Goal: Task Accomplishment & Management: Manage account settings

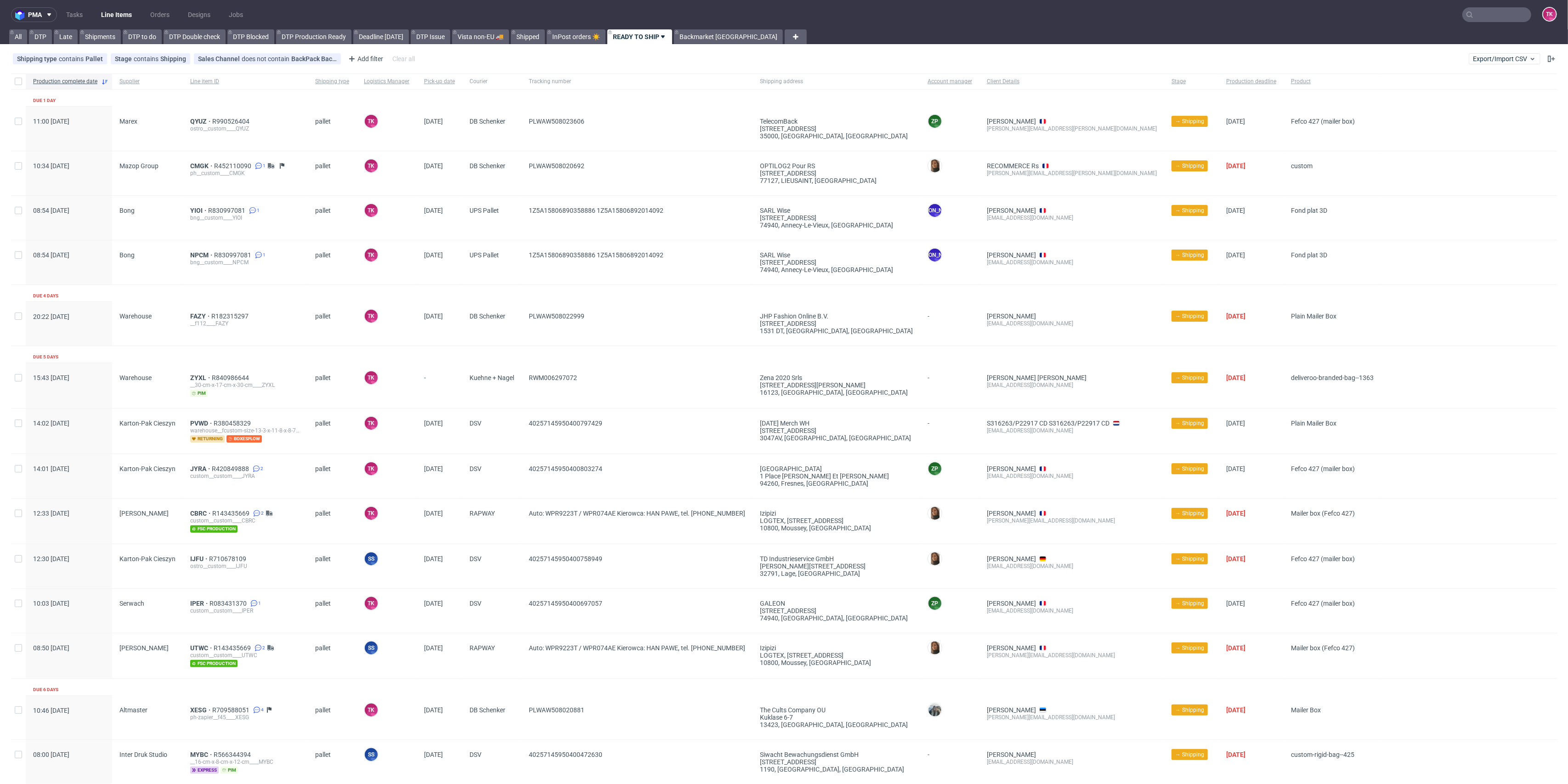
click at [106, 13] on link "Line Items" at bounding box center [116, 14] width 42 height 14
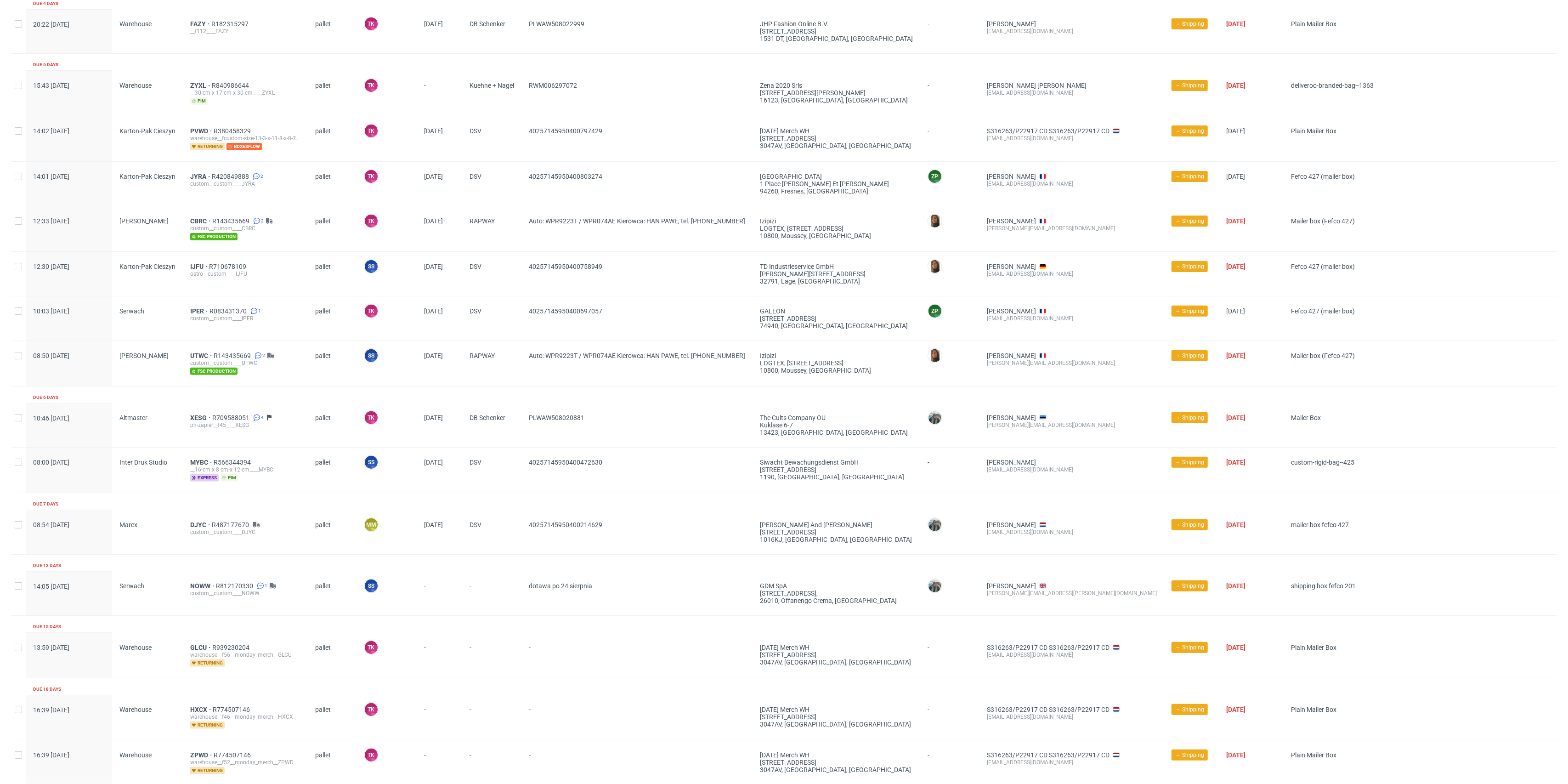
scroll to position [286, 0]
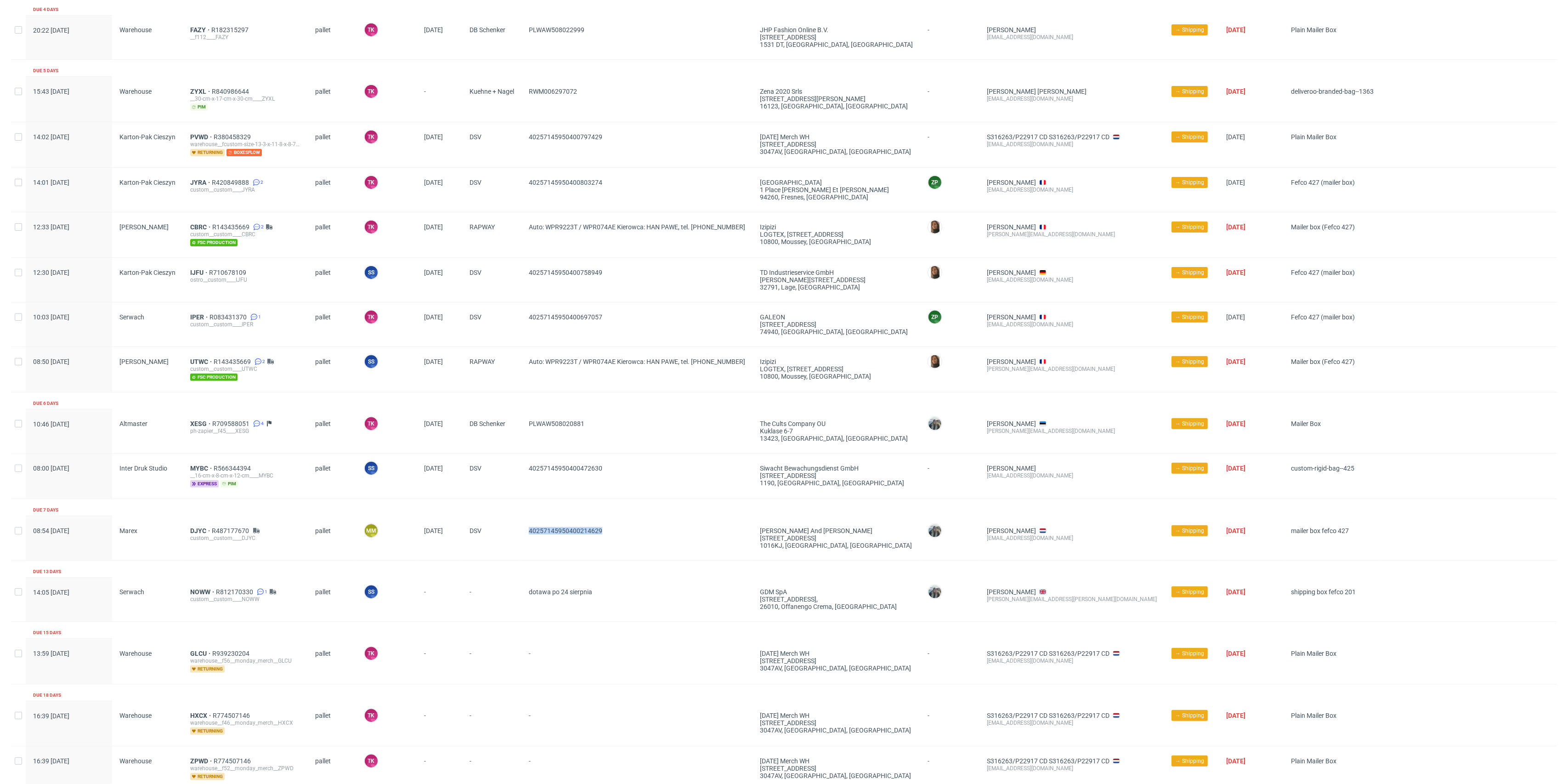
drag, startPoint x: 620, startPoint y: 518, endPoint x: 507, endPoint y: 393, distance: 168.5
click at [527, 529] on div "40257145950400214629" at bounding box center [637, 538] width 231 height 44
copy span "40257145950400214629"
drag, startPoint x: 637, startPoint y: 467, endPoint x: 504, endPoint y: 469, distance: 133.0
click at [504, 469] on div "08:00 Wed 13.08.2025 Inter Druk Studio MYBC R566344394 __16-cm-x-8-cm-x-12-cm__…" at bounding box center [783, 476] width 1546 height 46
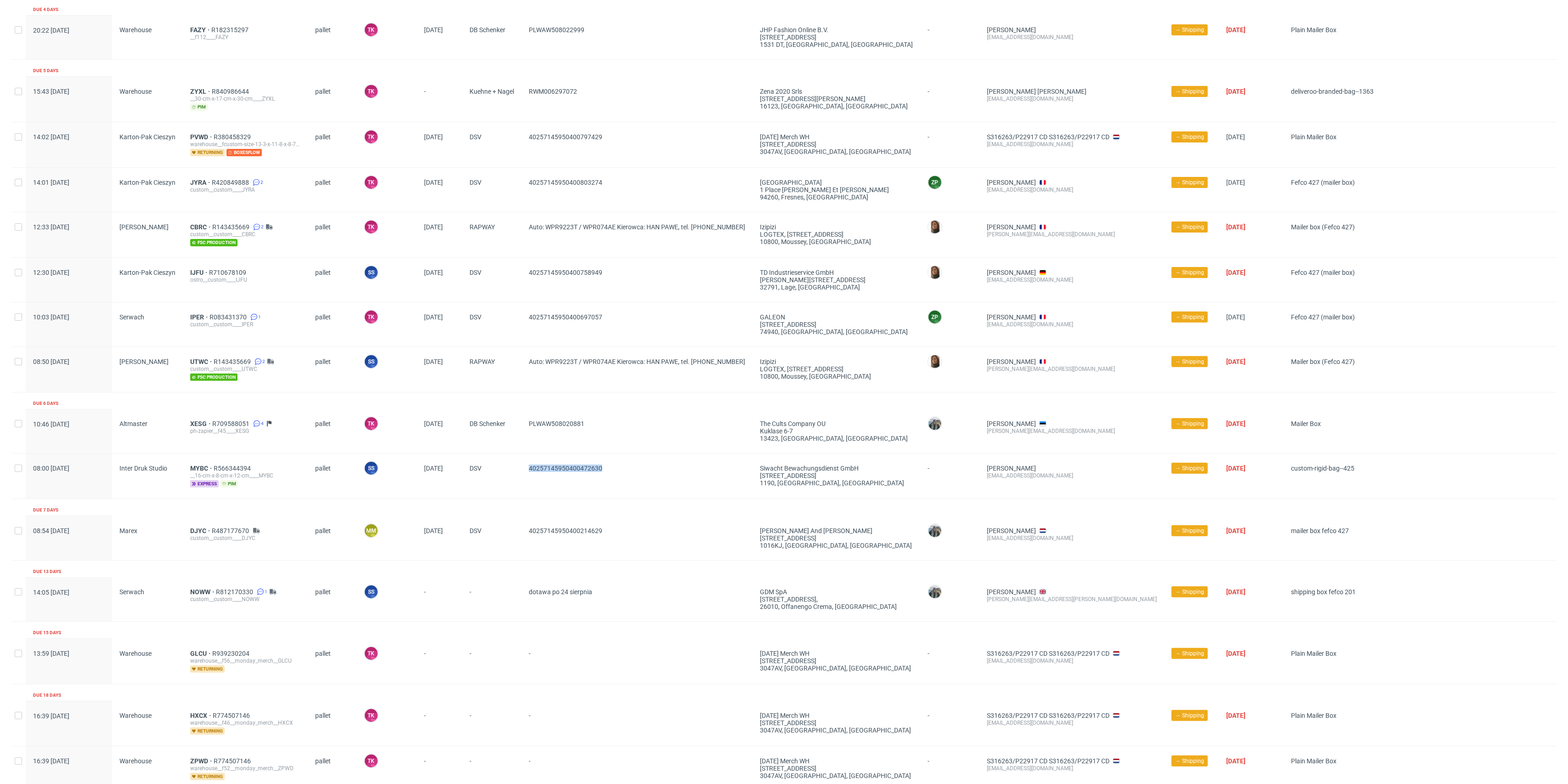
copy div "40257145950400472630"
drag, startPoint x: 607, startPoint y: 421, endPoint x: 521, endPoint y: 431, distance: 86.6
click at [521, 431] on div "10:46 Wed 13.08.2025 Altmaster XESG R709588051 4 ph-zapier__f45____XESG pallet …" at bounding box center [783, 431] width 1546 height 45
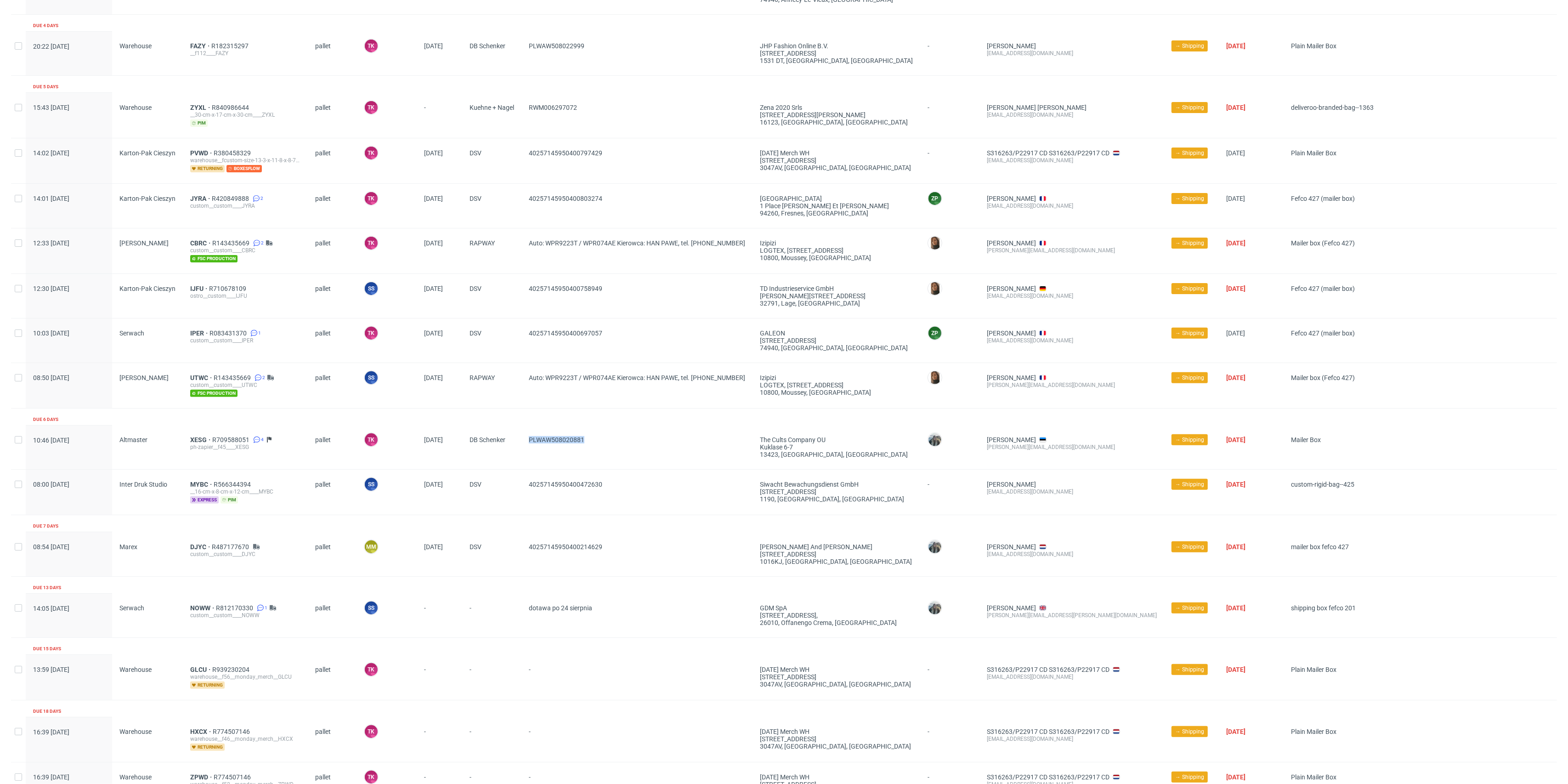
scroll to position [225, 0]
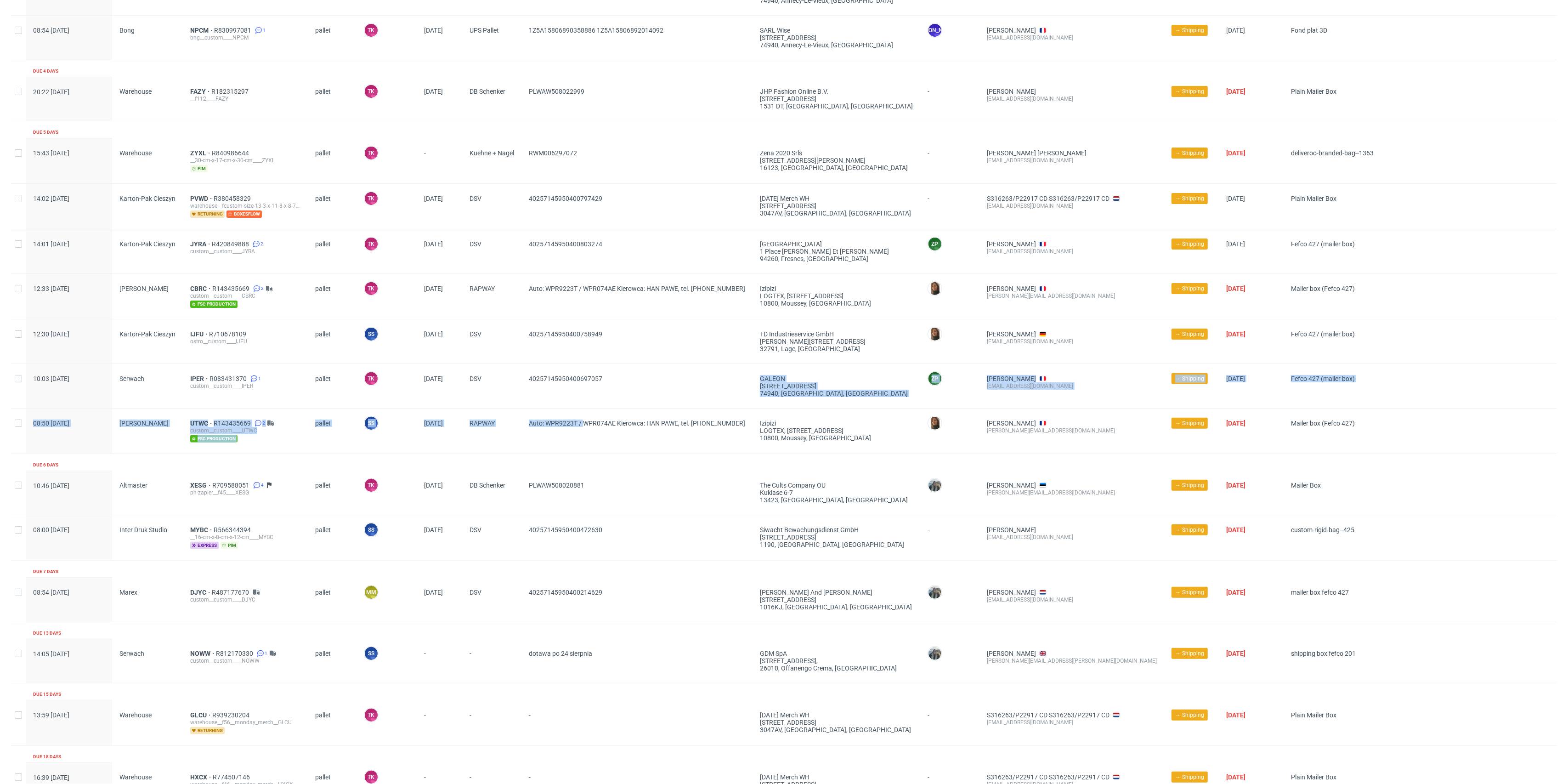
drag, startPoint x: 631, startPoint y: 392, endPoint x: 585, endPoint y: 409, distance: 49.0
click at [585, 409] on div "Production complete date Supplier Line item ID Shipping type Logistics Manager …" at bounding box center [783, 518] width 1546 height 1340
drag, startPoint x: 513, startPoint y: 391, endPoint x: 518, endPoint y: 390, distance: 5.1
click at [518, 390] on div "DSV" at bounding box center [492, 385] width 59 height 44
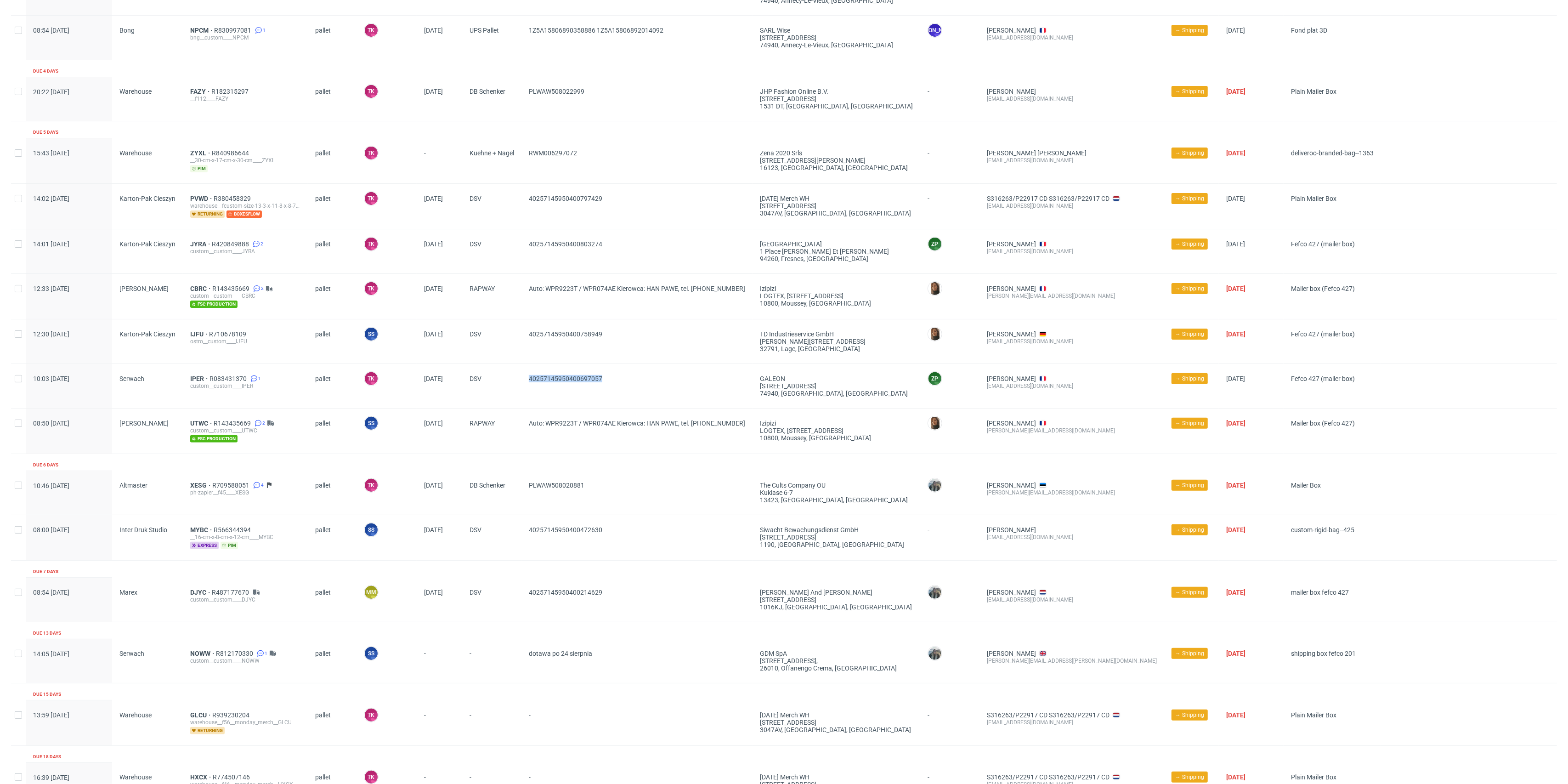
drag, startPoint x: 519, startPoint y: 390, endPoint x: 623, endPoint y: 386, distance: 104.1
click at [623, 386] on div "10:03 Thu 14.08.2025 Serwach IPER R083431370 1 custom__custom____IPER pallet TK…" at bounding box center [783, 386] width 1546 height 45
copy div "40257145950400697057"
drag, startPoint x: 612, startPoint y: 332, endPoint x: 504, endPoint y: 335, distance: 108.0
click at [504, 335] on div "12:30 Thu 14.08.2025 Karton-Pak Cieszyn IJFU R710678109 ostro__custom____IJFU p…" at bounding box center [783, 341] width 1546 height 45
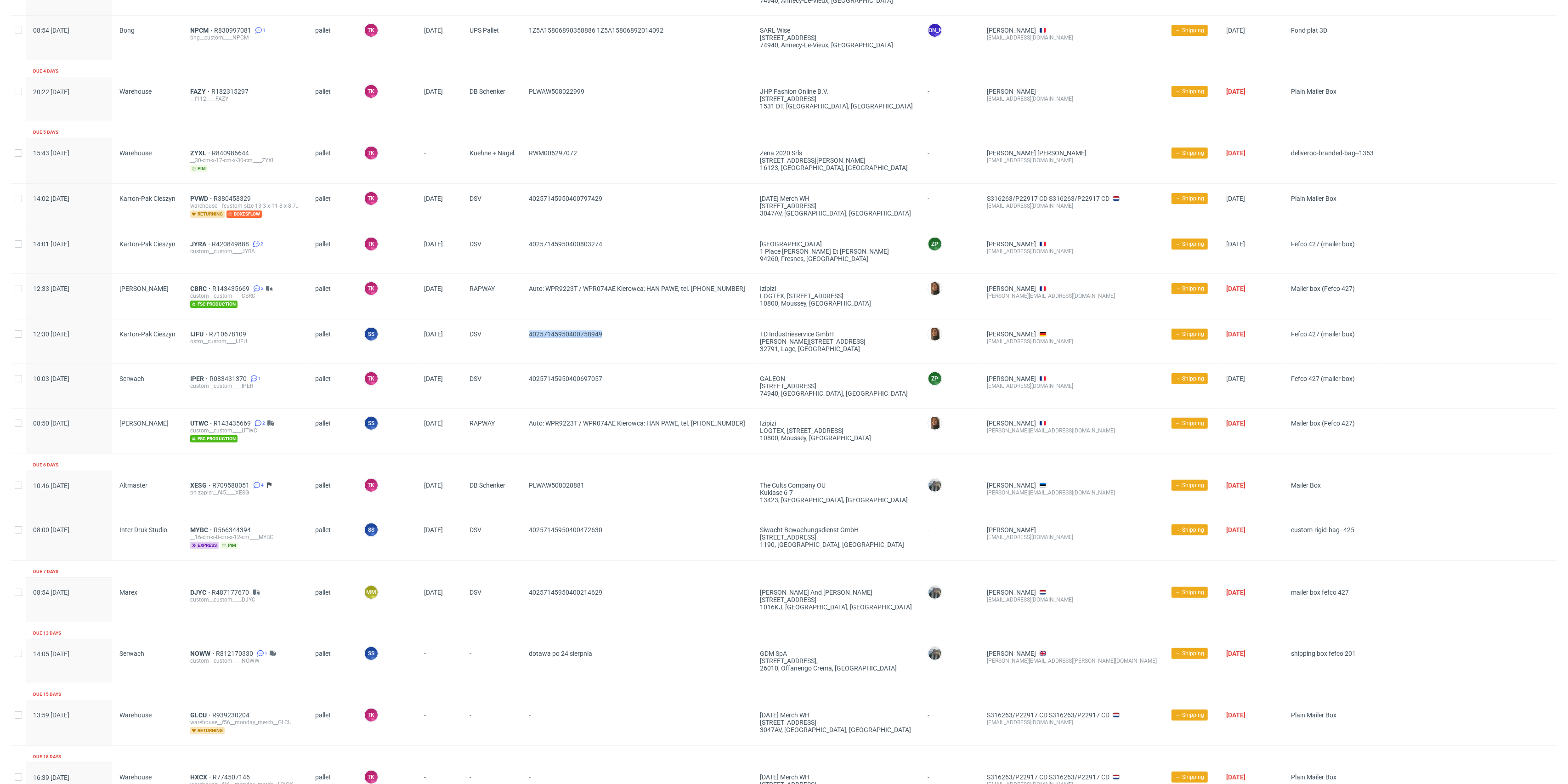
copy div "40257145950400758949"
drag, startPoint x: 657, startPoint y: 237, endPoint x: 528, endPoint y: 247, distance: 129.4
click at [528, 248] on div "40257145950400803274" at bounding box center [637, 251] width 231 height 44
copy span "40257145950400803274"
drag, startPoint x: 547, startPoint y: 213, endPoint x: 504, endPoint y: 212, distance: 43.0
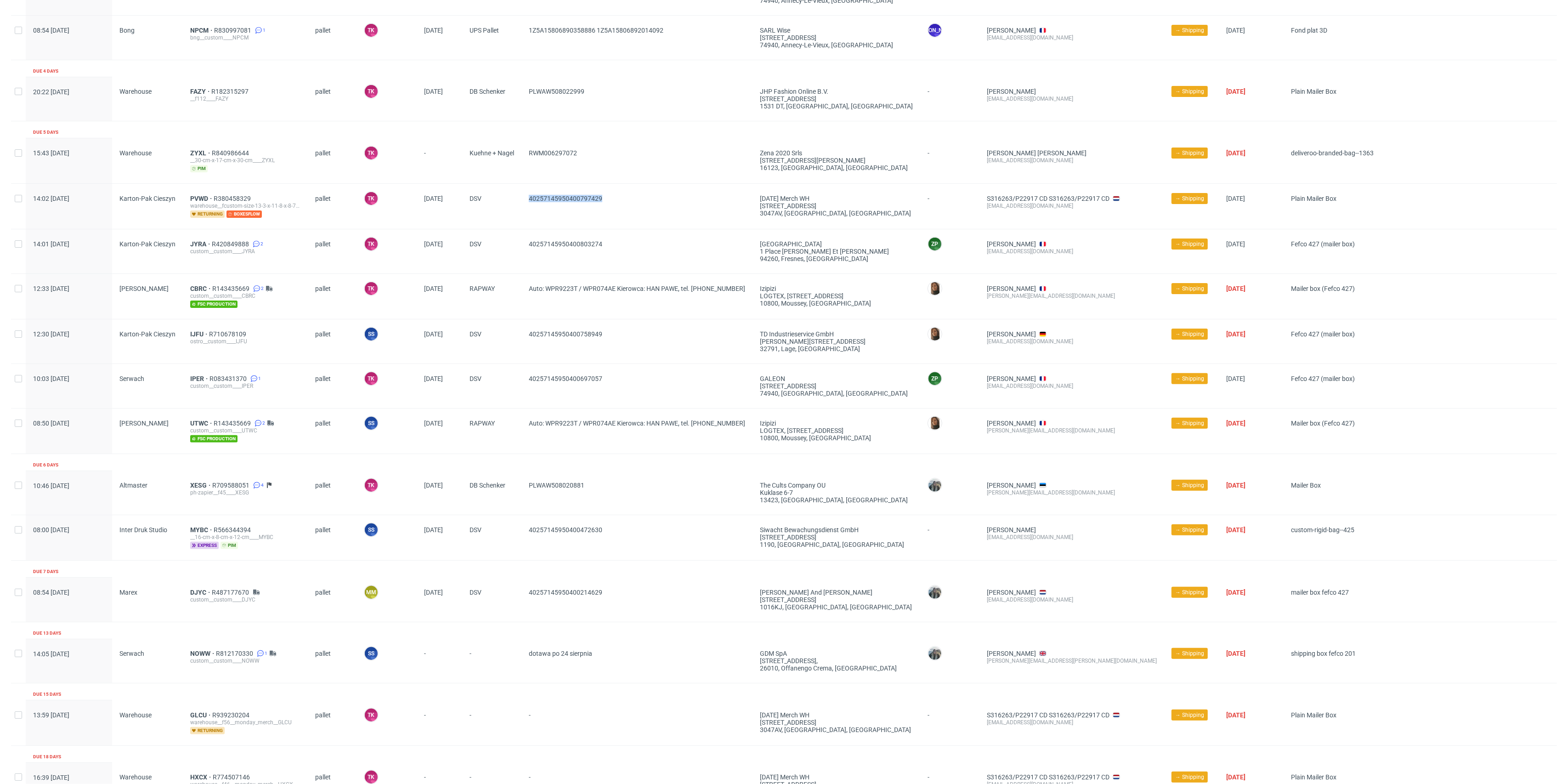
click at [504, 212] on div "14:02 Thu 14.08.2025 Karton-Pak Cieszyn PVWD R380458329 warehouse__fcustom-size…" at bounding box center [783, 206] width 1546 height 46
copy div "40257145950400797429"
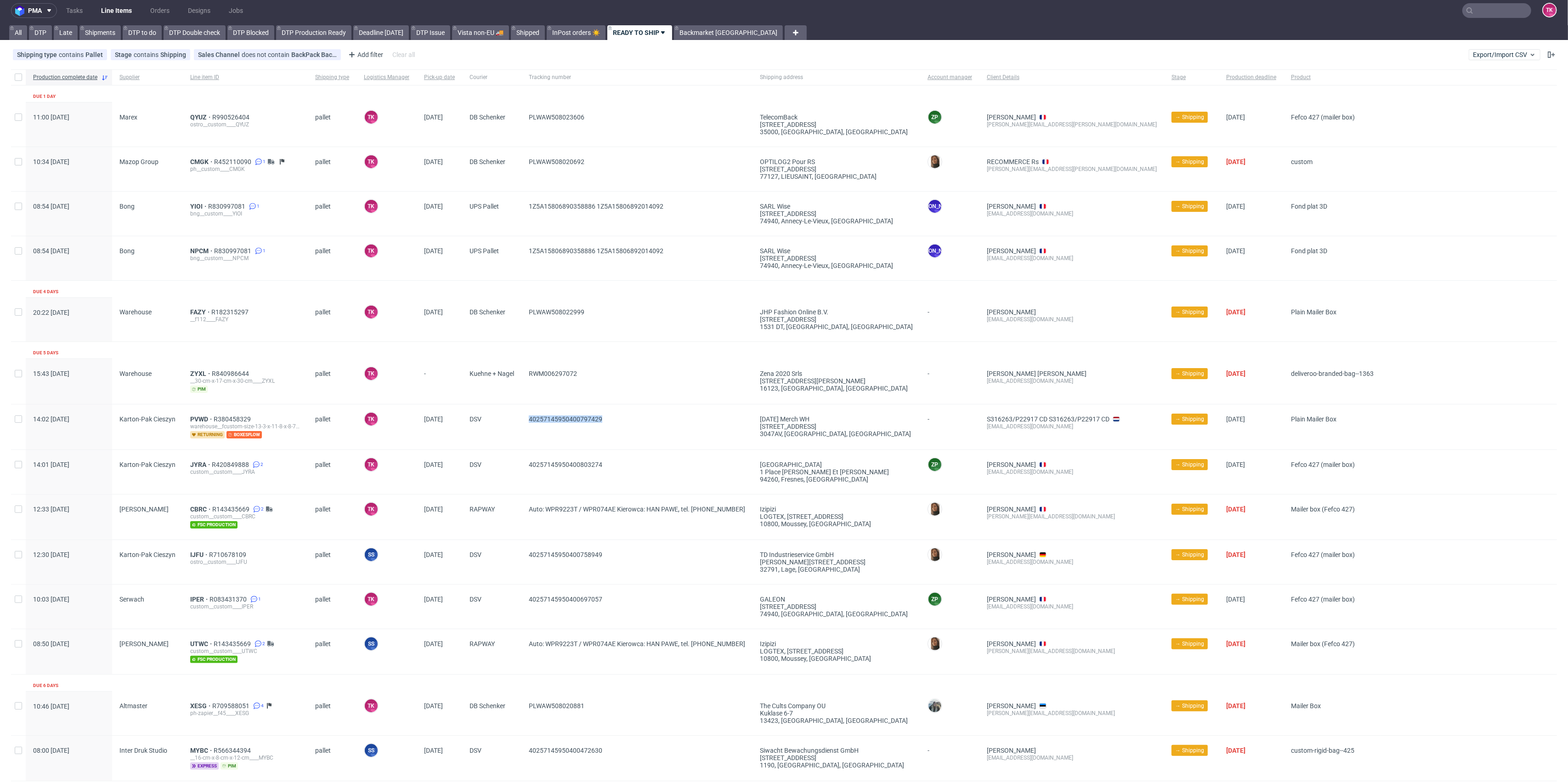
scroll to position [0, 0]
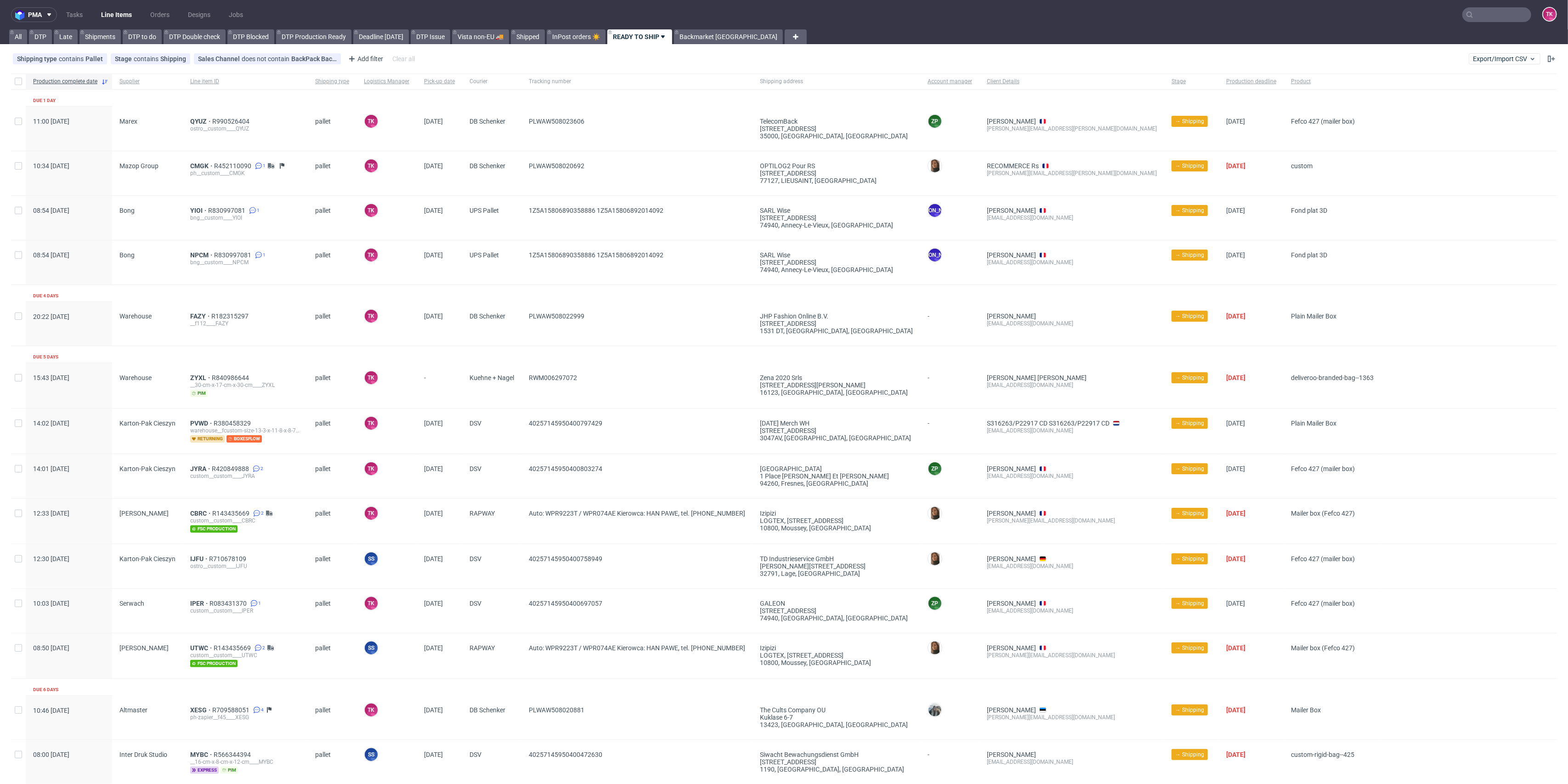
click at [598, 319] on span "PLWAW508022999" at bounding box center [636, 323] width 216 height 22
drag, startPoint x: 688, startPoint y: 257, endPoint x: 599, endPoint y: 272, distance: 90.3
click at [599, 272] on span "1Z5A15806890358886 1Z5A15806892014092" at bounding box center [636, 262] width 216 height 22
copy span "1Z5A15806892014092"
click at [112, 12] on link "Line Items" at bounding box center [116, 14] width 42 height 14
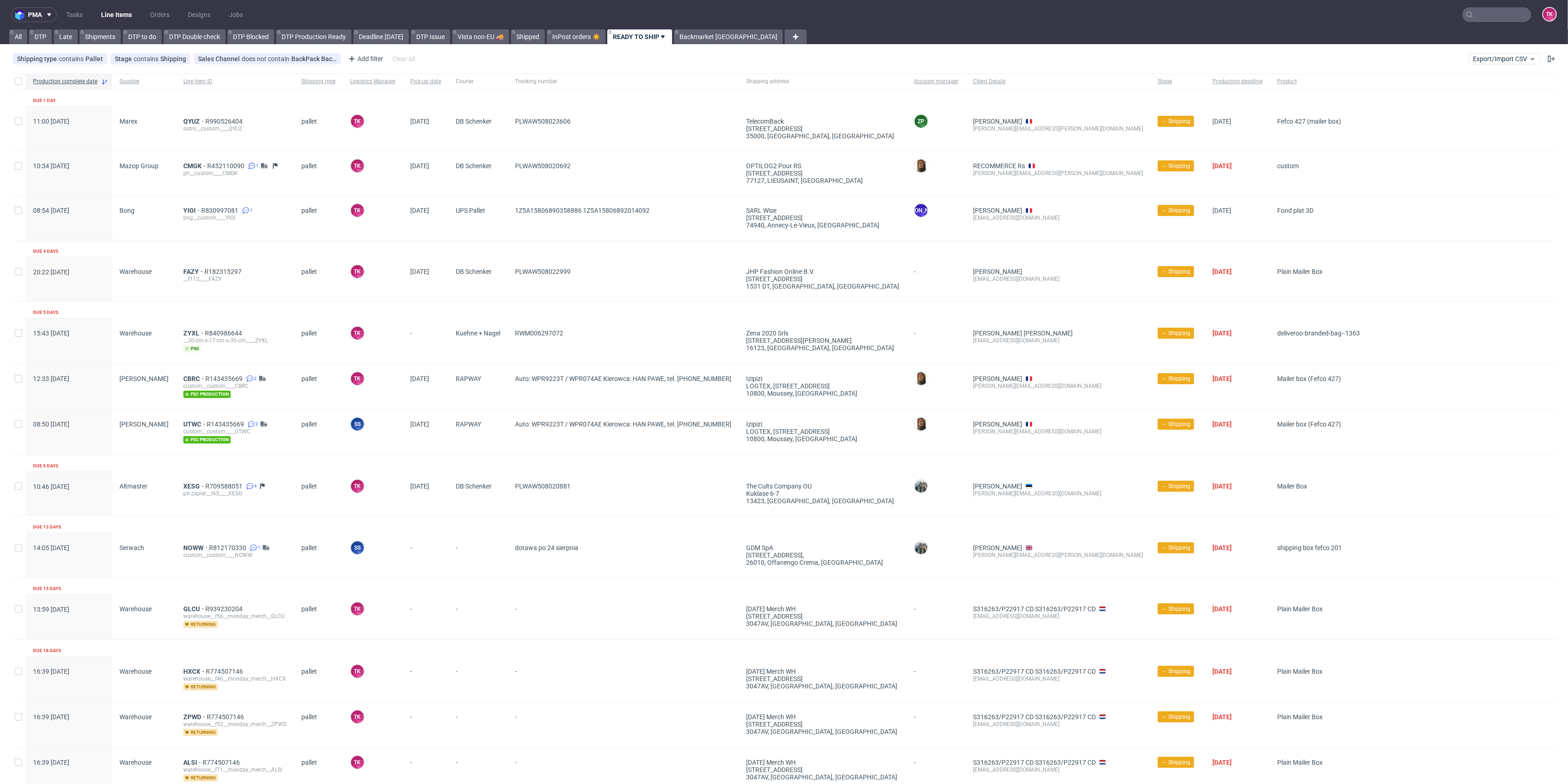
click at [110, 12] on link "Line Items" at bounding box center [116, 14] width 42 height 14
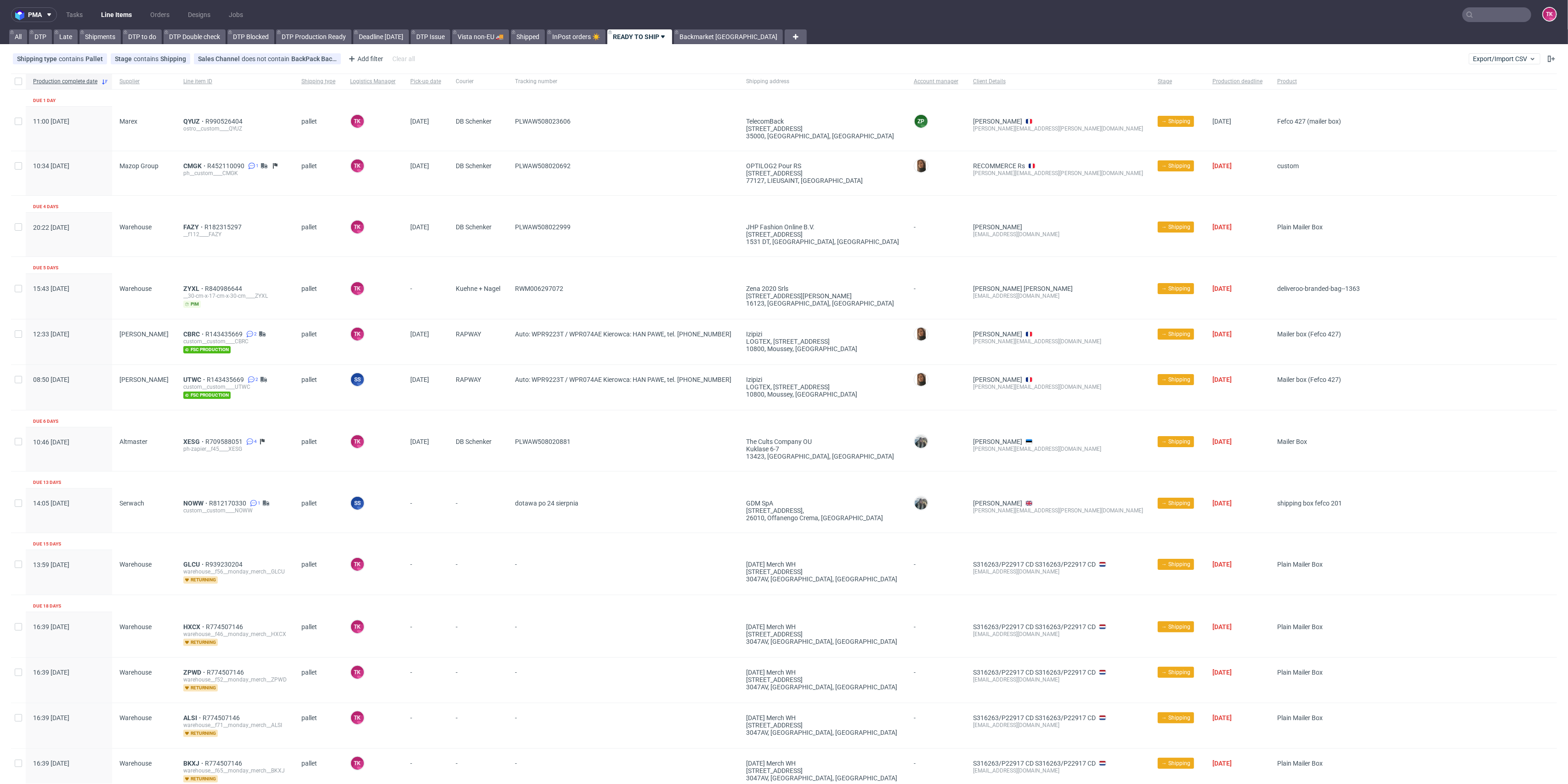
click at [112, 17] on link "Line Items" at bounding box center [116, 14] width 42 height 14
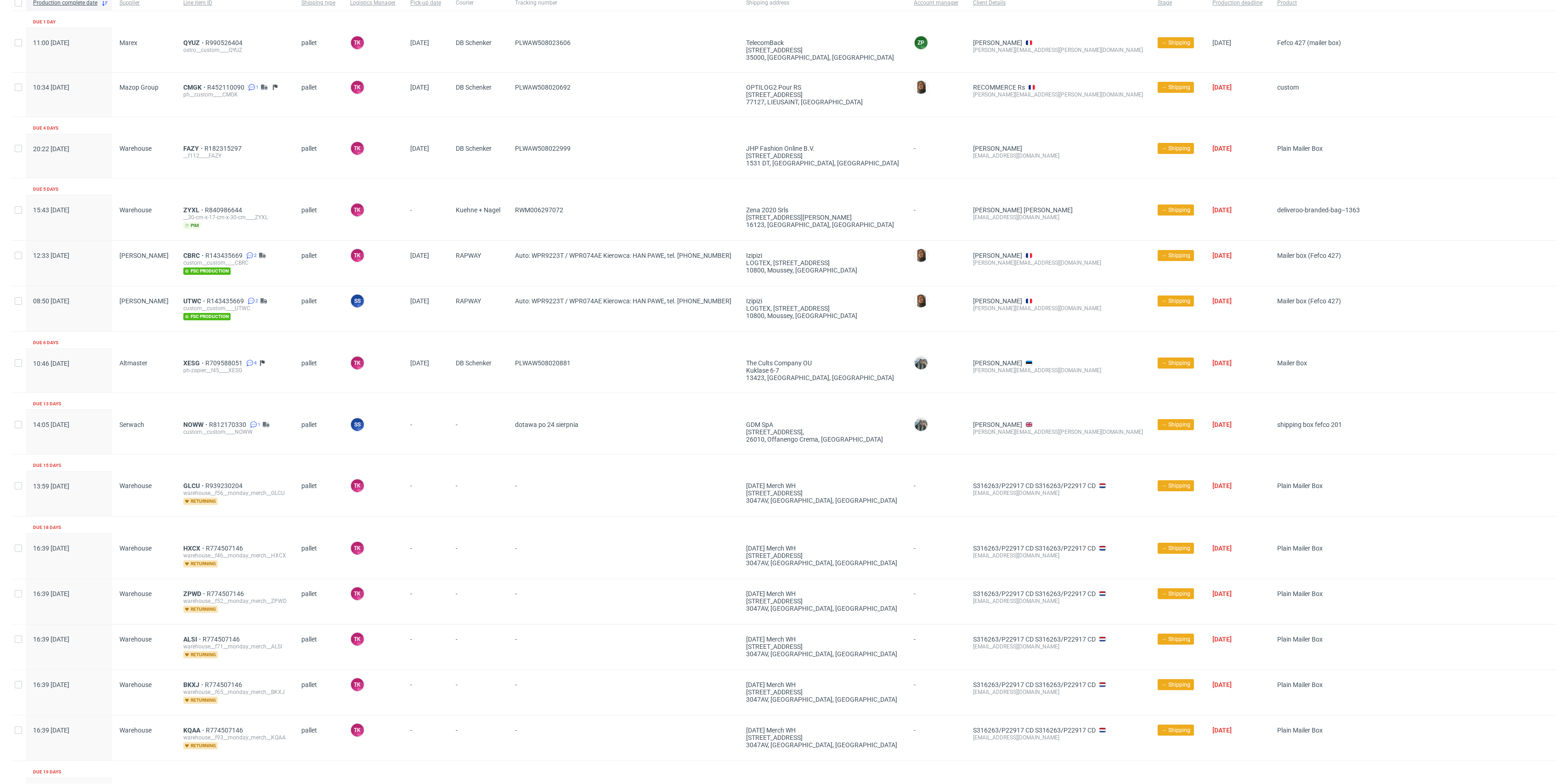
scroll to position [143, 0]
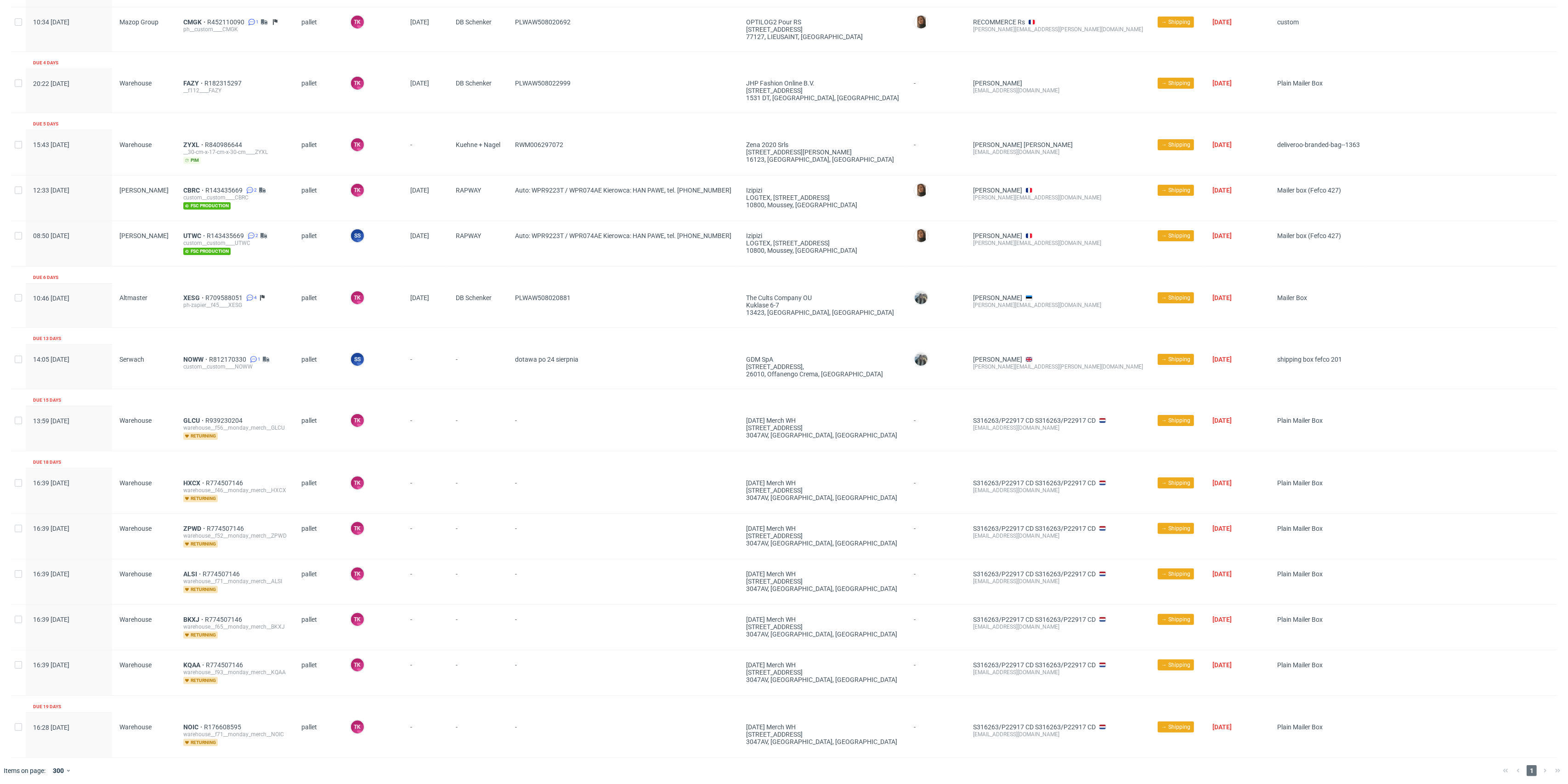
drag, startPoint x: 447, startPoint y: 340, endPoint x: 607, endPoint y: 361, distance: 161.4
click at [593, 355] on div "Production complete date Supplier Line item ID Shipping type Logistics Manager …" at bounding box center [783, 344] width 1546 height 828
click at [633, 367] on span "dotawa po 24 sierpnia" at bounding box center [623, 366] width 216 height 22
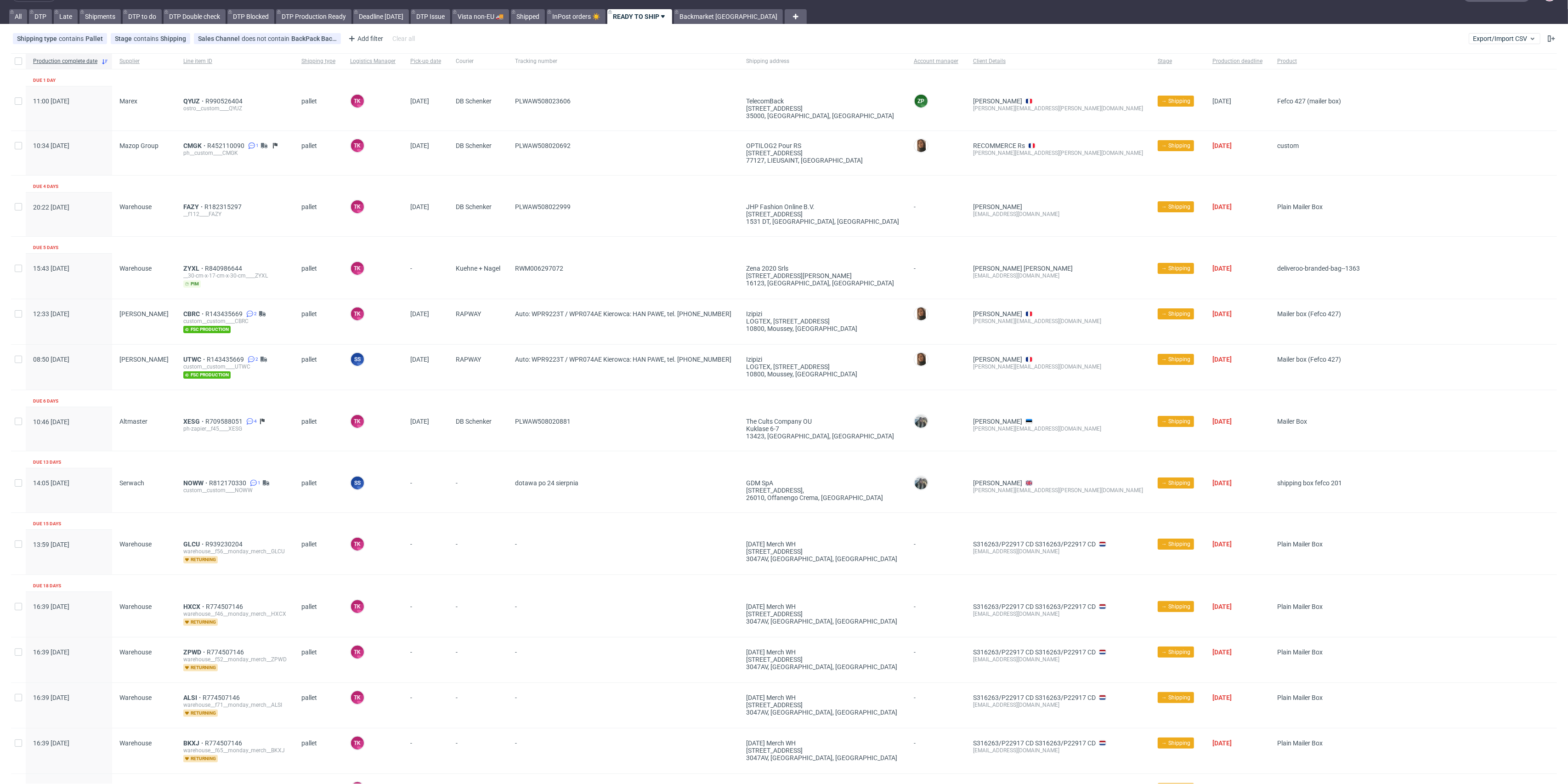
scroll to position [0, 0]
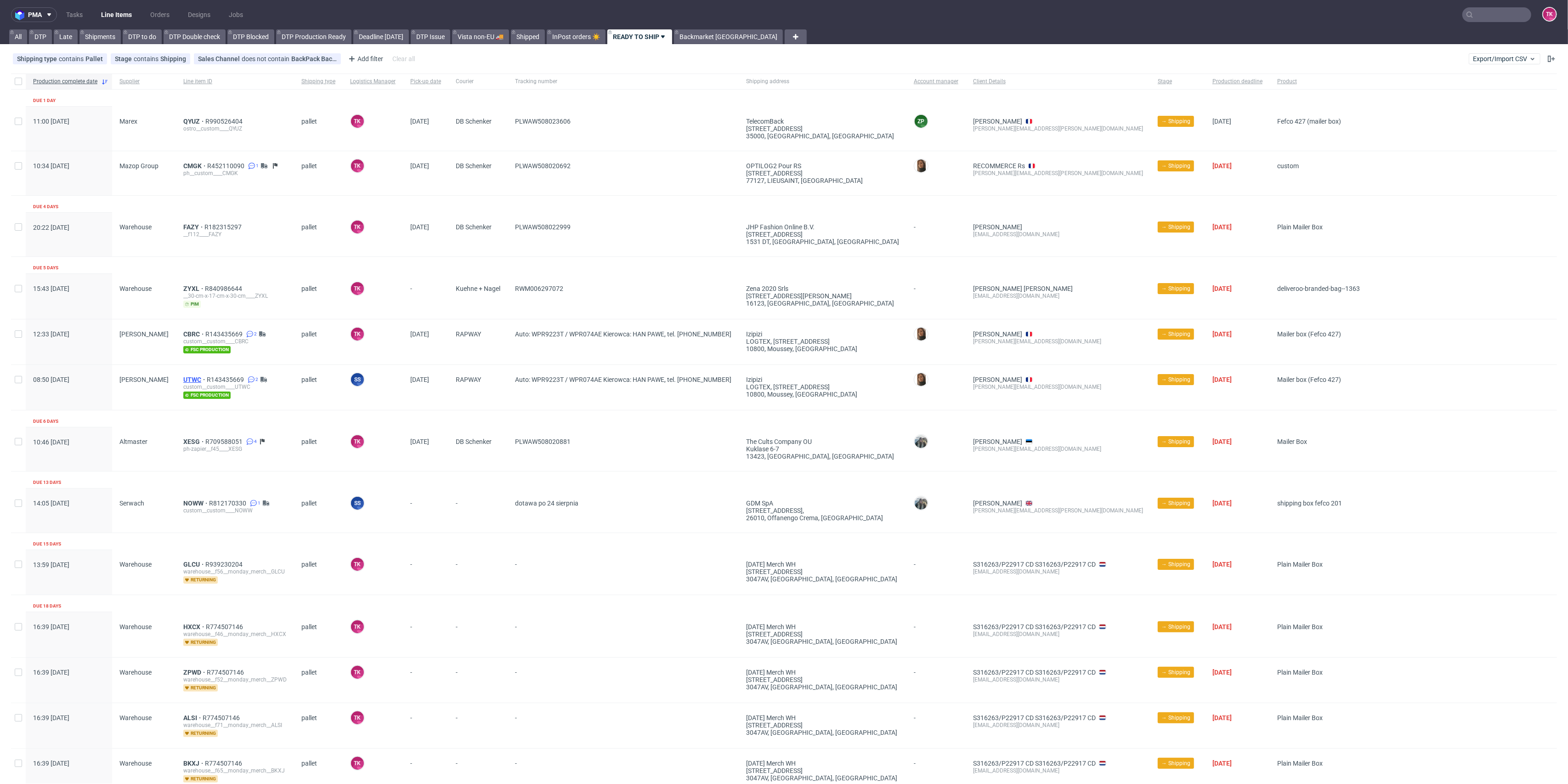
click at [184, 376] on span "UTWC" at bounding box center [195, 379] width 23 height 7
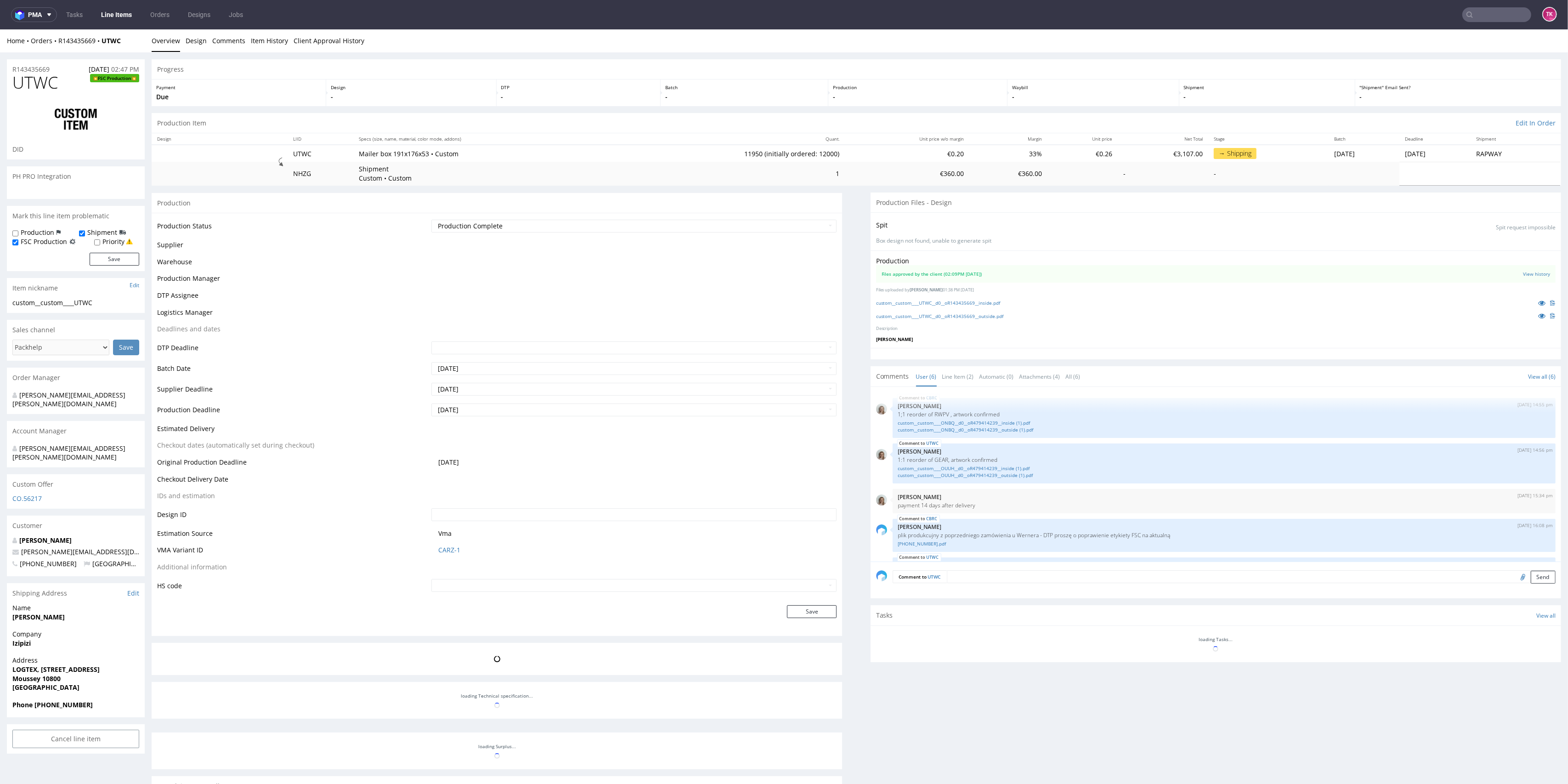
scroll to position [65, 0]
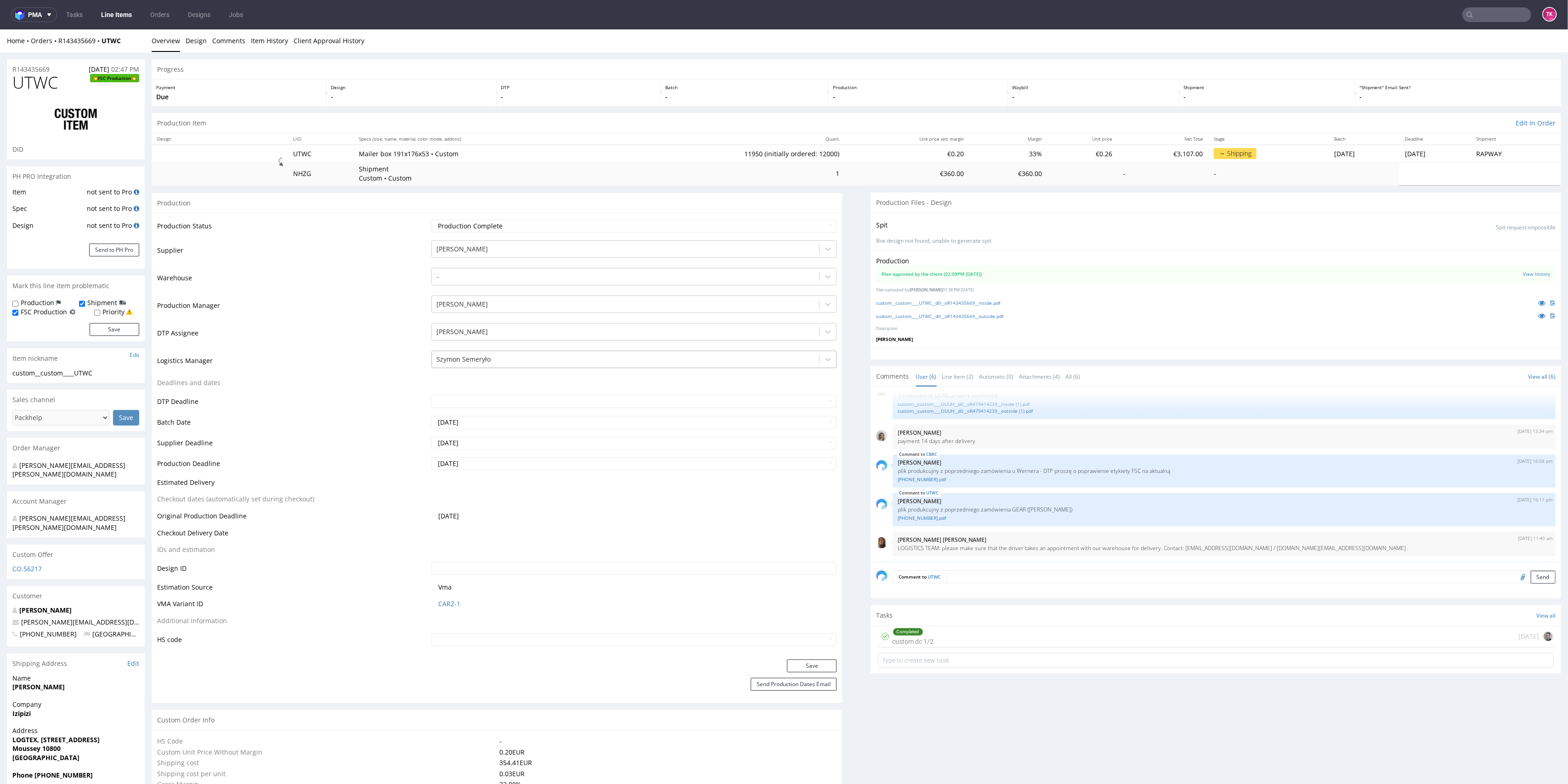
click at [465, 358] on div at bounding box center [625, 359] width 378 height 11
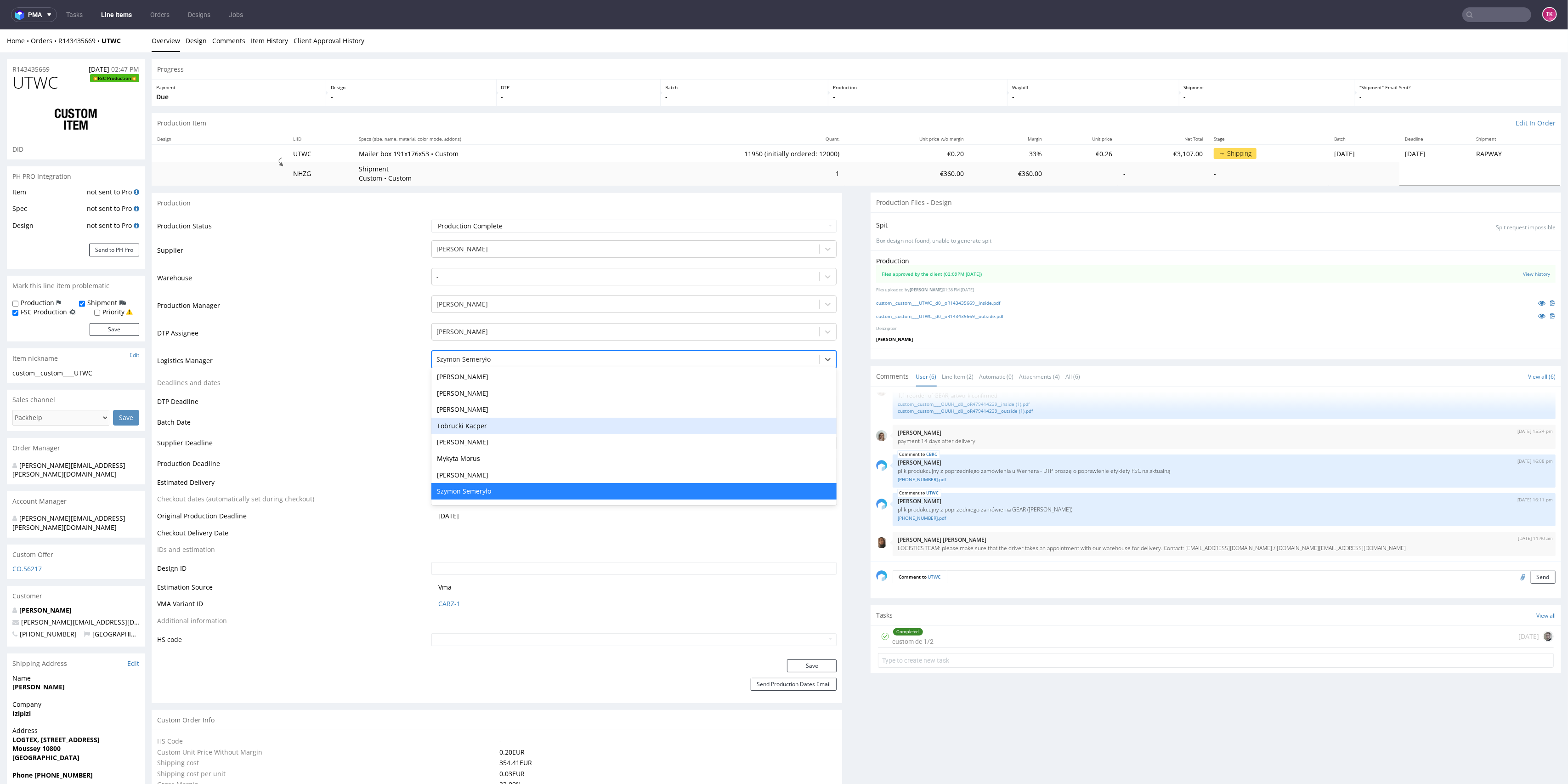
drag, startPoint x: 503, startPoint y: 423, endPoint x: 511, endPoint y: 439, distance: 17.9
click at [503, 423] on div "Tobrucki Kacper" at bounding box center [633, 426] width 406 height 16
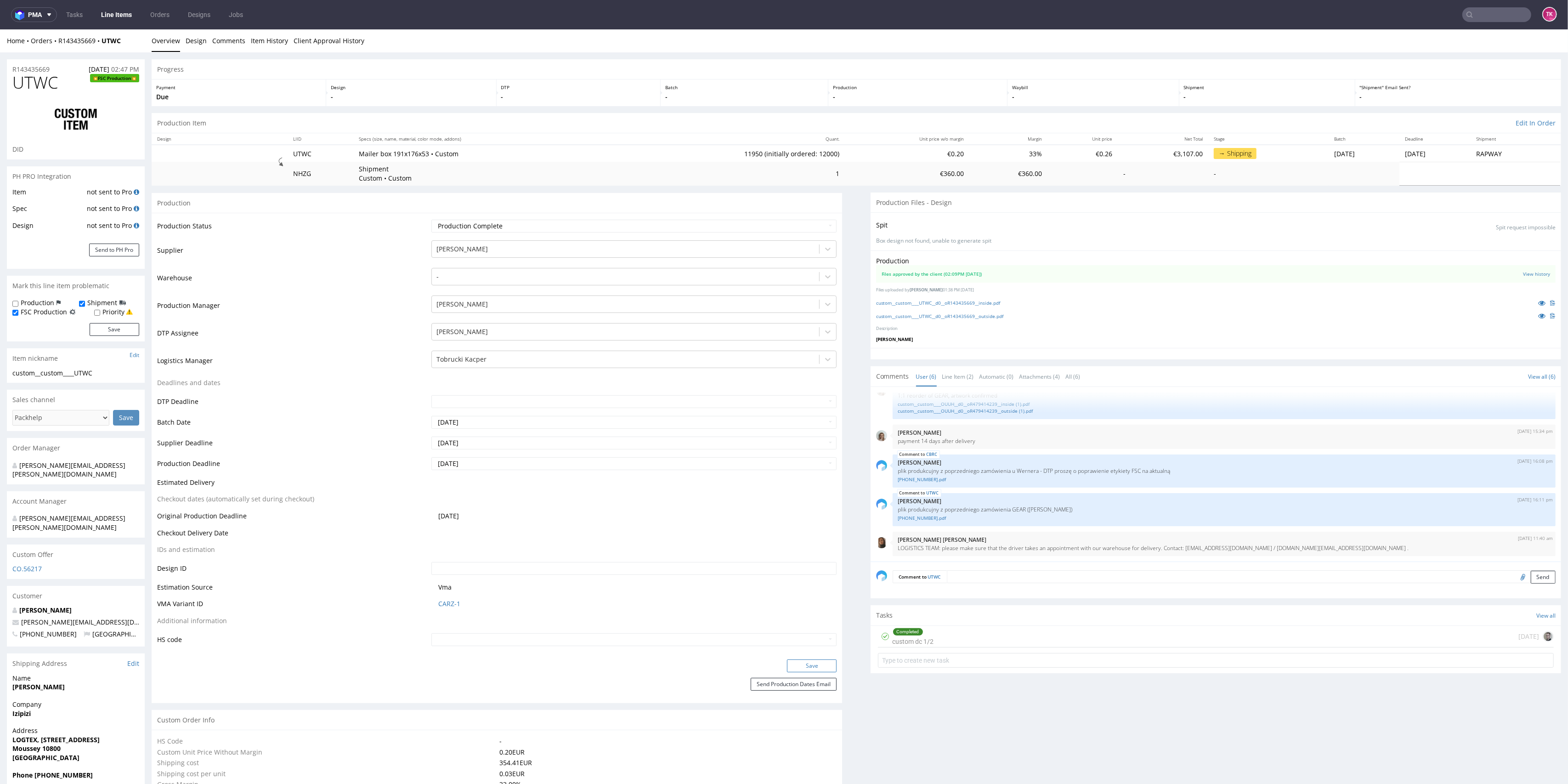
click at [815, 667] on button "Save" at bounding box center [811, 666] width 49 height 13
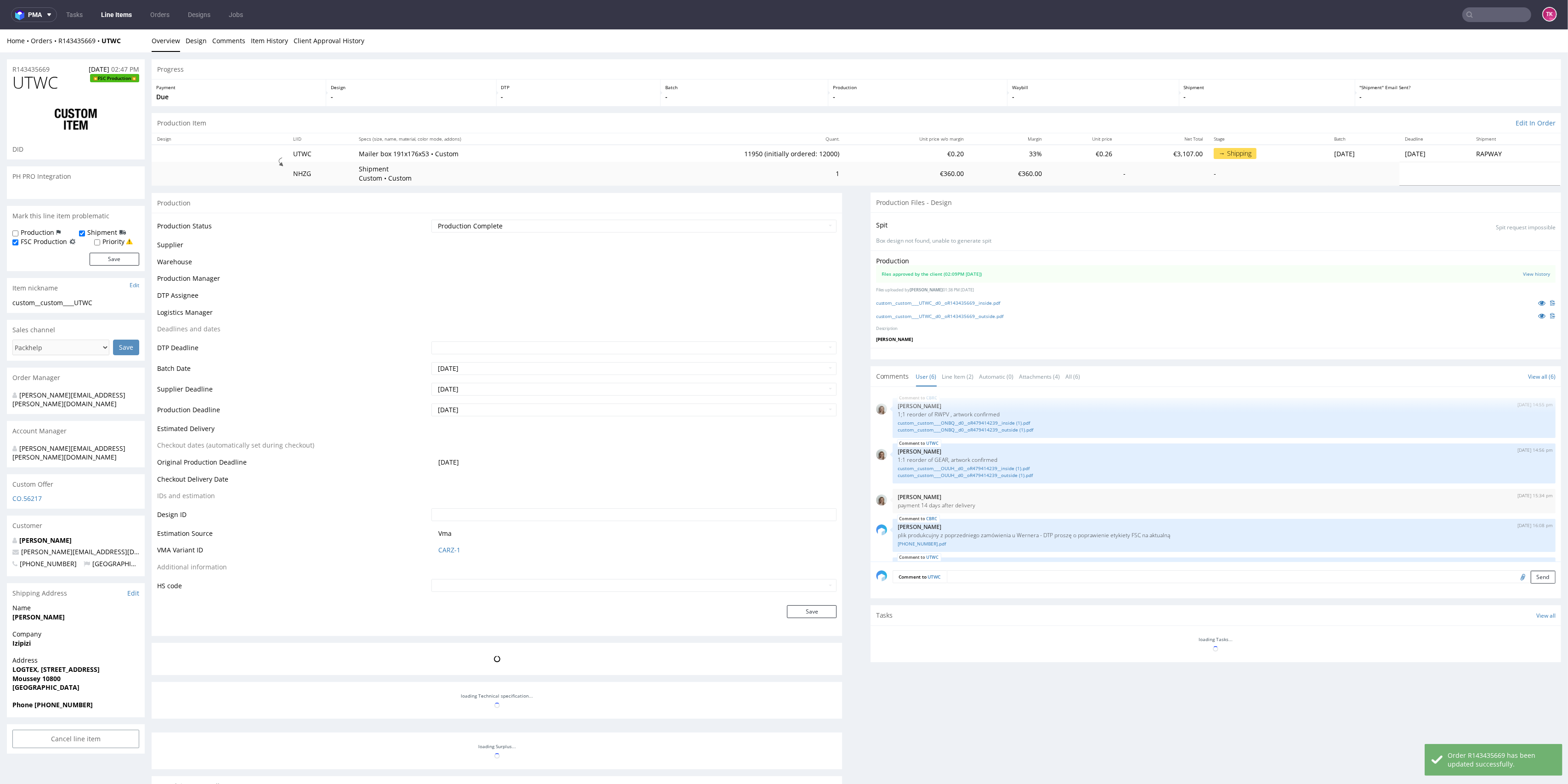
scroll to position [65, 0]
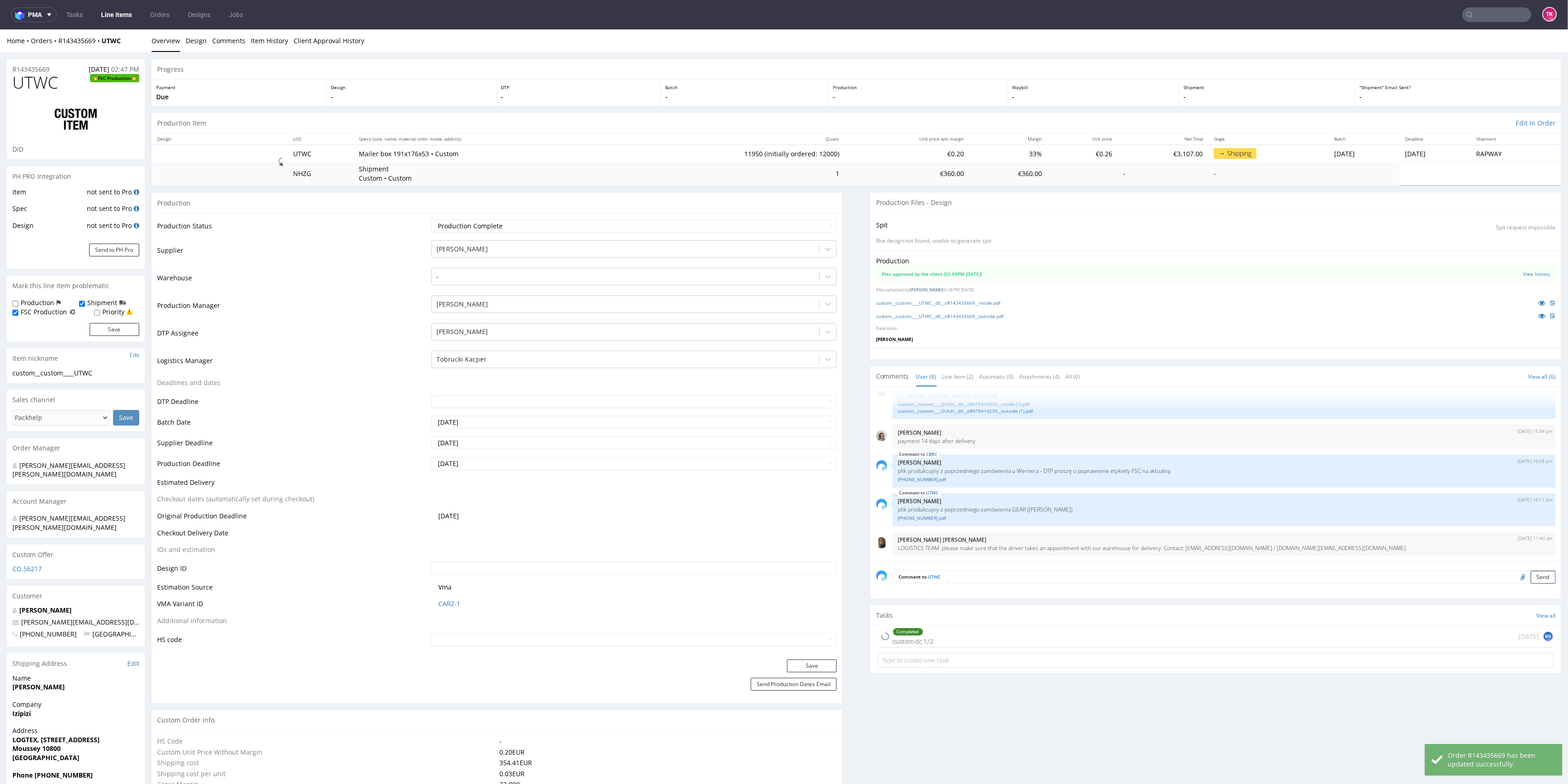
click at [103, 9] on link "Line Items" at bounding box center [116, 14] width 42 height 14
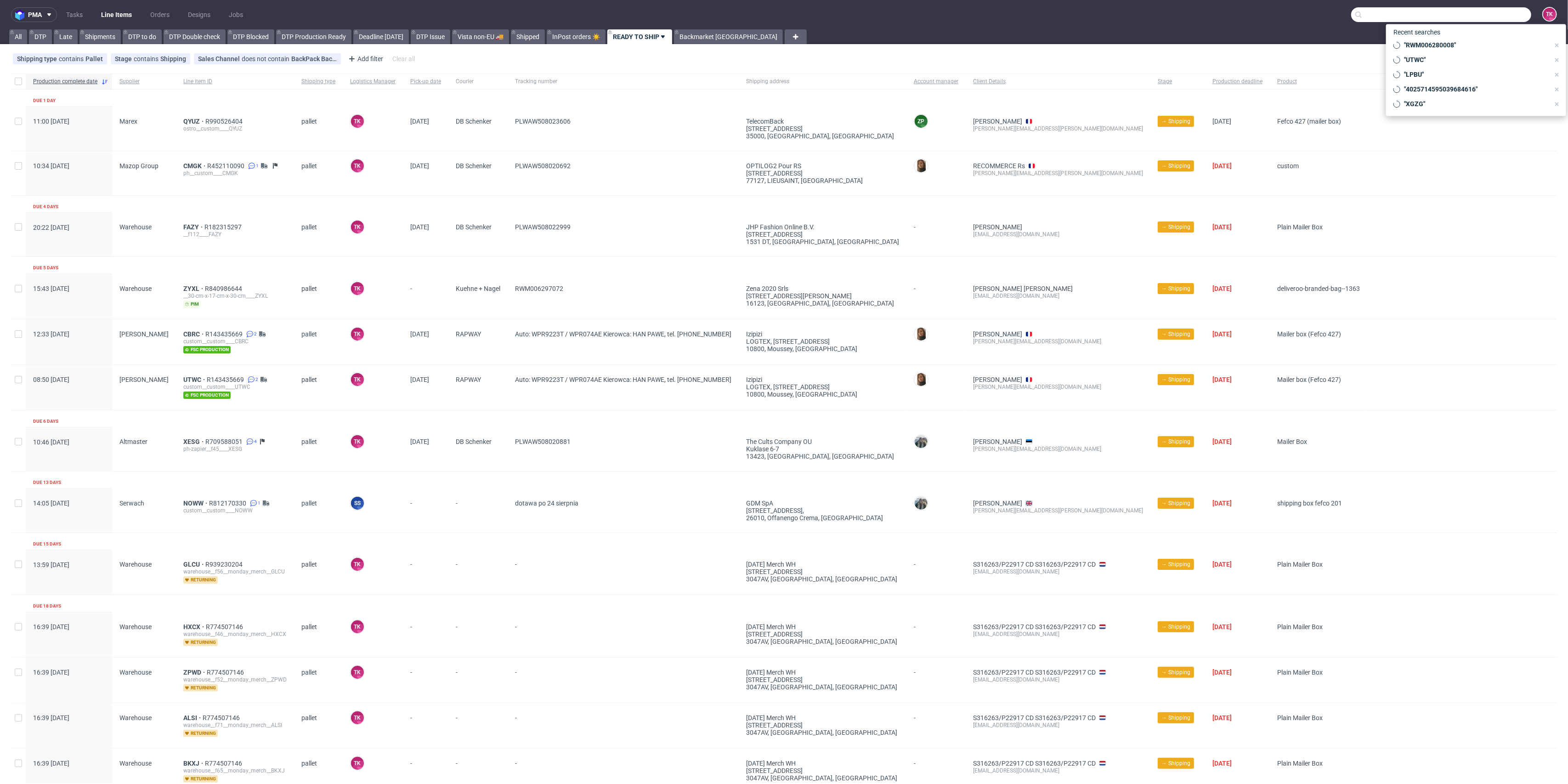
click at [1489, 16] on input "text" at bounding box center [1441, 14] width 180 height 14
paste input "40257145950398954552"
type input "40257145950398954552"
click at [1473, 39] on div "FVDG" at bounding box center [1481, 38] width 16 height 9
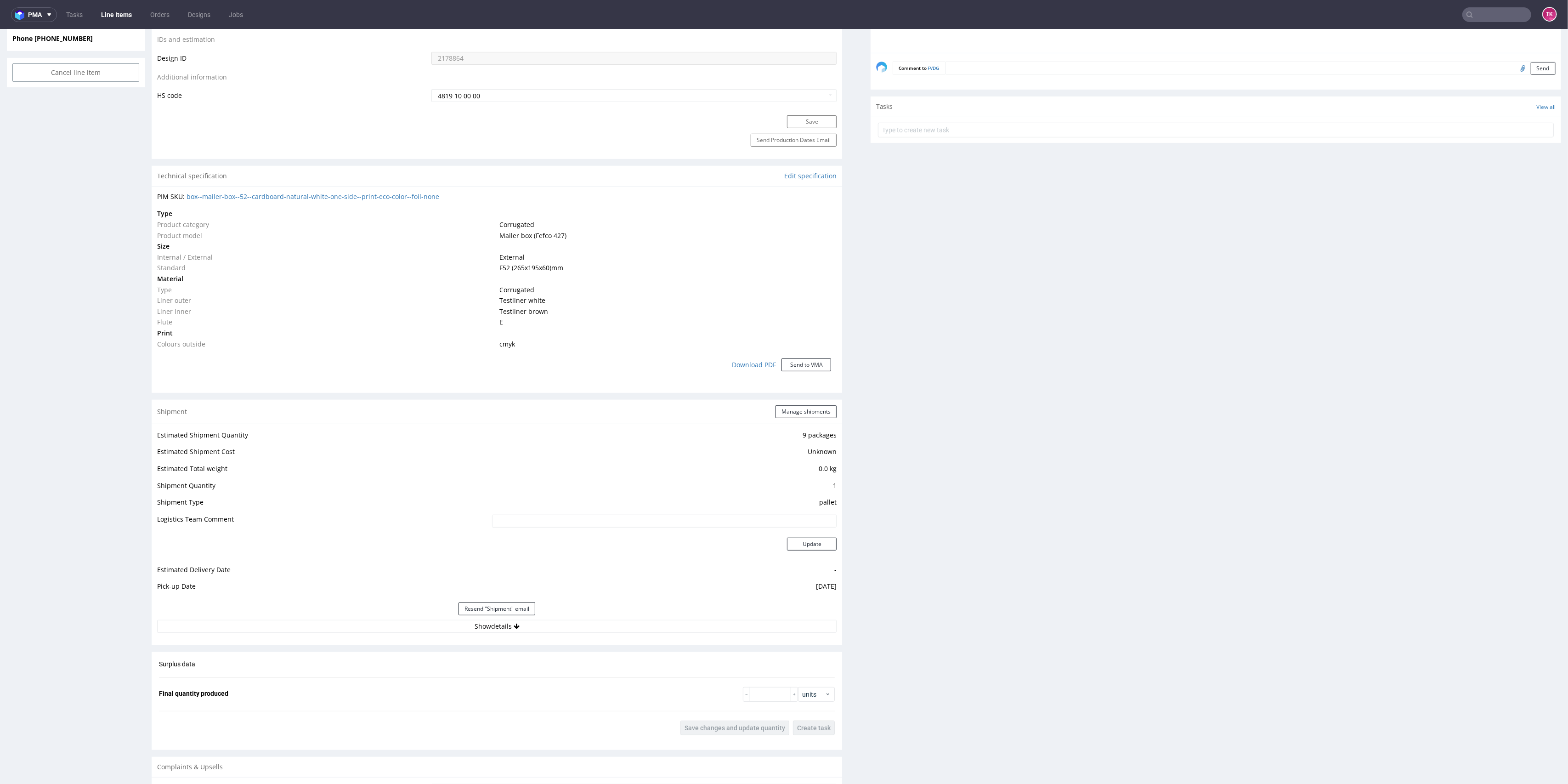
scroll to position [702, 0]
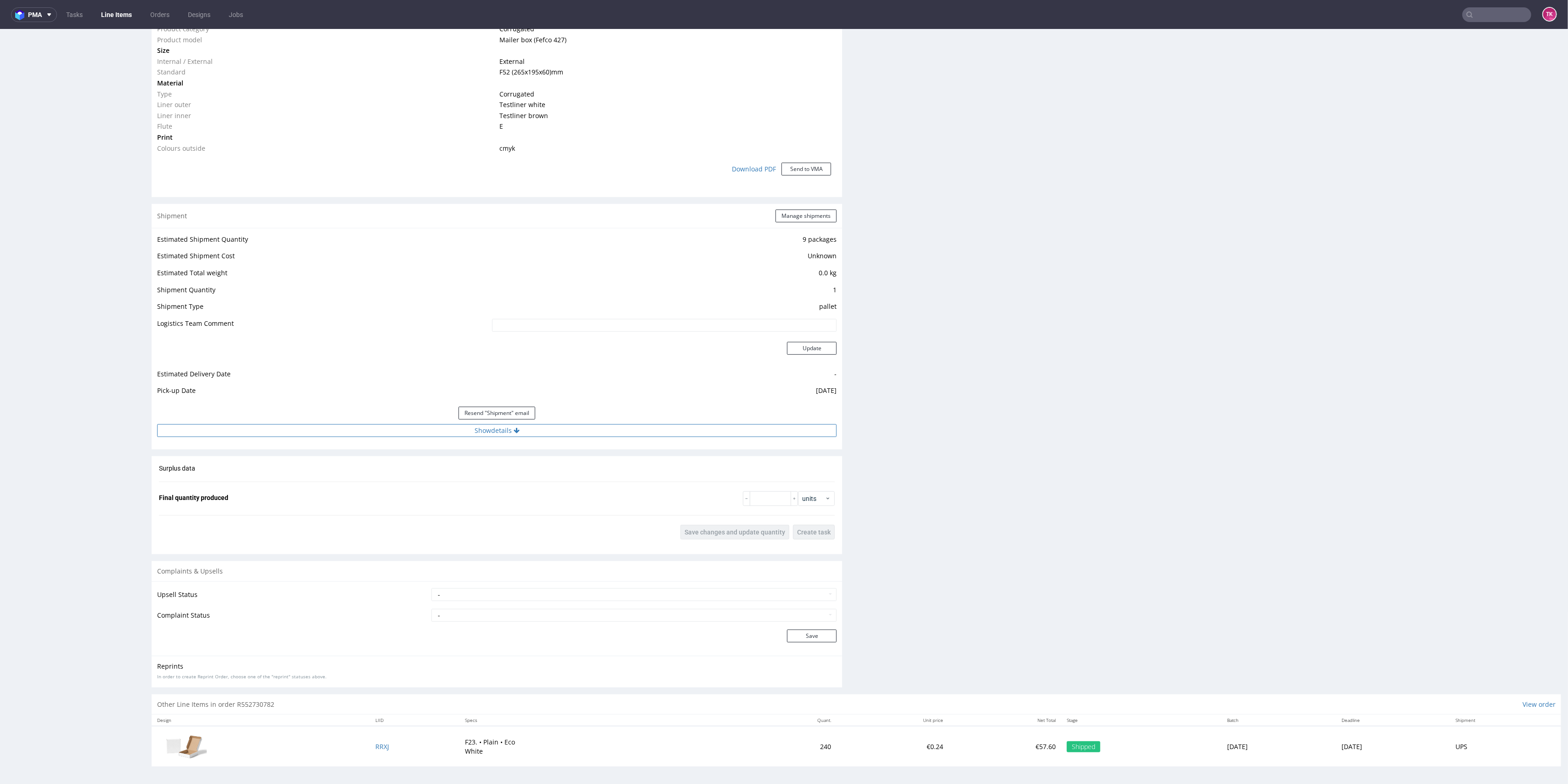
drag, startPoint x: 564, startPoint y: 428, endPoint x: 564, endPoint y: 423, distance: 5.0
click at [564, 424] on button "Show details" at bounding box center [496, 430] width 679 height 13
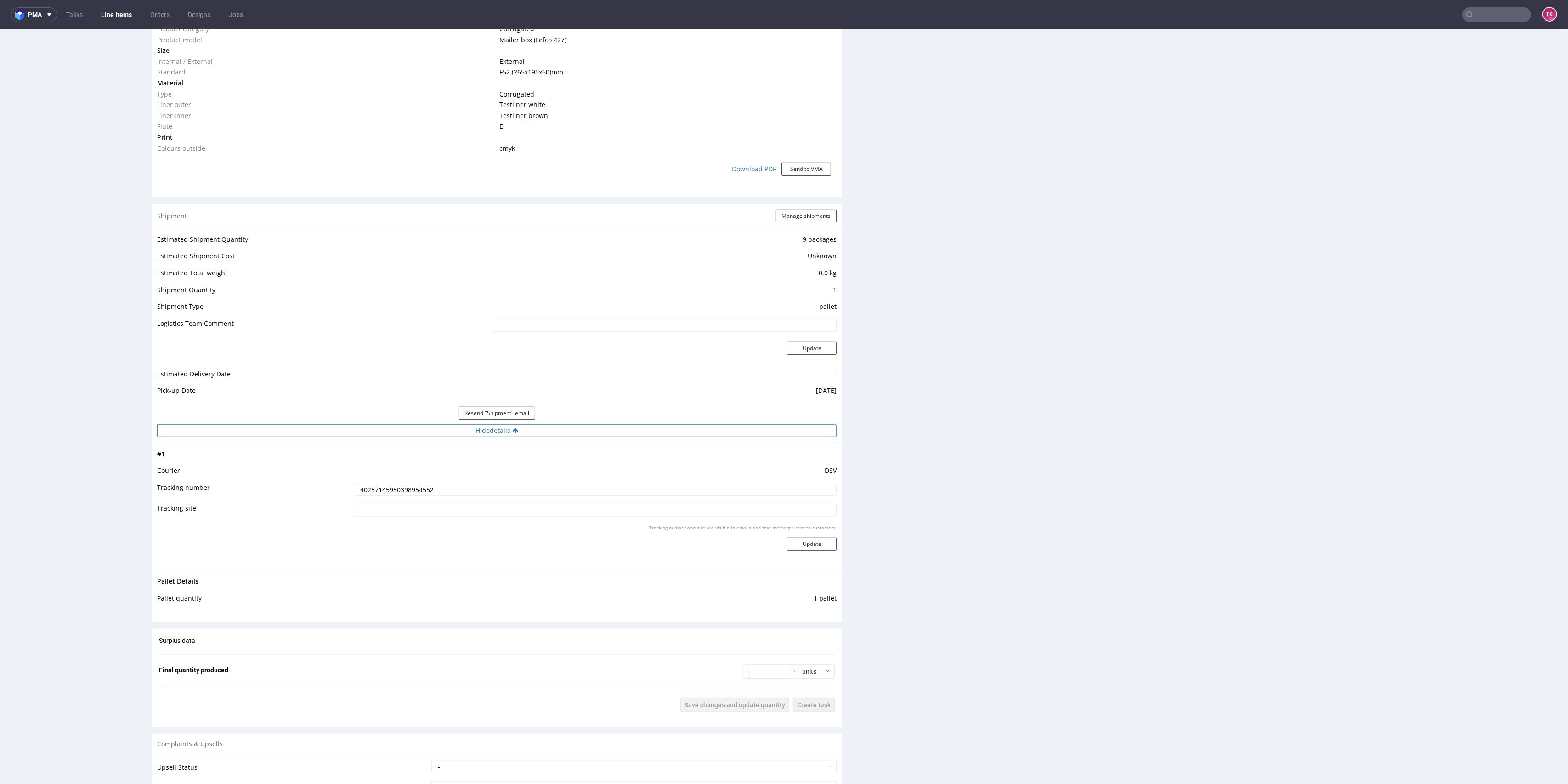
click at [577, 430] on button "Hide details" at bounding box center [496, 430] width 679 height 13
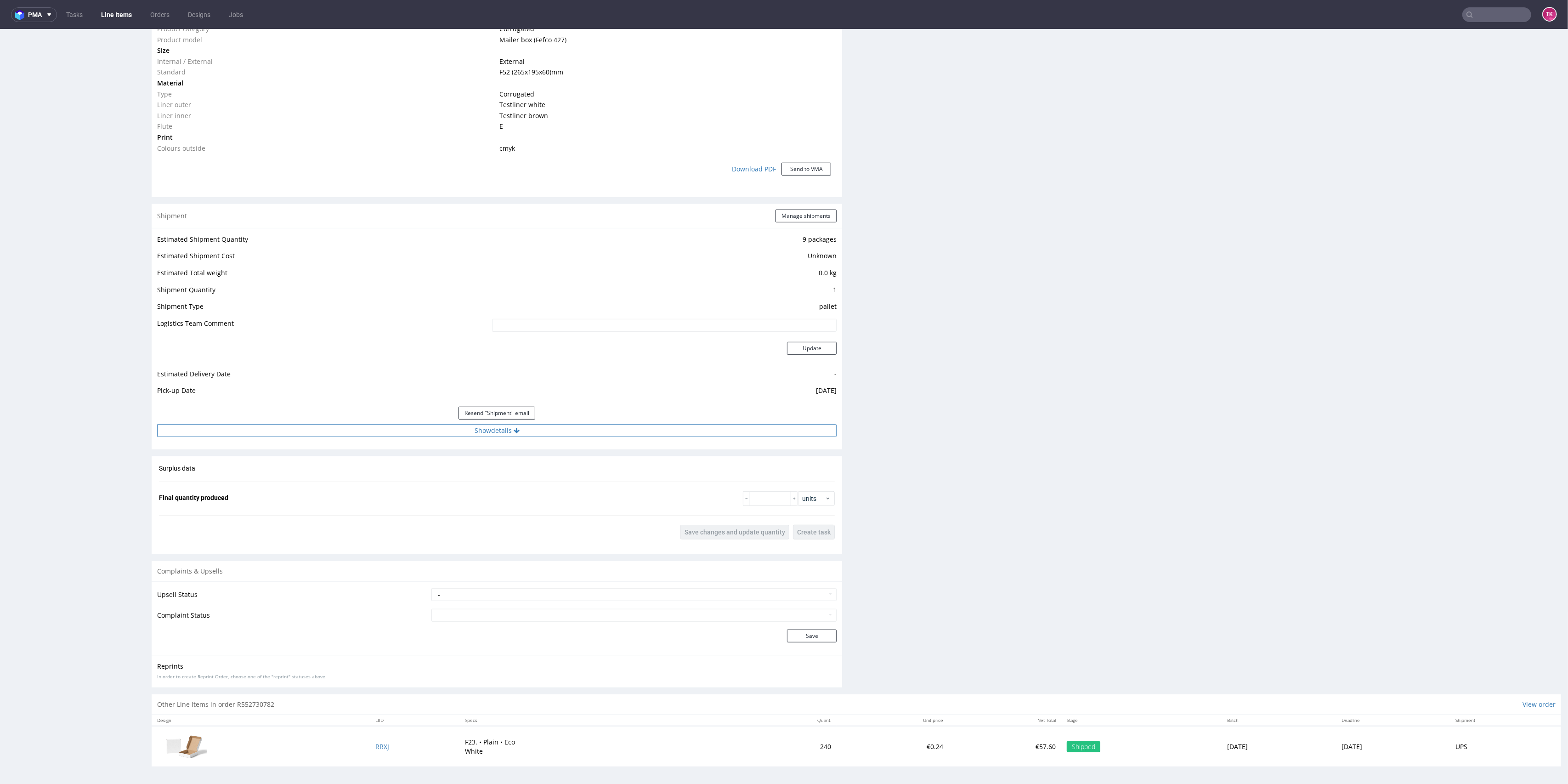
click at [581, 431] on button "Show details" at bounding box center [496, 430] width 679 height 13
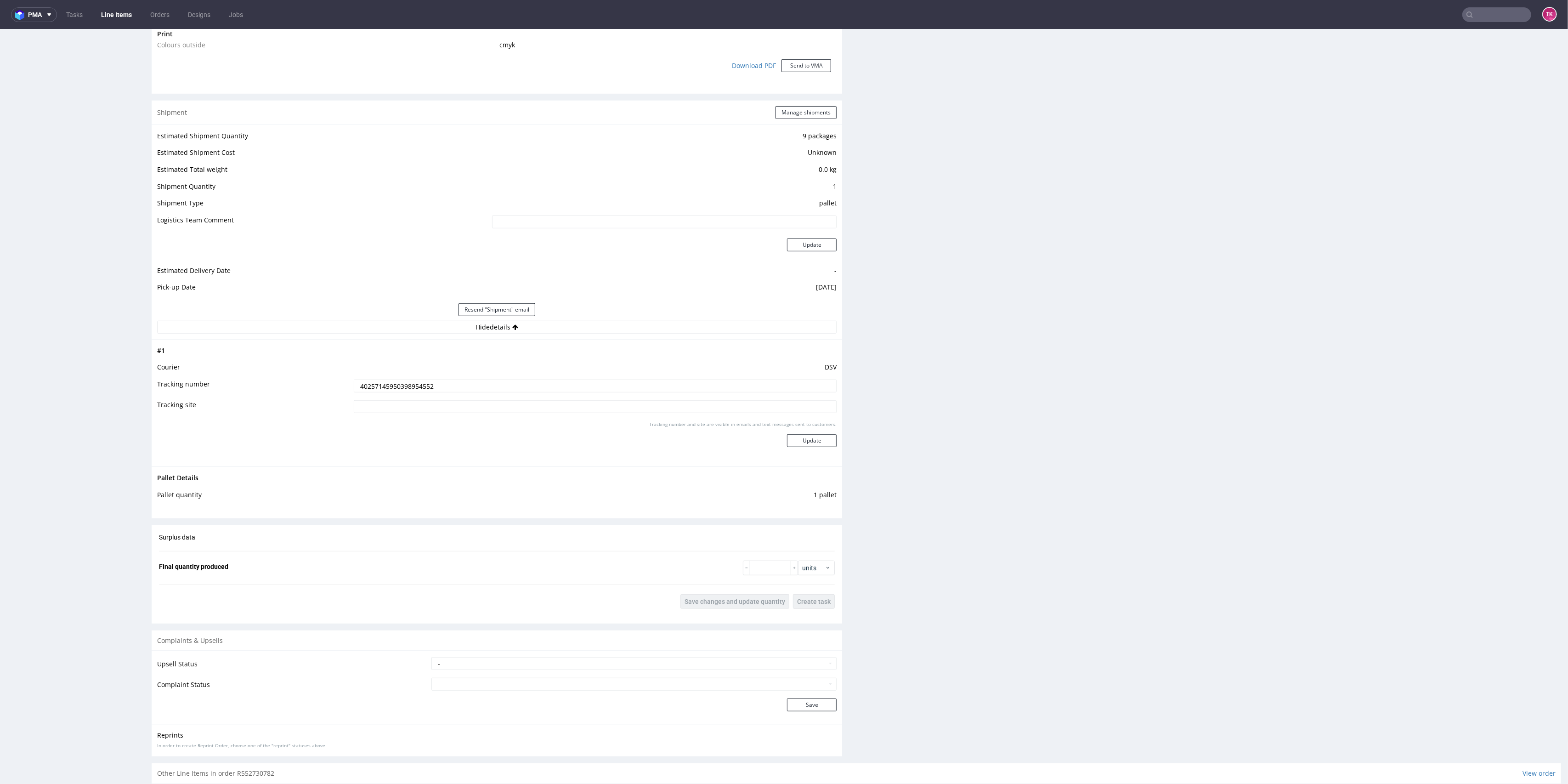
scroll to position [874, 0]
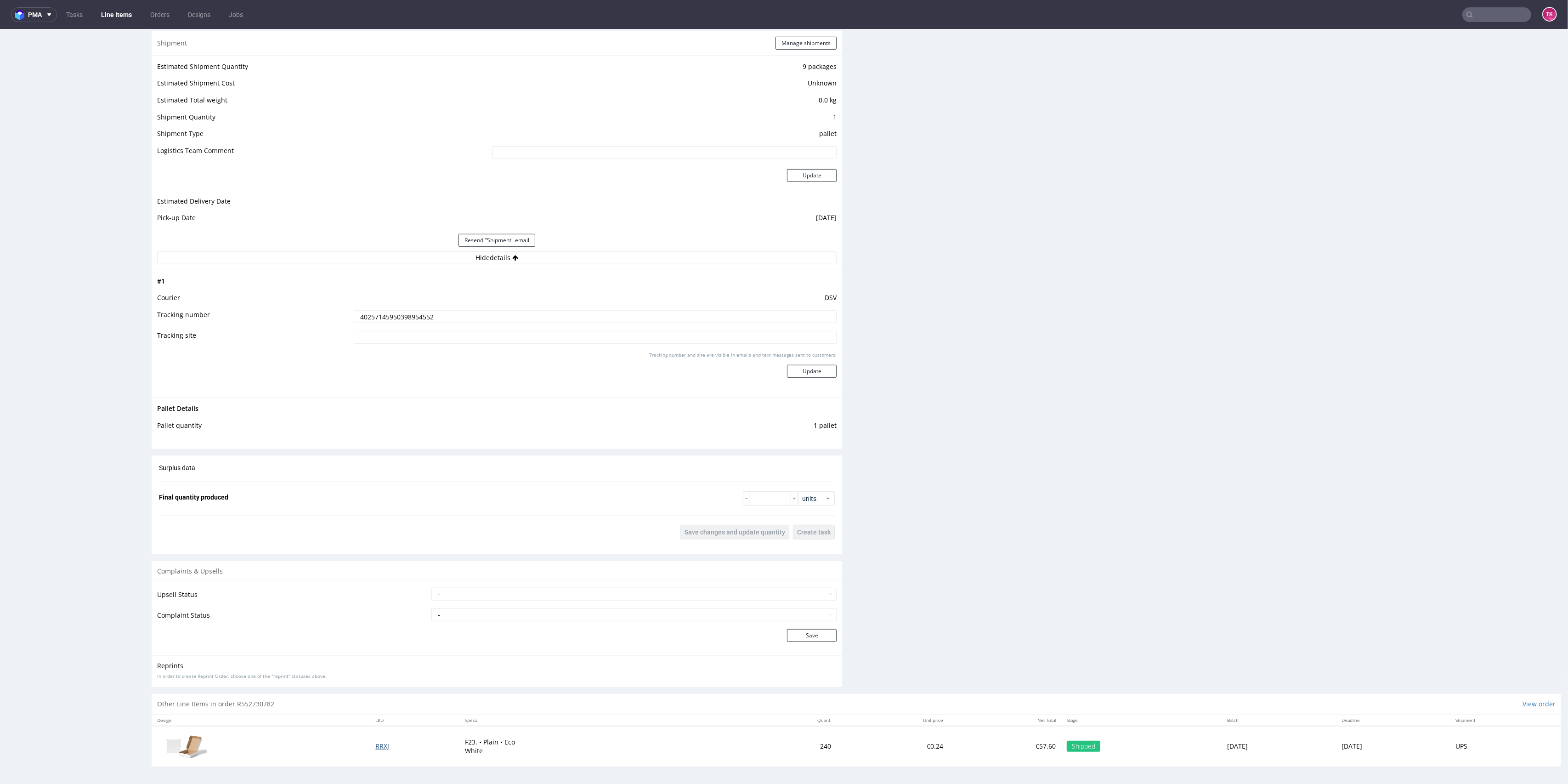
click at [375, 745] on span "RRXJ" at bounding box center [382, 745] width 13 height 9
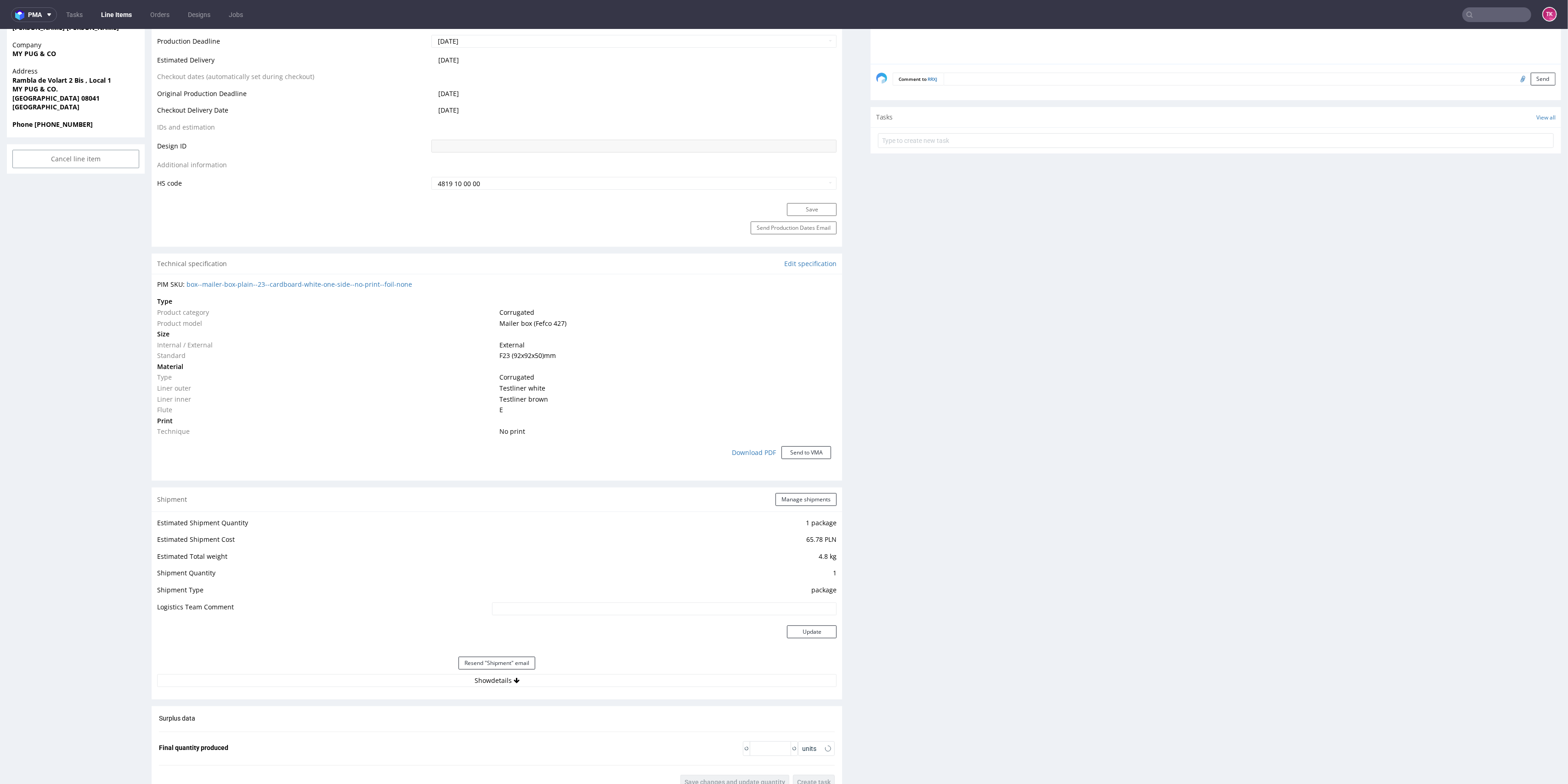
scroll to position [438, 0]
click at [570, 672] on button "Show details" at bounding box center [496, 672] width 679 height 13
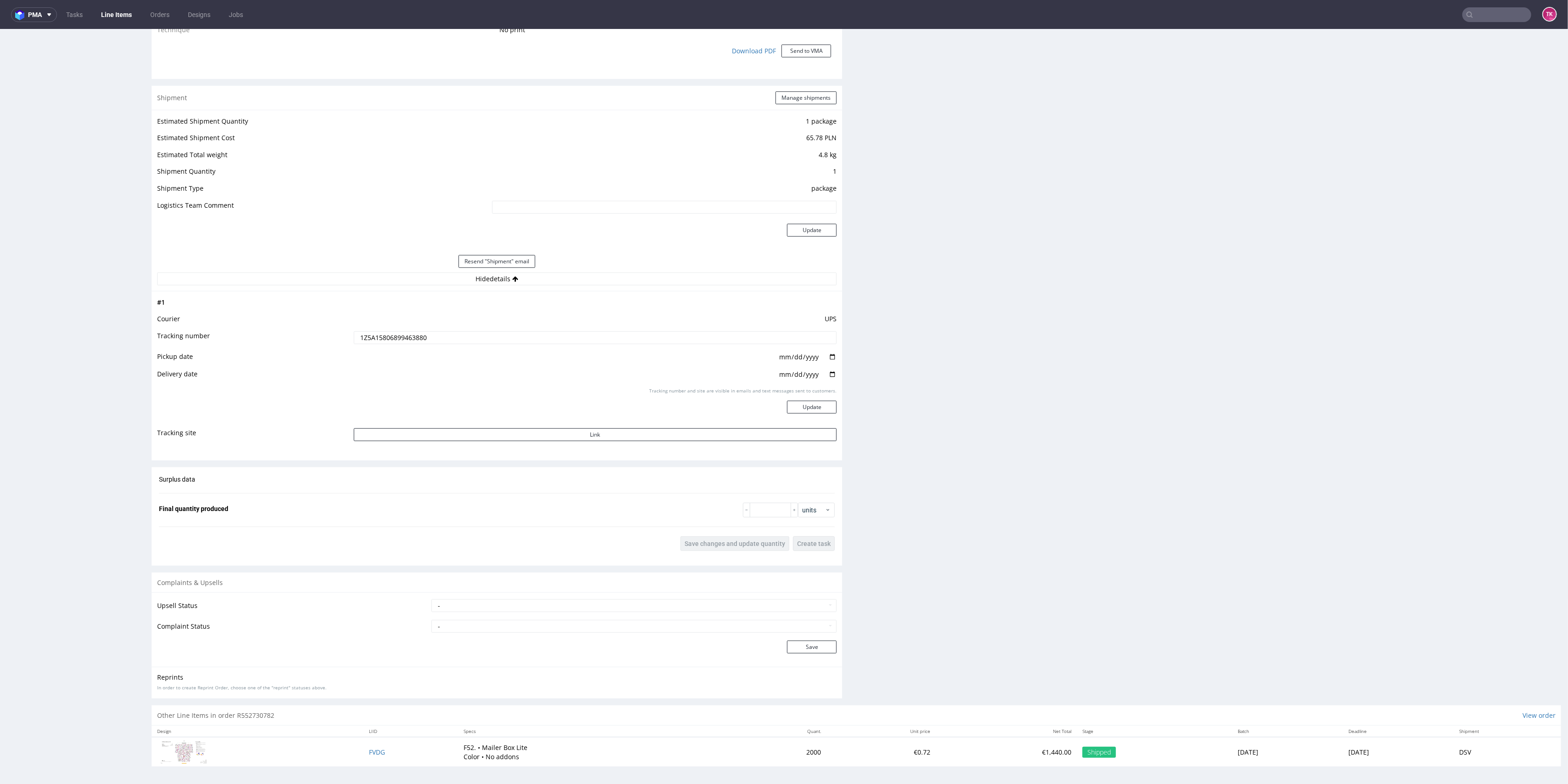
scroll to position [3, 0]
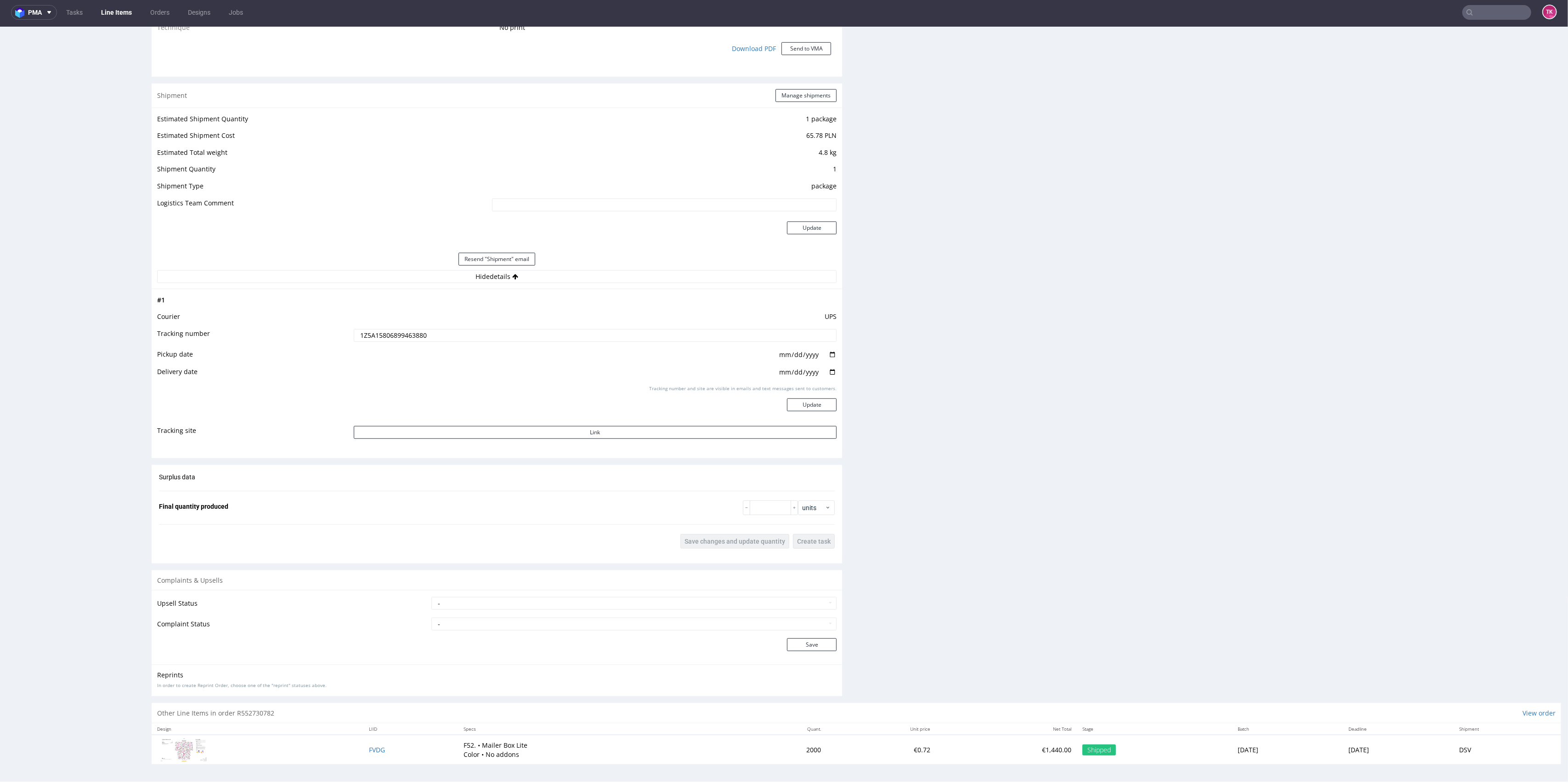
click at [367, 742] on td "FVDG" at bounding box center [411, 749] width 95 height 30
click at [369, 745] on span "FVDG" at bounding box center [377, 750] width 16 height 9
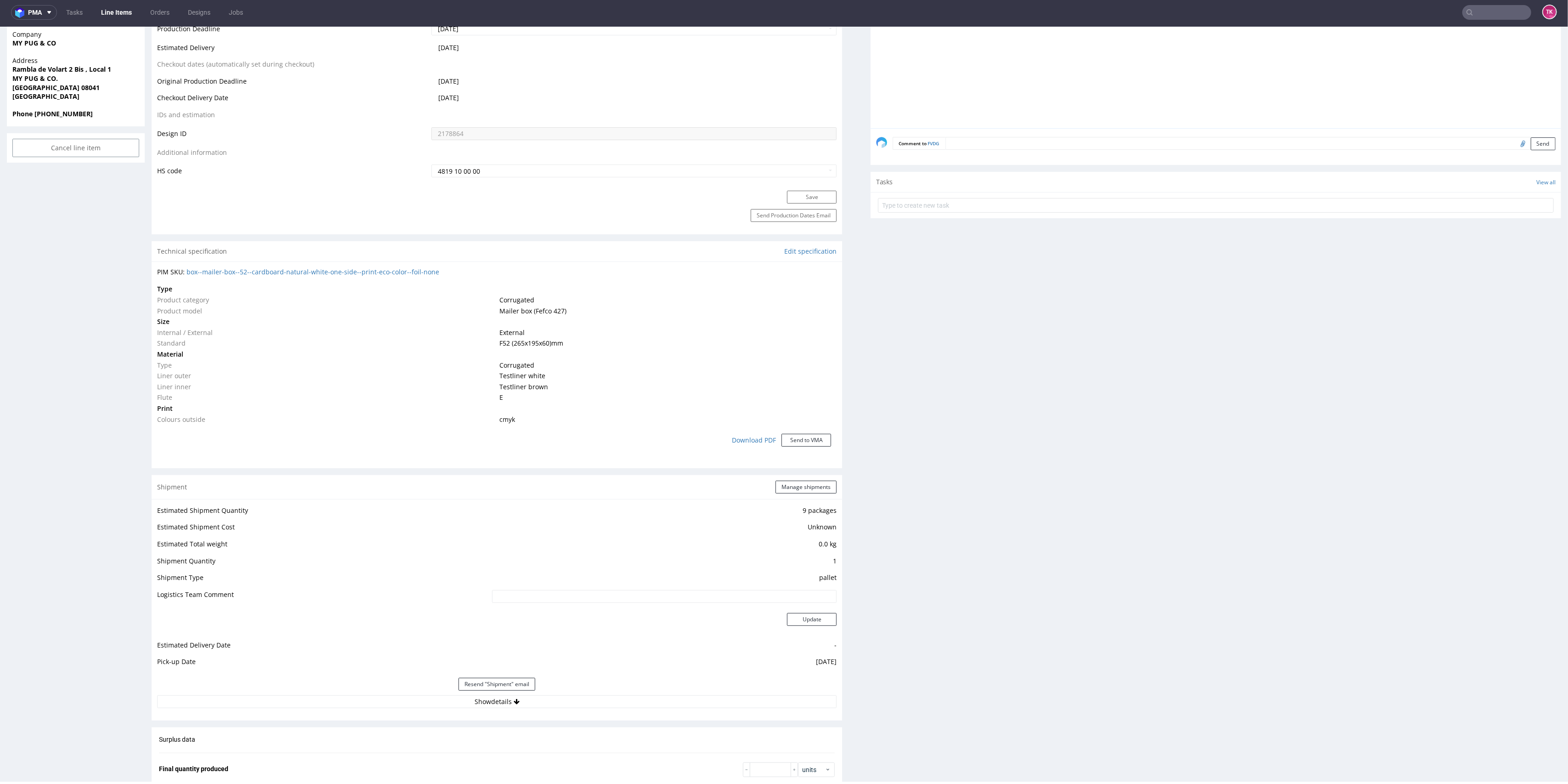
scroll to position [612, 0]
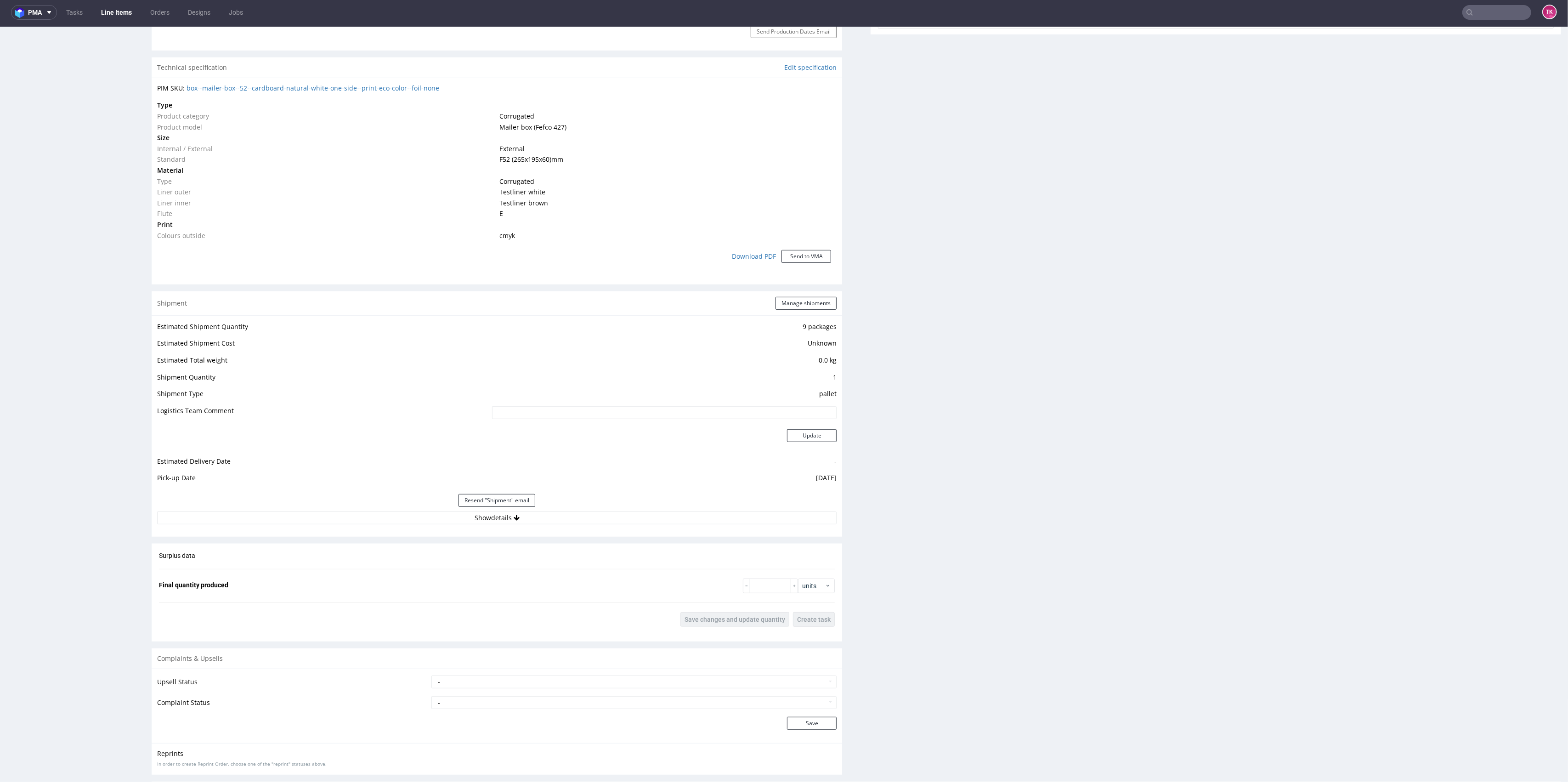
drag, startPoint x: 677, startPoint y: 500, endPoint x: 674, endPoint y: 509, distance: 9.5
click at [676, 504] on div "Resend "Shipment" email" at bounding box center [496, 500] width 679 height 22
click at [674, 512] on button "Show details" at bounding box center [496, 518] width 679 height 13
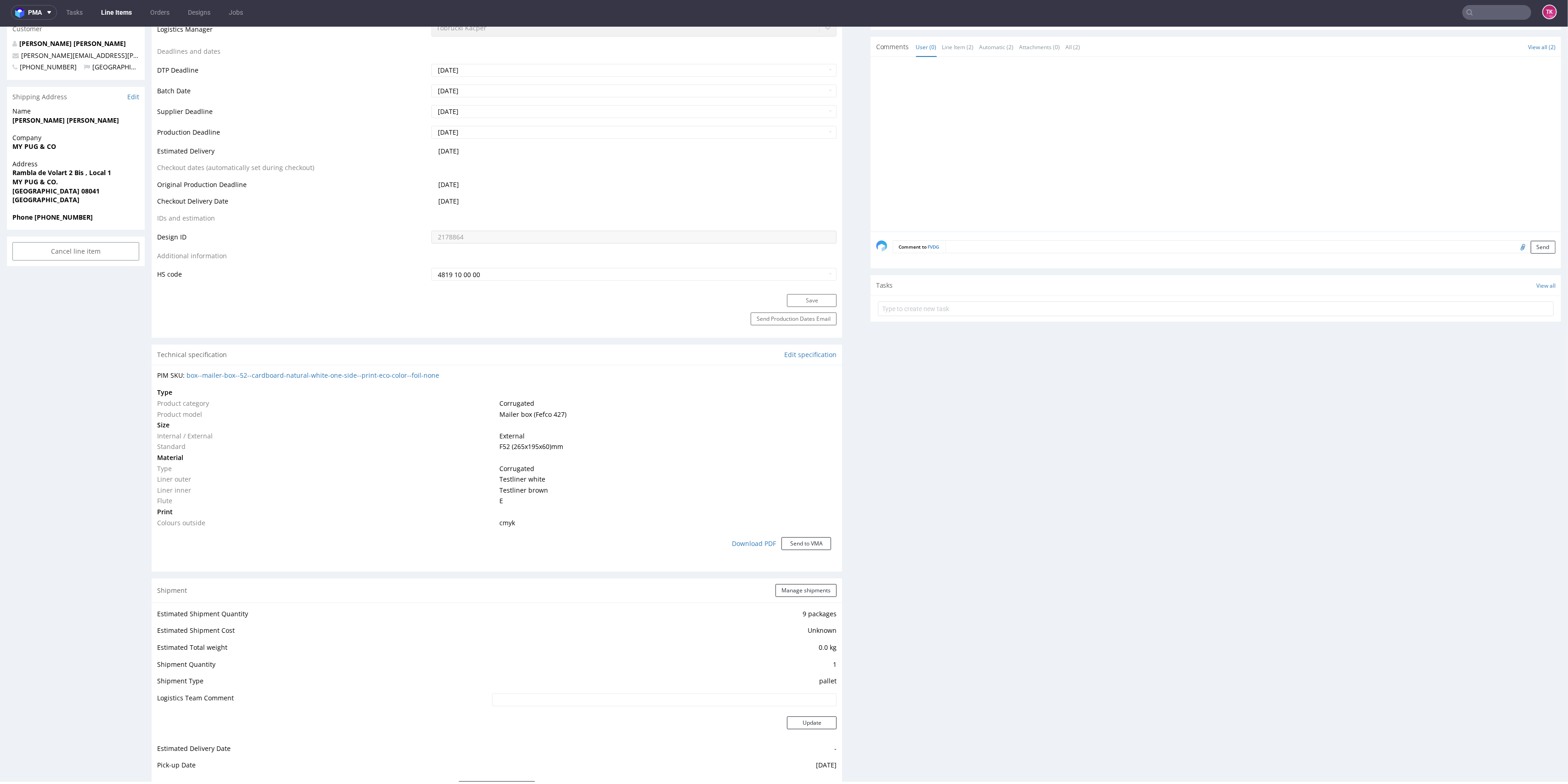
scroll to position [306, 0]
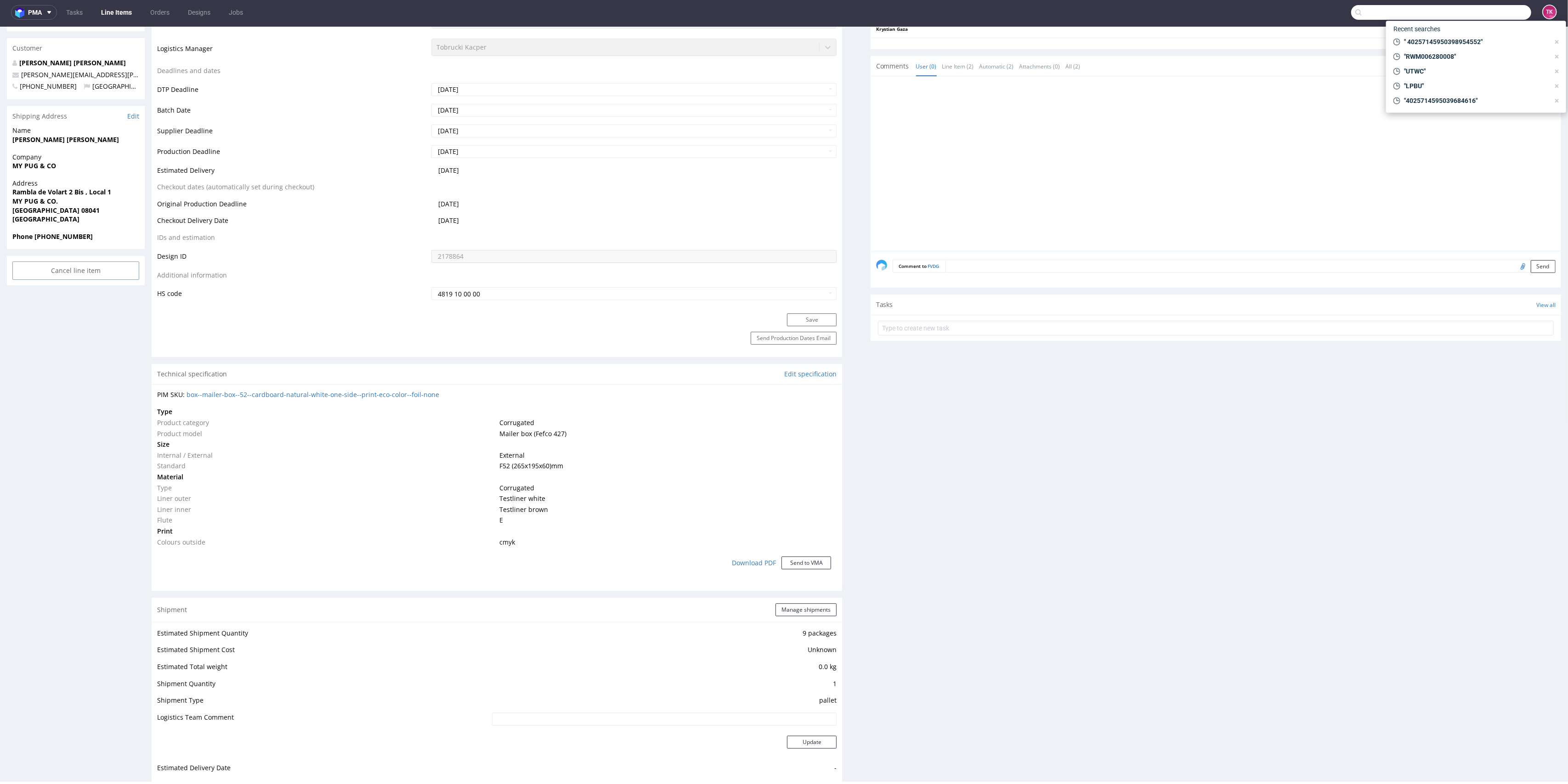
click at [1472, 11] on input "text" at bounding box center [1441, 13] width 180 height 14
type input "4025714595039916044"
click at [1430, 39] on div "IQIB" at bounding box center [1476, 34] width 166 height 16
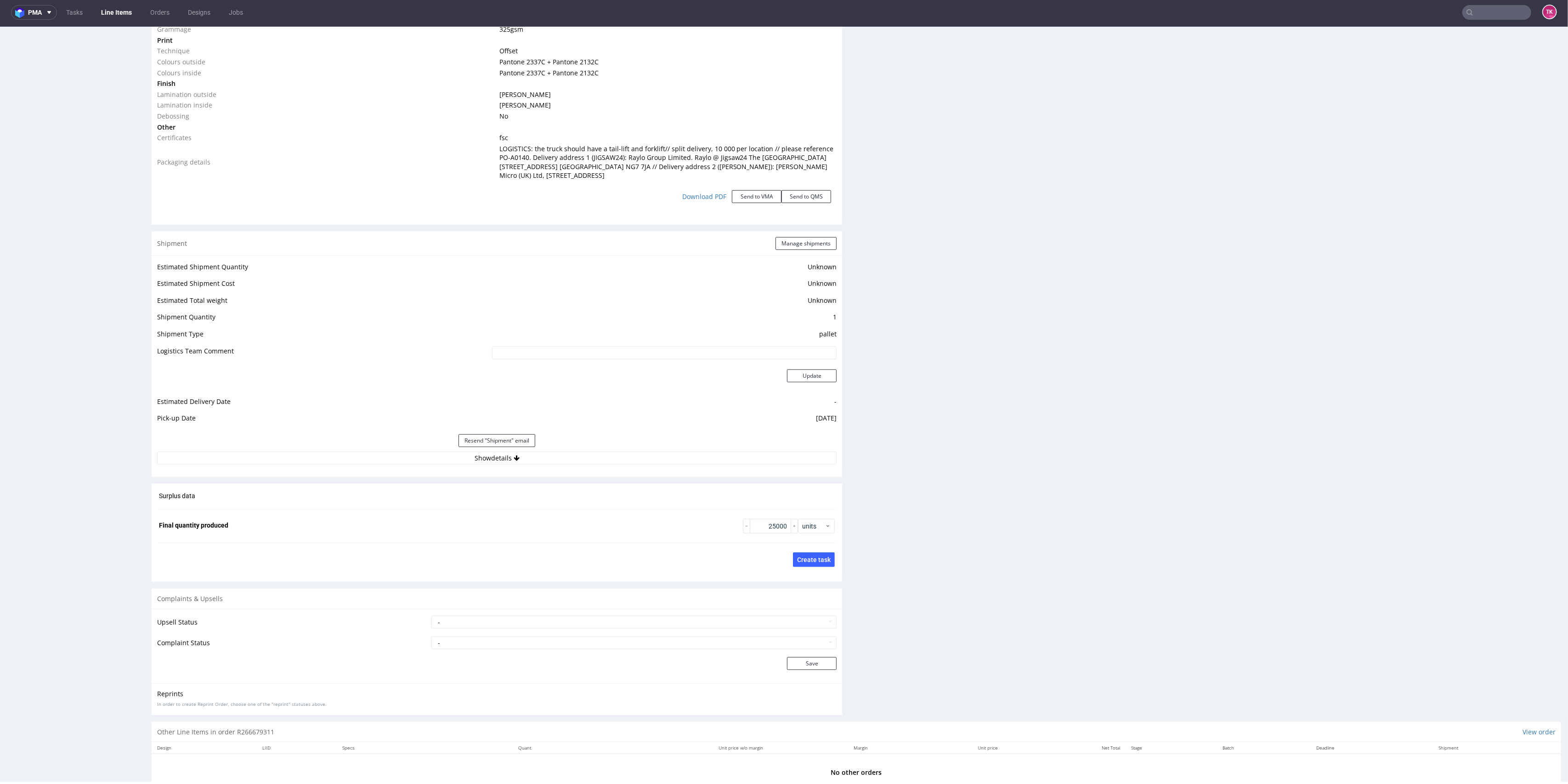
scroll to position [1088, 0]
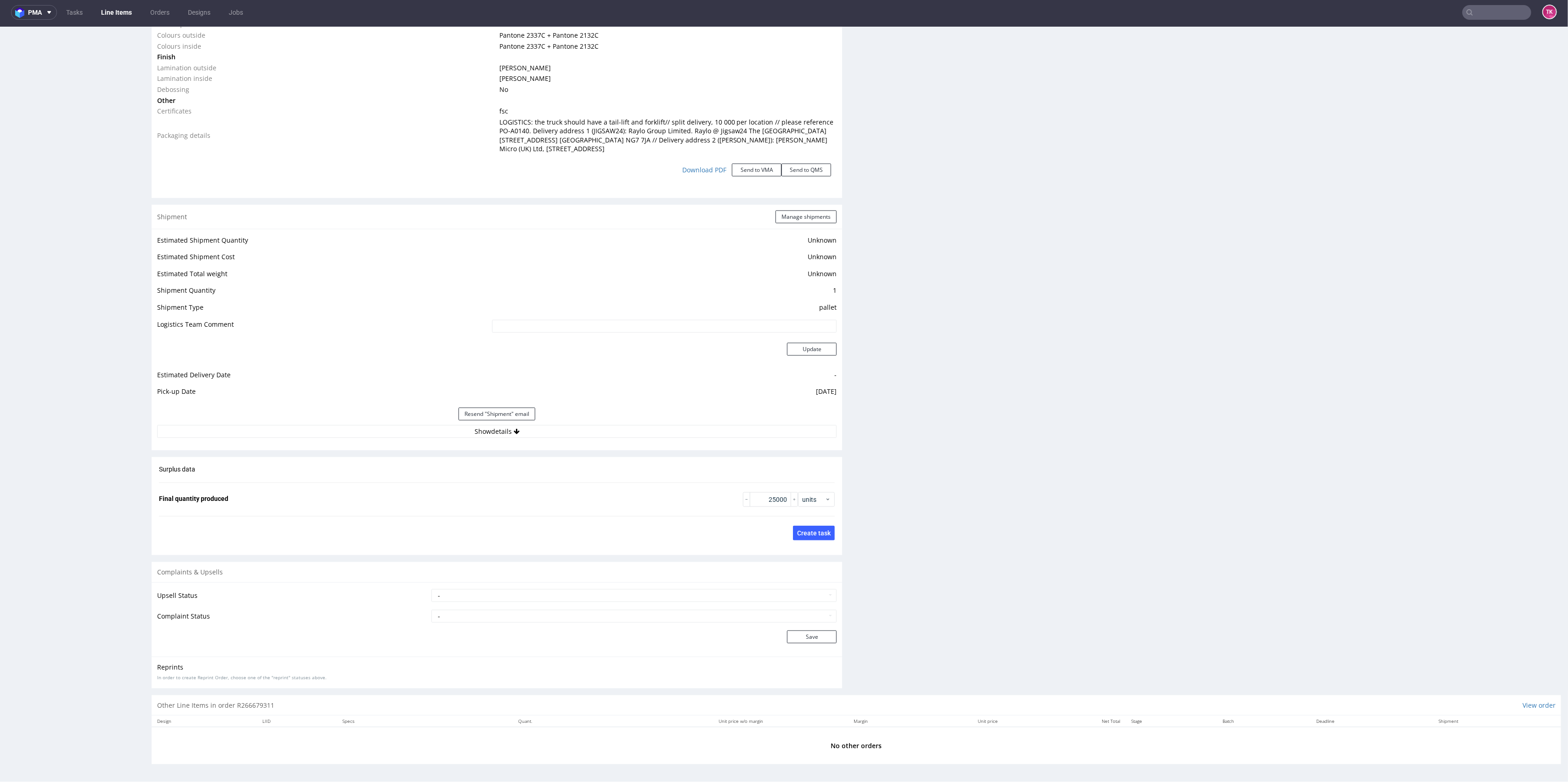
click at [610, 438] on div "Estimated Shipment Quantity Unknown Estimated Shipment Cost Unknown Estimated T…" at bounding box center [496, 335] width 691 height 214
click at [610, 434] on button "Show details" at bounding box center [496, 431] width 679 height 13
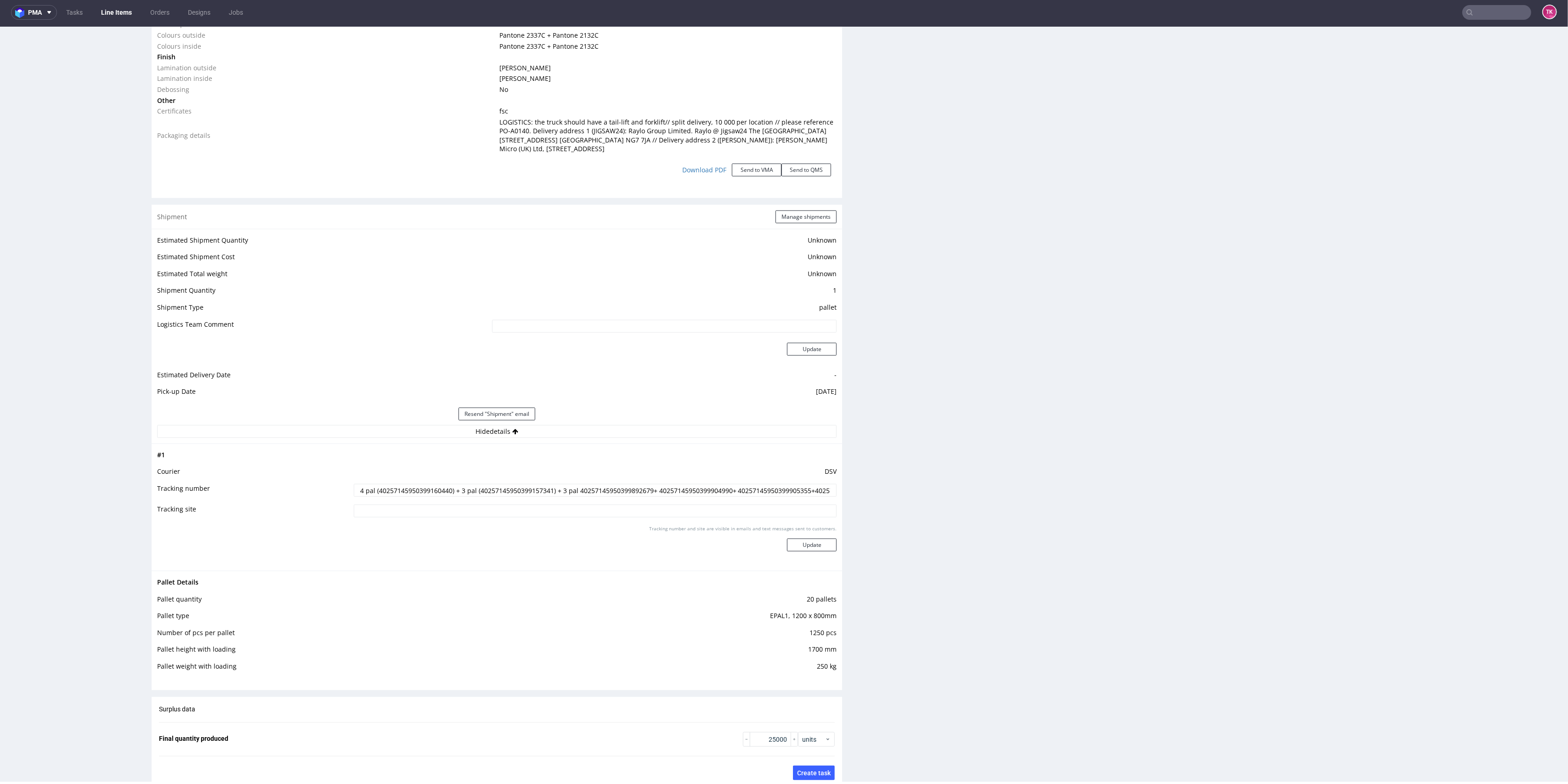
click at [489, 492] on input "4 pal (40257145950399160440) + 3 pal (40257145950399157341) + 3 pal 40257145950…" at bounding box center [595, 490] width 483 height 13
type input "4 pal (40257145950399160440) + 3 pal () + 3 pal 40257145950399892679+ 402571459…"
click at [528, 484] on input "4 pal (40257145950399160440) + 3 pal () + 3 pal 40257145950399892679+ 402571459…" at bounding box center [595, 490] width 483 height 13
drag, startPoint x: 423, startPoint y: 488, endPoint x: 354, endPoint y: 495, distance: 69.4
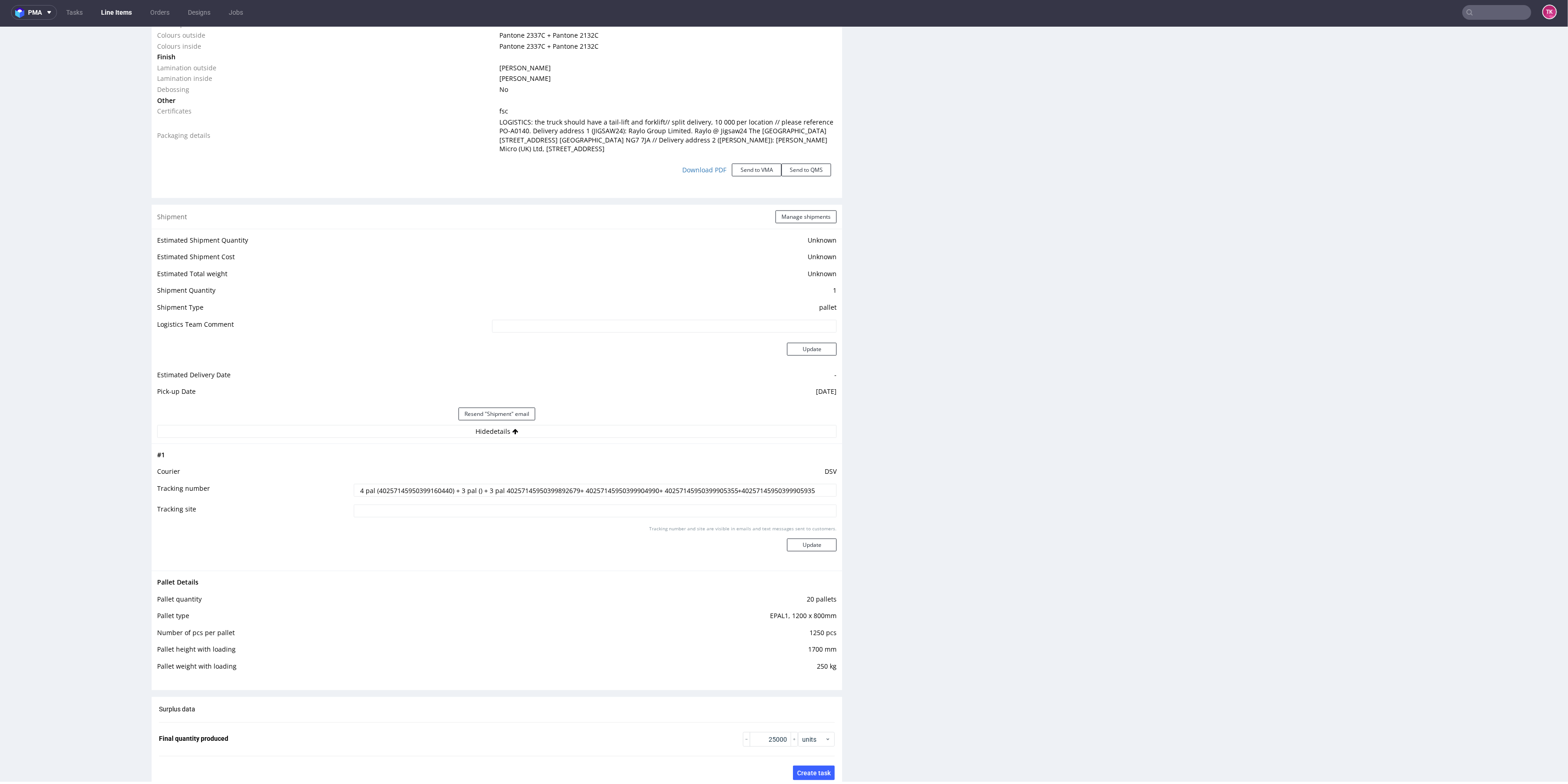
click at [251, 492] on tr "Tracking number 4 pal (40257145950399160440) + 3 pal () + 3 pal 402571459503998…" at bounding box center [496, 493] width 679 height 21
drag, startPoint x: 354, startPoint y: 495, endPoint x: 454, endPoint y: 486, distance: 100.4
click at [451, 486] on td "4 pal (40257145950399160440) + 3 pal () + 3 pal 40257145950399892679+ 402571459…" at bounding box center [594, 493] width 486 height 21
click at [537, 501] on td "4 pal (40257145950399160440) + 3 pal () + 3 pal 40257145950399892679+ 402571459…" at bounding box center [594, 493] width 486 height 21
click at [617, 487] on input "4 pal (40257145950399160440) + 3 pal () + 3 pal 40257145950399892679+ 402571459…" at bounding box center [595, 490] width 483 height 13
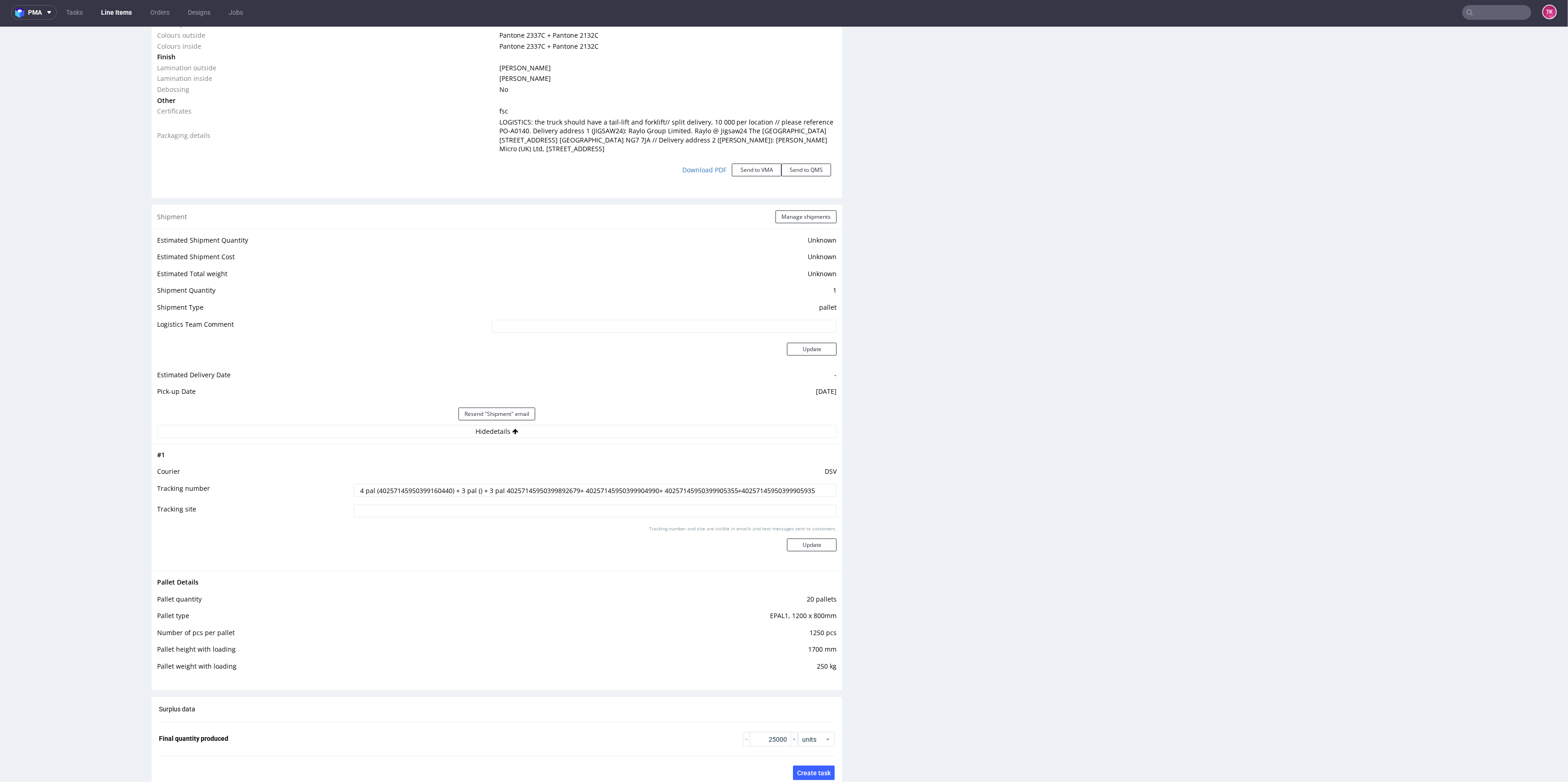
click at [617, 487] on input "4 pal (40257145950399160440) + 3 pal () + 3 pal 40257145950399892679+ 402571459…" at bounding box center [595, 490] width 483 height 13
click at [531, 486] on input "4 pal (40257145950399160440) + 3 pal () + 3 pal 40257145950399892679+ 402571459…" at bounding box center [595, 490] width 483 height 13
click at [409, 478] on td "DSV" at bounding box center [594, 474] width 486 height 17
click at [411, 495] on input "4 pal (40257145950399160440) + 3 pal () + 3 pal 40257145950399892679+ 402571459…" at bounding box center [595, 490] width 483 height 13
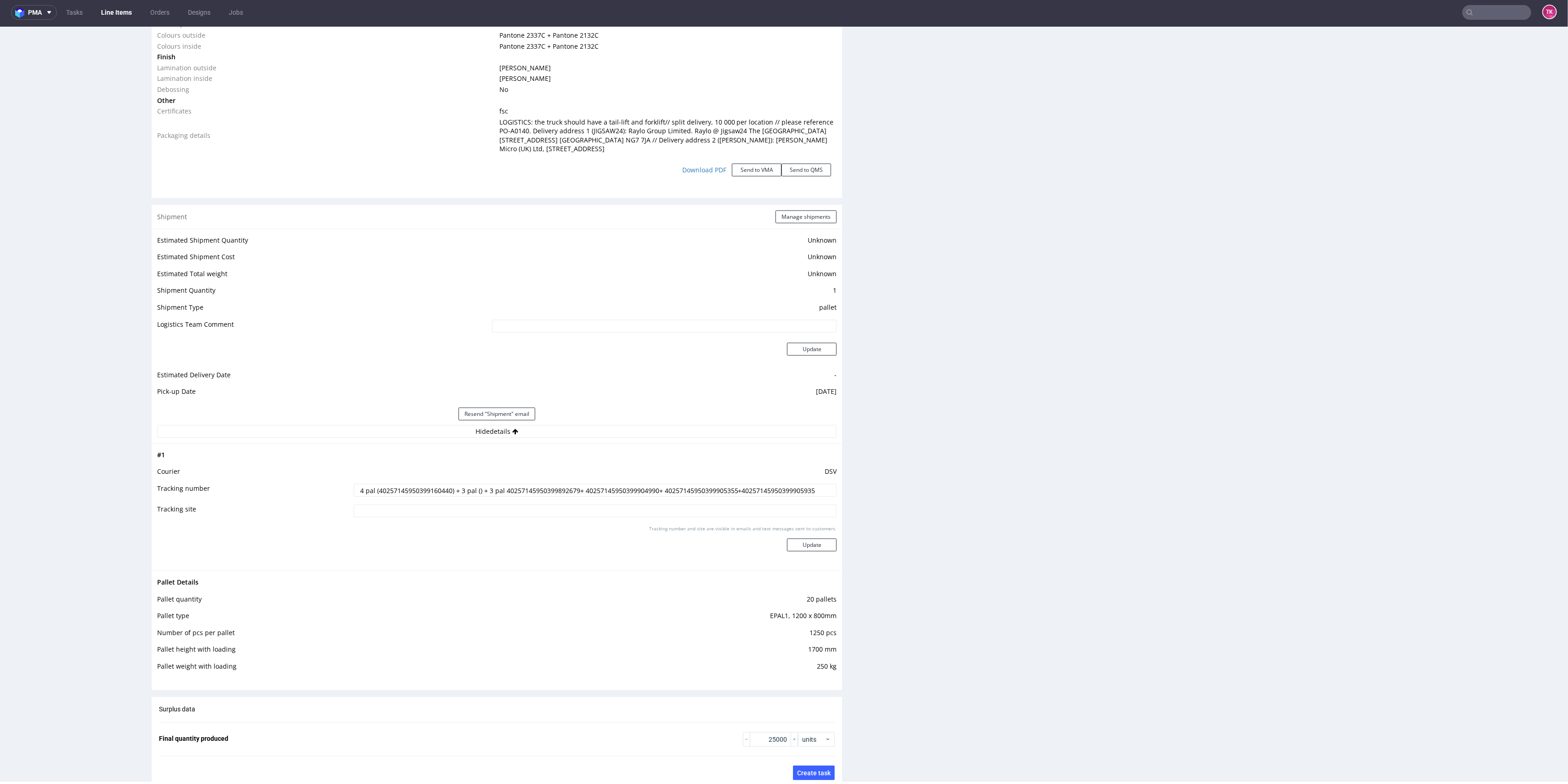
click at [411, 495] on input "4 pal (40257145950399160440) + 3 pal () + 3 pal 40257145950399892679+ 402571459…" at bounding box center [595, 490] width 483 height 13
click at [516, 495] on input "4 pal (40257145950399160440) + 3 pal () + 3 pal 40257145950399892679+ 402571459…" at bounding box center [595, 490] width 483 height 13
click at [530, 525] on div "Tracking number and site are visible in emails and text messages sent to custom…" at bounding box center [595, 541] width 483 height 33
click at [1481, 11] on input "text" at bounding box center [1441, 13] width 180 height 14
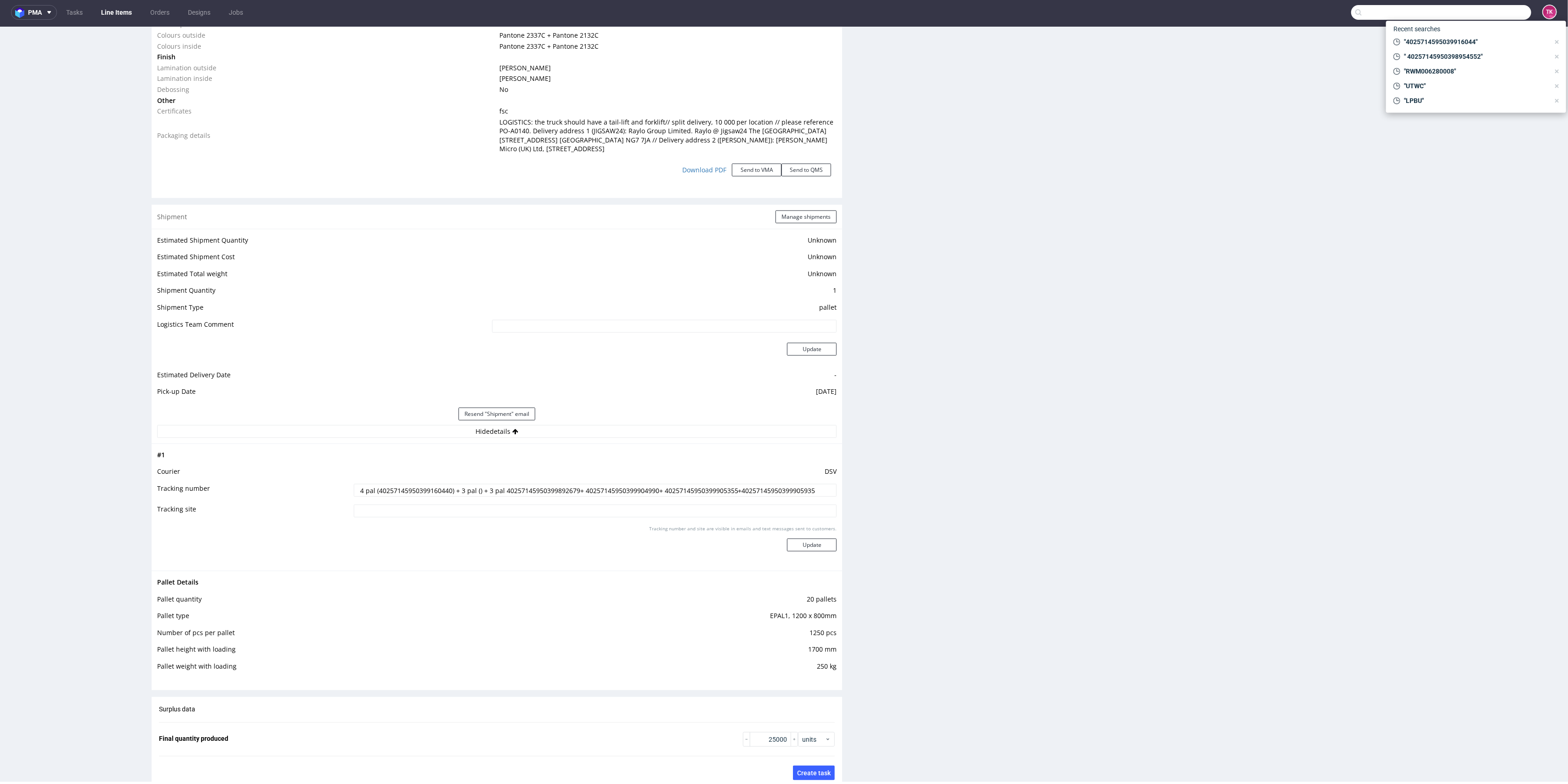
paste input "40257145950399892679"
type input "4025714595039989267"
drag, startPoint x: 1429, startPoint y: 38, endPoint x: 1429, endPoint y: 11, distance: 27.0
click at [1429, 38] on div "IQIB" at bounding box center [1476, 34] width 166 height 16
click at [110, 14] on link "Line Items" at bounding box center [116, 13] width 42 height 14
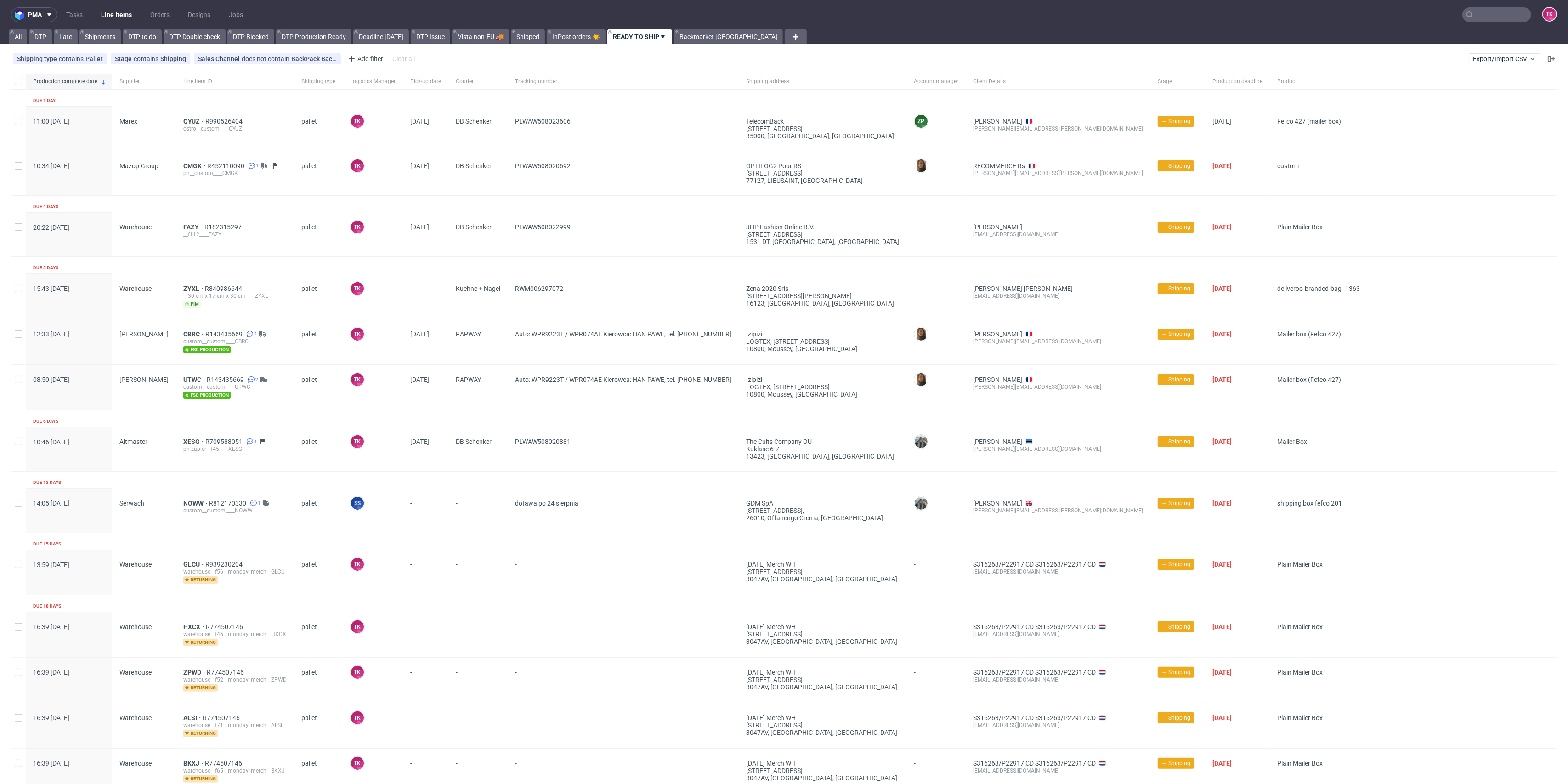
click at [1495, 12] on input "text" at bounding box center [1496, 14] width 69 height 14
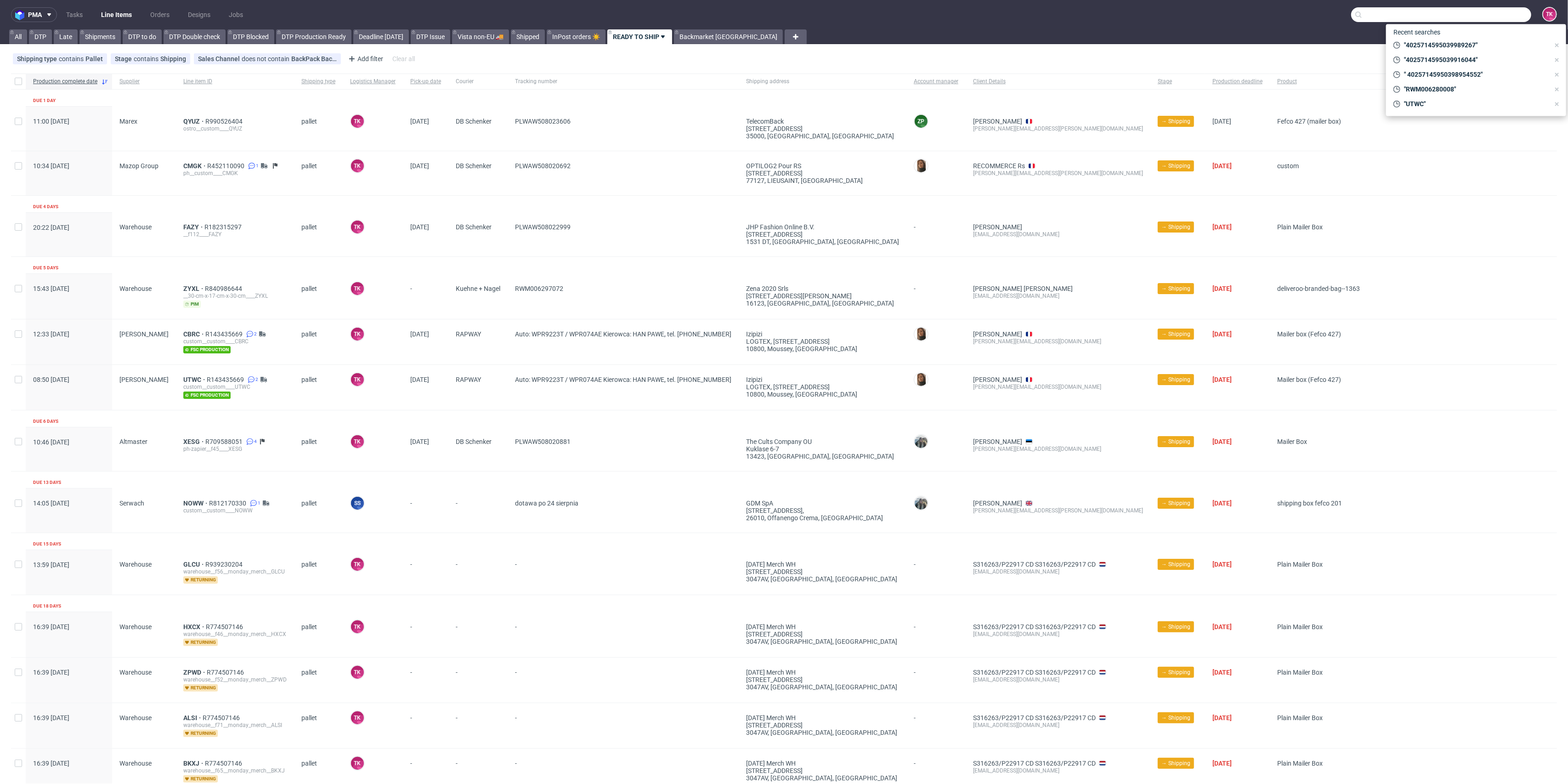
paste input "40257145950399892679"
type input "4025714595039989267"
click at [1425, 39] on div "IQIB" at bounding box center [1476, 38] width 166 height 16
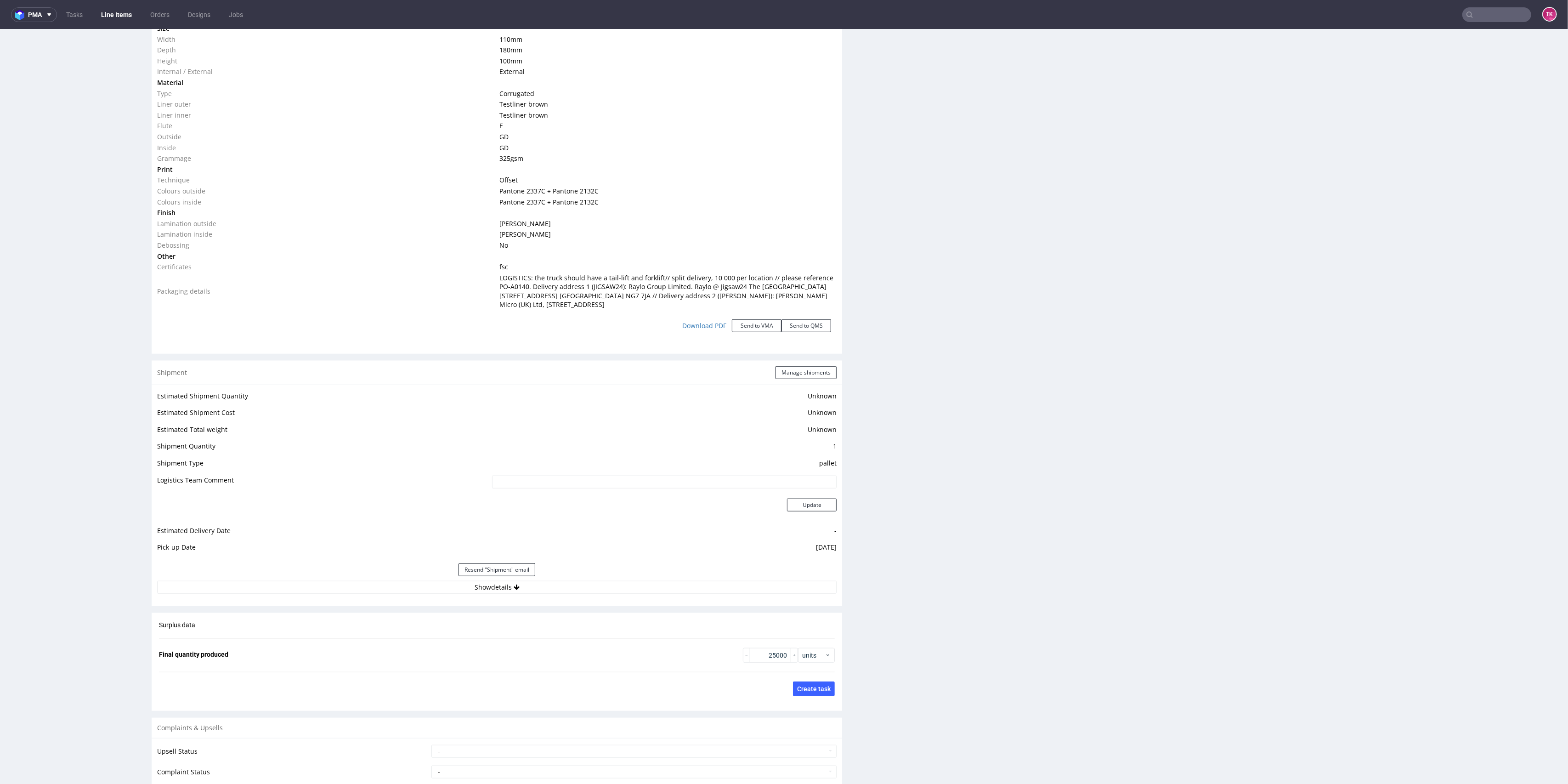
scroll to position [1041, 0]
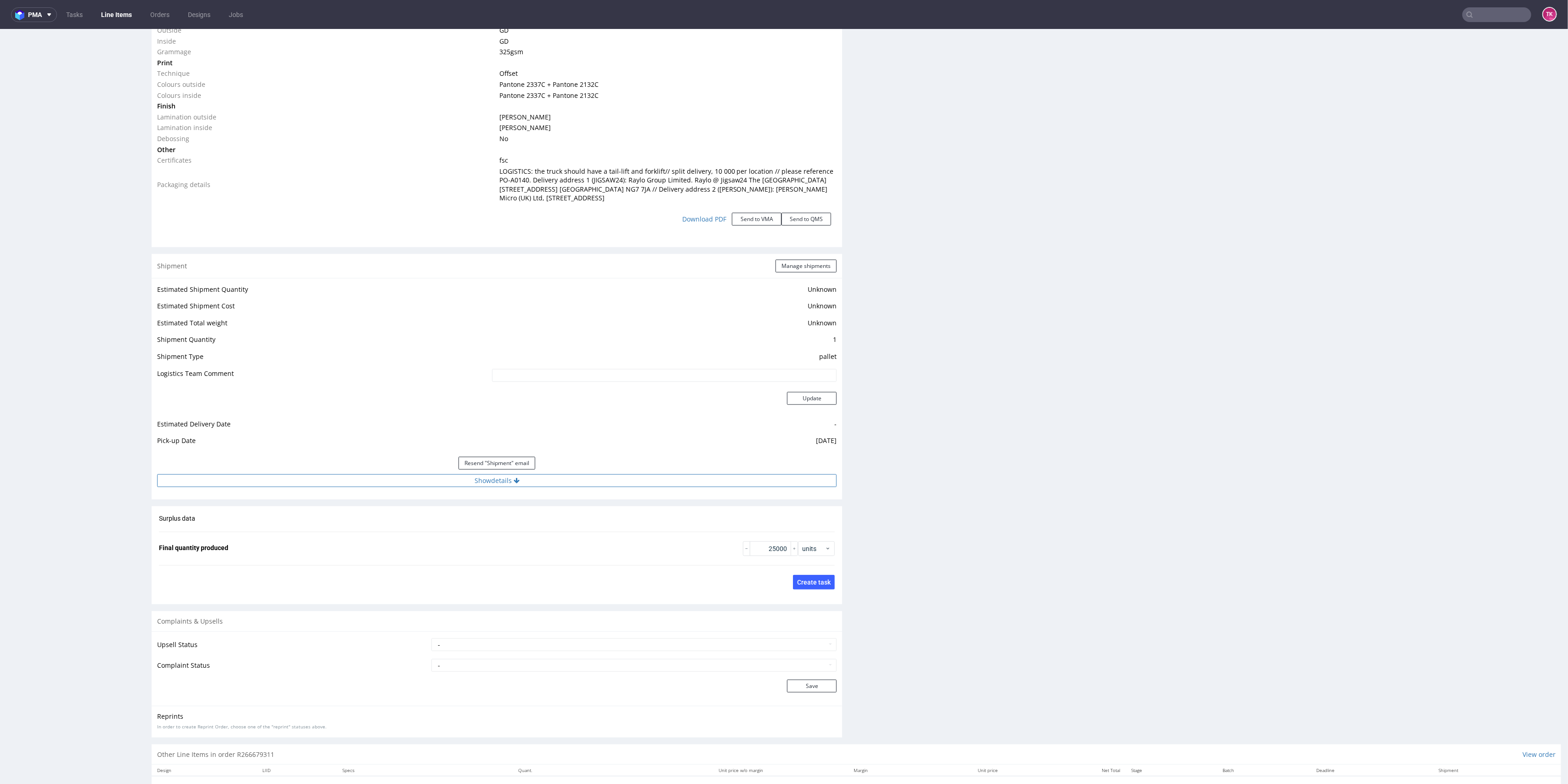
click at [631, 474] on button "Show details" at bounding box center [496, 480] width 679 height 13
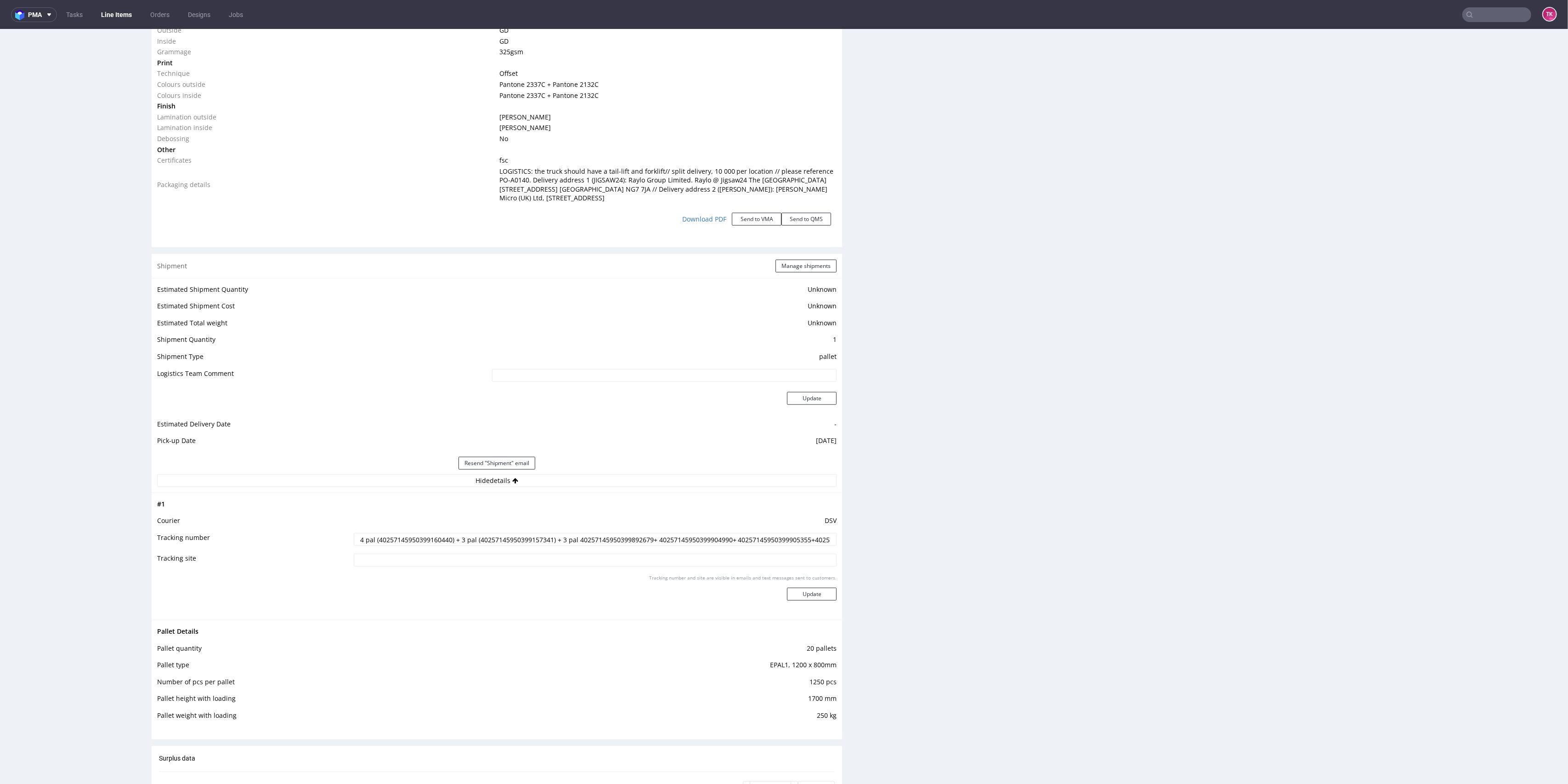
click at [512, 539] on input "4 pal (40257145950399160440) + 3 pal (40257145950399157341) + 3 pal 40257145950…" at bounding box center [595, 539] width 483 height 13
click at [607, 539] on input "4 pal (40257145950399160440) + 3 pal (40257145950399157341) + 3 pal 40257145950…" at bounding box center [595, 539] width 483 height 13
click at [679, 545] on td "4 pal (40257145950399160440) + 3 pal (40257145950399157341) + 3 pal 40257145950…" at bounding box center [594, 542] width 486 height 21
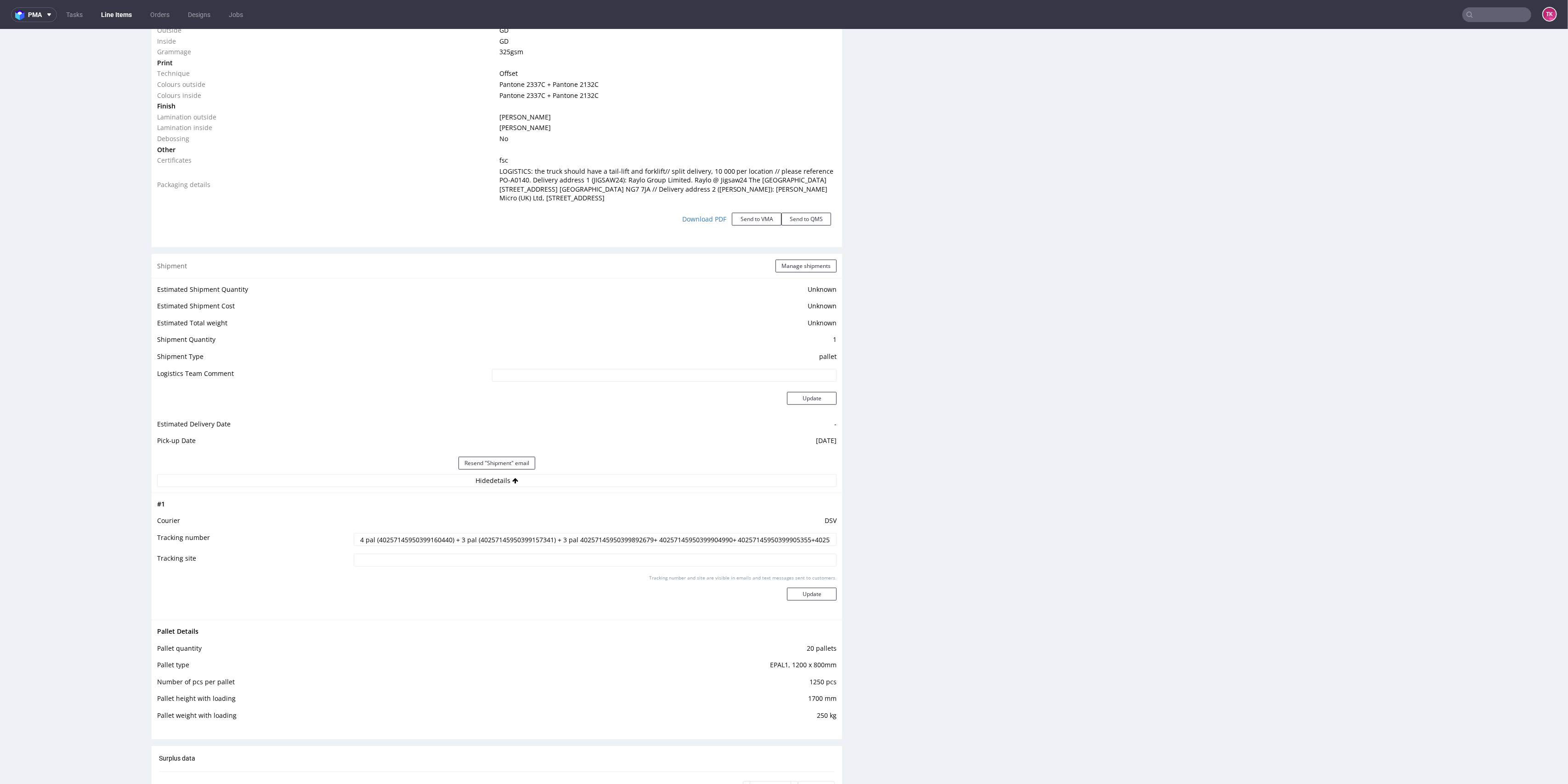
click at [680, 534] on input "4 pal (40257145950399160440) + 3 pal (40257145950399157341) + 3 pal 40257145950…" at bounding box center [595, 539] width 483 height 13
click at [775, 538] on input "4 pal (40257145950399160440) + 3 pal (40257145950399157341) + 3 pal 40257145950…" at bounding box center [595, 539] width 483 height 13
click at [800, 545] on td "4 pal (40257145950399160440) + 3 pal (40257145950399157341) + 3 pal 40257145950…" at bounding box center [594, 542] width 486 height 21
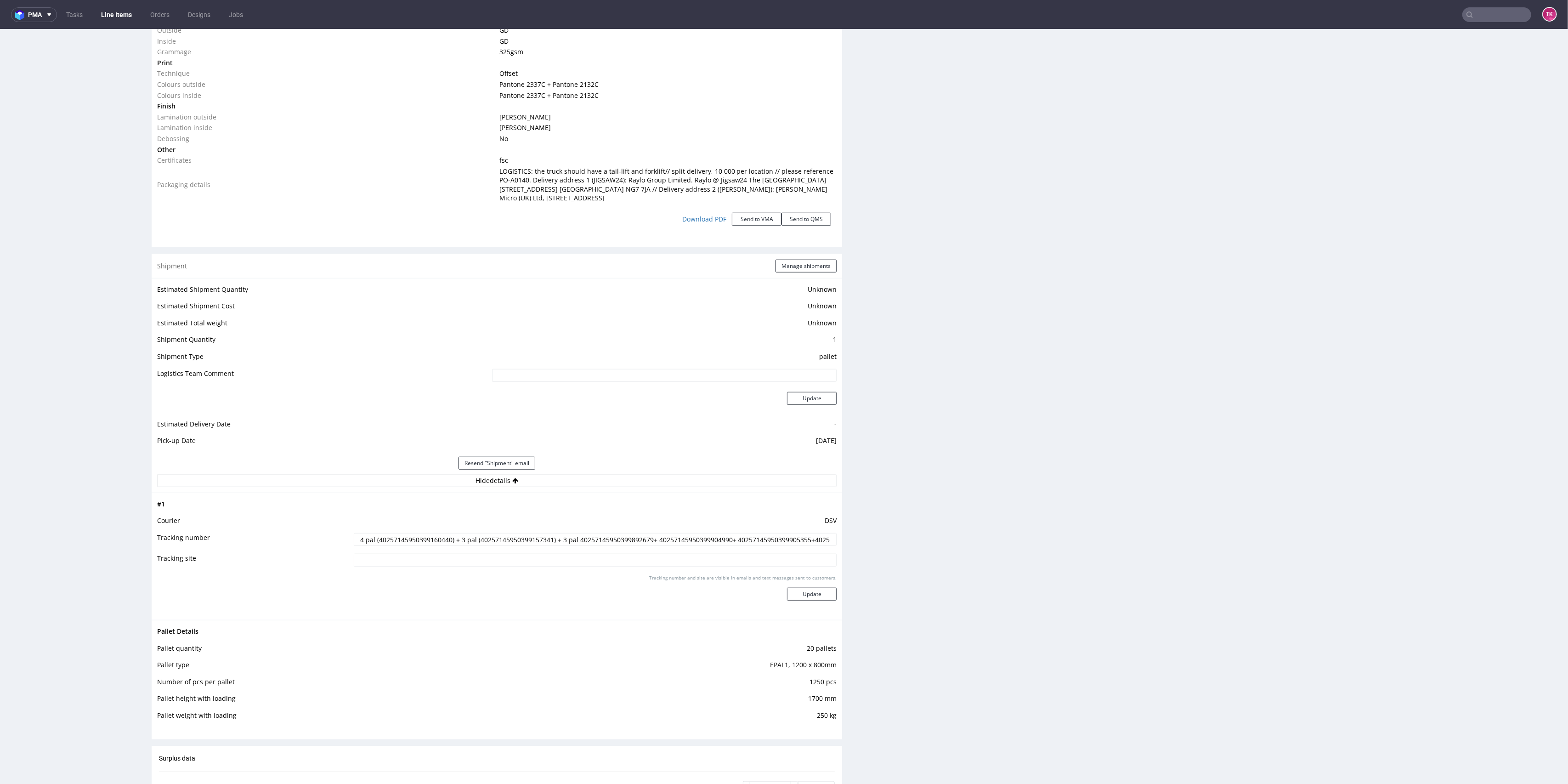
click at [816, 538] on input "4 pal (40257145950399160440) + 3 pal (40257145950399157341) + 3 pal 40257145950…" at bounding box center [595, 539] width 483 height 13
drag, startPoint x: 698, startPoint y: 535, endPoint x: 986, endPoint y: 518, distance: 288.5
click at [986, 518] on div "Progress Payment Paid Mon 07 Jul Design N/A DTP Complete Batch Complete Thu 10 …" at bounding box center [856, 39] width 1409 height 2041
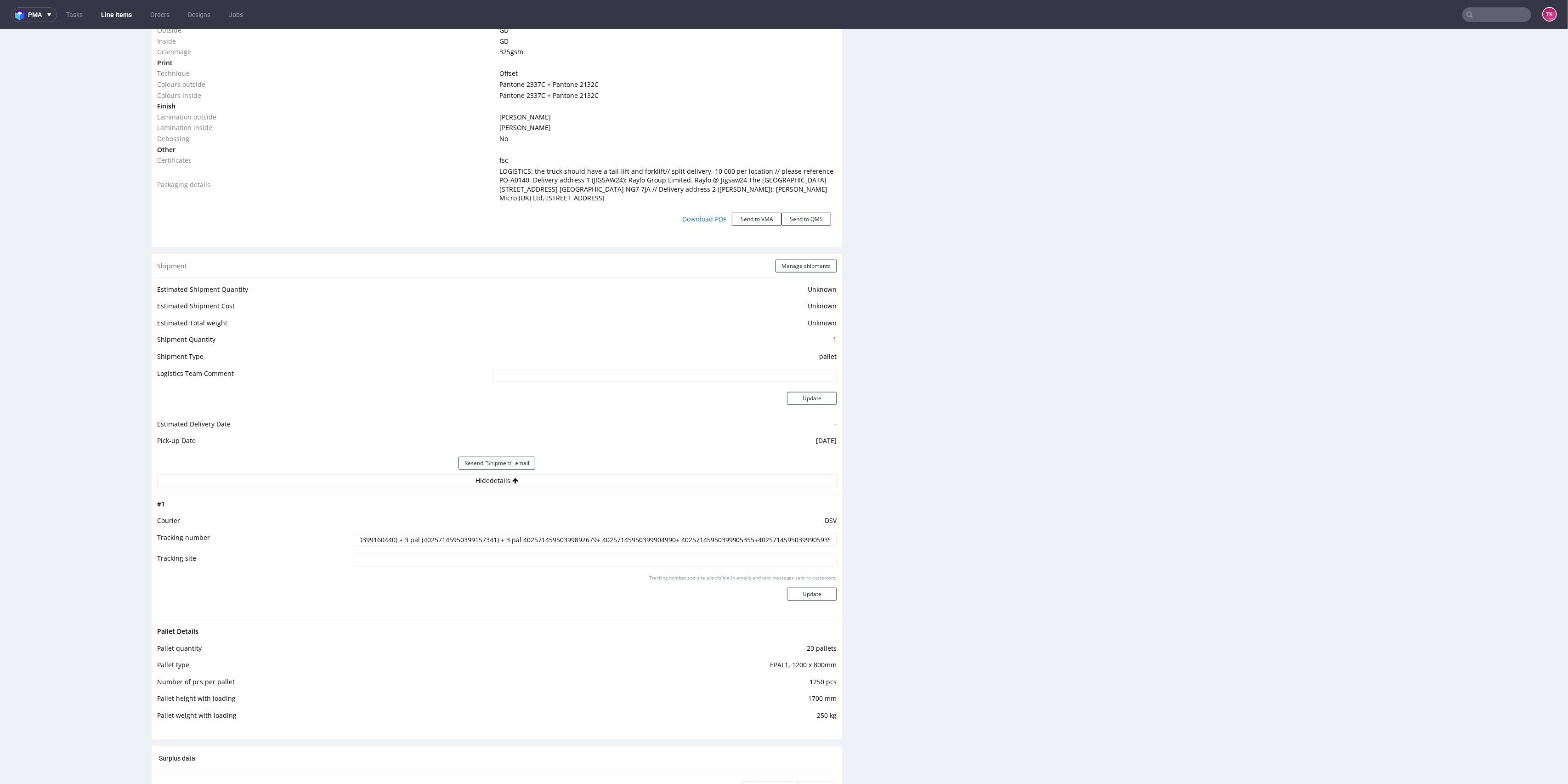
scroll to position [0, 0]
click at [797, 540] on input "4 pal (40257145950399160440) + 3 pal (40257145950399157341) + 3 pal 40257145950…" at bounding box center [595, 539] width 483 height 13
drag, startPoint x: 778, startPoint y: 540, endPoint x: 947, endPoint y: 531, distance: 169.2
click at [947, 531] on div "Progress Payment Paid Mon 07 Jul Design N/A DTP Complete Batch Complete Thu 10 …" at bounding box center [856, 39] width 1409 height 2041
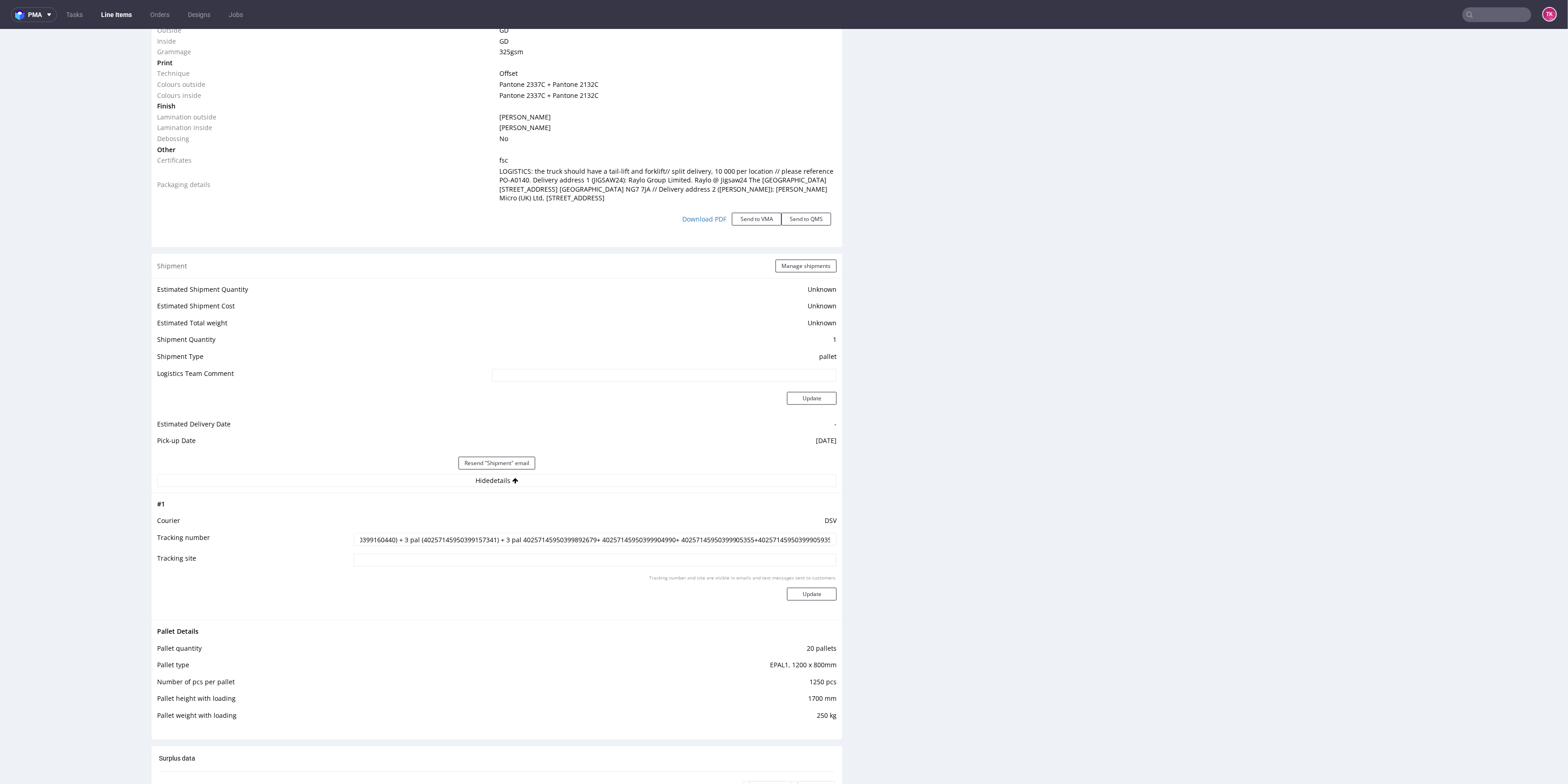
scroll to position [0, 0]
click at [1050, 562] on div "Production Files - Design Spit Spit request impossible Box design not found, un…" at bounding box center [1215, 59] width 691 height 1848
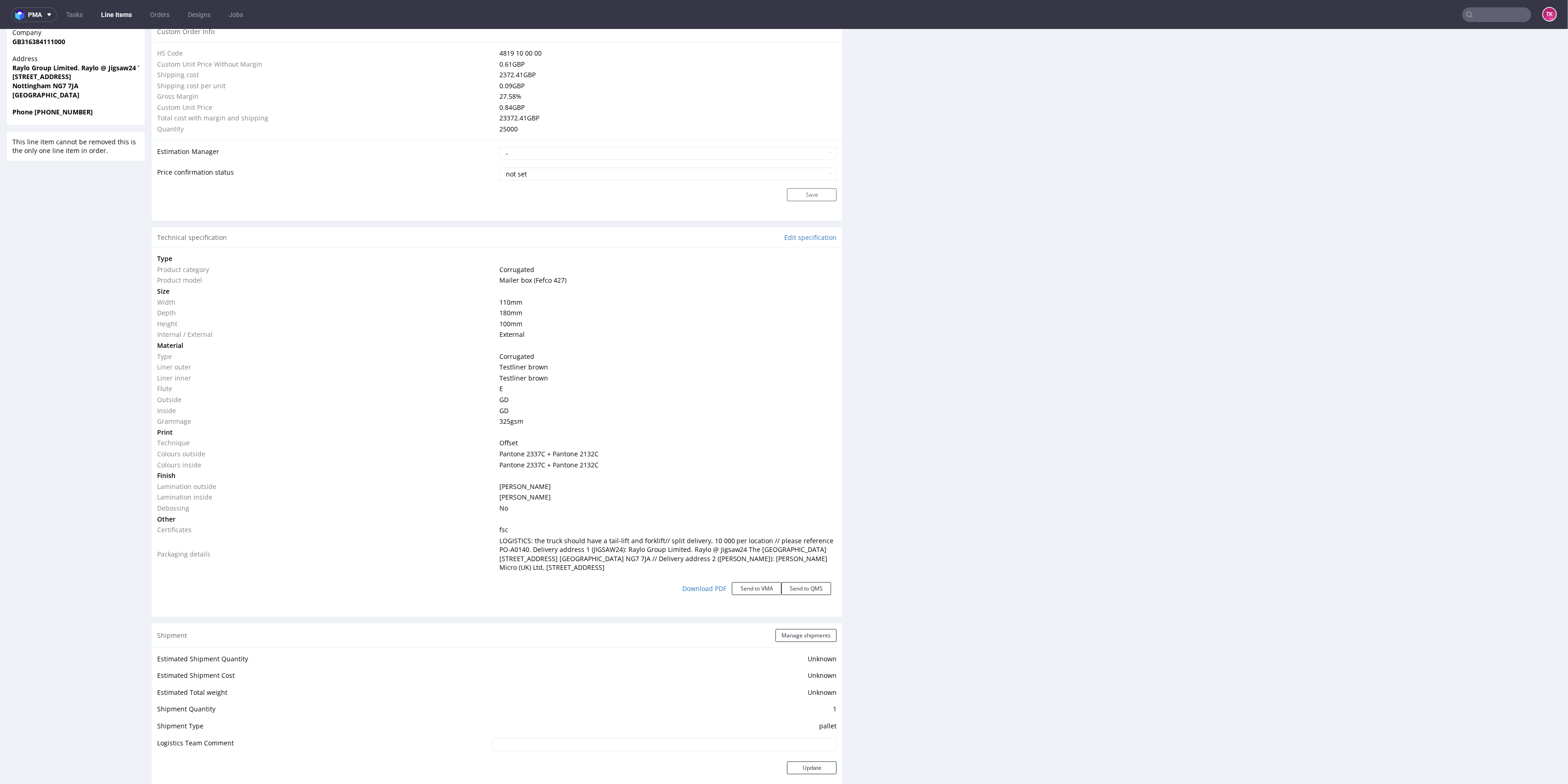
scroll to position [674, 0]
drag, startPoint x: 555, startPoint y: 556, endPoint x: 555, endPoint y: 560, distance: 4.0
click at [574, 559] on span "LOGISTICS: the truck should have a tail-lift and forklift// split delivery, 10 …" at bounding box center [666, 552] width 334 height 36
drag, startPoint x: 561, startPoint y: 557, endPoint x: 575, endPoint y: 556, distance: 14.0
click at [575, 556] on span "LOGISTICS: the truck should have a tail-lift and forklift// split delivery, 10 …" at bounding box center [666, 552] width 334 height 36
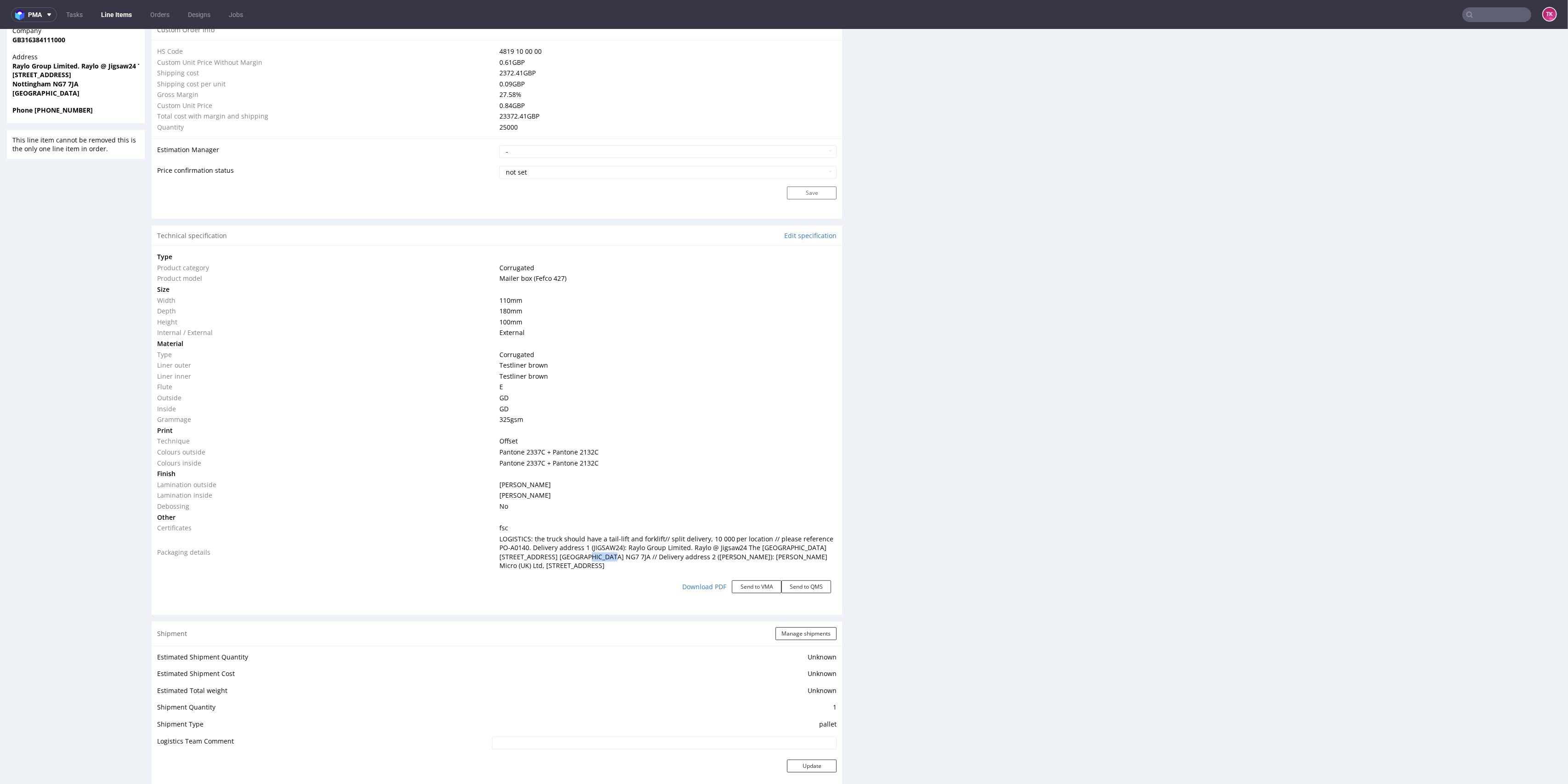
copy span "NG7 7JA"
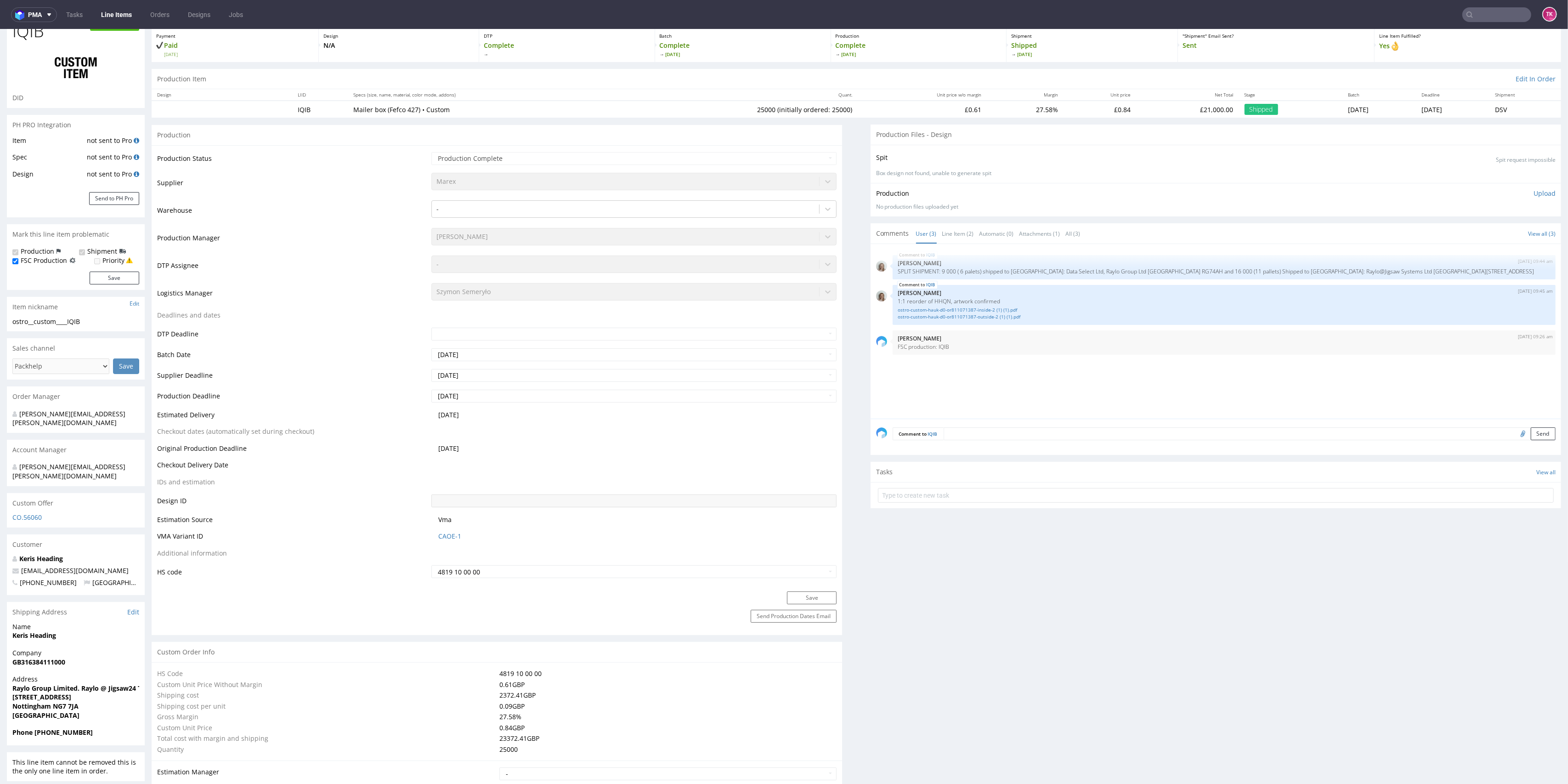
scroll to position [0, 0]
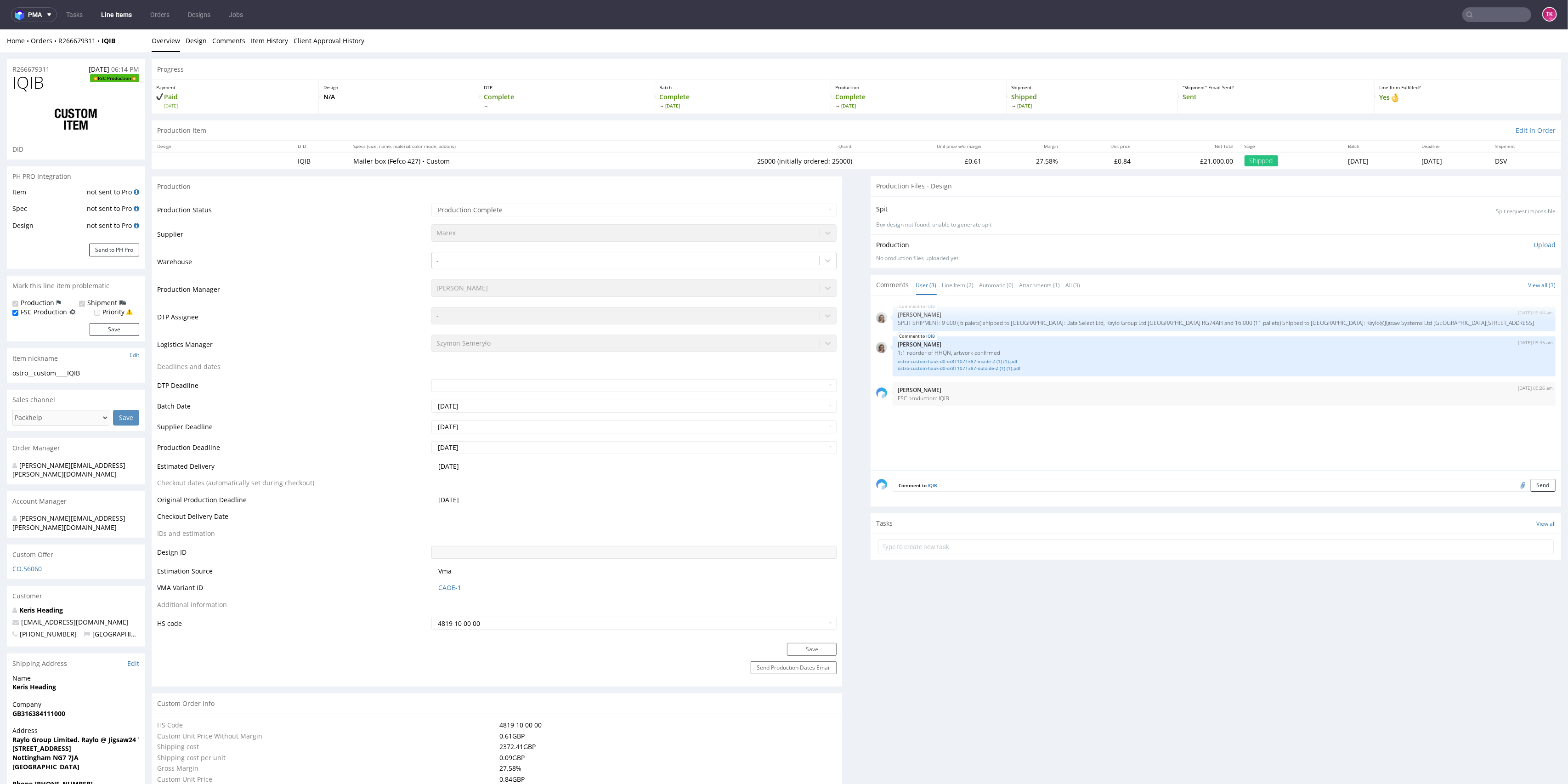
click at [112, 10] on link "Line Items" at bounding box center [116, 14] width 42 height 14
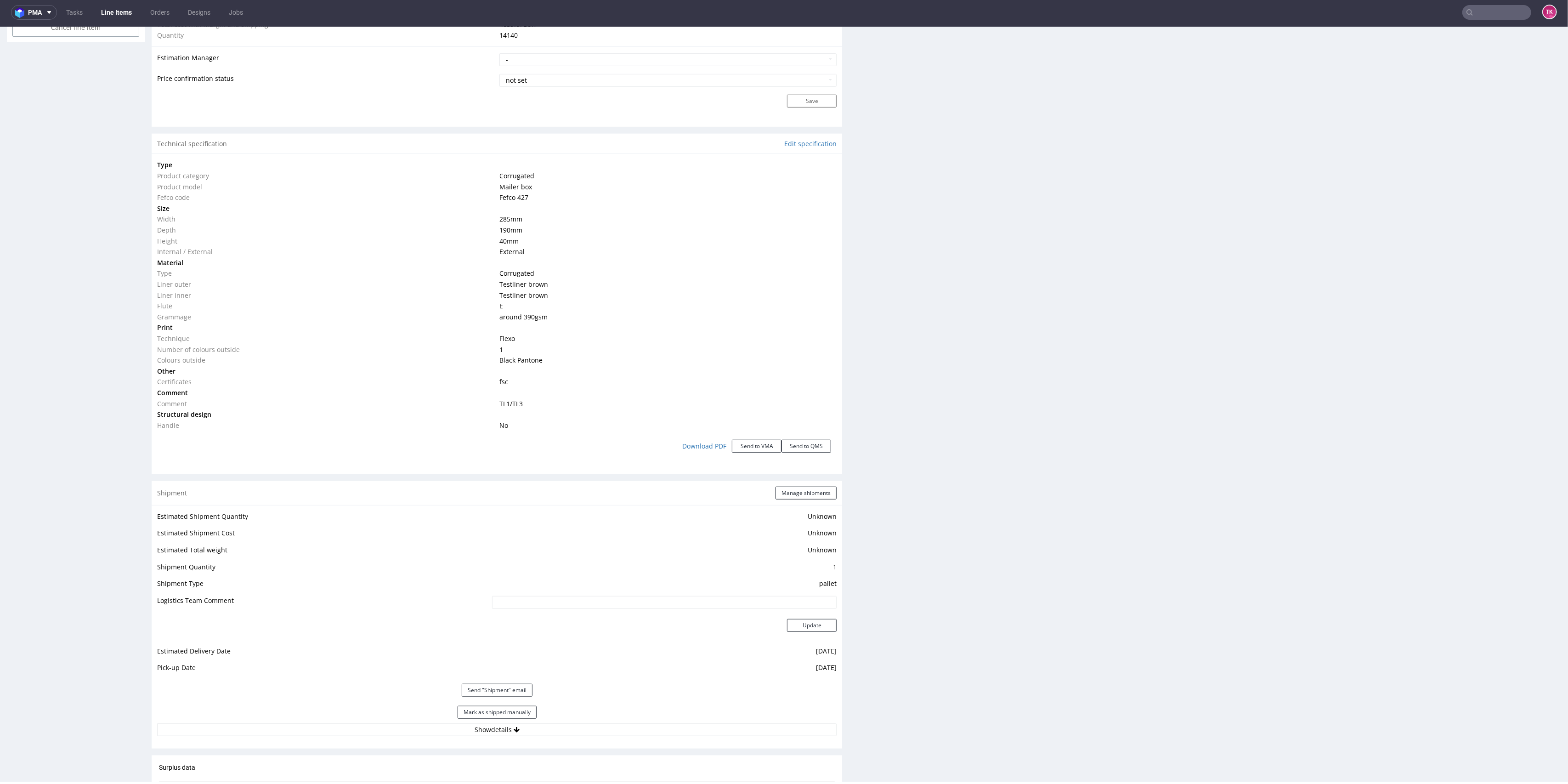
scroll to position [790, 0]
drag, startPoint x: 492, startPoint y: 700, endPoint x: 494, endPoint y: 694, distance: 6.3
click at [491, 699] on button "Mark as shipped manually" at bounding box center [497, 701] width 79 height 13
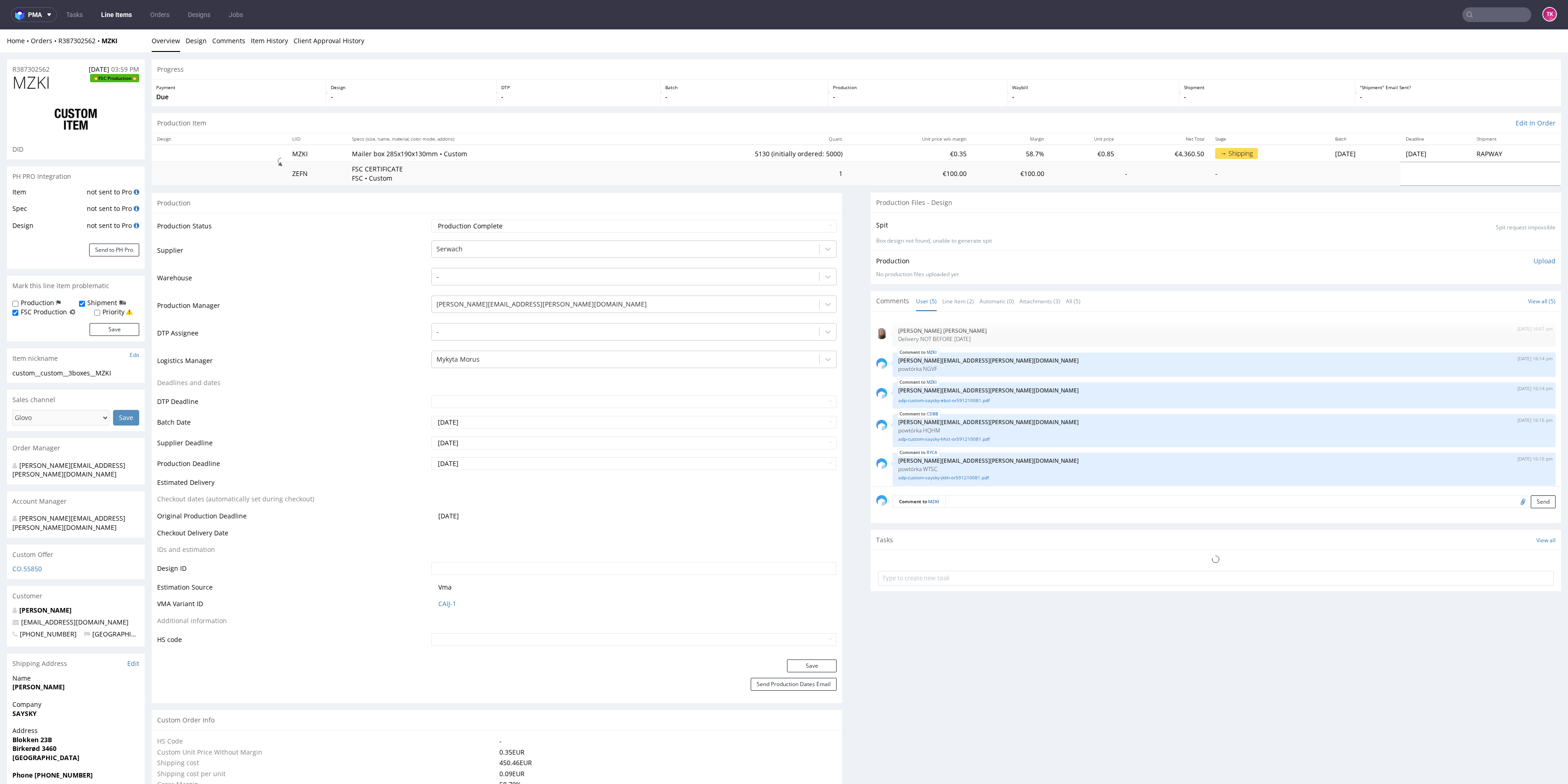
type input "5130"
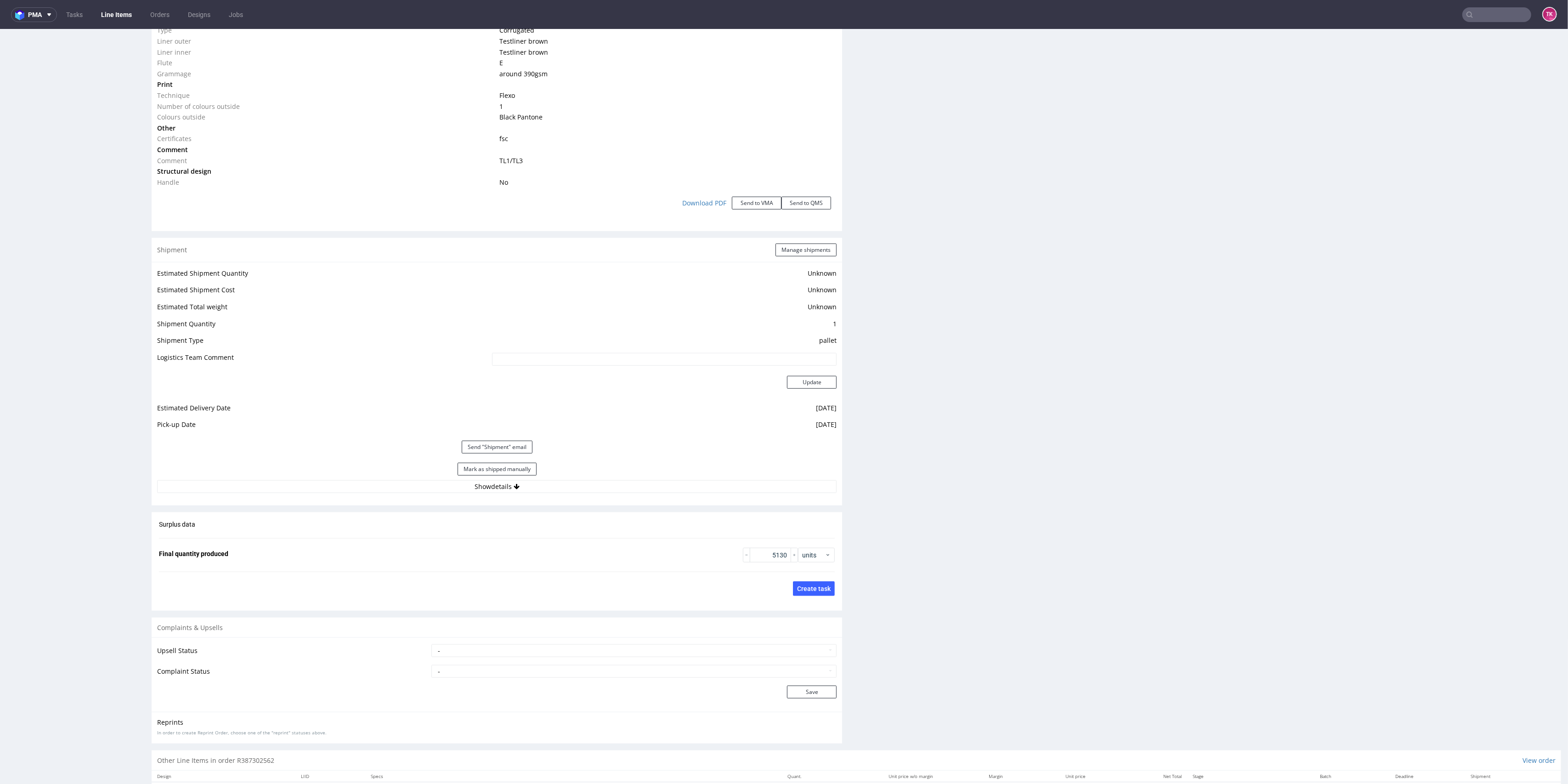
scroll to position [1102, 0]
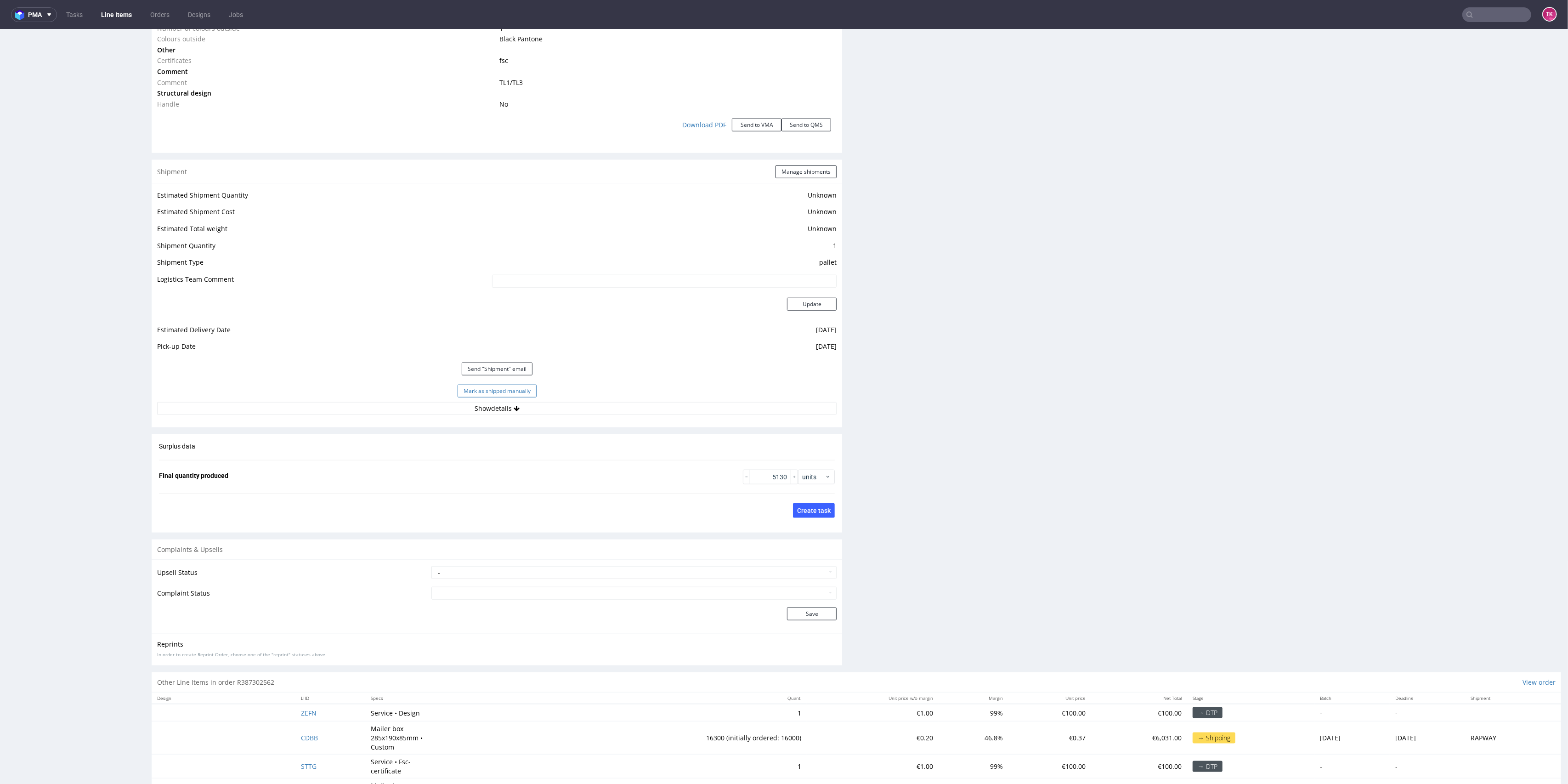
click at [519, 392] on button "Mark as shipped manually" at bounding box center [497, 391] width 79 height 13
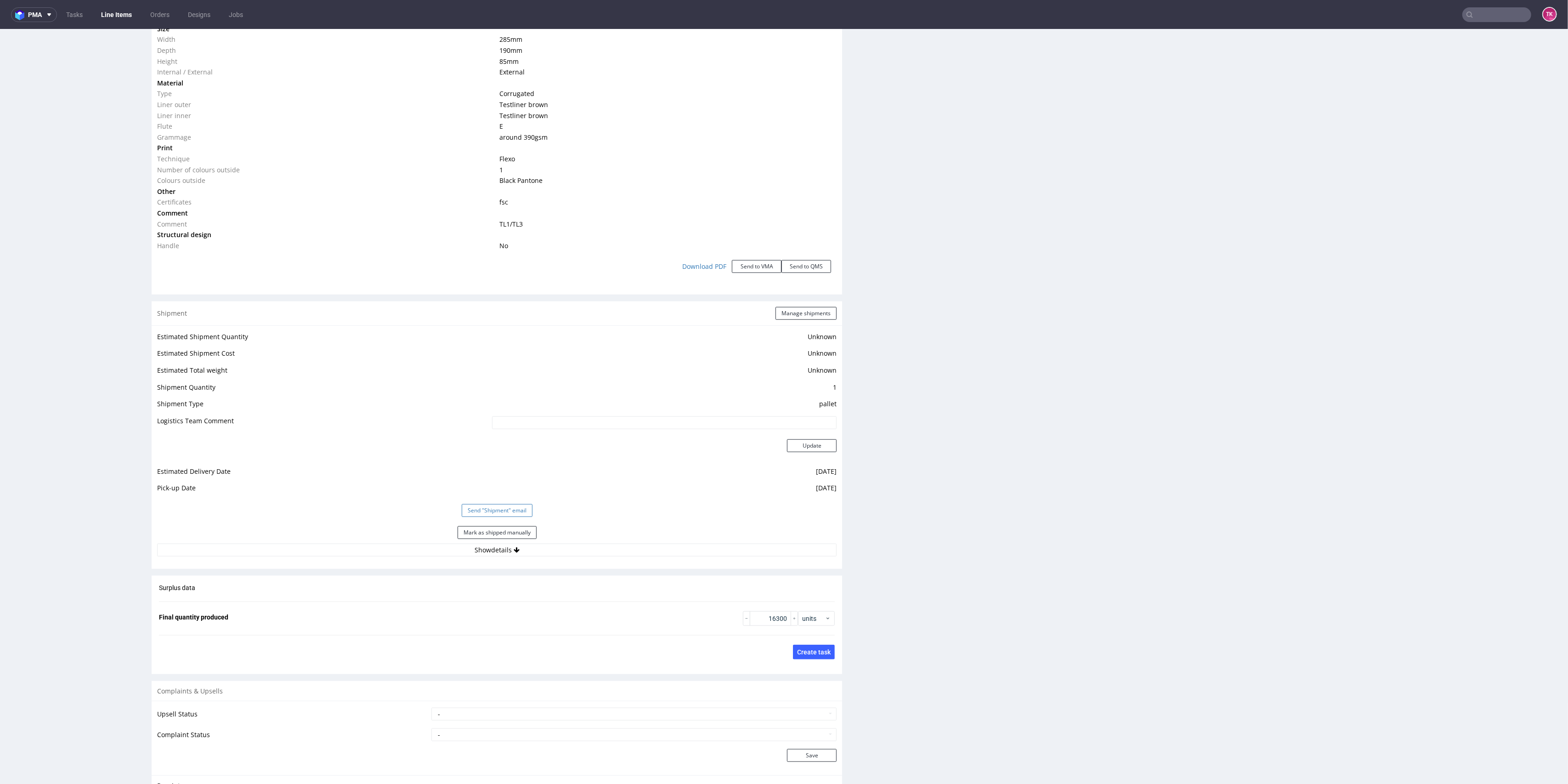
scroll to position [980, 0]
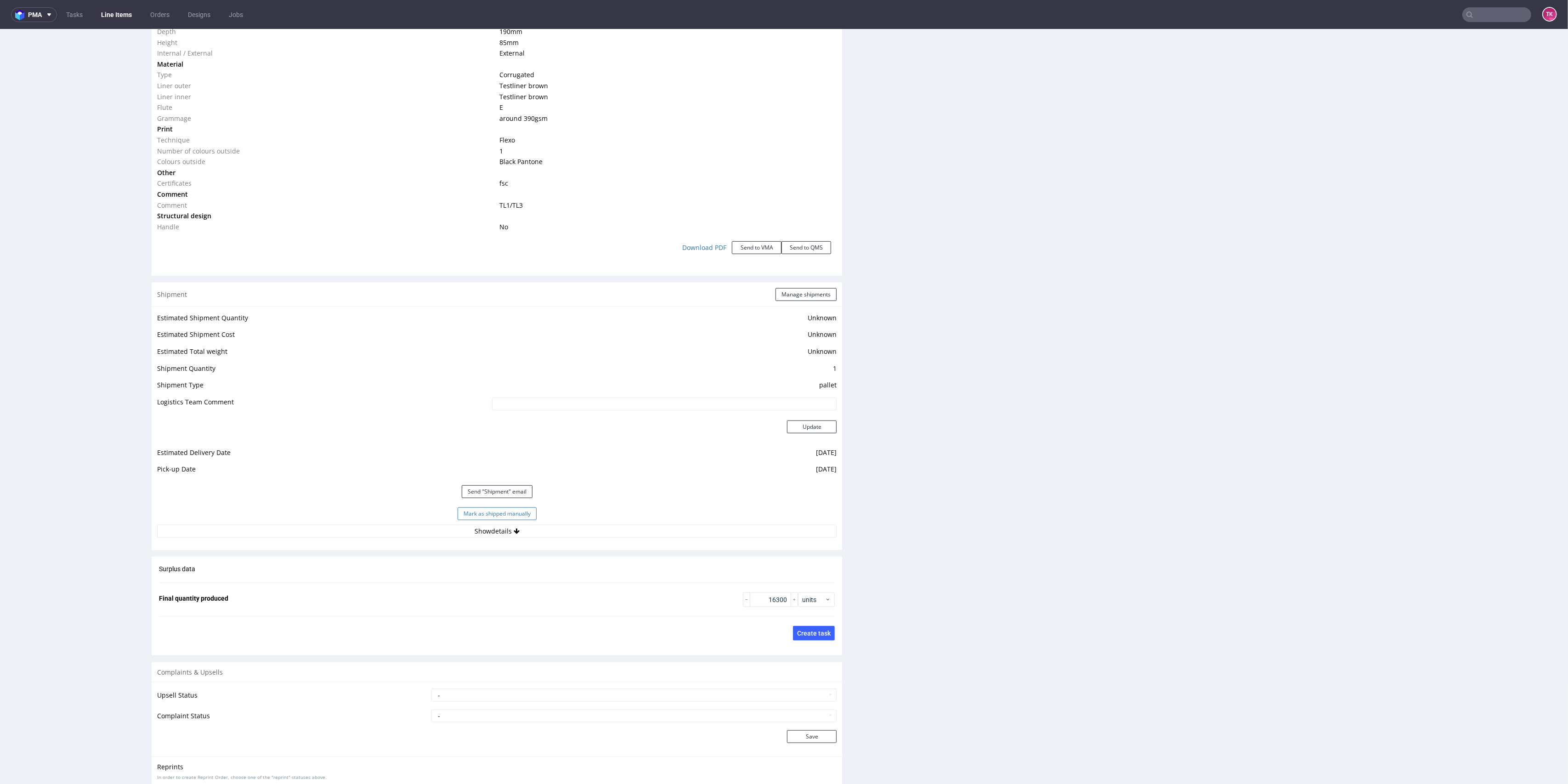
click at [495, 514] on button "Mark as shipped manually" at bounding box center [497, 513] width 79 height 13
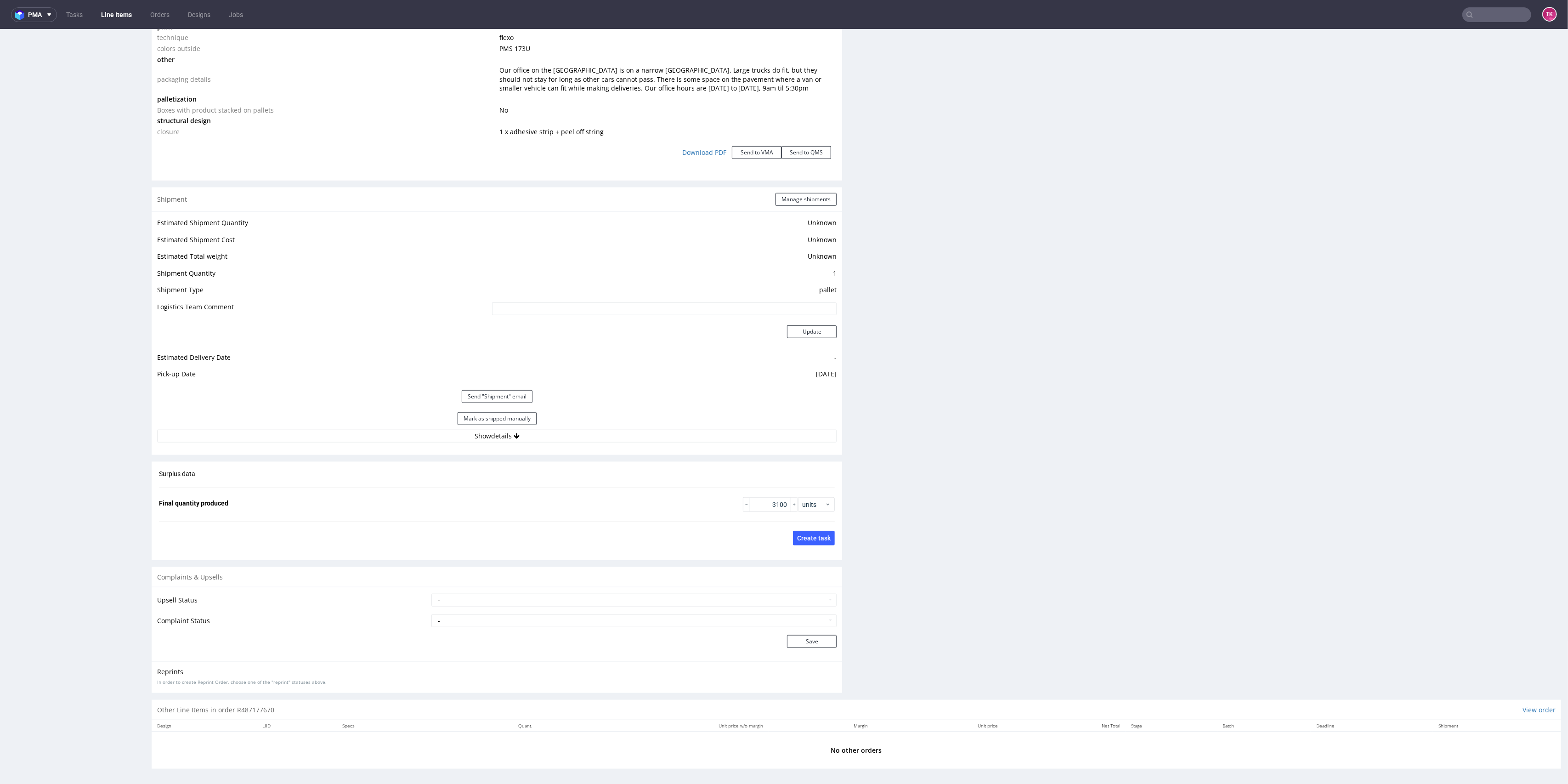
scroll to position [1025, 0]
click at [503, 413] on button "Mark as shipped manually" at bounding box center [497, 416] width 79 height 13
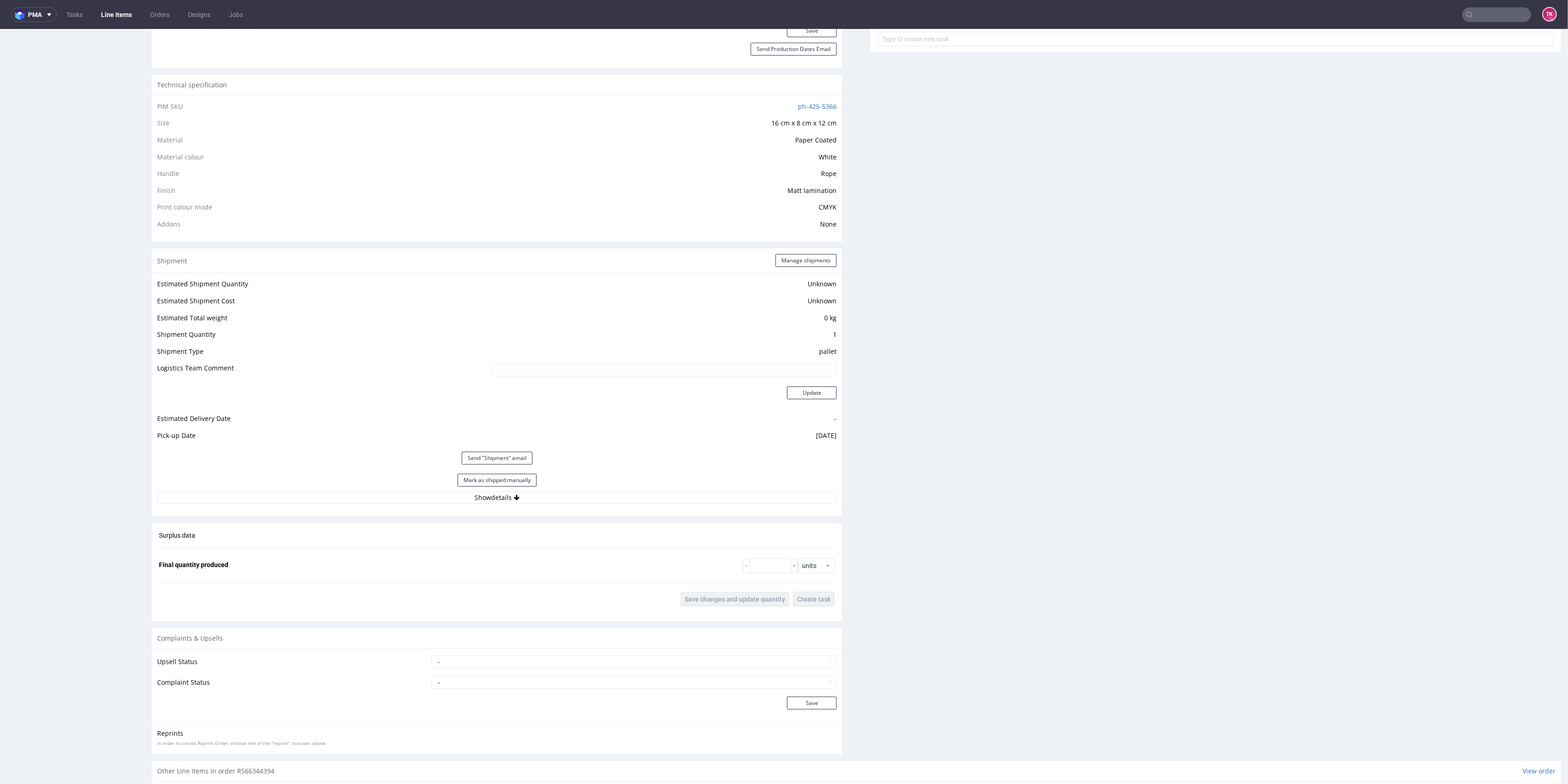
scroll to position [684, 0]
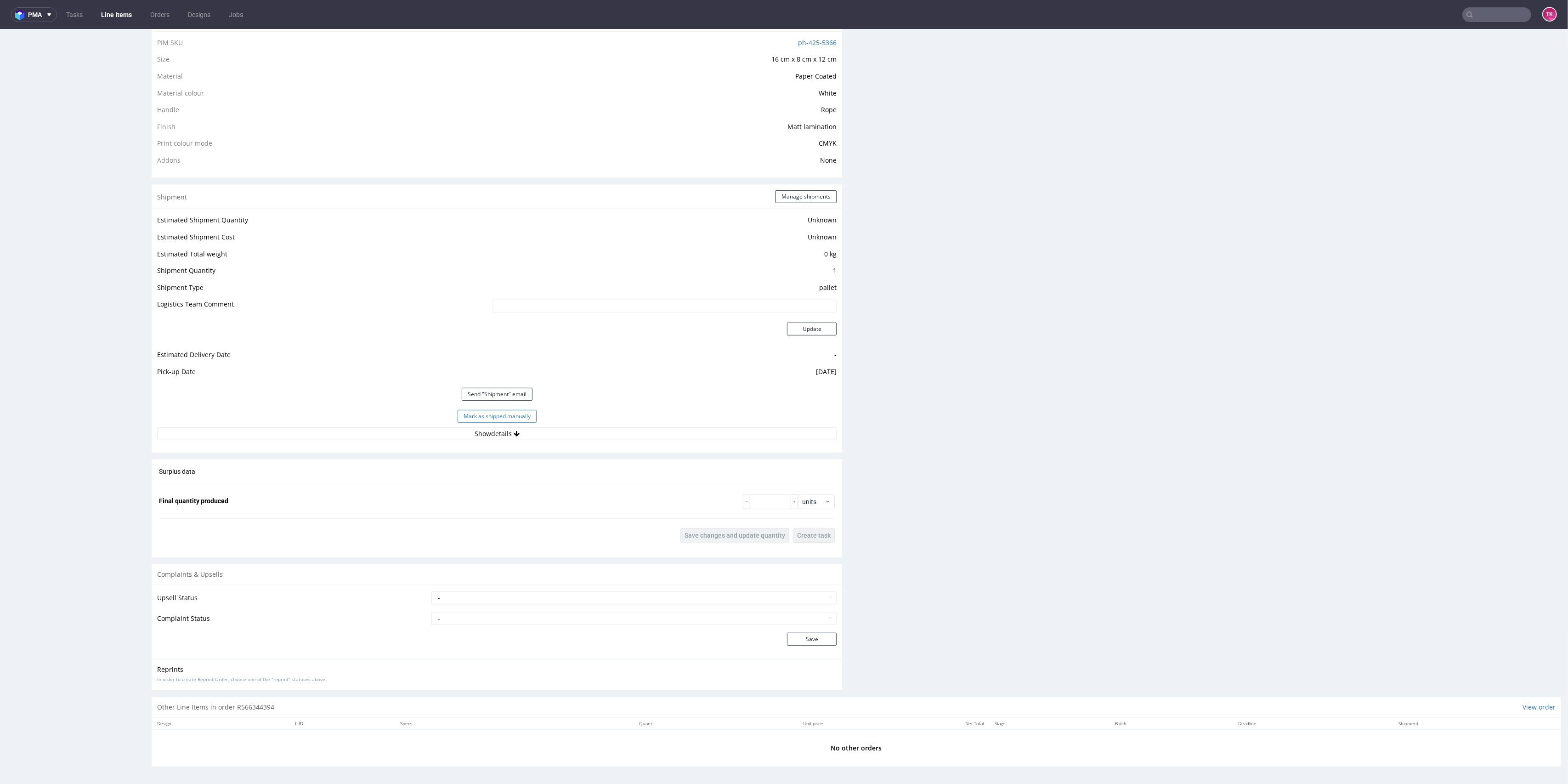
click at [521, 420] on button "Mark as shipped manually" at bounding box center [497, 416] width 79 height 13
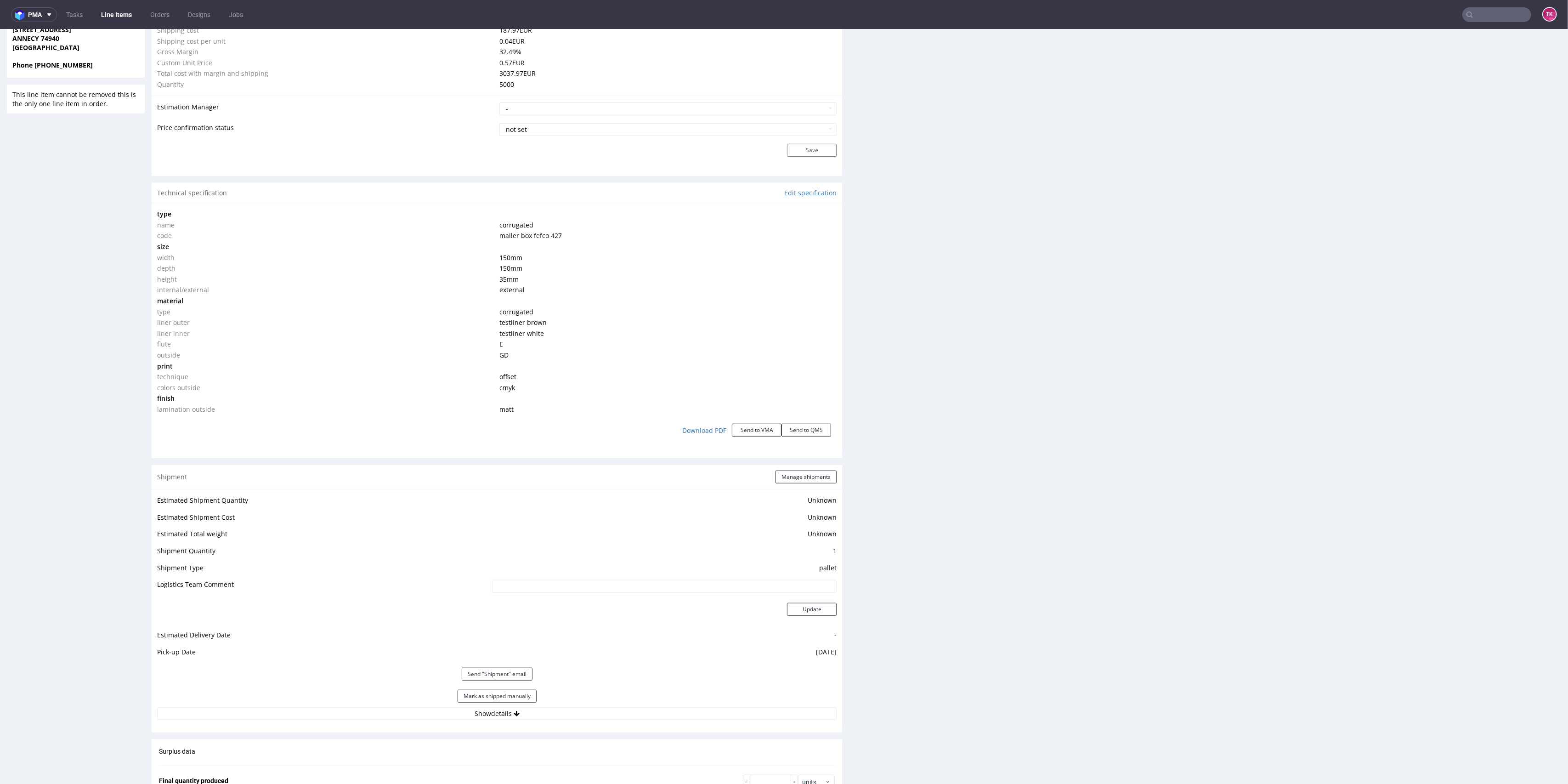
scroll to position [735, 0]
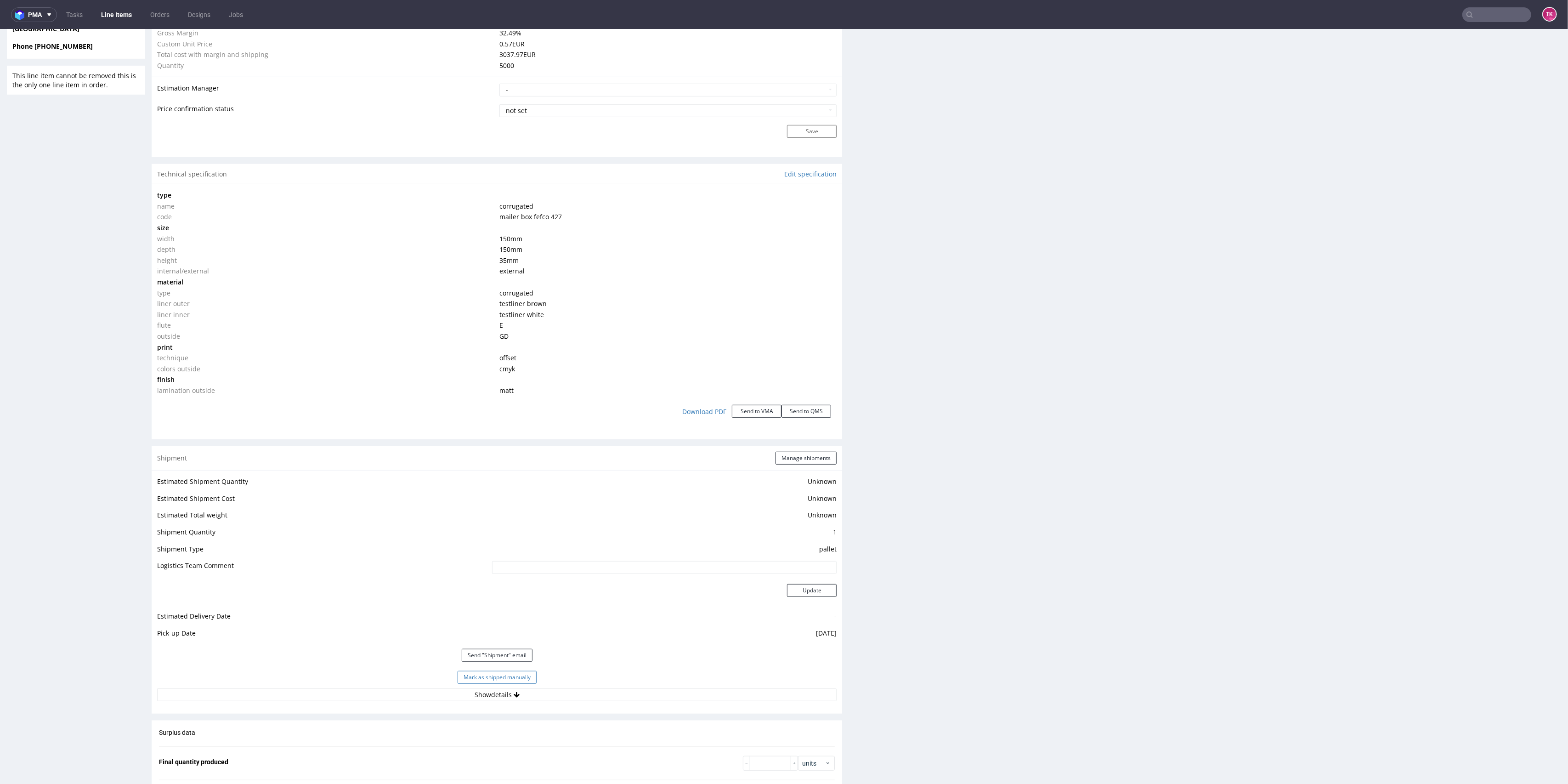
click at [495, 676] on button "Mark as shipped manually" at bounding box center [497, 676] width 79 height 13
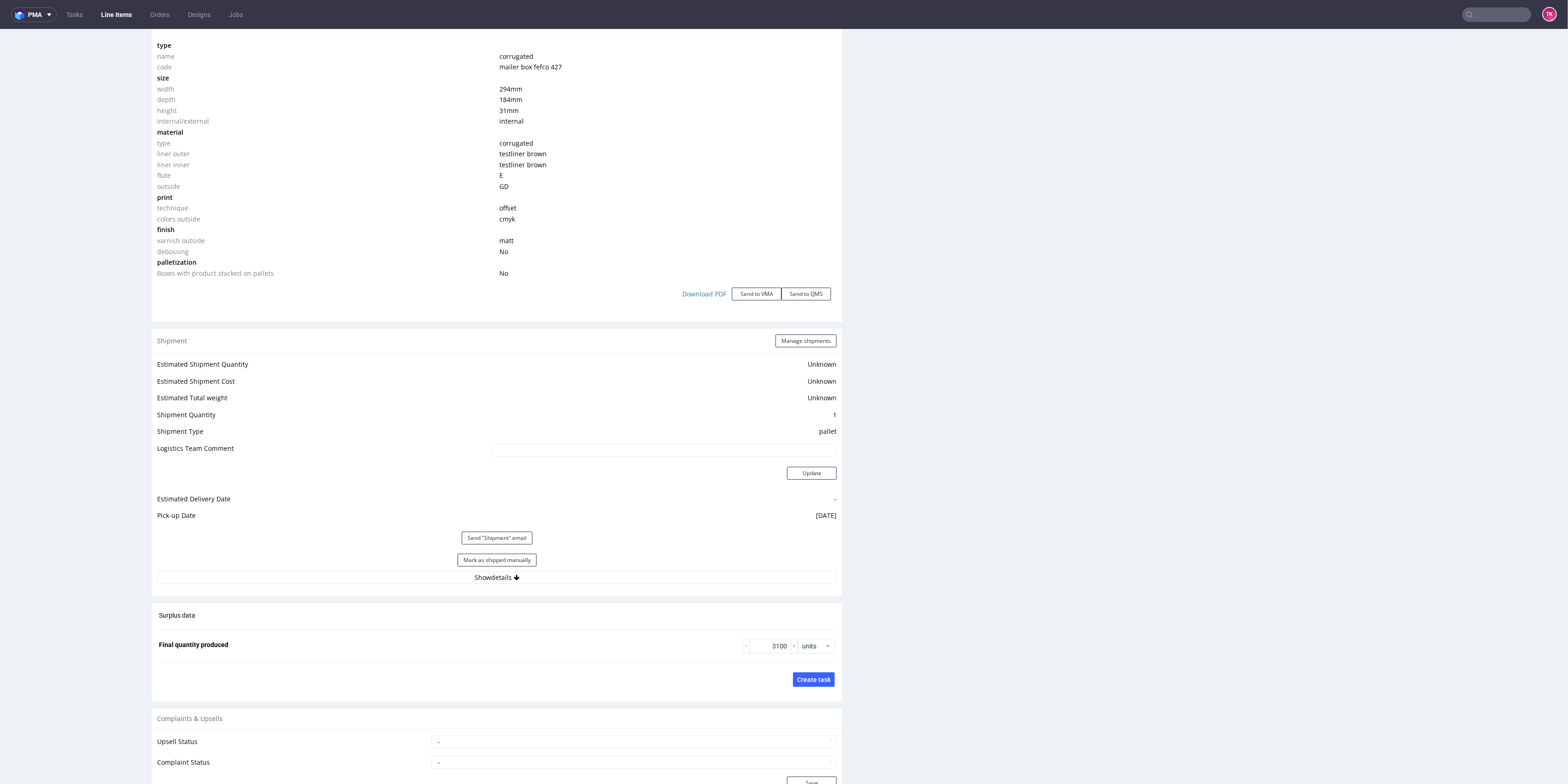
scroll to position [918, 0]
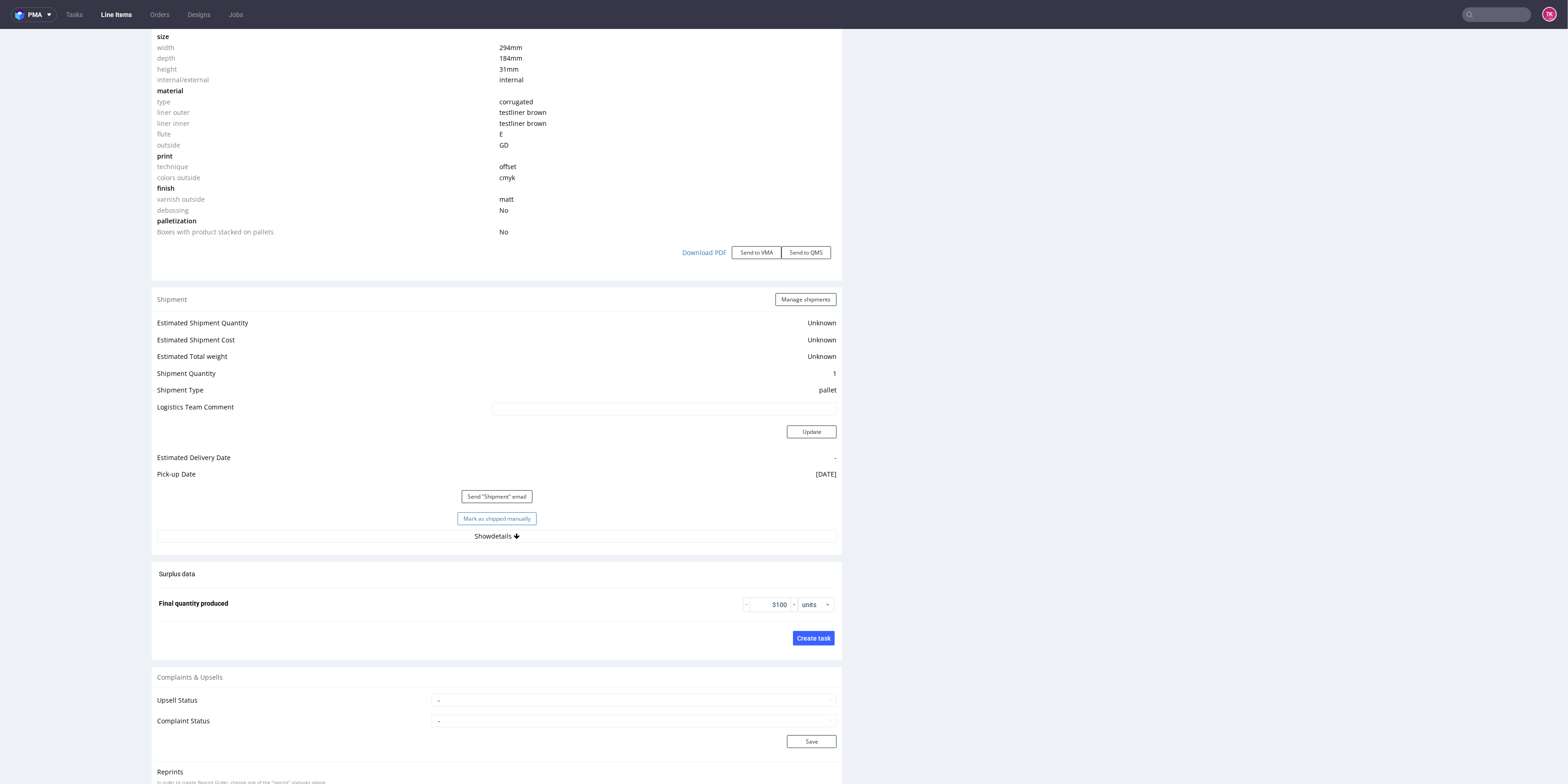
click at [516, 521] on button "Mark as shipped manually" at bounding box center [497, 519] width 79 height 13
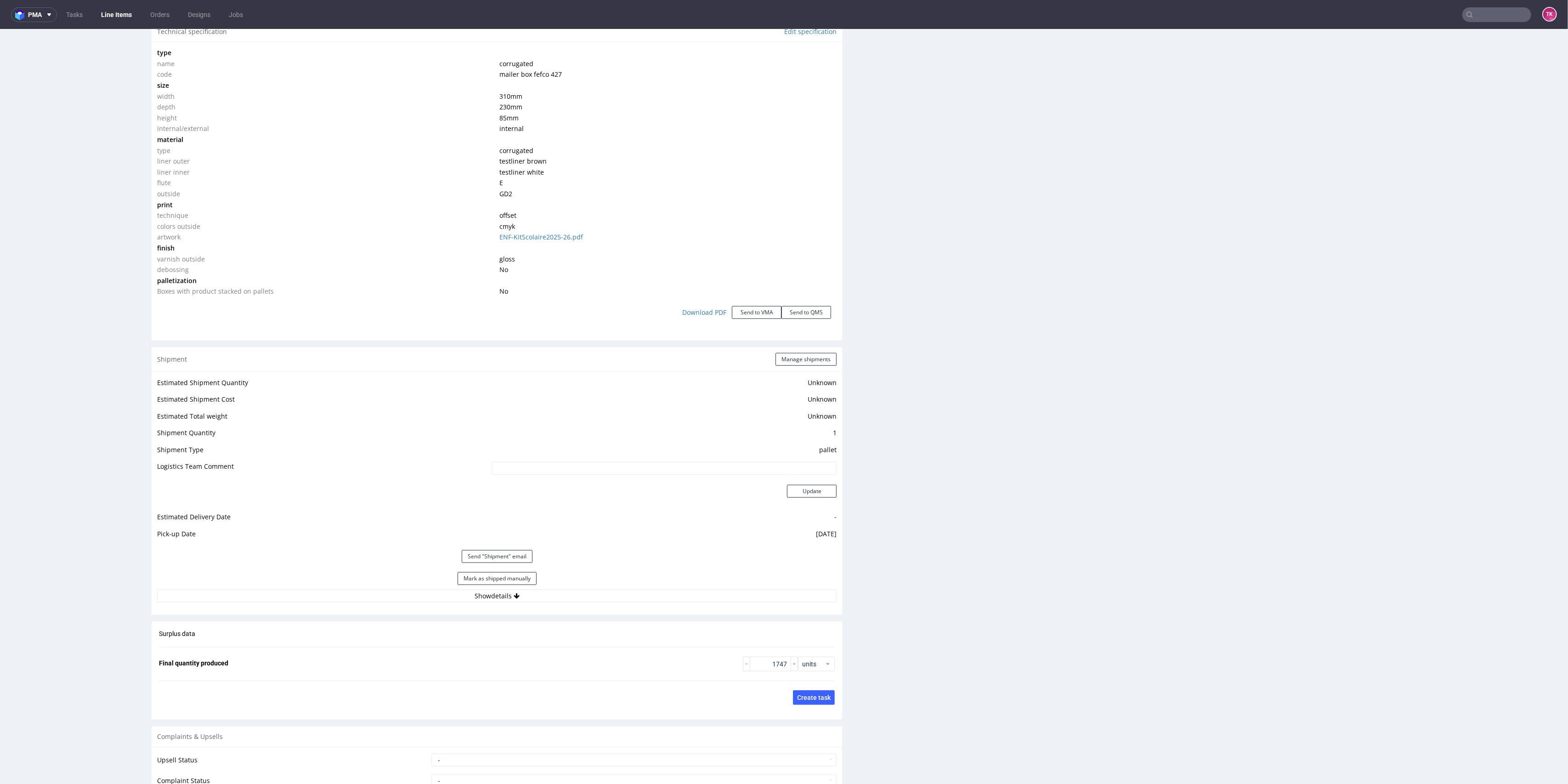
scroll to position [980, 0]
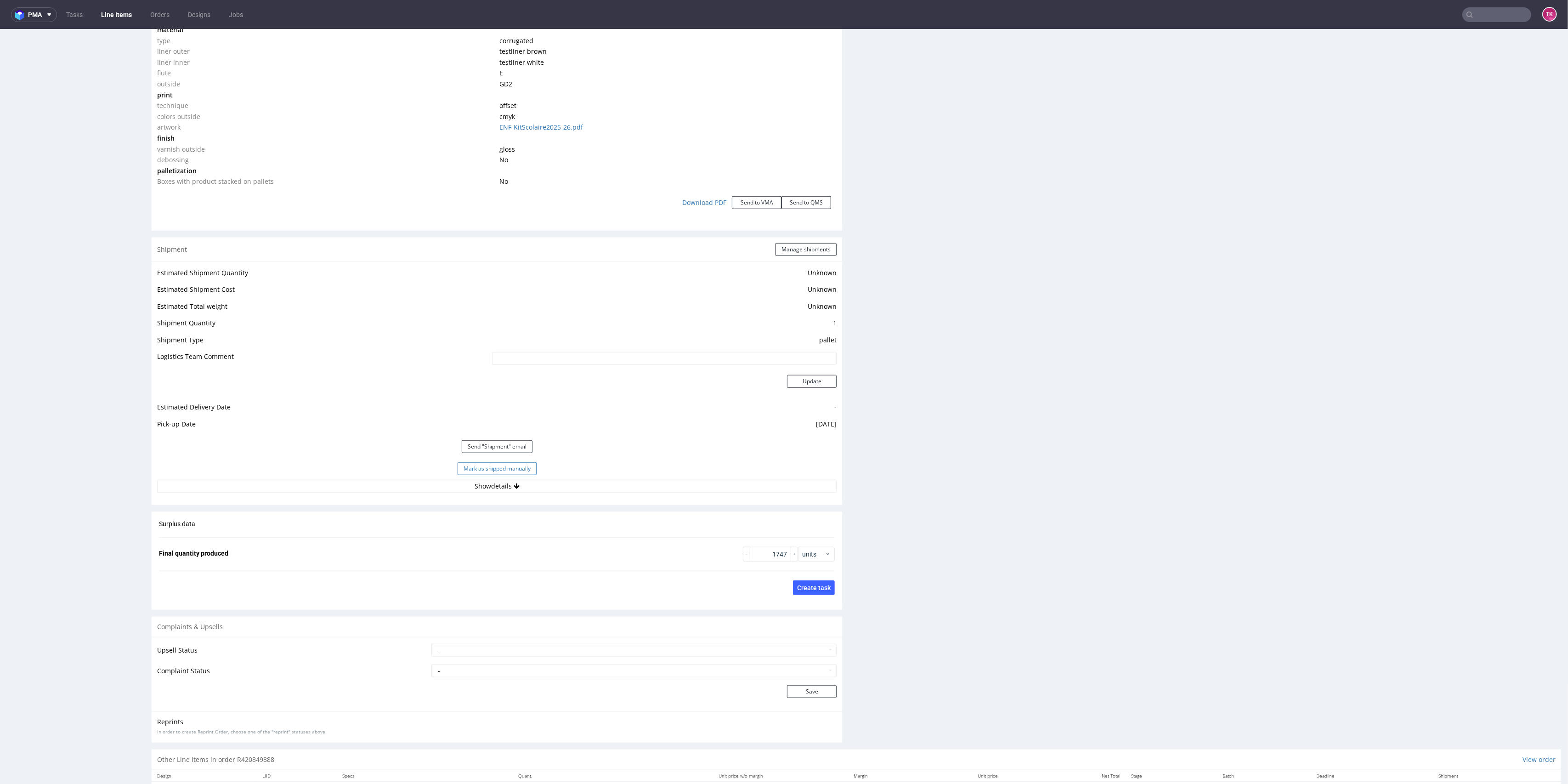
click at [500, 473] on button "Mark as shipped manually" at bounding box center [497, 469] width 79 height 13
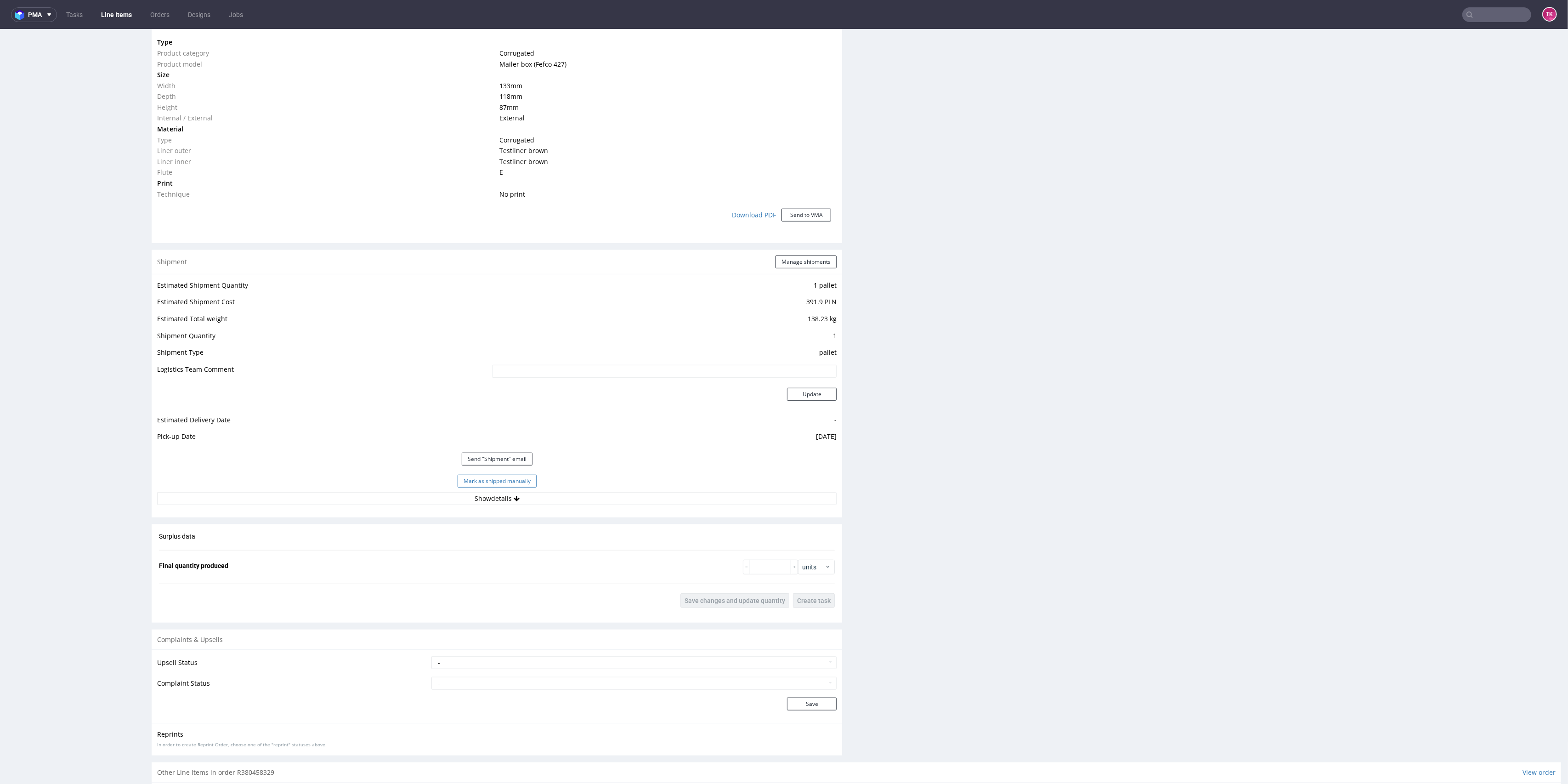
scroll to position [735, 0]
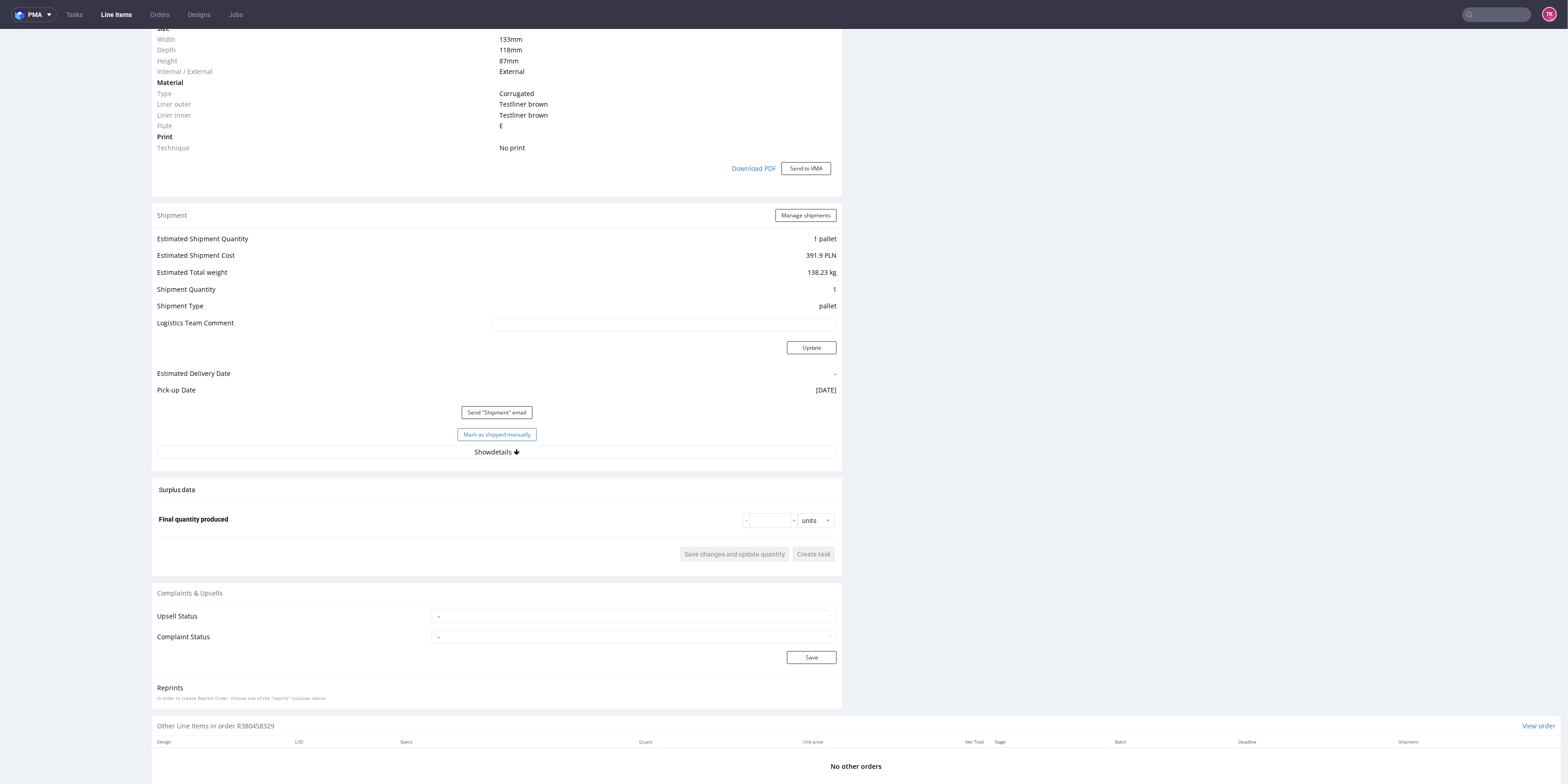
click at [485, 437] on button "Mark as shipped manually" at bounding box center [497, 435] width 79 height 13
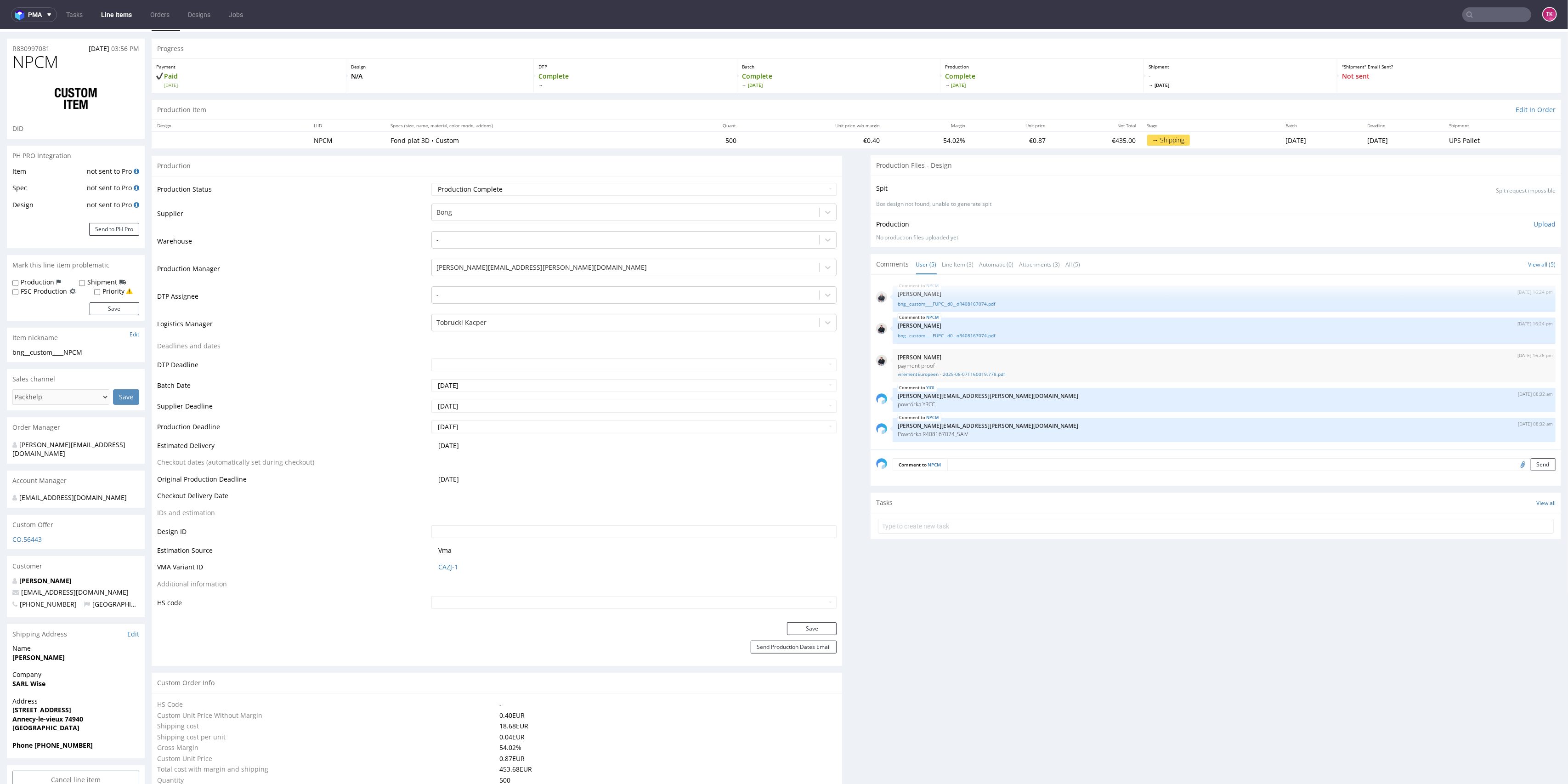
scroll to position [782, 0]
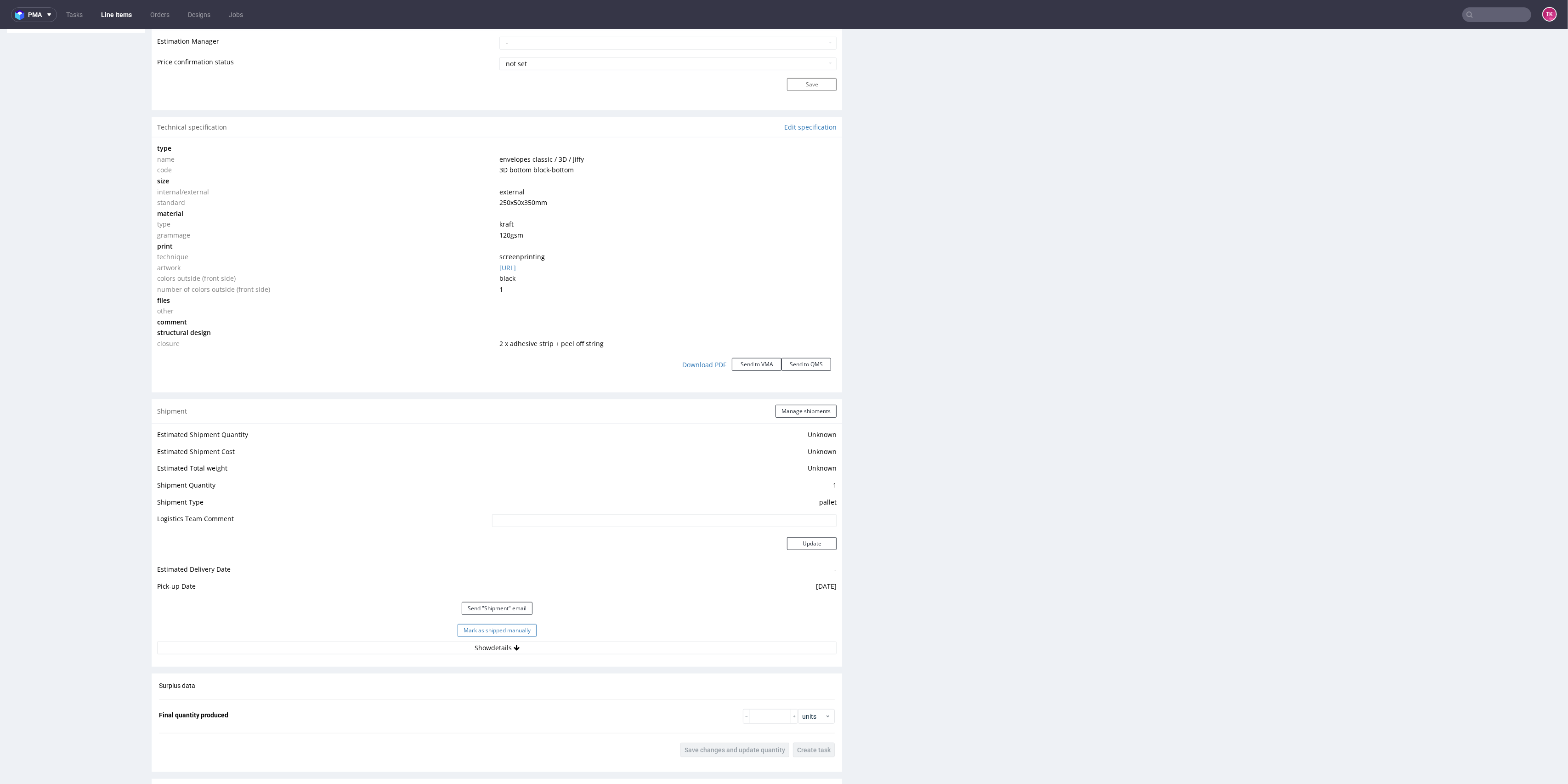
click at [500, 627] on button "Mark as shipped manually" at bounding box center [497, 630] width 79 height 13
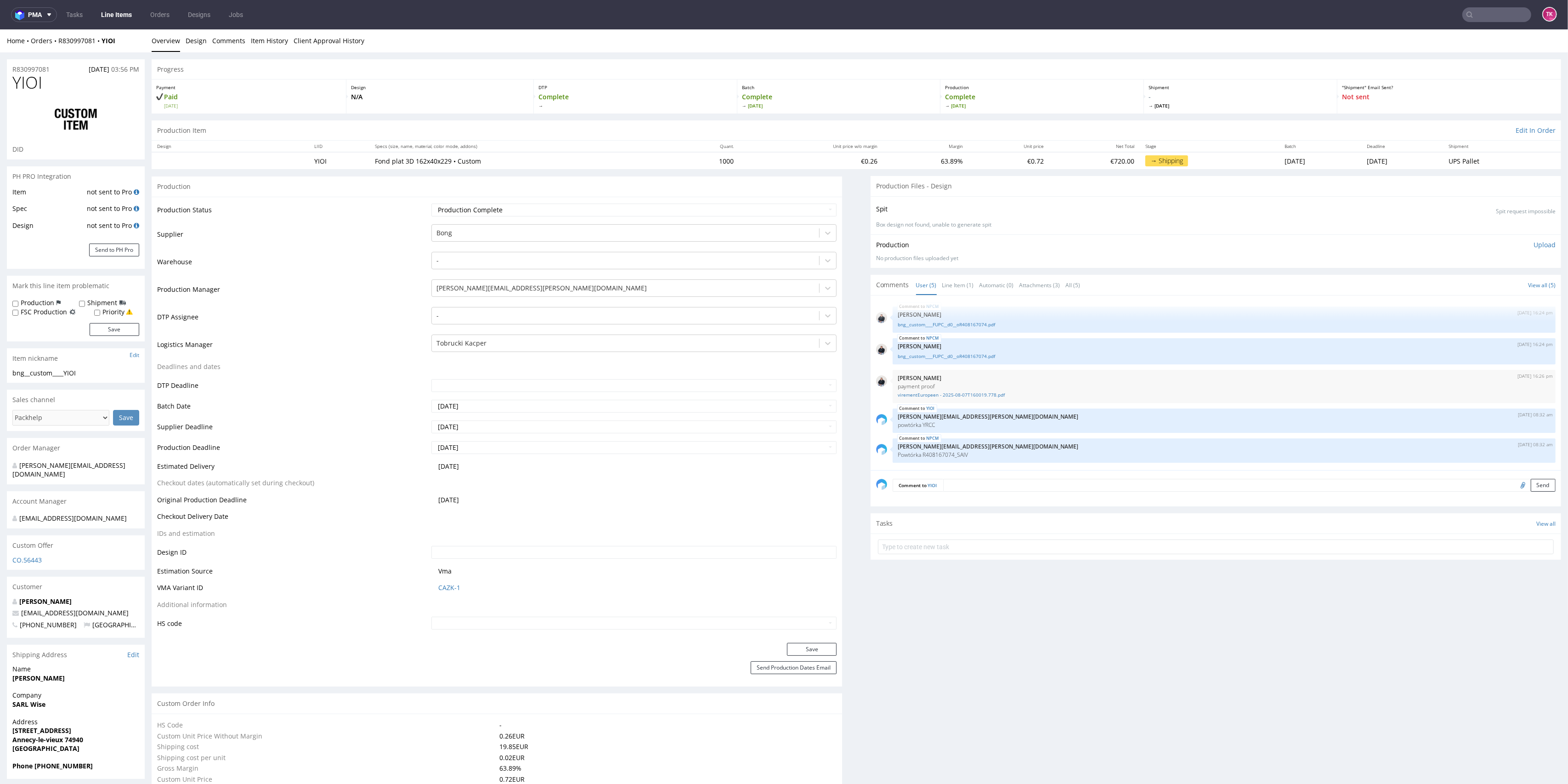
scroll to position [954, 0]
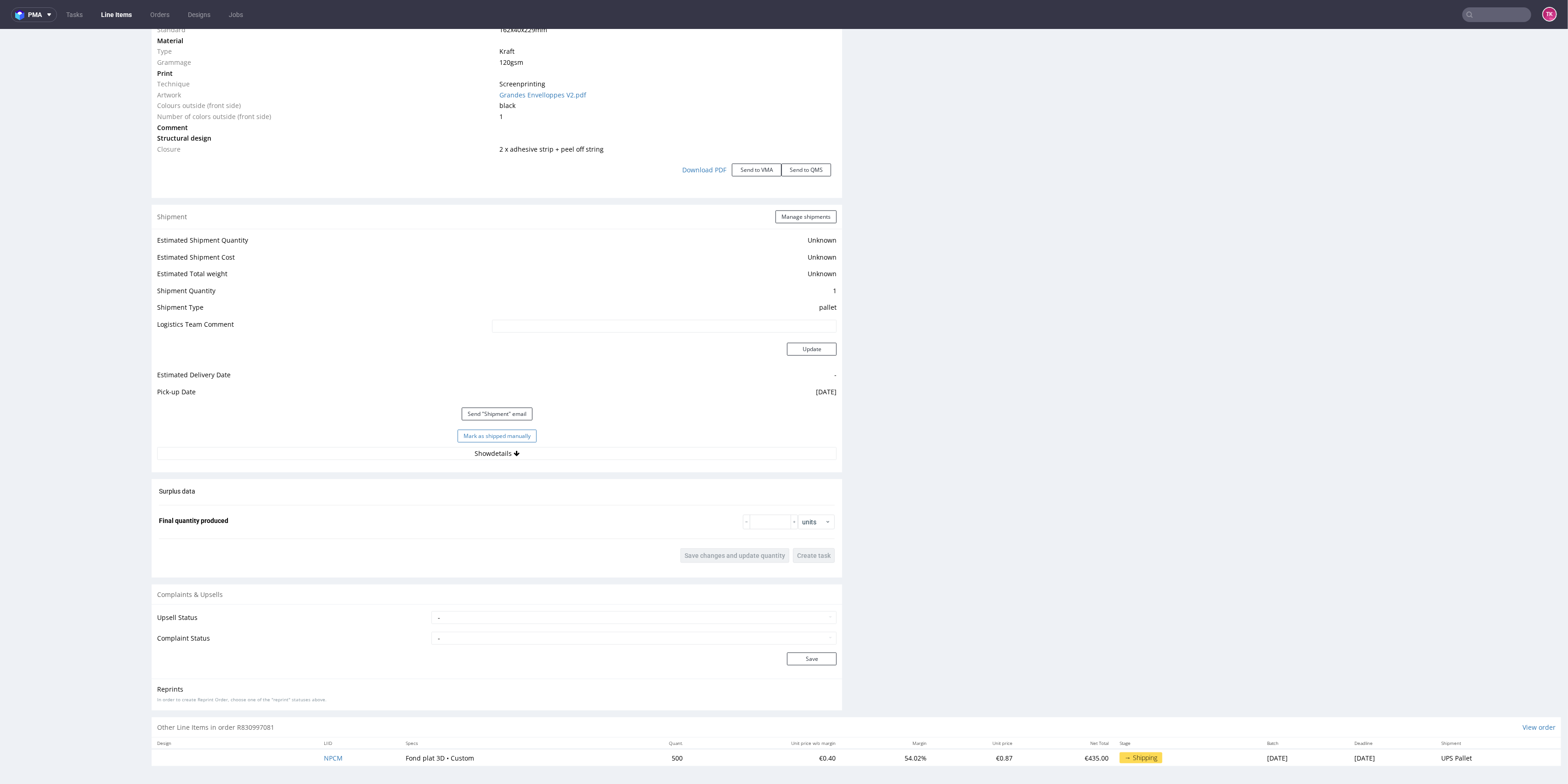
click at [501, 436] on button "Mark as shipped manually" at bounding box center [497, 435] width 79 height 13
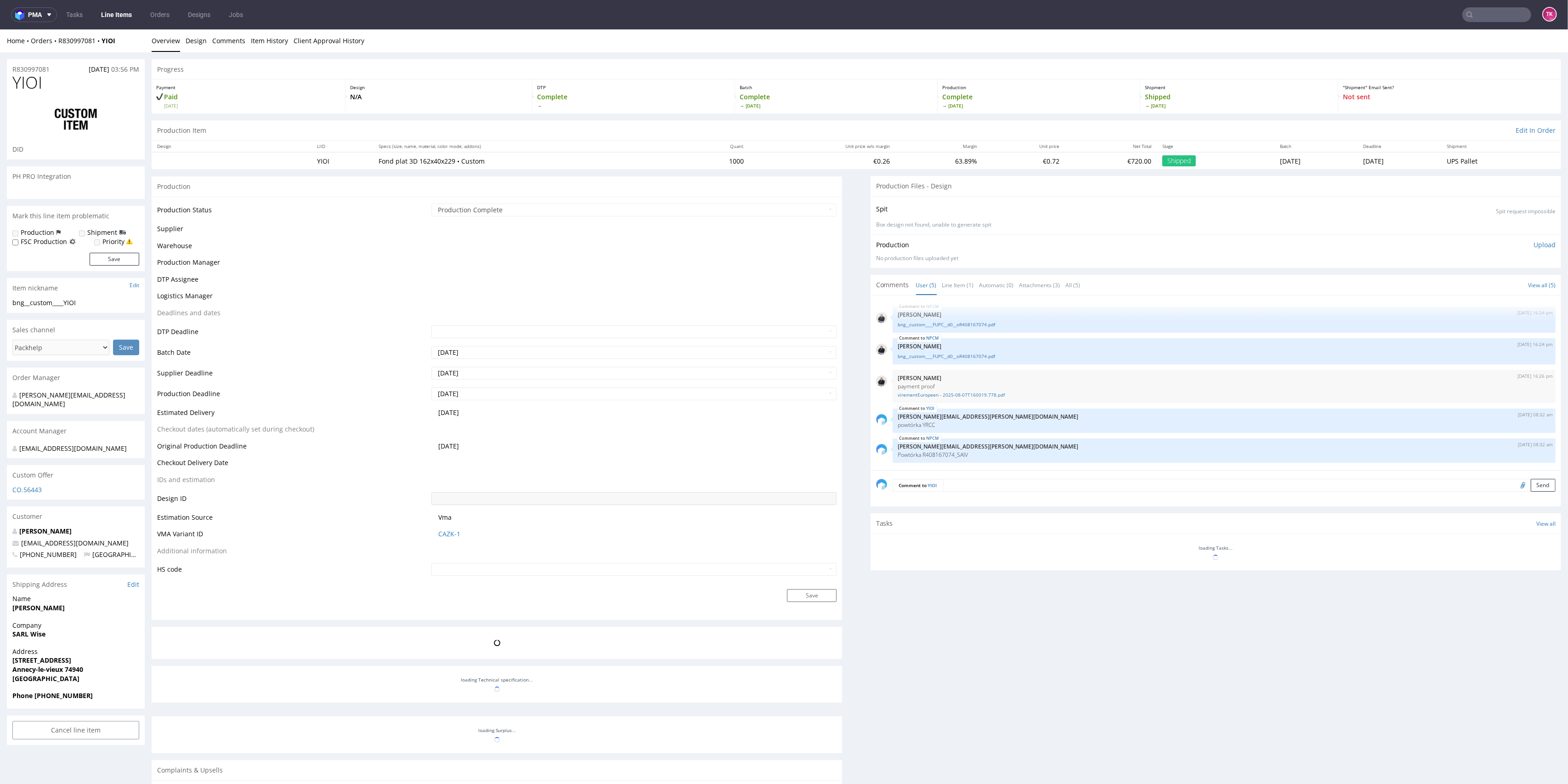
scroll to position [143, 0]
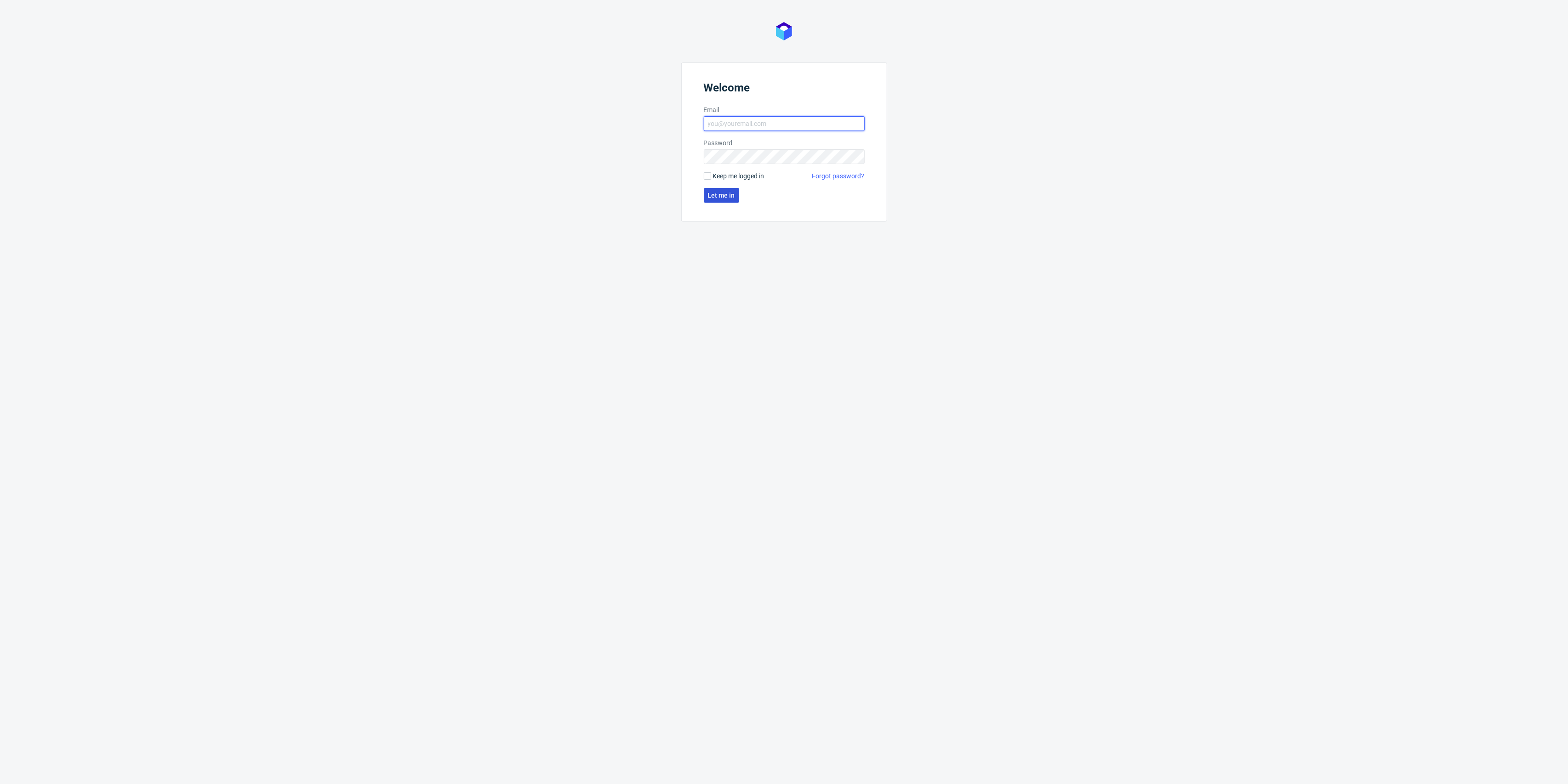
type input "[EMAIL_ADDRESS][DOMAIN_NAME]"
click at [716, 189] on button "Let me in" at bounding box center [720, 195] width 35 height 14
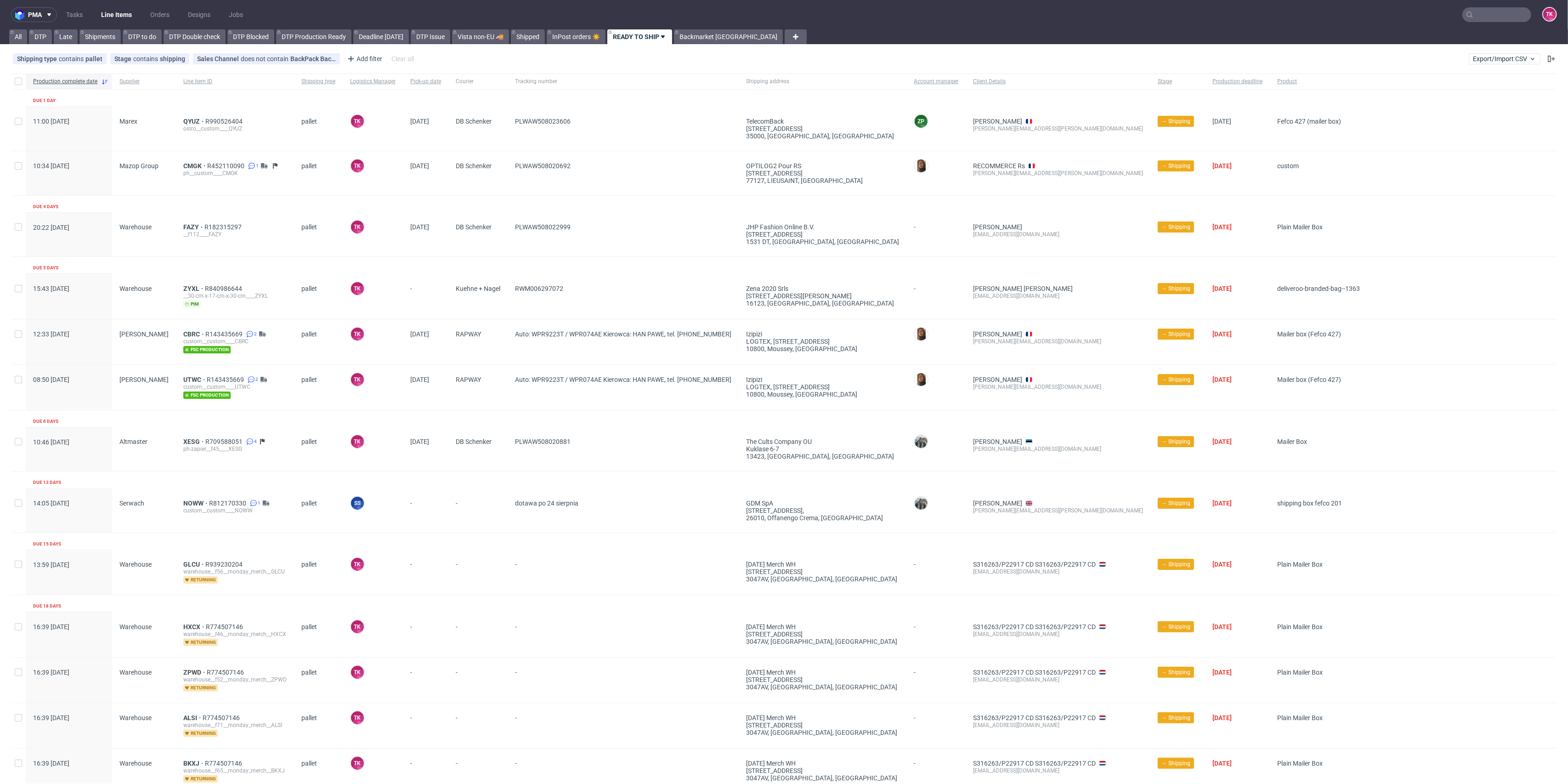
click at [107, 19] on link "Line Items" at bounding box center [116, 14] width 42 height 14
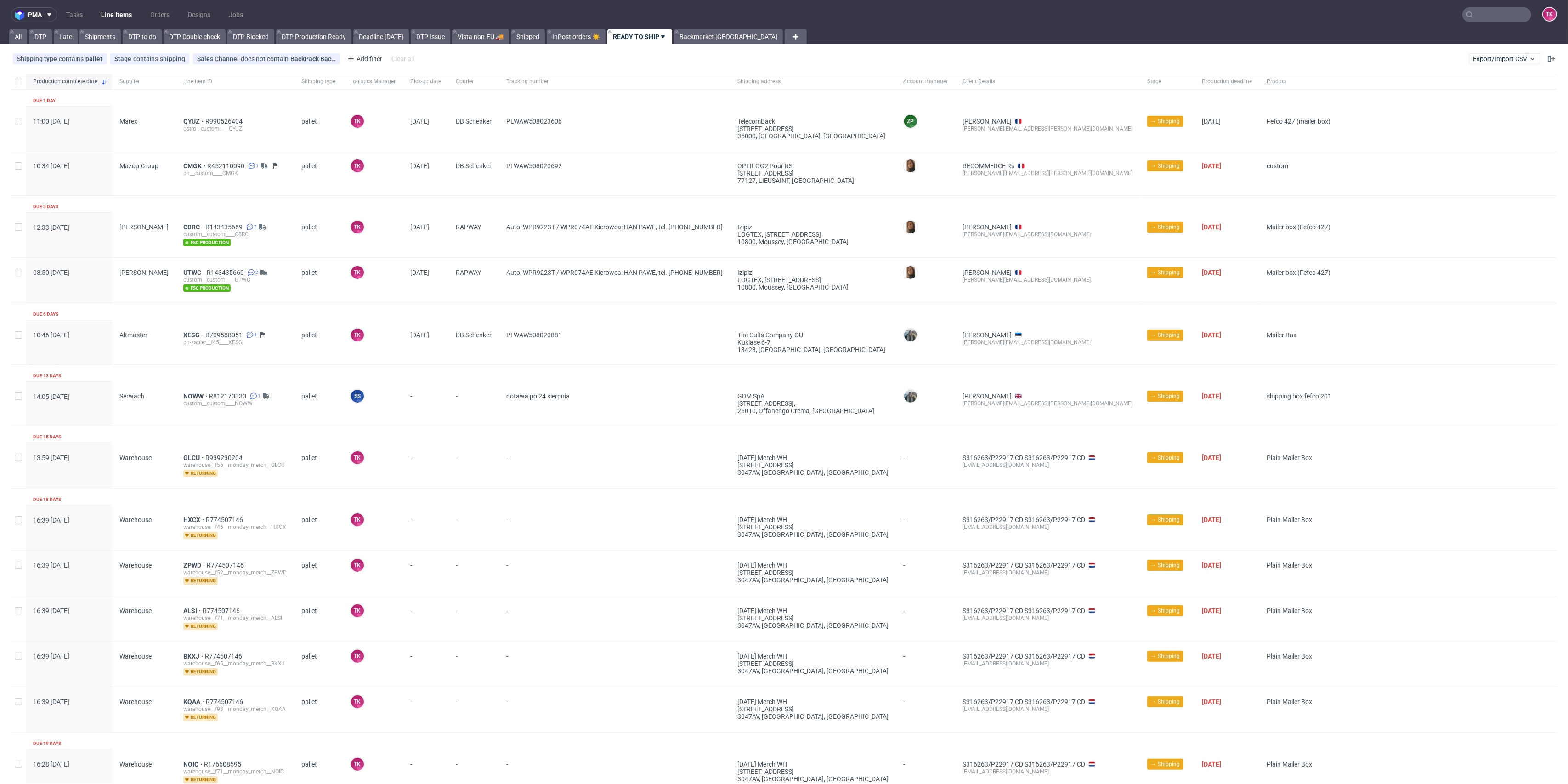
click at [100, 11] on link "Line Items" at bounding box center [116, 14] width 42 height 14
drag, startPoint x: 591, startPoint y: 161, endPoint x: 495, endPoint y: 179, distance: 97.7
click at [499, 179] on div "PLWAW508020692" at bounding box center [615, 173] width 231 height 44
click at [191, 166] on span "CMGK" at bounding box center [195, 166] width 24 height 7
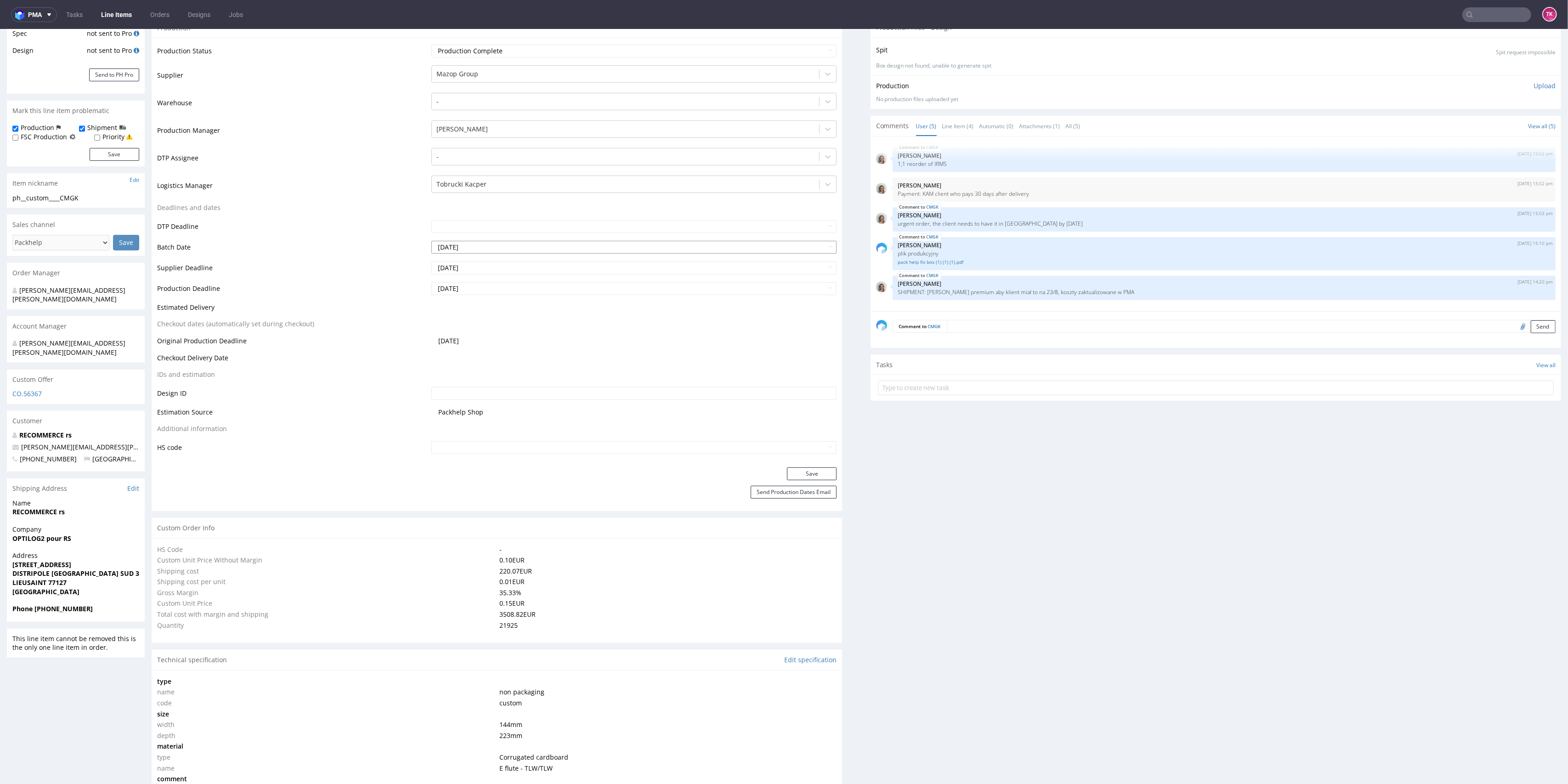
type input "21925"
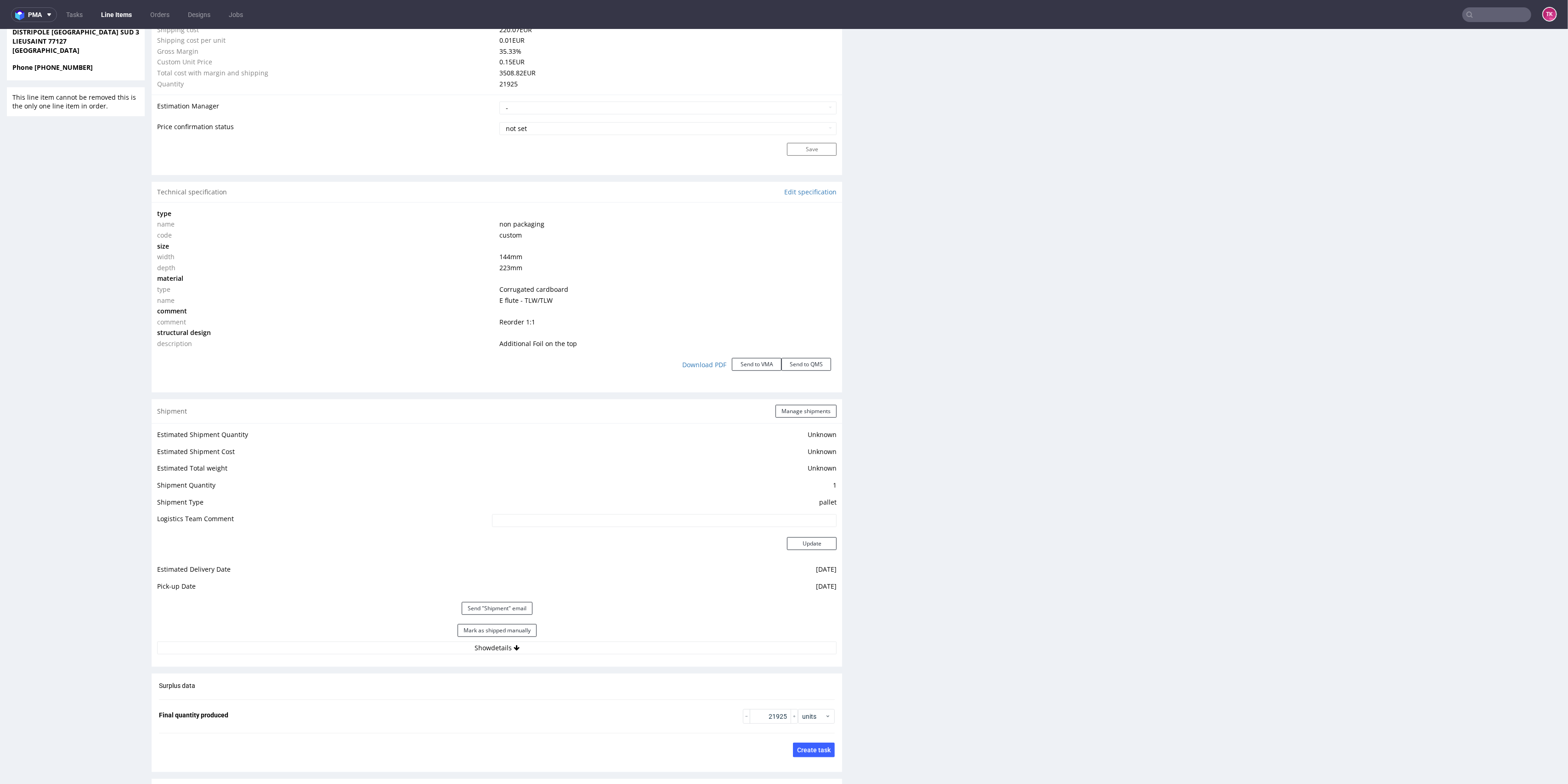
scroll to position [910, 0]
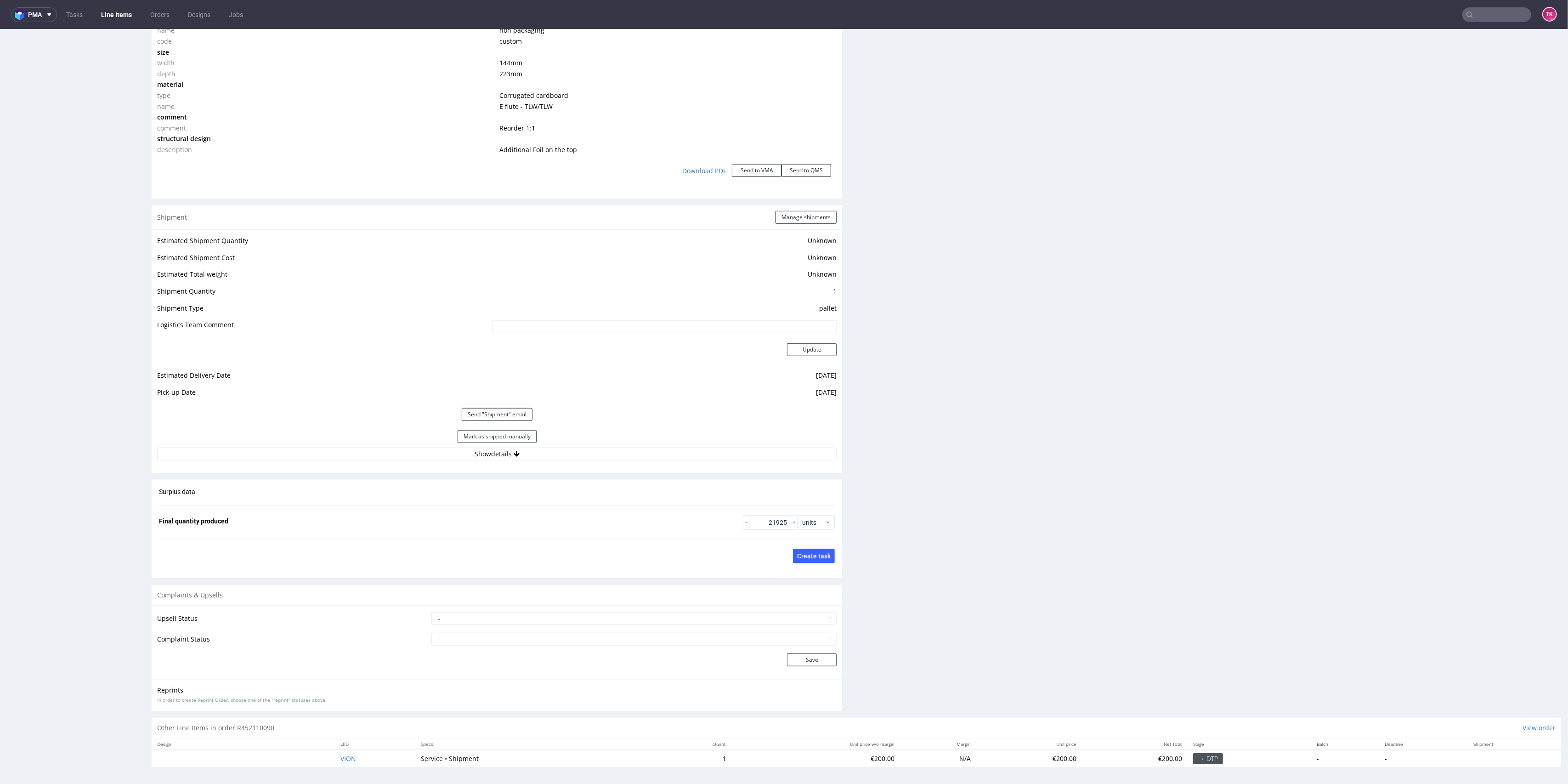
click at [579, 470] on div "Shipment Manage shipments Estimated Shipment Quantity Unknown Estimated Shipmen…" at bounding box center [496, 339] width 691 height 267
click at [581, 461] on div "Estimated Shipment Quantity Unknown Estimated Shipment Cost Unknown Estimated T…" at bounding box center [496, 348] width 691 height 237
click at [576, 450] on button "Show details" at bounding box center [496, 453] width 679 height 13
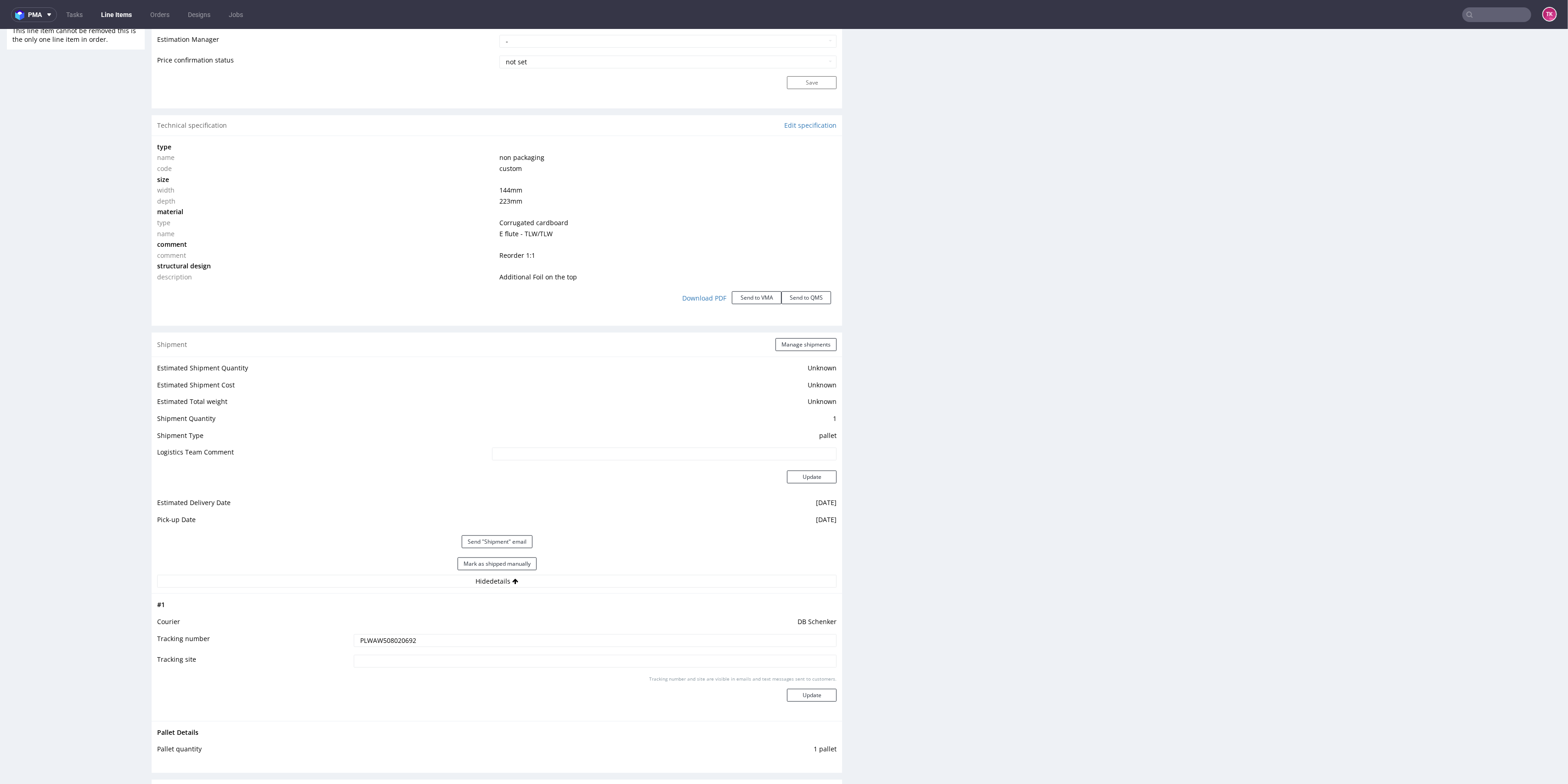
scroll to position [971, 0]
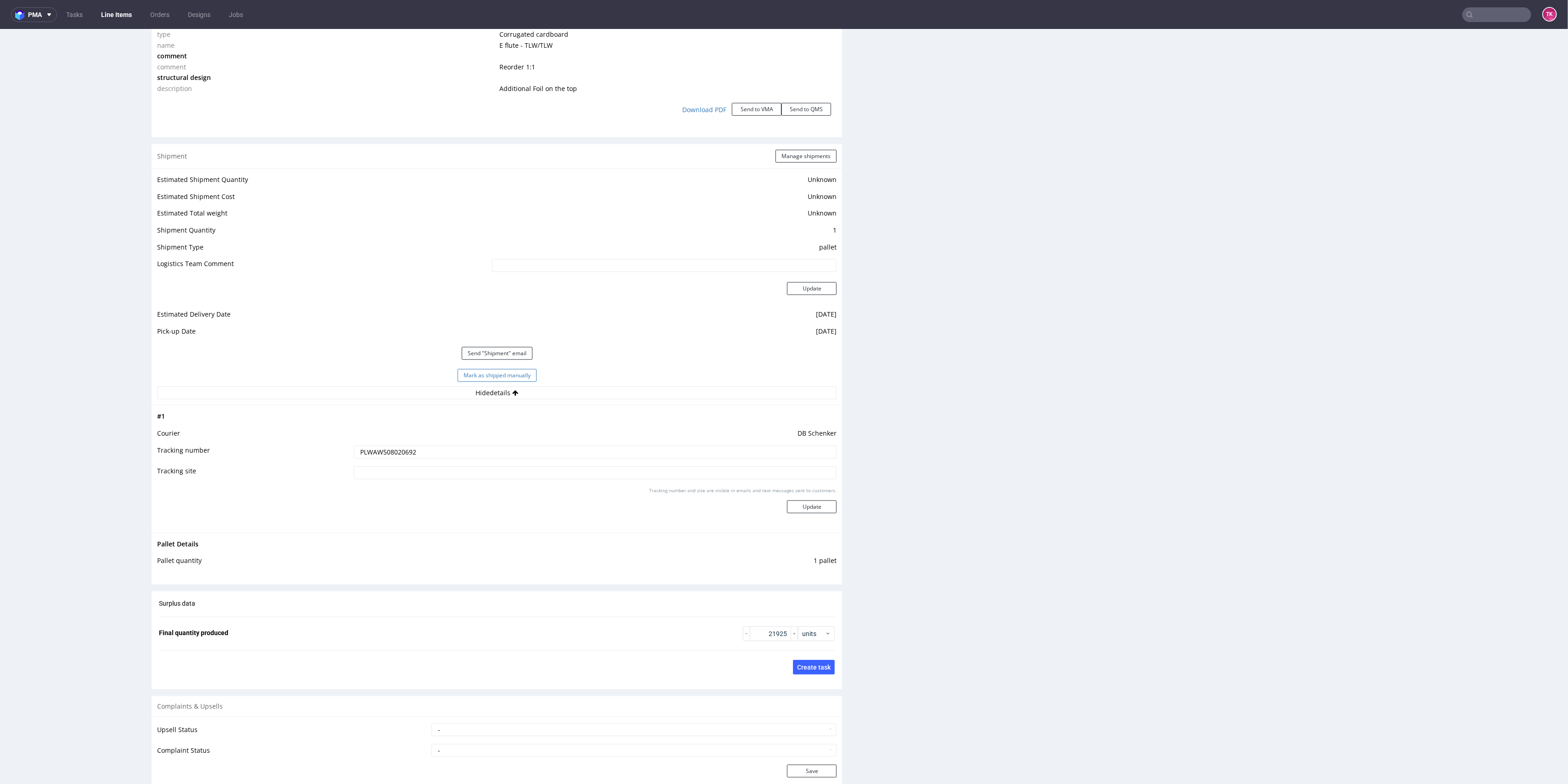
click at [505, 373] on button "Mark as shipped manually" at bounding box center [497, 375] width 79 height 13
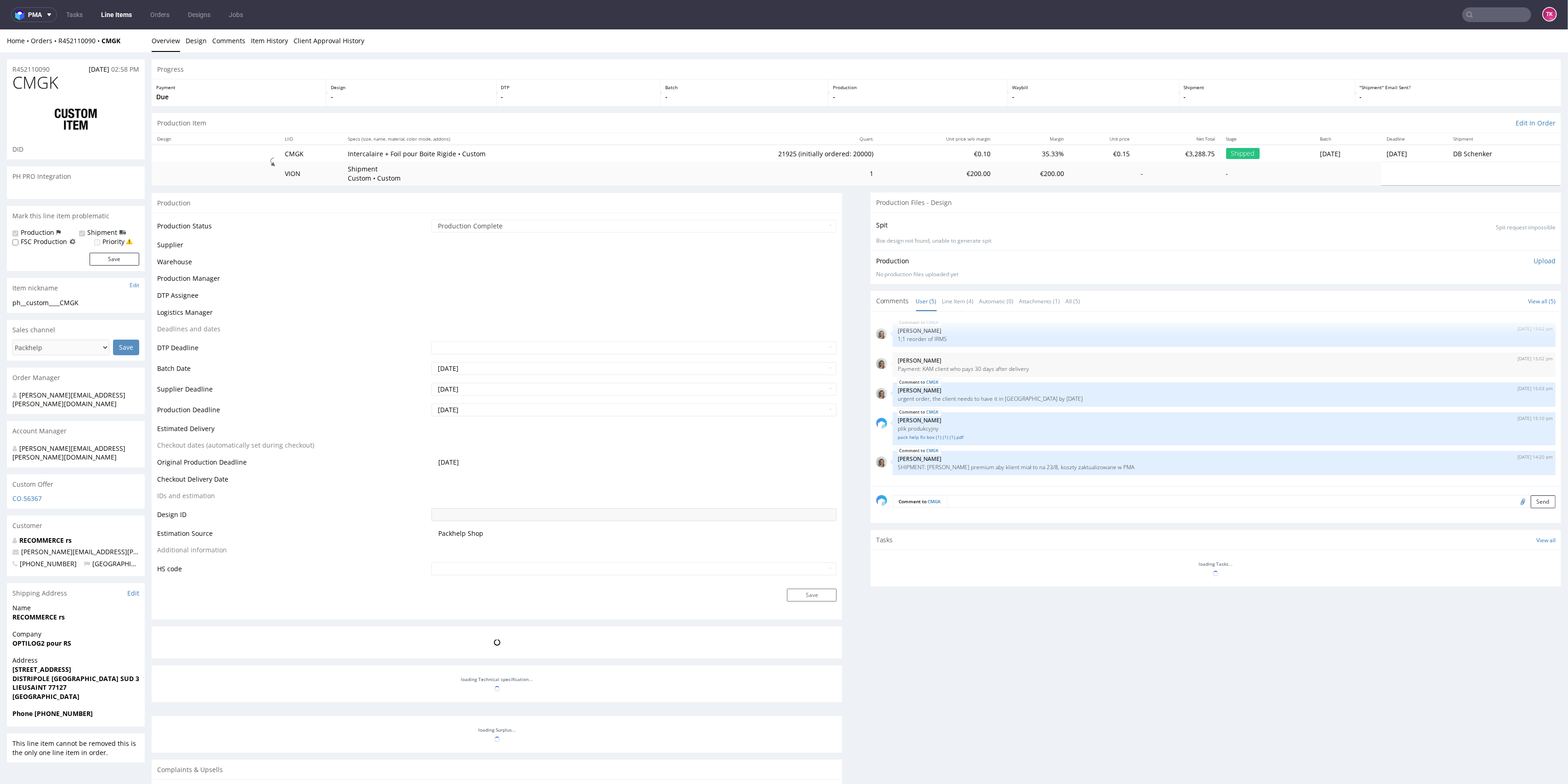
scroll to position [154, 0]
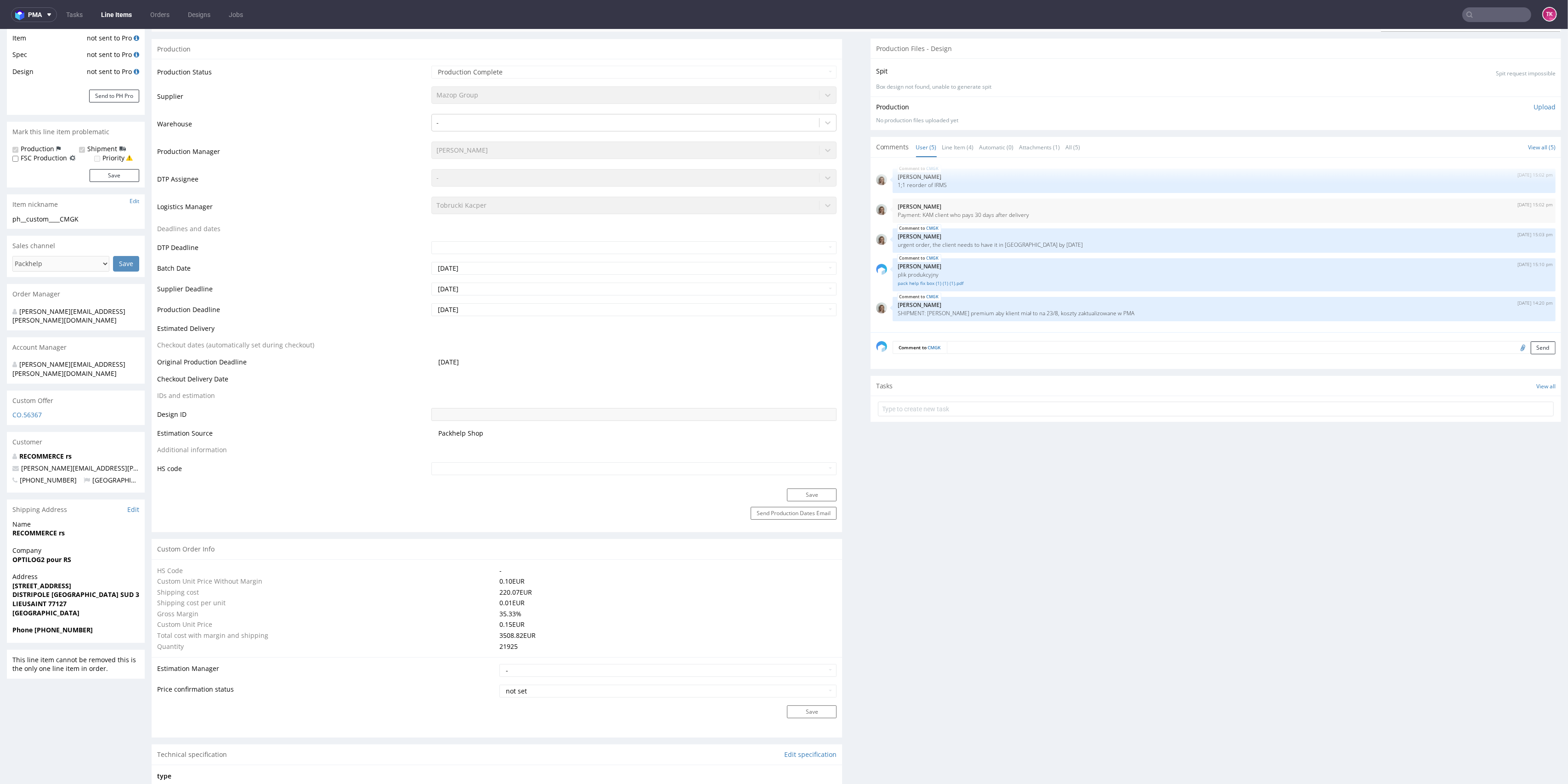
type input "21925"
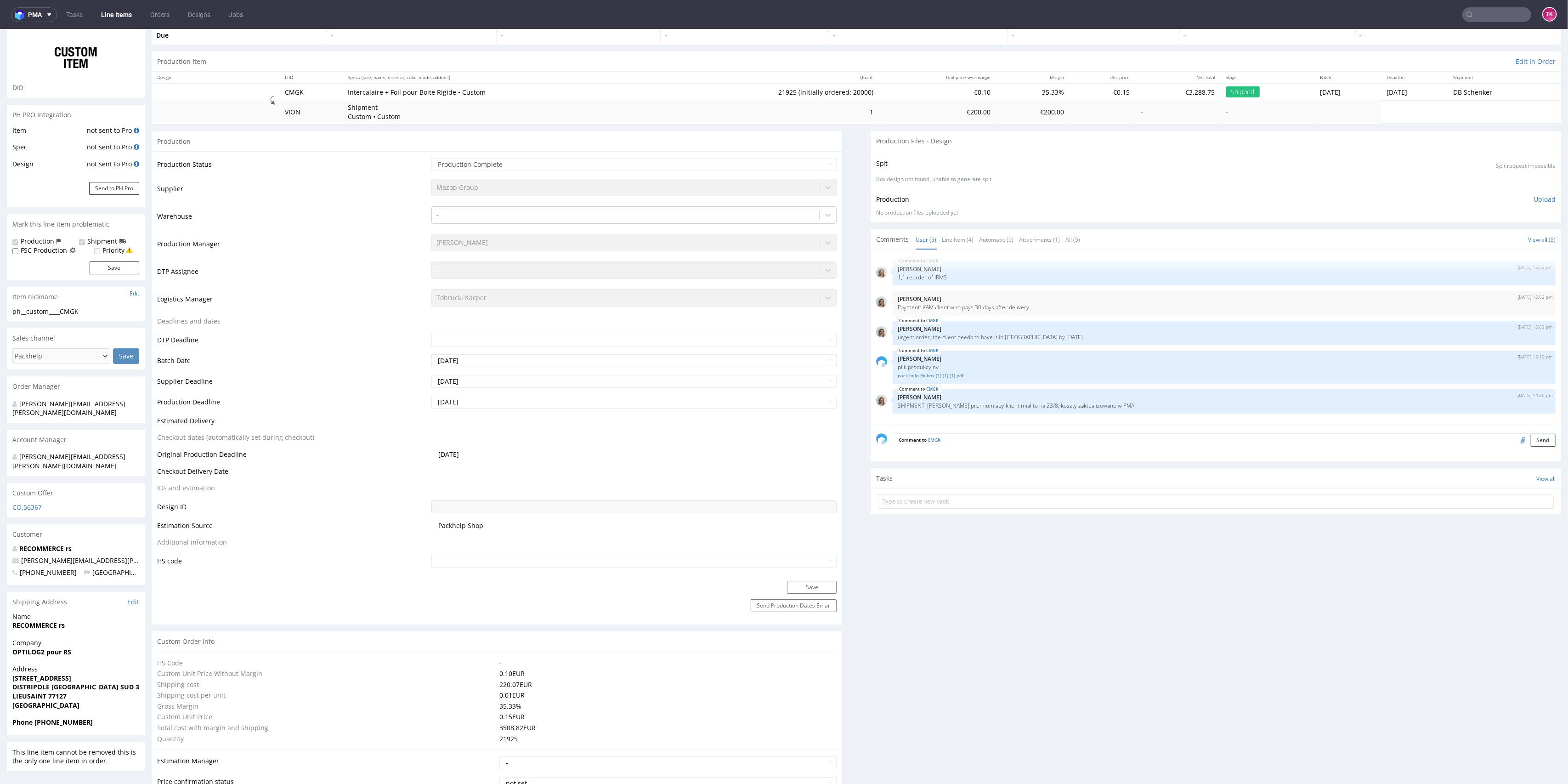
scroll to position [0, 0]
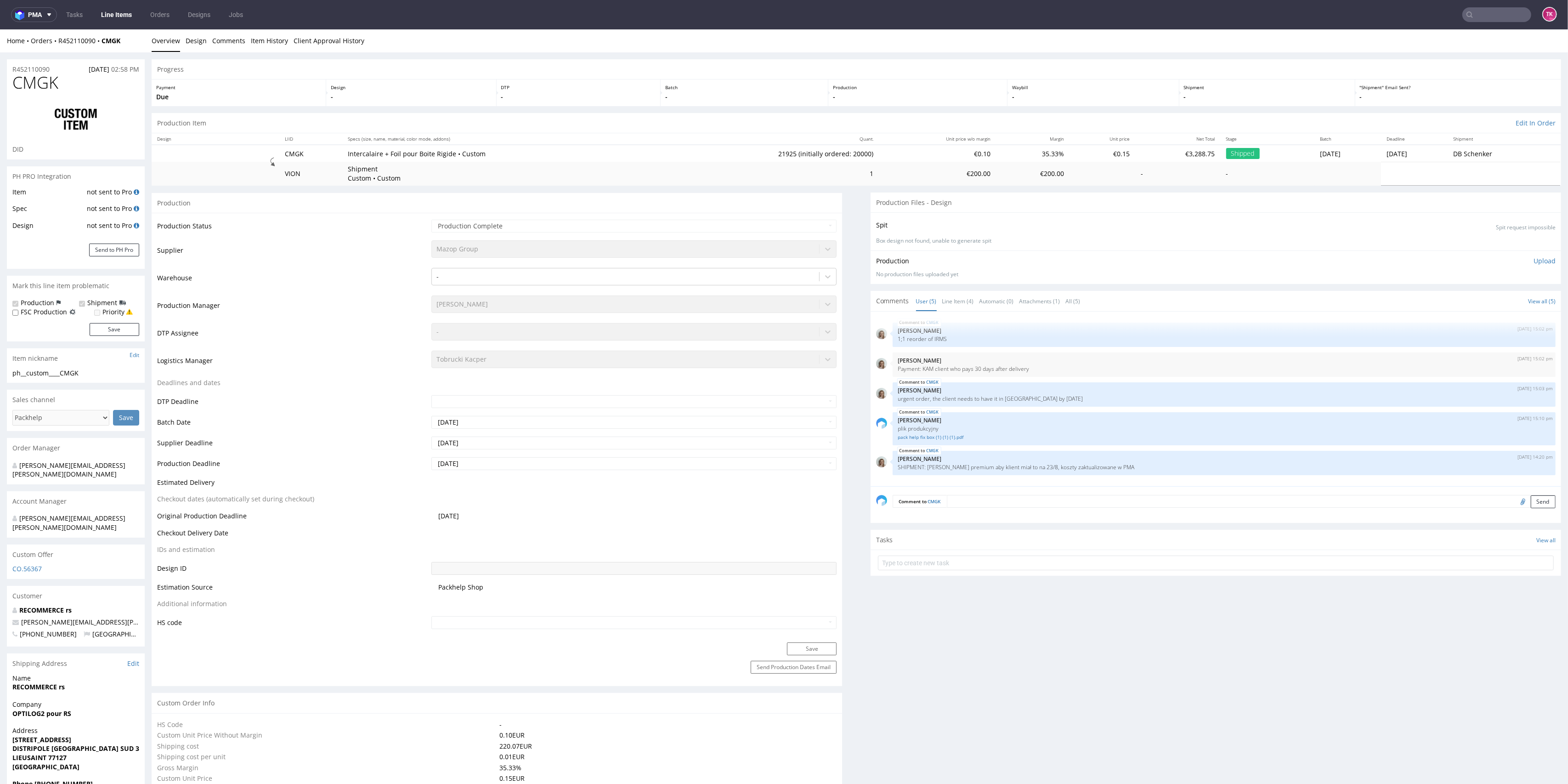
click at [124, 16] on link "Line Items" at bounding box center [116, 14] width 42 height 14
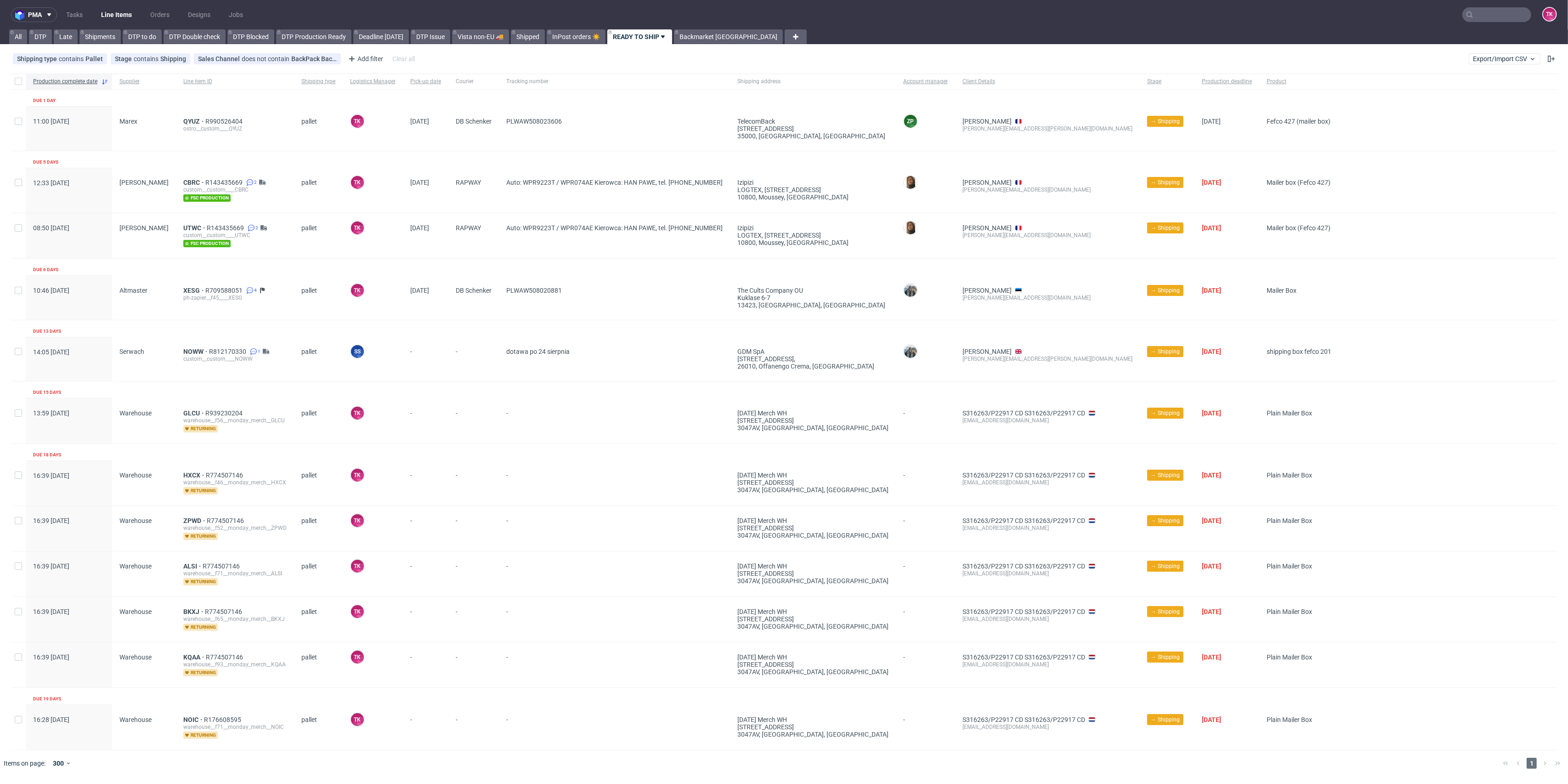
click at [108, 13] on link "Line Items" at bounding box center [116, 14] width 42 height 14
drag, startPoint x: 182, startPoint y: 524, endPoint x: 173, endPoint y: 522, distance: 9.2
click at [166, 520] on div "Warehouse" at bounding box center [143, 528] width 64 height 45
drag, startPoint x: 185, startPoint y: 610, endPoint x: 180, endPoint y: 608, distance: 5.4
drag, startPoint x: 185, startPoint y: 650, endPoint x: 178, endPoint y: 656, distance: 9.2
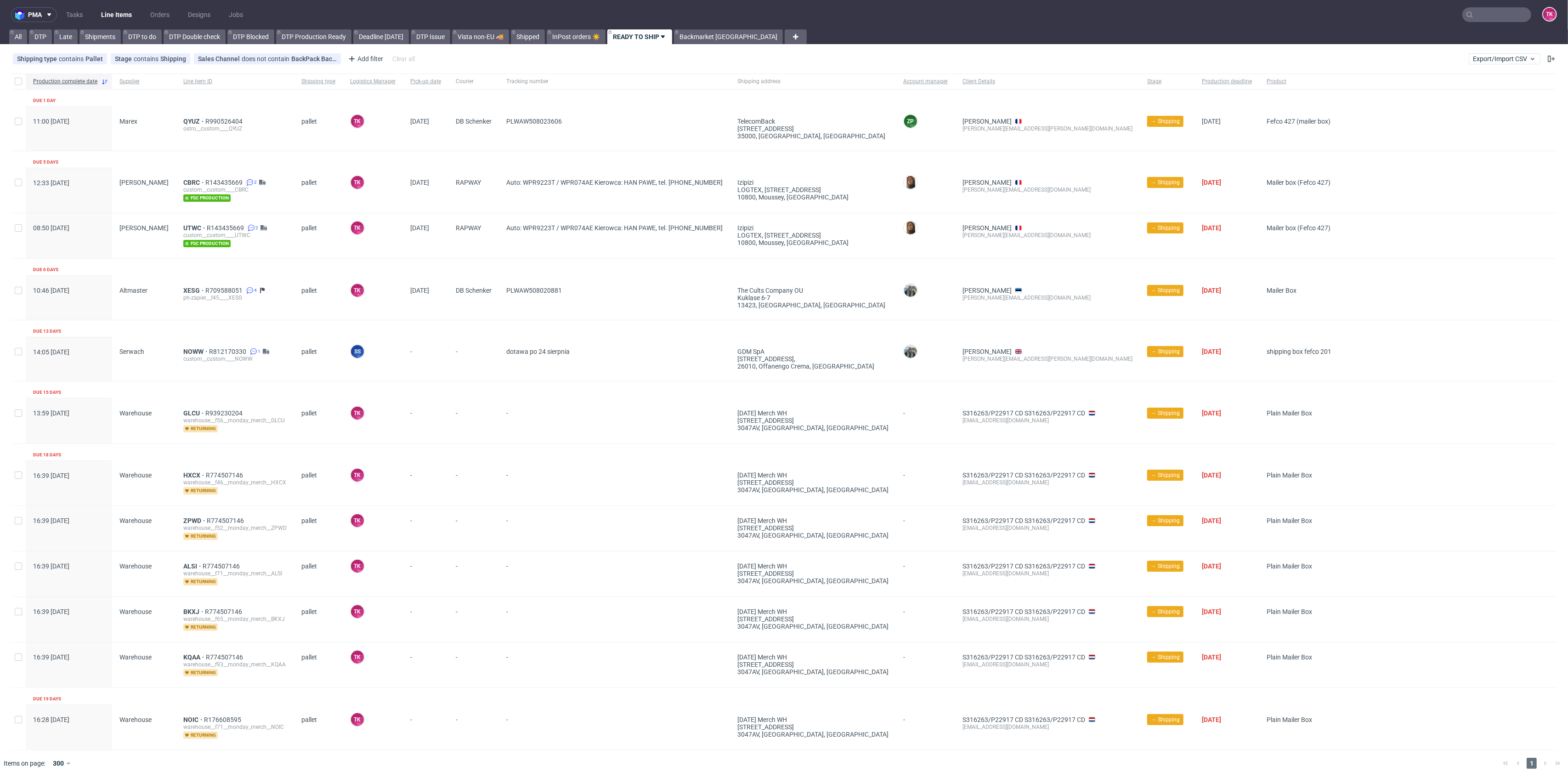
click at [118, 14] on link "Line Items" at bounding box center [116, 14] width 42 height 14
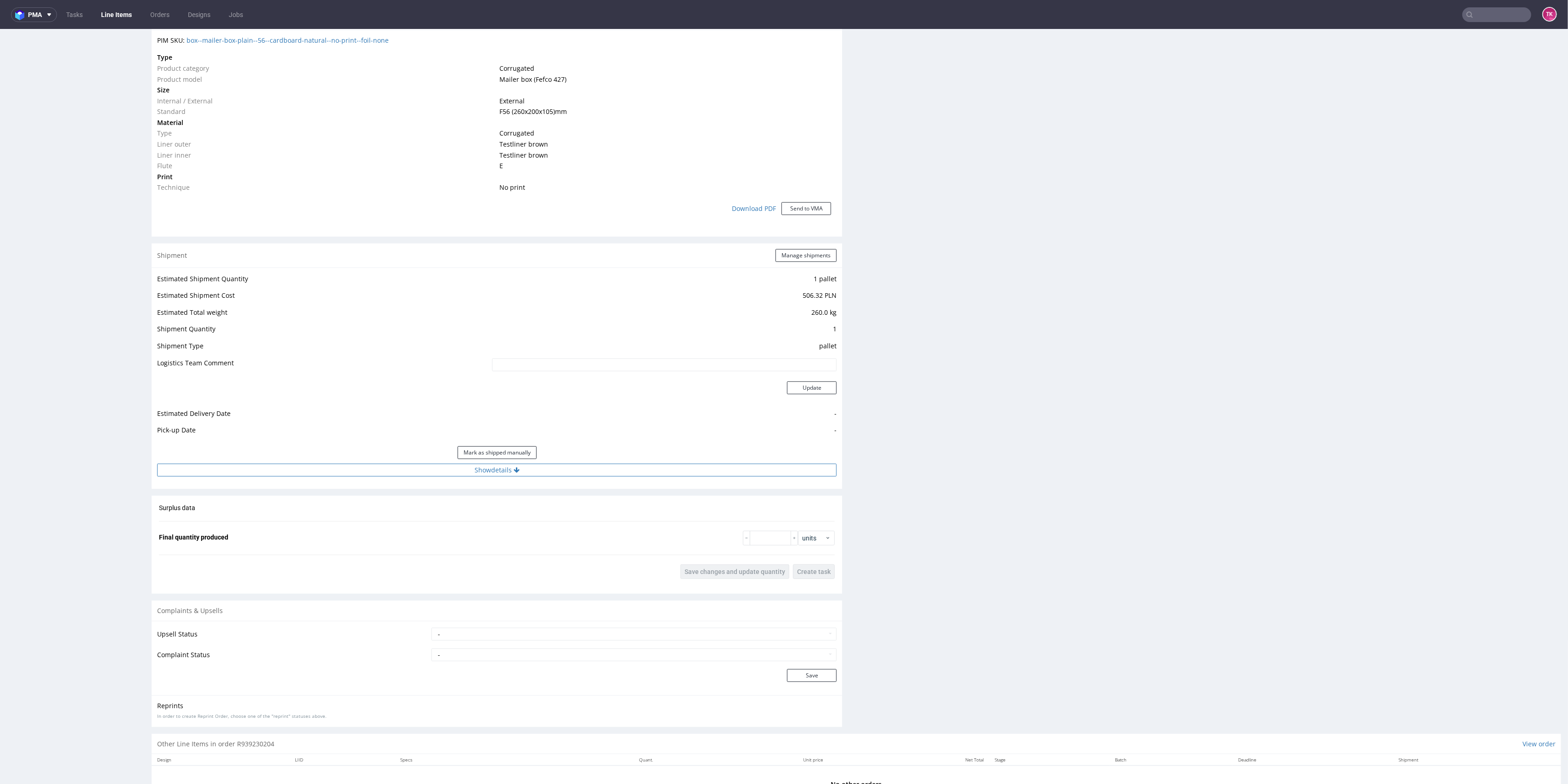
click at [470, 469] on button "Show details" at bounding box center [496, 470] width 679 height 13
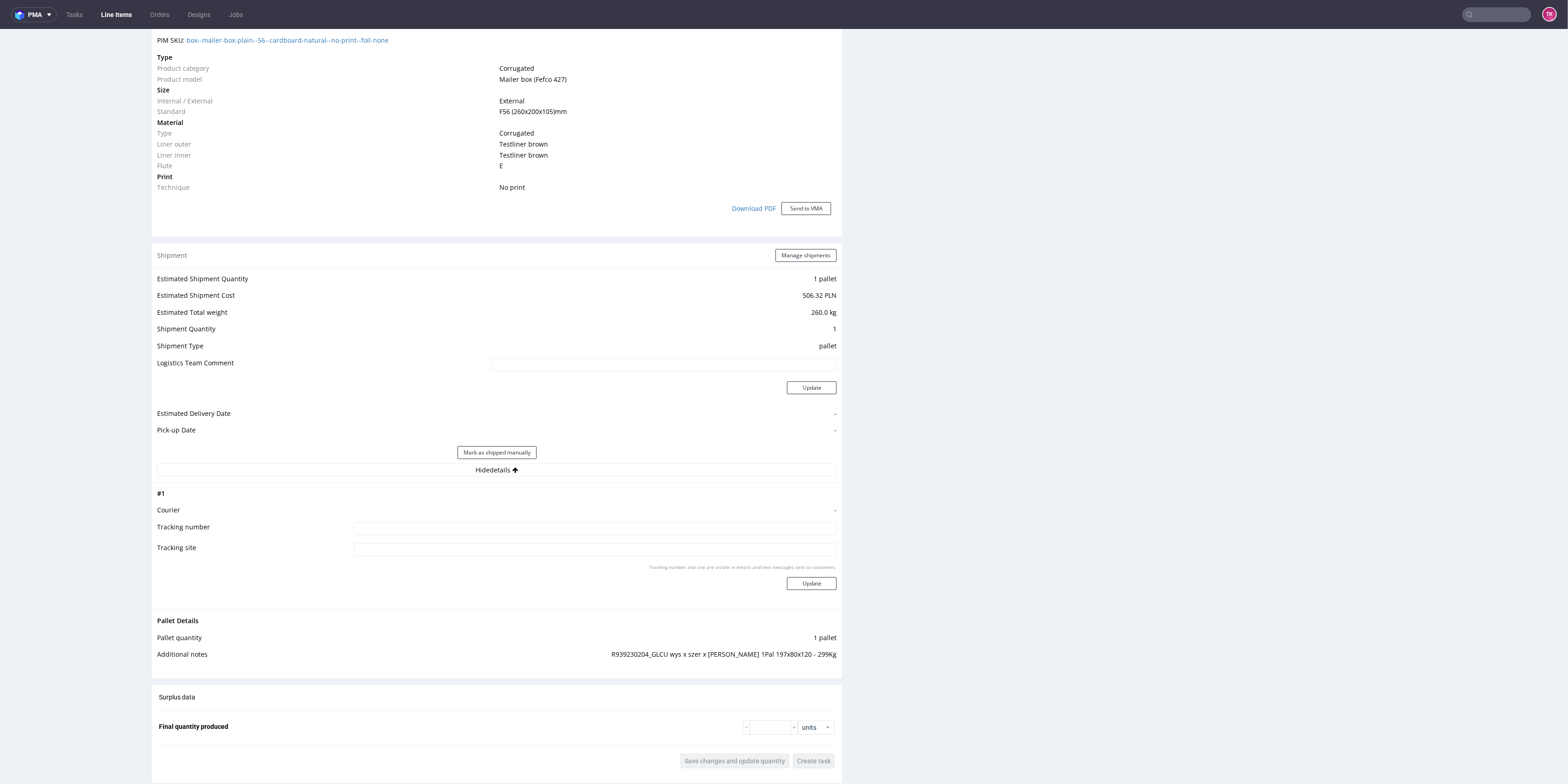
scroll to position [899, 0]
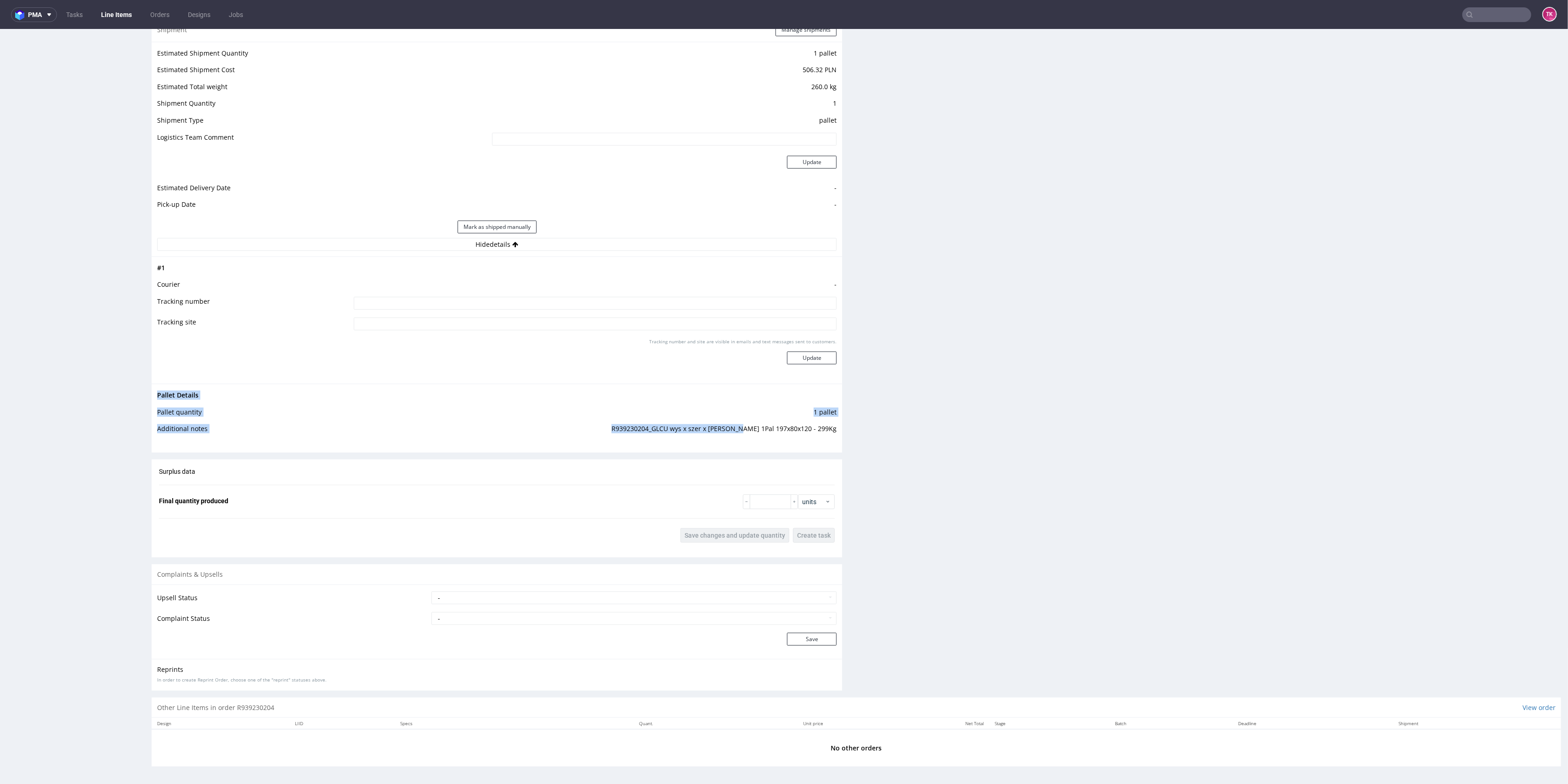
drag, startPoint x: 754, startPoint y: 433, endPoint x: 841, endPoint y: 435, distance: 87.0
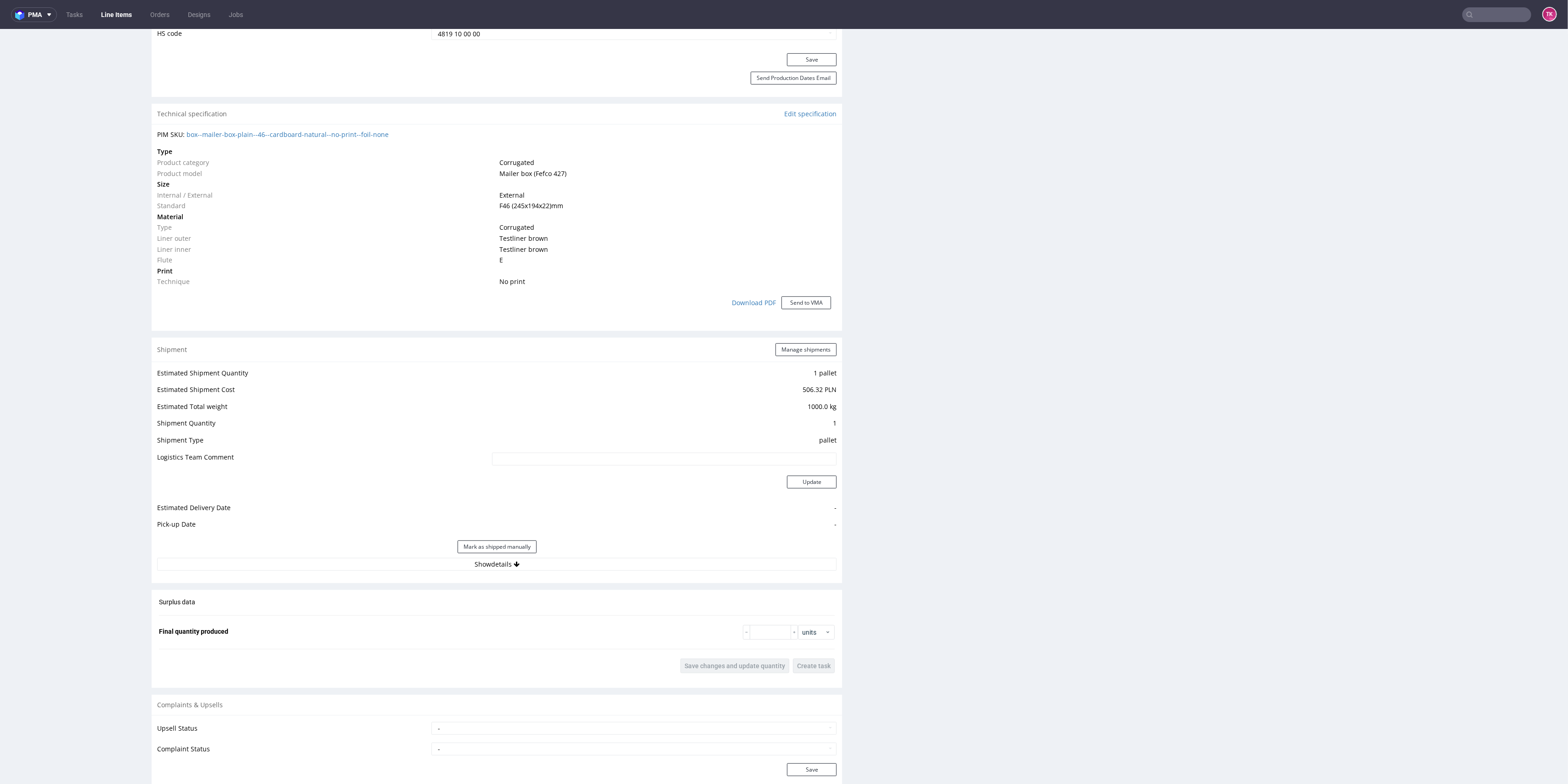
scroll to position [612, 0]
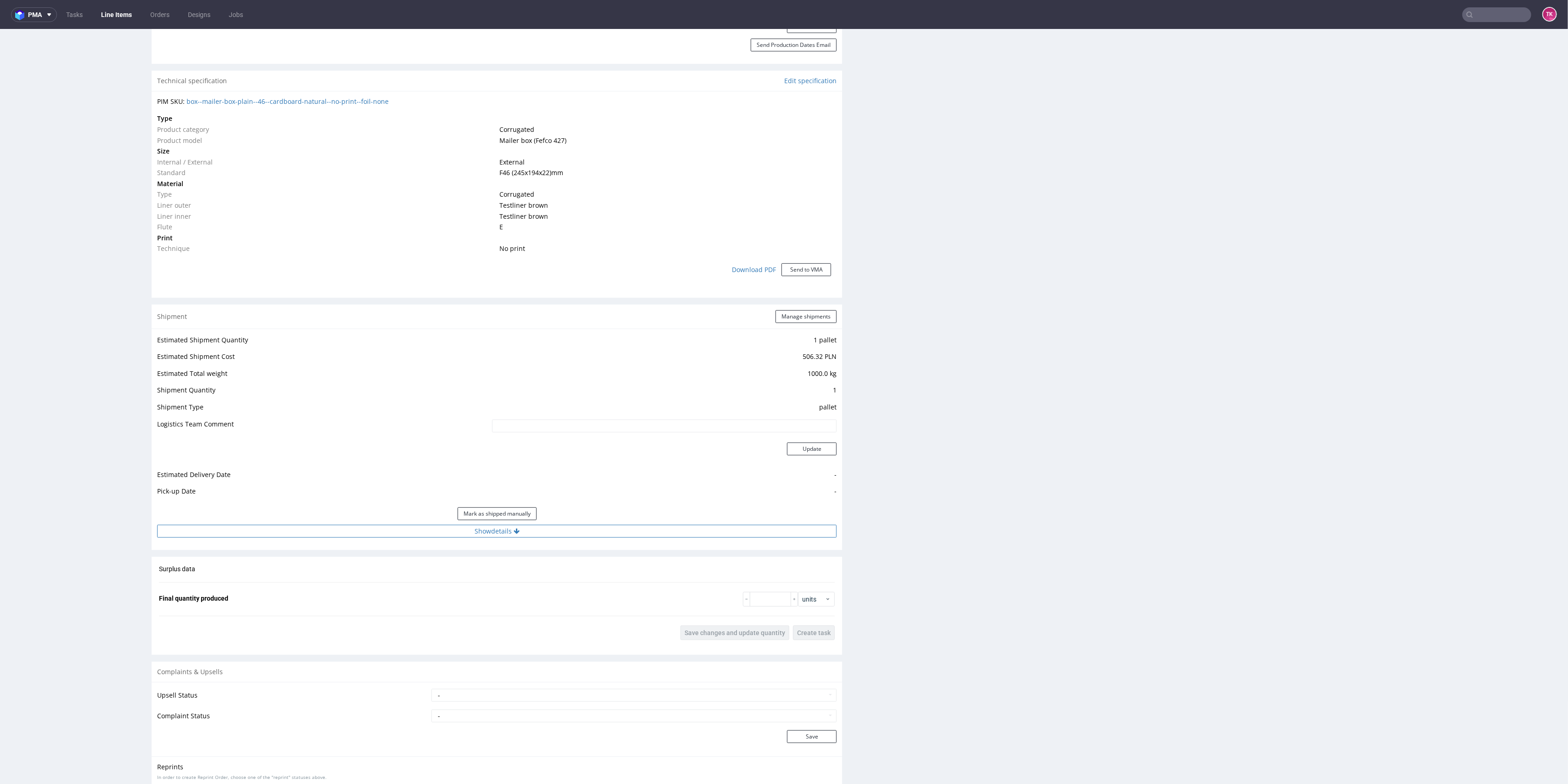
click at [602, 533] on button "Show details" at bounding box center [496, 530] width 679 height 13
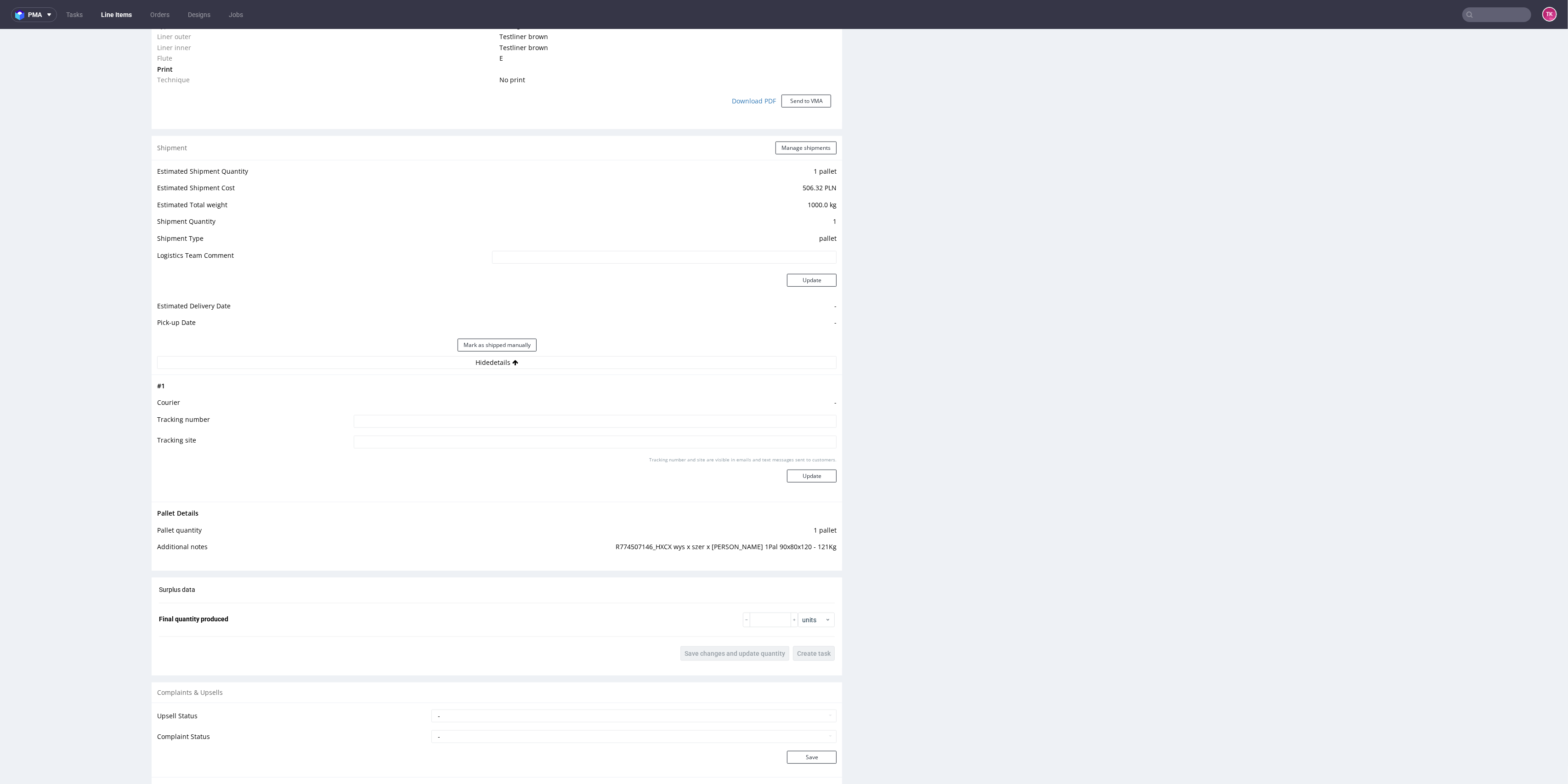
scroll to position [796, 0]
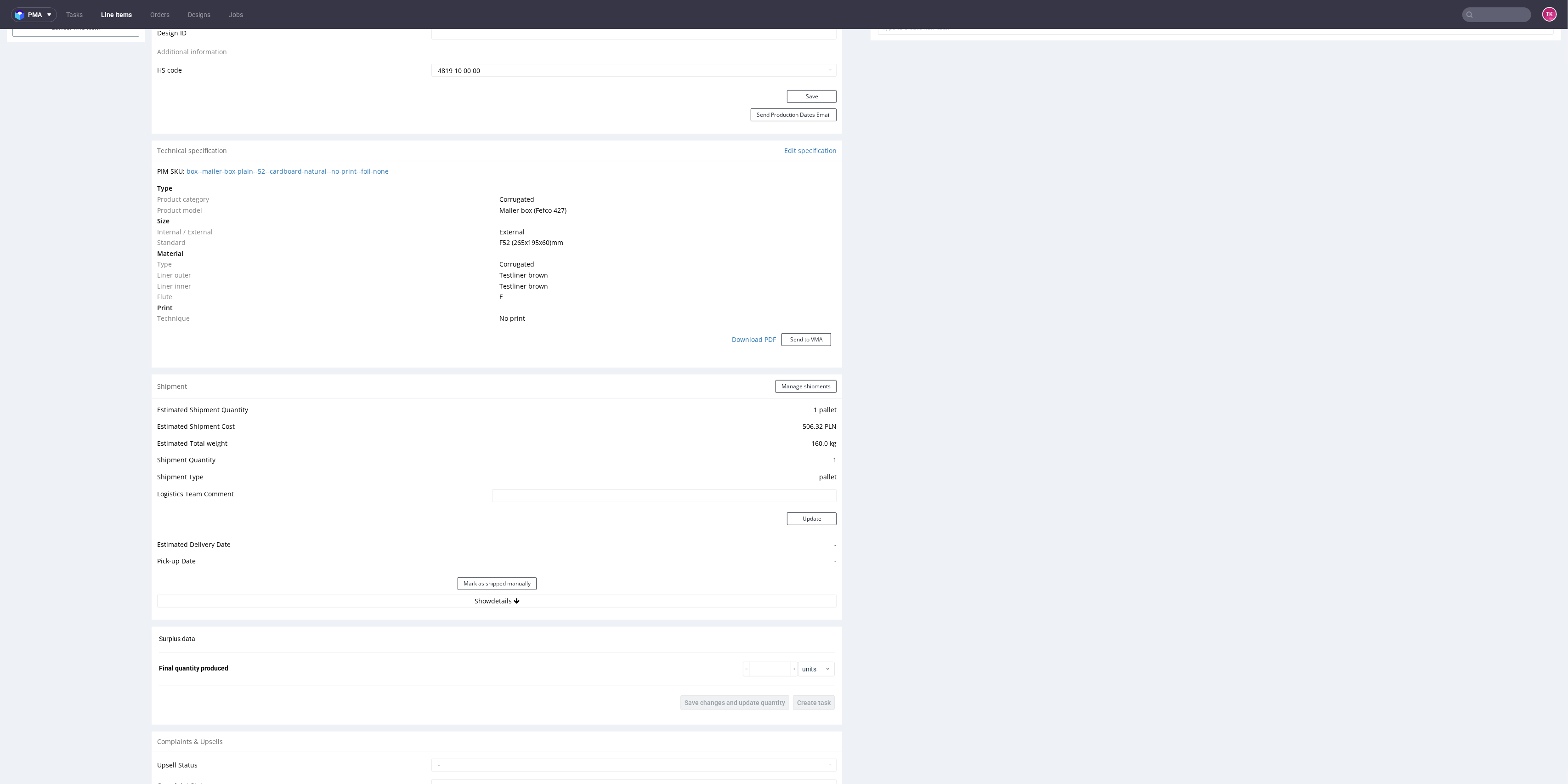
scroll to position [674, 0]
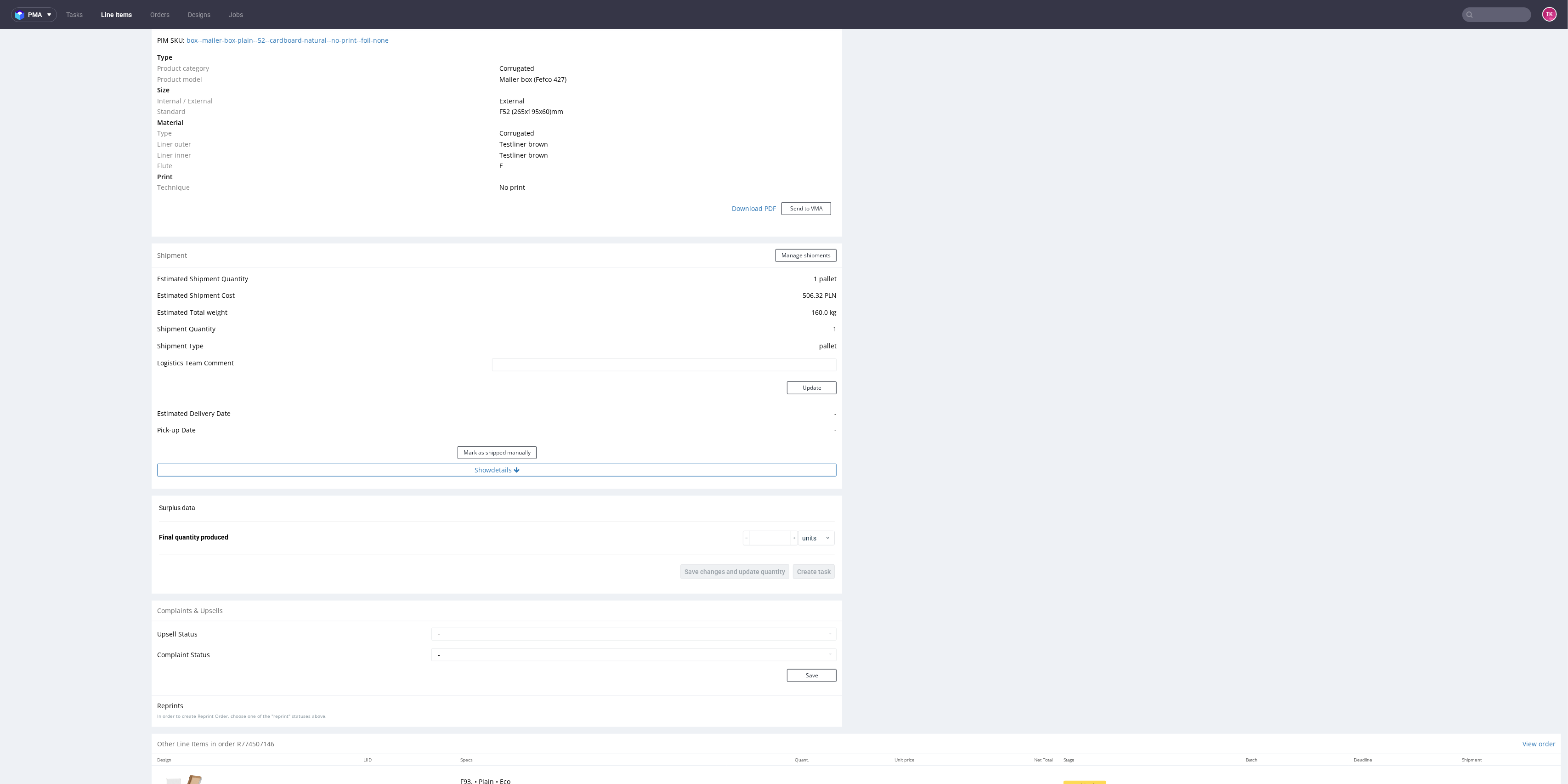
click at [640, 470] on button "Show details" at bounding box center [496, 470] width 679 height 13
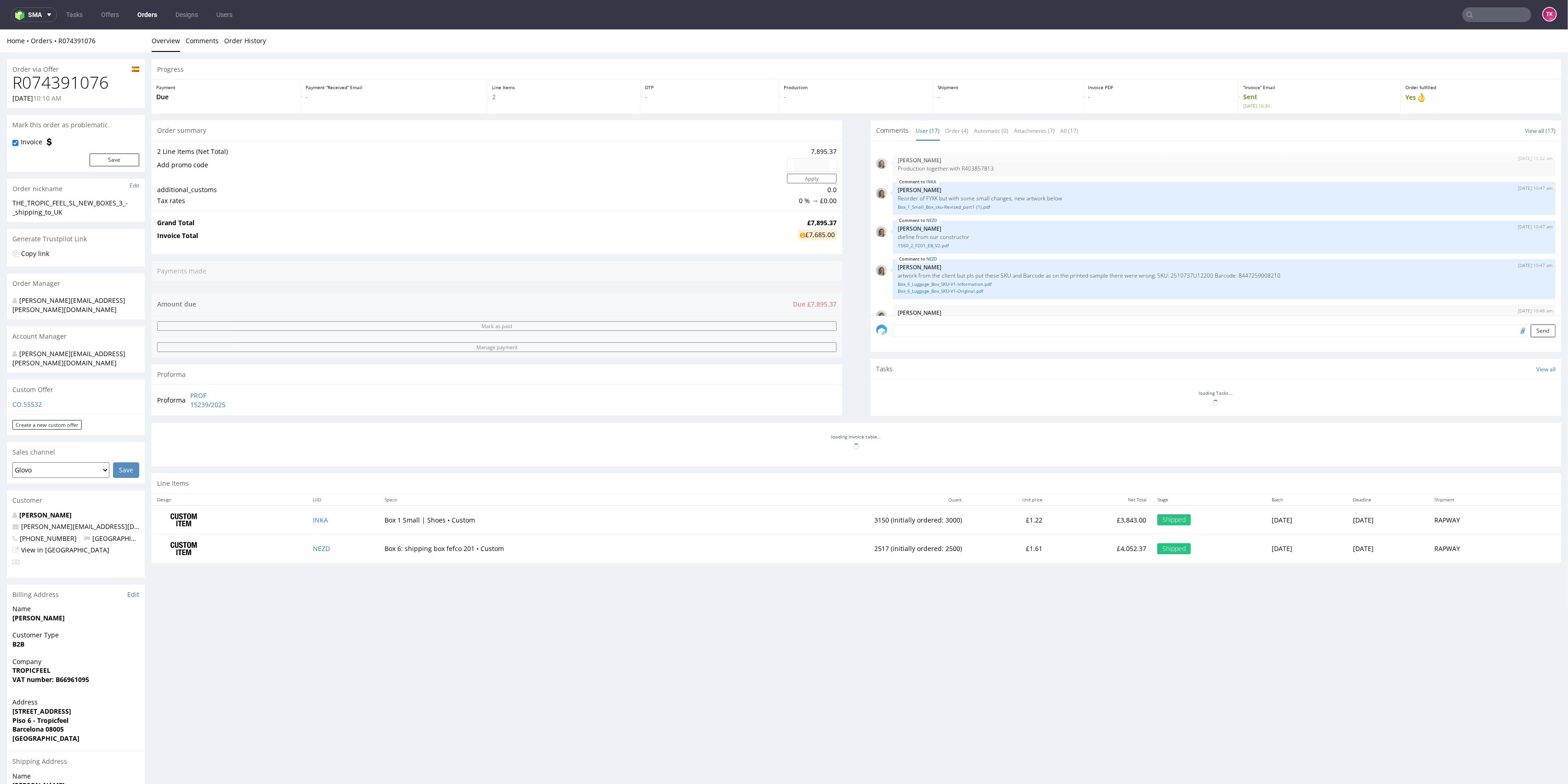
scroll to position [564, 0]
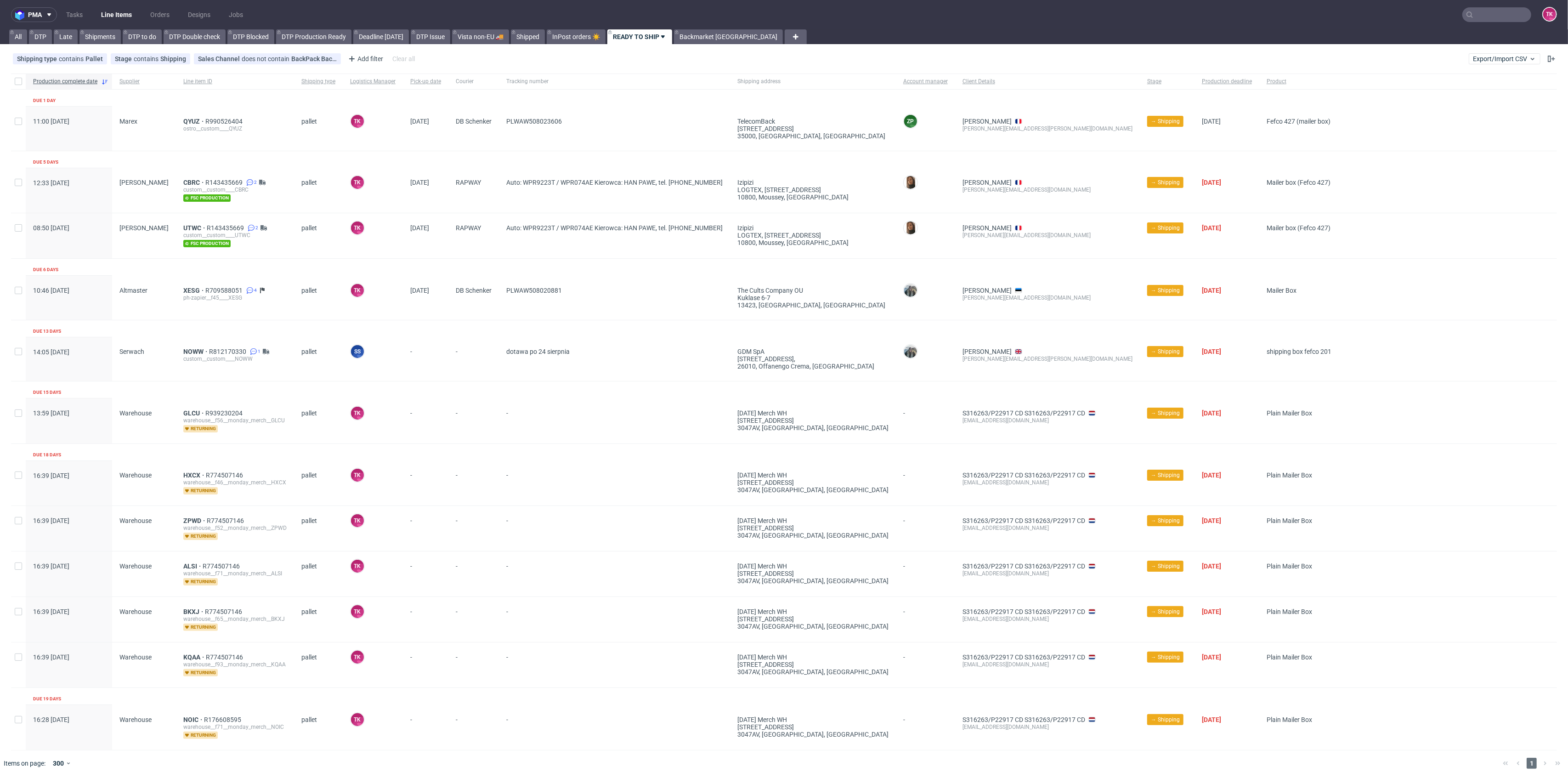
click at [103, 16] on link "Line Items" at bounding box center [116, 14] width 42 height 14
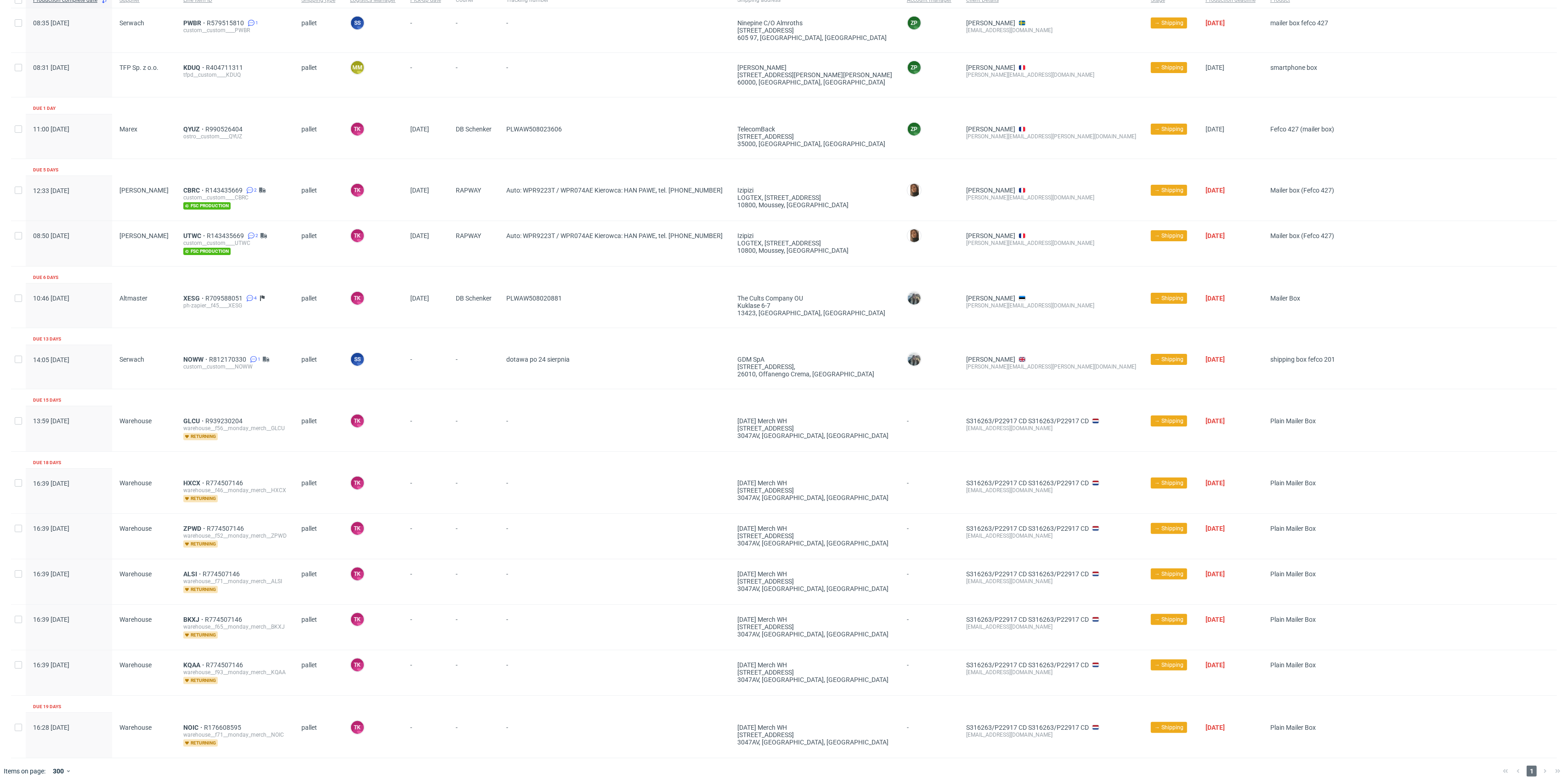
scroll to position [82, 0]
drag, startPoint x: 184, startPoint y: 719, endPoint x: 187, endPoint y: 722, distance: 4.2
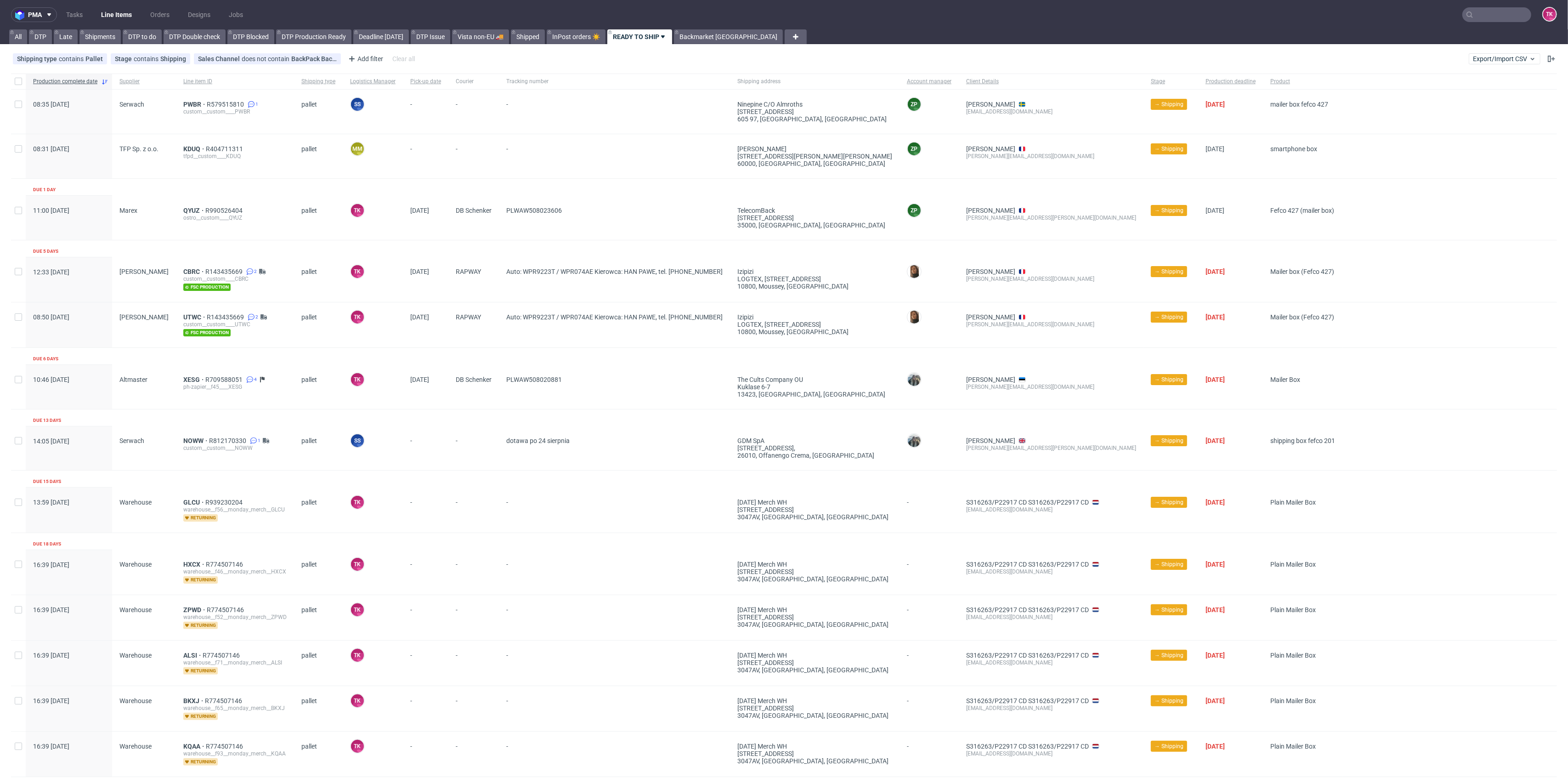
scroll to position [0, 0]
click at [184, 107] on span "PWBR" at bounding box center [195, 104] width 23 height 7
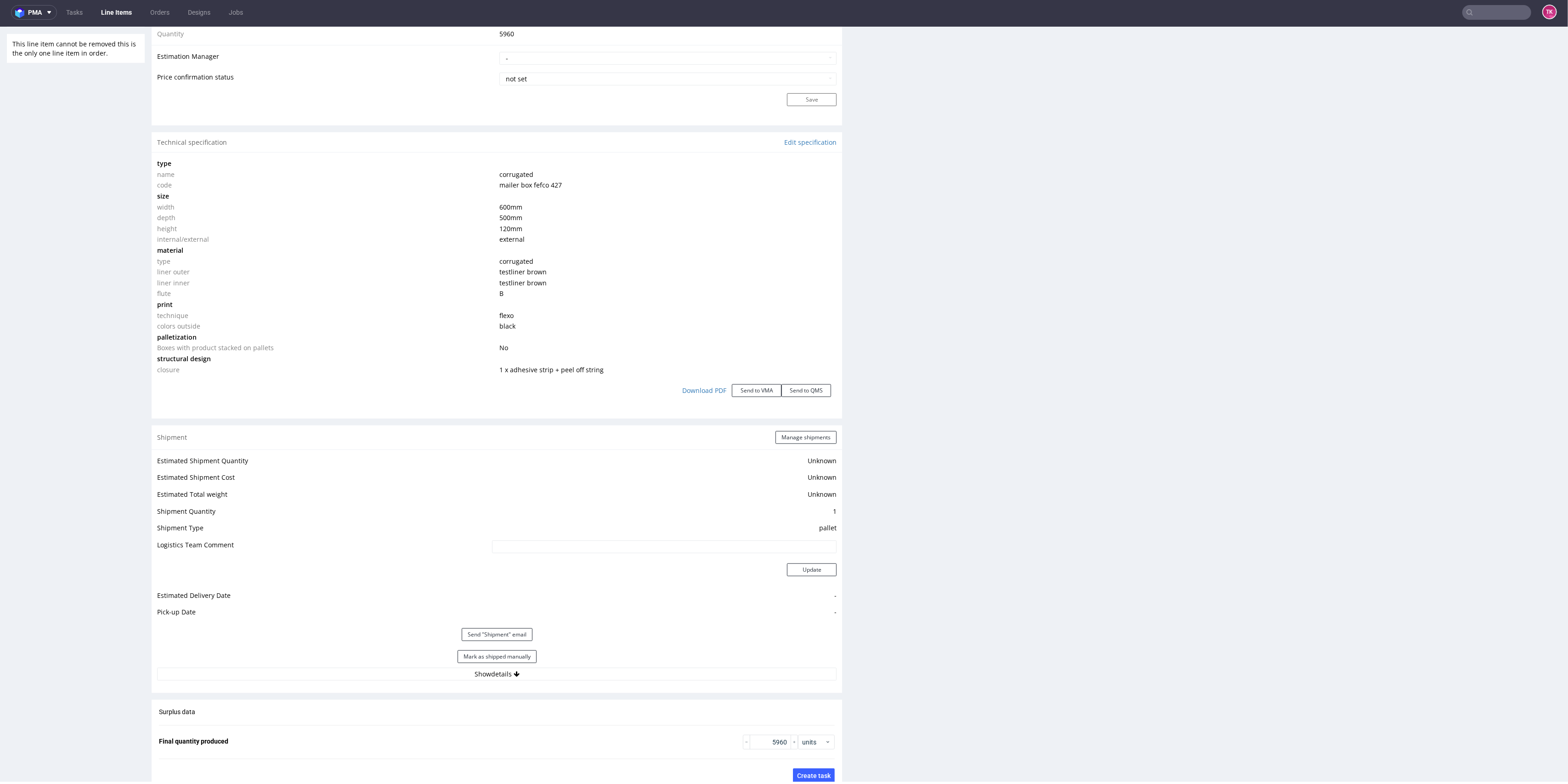
scroll to position [771, 0]
click at [643, 668] on button "Show details" at bounding box center [496, 667] width 679 height 13
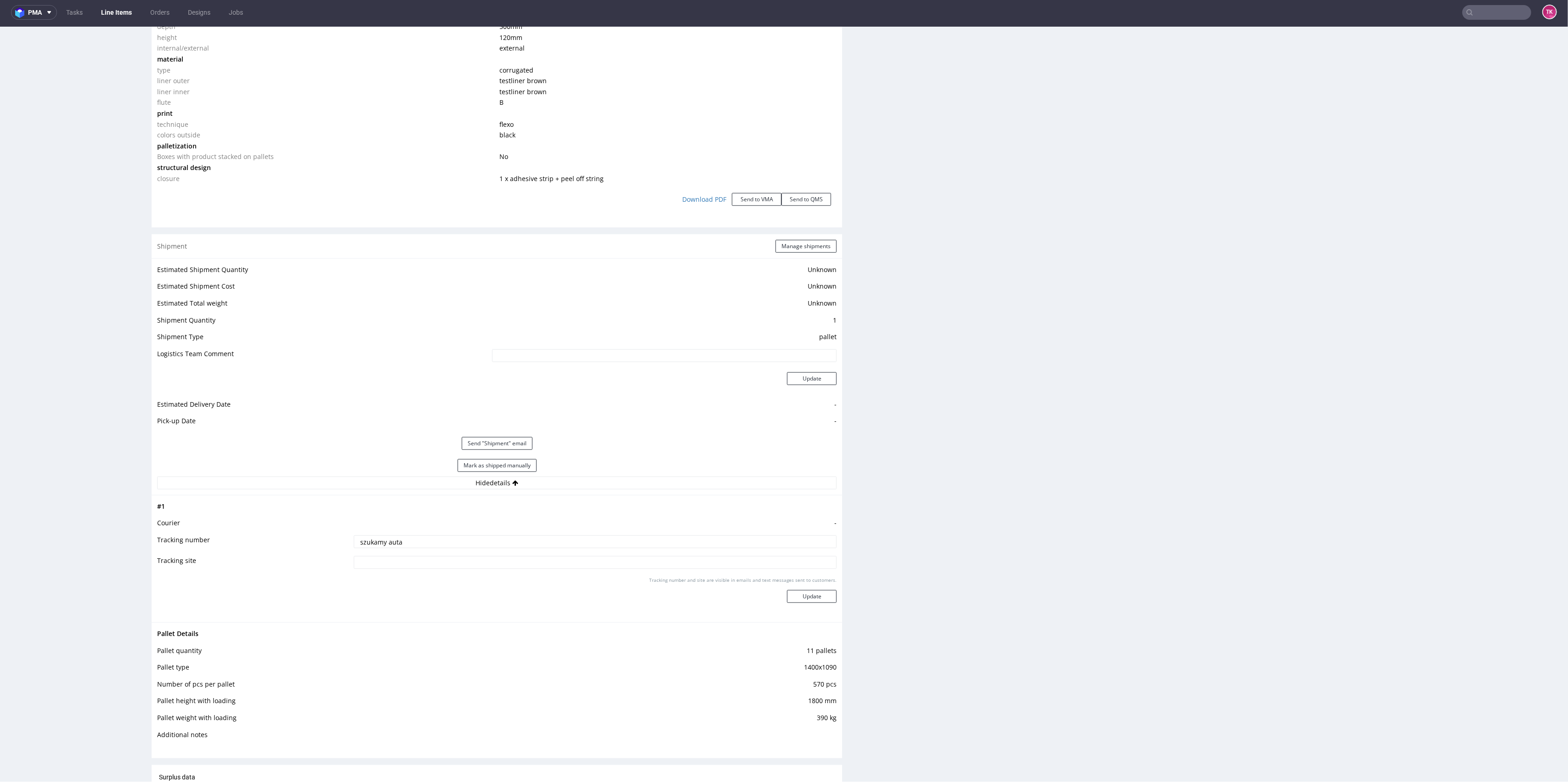
scroll to position [1016, 0]
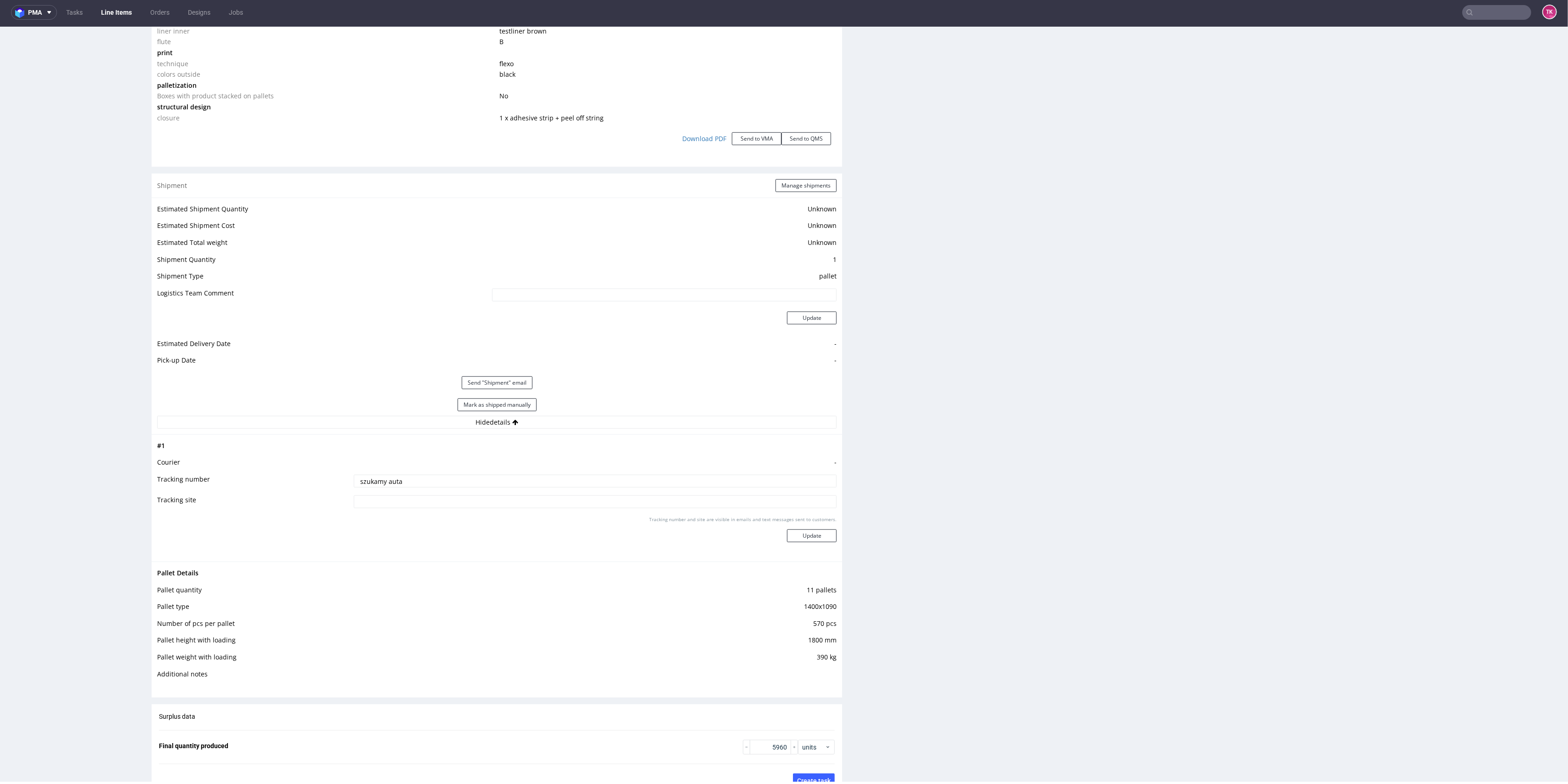
click at [114, 6] on link "Line Items" at bounding box center [116, 13] width 42 height 14
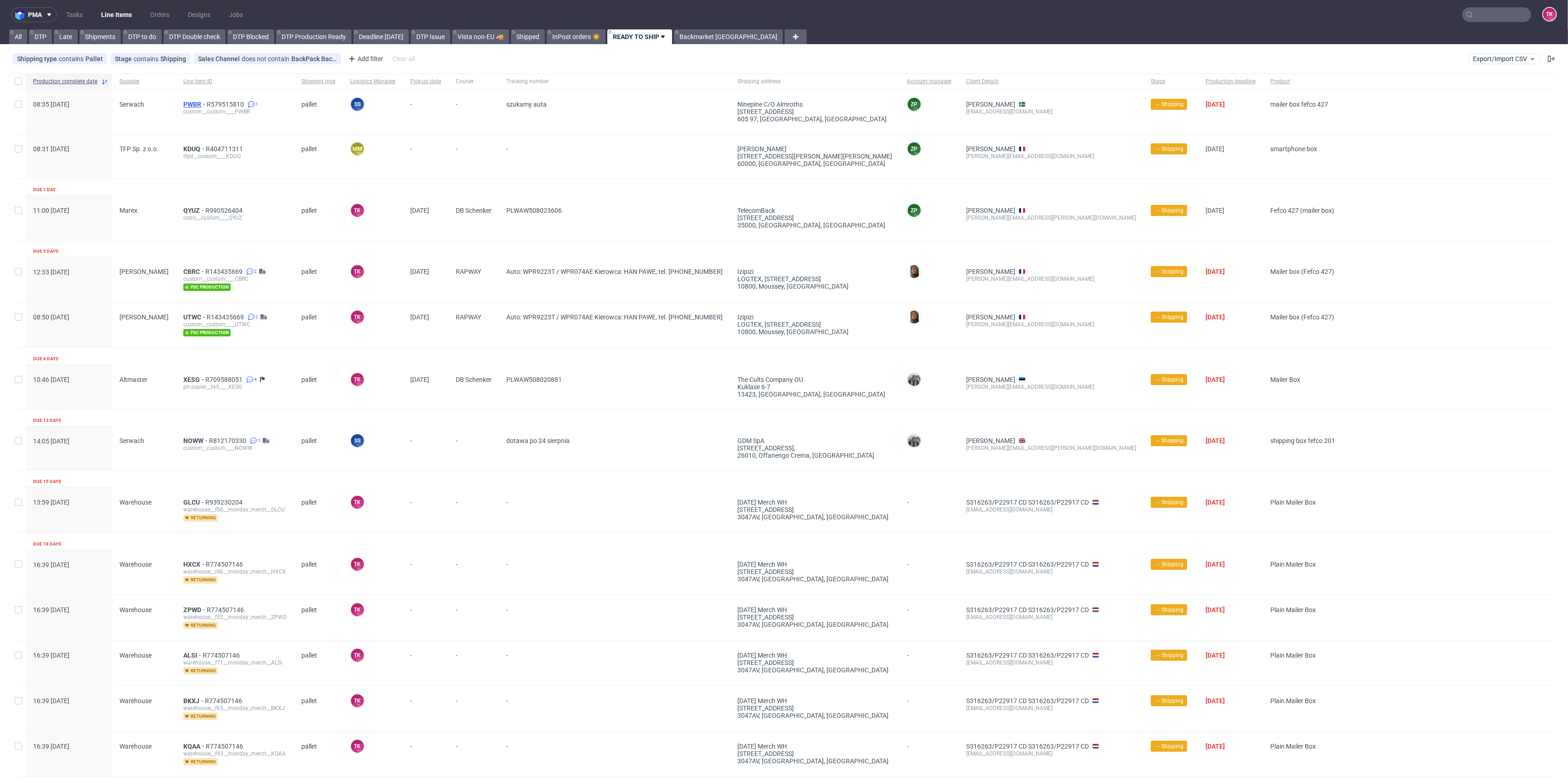
click at [186, 102] on span "PWBR" at bounding box center [195, 104] width 23 height 7
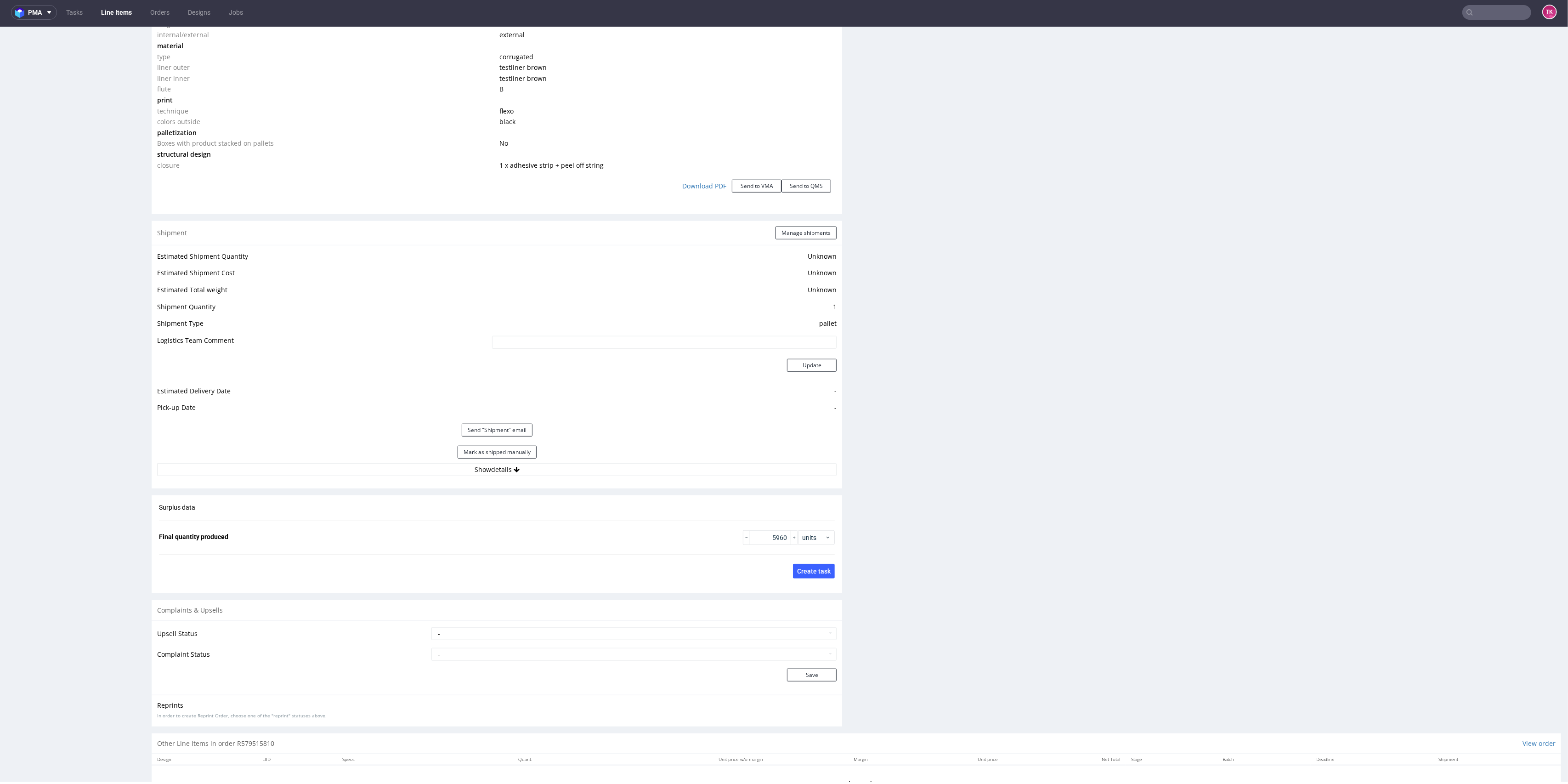
scroll to position [1007, 0]
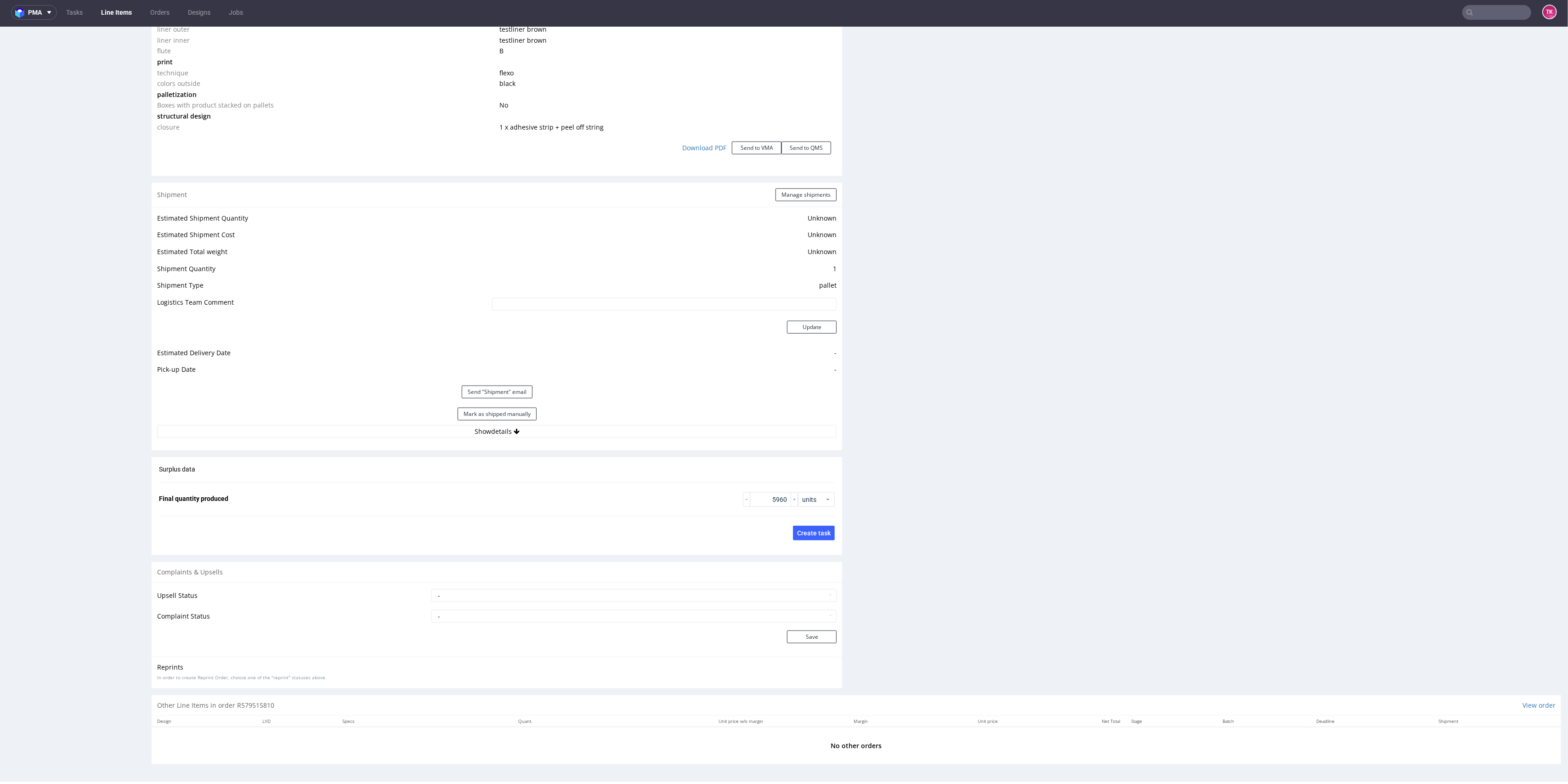
click at [107, 8] on link "Line Items" at bounding box center [116, 13] width 42 height 14
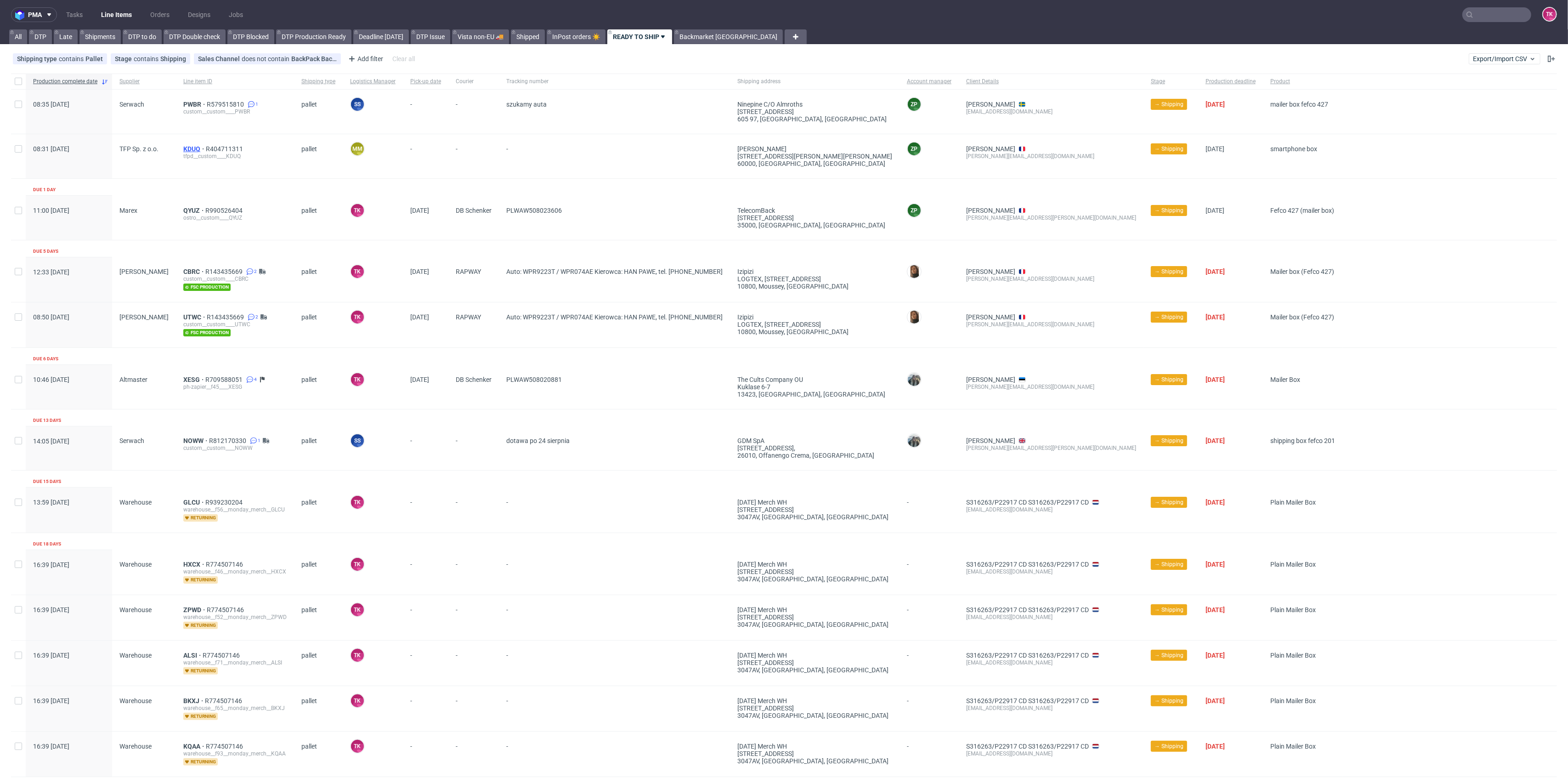
click at [184, 147] on span "KDUQ" at bounding box center [194, 149] width 22 height 7
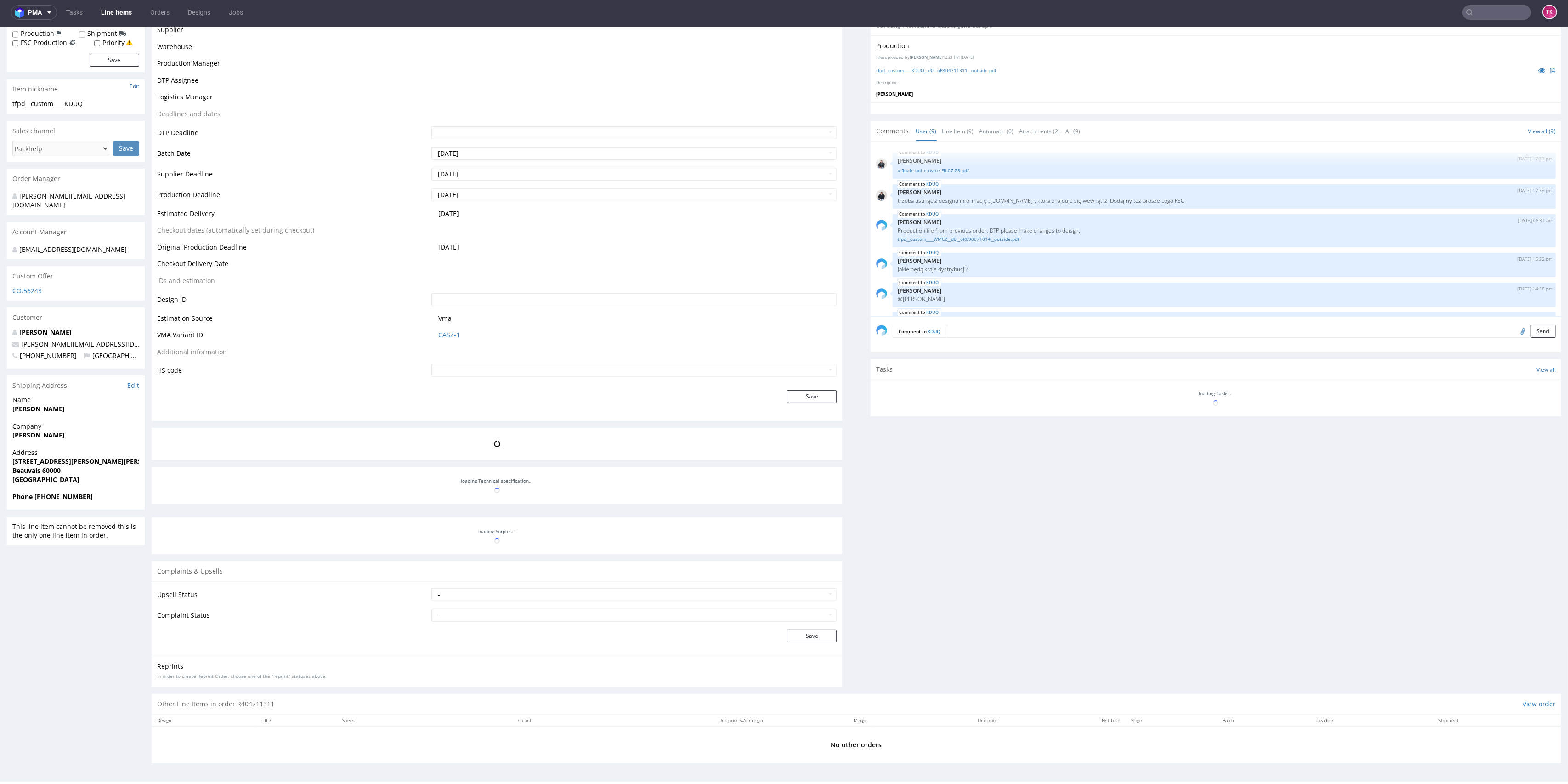
scroll to position [116, 0]
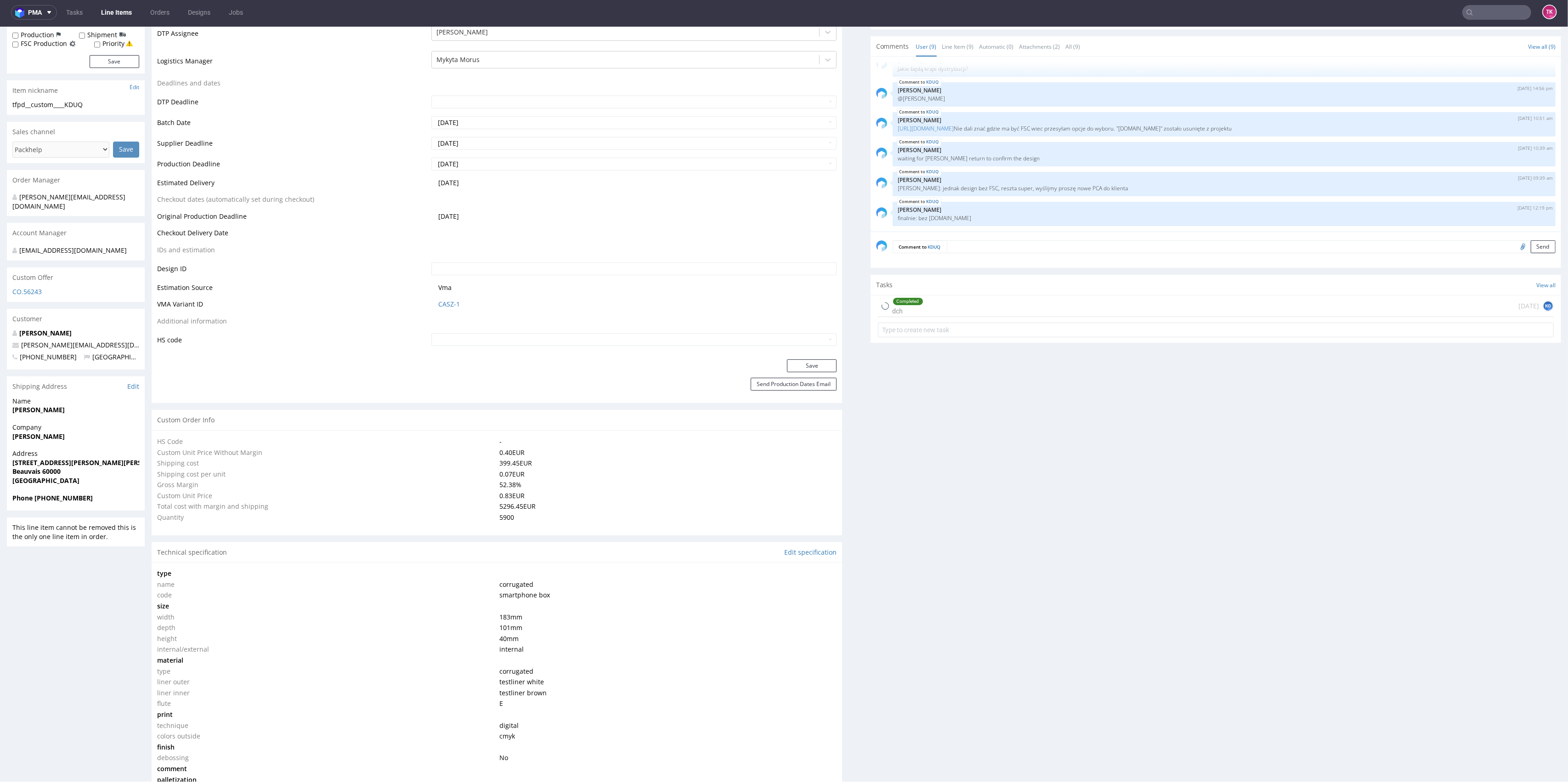
type input "5900"
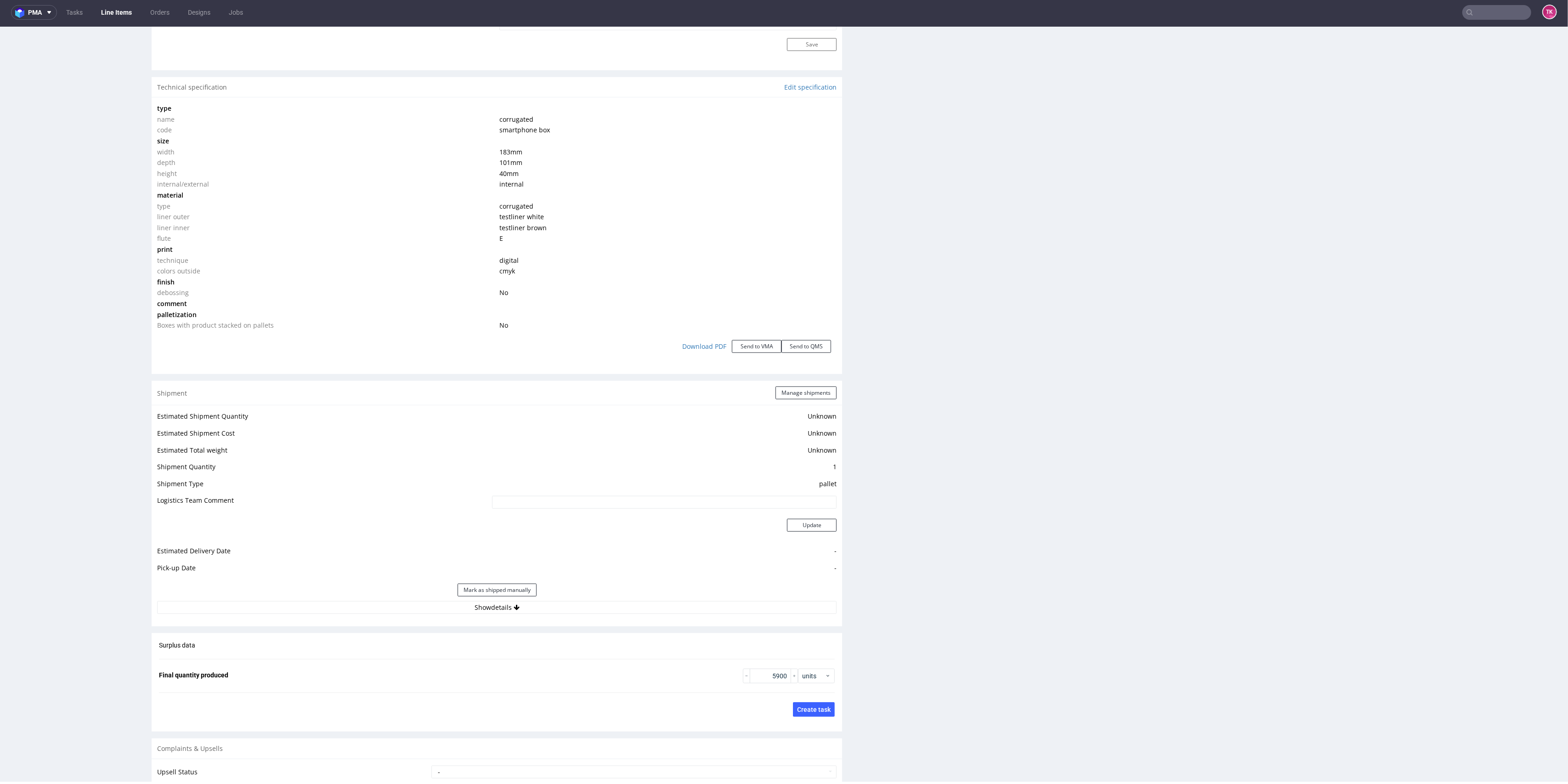
scroll to position [832, 0]
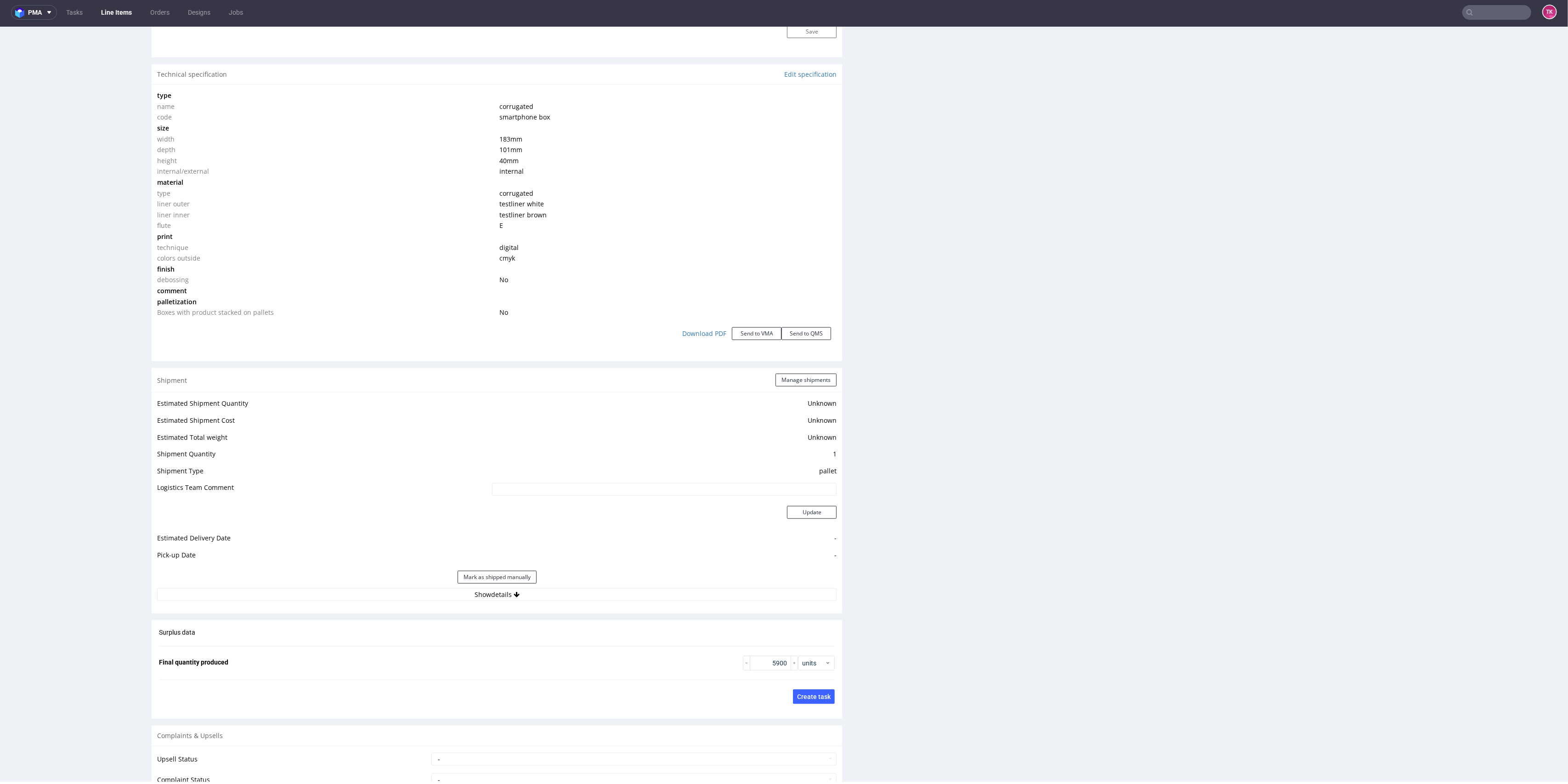
drag, startPoint x: 488, startPoint y: 590, endPoint x: 495, endPoint y: 584, distance: 9.2
click at [487, 590] on button "Show details" at bounding box center [496, 594] width 679 height 13
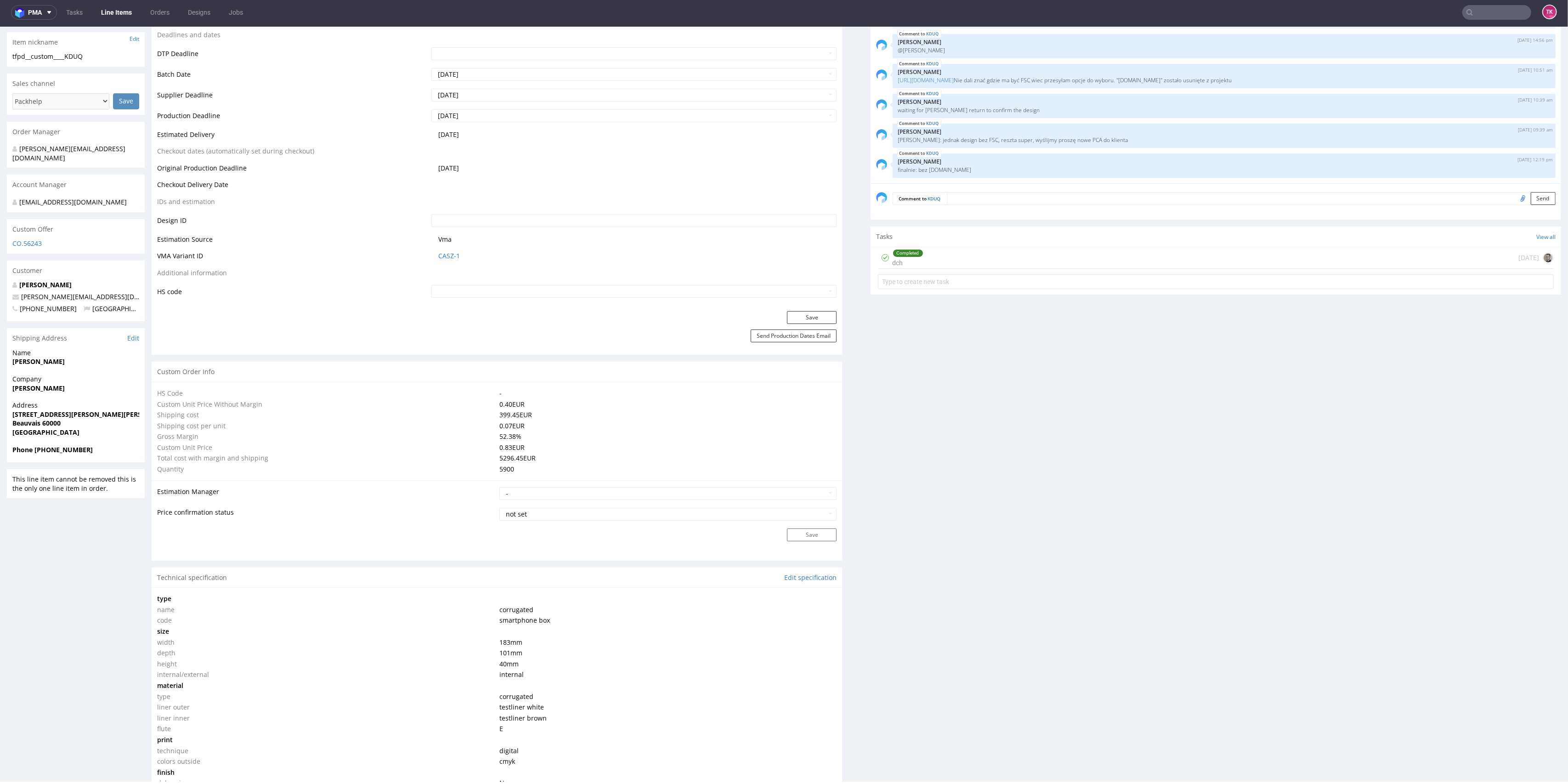
scroll to position [220, 0]
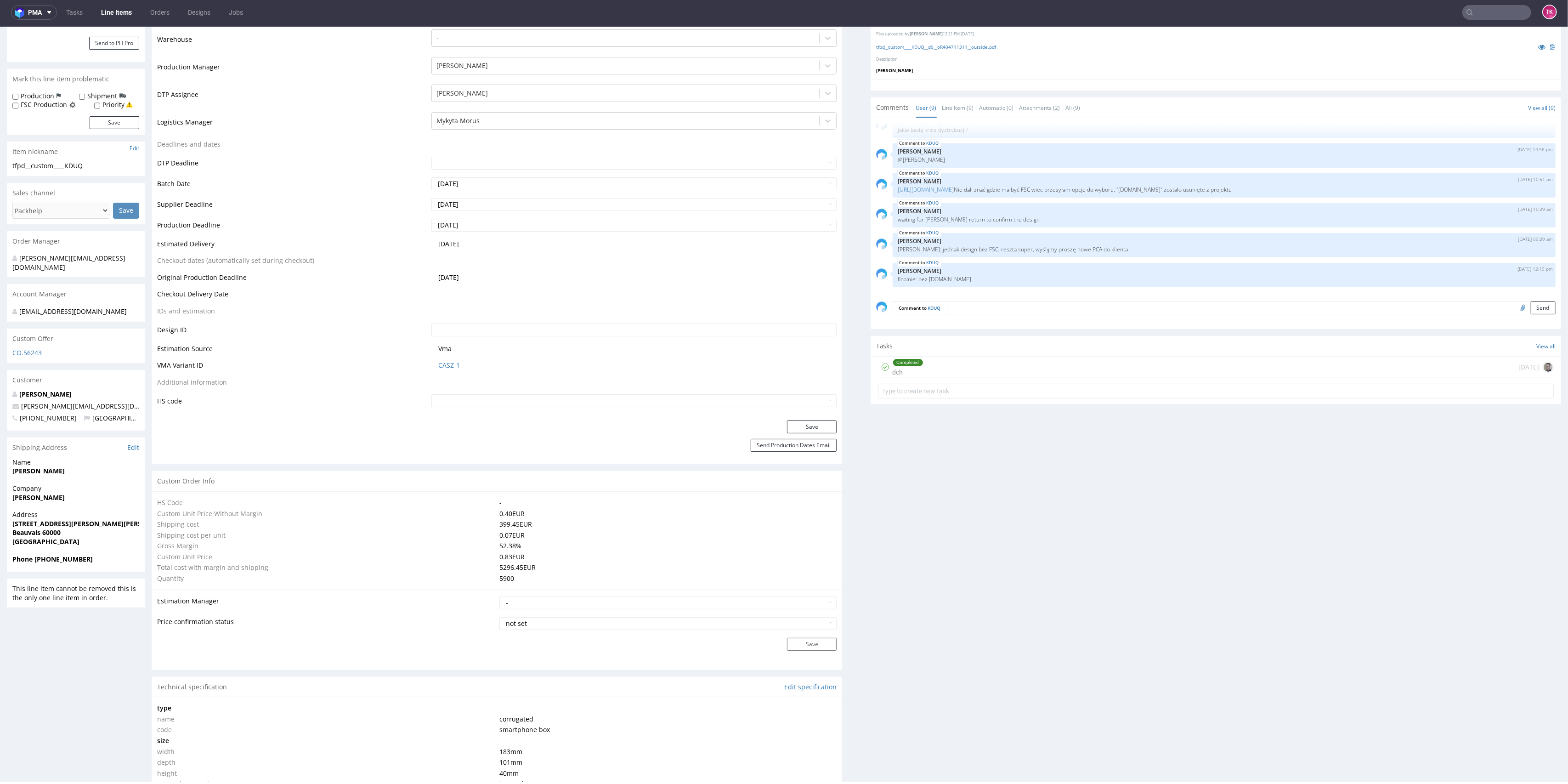
click at [125, 5] on link "Line Items" at bounding box center [116, 13] width 42 height 14
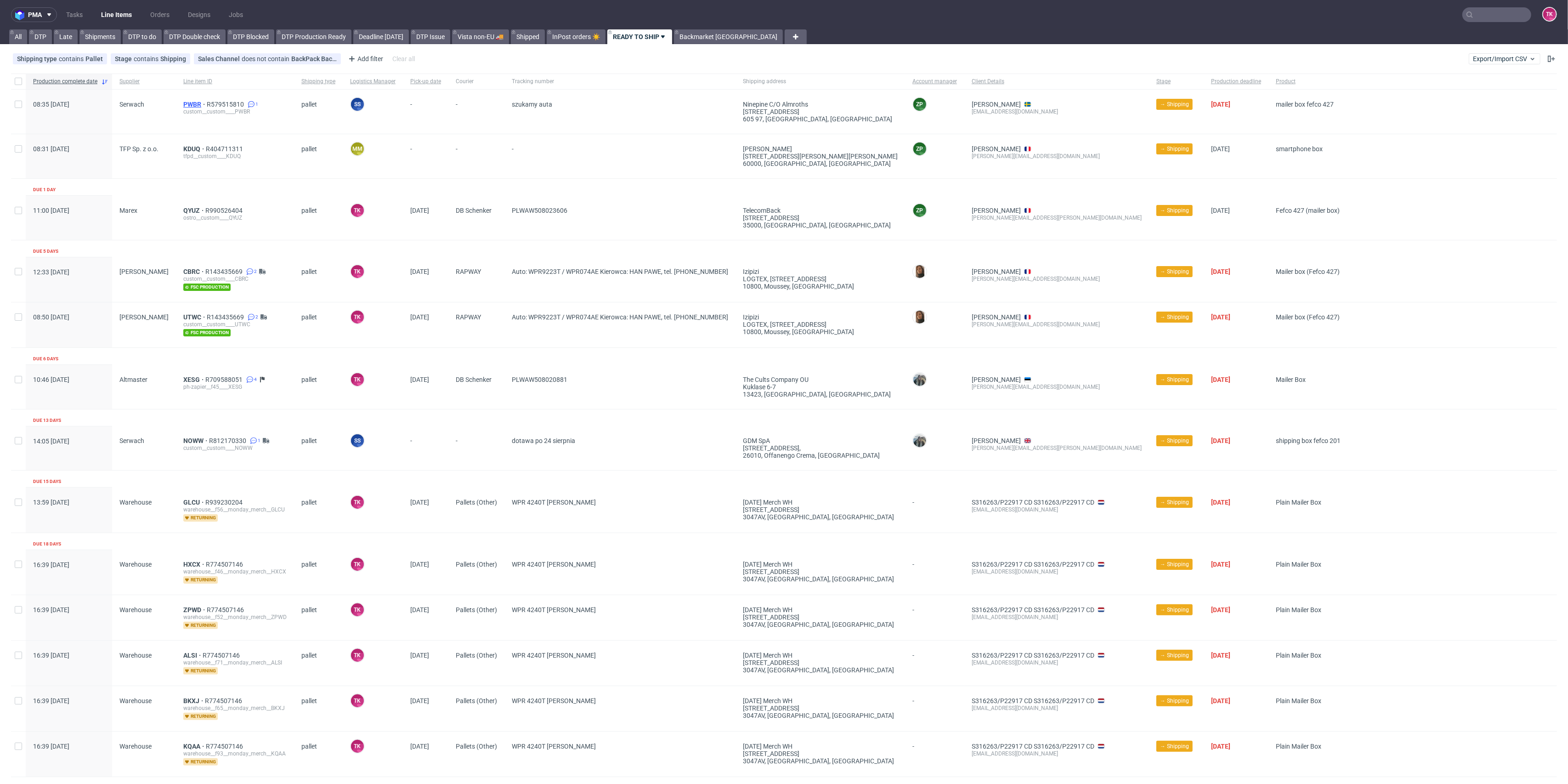
click at [187, 106] on span "PWBR" at bounding box center [195, 104] width 23 height 7
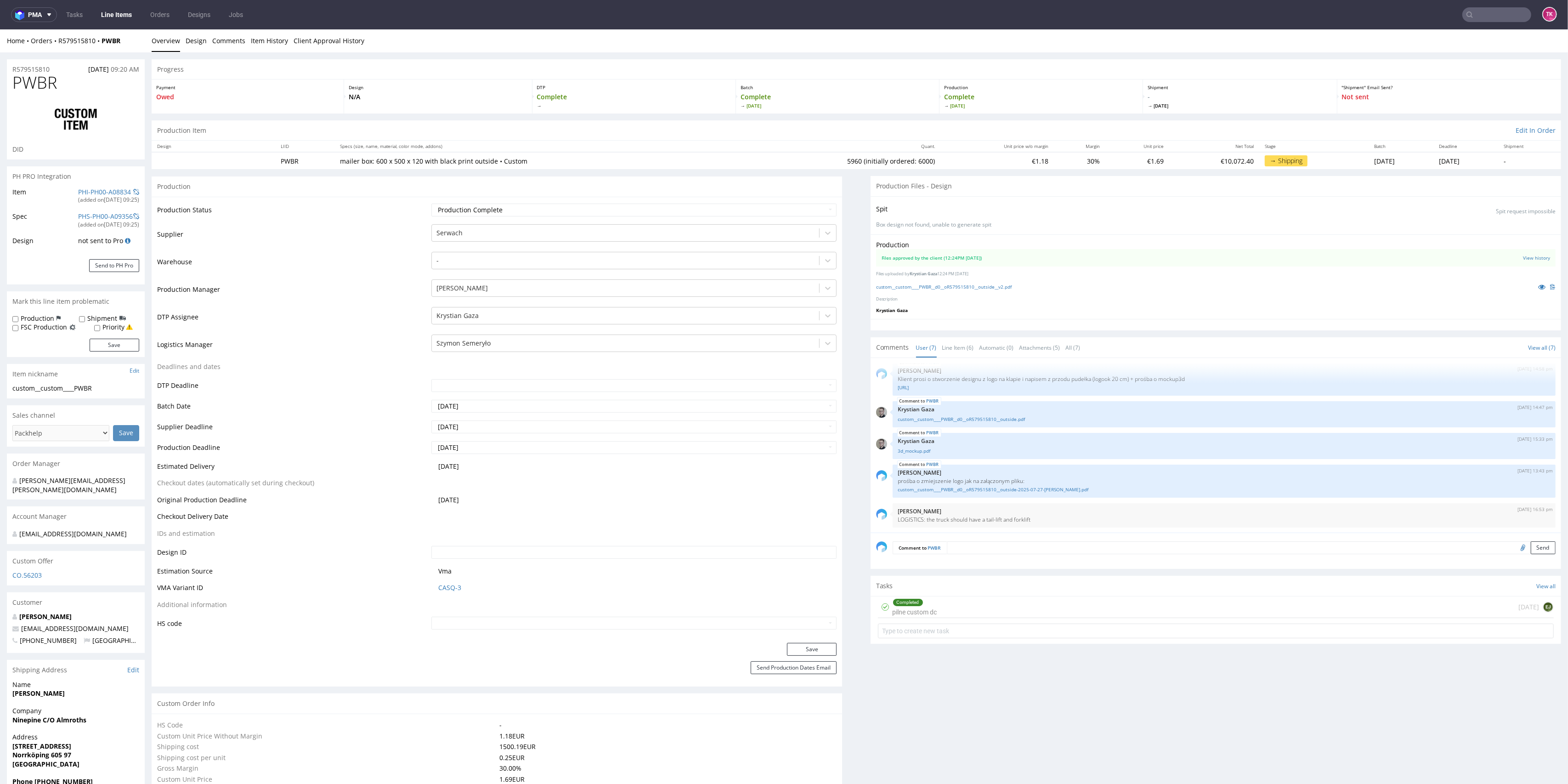
scroll to position [184, 0]
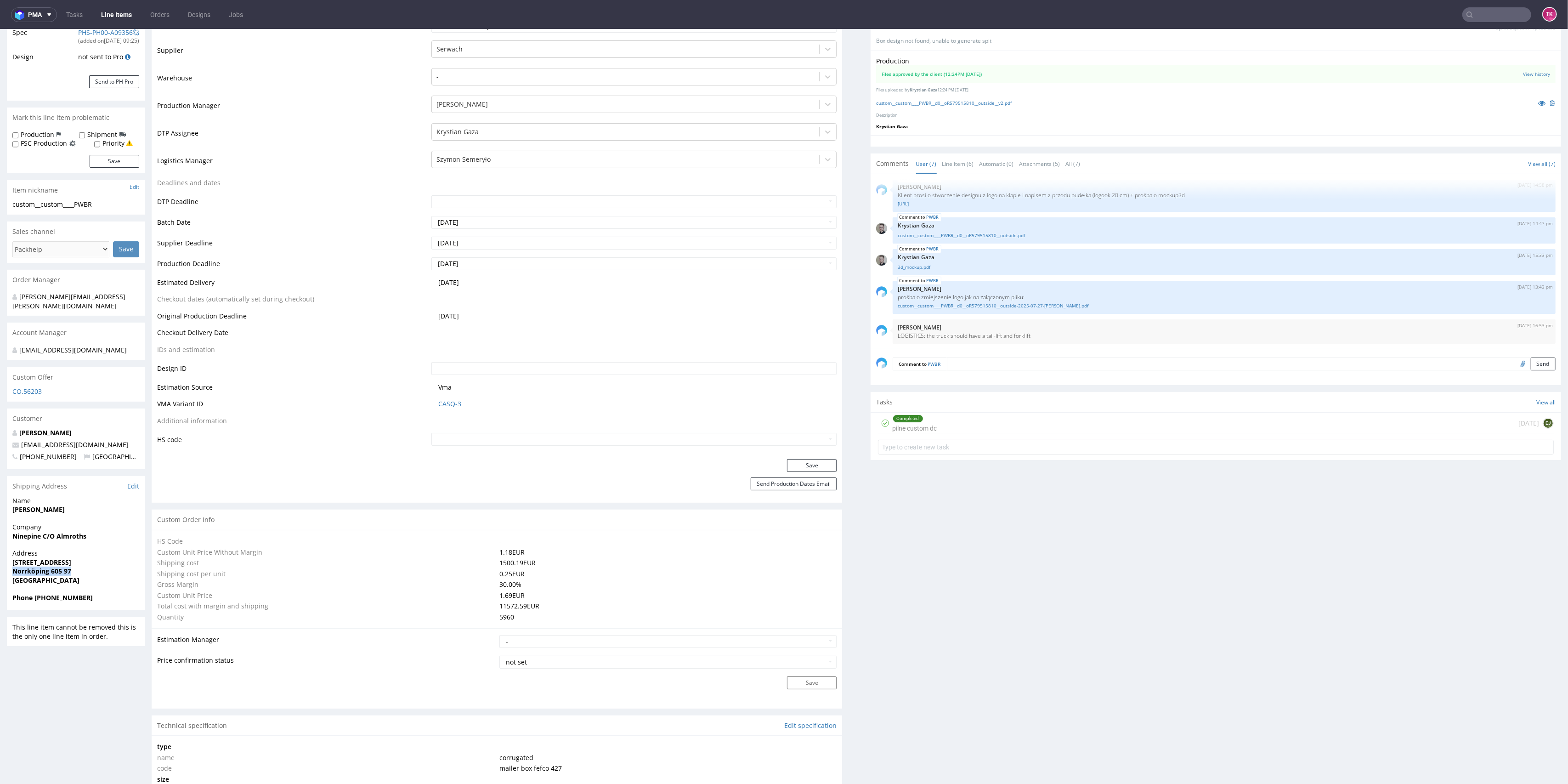
drag, startPoint x: 78, startPoint y: 567, endPoint x: 0, endPoint y: 570, distance: 78.1
click at [0, 570] on div "R579515810 22.07.2025 09:20 AM PWBR DID PH PRO Integration Item PHI-PH00-A08834…" at bounding box center [784, 736] width 1568 height 1735
copy strong "Norrköping 605 97"
click at [104, 20] on link "Line Items" at bounding box center [116, 14] width 42 height 14
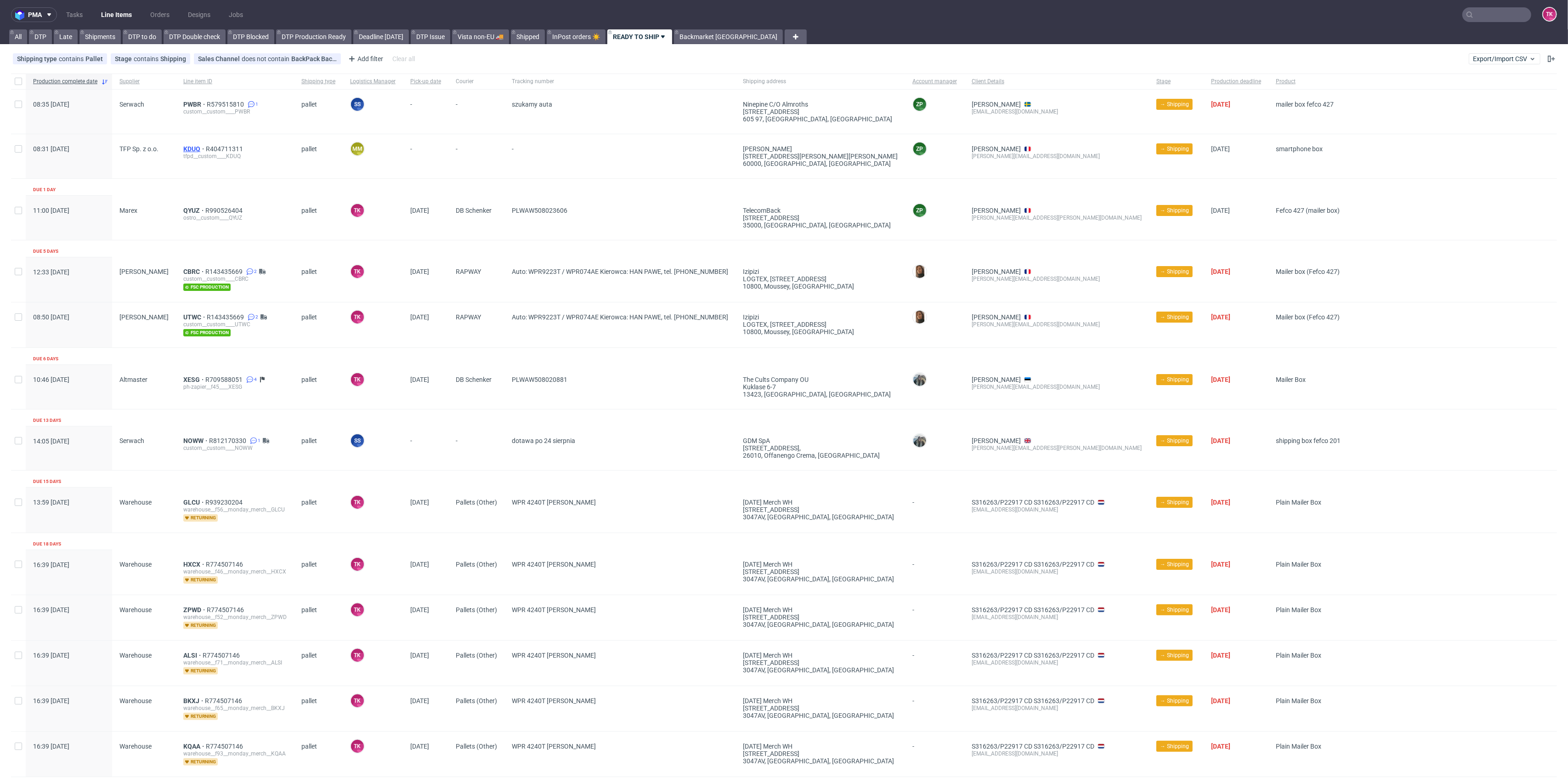
click at [184, 148] on span "KDUQ" at bounding box center [194, 149] width 22 height 7
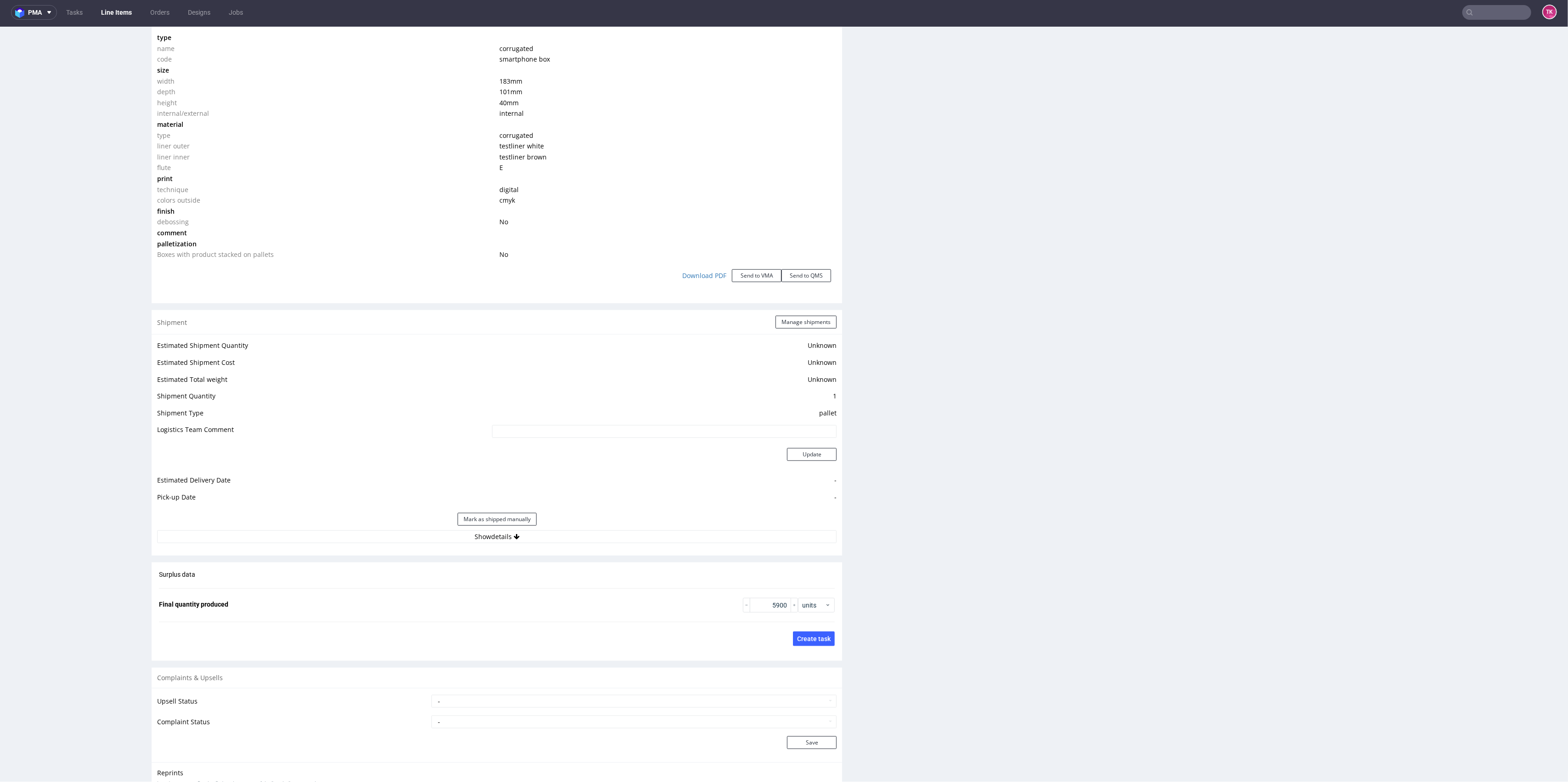
scroll to position [980, 0]
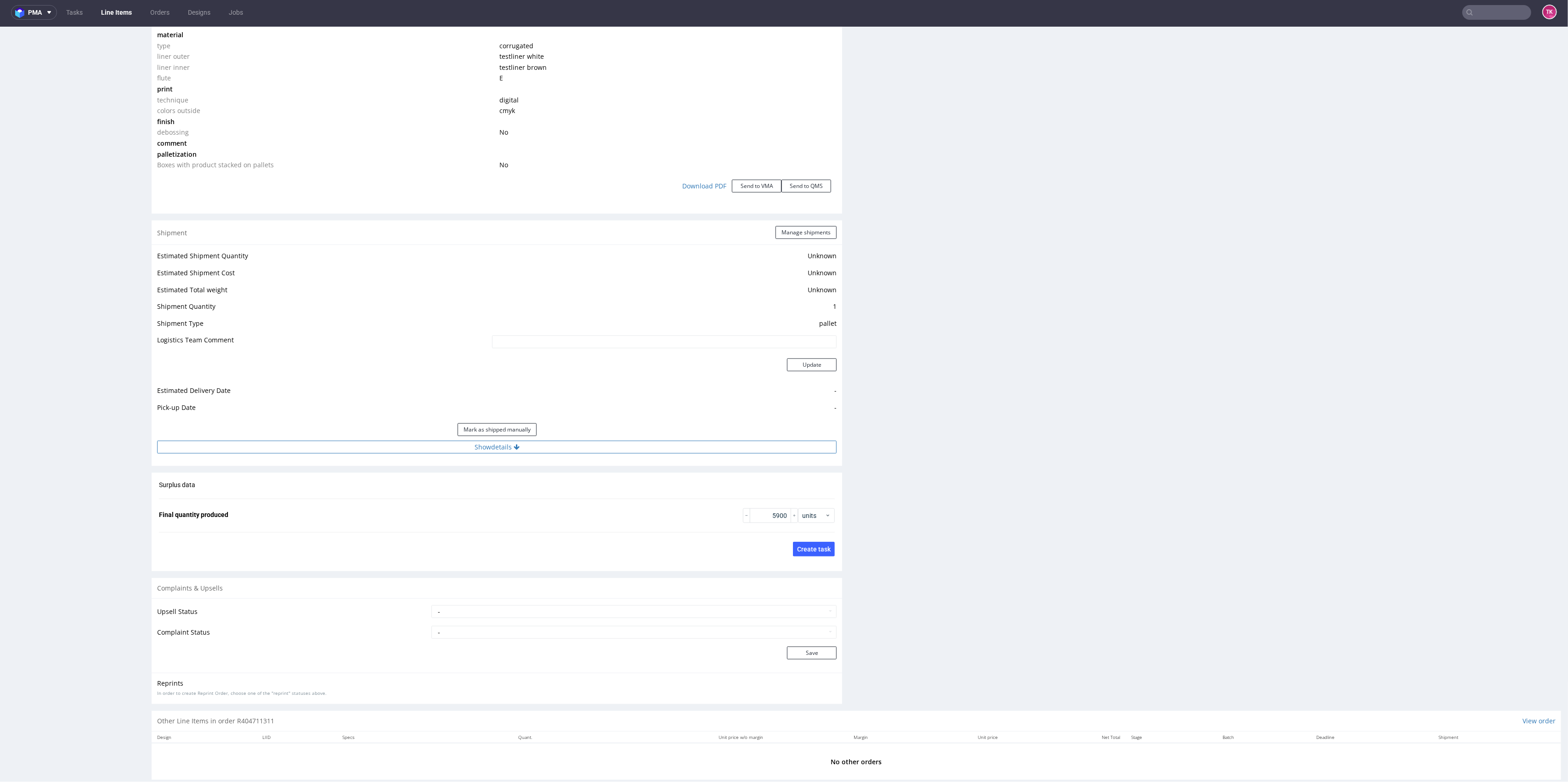
click at [632, 443] on button "Show details" at bounding box center [496, 447] width 679 height 13
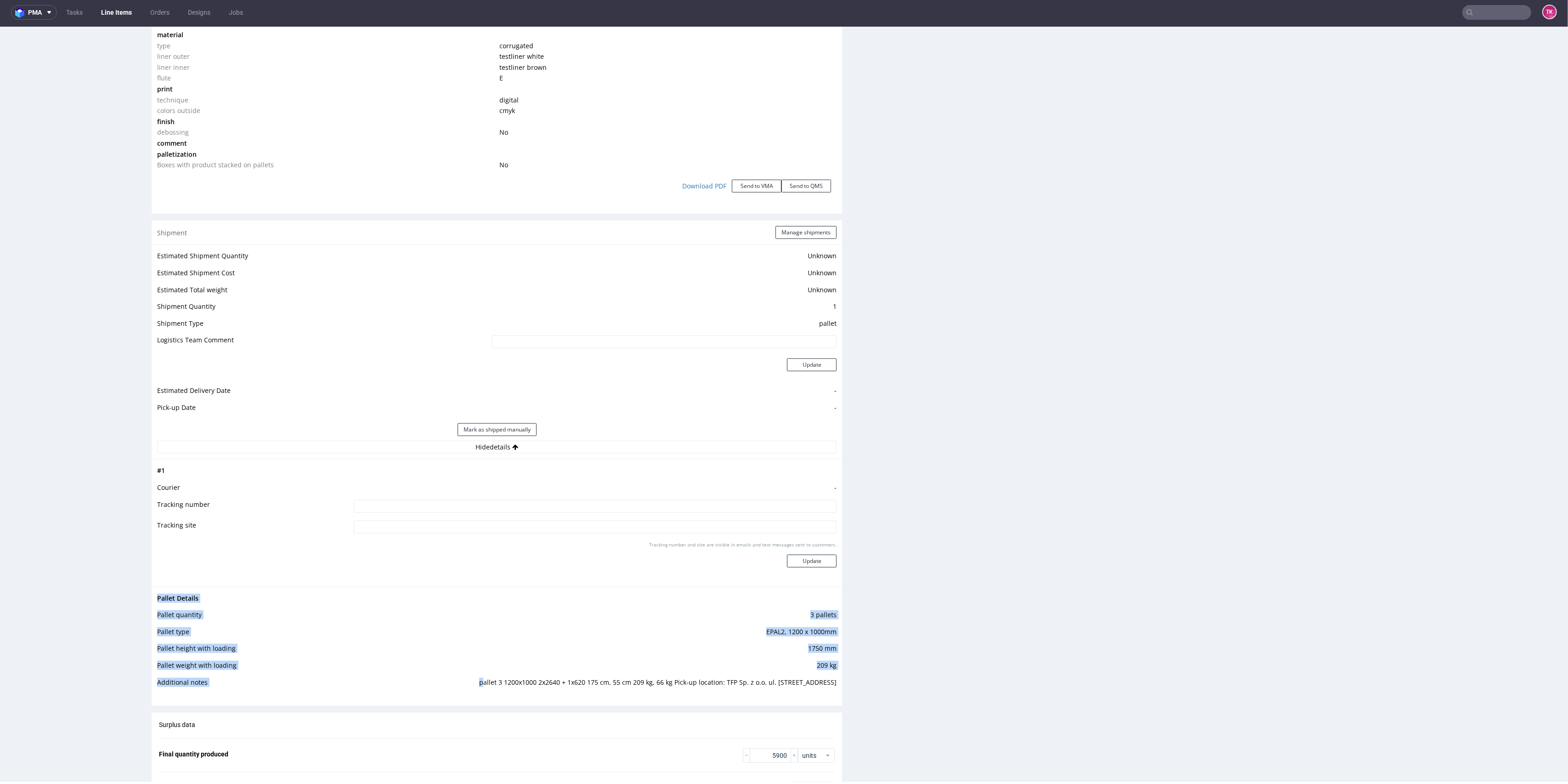
drag, startPoint x: 462, startPoint y: 684, endPoint x: 511, endPoint y: 696, distance: 50.4
click at [525, 693] on div "Pallet Details Pallet quantity 3 pallets Pallet type EPAL2, 1200 x 1000mm Palle…" at bounding box center [496, 643] width 691 height 113
drag, startPoint x: 511, startPoint y: 696, endPoint x: 496, endPoint y: 694, distance: 15.1
click at [511, 696] on div "Pallet Details Pallet quantity 3 pallets Pallet type EPAL2, 1200 x 1000mm Palle…" at bounding box center [496, 643] width 691 height 113
click at [460, 679] on td "pallet 3 1200x1000 2x2640 + 1x620 175 cm, 55 cm 209 kg, 66 kg Pick-up location:…" at bounding box center [624, 685] width 426 height 17
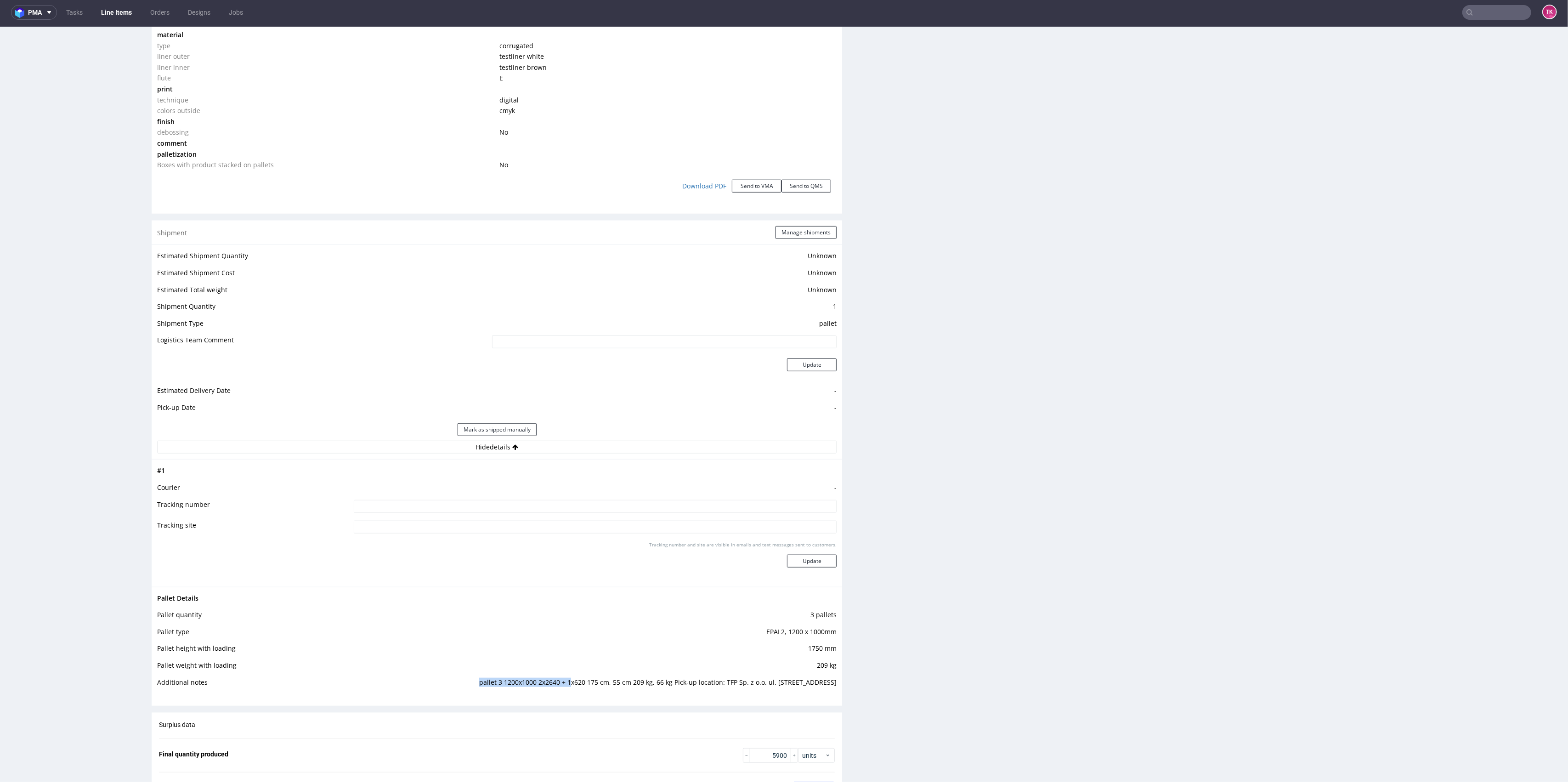
drag, startPoint x: 446, startPoint y: 677, endPoint x: 570, endPoint y: 705, distance: 127.1
click at [545, 682] on td "pallet 3 1200x1000 2x2640 + 1x620 175 cm, 55 cm 209 kg, 66 kg Pick-up location:…" at bounding box center [624, 685] width 426 height 17
click at [571, 706] on div "Production Production Status Waiting for Artwork Waiting for Diecut Waiting for…" at bounding box center [496, 72] width 691 height 1756
drag, startPoint x: 474, startPoint y: 684, endPoint x: 570, endPoint y: 685, distance: 96.0
click at [570, 685] on td "pallet 3 1200x1000 2x2640 + 1x620 175 cm, 55 cm 209 kg, 66 kg Pick-up location:…" at bounding box center [624, 685] width 426 height 17
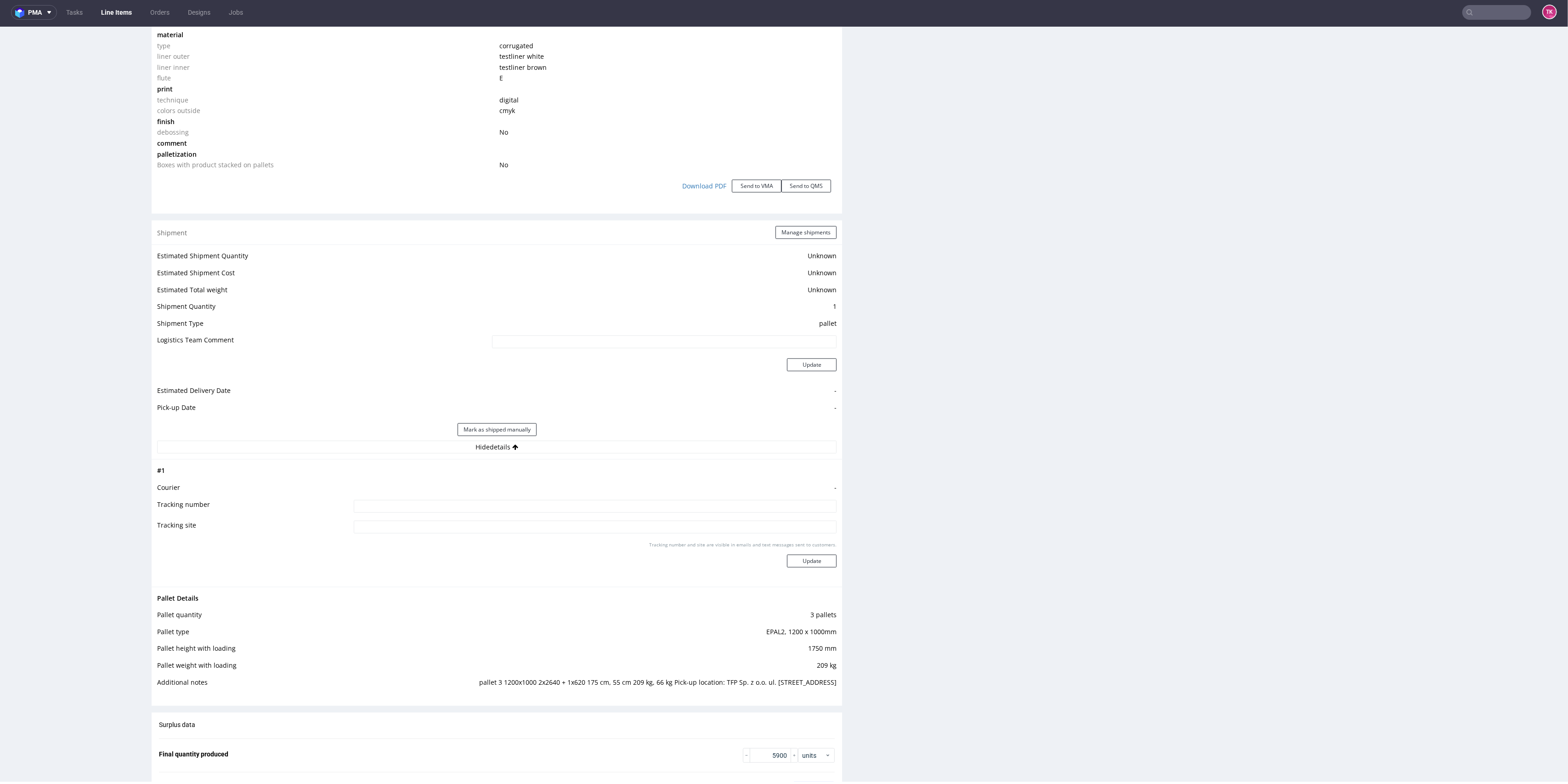
click at [582, 692] on td "pallet 3 1200x1000 2x2640 + 1x620 175 cm, 55 cm 209 kg, 66 kg Pick-up location:…" at bounding box center [624, 685] width 426 height 17
drag, startPoint x: 448, startPoint y: 685, endPoint x: 820, endPoint y: 696, distance: 372.2
click at [820, 696] on div "Pallet Details Pallet quantity 3 pallets Pallet type EPAL2, 1200 x 1000mm Palle…" at bounding box center [496, 643] width 691 height 113
click at [703, 699] on div "Shipment Manage shipments Estimated Shipment Quantity Unknown Estimated Shipmen…" at bounding box center [496, 462] width 691 height 485
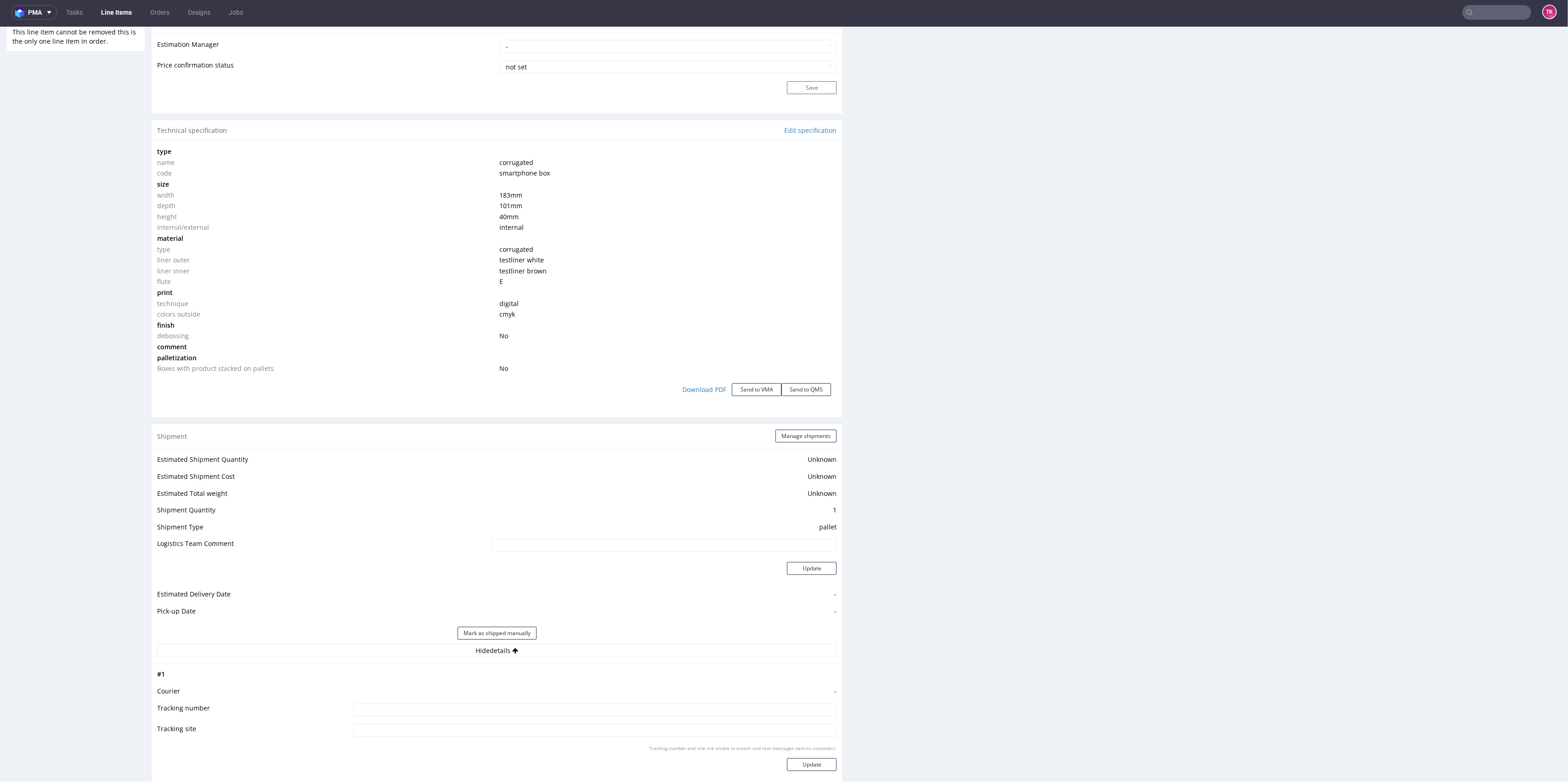
scroll to position [735, 0]
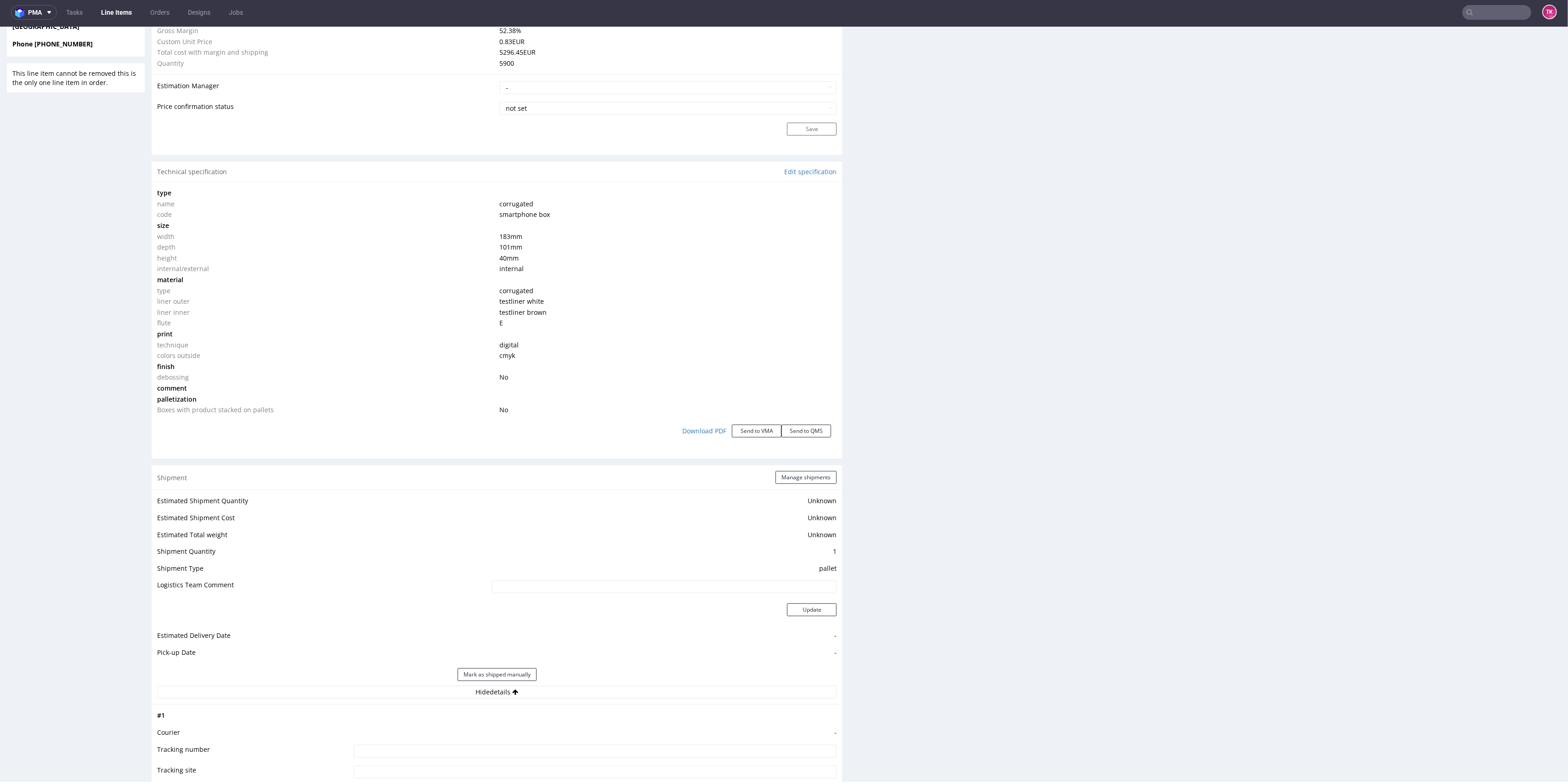
click at [129, 13] on link "Line Items" at bounding box center [116, 13] width 42 height 14
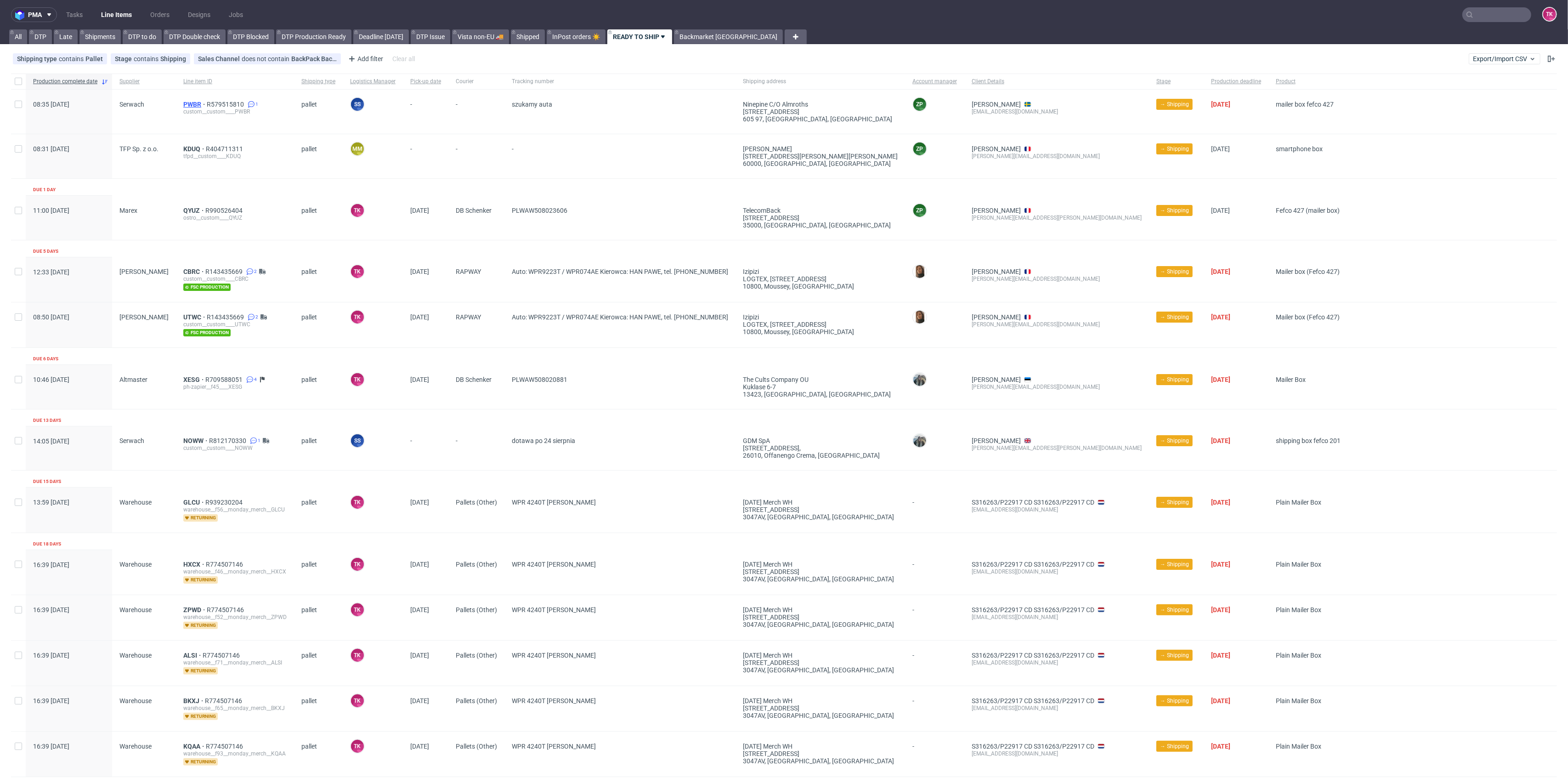
click at [184, 102] on span "PWBR" at bounding box center [195, 104] width 23 height 7
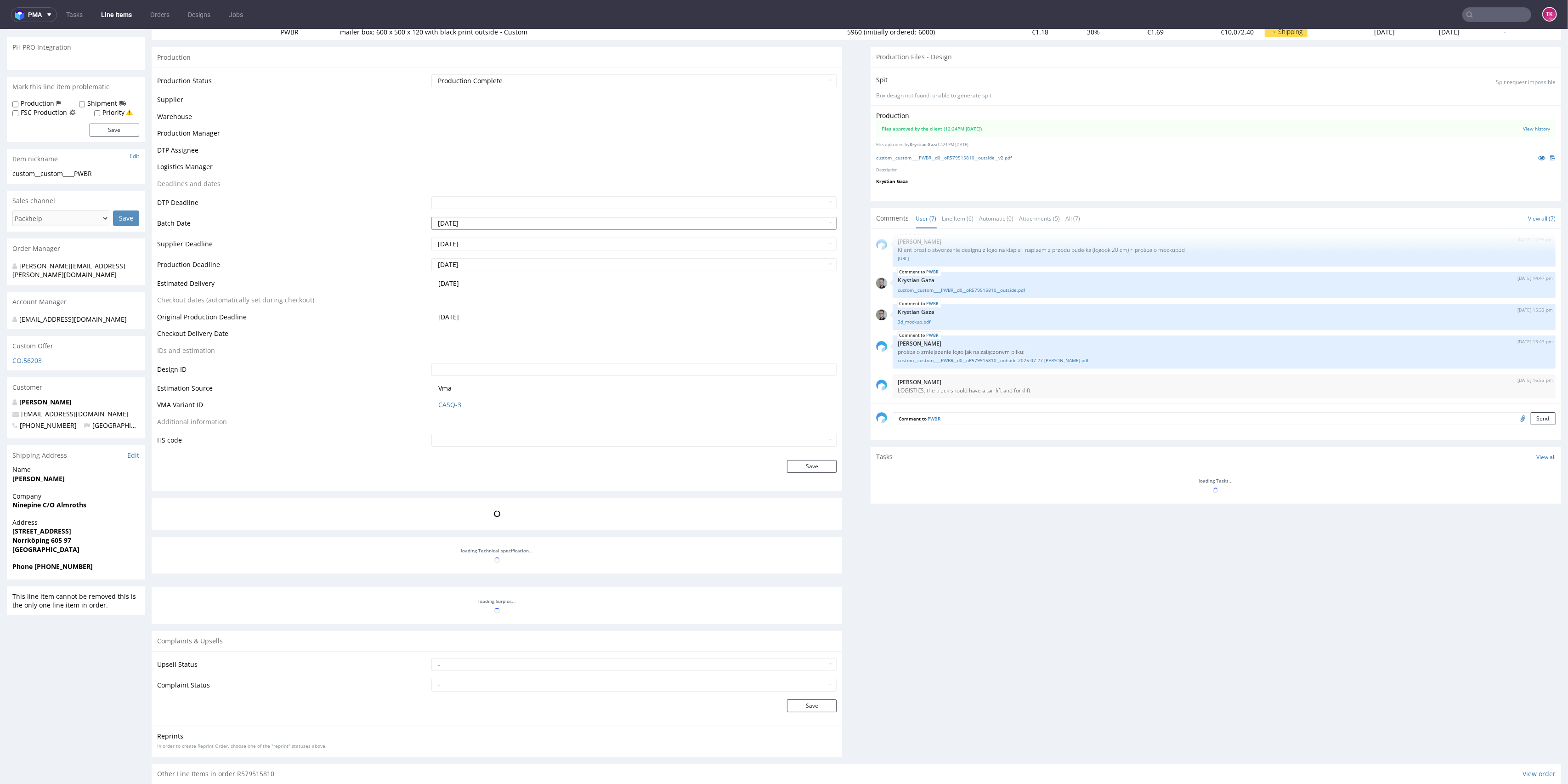
scroll to position [269, 0]
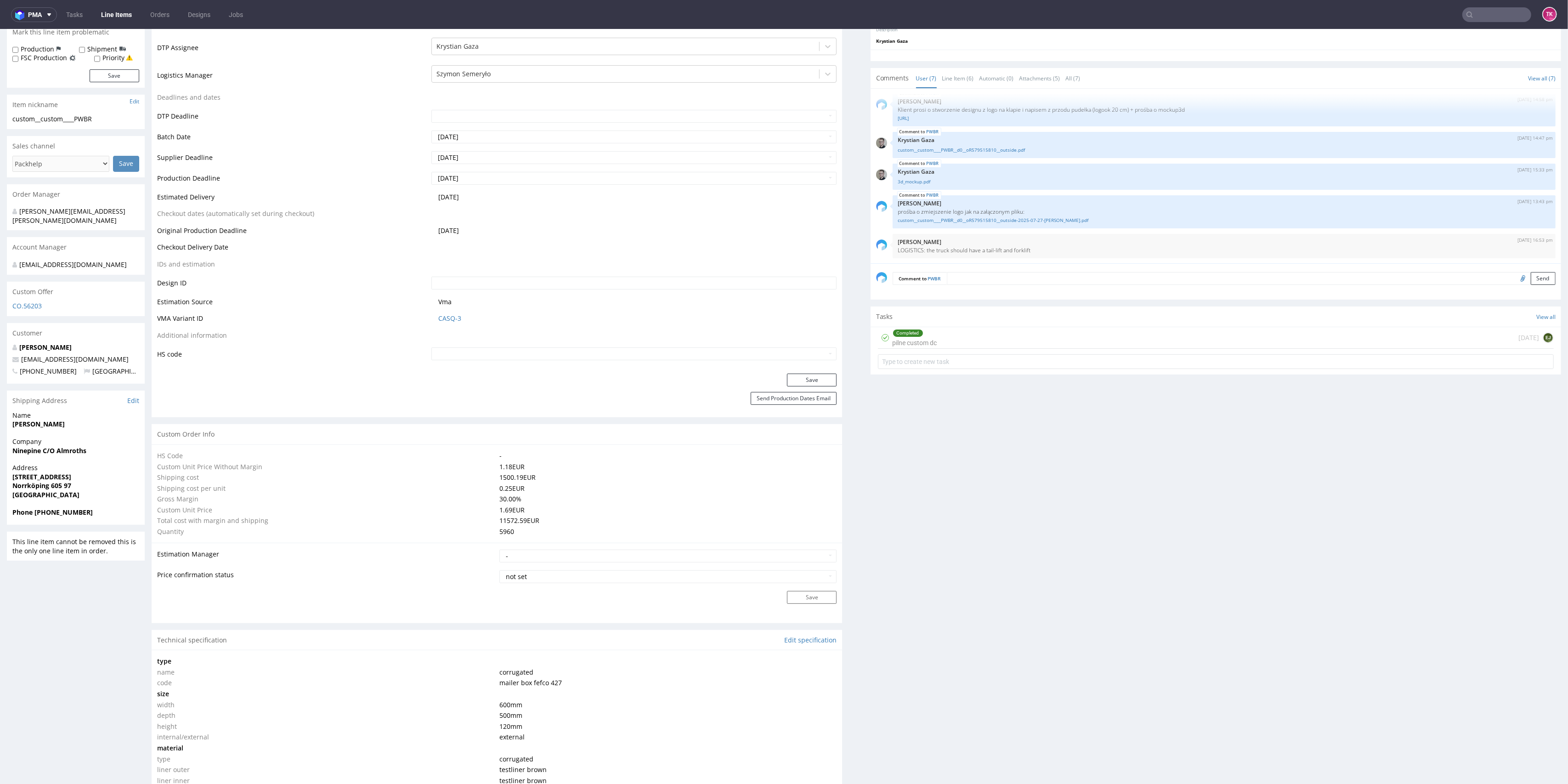
click at [119, 17] on link "Line Items" at bounding box center [116, 14] width 42 height 14
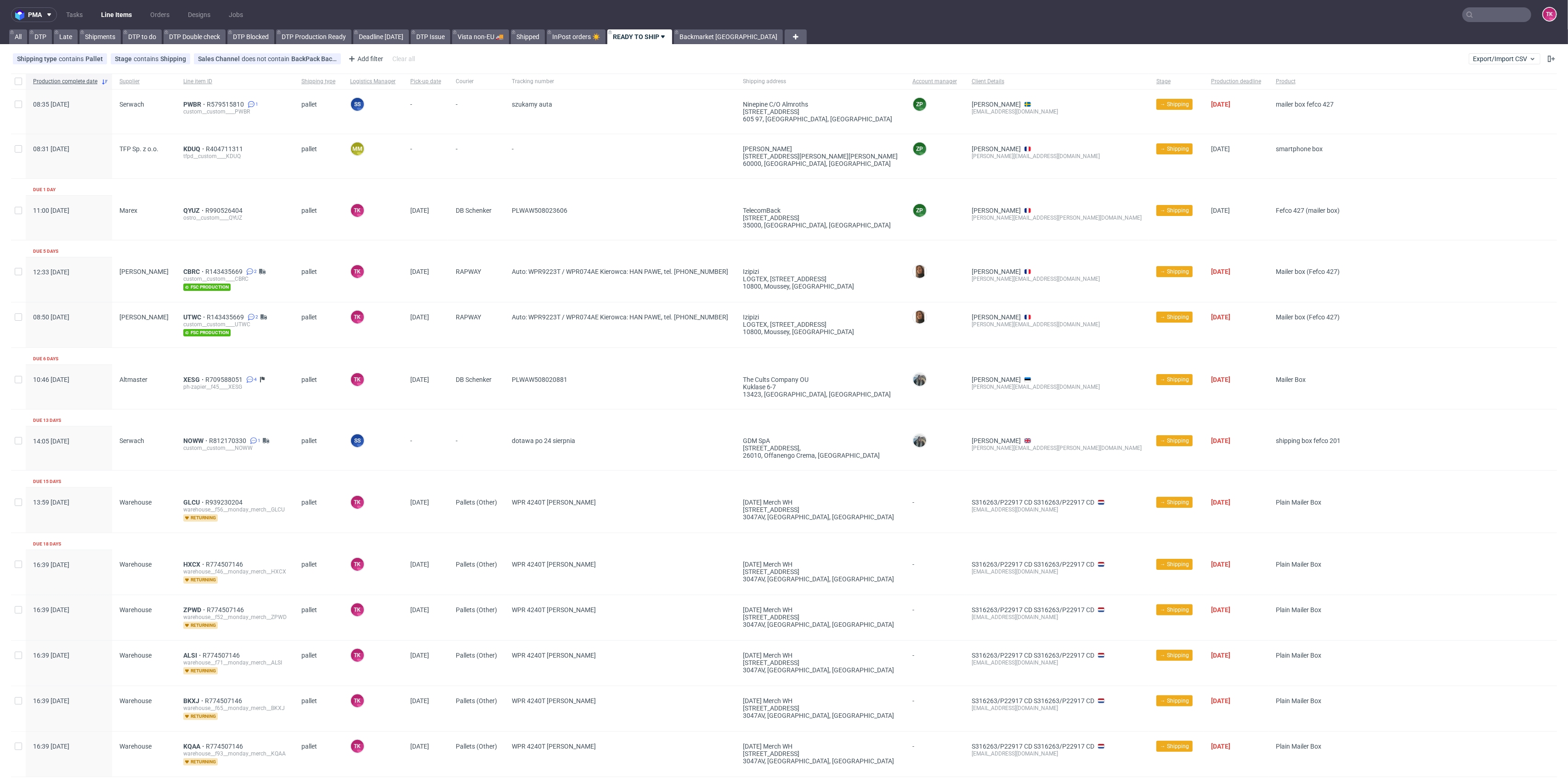
click at [121, 23] on nav "pma Tasks Line Items Orders Designs Jobs TK" at bounding box center [784, 14] width 1568 height 30
click at [122, 22] on link "Line Items" at bounding box center [116, 14] width 42 height 14
click at [121, 12] on link "Line Items" at bounding box center [116, 14] width 42 height 14
click at [184, 150] on link "KDUQ" at bounding box center [194, 149] width 22 height 7
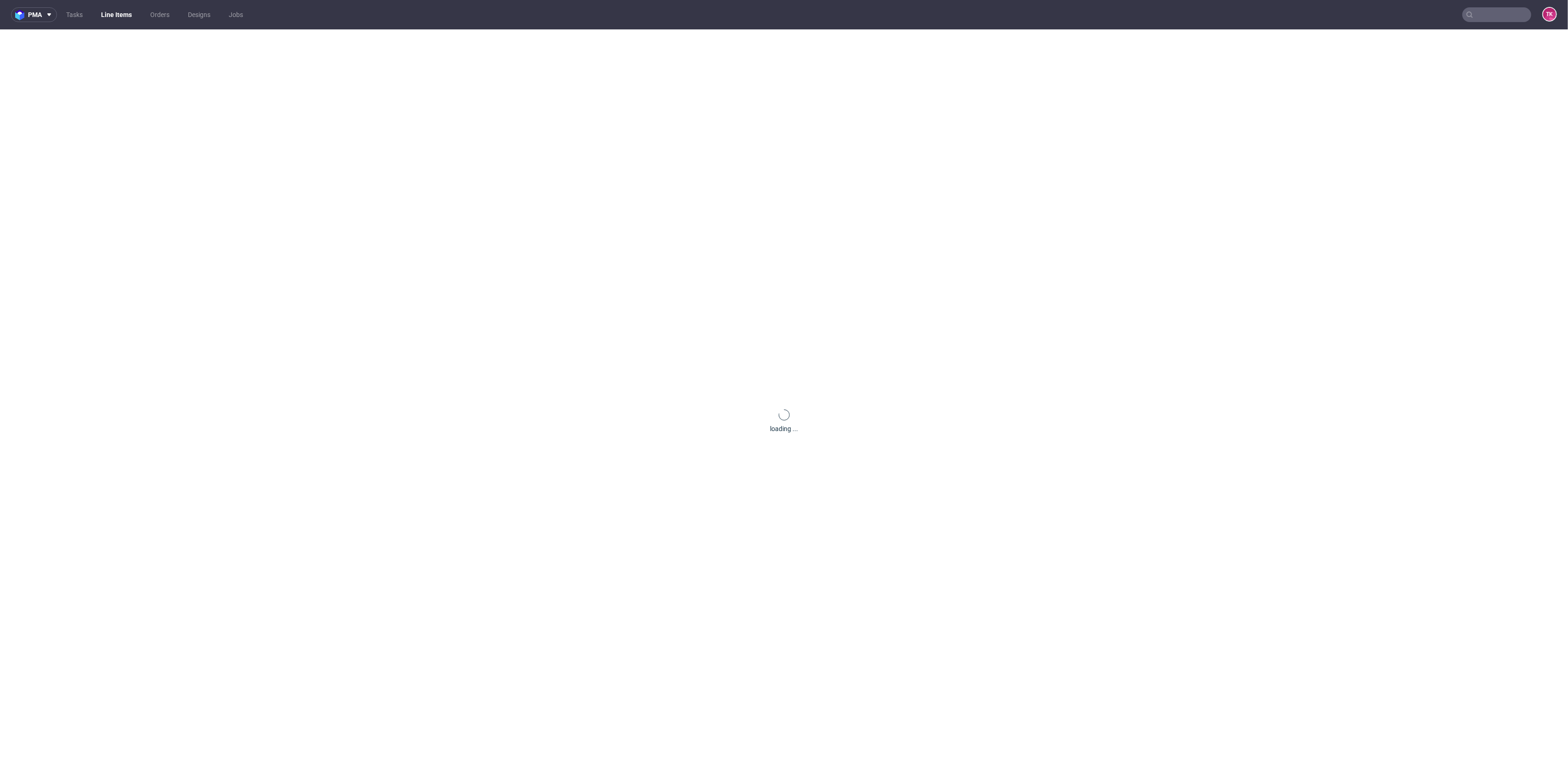
click at [179, 150] on div "loading ..." at bounding box center [784, 421] width 1568 height 784
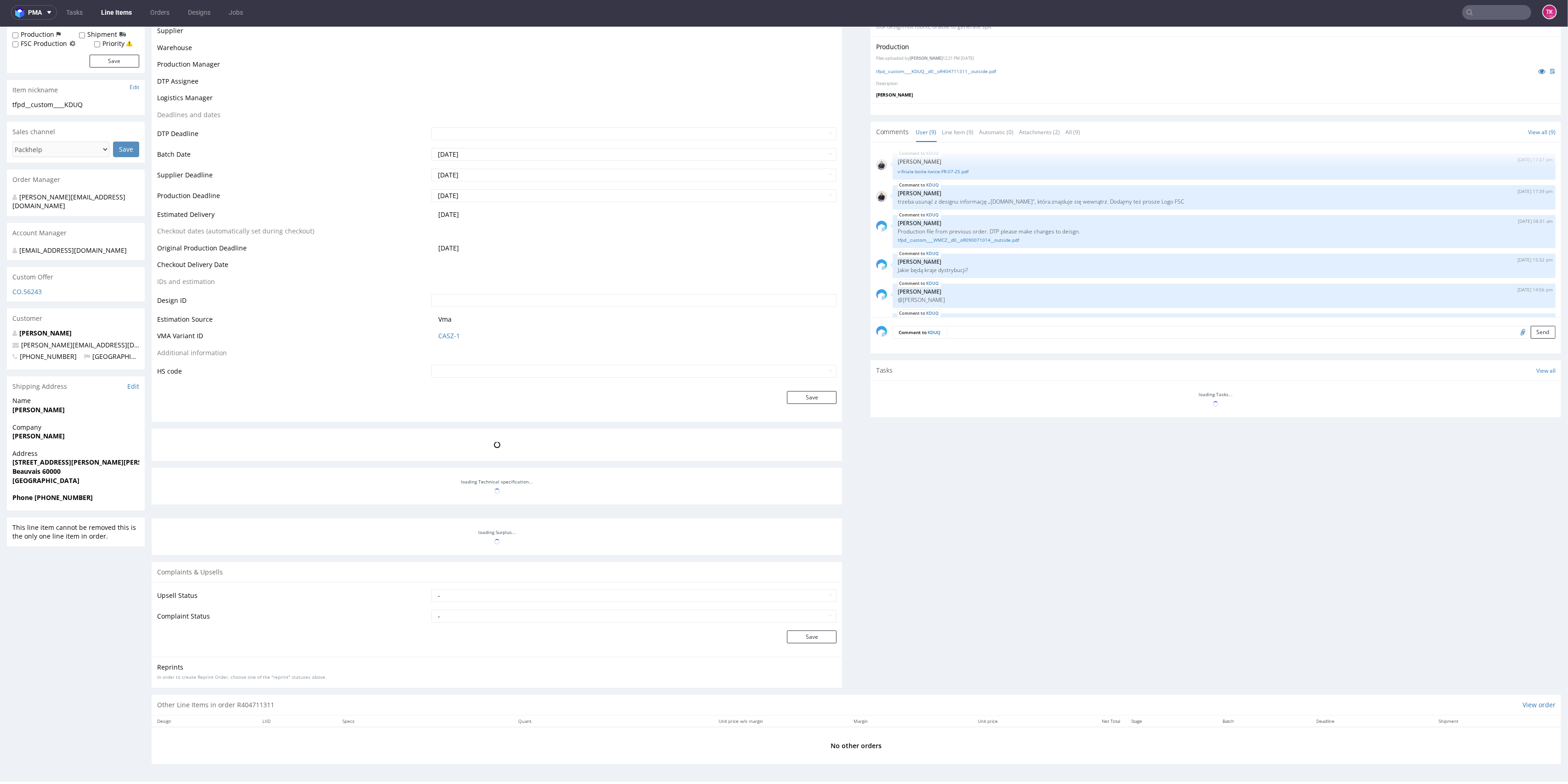
scroll to position [116, 0]
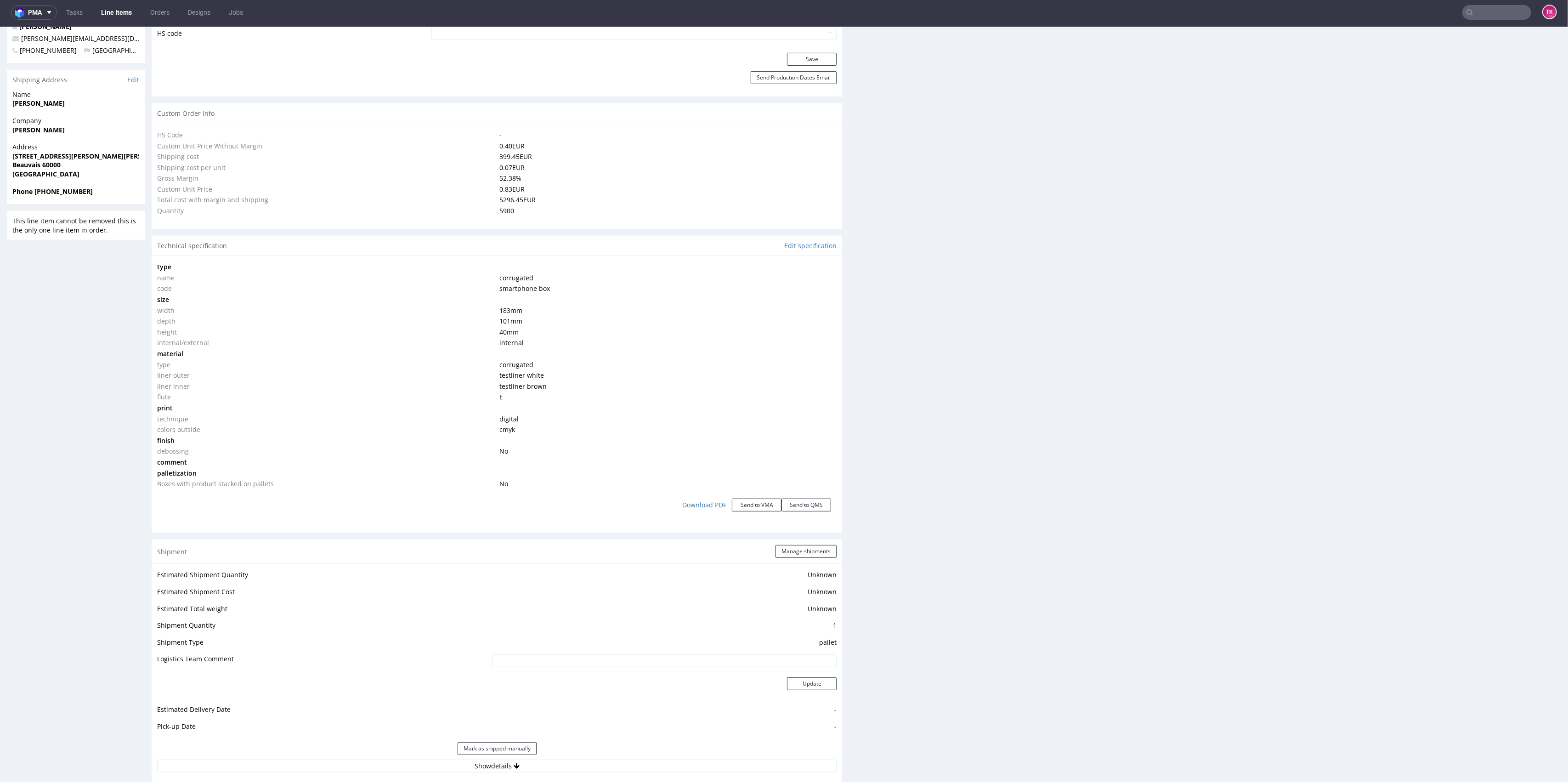
type input "5900"
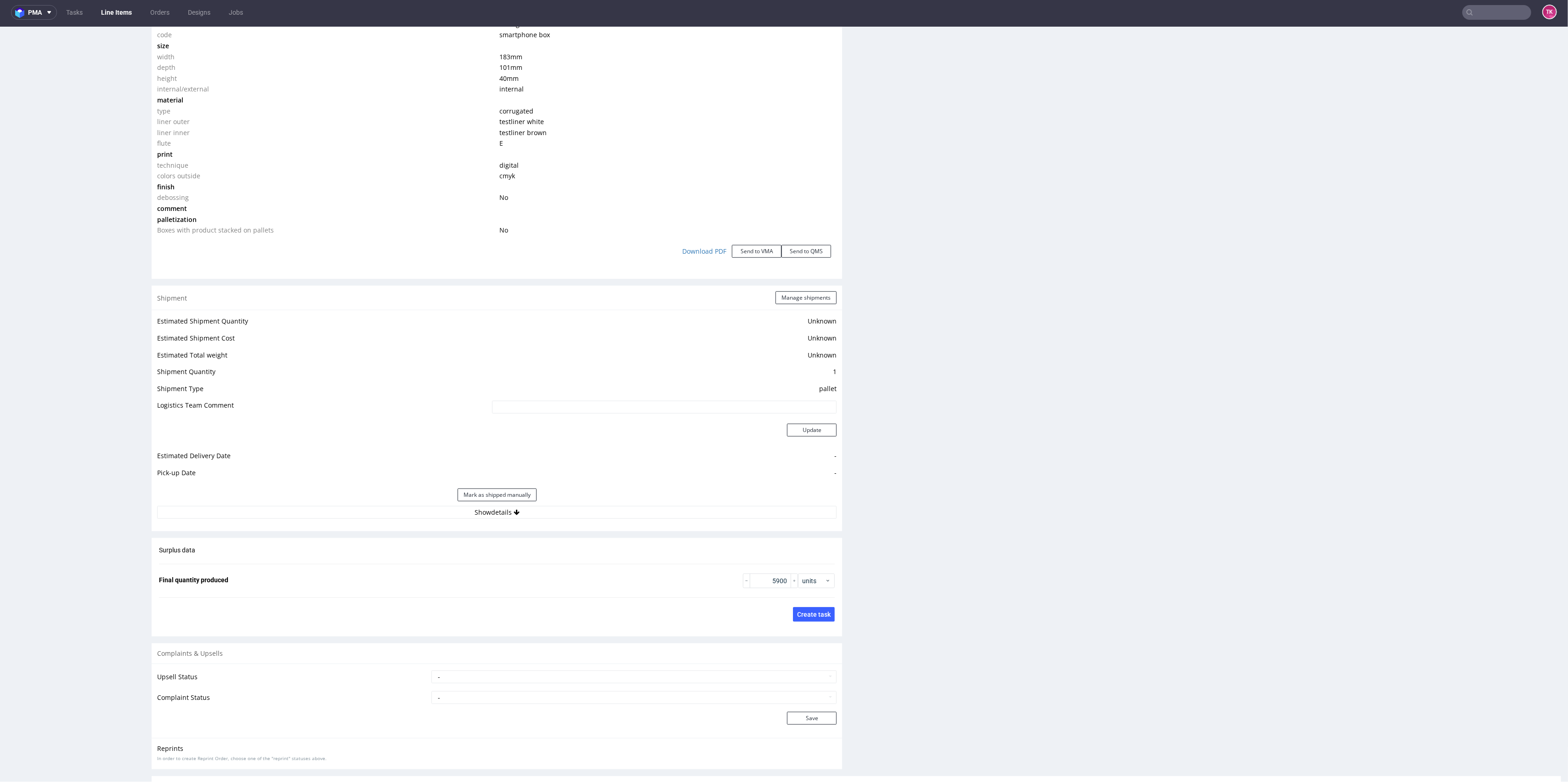
scroll to position [955, 0]
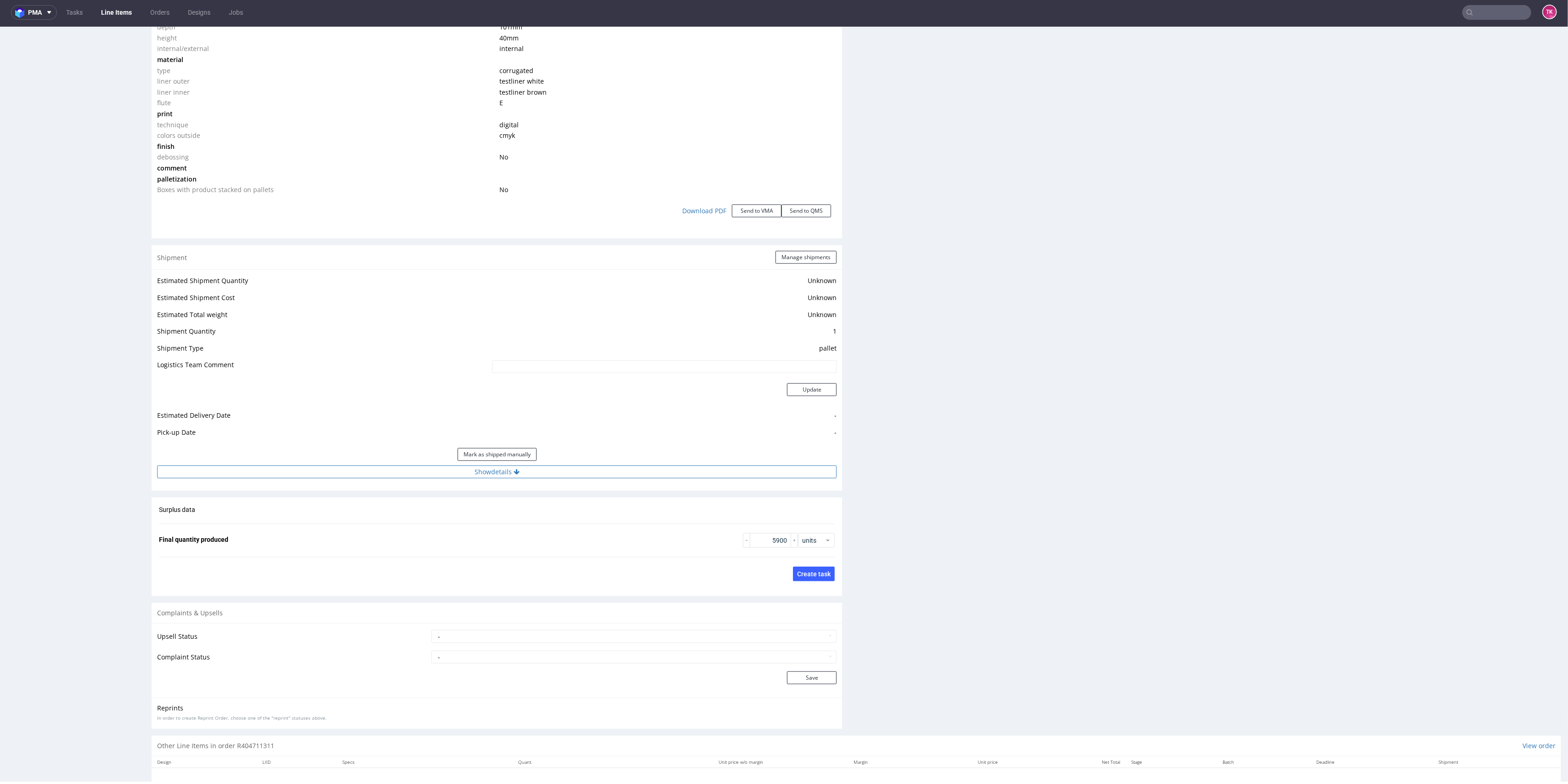
click at [574, 474] on button "Show details" at bounding box center [496, 471] width 679 height 13
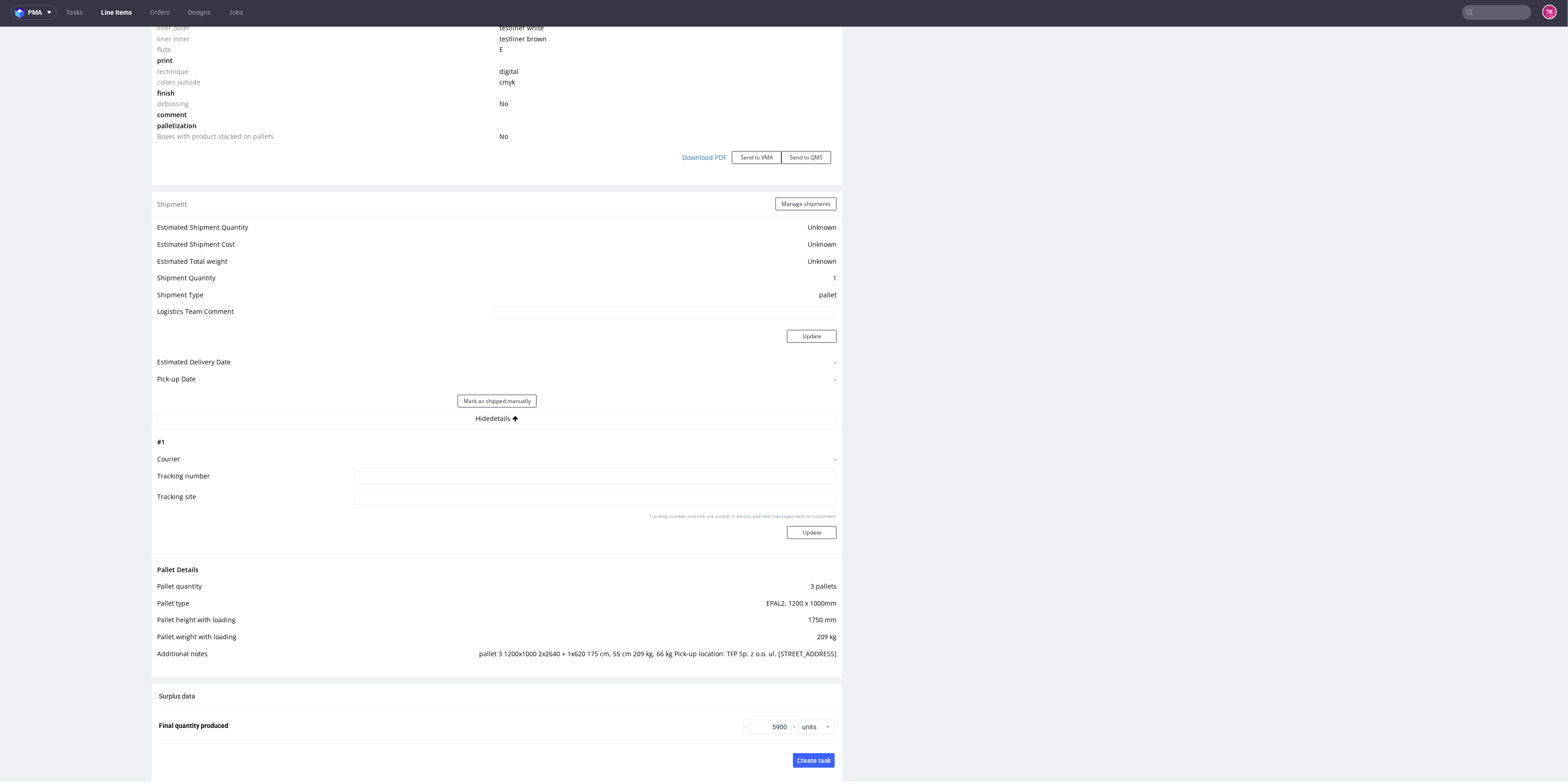
scroll to position [1077, 0]
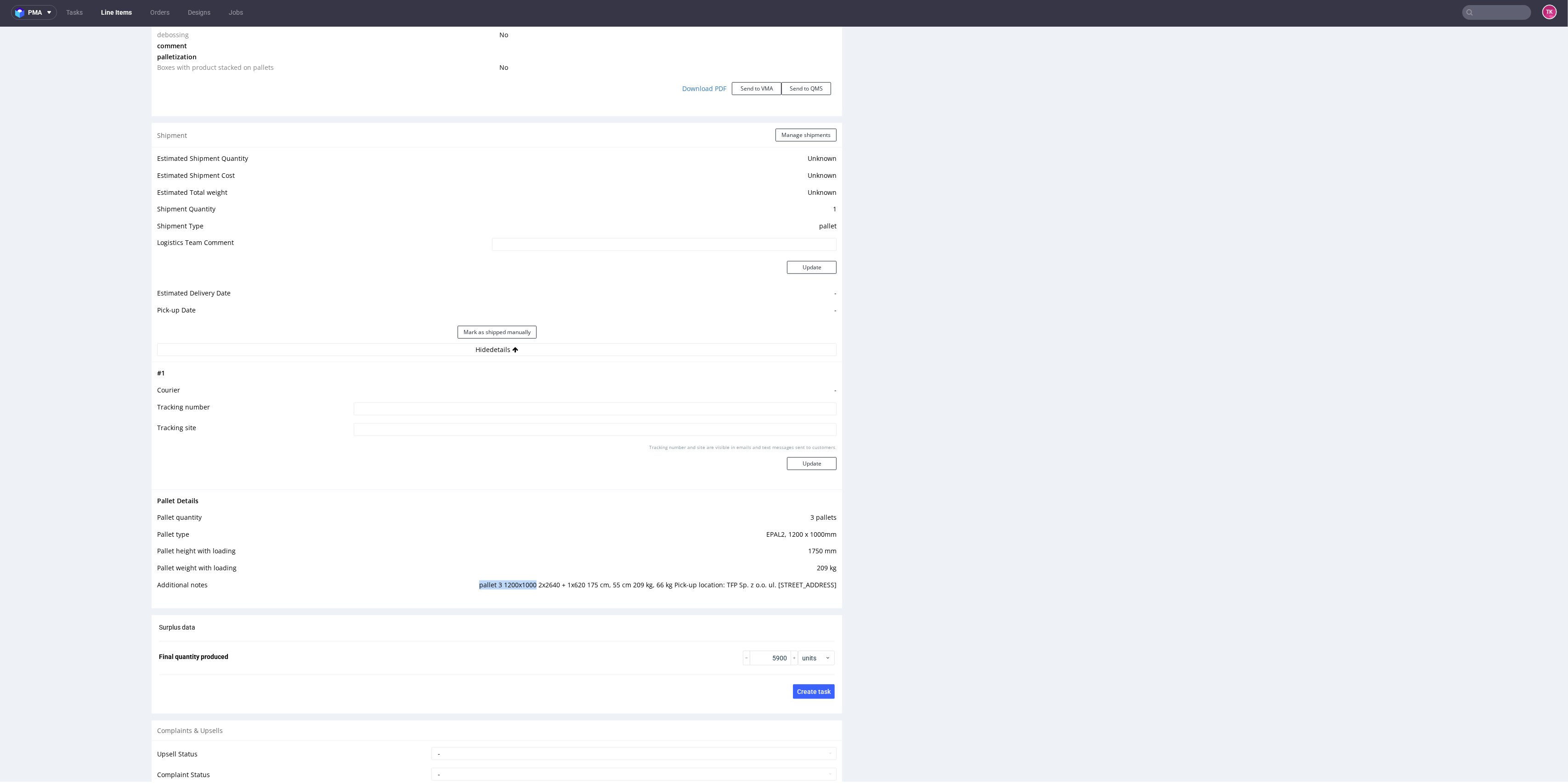
drag, startPoint x: 453, startPoint y: 583, endPoint x: 510, endPoint y: 585, distance: 57.0
click at [510, 585] on td "pallet 3 1200x1000 2x2640 + 1x620 175 cm, 55 cm 209 kg, 66 kg Pick-up location:…" at bounding box center [624, 587] width 426 height 17
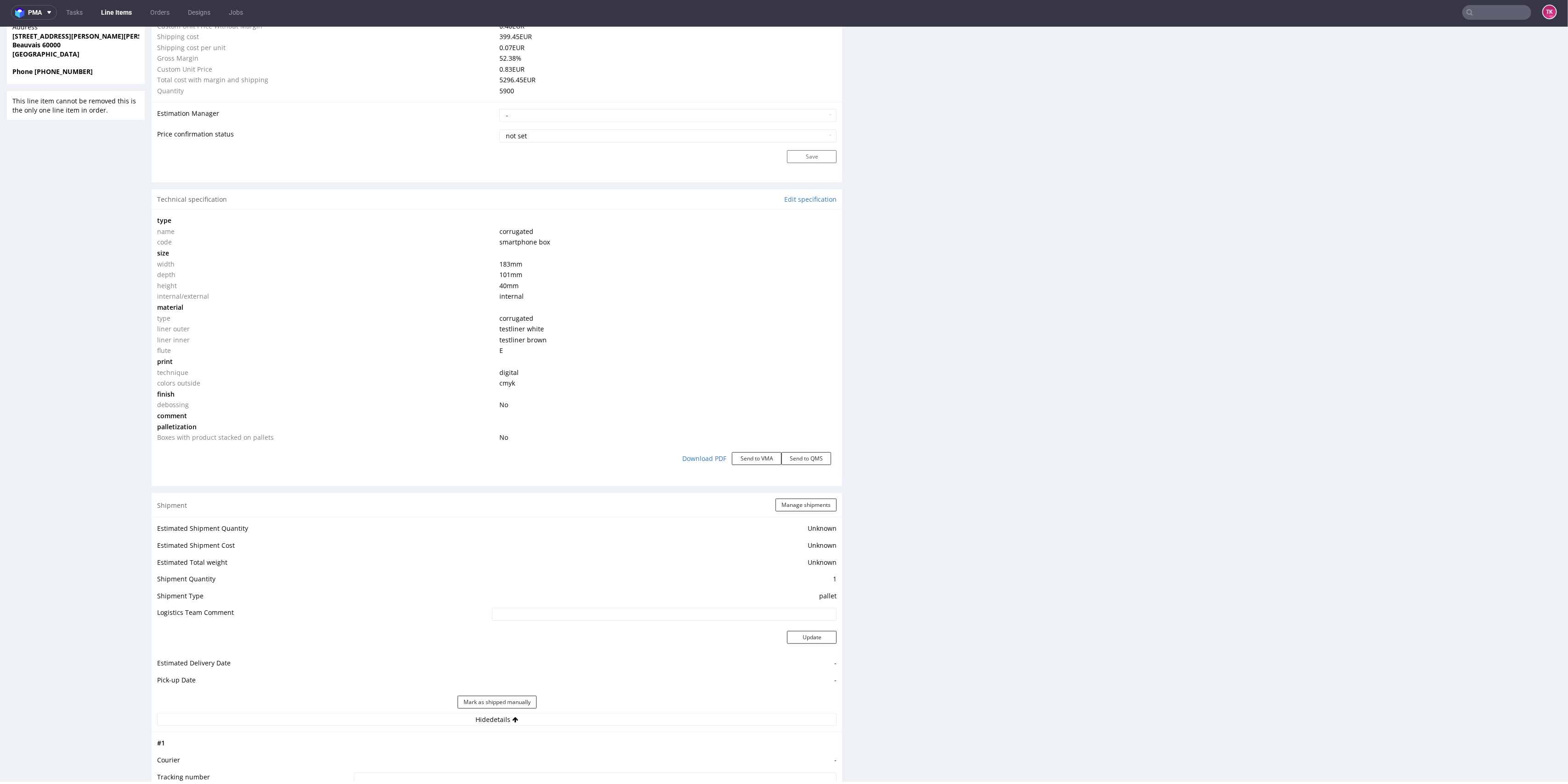
scroll to position [710, 0]
click at [797, 503] on button "Manage shipments" at bounding box center [806, 503] width 61 height 13
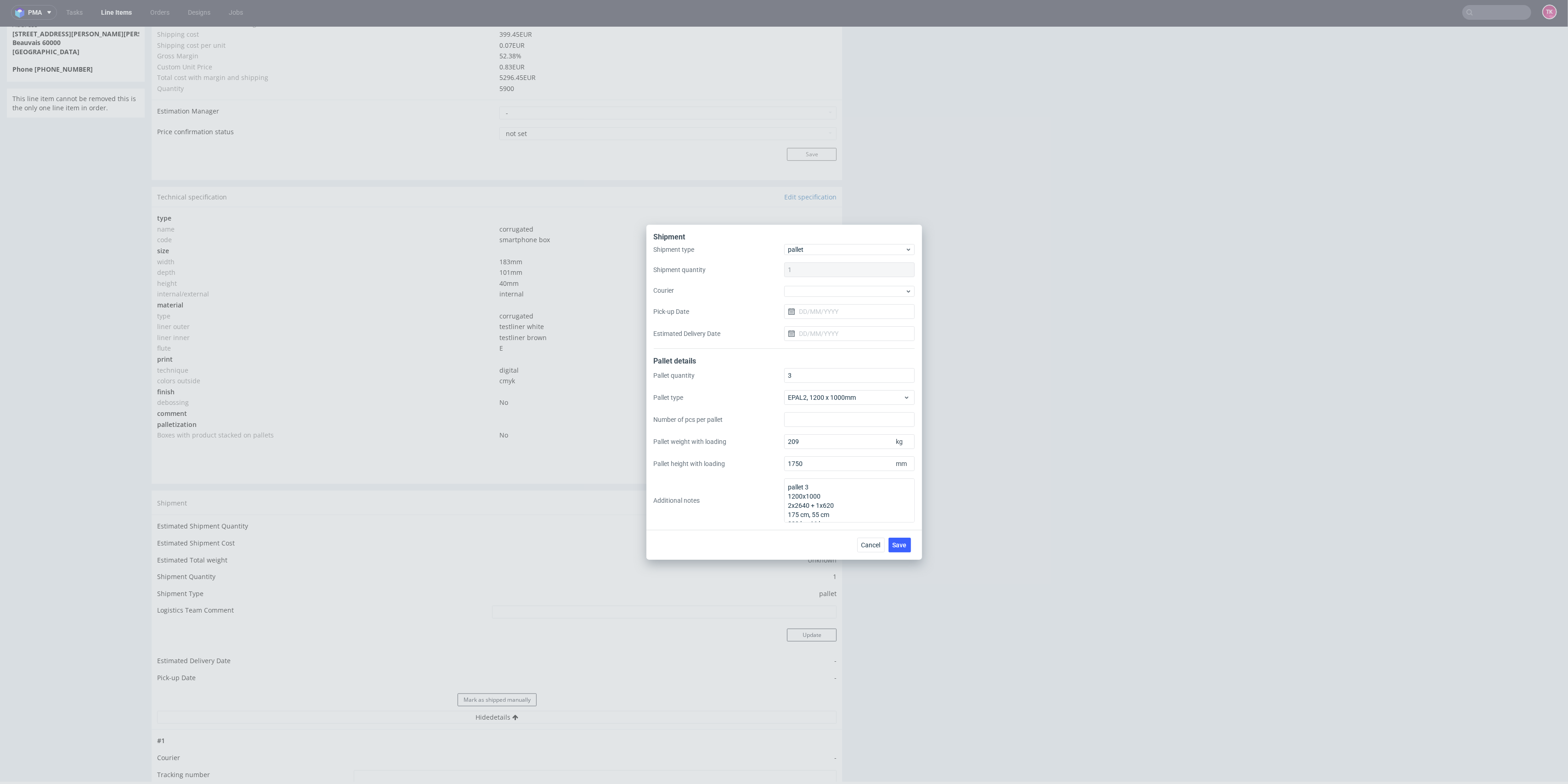
click at [820, 297] on div "Shipment type pallet Shipment quantity 1 Courier Pick-up Date Estimated Deliver…" at bounding box center [784, 296] width 261 height 105
click at [821, 289] on div at bounding box center [849, 291] width 131 height 11
click at [834, 341] on div "DB Schenker" at bounding box center [849, 343] width 123 height 16
click at [828, 318] on div "Shipment type pallet Shipment quantity 1 Courier DB Schenker Pick-up Date Estim…" at bounding box center [784, 296] width 261 height 103
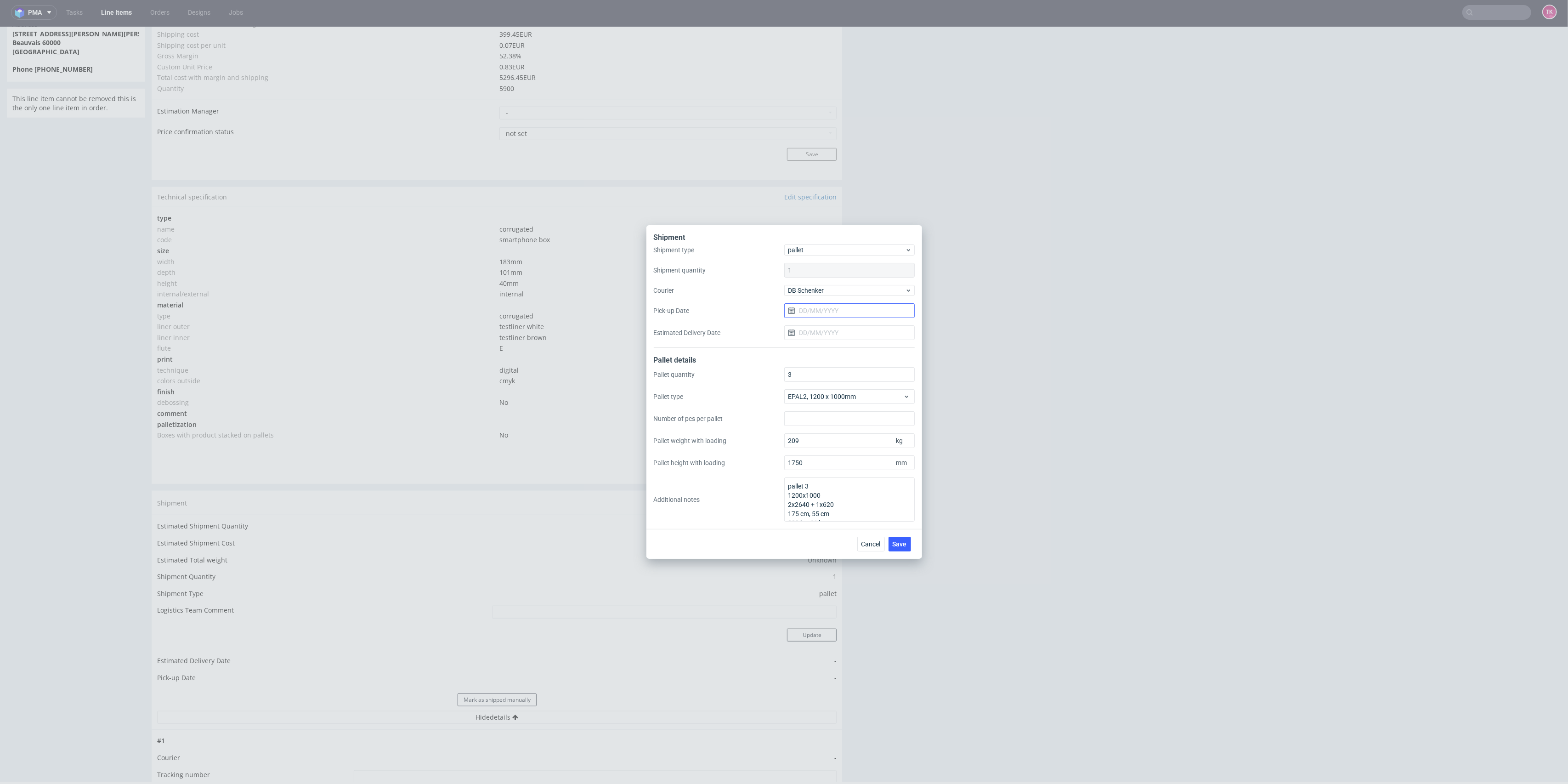
click at [826, 314] on input "Pick-up Date" at bounding box center [849, 310] width 131 height 14
click at [849, 413] on span "20" at bounding box center [849, 415] width 7 height 9
type input "20/08/2025"
click at [904, 546] on span "Save" at bounding box center [900, 543] width 14 height 6
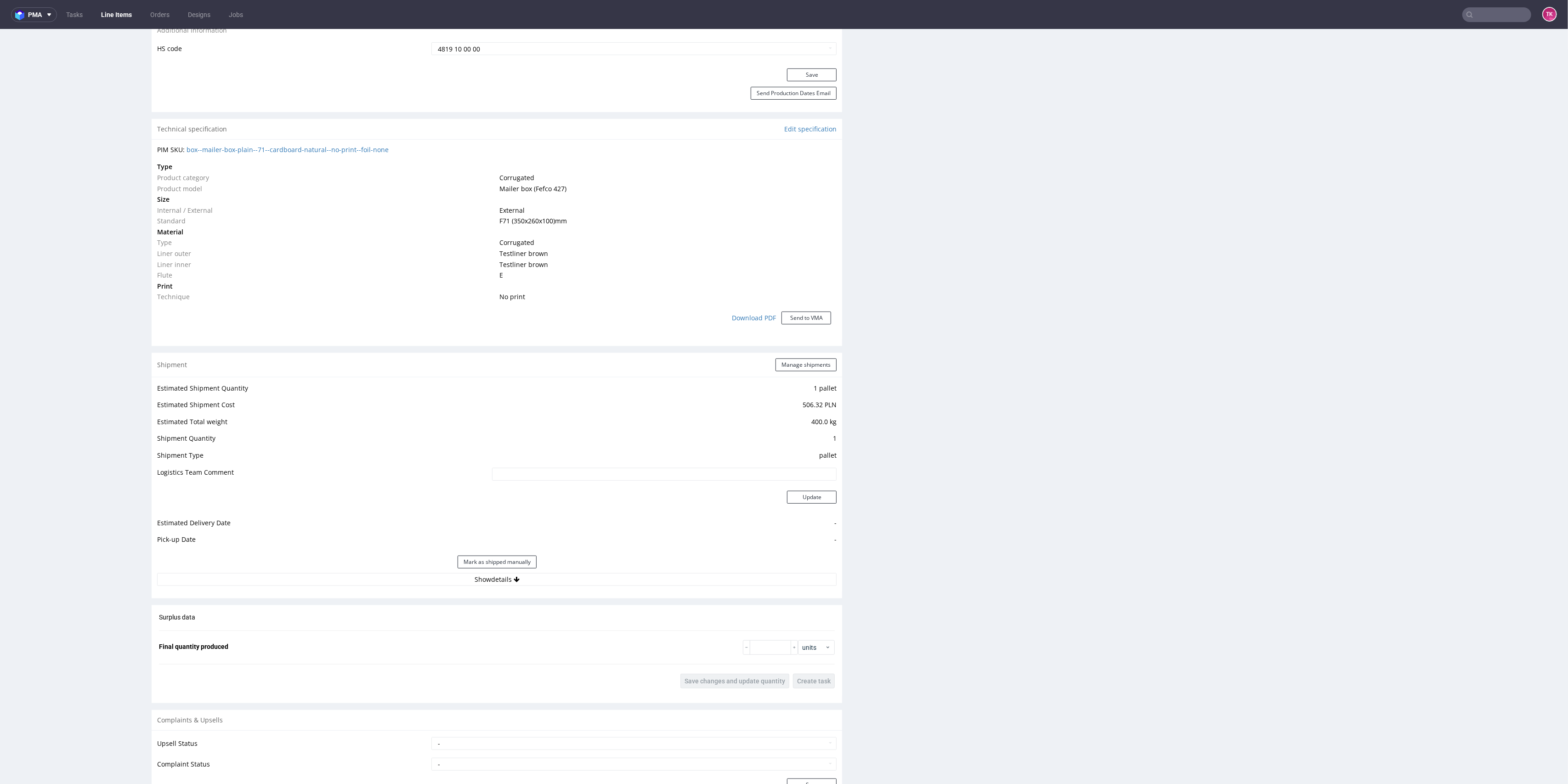
scroll to position [674, 0]
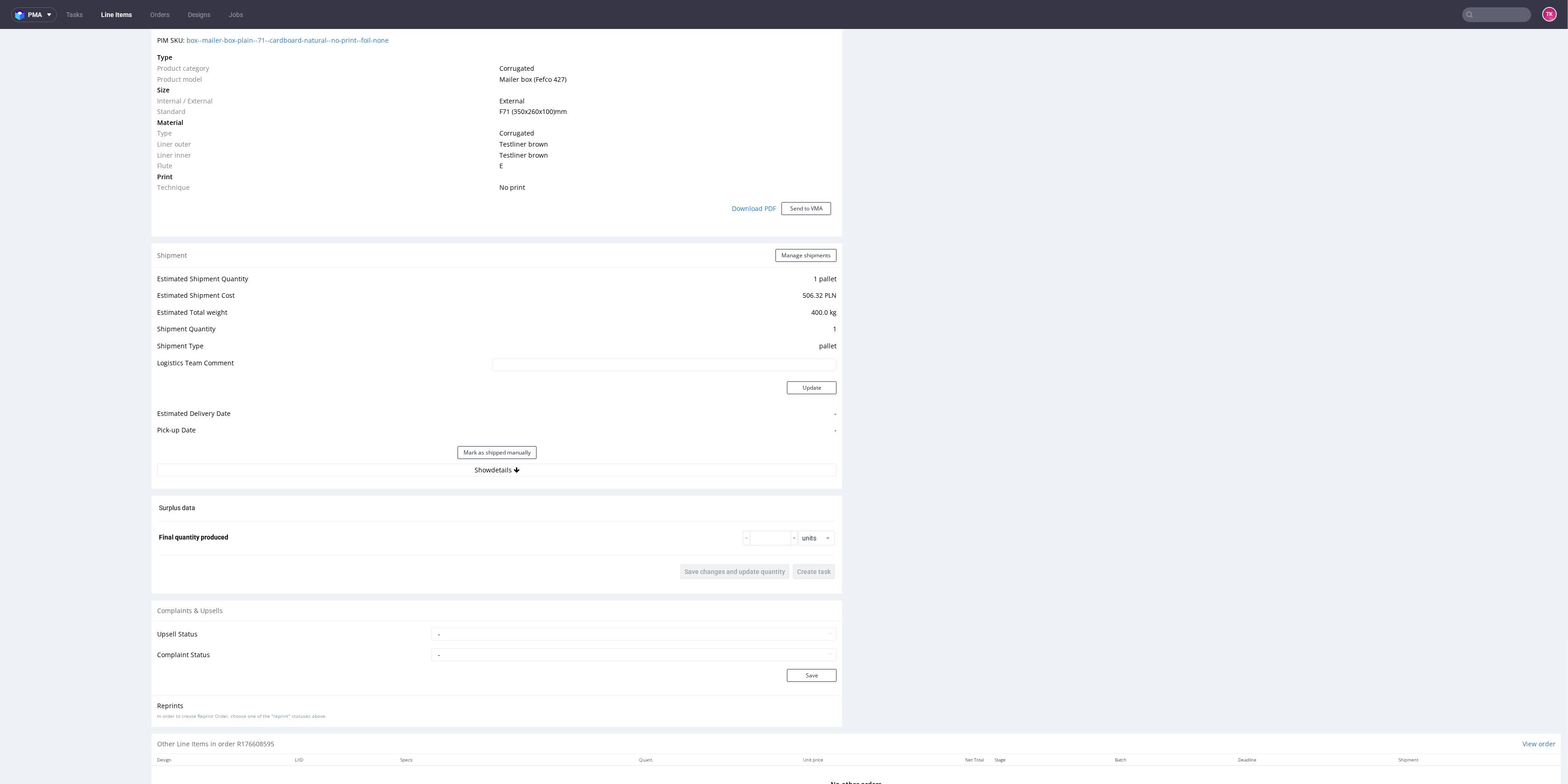
click at [569, 478] on div "Estimated Shipment Quantity 1 pallet Estimated Shipment Cost 506.32 PLN Estimat…" at bounding box center [496, 374] width 691 height 214
click at [584, 474] on button "Show details" at bounding box center [496, 470] width 679 height 13
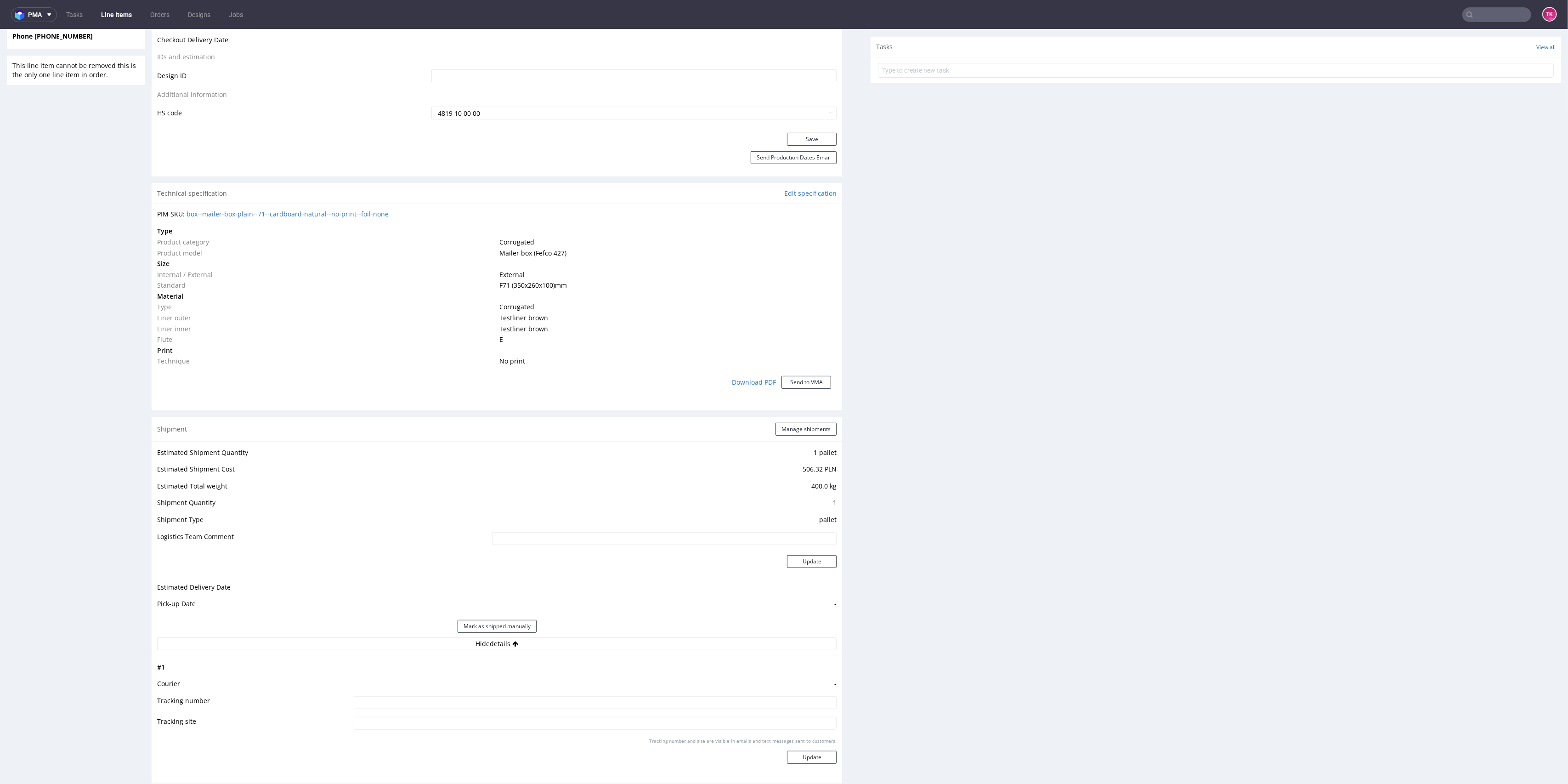
scroll to position [735, 0]
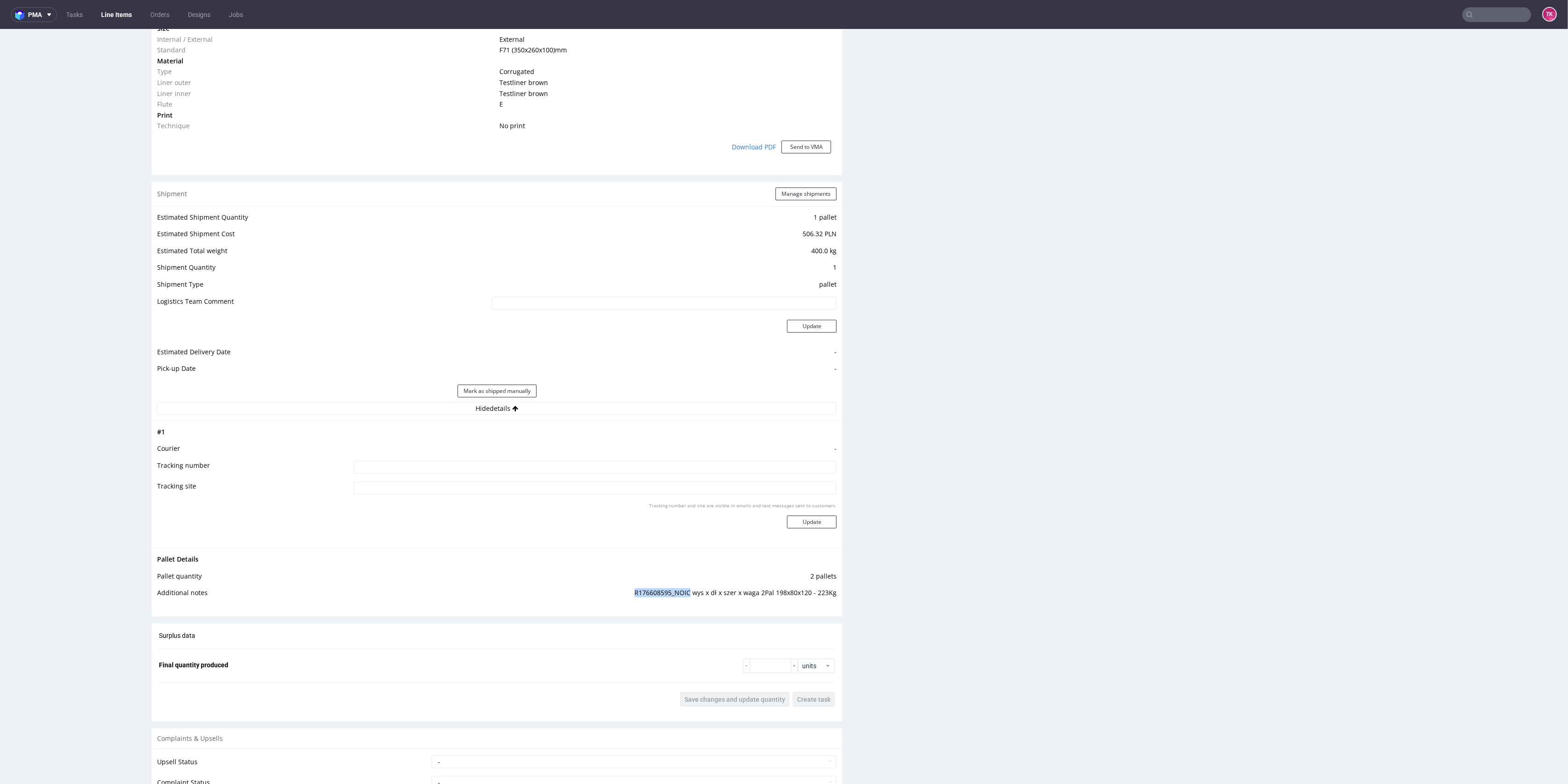
drag, startPoint x: 620, startPoint y: 591, endPoint x: 685, endPoint y: 596, distance: 65.2
click at [685, 596] on td "R176608595_NOIC wys x dł x szer x waga 2Pal 198x80x120 - 223Kg" at bounding box center [591, 595] width 491 height 17
copy td "R176608595_NOIC"
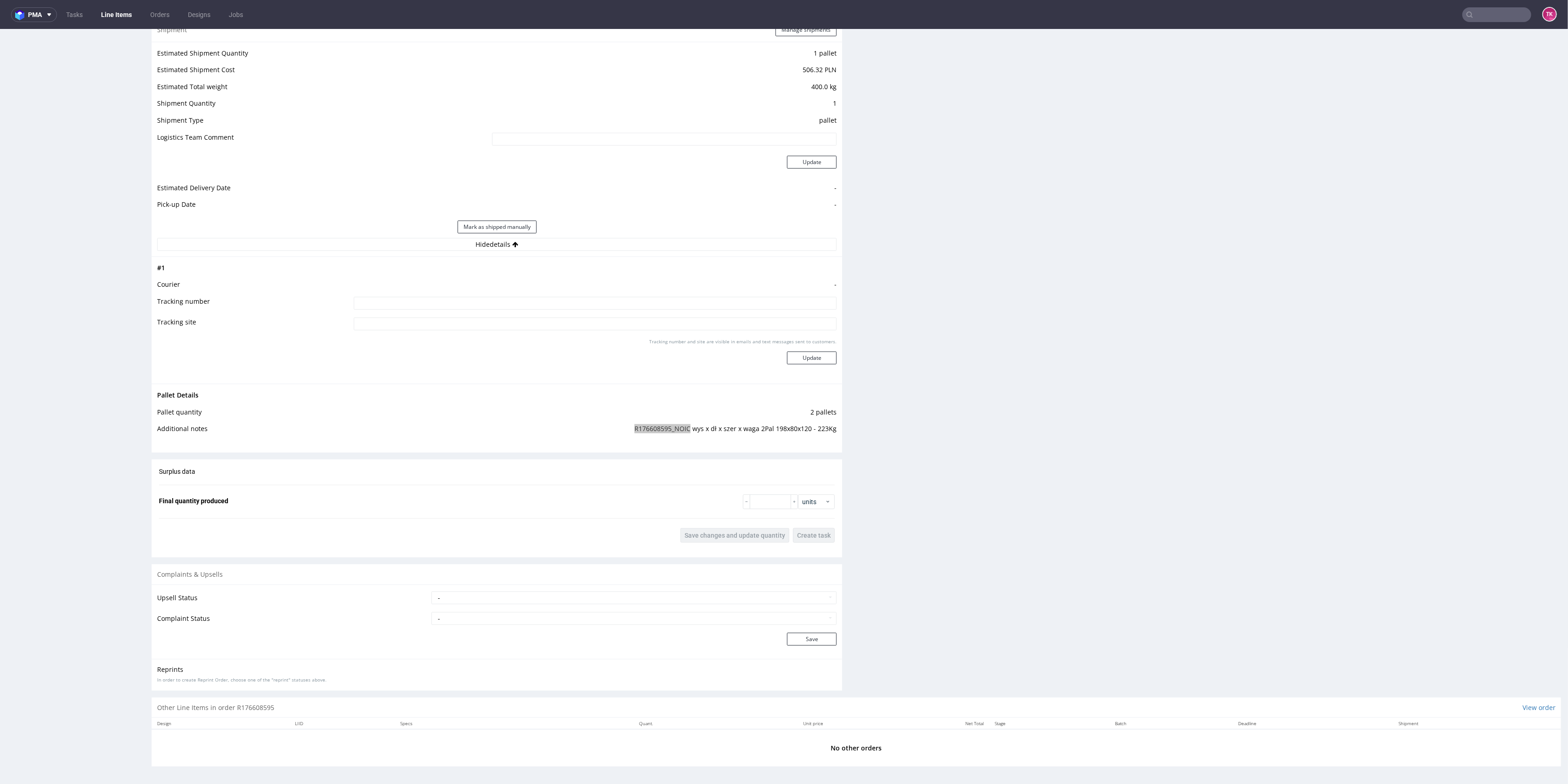
scroll to position [3, 0]
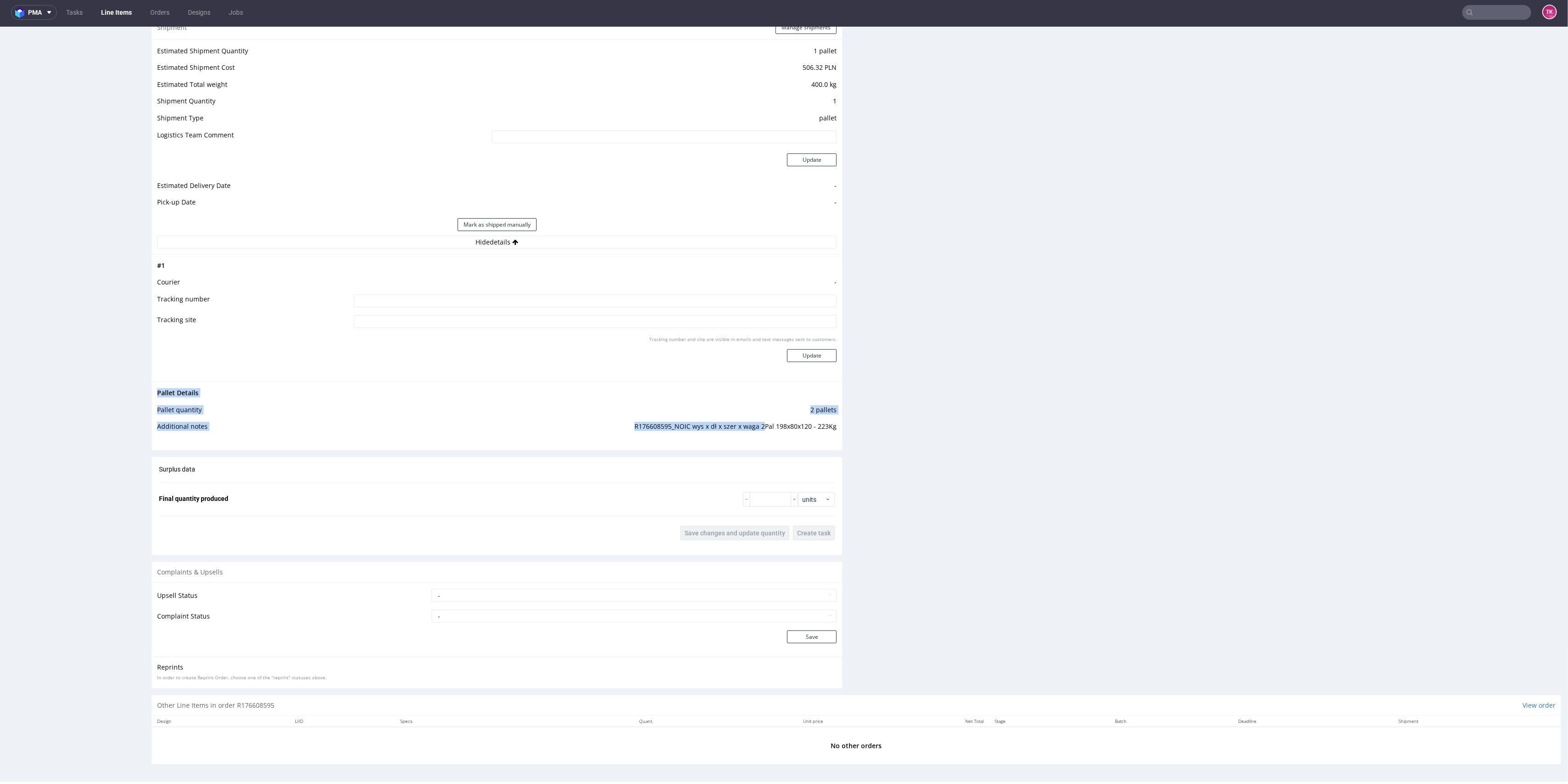
drag, startPoint x: 755, startPoint y: 426, endPoint x: 800, endPoint y: 432, distance: 45.4
drag, startPoint x: 771, startPoint y: 437, endPoint x: 728, endPoint y: 424, distance: 44.9
click at [771, 437] on div "Pallet Details Pallet quantity 2 pallets Additional notes R176608595_NOIC wys x…" at bounding box center [496, 412] width 691 height 62
drag, startPoint x: 687, startPoint y: 426, endPoint x: 835, endPoint y: 425, distance: 148.0
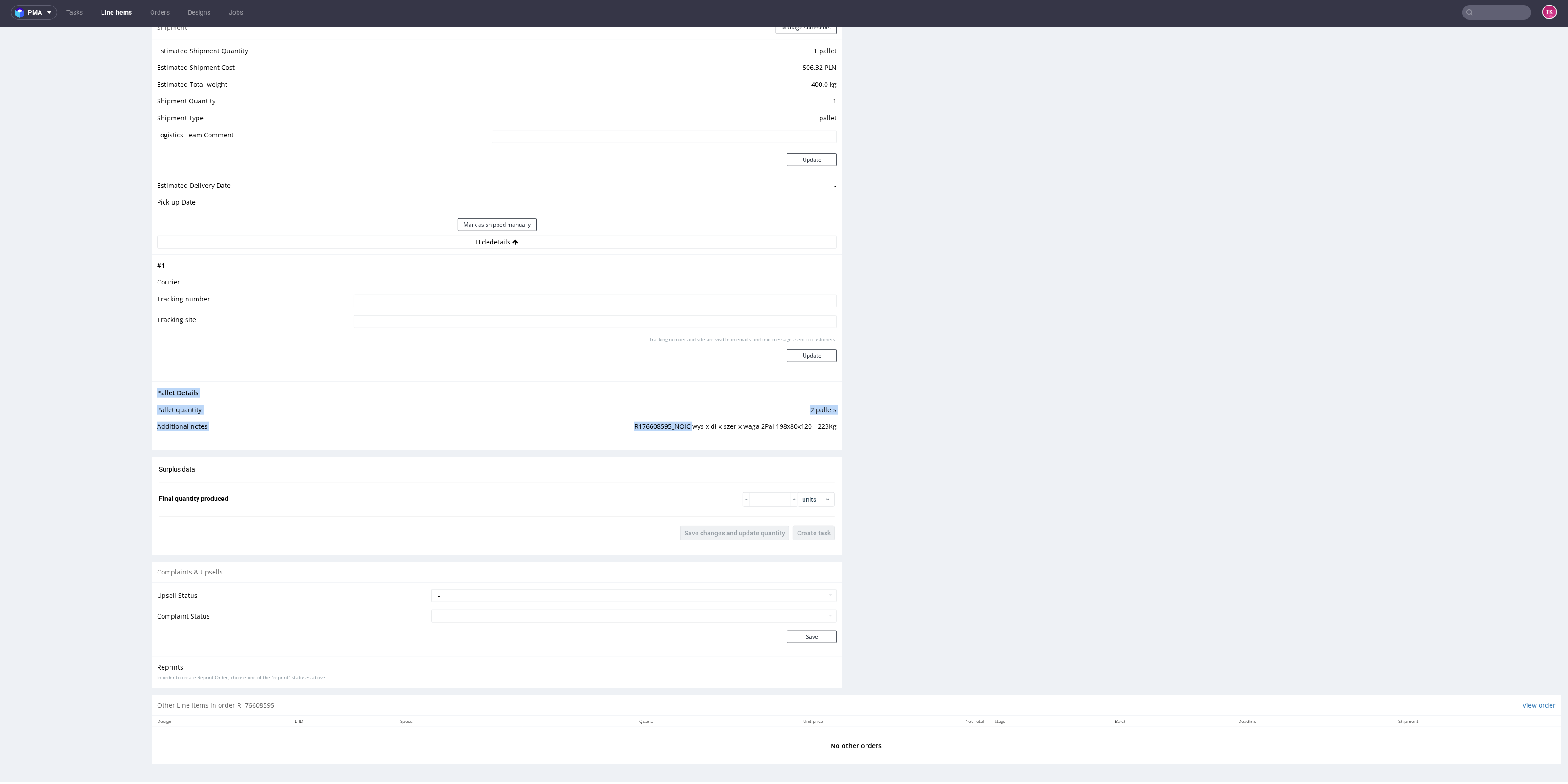
copy tbody "Pallet Details Pallet quantity 2 pallets Additional notes R176608595_NOIC"
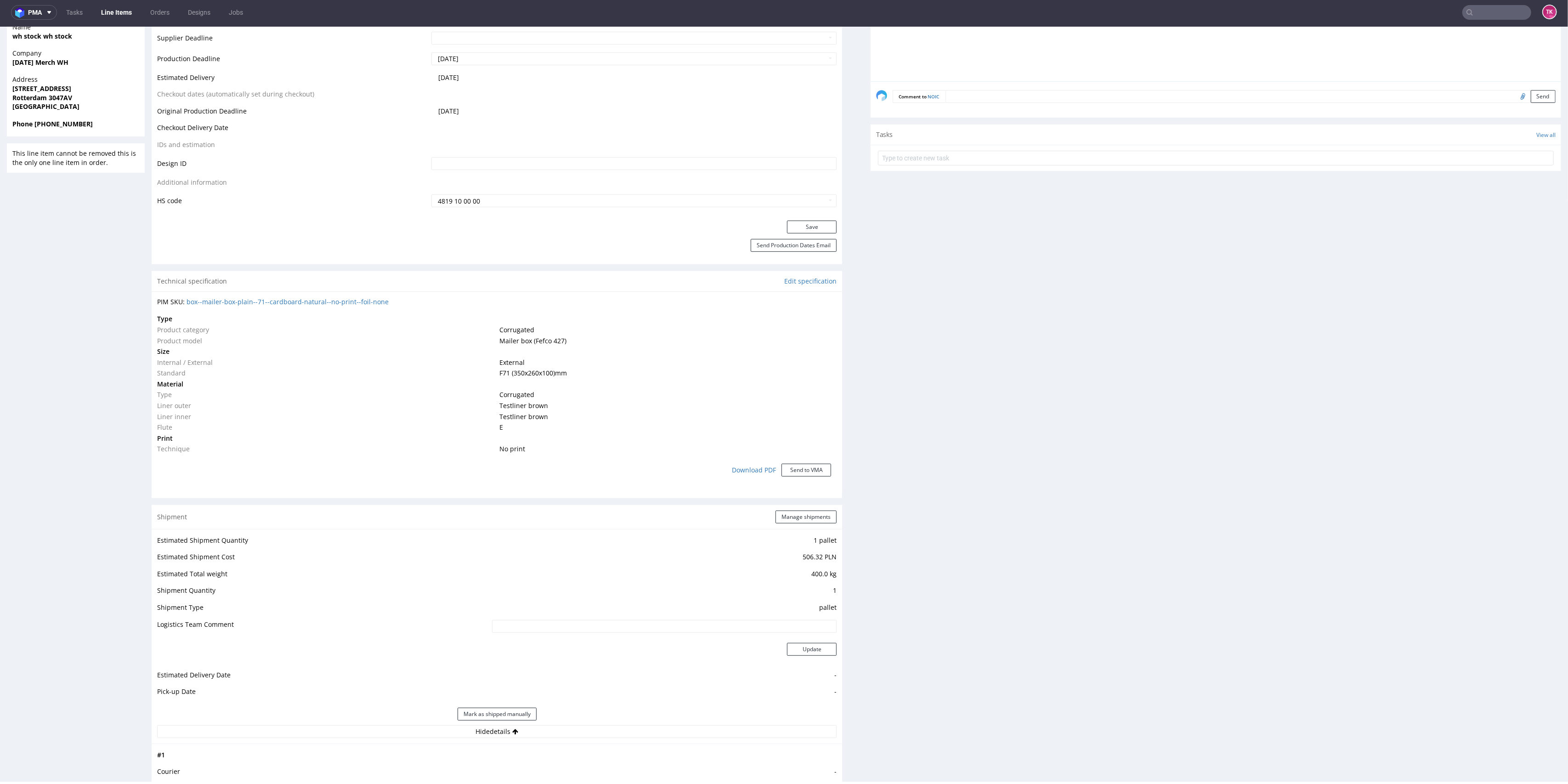
scroll to position [428, 0]
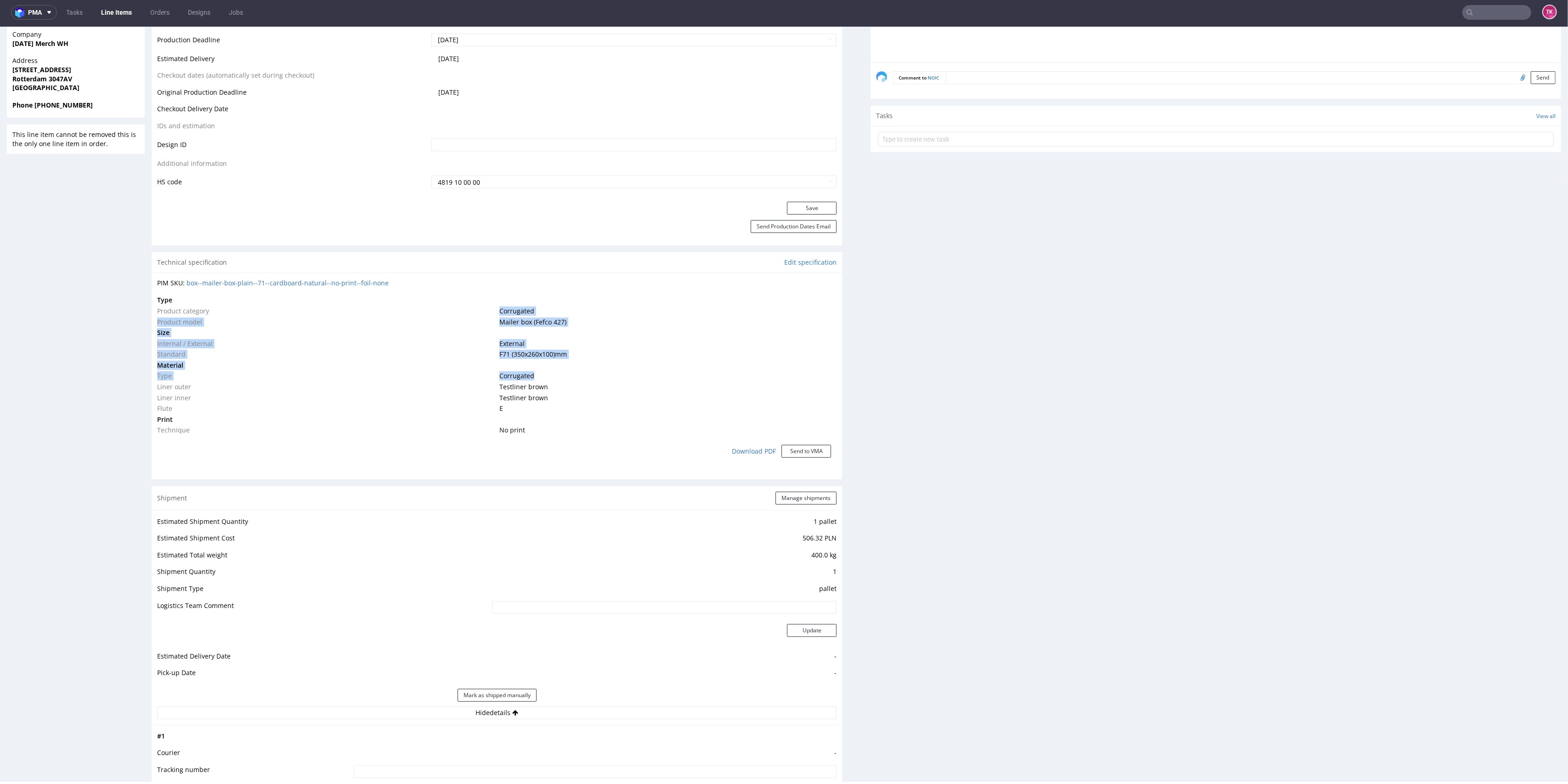
drag, startPoint x: 500, startPoint y: 313, endPoint x: 607, endPoint y: 380, distance: 126.2
click at [607, 380] on tbody "Type Product category Corrugated Product model Mailer box (Fefco 427) Size Inte…" at bounding box center [496, 365] width 679 height 141
click at [607, 382] on td "Testliner brown" at bounding box center [667, 387] width 340 height 11
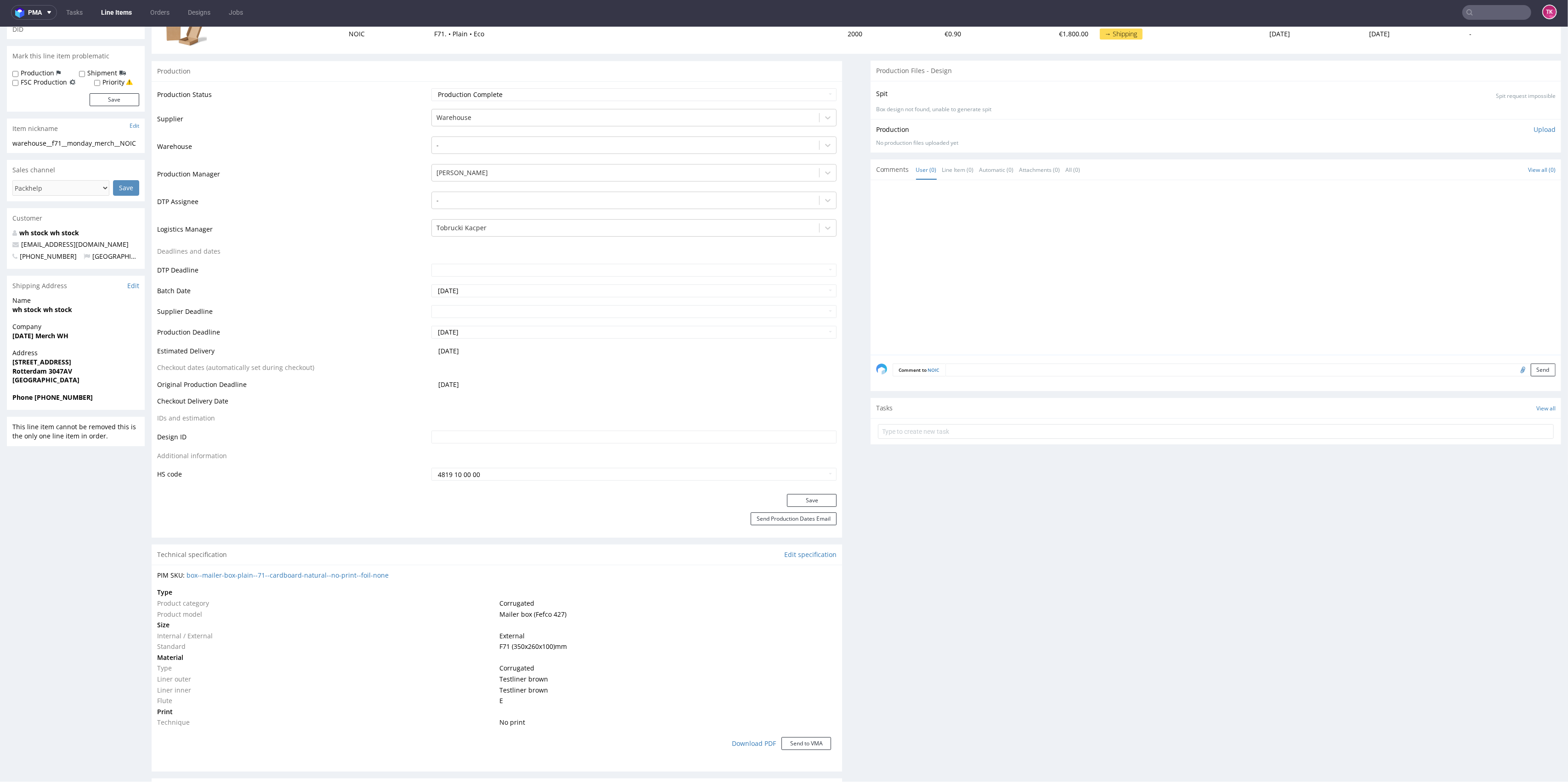
scroll to position [122, 0]
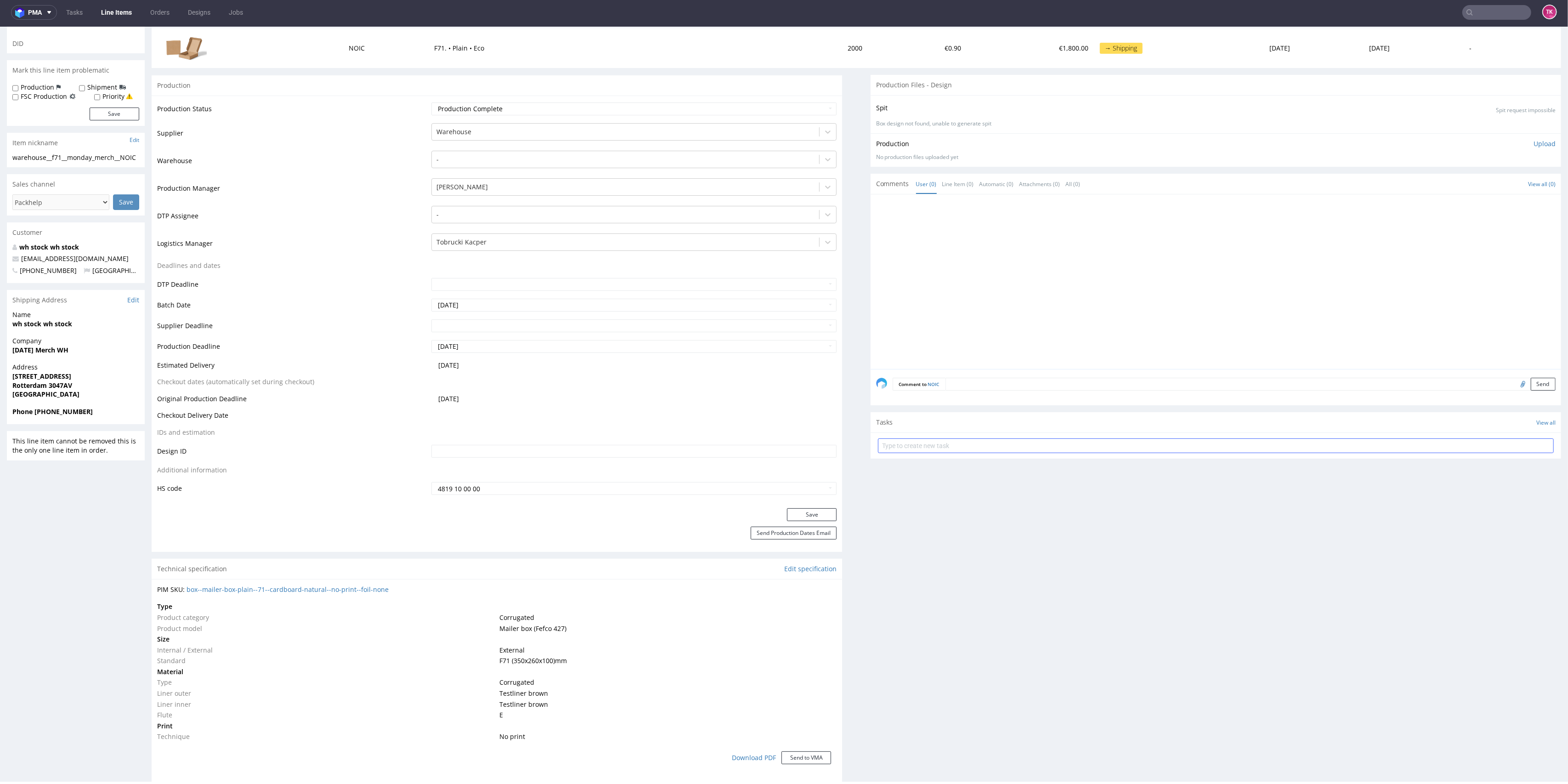
drag, startPoint x: 918, startPoint y: 435, endPoint x: 917, endPoint y: 440, distance: 5.1
click at [917, 435] on form at bounding box center [1216, 445] width 676 height 22
click at [917, 441] on input "text" at bounding box center [1216, 445] width 676 height 14
paste input "R176608595, R939230204, R774507146 ,"
type input "CMR do R176608595, R939230204, R774507146 ,"
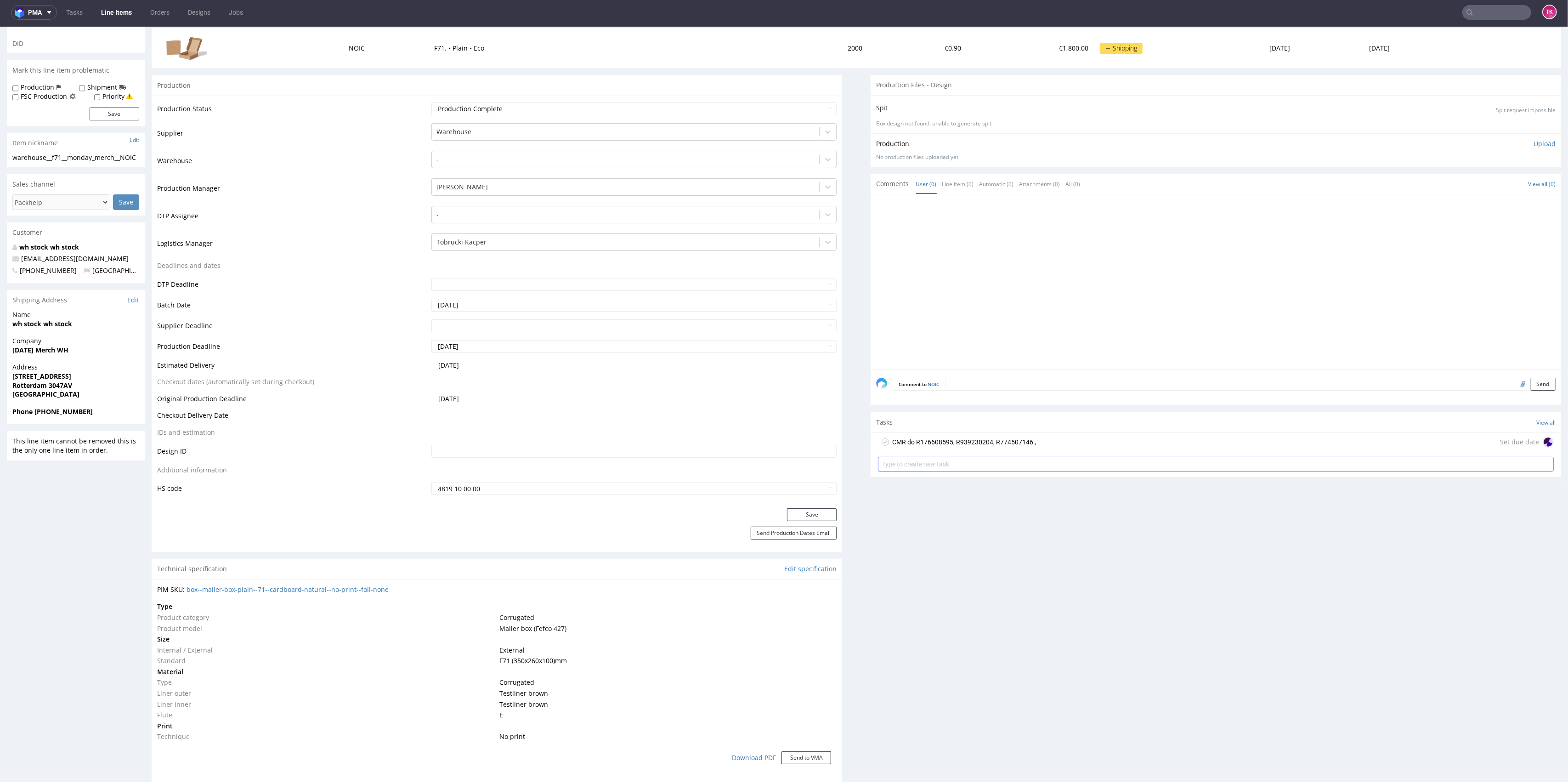
click at [920, 441] on div "CMR do R176608595, R939230204, R774507146 ," at bounding box center [964, 442] width 143 height 11
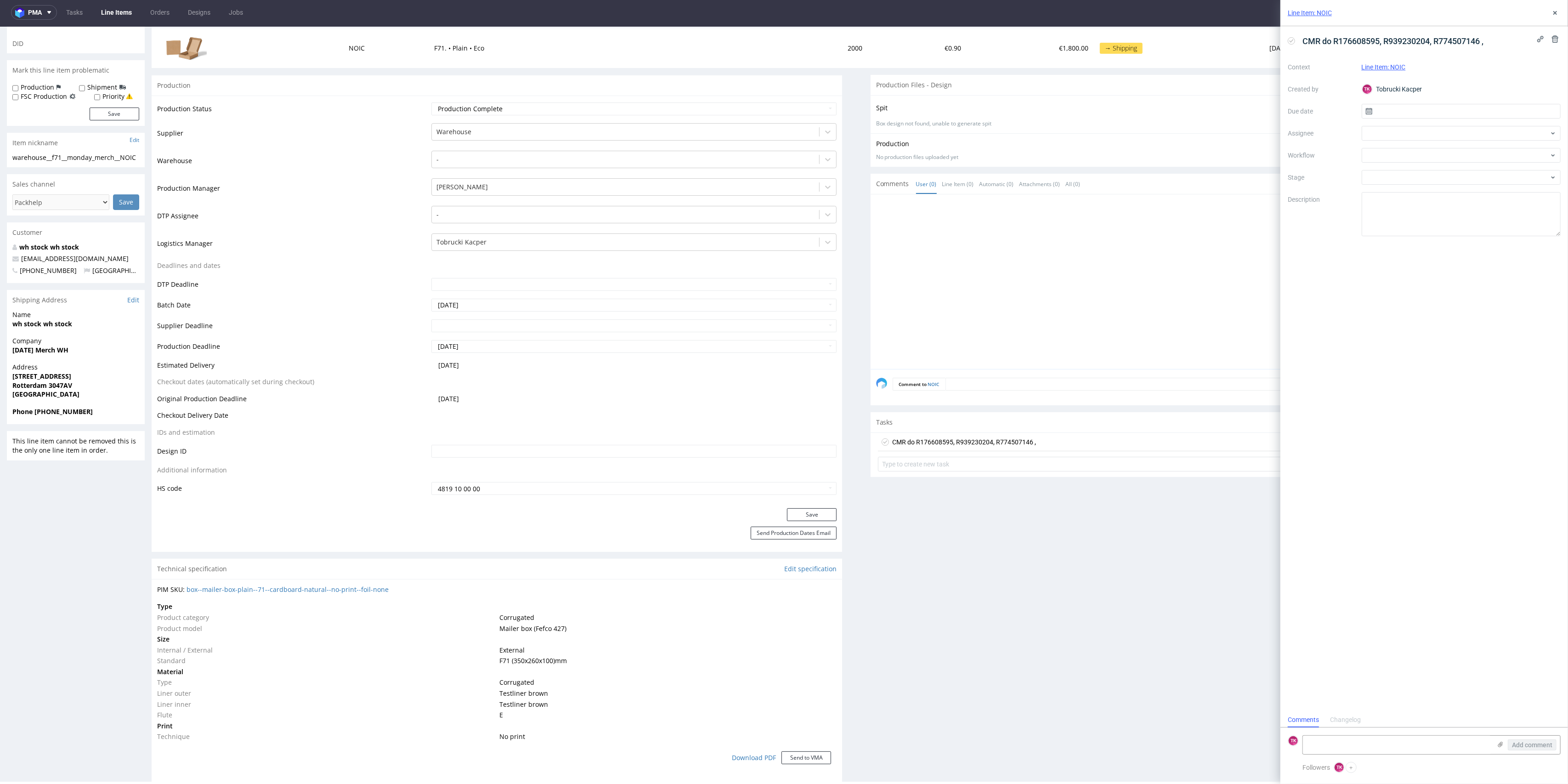
scroll to position [7, 0]
drag, startPoint x: 1334, startPoint y: 743, endPoint x: 1352, endPoint y: 738, distance: 18.7
click at [1334, 743] on textarea at bounding box center [1397, 745] width 188 height 19
paste textarea "R176608595, R939230204, R774507146 ,"
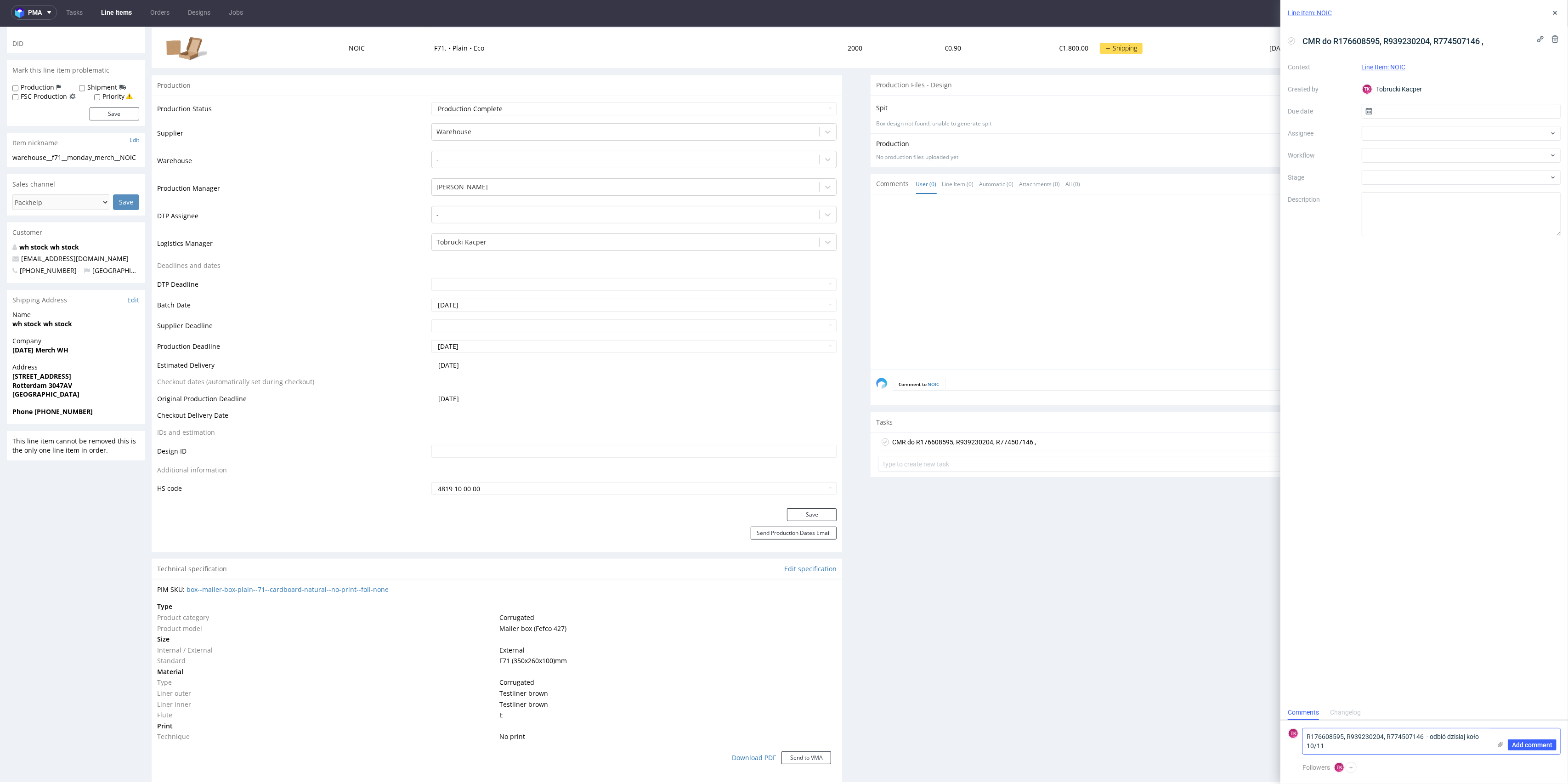
click at [1498, 744] on icon at bounding box center [1500, 744] width 7 height 7
click at [0, 0] on input "file" at bounding box center [0, 0] width 0 height 0
click at [1374, 696] on textarea "R176608595, R939230204, R774507146 - odbió dzisiaj koło 10/11" at bounding box center [1397, 693] width 188 height 26
type textarea "R176608595, R939230204, R774507146 - odbió dzisiaj koło 10/11. Wszystkie LI łąc…"
click at [1525, 743] on span "Add comment" at bounding box center [1531, 744] width 40 height 6
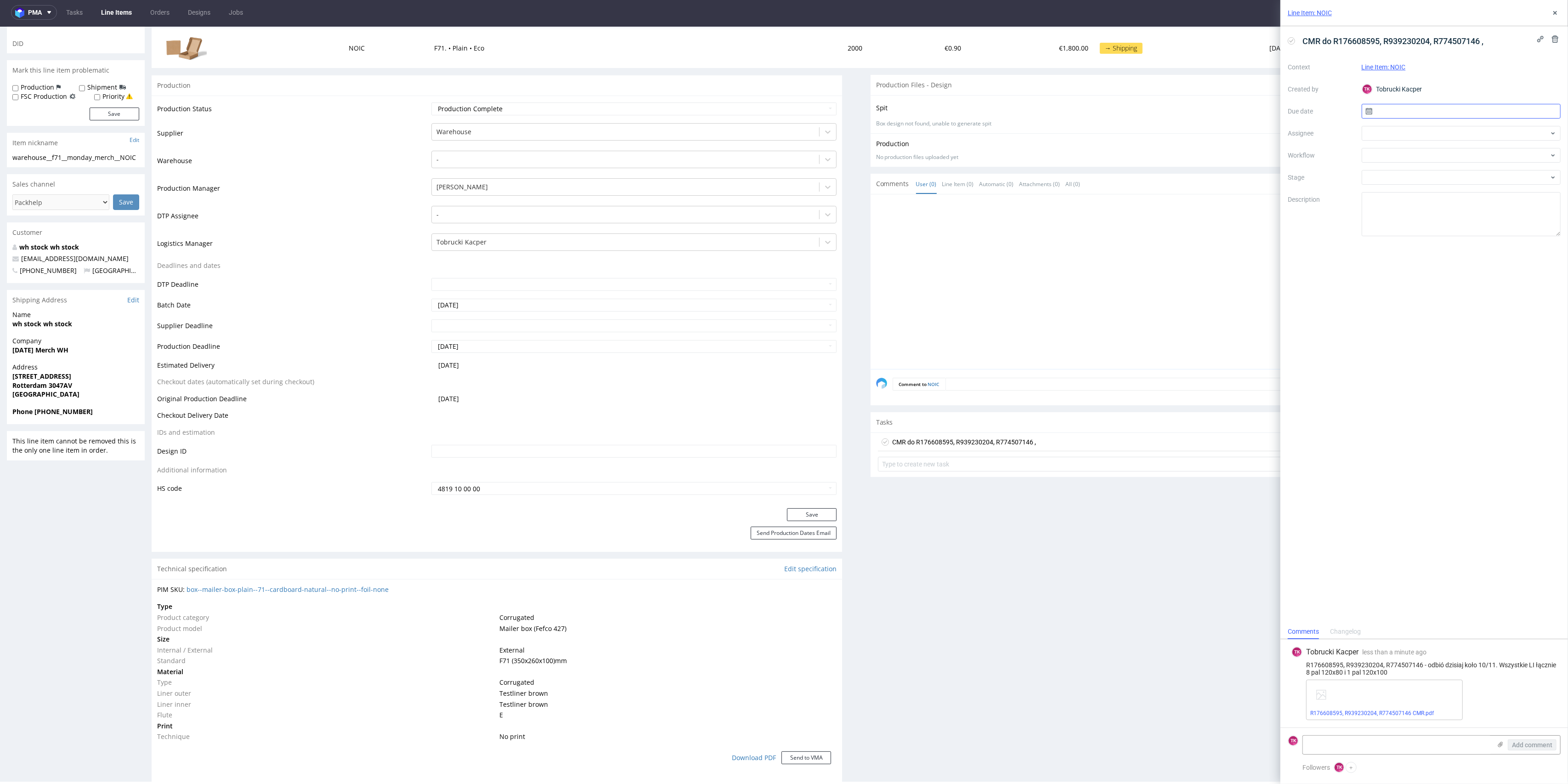
click at [1391, 110] on input "text" at bounding box center [1461, 111] width 199 height 14
click at [1450, 216] on button "19" at bounding box center [1446, 216] width 14 height 14
type input "[DATE]"
click at [1405, 128] on div at bounding box center [1461, 133] width 199 height 14
type input "sobo"
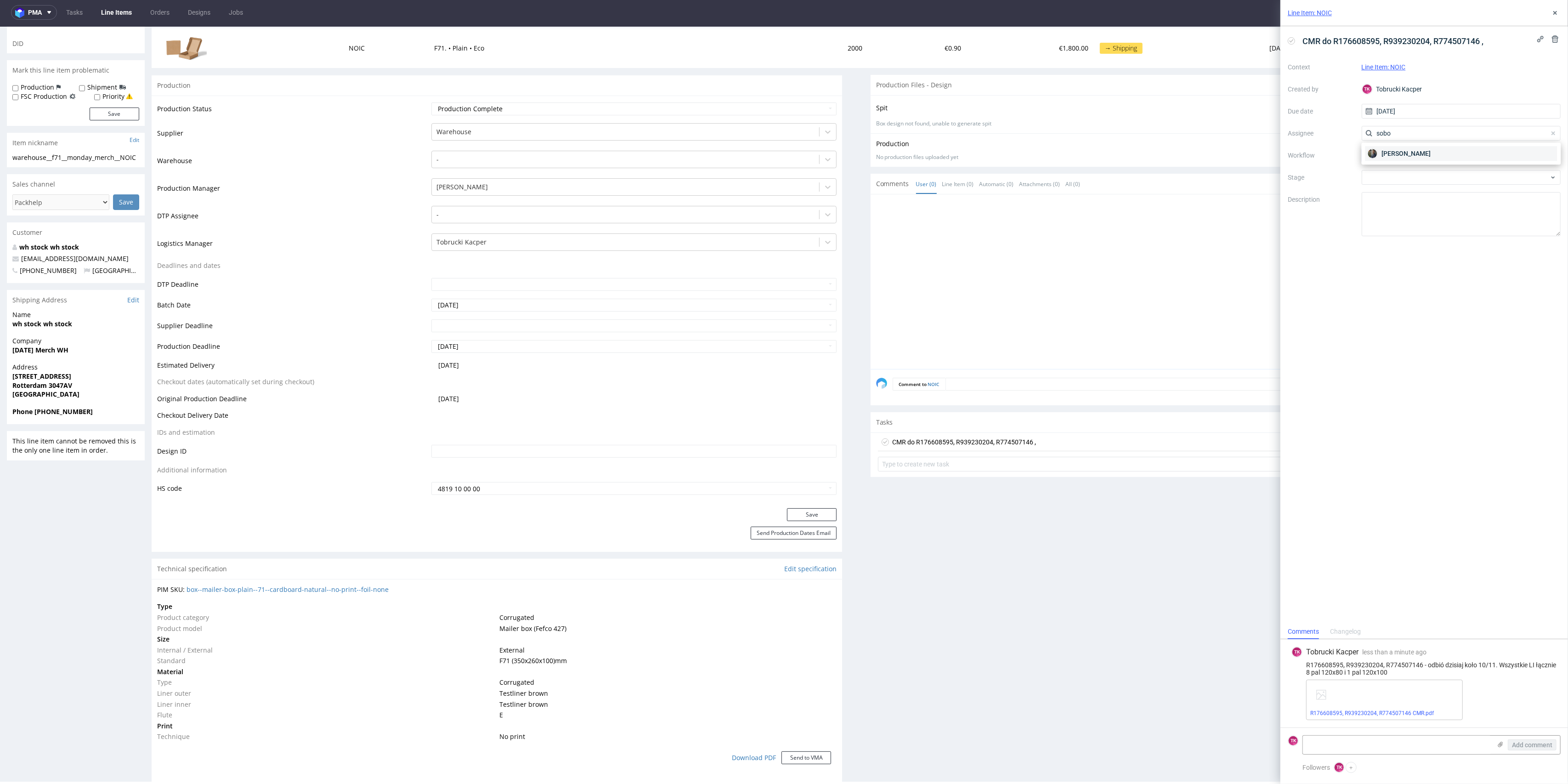
click at [1408, 159] on div "[PERSON_NAME]" at bounding box center [1461, 153] width 192 height 14
click at [1421, 752] on textarea at bounding box center [1397, 745] width 188 height 19
paste textarea "R176608595_NOIC 2Pal 198x80x120 - 223Kg R774507146_BKXJ 1Pal 173x80x120 - 268Kg…"
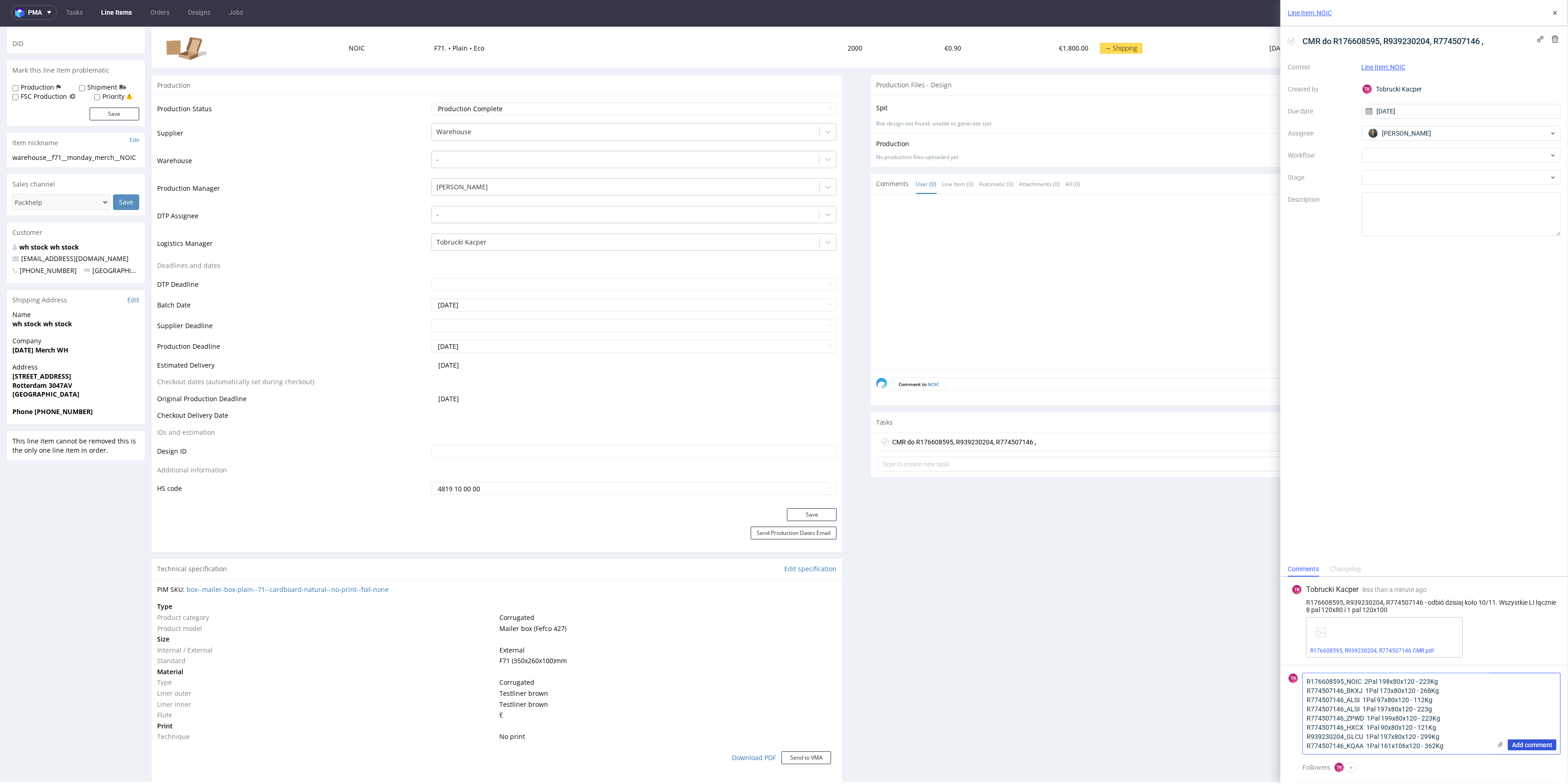
type textarea "R176608595_NOIC 2Pal 198x80x120 - 223Kg R774507146_BKXJ 1Pal 173x80x120 - 268Kg…"
click at [1536, 746] on span "Add comment" at bounding box center [1531, 744] width 40 height 6
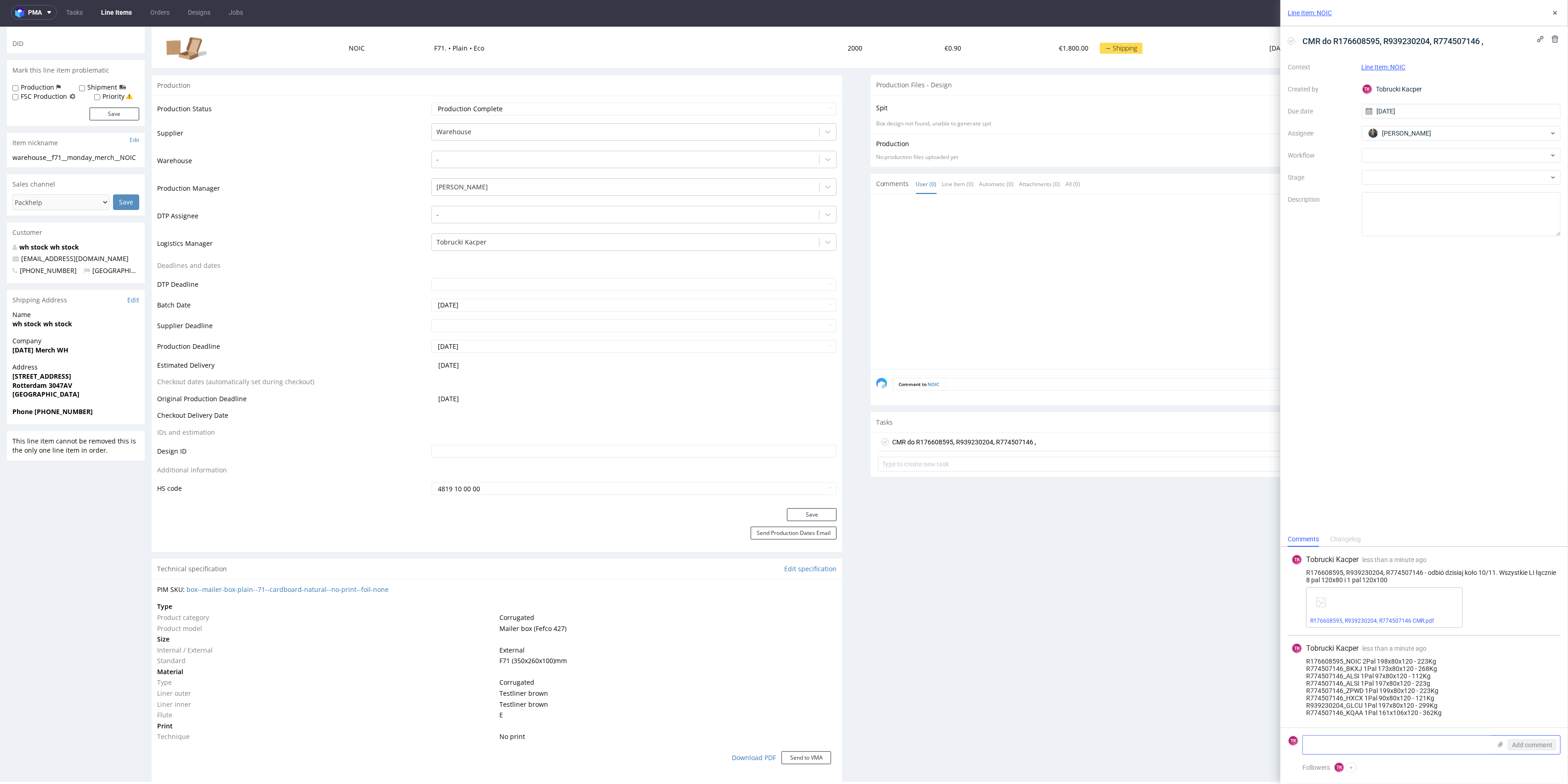
click at [1362, 748] on textarea at bounding box center [1397, 745] width 188 height 19
paste textarea "WPR 4240T [PERSON_NAME]"
type textarea "Dane kierowcy: WPR 4240T Marcin Hanebauer"
click at [1531, 746] on span "Add comment" at bounding box center [1531, 744] width 40 height 6
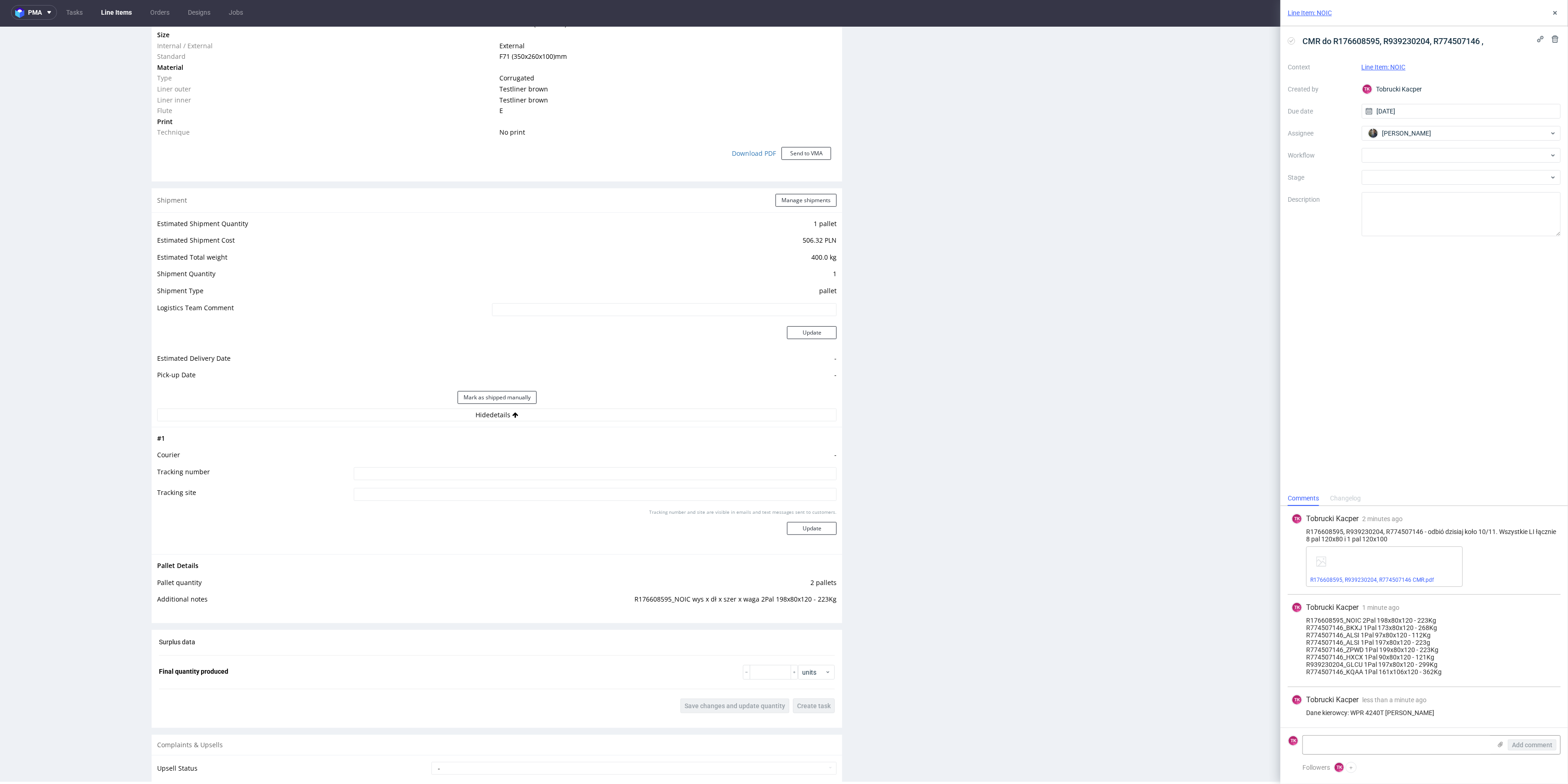
scroll to position [735, 0]
click at [739, 472] on td at bounding box center [594, 468] width 486 height 21
click at [739, 470] on input at bounding box center [595, 465] width 483 height 13
click at [733, 462] on input at bounding box center [595, 465] width 483 height 13
paste input "WPR 4240T [PERSON_NAME]"
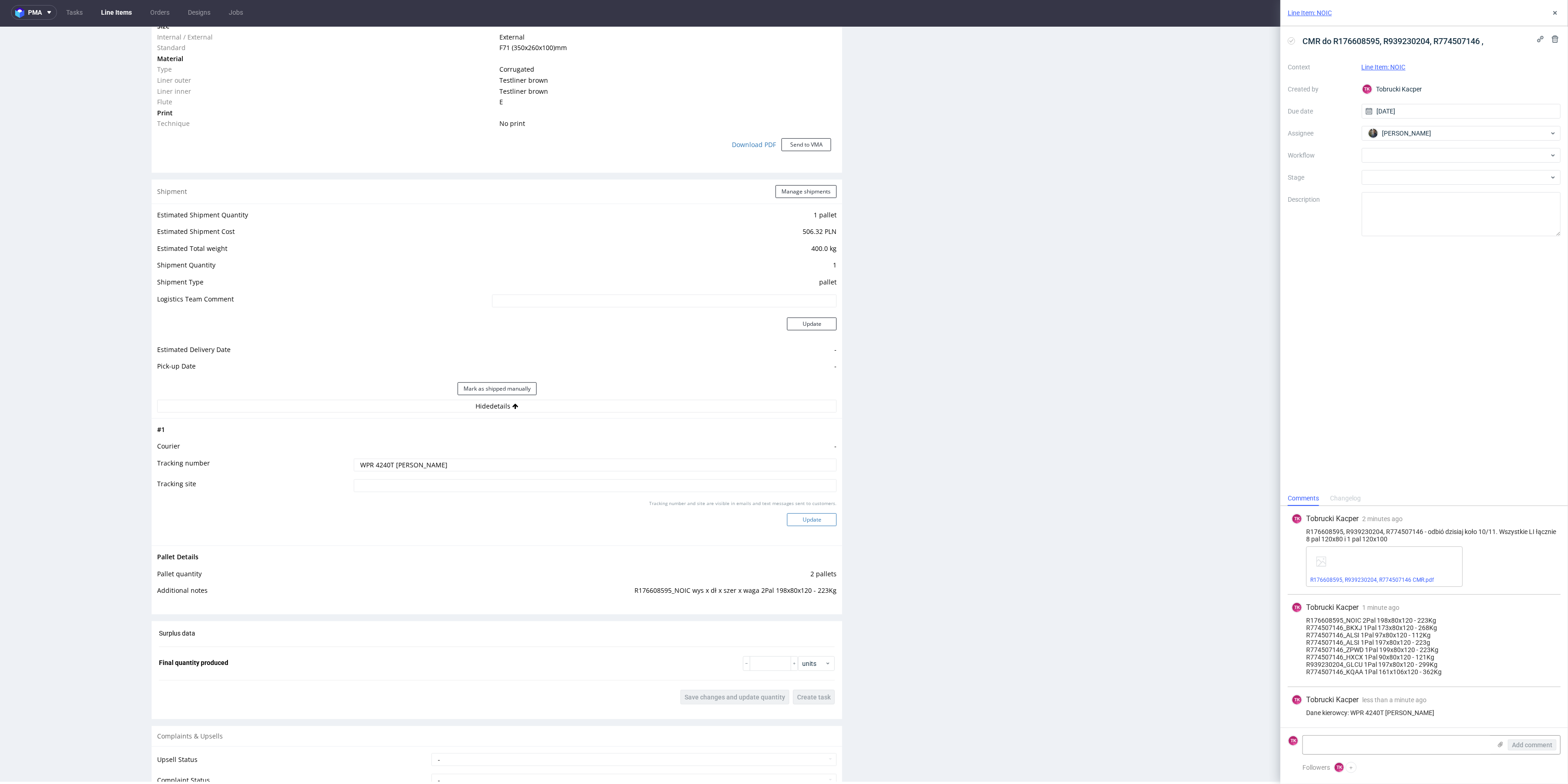
type input "WPR 4240T [PERSON_NAME]"
click at [815, 524] on button "Update" at bounding box center [811, 520] width 49 height 13
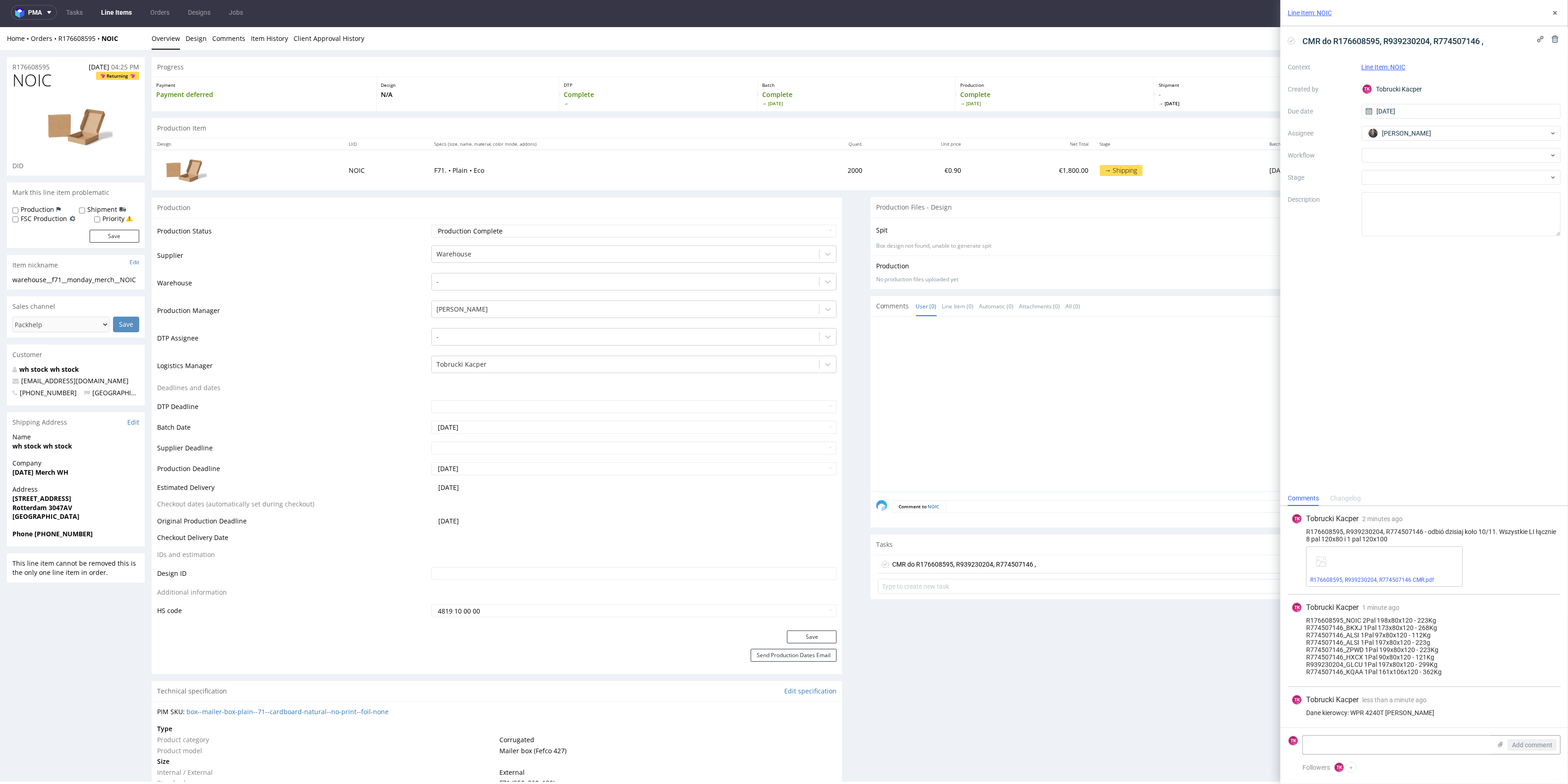
scroll to position [554, 0]
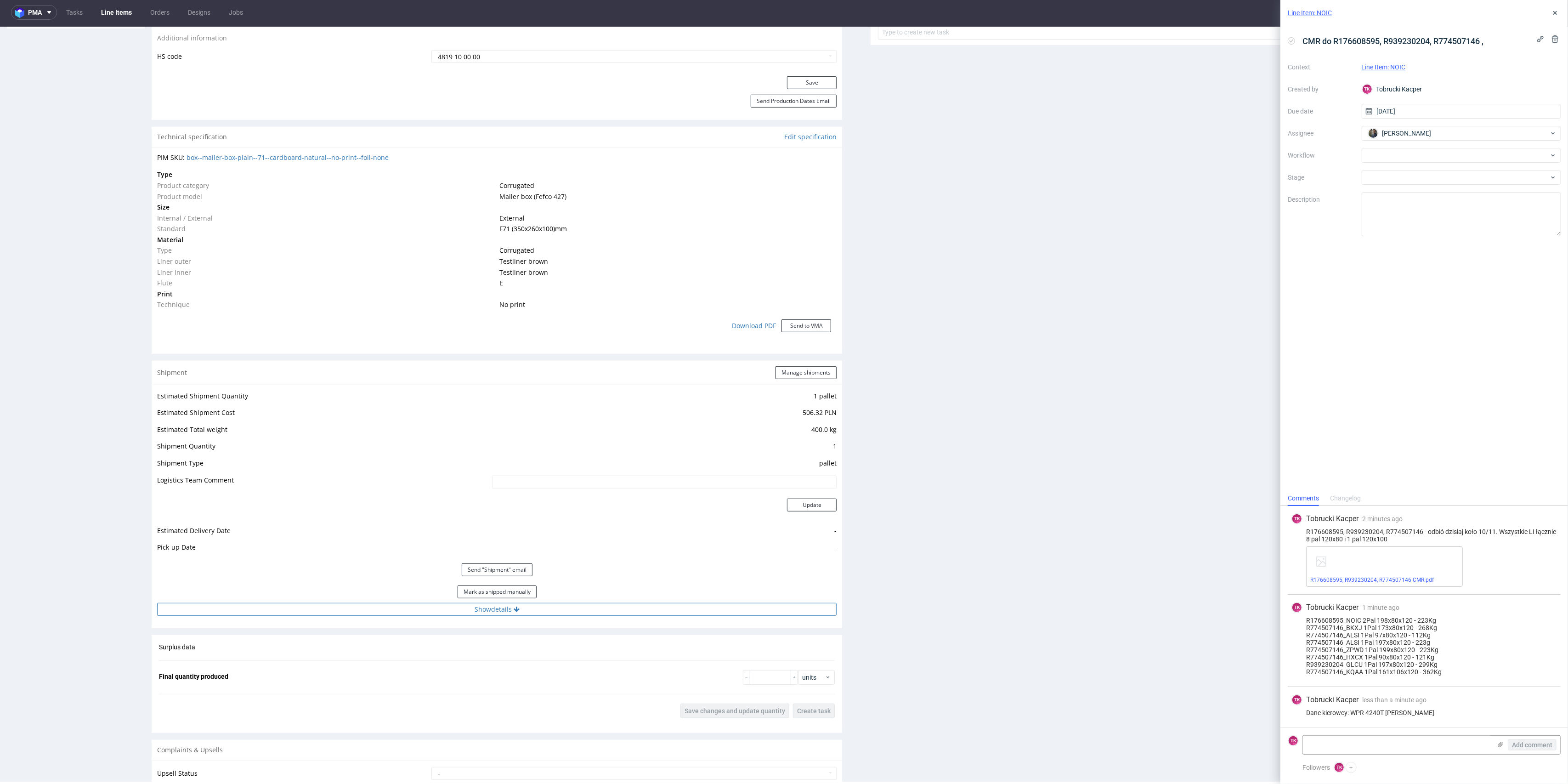
click at [705, 613] on button "Show details" at bounding box center [496, 609] width 679 height 13
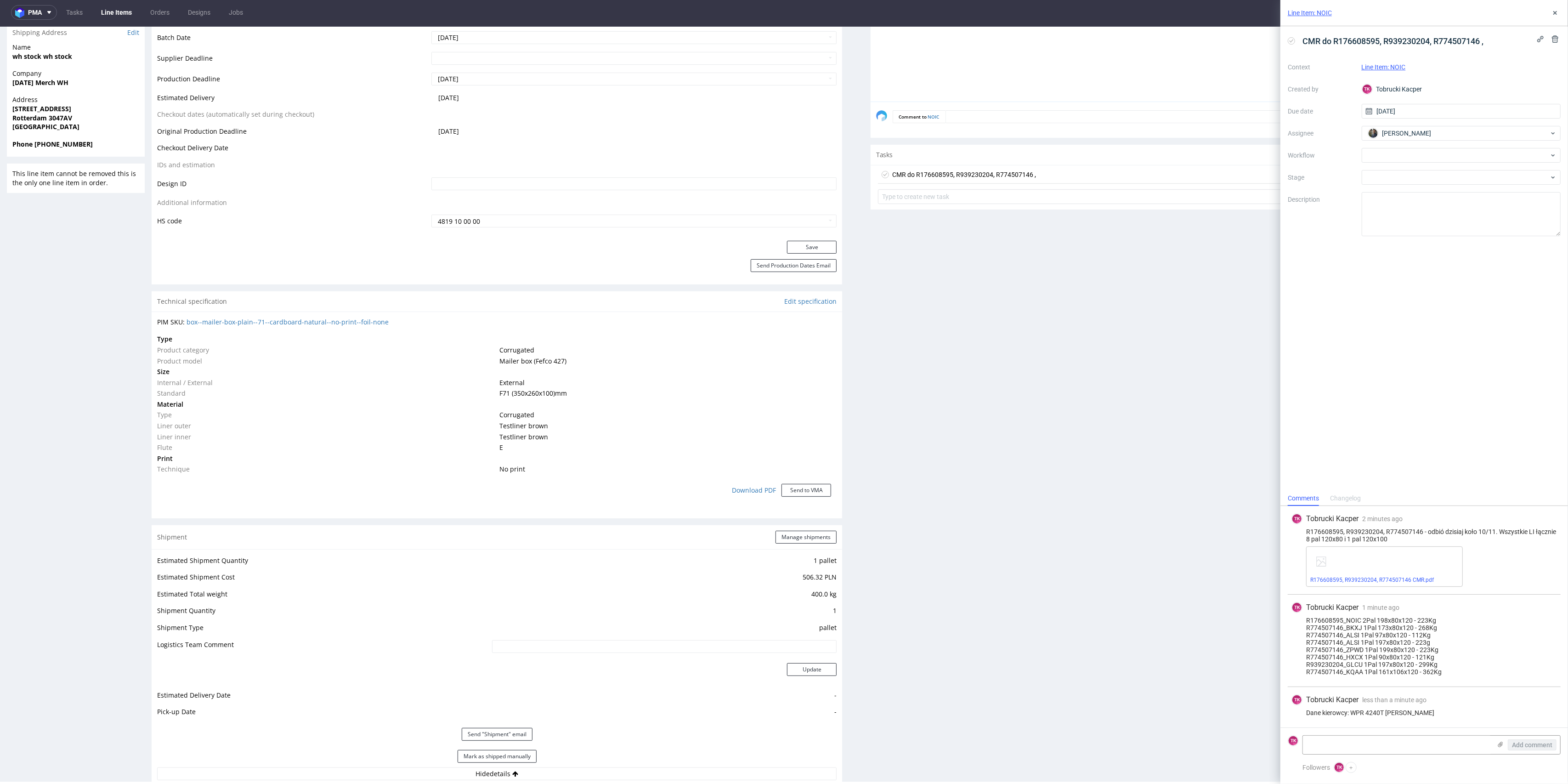
scroll to position [493, 0]
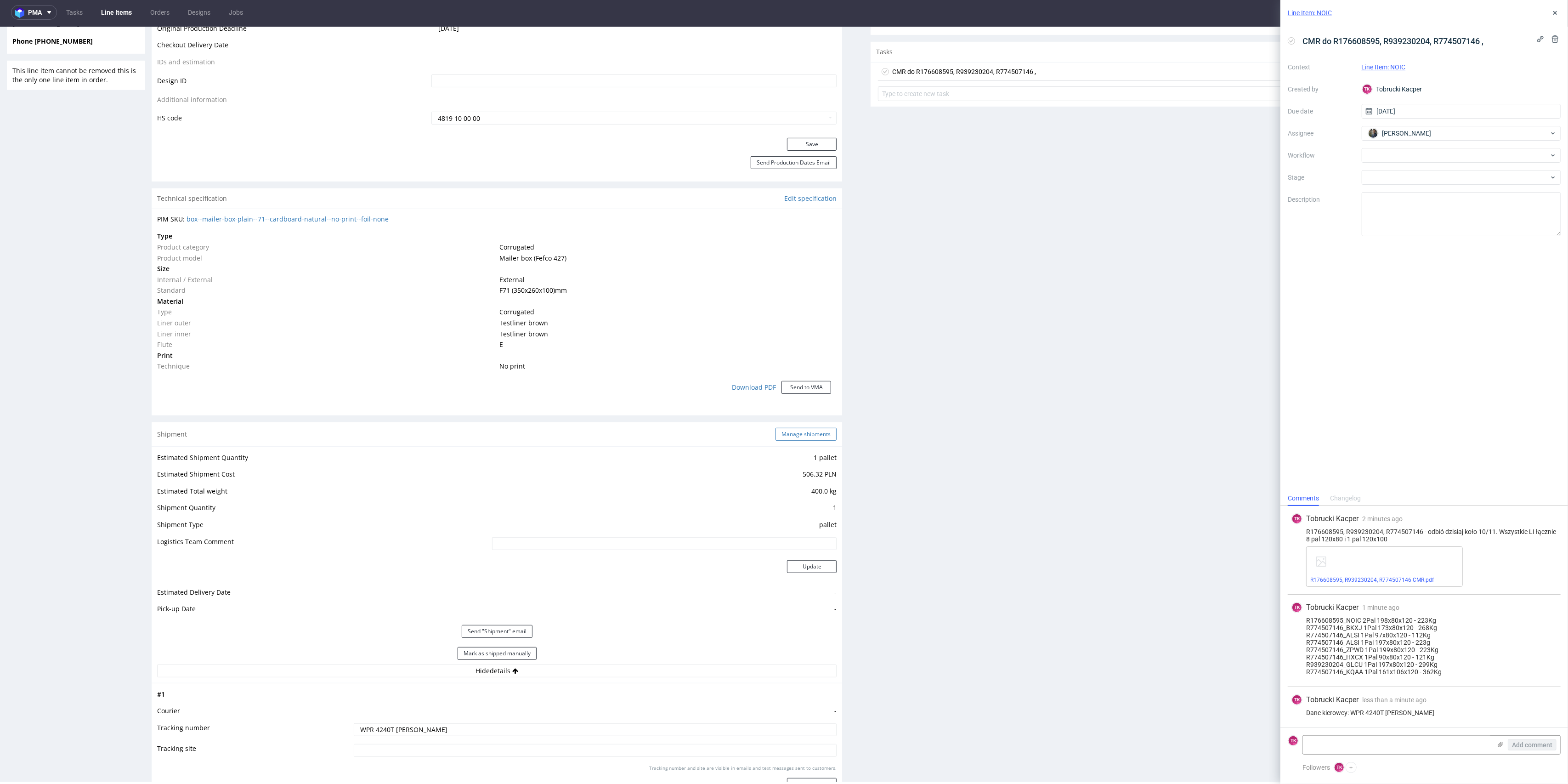
click at [801, 435] on button "Manage shipments" at bounding box center [806, 434] width 61 height 13
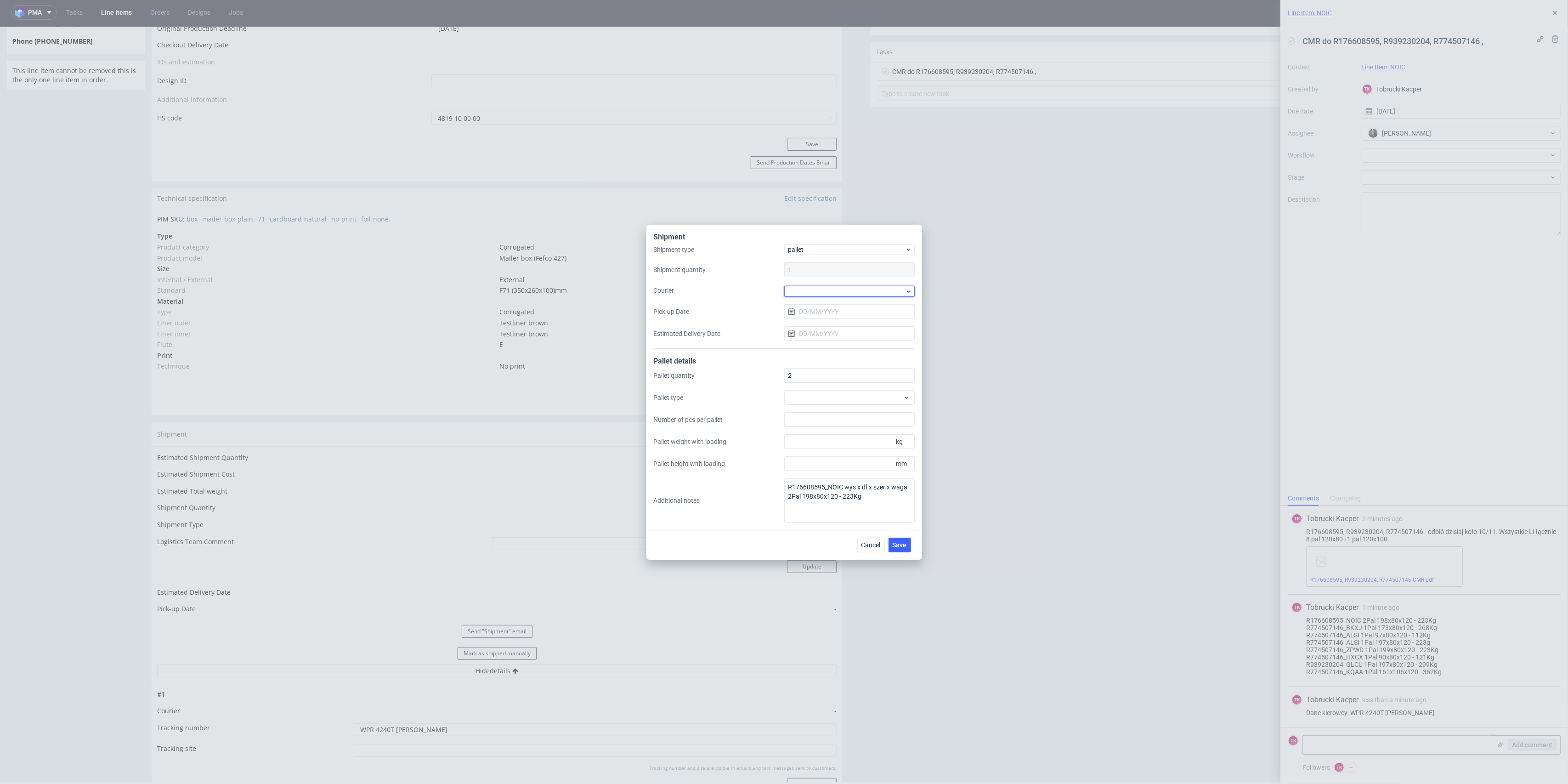
click at [840, 286] on div at bounding box center [849, 291] width 131 height 11
click at [810, 353] on div "Other" at bounding box center [849, 350] width 123 height 16
click at [820, 302] on input "text" at bounding box center [849, 299] width 131 height 14
paste input "Trans-Speed Logistics Sp. z o.o."
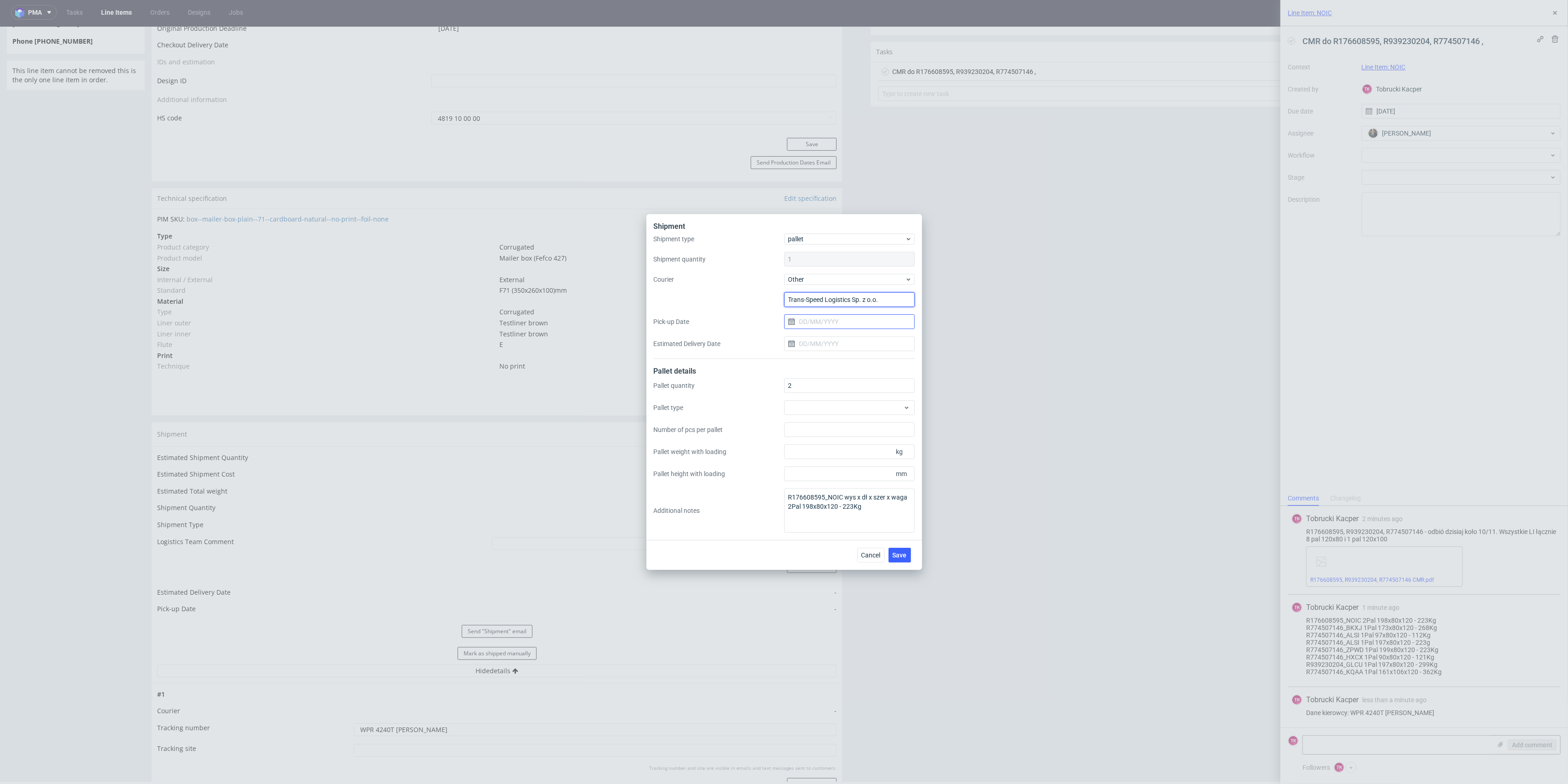
type input "Trans-Speed Logistics Sp. z o.o."
click at [828, 323] on input "Pick-up Date" at bounding box center [849, 322] width 131 height 14
drag, startPoint x: 835, startPoint y: 427, endPoint x: 840, endPoint y: 417, distance: 11.2
click at [836, 427] on span "19" at bounding box center [834, 426] width 7 height 9
type input "19/08/2025"
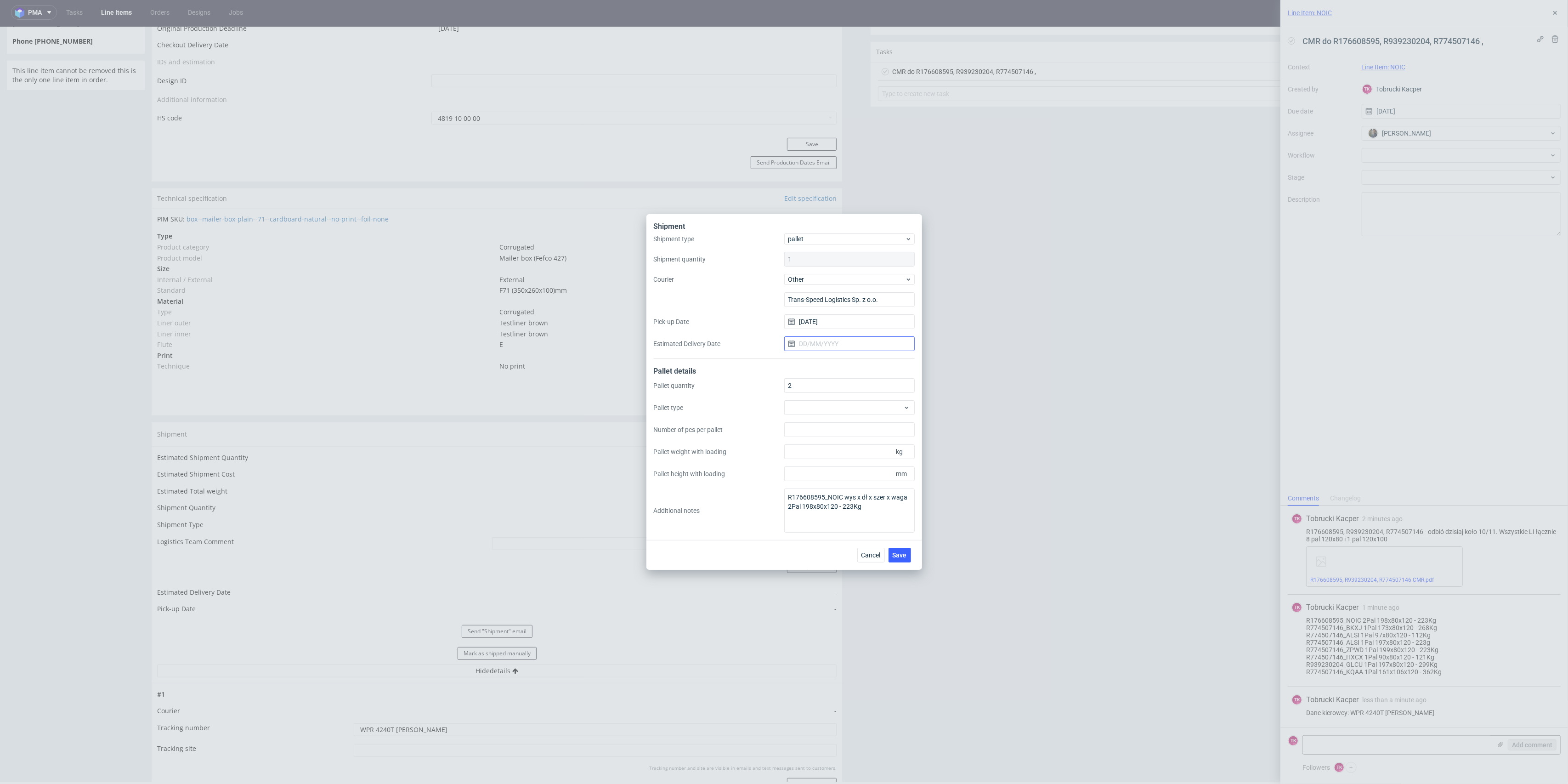
click at [833, 345] on input "Estimated Delivery Date" at bounding box center [849, 343] width 131 height 14
drag, startPoint x: 864, startPoint y: 452, endPoint x: 881, endPoint y: 476, distance: 29.4
click at [864, 452] on span "21" at bounding box center [864, 448] width 7 height 9
type input "21/08/2025"
click at [905, 559] on button "Save" at bounding box center [899, 555] width 22 height 14
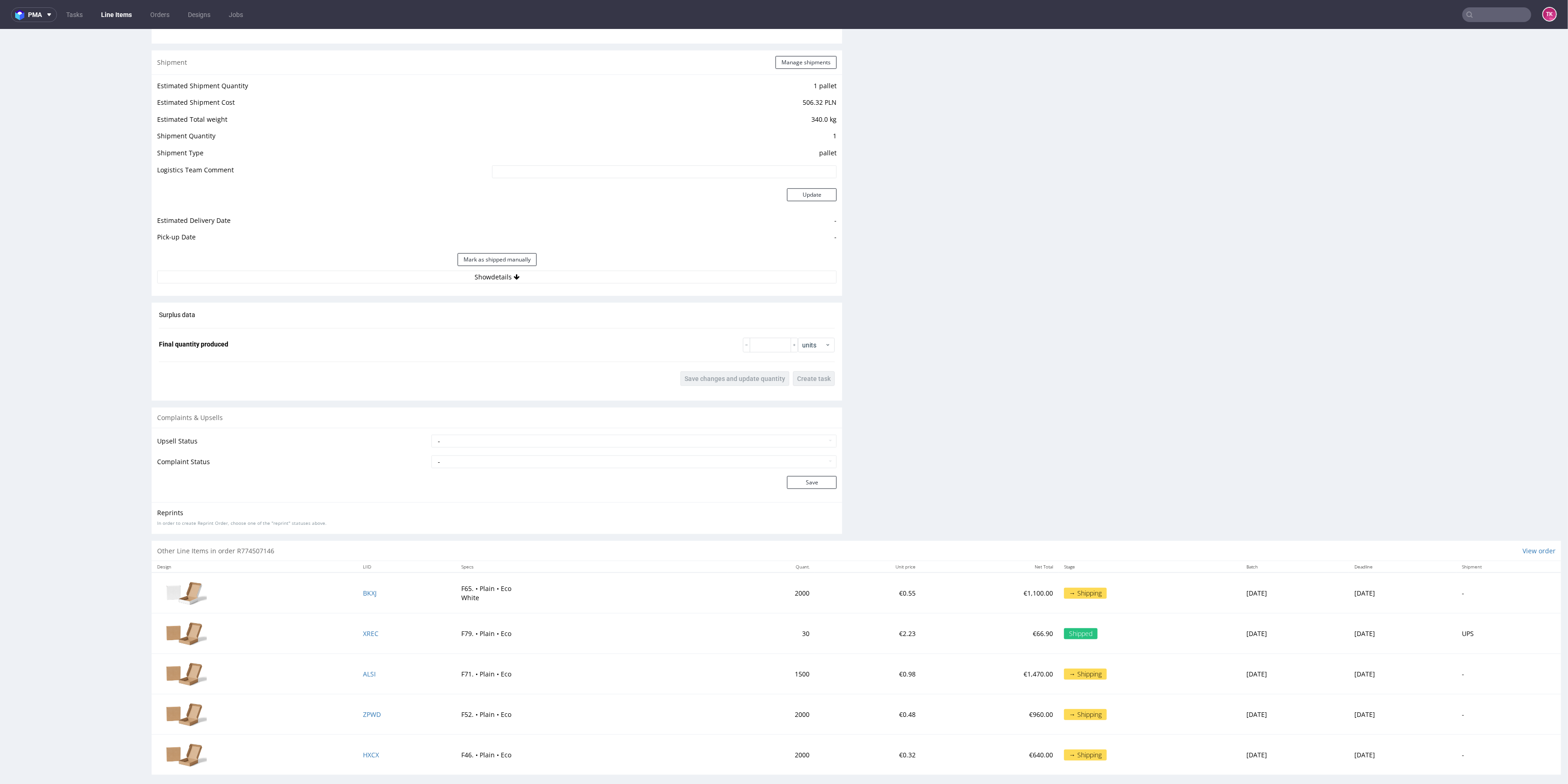
scroll to position [874, 0]
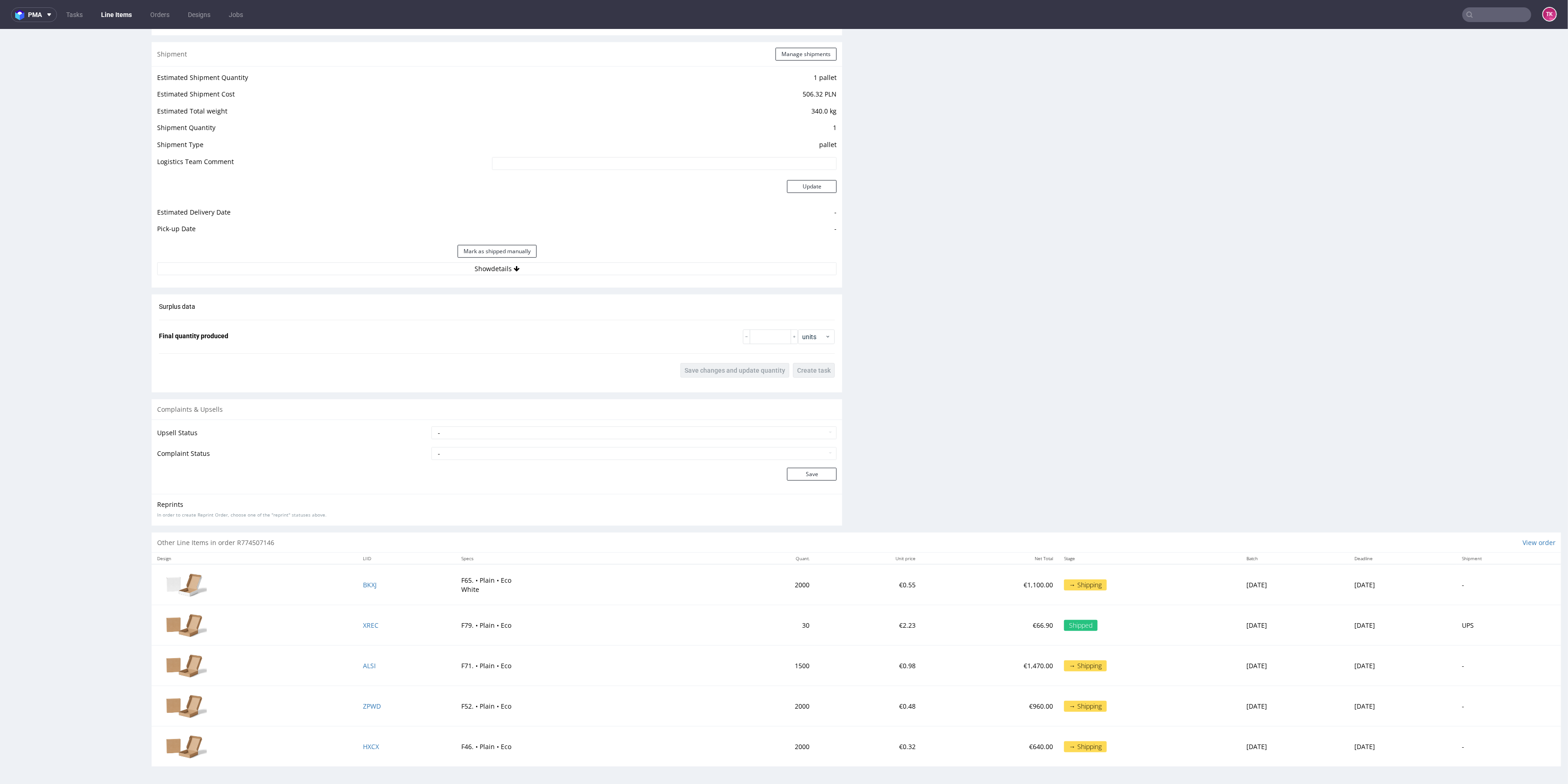
click at [592, 276] on div "Estimated Shipment Quantity 1 pallet Estimated Shipment Cost 506.32 PLN Estimat…" at bounding box center [496, 173] width 691 height 214
click at [595, 271] on button "Show details" at bounding box center [496, 269] width 679 height 13
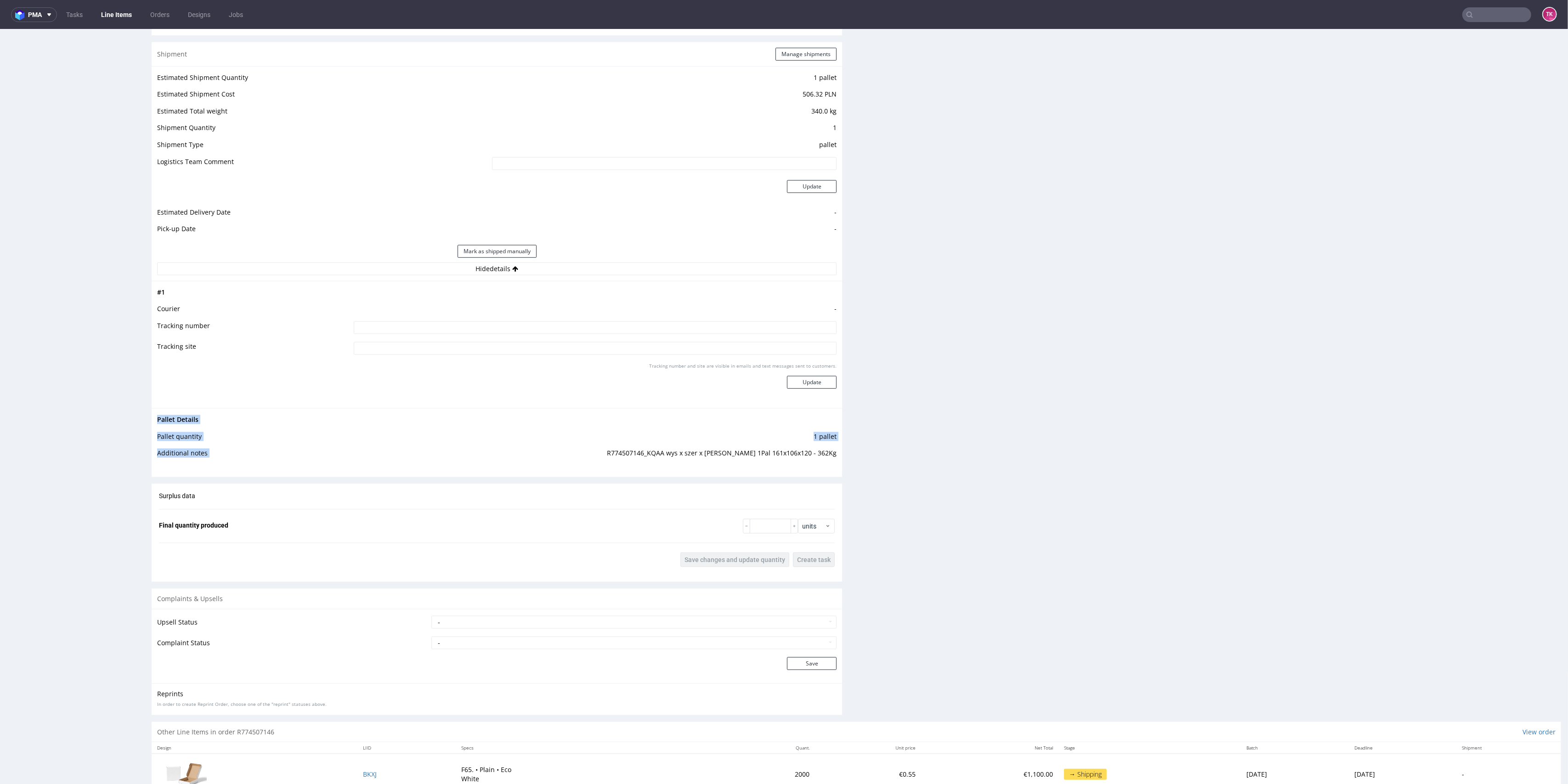
drag, startPoint x: 620, startPoint y: 451, endPoint x: 838, endPoint y: 460, distance: 218.2
click at [838, 460] on div "Progress Payment Payment deferred Design N/A DTP Complete Batch Complete [DATE]…" at bounding box center [856, 73] width 1409 height 1779
copy tbody "Pallet Details Pallet quantity 1 pallet Additional notes"
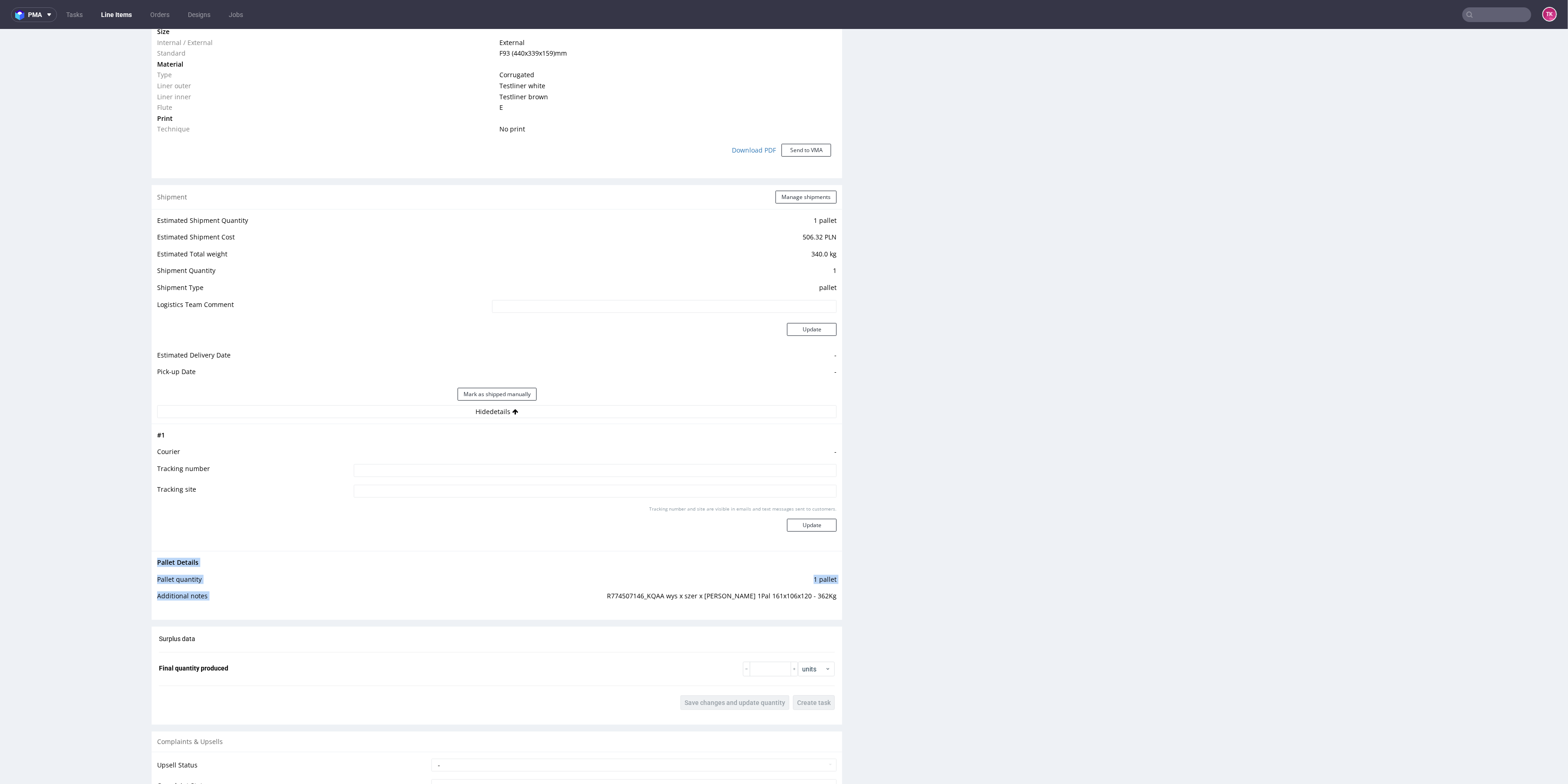
scroll to position [735, 0]
drag, startPoint x: 660, startPoint y: 460, endPoint x: 659, endPoint y: 470, distance: 10.0
click at [658, 463] on input at bounding box center [595, 467] width 483 height 13
drag, startPoint x: 674, startPoint y: 469, endPoint x: 676, endPoint y: 461, distance: 8.2
click at [676, 468] on input at bounding box center [595, 467] width 483 height 13
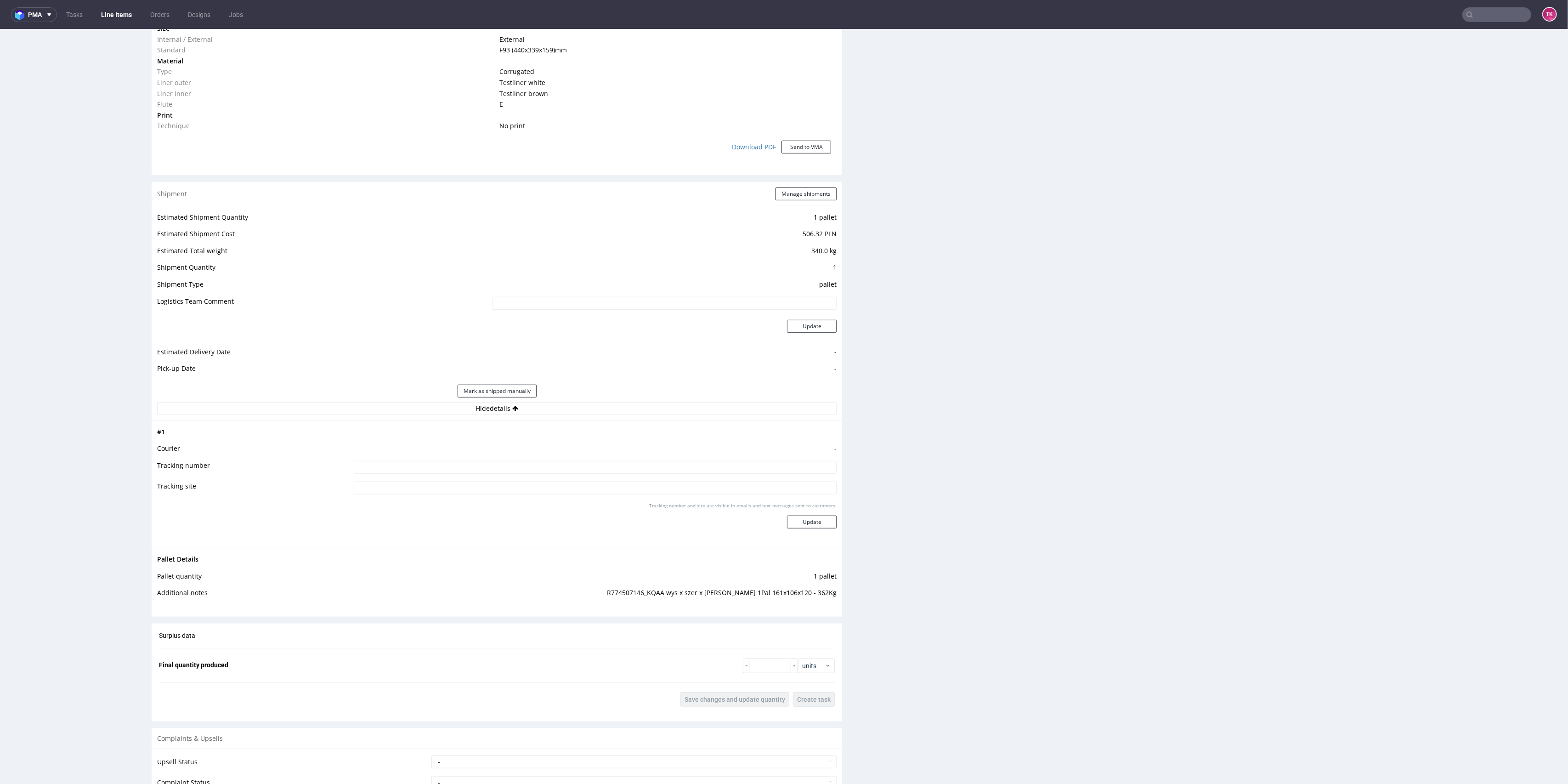
click at [675, 472] on input at bounding box center [595, 467] width 483 height 13
paste input "WPR 4240T [PERSON_NAME]"
type input "WPR 4240T [PERSON_NAME]"
click at [796, 514] on div "Tracking number and site are visible in emails and text messages sent to custom…" at bounding box center [595, 518] width 483 height 33
click at [803, 521] on button "Update" at bounding box center [811, 521] width 49 height 13
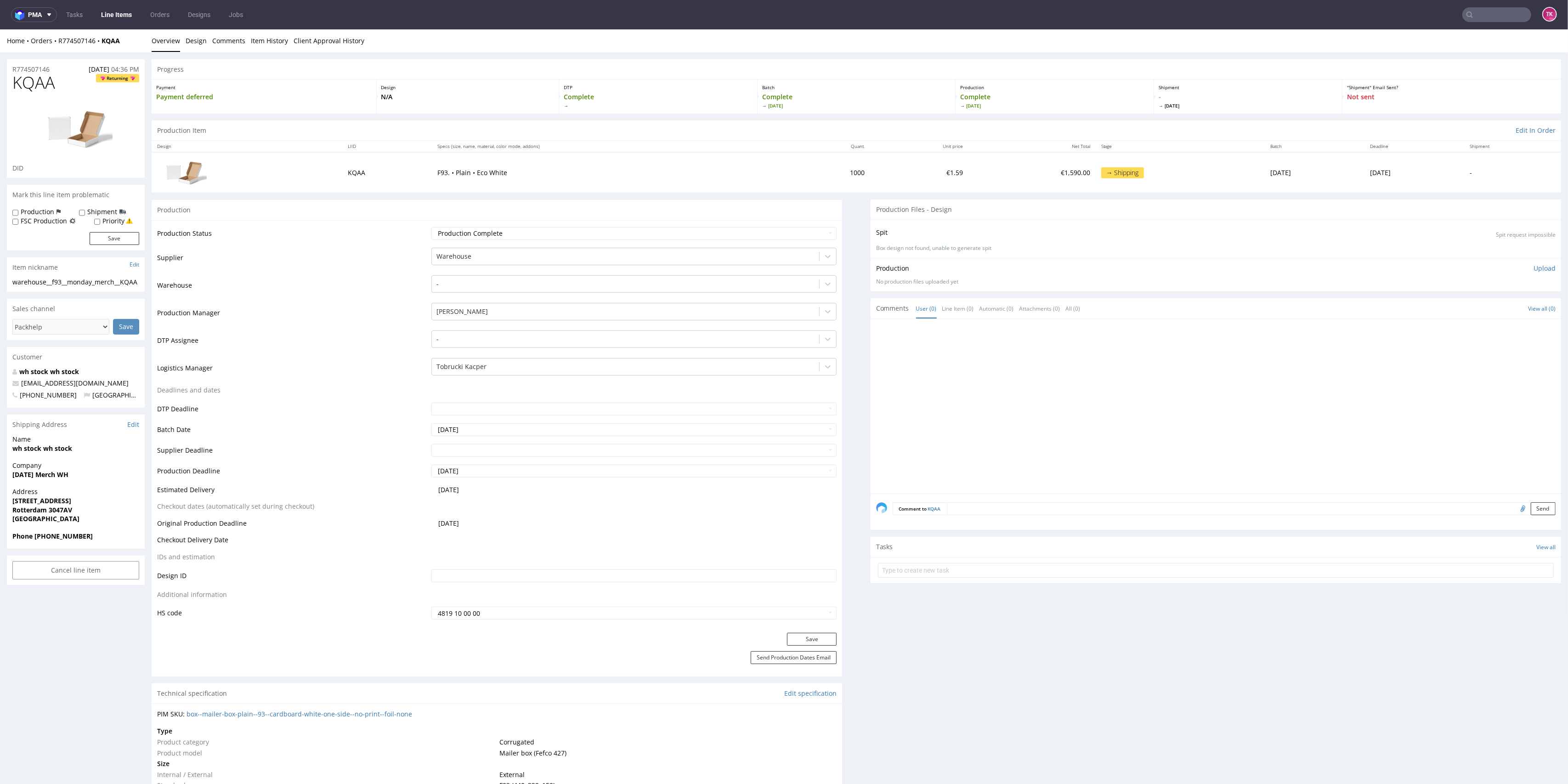
scroll to position [719, 0]
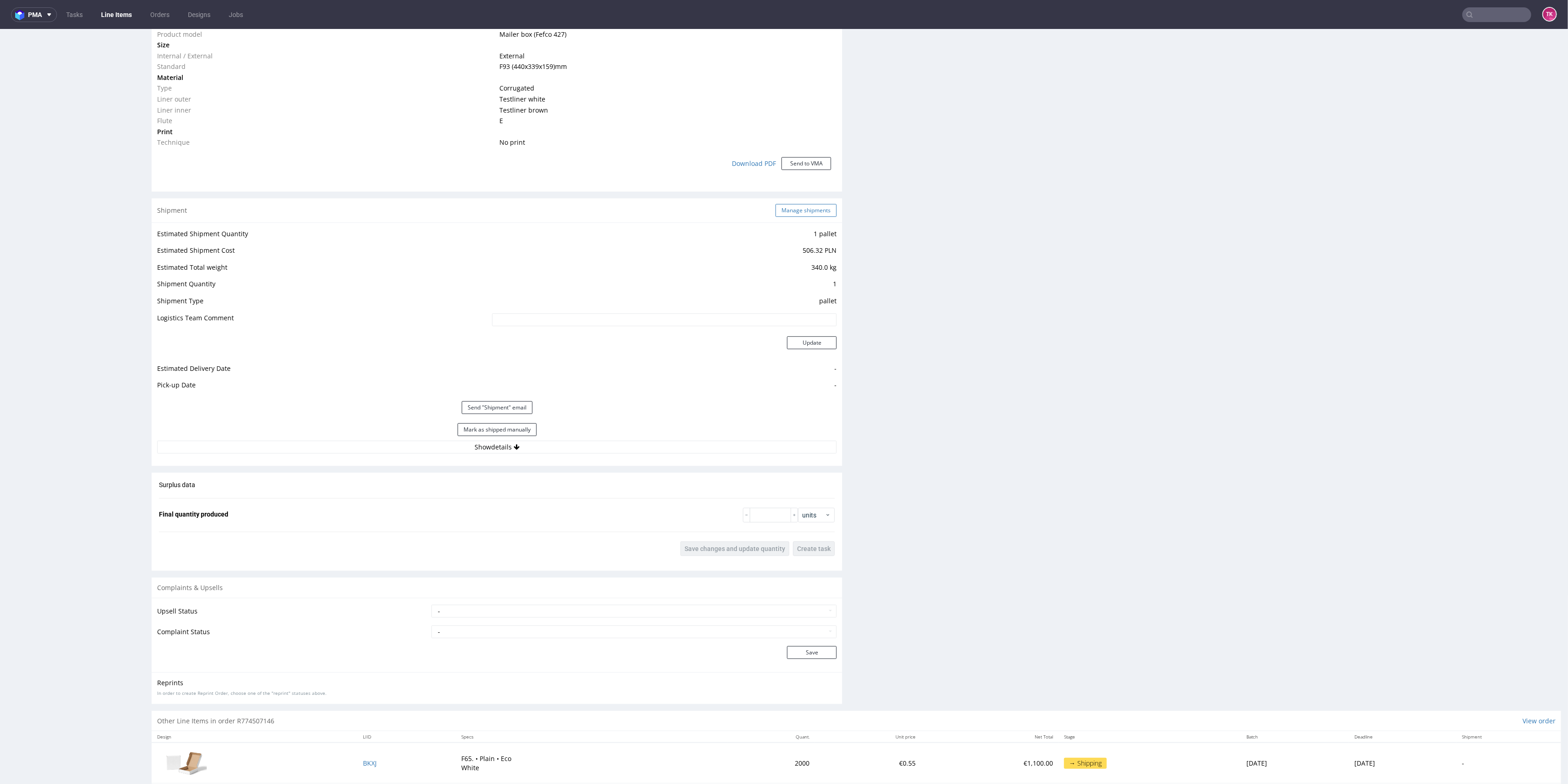
drag, startPoint x: 804, startPoint y: 223, endPoint x: 805, endPoint y: 211, distance: 12.0
click at [805, 223] on div "Estimated Shipment Quantity 1 pallet Estimated Shipment Cost 506.32 PLN Estimat…" at bounding box center [496, 340] width 691 height 237
click at [805, 209] on button "Manage shipments" at bounding box center [806, 211] width 61 height 13
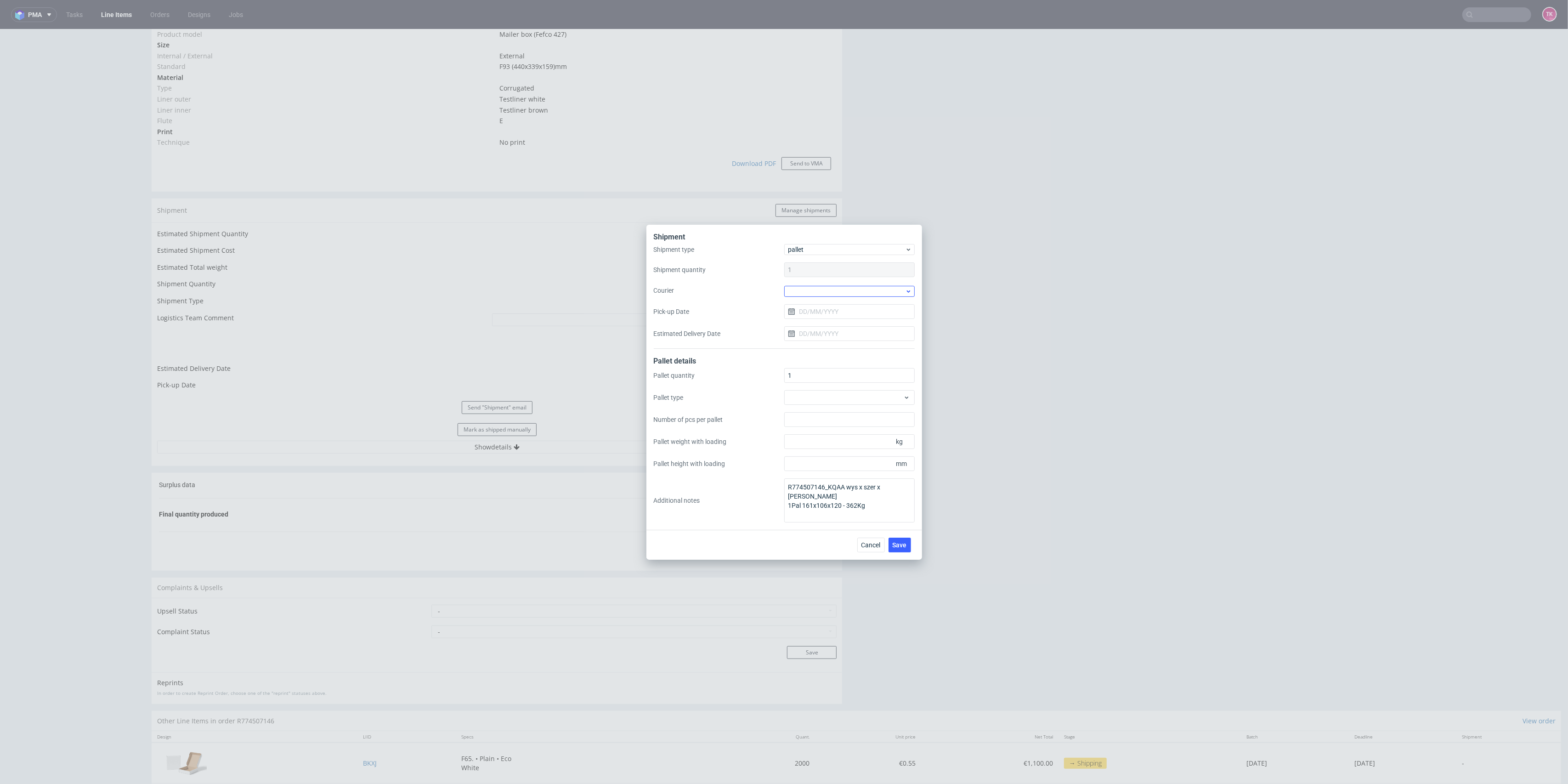
drag, startPoint x: 827, startPoint y: 297, endPoint x: 826, endPoint y: 293, distance: 4.1
click at [827, 296] on div "Shipment type pallet Shipment quantity 1 Courier Pick-up Date Estimated Deliver…" at bounding box center [784, 296] width 261 height 105
click at [826, 289] on div at bounding box center [849, 291] width 131 height 11
click at [823, 323] on div "Other" at bounding box center [849, 320] width 123 height 16
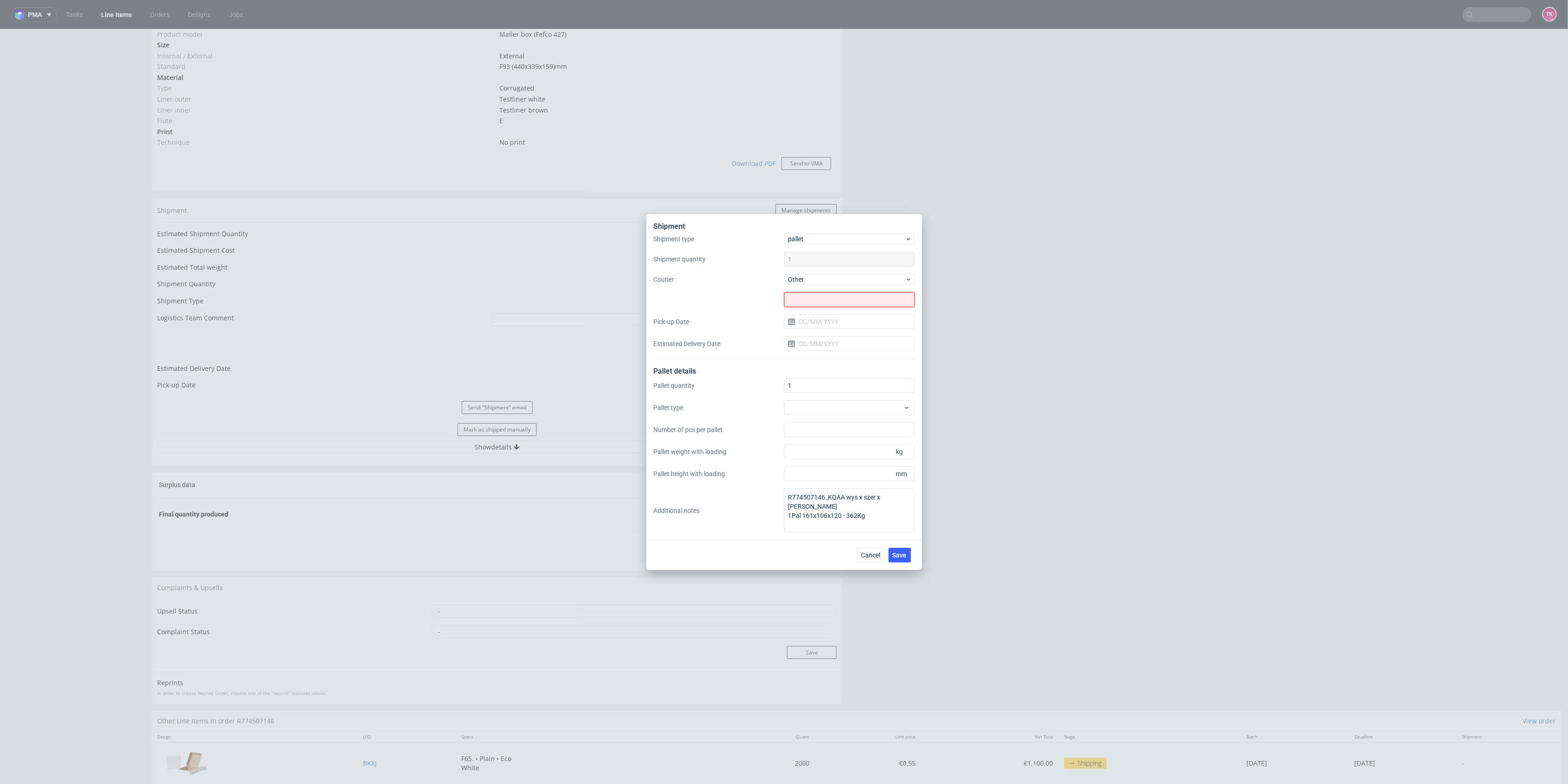
click at [817, 296] on input "text" at bounding box center [849, 299] width 131 height 14
paste input "Trans-Speed Logistics Sp. z o.o."
type input "Trans-Speed Logistics Sp. z o.o."
click at [809, 329] on div "Shipment type pallet Shipment quantity 1 Courier Other Trans-Speed Logistics Sp…" at bounding box center [784, 296] width 261 height 125
click at [810, 326] on input "Pick-up Date" at bounding box center [849, 322] width 131 height 14
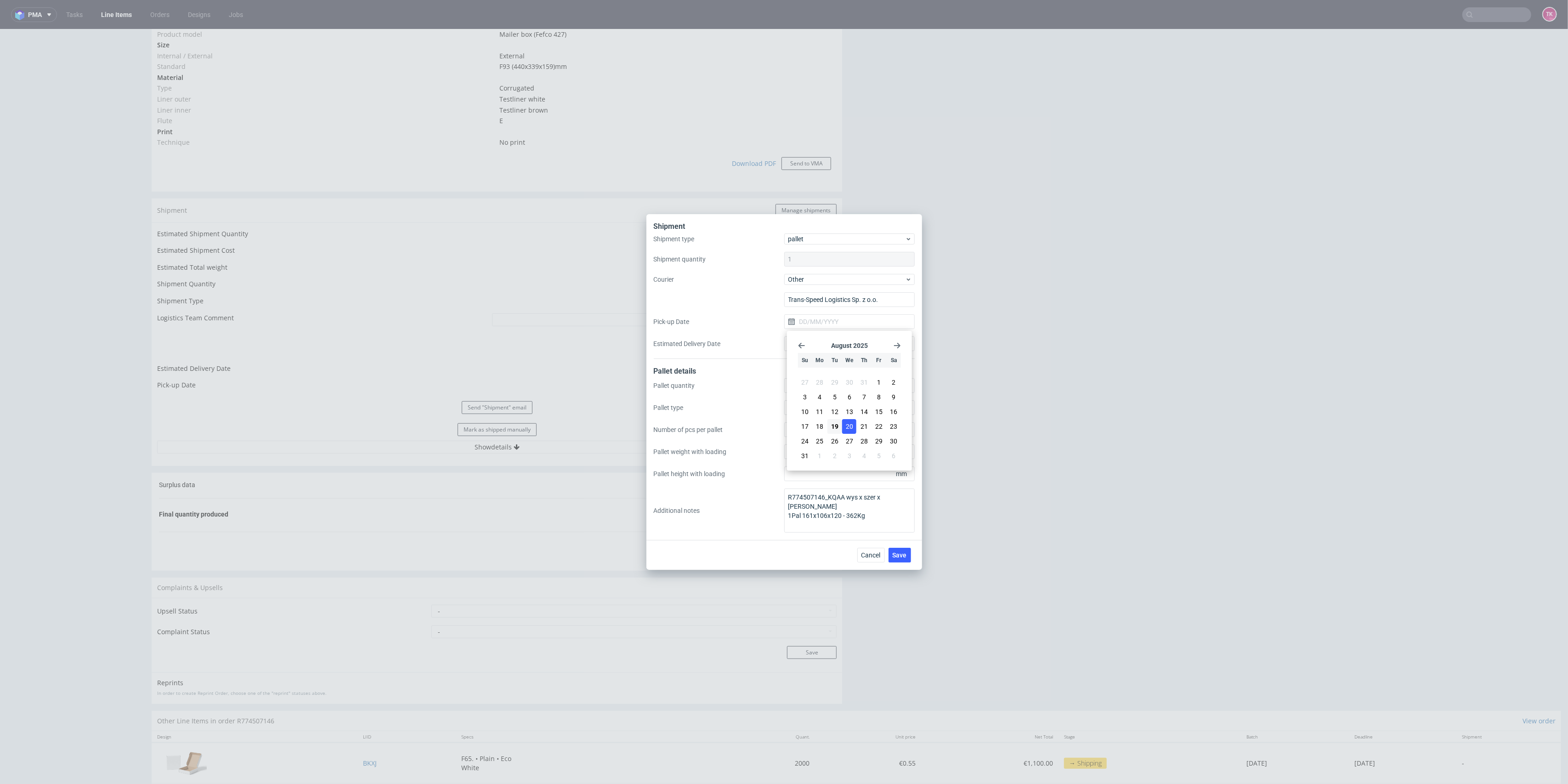
click at [850, 429] on span "20" at bounding box center [849, 426] width 7 height 9
click at [813, 328] on input "[DATE]" at bounding box center [849, 322] width 131 height 14
drag, startPoint x: 840, startPoint y: 425, endPoint x: 840, endPoint y: 383, distance: 42.0
click at [836, 423] on button "19" at bounding box center [834, 426] width 14 height 14
type input "[DATE]"
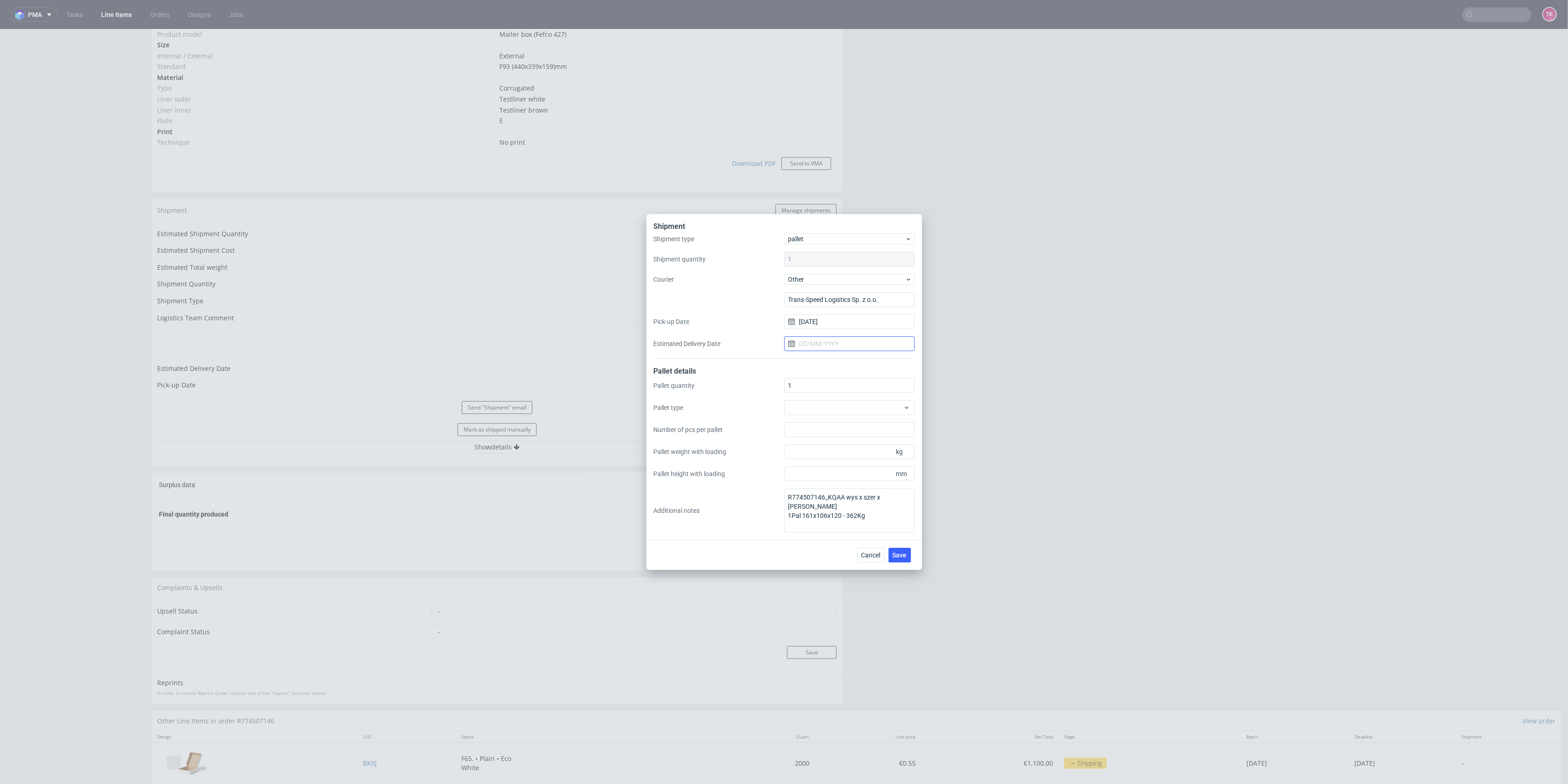
click at [827, 349] on input "Estimated Delivery Date" at bounding box center [849, 343] width 131 height 14
click at [865, 444] on span "21" at bounding box center [864, 448] width 7 height 9
type input "[DATE]"
click at [901, 556] on span "Save" at bounding box center [900, 555] width 14 height 6
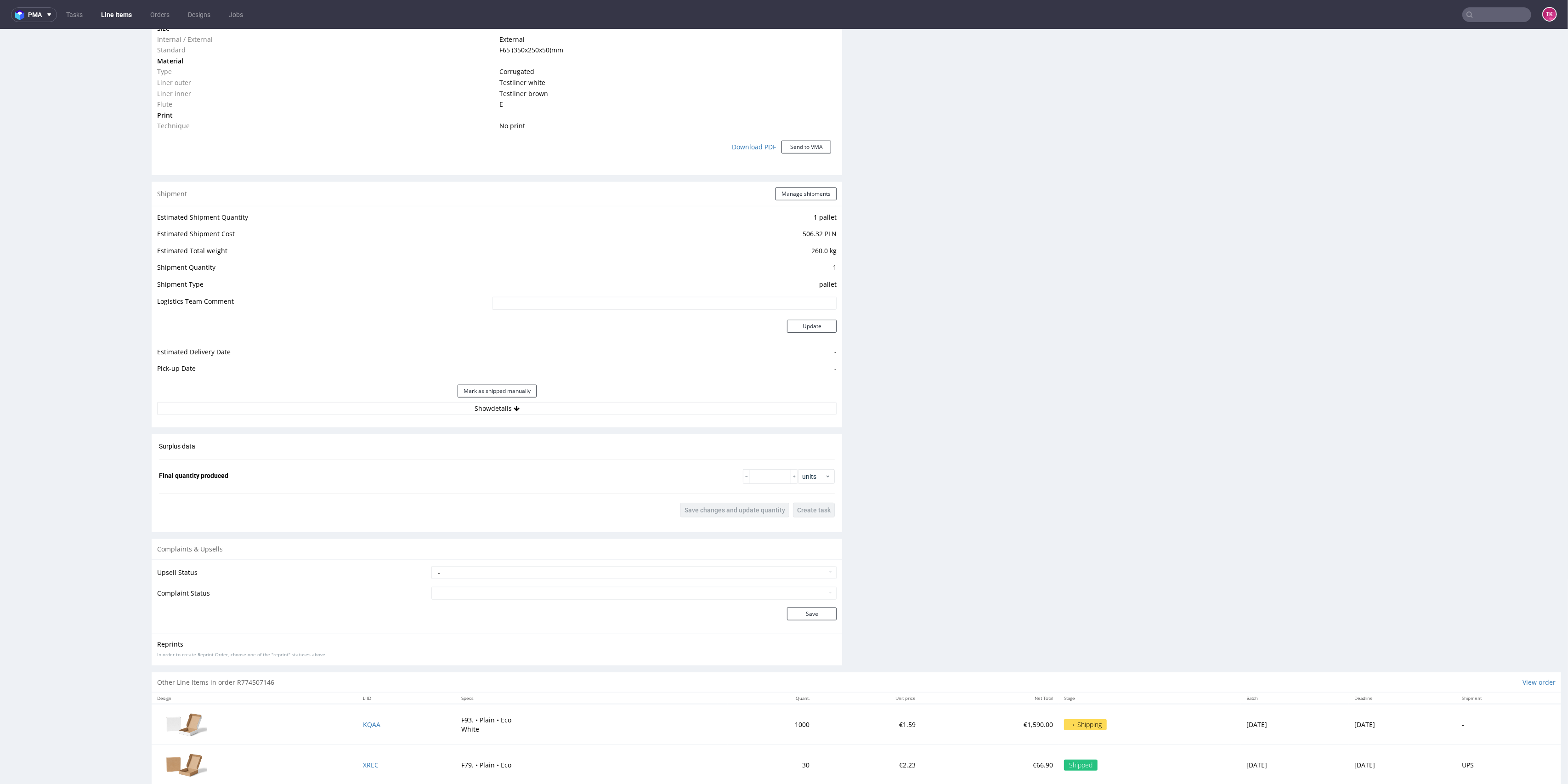
scroll to position [874, 0]
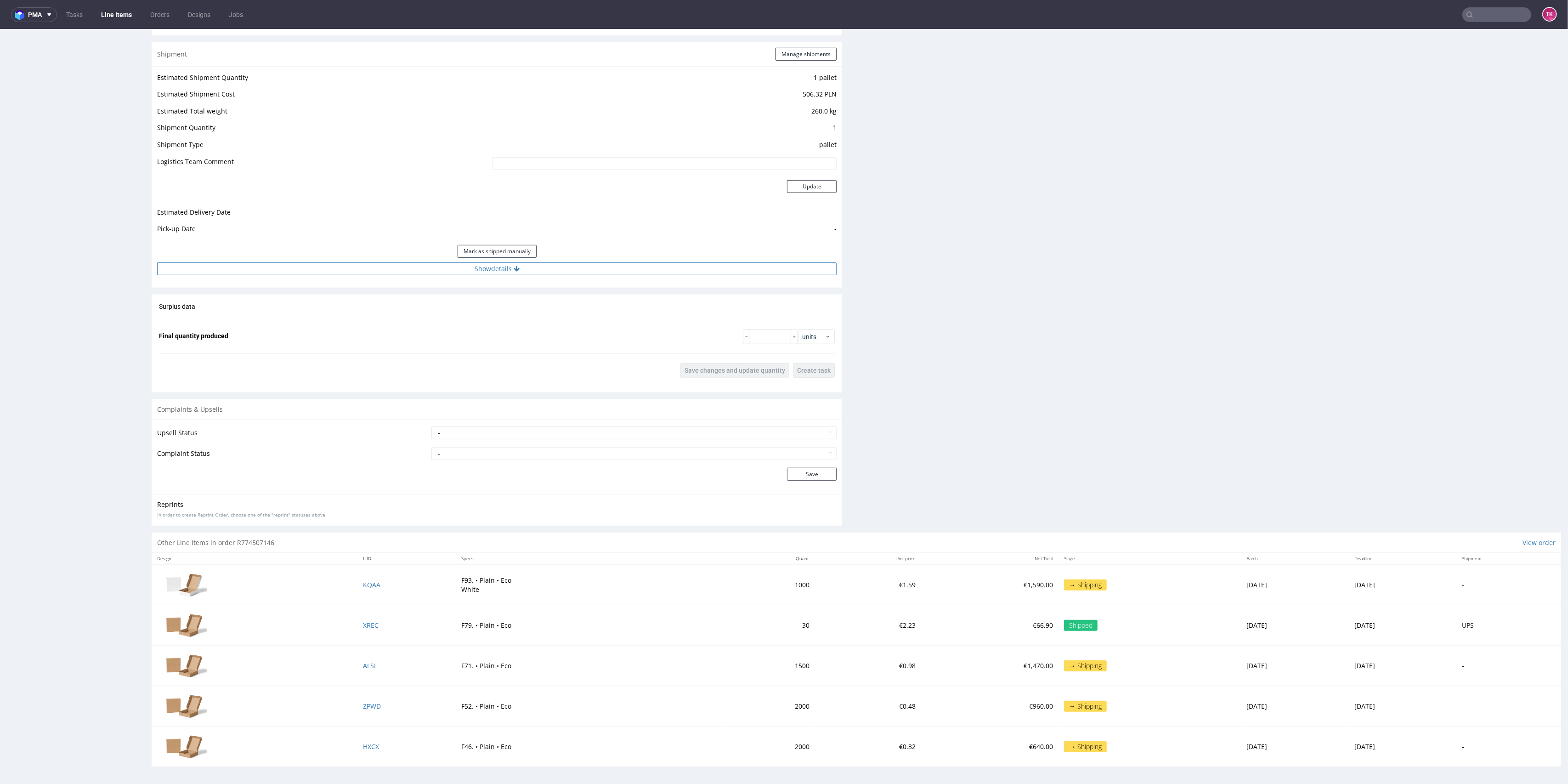
click at [668, 274] on button "Show details" at bounding box center [496, 269] width 679 height 13
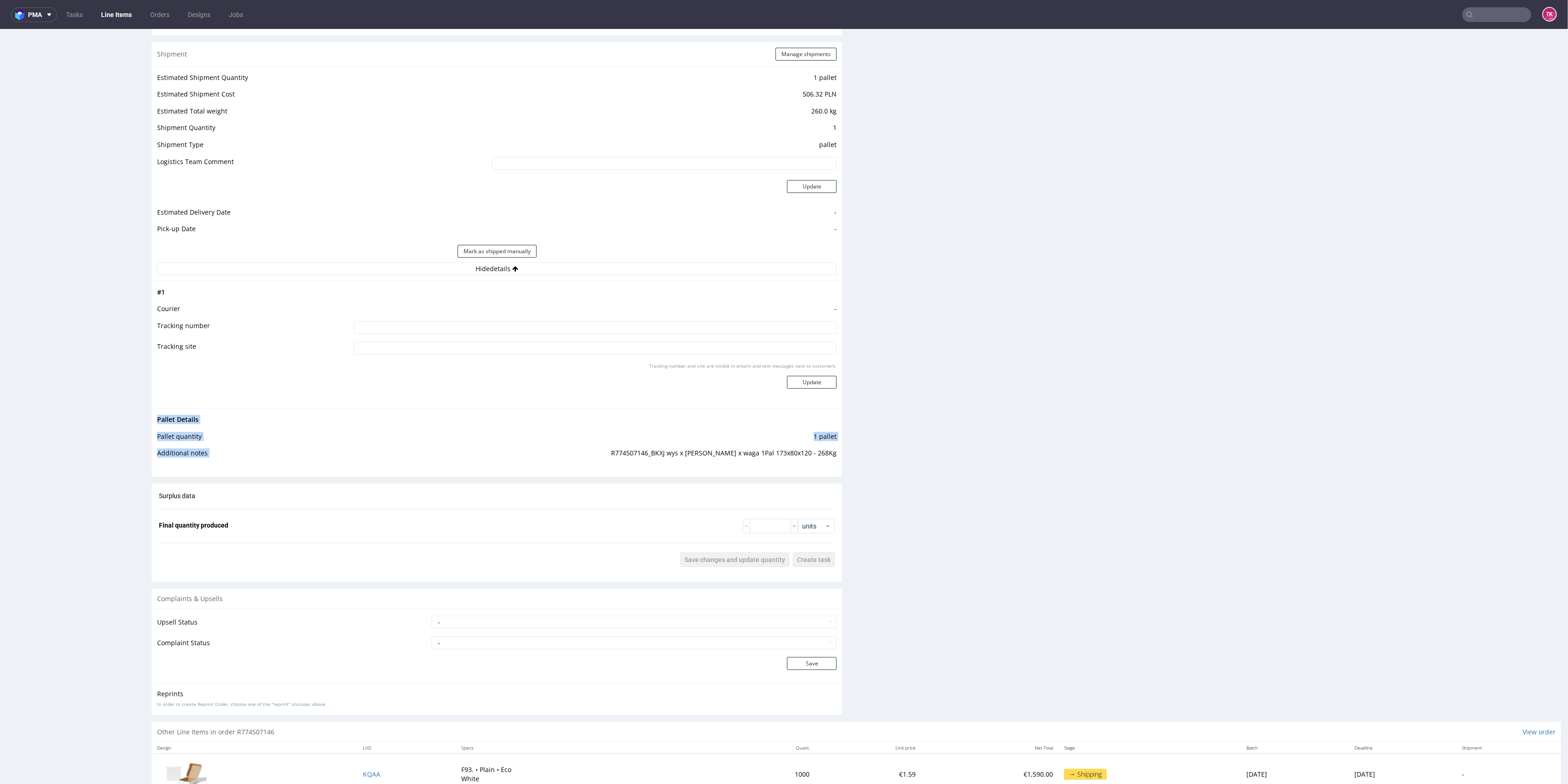
drag, startPoint x: 649, startPoint y: 457, endPoint x: 828, endPoint y: 456, distance: 179.0
click at [828, 456] on div "Pallet Details Pallet quantity 1 pallet Additional notes R774507146_BKXJ wys x …" at bounding box center [496, 438] width 691 height 62
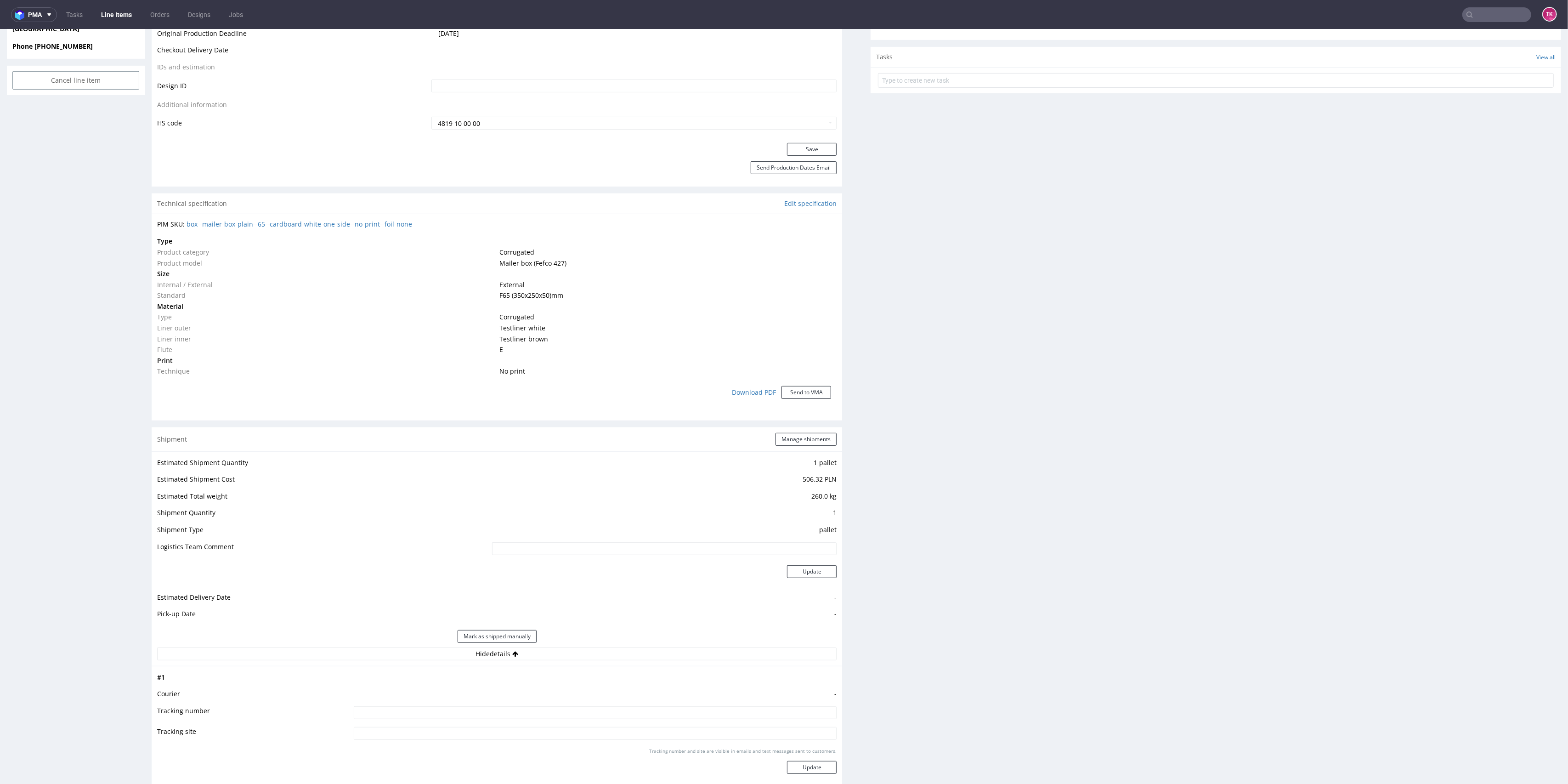
scroll to position [612, 0]
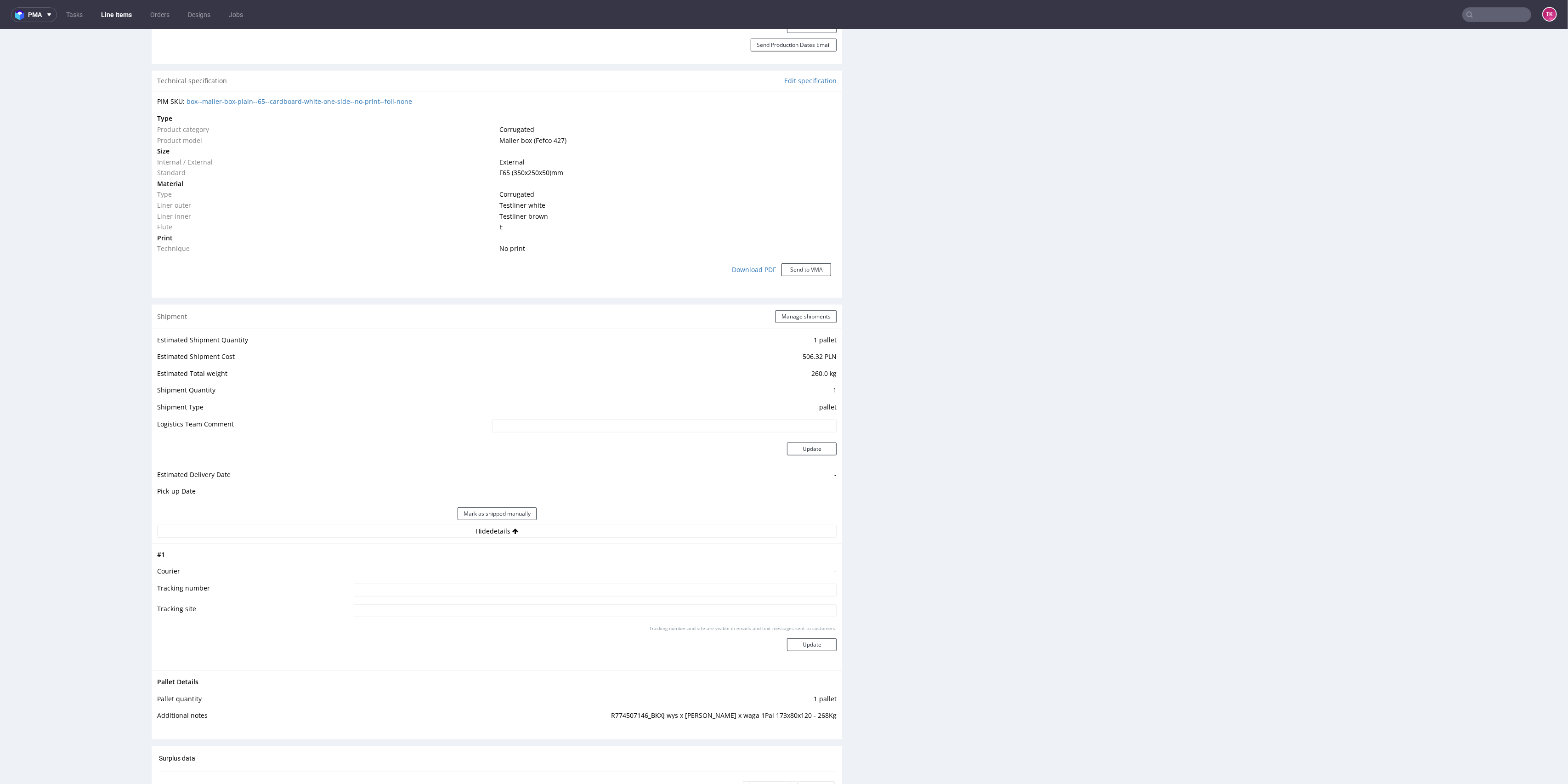
click at [614, 589] on input at bounding box center [595, 590] width 483 height 13
paste input "WPR 4240T [PERSON_NAME]"
type input "WPR 4240T [PERSON_NAME]"
click at [814, 647] on button "Update" at bounding box center [811, 644] width 49 height 13
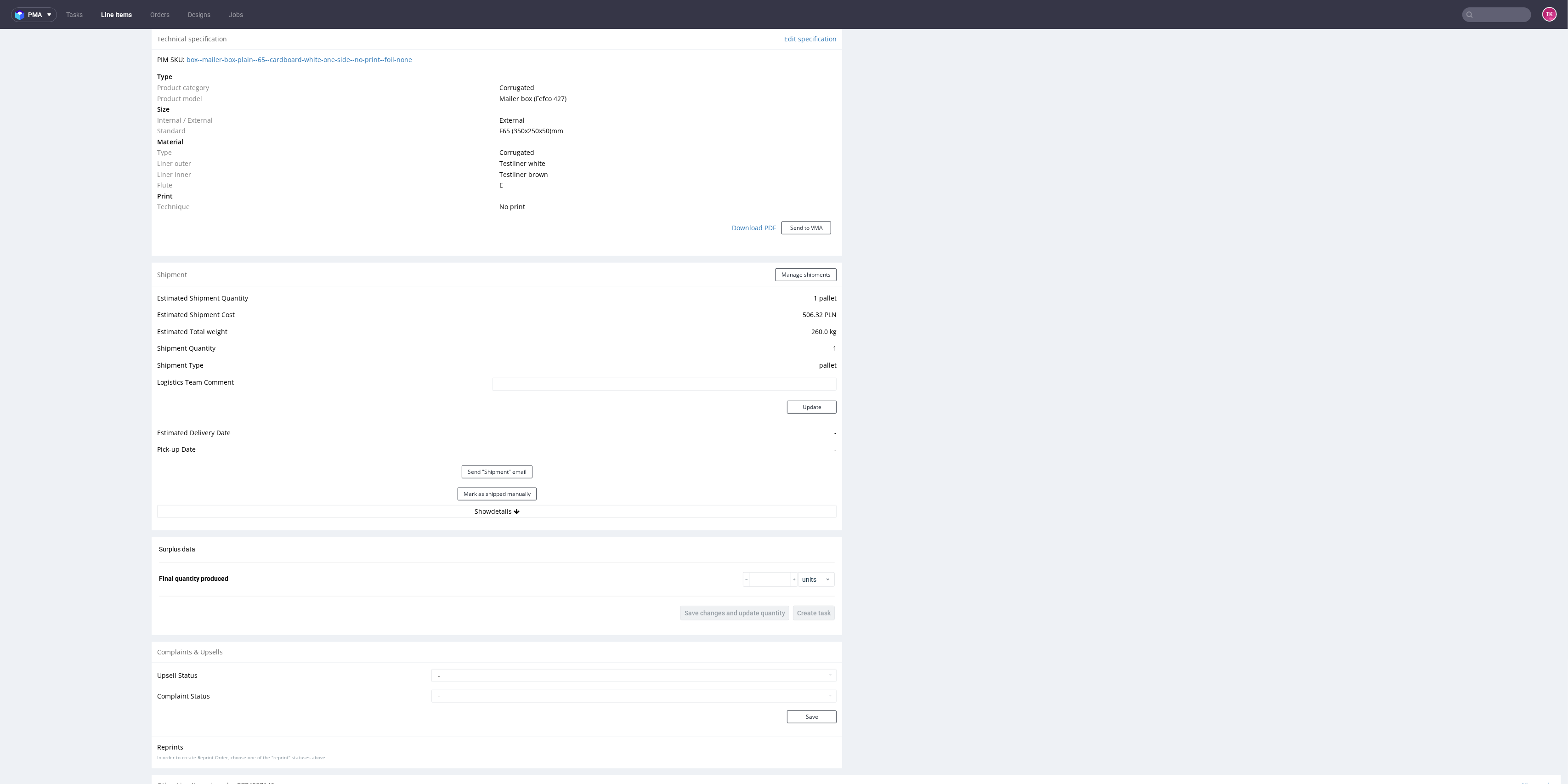
scroll to position [674, 0]
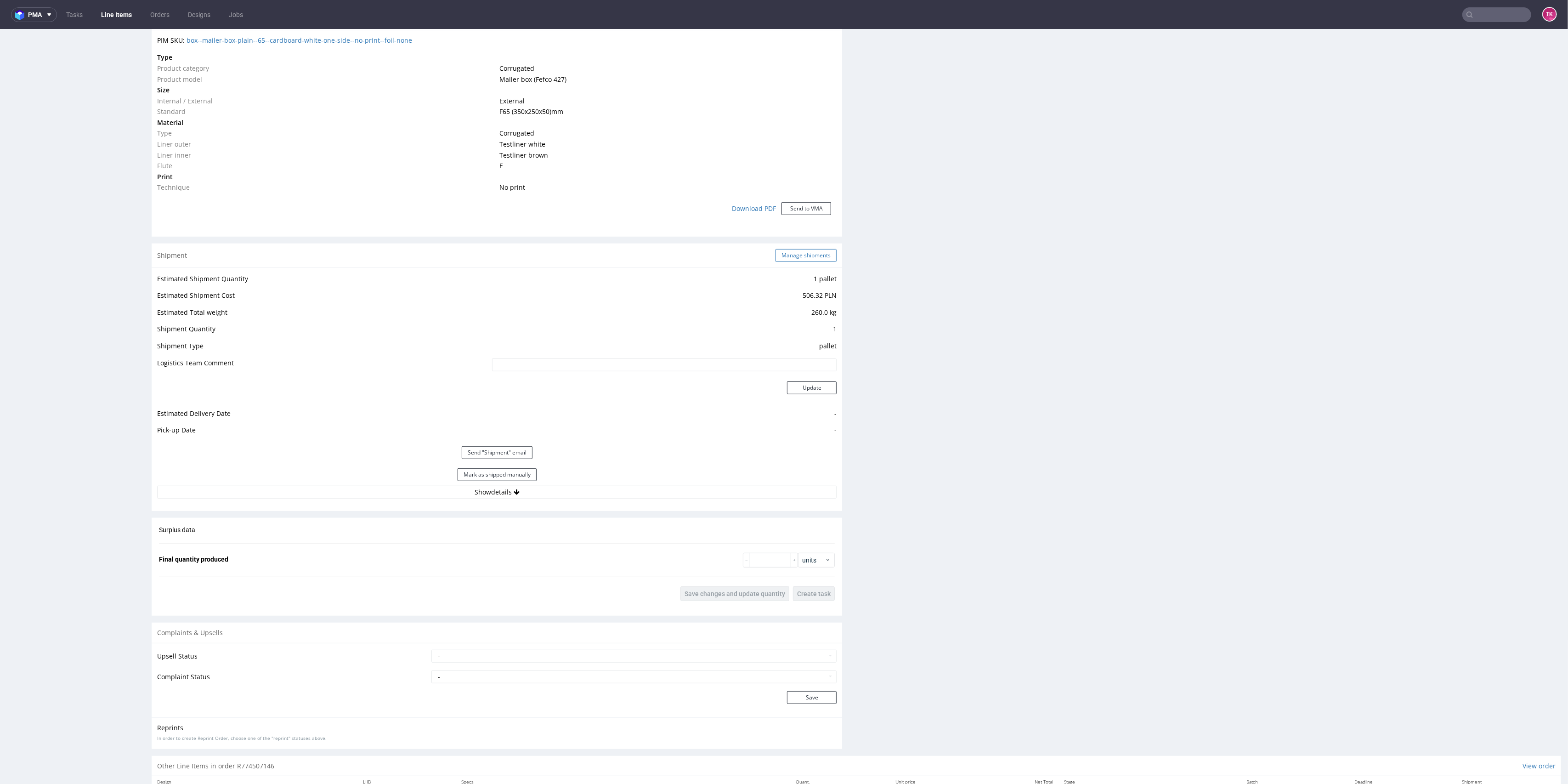
click at [796, 251] on button "Manage shipments" at bounding box center [806, 255] width 61 height 13
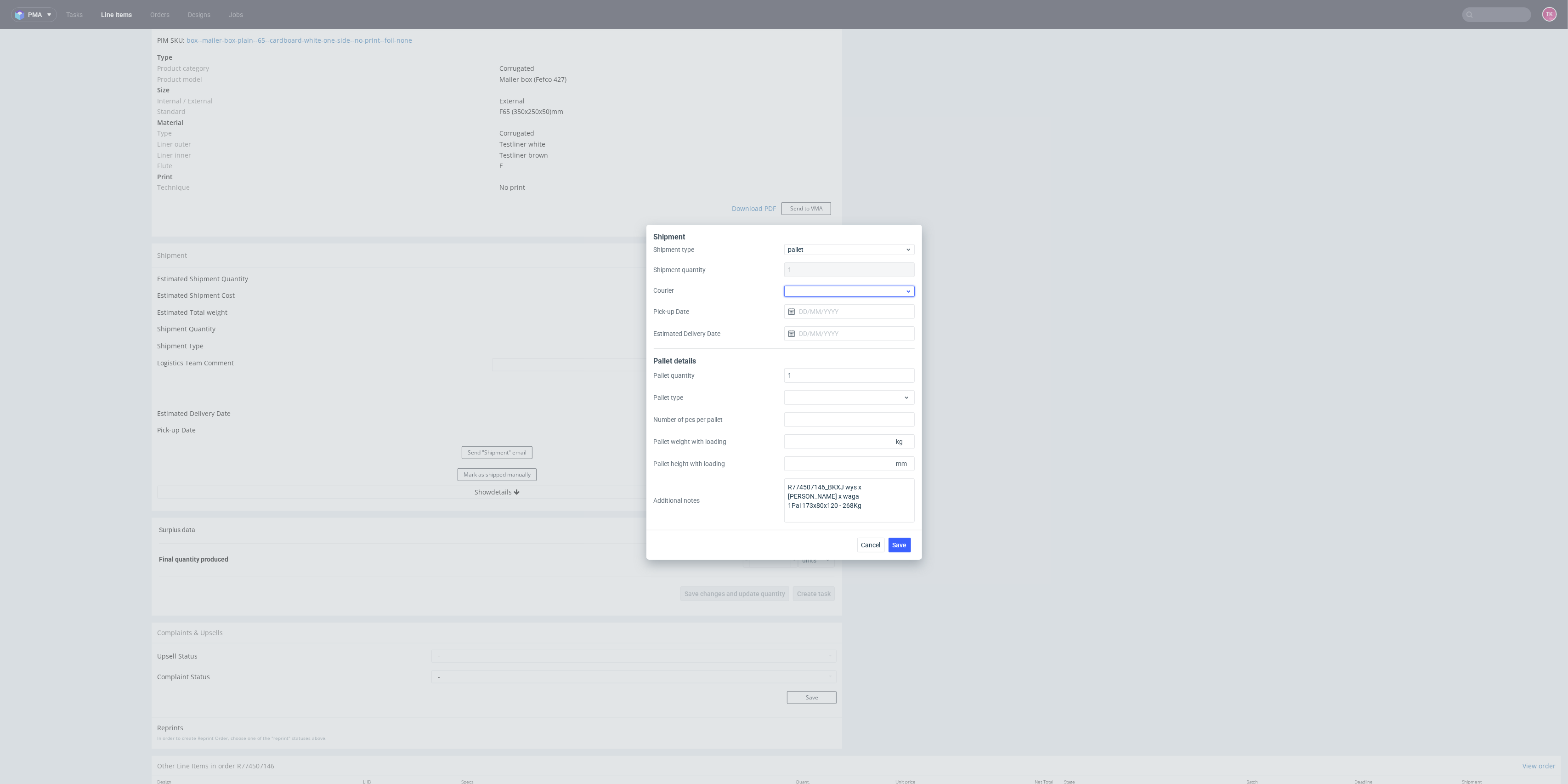
click at [842, 296] on div at bounding box center [849, 291] width 131 height 11
click at [806, 349] on div "Other" at bounding box center [849, 350] width 123 height 16
click at [814, 303] on input "text" at bounding box center [849, 299] width 131 height 14
paste input "Trans-Speed Logistics Sp. z o.o."
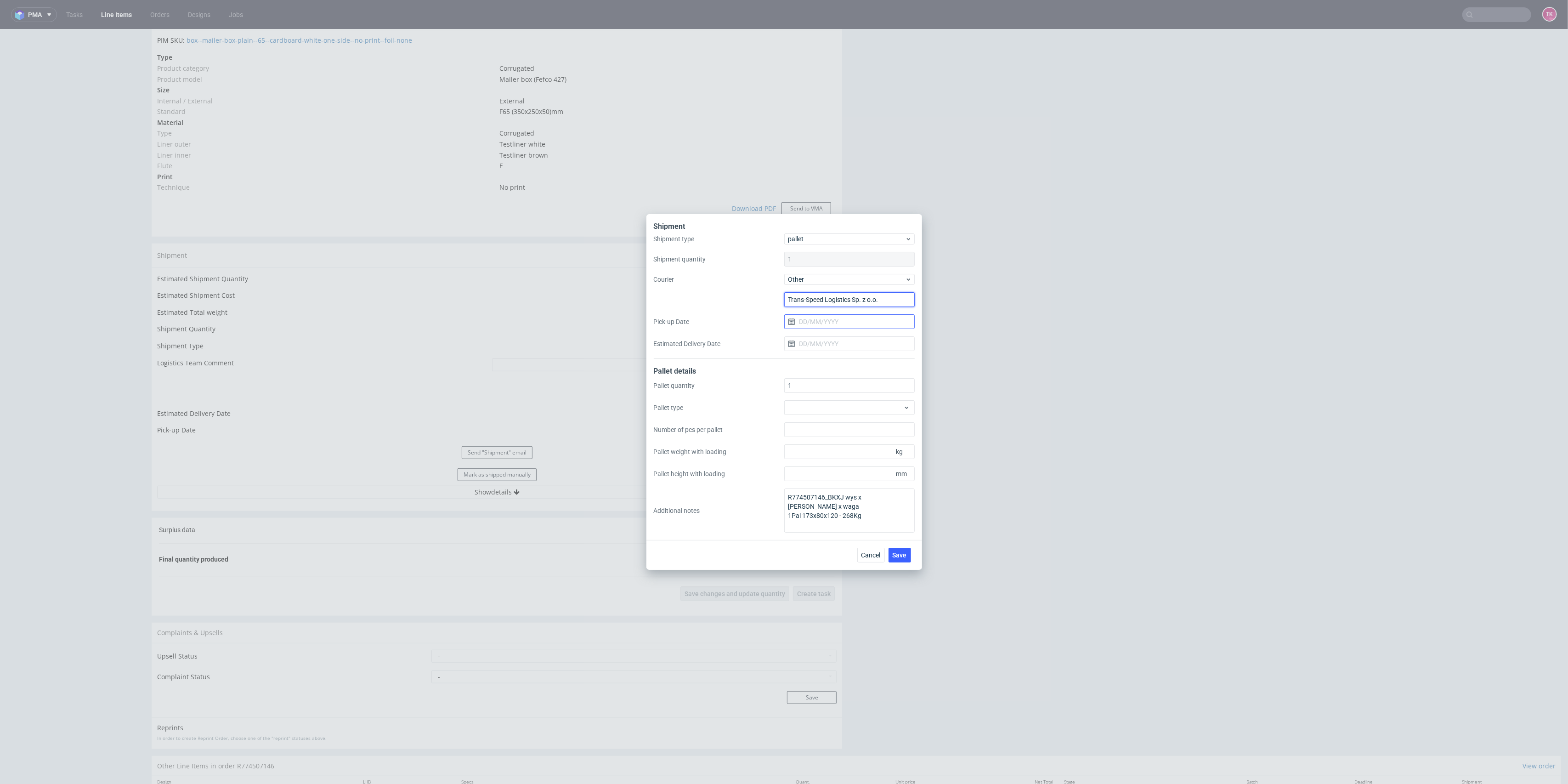
type input "Trans-Speed Logistics Sp. z o.o."
click at [796, 326] on input "Pick-up Date" at bounding box center [849, 322] width 131 height 14
click at [835, 428] on span "19" at bounding box center [834, 426] width 7 height 9
type input "[DATE]"
click at [803, 335] on div "Shipment type pallet Shipment quantity 1 Courier Other Trans-Speed Logistics Sp…" at bounding box center [784, 296] width 261 height 125
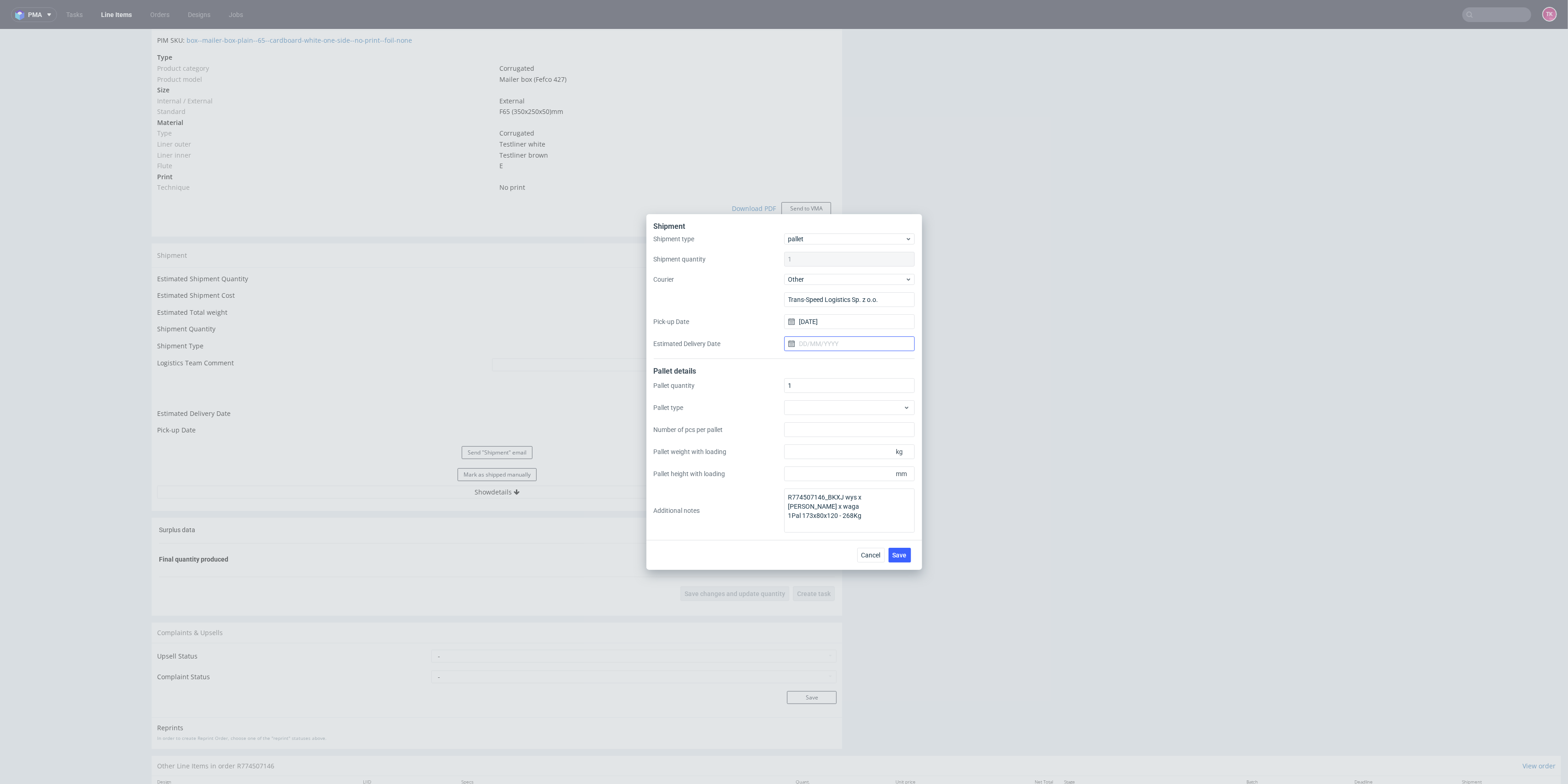
click at [806, 344] on input "Estimated Delivery Date" at bounding box center [849, 343] width 131 height 14
drag, startPoint x: 864, startPoint y: 452, endPoint x: 866, endPoint y: 466, distance: 14.1
click at [864, 452] on span "21" at bounding box center [864, 448] width 7 height 9
type input "[DATE]"
click at [909, 552] on button "Save" at bounding box center [899, 555] width 22 height 14
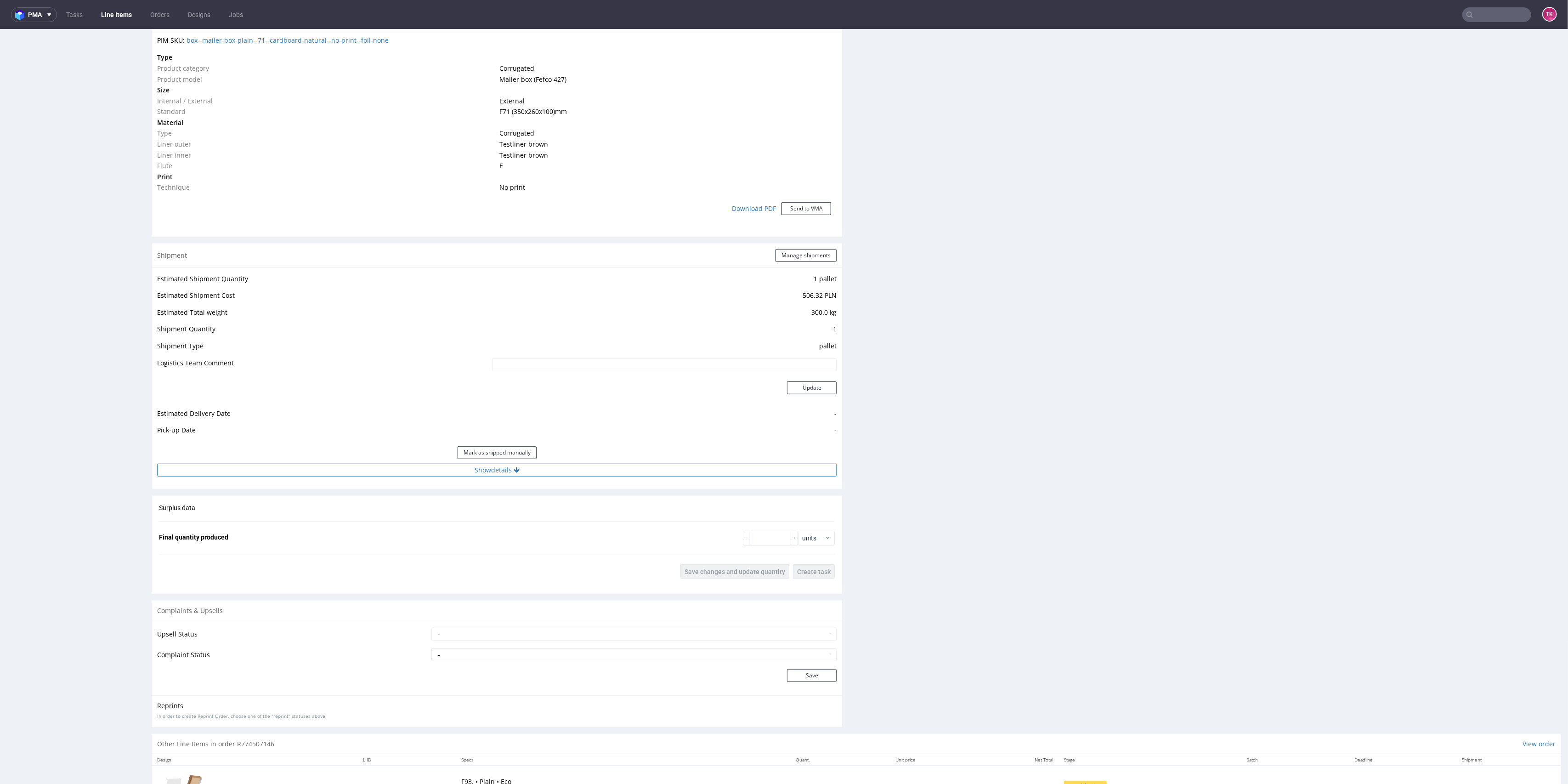
scroll to position [735, 0]
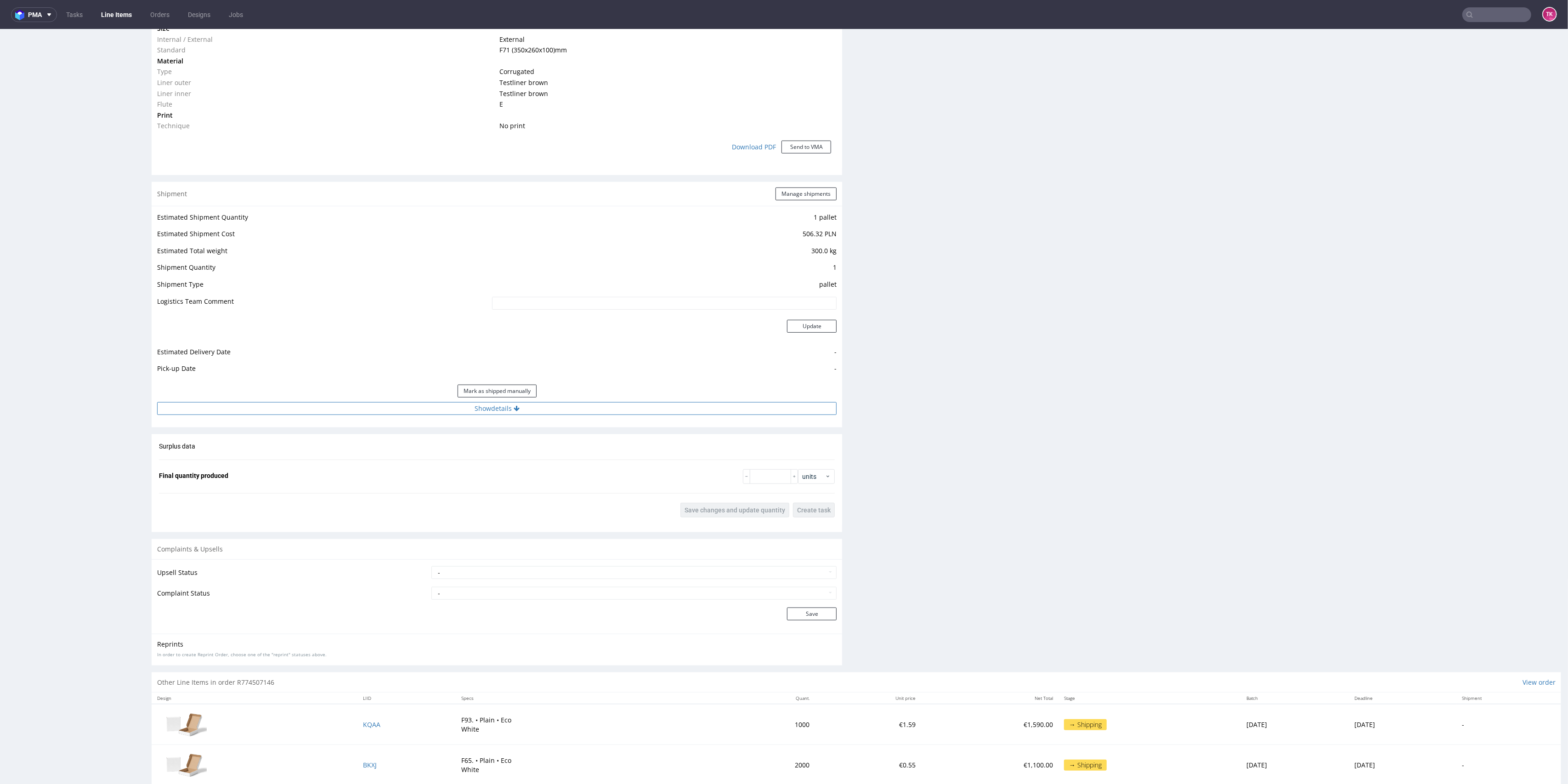
drag, startPoint x: 621, startPoint y: 407, endPoint x: 628, endPoint y: 411, distance: 8.1
click at [621, 406] on button "Show details" at bounding box center [496, 409] width 679 height 13
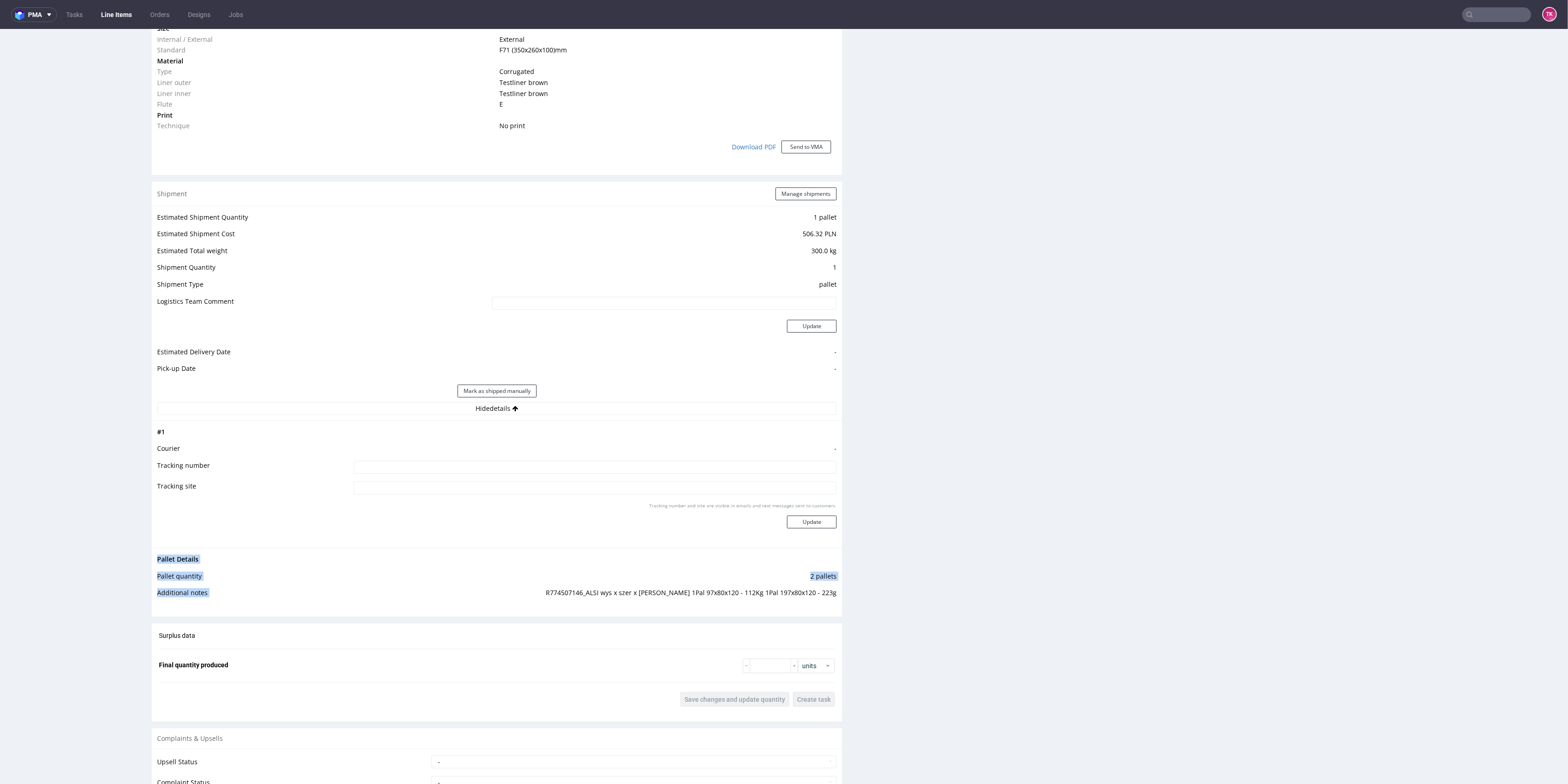
drag, startPoint x: 549, startPoint y: 591, endPoint x: 835, endPoint y: 597, distance: 286.1
click at [835, 597] on div "Progress Payment Payment deferred Design N/A DTP Complete Batch Complete [DATE]…" at bounding box center [856, 213] width 1409 height 1779
copy tbody "Pallet Details Pallet quantity 2 pallets Additional notes"
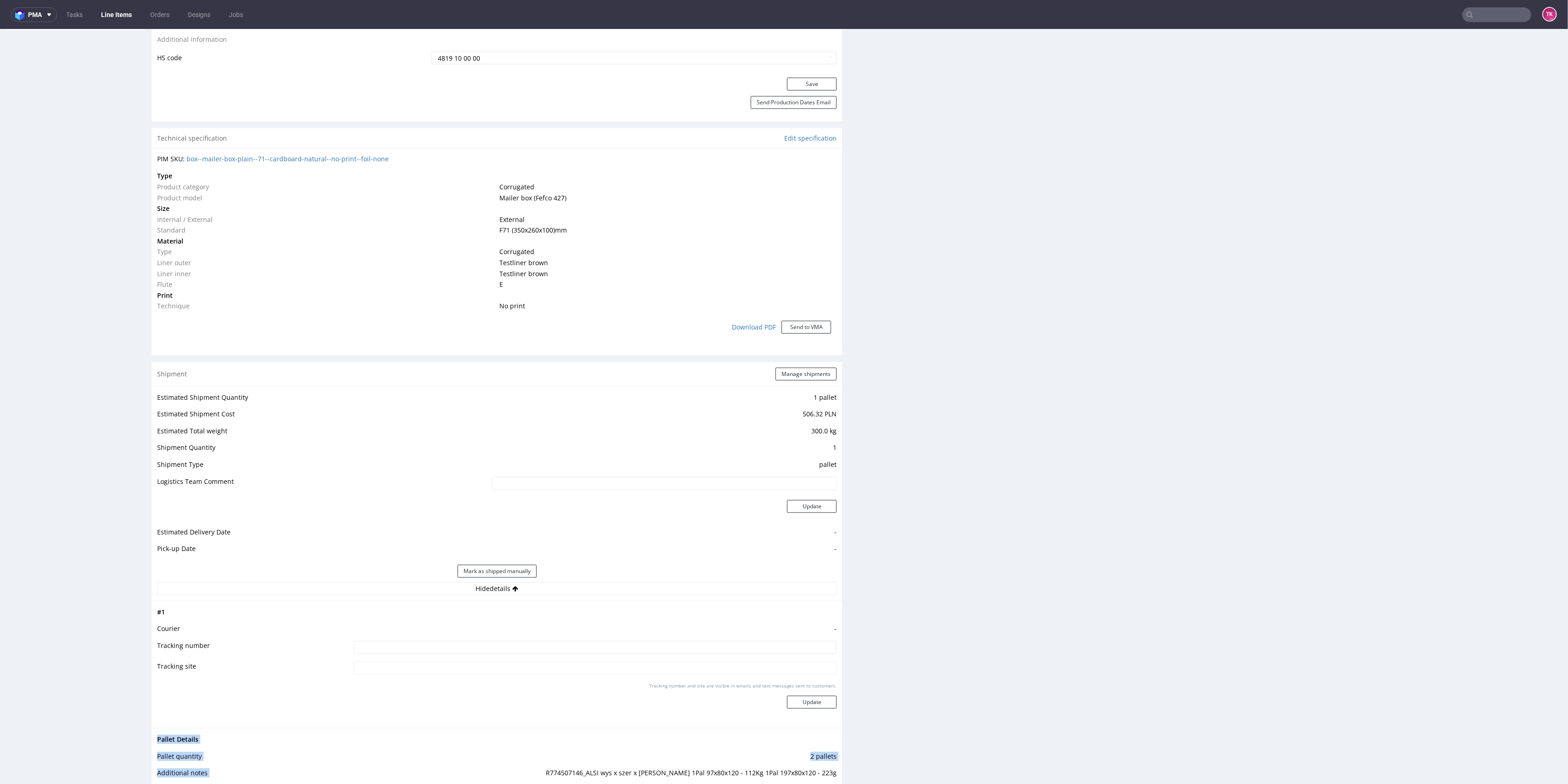
scroll to position [573, 0]
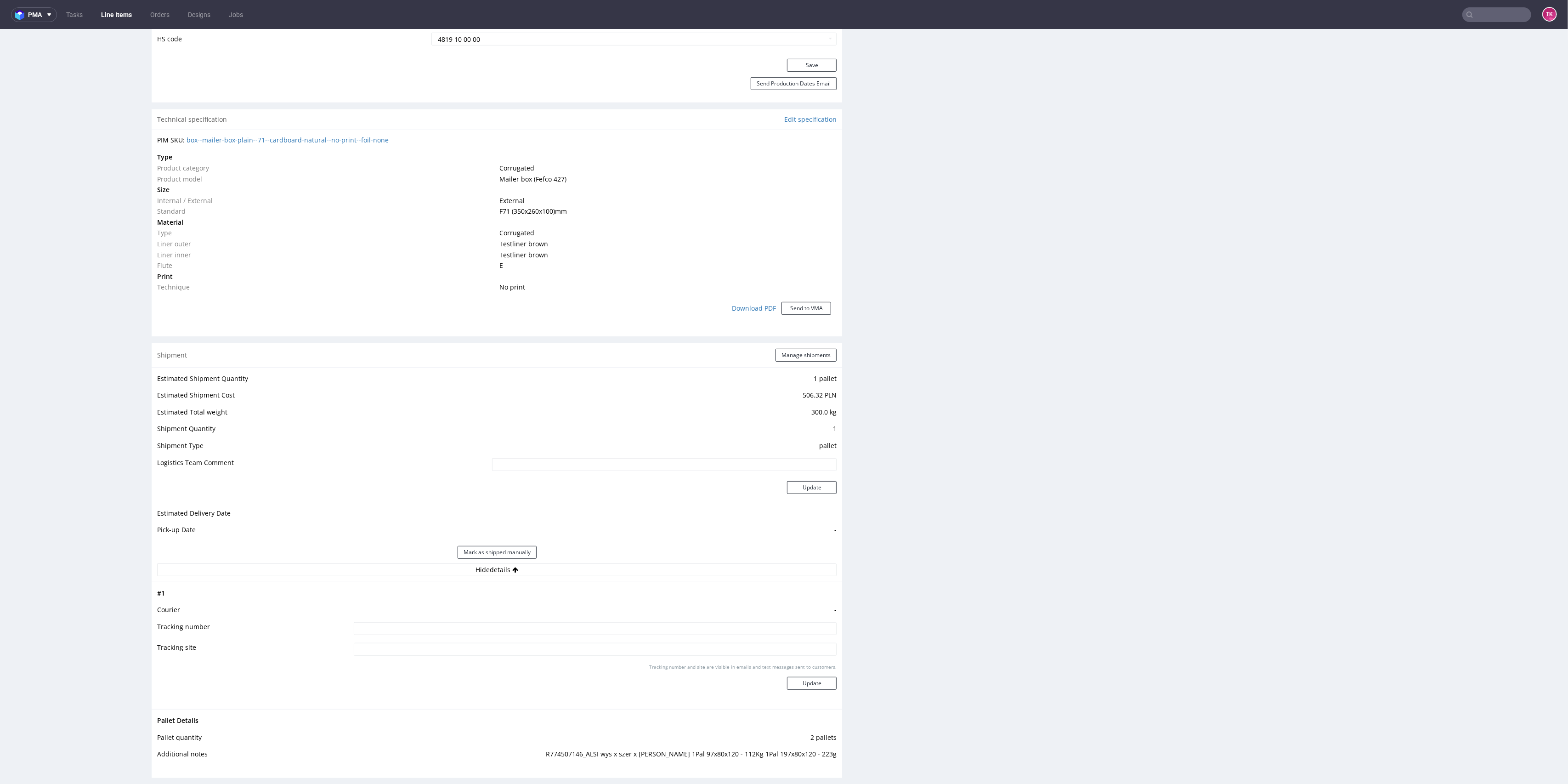
drag, startPoint x: 705, startPoint y: 642, endPoint x: 710, endPoint y: 637, distance: 7.1
click at [709, 642] on td at bounding box center [594, 651] width 486 height 21
click at [712, 631] on input at bounding box center [595, 628] width 483 height 13
paste input "WPR 4240T [PERSON_NAME]"
type input "WPR 4240T [PERSON_NAME]"
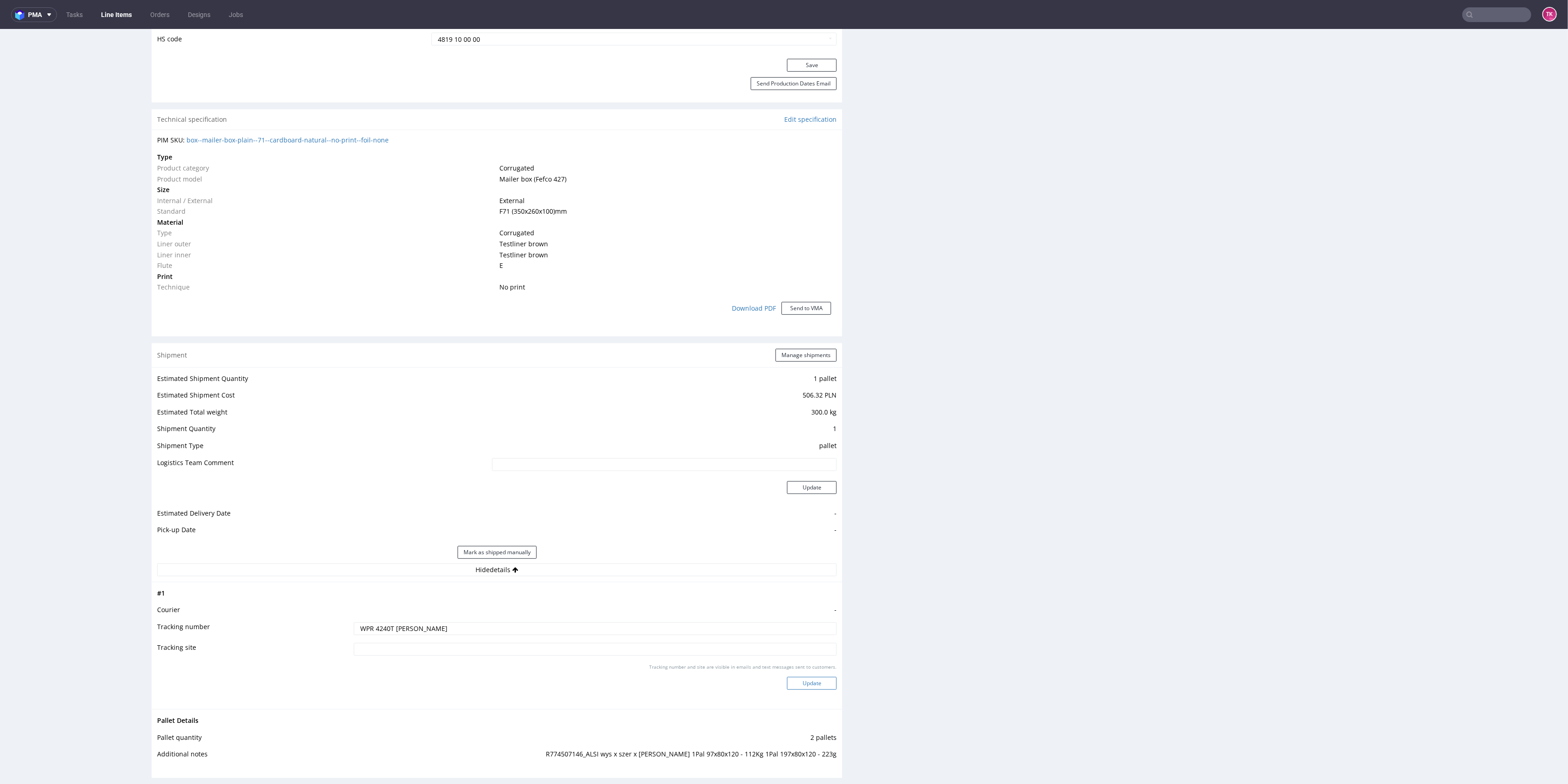
click at [809, 676] on button "Update" at bounding box center [811, 683] width 49 height 13
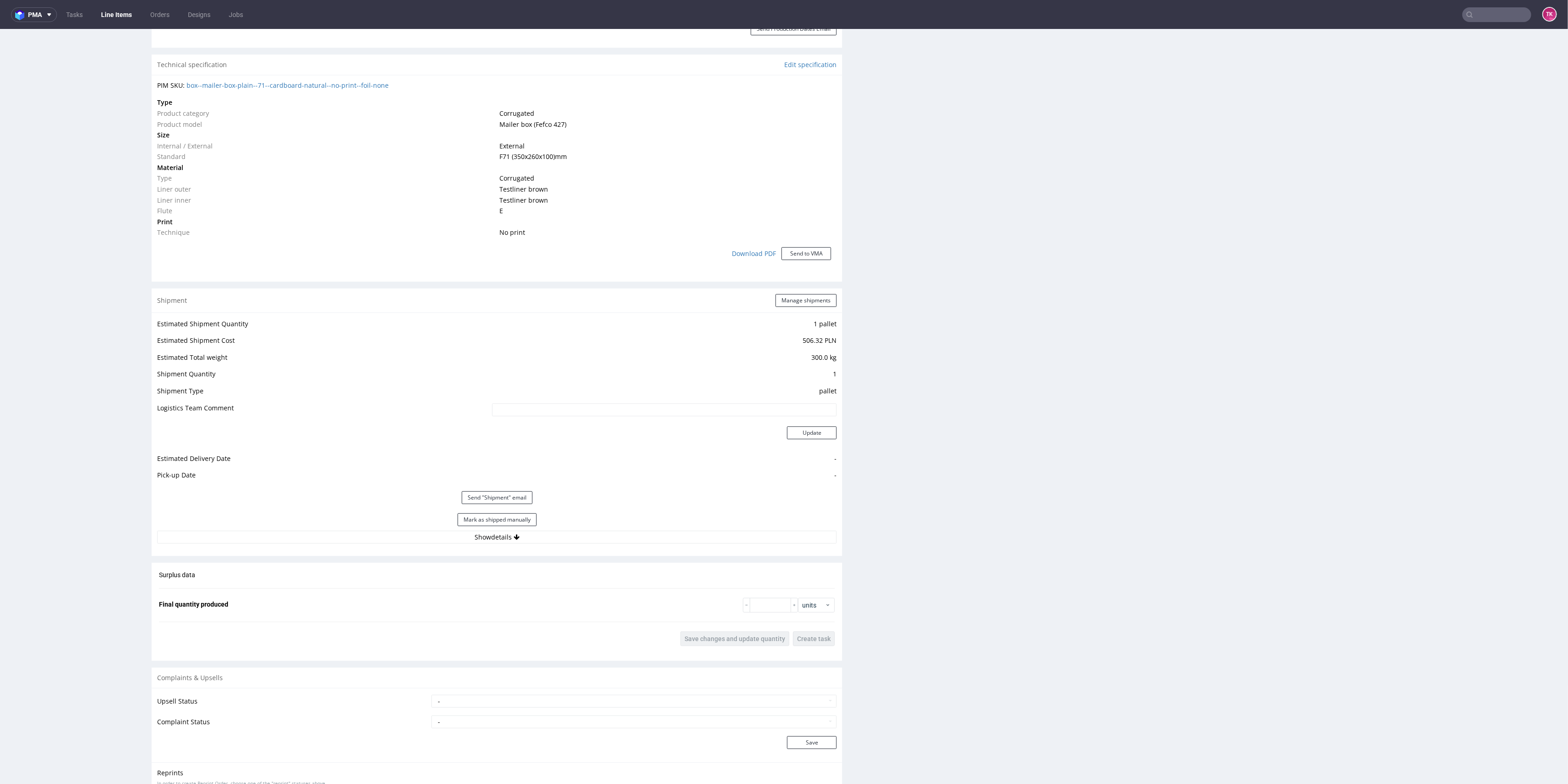
scroll to position [819, 0]
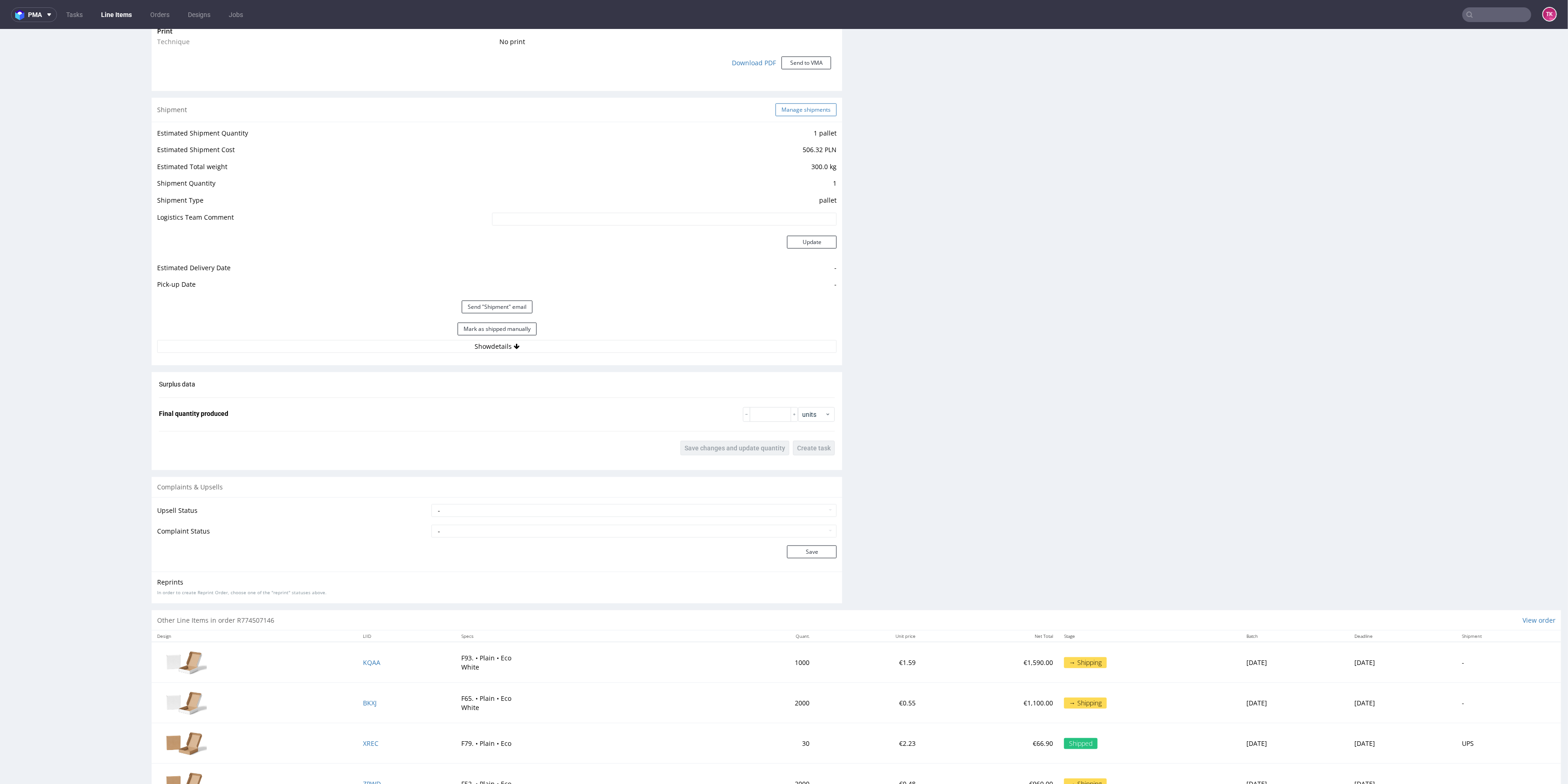
click at [788, 109] on button "Manage shipments" at bounding box center [806, 109] width 61 height 13
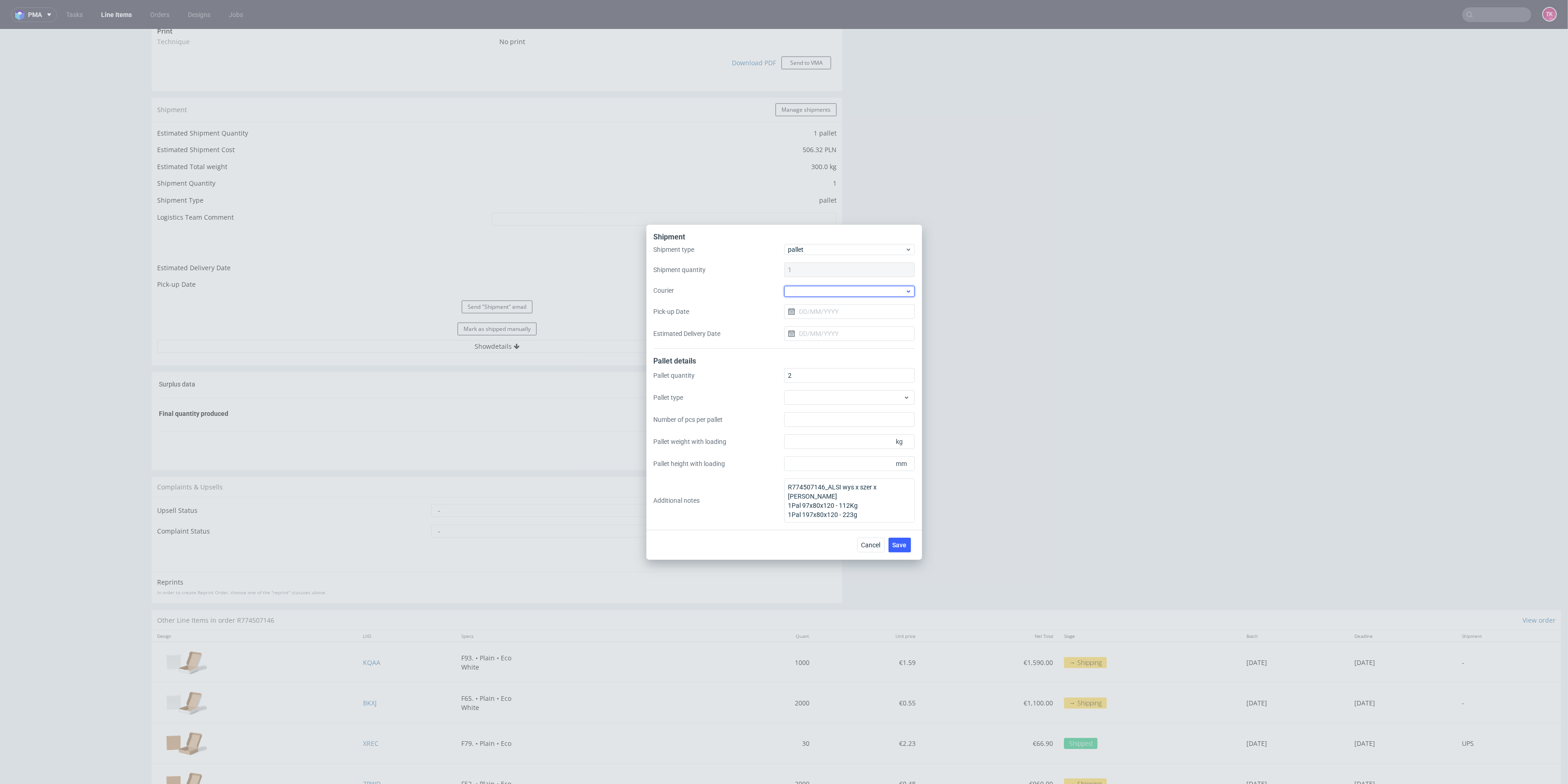
click at [833, 294] on div at bounding box center [849, 291] width 131 height 11
click at [803, 348] on div "Other" at bounding box center [849, 350] width 123 height 16
click at [817, 300] on input "text" at bounding box center [849, 299] width 131 height 14
paste input "Trans-Speed Logistics Sp. z o.o."
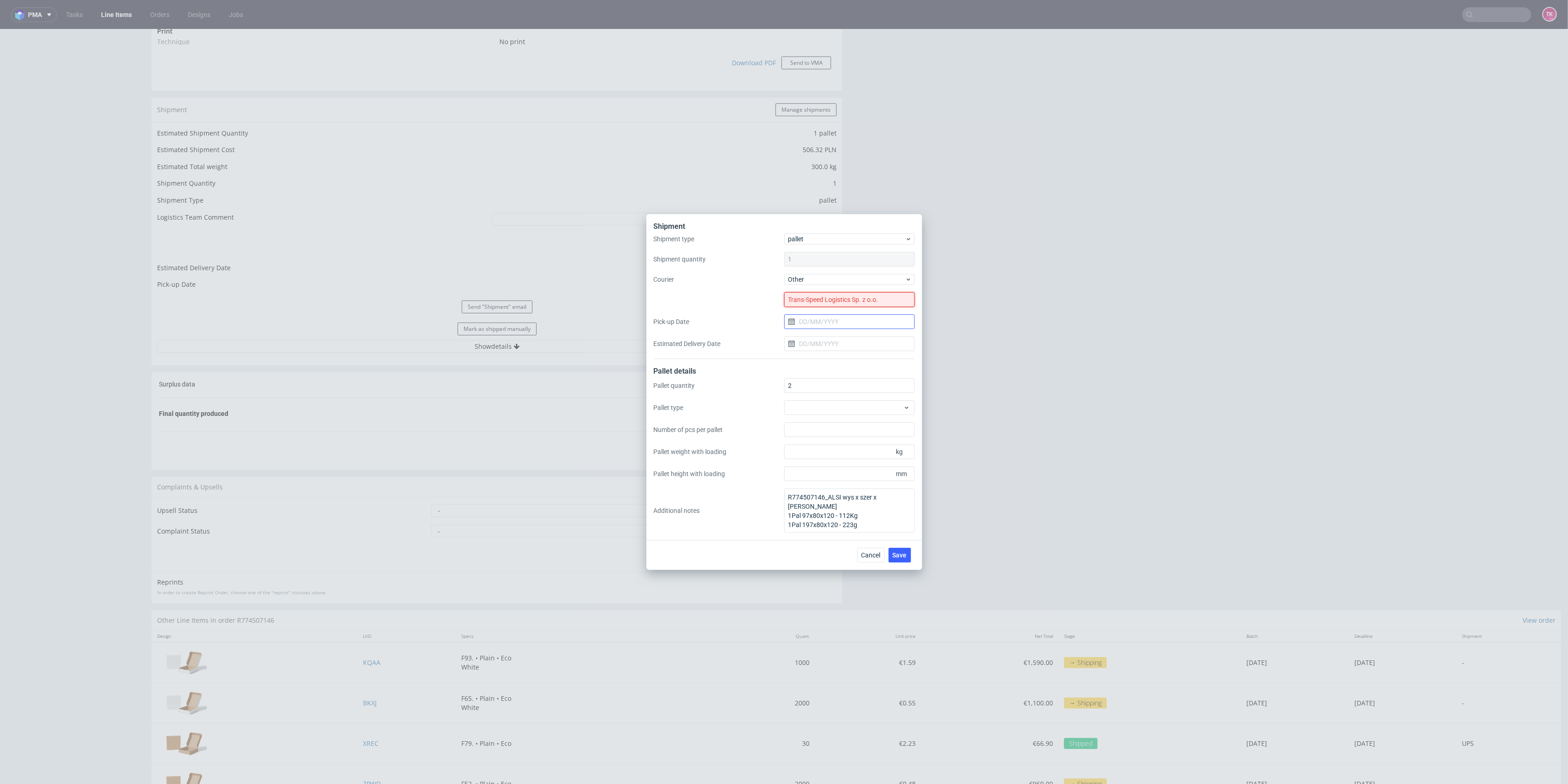
type input "Trans-Speed Logistics Sp. z o.o."
drag, startPoint x: 803, startPoint y: 323, endPoint x: 805, endPoint y: 328, distance: 5.4
click at [802, 323] on input "Pick-up Date" at bounding box center [849, 322] width 131 height 14
click at [840, 425] on button "19" at bounding box center [834, 426] width 14 height 14
type input "[DATE]"
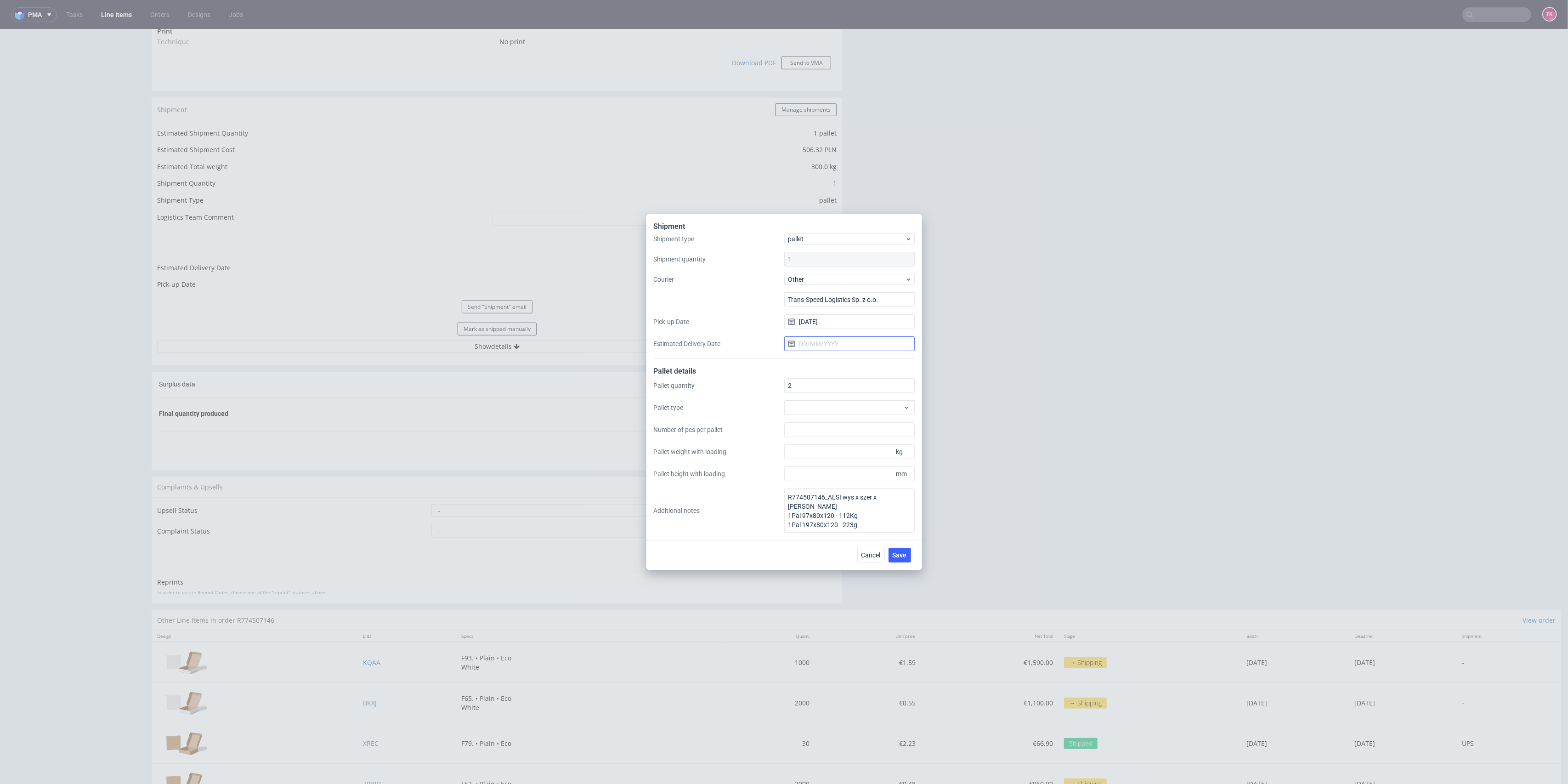
click at [839, 350] on div "Shipment type pallet Shipment quantity 1 Courier Other Trans-Speed Logistics Sp…" at bounding box center [784, 296] width 261 height 125
click at [838, 341] on input "Estimated Delivery Date" at bounding box center [849, 343] width 131 height 14
click at [863, 441] on section "27 28 29 30 31 1 2 3 4 5 6 7 8 9 10 11 12 13 14 15 16 17 18 19 20 21 22 23 24 2…" at bounding box center [849, 441] width 103 height 88
click at [865, 449] on span "21" at bounding box center [864, 448] width 7 height 9
type input "[DATE]"
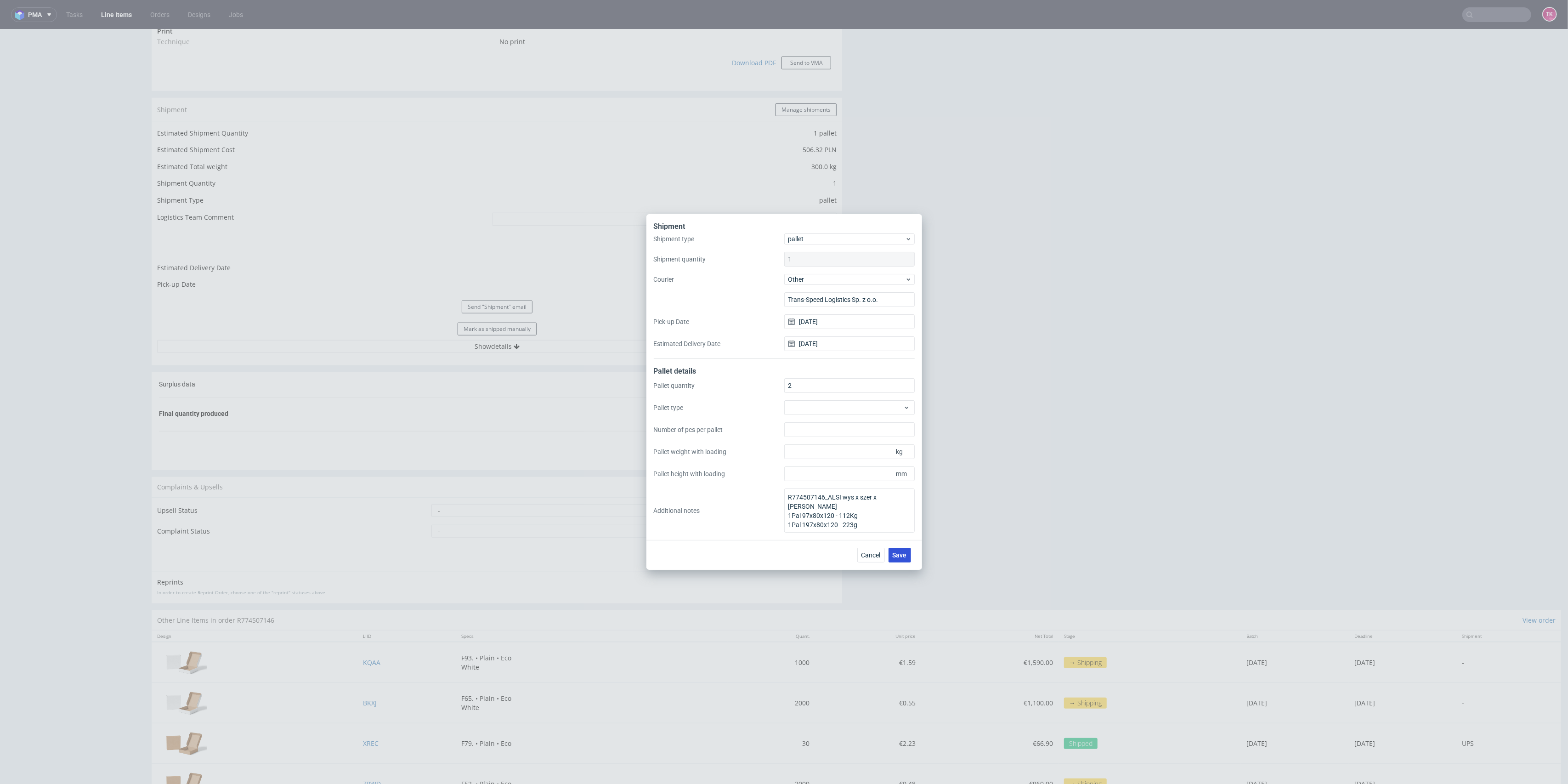
click at [904, 557] on span "Save" at bounding box center [900, 555] width 14 height 6
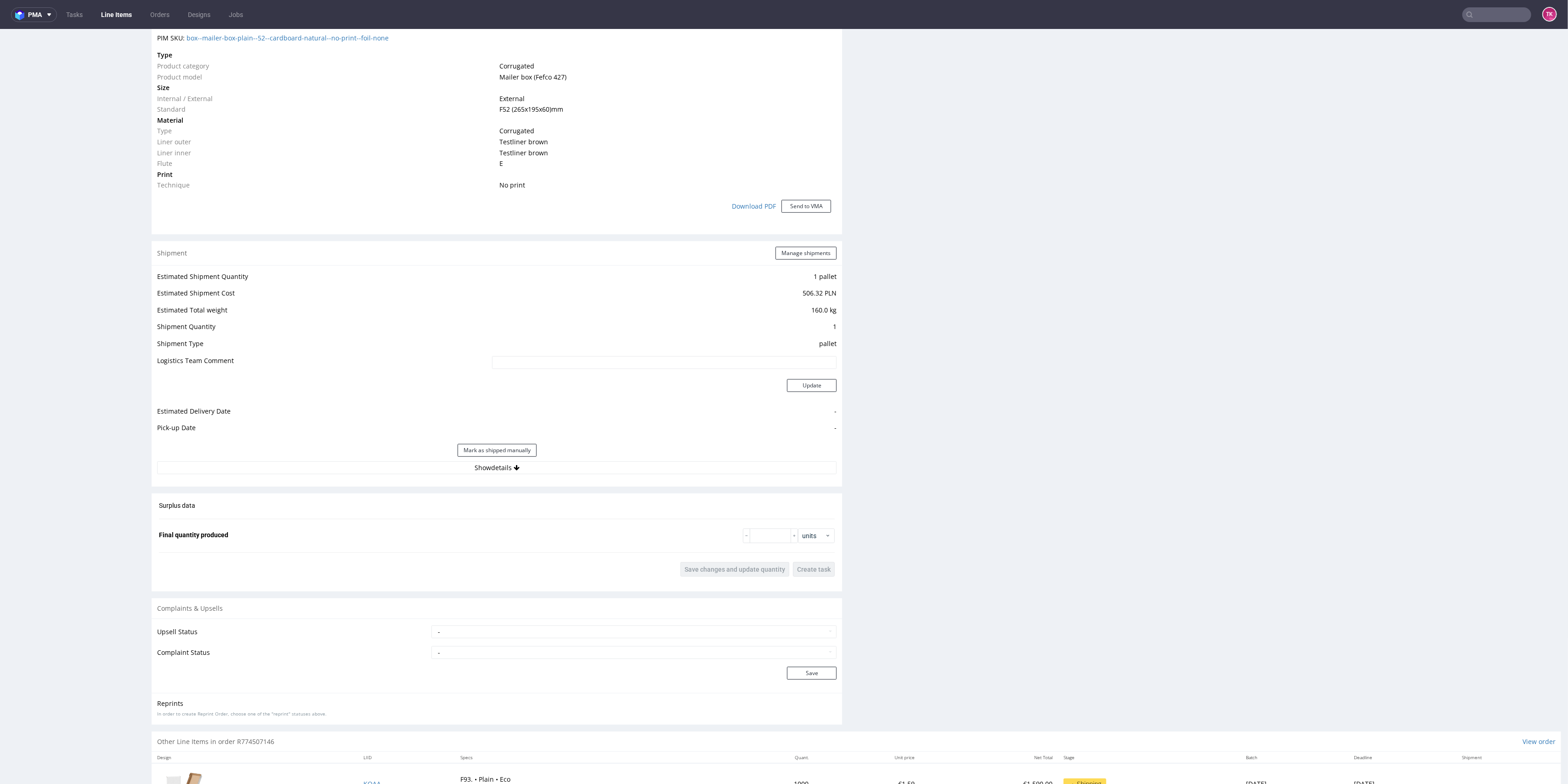
scroll to position [735, 0]
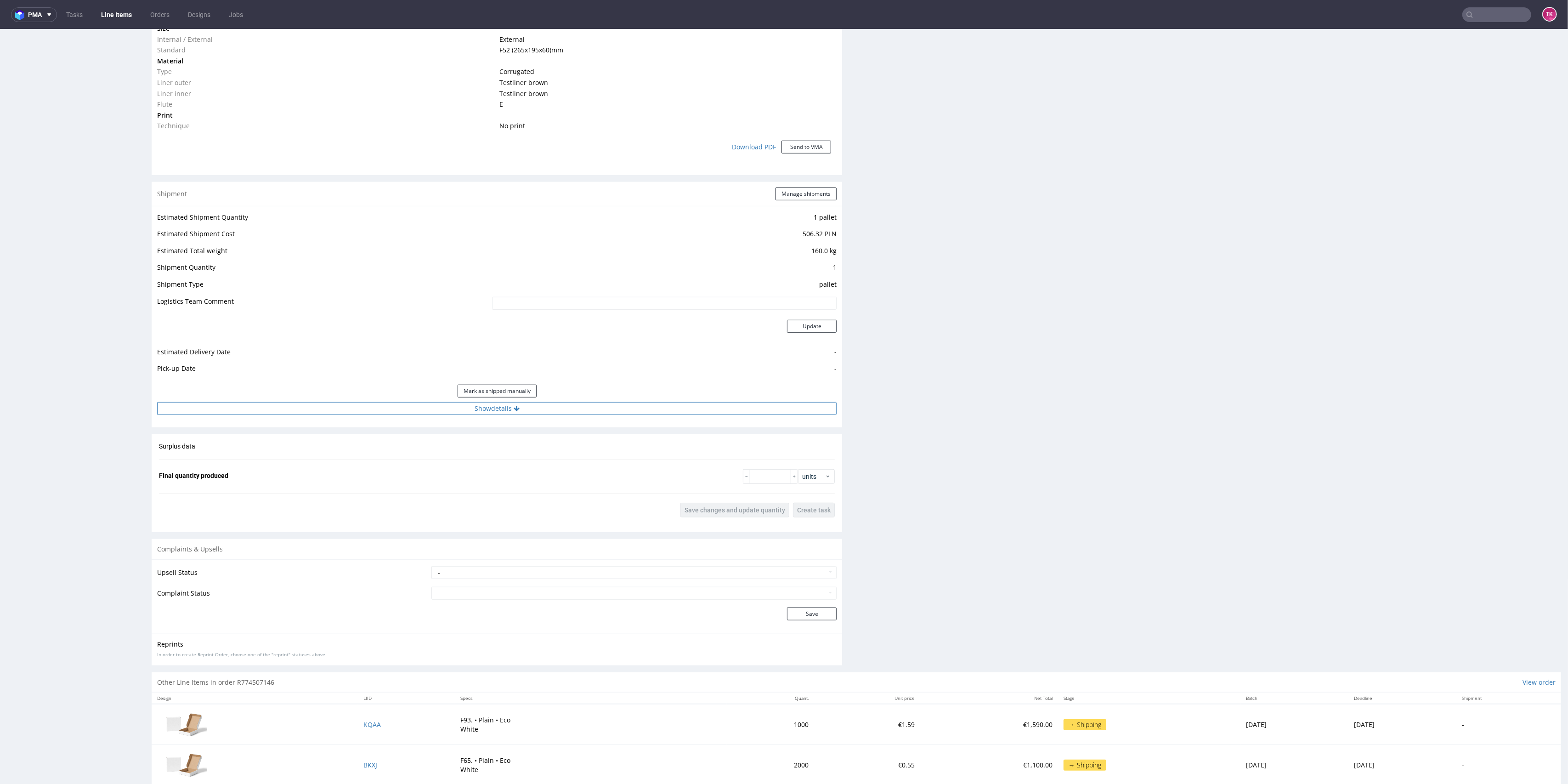
click at [646, 404] on button "Show details" at bounding box center [496, 409] width 679 height 13
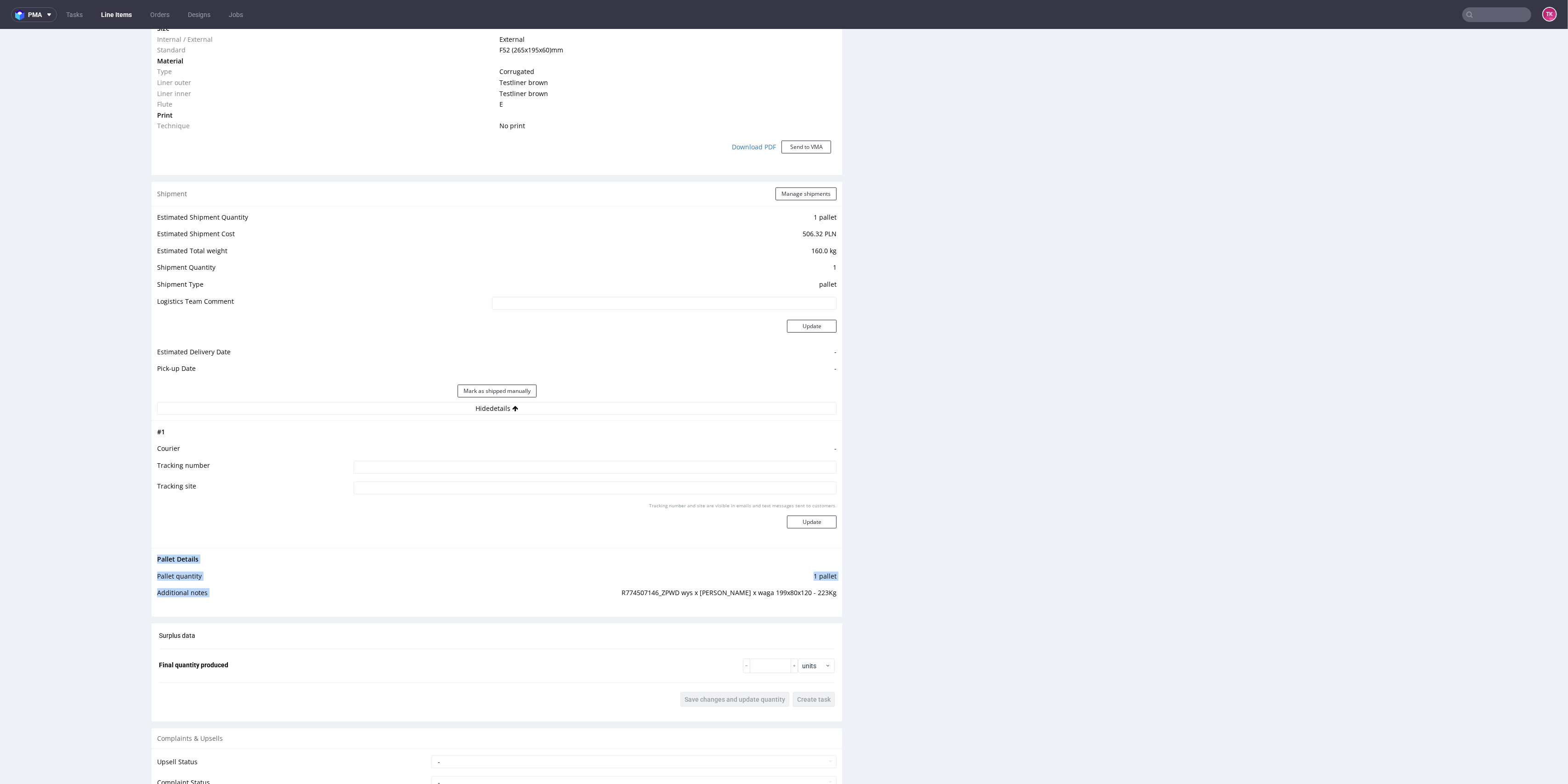
drag, startPoint x: 637, startPoint y: 591, endPoint x: 835, endPoint y: 599, distance: 198.2
click at [835, 599] on div "Progress Payment Payment deferred Design N/A DTP Complete Batch Complete [DATE]…" at bounding box center [856, 213] width 1409 height 1779
copy tbody "Pallet Details Pallet quantity 1 pallet Additional notes"
drag, startPoint x: 1546, startPoint y: 505, endPoint x: 1555, endPoint y: 313, distance: 192.2
click at [1555, 299] on html "Production Shipped DTP Orders Offers Shipments Designs Promotions Users Jobs Ad…" at bounding box center [784, 204] width 1568 height 1819
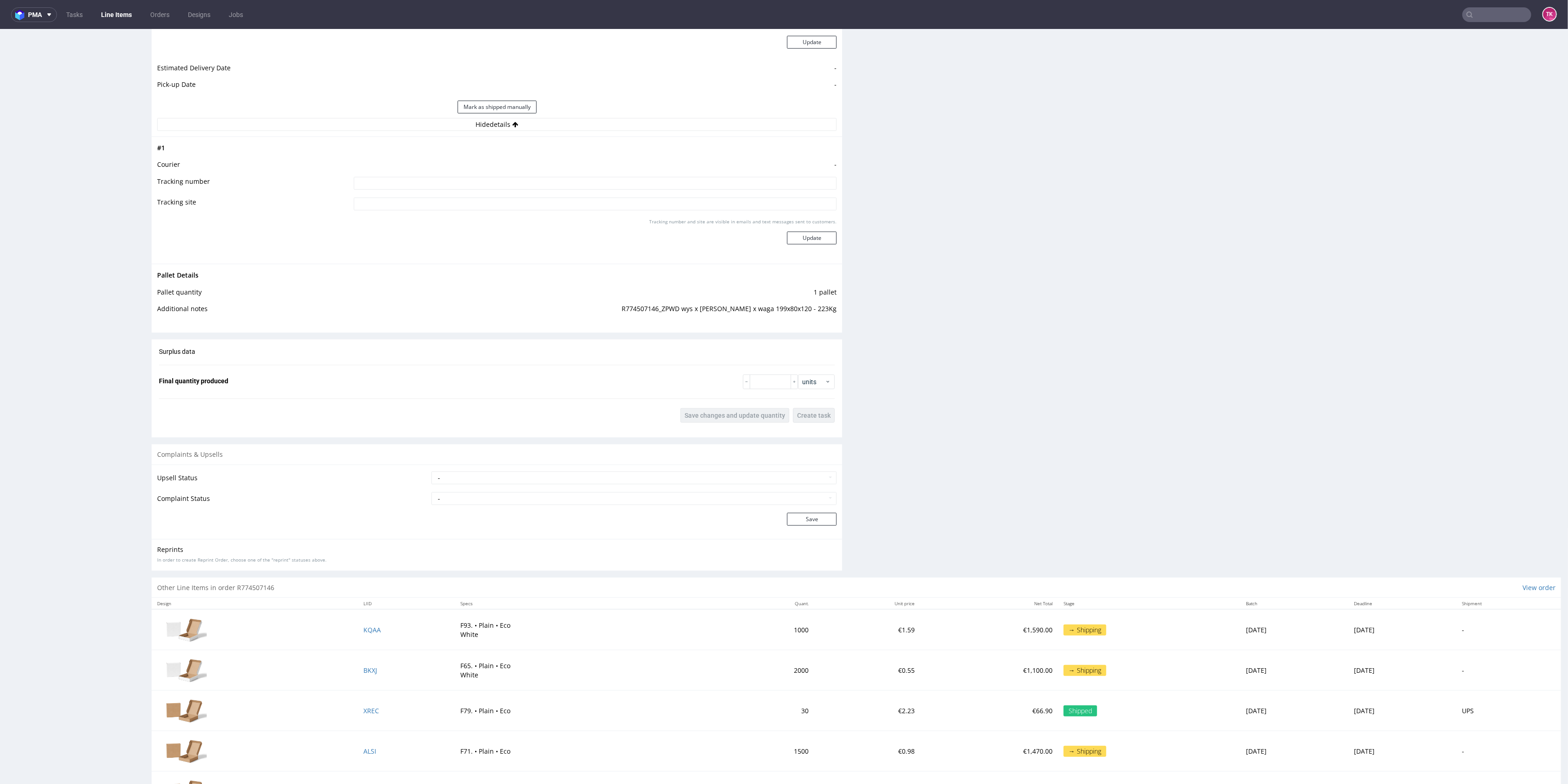
scroll to position [1064, 0]
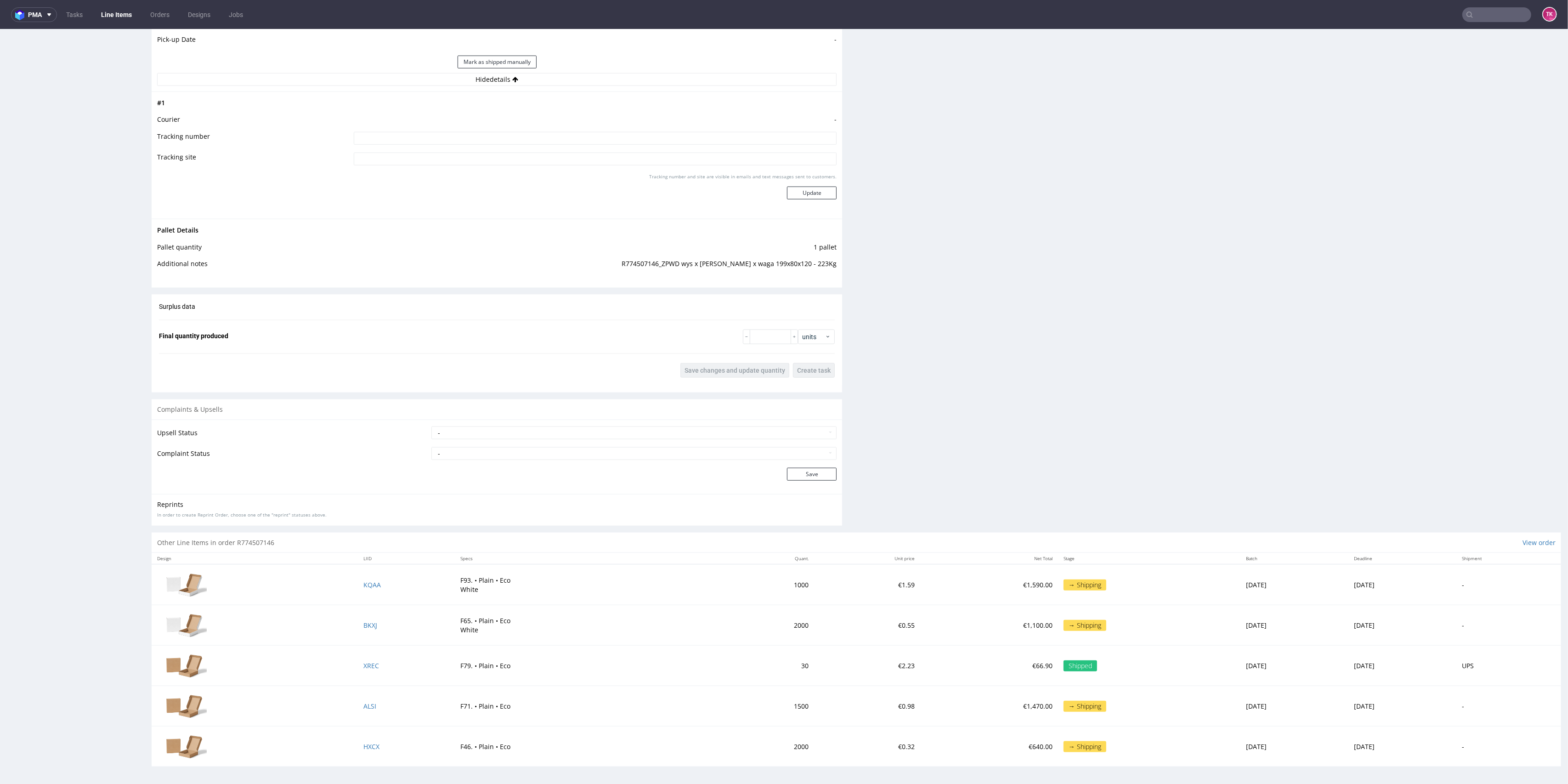
click at [714, 140] on input at bounding box center [595, 138] width 483 height 13
paste input "WPR 4240T [PERSON_NAME]"
type input "WPR 4240T [PERSON_NAME]"
click at [796, 186] on button "Update" at bounding box center [811, 193] width 49 height 13
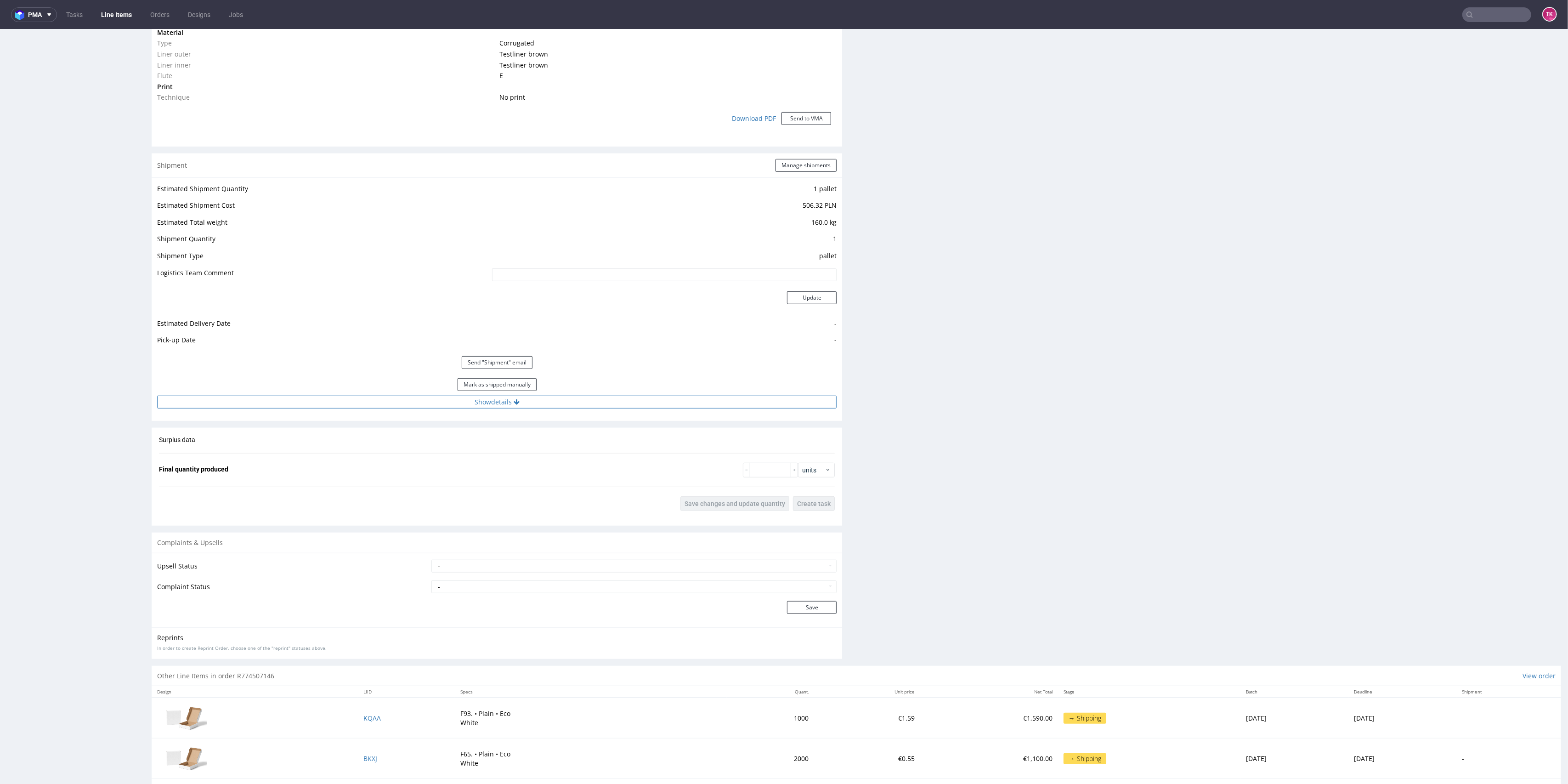
scroll to position [780, 0]
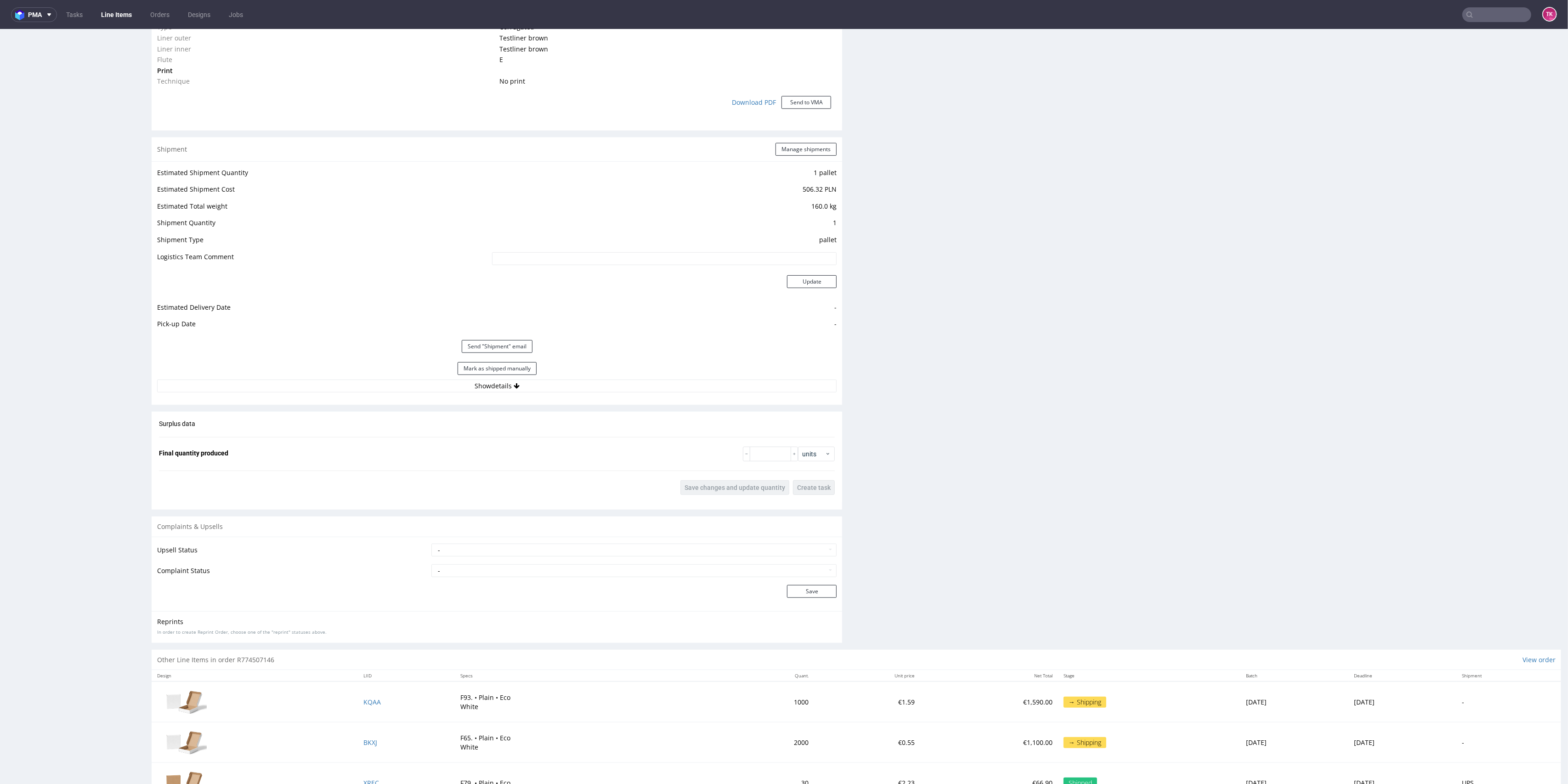
click at [668, 376] on div "Mark as shipped manually" at bounding box center [496, 368] width 679 height 22
drag, startPoint x: 660, startPoint y: 386, endPoint x: 649, endPoint y: 395, distance: 14.2
click at [658, 386] on button "Show details" at bounding box center [496, 385] width 679 height 13
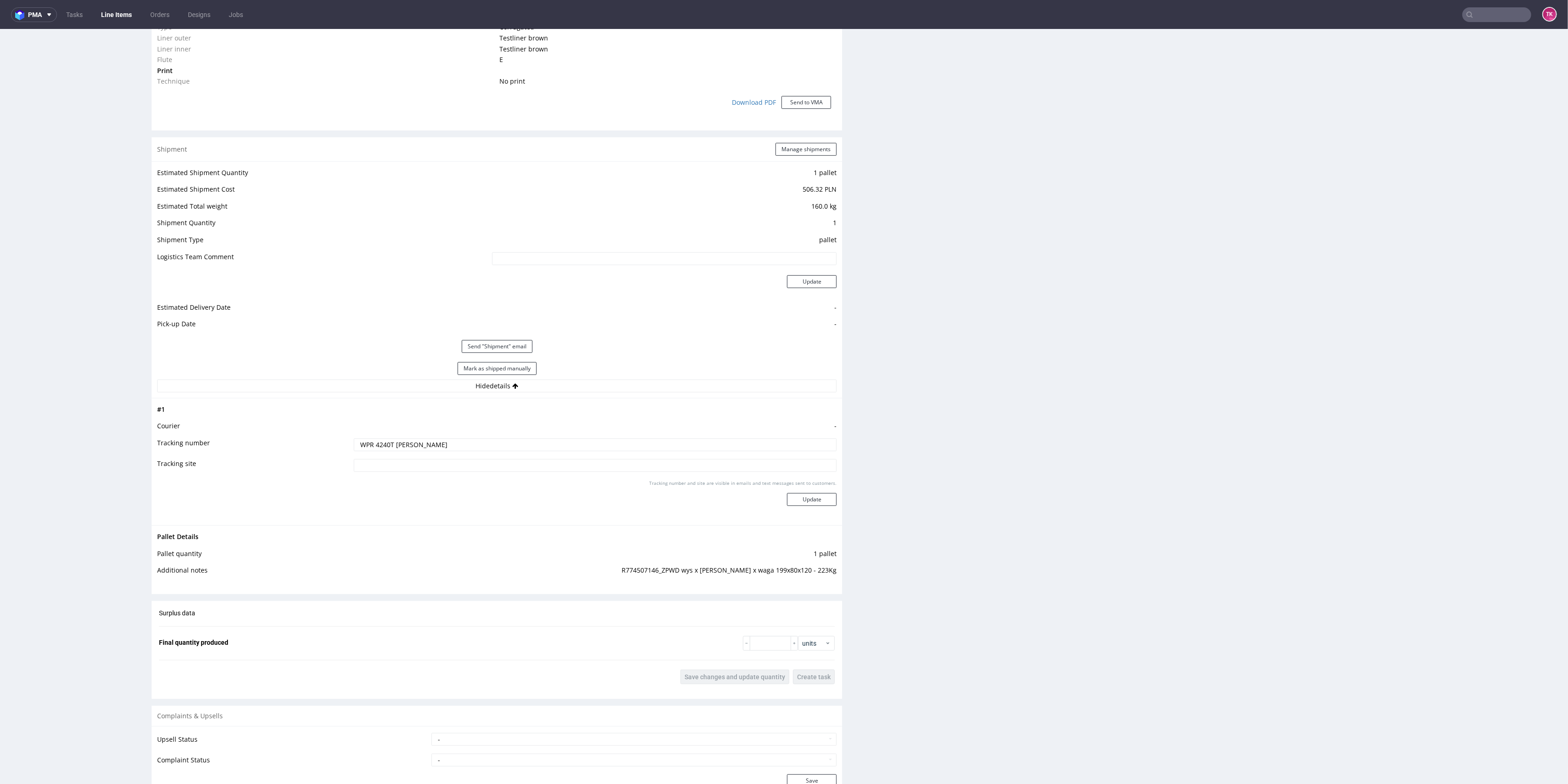
click at [802, 134] on div "Production Production Status Waiting for Artwork Waiting for Diecut Waiting for…" at bounding box center [496, 129] width 691 height 1418
click at [802, 141] on div "Shipment Manage shipments" at bounding box center [496, 149] width 691 height 24
click at [803, 142] on button "Manage shipments" at bounding box center [806, 149] width 61 height 13
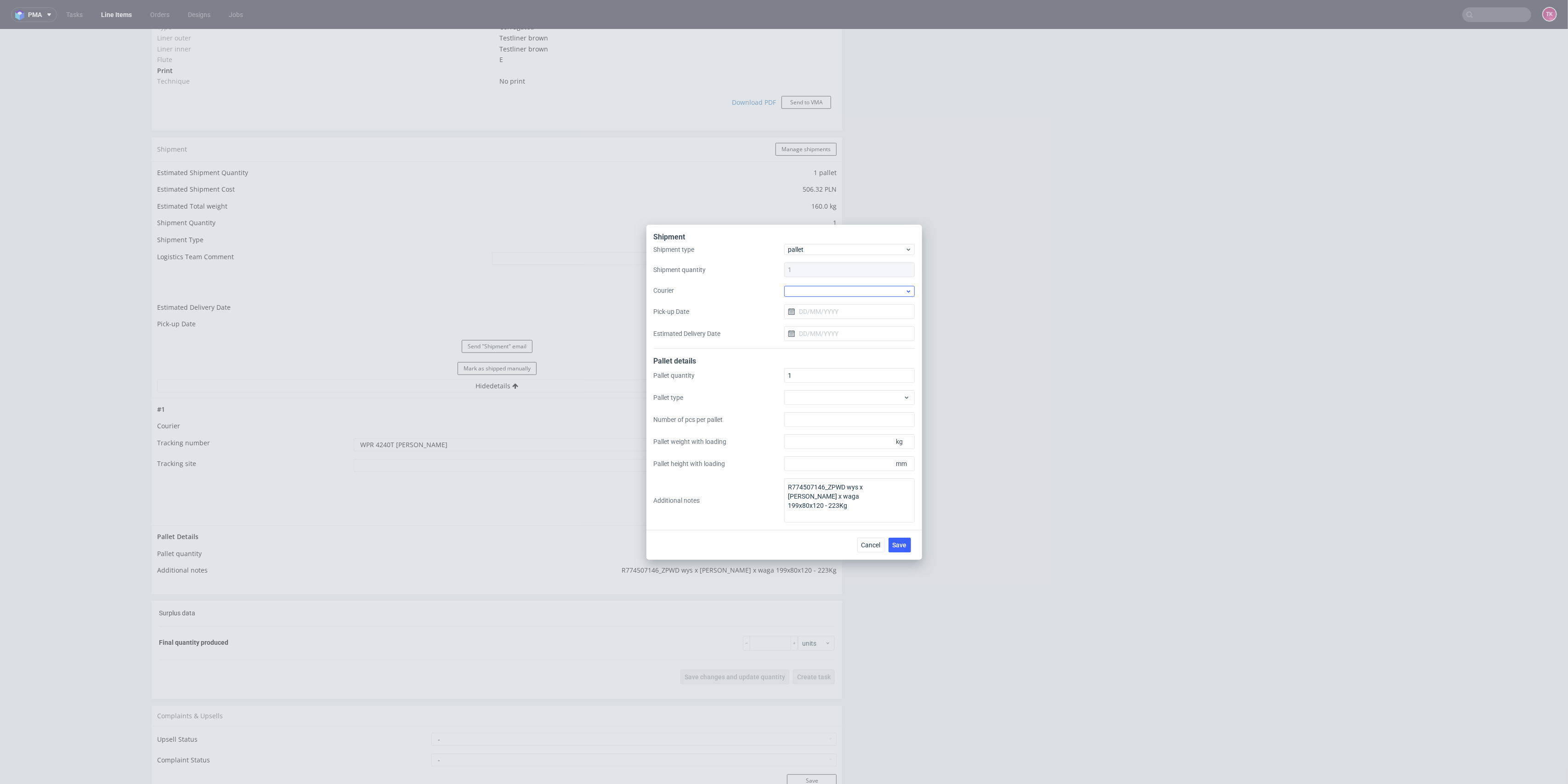
drag, startPoint x: 827, startPoint y: 283, endPoint x: 824, endPoint y: 293, distance: 10.4
click at [824, 289] on div "Shipment type pallet Shipment quantity 1 Courier Pick-up Date Estimated Deliver…" at bounding box center [784, 296] width 261 height 105
click at [824, 293] on div at bounding box center [849, 291] width 131 height 11
click at [813, 353] on div "Other" at bounding box center [849, 350] width 123 height 16
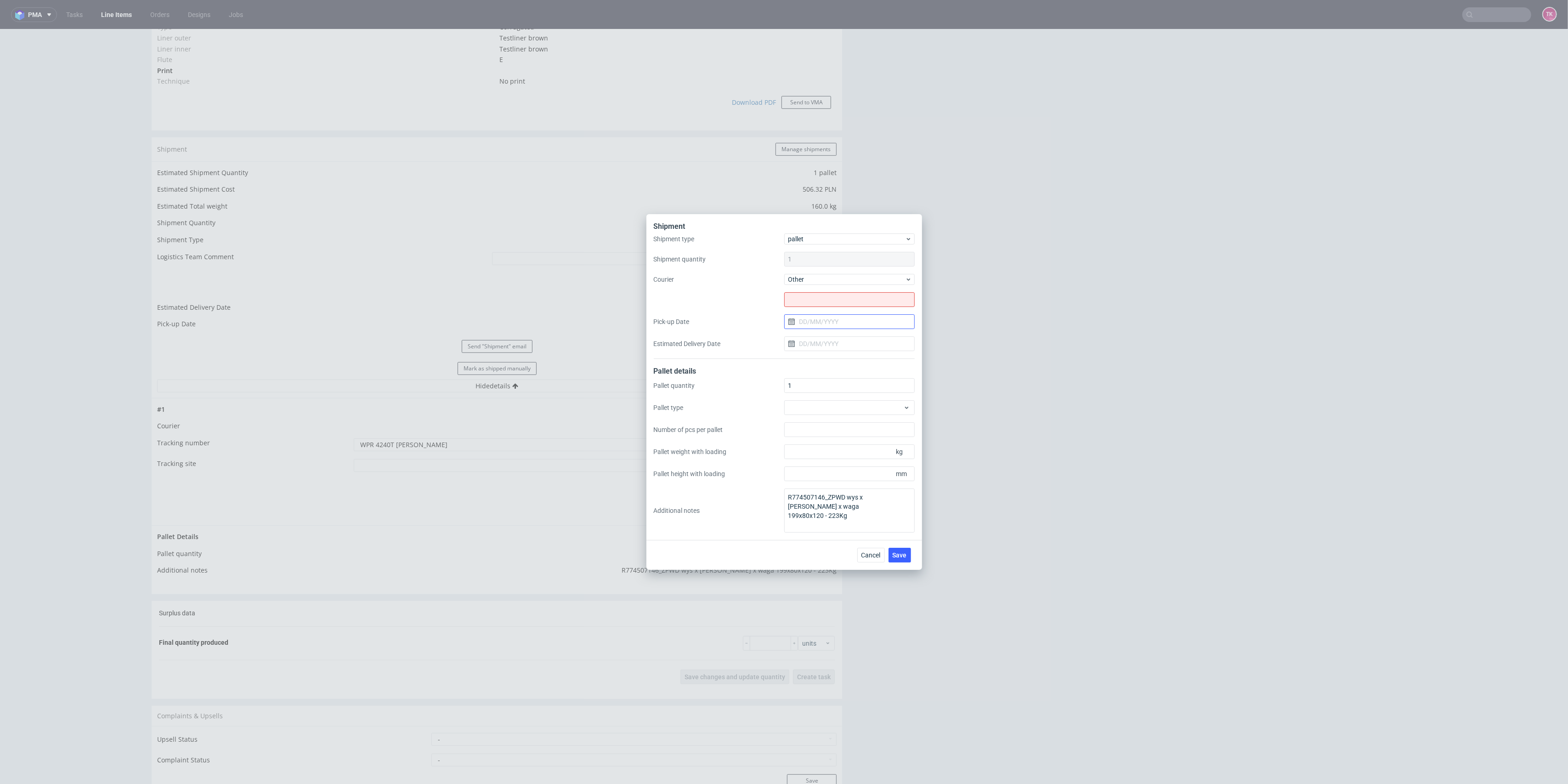
click at [809, 320] on input "Pick-up Date" at bounding box center [849, 322] width 131 height 14
click at [809, 301] on input "text" at bounding box center [849, 299] width 131 height 14
paste input "Trans-Speed Logistics Sp. z o.o."
type input "Trans-Speed Logistics Sp. z o.o."
click at [825, 328] on input "Pick-up Date" at bounding box center [849, 322] width 131 height 14
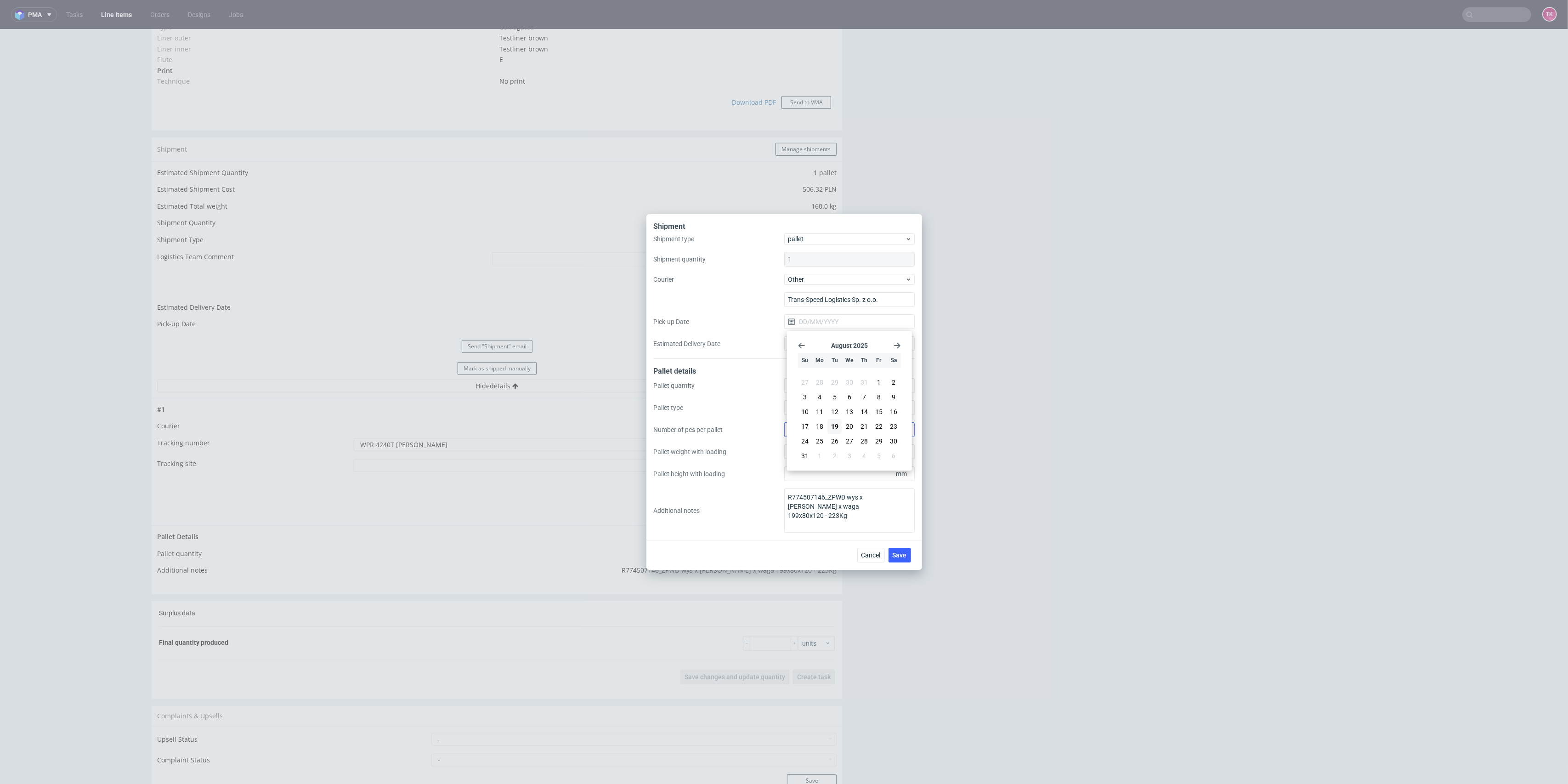
click at [836, 426] on span "19" at bounding box center [834, 426] width 7 height 9
type input "[DATE]"
click at [814, 347] on input "Estimated Delivery Date" at bounding box center [849, 343] width 131 height 14
click at [867, 449] on span "21" at bounding box center [864, 448] width 7 height 9
type input "[DATE]"
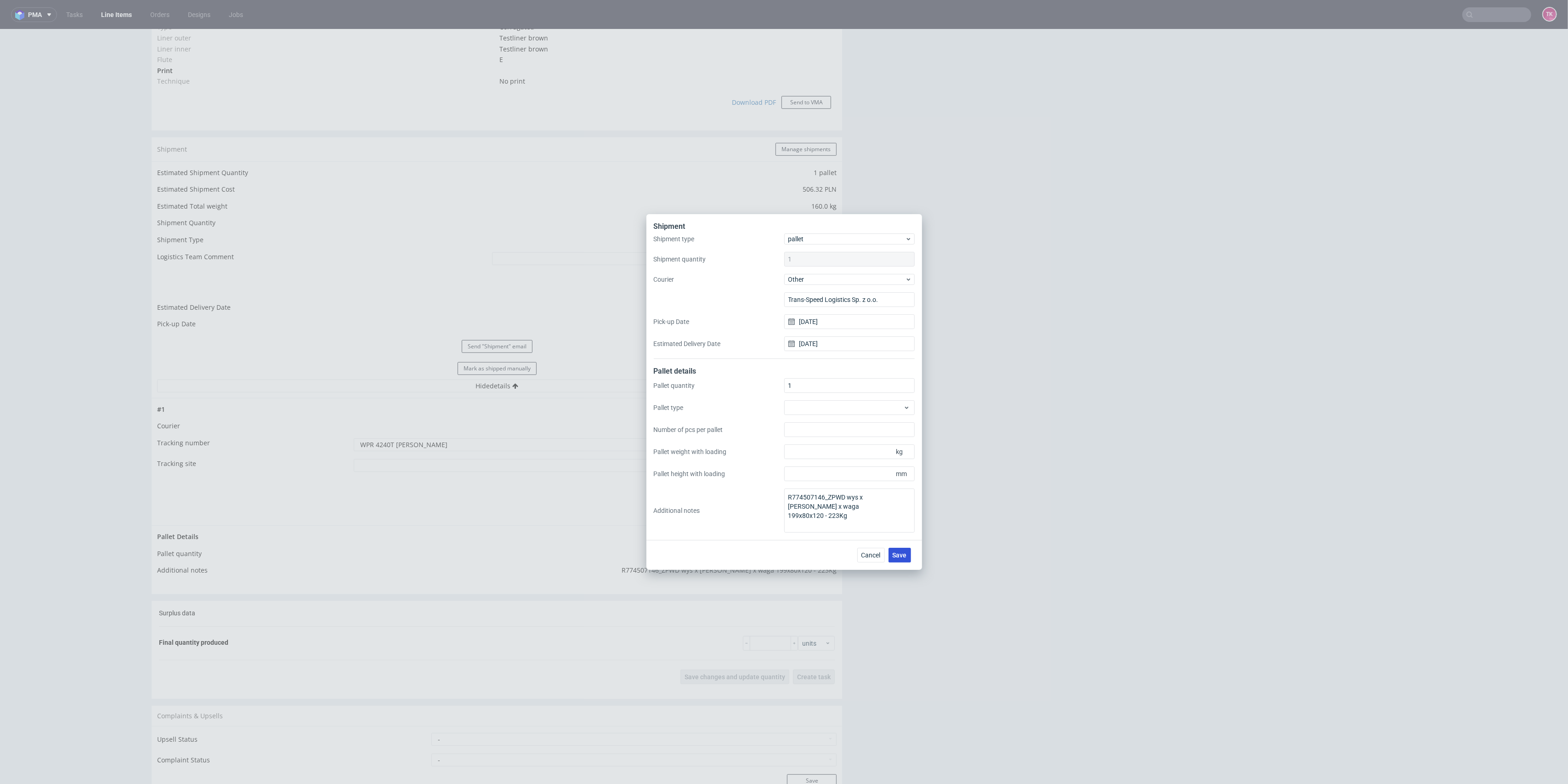
click at [905, 557] on span "Save" at bounding box center [900, 555] width 14 height 6
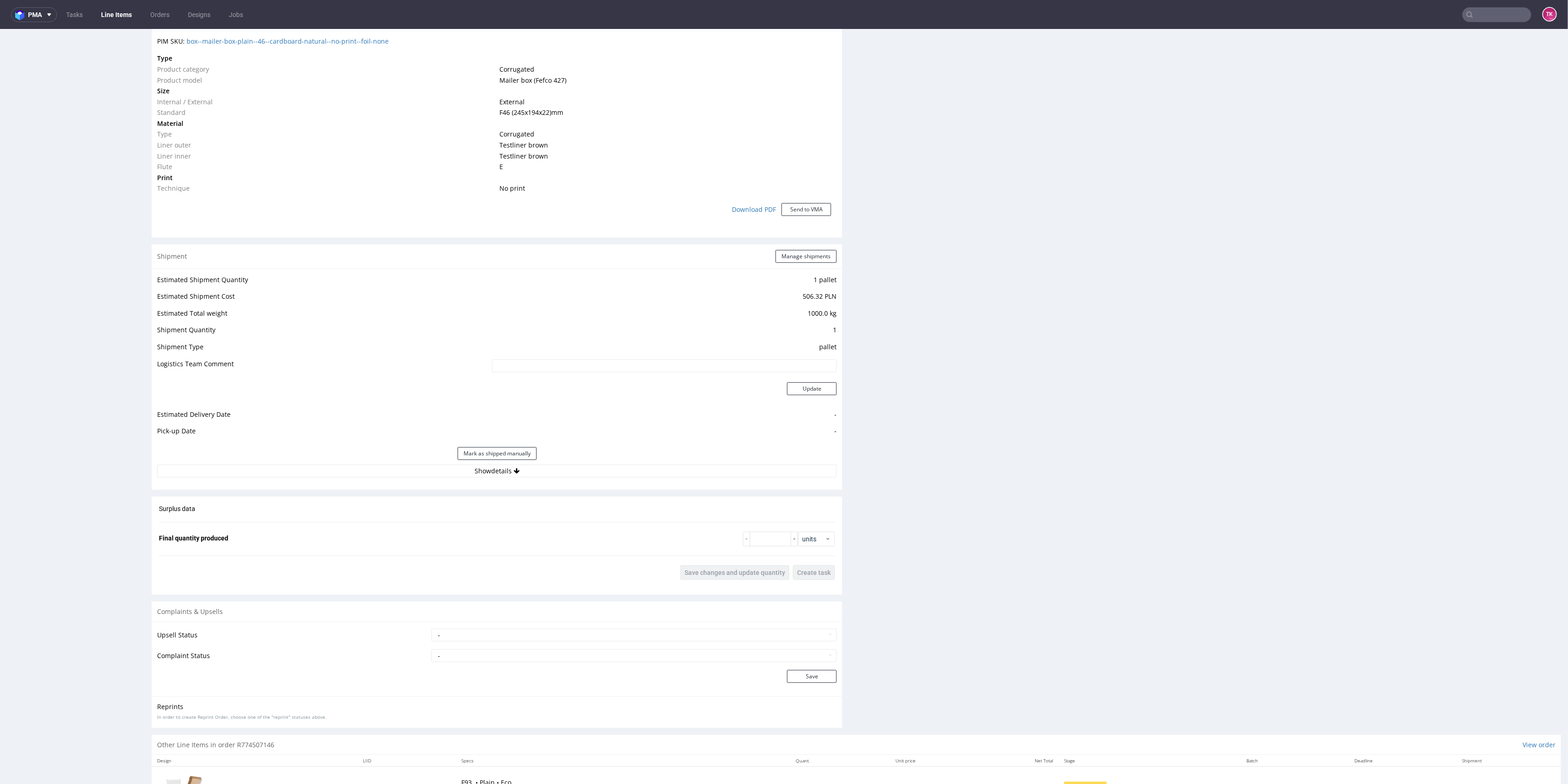
scroll to position [674, 0]
drag, startPoint x: 642, startPoint y: 486, endPoint x: 642, endPoint y: 478, distance: 8.0
click at [642, 483] on div "Shipment Manage shipments Estimated Shipment Quantity 1 pallet Estimated Shipme…" at bounding box center [496, 366] width 691 height 246
click at [642, 474] on button "Show details" at bounding box center [496, 470] width 679 height 13
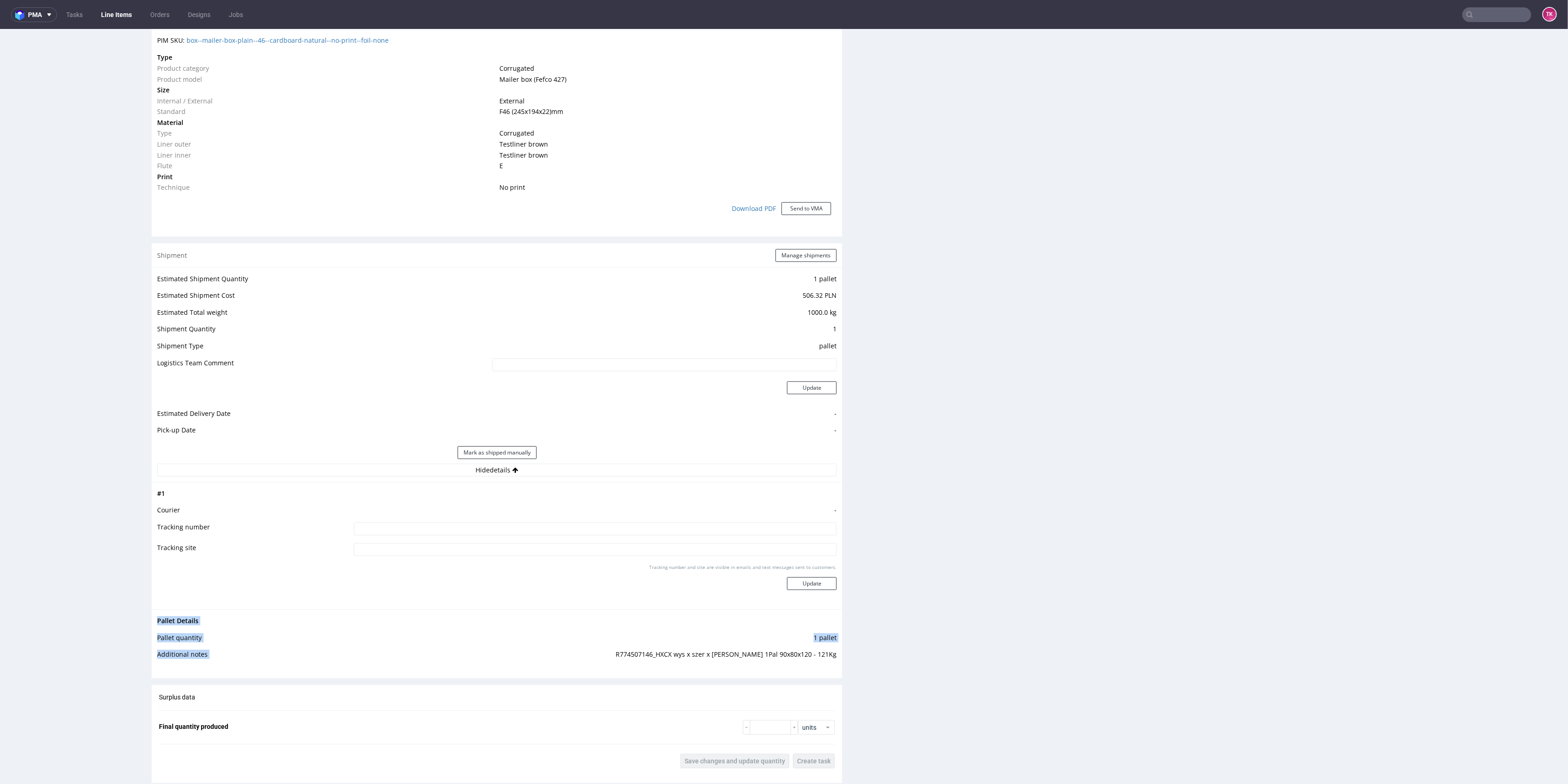
drag, startPoint x: 614, startPoint y: 650, endPoint x: 831, endPoint y: 651, distance: 217.0
click at [831, 651] on div "Pallet Details Pallet quantity 1 pallet Additional notes R774507146_HXCX wys x …" at bounding box center [496, 640] width 691 height 62
copy tbody "Pallet Details Pallet quantity 1 pallet Additional notes"
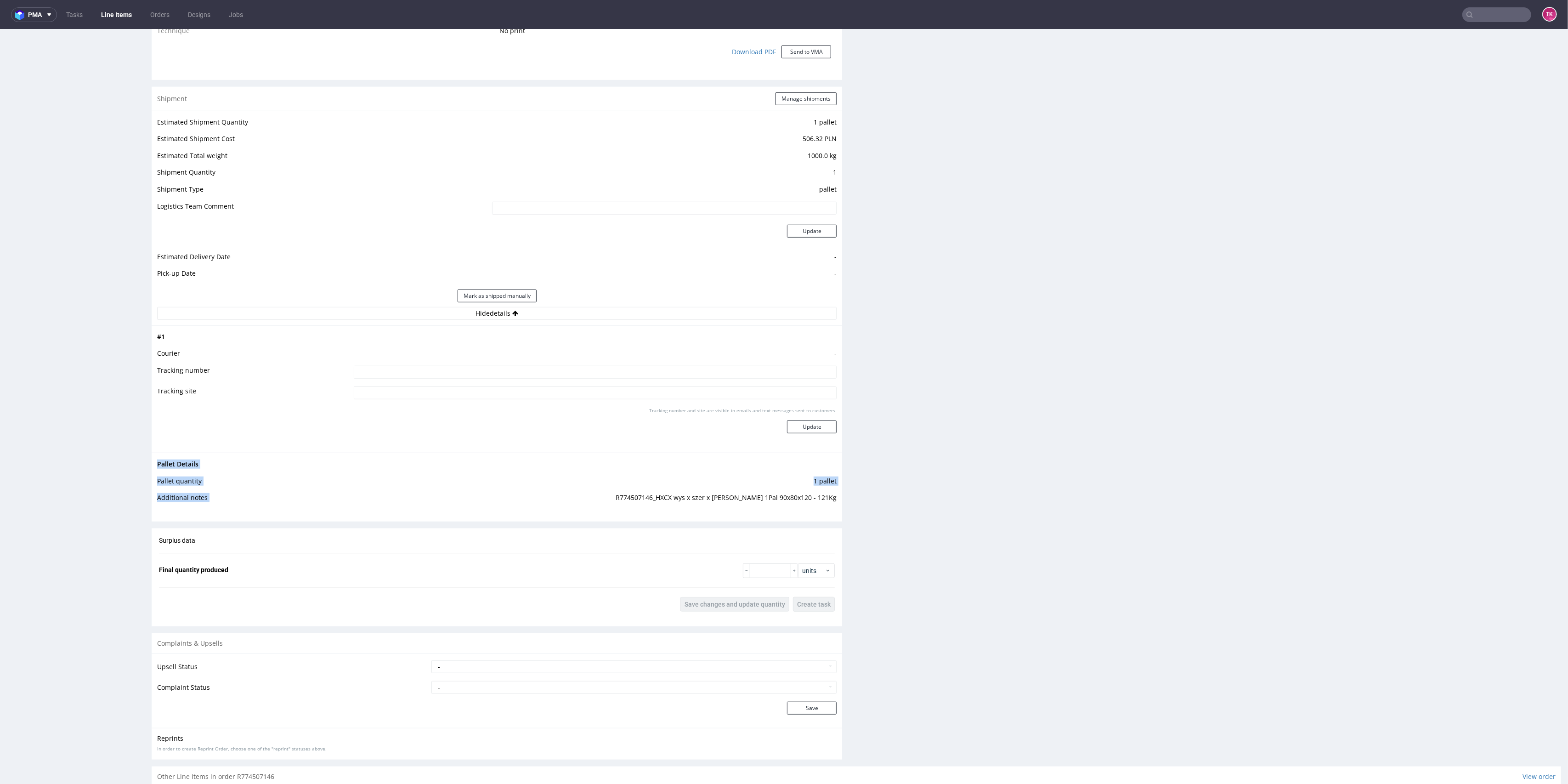
scroll to position [918, 0]
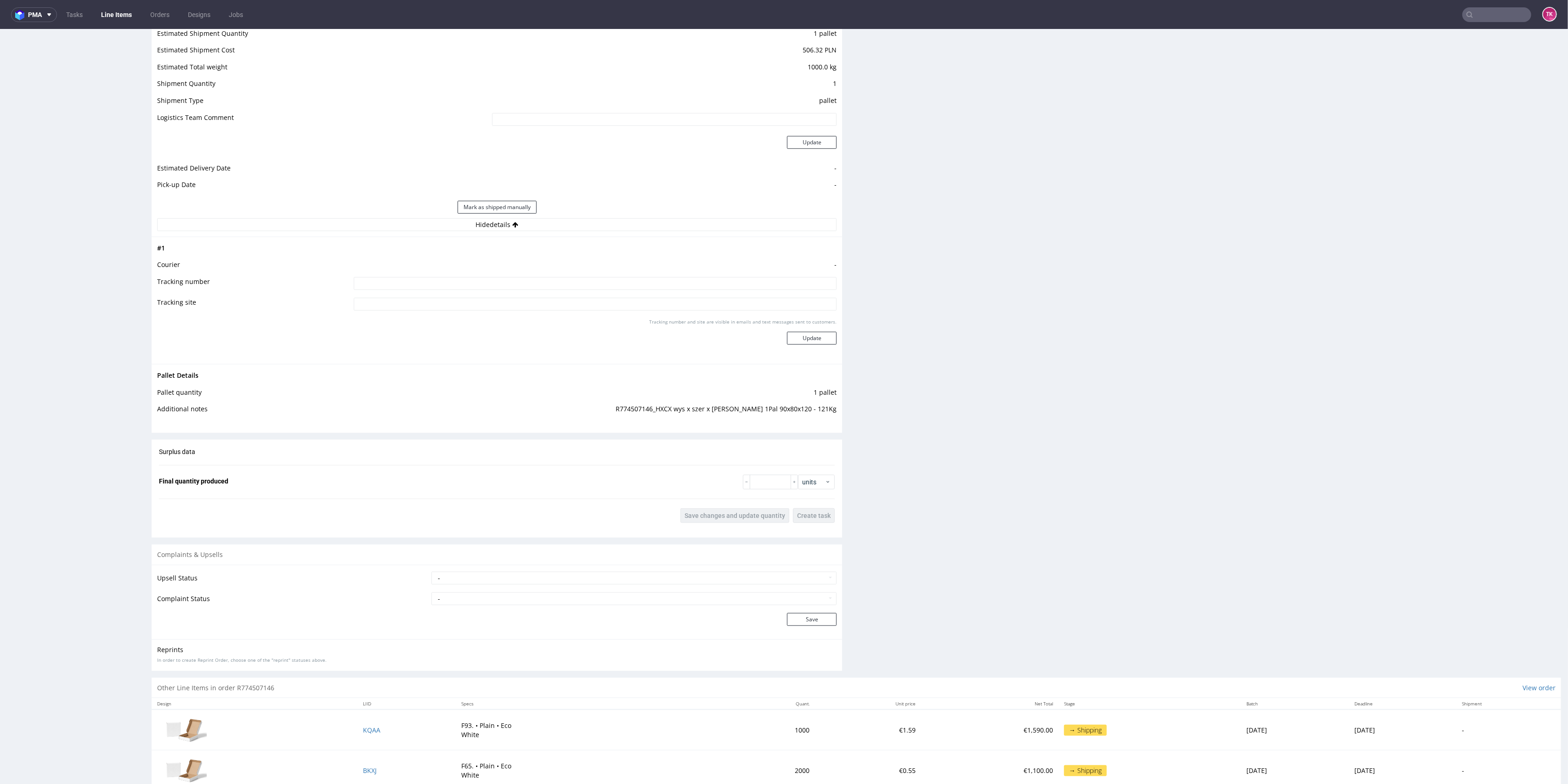
click at [669, 279] on input at bounding box center [595, 283] width 483 height 13
paste input "WPR 4240T [PERSON_NAME]"
type input "WPR 4240T [PERSON_NAME]"
click at [804, 342] on button "Update" at bounding box center [811, 338] width 49 height 13
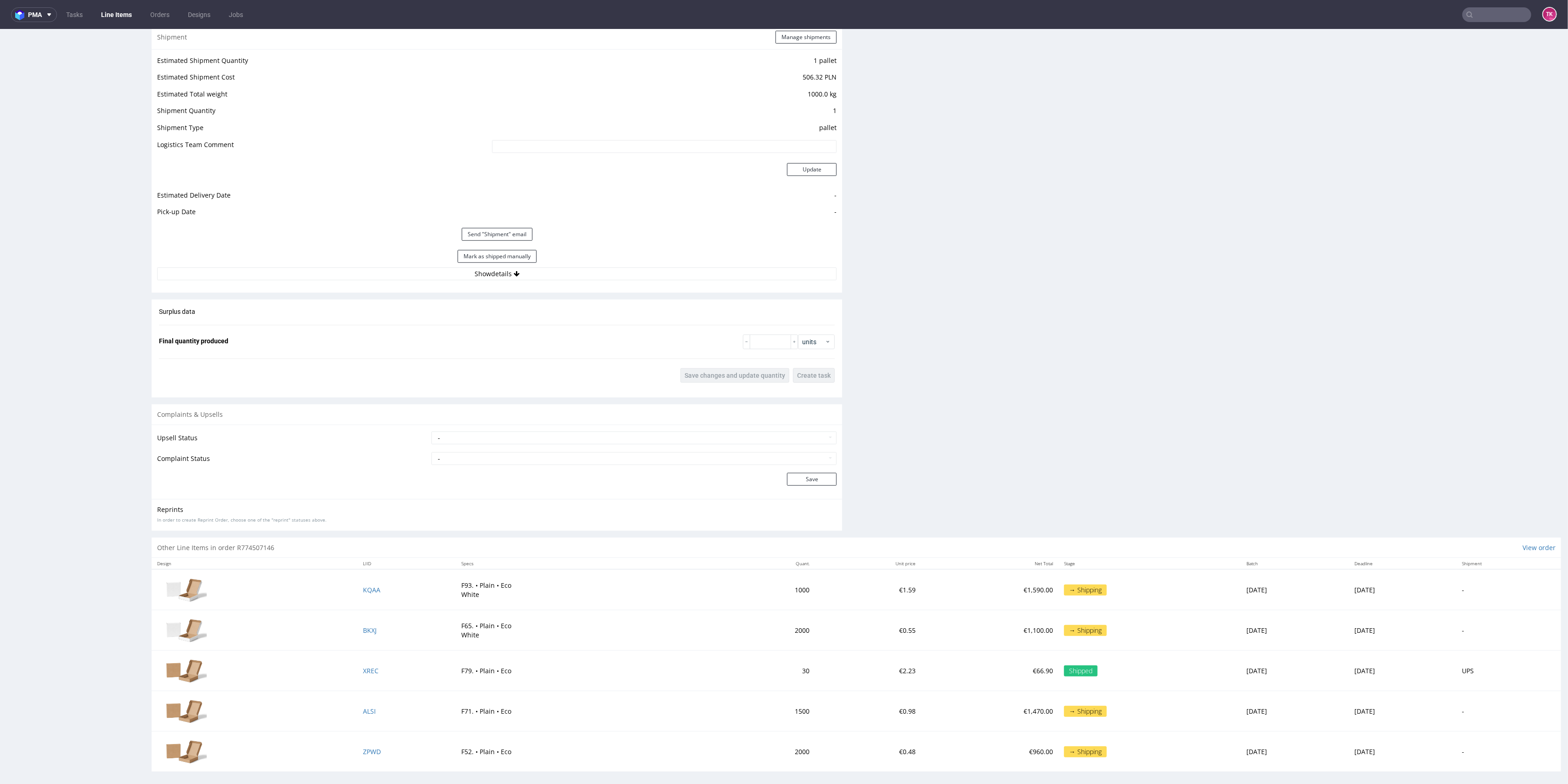
scroll to position [897, 0]
click at [801, 37] on button "Manage shipments" at bounding box center [806, 32] width 61 height 13
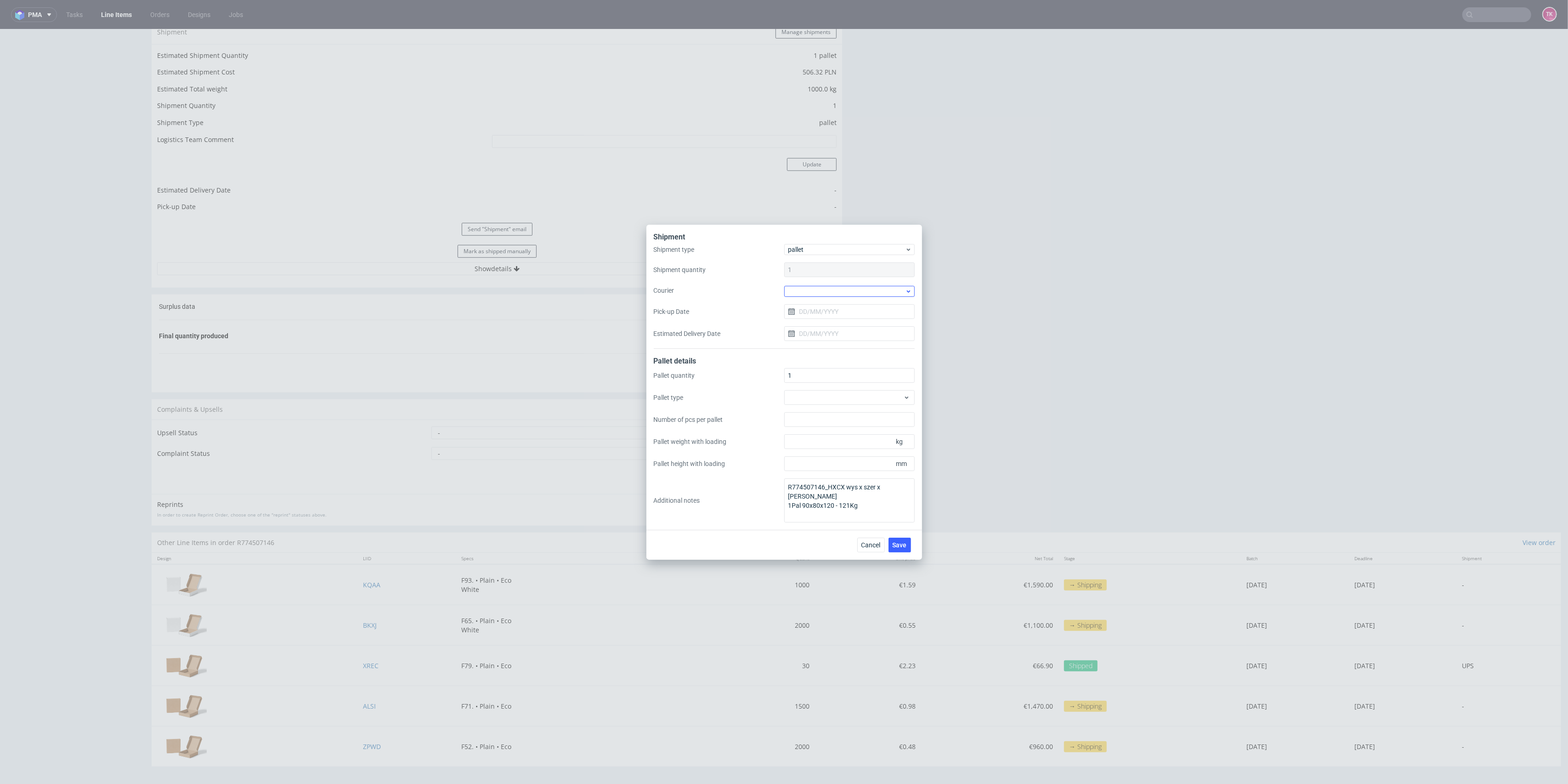
drag, startPoint x: 840, startPoint y: 283, endPoint x: 840, endPoint y: 292, distance: 9.0
click at [840, 290] on div "Shipment type pallet Shipment quantity 1 Courier Pick-up Date Estimated Deliver…" at bounding box center [784, 296] width 261 height 105
click at [840, 294] on div at bounding box center [849, 291] width 131 height 11
click at [810, 314] on div "Other" at bounding box center [849, 320] width 123 height 16
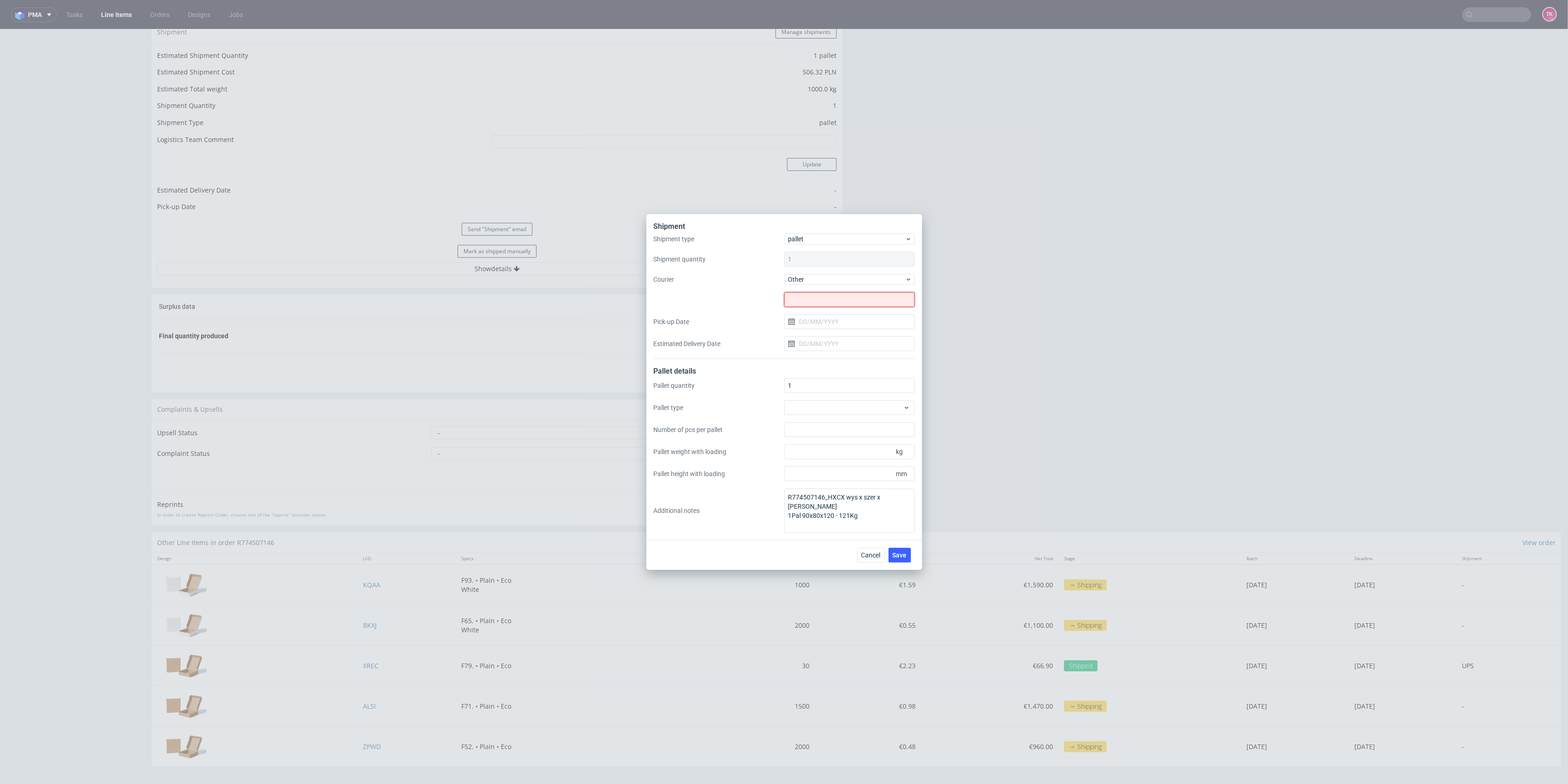
click at [814, 294] on input "text" at bounding box center [849, 299] width 131 height 14
paste input "Trans-Speed Logistics Sp. z o.o."
type input "Trans-Speed Logistics Sp. z o.o."
click at [805, 321] on input "Pick-up Date" at bounding box center [849, 322] width 131 height 14
click at [834, 427] on span "19" at bounding box center [834, 426] width 7 height 9
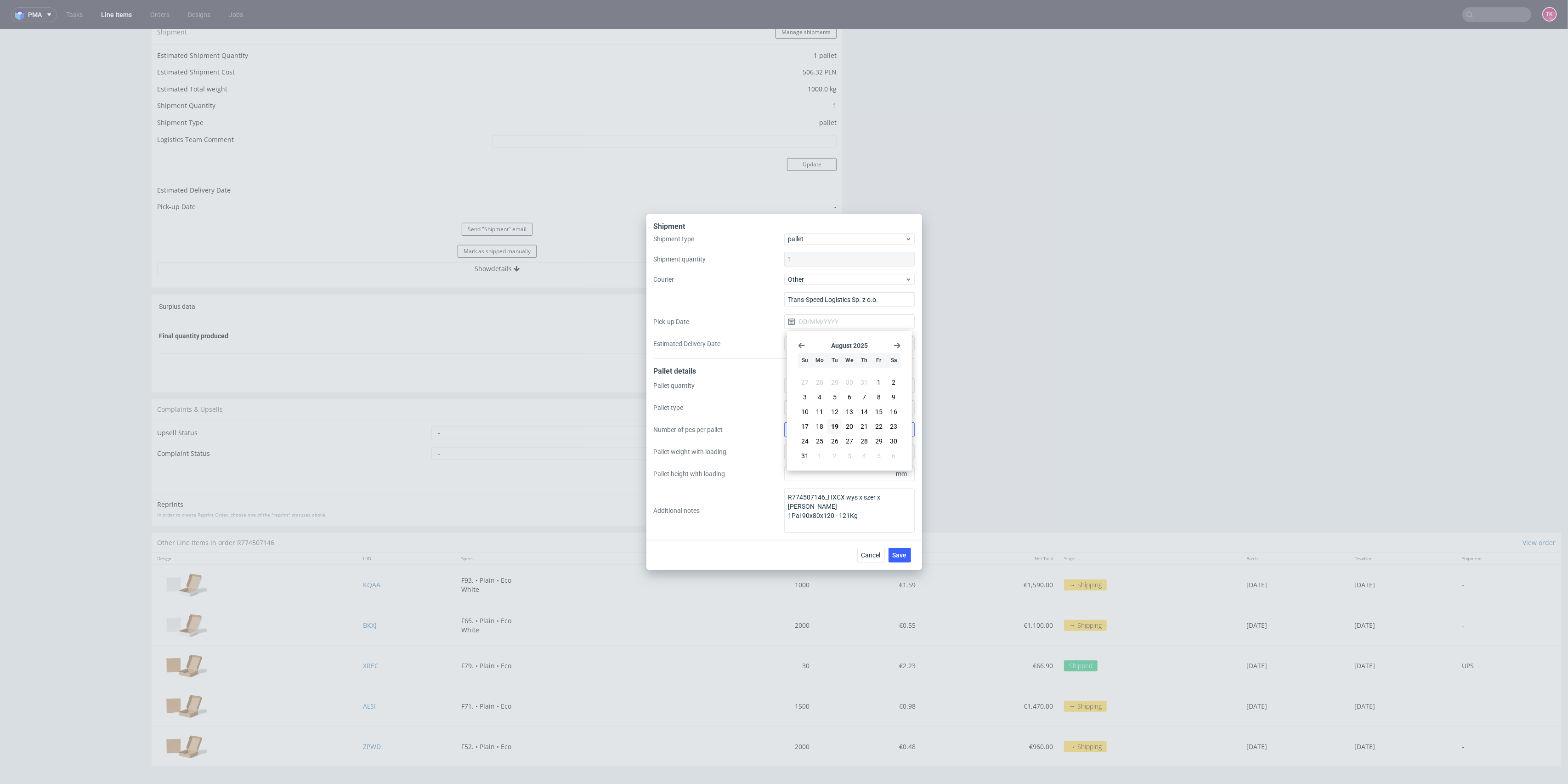
type input "19/08/2025"
click at [827, 344] on input "Estimated Delivery Date" at bounding box center [849, 343] width 131 height 14
drag, startPoint x: 867, startPoint y: 444, endPoint x: 867, endPoint y: 469, distance: 25.0
click at [864, 446] on button "21" at bounding box center [865, 448] width 14 height 14
type input "21/08/2025"
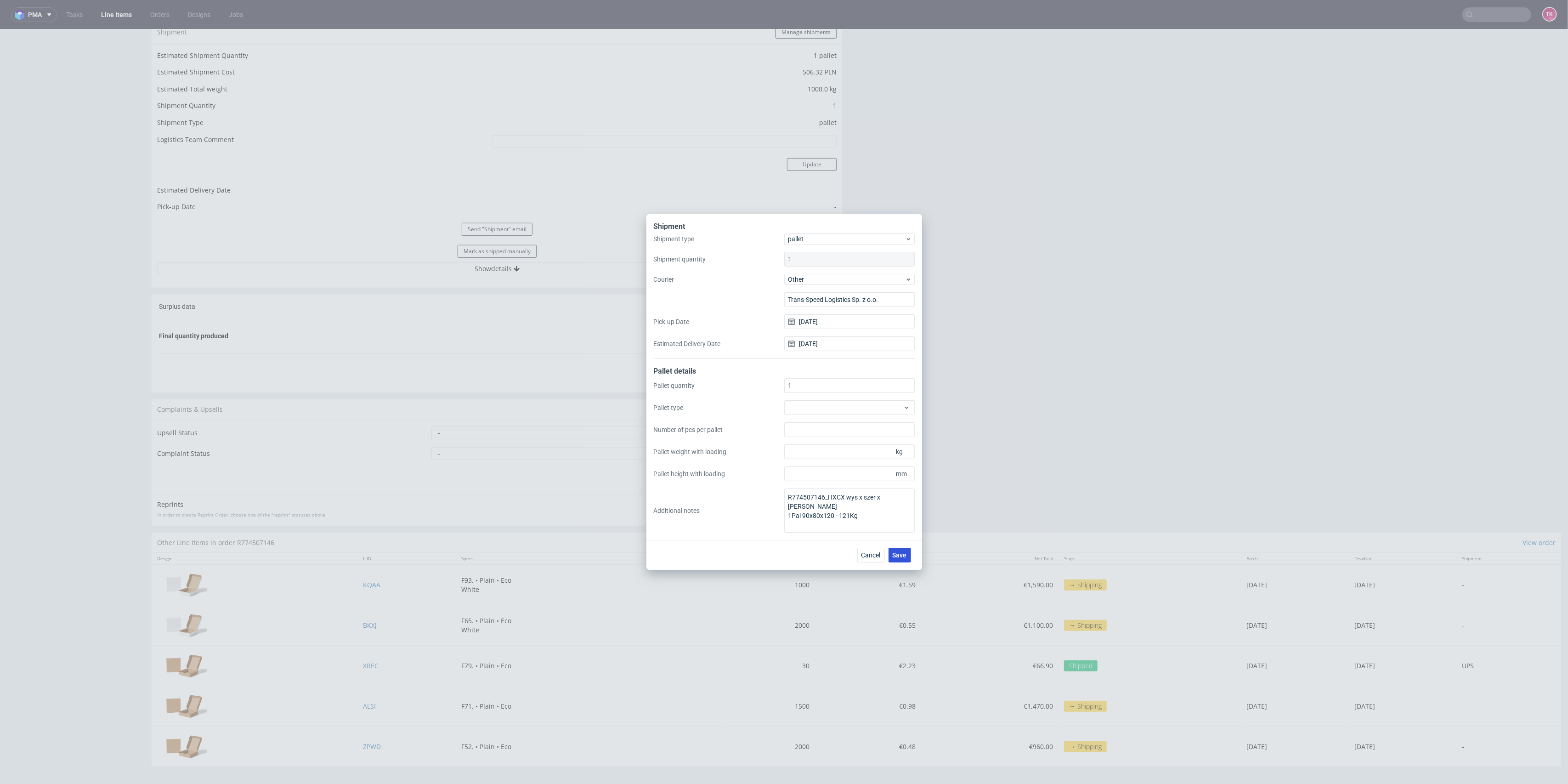
click at [901, 559] on button "Save" at bounding box center [899, 555] width 22 height 14
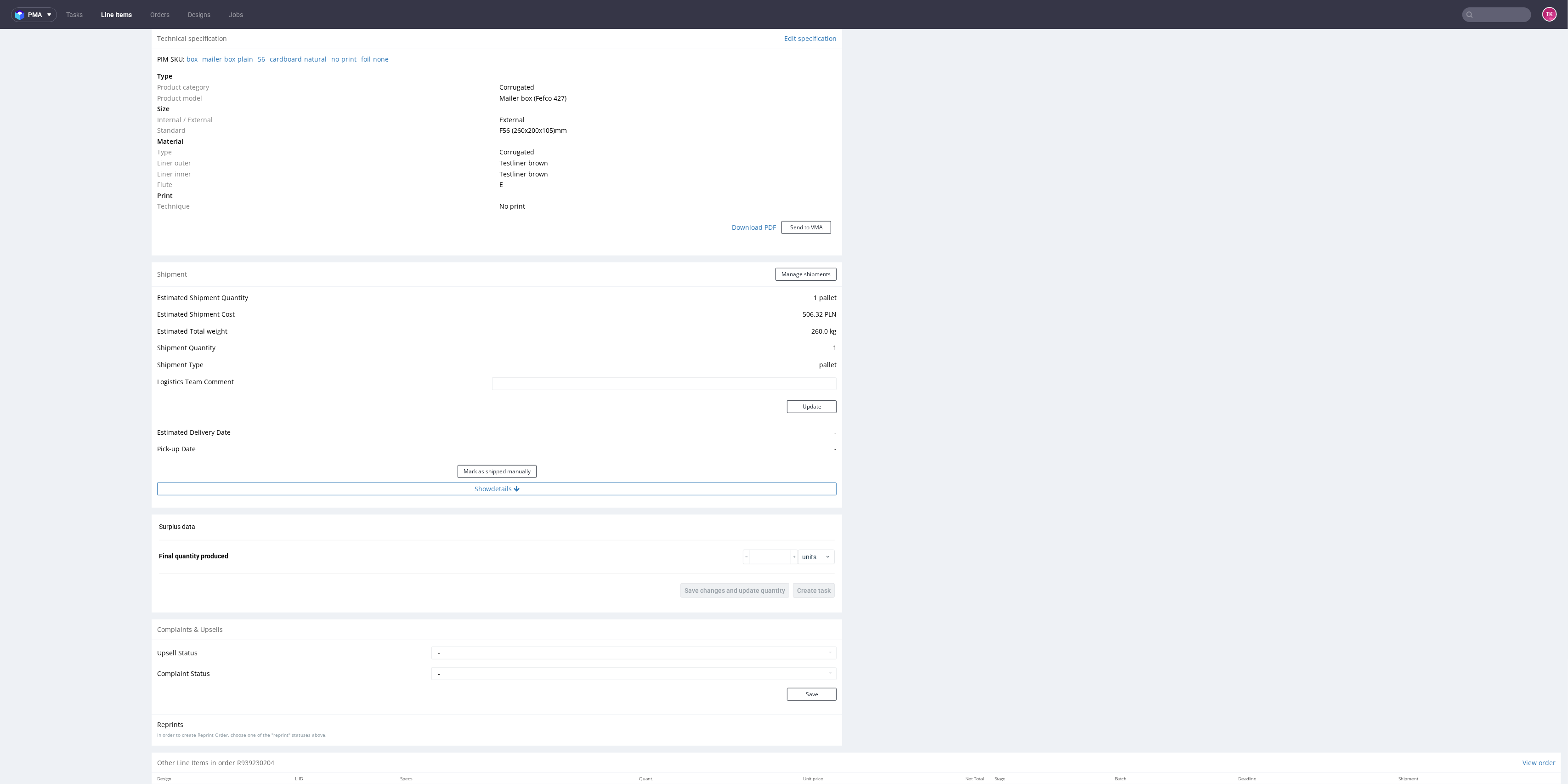
scroll to position [674, 0]
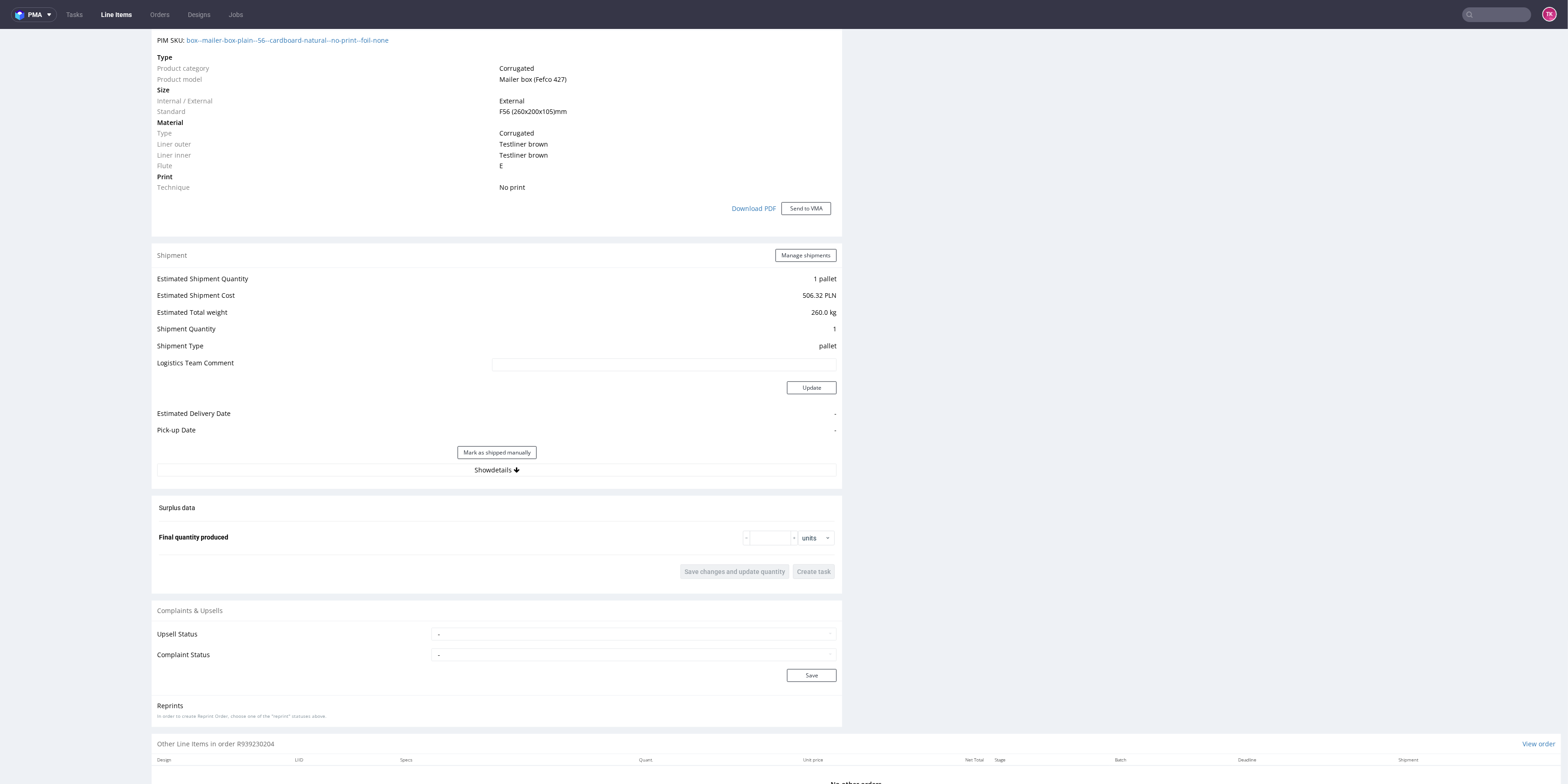
click at [591, 461] on div "Mark as shipped manually" at bounding box center [496, 452] width 679 height 22
click at [603, 474] on button "Show details" at bounding box center [496, 470] width 679 height 13
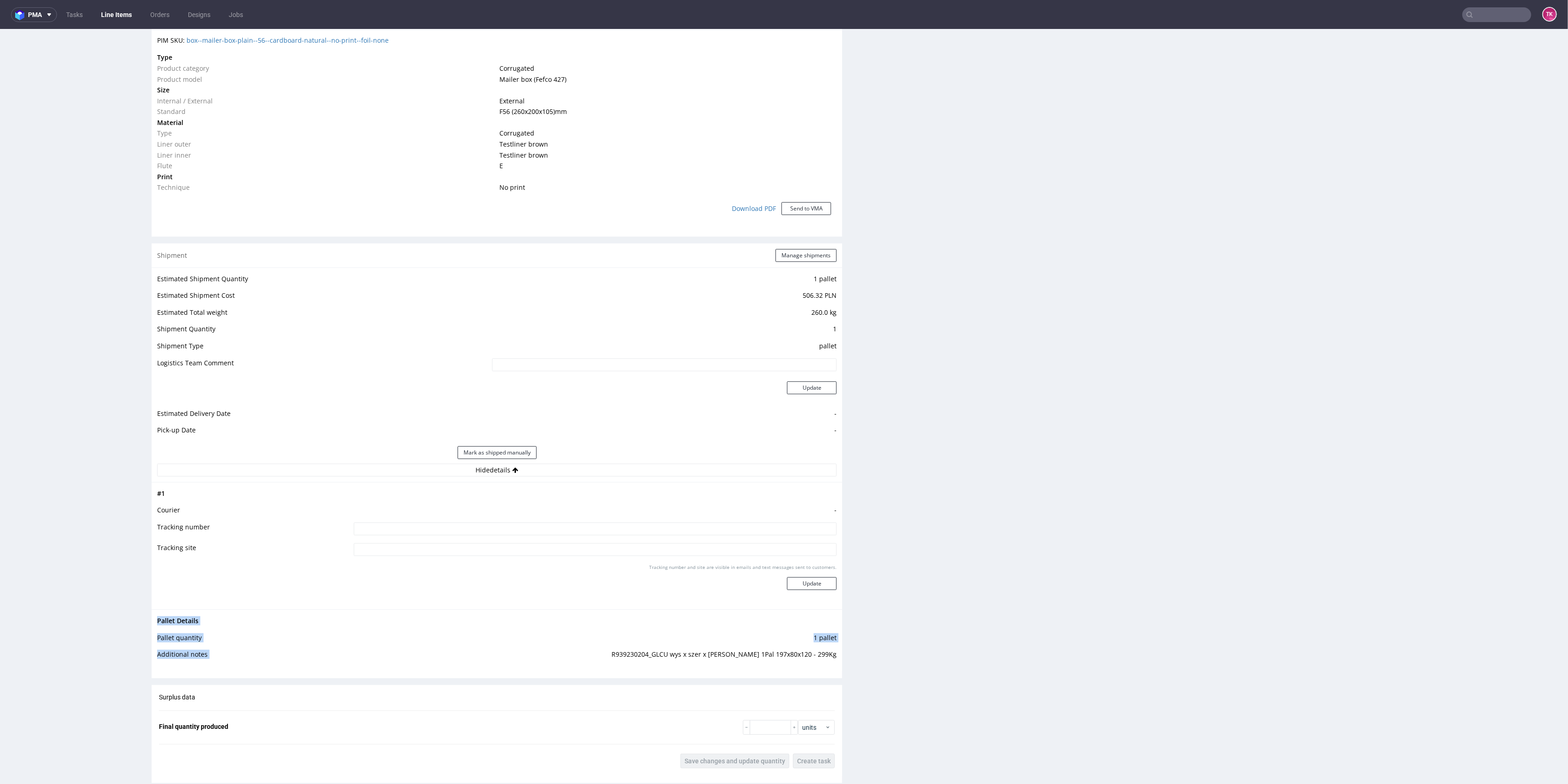
drag, startPoint x: 624, startPoint y: 656, endPoint x: 842, endPoint y: 652, distance: 218.0
click at [842, 652] on div "Progress Payment Payment deferred Design N/A DTP Complete Batch Complete [DATE]…" at bounding box center [856, 193] width 1409 height 1613
copy tbody "Pallet Details Pallet quantity 1 pallet Additional notes"
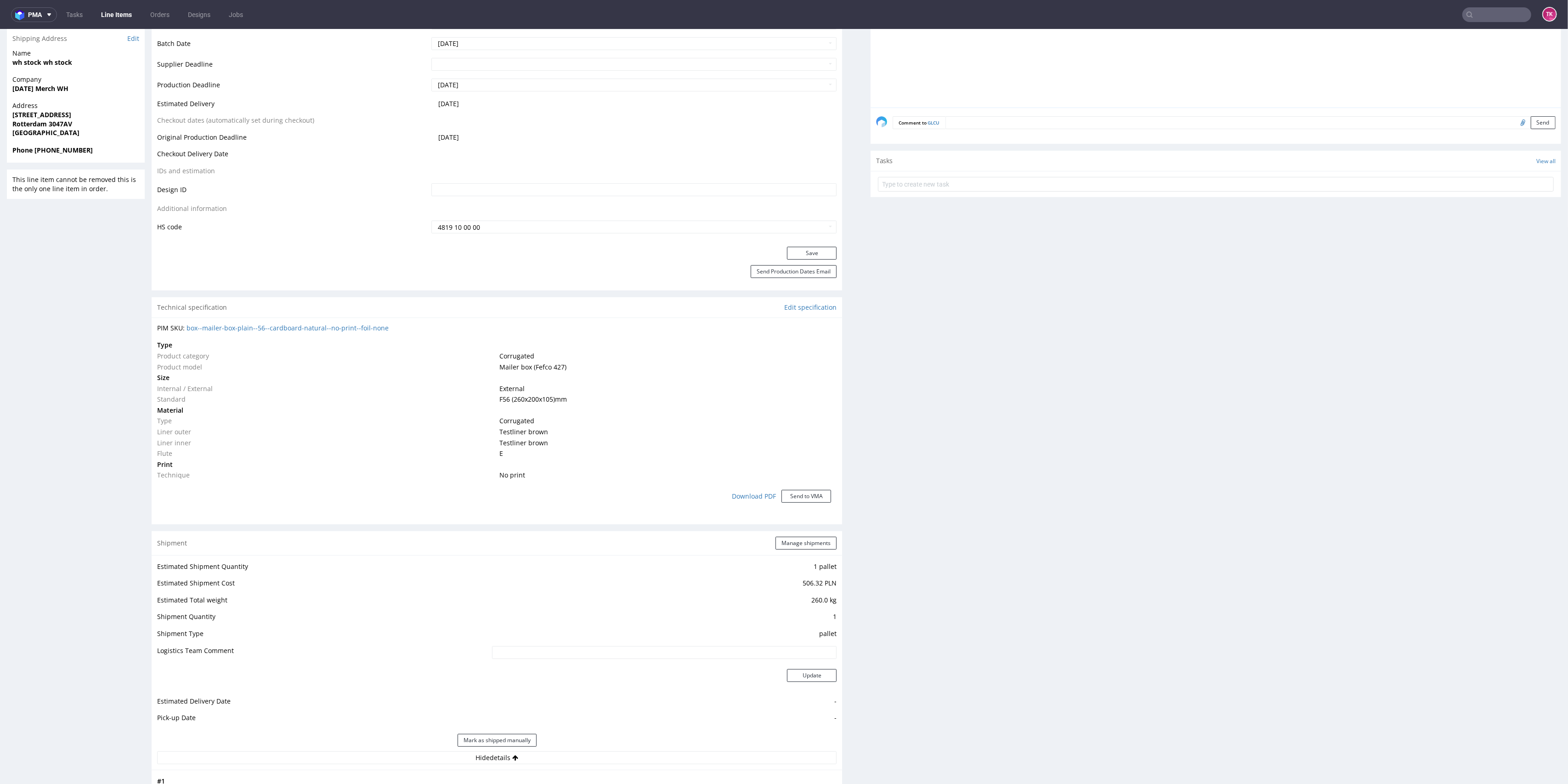
scroll to position [367, 0]
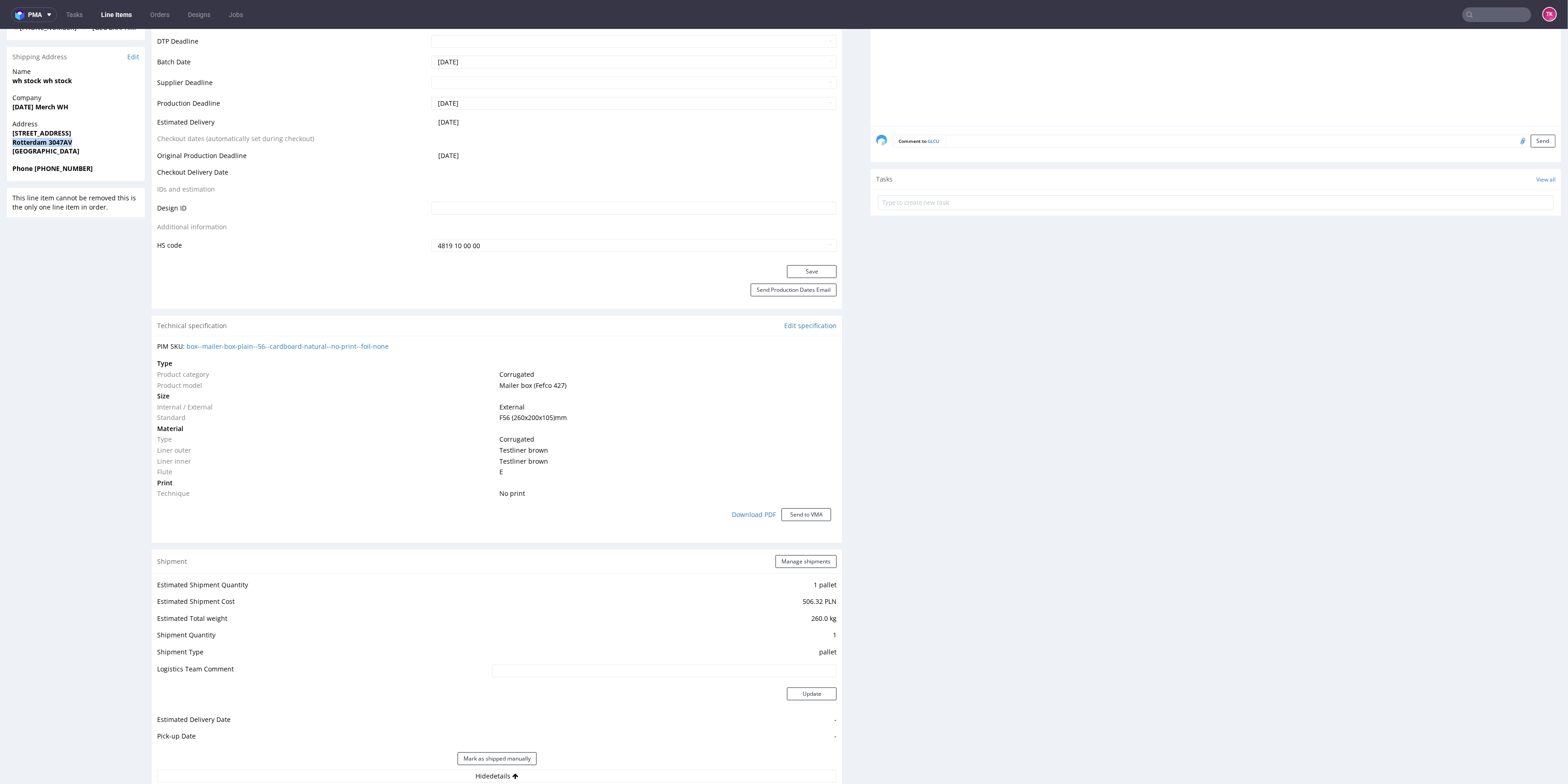
drag, startPoint x: 79, startPoint y: 141, endPoint x: 5, endPoint y: 140, distance: 74.0
click at [0, 142] on div "R939230204 [DATE] 01:56 PM GLCU Returning DID Mark this line item problematic P…" at bounding box center [784, 497] width 1568 height 1626
copy strong "Rotterdam 3047AV"
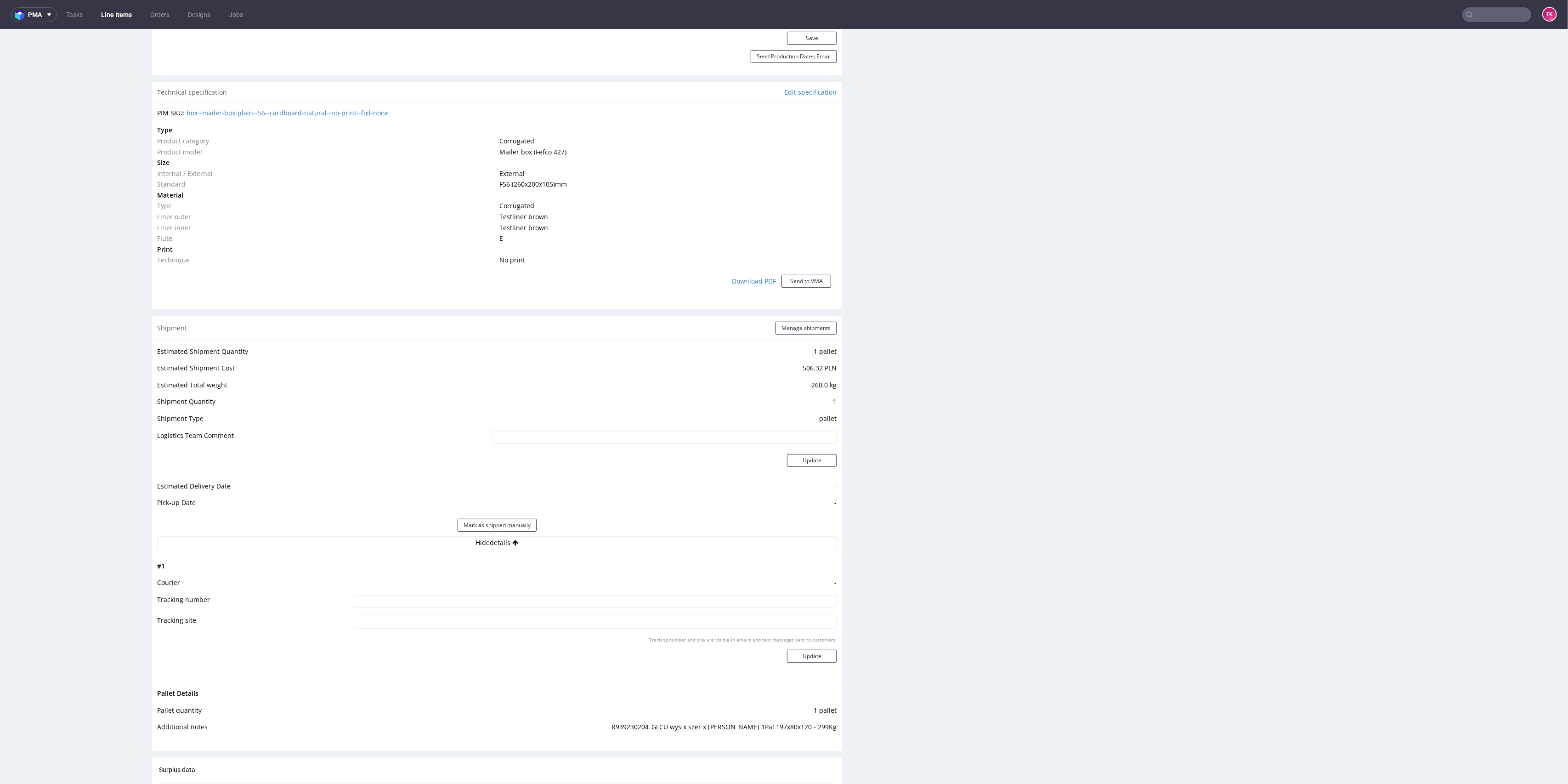
scroll to position [735, 0]
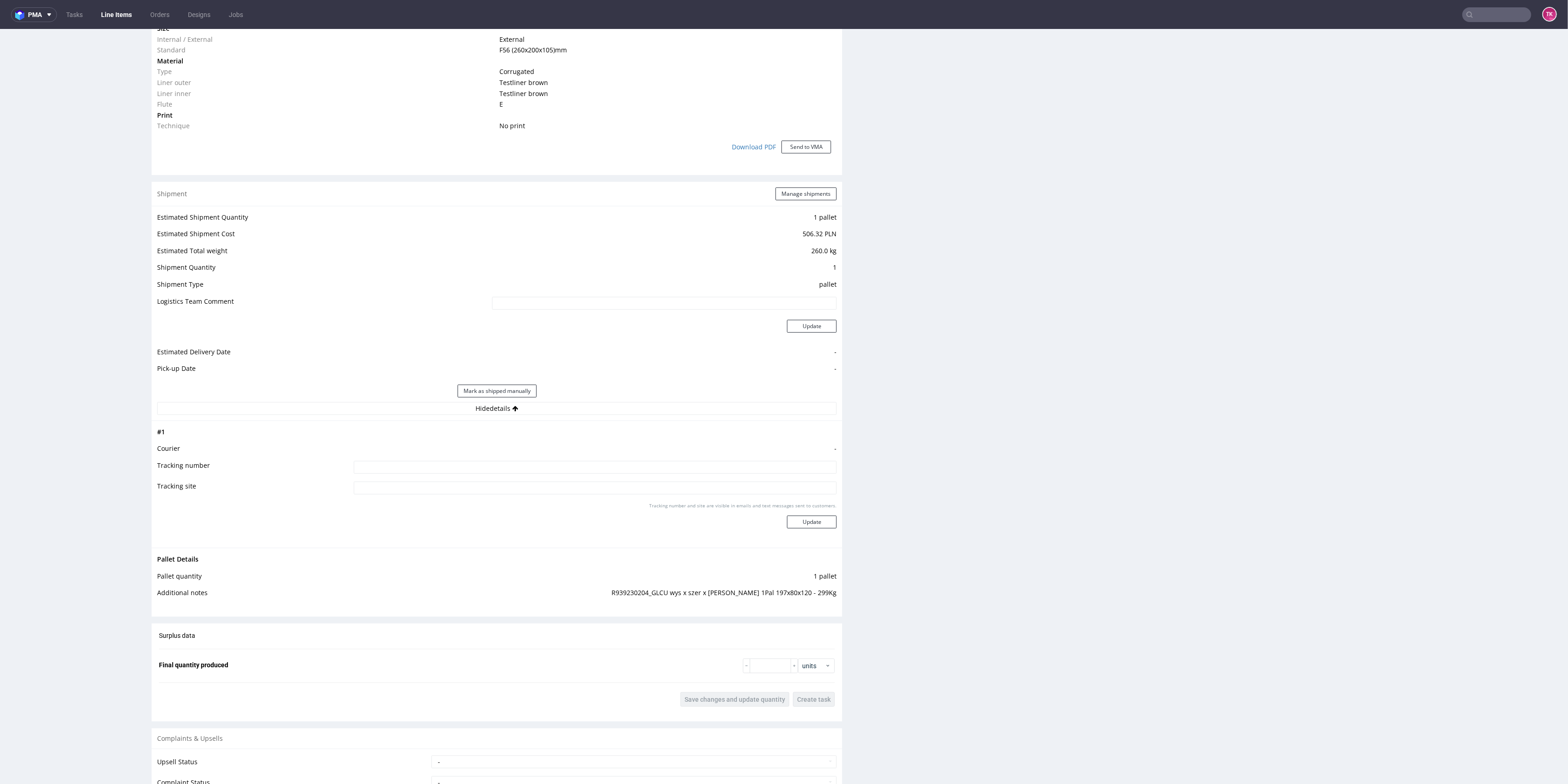
click at [650, 459] on td "-" at bounding box center [594, 451] width 486 height 17
click at [653, 466] on input at bounding box center [595, 467] width 483 height 13
paste input "WPR 4240T [PERSON_NAME]"
type input "WPR 4240T [PERSON_NAME]"
click at [812, 529] on div "Tracking number and site are visible in emails and text messages sent to custom…" at bounding box center [595, 518] width 483 height 33
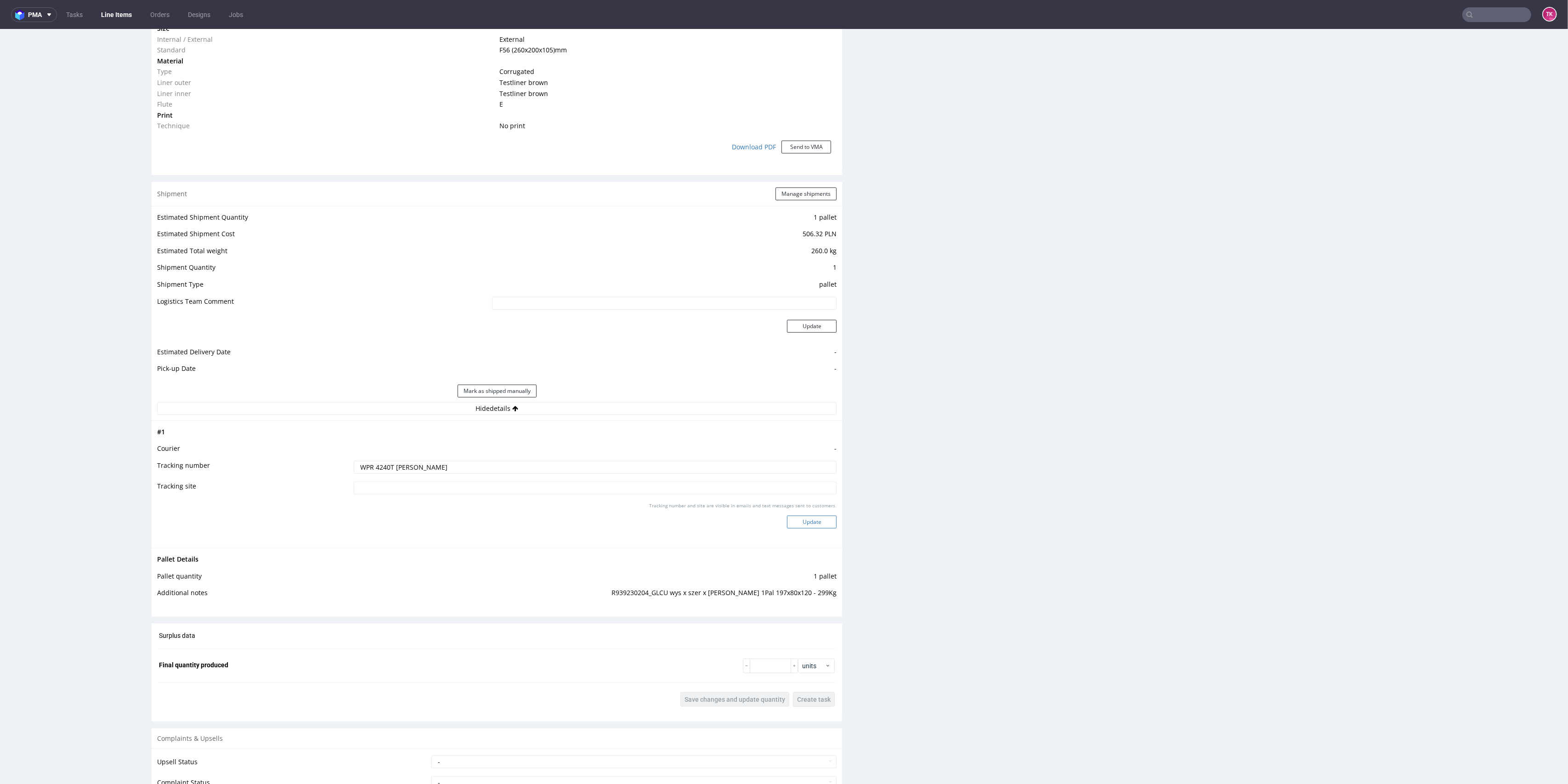
click at [813, 523] on button "Update" at bounding box center [811, 521] width 49 height 13
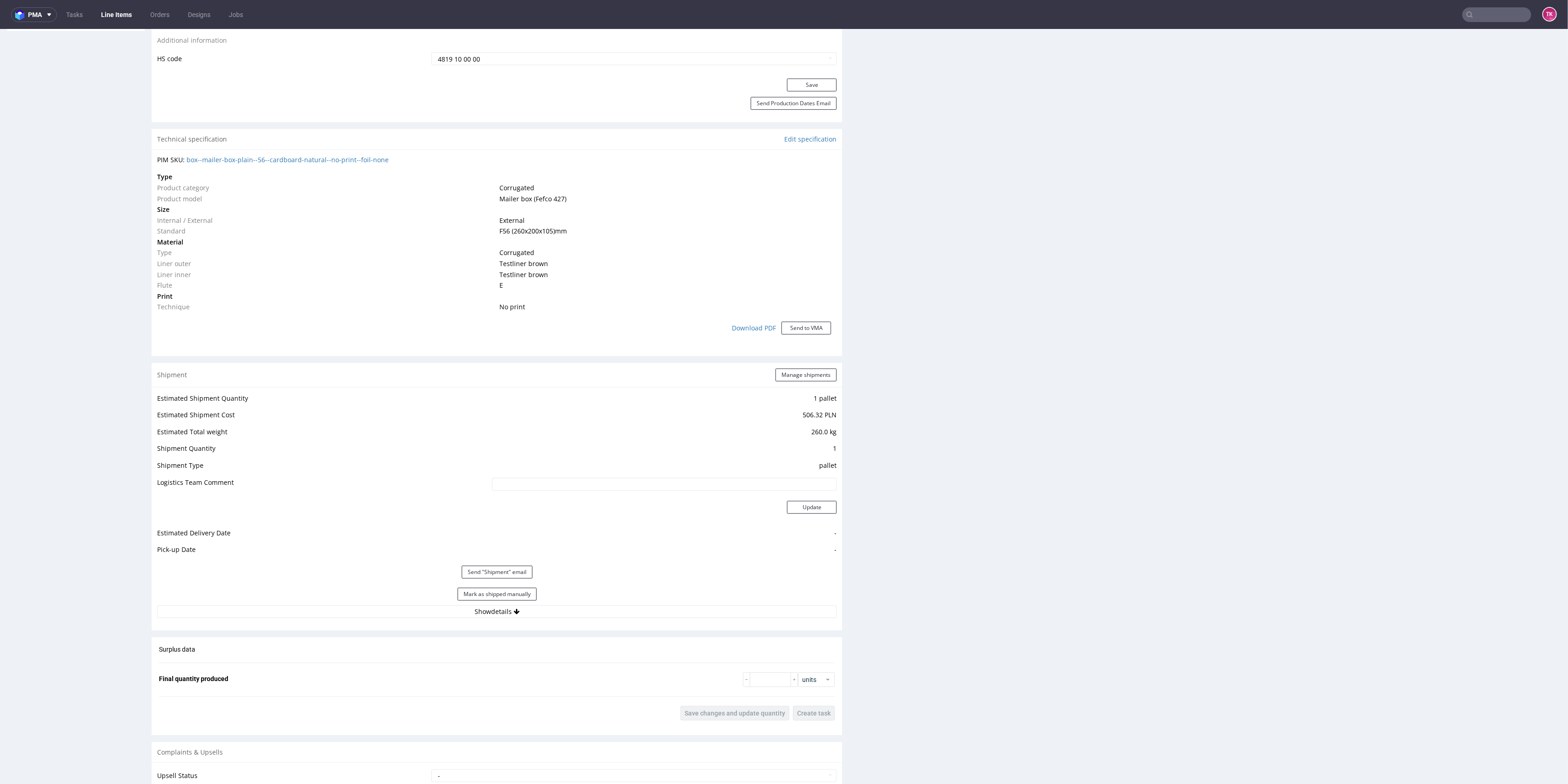
scroll to position [554, 0]
click at [808, 380] on button "Manage shipments" at bounding box center [806, 375] width 61 height 13
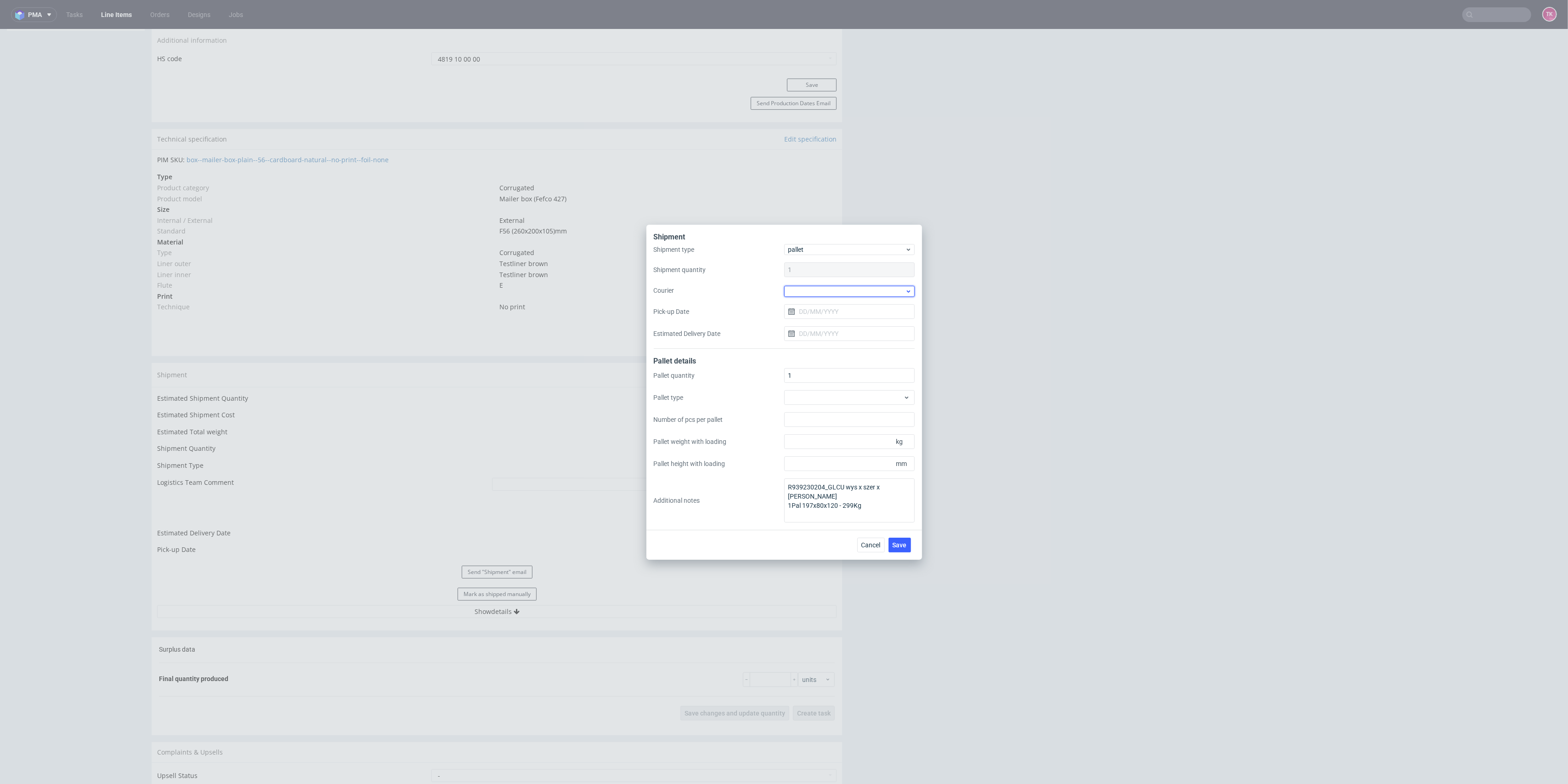
drag, startPoint x: 822, startPoint y: 289, endPoint x: 840, endPoint y: 282, distance: 19.3
click at [821, 289] on div at bounding box center [849, 291] width 131 height 11
click at [812, 319] on div "Other" at bounding box center [849, 320] width 123 height 16
click at [816, 317] on input "Pick-up Date" at bounding box center [849, 322] width 131 height 14
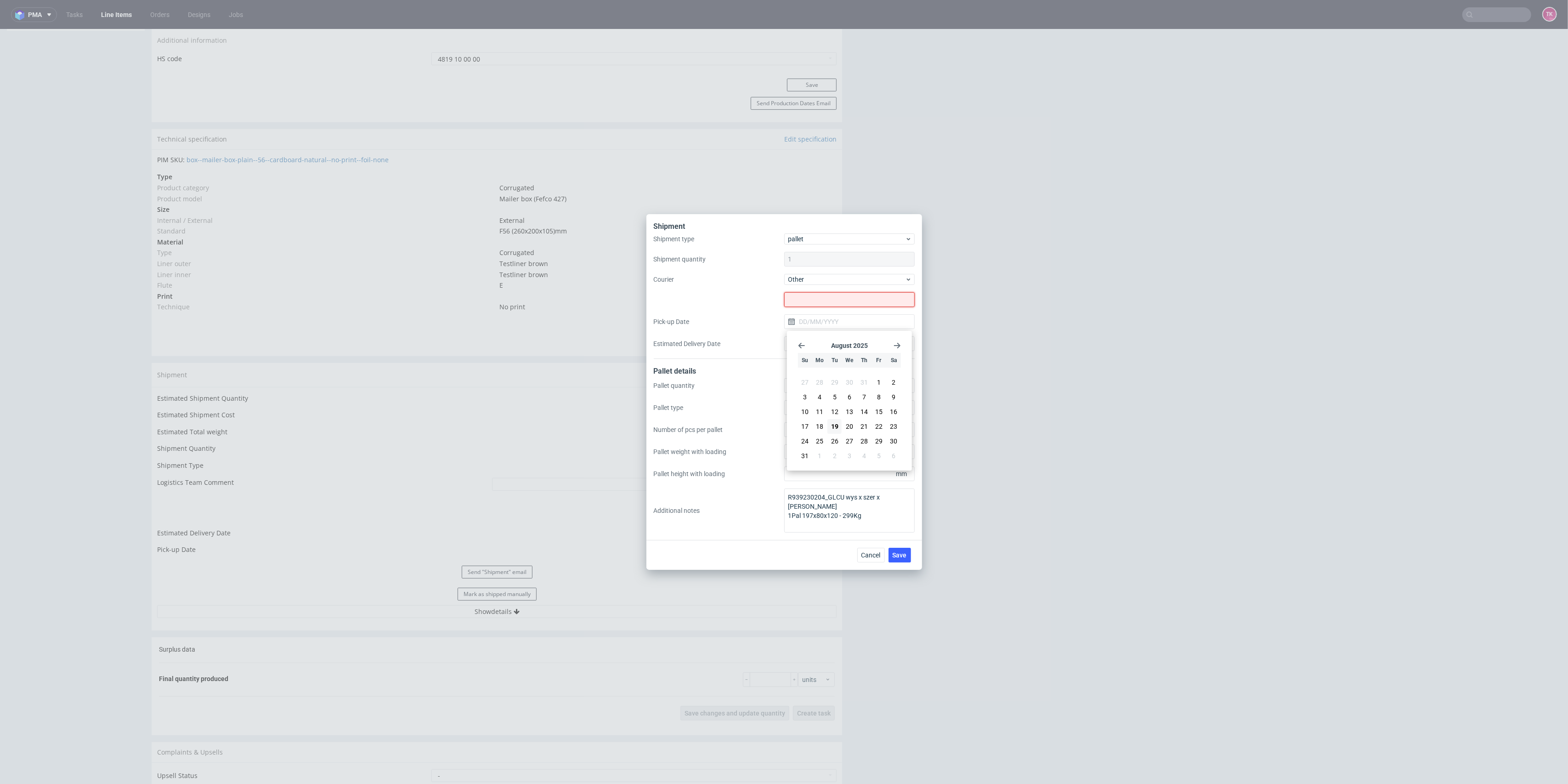
click at [812, 298] on input "text" at bounding box center [849, 299] width 131 height 14
paste input "Trans-Speed Logistics Sp. z o.o."
type input "Trans-Speed Logistics Sp. z o.o."
click at [814, 322] on input "Pick-up Date" at bounding box center [849, 322] width 131 height 14
click at [838, 426] on button "19" at bounding box center [834, 426] width 14 height 14
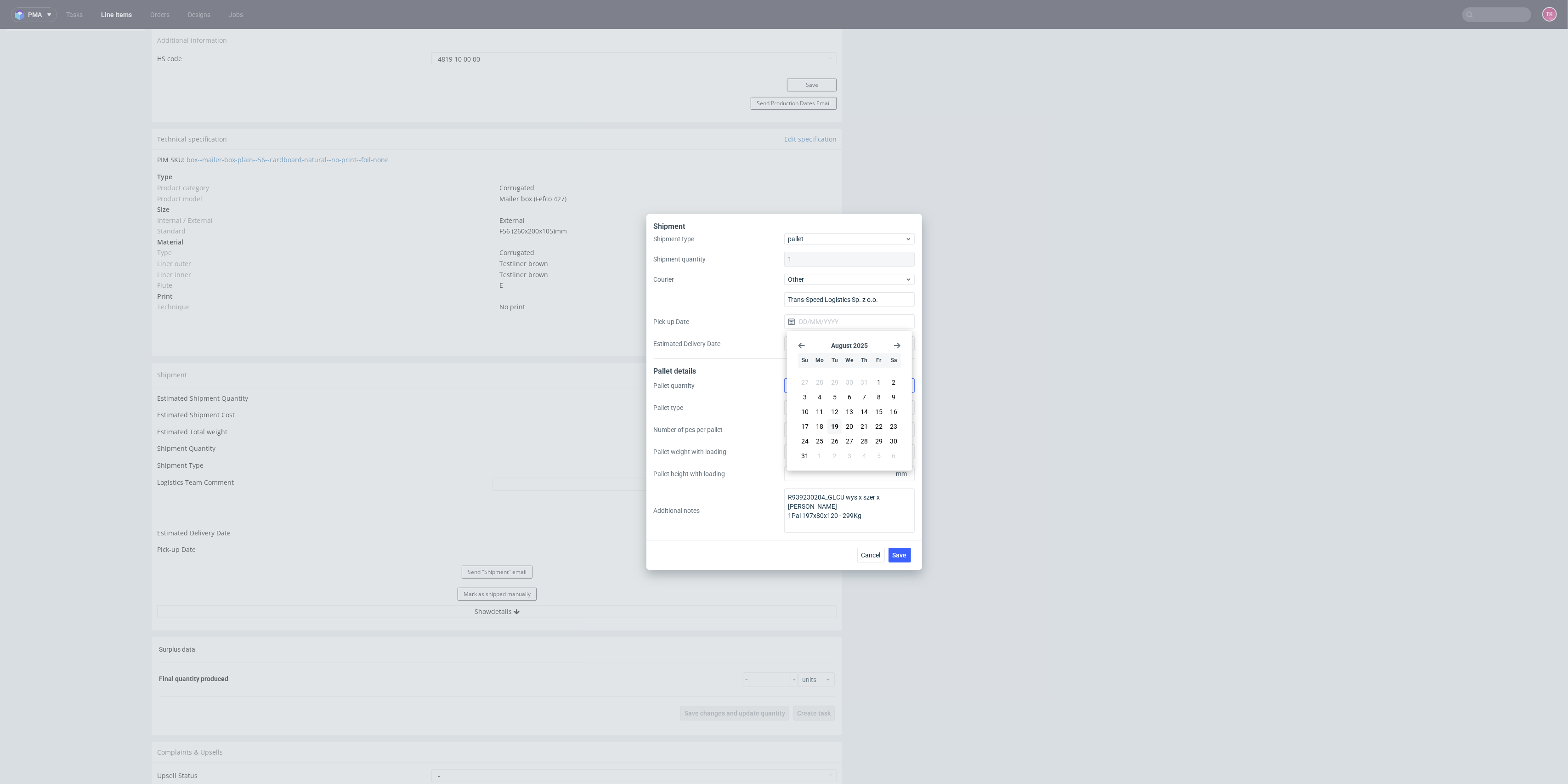
type input "[DATE]"
click at [818, 340] on input "Estimated Delivery Date" at bounding box center [849, 343] width 131 height 14
click at [864, 449] on span "21" at bounding box center [864, 448] width 7 height 9
type input "[DATE]"
click at [899, 547] on div "Cancel Save" at bounding box center [784, 554] width 276 height 30
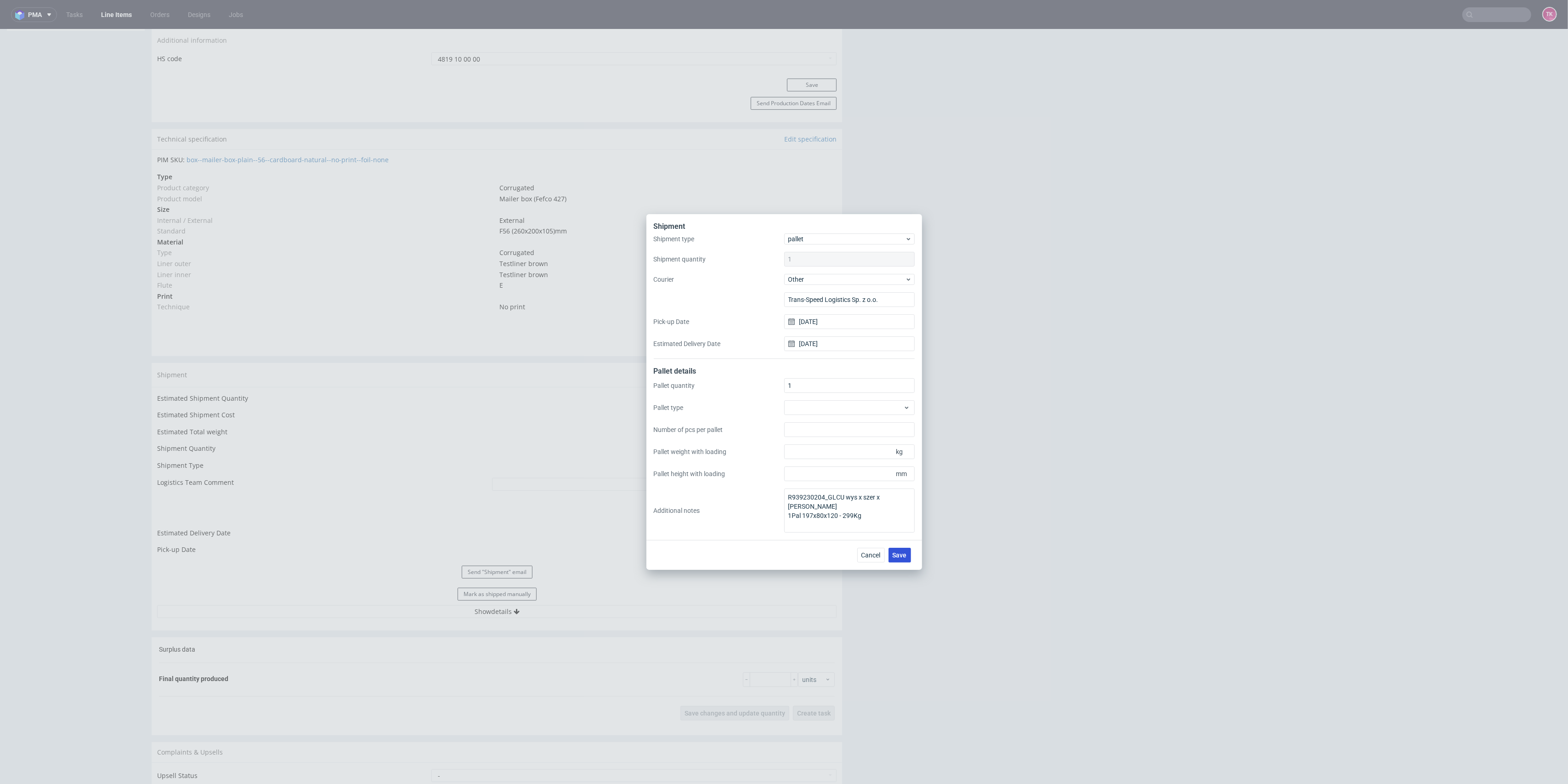
click at [900, 552] on span "Save" at bounding box center [900, 555] width 14 height 6
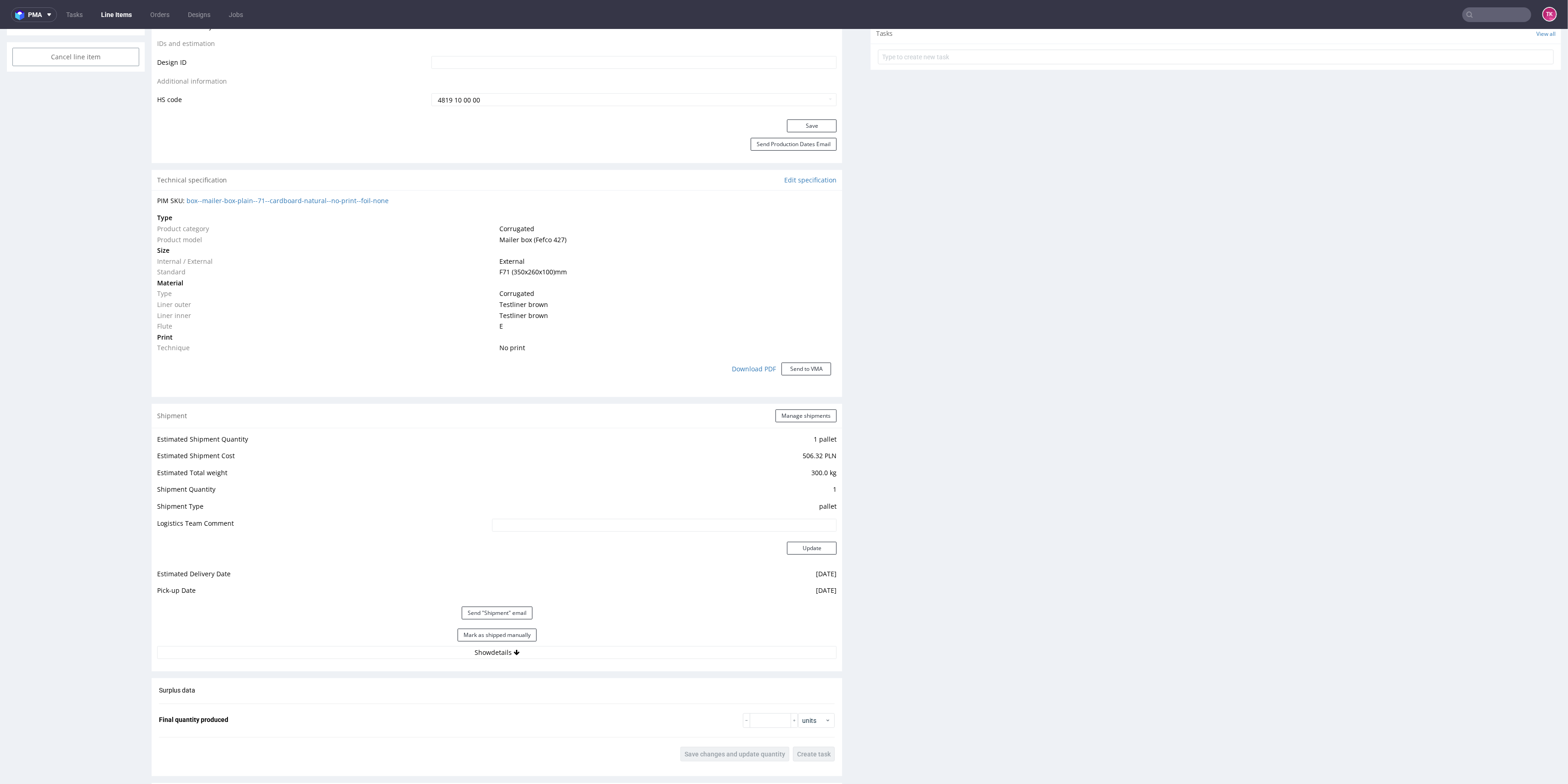
scroll to position [674, 0]
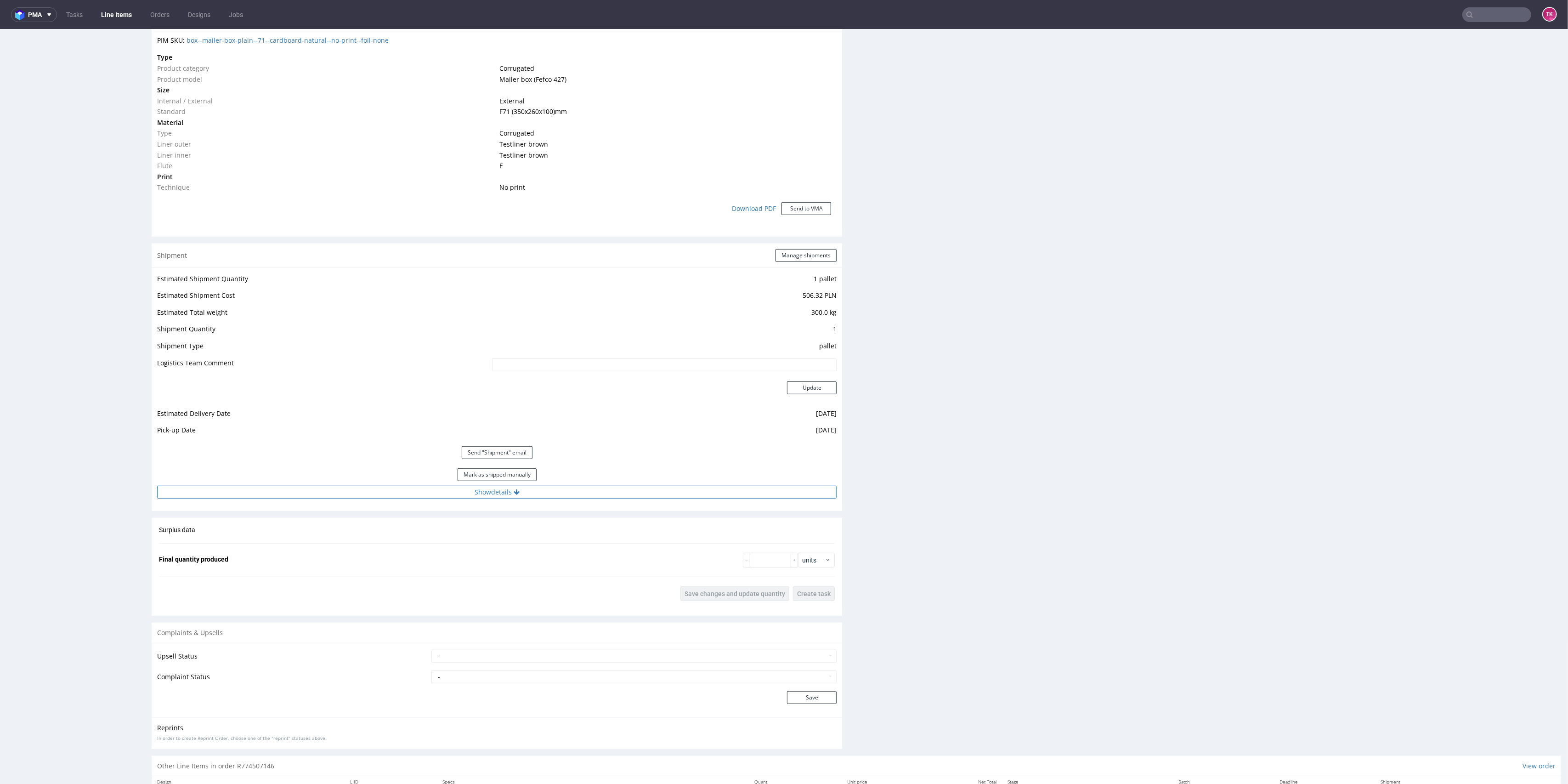
click at [678, 487] on button "Show details" at bounding box center [496, 492] width 679 height 13
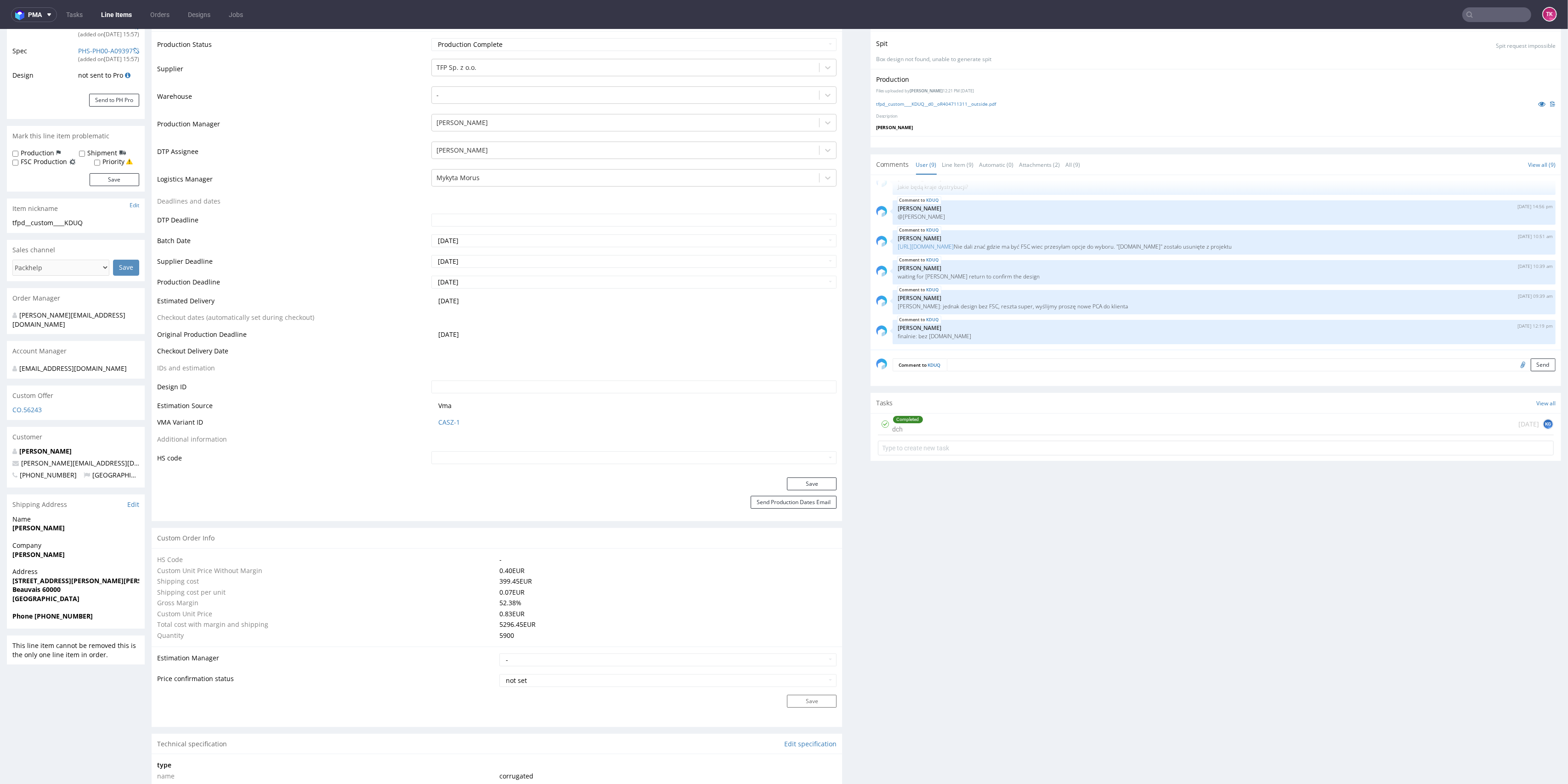
scroll to position [245, 0]
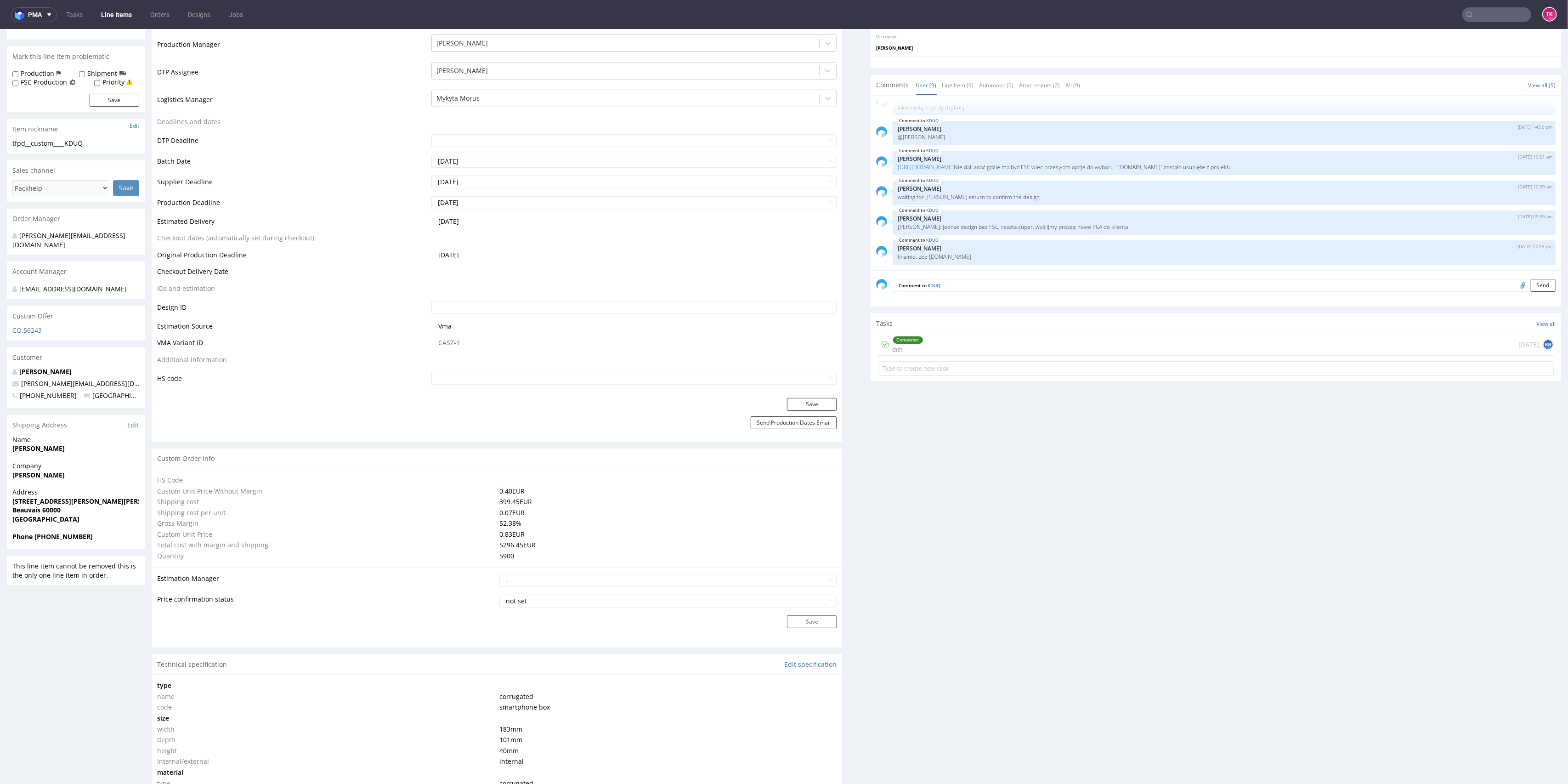
drag, startPoint x: 12, startPoint y: 481, endPoint x: 73, endPoint y: 483, distance: 61.0
click at [73, 483] on div "Company Ludovic Roisin" at bounding box center [76, 474] width 138 height 26
copy strong "Ludovic Roisin"
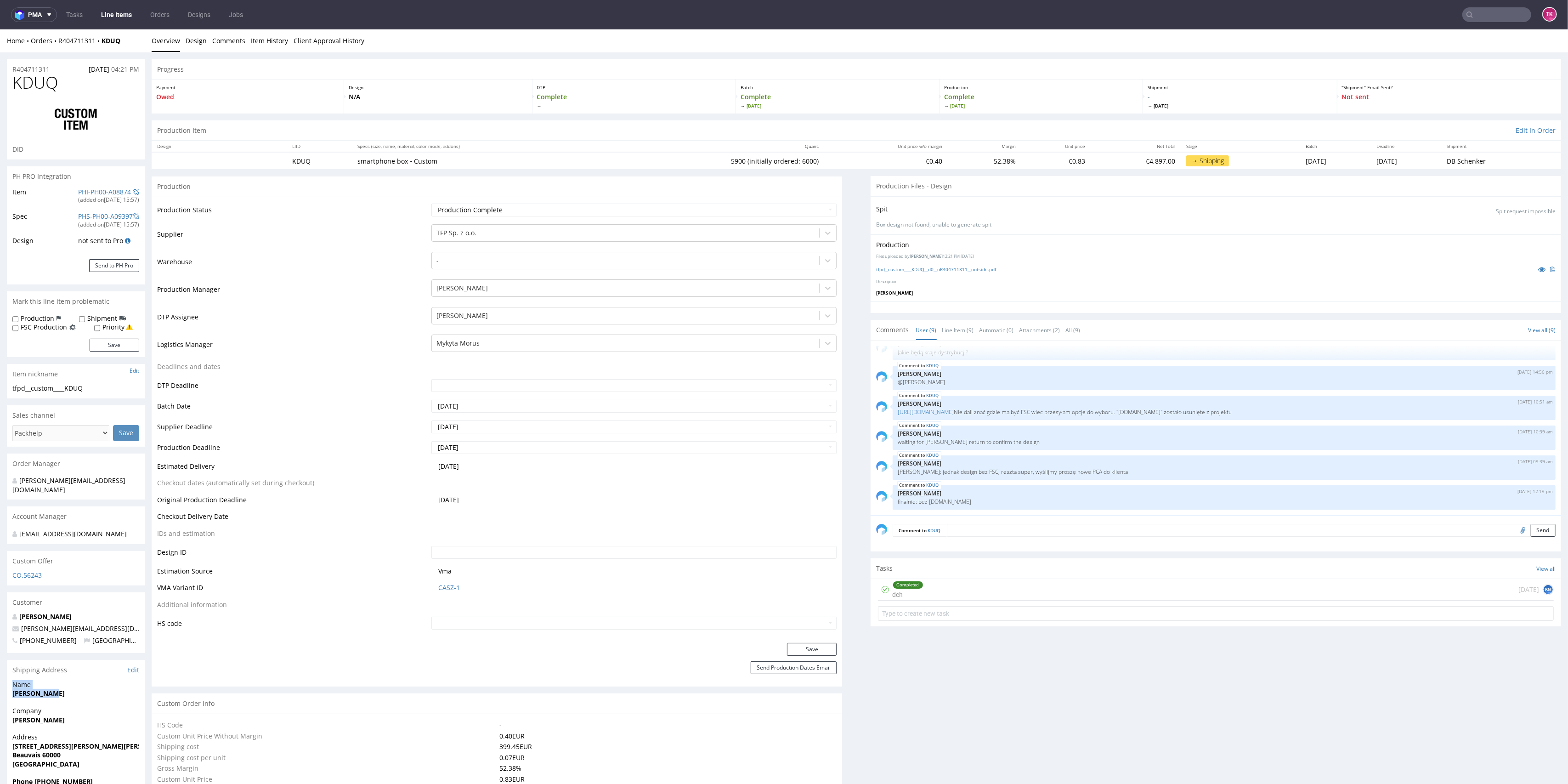
drag, startPoint x: 12, startPoint y: 694, endPoint x: 73, endPoint y: 697, distance: 61.1
click at [73, 693] on div "Name Pelc Kasper" at bounding box center [76, 693] width 138 height 26
click at [73, 698] on div "Name Pelc Kasper" at bounding box center [76, 693] width 138 height 26
drag, startPoint x: 33, startPoint y: 701, endPoint x: 76, endPoint y: 689, distance: 44.6
click at [76, 689] on div "Name Pelc Kasper" at bounding box center [76, 693] width 138 height 26
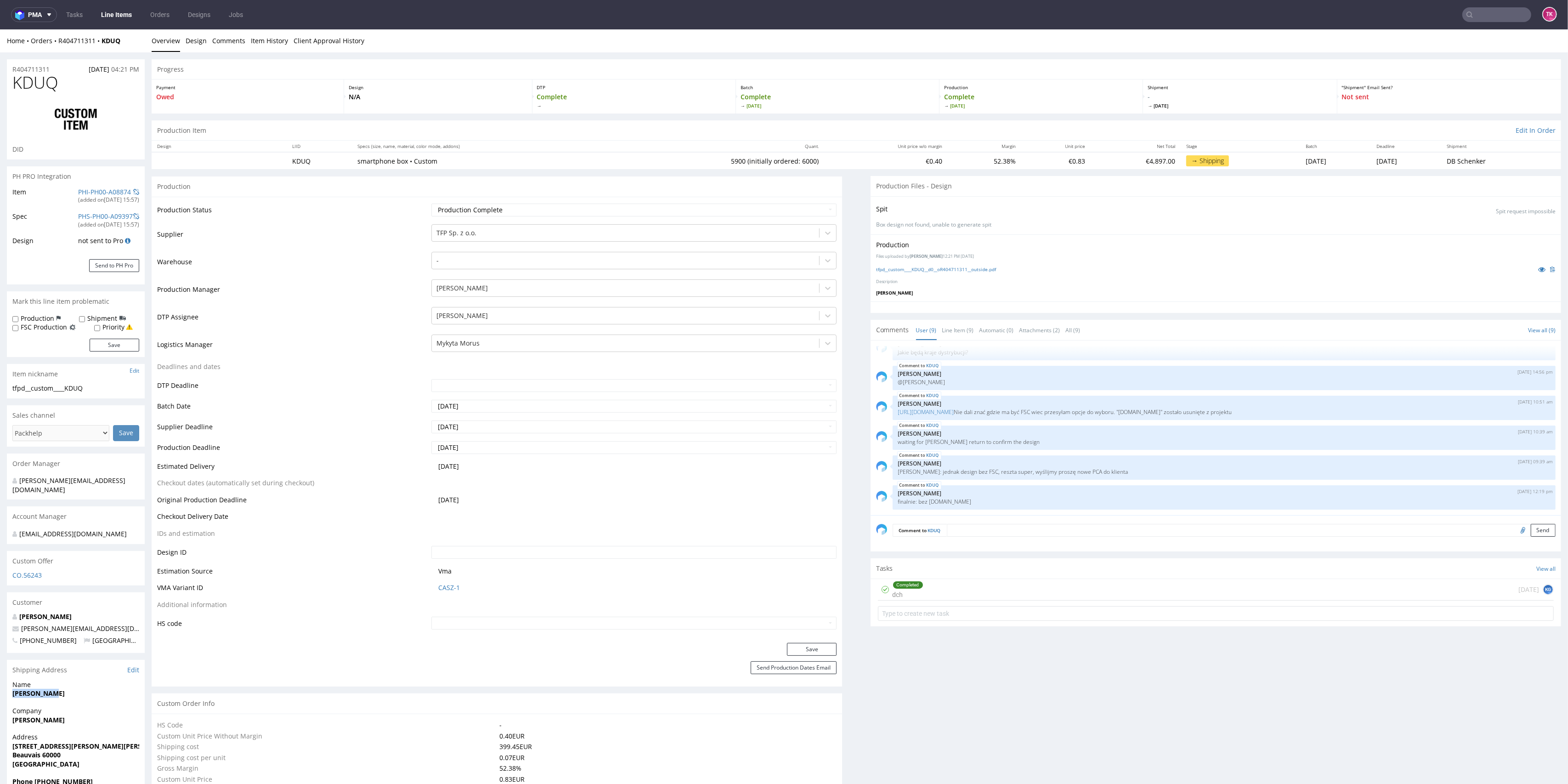
copy strong "[PERSON_NAME]"
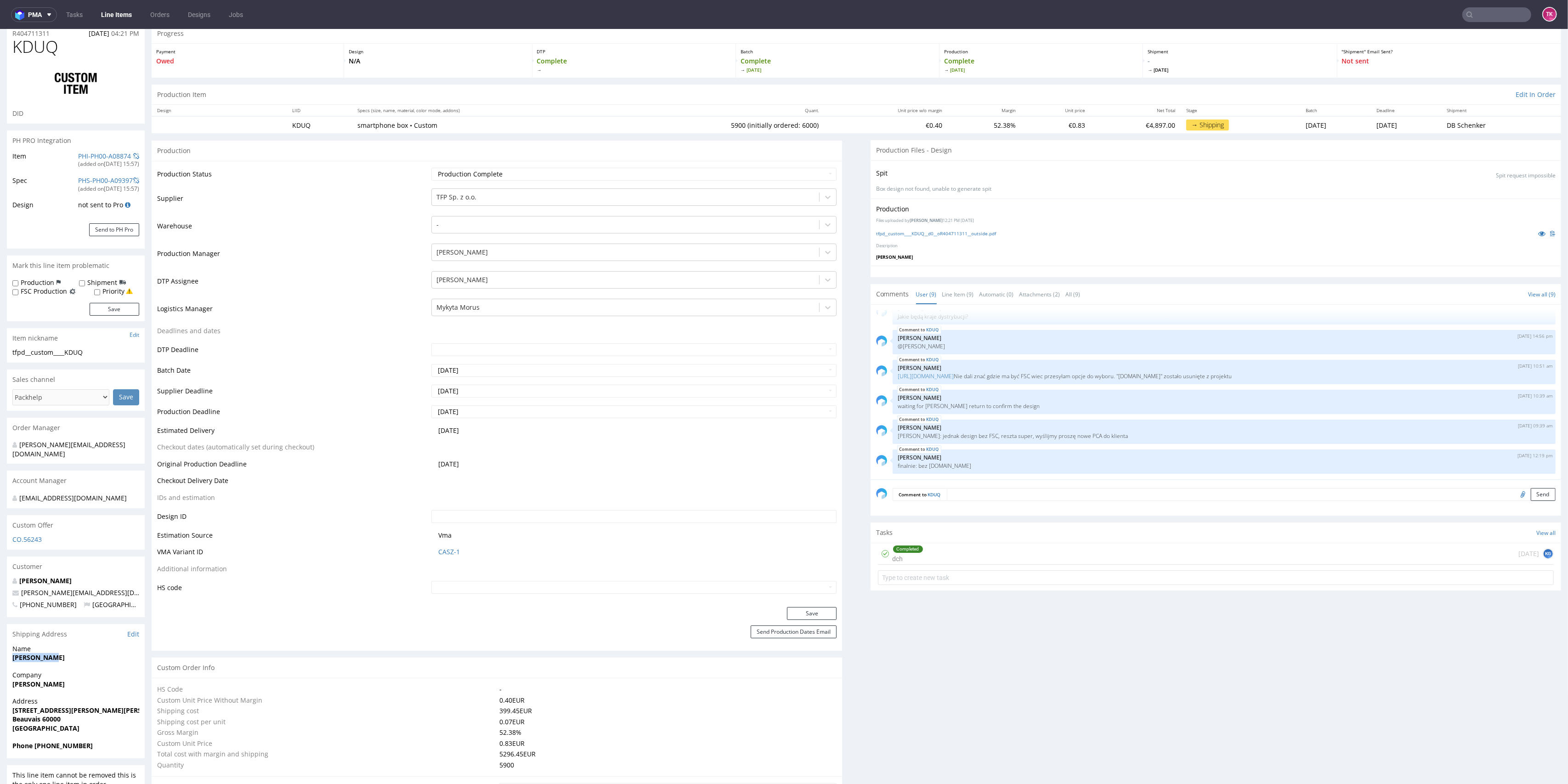
scroll to position [61, 0]
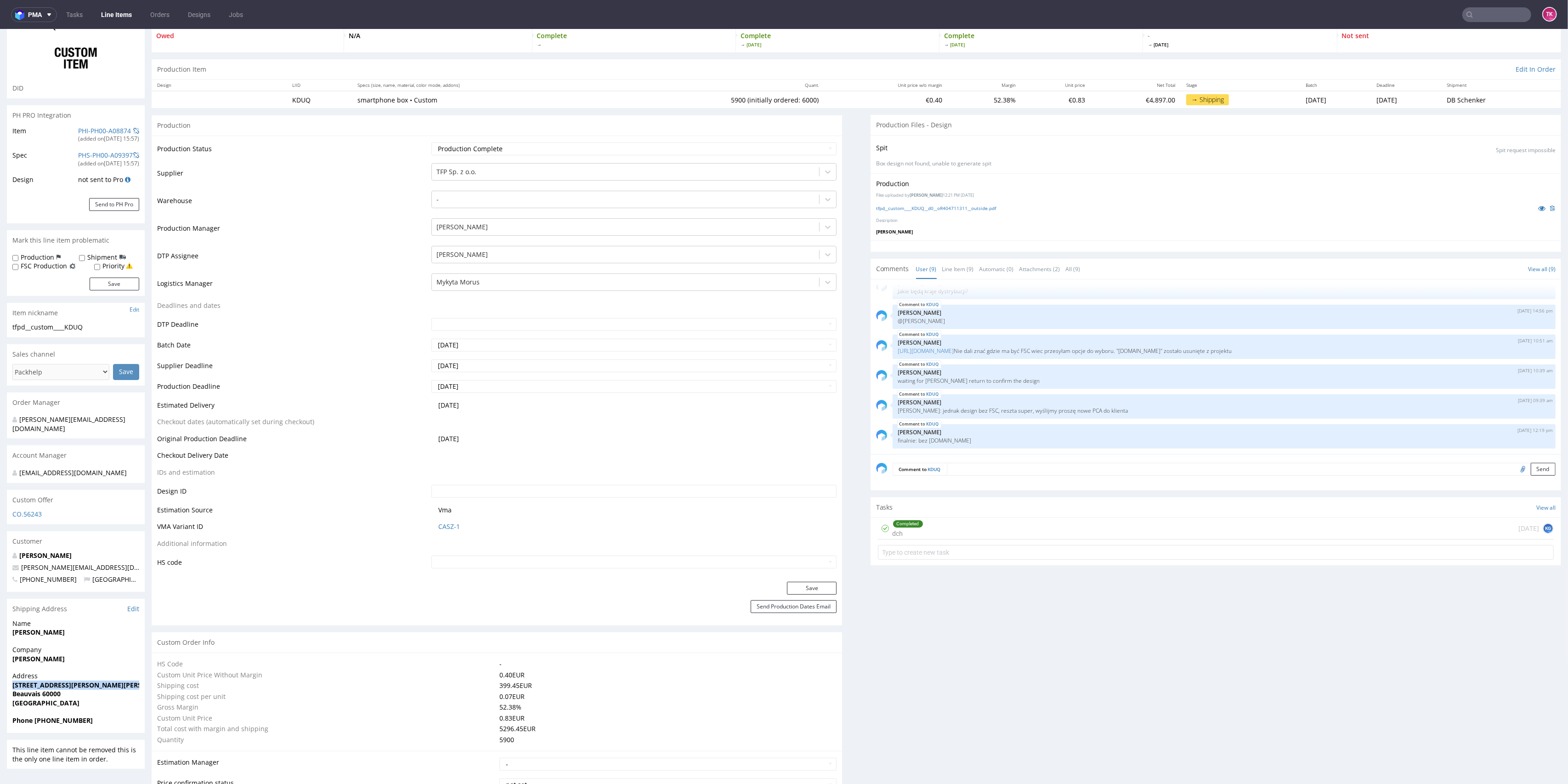
drag, startPoint x: 7, startPoint y: 681, endPoint x: 137, endPoint y: 685, distance: 130.1
click at [137, 685] on div "Address 16 rue Joseph Cugnot, Zi de Bracheux Beauvais 60000 France" at bounding box center [76, 693] width 138 height 44
copy strong "[STREET_ADDRESS][PERSON_NAME][PERSON_NAME]"
click at [54, 689] on strong "Beauvais 60000" at bounding box center [37, 694] width 48 height 9
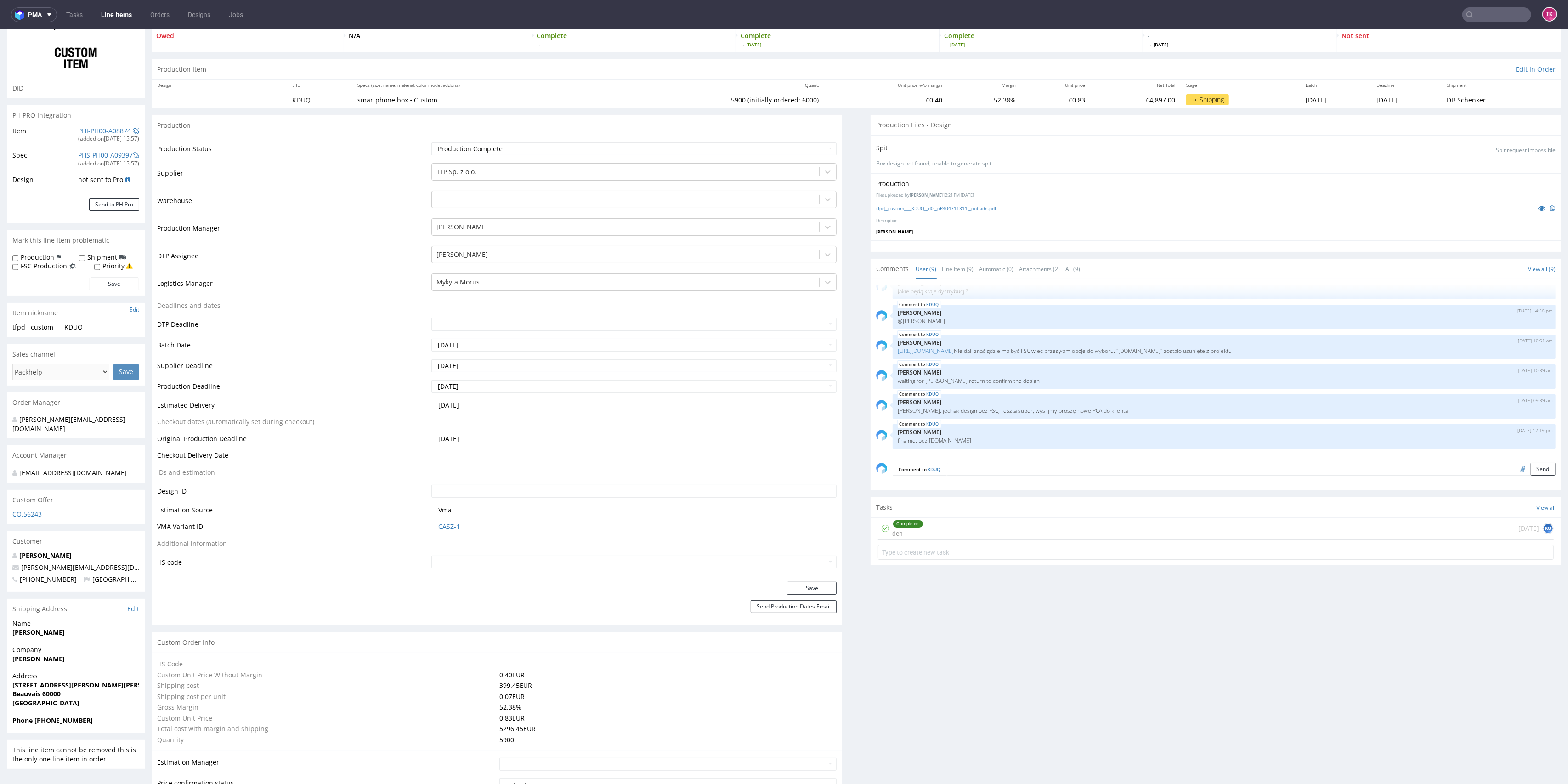
click at [45, 695] on strong "Beauvais 60000" at bounding box center [37, 694] width 48 height 9
click at [46, 695] on strong "Beauvais 60000" at bounding box center [37, 694] width 48 height 9
copy strong "60000"
drag, startPoint x: 87, startPoint y: 568, endPoint x: 0, endPoint y: 570, distance: 87.0
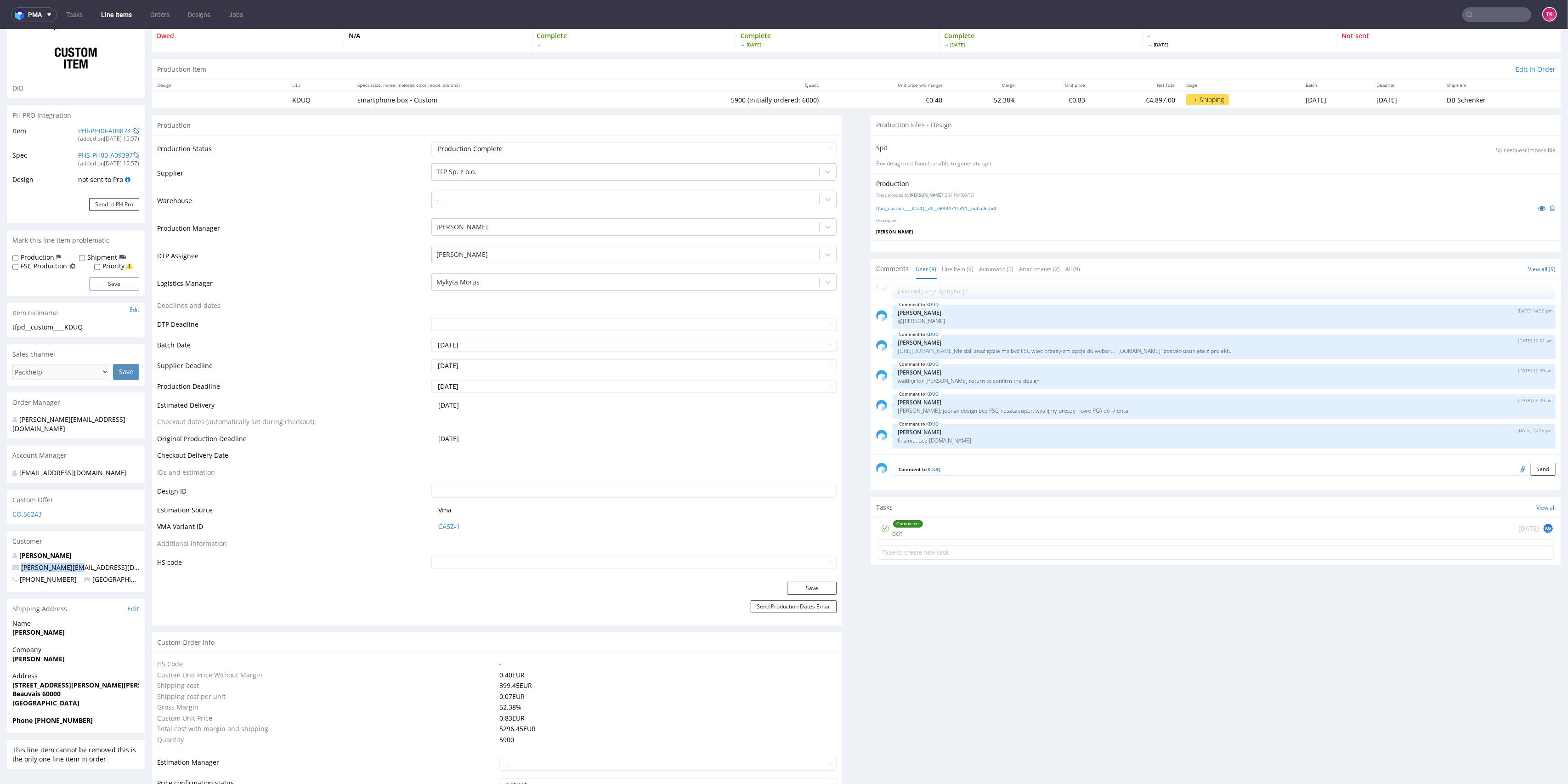
copy span "kasper@dipli.com"
drag, startPoint x: 33, startPoint y: 719, endPoint x: 108, endPoint y: 714, distance: 75.2
click at [108, 714] on section "Shipping Address Edit Name Pelc Kasper Company Ludovic Roisin Address 16 rue Jo…" at bounding box center [76, 666] width 138 height 134
copy section "Phone"
drag, startPoint x: 36, startPoint y: 720, endPoint x: 97, endPoint y: 717, distance: 61.1
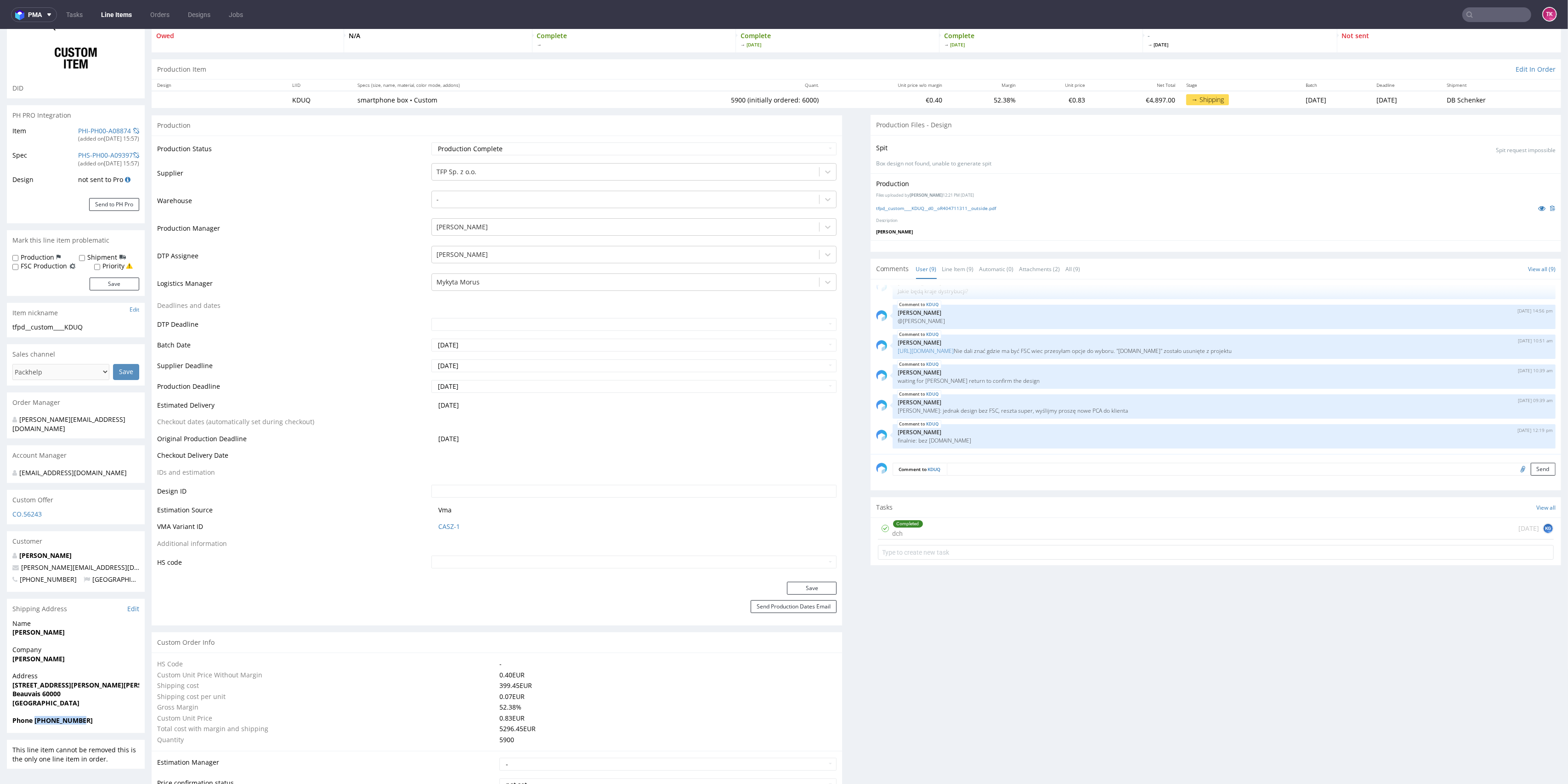
click at [97, 717] on span "Phone +33626276677" at bounding box center [75, 720] width 126 height 9
copy strong "+33626276677"
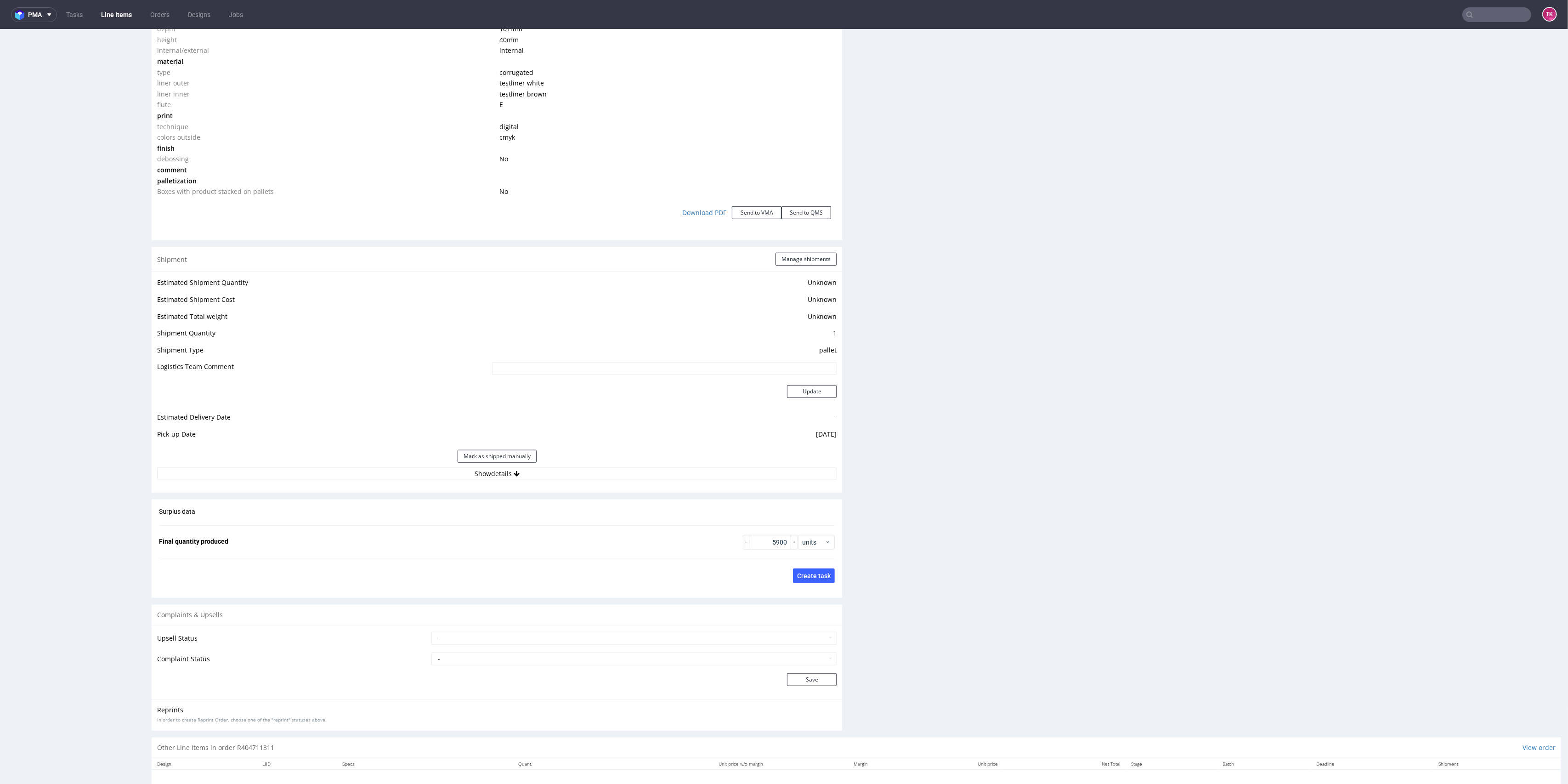
scroll to position [995, 0]
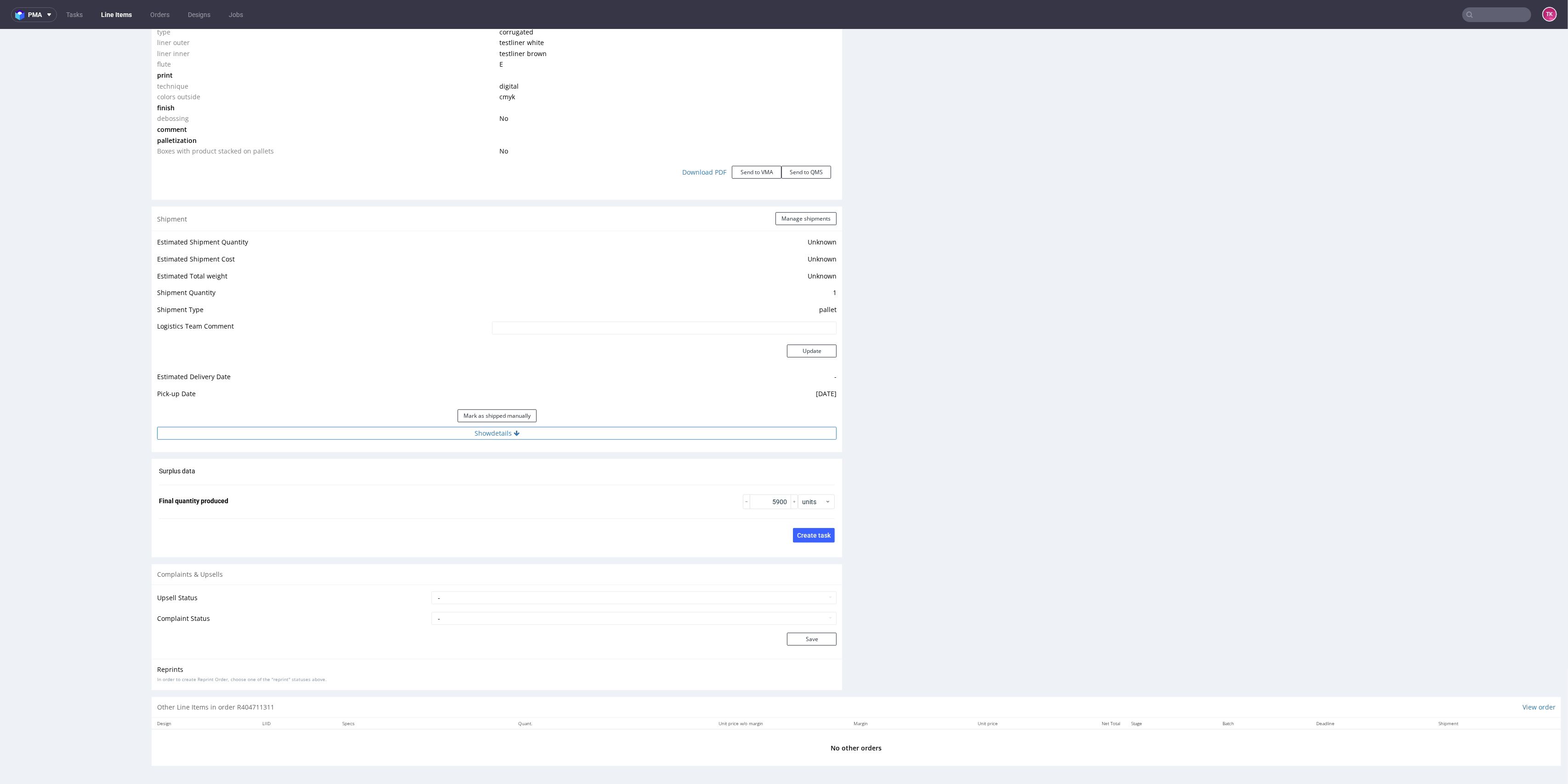
drag, startPoint x: 621, startPoint y: 442, endPoint x: 619, endPoint y: 432, distance: 10.2
click at [620, 442] on div "Estimated Shipment Quantity Unknown Estimated Shipment Cost Unknown Estimated T…" at bounding box center [496, 337] width 691 height 214
click at [619, 432] on button "Show details" at bounding box center [496, 433] width 679 height 13
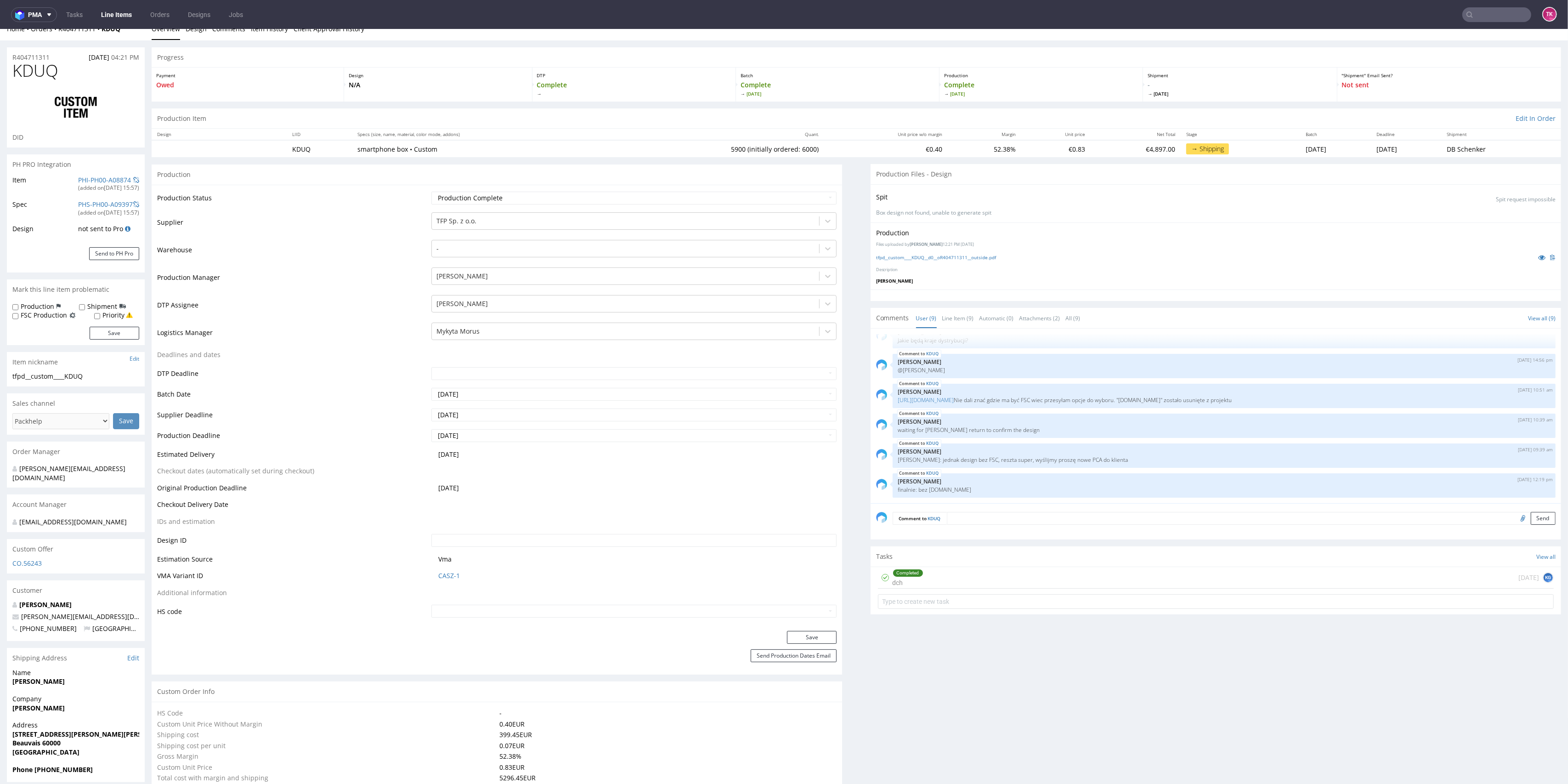
scroll to position [0, 0]
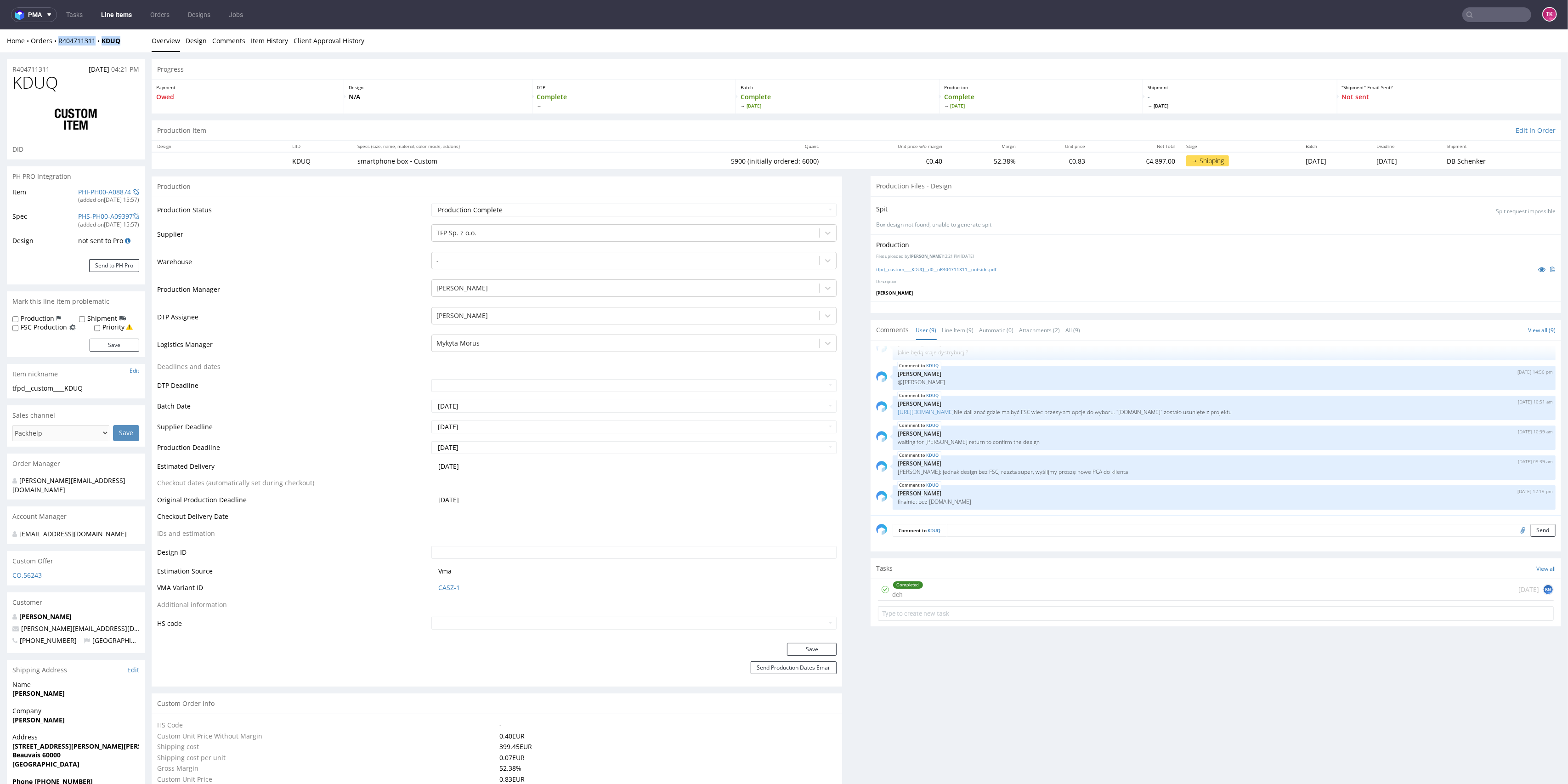
drag, startPoint x: 100, startPoint y: 42, endPoint x: 56, endPoint y: 48, distance: 44.4
click at [56, 48] on div "Home Orders R404711311 KDUQ Overview Design Comments Item History Client Approv…" at bounding box center [784, 41] width 1568 height 23
copy div "R404711311 KDUQ"
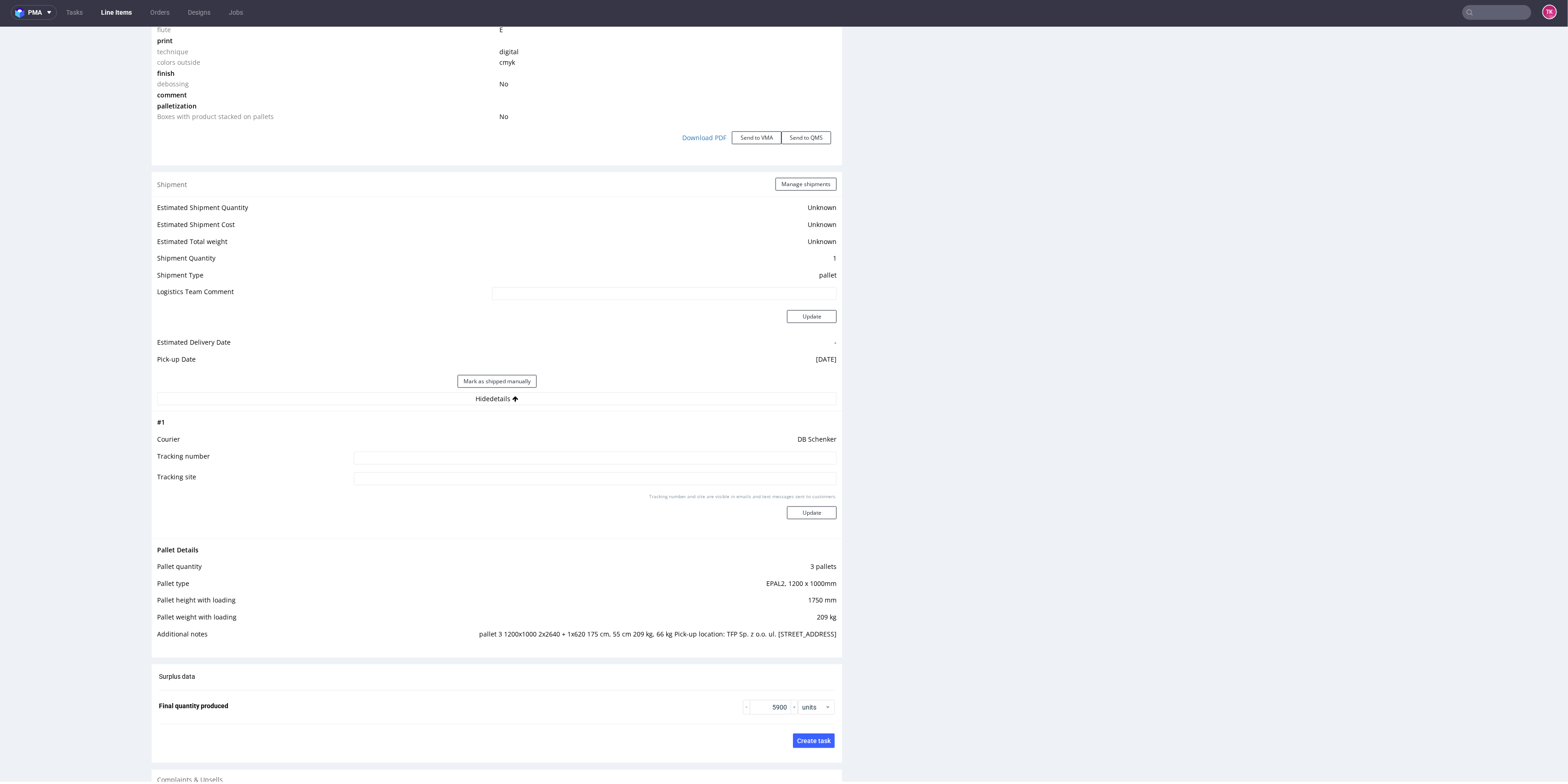
scroll to position [1051, 0]
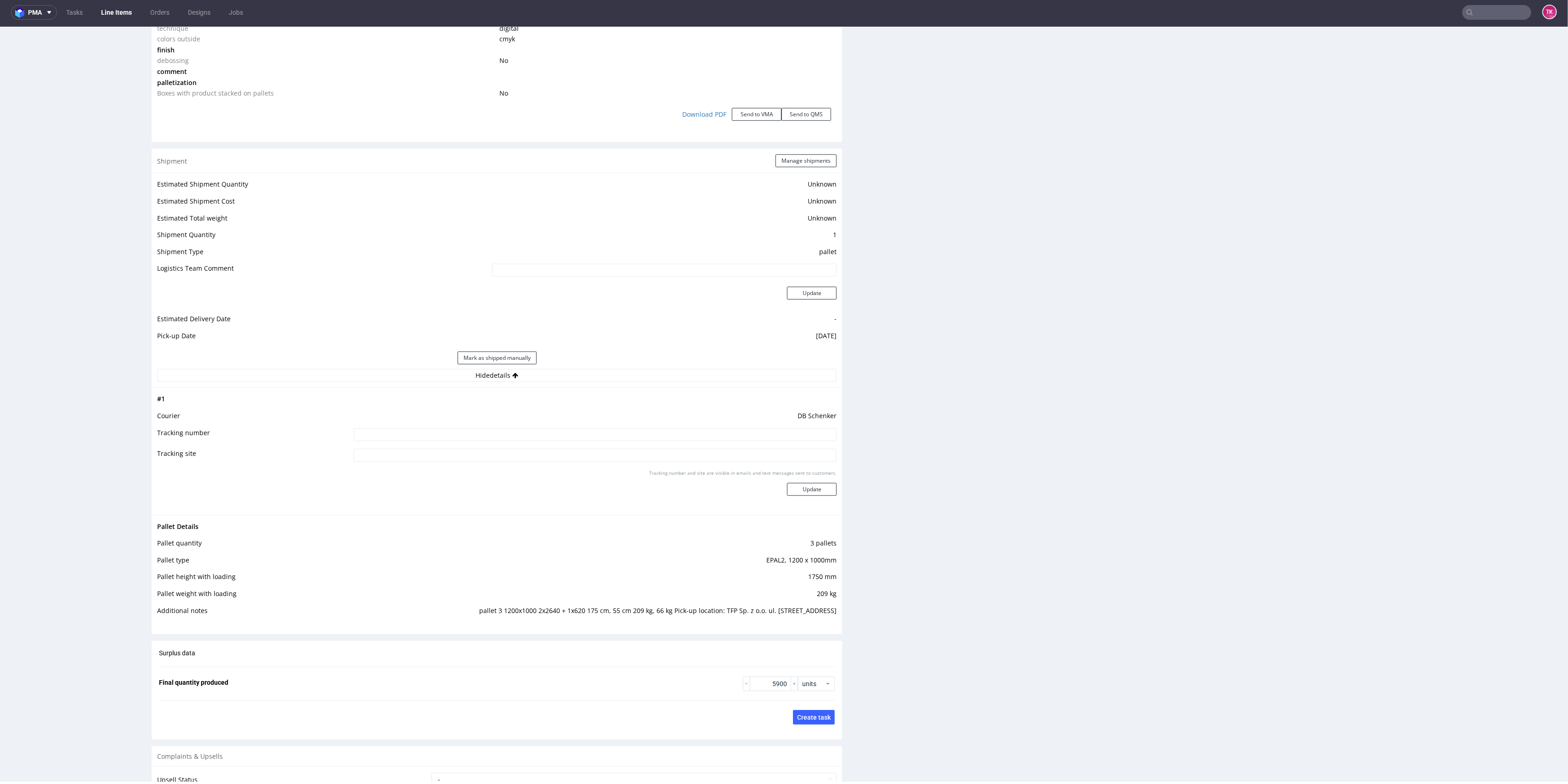
click at [704, 442] on td at bounding box center [594, 437] width 486 height 21
click at [704, 436] on input at bounding box center [595, 435] width 483 height 13
paste input "PLWAW508025342"
type input "PLWAW508025342"
click at [801, 491] on button "Update" at bounding box center [811, 489] width 49 height 13
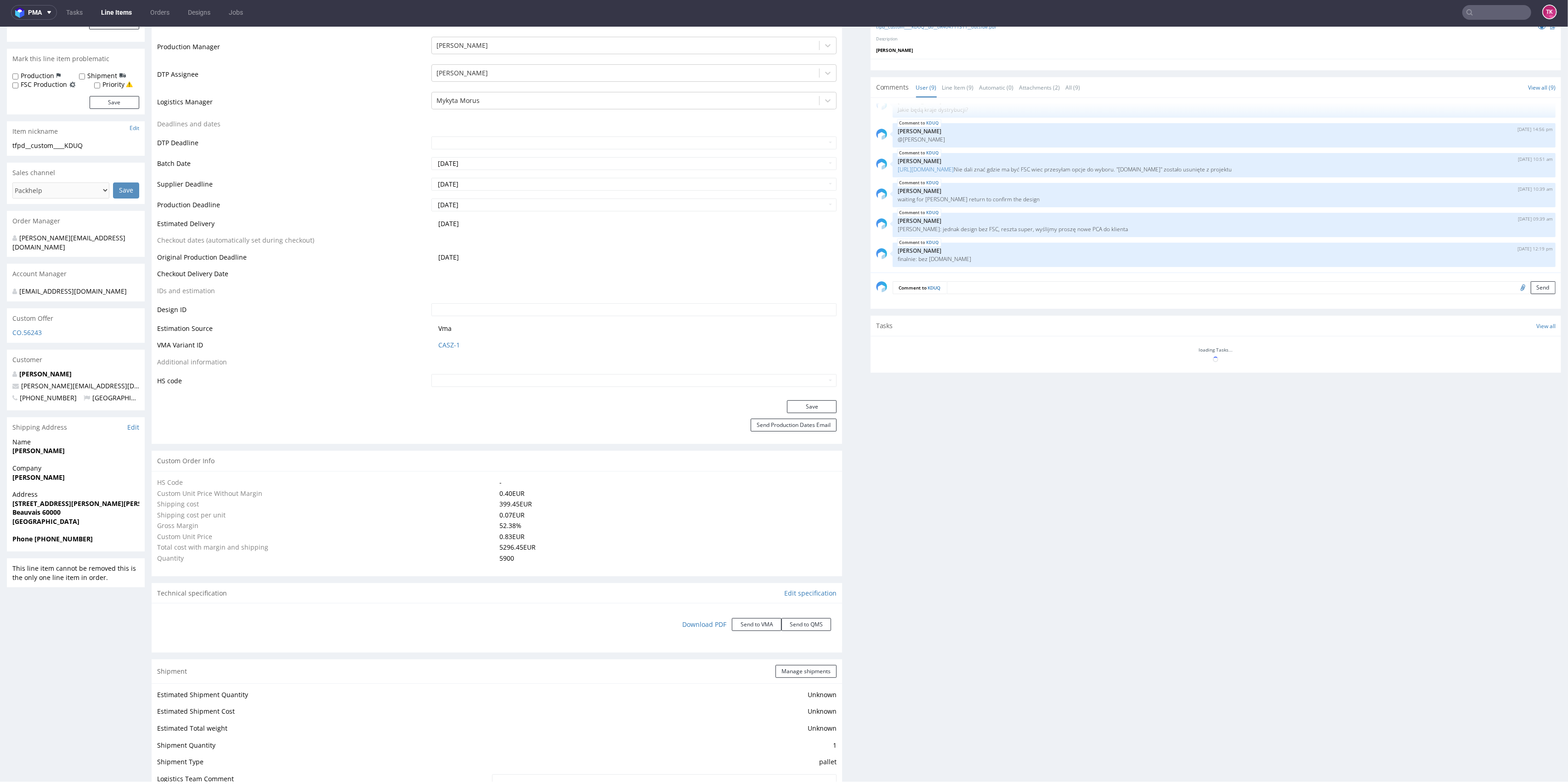
scroll to position [260, 0]
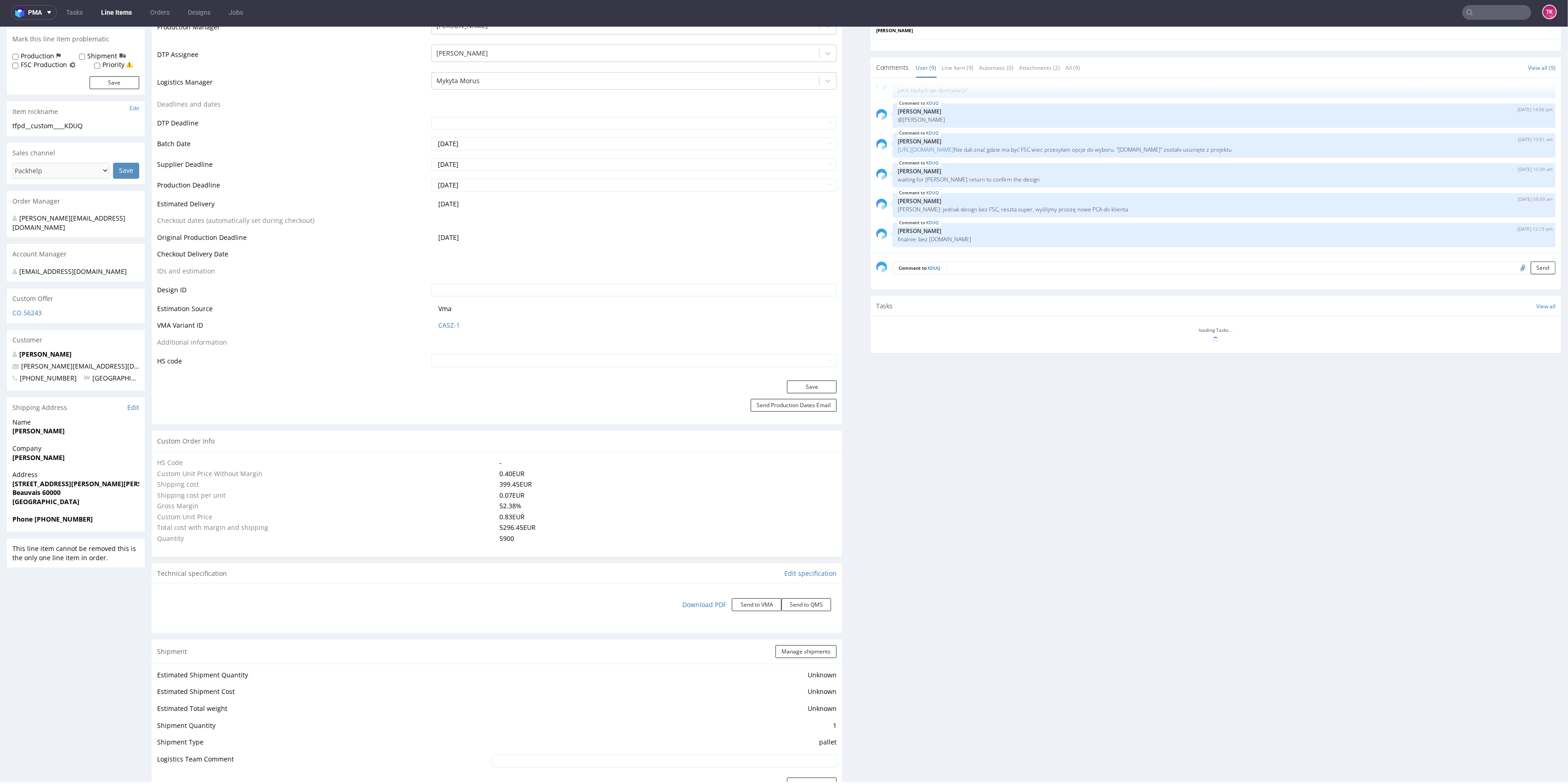
click at [114, 1] on nav "pma Tasks Line Items Orders Designs Jobs TK" at bounding box center [784, 12] width 1568 height 30
click at [117, 9] on link "Line Items" at bounding box center [116, 13] width 42 height 14
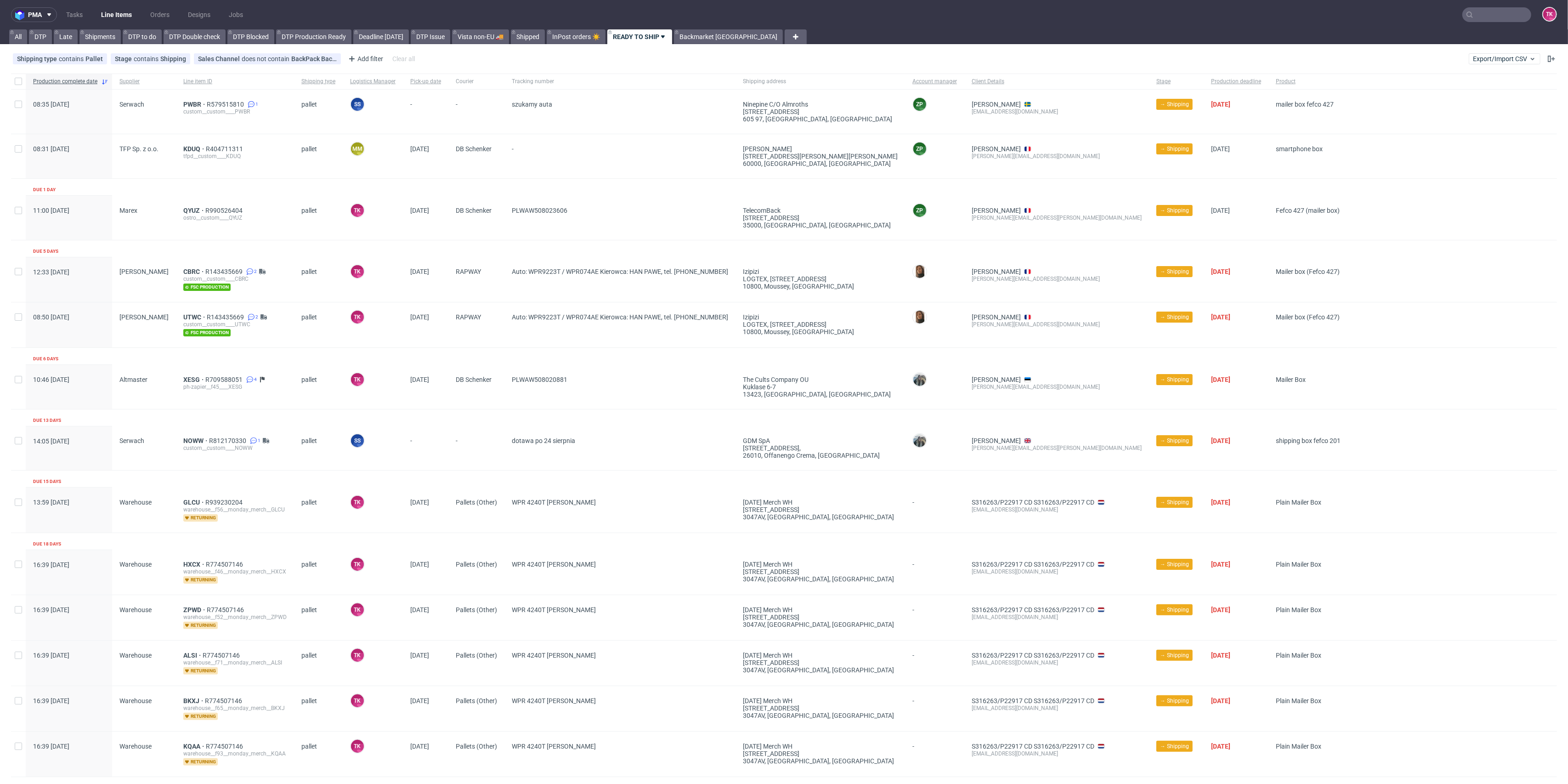
click at [106, 16] on link "Line Items" at bounding box center [116, 14] width 42 height 14
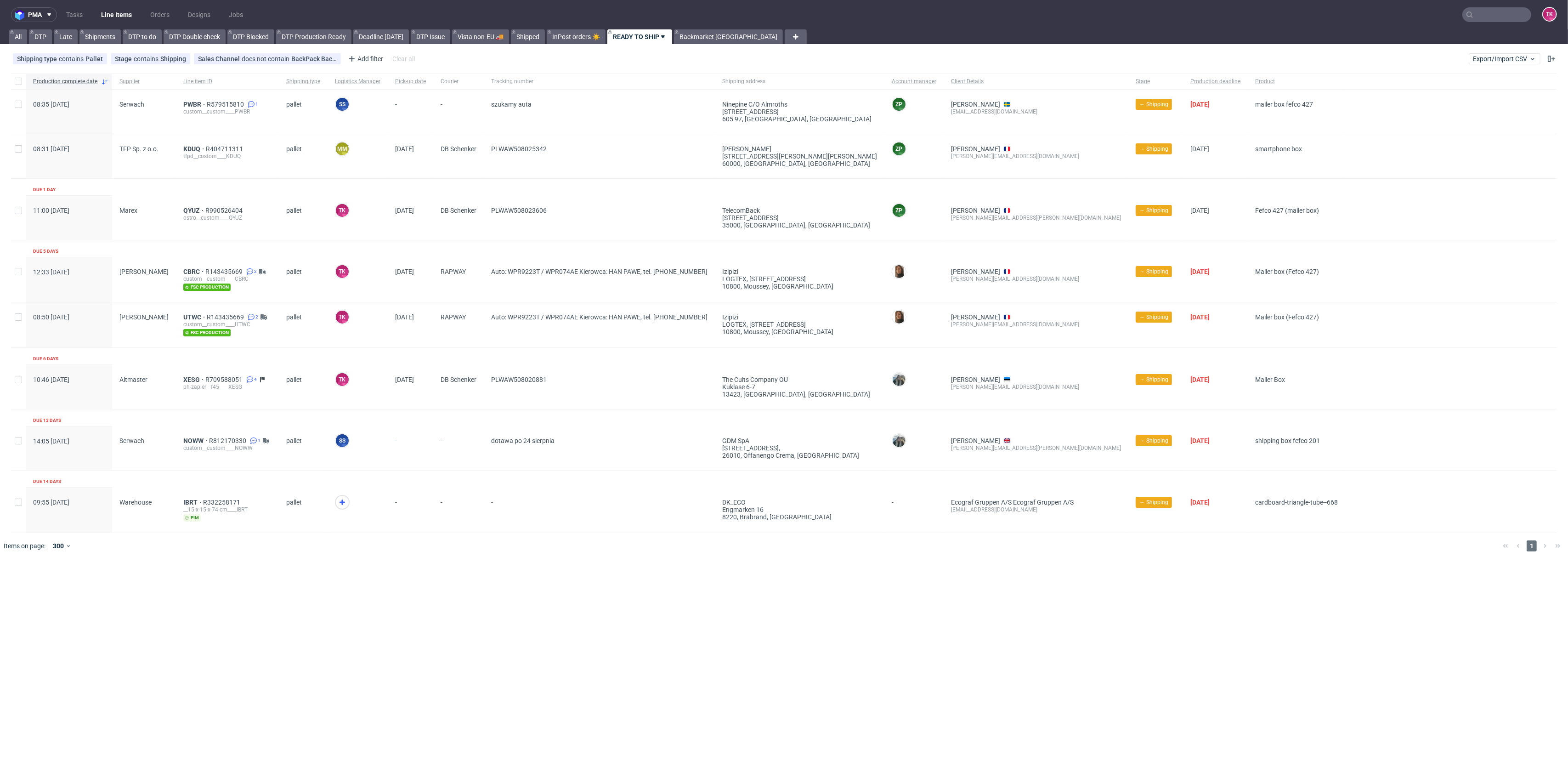
click at [125, 6] on nav "pma Tasks Line Items Orders Designs Jobs TK" at bounding box center [784, 14] width 1568 height 30
click at [123, 13] on link "Line Items" at bounding box center [116, 14] width 42 height 14
click at [337, 504] on icon at bounding box center [342, 502] width 11 height 11
click at [184, 502] on span "IBRT" at bounding box center [194, 502] width 20 height 7
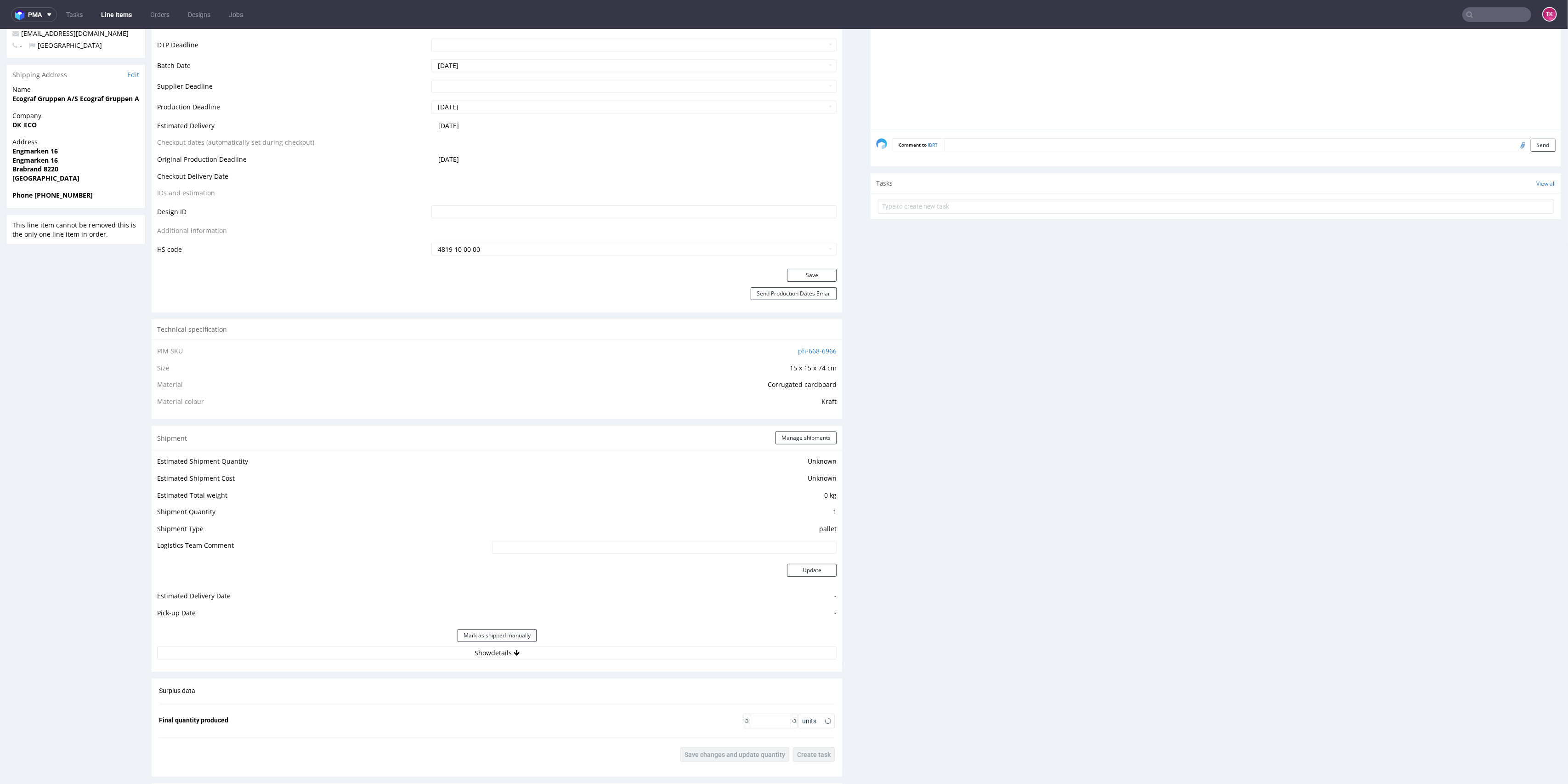
scroll to position [122, 0]
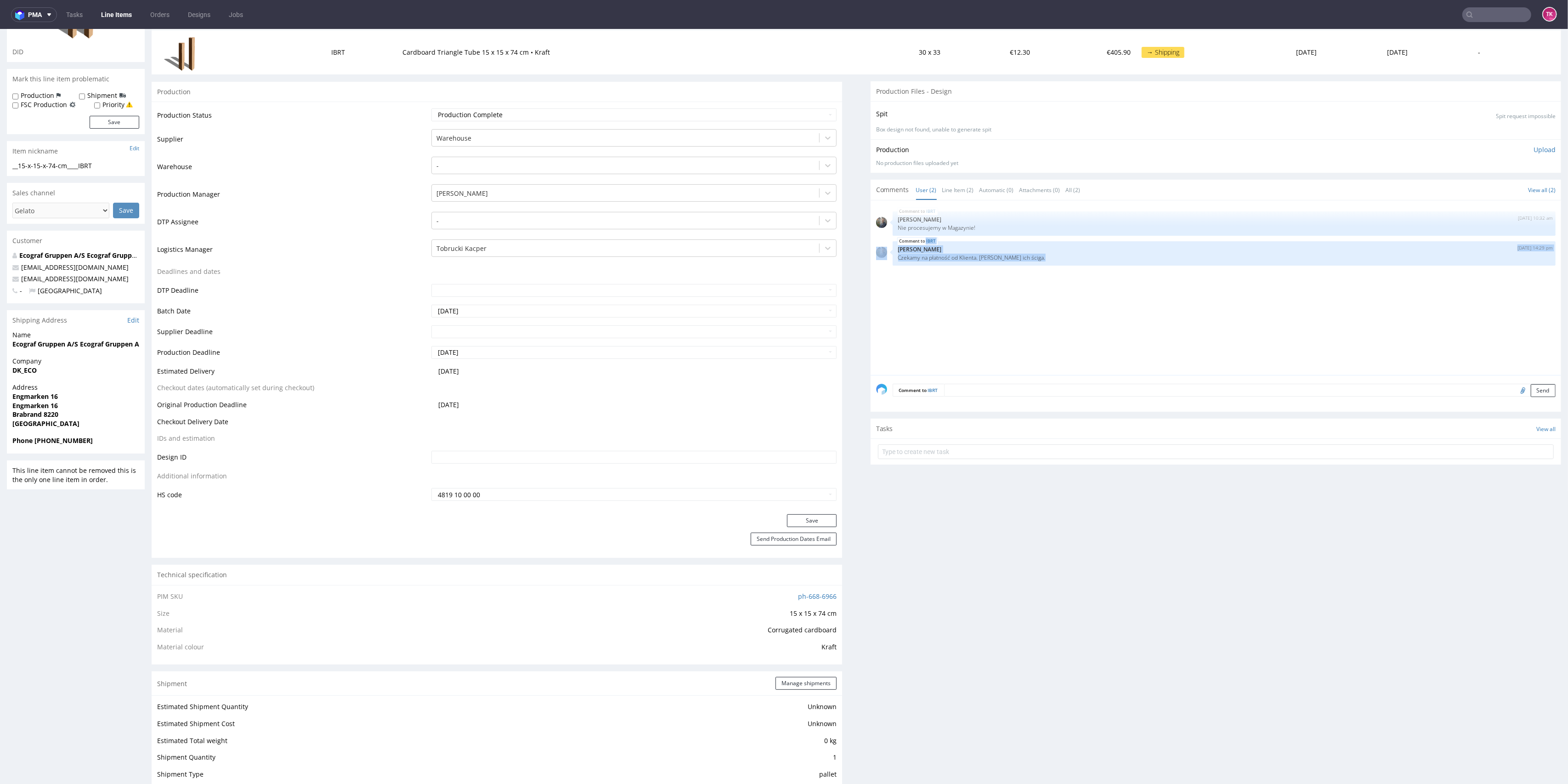
drag, startPoint x: 1026, startPoint y: 254, endPoint x: 842, endPoint y: 272, distance: 184.9
click at [842, 272] on div "Progress Payment Payment deferred Design N/A DTP Complete Batch Complete Wed 6 …" at bounding box center [856, 587] width 1409 height 1300
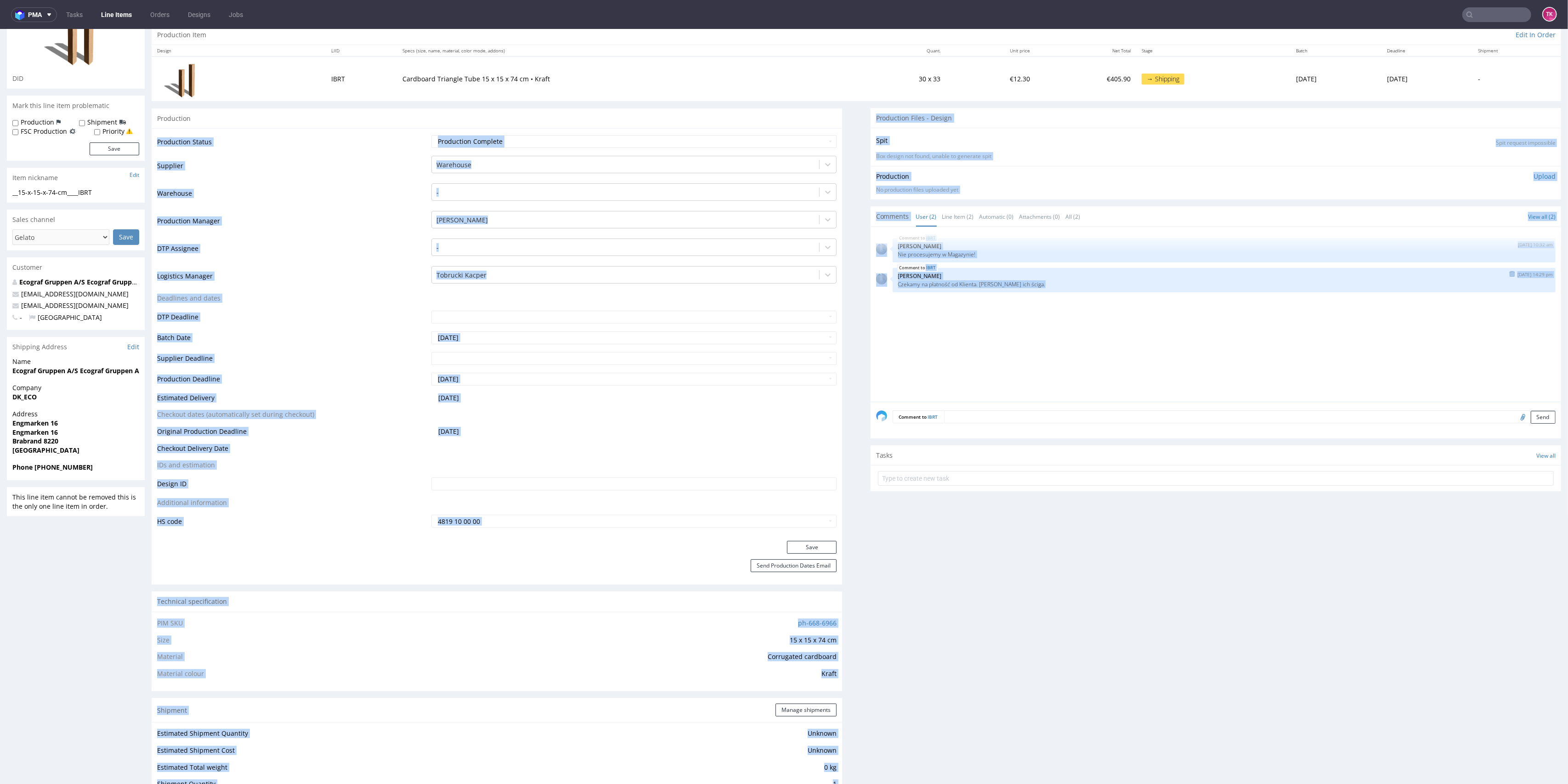
scroll to position [61, 0]
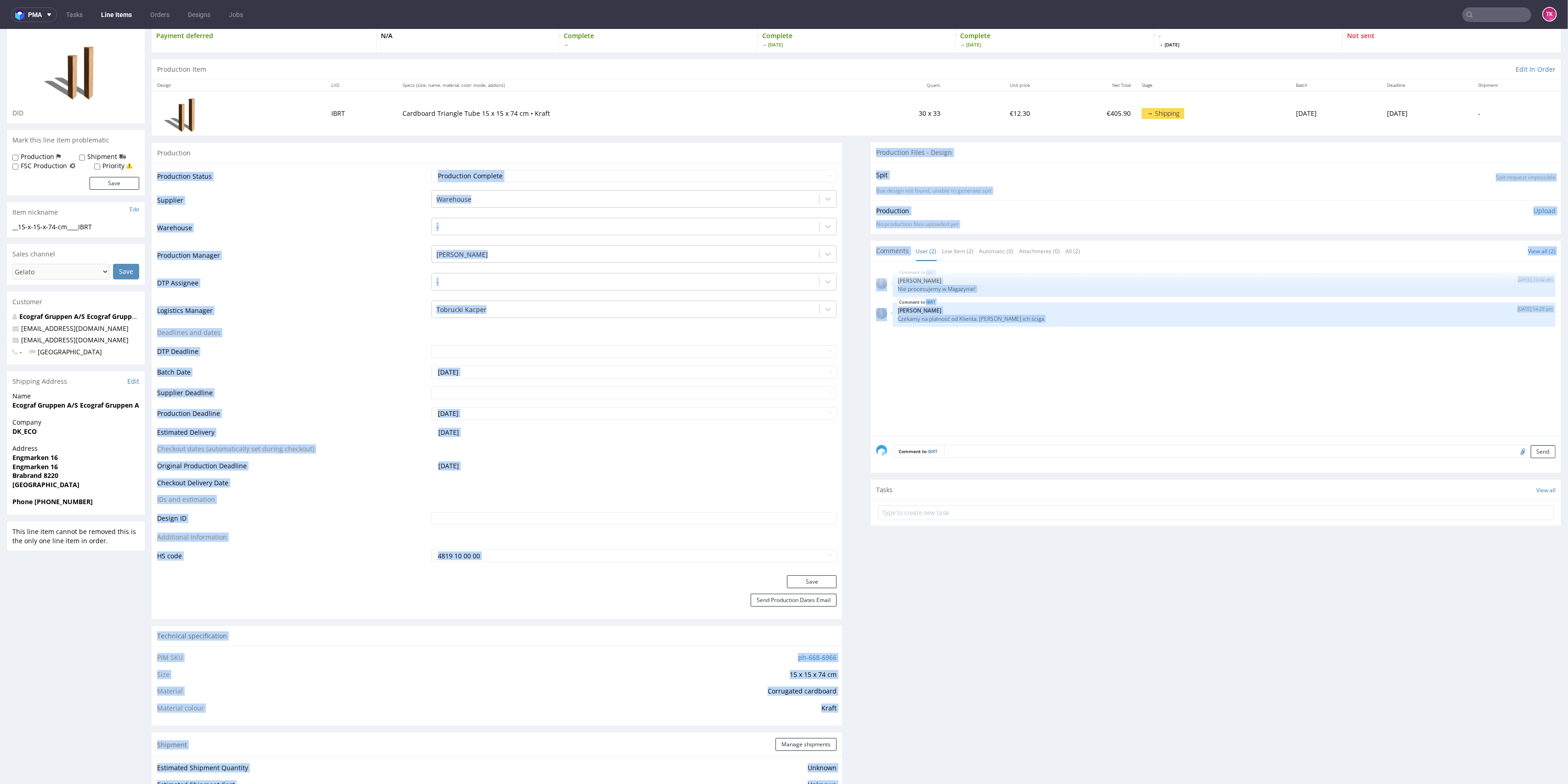
click at [990, 375] on div "IBRT 5th Aug 25 | 10:32 am Maciej Sobola Nie procesujemy w Magazynie! IBRT 18th…" at bounding box center [1219, 351] width 685 height 169
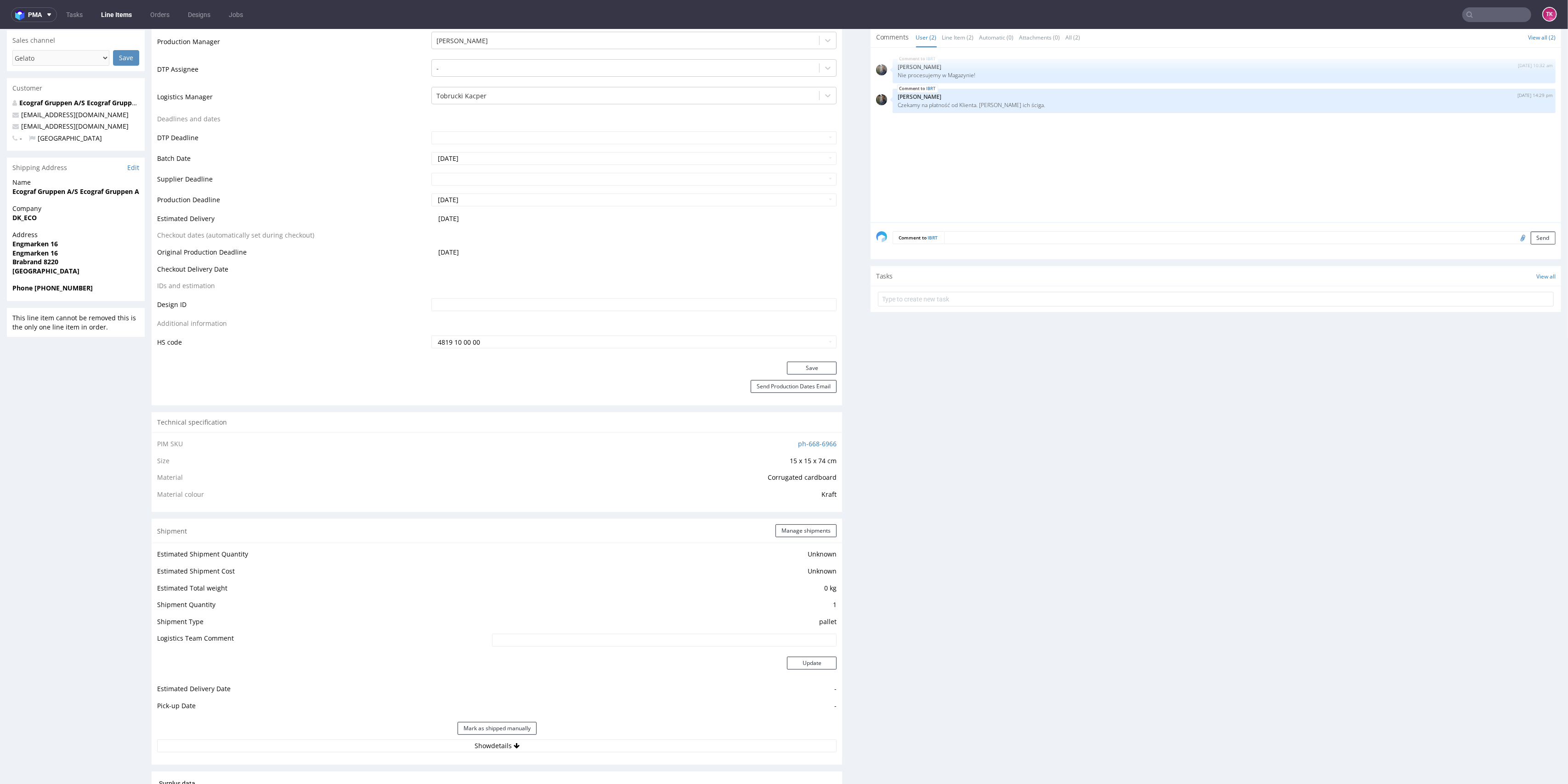
scroll to position [587, 0]
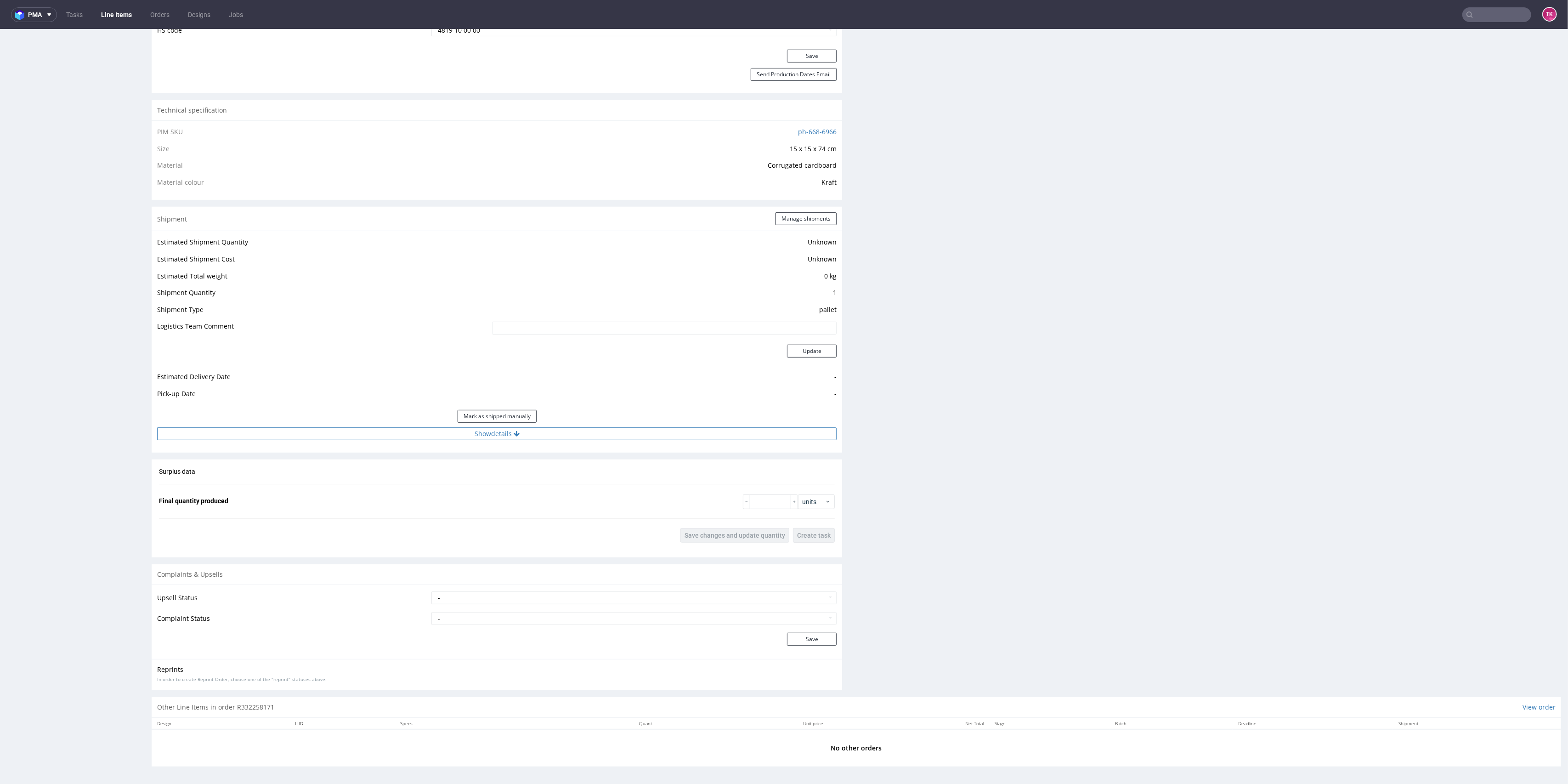
click at [488, 428] on button "Show details" at bounding box center [496, 434] width 679 height 13
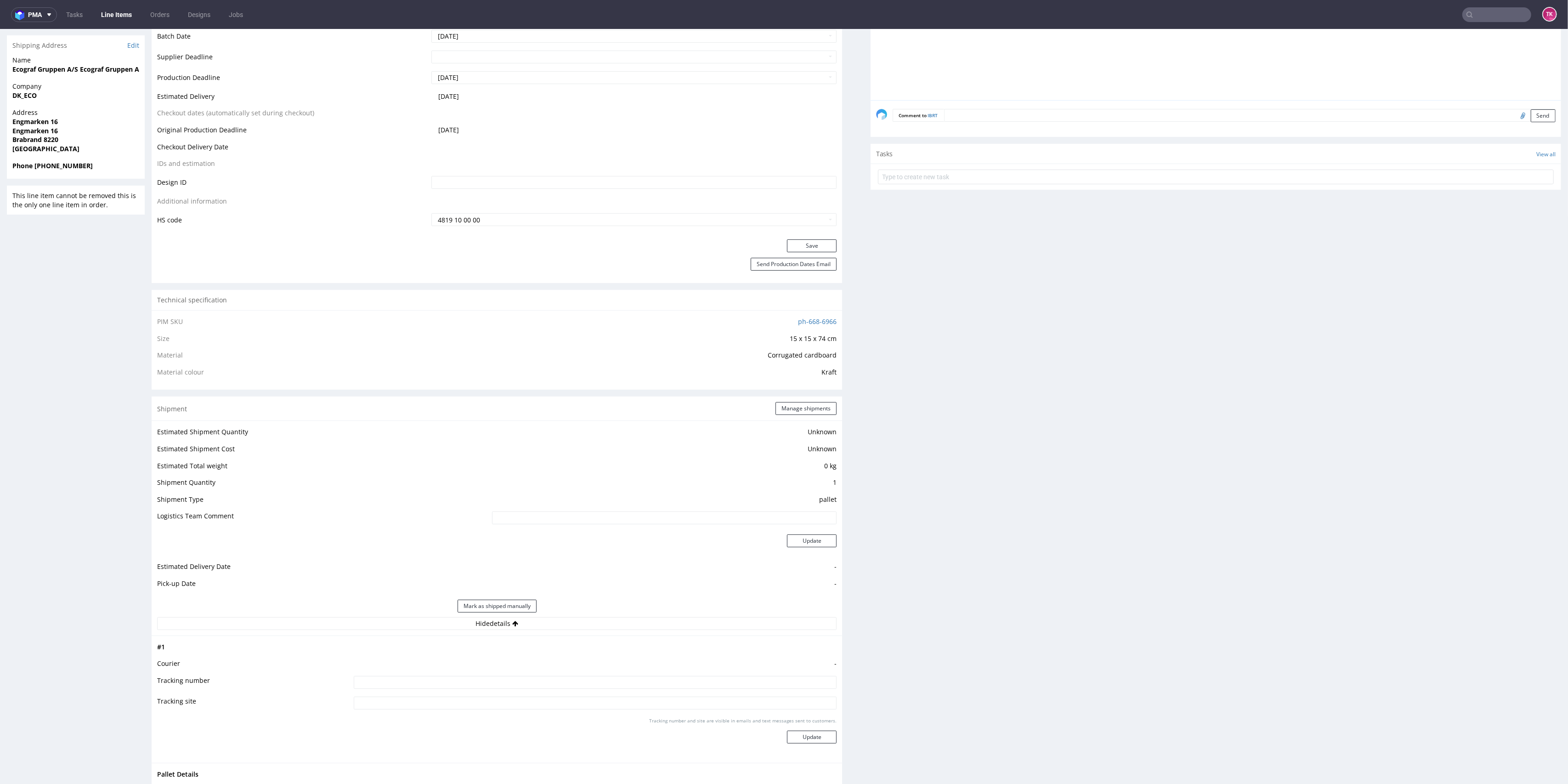
scroll to position [280, 0]
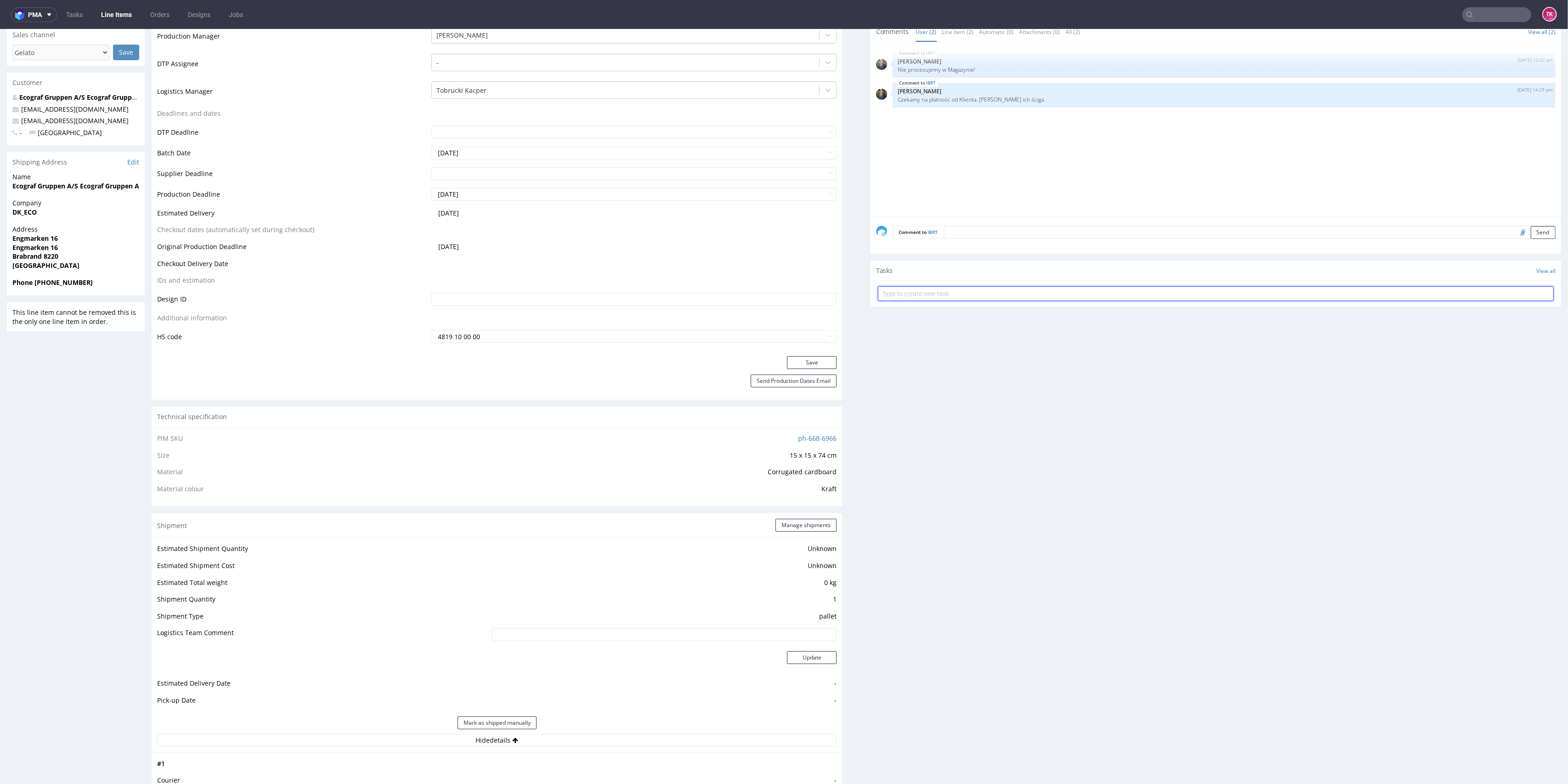
click at [910, 293] on input "text" at bounding box center [1216, 293] width 676 height 14
type input "etykiety"
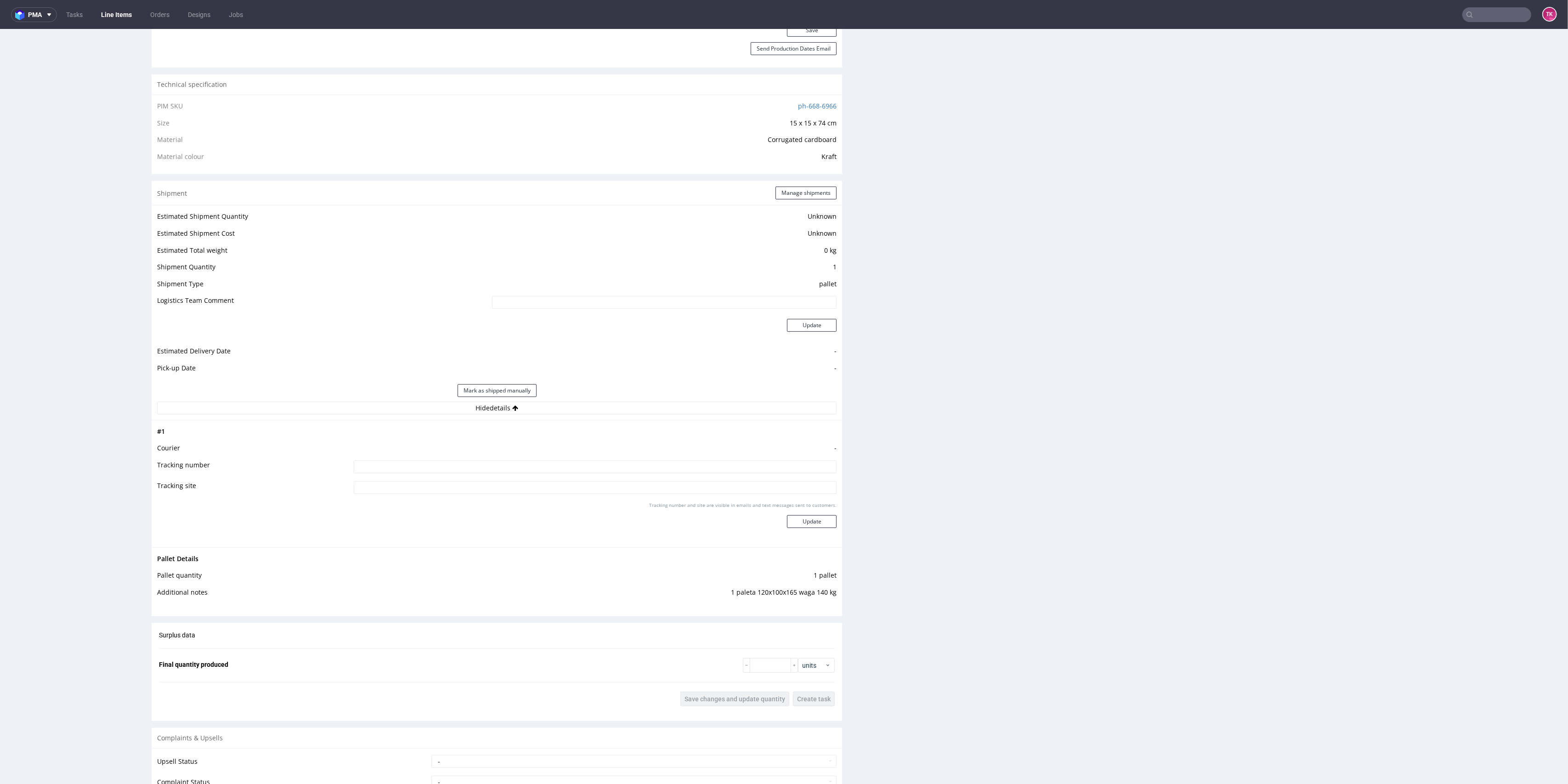
scroll to position [587, 0]
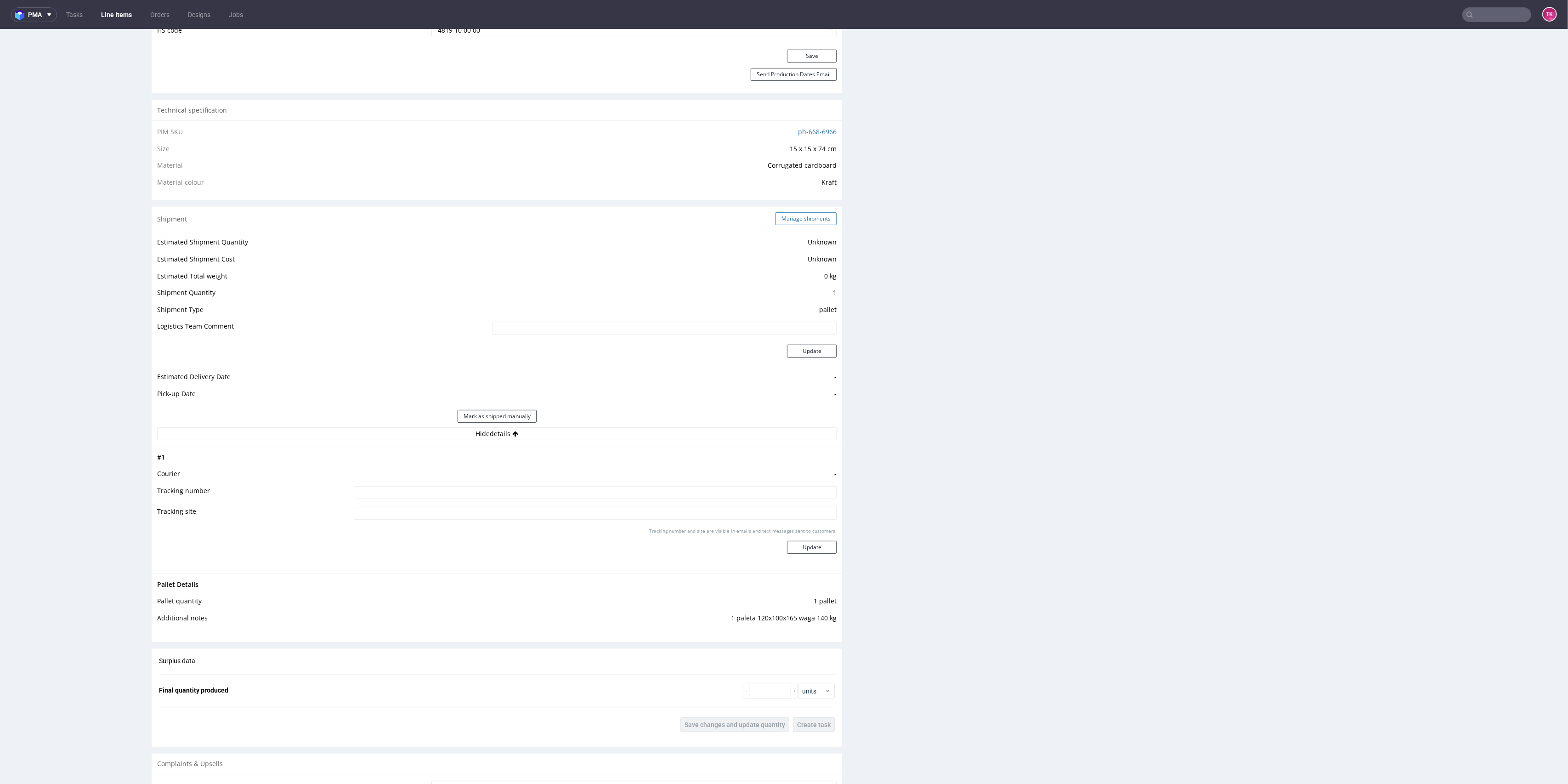
click at [796, 220] on button "Manage shipments" at bounding box center [806, 219] width 61 height 13
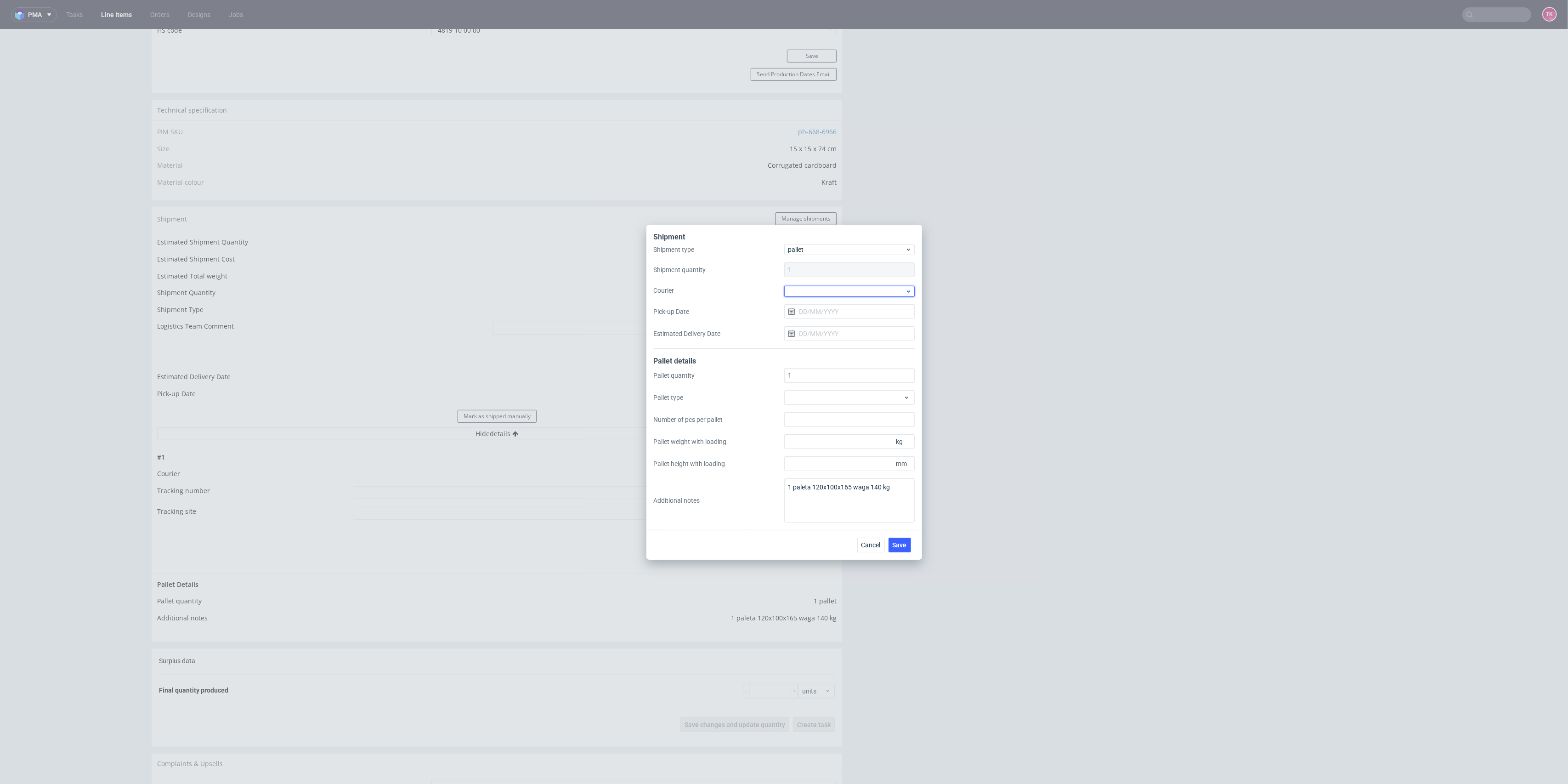
click at [820, 289] on div at bounding box center [849, 291] width 131 height 11
click at [840, 342] on div "DB Schenker" at bounding box center [849, 343] width 123 height 16
click at [826, 306] on input "Pick-up Date" at bounding box center [849, 310] width 131 height 14
click at [857, 417] on button "21" at bounding box center [865, 415] width 14 height 14
click at [814, 300] on div "Shipment type pallet Shipment quantity 1 Courier DB Schenker Pick-up Date 21/08…" at bounding box center [784, 296] width 261 height 103
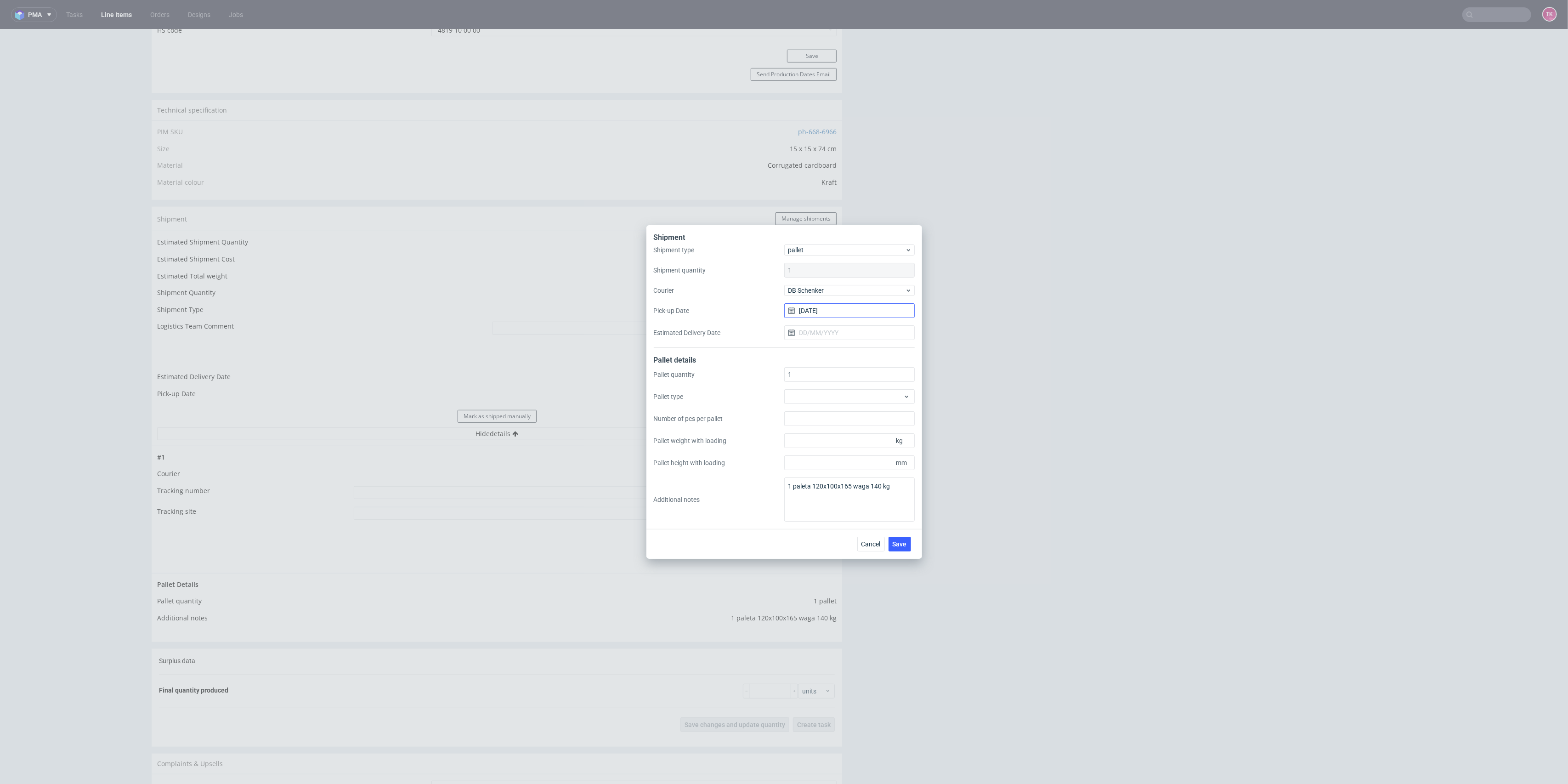
drag, startPoint x: 815, startPoint y: 309, endPoint x: 820, endPoint y: 314, distance: 7.1
click at [817, 309] on input "[DATE]" at bounding box center [849, 310] width 131 height 14
click at [852, 420] on button "20" at bounding box center [849, 415] width 14 height 14
type input "20/08/2025"
click at [900, 547] on span "Save" at bounding box center [900, 543] width 14 height 6
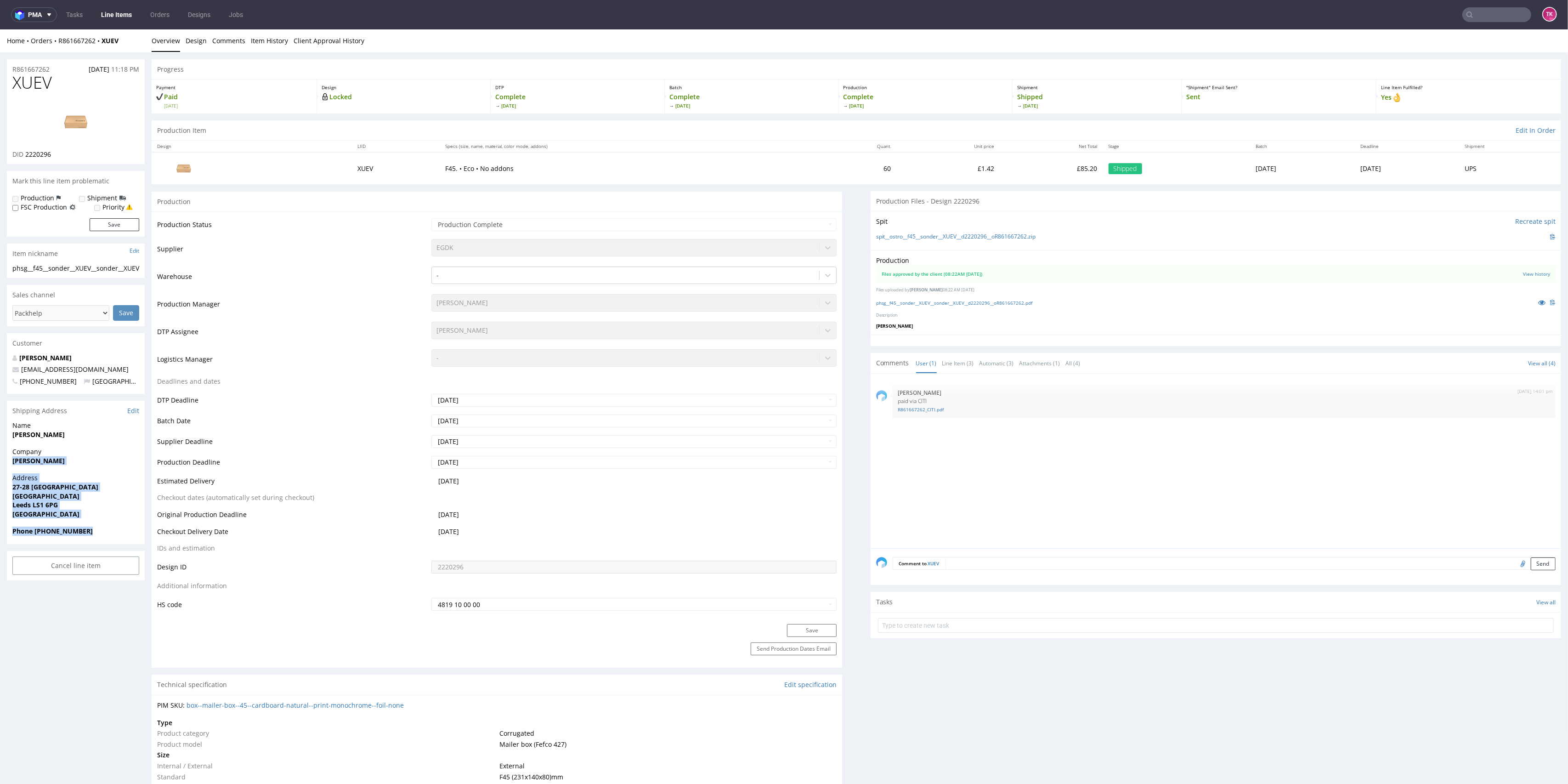
drag, startPoint x: 7, startPoint y: 461, endPoint x: 125, endPoint y: 533, distance: 138.2
click at [125, 533] on section "Shipping Address Edit Name [PERSON_NAME] Company [PERSON_NAME] Address [STREET_…" at bounding box center [76, 472] width 138 height 143
copy section "[PERSON_NAME] Address [STREET_ADDRESS] Phone [PHONE_NUMBER]"
drag, startPoint x: 103, startPoint y: 368, endPoint x: 0, endPoint y: 366, distance: 103.0
click at [0, 366] on div "R861667262 [DATE] 11:18 PM XUEV DID 2220296 Mark this line item problematic Pro…" at bounding box center [784, 743] width 1568 height 1383
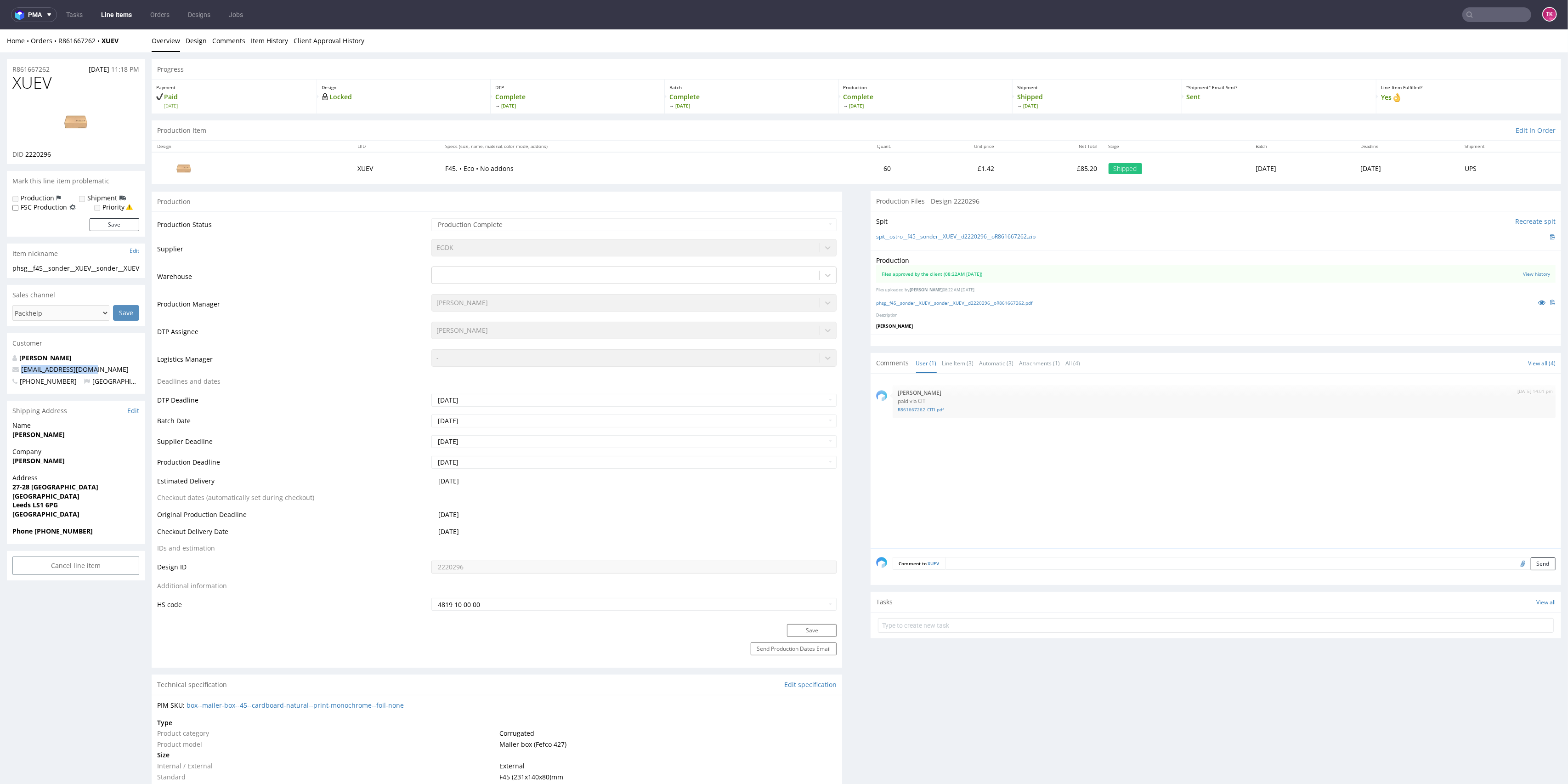
copy span "[EMAIL_ADDRESS][DOMAIN_NAME]"
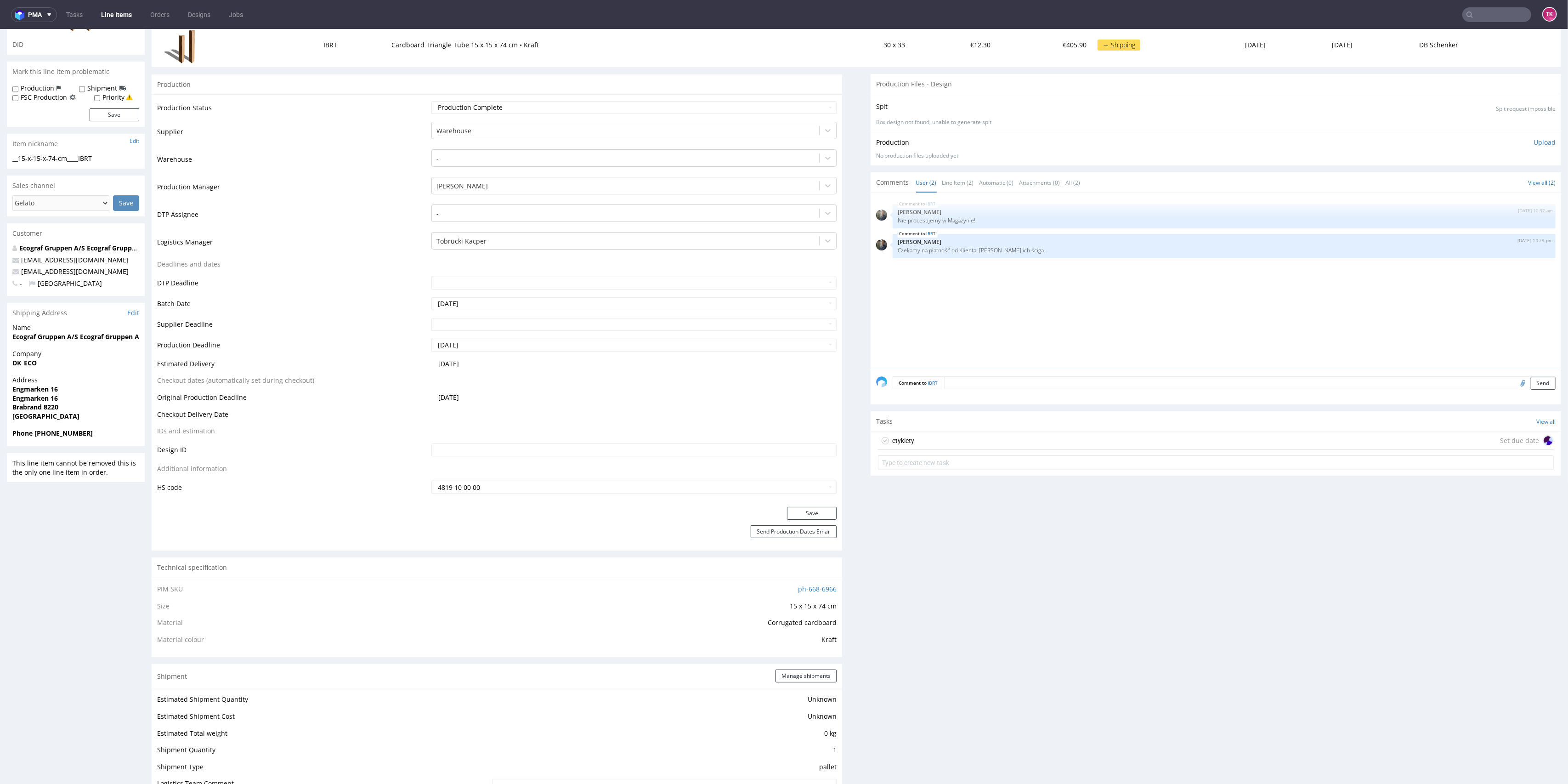
scroll to position [184, 0]
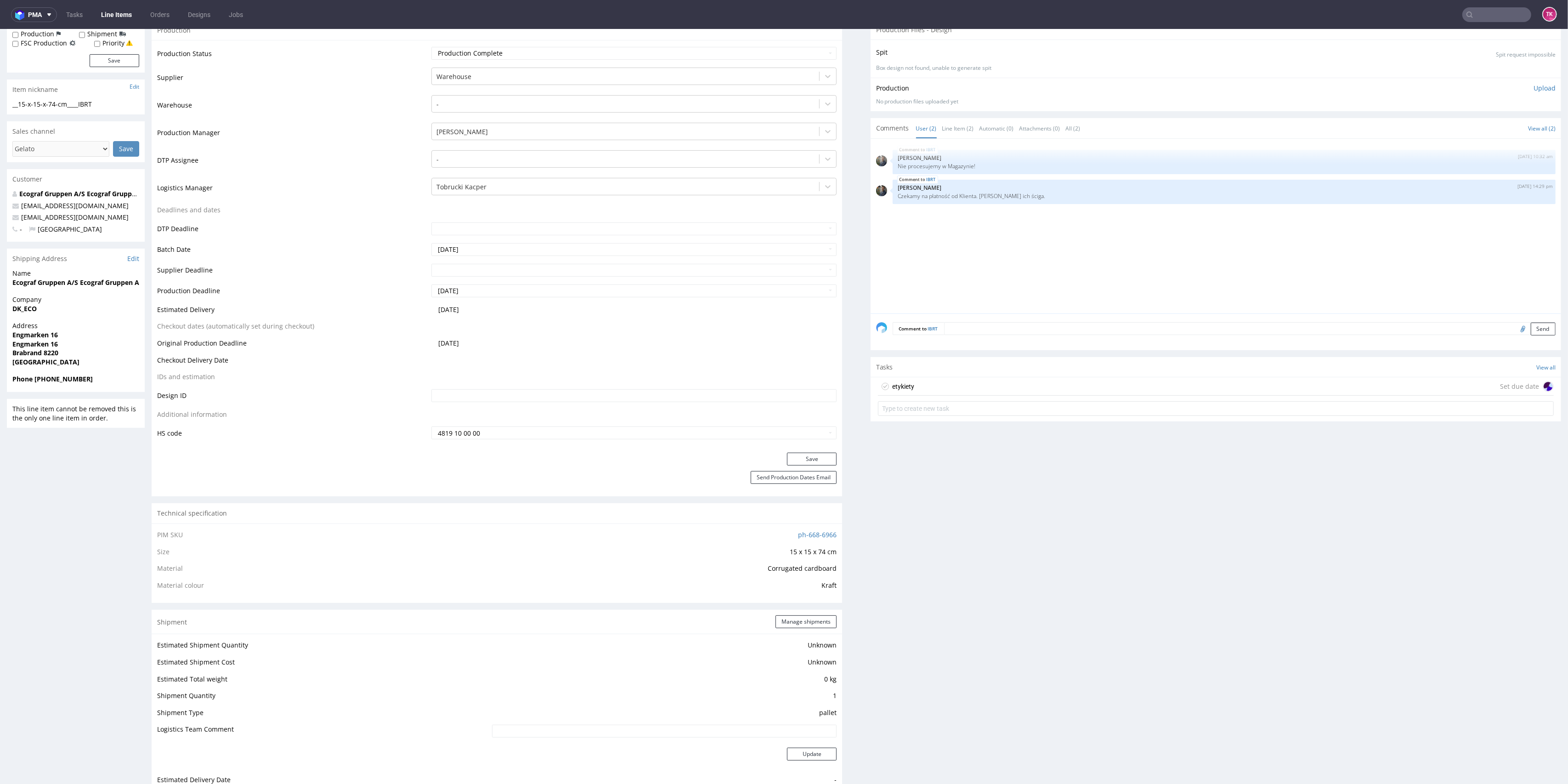
click at [113, 17] on link "Line Items" at bounding box center [116, 14] width 42 height 14
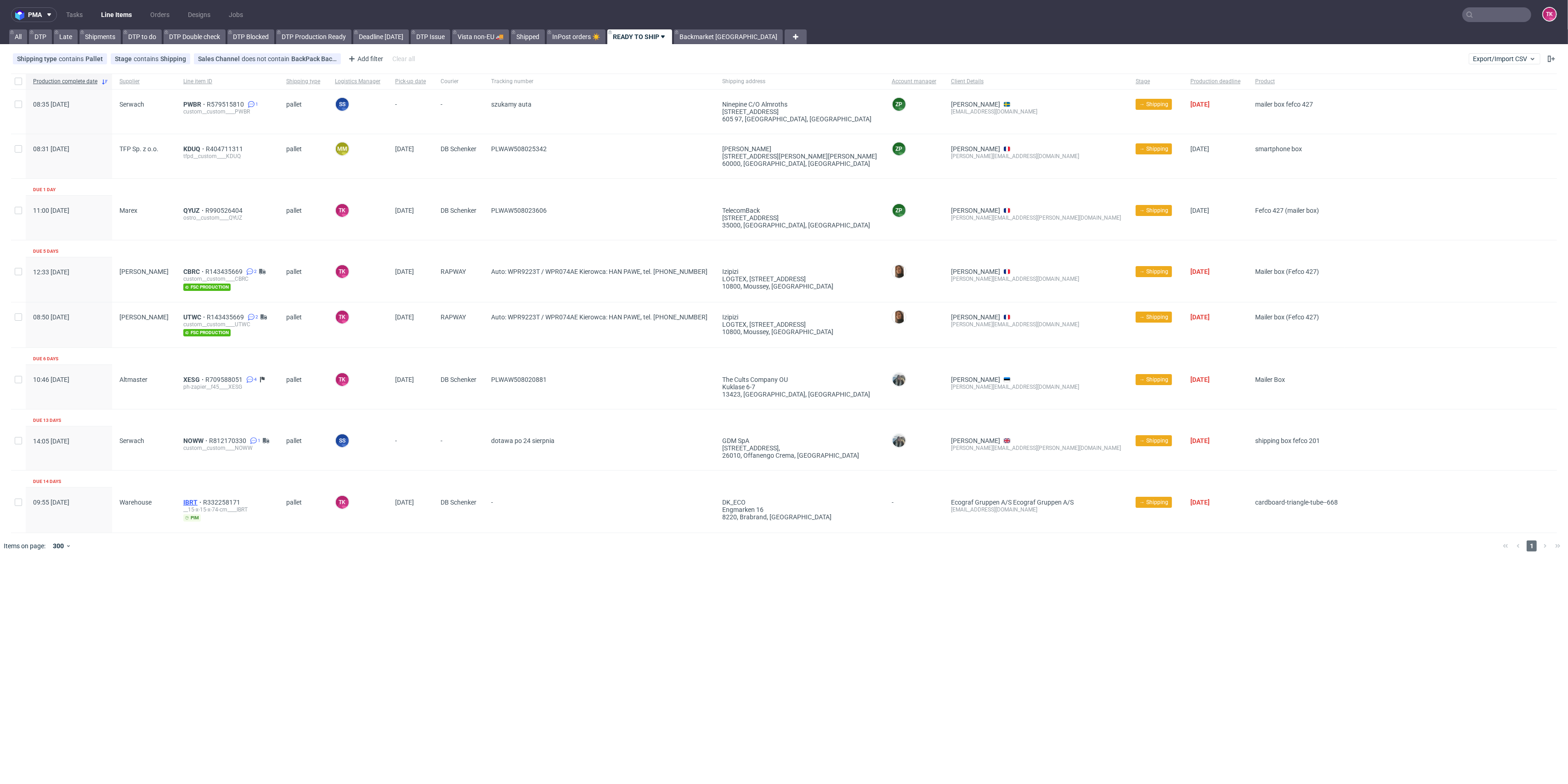
click at [184, 498] on span "IBRT" at bounding box center [194, 502] width 20 height 7
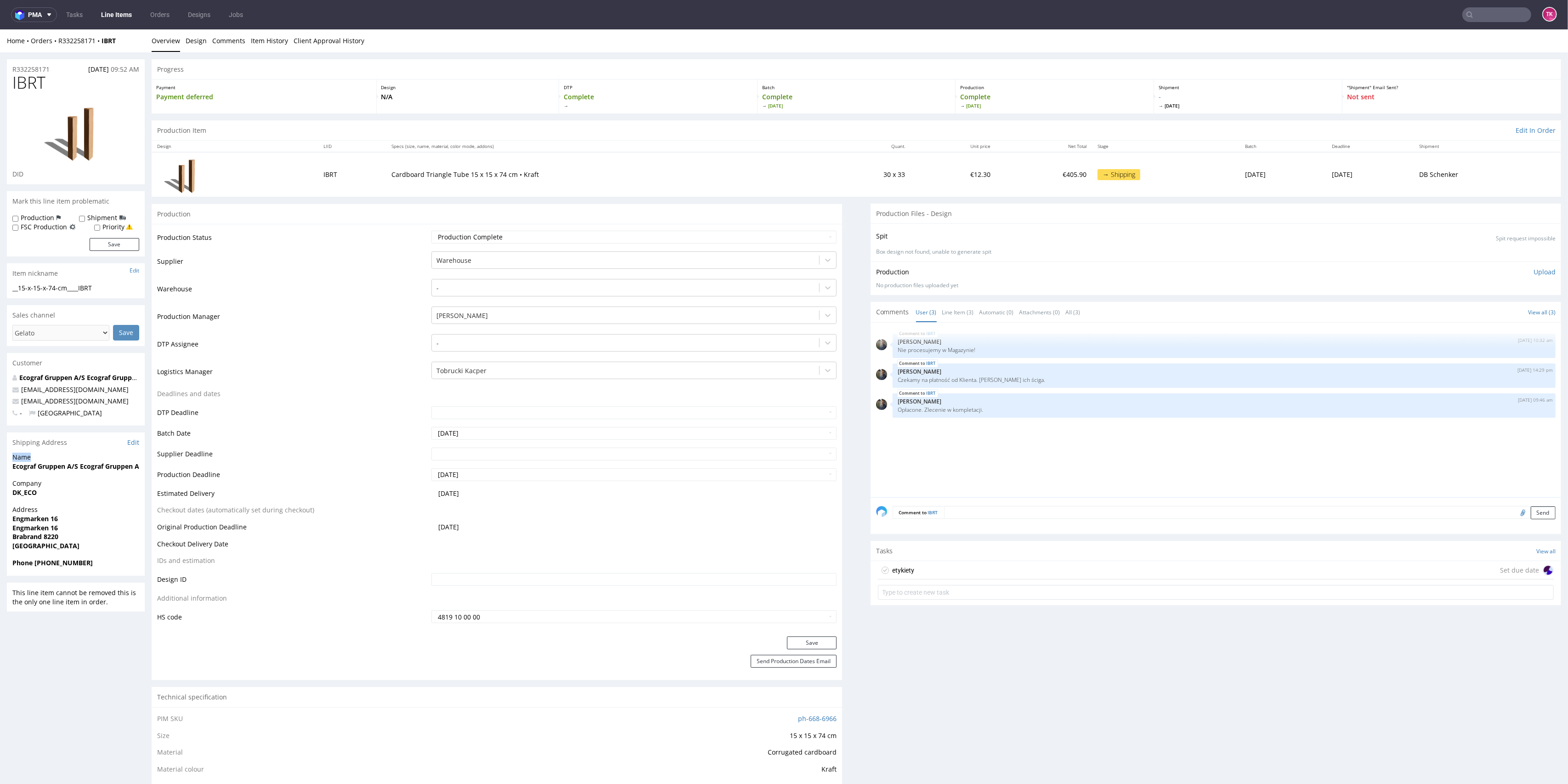
drag, startPoint x: 6, startPoint y: 461, endPoint x: 0, endPoint y: 476, distance: 16.2
click at [0, 476] on div "R332258171 05.08.2025 09:52 AM IBRT DID Mark this line item problematic Product…" at bounding box center [784, 709] width 1568 height 1314
drag, startPoint x: 0, startPoint y: 476, endPoint x: 6, endPoint y: 470, distance: 8.5
click at [0, 476] on div "R332258171 05.08.2025 09:52 AM IBRT DID Mark this line item problematic Product…" at bounding box center [784, 709] width 1568 height 1314
click at [11, 465] on div "Name Ecograf Gruppen A/S Ecograf Gruppen A/S" at bounding box center [76, 465] width 138 height 26
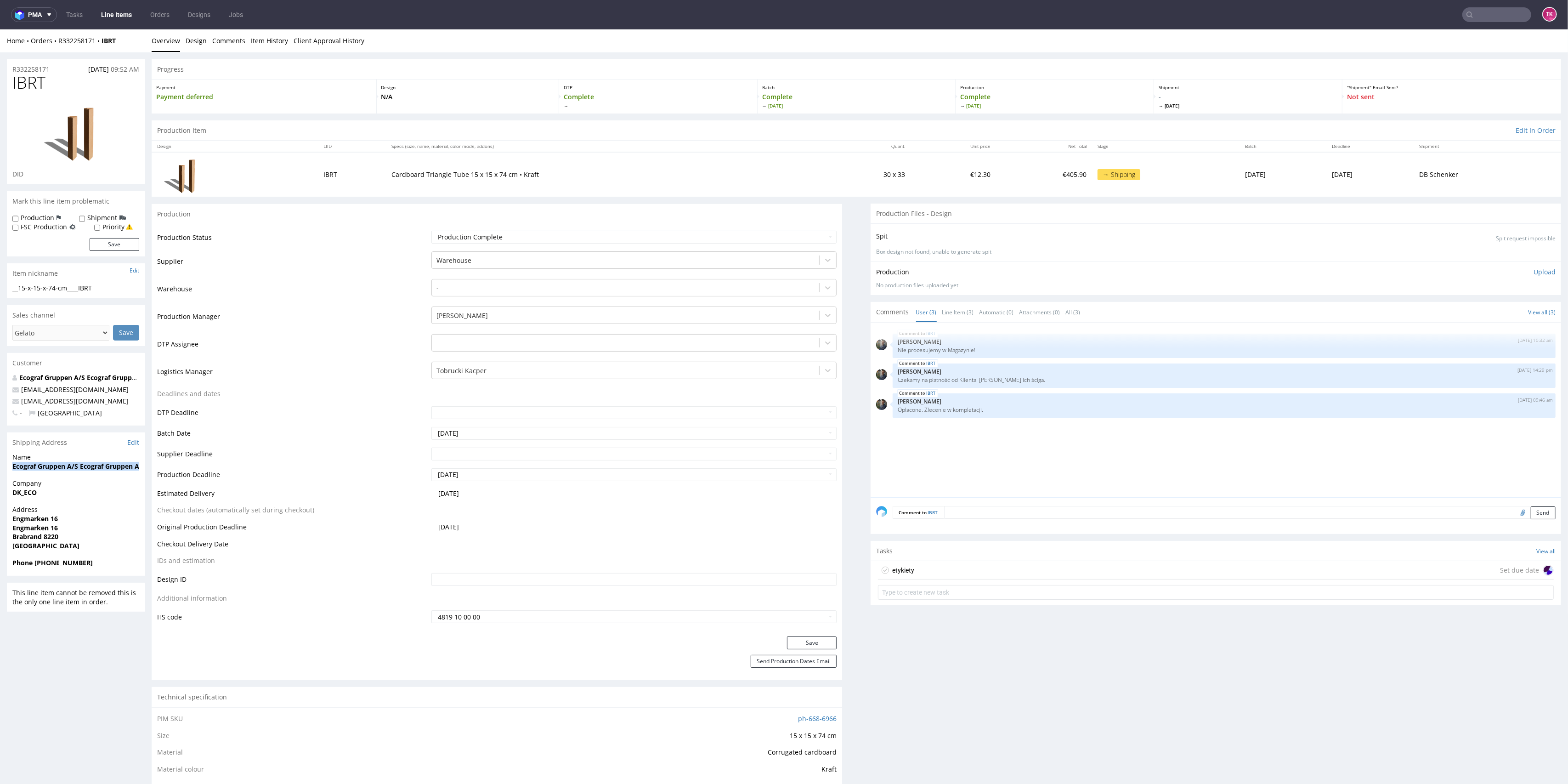
drag, startPoint x: 11, startPoint y: 465, endPoint x: 141, endPoint y: 467, distance: 130.0
click at [141, 467] on div "Name Ecograf Gruppen A/S Ecograf Gruppen A/S" at bounding box center [76, 465] width 138 height 26
drag, startPoint x: 4, startPoint y: 520, endPoint x: 76, endPoint y: 519, distance: 72.0
click at [76, 519] on div "R332258171 05.08.2025 09:52 AM IBRT DID Mark this line item problematic Product…" at bounding box center [784, 709] width 1568 height 1314
copy strong "Engmarken 16"
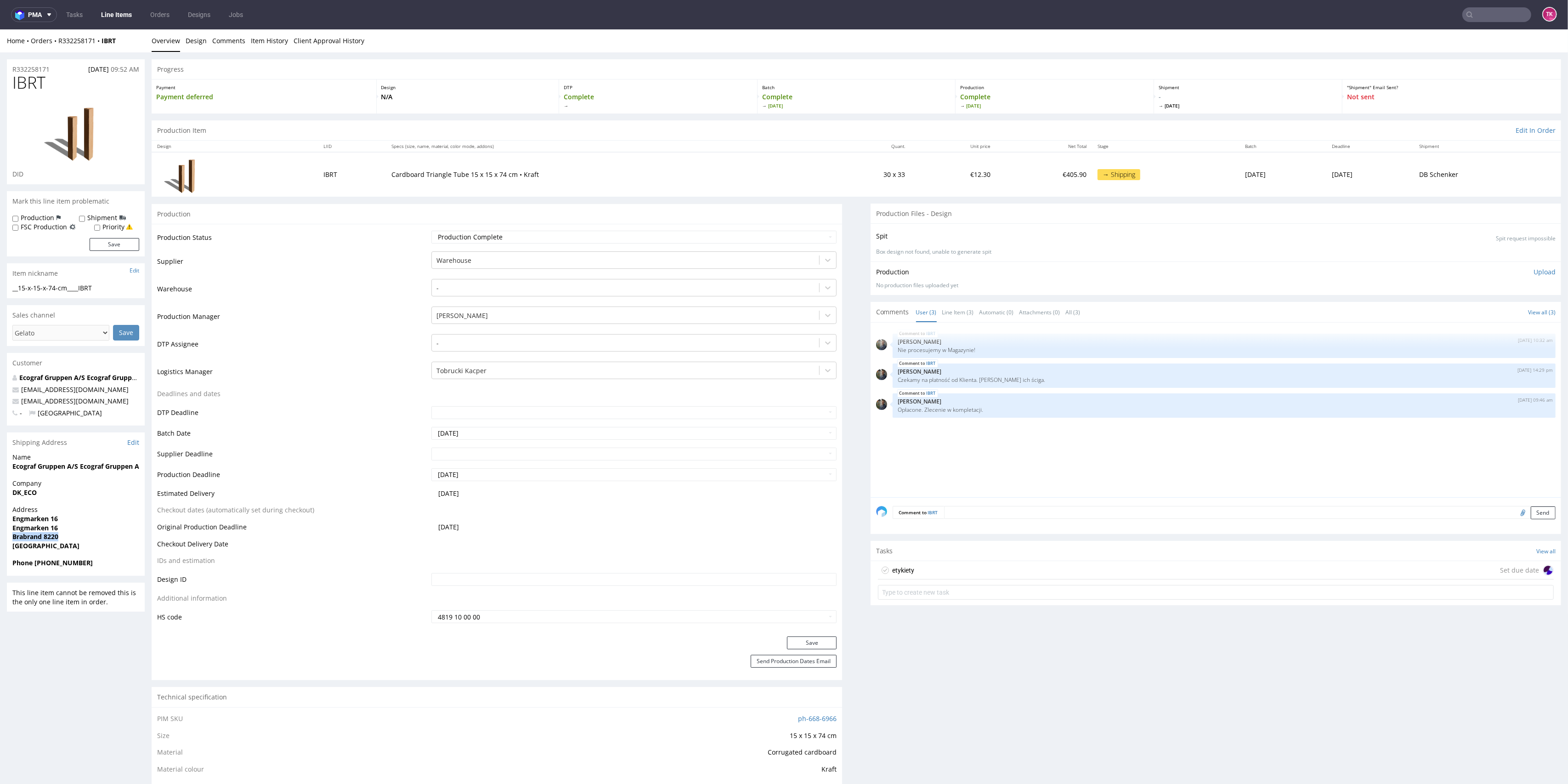
drag, startPoint x: 12, startPoint y: 539, endPoint x: 76, endPoint y: 532, distance: 64.4
click at [91, 532] on div "Address Engmarken 16 Engmarken 16 Brabrand 8220 Denmark" at bounding box center [76, 530] width 138 height 53
copy strong "Brabrand 8220"
click at [37, 539] on strong "Brabrand 8220" at bounding box center [35, 537] width 46 height 9
click at [47, 536] on strong "Brabrand 8220" at bounding box center [35, 537] width 46 height 9
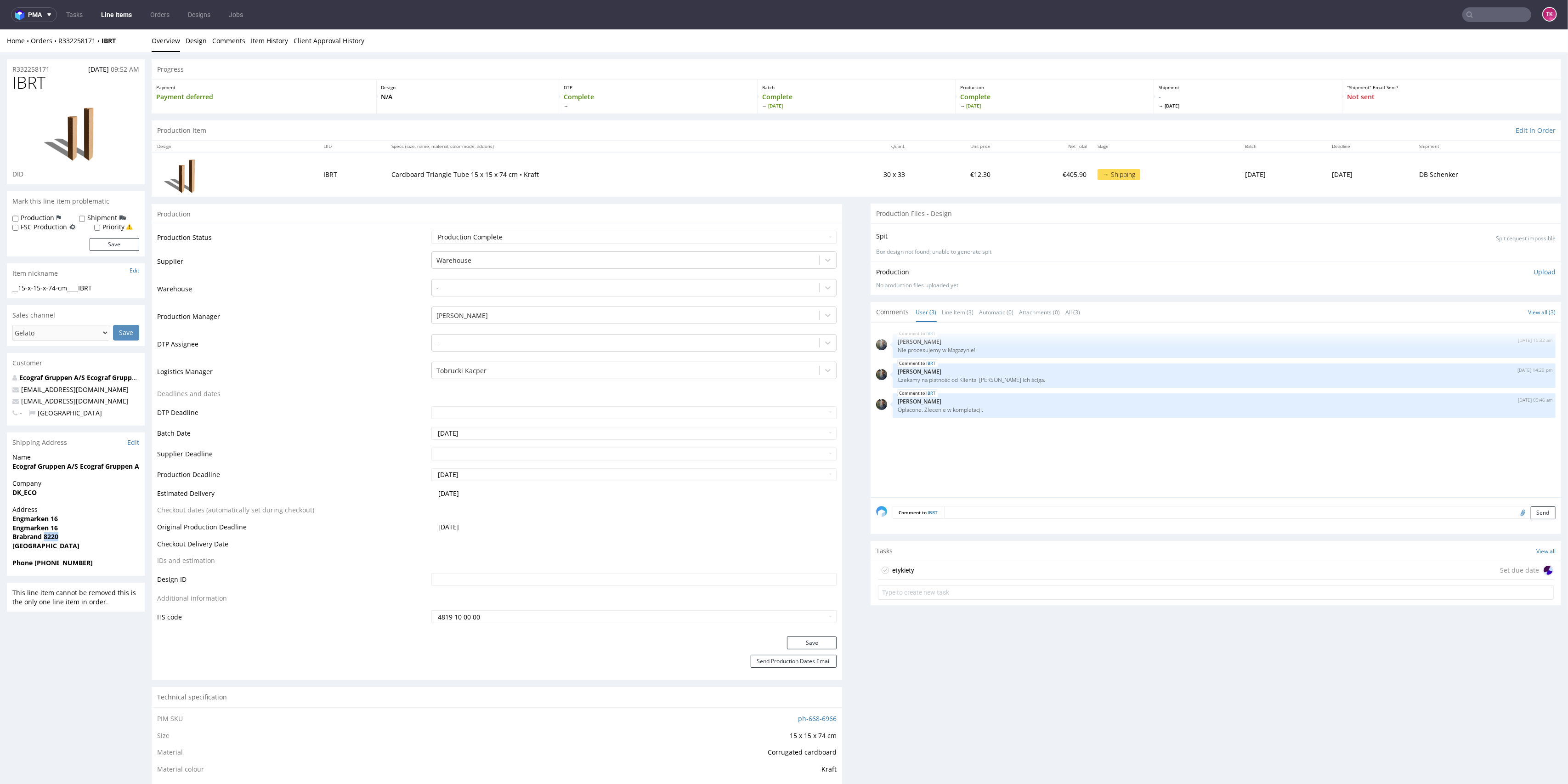
click at [47, 536] on strong "Brabrand 8220" at bounding box center [35, 537] width 46 height 9
copy strong "8220"
drag, startPoint x: 44, startPoint y: 554, endPoint x: 43, endPoint y: 560, distance: 6.1
click at [43, 554] on div "Address Engmarken 16 Engmarken 16 Brabrand 8220 Denmark" at bounding box center [76, 530] width 138 height 53
click at [44, 560] on strong "Phone 4570257788" at bounding box center [53, 563] width 81 height 9
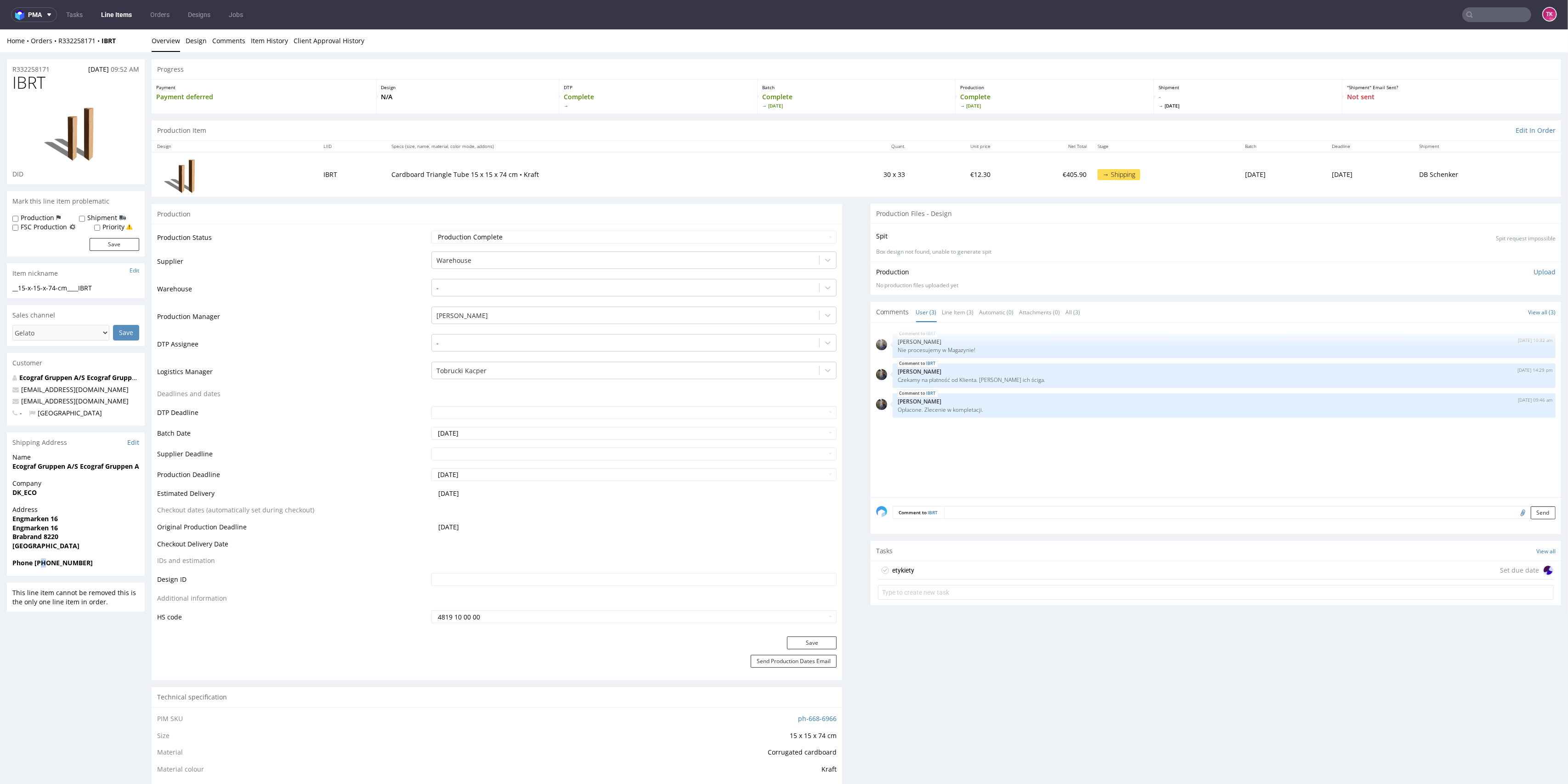
click at [42, 560] on strong "Phone 4570257788" at bounding box center [53, 563] width 81 height 9
click at [58, 558] on strong "Phone 4570257788" at bounding box center [53, 563] width 81 height 9
copy strong "4570257788"
drag, startPoint x: 129, startPoint y: 398, endPoint x: 19, endPoint y: 401, distance: 110.0
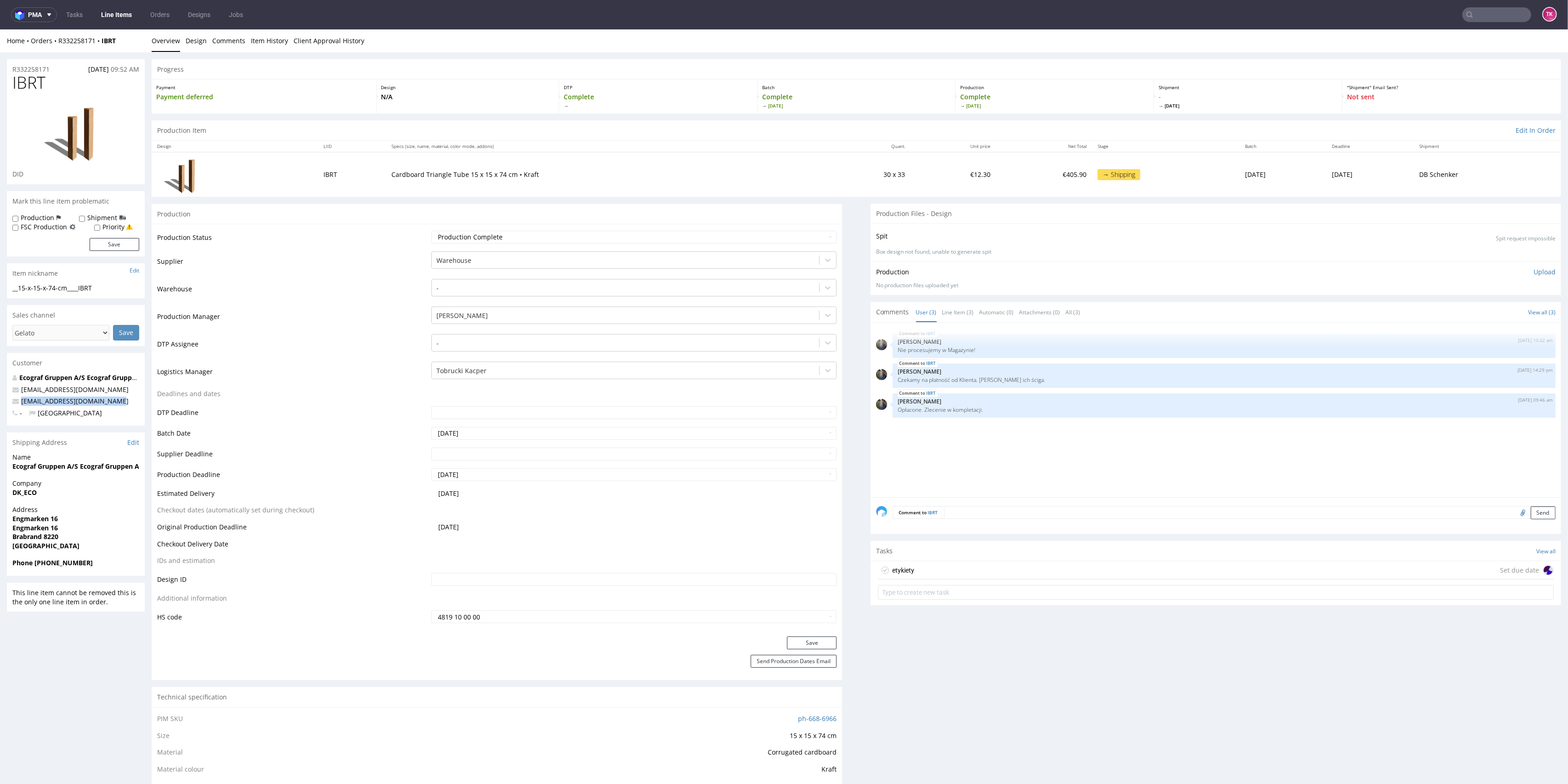
click at [19, 401] on p "[EMAIL_ADDRESS][DOMAIN_NAME]" at bounding box center [75, 401] width 126 height 9
copy span "[EMAIL_ADDRESS][DOMAIN_NAME]"
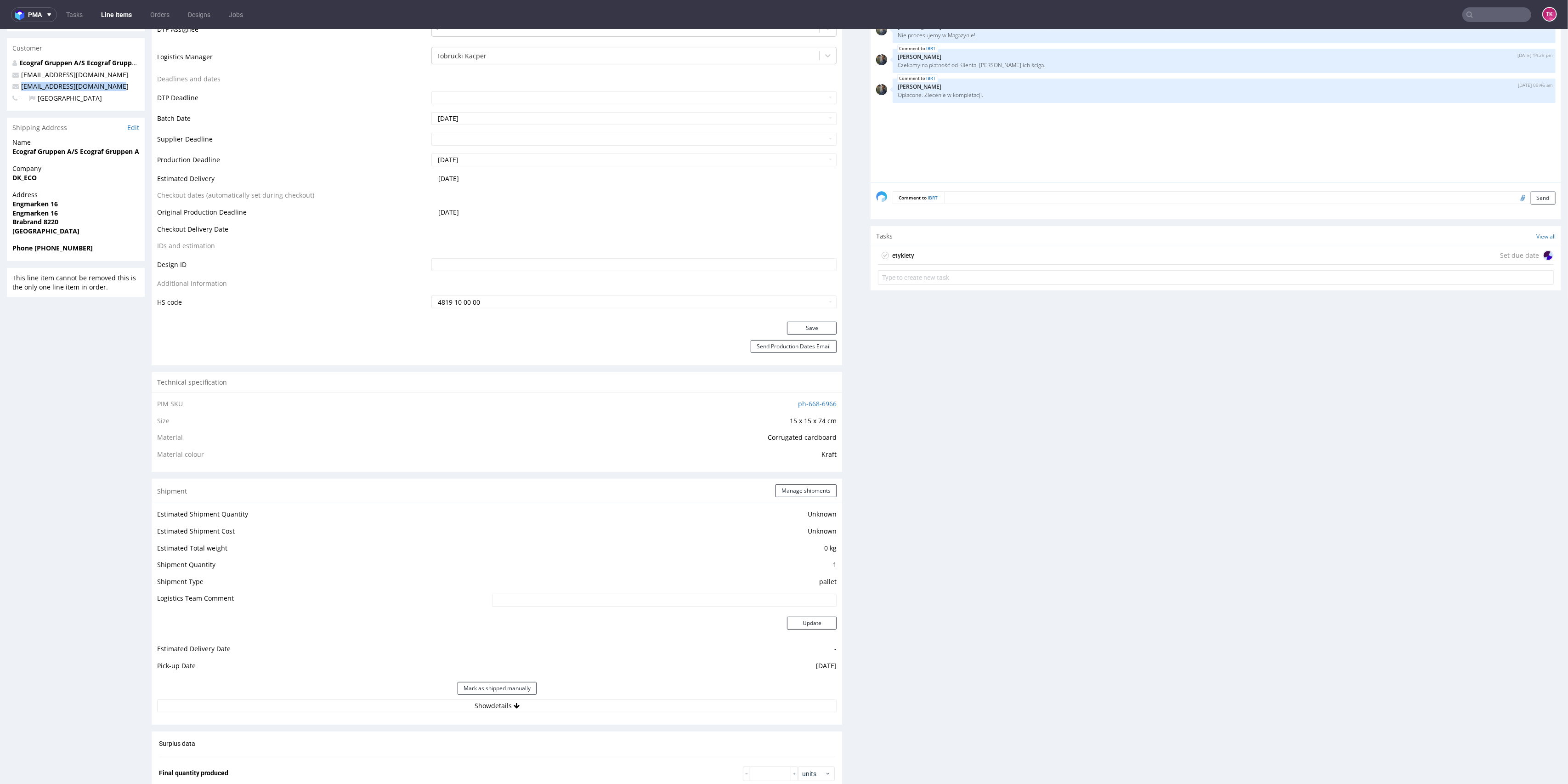
scroll to position [367, 0]
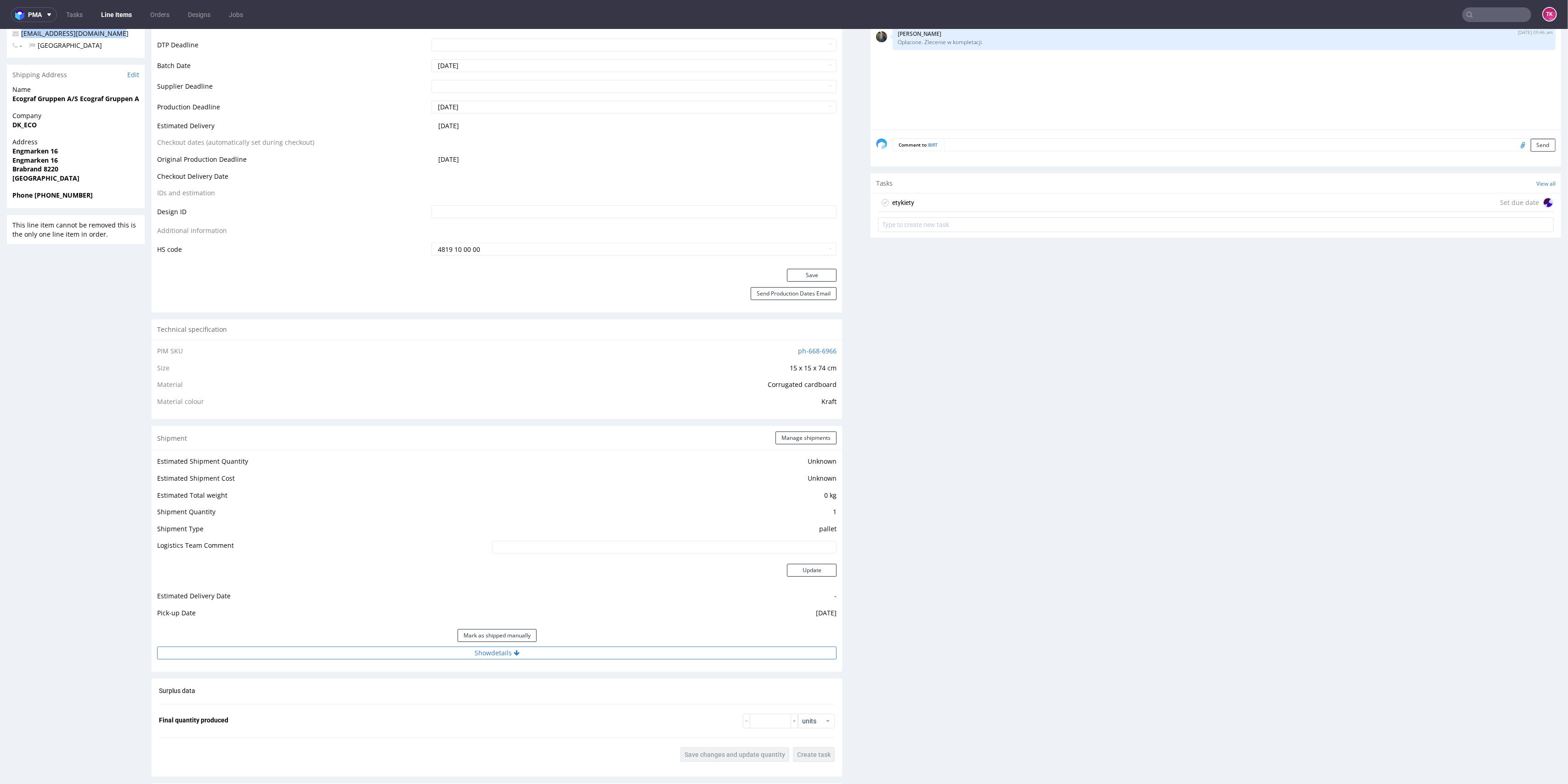
click at [598, 646] on button "Show details" at bounding box center [496, 652] width 679 height 13
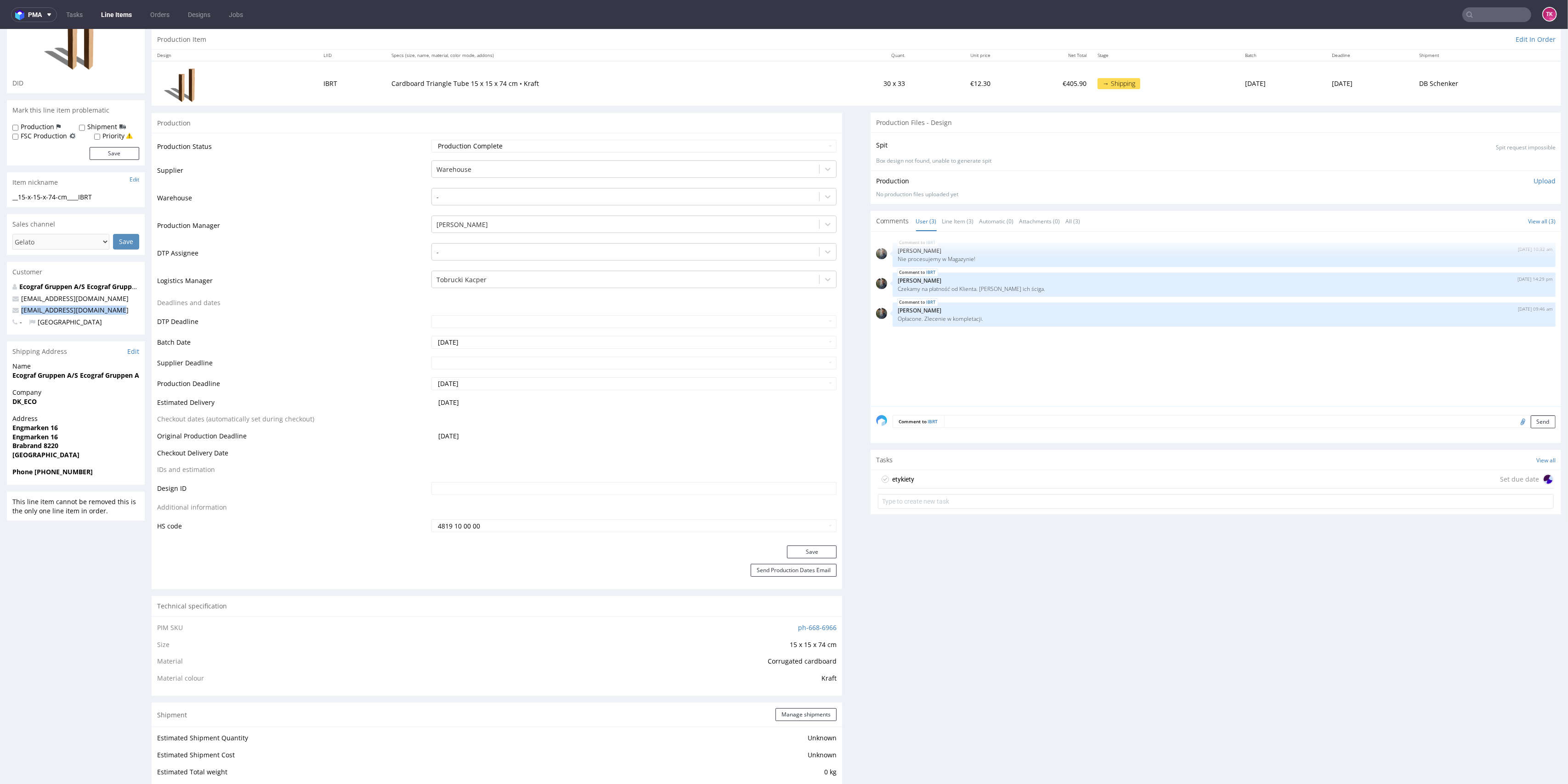
scroll to position [0, 0]
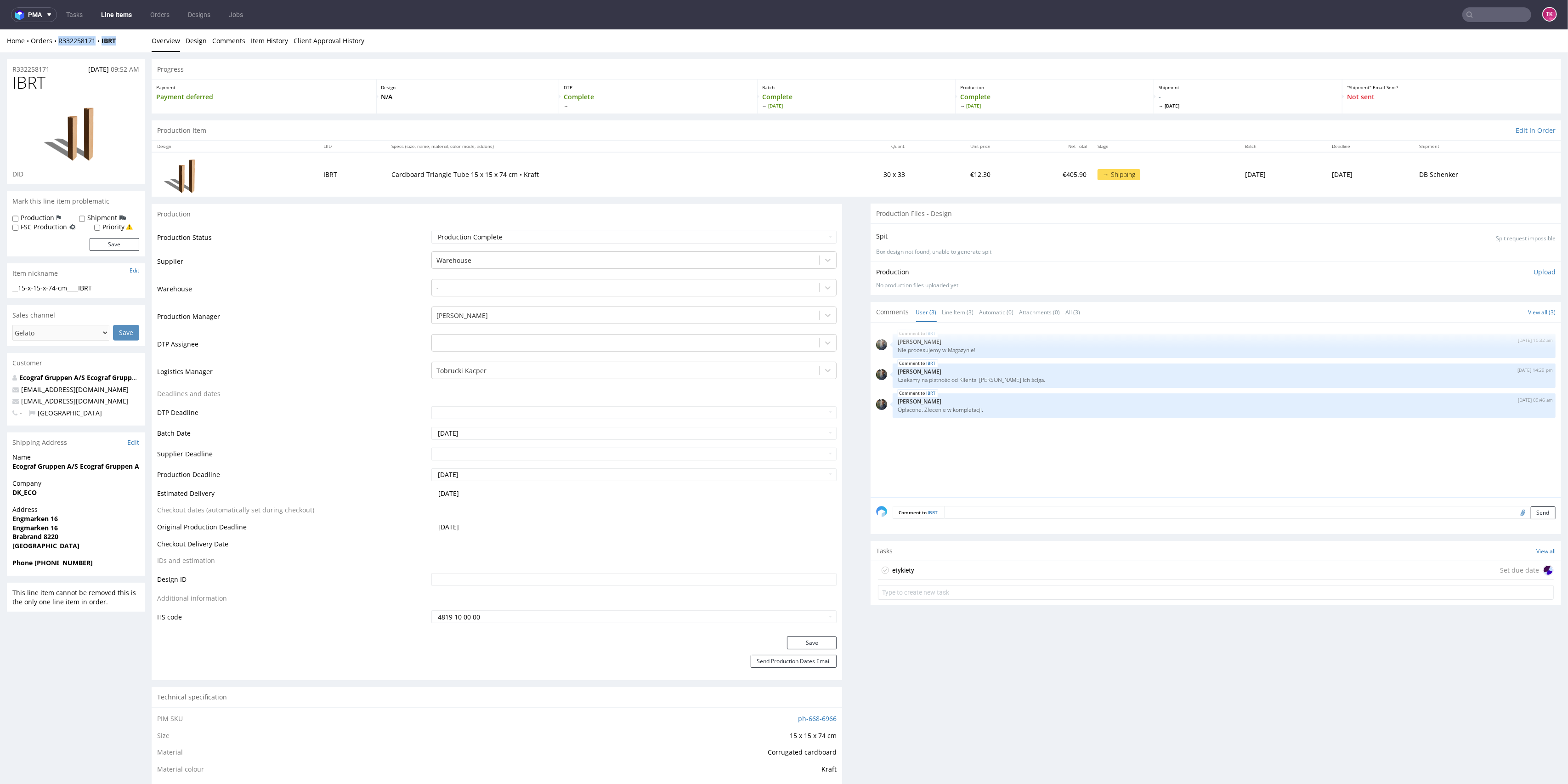
drag, startPoint x: 123, startPoint y: 33, endPoint x: 57, endPoint y: 47, distance: 67.5
click at [57, 47] on div "Home Orders R332258171 IBRT Overview Design Comments Item History Client Approv…" at bounding box center [784, 41] width 1568 height 23
copy div "R332258171 IBRT"
click at [1394, 564] on div "etykiety Set due date" at bounding box center [1216, 570] width 676 height 19
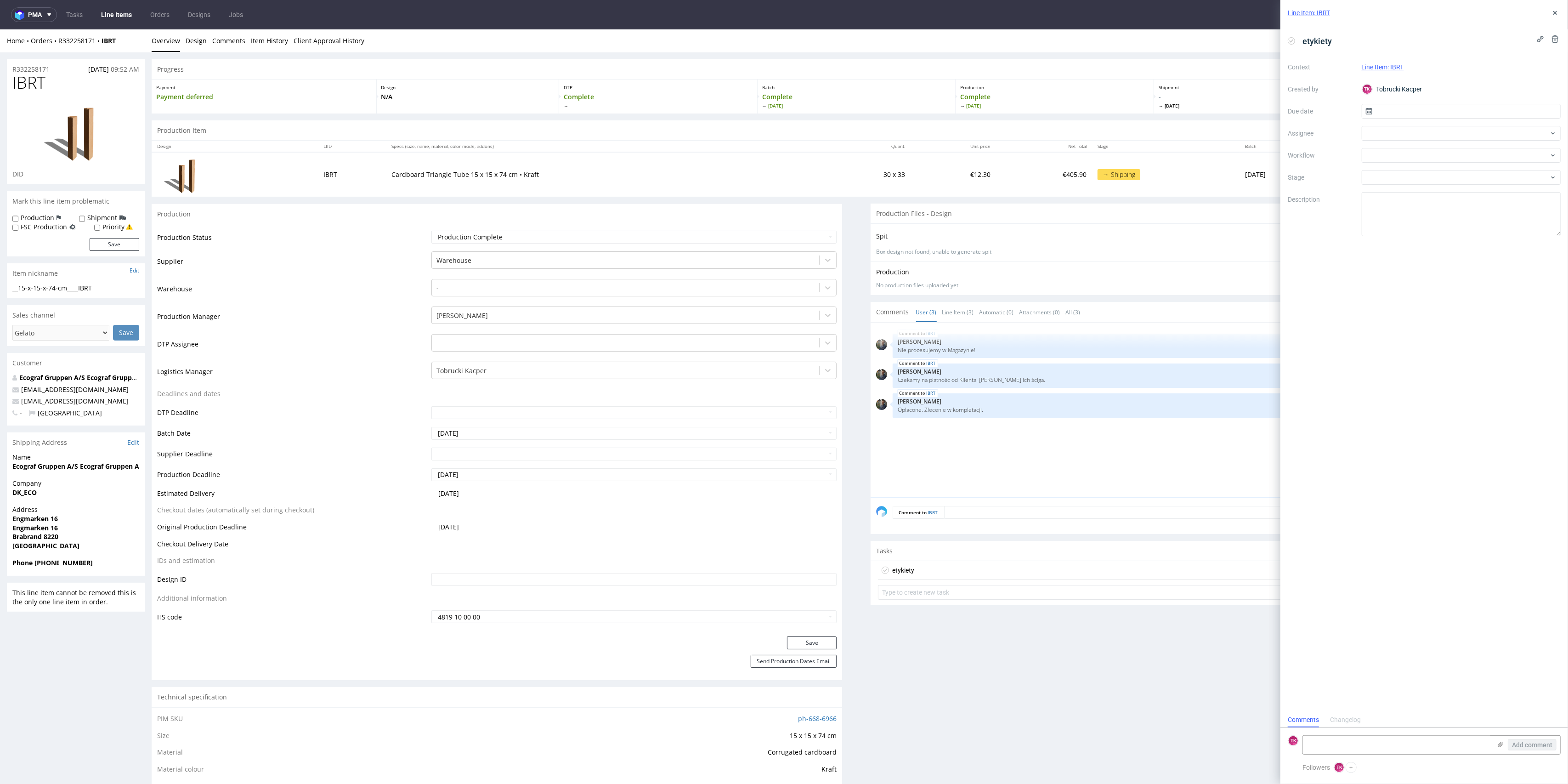
scroll to position [7, 0]
click at [1505, 746] on div "Add comment" at bounding box center [1525, 745] width 69 height 19
click at [1503, 746] on icon at bounding box center [1500, 744] width 7 height 7
click at [0, 0] on input "file" at bounding box center [0, 0] width 0 height 0
click at [1376, 696] on textarea at bounding box center [1397, 696] width 188 height 19
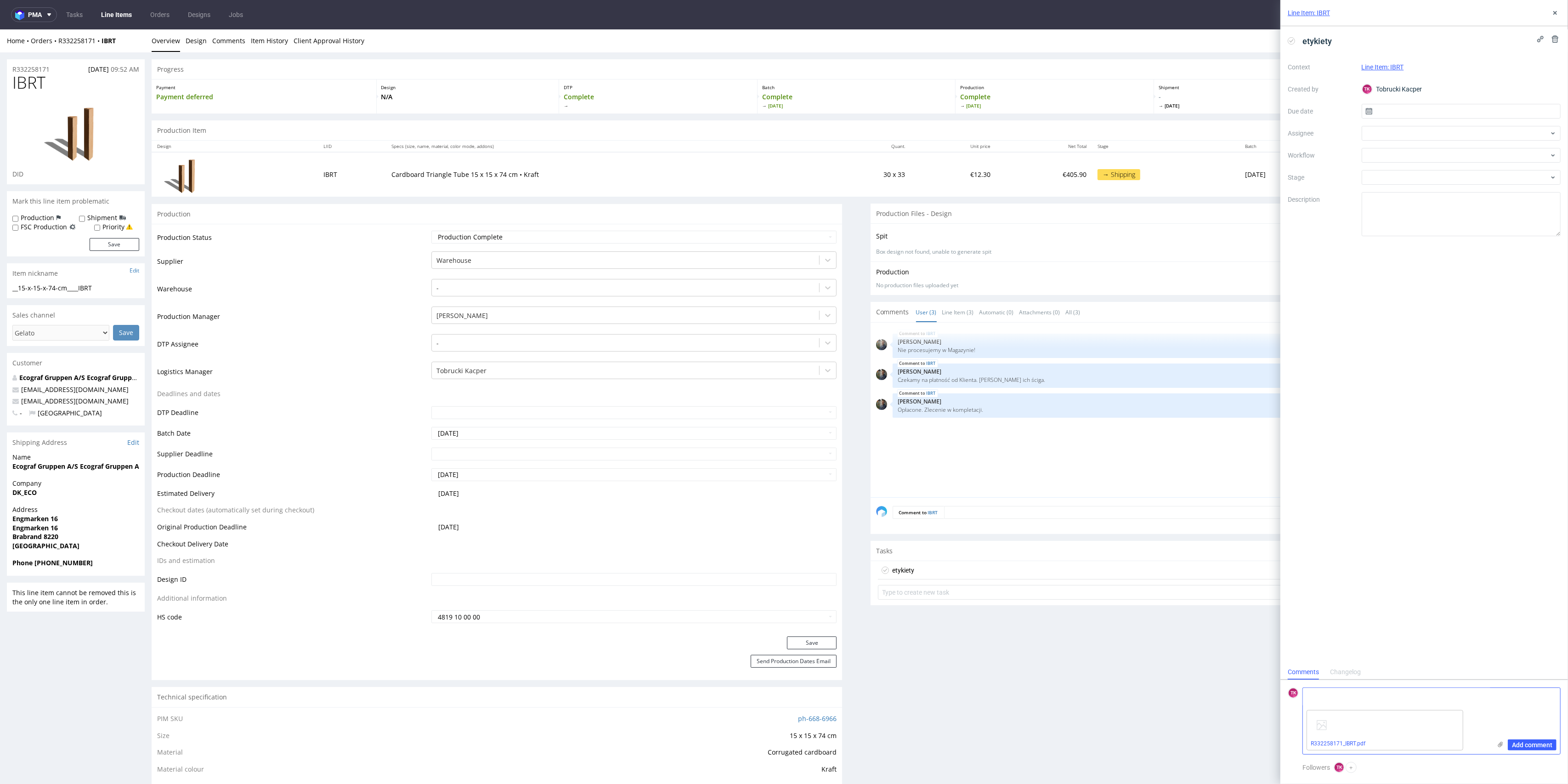
paste textarea "R332258171_IBRT"
click at [1375, 687] on textarea "R332258171_IBRT" at bounding box center [1397, 696] width 188 height 19
paste textarea "PLWAW508025522"
type textarea "R332258171_IBRT -> PLWAW508025522 - odbiór 20.08"
click at [1518, 752] on div "Add comment" at bounding box center [1525, 720] width 69 height 66
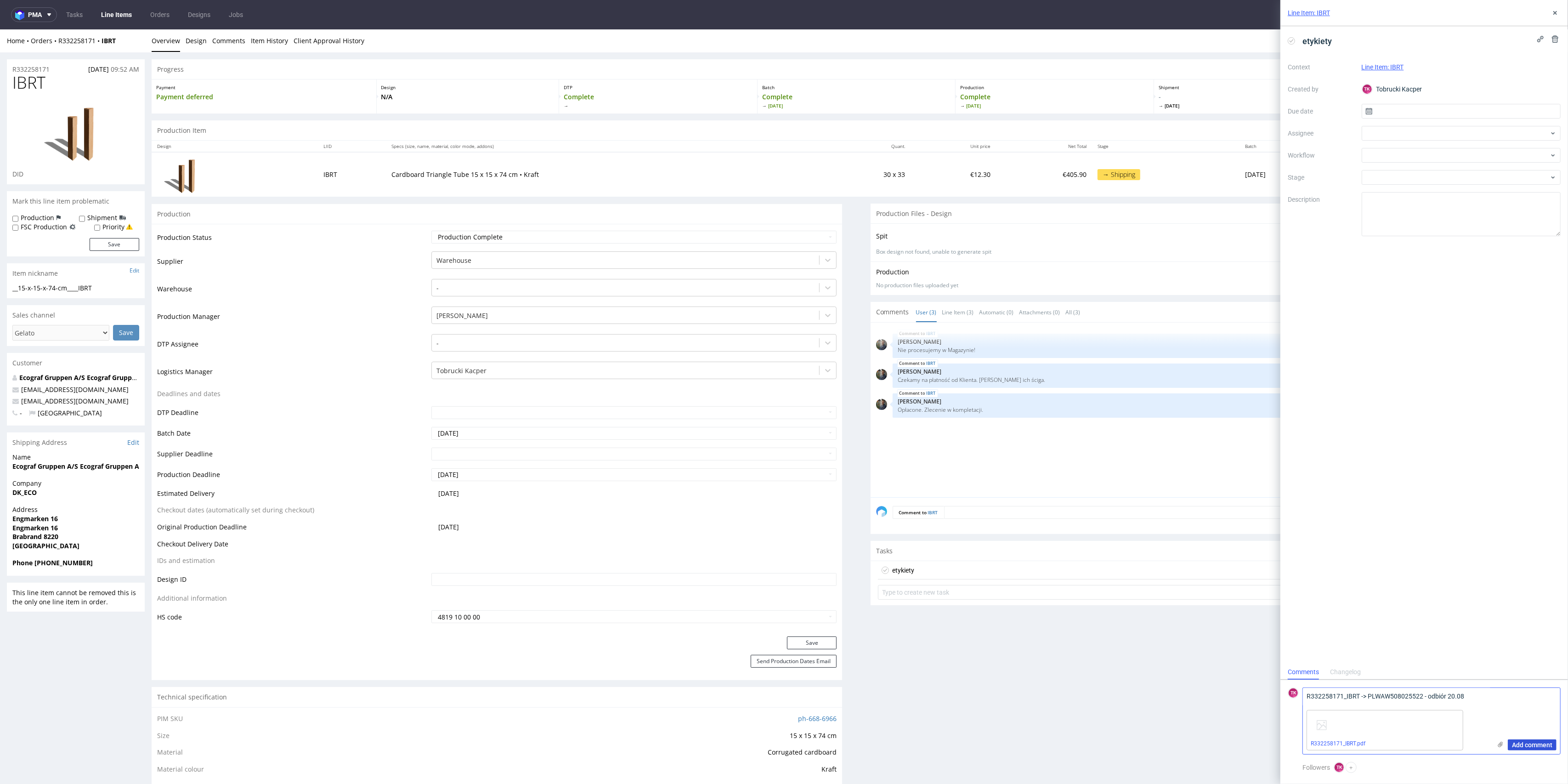
click at [1519, 747] on span "Add comment" at bounding box center [1531, 744] width 40 height 6
click at [1400, 132] on div at bounding box center [1461, 133] width 199 height 14
type input "sobo"
click at [1392, 158] on div "Maciej Sobola" at bounding box center [1461, 153] width 192 height 14
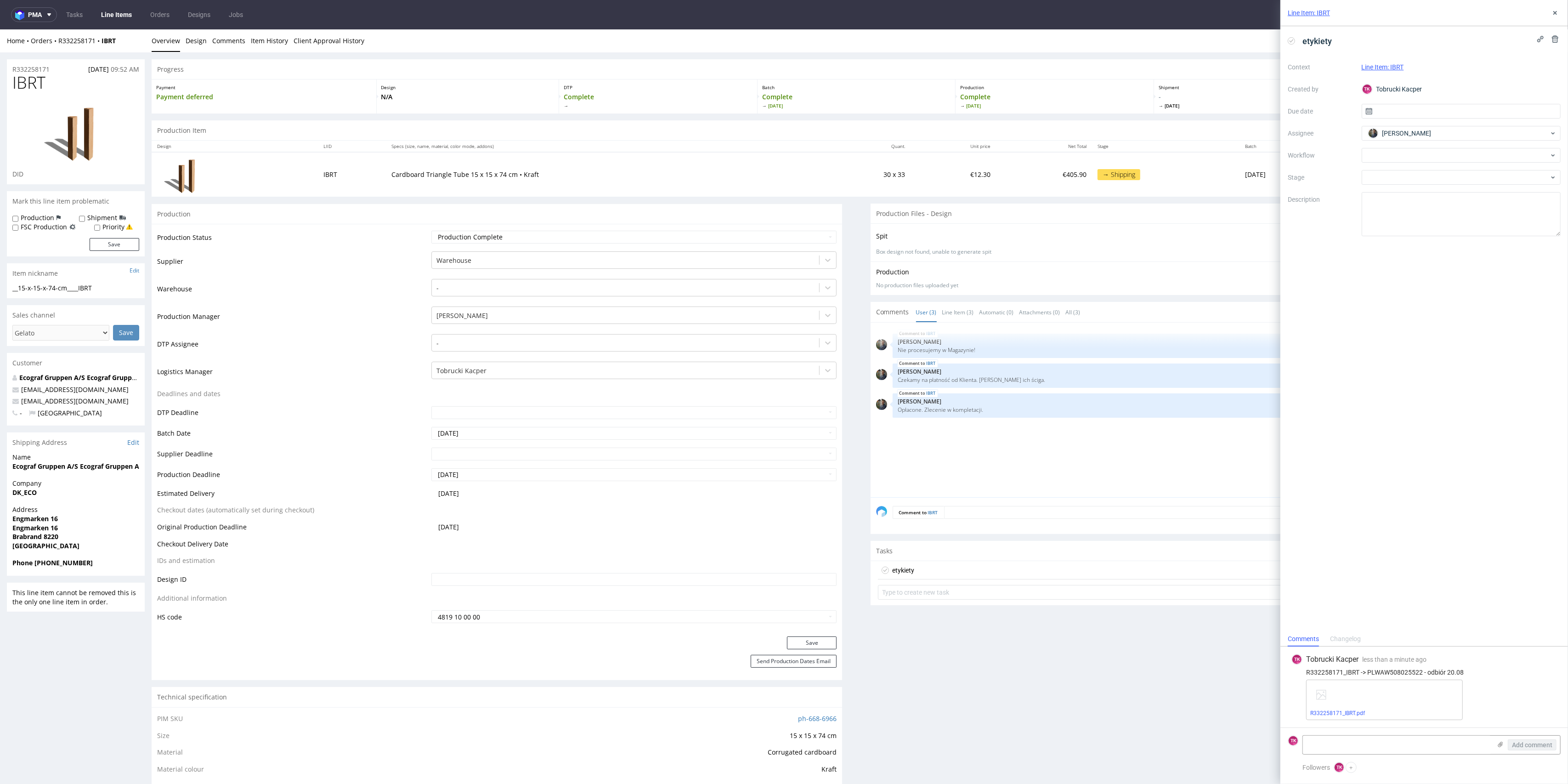
click at [1391, 125] on div "Context Line Item: IBRT Created by TK Tobrucki Kacper Due date Assignee Maciej …" at bounding box center [1424, 148] width 273 height 177
click at [1383, 110] on input "text" at bounding box center [1461, 111] width 199 height 14
click at [1456, 212] on button "20" at bounding box center [1461, 216] width 14 height 14
type input "20/08/2025"
click at [1552, 8] on button at bounding box center [1555, 13] width 11 height 11
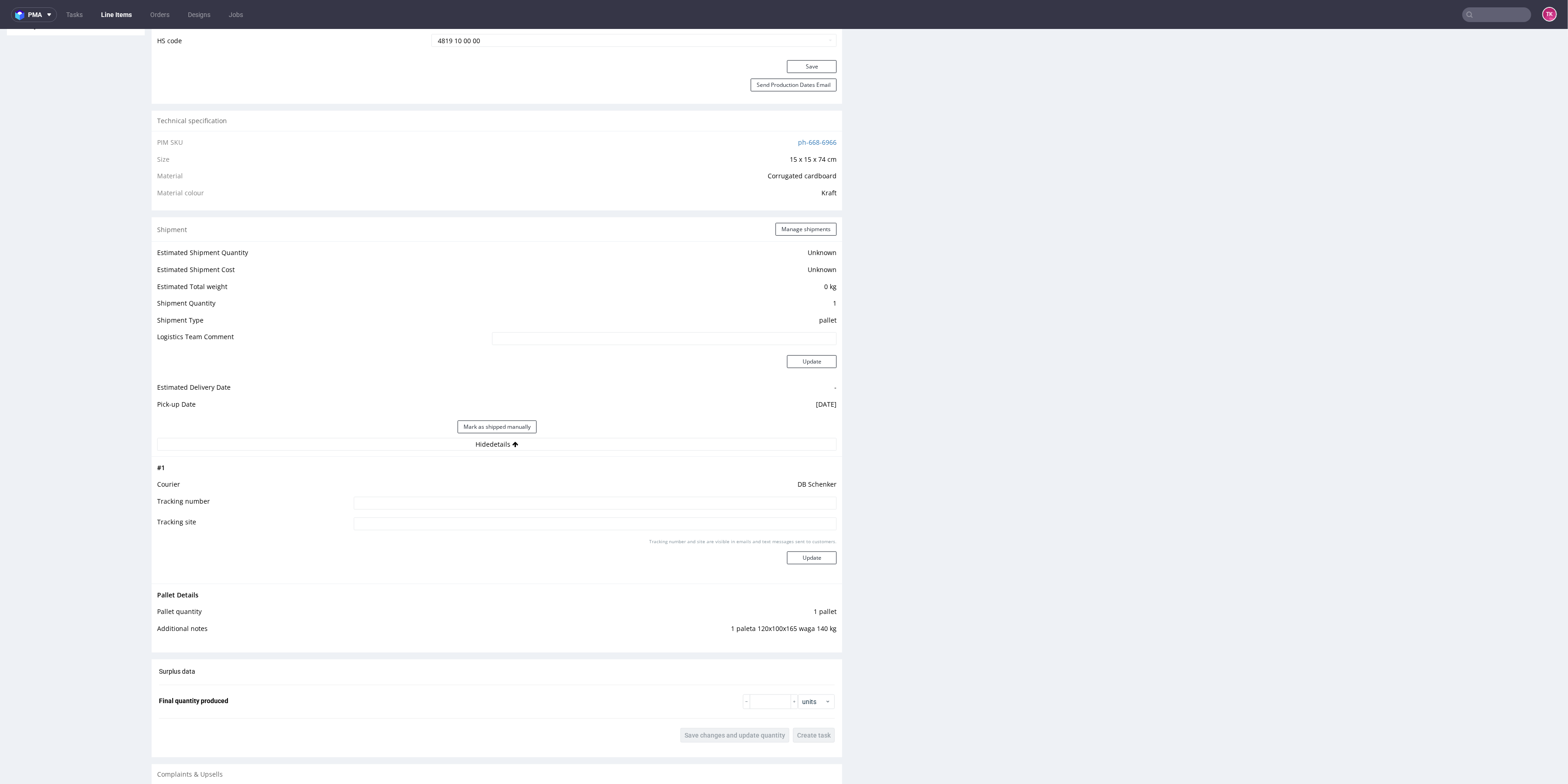
scroll to position [612, 0]
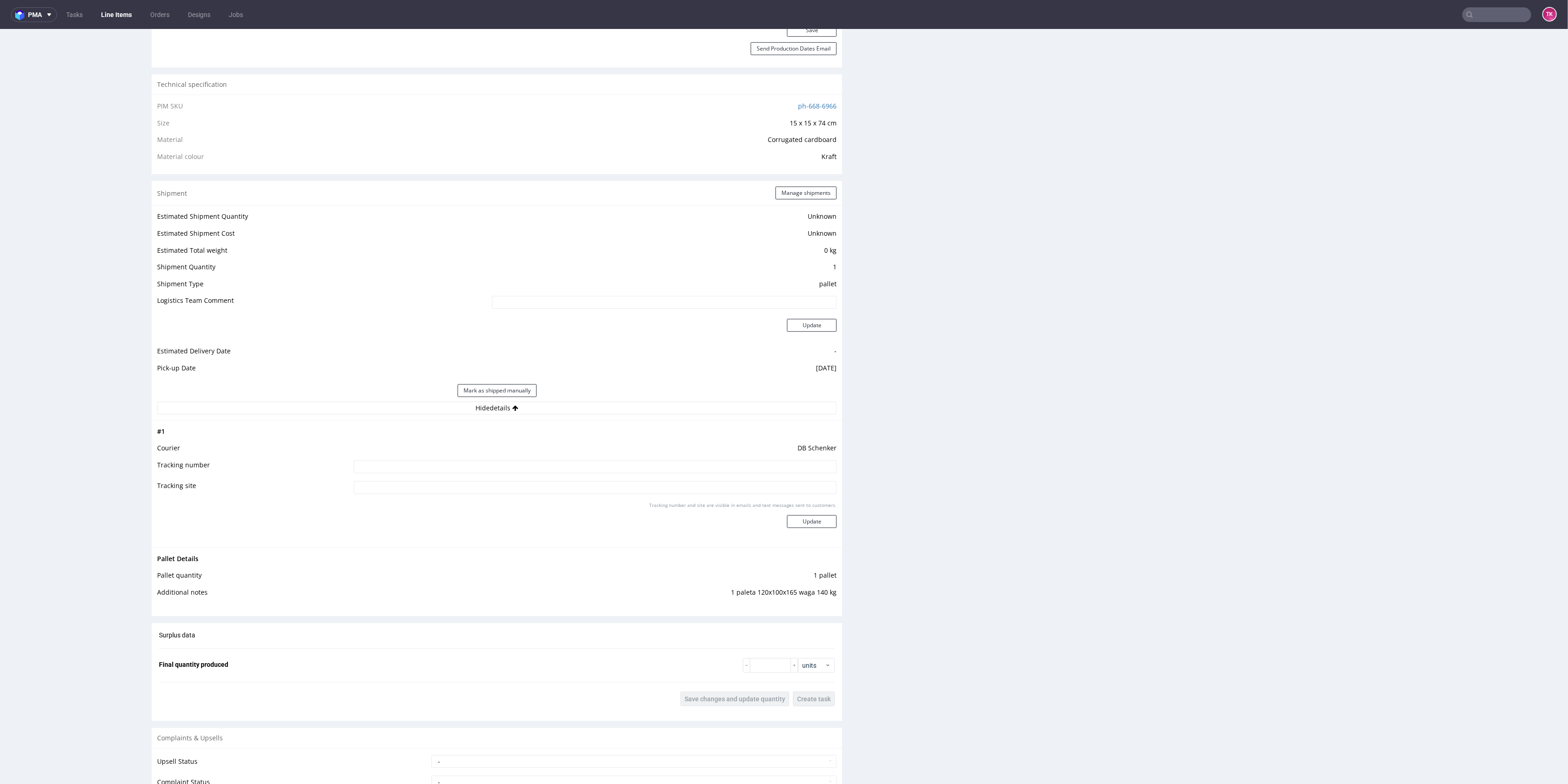
click at [571, 481] on input at bounding box center [595, 487] width 483 height 13
drag, startPoint x: 569, startPoint y: 474, endPoint x: 568, endPoint y: 467, distance: 7.1
click at [569, 474] on td at bounding box center [594, 470] width 486 height 21
paste input "PLWAW508025522"
click at [568, 464] on input "PLWAW508025522" at bounding box center [595, 467] width 483 height 13
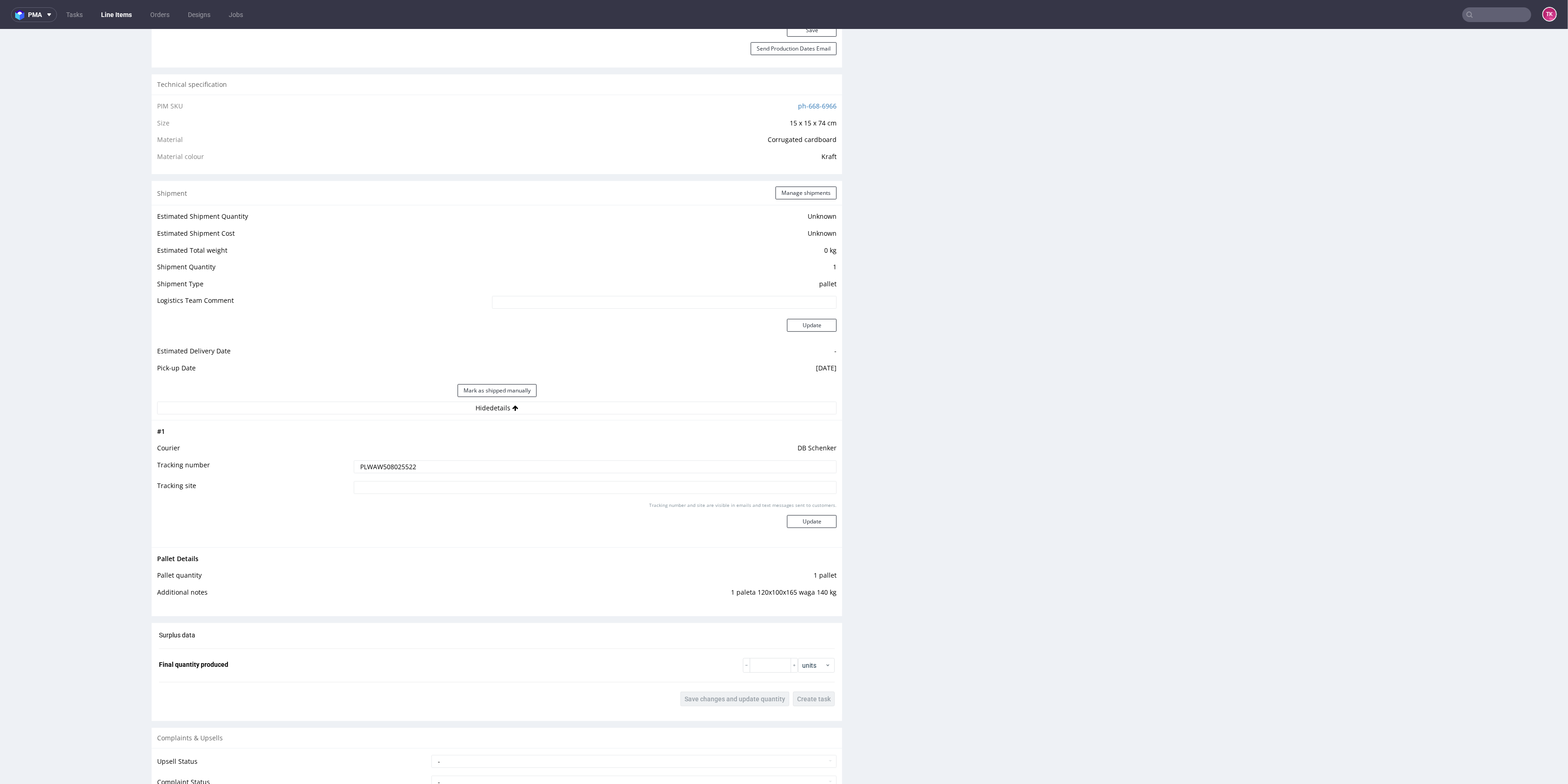
type input "PLWAW508025522"
click at [800, 538] on td "Tracking number and site are visible in emails and text messages sent to custom…" at bounding box center [594, 521] width 486 height 41
click at [800, 525] on button "Update" at bounding box center [811, 521] width 49 height 13
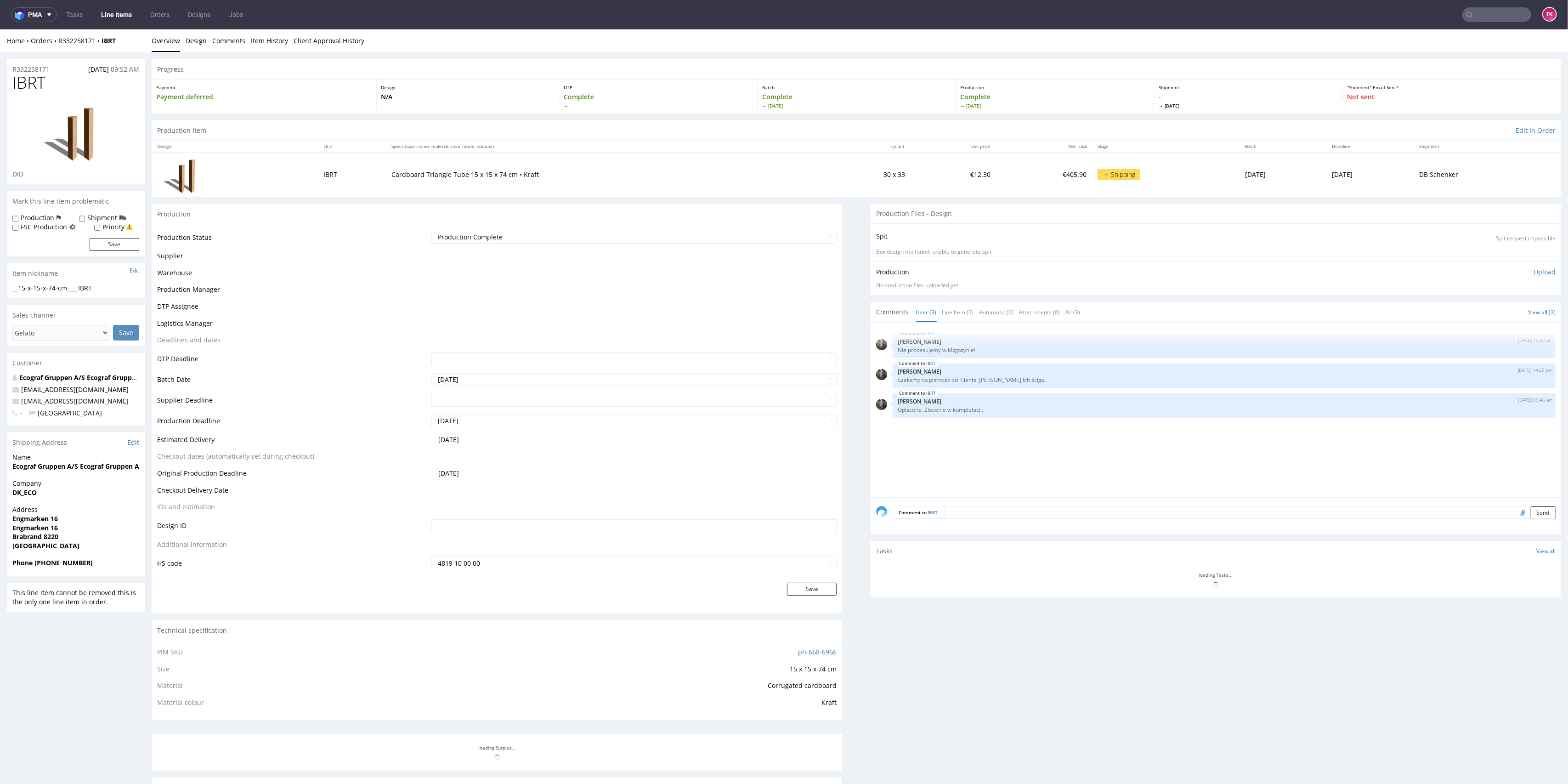
scroll to position [213, 0]
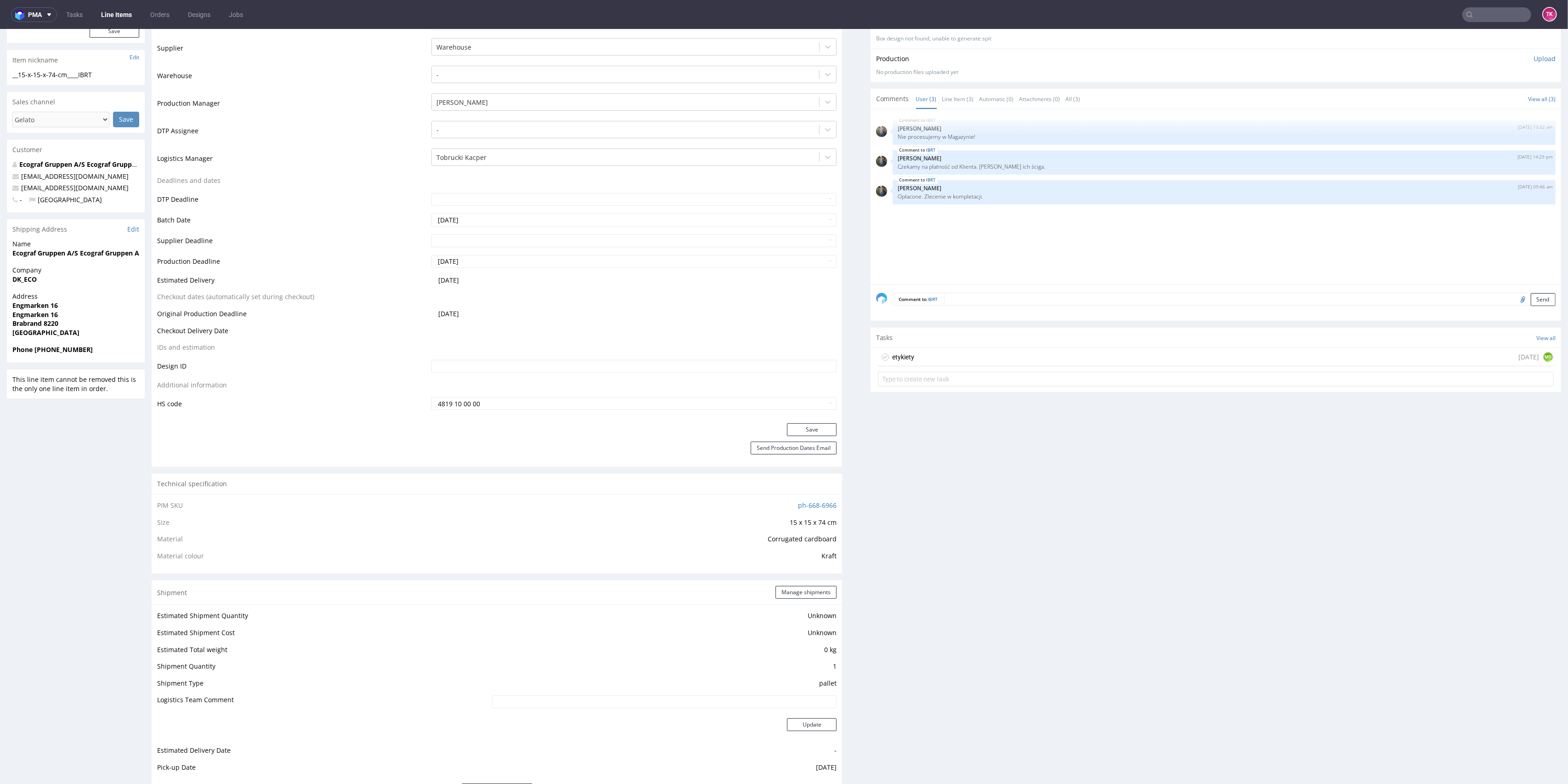
click at [116, 22] on link "Line Items" at bounding box center [116, 14] width 42 height 14
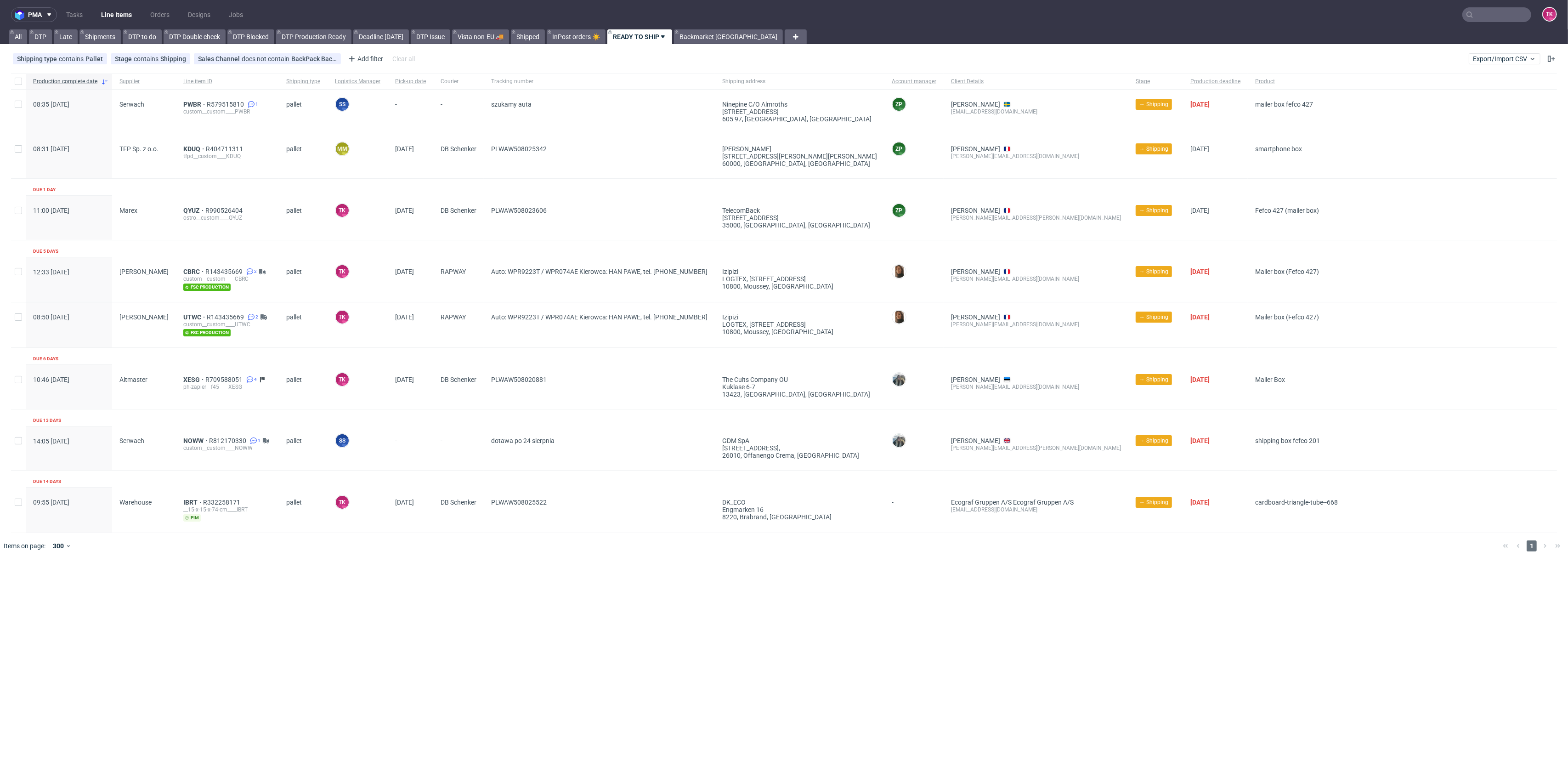
click at [125, 16] on link "Line Items" at bounding box center [116, 14] width 42 height 14
click at [184, 103] on link "PWBR" at bounding box center [195, 104] width 23 height 7
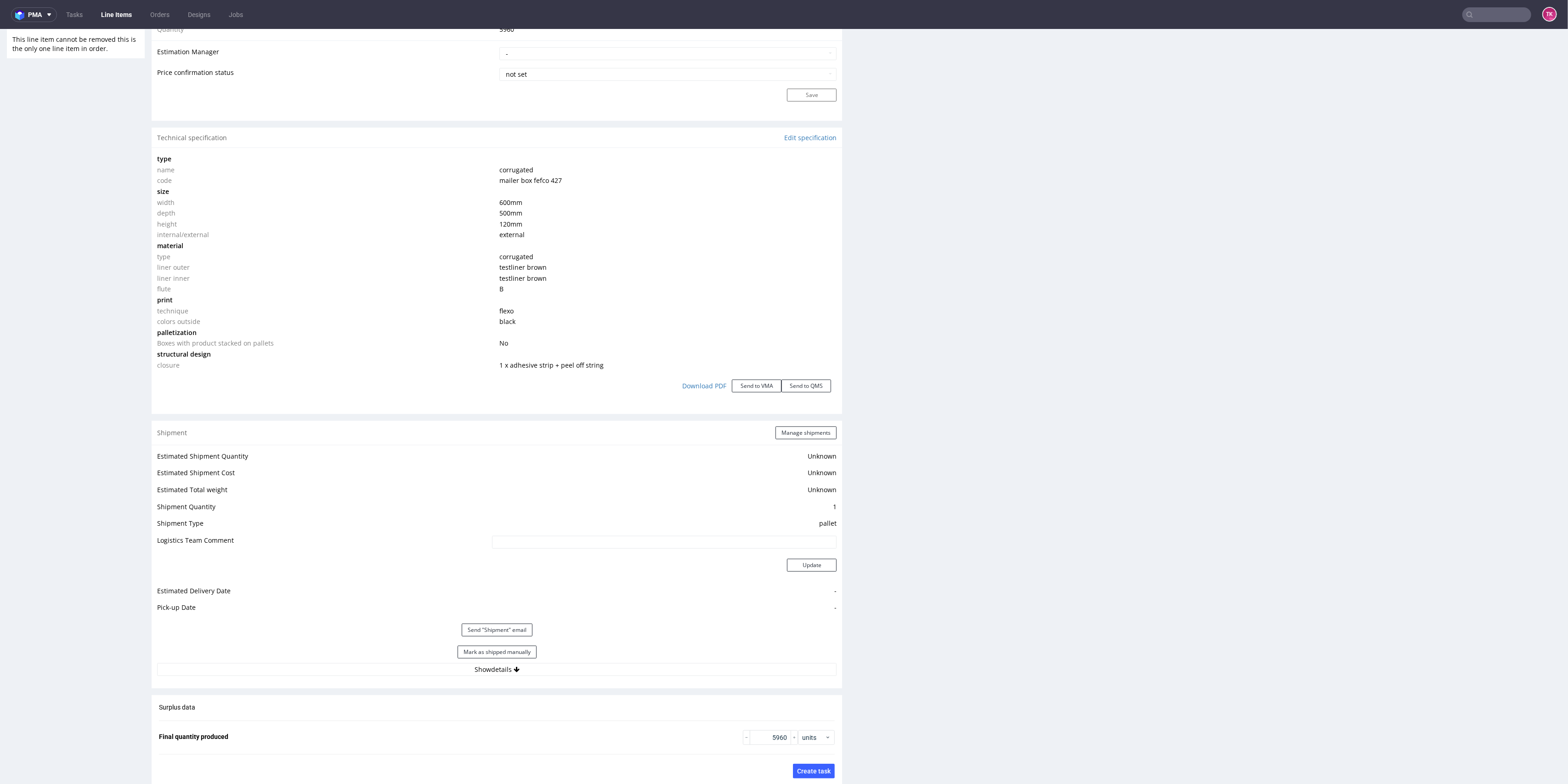
scroll to position [832, 0]
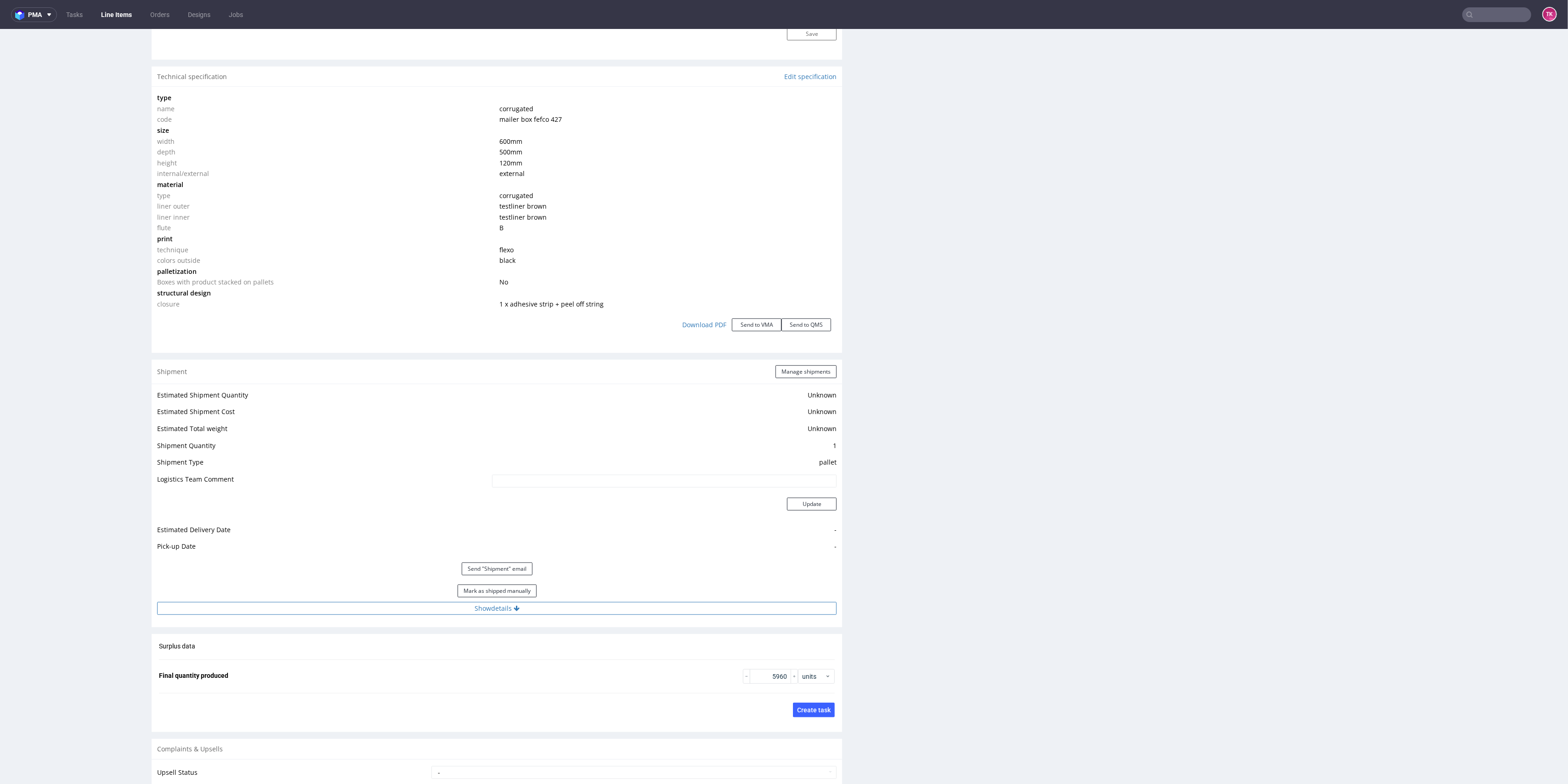
click at [654, 614] on button "Show details" at bounding box center [496, 608] width 679 height 13
click at [651, 608] on button "Hide details" at bounding box center [496, 608] width 679 height 13
drag, startPoint x: 859, startPoint y: 586, endPoint x: 831, endPoint y: 596, distance: 29.7
click at [848, 590] on div "Progress Payment Owed Design N/A DTP Complete Batch Complete Tue 29 Jul Product…" at bounding box center [856, 87] width 1409 height 1720
click at [818, 603] on button "Show details" at bounding box center [496, 608] width 679 height 13
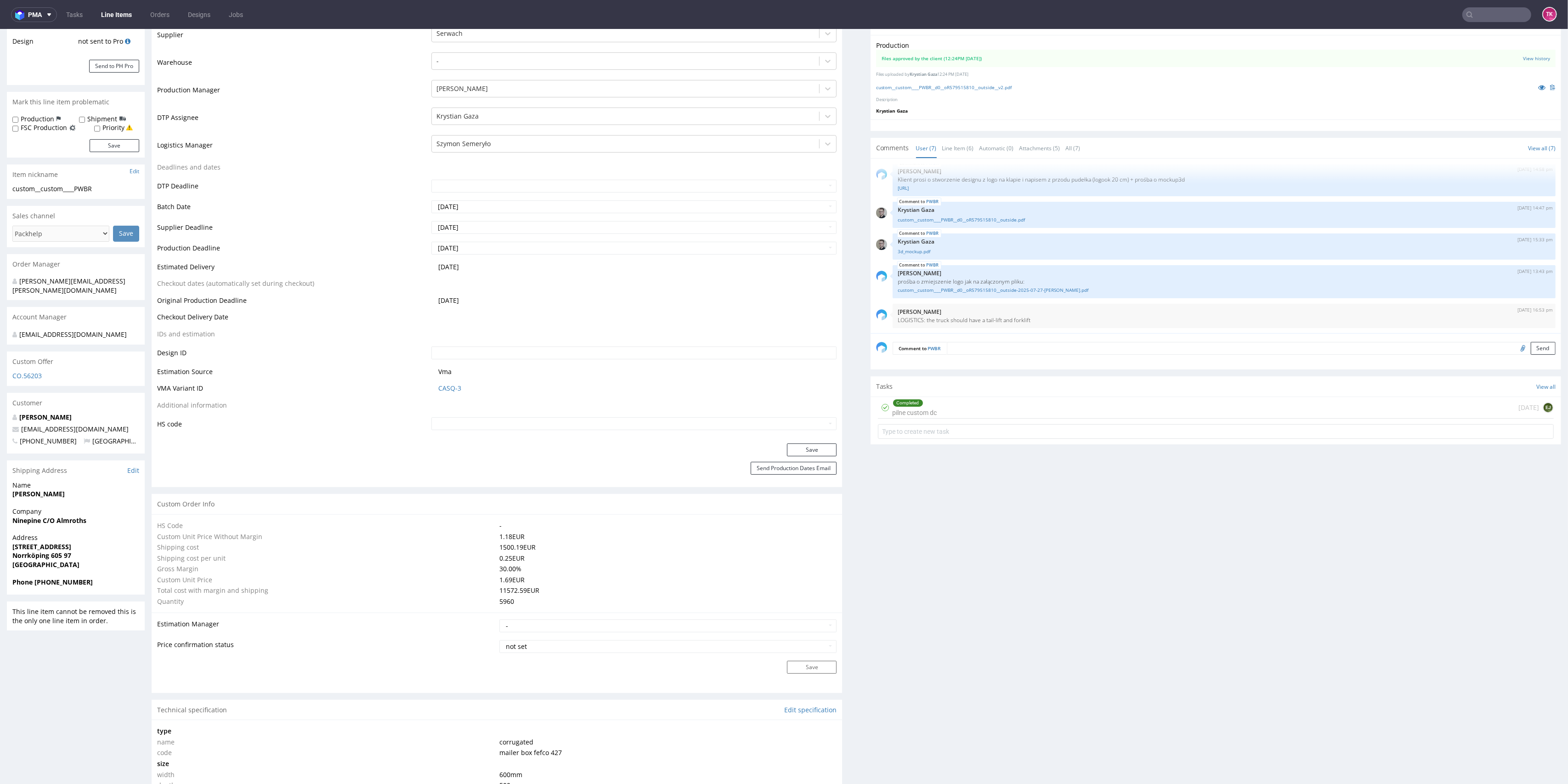
scroll to position [184, 0]
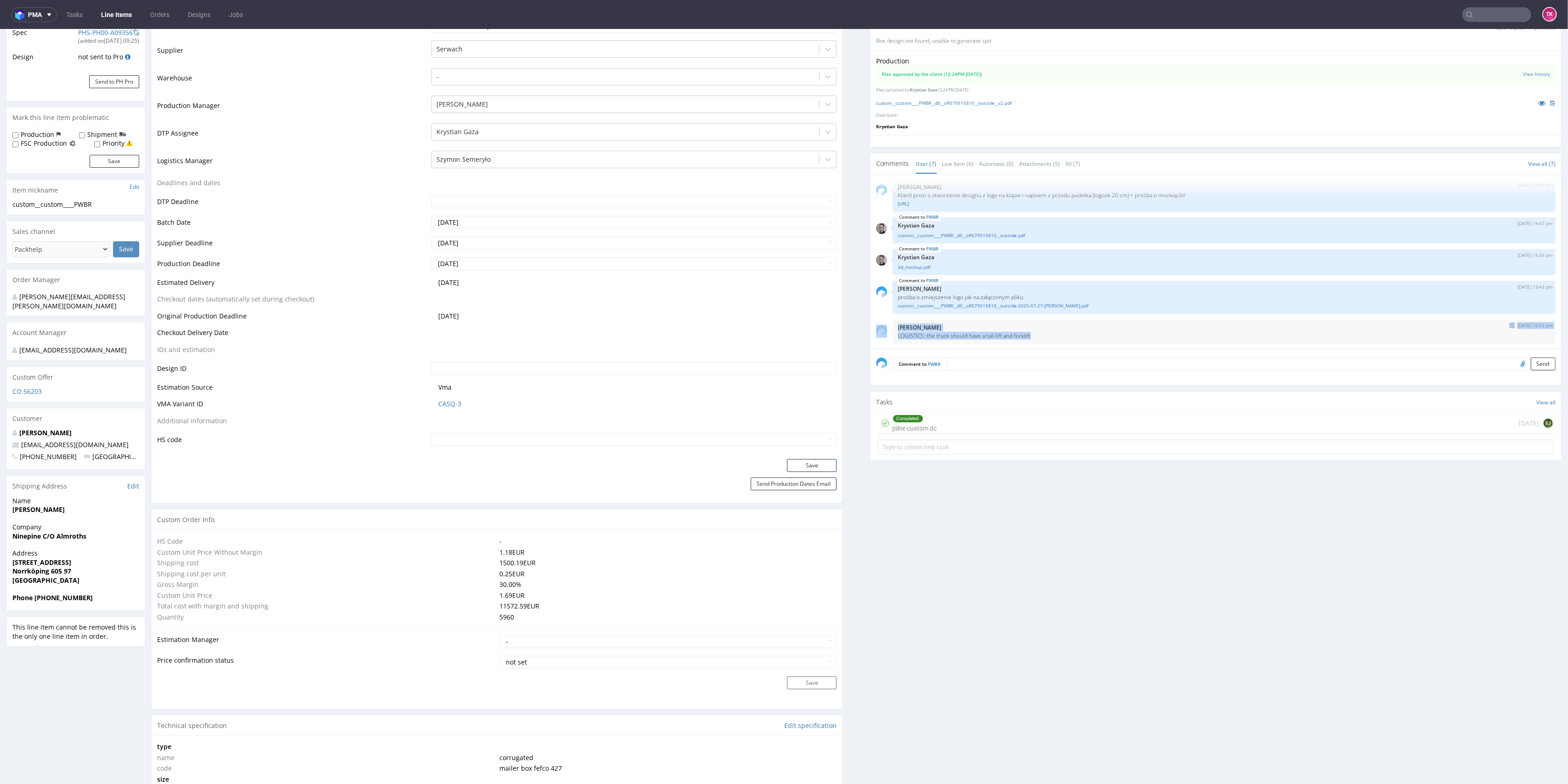
drag, startPoint x: 1038, startPoint y: 333, endPoint x: 872, endPoint y: 332, distance: 166.0
click at [876, 332] on div "1st Aug 25 | 16:53 pm Zuzanna Pawlicka-Sabak LOGISTICS: the truck should have a…" at bounding box center [1216, 331] width 679 height 24
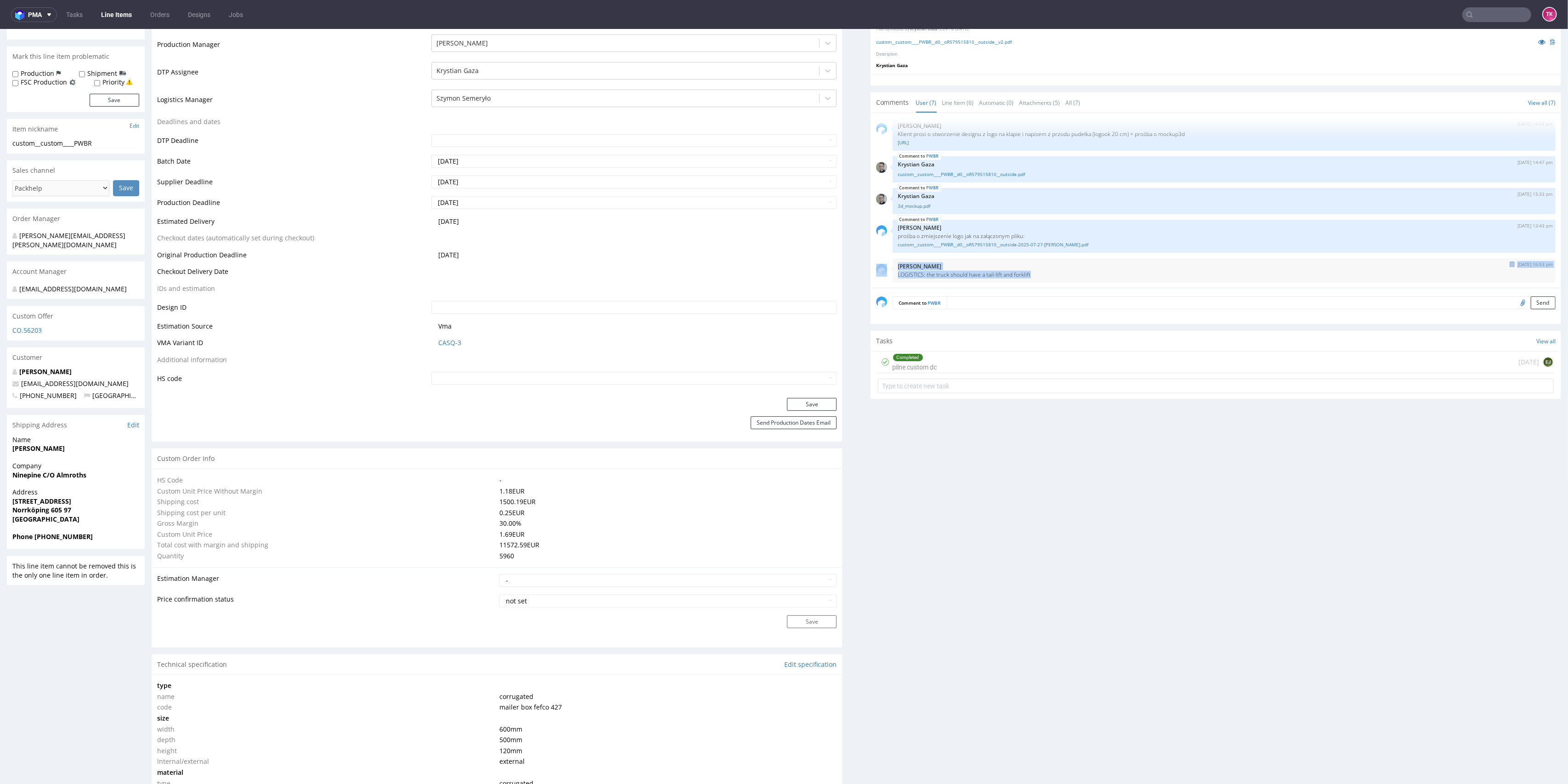
click at [1028, 276] on p "LOGISTICS: the truck should have a tail-lift and forklift" at bounding box center [1223, 274] width 651 height 7
click at [1029, 271] on p "LOGISTICS: the truck should have a tail-lift and forklift" at bounding box center [1223, 274] width 651 height 7
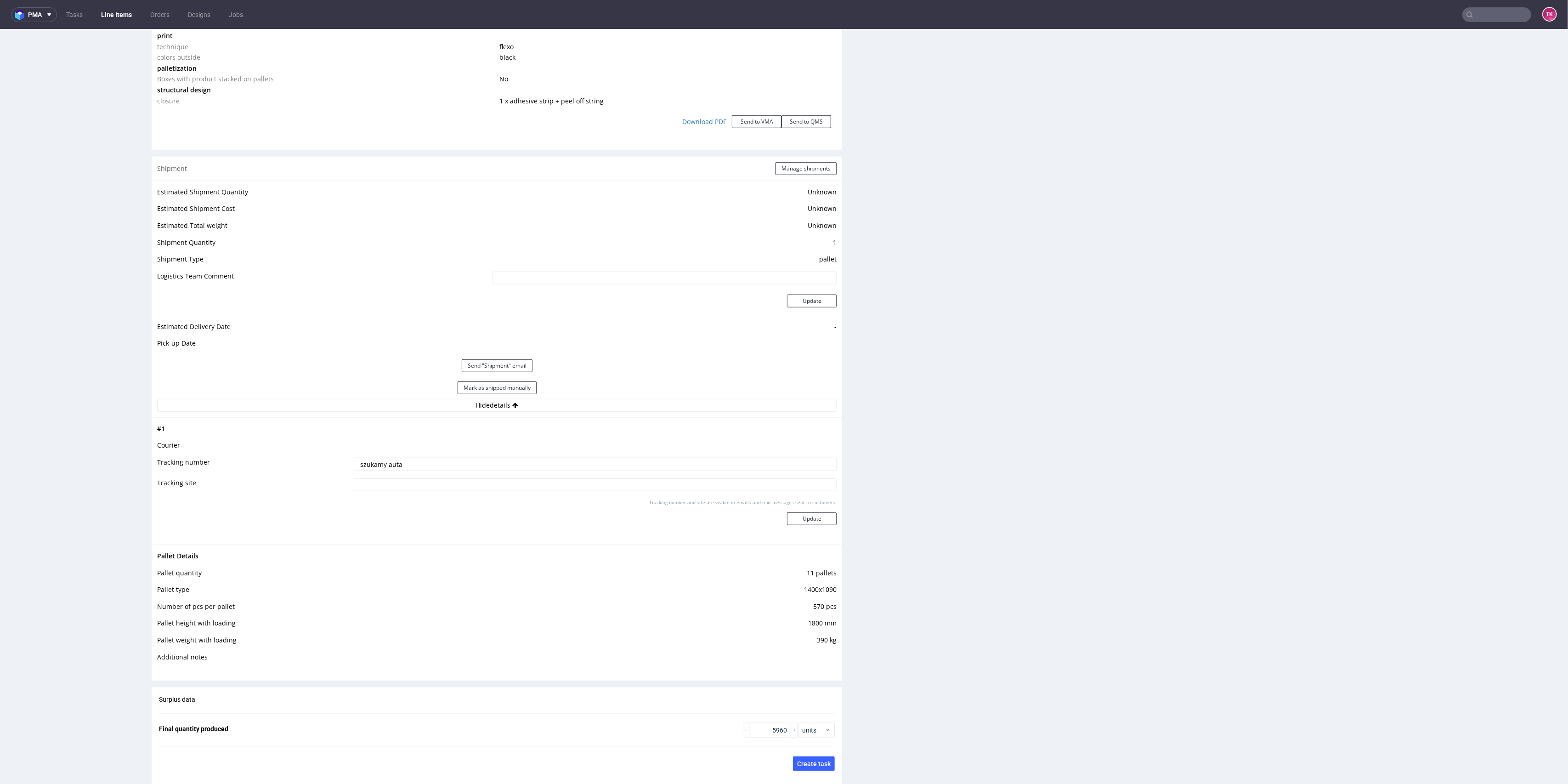
scroll to position [1041, 0]
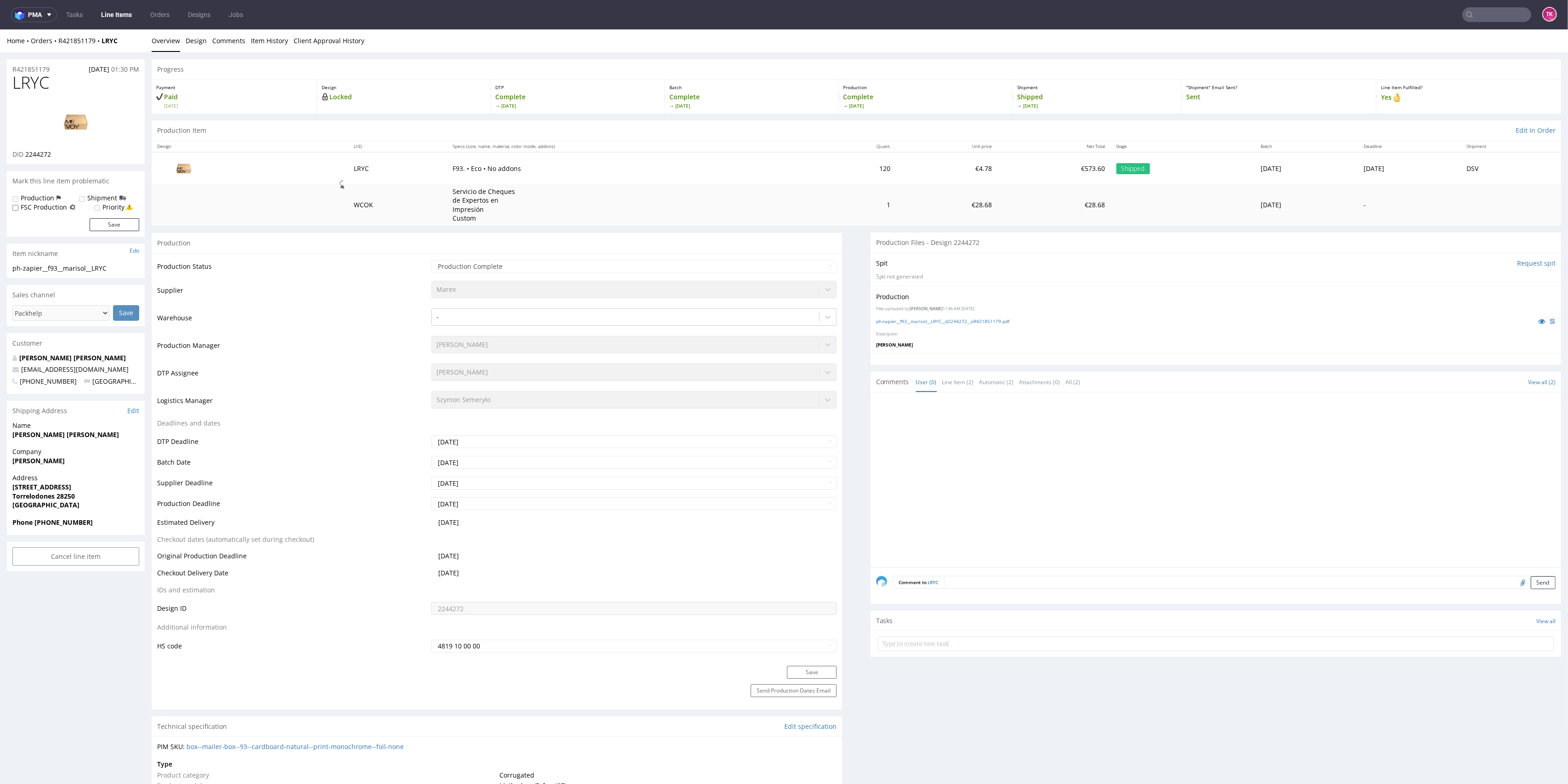
click at [75, 103] on img at bounding box center [76, 122] width 73 height 41
click at [918, 322] on link "ph-zapier__f93__marisol__LRYC__d2244272__oR421851179.pdf" at bounding box center [943, 321] width 134 height 6
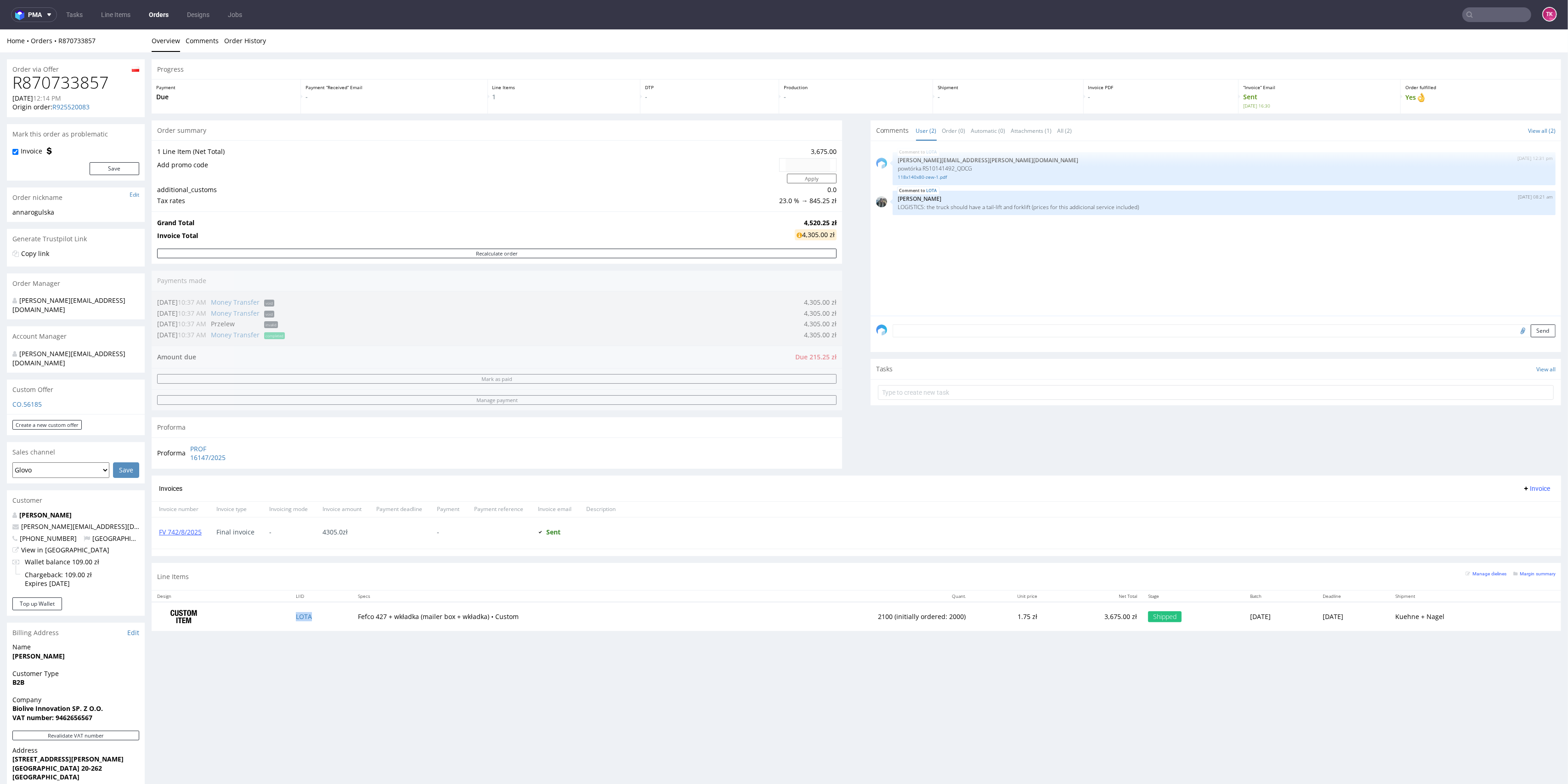
click at [302, 622] on td "LOTA" at bounding box center [321, 616] width 62 height 29
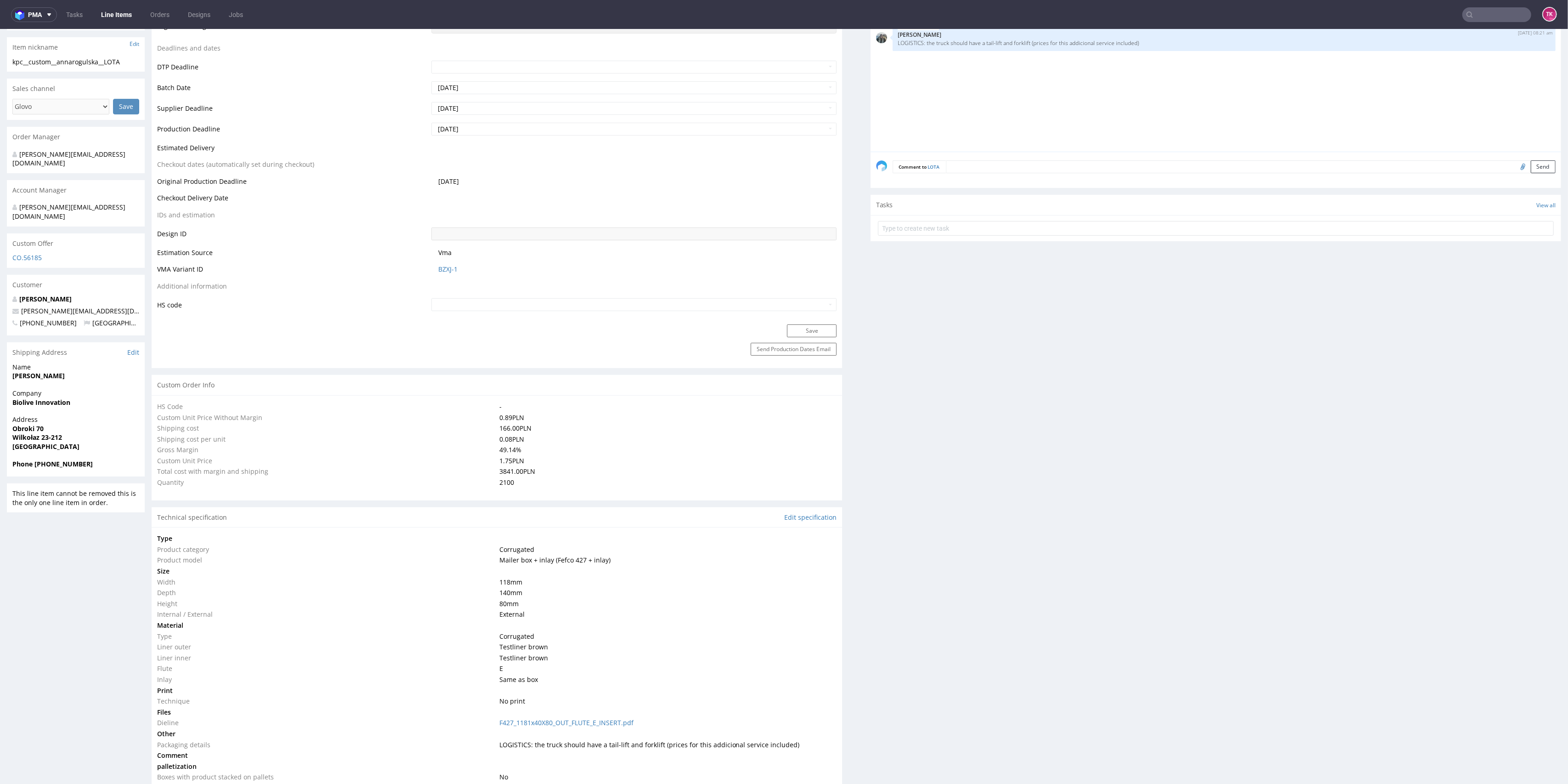
type input "2100"
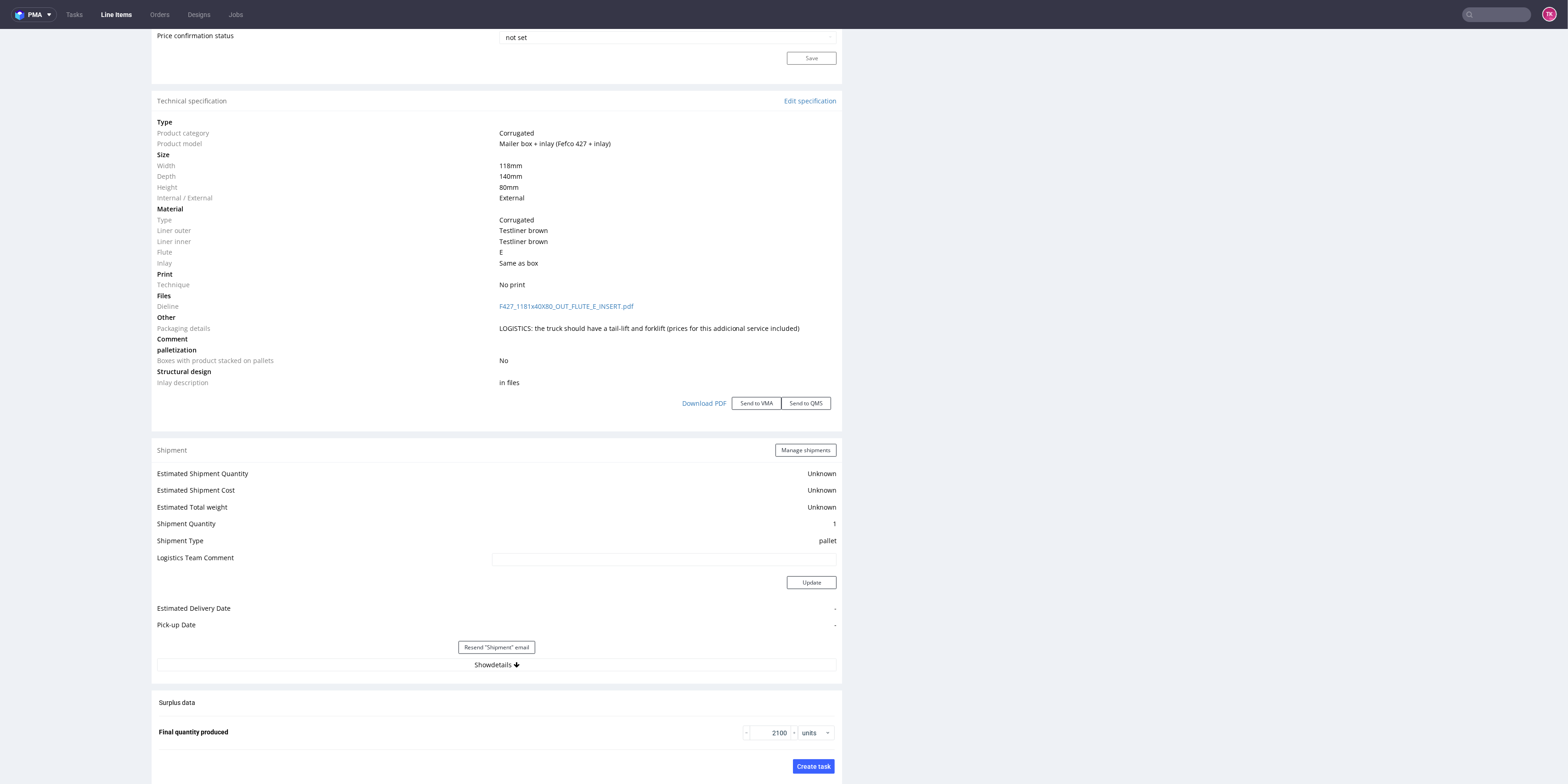
scroll to position [801, 0]
click at [606, 667] on button "Show details" at bounding box center [496, 664] width 679 height 13
click at [402, 727] on input "RWM006298244" at bounding box center [595, 723] width 483 height 13
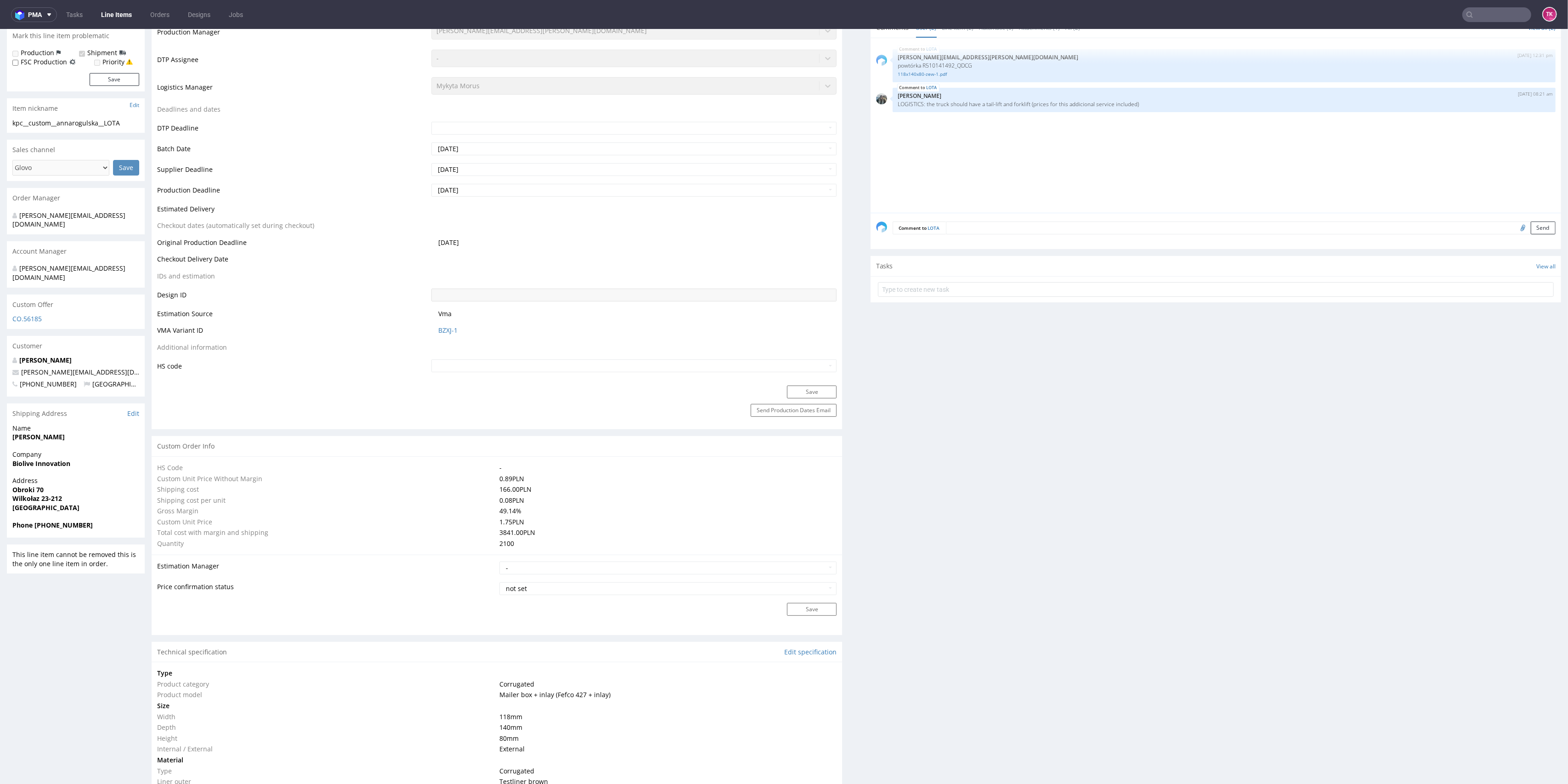
scroll to position [66, 0]
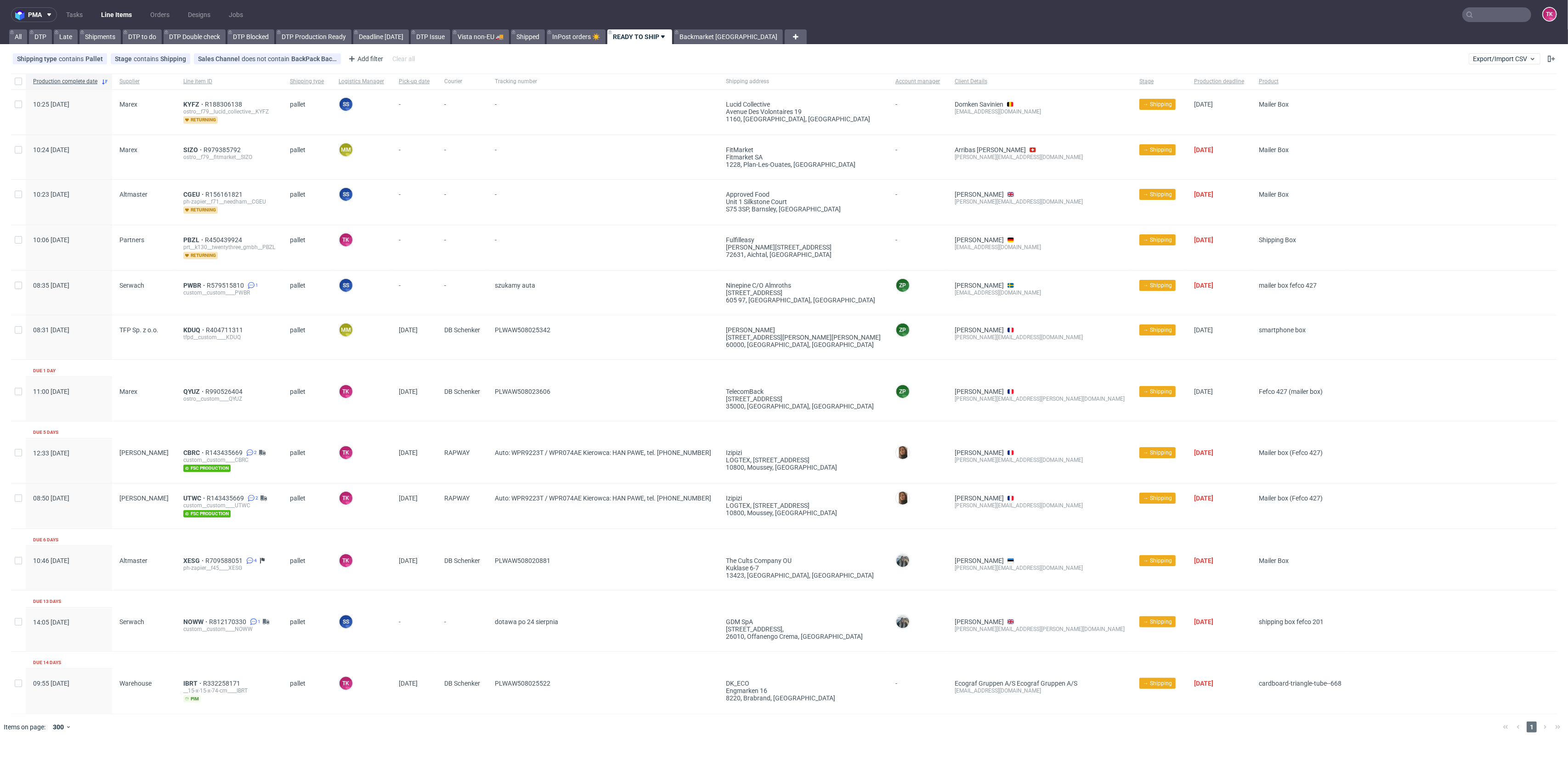
click at [117, 17] on link "Line Items" at bounding box center [116, 14] width 42 height 14
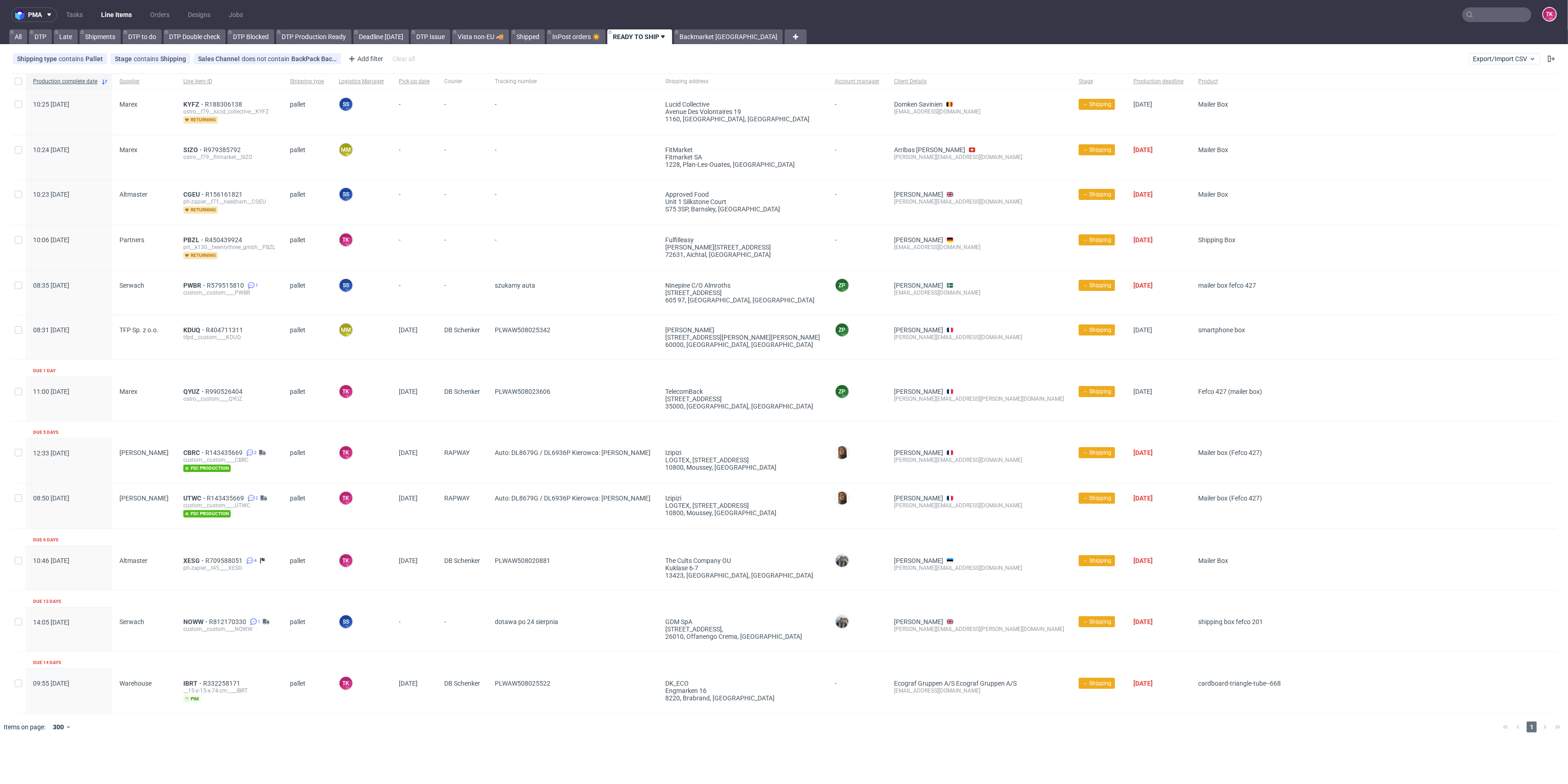
click at [119, 21] on link "Line Items" at bounding box center [116, 14] width 42 height 14
click at [117, 12] on link "Line Items" at bounding box center [116, 14] width 42 height 14
click at [184, 101] on span "KYFZ" at bounding box center [194, 104] width 22 height 7
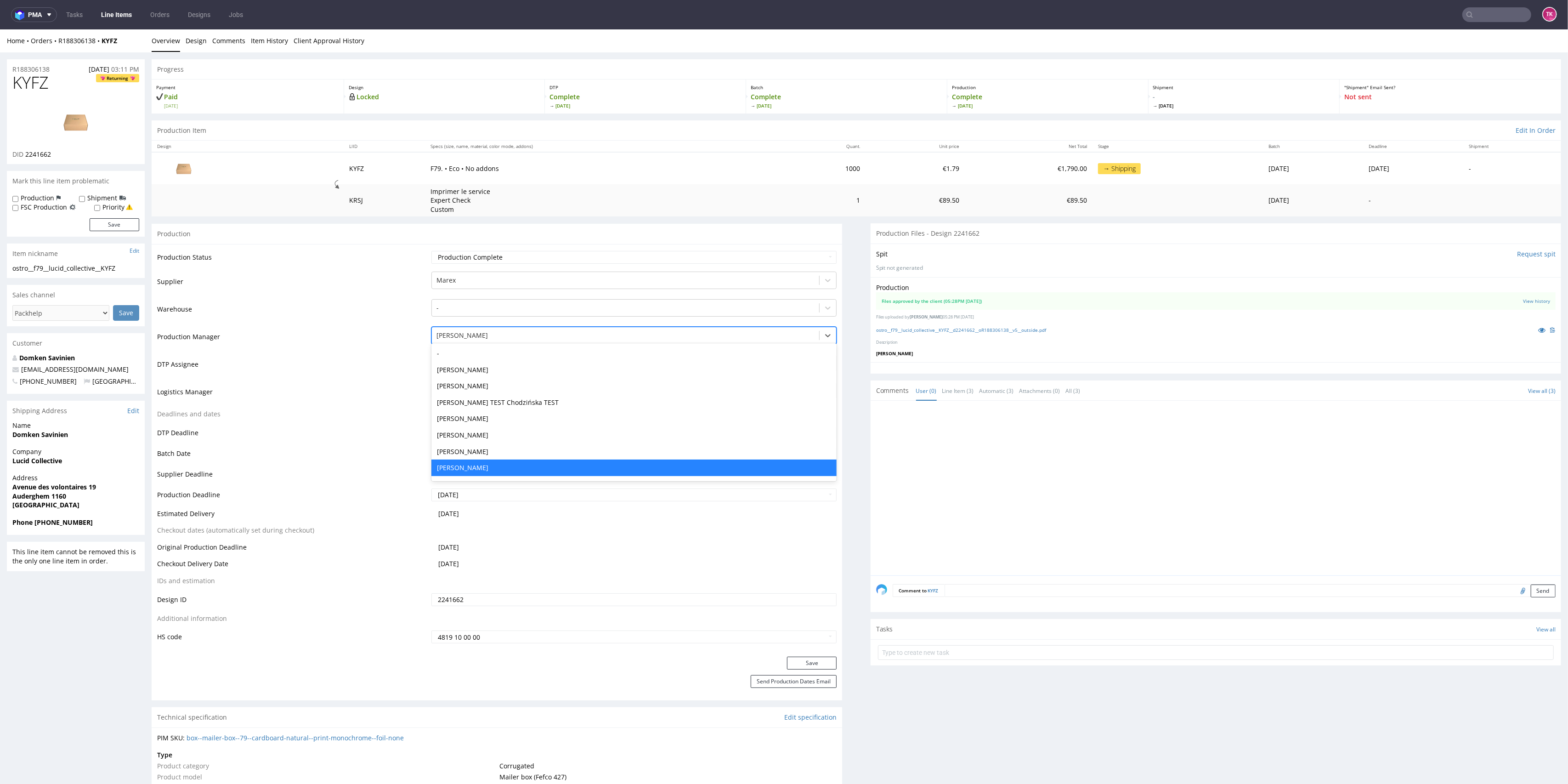
click at [469, 338] on div at bounding box center [625, 335] width 378 height 11
drag, startPoint x: 359, startPoint y: 358, endPoint x: 423, endPoint y: 380, distance: 67.7
click at [360, 358] on td "DTP Assignee" at bounding box center [292, 366] width 271 height 28
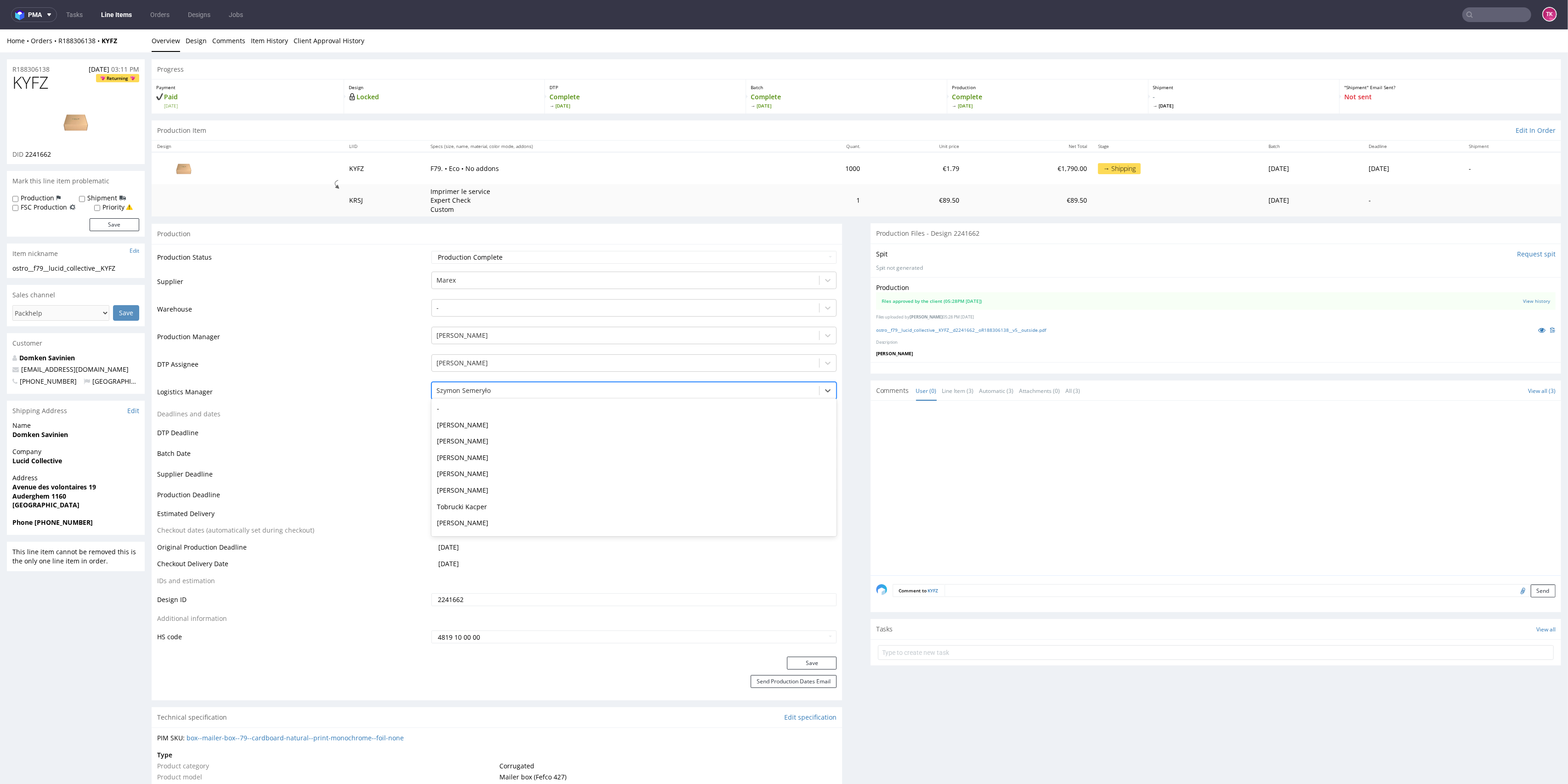
click at [487, 388] on div at bounding box center [625, 391] width 378 height 11
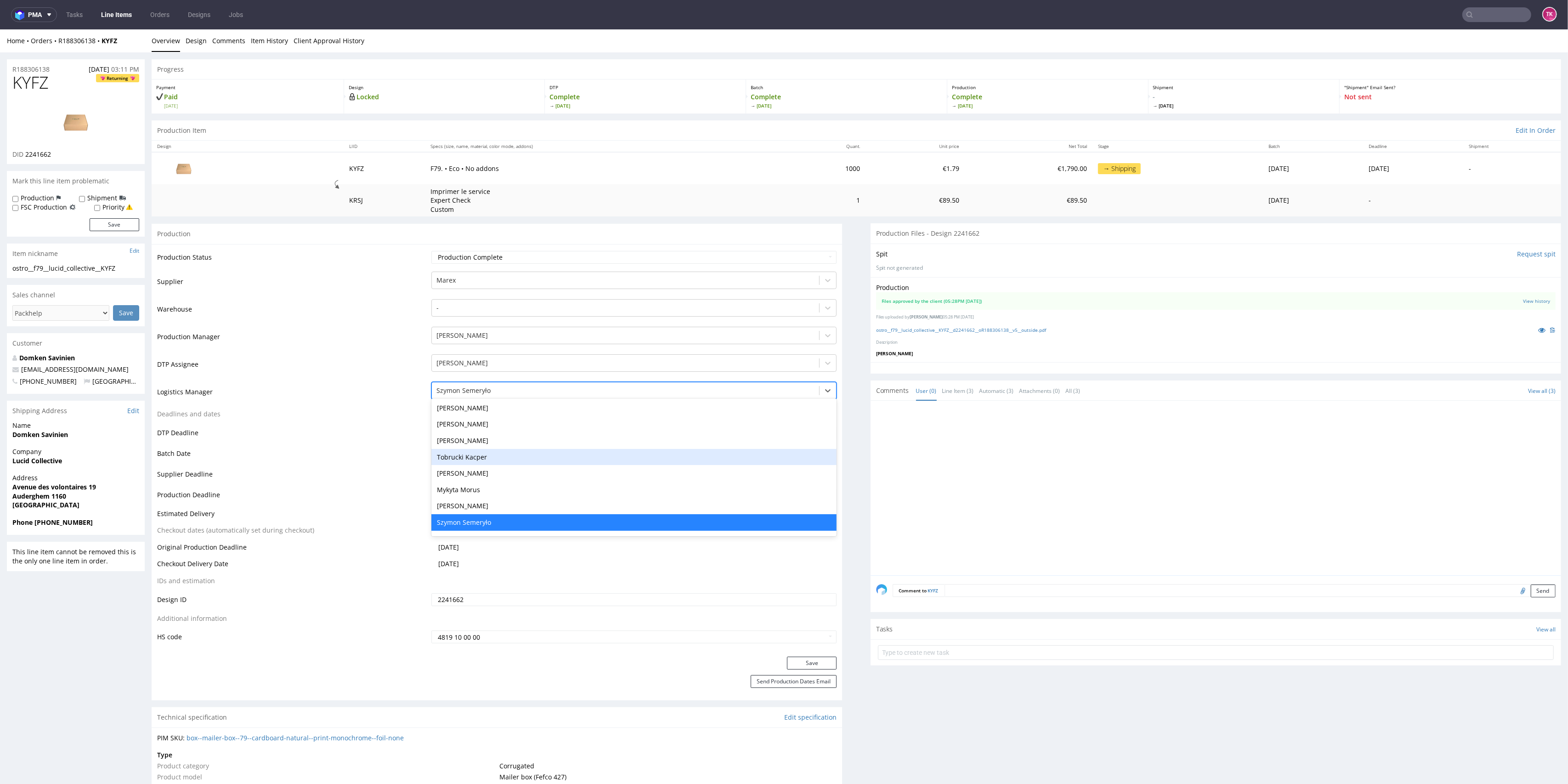
click at [475, 457] on div "Tobrucki Kacper" at bounding box center [633, 457] width 406 height 16
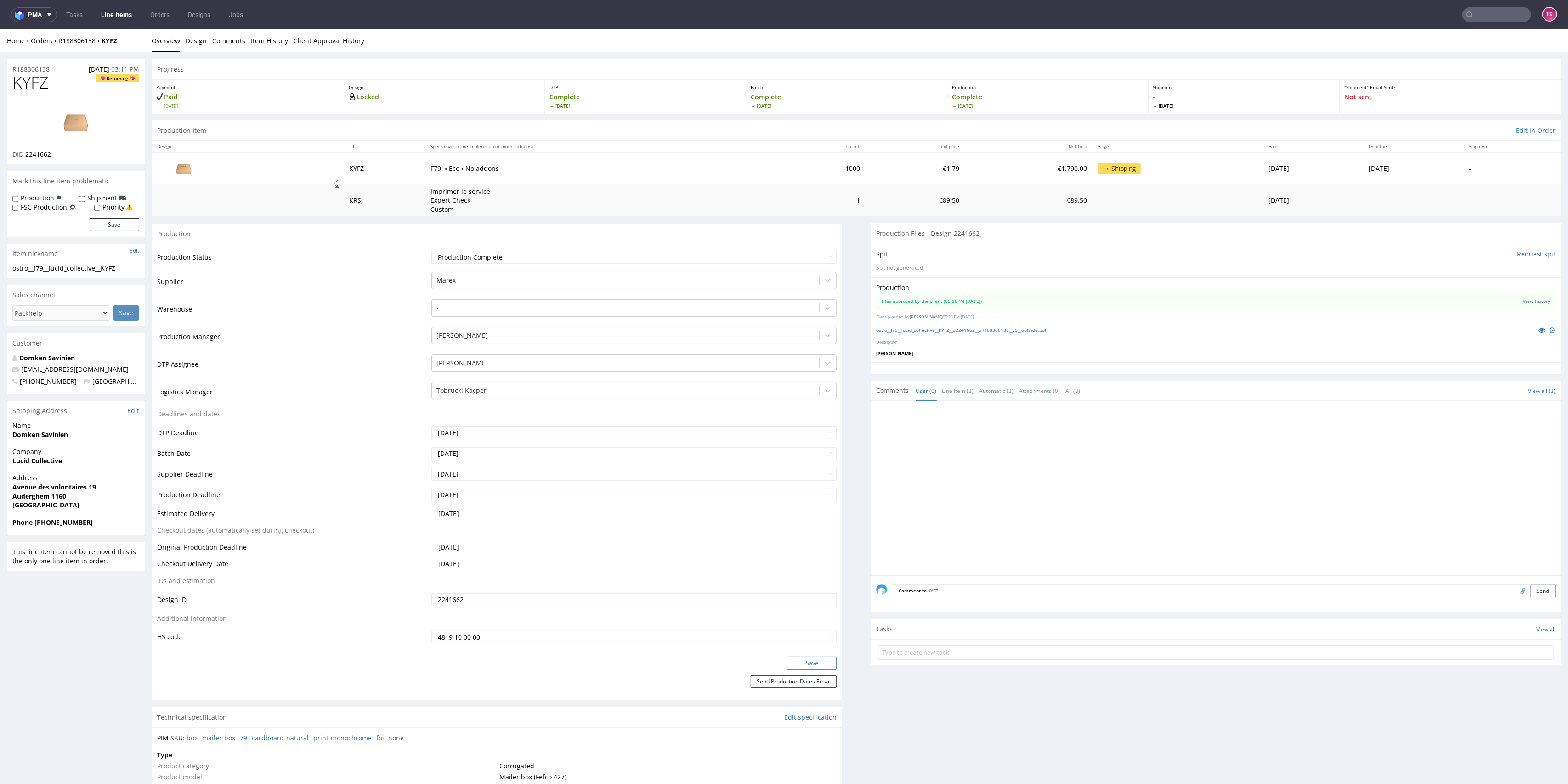
click at [823, 662] on button "Save" at bounding box center [811, 663] width 49 height 13
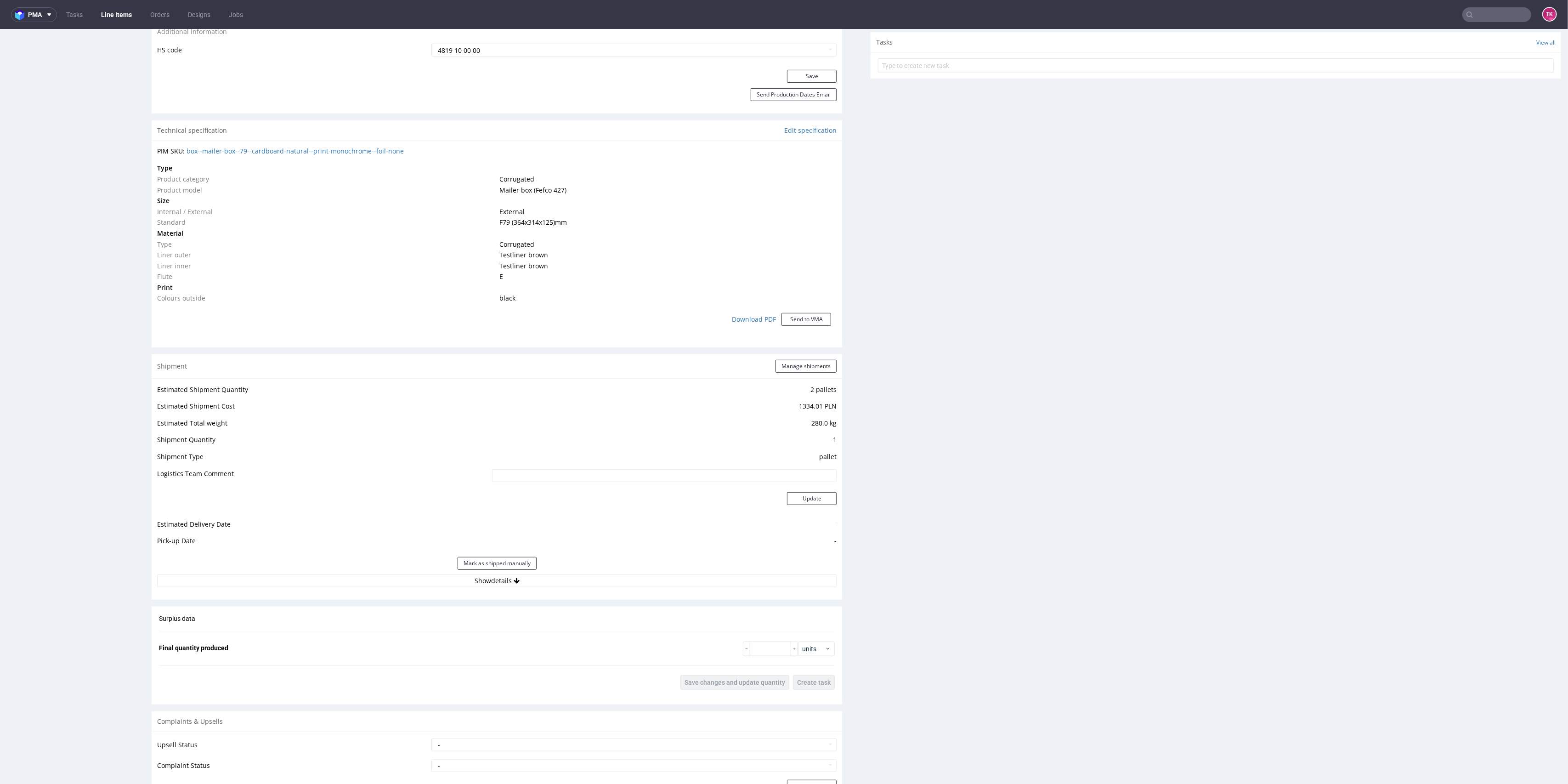
scroll to position [612, 0]
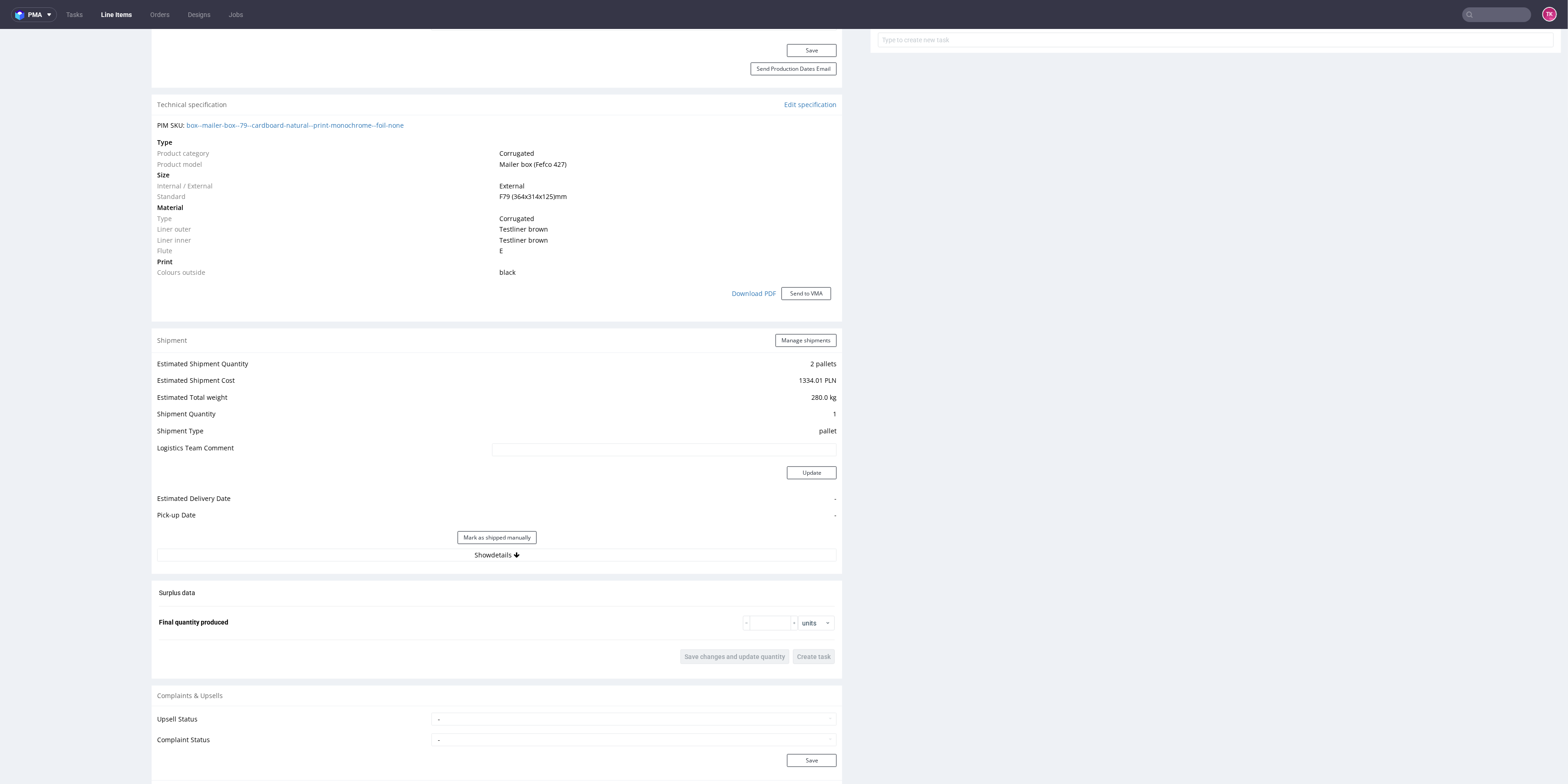
click at [620, 564] on div "Estimated Shipment Quantity 2 pallets Estimated Shipment Cost 1334.01 PLN Estim…" at bounding box center [496, 459] width 691 height 214
click at [617, 557] on button "Show details" at bounding box center [496, 555] width 679 height 13
drag, startPoint x: 802, startPoint y: 357, endPoint x: 800, endPoint y: 346, distance: 11.2
click at [800, 349] on div "Shipment Manage shipments Estimated Shipment Quantity 2 pallets Estimated Shipm…" at bounding box center [496, 559] width 691 height 461
click at [800, 345] on button "Manage shipments" at bounding box center [806, 340] width 61 height 13
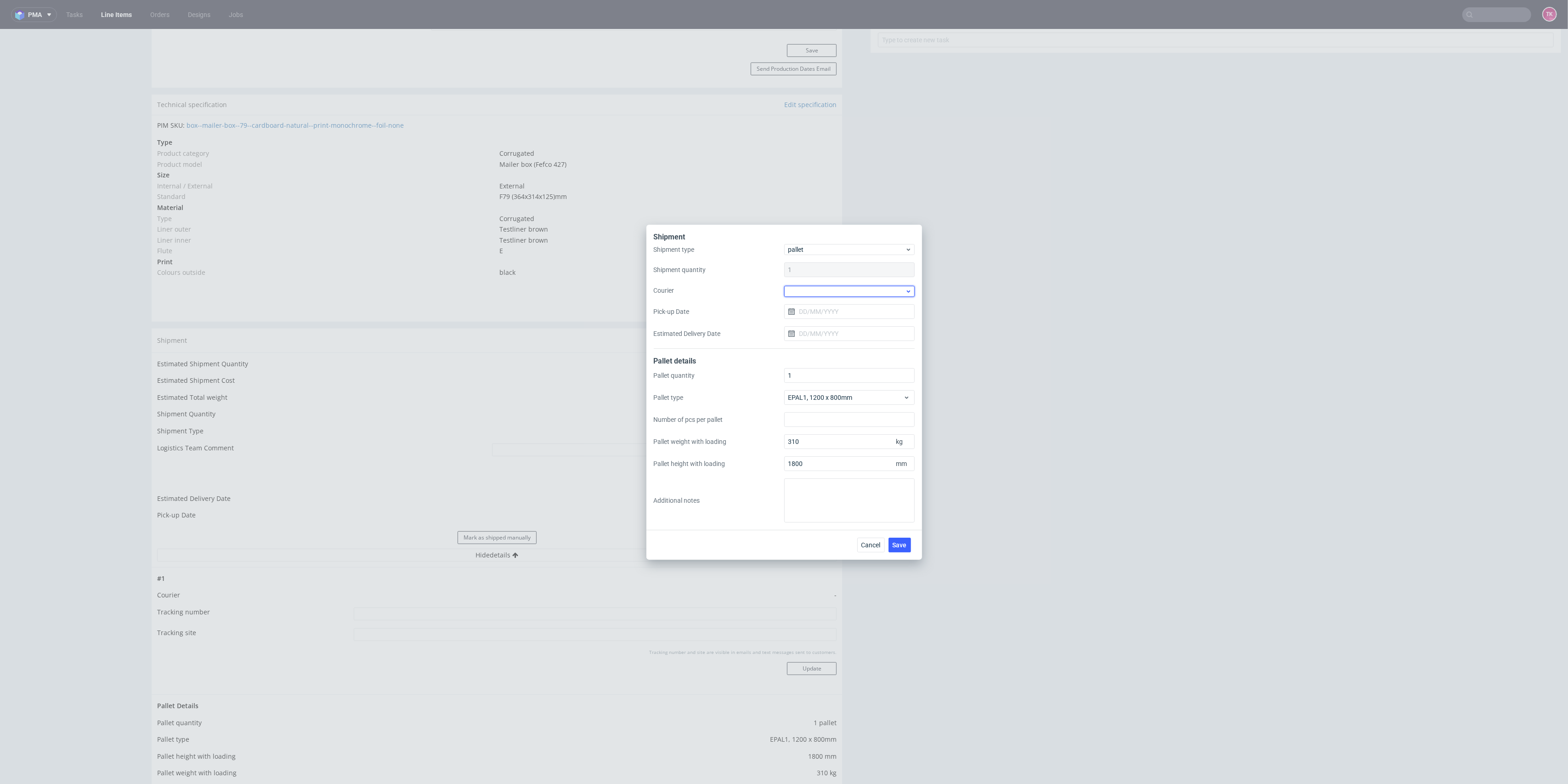
click at [826, 293] on div at bounding box center [849, 291] width 131 height 11
click at [843, 344] on div "DB Schenker" at bounding box center [849, 343] width 123 height 16
click at [840, 308] on input "Pick-up Date" at bounding box center [849, 310] width 131 height 14
click at [854, 414] on button "20" at bounding box center [849, 415] width 14 height 14
type input "20/08/2025"
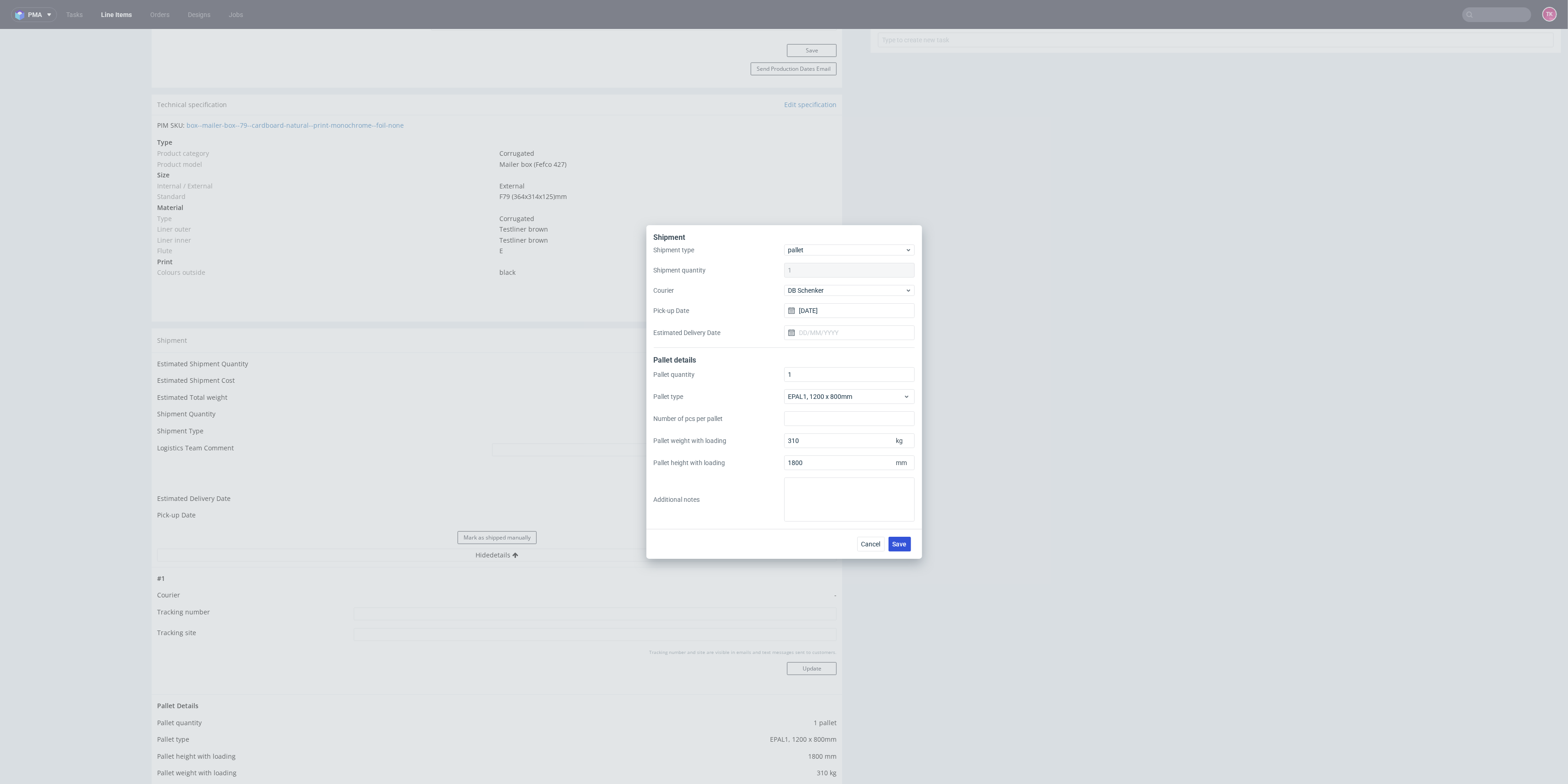
click at [897, 537] on button "Save" at bounding box center [899, 544] width 22 height 14
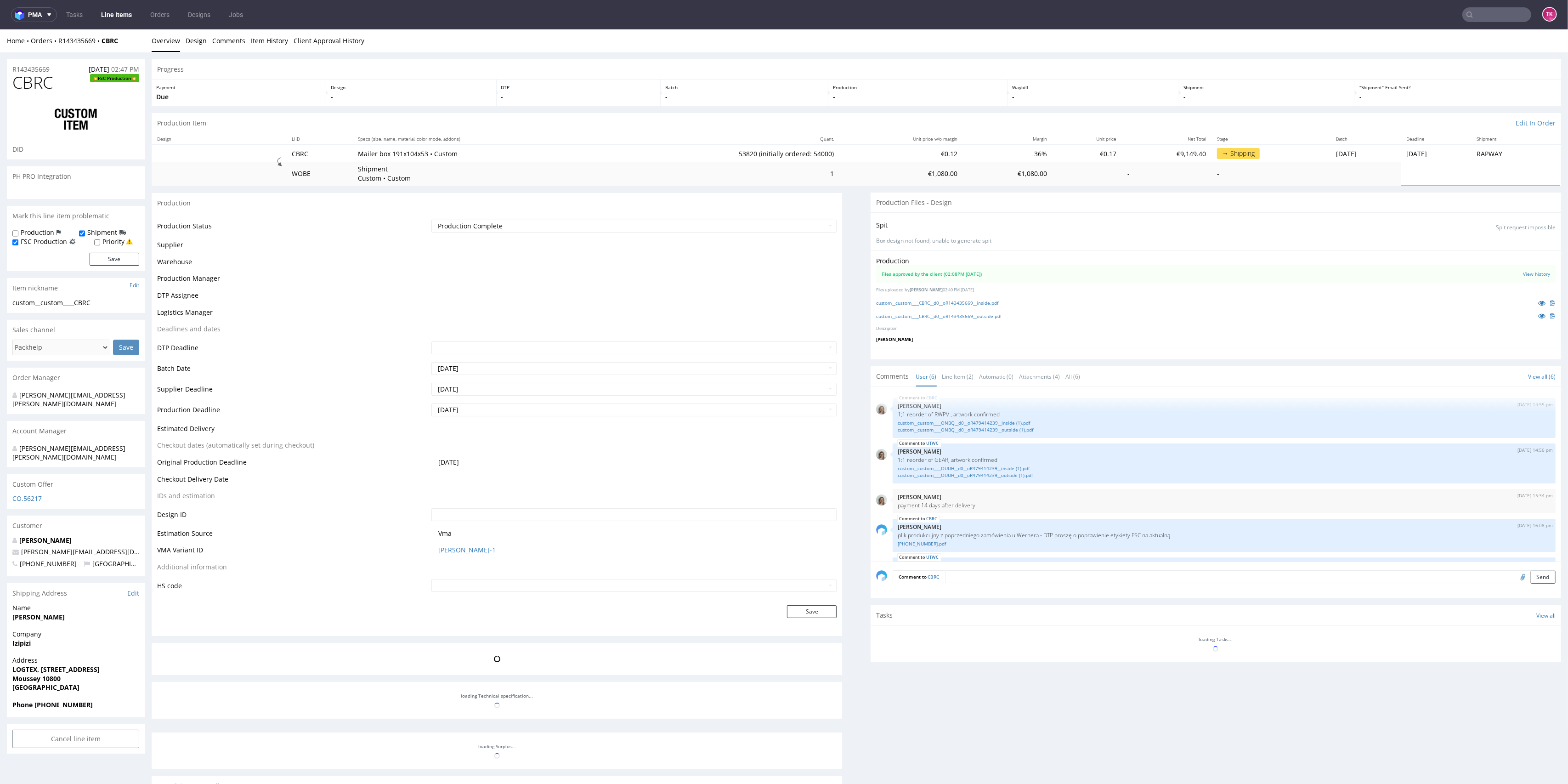
scroll to position [65, 0]
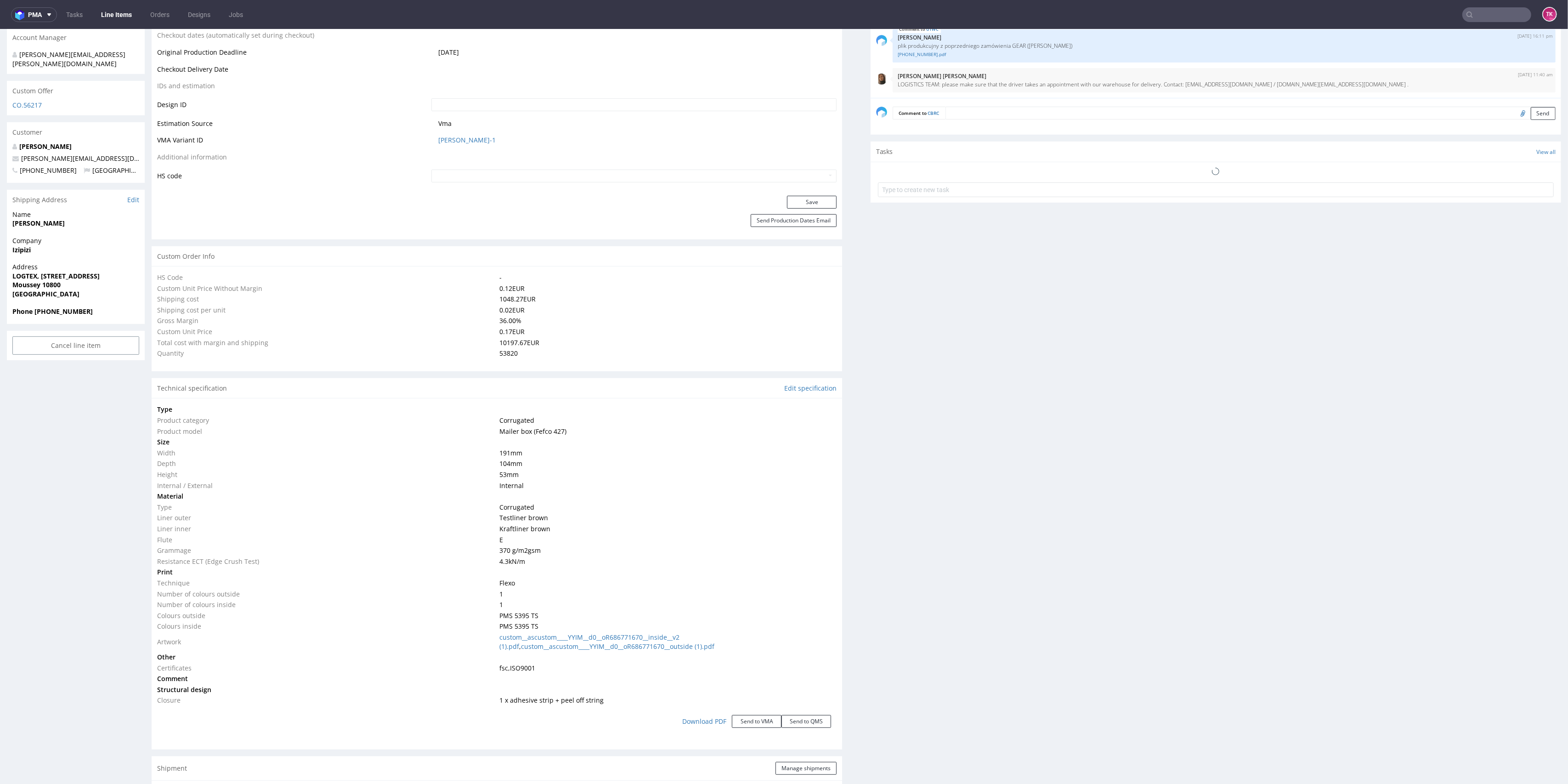
type input "53820"
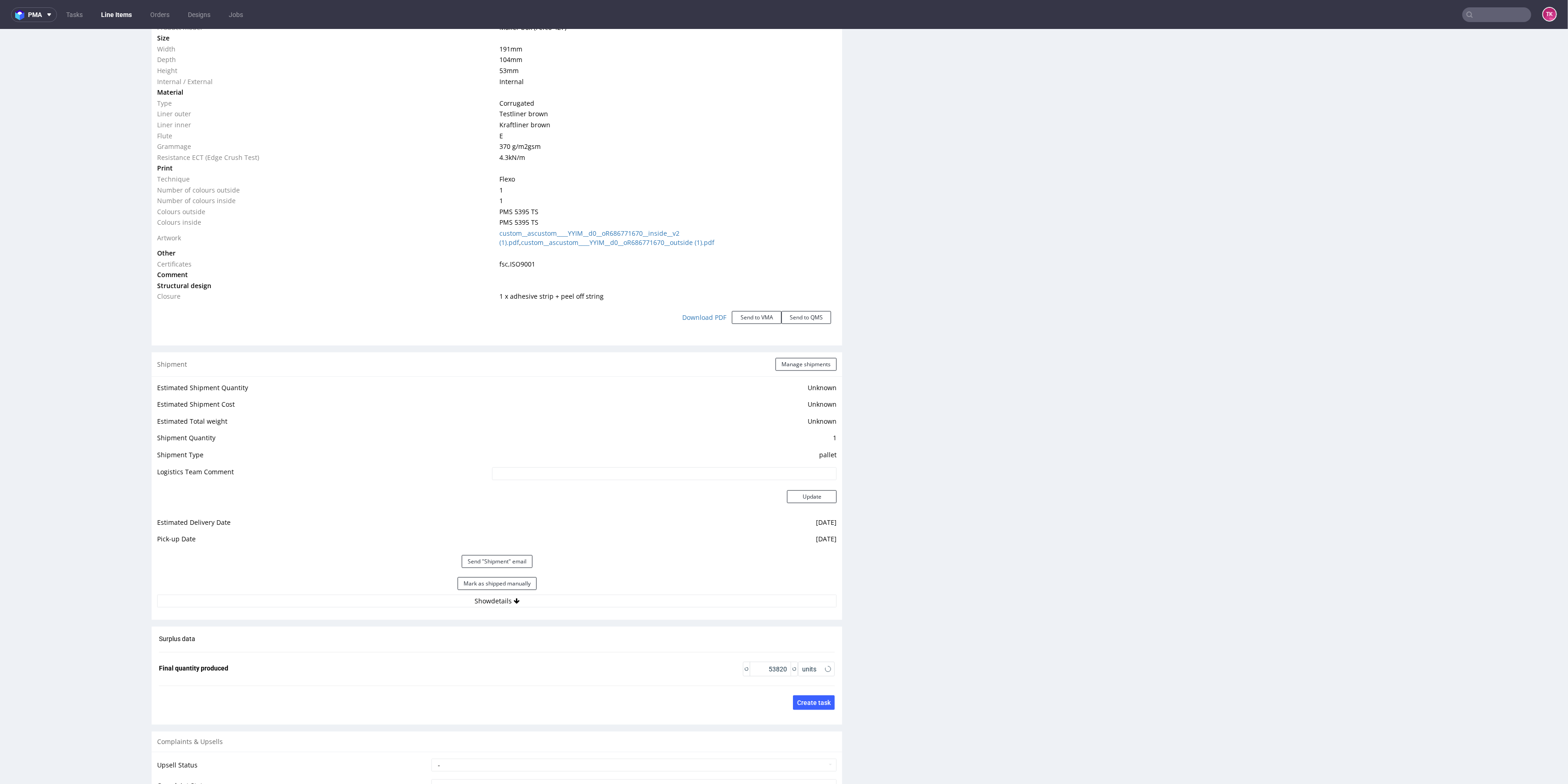
scroll to position [948, 0]
drag, startPoint x: 556, startPoint y: 590, endPoint x: 560, endPoint y: 599, distance: 9.8
click at [556, 590] on button "Show details" at bounding box center [496, 593] width 679 height 13
drag, startPoint x: 573, startPoint y: 657, endPoint x: 306, endPoint y: 643, distance: 267.4
click at [306, 643] on tbody "# 1 Courier RAPWAY Tracking number Auto: WPR9223T / WPR074AE Kierowca: HAN PAWE…" at bounding box center [496, 668] width 679 height 116
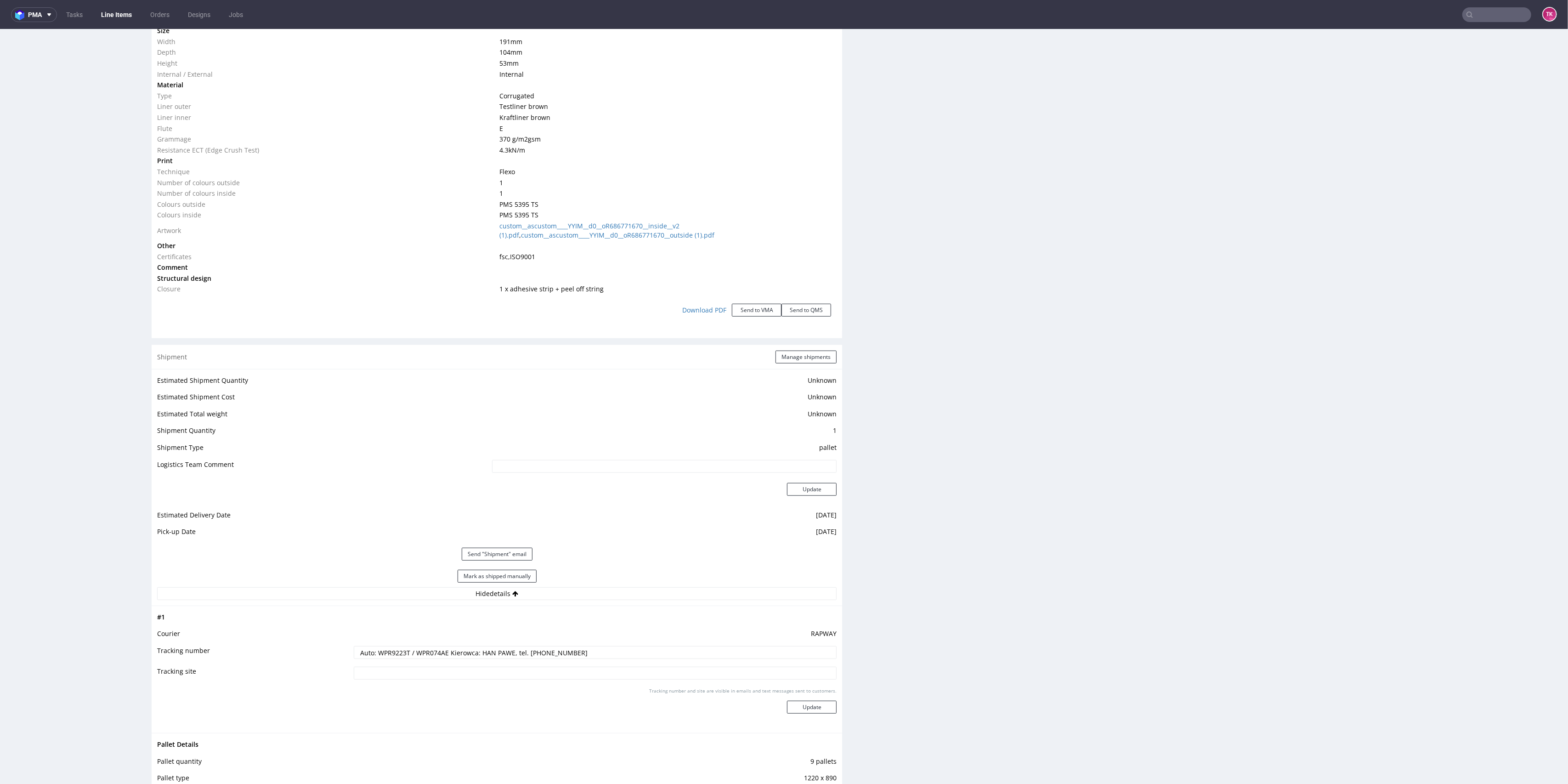
paste input "DL8679G / DL6936P Kierowca: [PERSON_NAME]"
type input "Auto: DL8679G / DL6936P Kierowca: [PERSON_NAME]"
click at [797, 704] on button "Update" at bounding box center [811, 707] width 49 height 13
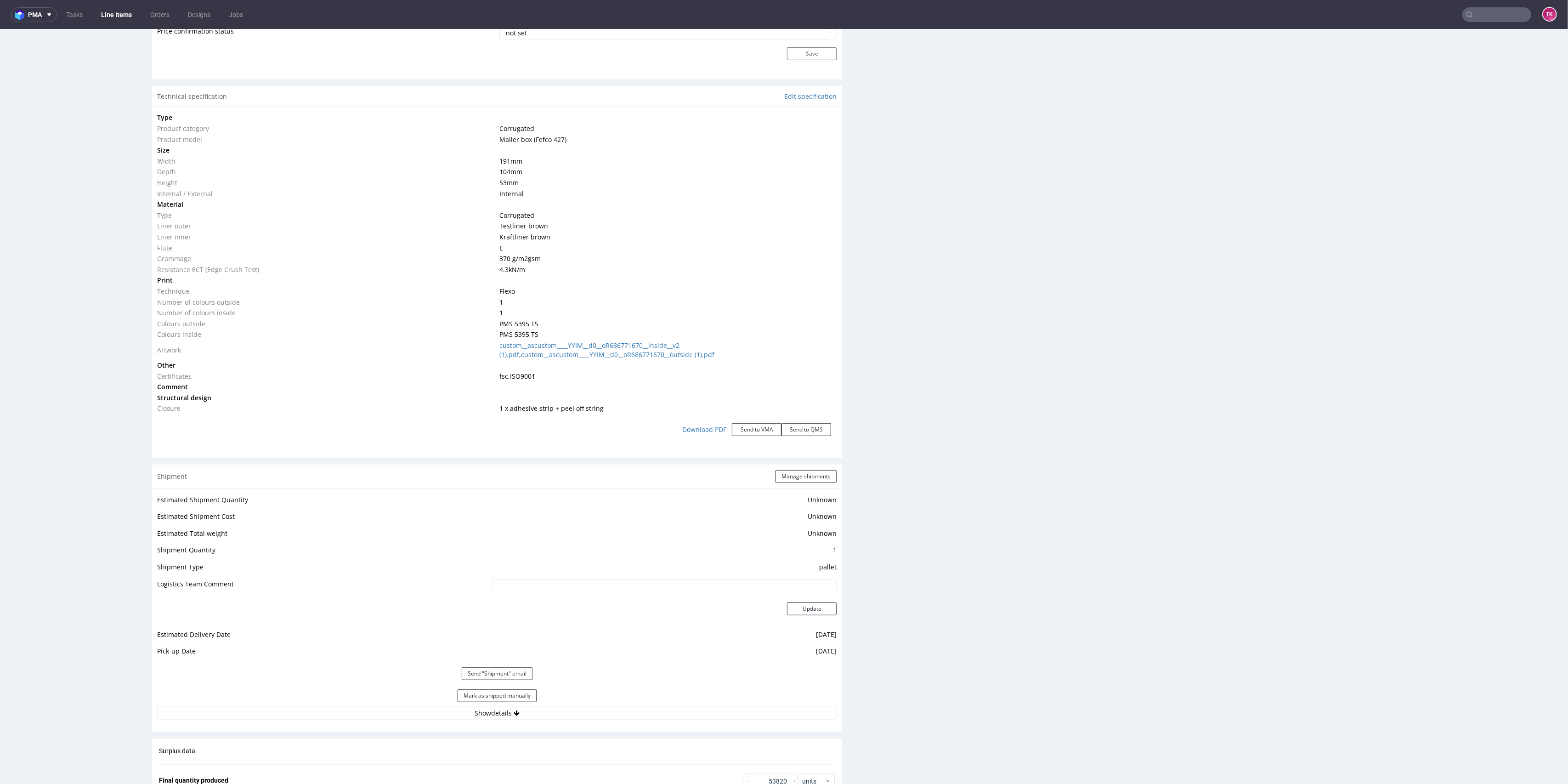
scroll to position [855, 0]
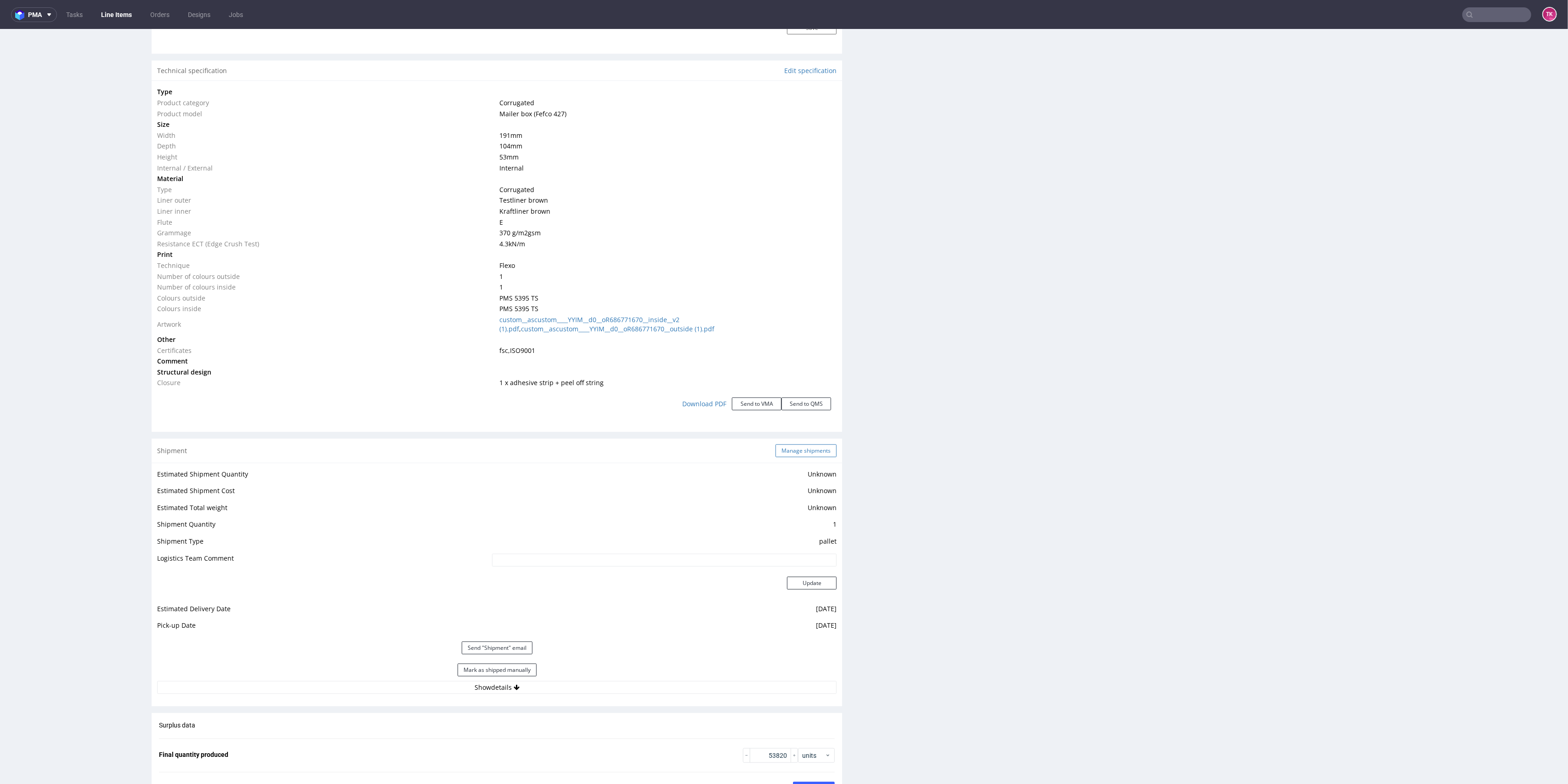
click at [790, 452] on button "Manage shipments" at bounding box center [806, 451] width 61 height 13
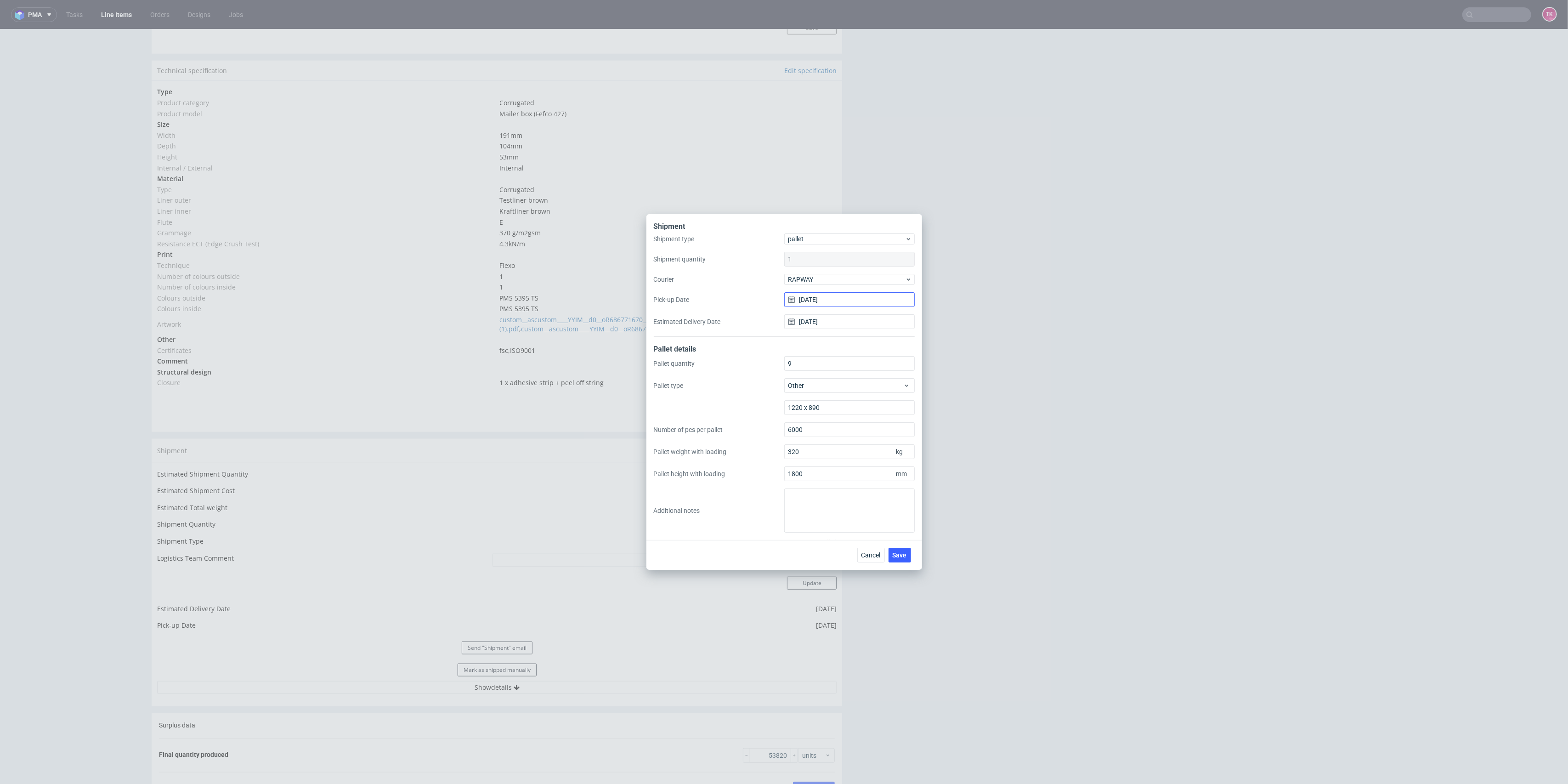
click at [838, 296] on input "[DATE]" at bounding box center [849, 299] width 131 height 14
click at [865, 404] on span "21" at bounding box center [864, 404] width 7 height 9
type input "21/08/2025"
click at [835, 323] on input "21/08/2025" at bounding box center [849, 322] width 131 height 14
click at [816, 440] on span "25" at bounding box center [820, 441] width 7 height 9
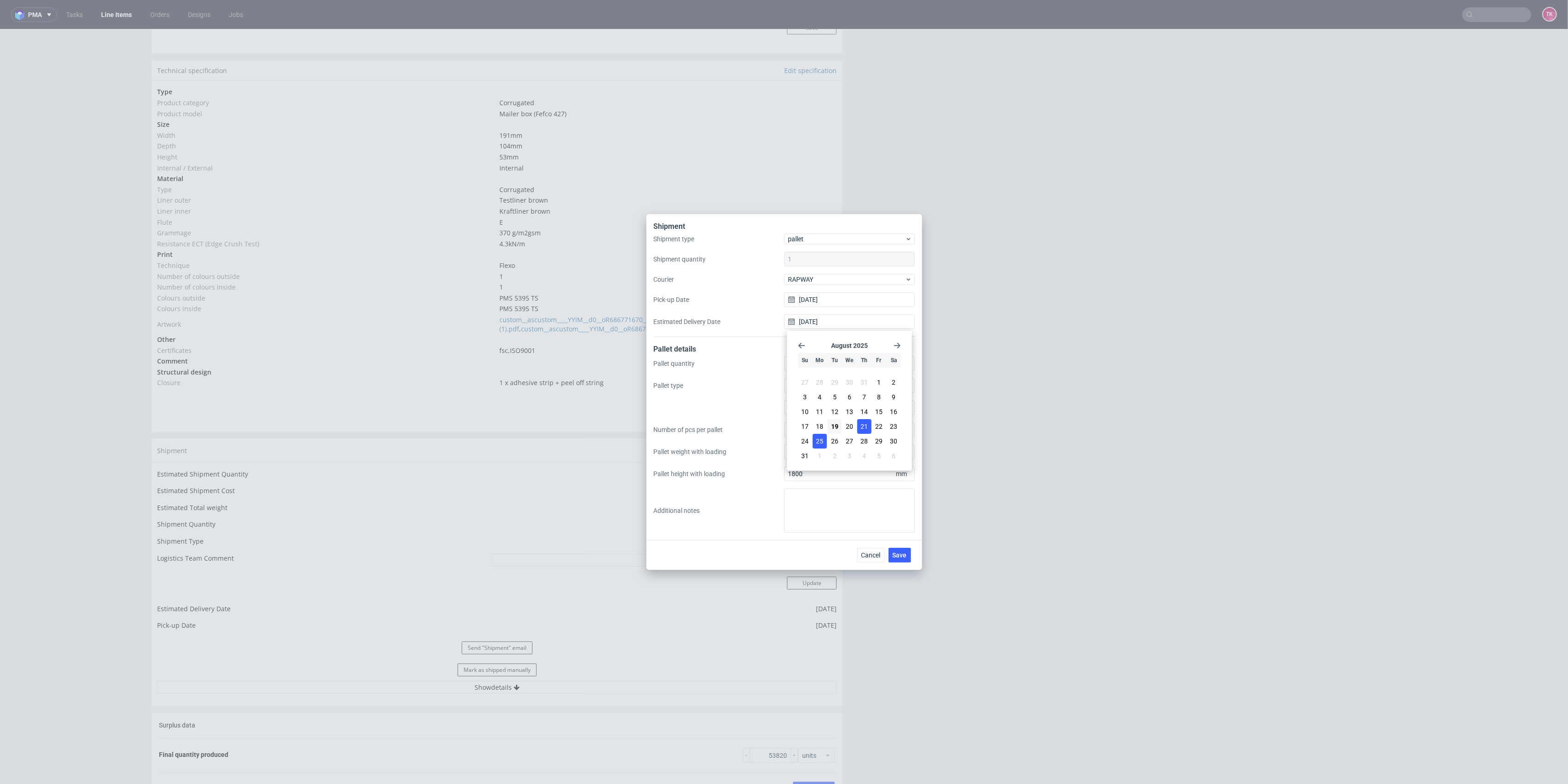
type input "[DATE]"
click at [898, 556] on span "Save" at bounding box center [900, 555] width 14 height 6
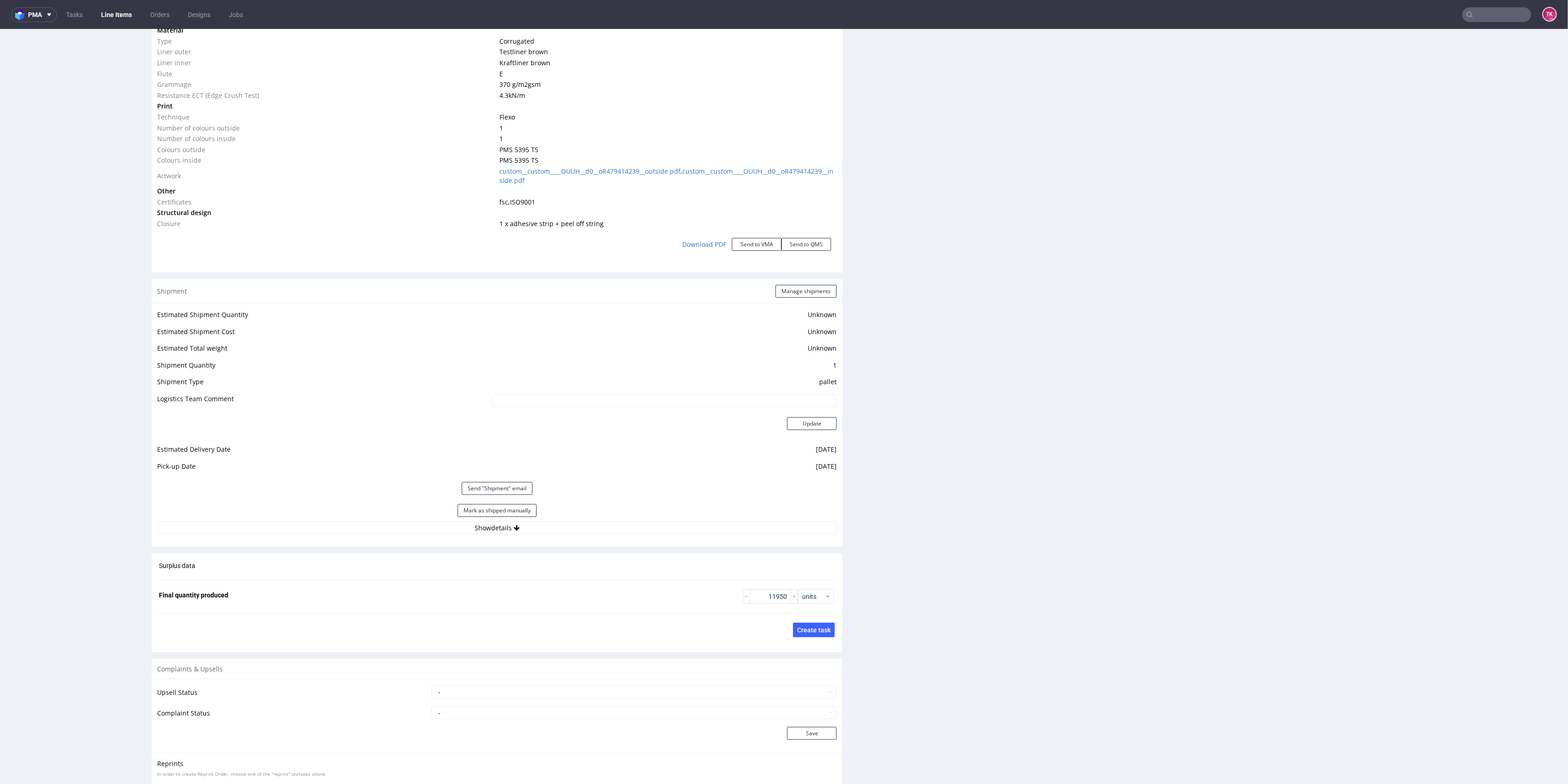
scroll to position [1041, 0]
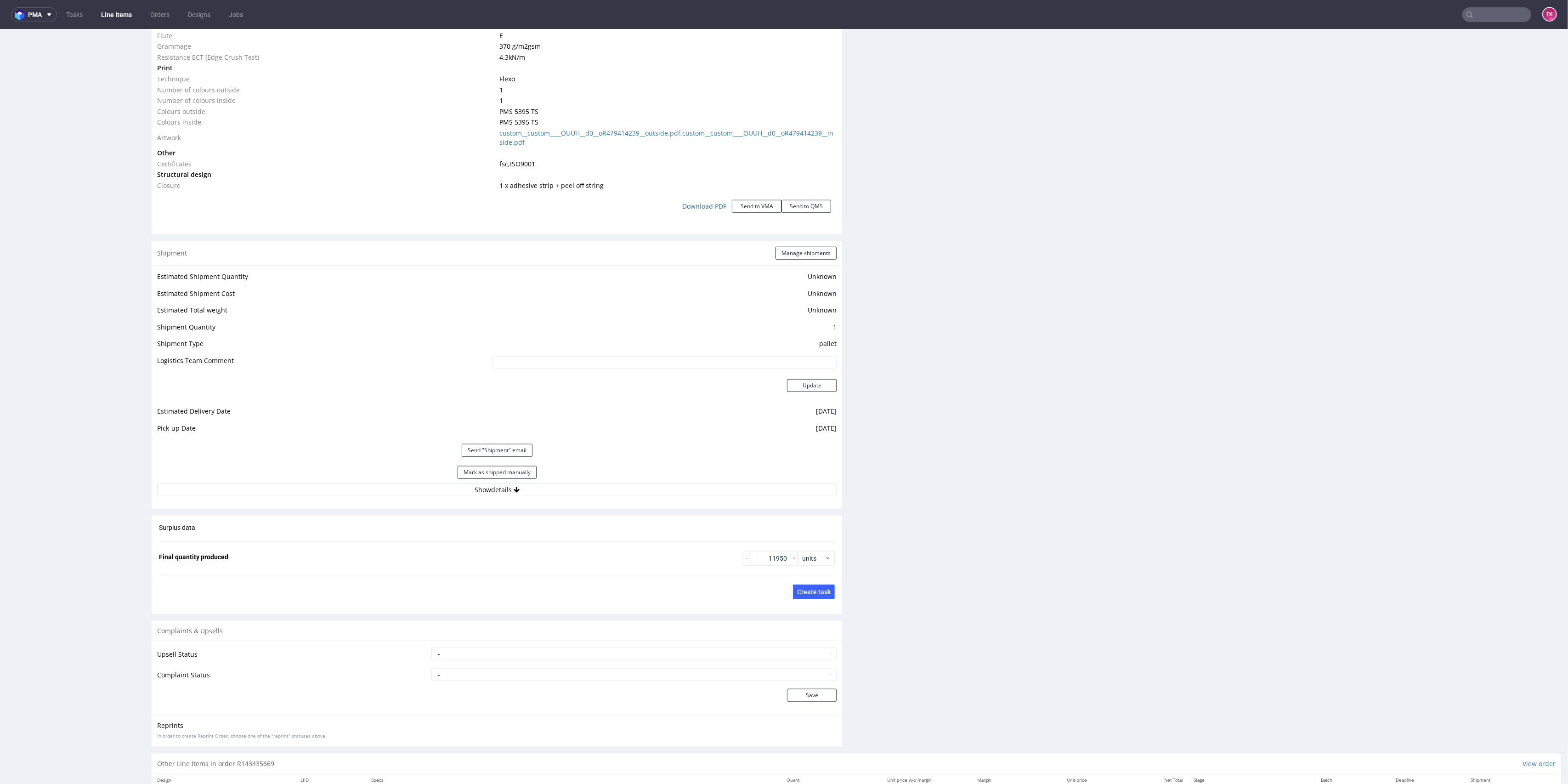
click at [586, 496] on div "Estimated Shipment Quantity Unknown Estimated Shipment Cost Unknown Estimated T…" at bounding box center [496, 383] width 691 height 237
click at [583, 489] on button "Show details" at bounding box center [496, 489] width 679 height 13
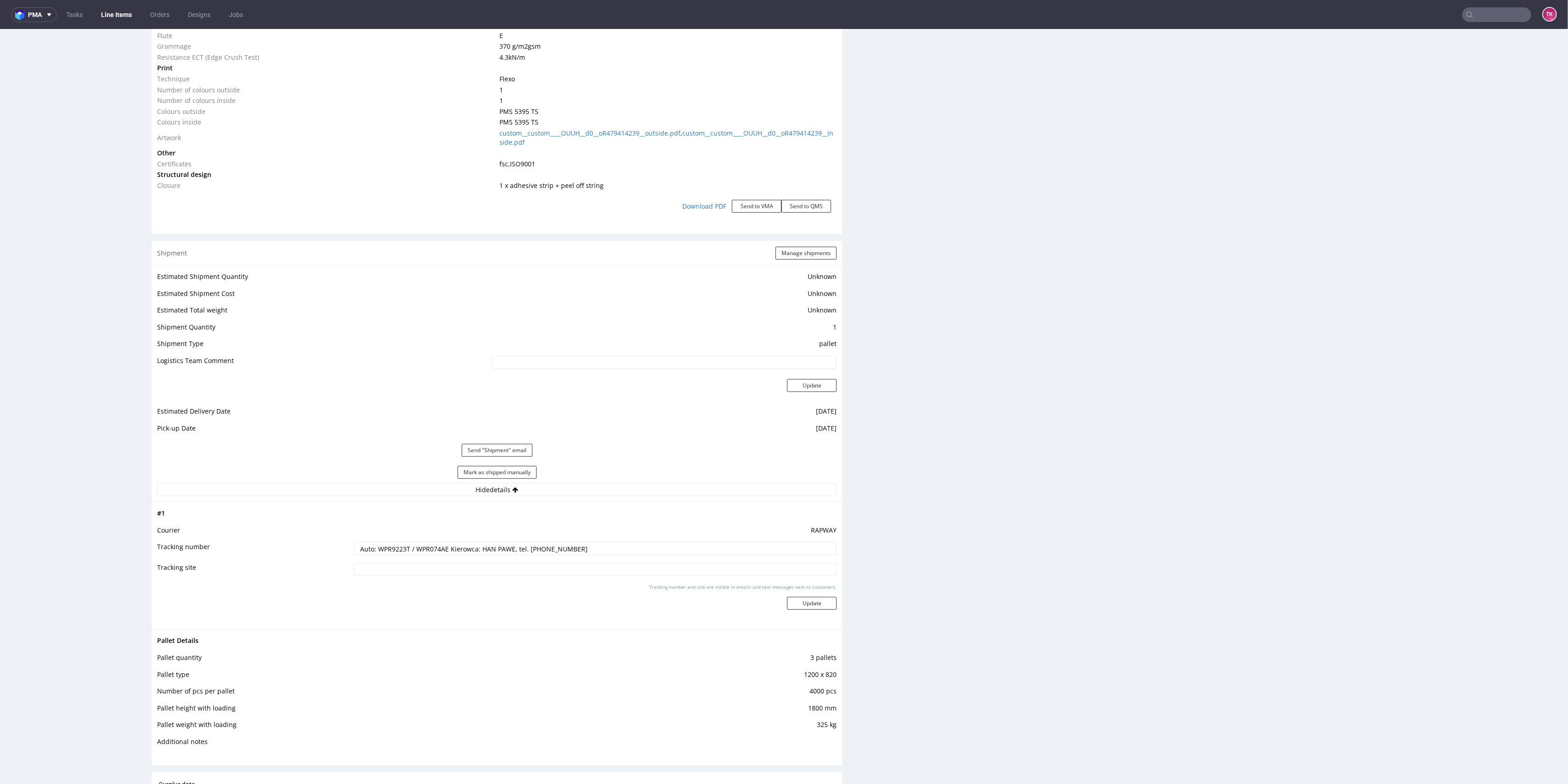
drag, startPoint x: 598, startPoint y: 538, endPoint x: 154, endPoint y: 523, distance: 444.3
click at [154, 523] on div "# 1 Courier RAPWAY Tracking number Auto: WPR9223T / WPR074AE Kierowca: HAN PAWE…" at bounding box center [496, 565] width 691 height 127
paste input "DL8679G / DL6936P Kierowca: [PERSON_NAME]"
type input "Auto: DL8679G / DL6936P Kierowca: [PERSON_NAME]"
click at [787, 603] on button "Update" at bounding box center [811, 603] width 49 height 13
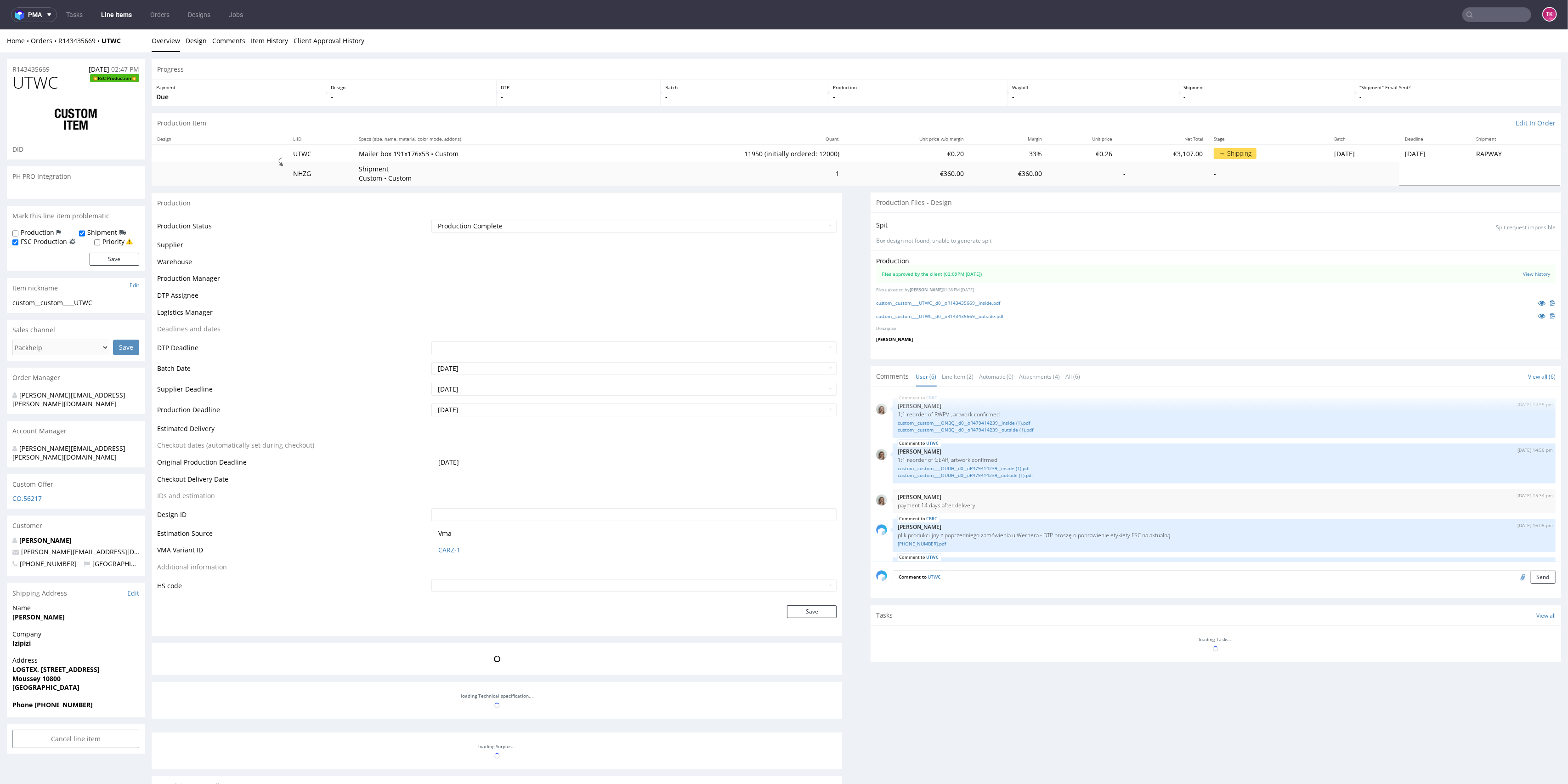
scroll to position [65, 0]
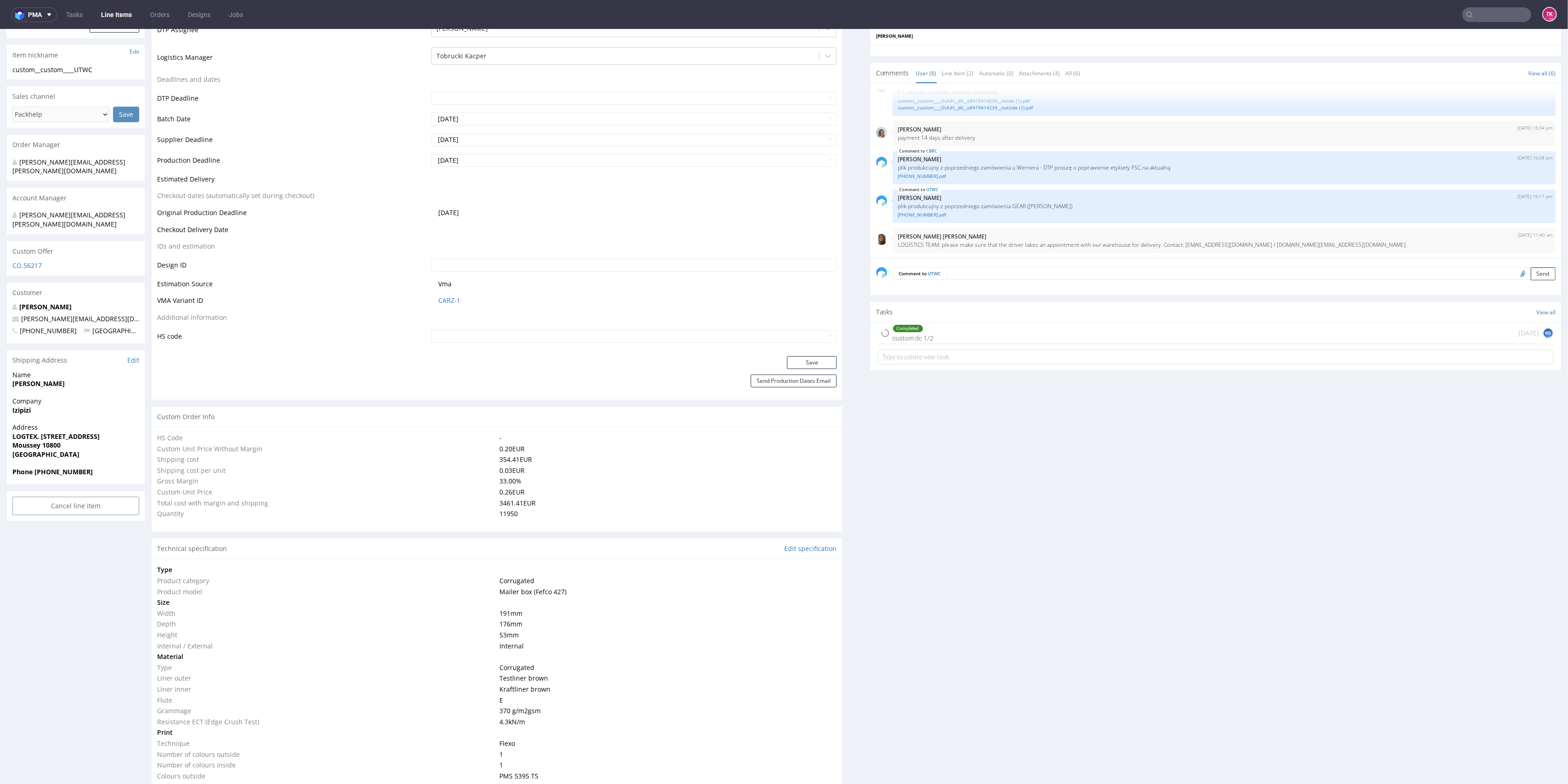
type input "11950"
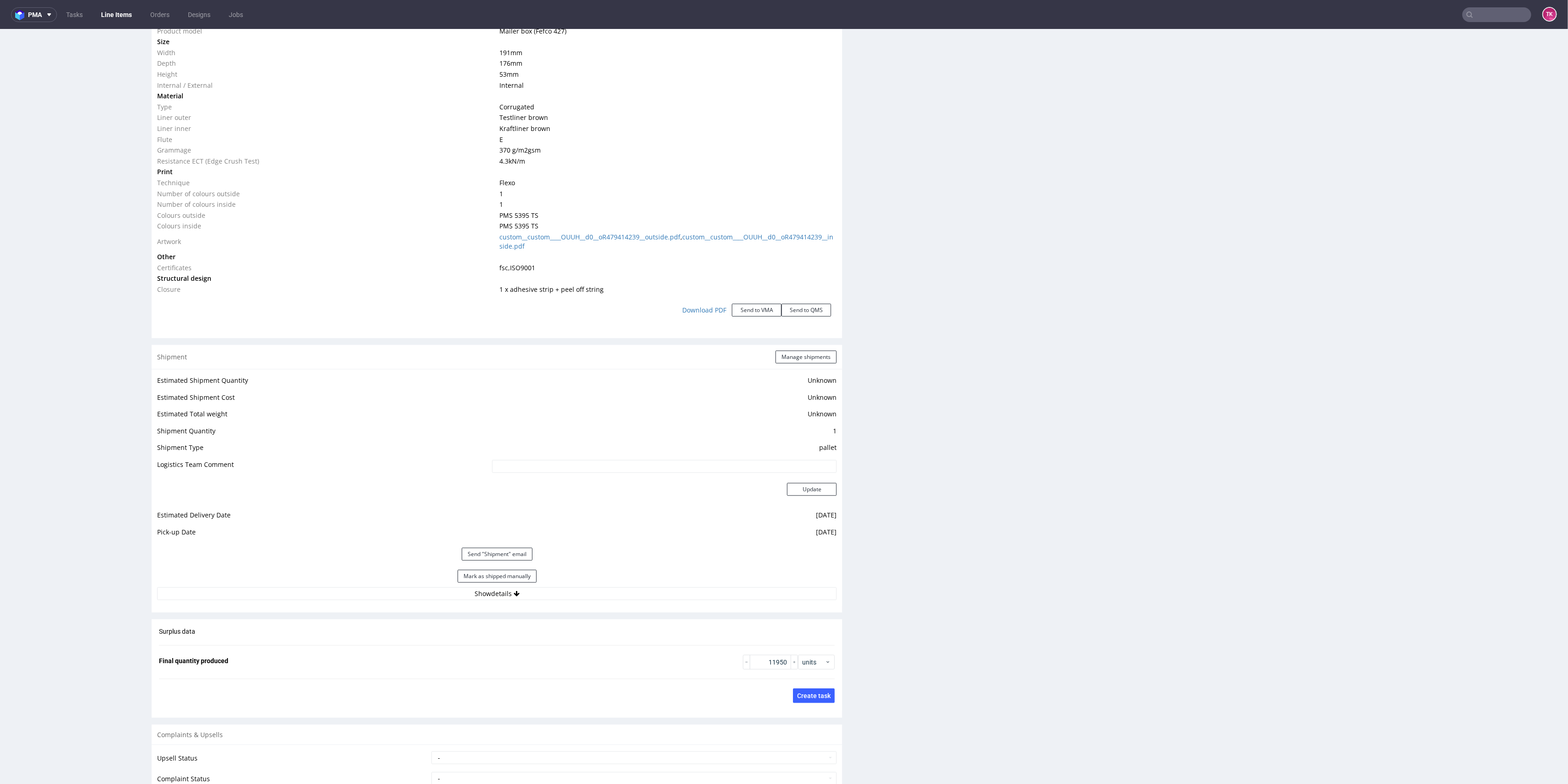
scroll to position [977, 0]
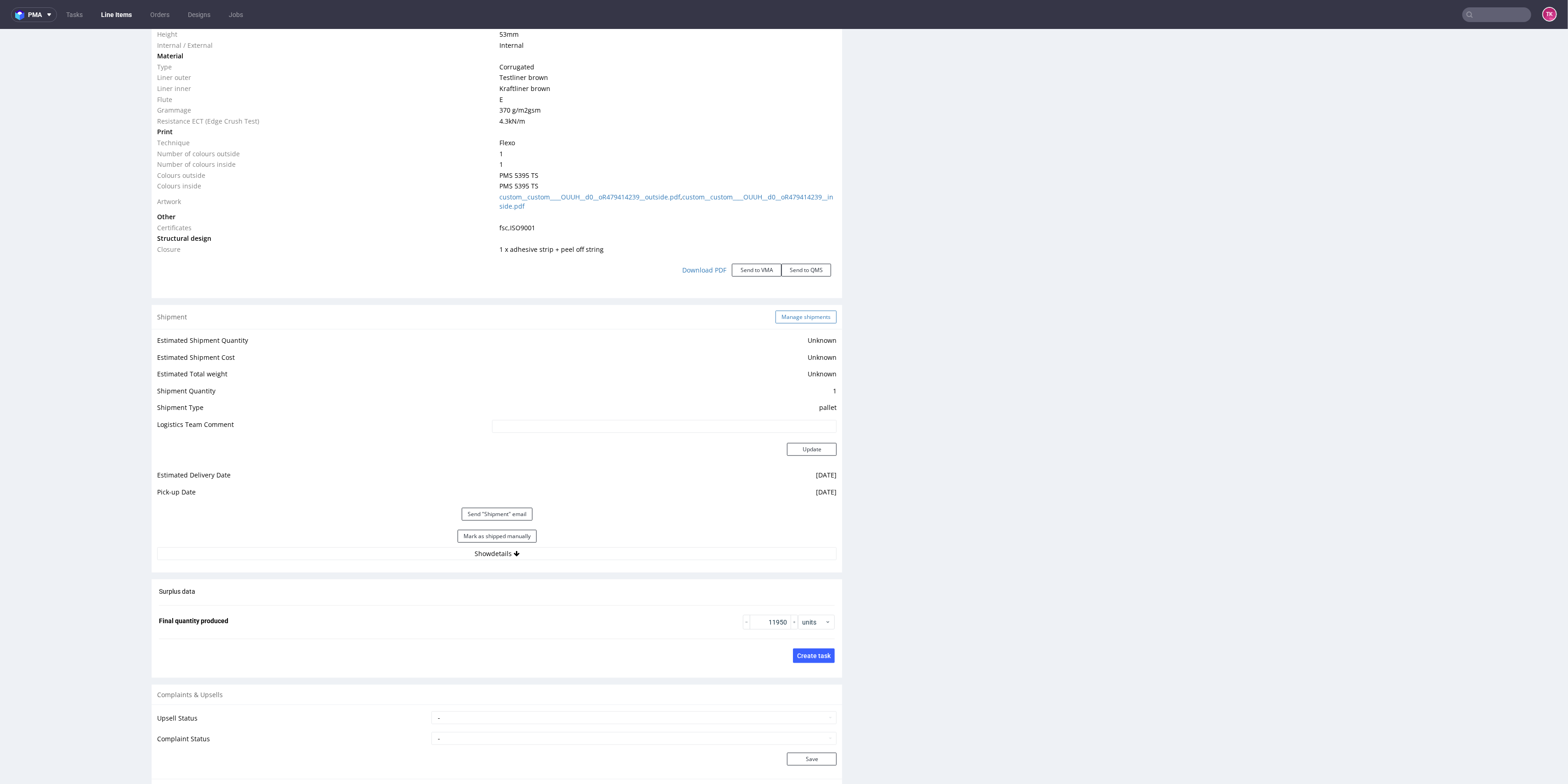
click at [801, 314] on button "Manage shipments" at bounding box center [806, 317] width 61 height 13
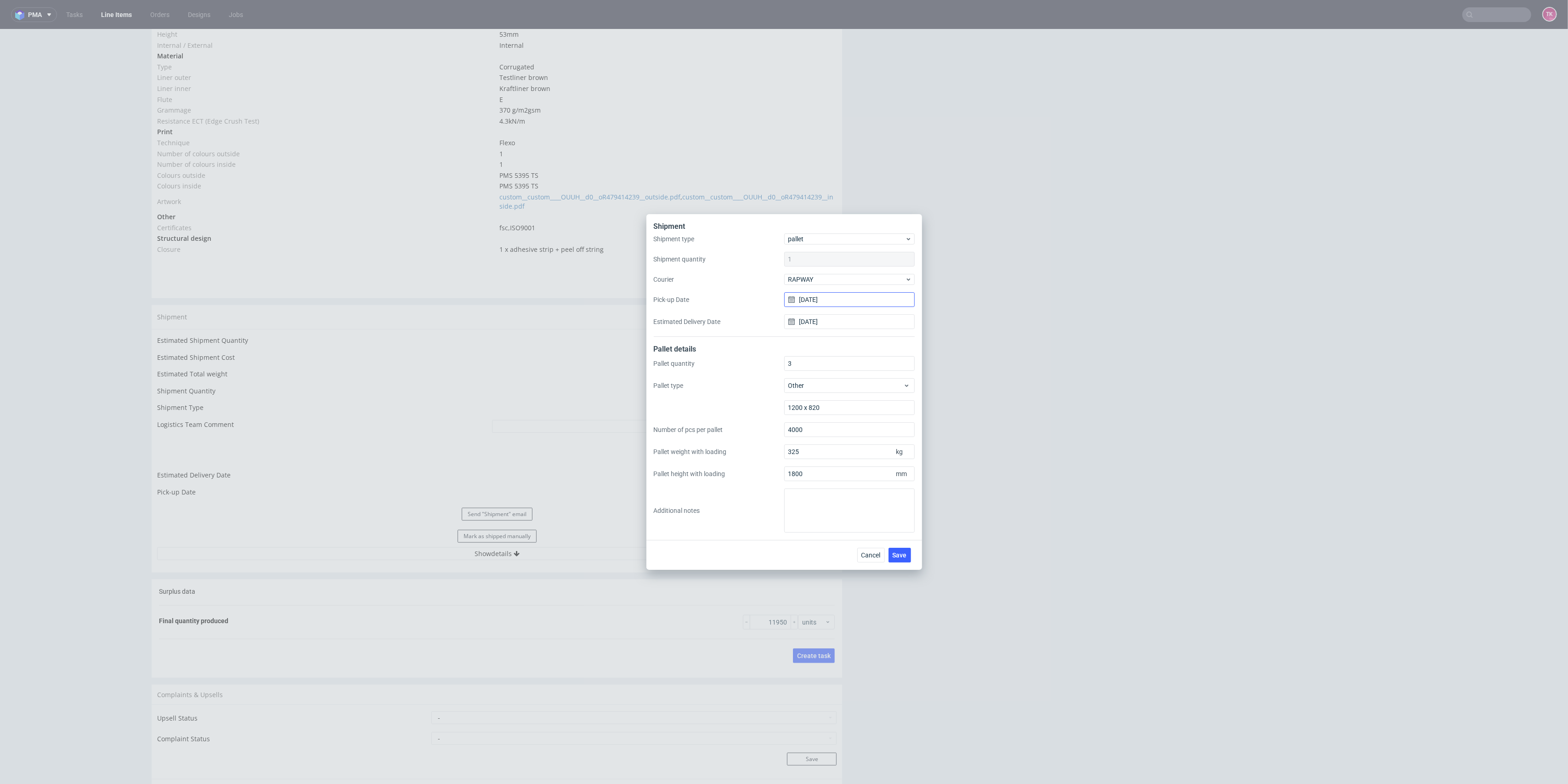
click at [812, 303] on input "19/08/2025" at bounding box center [849, 299] width 131 height 14
click at [868, 404] on button "21" at bounding box center [865, 404] width 14 height 14
type input "21/08/2025"
click at [828, 322] on input "21/08/2025" at bounding box center [849, 322] width 131 height 14
click at [885, 552] on div "Cancel Save" at bounding box center [886, 555] width 57 height 14
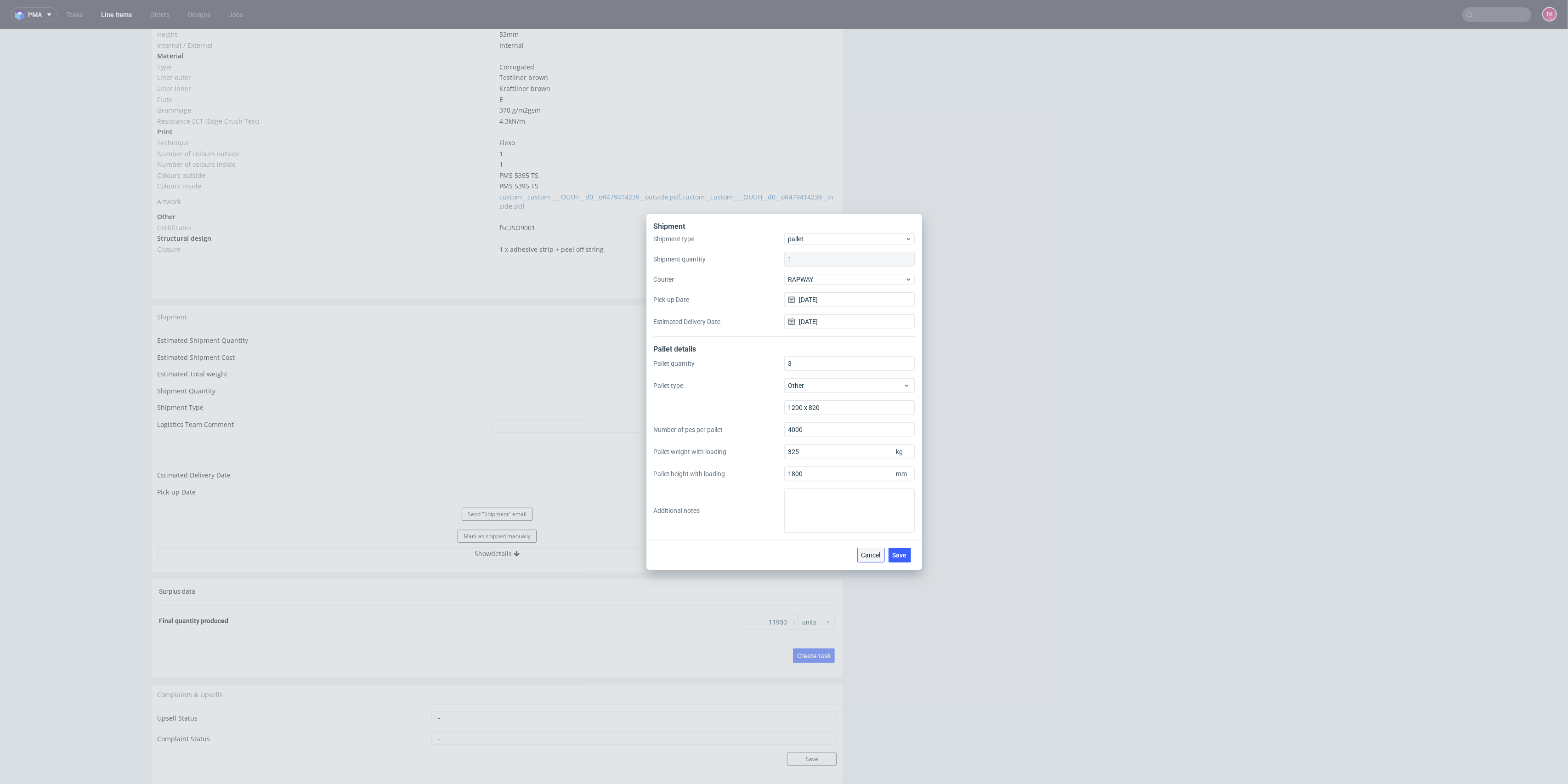
click at [883, 551] on button "Cancel" at bounding box center [871, 555] width 28 height 14
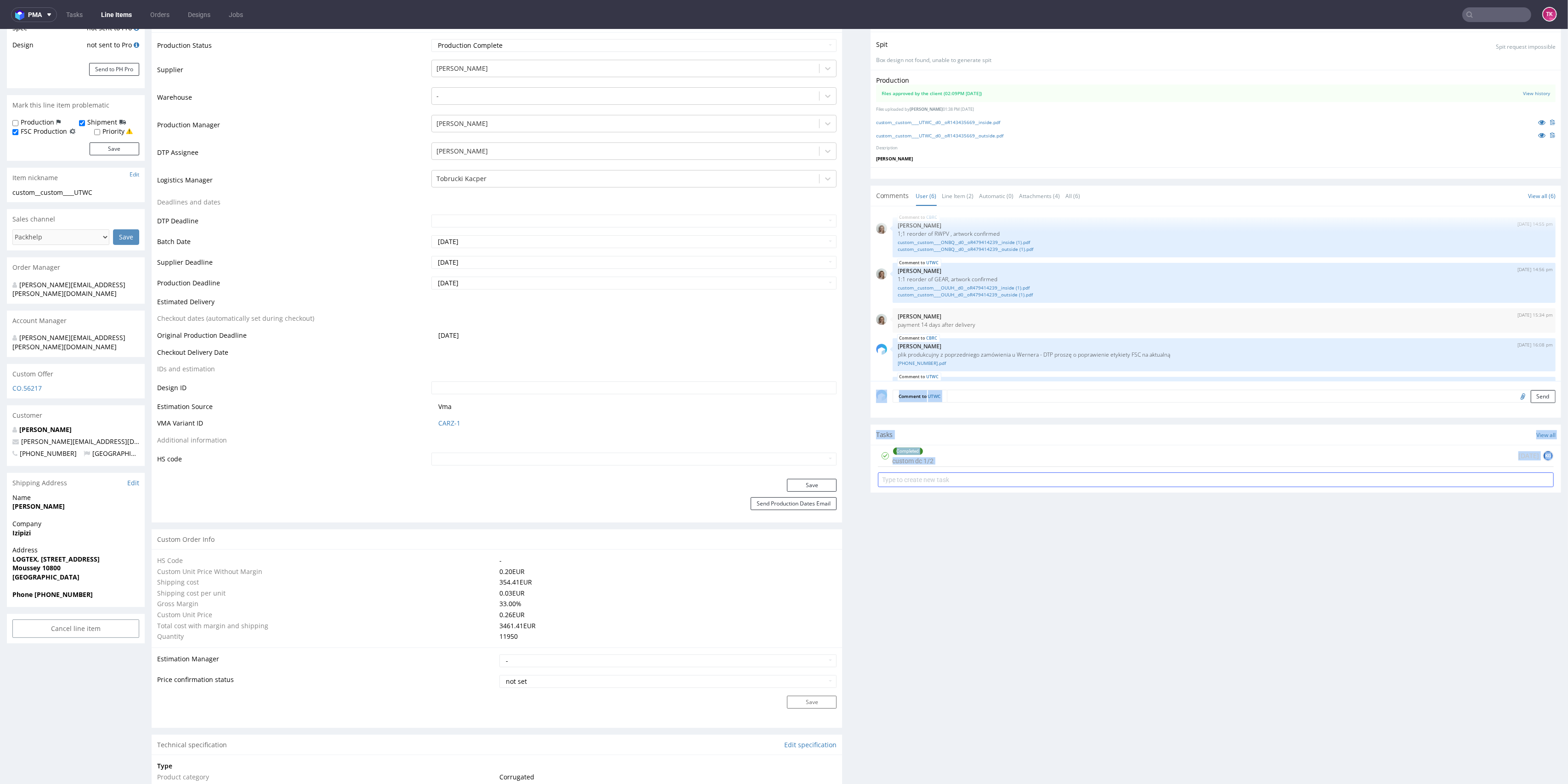
scroll to position [65, 0]
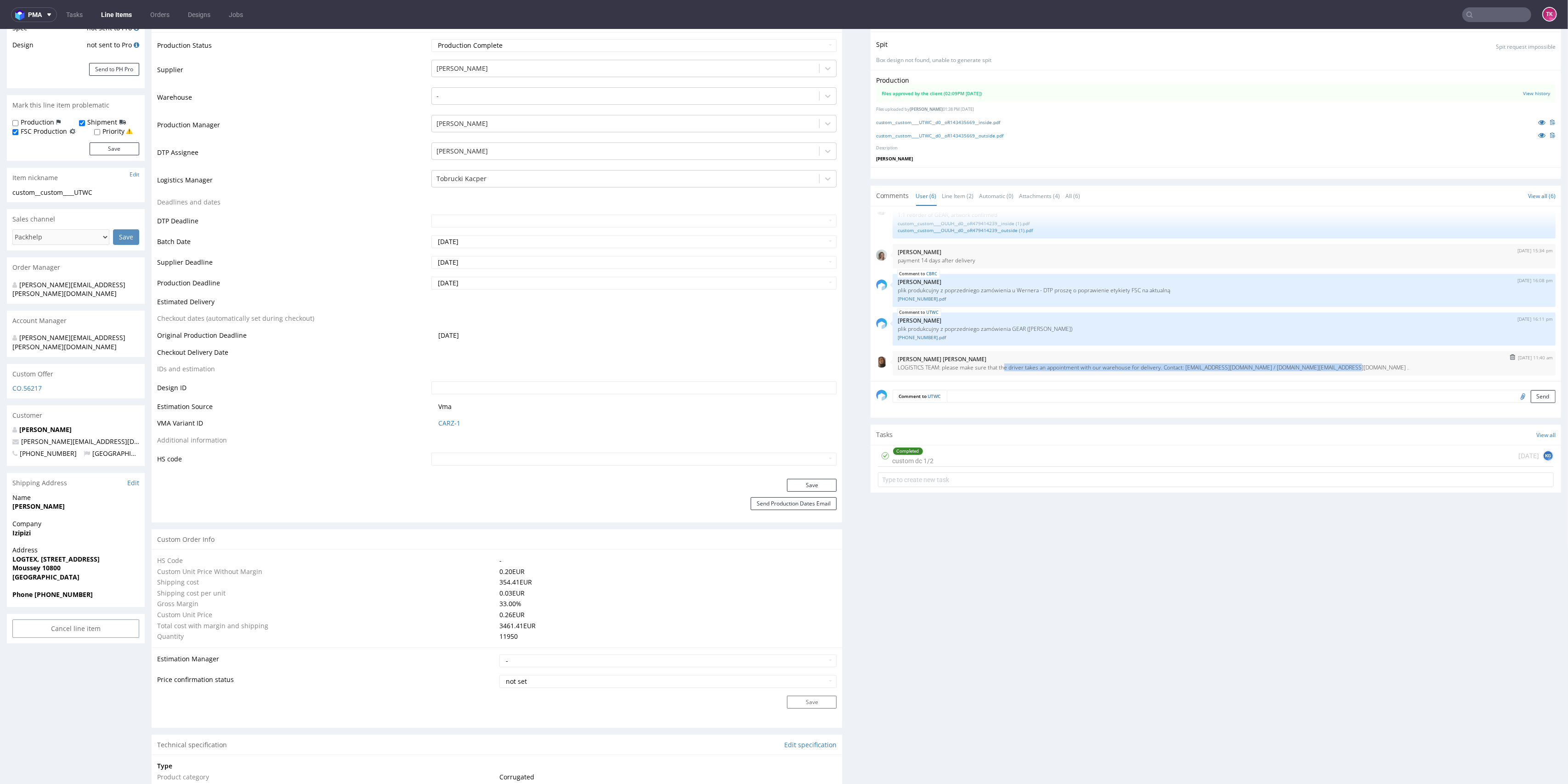
drag, startPoint x: 1331, startPoint y: 362, endPoint x: 995, endPoint y: 366, distance: 336.0
click at [995, 366] on div "11th Aug 25 | 11:40 am Angelina Marć LOGISTICS TEAM: please make sure that the …" at bounding box center [1224, 363] width 663 height 24
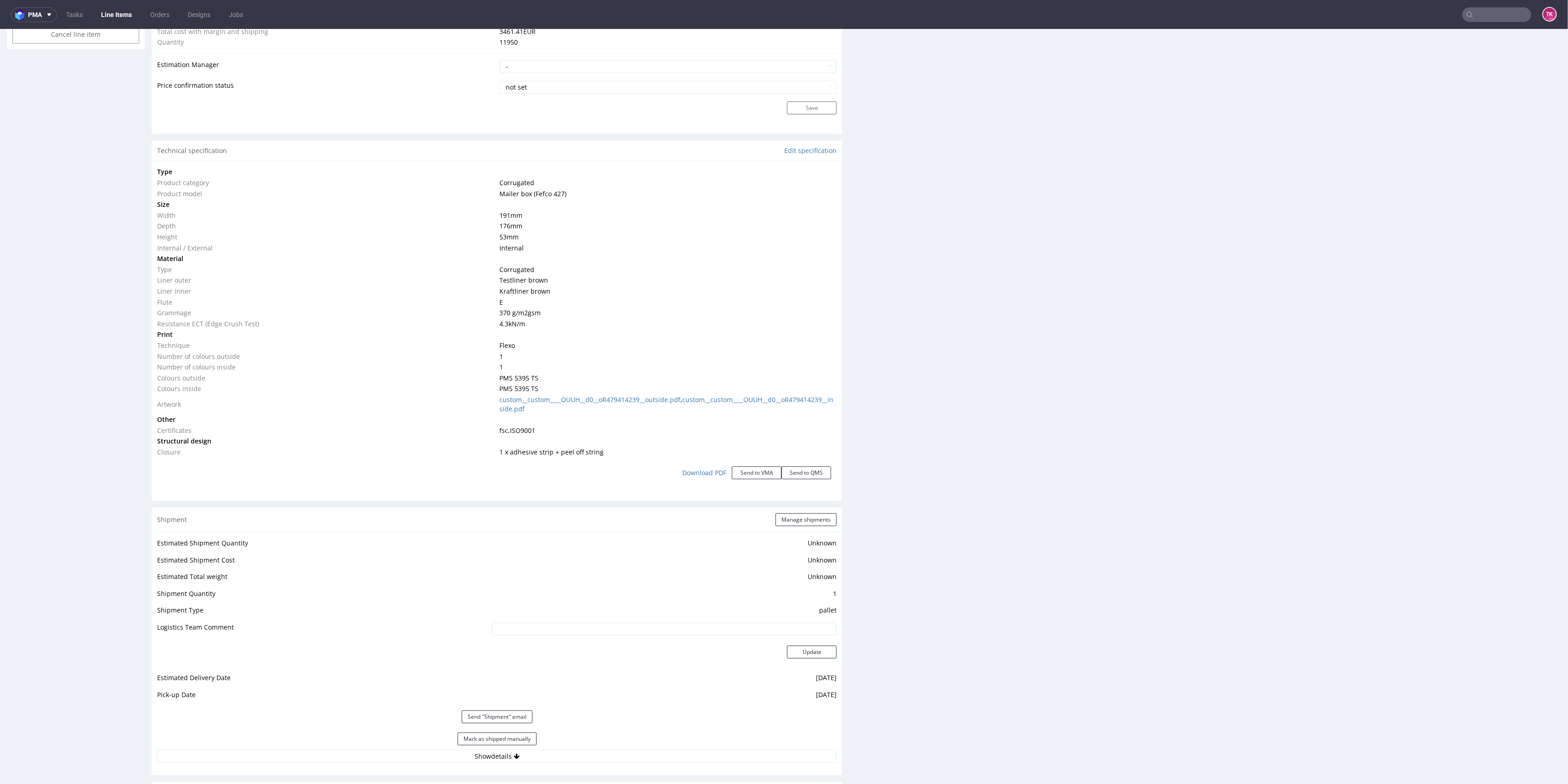
scroll to position [793, 0]
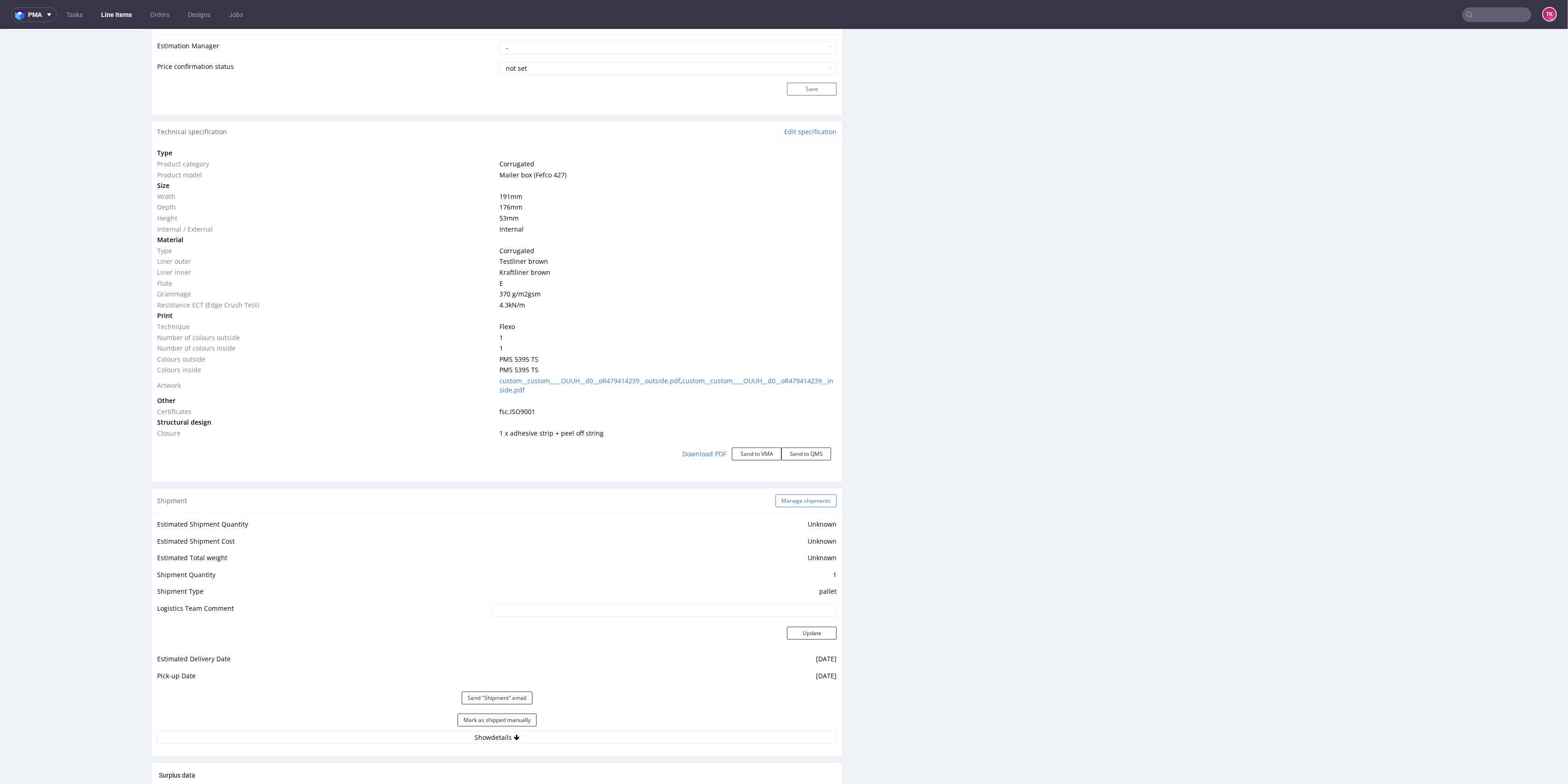
click at [802, 502] on button "Manage shipments" at bounding box center [806, 501] width 61 height 13
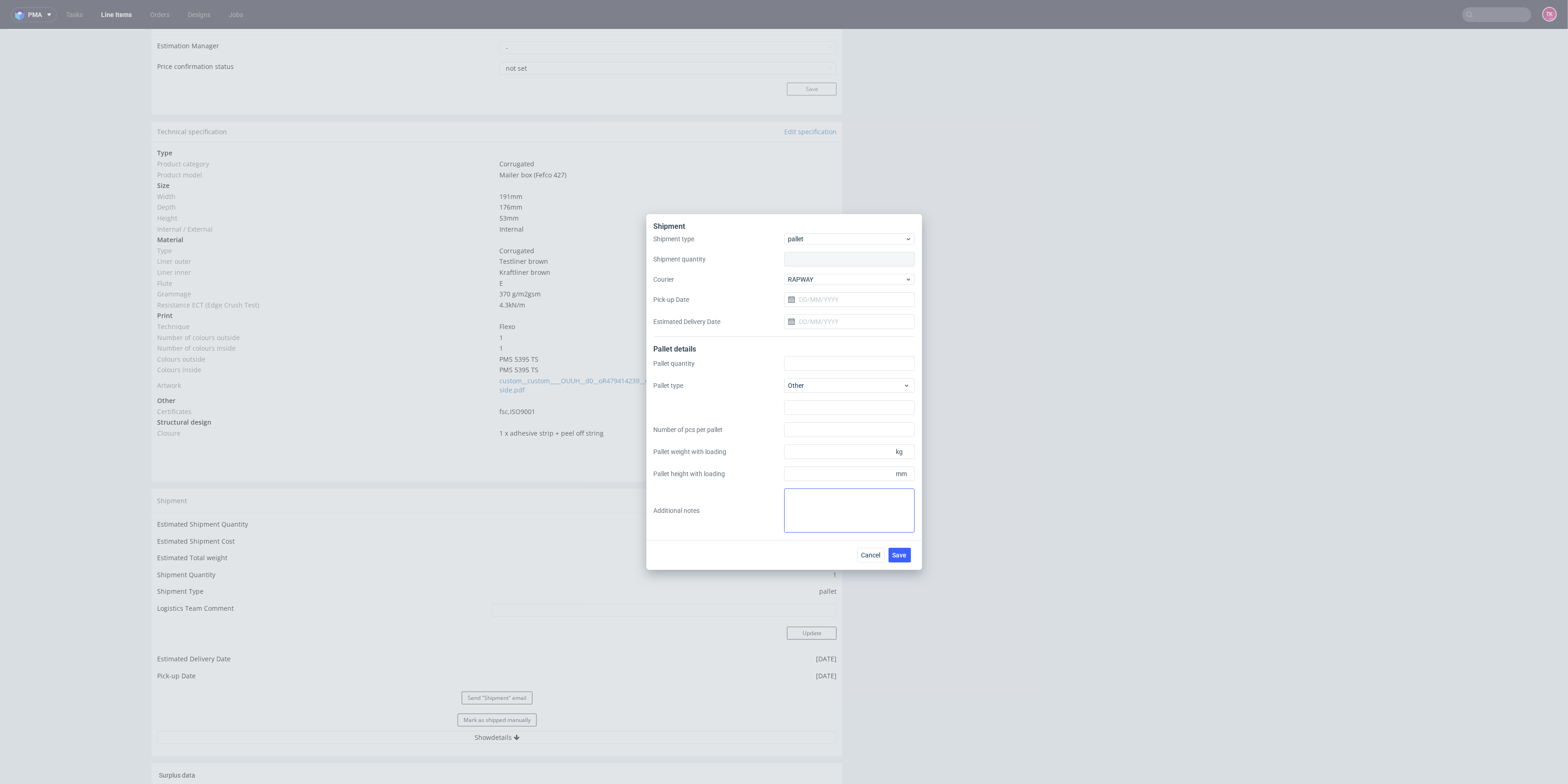
type input "1"
type input "19/08/2025"
type input "21/08/2025"
type input "3"
type input "1200 x 820"
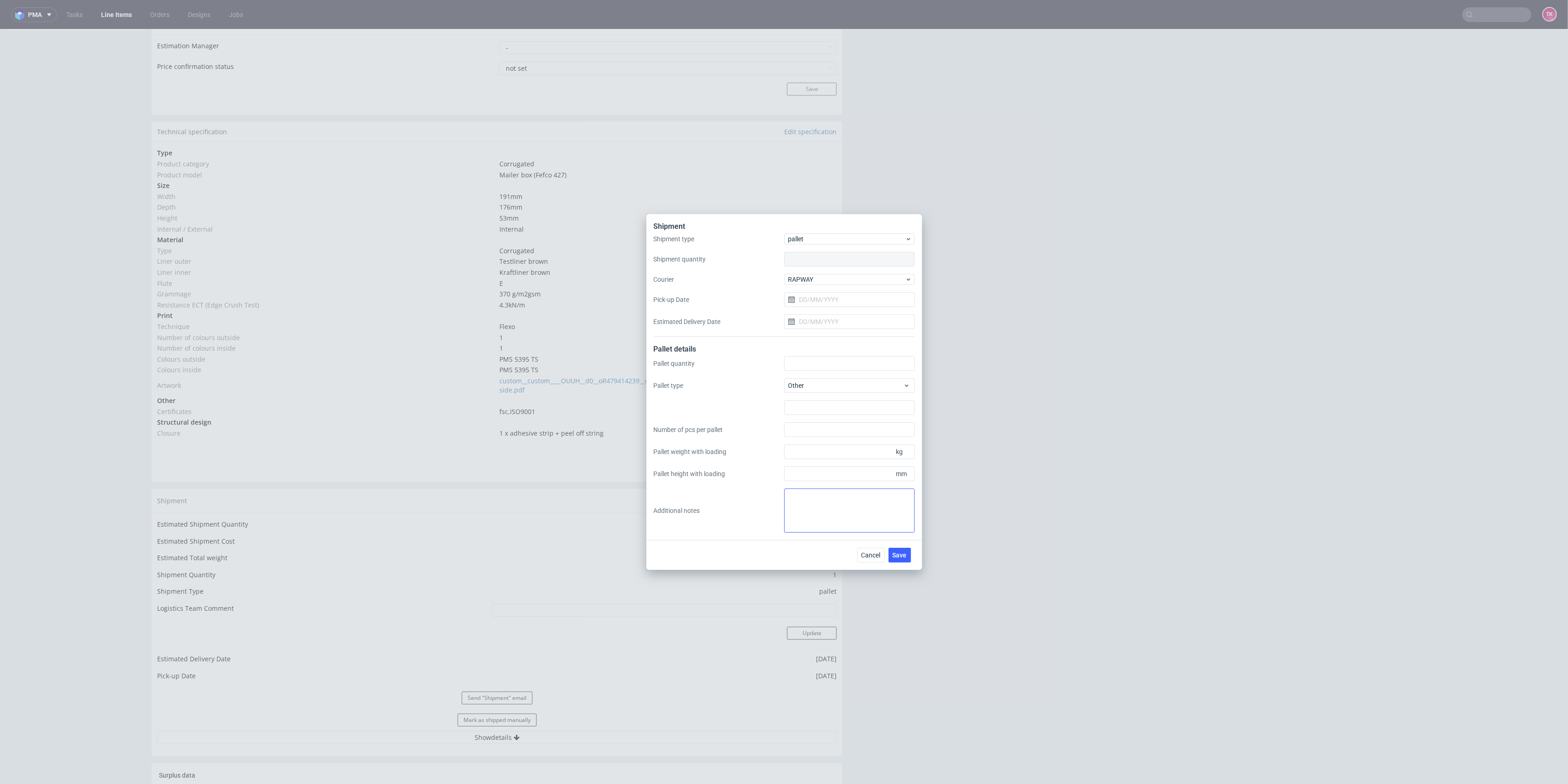
type input "4000"
type input "325"
type input "1800"
click at [832, 292] on input "19/08/2025" at bounding box center [849, 299] width 131 height 14
click at [863, 407] on span "21" at bounding box center [864, 404] width 7 height 9
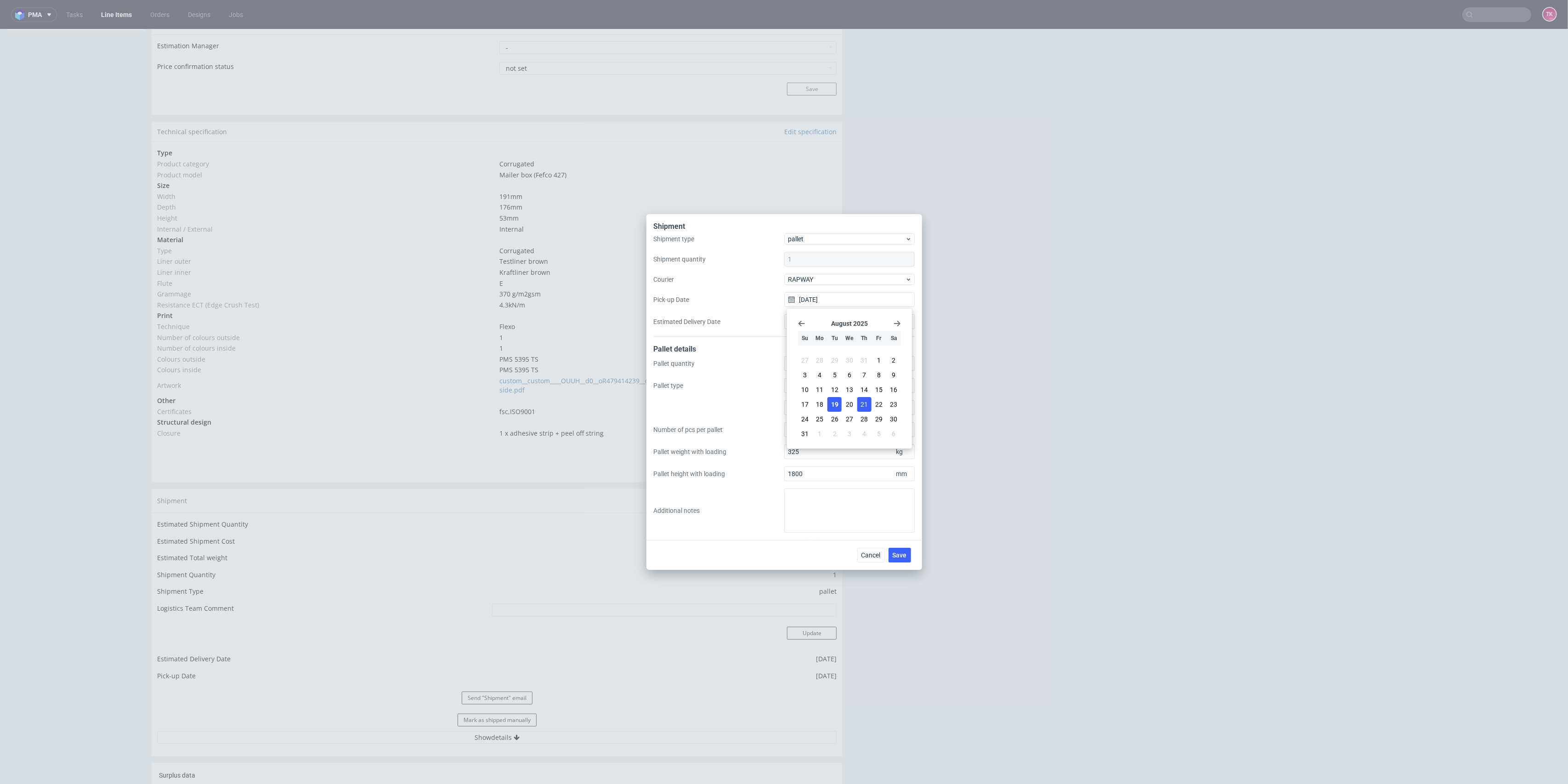
type input "21/08/2025"
click at [841, 327] on input "[DATE]" at bounding box center [849, 322] width 131 height 14
click at [817, 441] on span "25" at bounding box center [820, 441] width 7 height 9
type input "[DATE]"
click at [904, 557] on span "Save" at bounding box center [900, 555] width 14 height 6
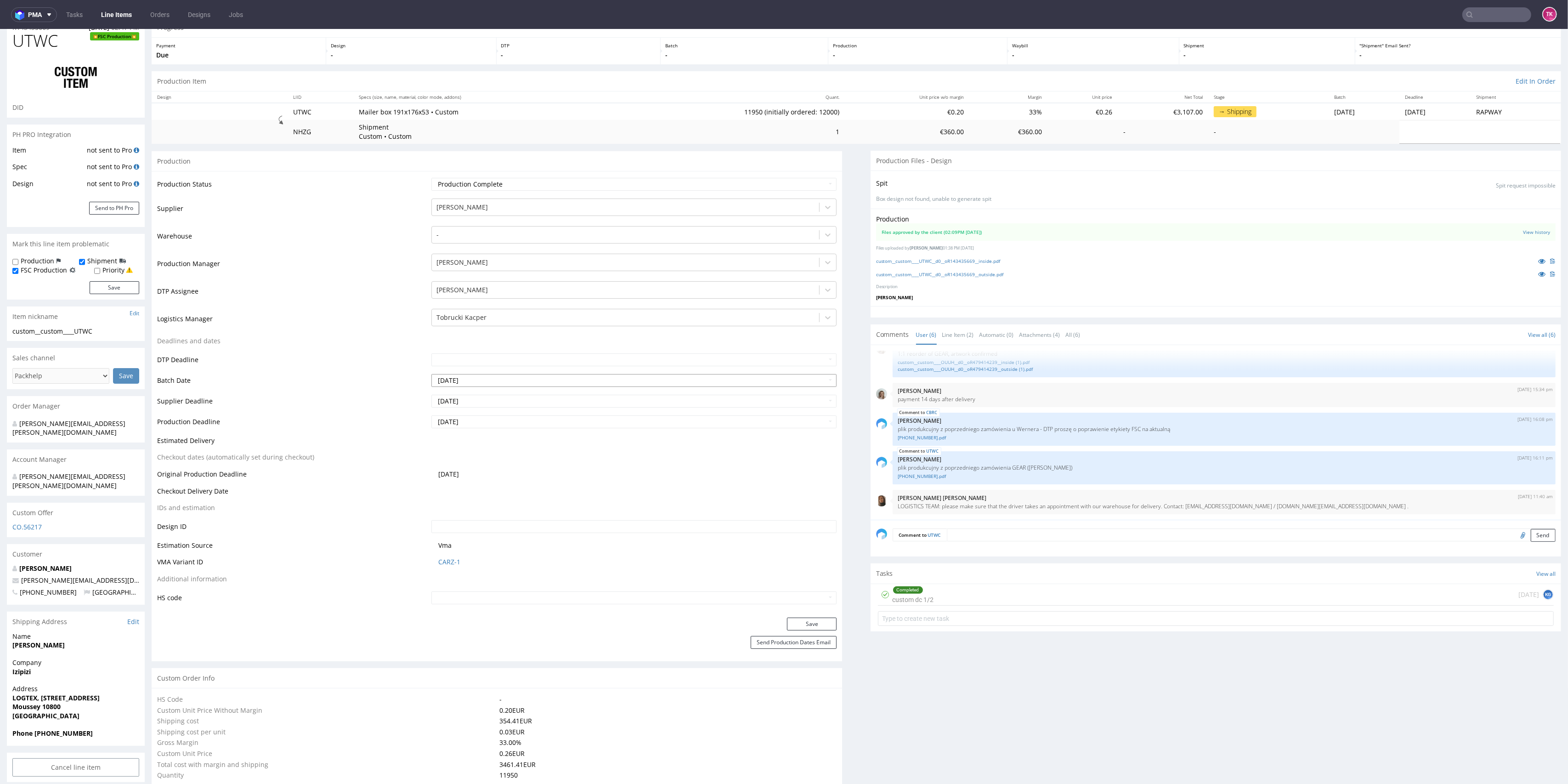
scroll to position [61, 0]
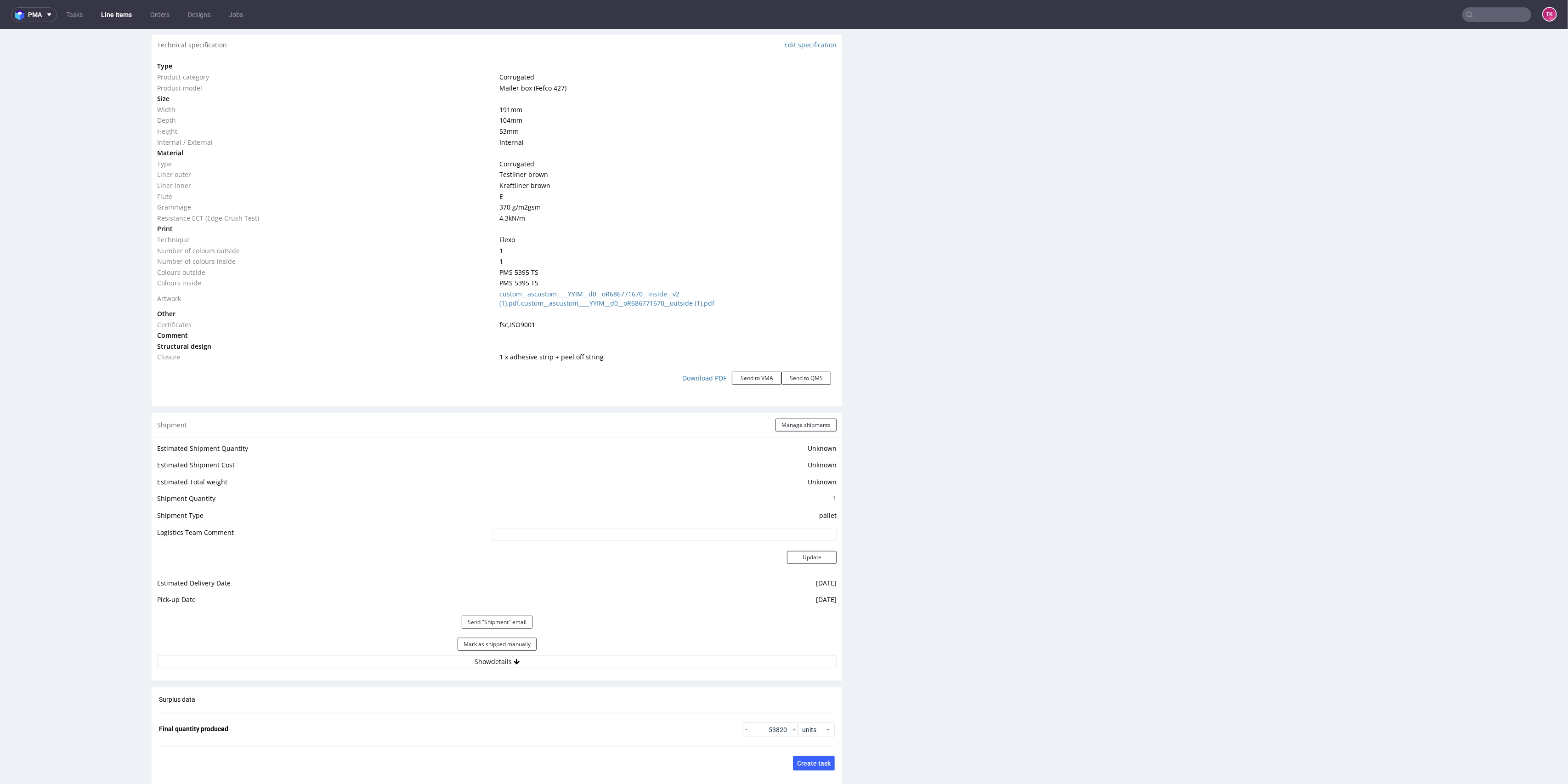
scroll to position [918, 0]
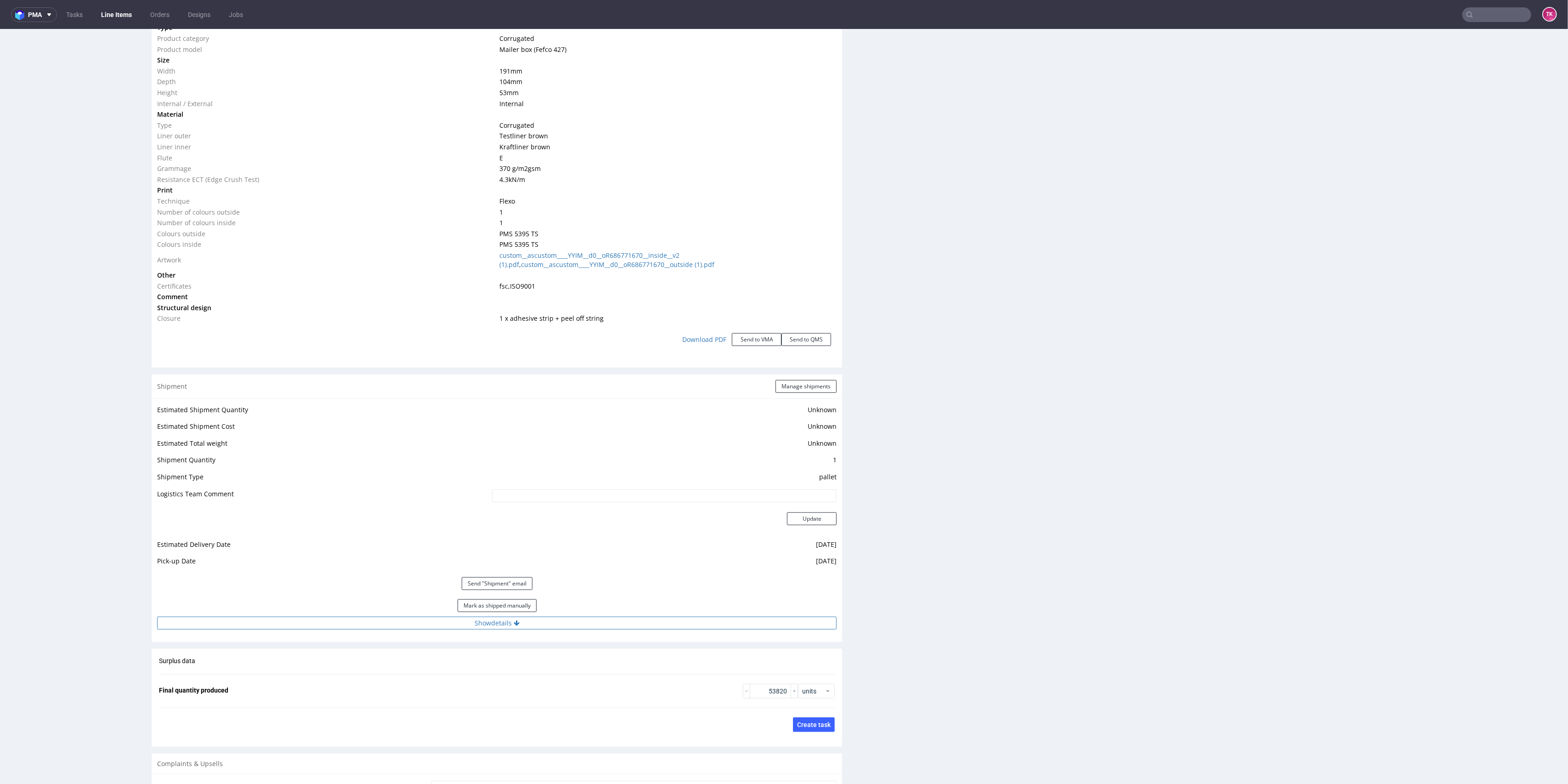
click at [560, 626] on button "Show details" at bounding box center [496, 623] width 679 height 13
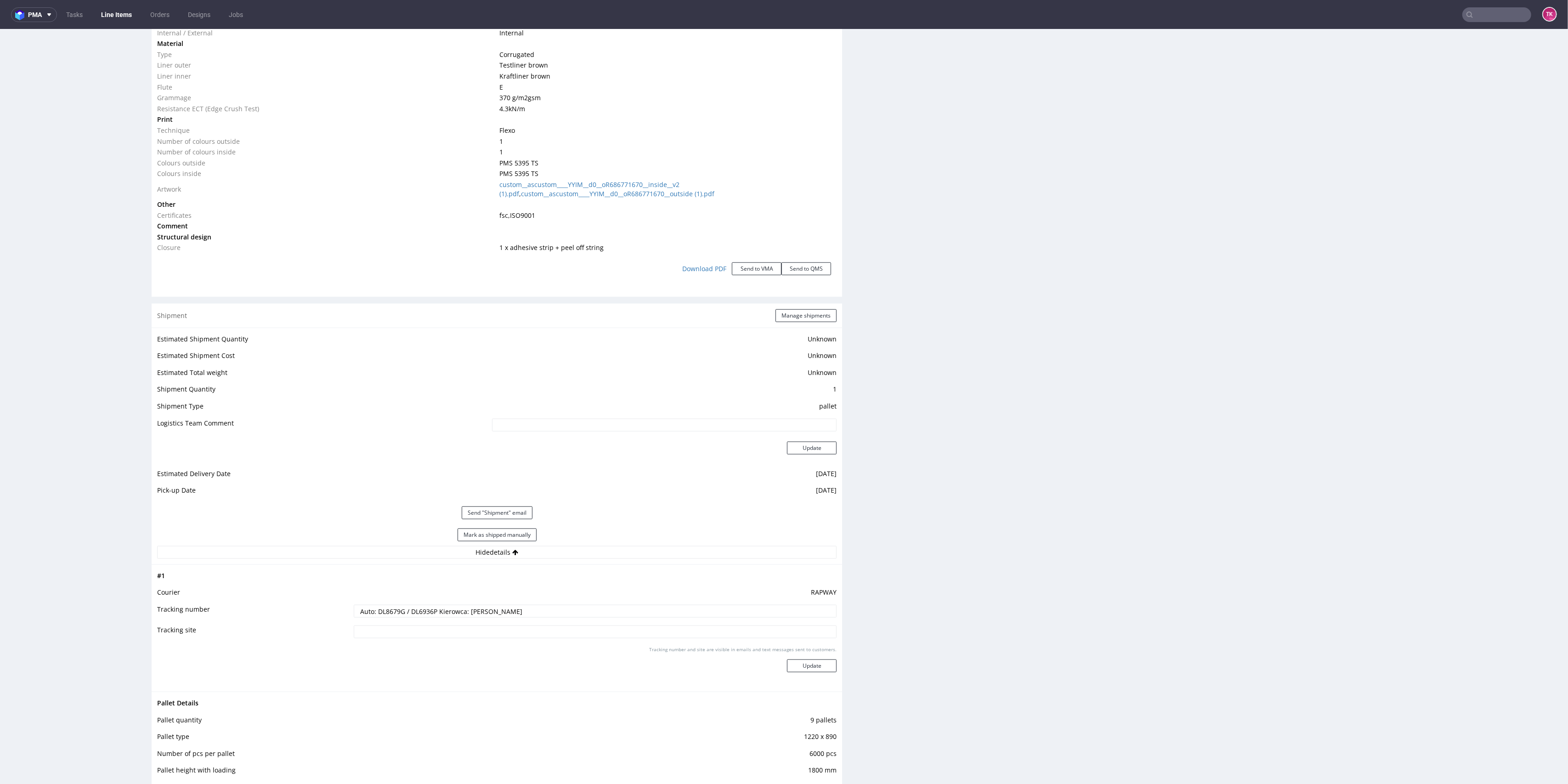
scroll to position [1041, 0]
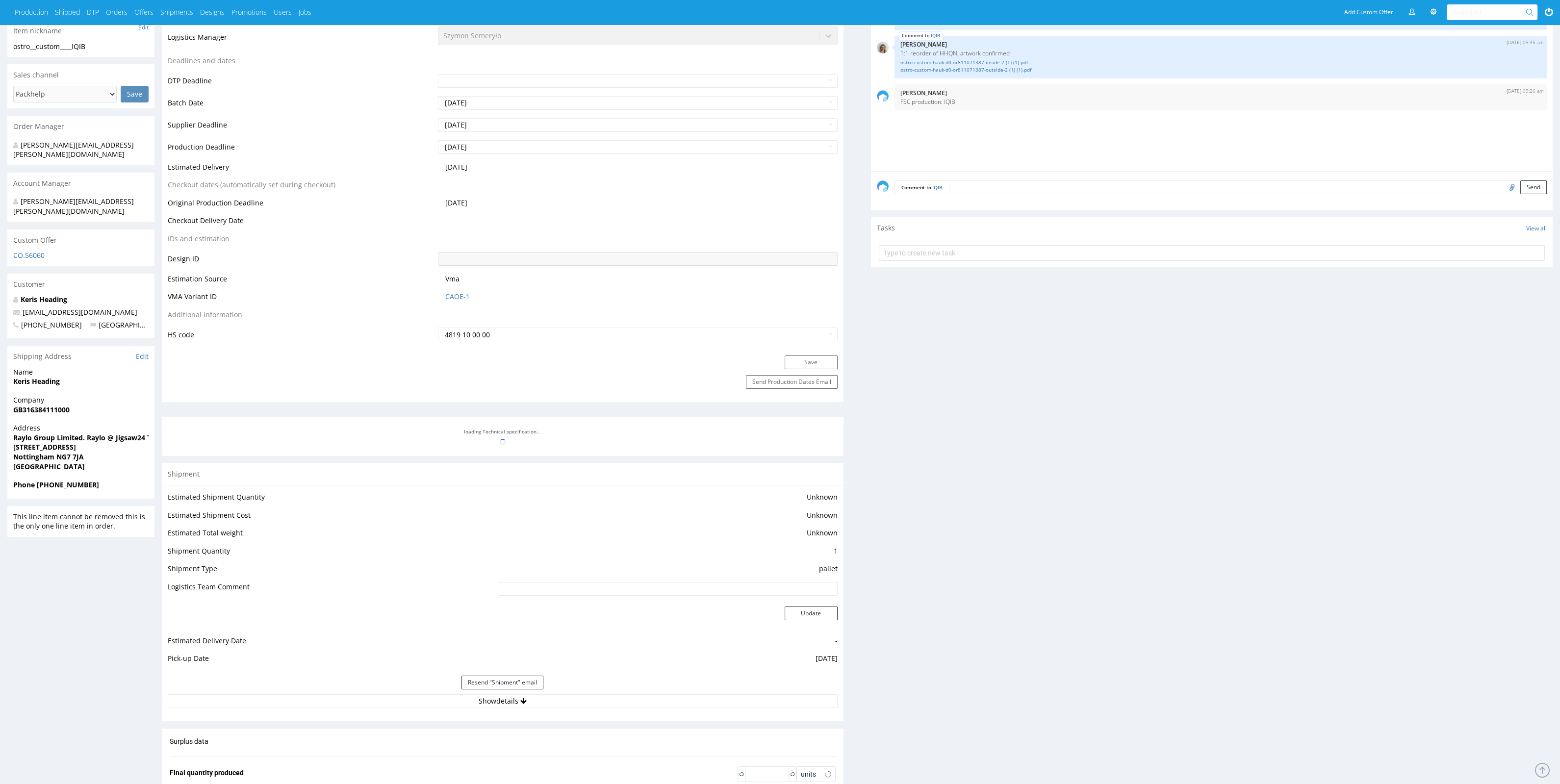
type input "25000"
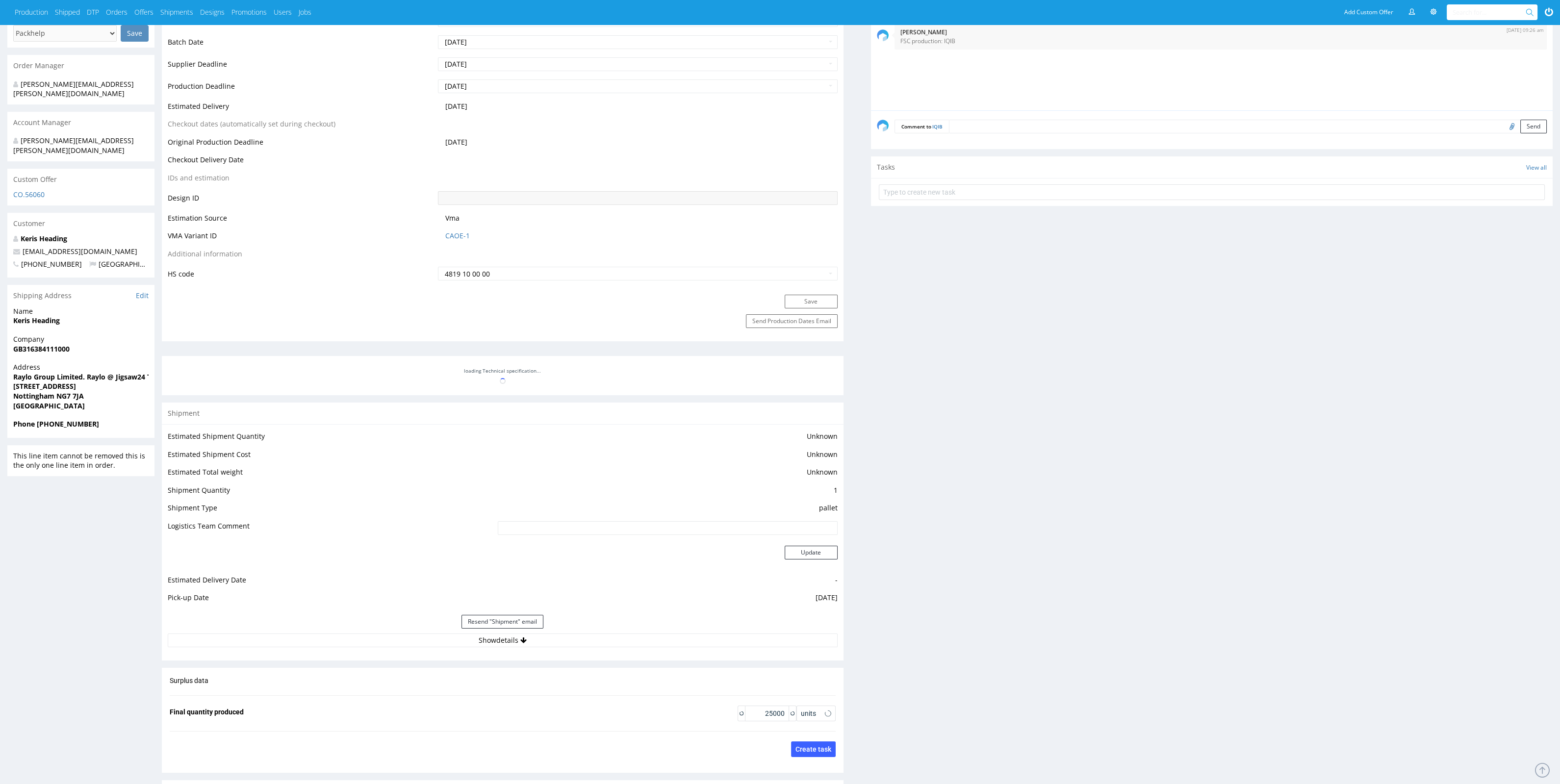
scroll to position [630, 0]
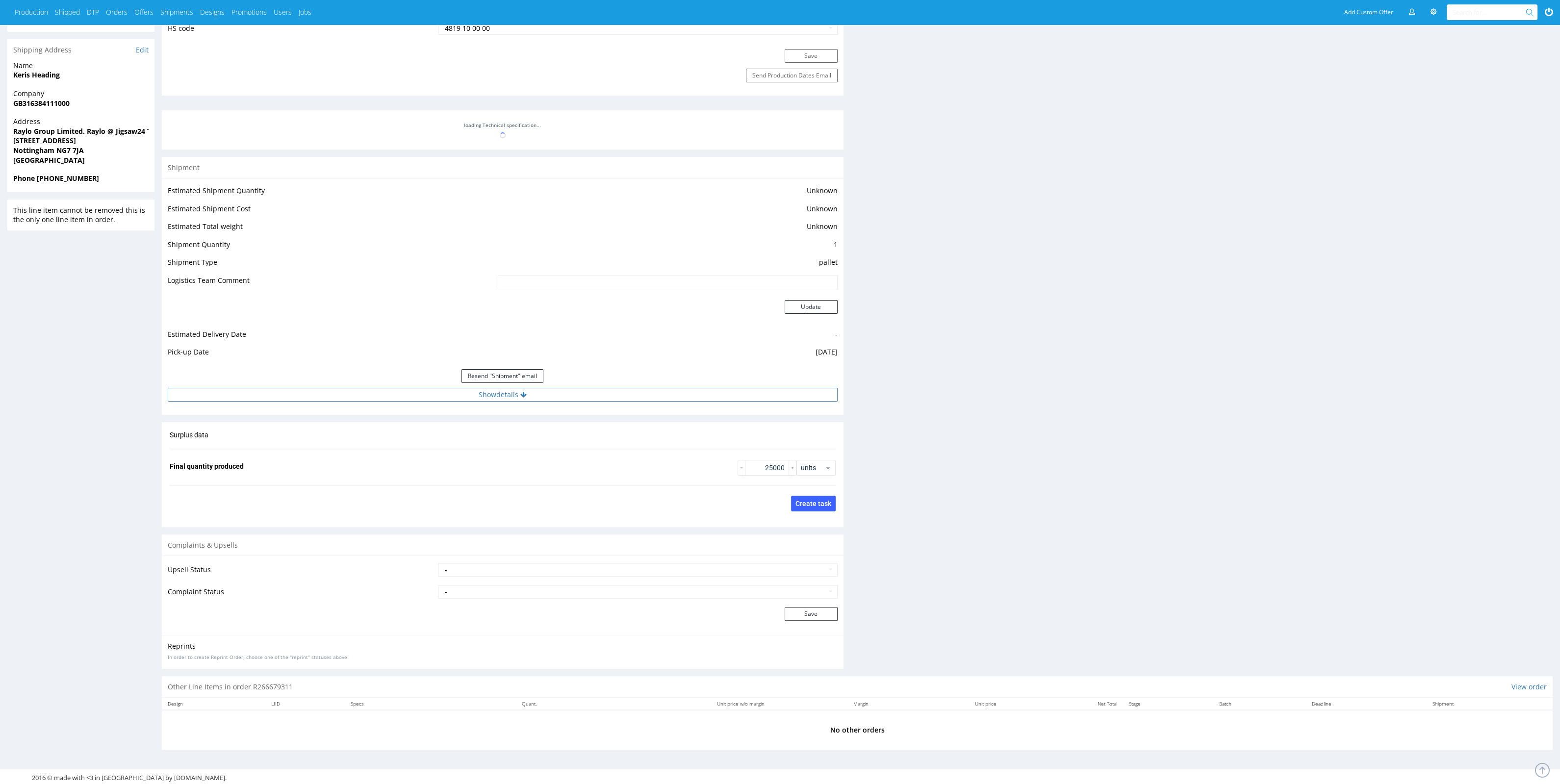
click at [630, 388] on button "Show details" at bounding box center [502, 395] width 670 height 13
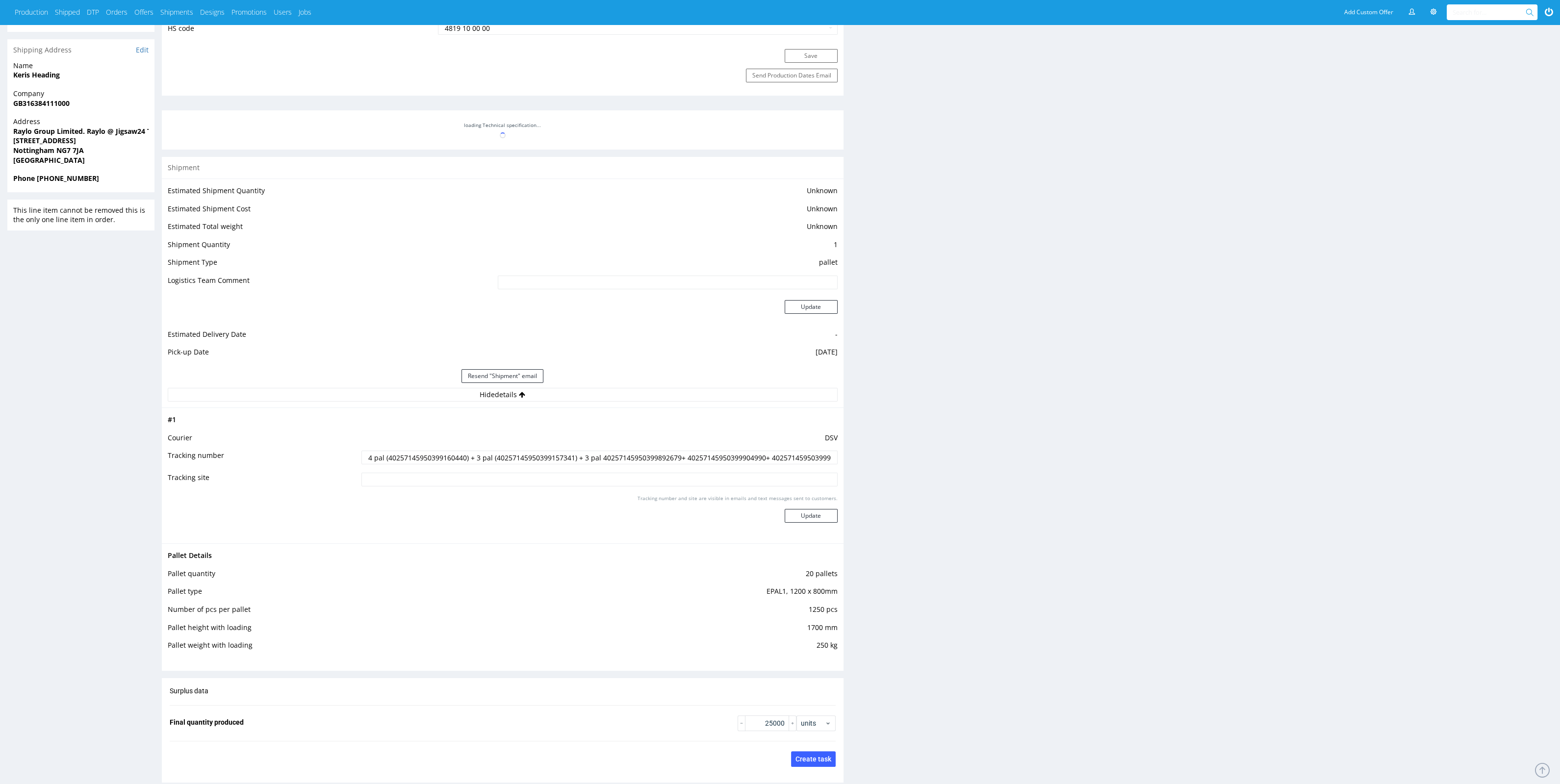
click at [730, 456] on input "4 pal (40257145950399160440) + 3 pal (40257145950399157341) + 3 pal 40257145950…" at bounding box center [599, 457] width 475 height 13
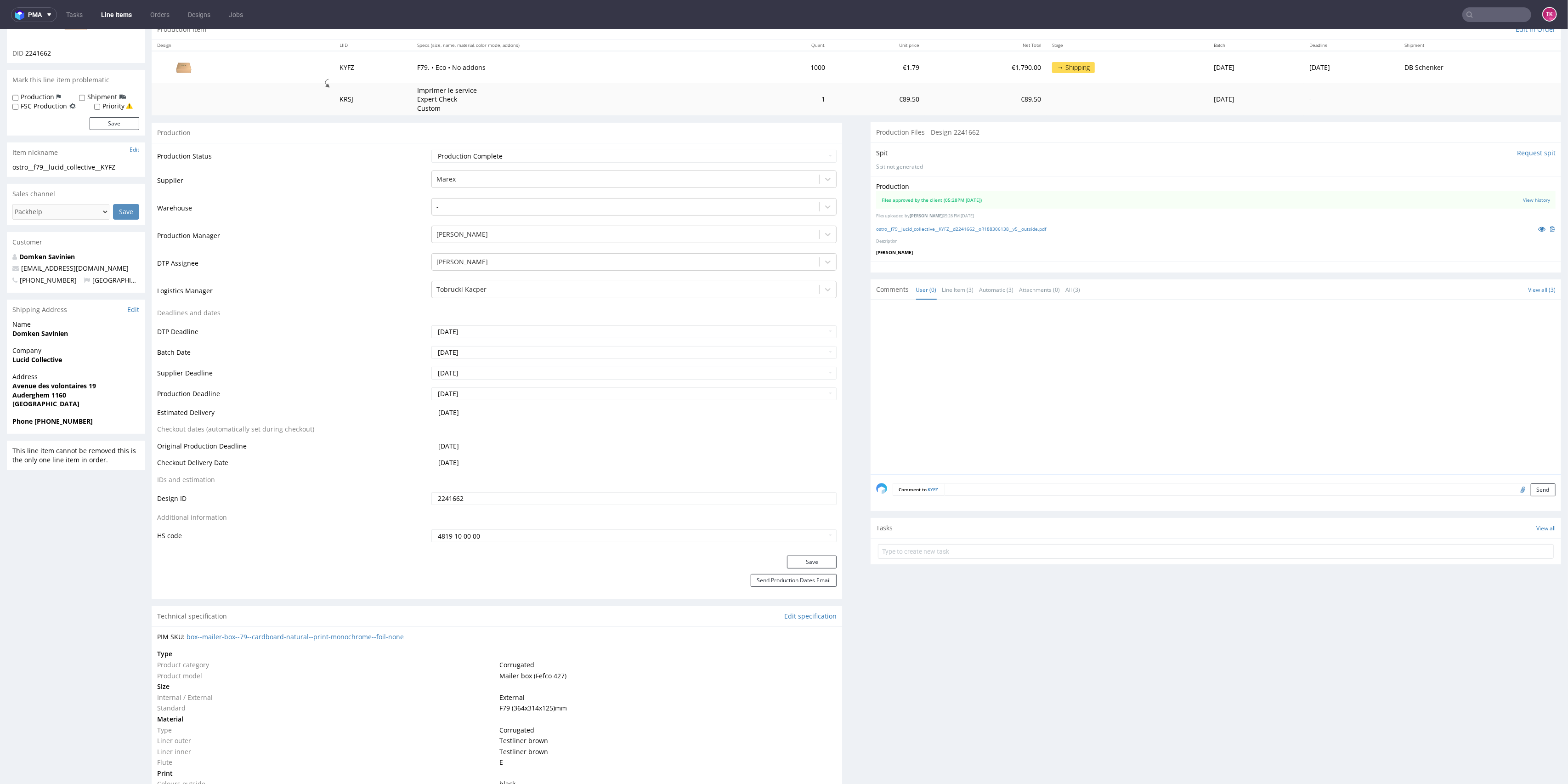
scroll to position [61, 0]
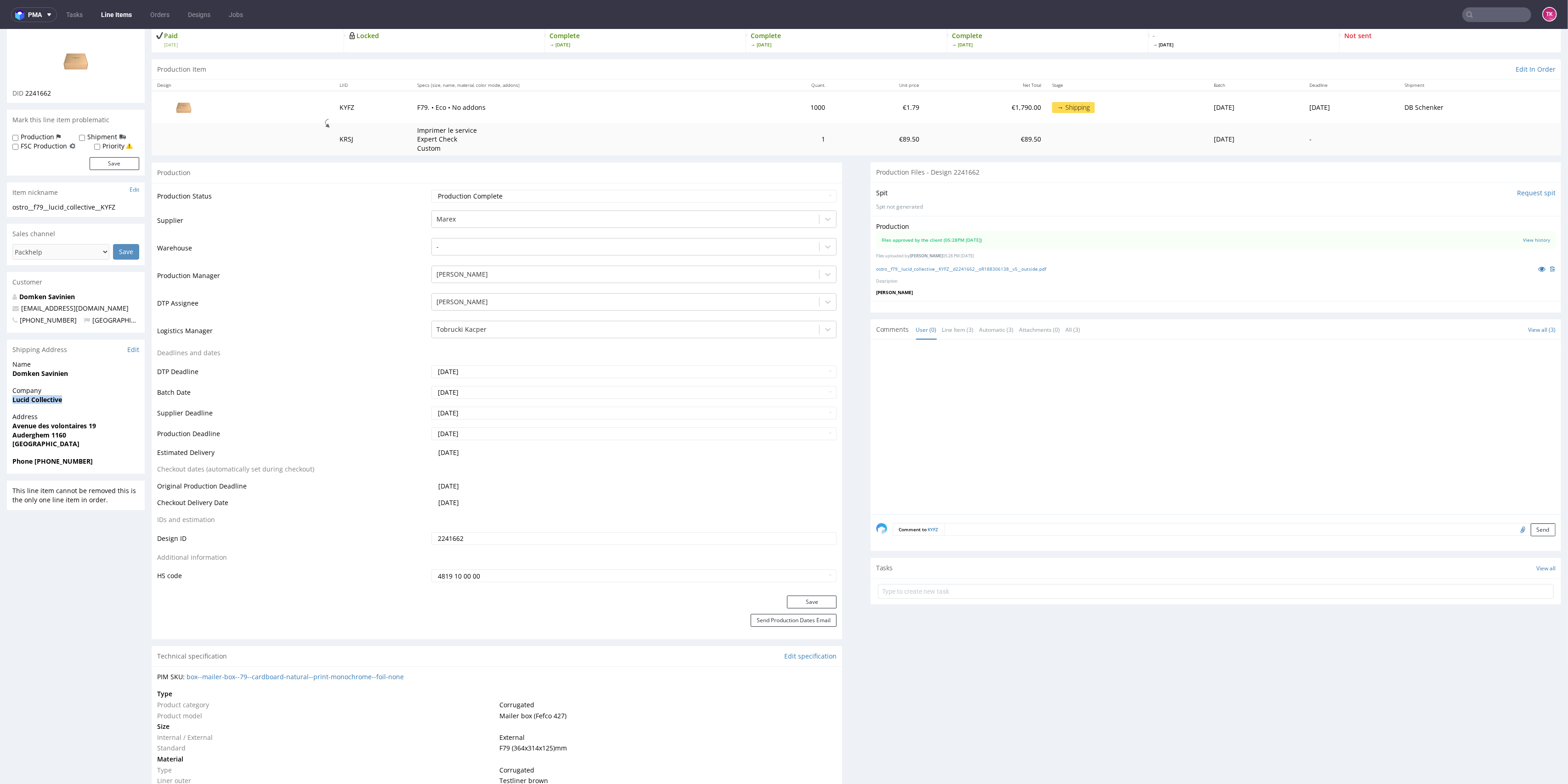
drag, startPoint x: 7, startPoint y: 406, endPoint x: 69, endPoint y: 409, distance: 62.1
click at [69, 409] on div "Company Lucid Collective" at bounding box center [76, 399] width 138 height 26
copy strong "Lucid Collective"
drag, startPoint x: 0, startPoint y: 379, endPoint x: 89, endPoint y: 374, distance: 89.1
click at [89, 374] on div "R188306138 [DATE] 03:11 PM KYFZ Returning DID 2241662 Mark this line item probl…" at bounding box center [784, 719] width 1568 height 1456
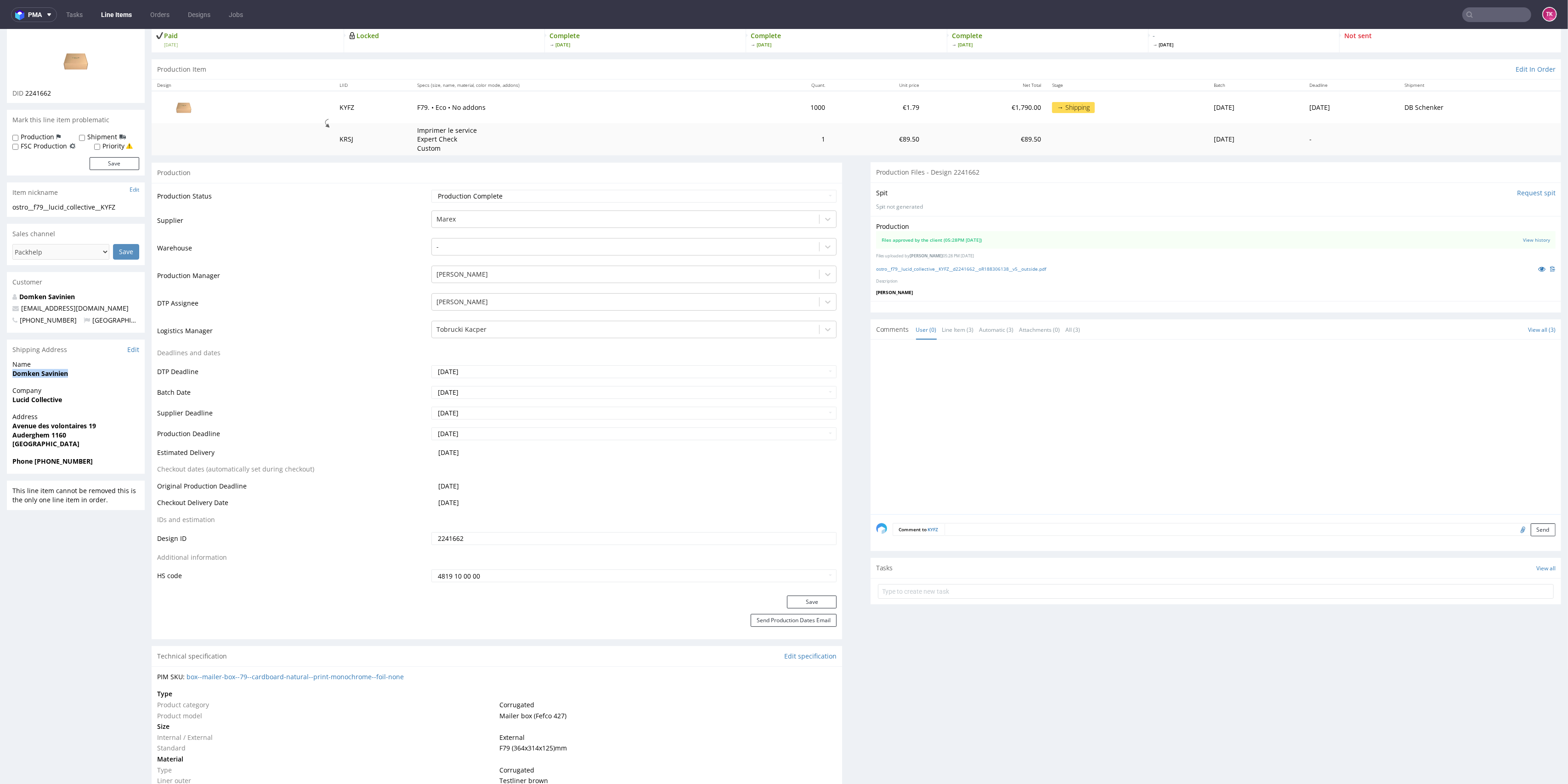
copy strong "Domken Savinien"
click at [47, 435] on strong "Auderghem 1160" at bounding box center [39, 435] width 54 height 9
click at [53, 434] on strong "Auderghem 1160" at bounding box center [39, 435] width 54 height 9
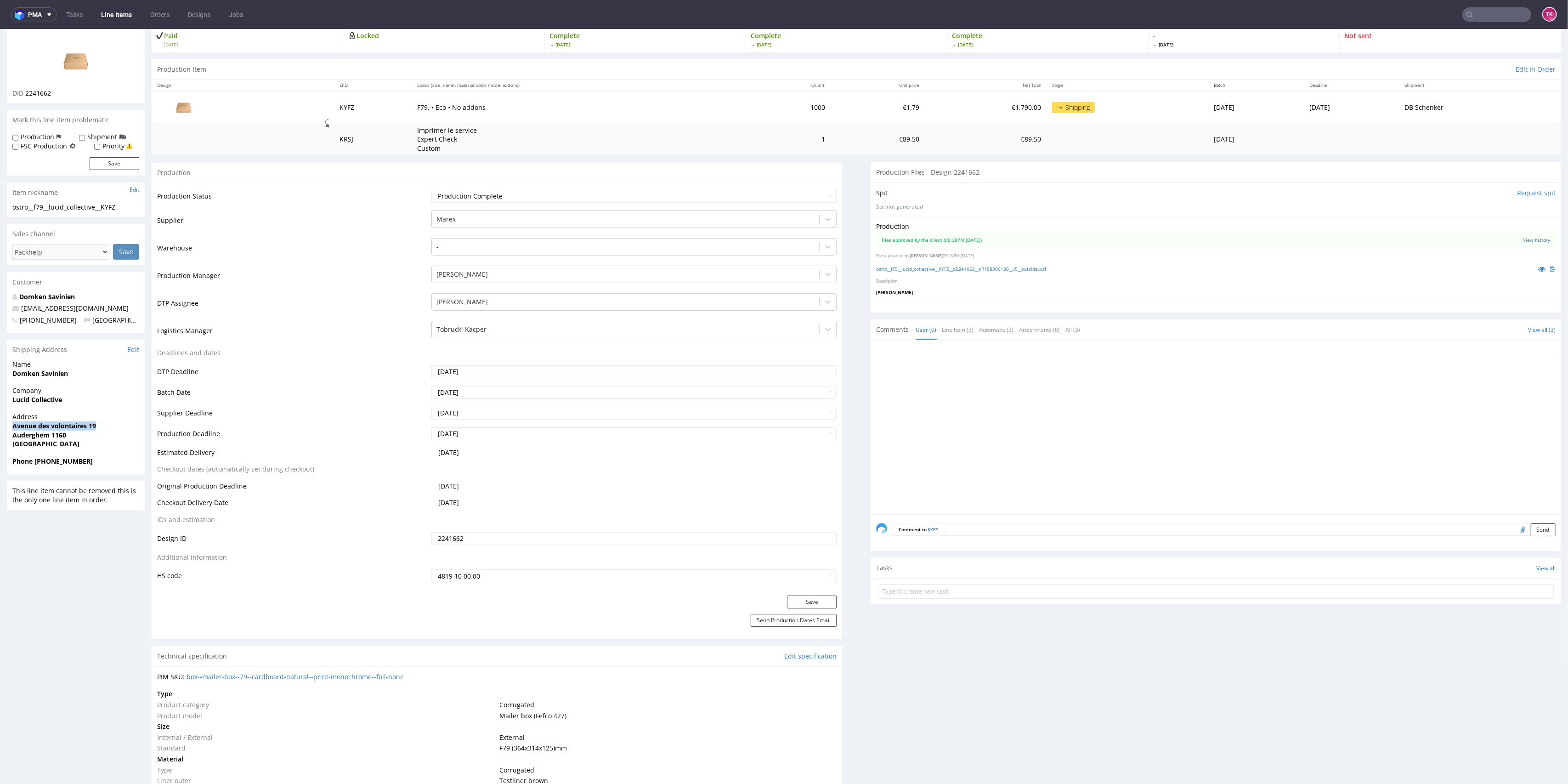
drag, startPoint x: 32, startPoint y: 422, endPoint x: 106, endPoint y: 428, distance: 74.2
click at [106, 429] on div "R188306138 28.07.2025 03:11 PM KYFZ Returning DID 2241662 Mark this line item p…" at bounding box center [784, 719] width 1568 height 1456
copy strong "Avenue des volontaires 19"
drag, startPoint x: 122, startPoint y: 308, endPoint x: 2, endPoint y: 307, distance: 120.0
click at [2, 310] on div "R188306138 28.07.2025 03:11 PM KYFZ Returning DID 2241662 Mark this line item p…" at bounding box center [784, 719] width 1568 height 1456
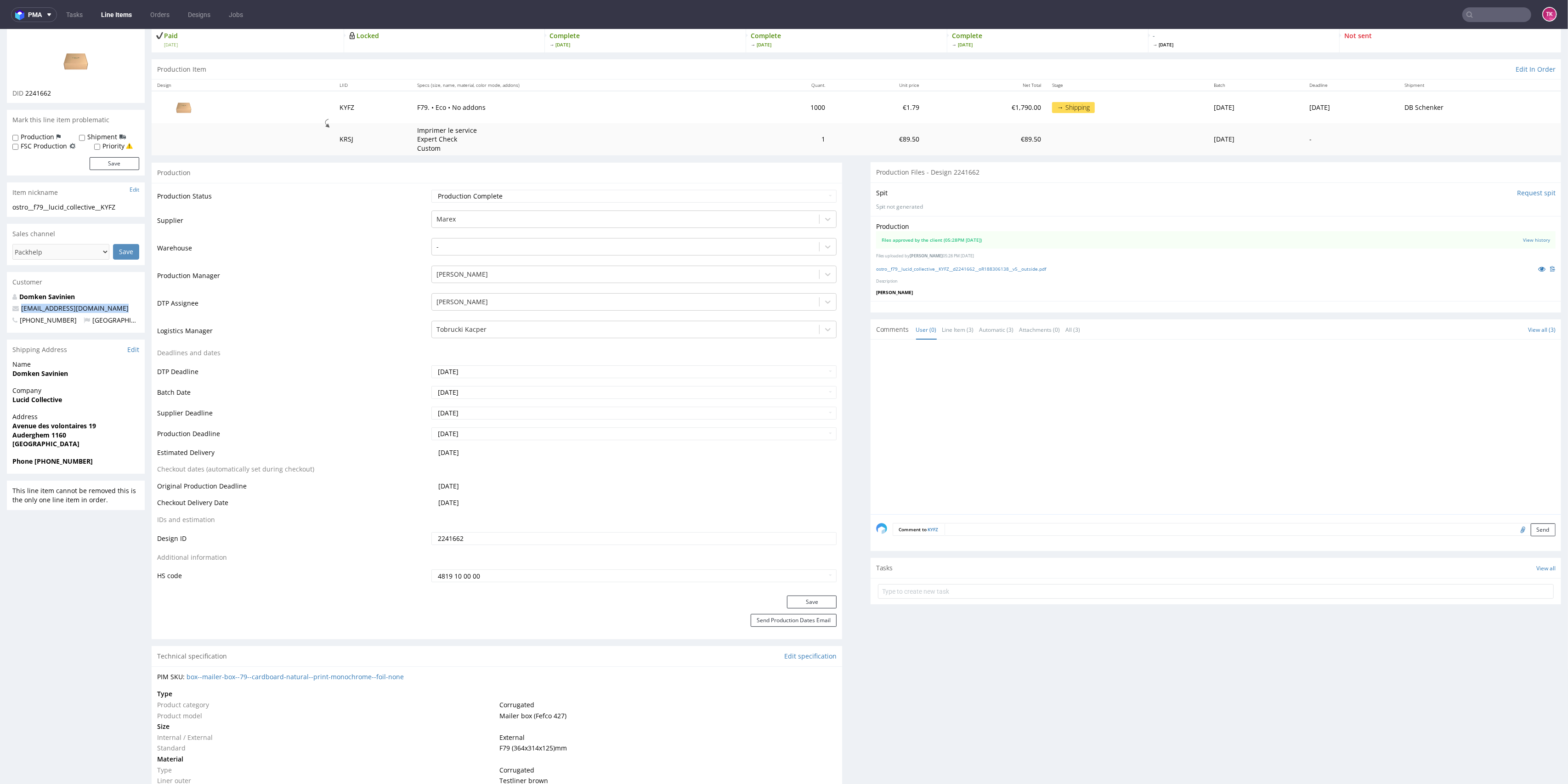
copy span "[EMAIL_ADDRESS][DOMAIN_NAME]"
drag, startPoint x: 34, startPoint y: 456, endPoint x: 92, endPoint y: 462, distance: 58.3
click at [92, 462] on span "Phone +32495216798" at bounding box center [75, 461] width 126 height 9
copy strong "+32495216798"
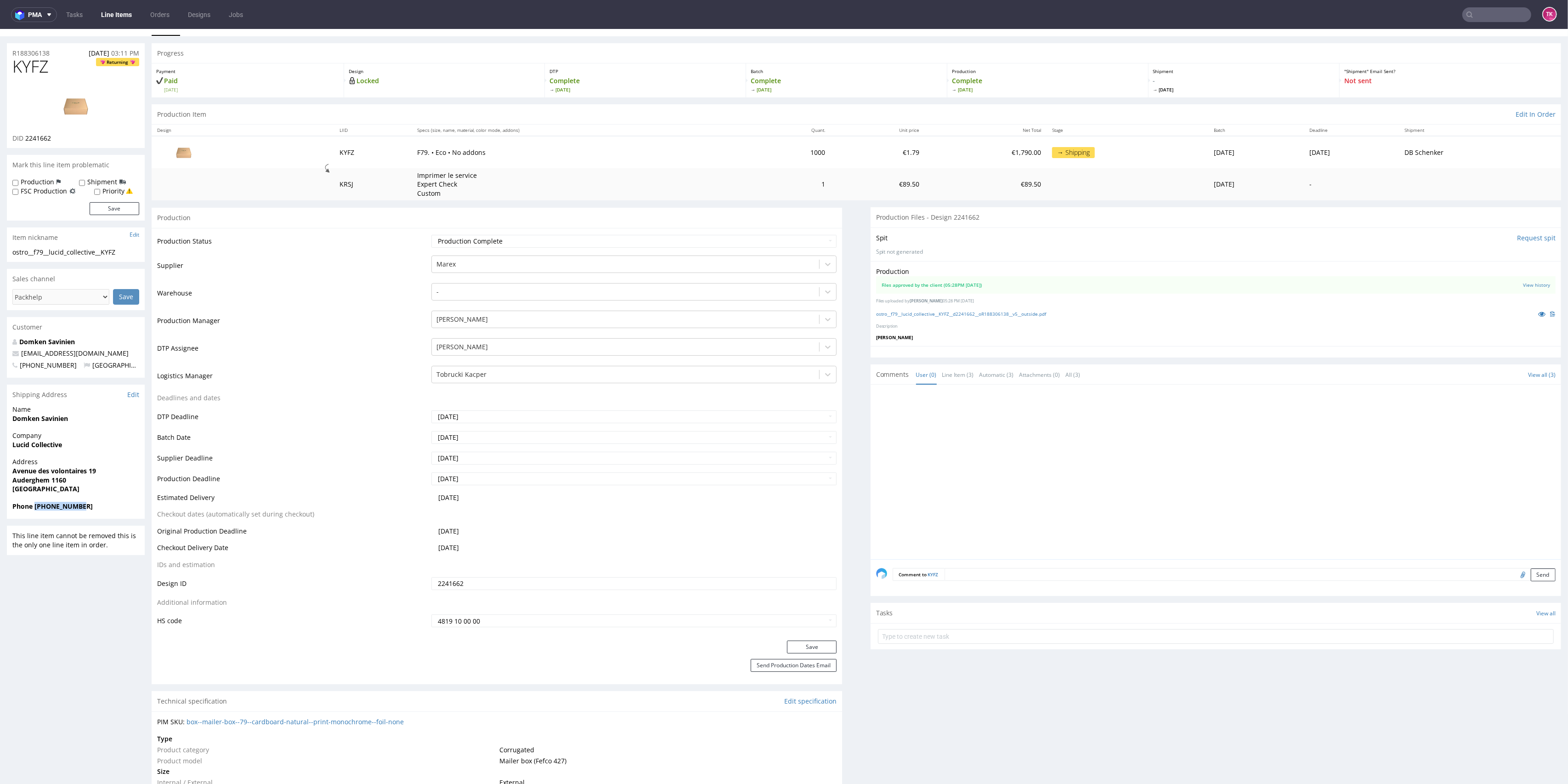
scroll to position [0, 0]
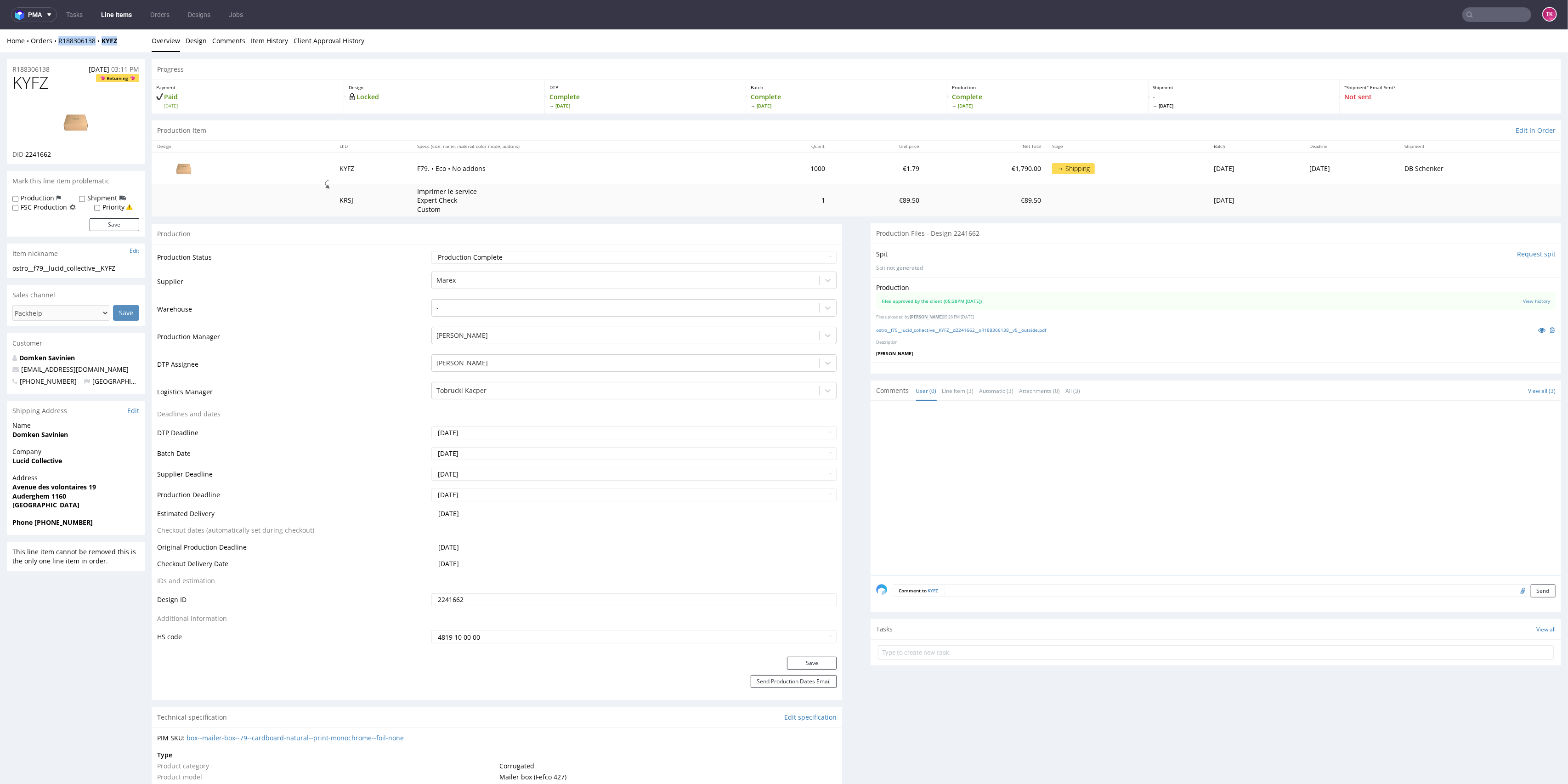
drag, startPoint x: 133, startPoint y: 48, endPoint x: 55, endPoint y: 46, distance: 78.0
click at [55, 46] on div "Home Orders R188306138 KYFZ Overview Design Comments Item History Client Approv…" at bounding box center [784, 41] width 1568 height 23
copy div "R188306138 KYFZ"
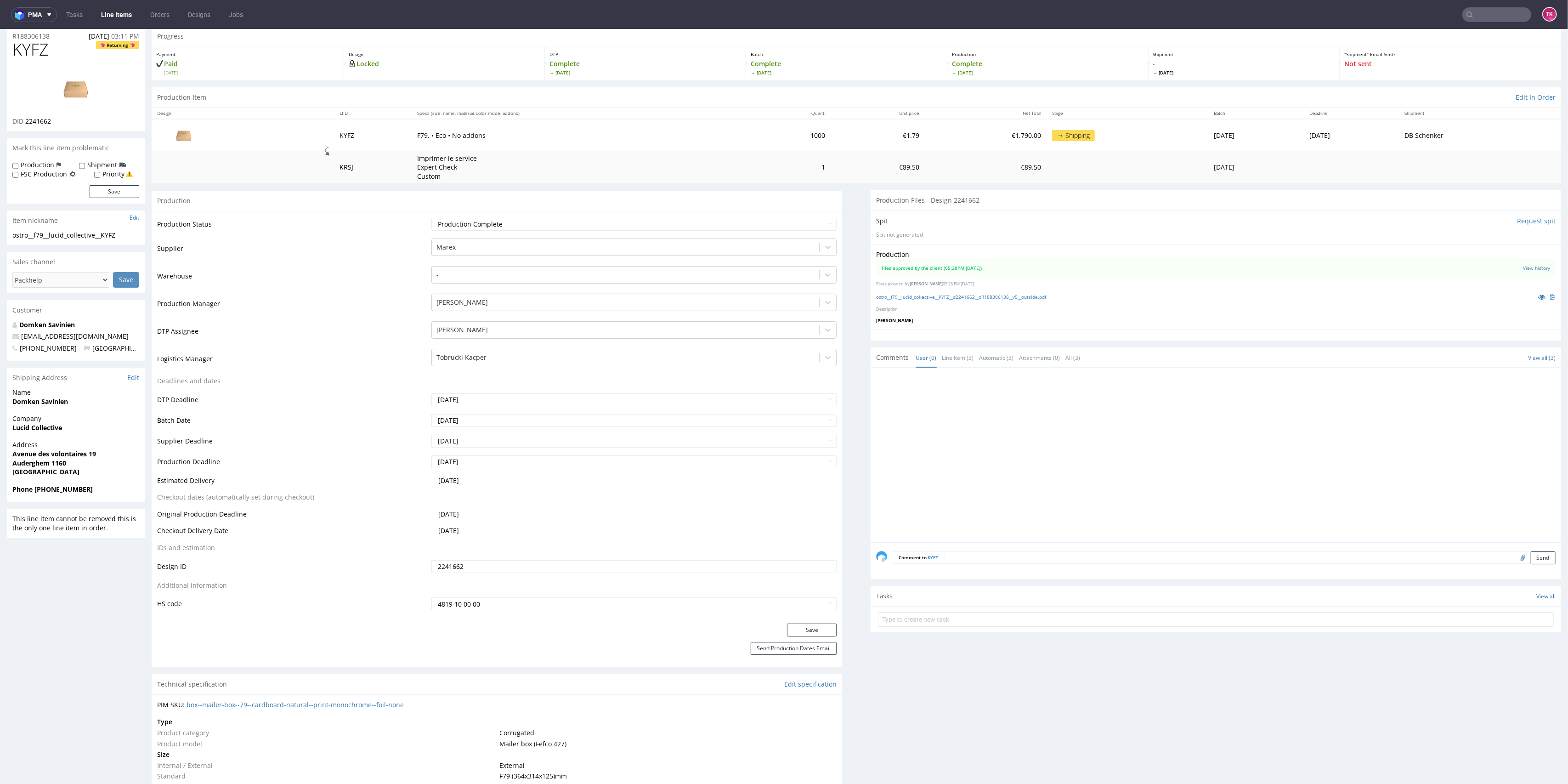
scroll to position [728, 0]
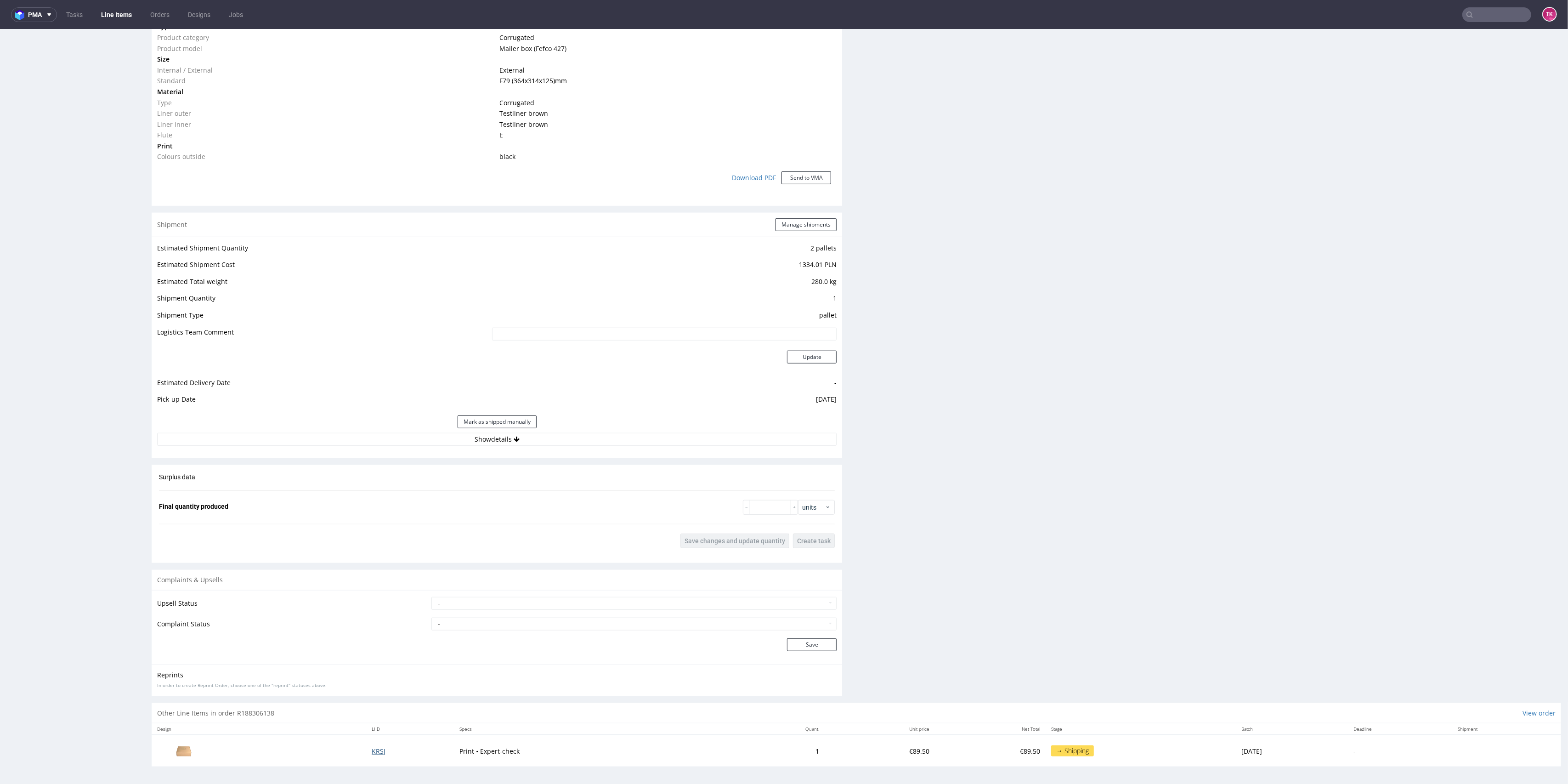
click at [375, 746] on span "KRSJ" at bounding box center [378, 751] width 13 height 9
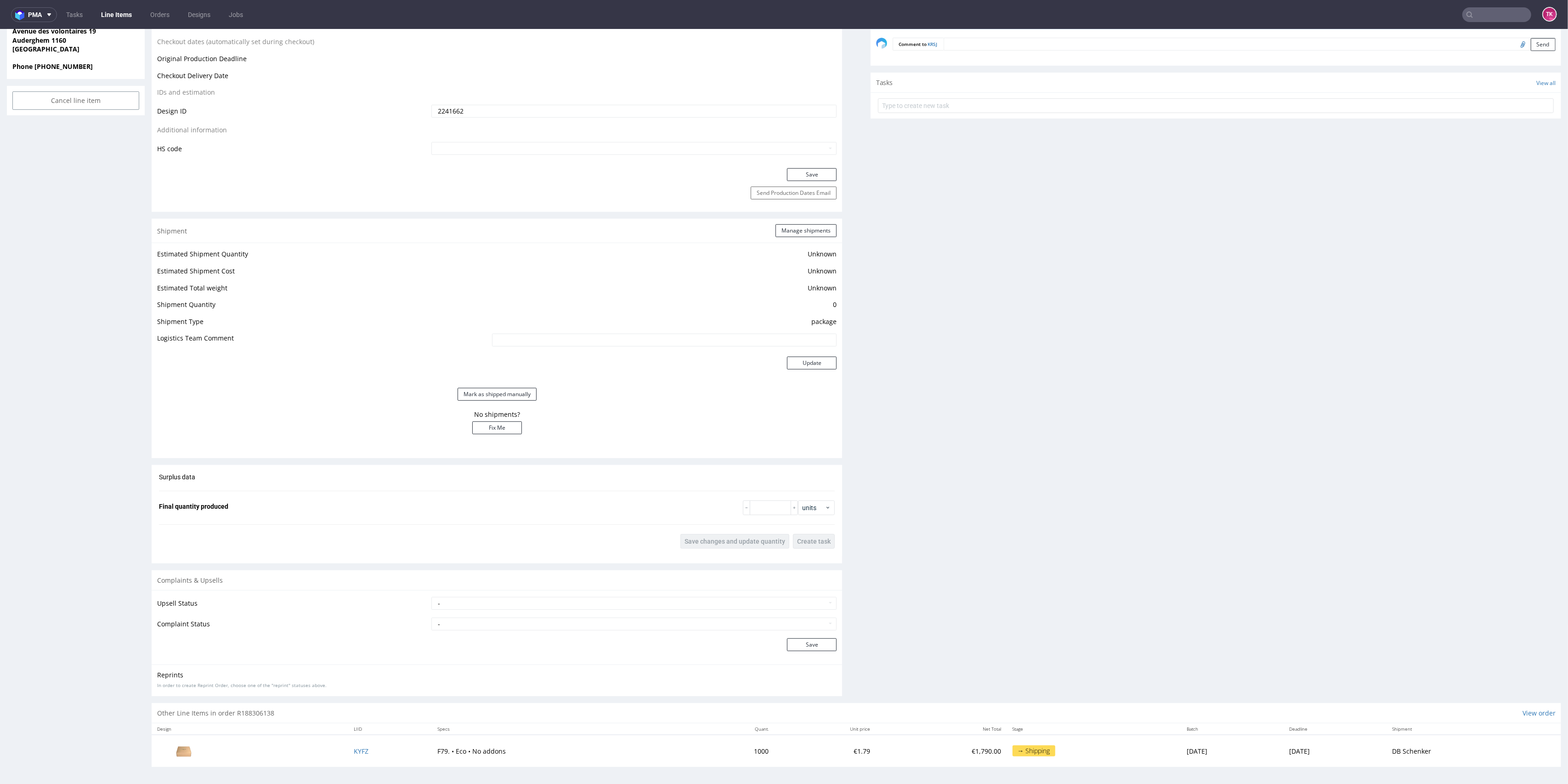
scroll to position [3, 0]
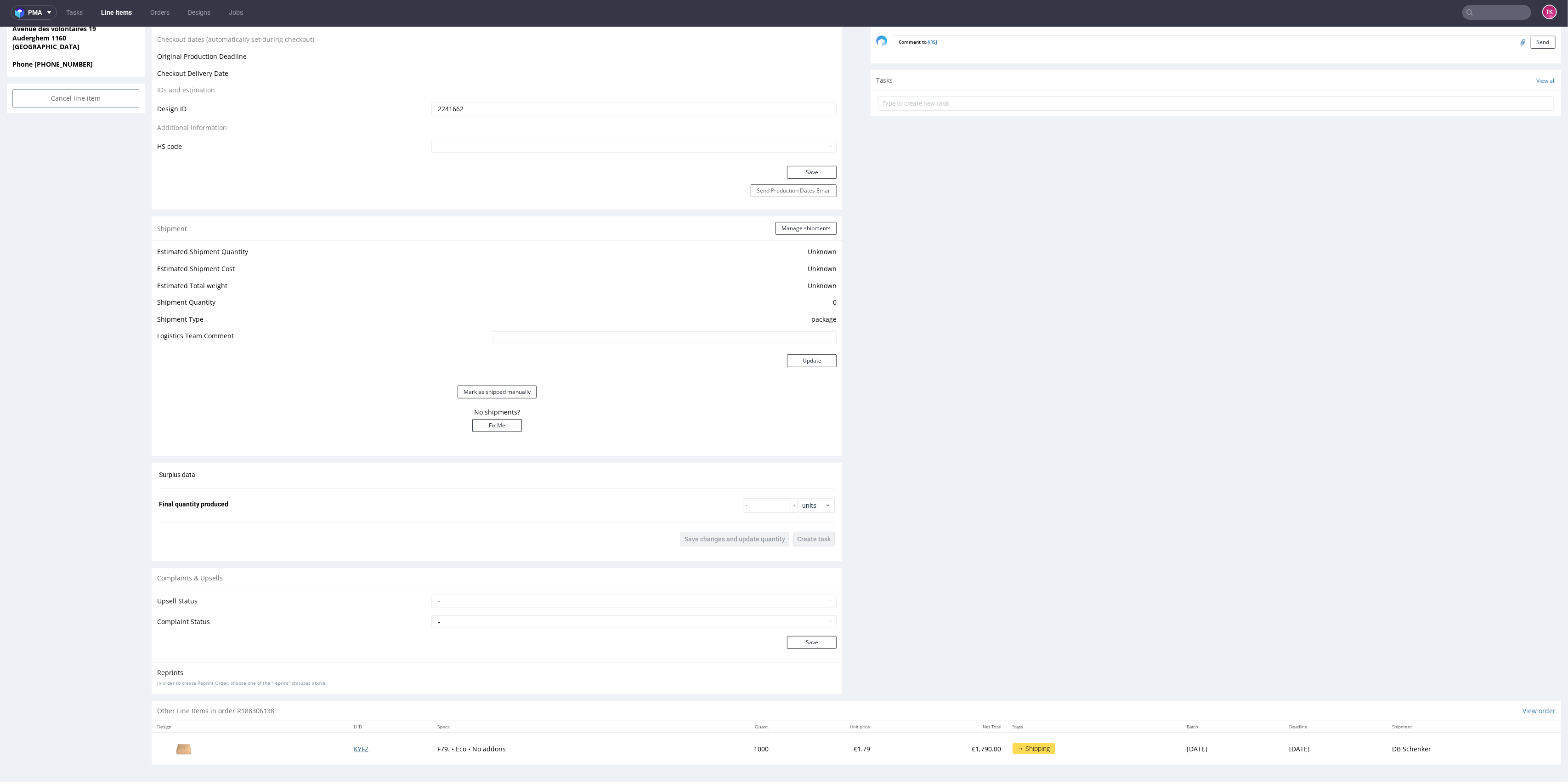
click at [354, 745] on span "KYFZ" at bounding box center [361, 749] width 14 height 9
click at [354, 749] on span "KYFZ" at bounding box center [361, 749] width 14 height 9
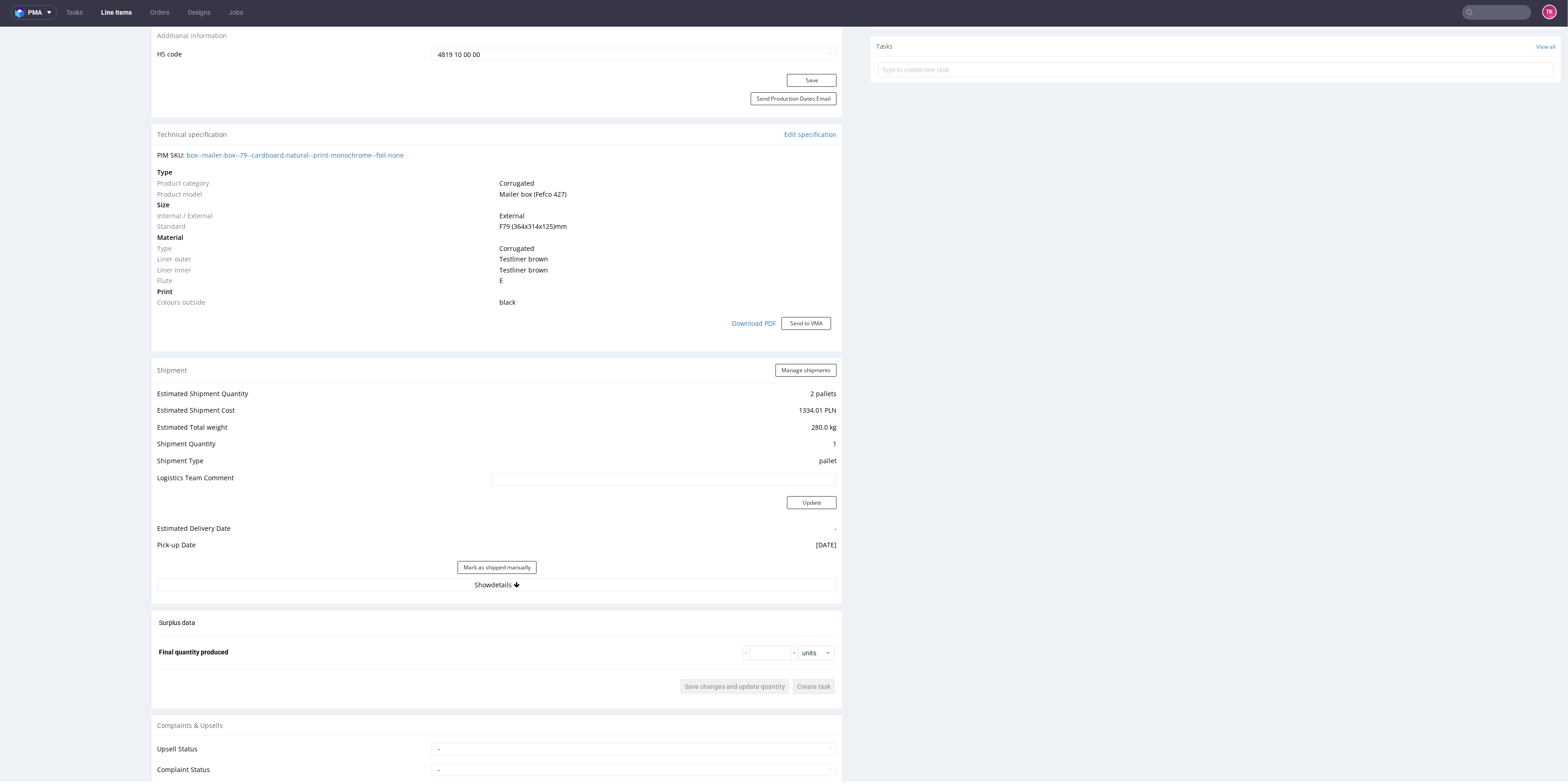
scroll to position [674, 0]
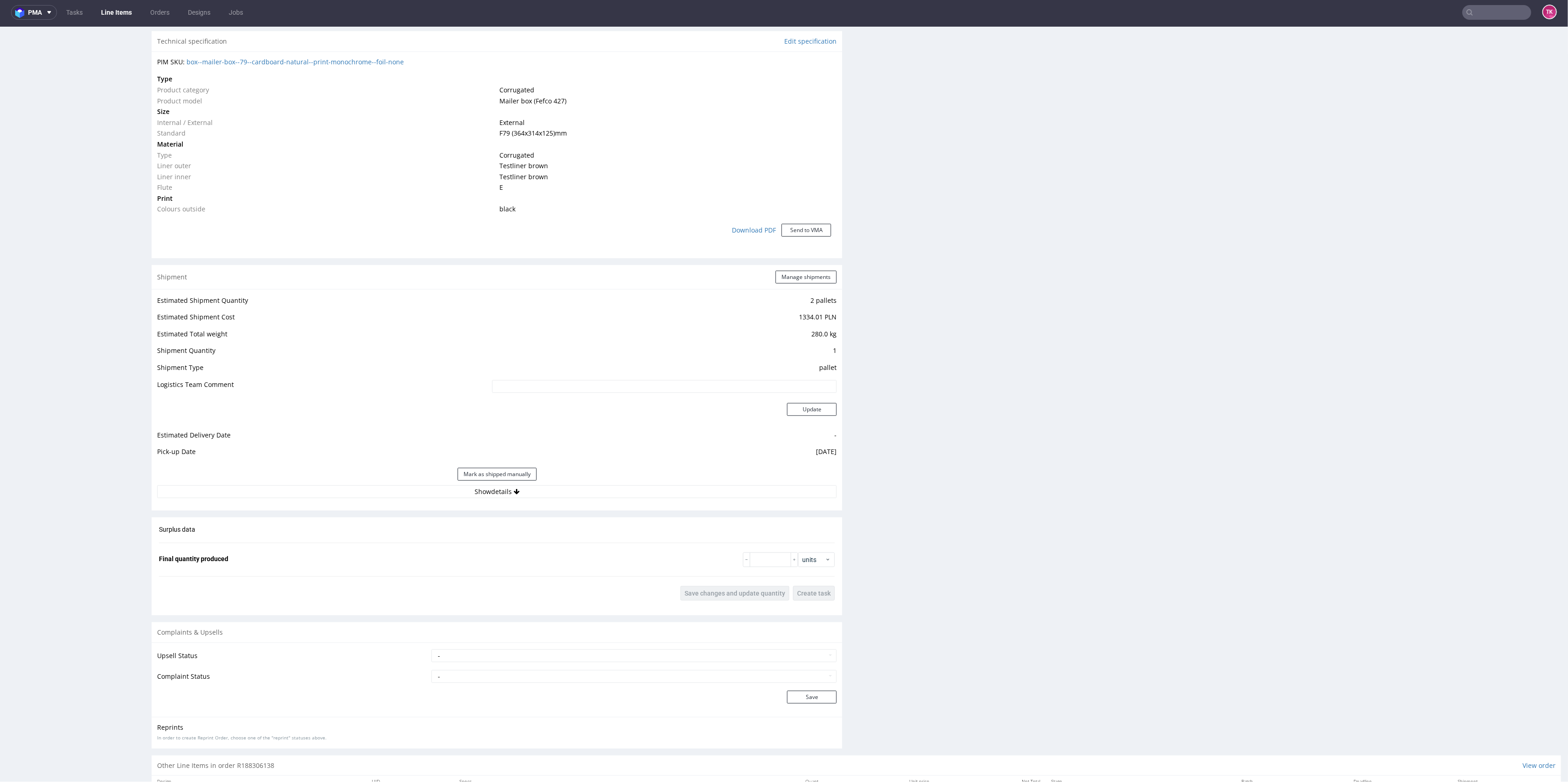
drag, startPoint x: 551, startPoint y: 476, endPoint x: 549, endPoint y: 481, distance: 5.4
click at [549, 480] on div "Mark as shipped manually" at bounding box center [496, 474] width 679 height 22
click at [549, 482] on div "Mark as shipped manually" at bounding box center [496, 474] width 679 height 22
click at [556, 493] on button "Show details" at bounding box center [496, 491] width 679 height 13
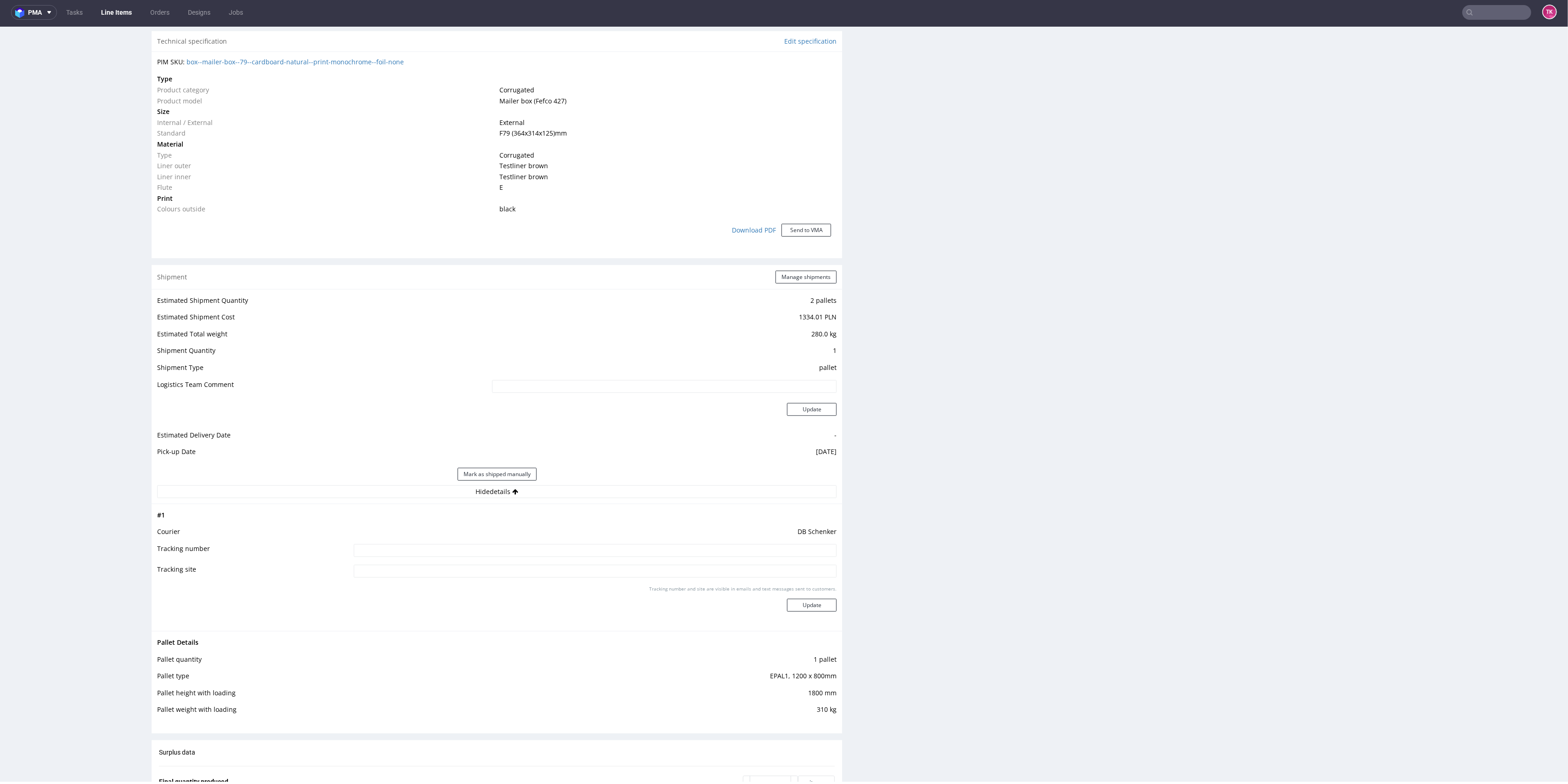
click at [483, 549] on input at bounding box center [595, 550] width 483 height 13
paste input "PLWAW508025709"
type input "PLWAW508025709"
click at [787, 603] on button "Update" at bounding box center [811, 605] width 49 height 13
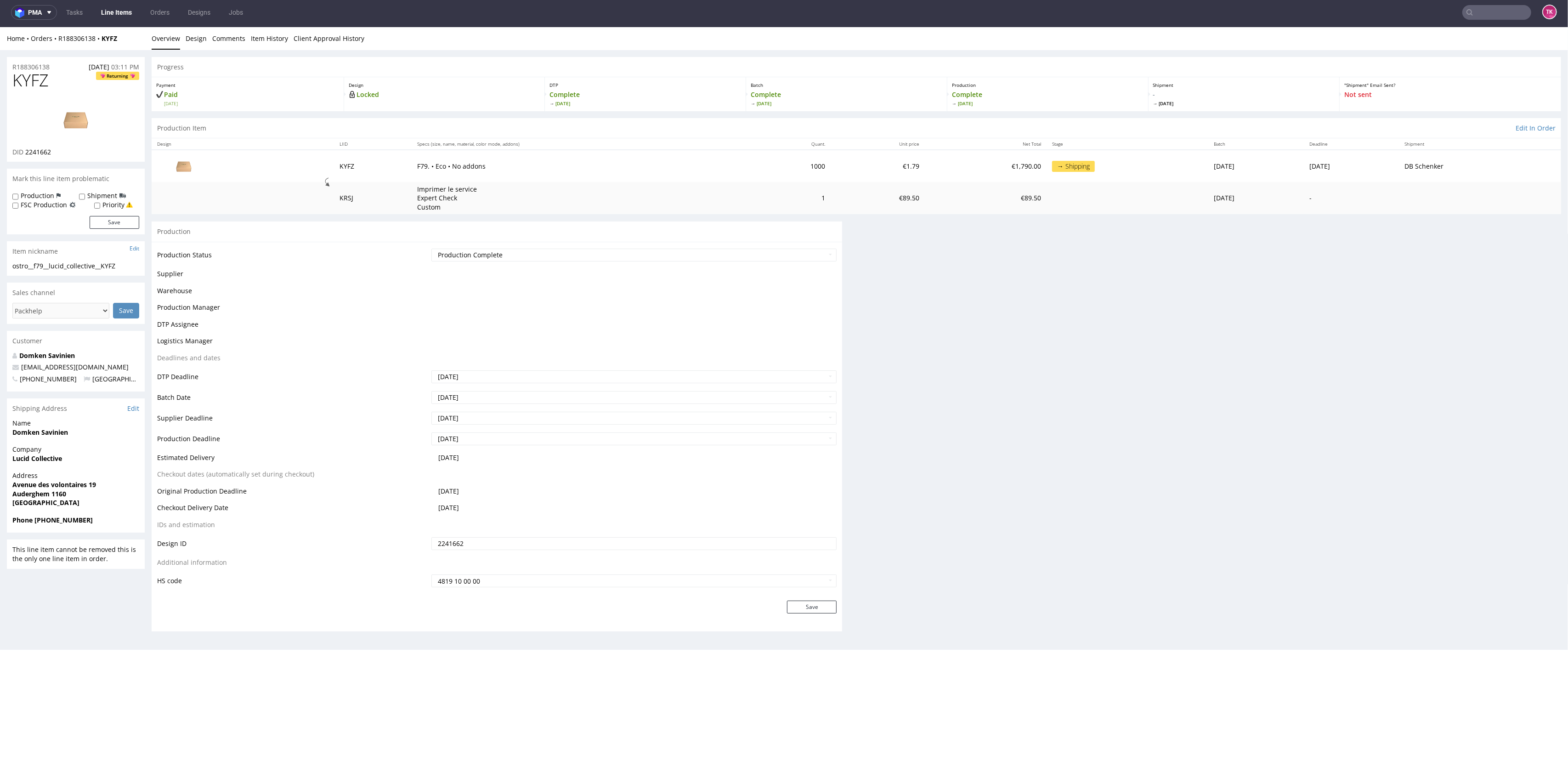
scroll to position [0, 0]
click at [124, 14] on link "Line Items" at bounding box center [116, 13] width 42 height 14
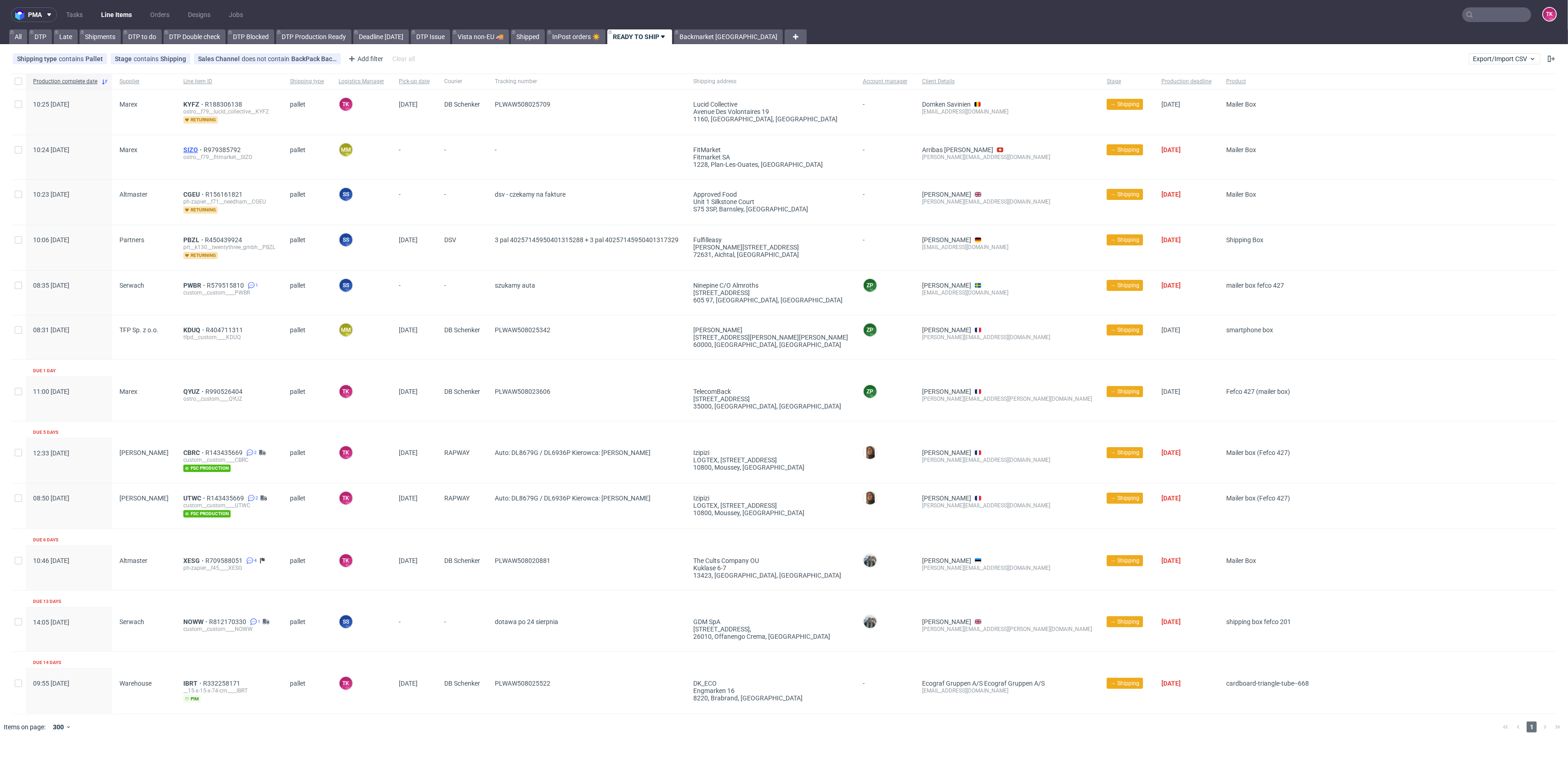
click at [184, 146] on span "SIZO" at bounding box center [194, 150] width 21 height 7
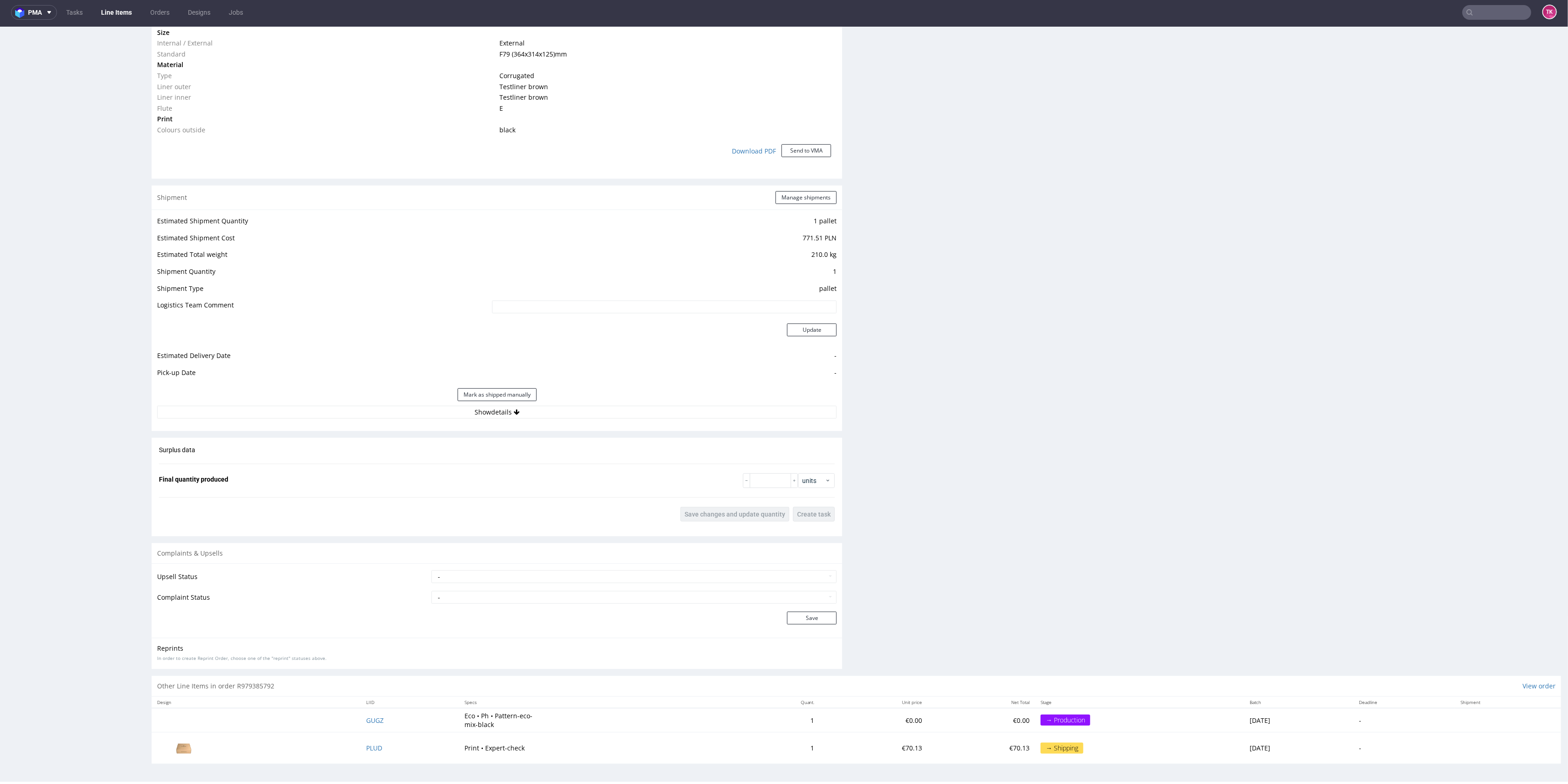
scroll to position [3, 0]
click at [573, 406] on button "Show details" at bounding box center [496, 412] width 679 height 13
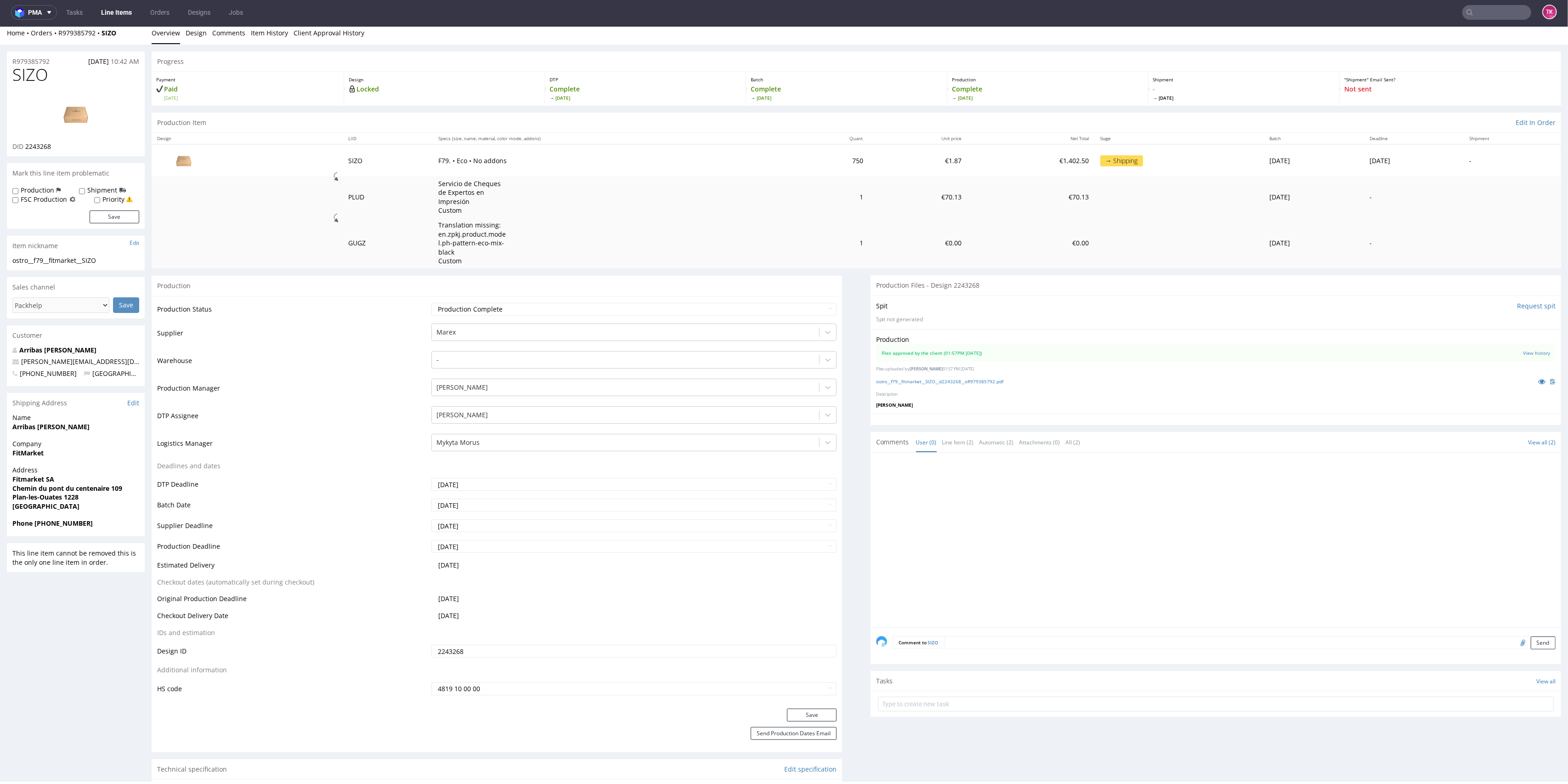
scroll to position [0, 0]
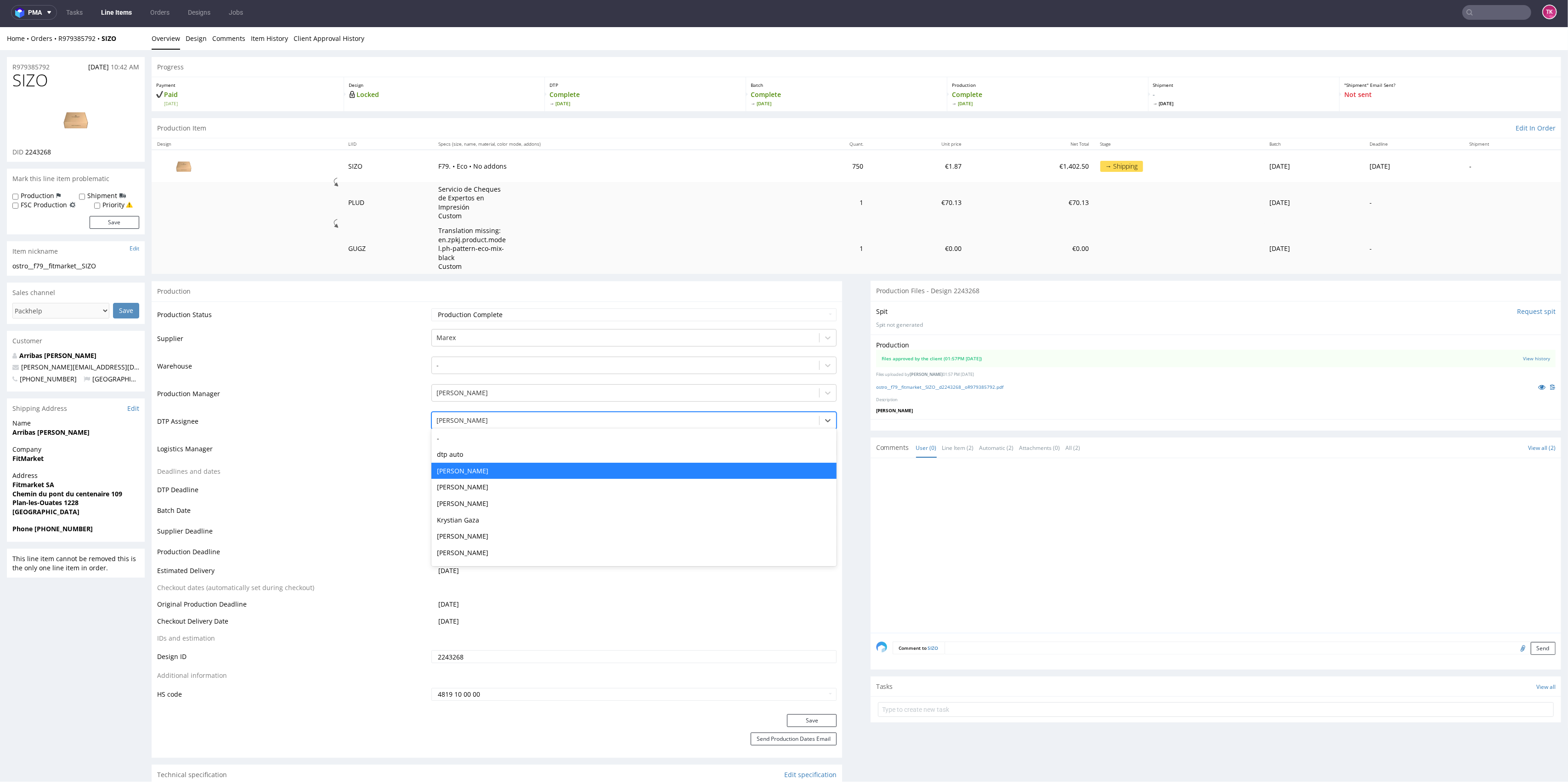
click at [468, 421] on div at bounding box center [625, 420] width 378 height 11
click at [390, 411] on td "DTP Assignee" at bounding box center [292, 424] width 271 height 28
click at [457, 448] on div at bounding box center [625, 448] width 378 height 11
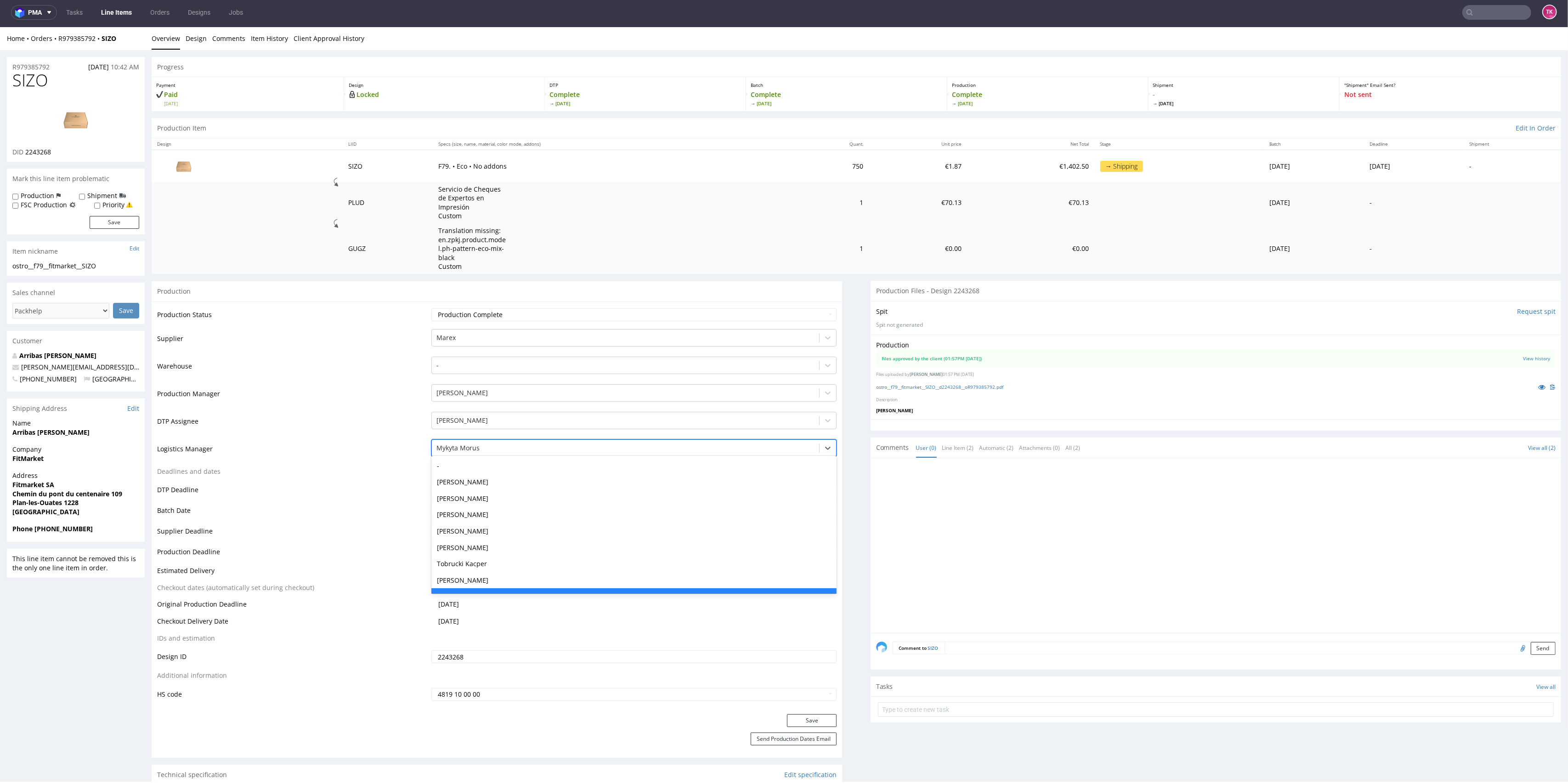
scroll to position [17, 0]
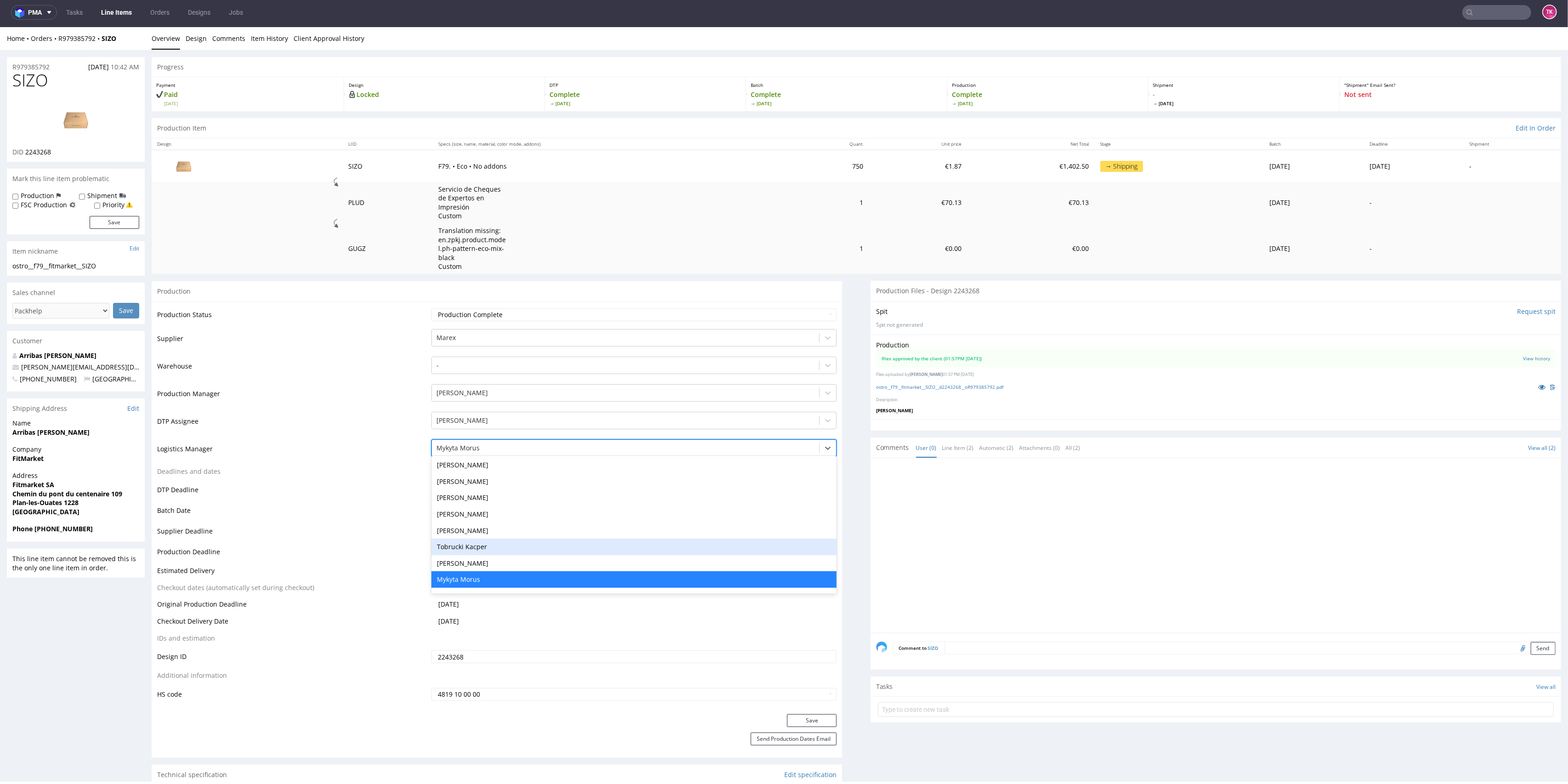
click at [478, 548] on div "Tobrucki Kacper" at bounding box center [633, 547] width 406 height 16
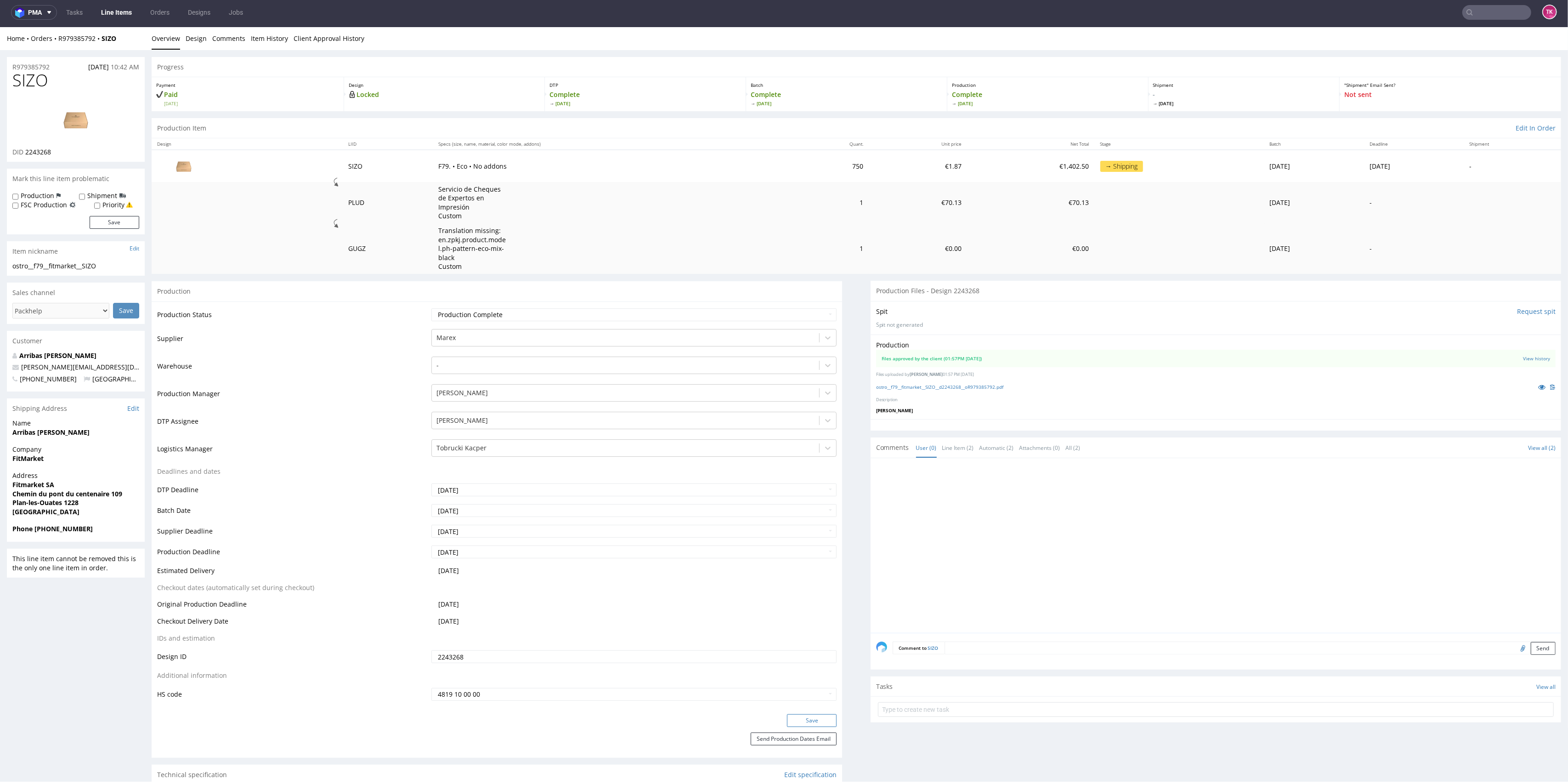
click at [814, 723] on button "Save" at bounding box center [811, 720] width 49 height 13
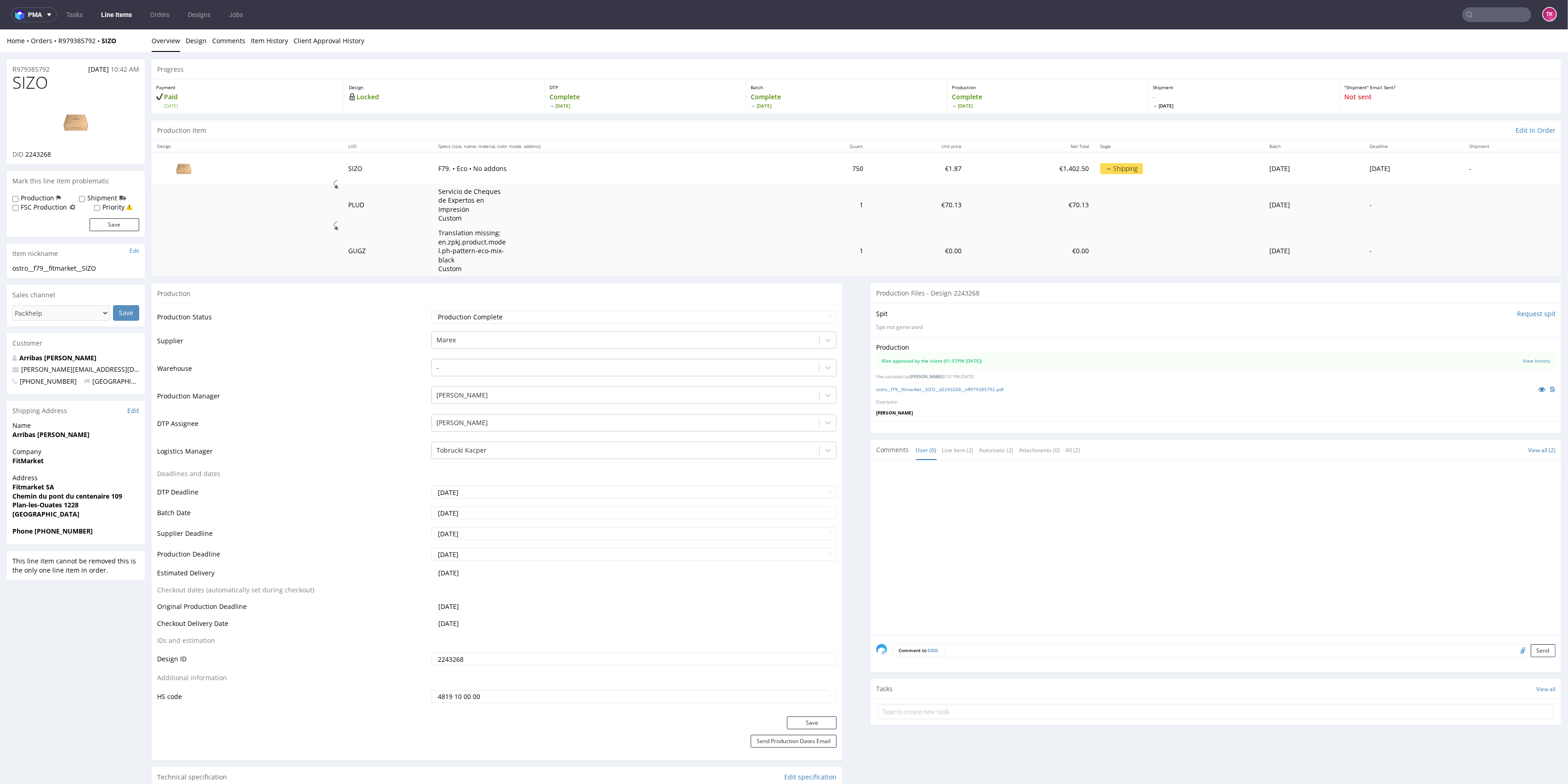
scroll to position [0, 0]
drag, startPoint x: 122, startPoint y: 47, endPoint x: 55, endPoint y: 49, distance: 67.0
click at [55, 49] on div "Home Orders R979385792 SIZO Overview Design Comments Item History Client Approv…" at bounding box center [784, 41] width 1568 height 23
copy div "R979385792 SIZO"
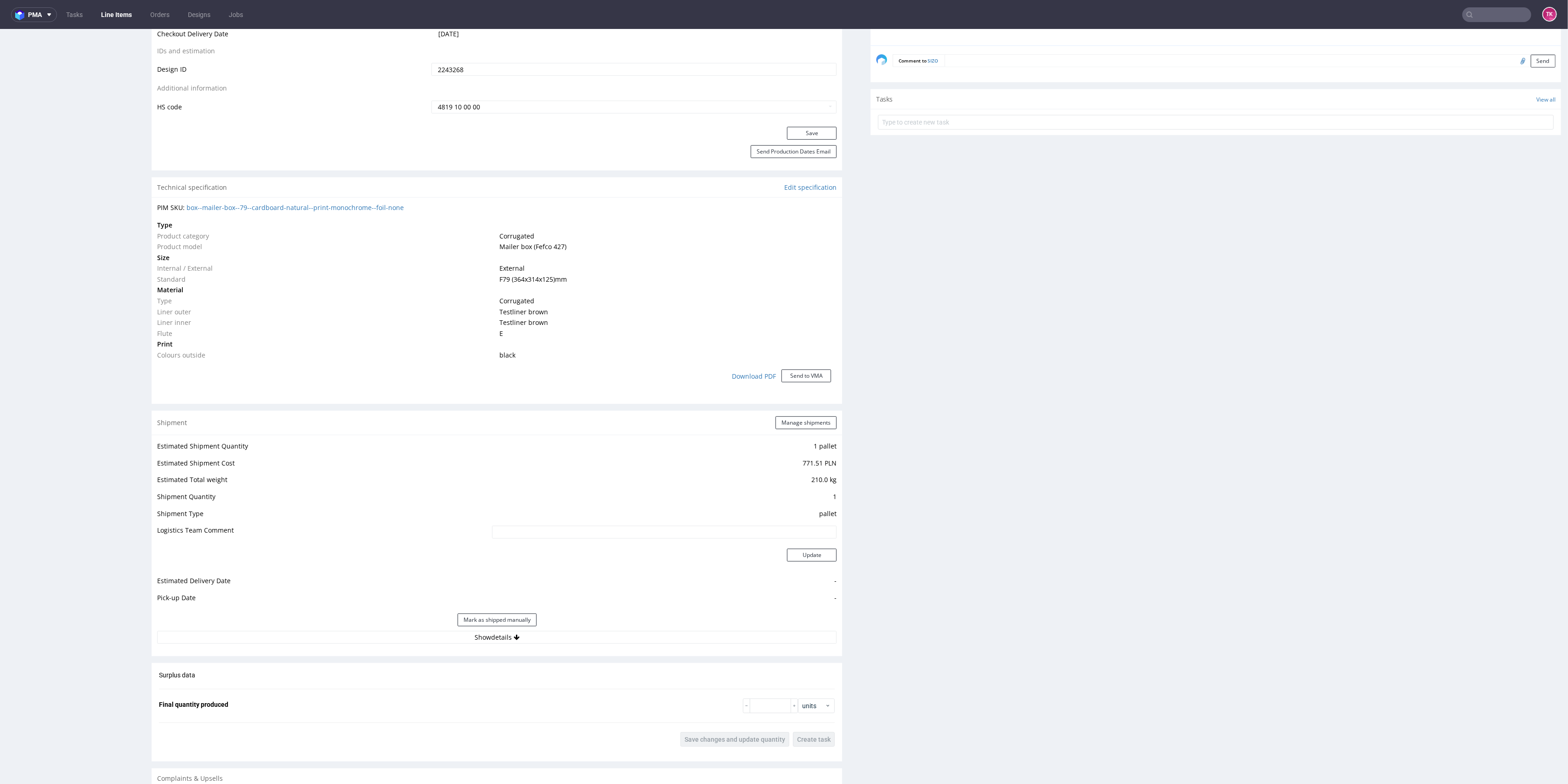
scroll to position [612, 0]
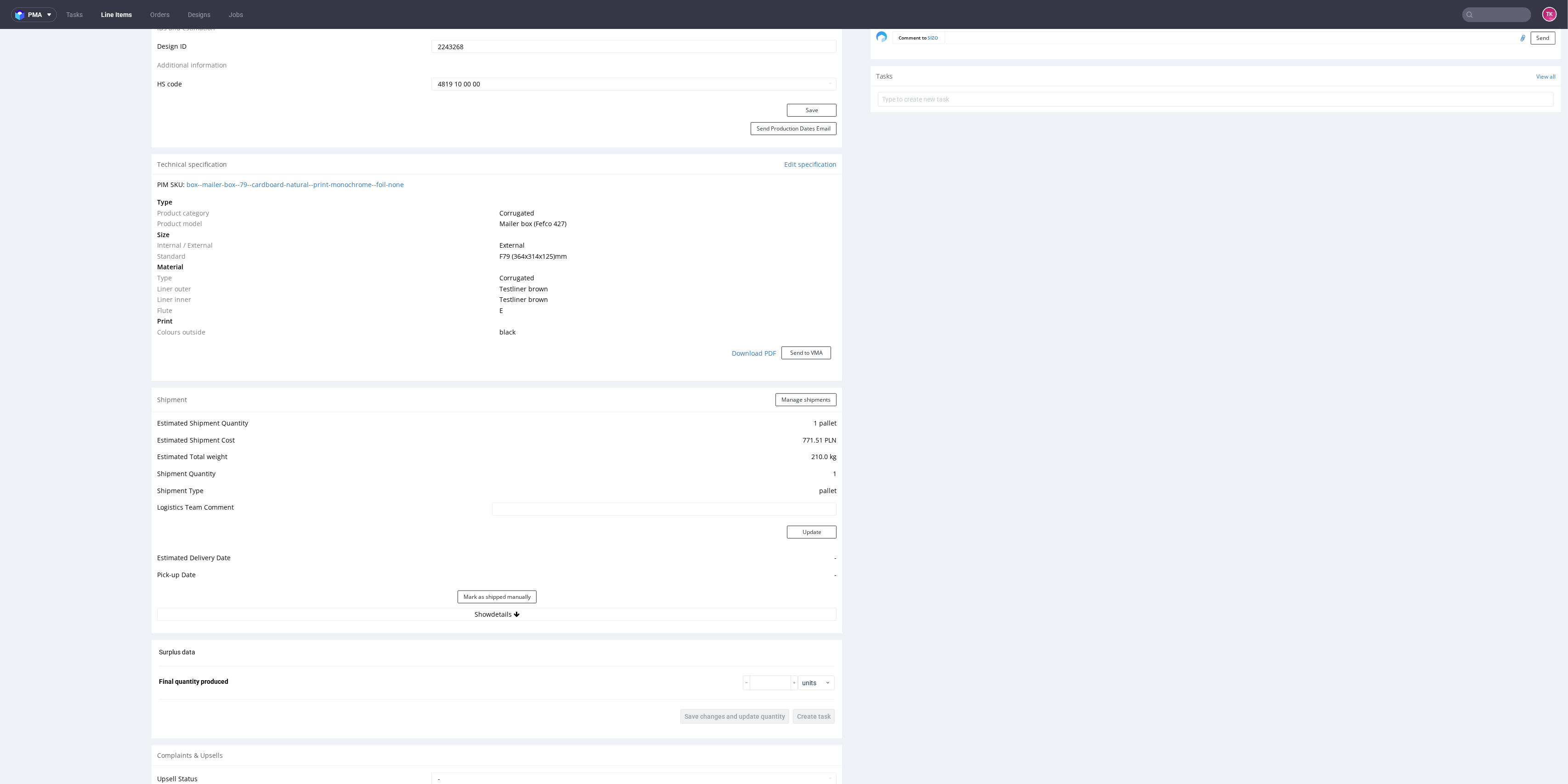
click at [575, 626] on div "Shipment Manage shipments Estimated Shipment Quantity 1 pallet Estimated Shipme…" at bounding box center [496, 511] width 691 height 246
click at [572, 621] on div "Estimated Shipment Quantity 1 pallet Estimated Shipment Cost 771.51 PLN Estimat…" at bounding box center [496, 518] width 691 height 214
click at [569, 614] on button "Show details" at bounding box center [496, 614] width 679 height 13
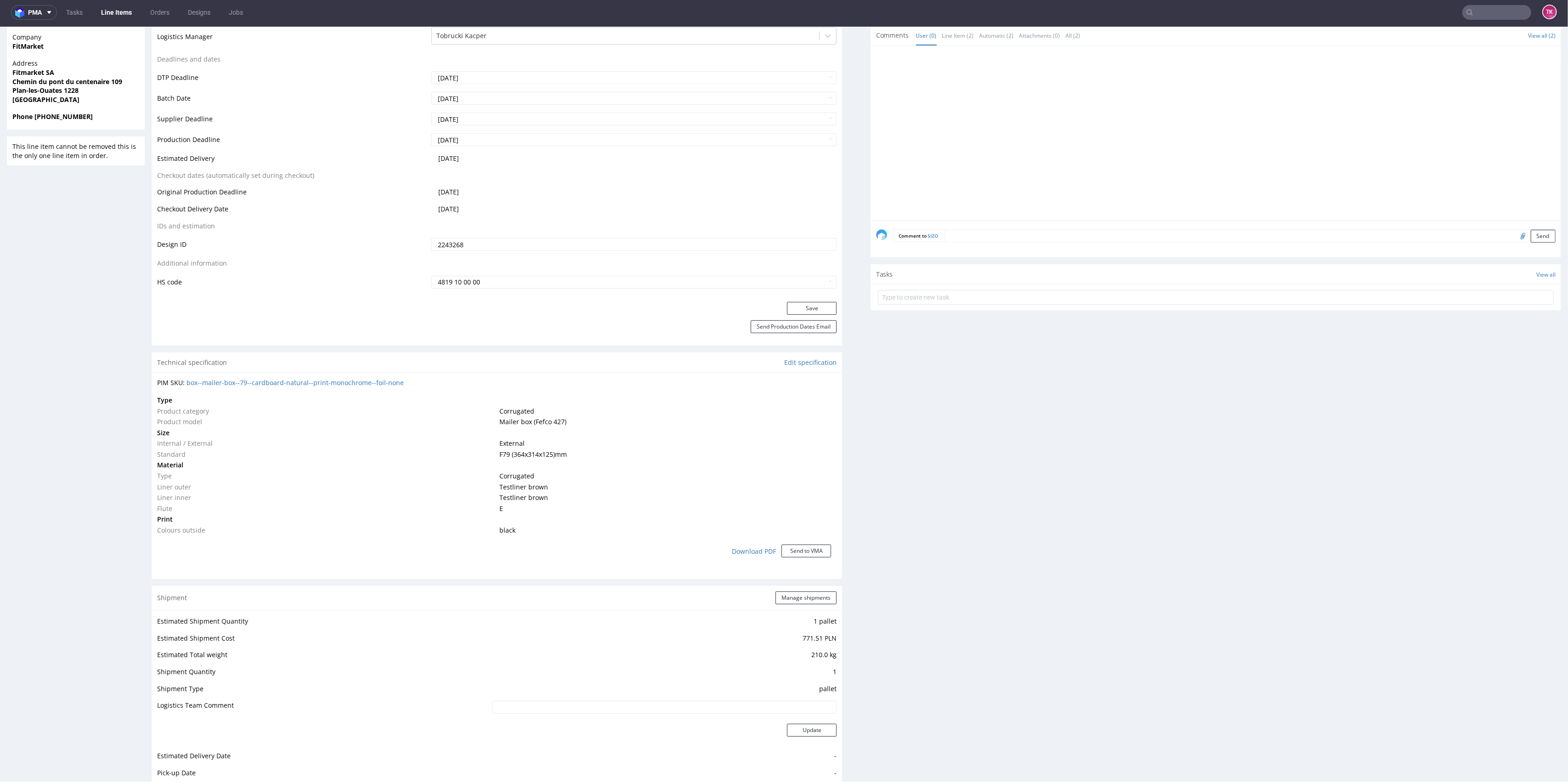
scroll to position [431, 0]
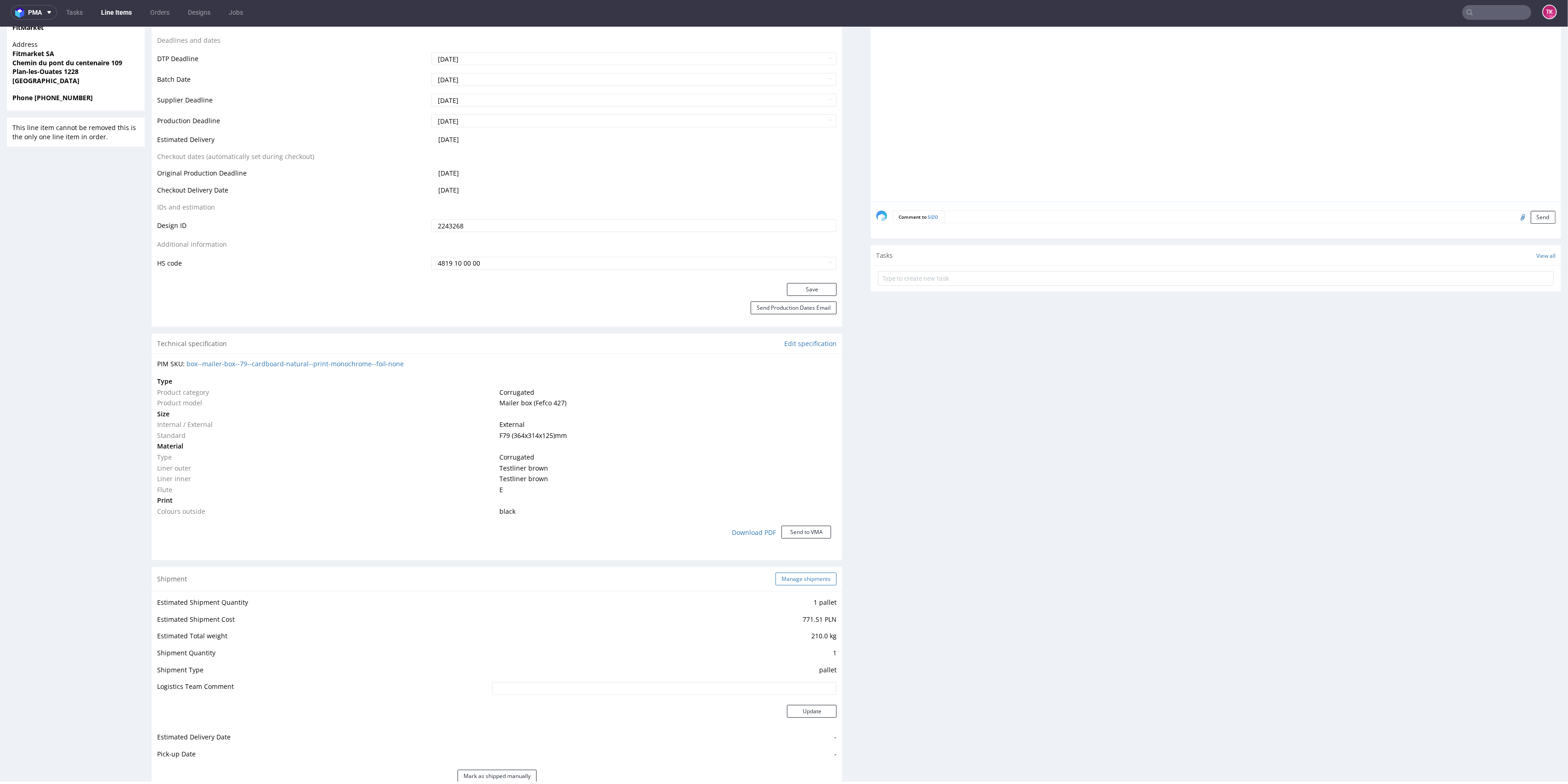
click at [805, 574] on button "Manage shipments" at bounding box center [806, 579] width 61 height 13
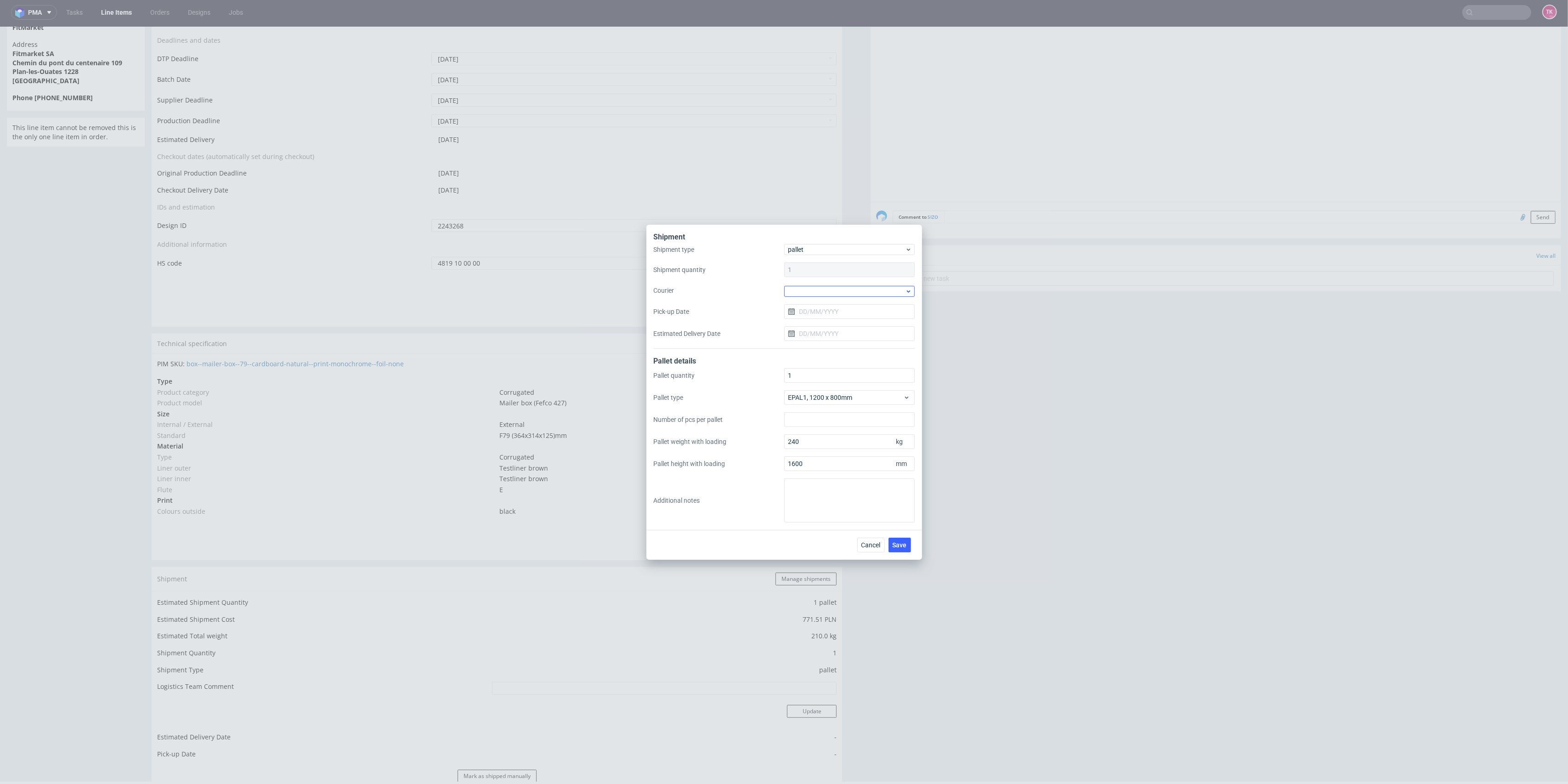
click at [823, 289] on div at bounding box center [849, 291] width 131 height 11
drag, startPoint x: 833, startPoint y: 340, endPoint x: 834, endPoint y: 332, distance: 8.1
click at [832, 340] on div "DB Schenker" at bounding box center [849, 343] width 123 height 16
click at [825, 305] on input "Pick-up Date" at bounding box center [849, 310] width 131 height 14
drag, startPoint x: 846, startPoint y: 409, endPoint x: 857, endPoint y: 417, distance: 13.6
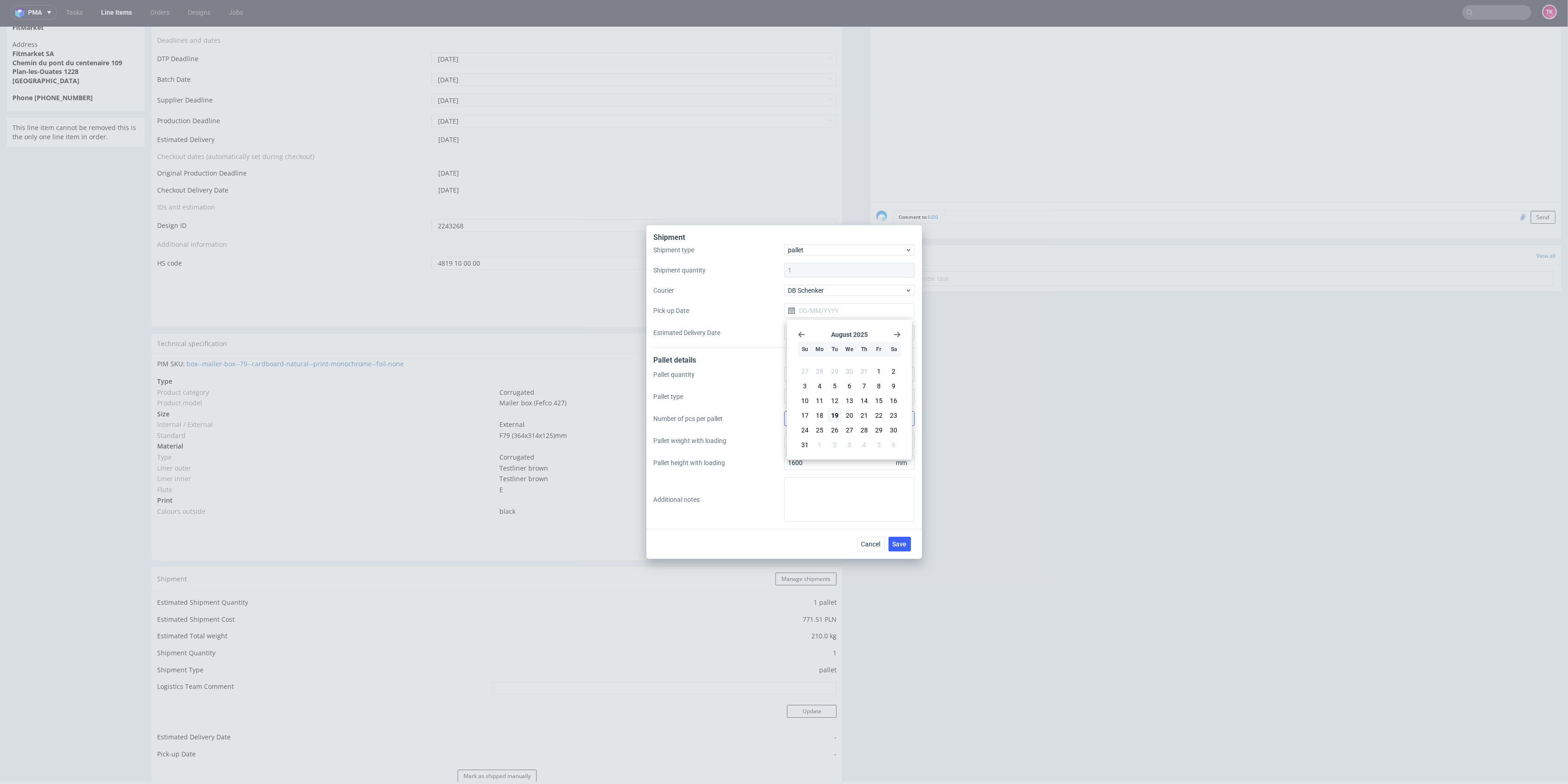
click at [847, 409] on button "20" at bounding box center [849, 415] width 14 height 14
type input "20/08/2025"
click at [910, 547] on button "Save" at bounding box center [899, 544] width 22 height 14
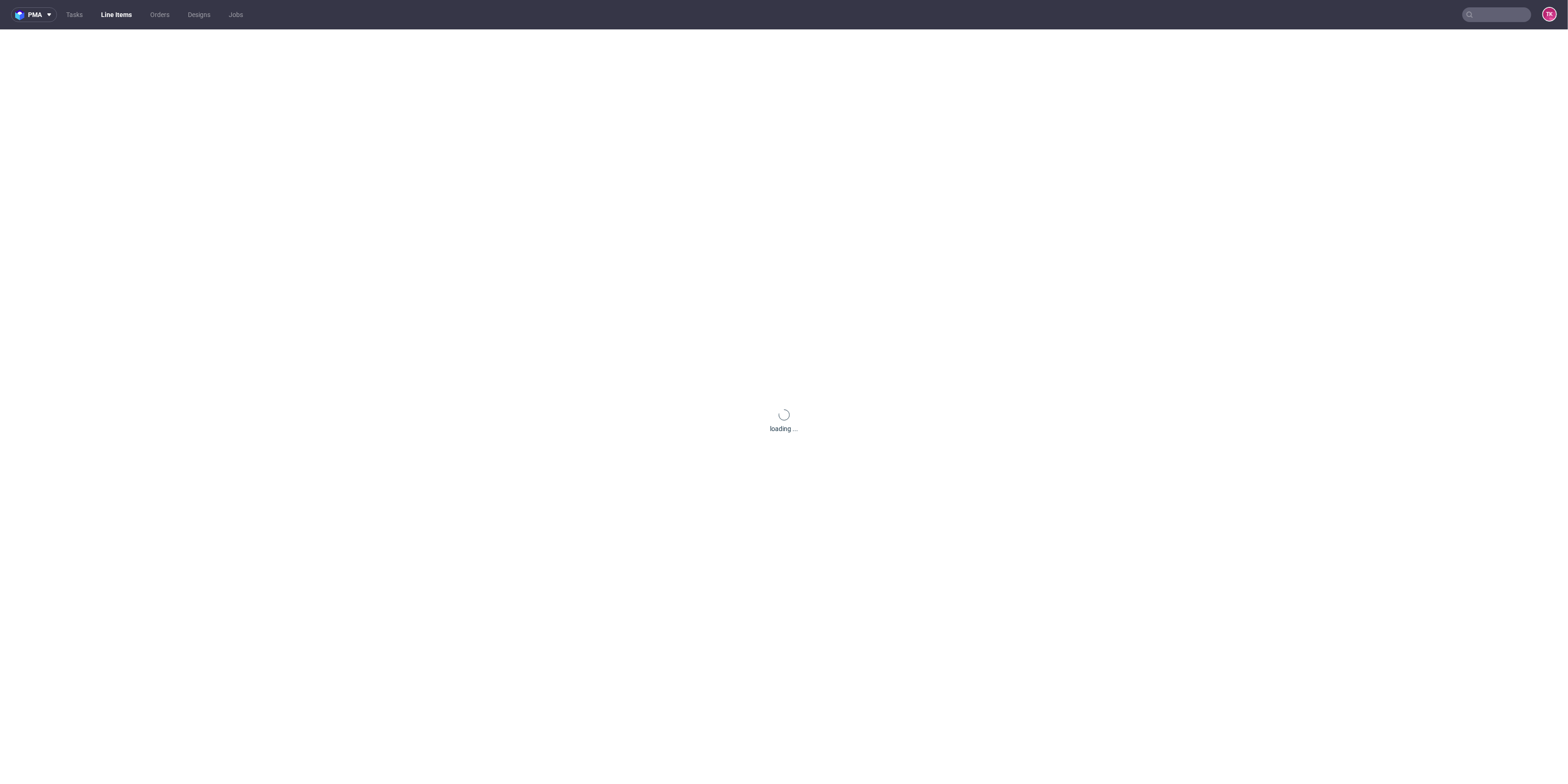
click at [114, 16] on link "Line Items" at bounding box center [116, 14] width 42 height 14
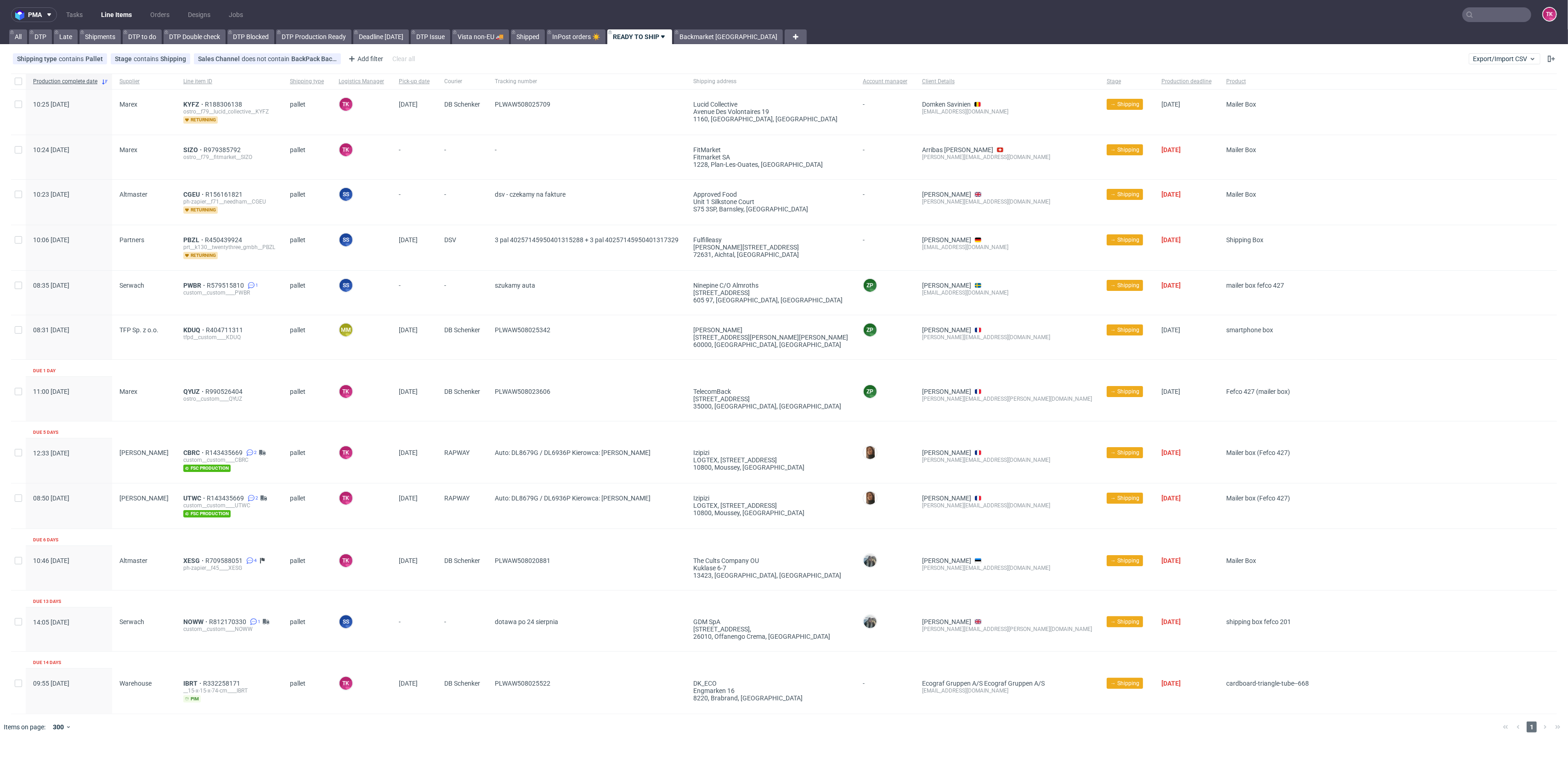
click at [109, 19] on link "Line Items" at bounding box center [116, 14] width 42 height 14
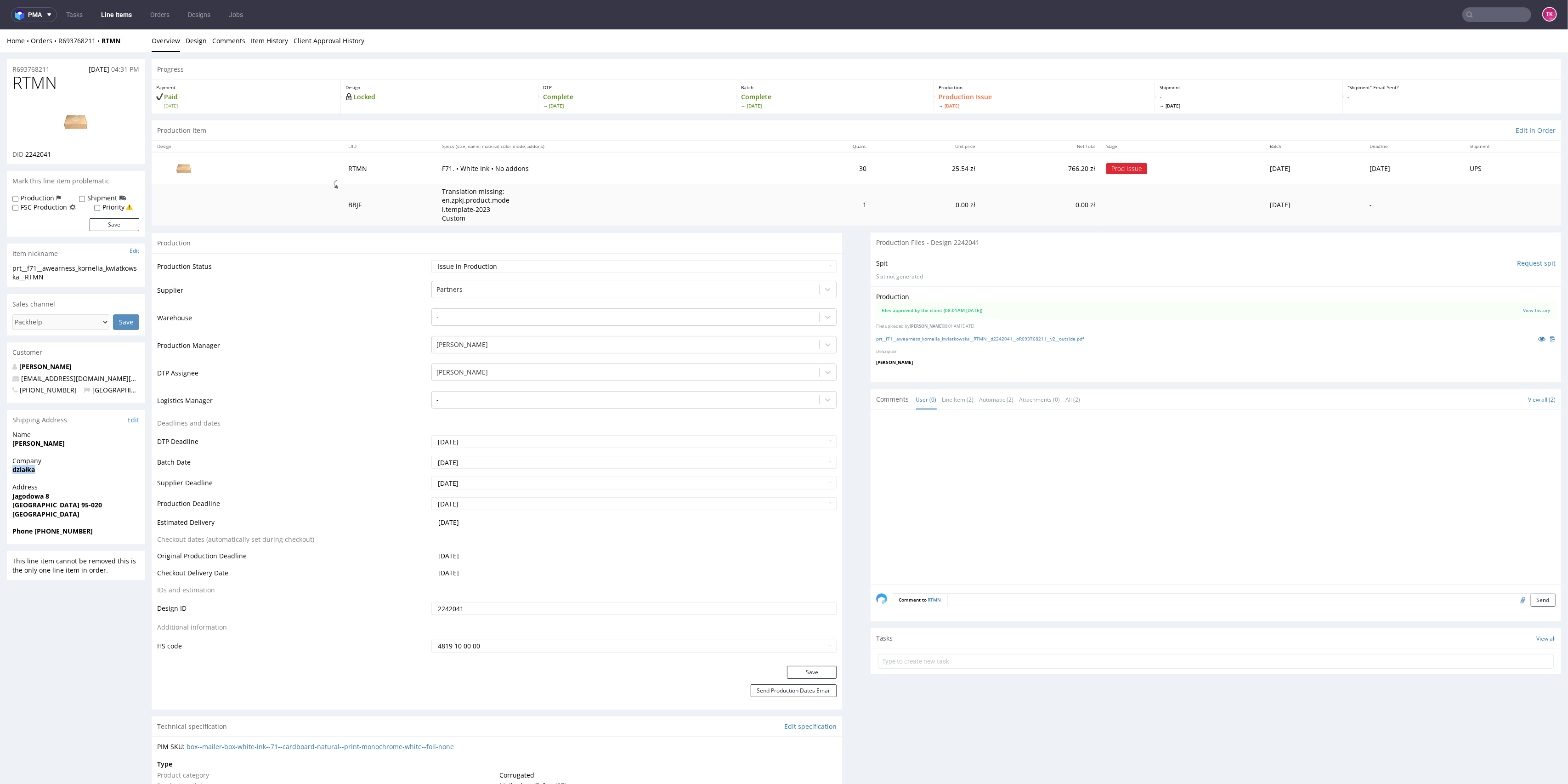
drag, startPoint x: 20, startPoint y: 465, endPoint x: 82, endPoint y: 472, distance: 62.4
click at [82, 472] on div "R693768211 25.07.2025 04:31 PM RTMN DID 2242041 Mark this line item problematic…" at bounding box center [784, 772] width 1568 height 1442
drag, startPoint x: 5, startPoint y: 444, endPoint x: 106, endPoint y: 439, distance: 101.1
click at [106, 439] on div "R693768211 25.07.2025 04:31 PM RTMN DID 2242041 Mark this line item problematic…" at bounding box center [784, 772] width 1568 height 1442
copy strong "Kornelia Kwiatkowska"
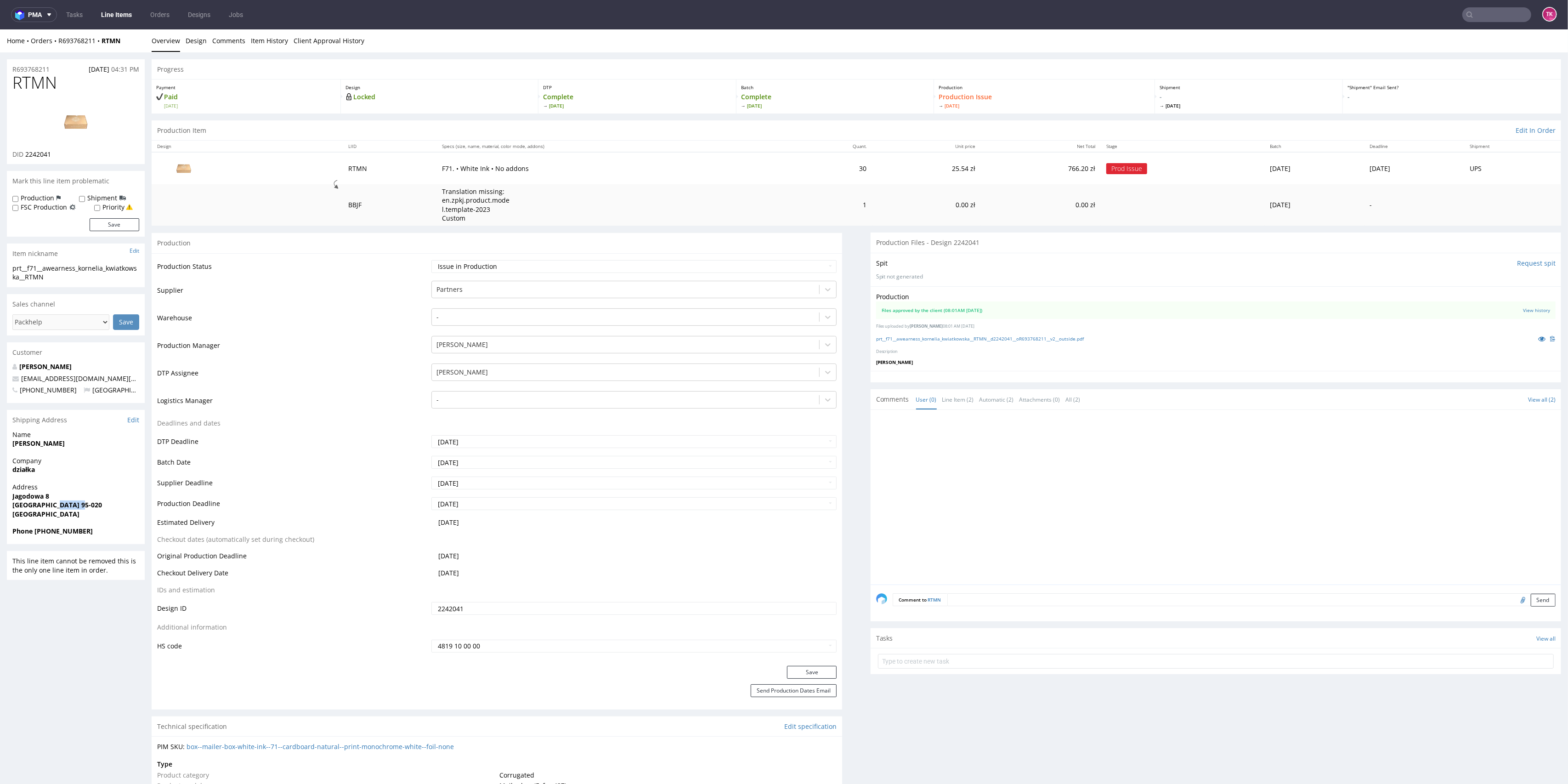
drag, startPoint x: 78, startPoint y: 507, endPoint x: 51, endPoint y: 506, distance: 27.0
click at [51, 506] on span "Zielona Góra 95-020" at bounding box center [75, 504] width 126 height 9
drag, startPoint x: 2, startPoint y: 443, endPoint x: 108, endPoint y: 448, distance: 106.1
click at [108, 448] on div "R693768211 25.07.2025 04:31 PM RTMN DID 2242041 Mark this line item problematic…" at bounding box center [784, 772] width 1568 height 1442
copy strong "Kornelia Kwiatkowska"
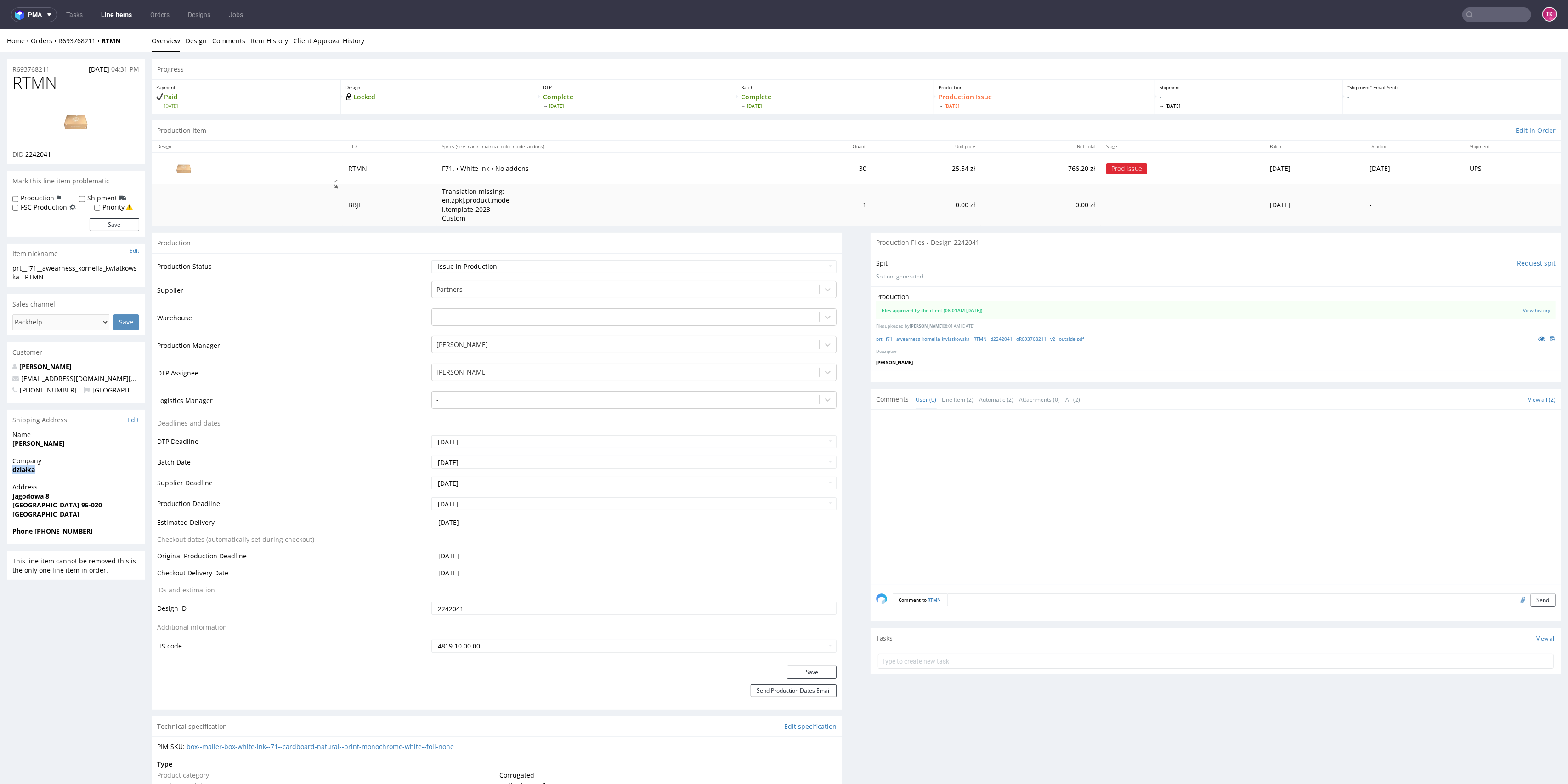
drag, startPoint x: 14, startPoint y: 476, endPoint x: 108, endPoint y: 469, distance: 94.3
click at [105, 470] on div "R693768211 25.07.2025 04:31 PM RTMN DID 2242041 Mark this line item problematic…" at bounding box center [784, 772] width 1568 height 1442
drag, startPoint x: 13, startPoint y: 463, endPoint x: 20, endPoint y: 470, distance: 9.9
click at [13, 464] on span "Company" at bounding box center [75, 461] width 126 height 9
click at [20, 470] on strong "działka" at bounding box center [23, 470] width 22 height 9
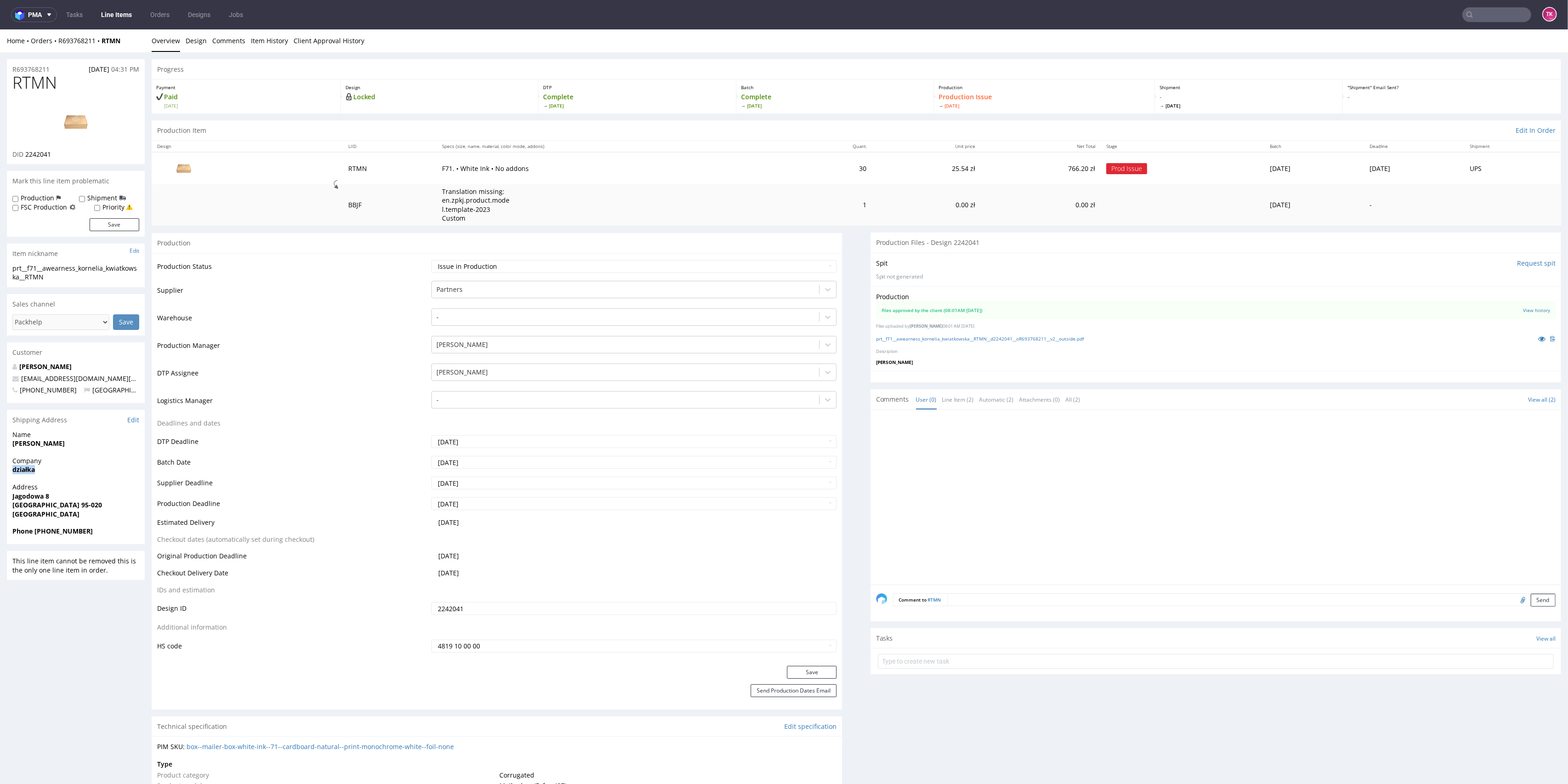
click at [20, 470] on strong "działka" at bounding box center [23, 470] width 22 height 9
copy strong "działka"
drag, startPoint x: 4, startPoint y: 504, endPoint x: 16, endPoint y: 502, distance: 12.2
click at [74, 528] on div "R693768211 25.07.2025 04:31 PM RTMN DID 2242041 Mark this line item problematic…" at bounding box center [784, 772] width 1568 height 1442
click at [8, 502] on div "Address Jagodowa 8 Zielona Góra 95-020 Poland" at bounding box center [76, 504] width 138 height 44
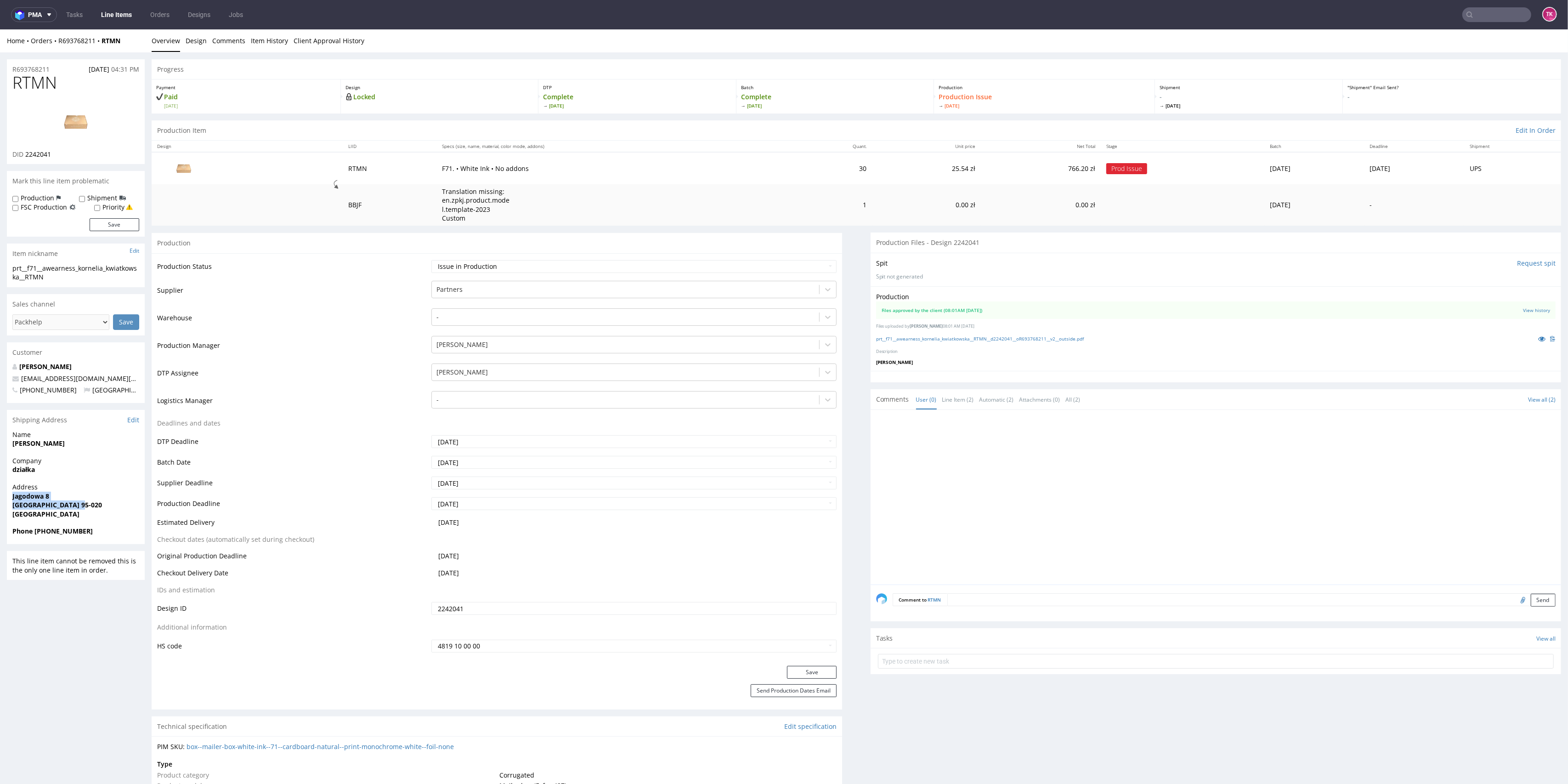
drag, startPoint x: 8, startPoint y: 499, endPoint x: 116, endPoint y: 498, distance: 108.0
click at [95, 506] on div "Address Jagodowa 8 Zielona Góra 95-020 Poland" at bounding box center [76, 504] width 138 height 44
copy p "Jagodowa 8 Zielona Góra 95-020"
drag, startPoint x: 80, startPoint y: 532, endPoint x: 36, endPoint y: 535, distance: 44.1
click at [36, 535] on span "Phone +48794386075" at bounding box center [75, 531] width 126 height 9
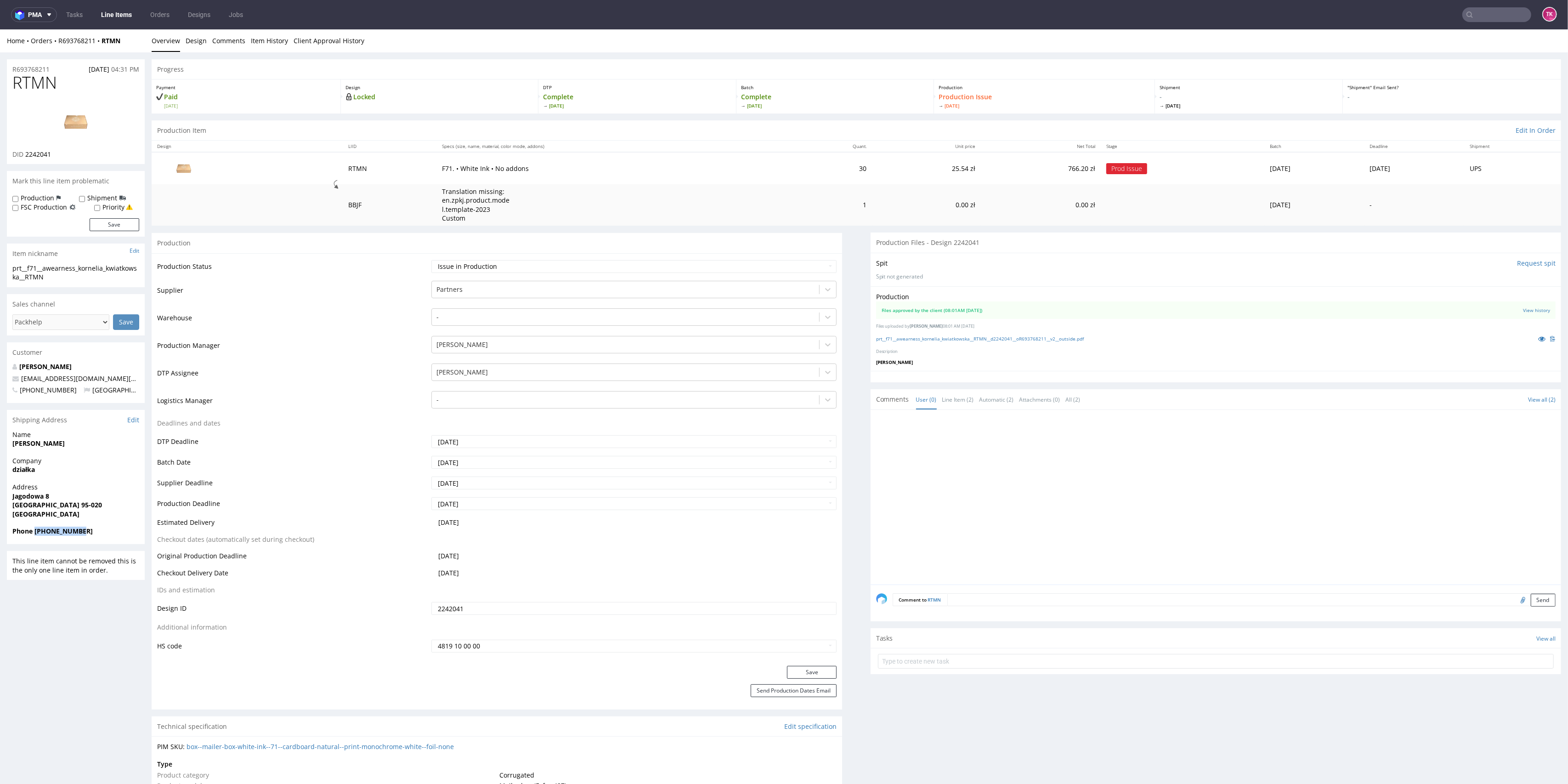
copy strong "+48794386075"
click at [141, 379] on div "Kornelia Kwiatkowska gdpr@kornelia.m.kwiatkowska-at-gmail.com +48794386075 Pola…" at bounding box center [76, 383] width 138 height 41
click at [1488, 14] on input "text" at bounding box center [1441, 14] width 180 height 14
type input "R095508594"
click at [1435, 42] on div "PNAC R095508594" at bounding box center [1476, 48] width 166 height 16
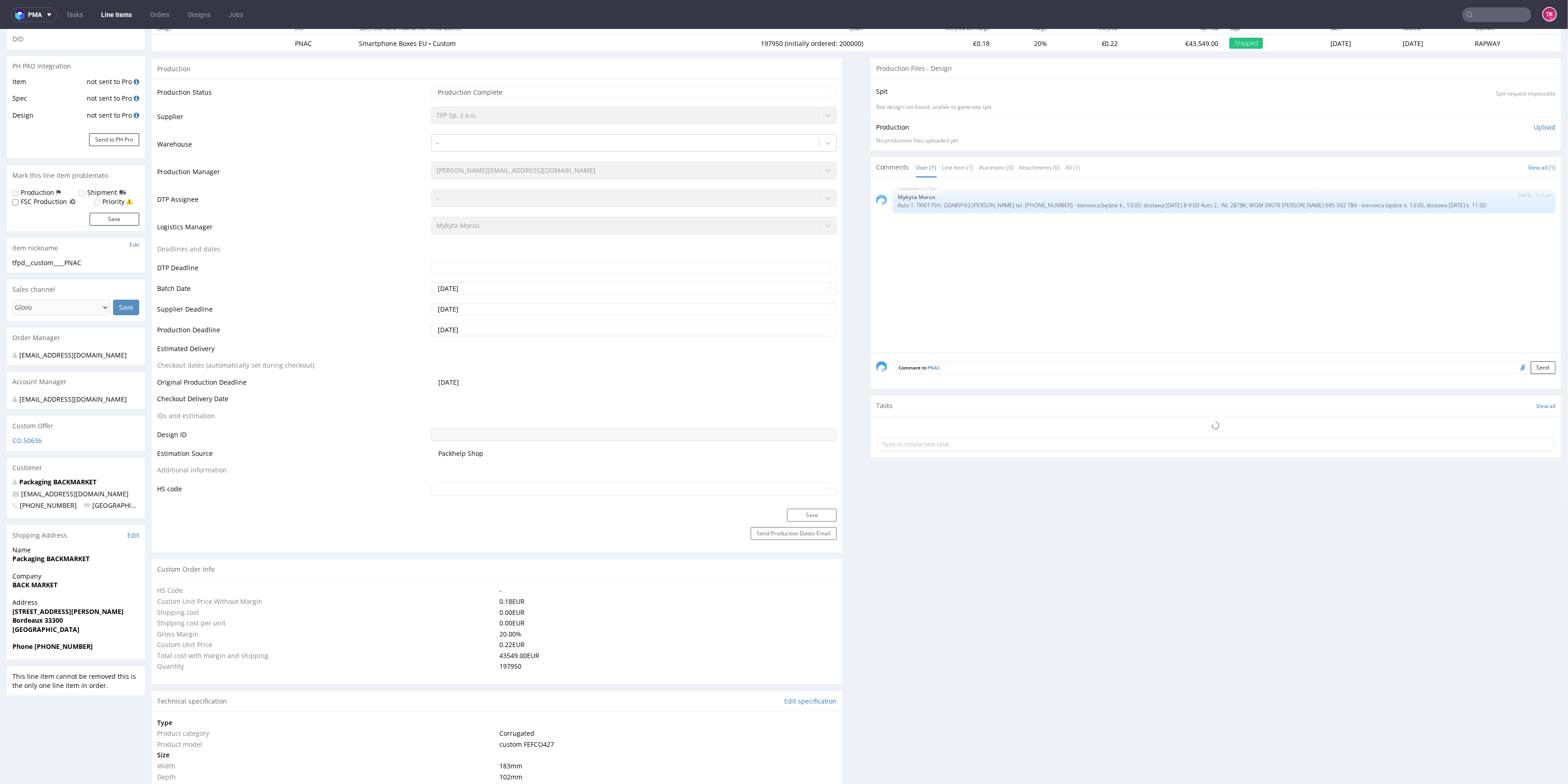
type input "197950"
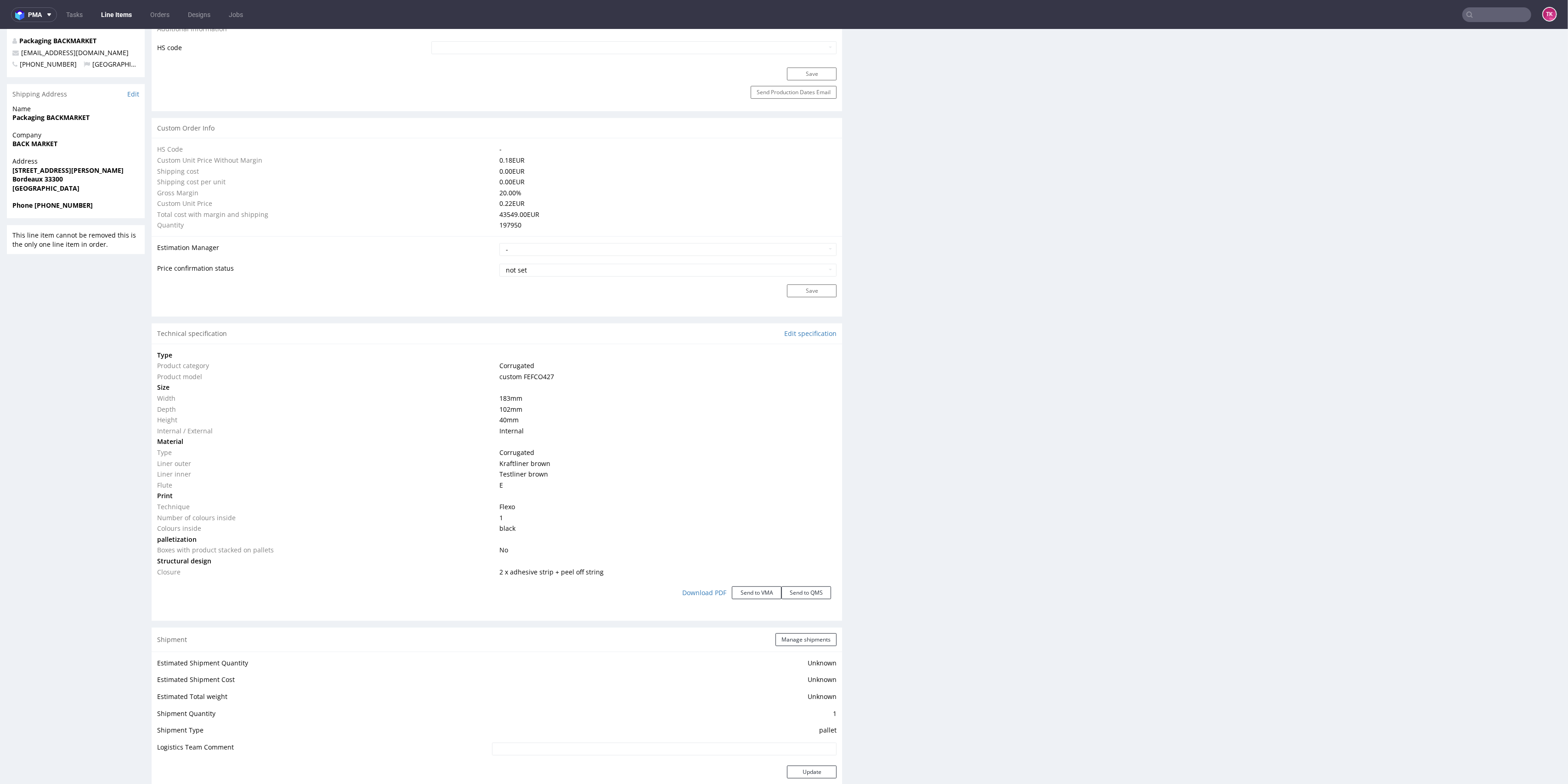
scroll to position [796, 0]
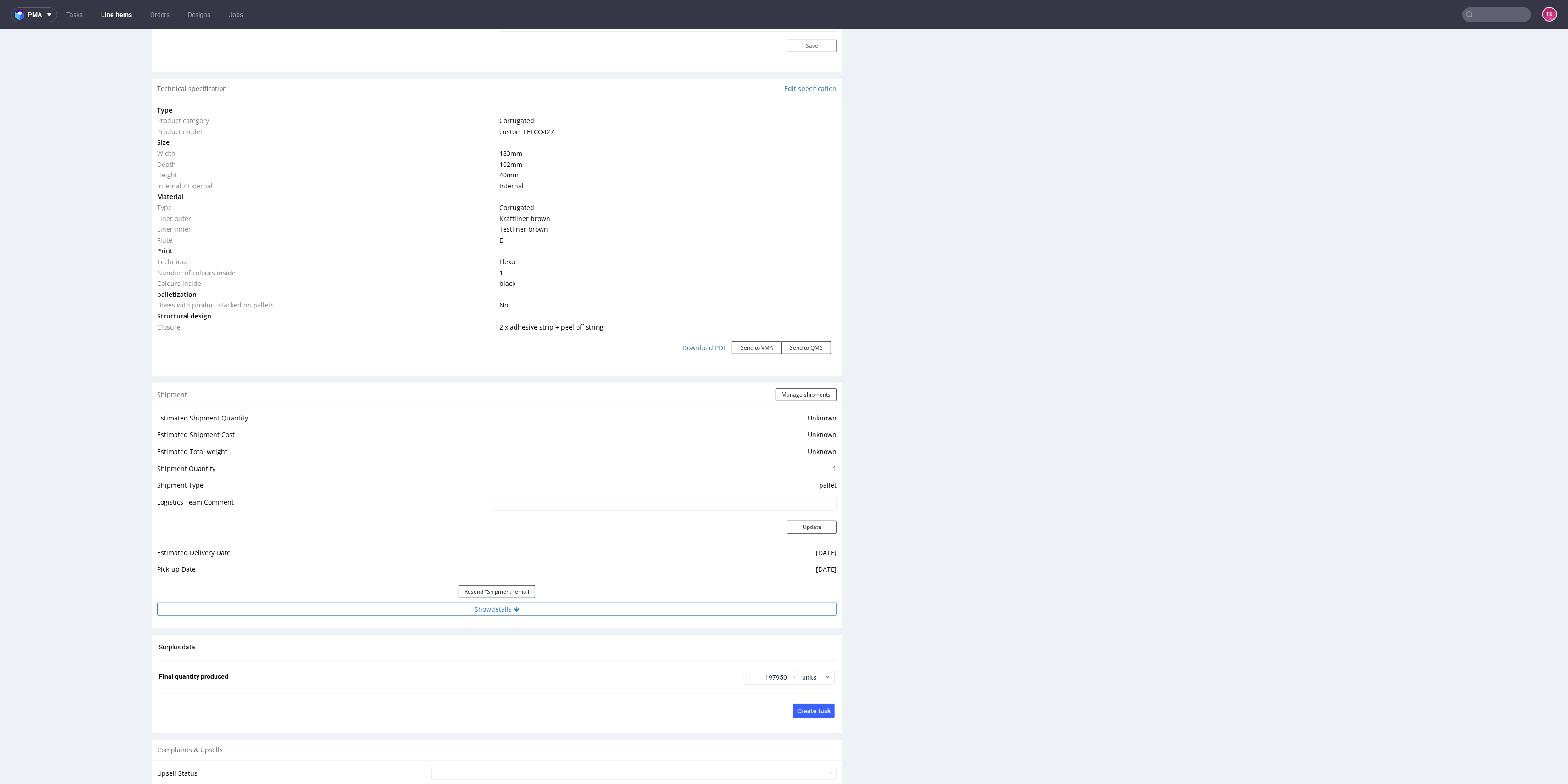
click at [572, 607] on button "Show details" at bounding box center [496, 609] width 679 height 13
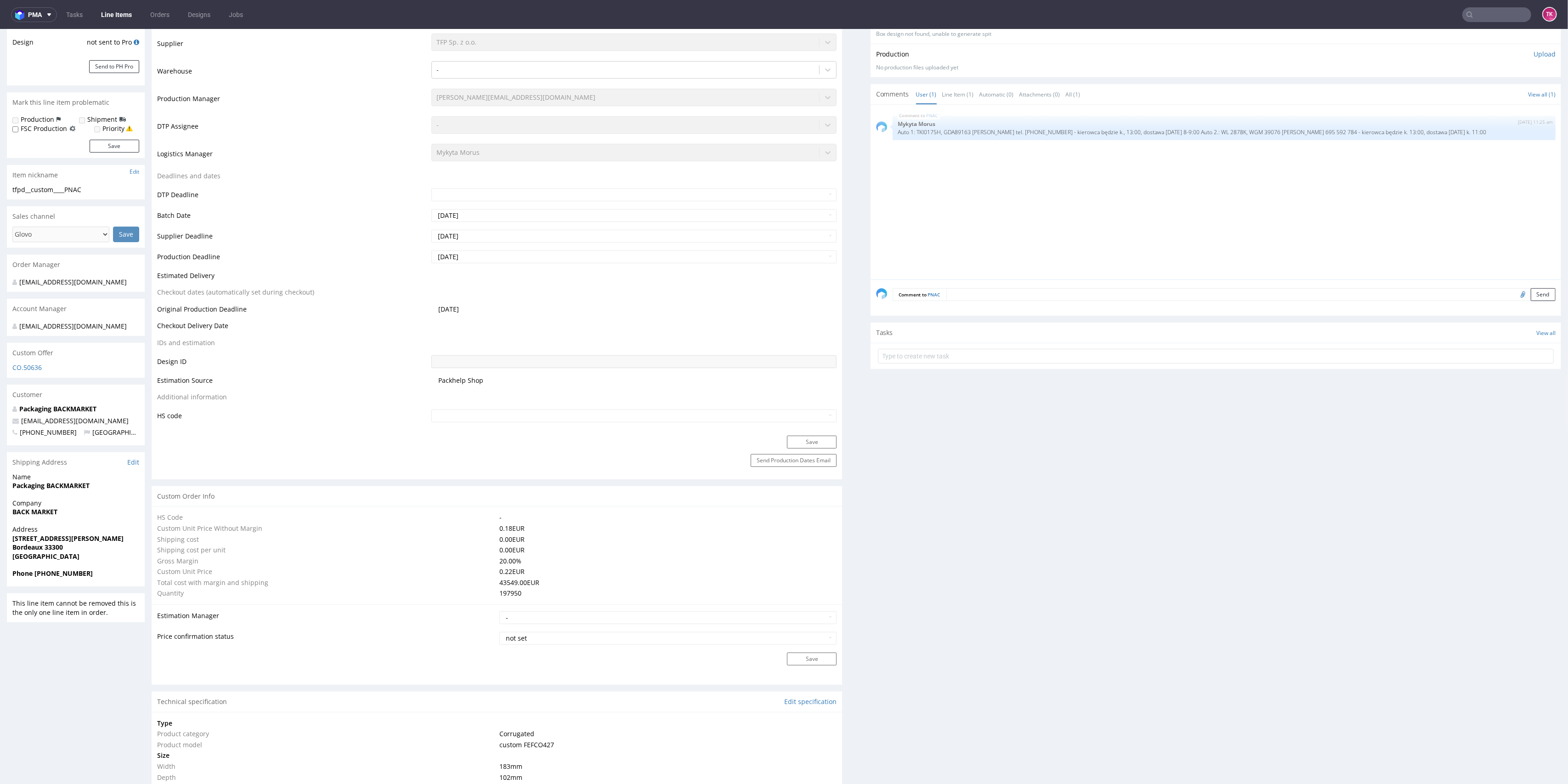
scroll to position [0, 0]
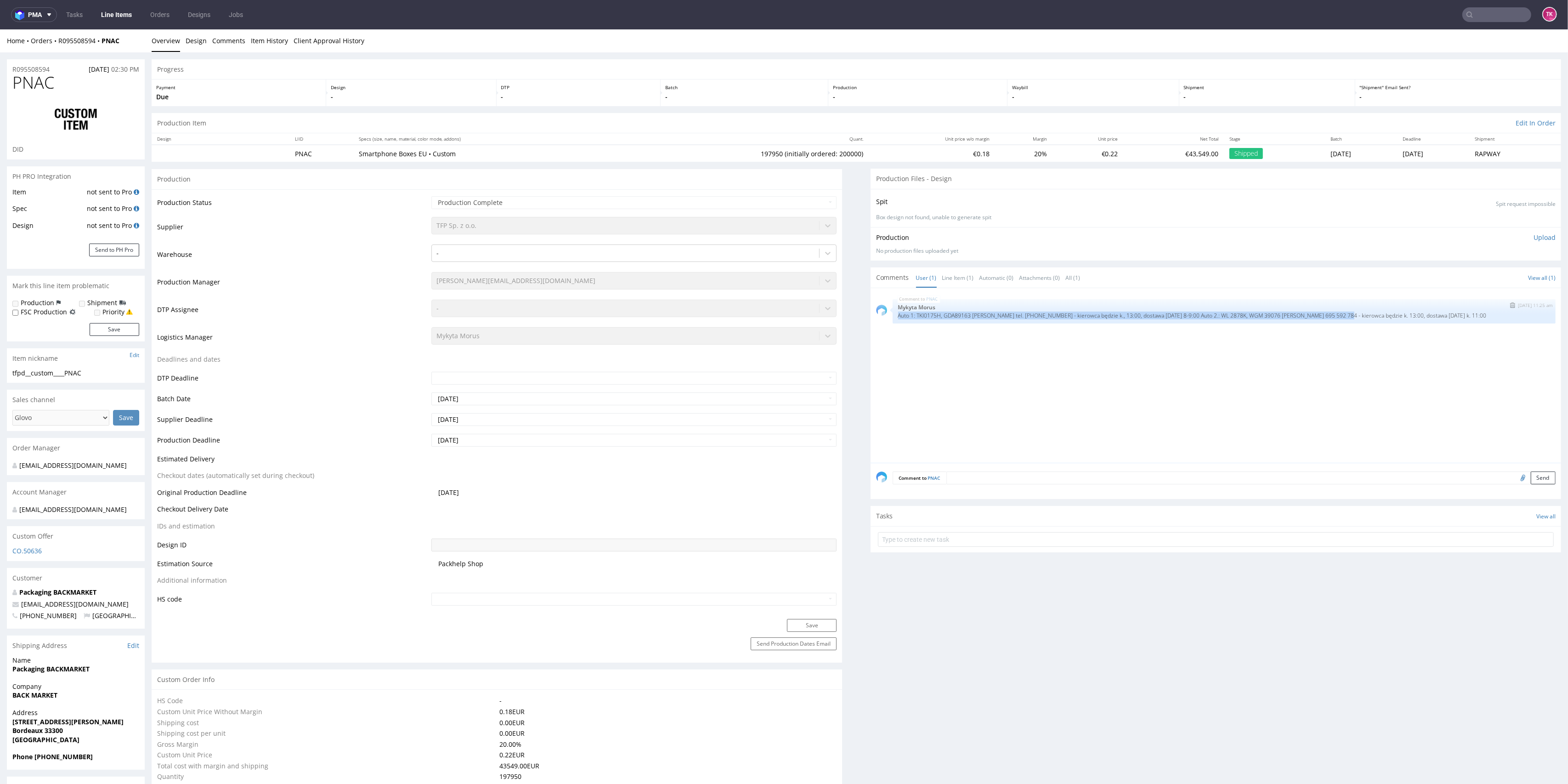
drag, startPoint x: 890, startPoint y: 312, endPoint x: 1320, endPoint y: 316, distance: 430.0
click at [1320, 316] on p "Auto 1: TKI0175H, GDA89163 KAROL GAWIŃSKI tel. 882 591 304 - kierowca będzie k.…" at bounding box center [1223, 315] width 651 height 7
click at [912, 318] on div "PNAC 9th Jul 24 | 11:25 am Mykyta Morus Auto 1: TKI0175H, GDA89163 KAROL GAWIŃS…" at bounding box center [1224, 311] width 663 height 24
click at [913, 316] on p "Auto 1: TKI0175H, GDA89163 KAROL GAWIŃSKI tel. 882 591 304 - kierowca będzie k.…" at bounding box center [1223, 315] width 651 height 7
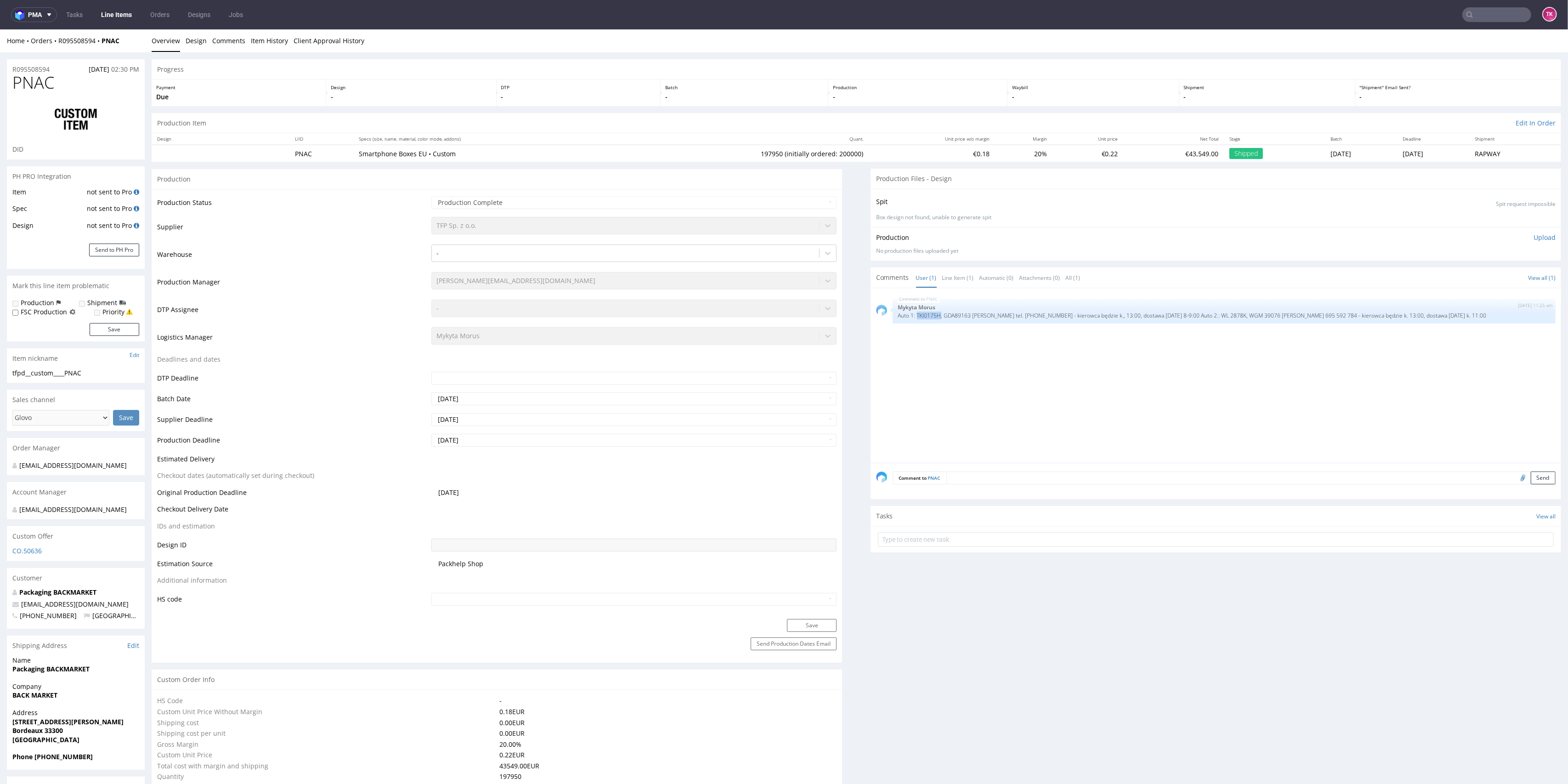
copy p "TKI0175H"
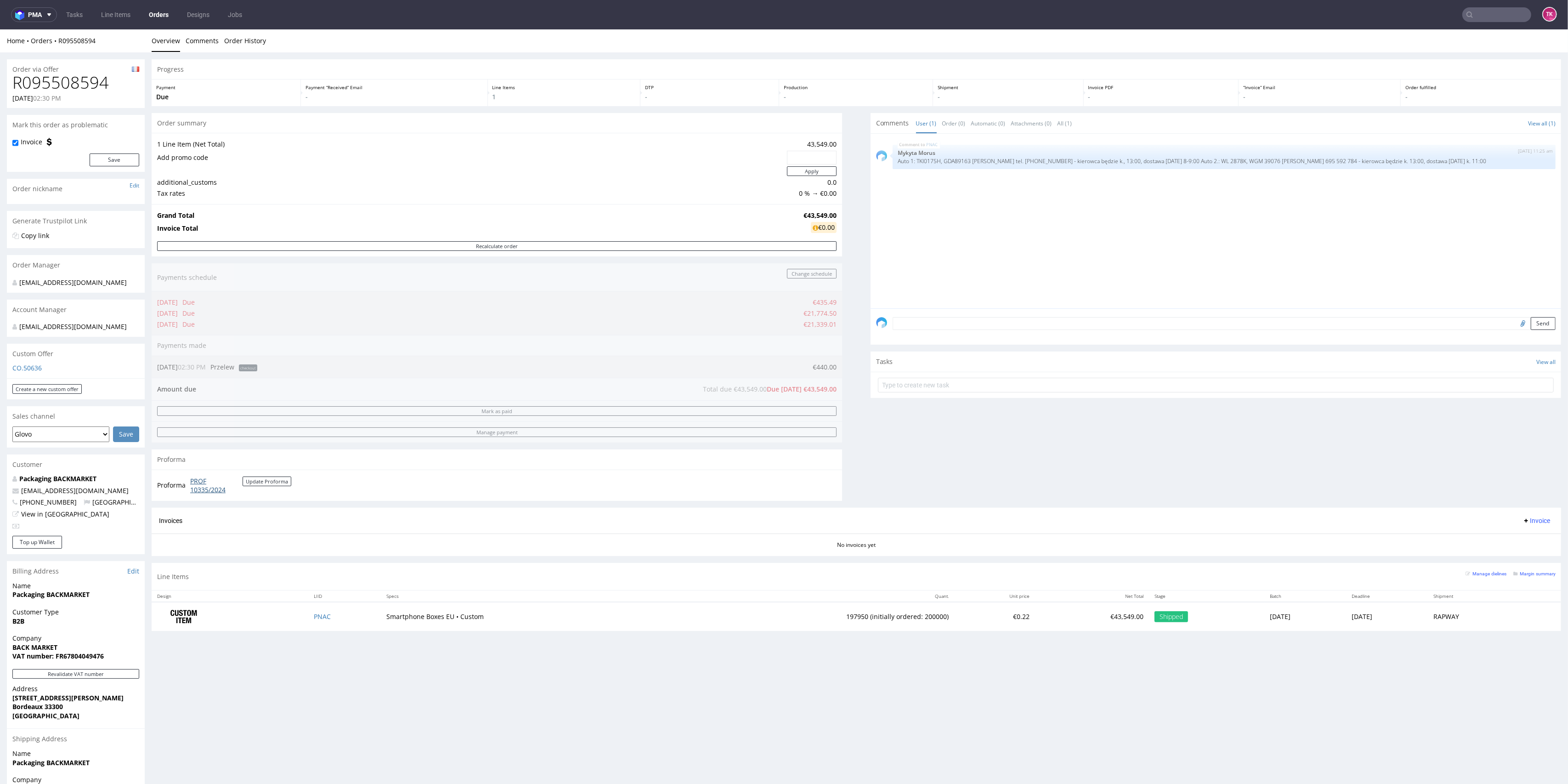
click at [201, 493] on link "PROF 10335/2024" at bounding box center [216, 486] width 52 height 18
drag, startPoint x: 1088, startPoint y: 166, endPoint x: 1241, endPoint y: 172, distance: 153.1
click at [1241, 172] on div "PNAC 9th Jul 24 | 11:25 am Mykyta Morus Auto 1: TKI0175H, GDA89163 KAROL GAWIŃS…" at bounding box center [1219, 223] width 685 height 169
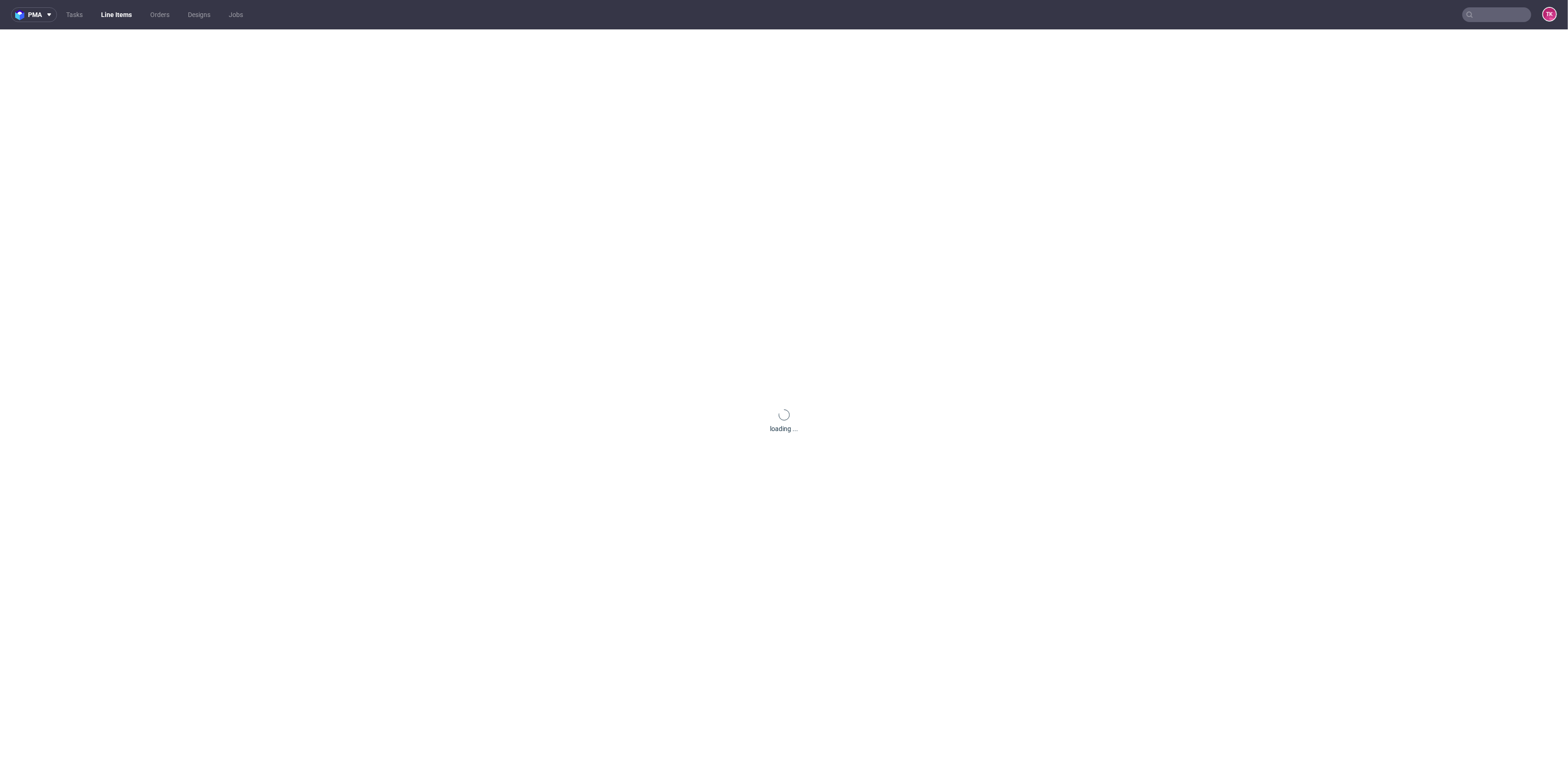
click at [309, 616] on div "loading ..." at bounding box center [784, 421] width 1568 height 784
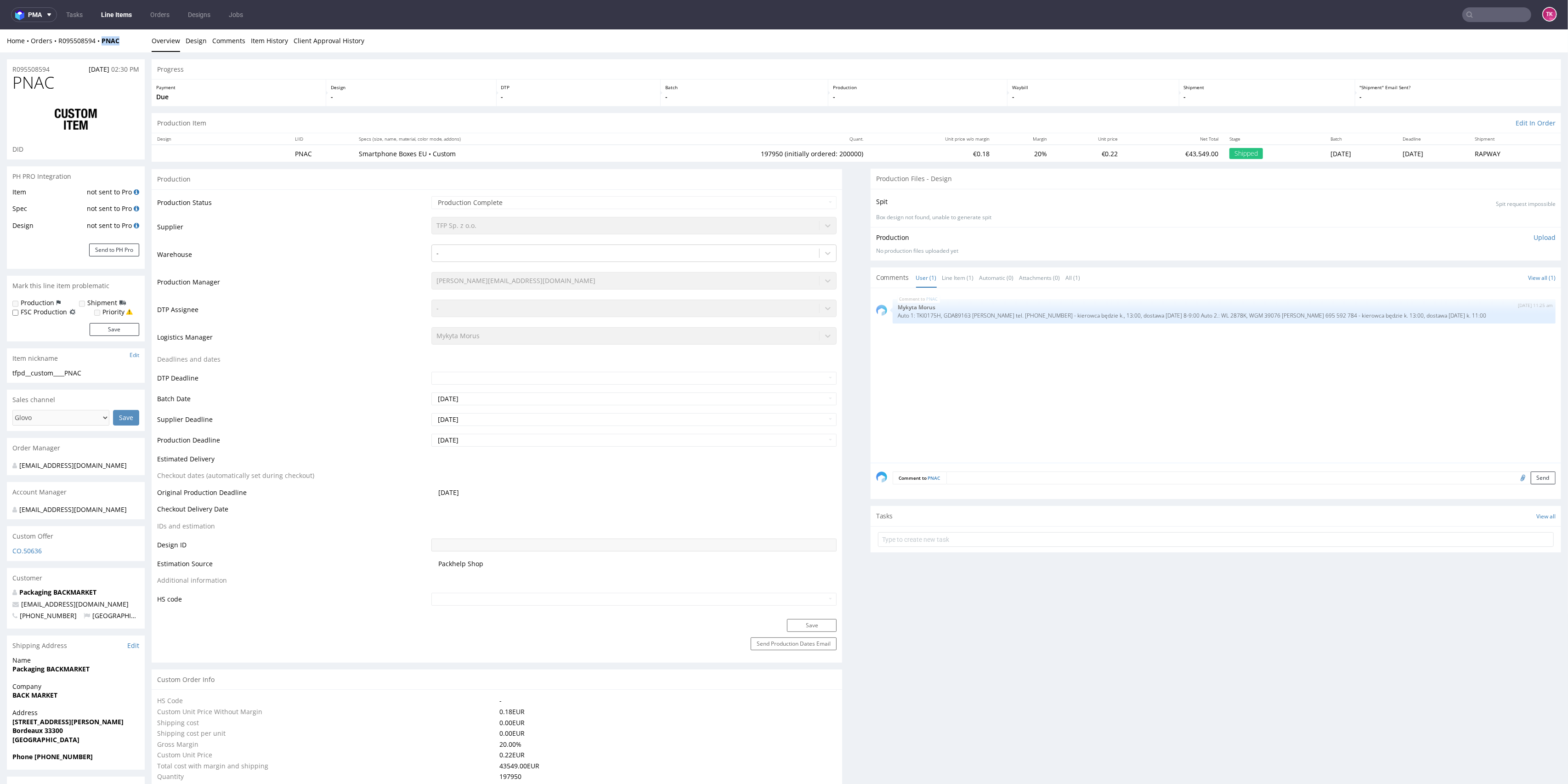
drag, startPoint x: 127, startPoint y: 42, endPoint x: 96, endPoint y: 49, distance: 31.8
click at [96, 49] on div "Home Orders R095508594 PNAC Overview Design Comments Item History Client Approv…" at bounding box center [784, 41] width 1568 height 23
copy strong "PNAC"
drag, startPoint x: 959, startPoint y: 318, endPoint x: 953, endPoint y: 317, distance: 6.1
click at [958, 318] on div "PNAC 9th Jul 24 | 11:25 am Mykyta Morus Auto 1: TKI0175H, GDA89163 KAROL GAWIŃS…" at bounding box center [1224, 311] width 663 height 24
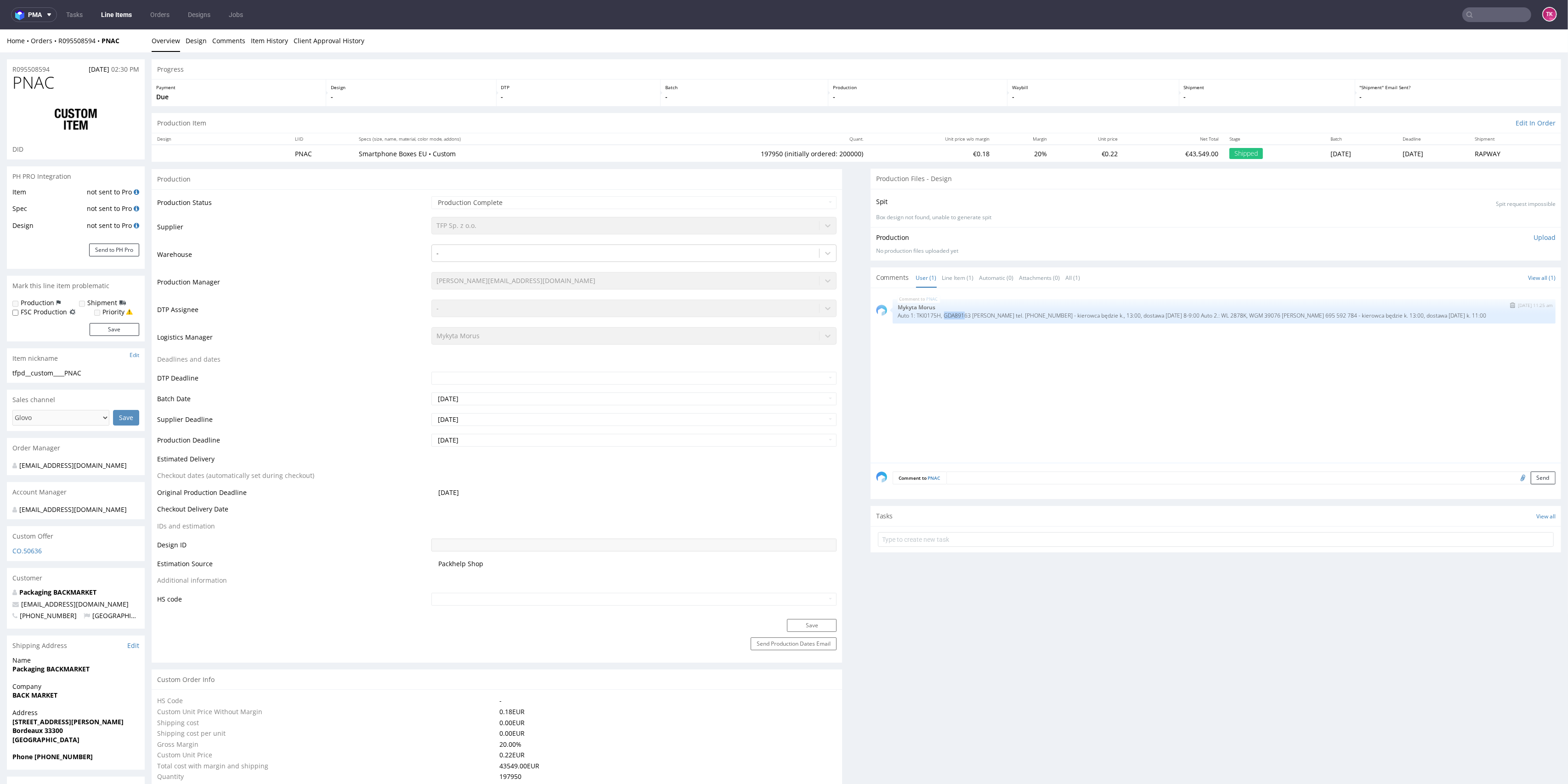
drag, startPoint x: 936, startPoint y: 314, endPoint x: 968, endPoint y: 324, distance: 33.5
click at [955, 314] on p "Auto 1: TKI0175H, GDA89163 KAROL GAWIŃSKI tel. 882 591 304 - kierowca będzie k.…" at bounding box center [1223, 315] width 651 height 7
click at [969, 344] on div "PNAC 9th Jul 24 | 11:25 am Mykyta Morus Auto 1: TKI0175H, GDA89163 KAROL GAWIŃS…" at bounding box center [1219, 378] width 685 height 169
drag, startPoint x: 910, startPoint y: 315, endPoint x: 1219, endPoint y: 318, distance: 309.0
click at [1219, 318] on p "Auto 1: TKI0175H, GDA89163 KAROL GAWIŃSKI tel. 882 591 304 - kierowca będzie k.…" at bounding box center [1223, 315] width 651 height 7
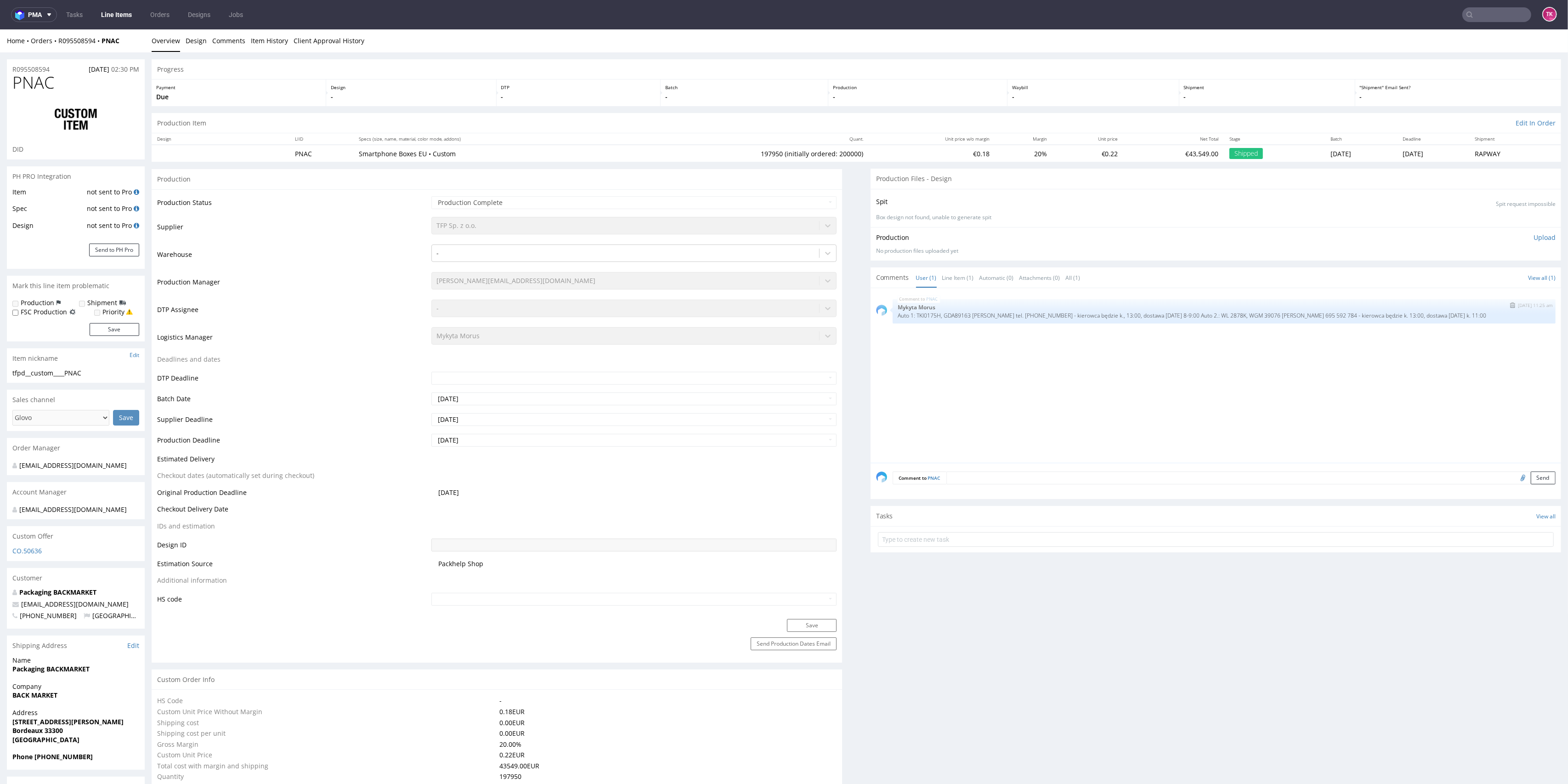
click at [1367, 313] on p "Auto 1: TKI0175H, GDA89163 KAROL GAWIŃSKI tel. 882 591 304 - kierowca będzie k.…" at bounding box center [1223, 315] width 651 height 7
click at [1194, 314] on p "Auto 1: TKI0175H, GDA89163 KAROL GAWIŃSKI tel. 882 591 304 - kierowca będzie k.…" at bounding box center [1223, 315] width 651 height 7
drag, startPoint x: 1190, startPoint y: 314, endPoint x: 1259, endPoint y: 316, distance: 69.0
click at [1259, 316] on p "Auto 1: TKI0175H, GDA89163 KAROL GAWIŃSKI tel. 882 591 304 - kierowca będzie k.…" at bounding box center [1223, 315] width 651 height 7
drag, startPoint x: 1217, startPoint y: 314, endPoint x: 1210, endPoint y: 314, distance: 7.0
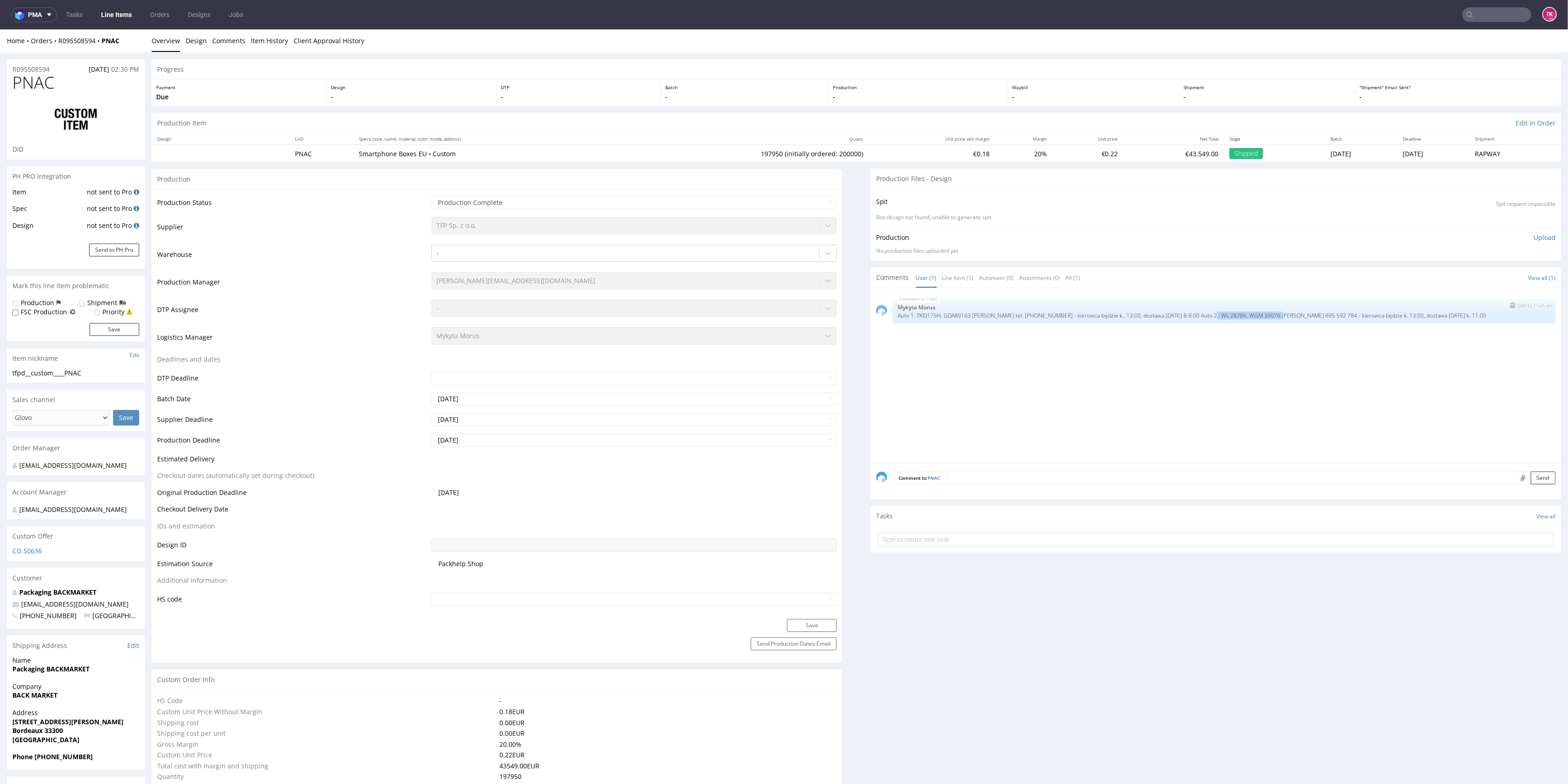
click at [1215, 314] on p "Auto 1: TKI0175H, GDA89163 KAROL GAWIŃSKI tel. 882 591 304 - kierowca będzie k.…" at bounding box center [1223, 315] width 651 height 7
click at [1189, 313] on p "Auto 1: TKI0175H, GDA89163 KAROL GAWIŃSKI tel. 882 591 304 - kierowca będzie k.…" at bounding box center [1223, 315] width 651 height 7
drag, startPoint x: 1202, startPoint y: 317, endPoint x: 1229, endPoint y: 320, distance: 27.2
click at [1229, 320] on div "PNAC 9th Jul 24 | 11:25 am Mykyta Morus Auto 1: TKI0175H, GDA89163 KAROL GAWIŃS…" at bounding box center [1224, 311] width 663 height 24
copy p "WL 2878K, WGM"
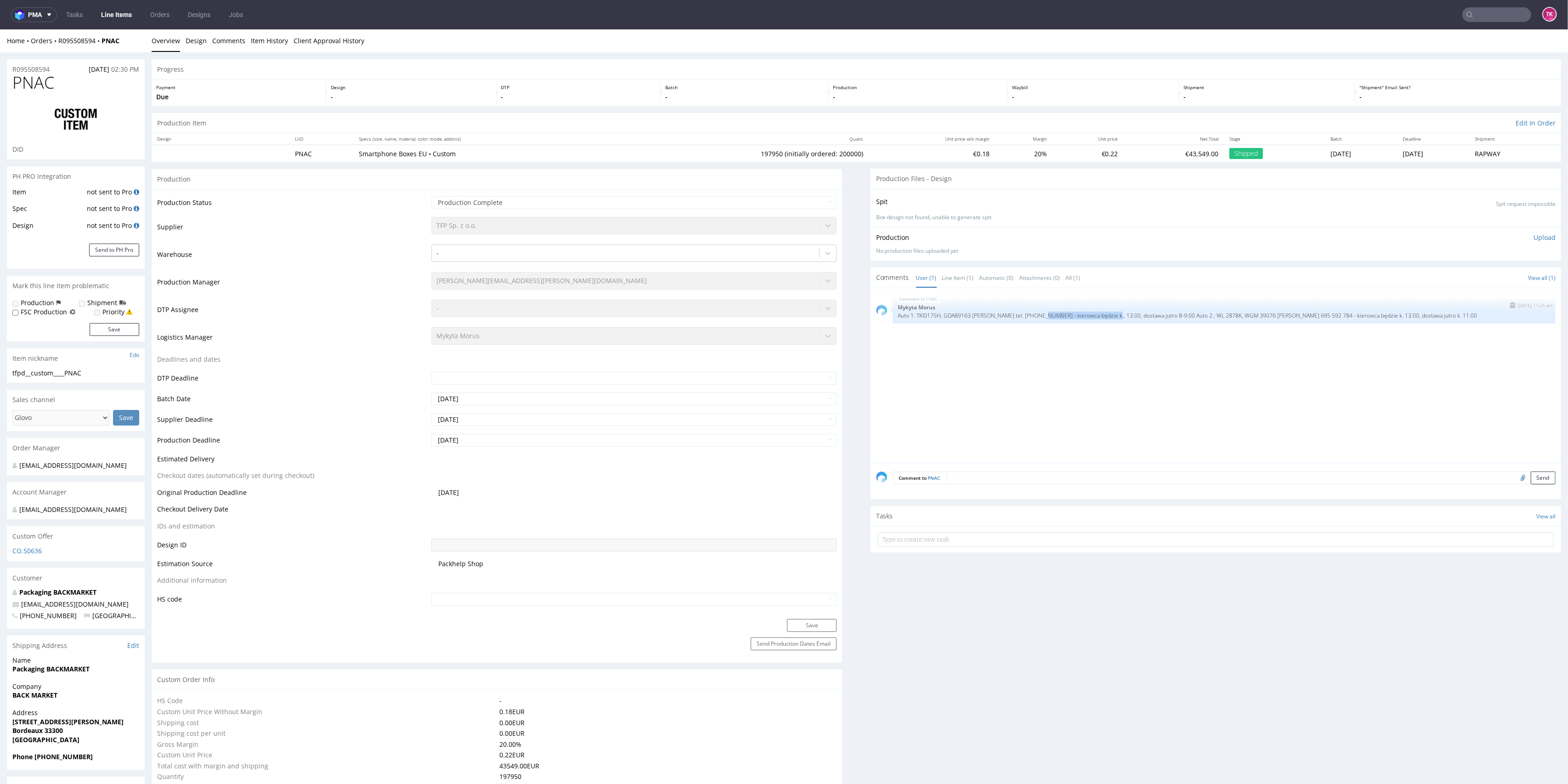
drag, startPoint x: 1033, startPoint y: 320, endPoint x: 1098, endPoint y: 312, distance: 65.5
click at [1098, 312] on div "PNAC [DATE] 11:25 am Mykyta Morus Auto 1: TKI0175H, GDA89163 [PERSON_NAME] tel.…" at bounding box center [1224, 311] width 663 height 24
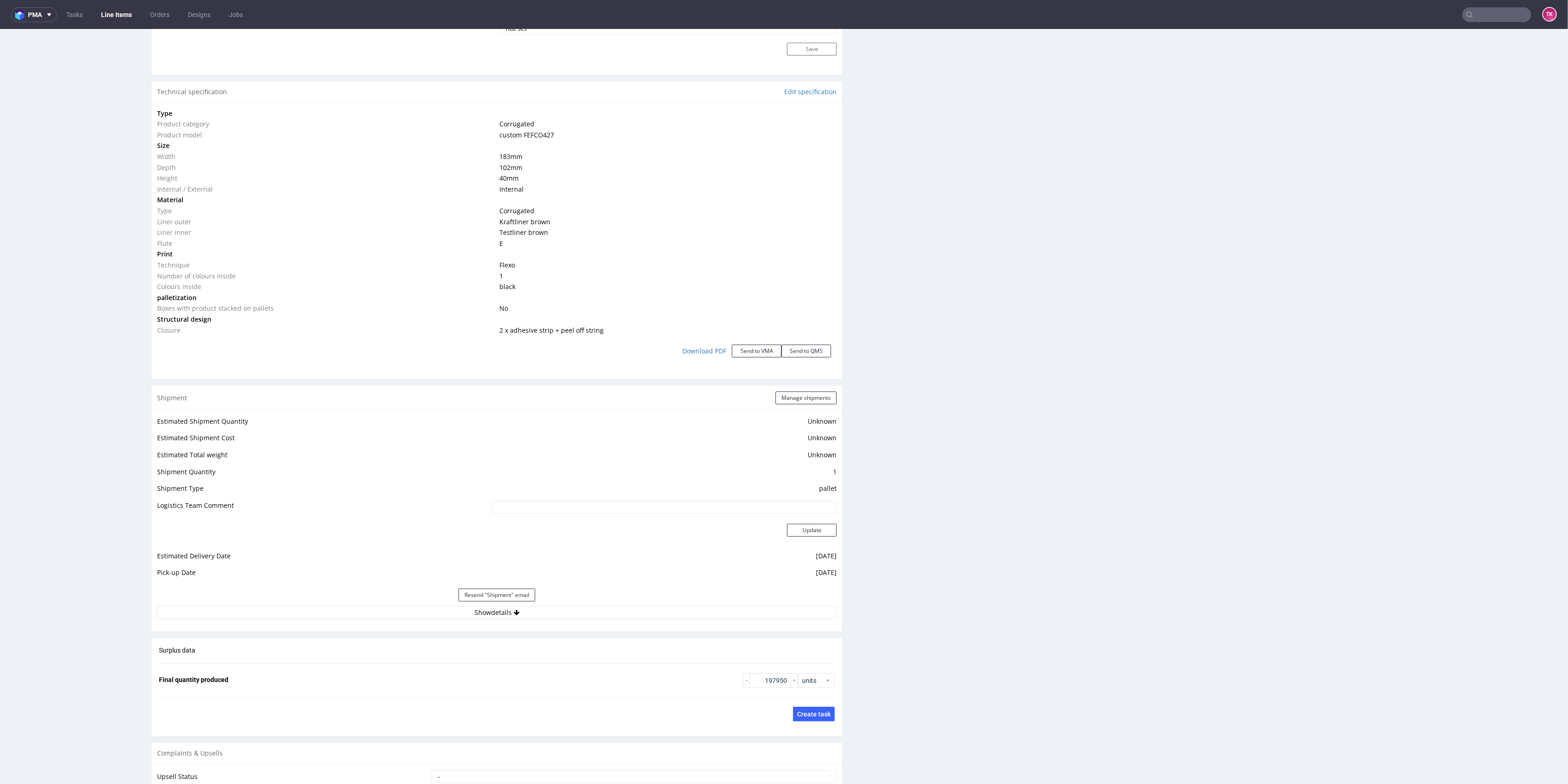
scroll to position [796, 0]
click at [568, 603] on button "Show details" at bounding box center [496, 609] width 679 height 13
click at [365, 663] on input "comms" at bounding box center [595, 668] width 483 height 13
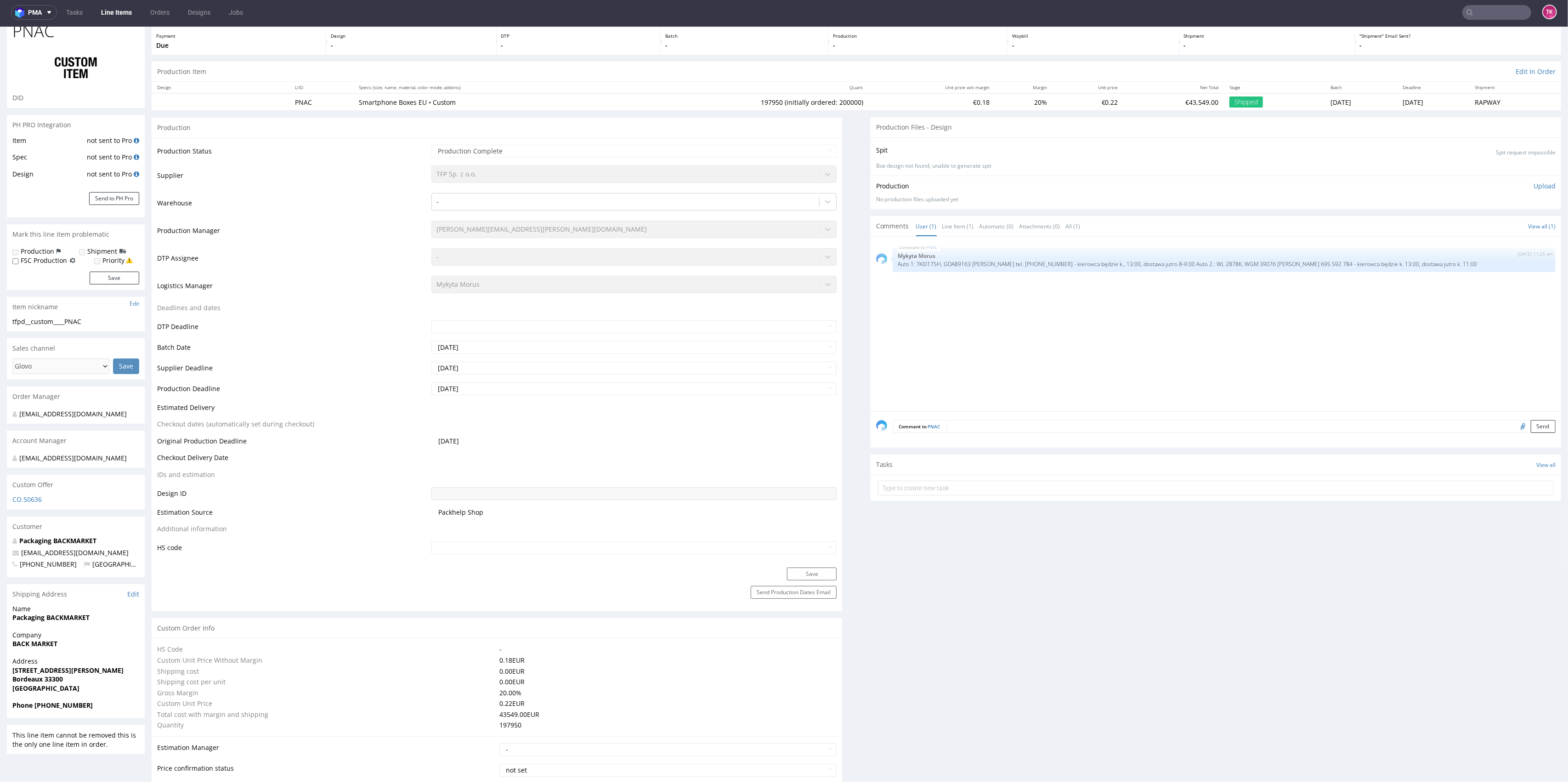
scroll to position [0, 0]
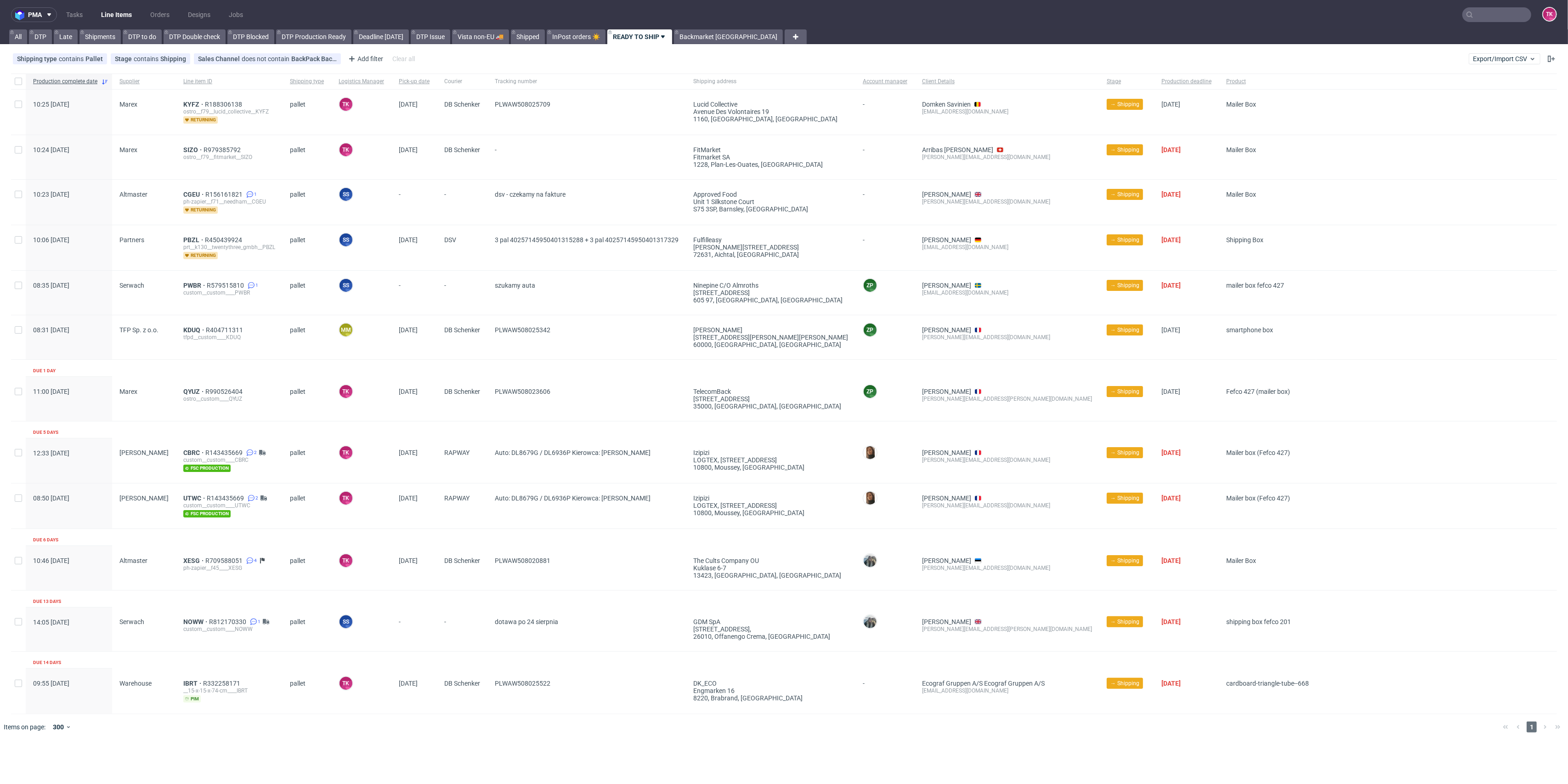
click at [1486, 15] on input "text" at bounding box center [1496, 14] width 69 height 14
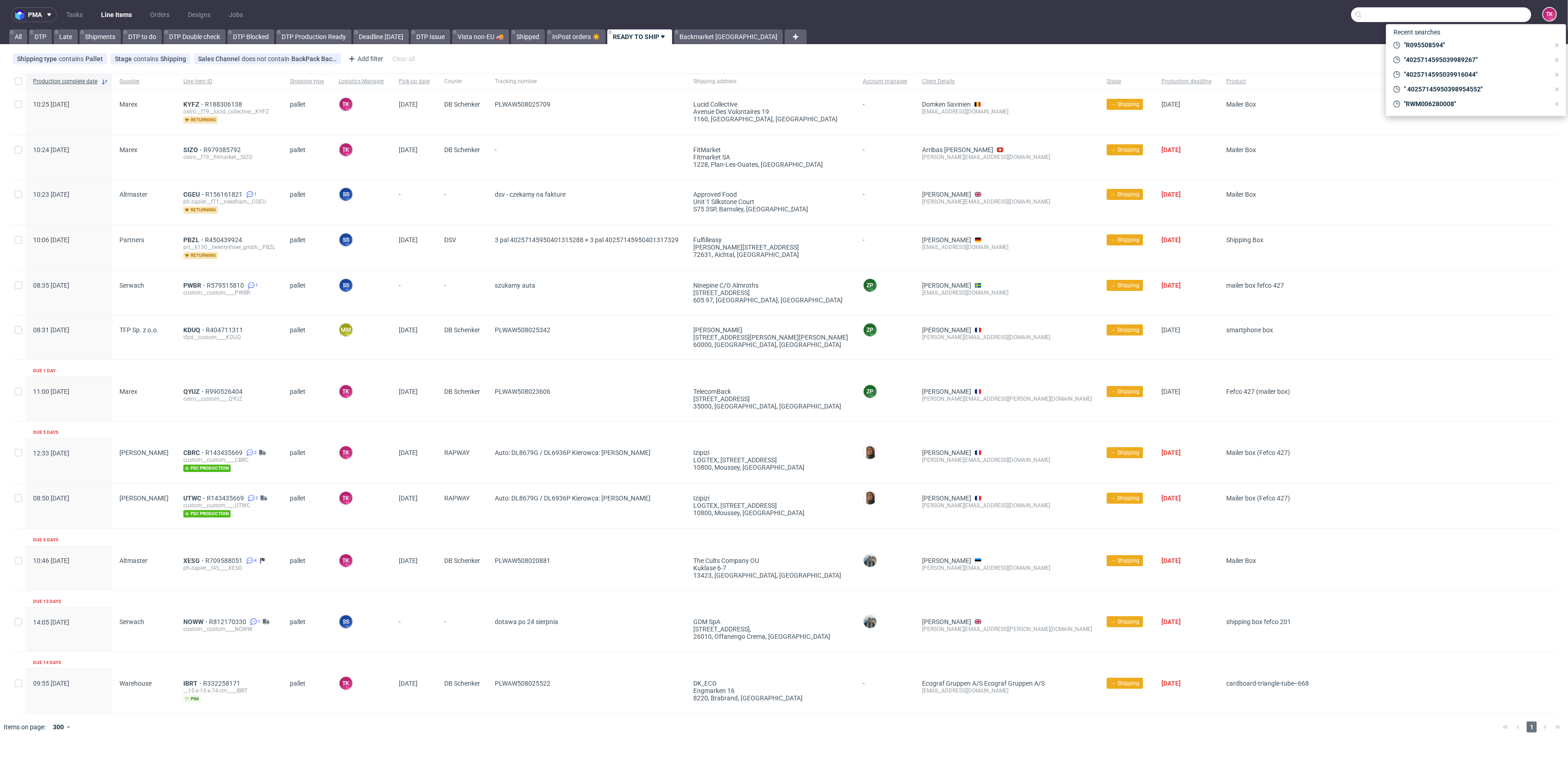
paste input "R608886115"
type input "R608886115"
click at [1424, 44] on div "UNXJ" at bounding box center [1416, 48] width 16 height 9
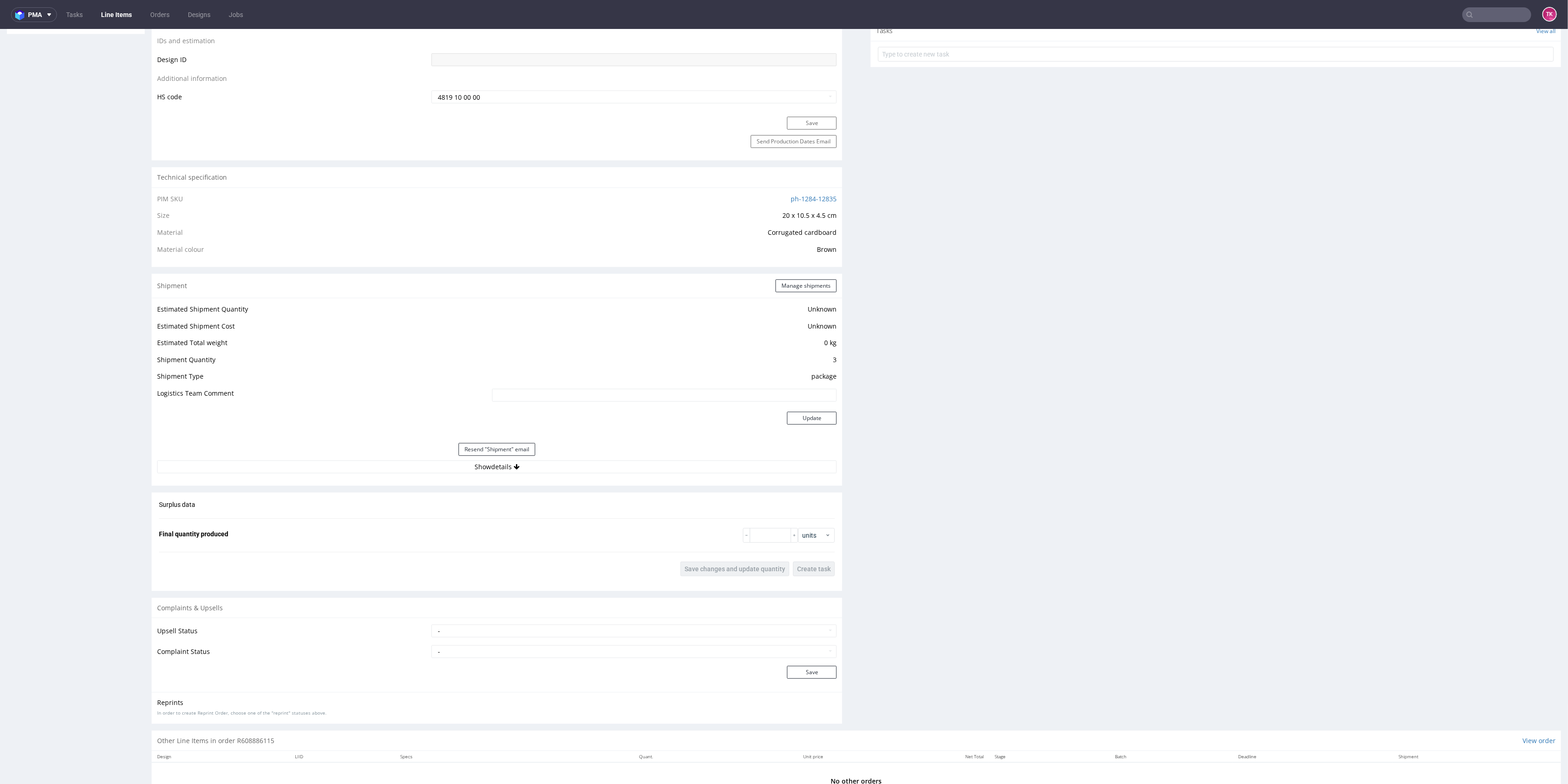
scroll to position [525, 0]
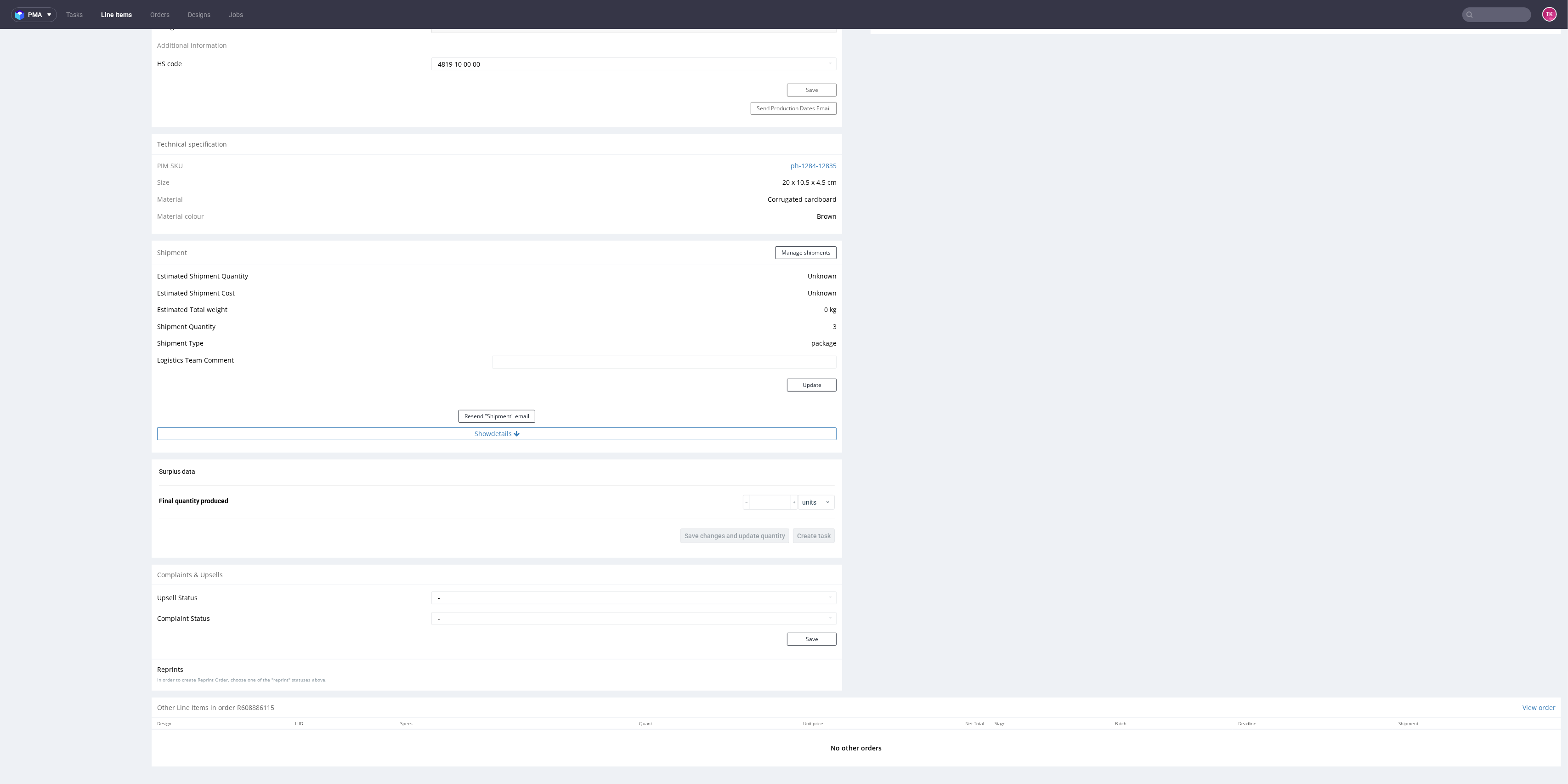
click at [426, 433] on button "Show details" at bounding box center [496, 434] width 679 height 13
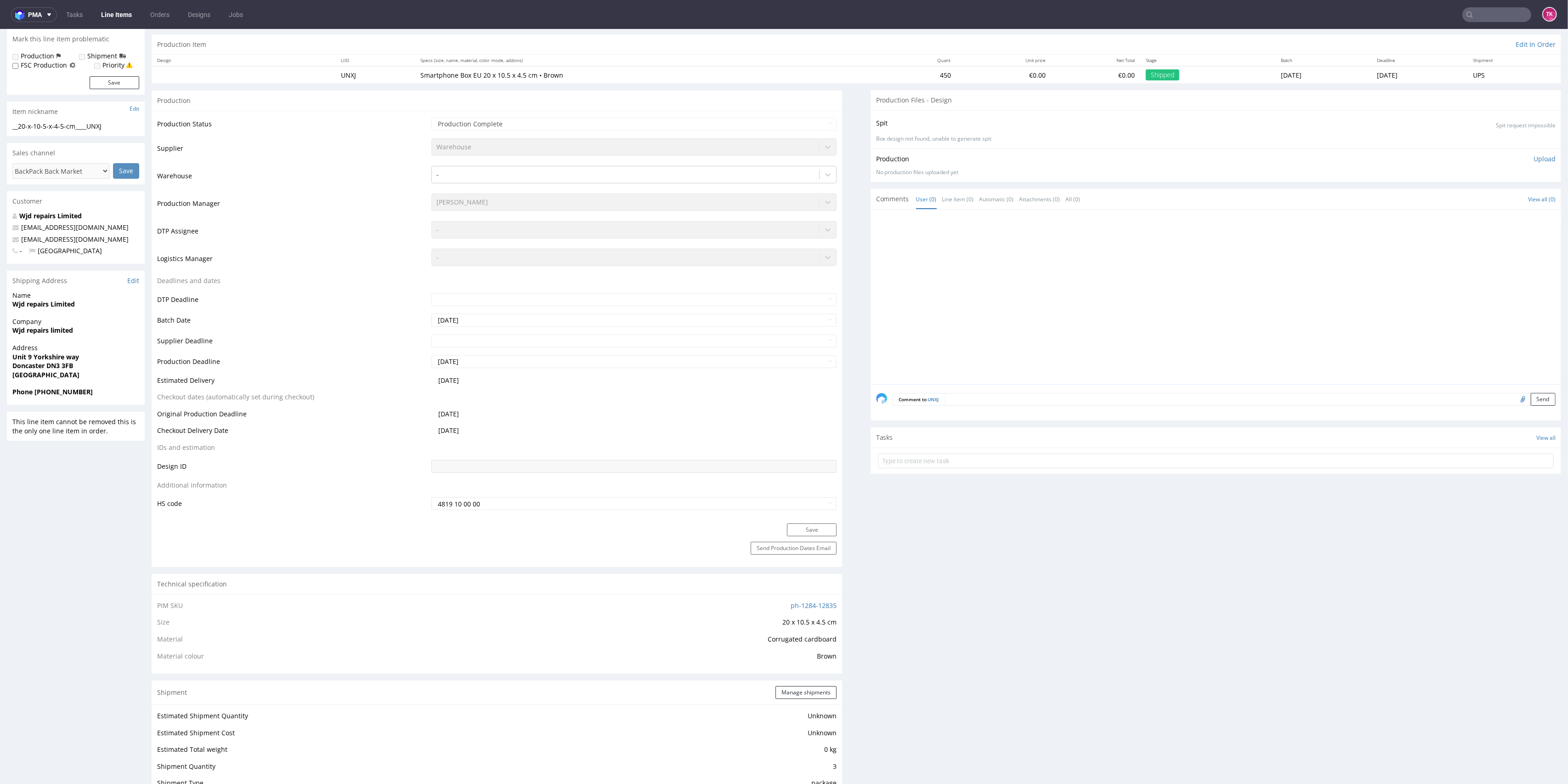
scroll to position [0, 0]
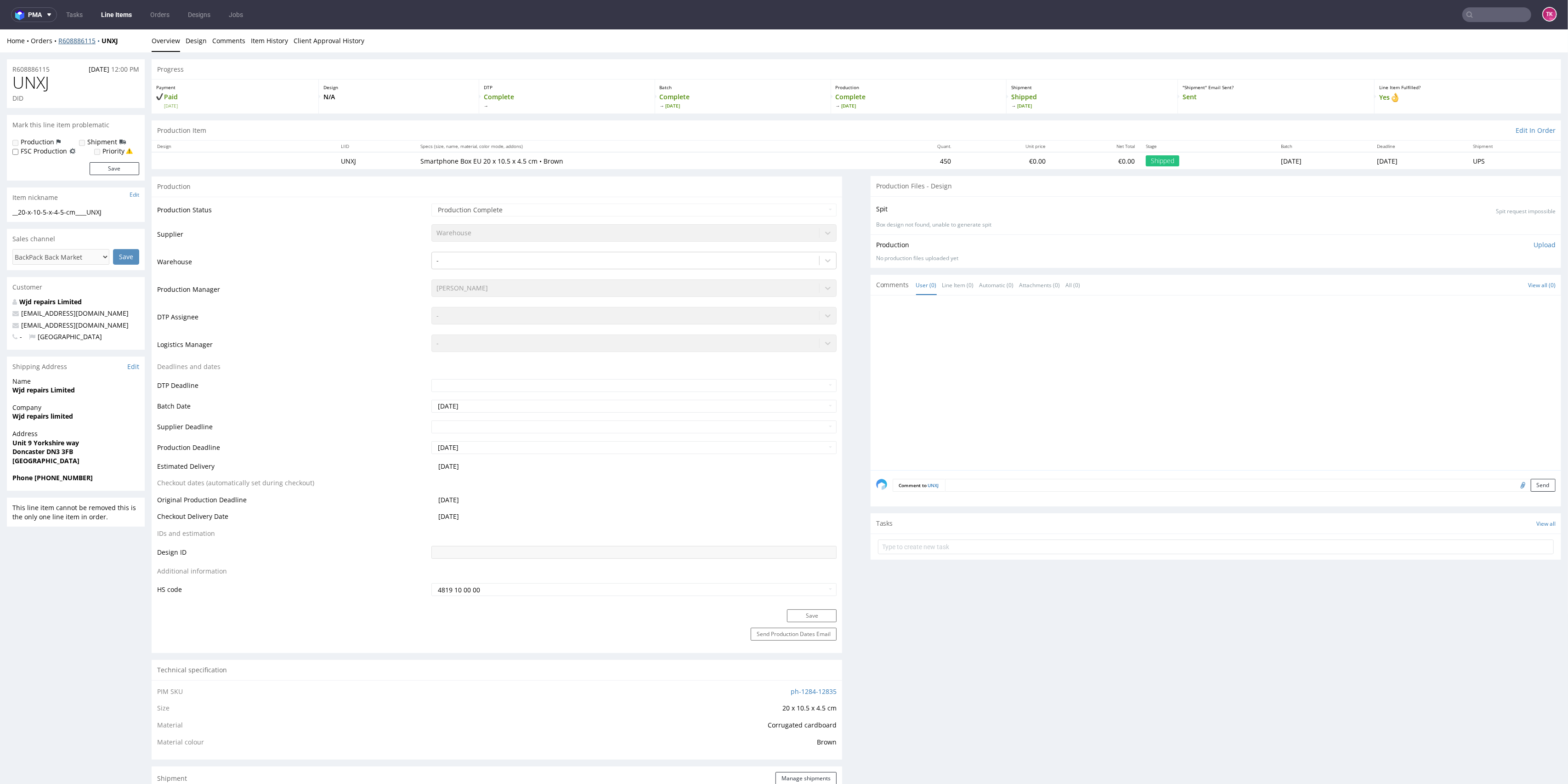
click at [85, 36] on div "Home Orders R608886115 UNXJ Overview Design Comments Item History Client Approv…" at bounding box center [784, 41] width 1568 height 23
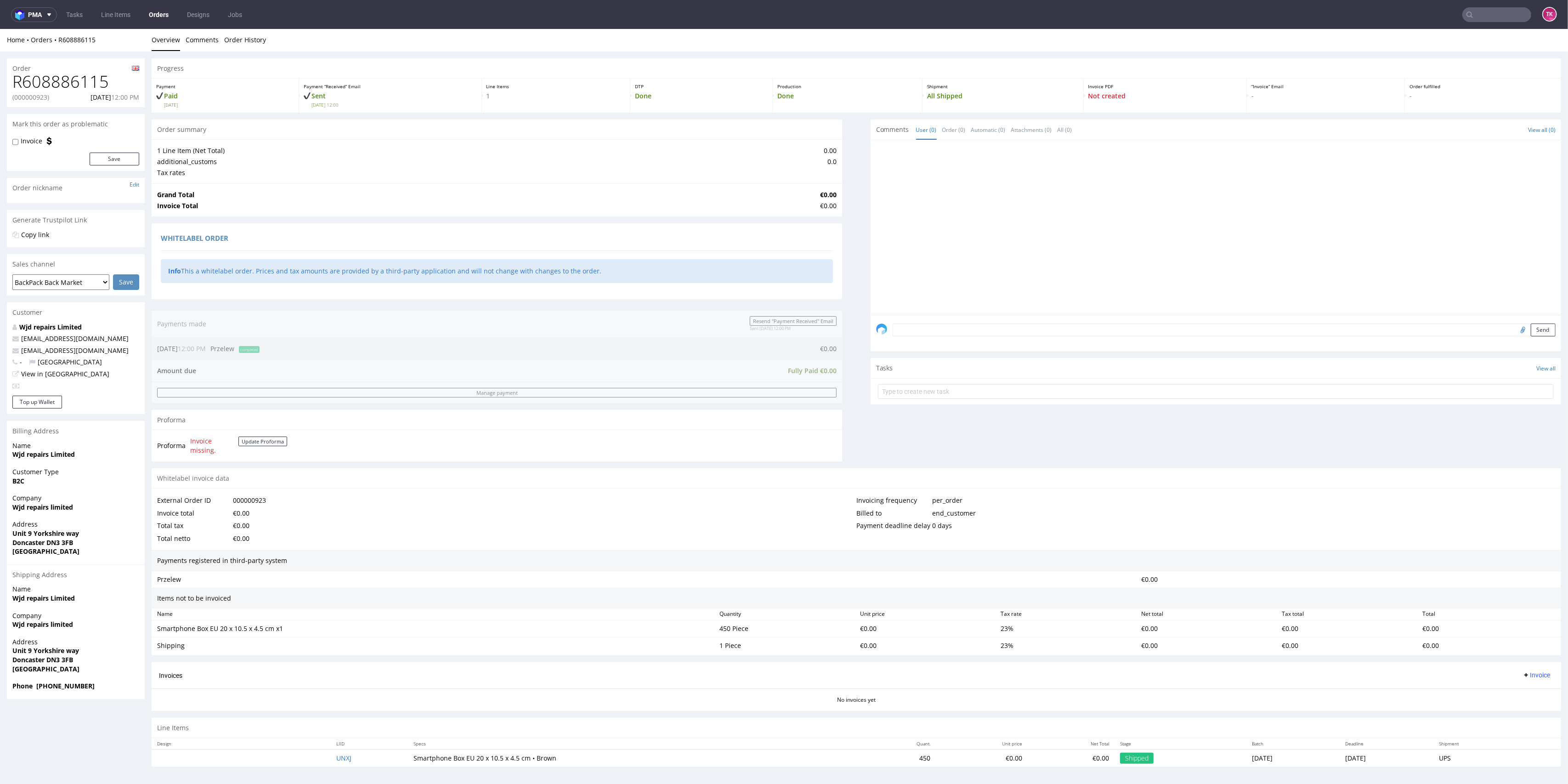
scroll to position [3, 0]
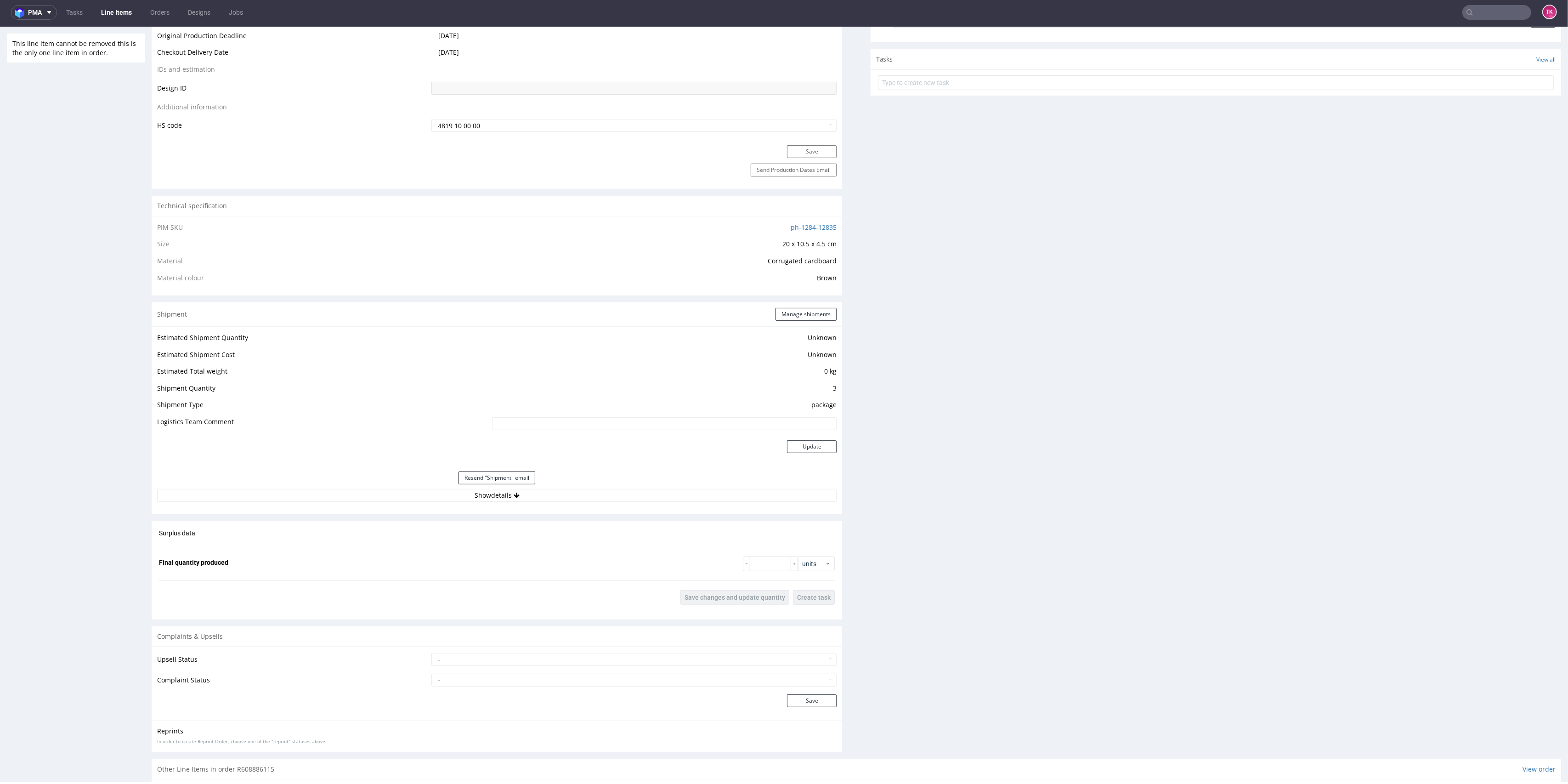
scroll to position [525, 0]
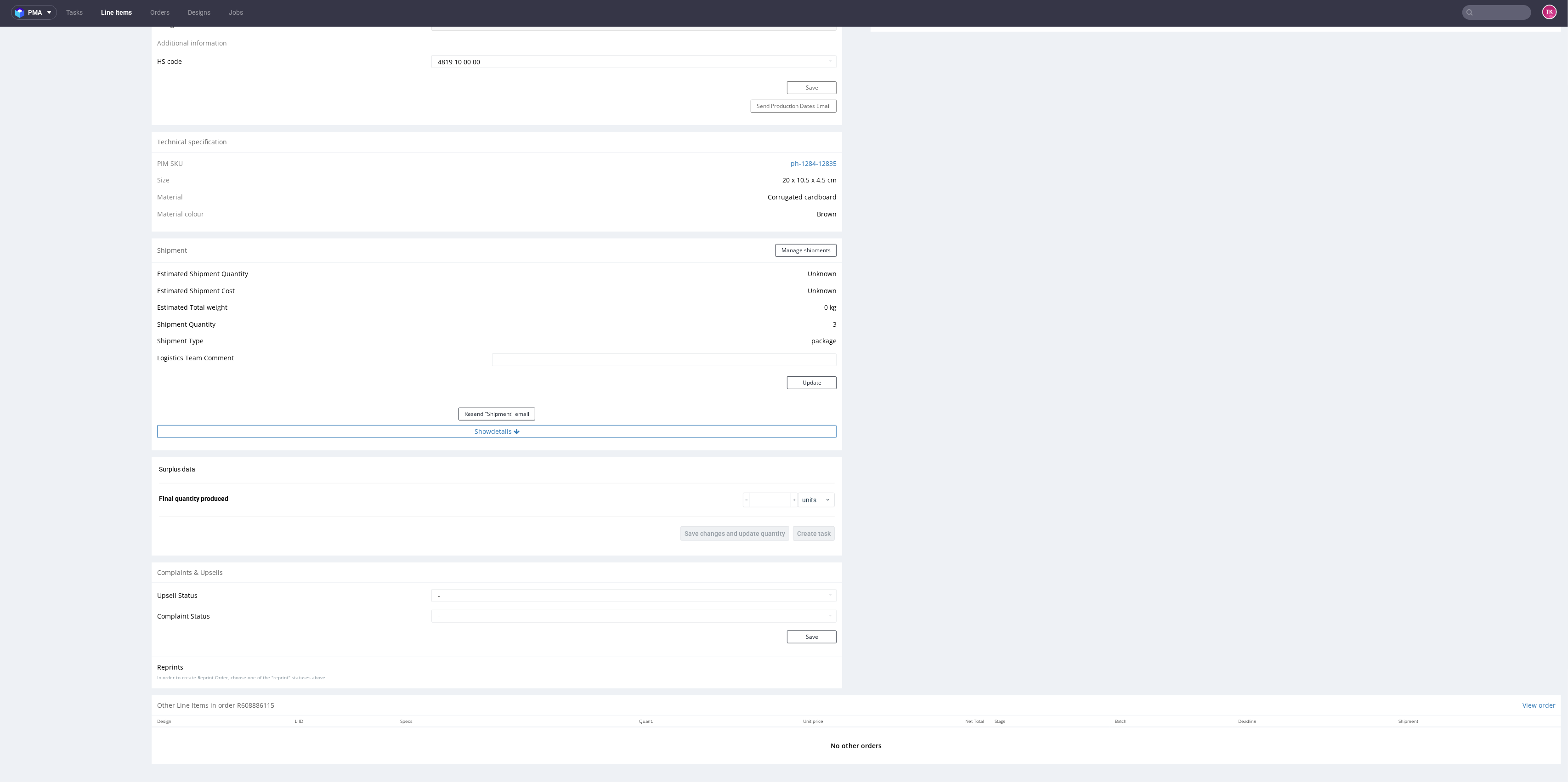
drag, startPoint x: 461, startPoint y: 444, endPoint x: 456, endPoint y: 435, distance: 10.3
click at [456, 437] on div "Shipment Manage shipments Estimated Shipment Quantity Unknown Estimated Shipmen…" at bounding box center [496, 344] width 691 height 211
click at [456, 433] on button "Show details" at bounding box center [496, 431] width 679 height 13
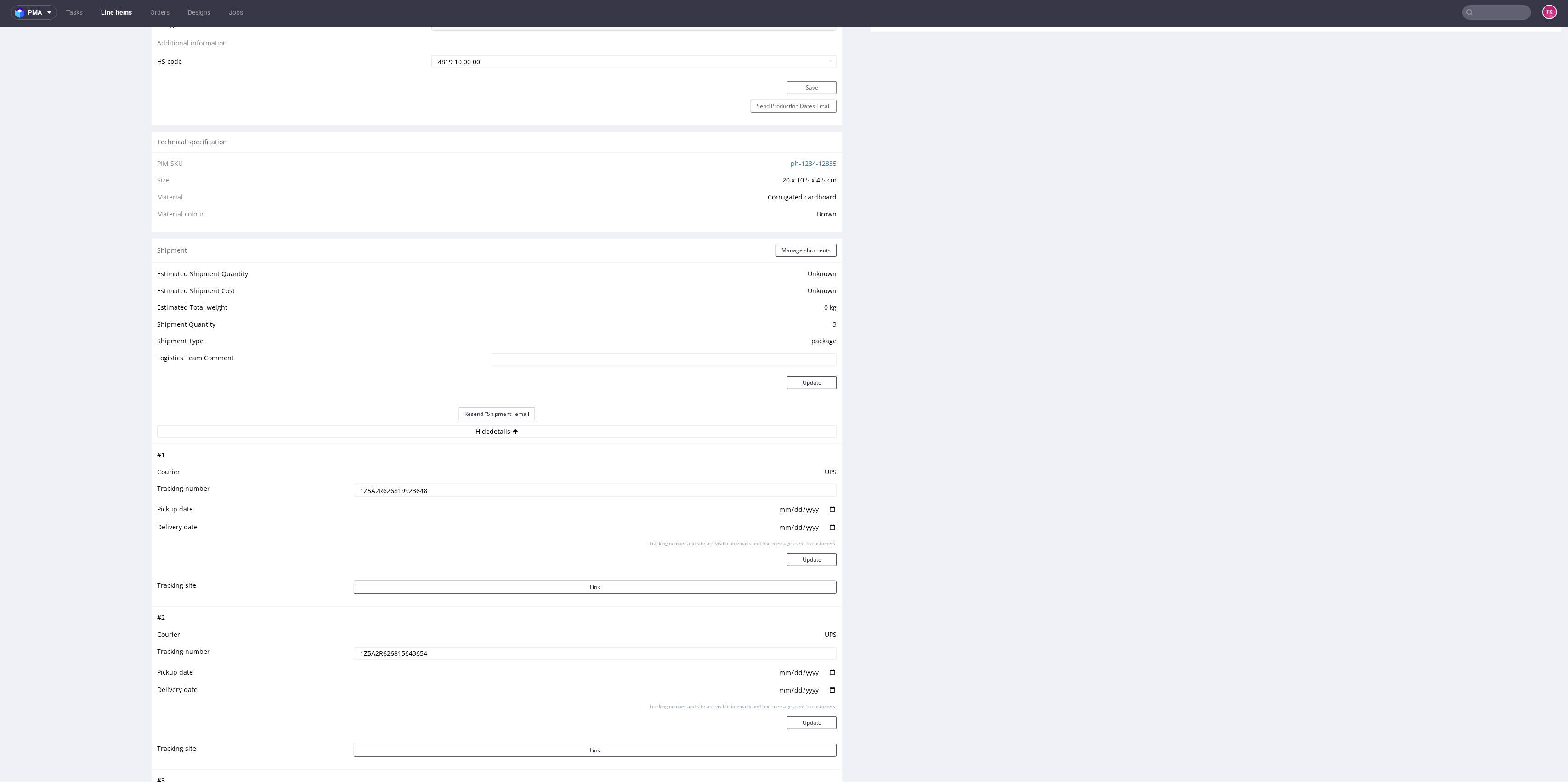
click at [376, 504] on td "2024-12-30" at bounding box center [594, 513] width 486 height 18
click at [375, 492] on input "1Z5A2R626819923648" at bounding box center [595, 490] width 483 height 13
click at [376, 492] on input "1Z5A2R626819923648" at bounding box center [595, 490] width 483 height 13
click at [393, 642] on td "UPS" at bounding box center [594, 637] width 486 height 17
click at [392, 646] on td "1Z5A2R626815643654" at bounding box center [594, 656] width 486 height 21
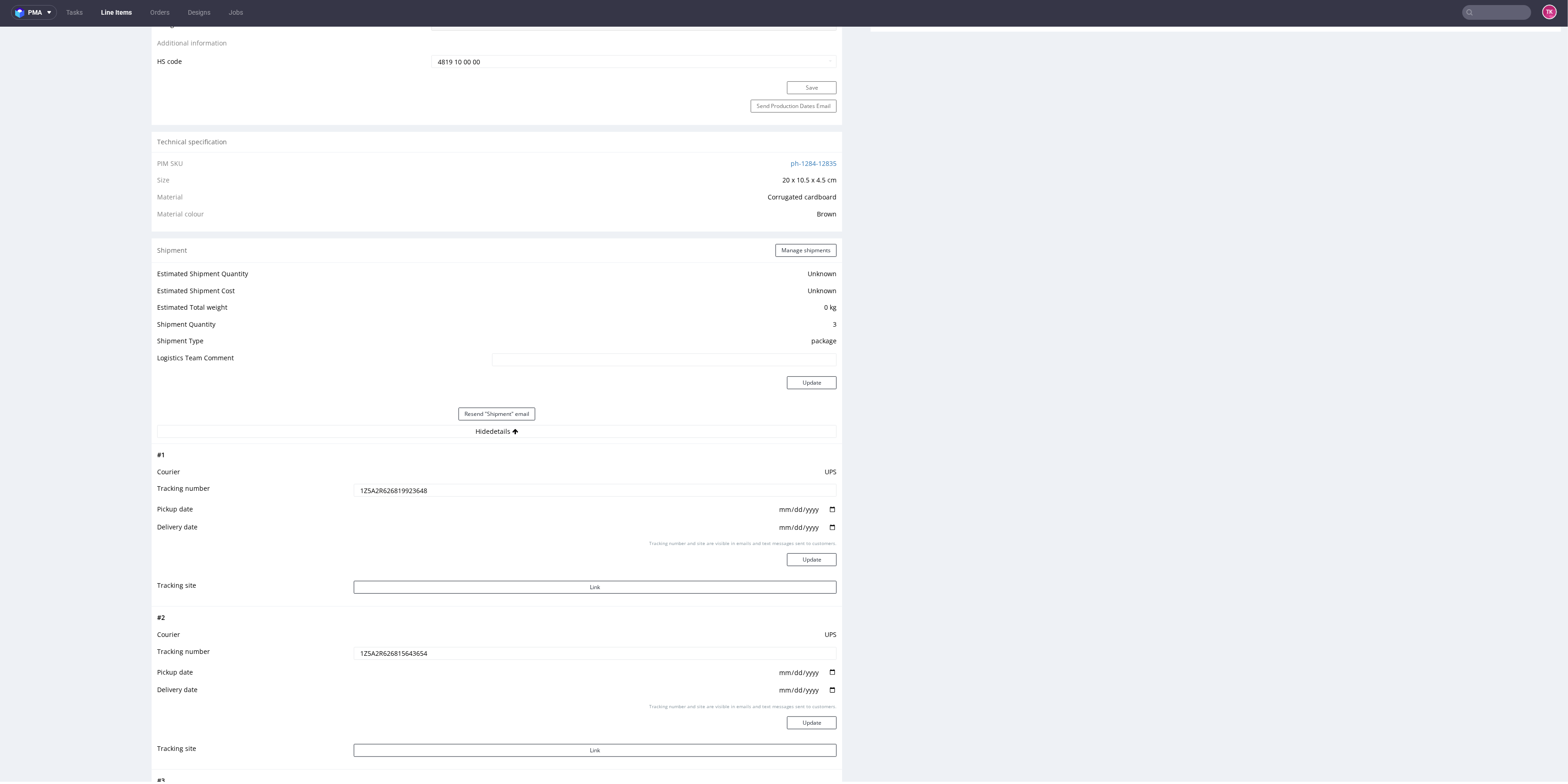
click at [392, 646] on td "1Z5A2R626815643654" at bounding box center [594, 656] width 486 height 21
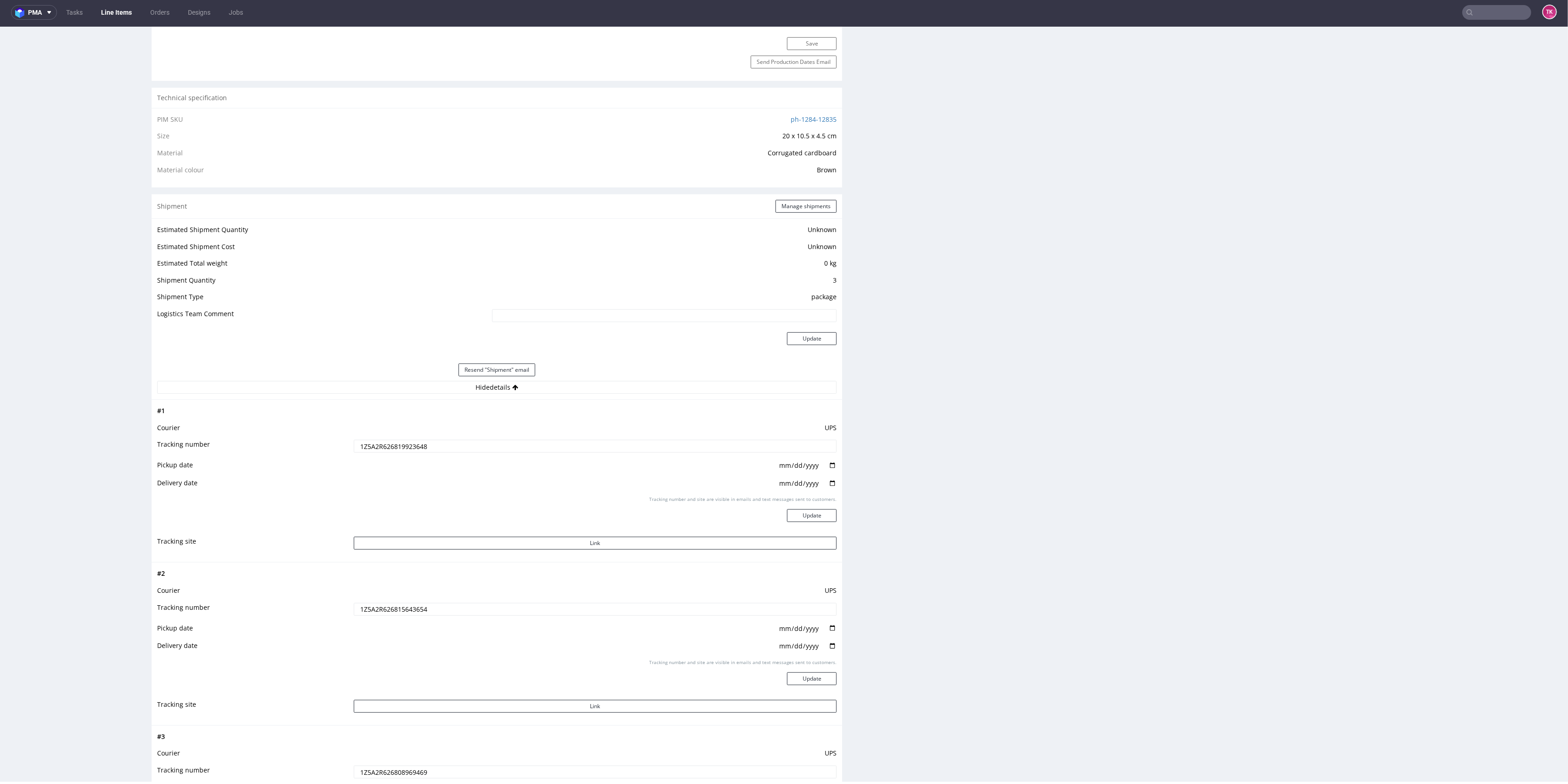
scroll to position [648, 0]
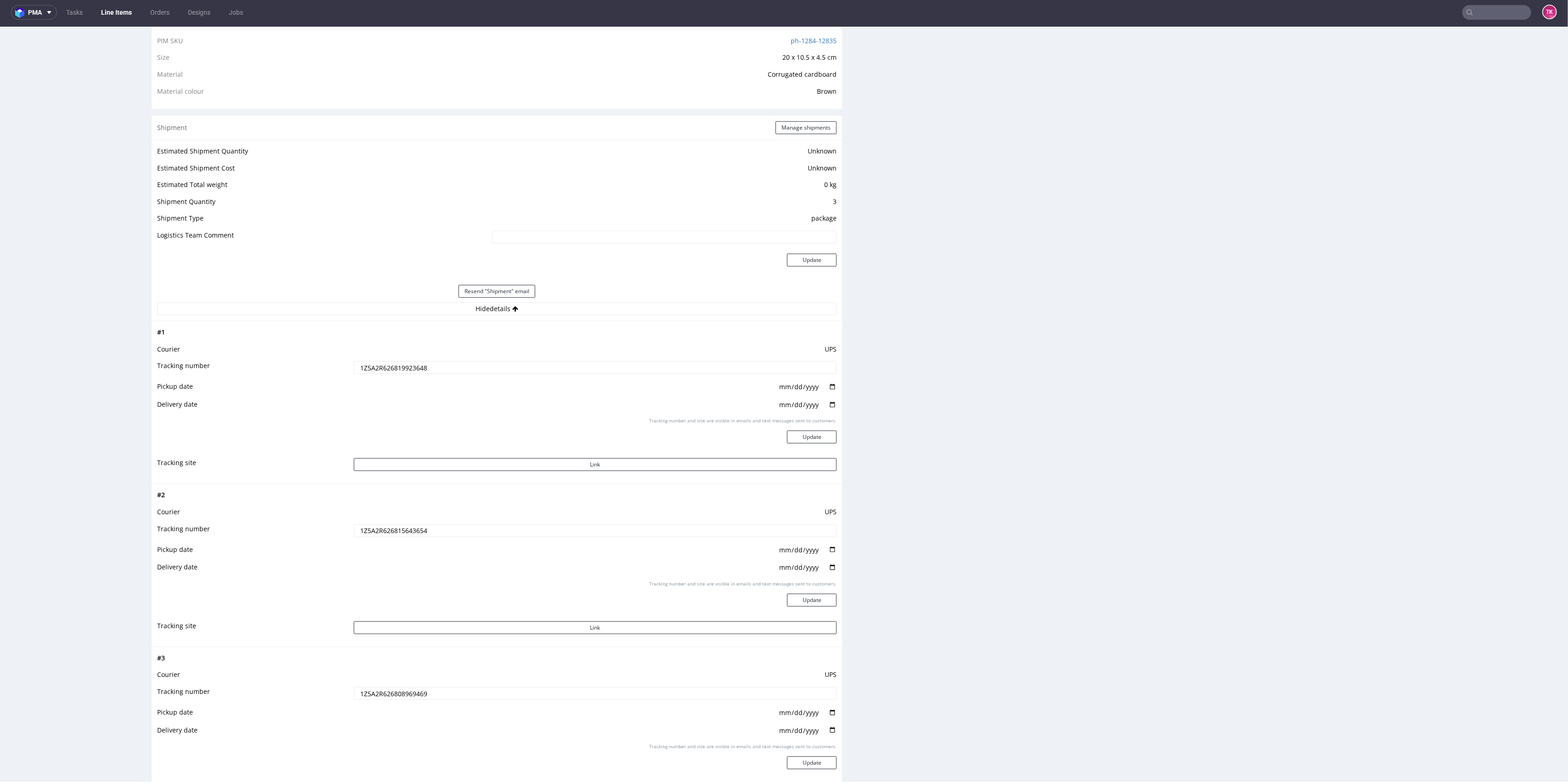
click at [406, 698] on input "1Z5A2R626808969469" at bounding box center [595, 693] width 483 height 13
click at [406, 699] on td "1Z5A2R626808969469" at bounding box center [594, 695] width 486 height 21
click at [1492, 15] on input "text" at bounding box center [1441, 13] width 180 height 14
paste input "R041851254"
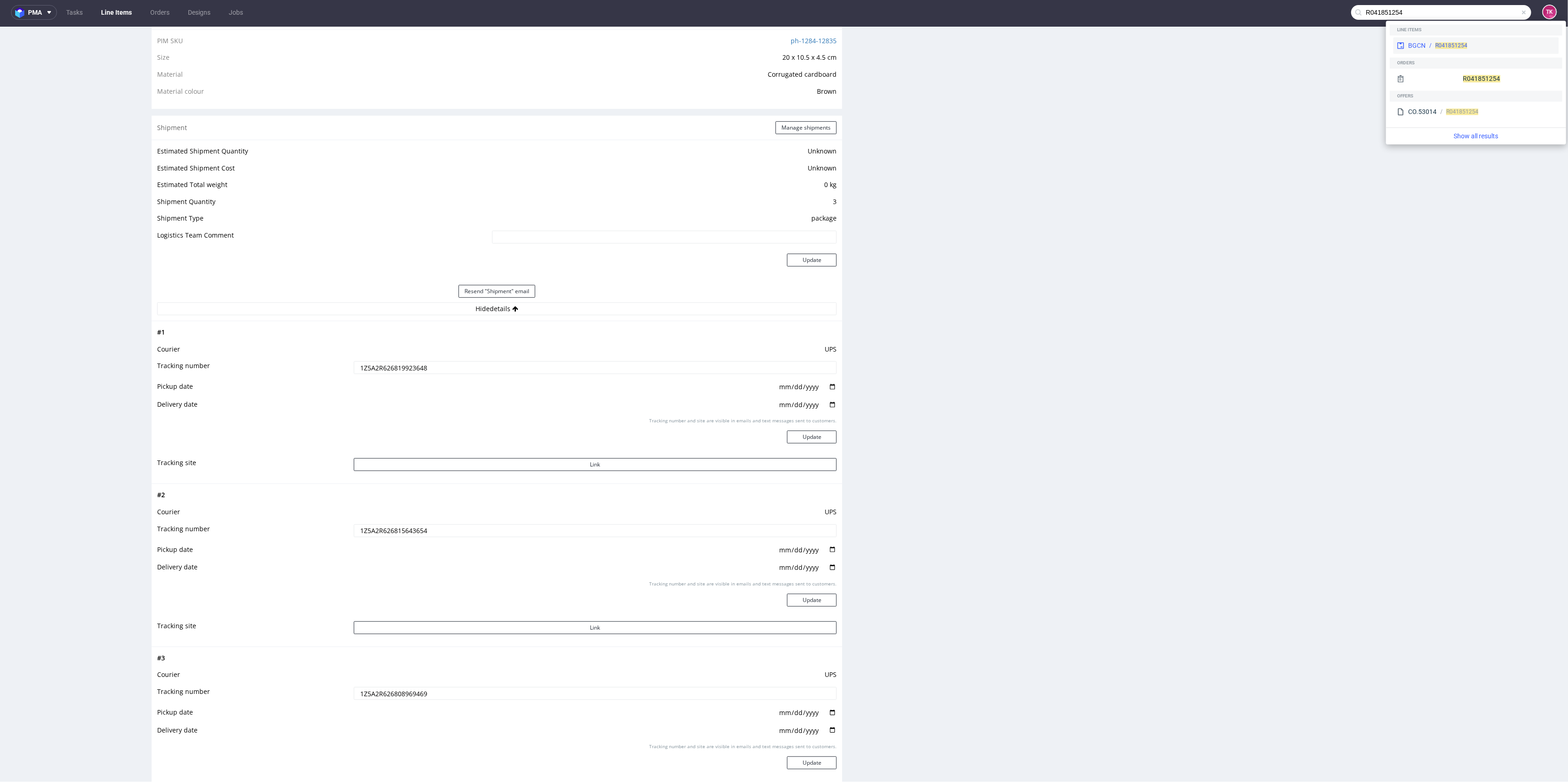
type input "R041851254"
click at [1443, 40] on div "BGCN R041851254" at bounding box center [1476, 46] width 166 height 16
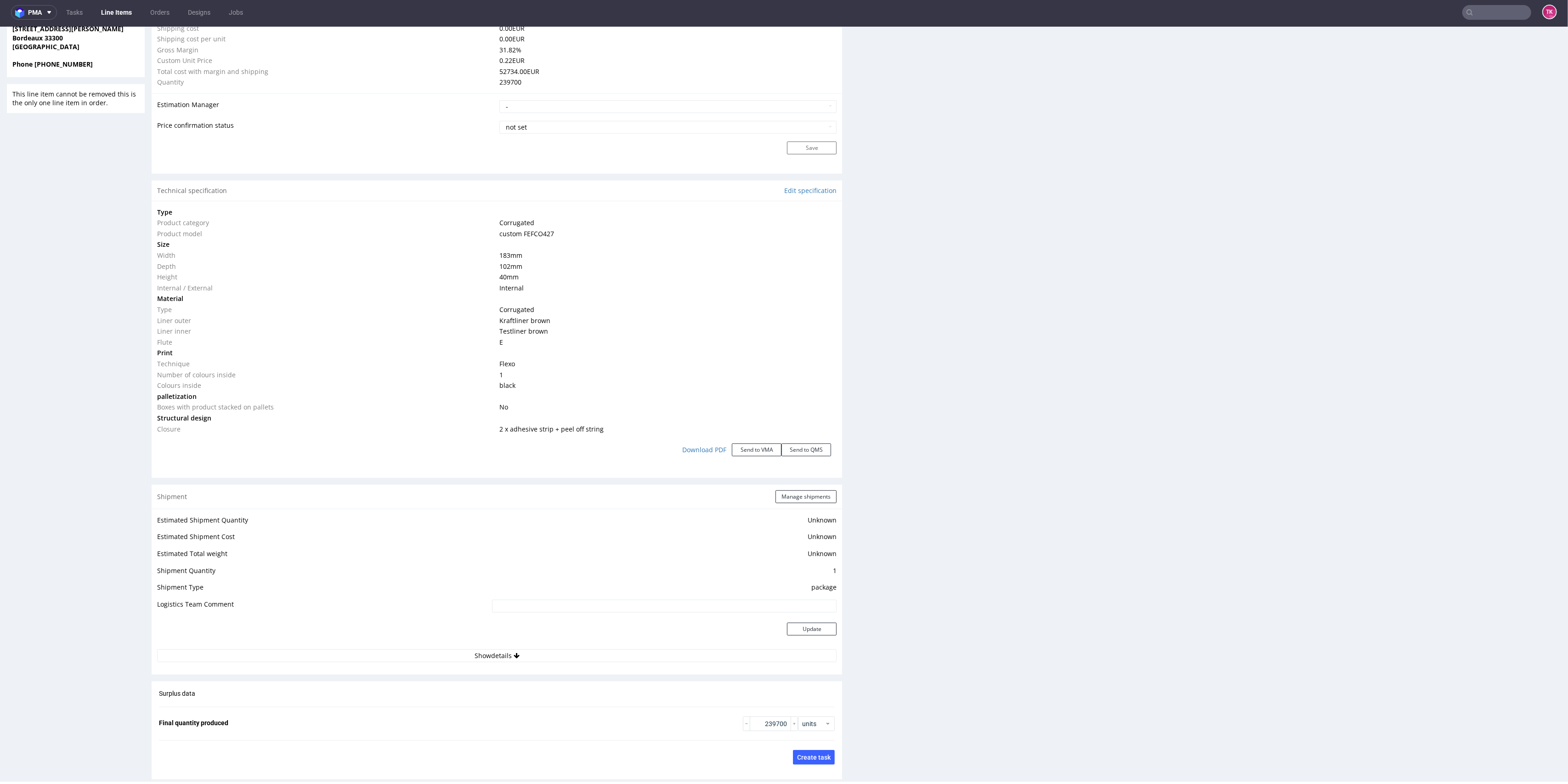
scroll to position [923, 0]
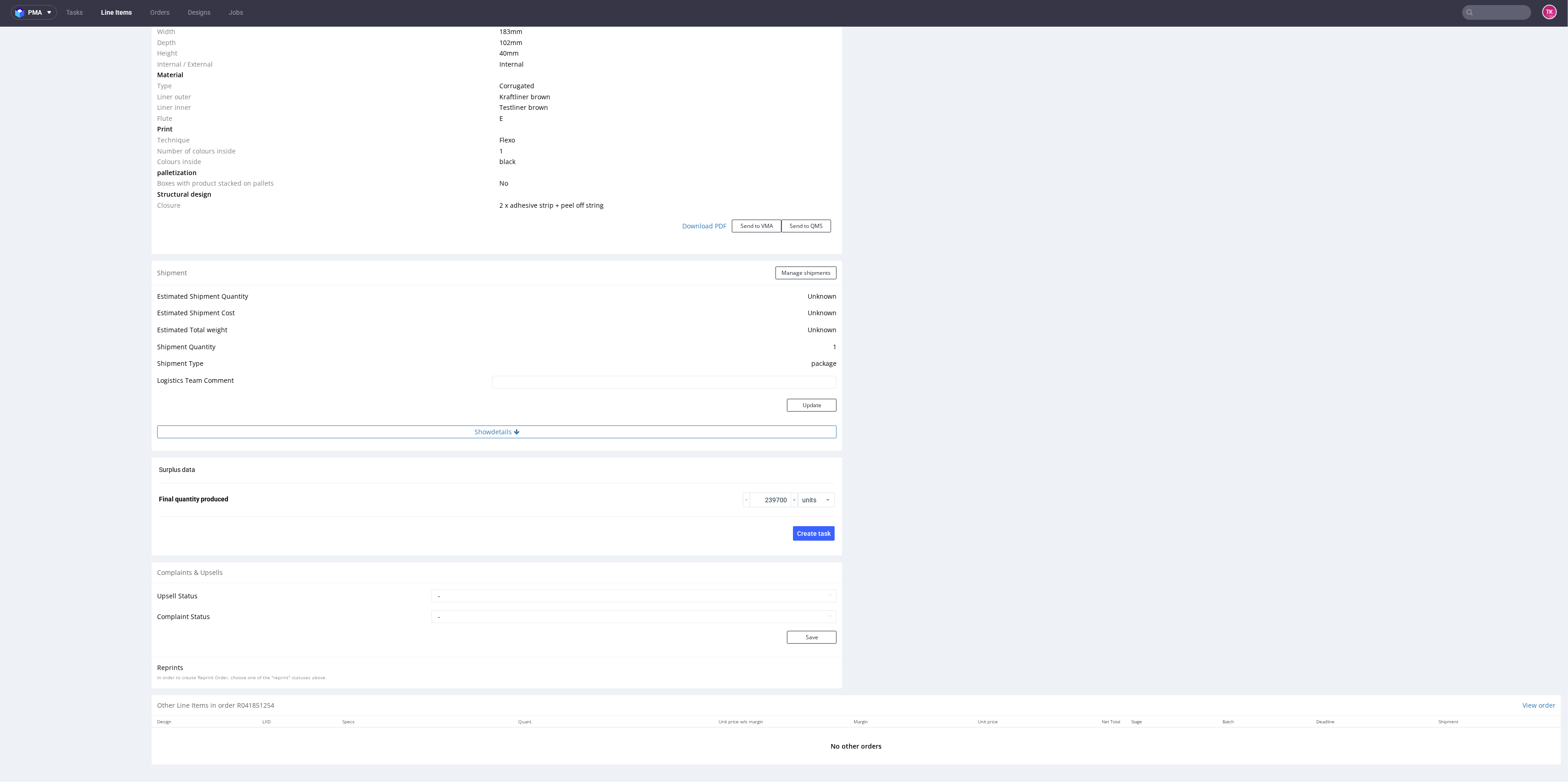
click at [540, 437] on button "Show details" at bounding box center [496, 432] width 679 height 13
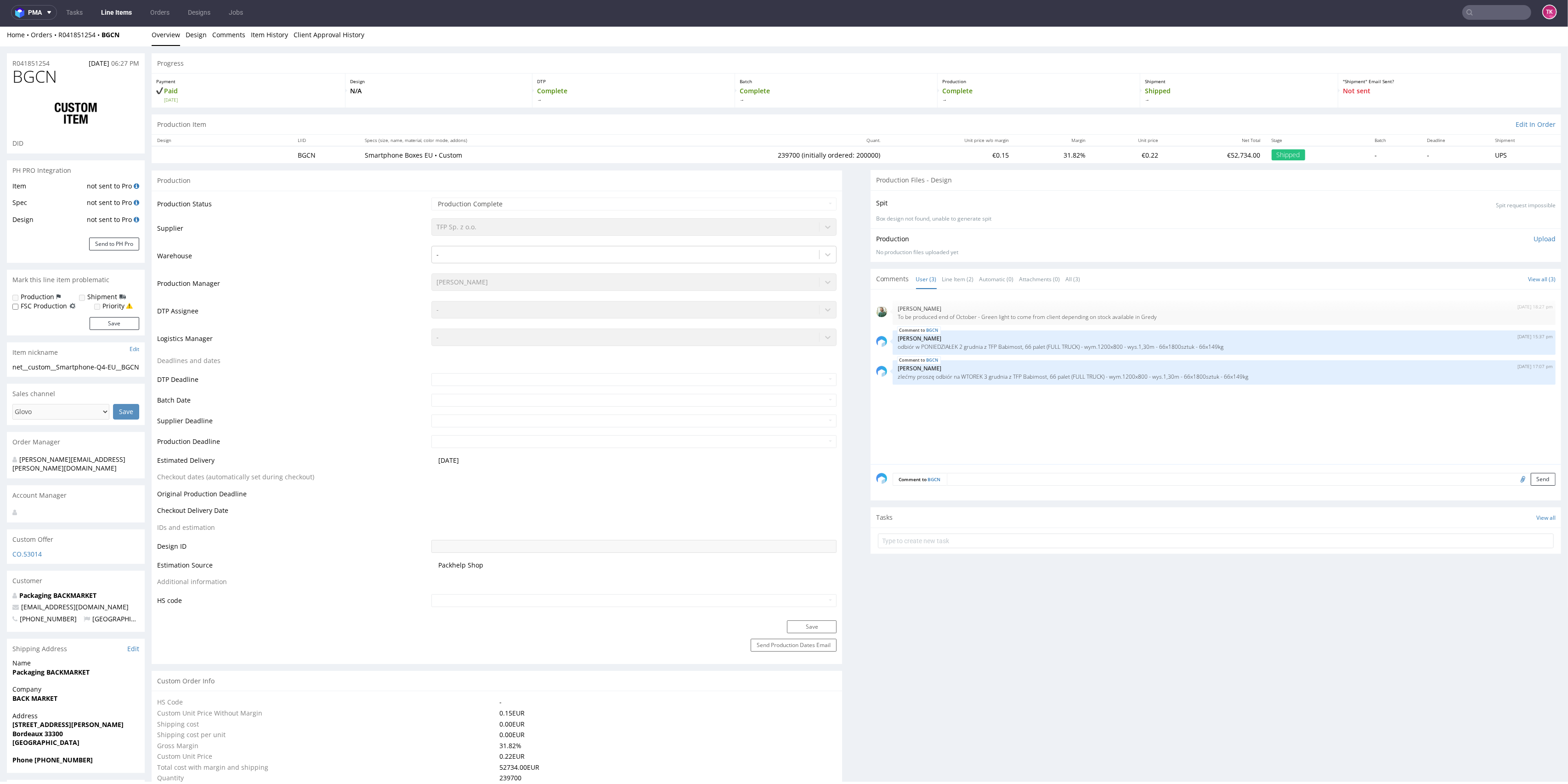
scroll to position [0, 0]
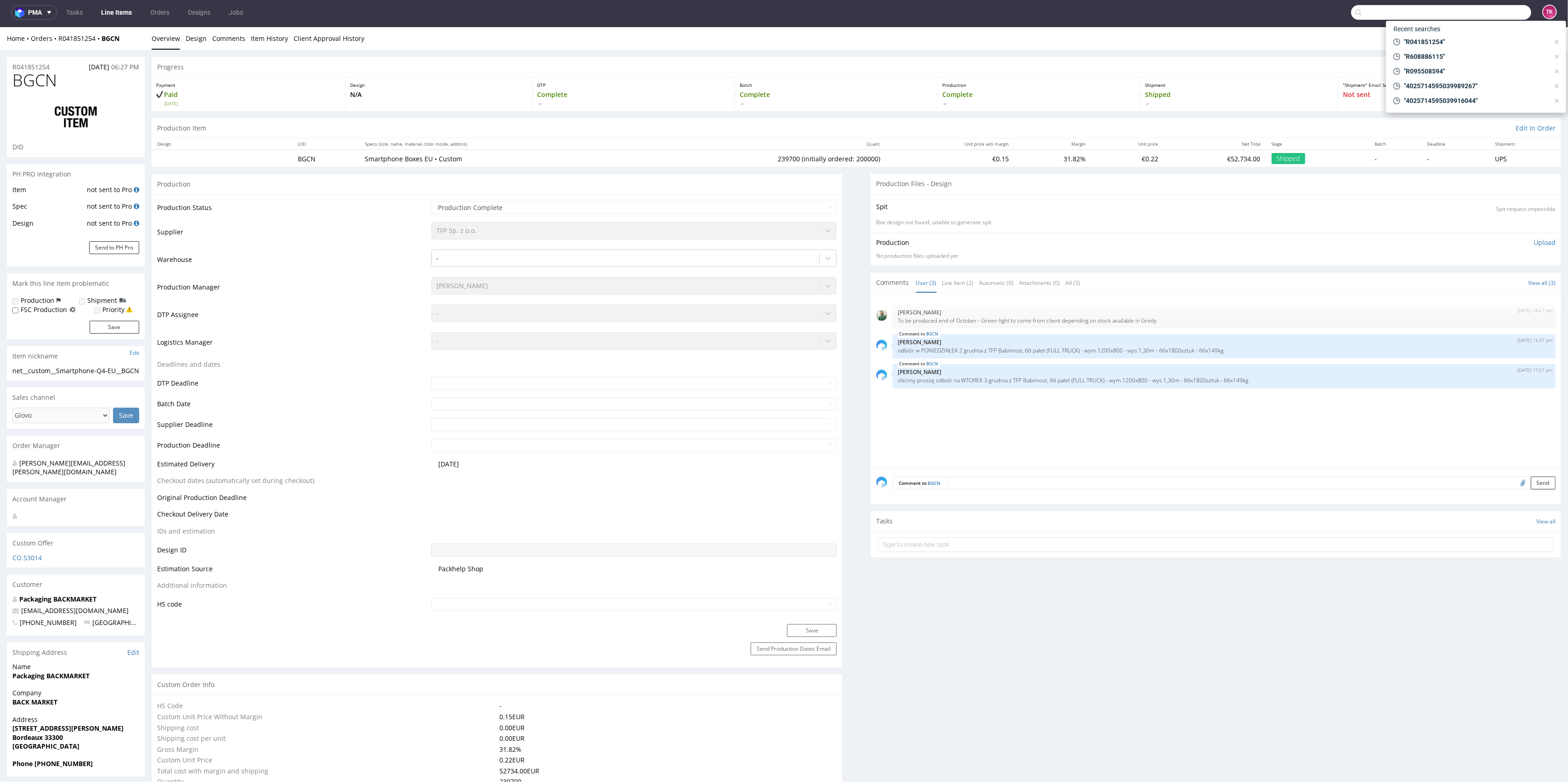
click at [1473, 16] on input "text" at bounding box center [1441, 13] width 180 height 14
type input "R282295084"
click at [1427, 46] on div "R282295084" at bounding box center [1490, 45] width 131 height 8
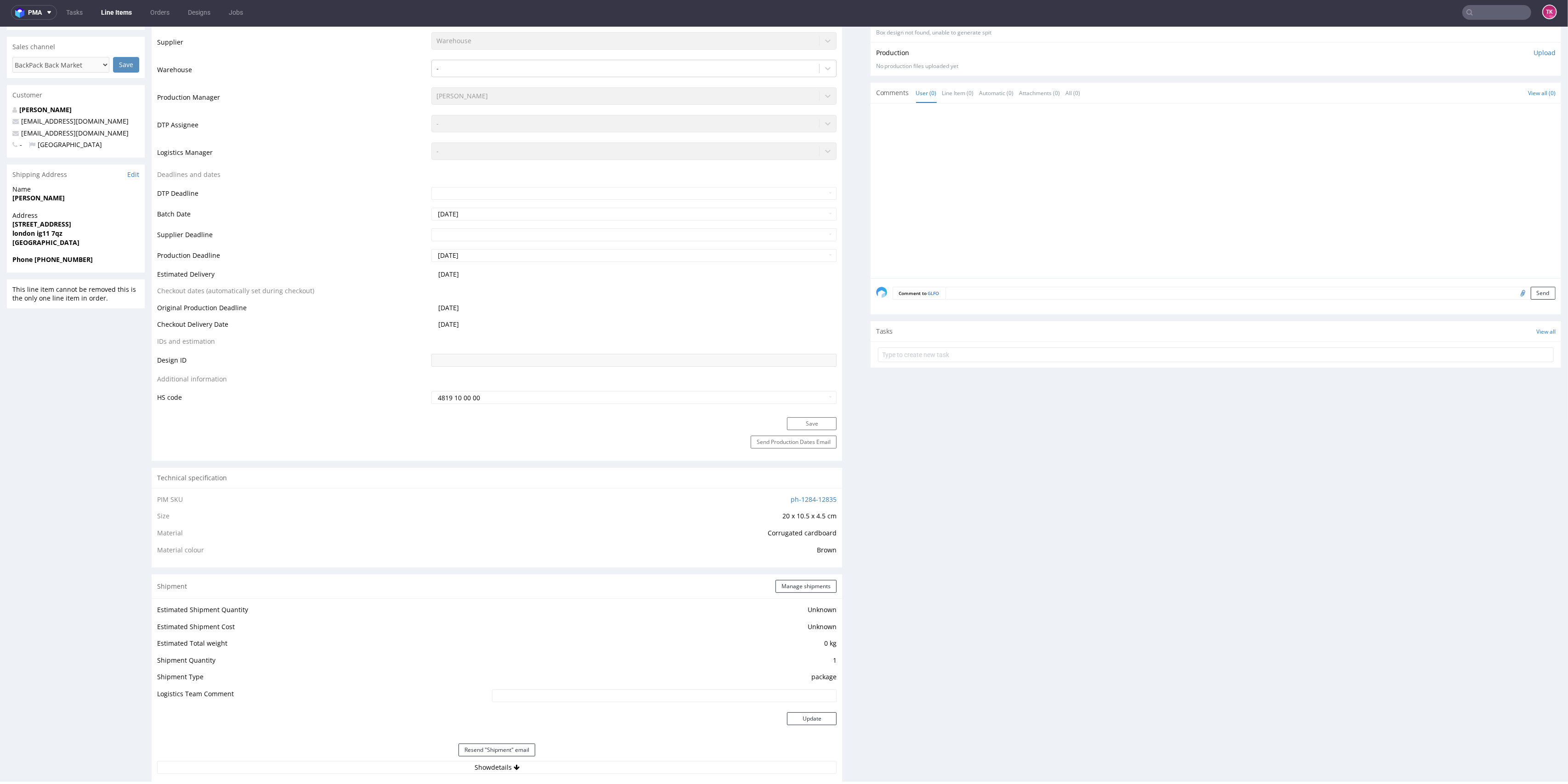
scroll to position [306, 0]
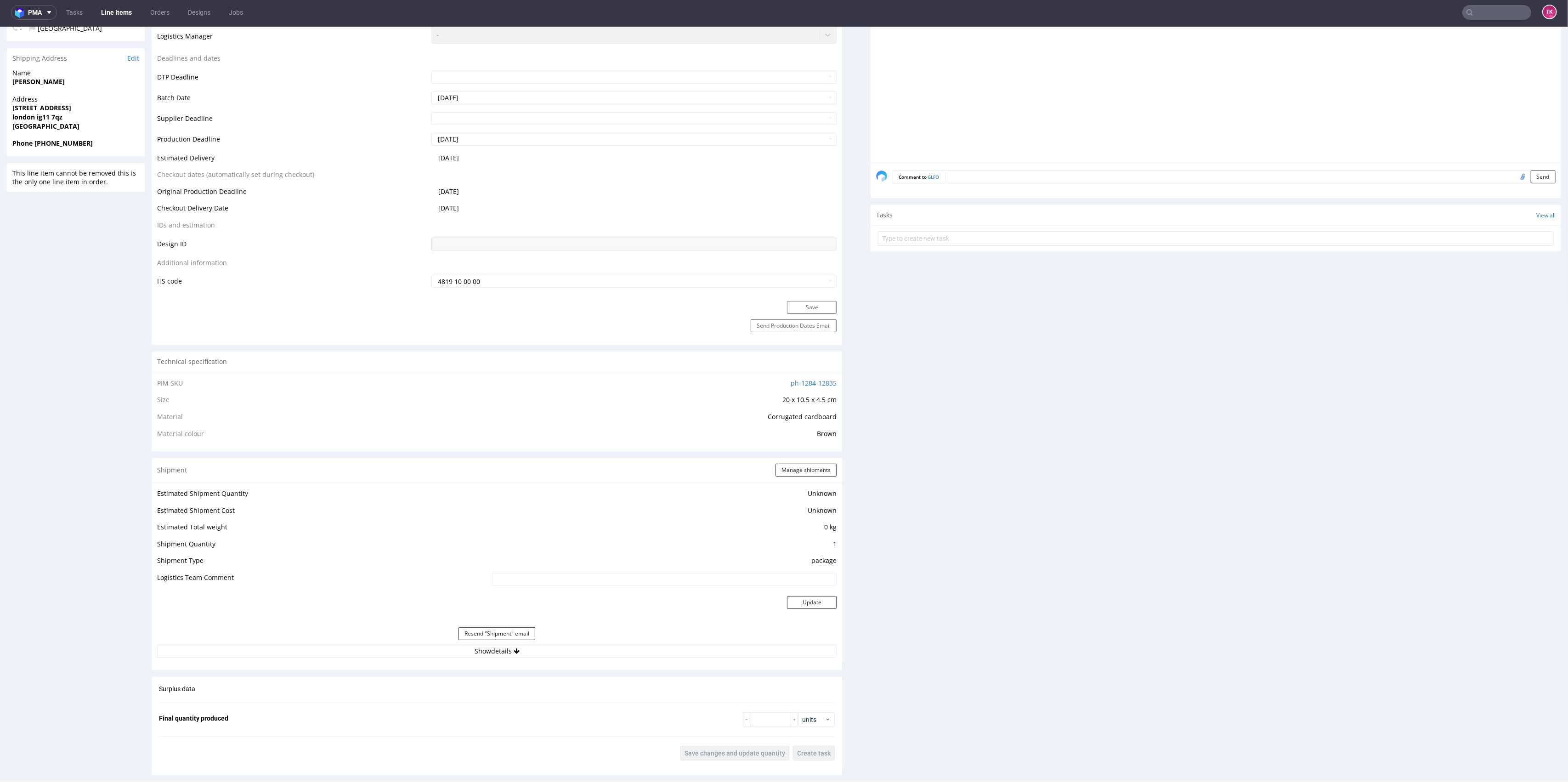
drag, startPoint x: 340, startPoint y: 633, endPoint x: 346, endPoint y: 638, distance: 7.8
click at [342, 636] on div "Resend "Shipment" email" at bounding box center [496, 633] width 679 height 22
click at [346, 638] on div "Resend "Shipment" email" at bounding box center [496, 633] width 679 height 22
click at [349, 641] on div "Resend "Shipment" email" at bounding box center [496, 633] width 679 height 22
click at [349, 645] on button "Show details" at bounding box center [496, 650] width 679 height 13
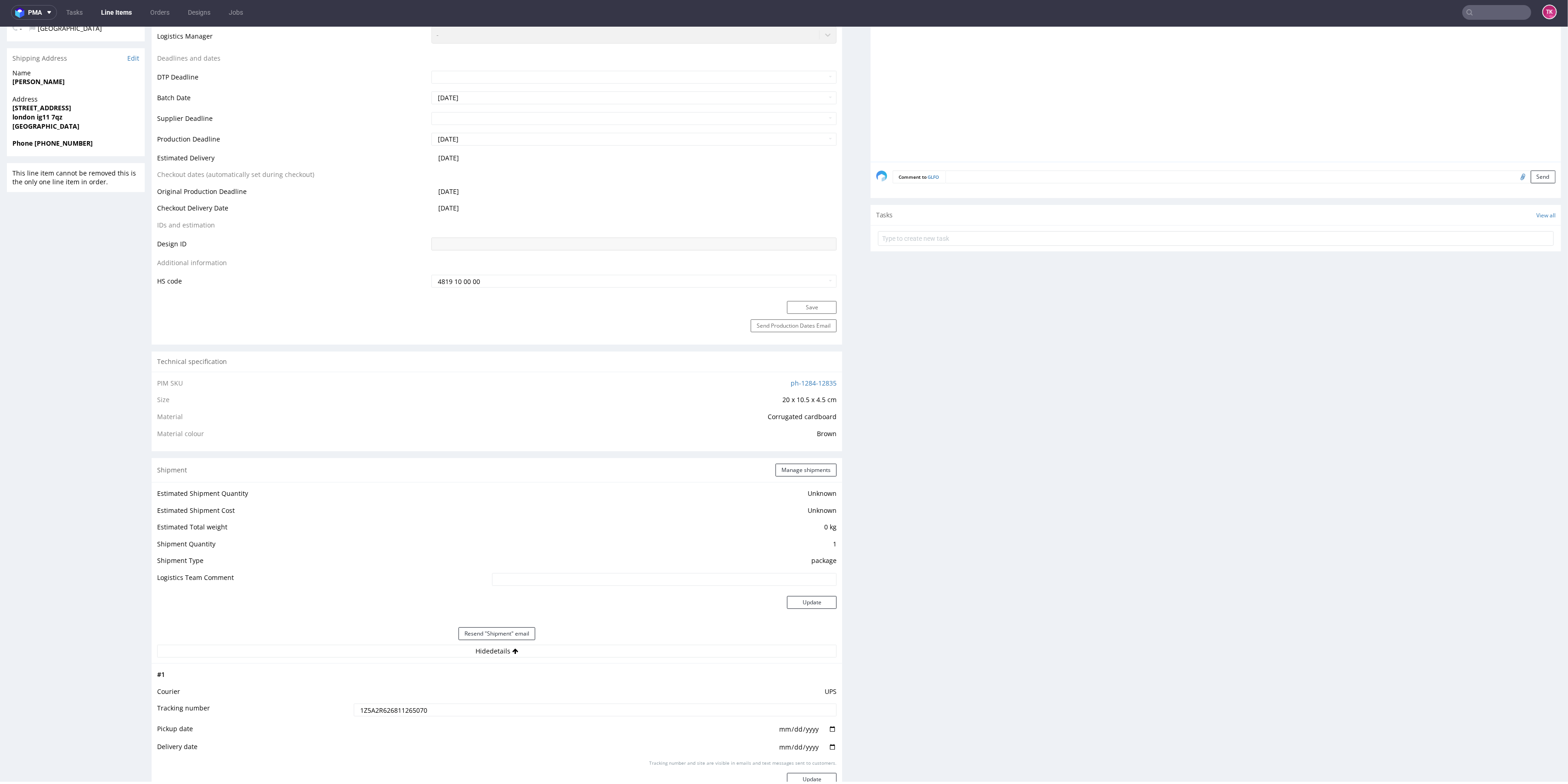
scroll to position [551, 0]
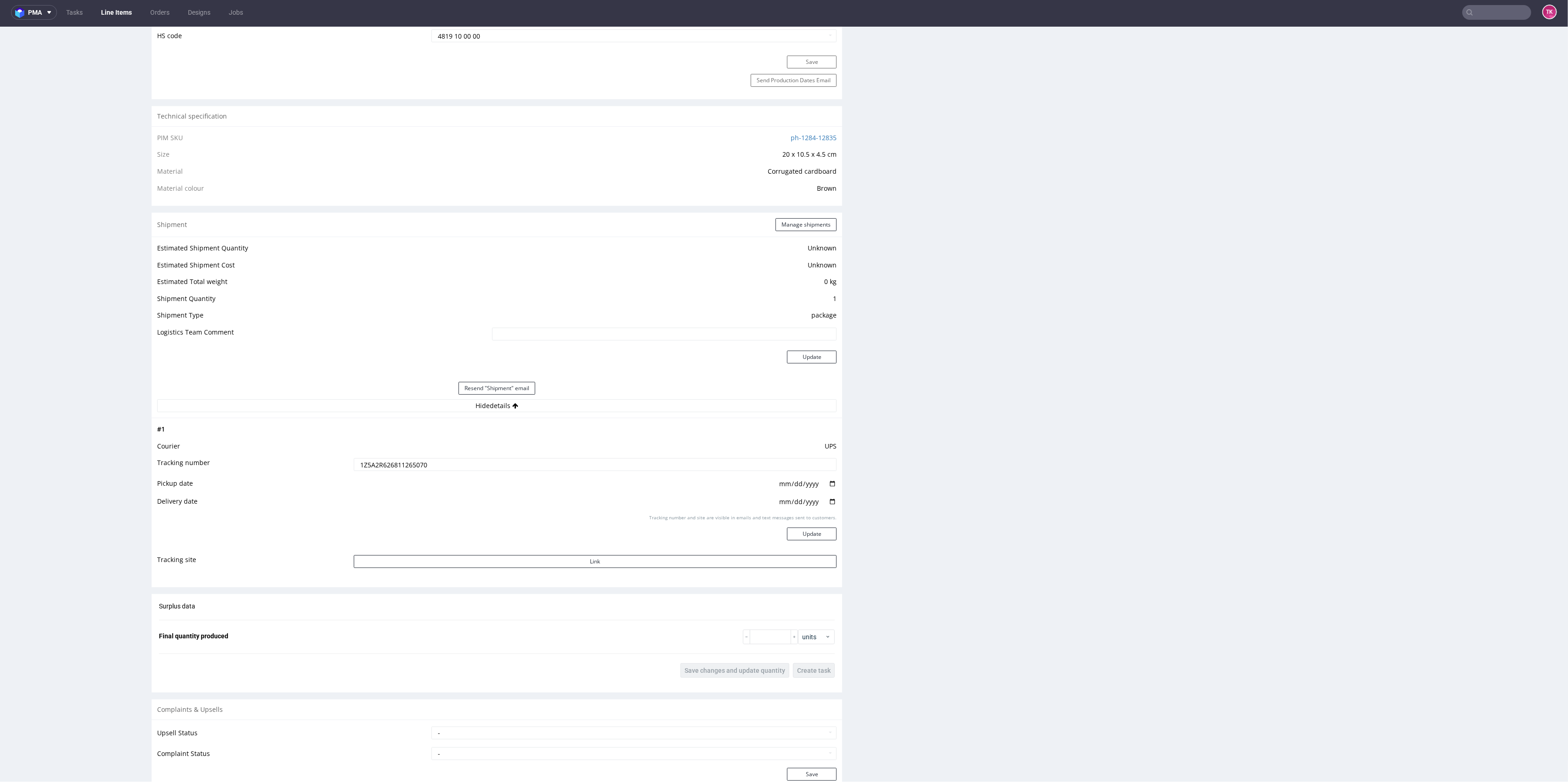
click at [366, 459] on input "1Z5A2R626811265070" at bounding box center [595, 464] width 483 height 13
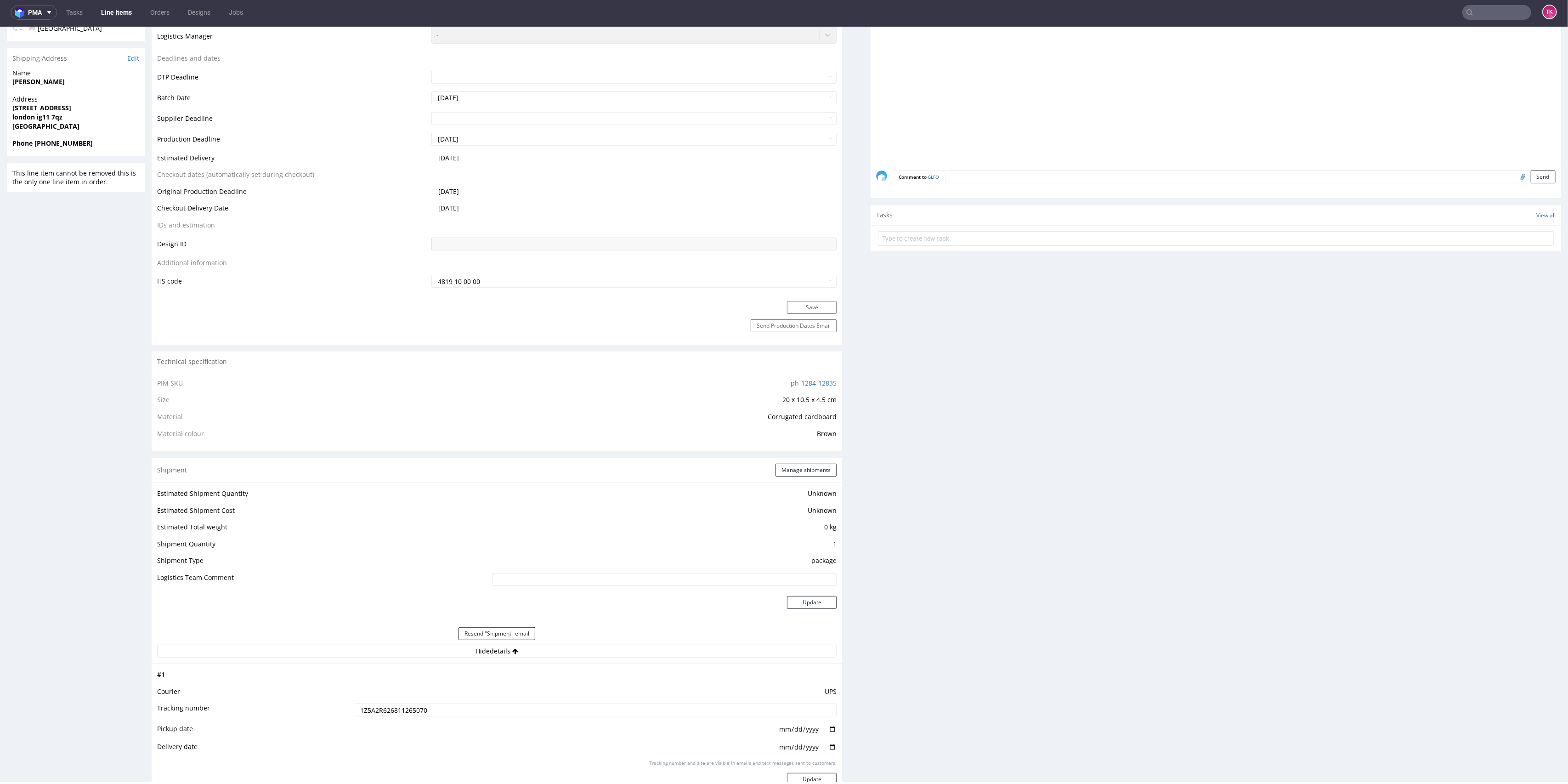
scroll to position [0, 0]
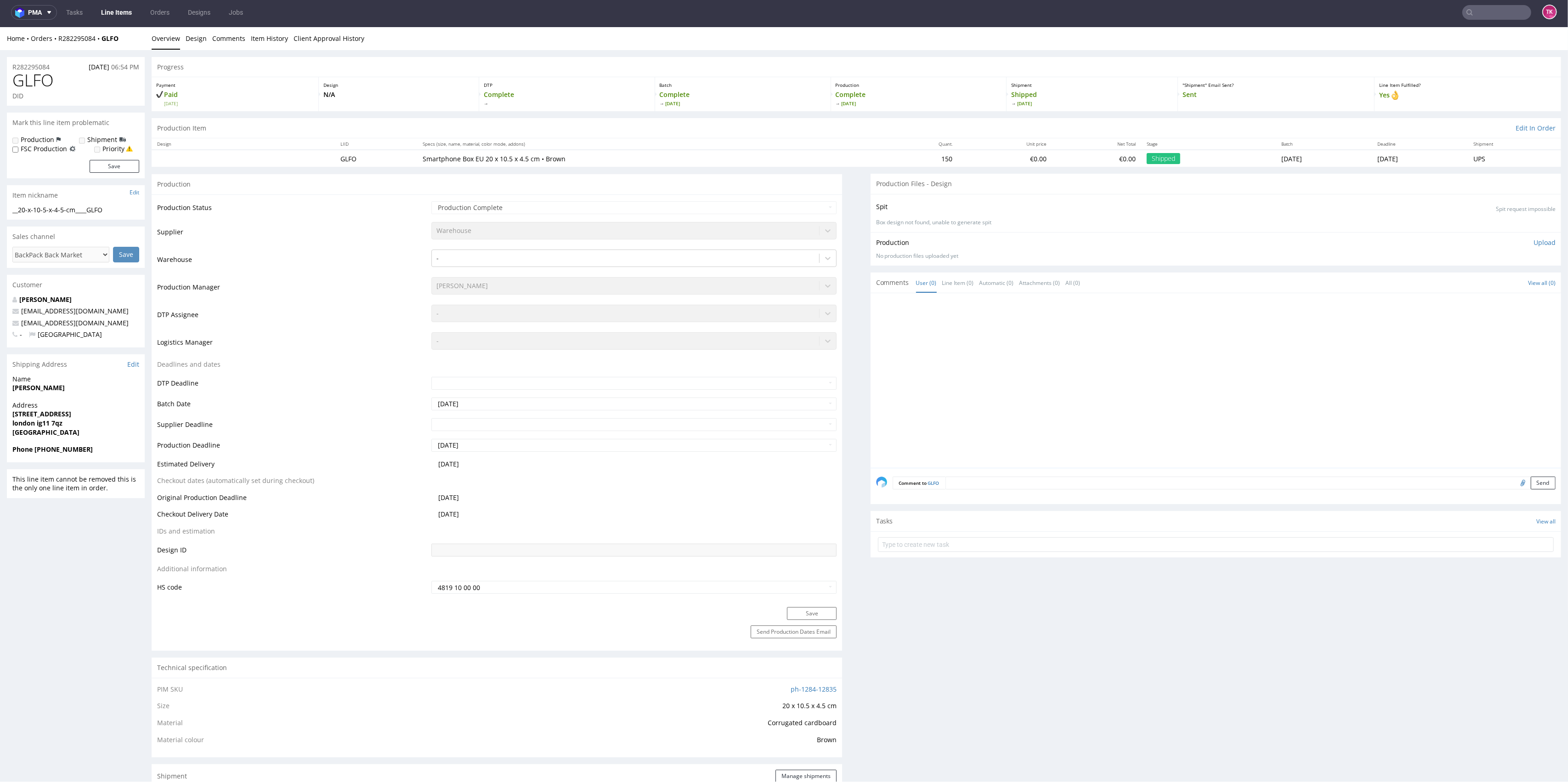
click at [1501, 2] on nav "pma Tasks Line Items Orders Designs Jobs TK" at bounding box center [784, 12] width 1568 height 30
click at [1501, 5] on input "text" at bounding box center [1441, 13] width 180 height 14
paste input "R041851254"
type input "R041851254"
click at [1439, 42] on span "R041851254" at bounding box center [1452, 45] width 32 height 6
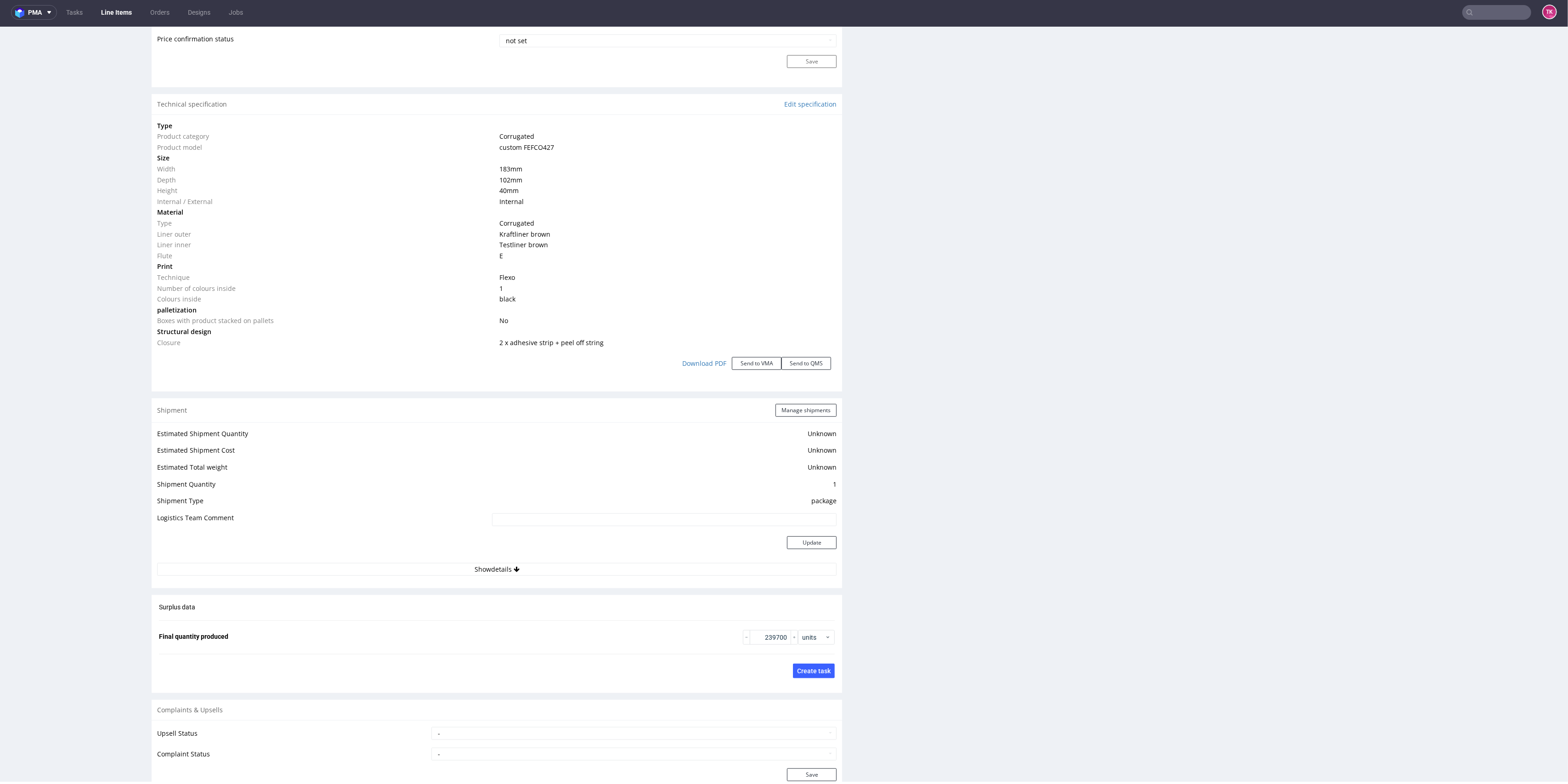
scroll to position [857, 0]
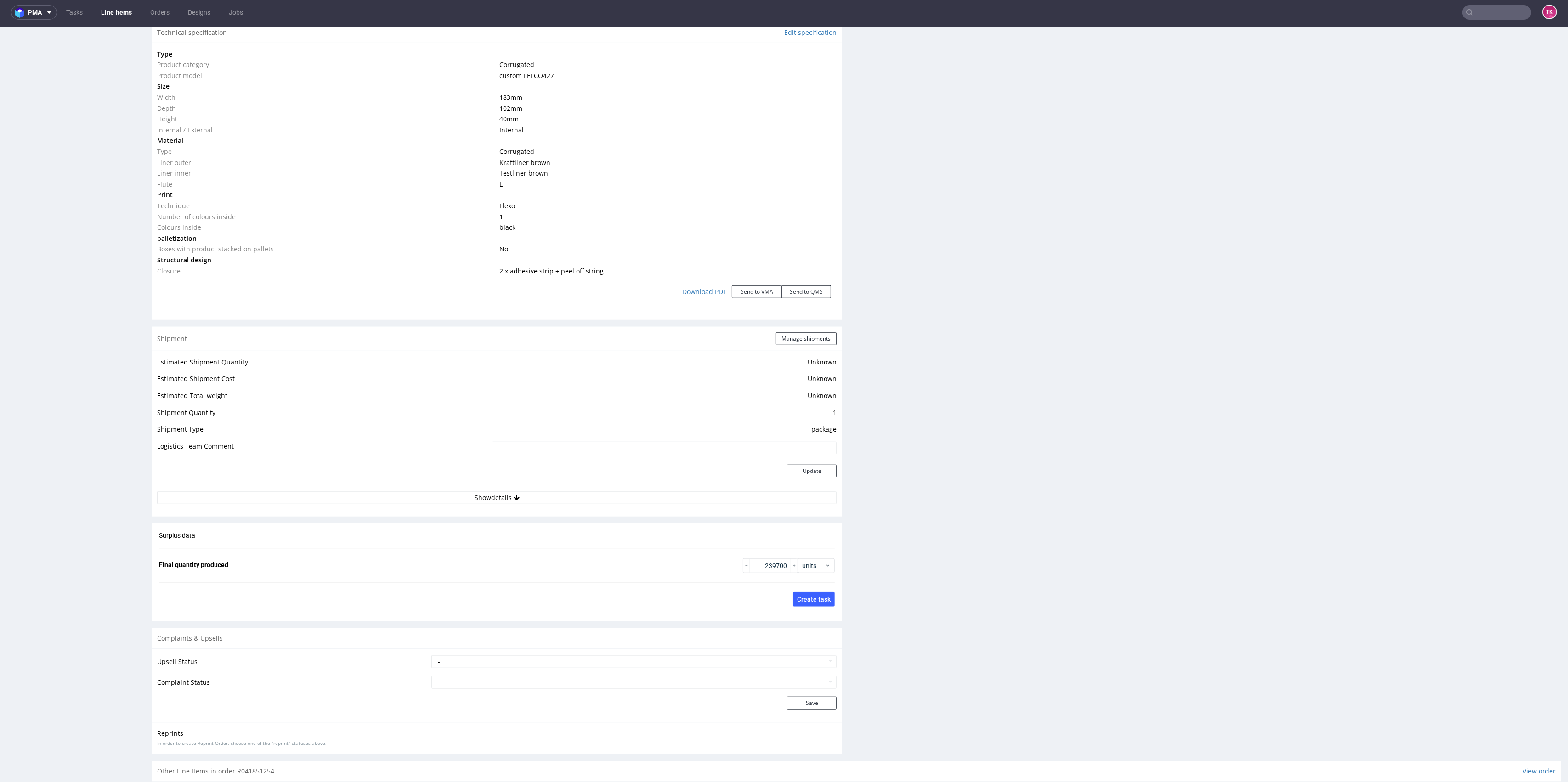
click at [546, 486] on td "Update" at bounding box center [663, 476] width 348 height 30
click at [546, 488] on td "Update" at bounding box center [663, 476] width 348 height 30
click at [549, 495] on button "Show details" at bounding box center [496, 497] width 679 height 13
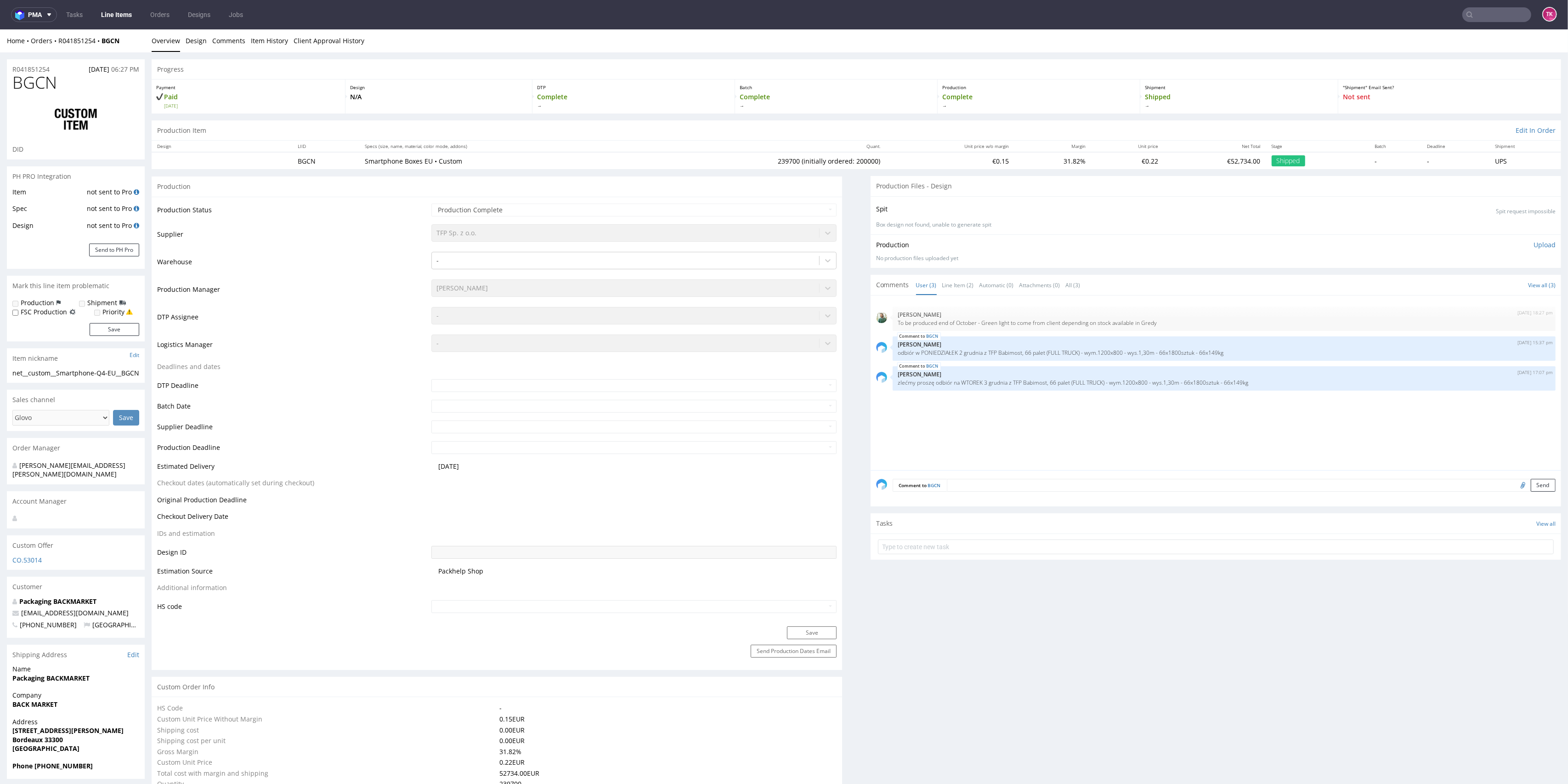
scroll to position [0, 0]
click at [1472, 12] on input "text" at bounding box center [1496, 14] width 69 height 14
paste input "R799108326"
type input "R799108326"
click at [1432, 49] on div "R799108326" at bounding box center [1488, 48] width 132 height 8
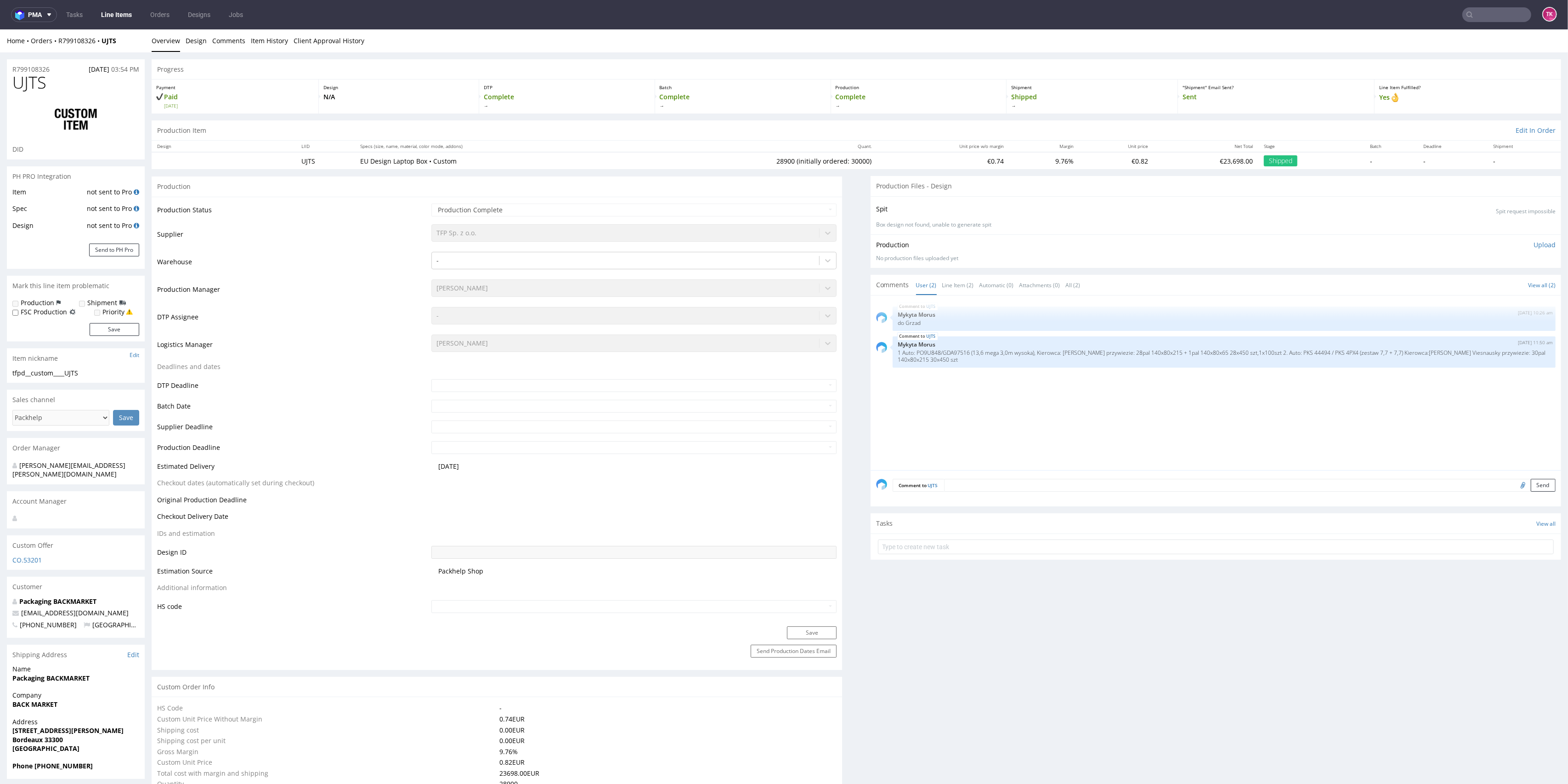
scroll to position [184, 0]
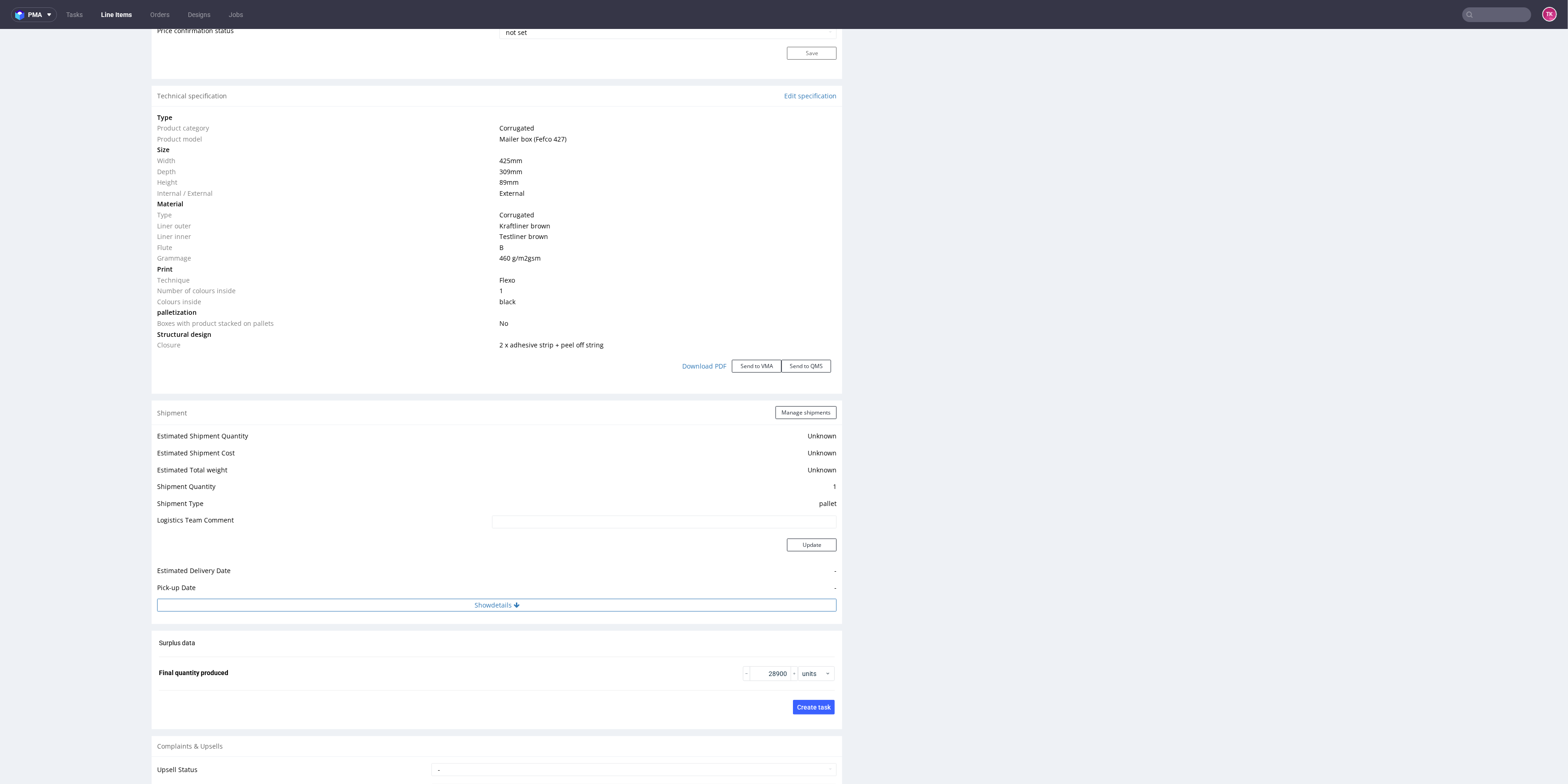
click at [576, 602] on button "Show details" at bounding box center [496, 605] width 679 height 13
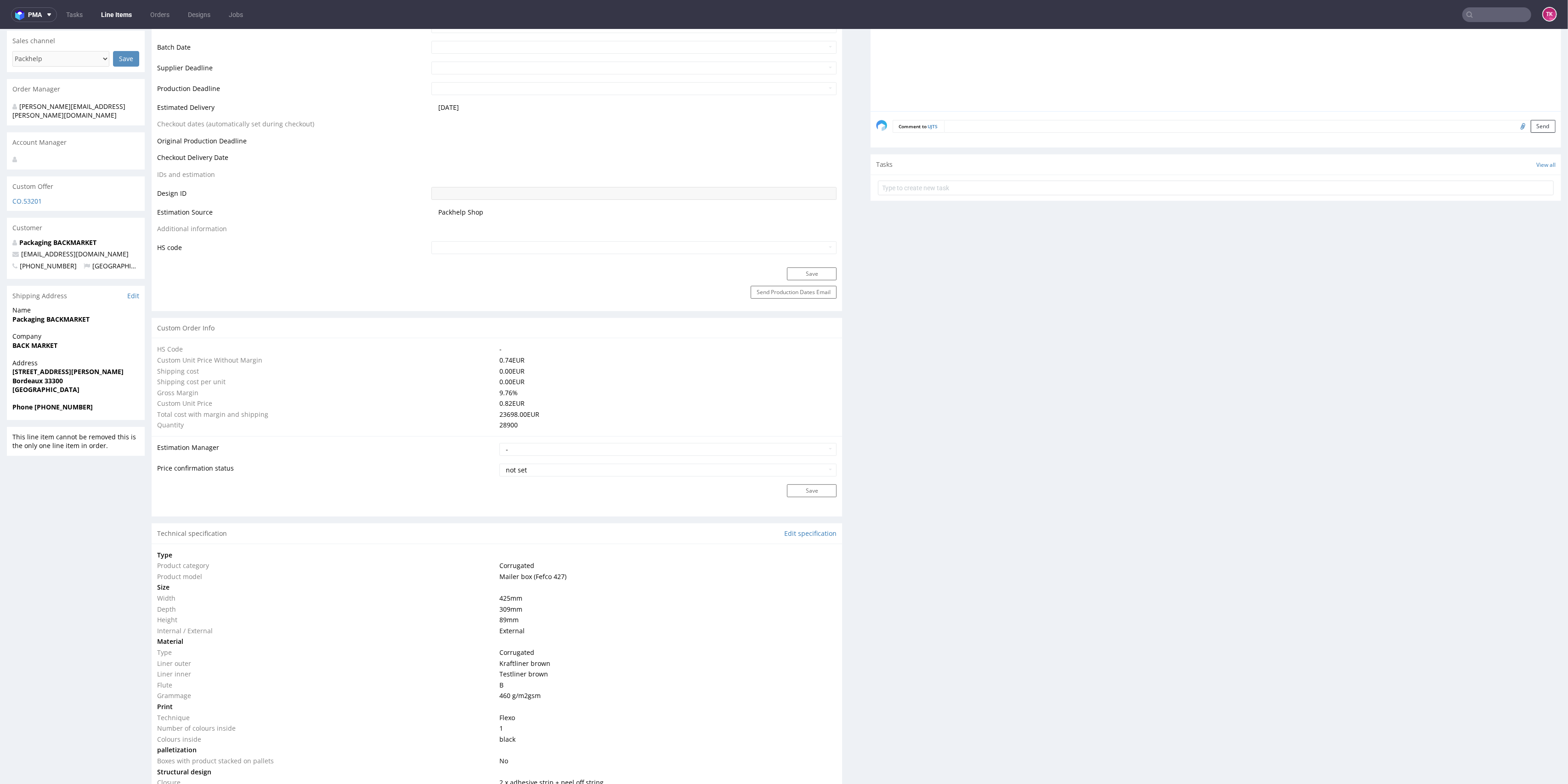
scroll to position [245, 0]
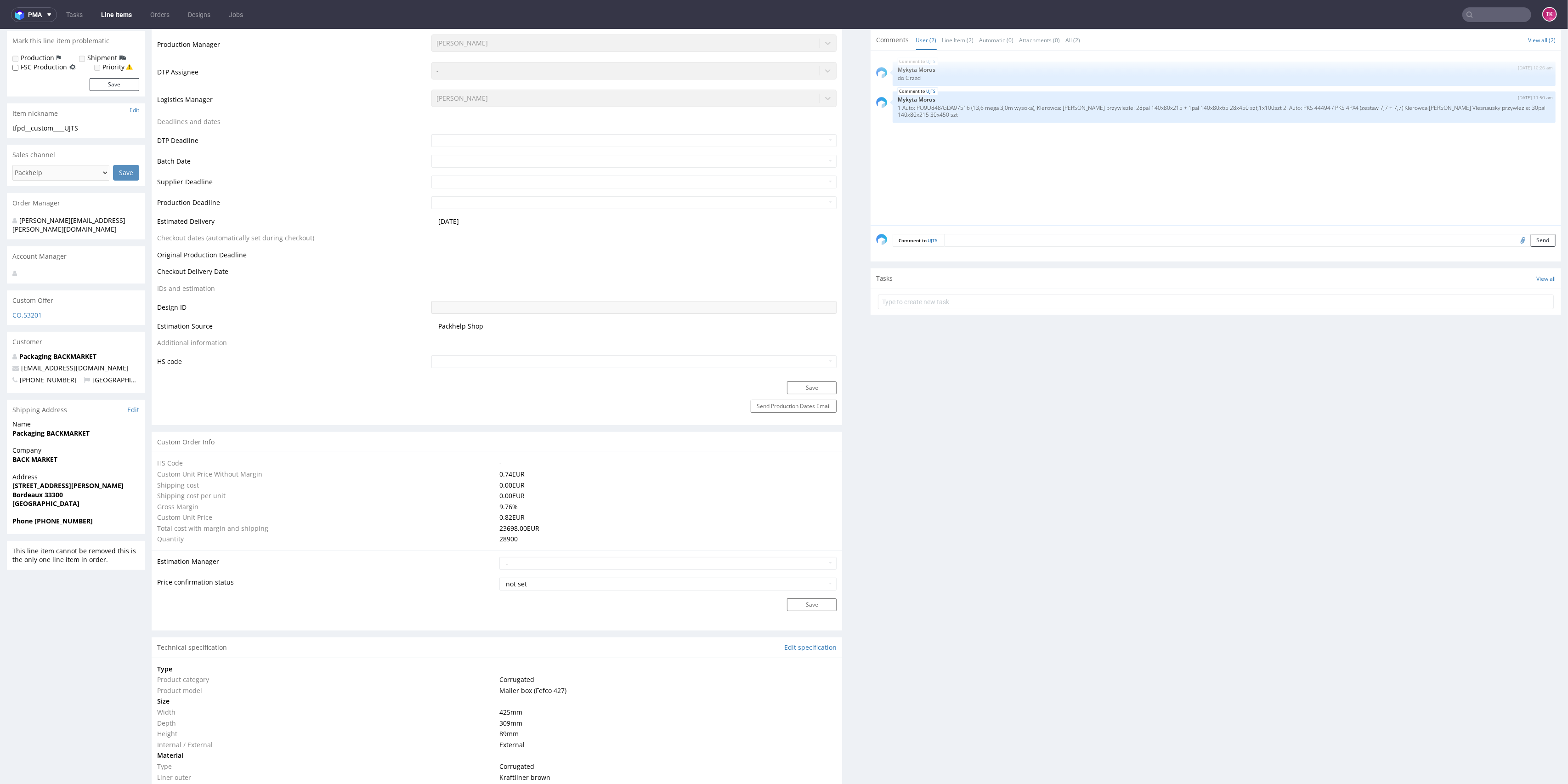
click at [1486, 3] on nav "pma Tasks Line Items Orders Designs Jobs TK" at bounding box center [784, 14] width 1568 height 30
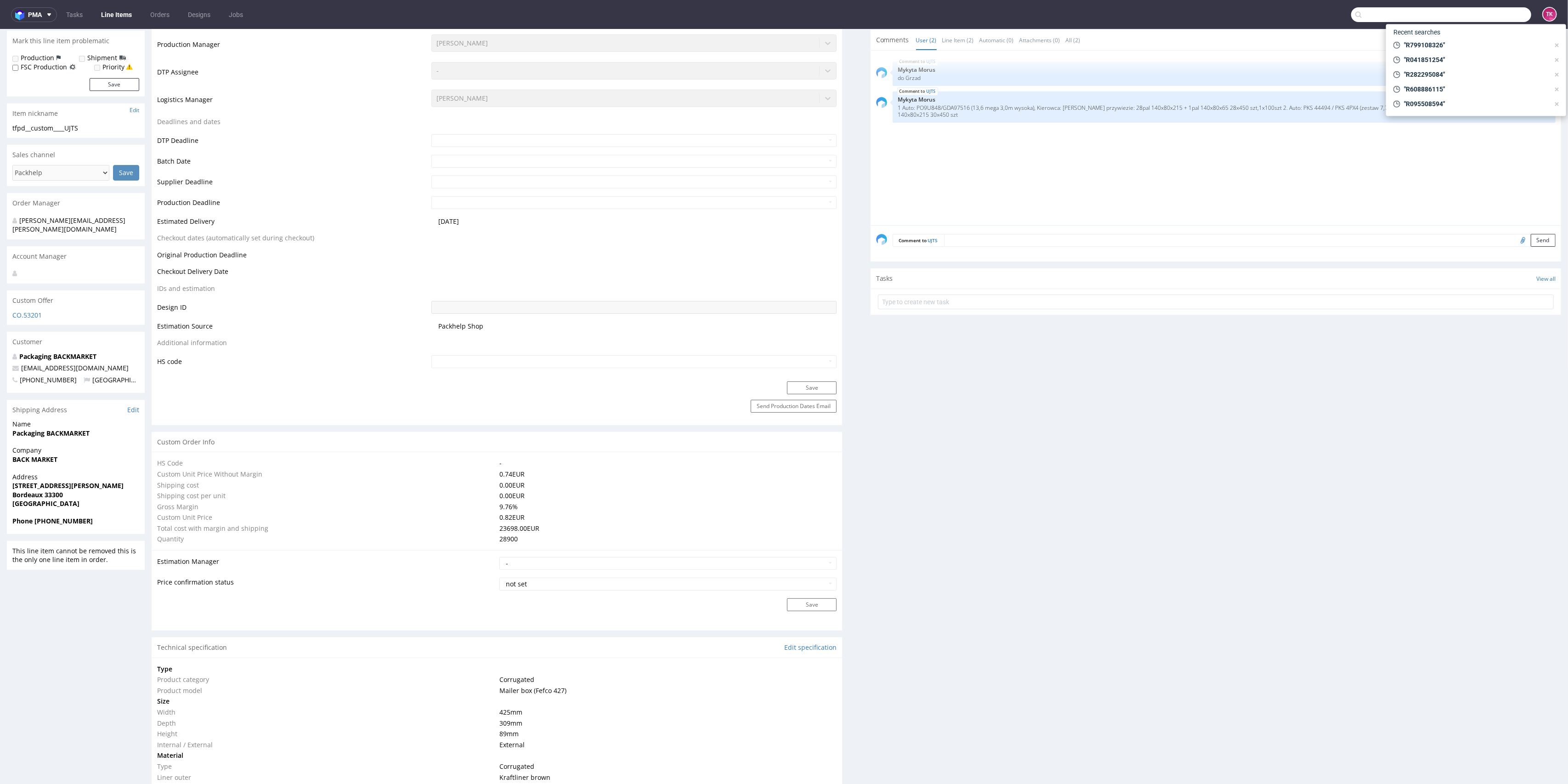
click at [1486, 13] on input "text" at bounding box center [1441, 14] width 180 height 14
paste input "R518404410"
type input "R518404410"
click at [1428, 53] on div "UOIU R518404410" at bounding box center [1476, 48] width 166 height 16
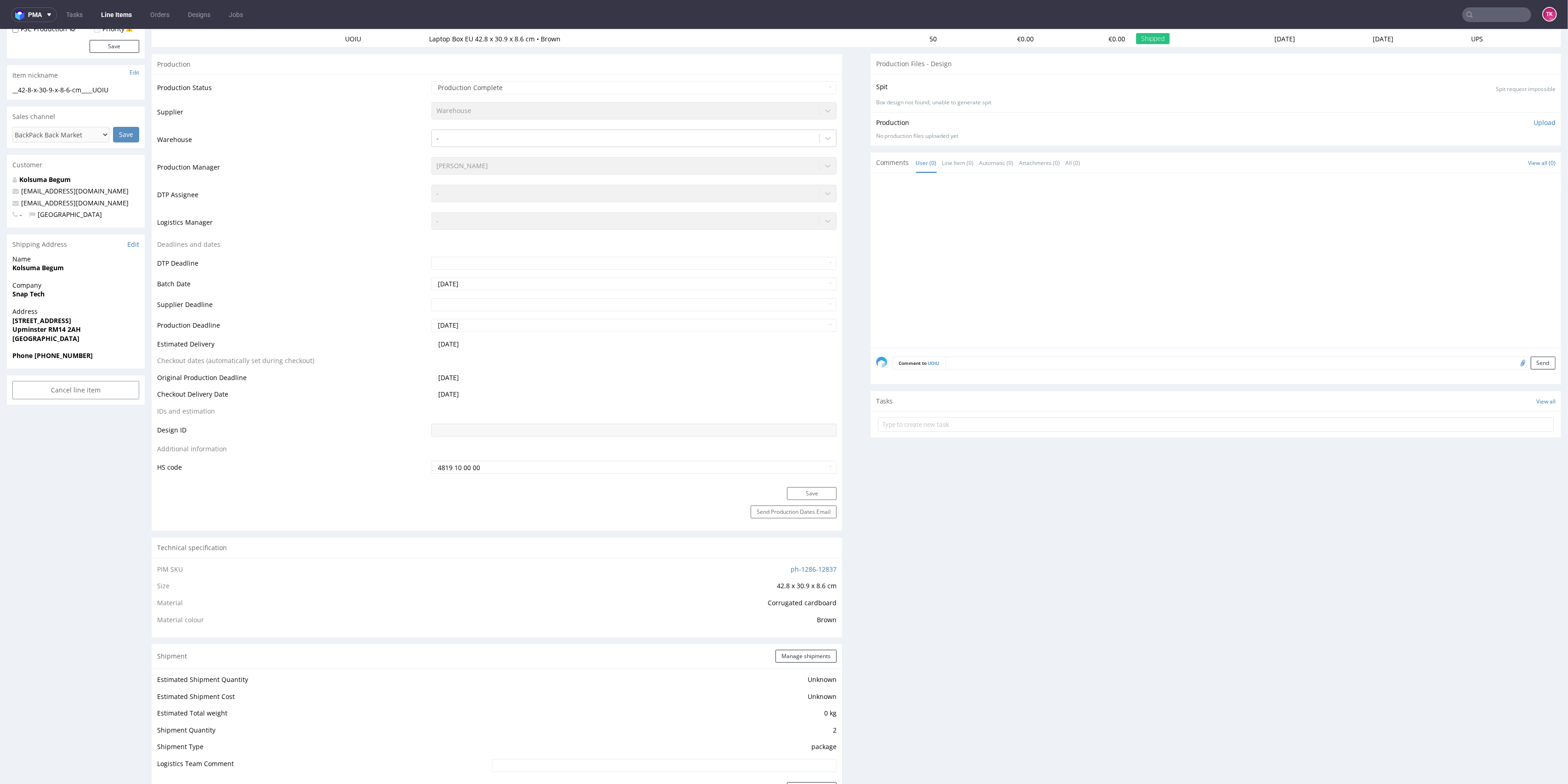
scroll to position [428, 0]
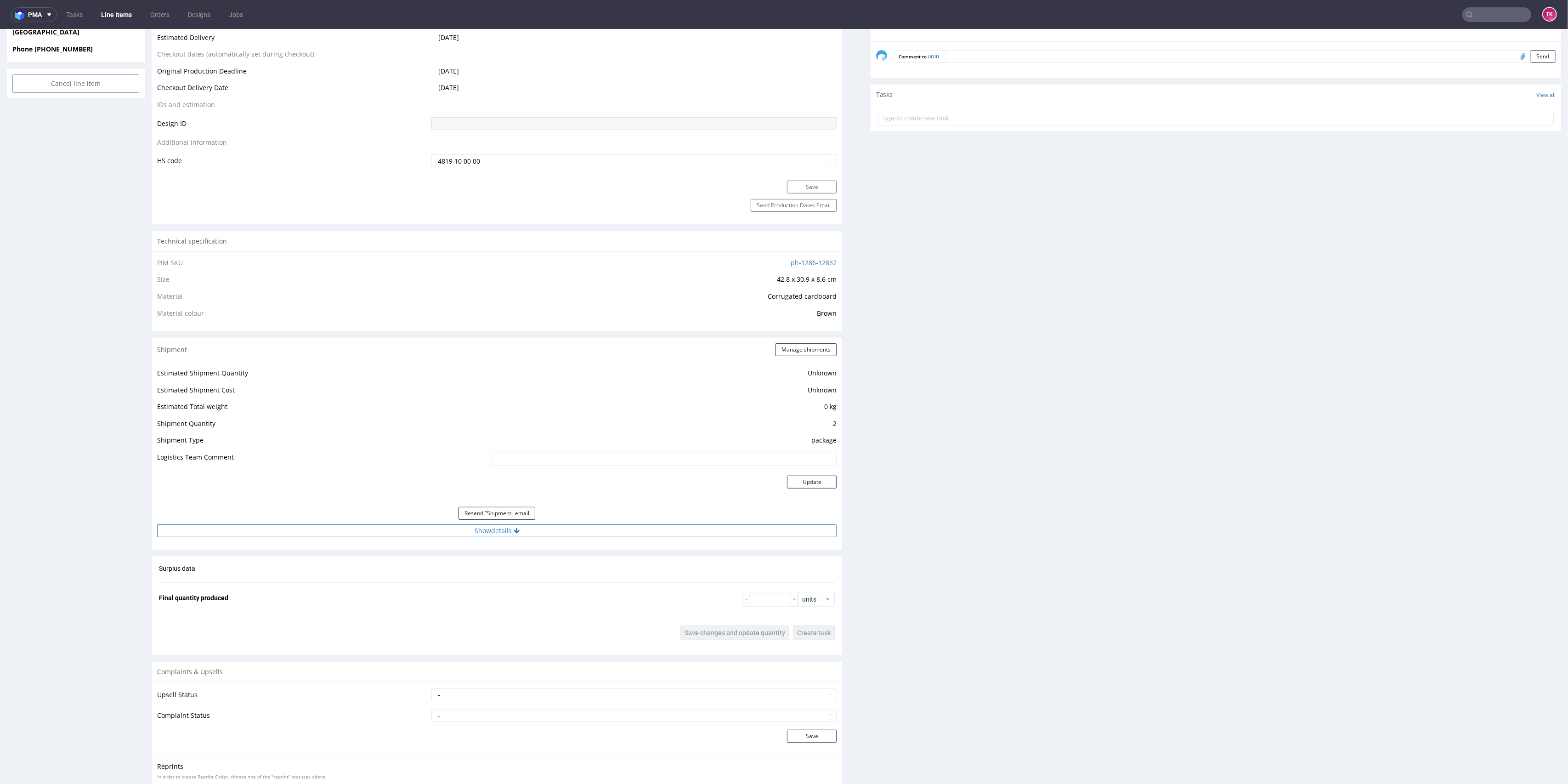
click at [442, 533] on button "Show details" at bounding box center [496, 530] width 679 height 13
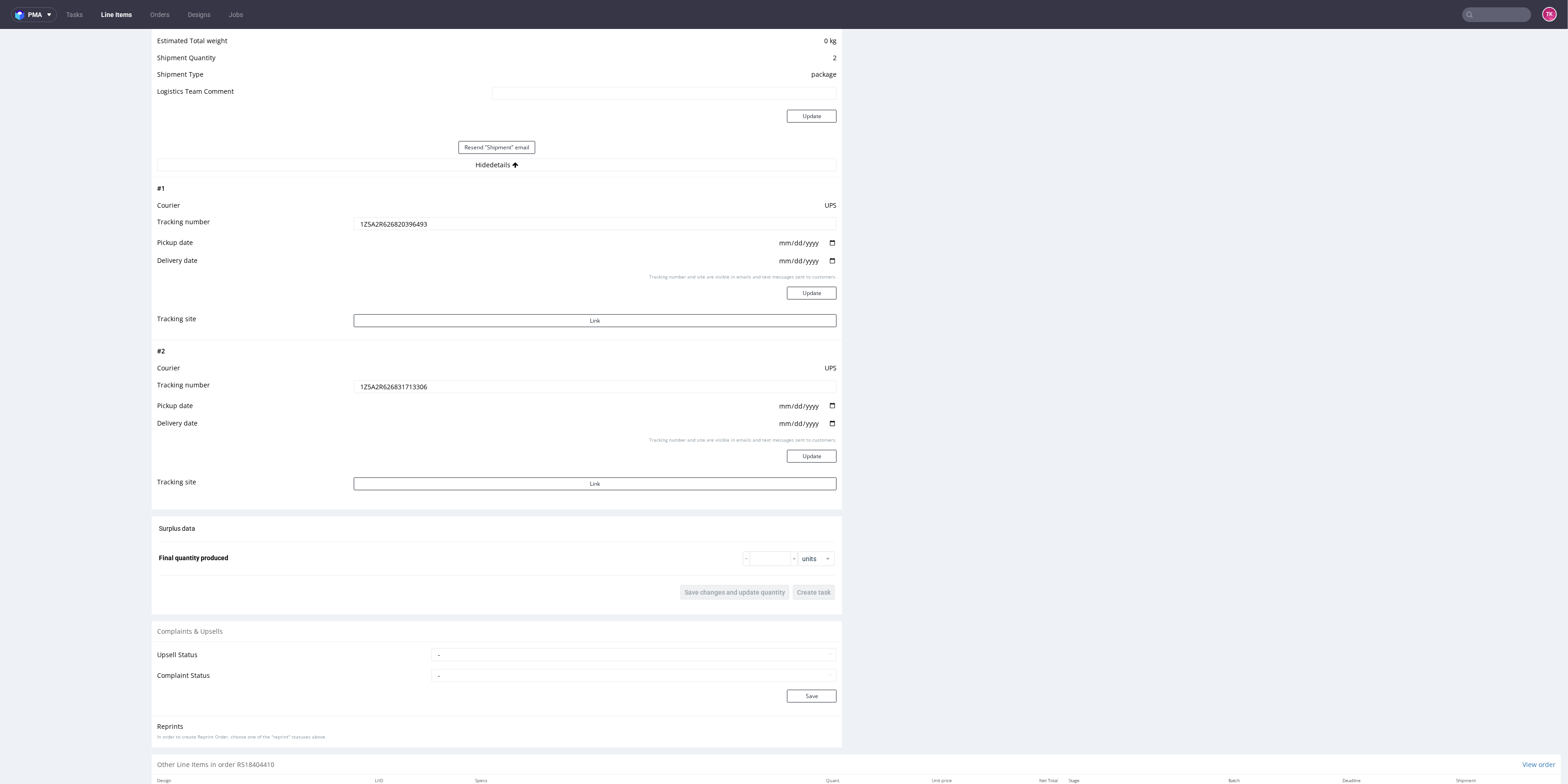
scroll to position [847, 0]
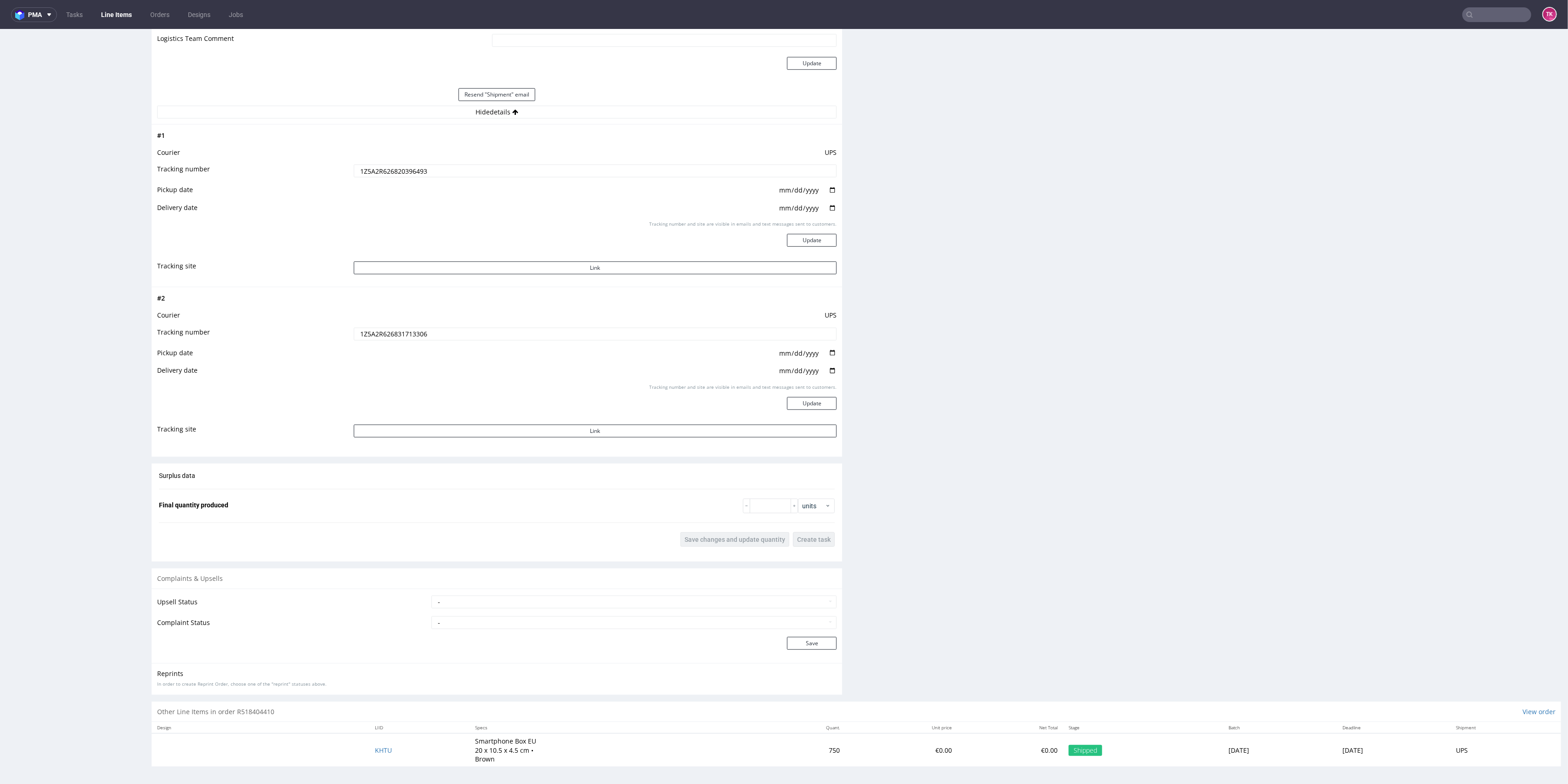
click at [415, 336] on input "1Z5A2R626831713306" at bounding box center [595, 334] width 483 height 13
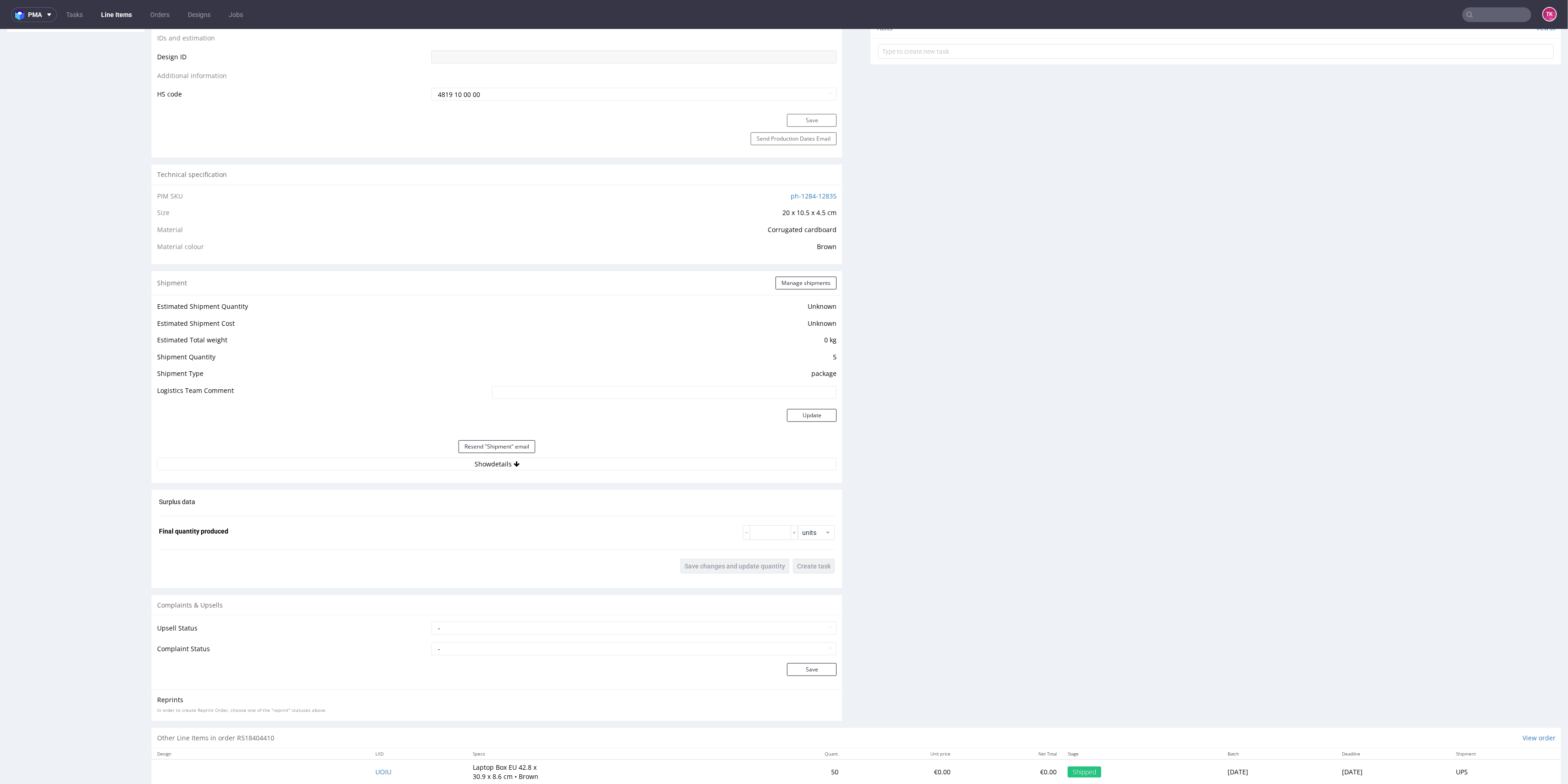
scroll to position [513, 0]
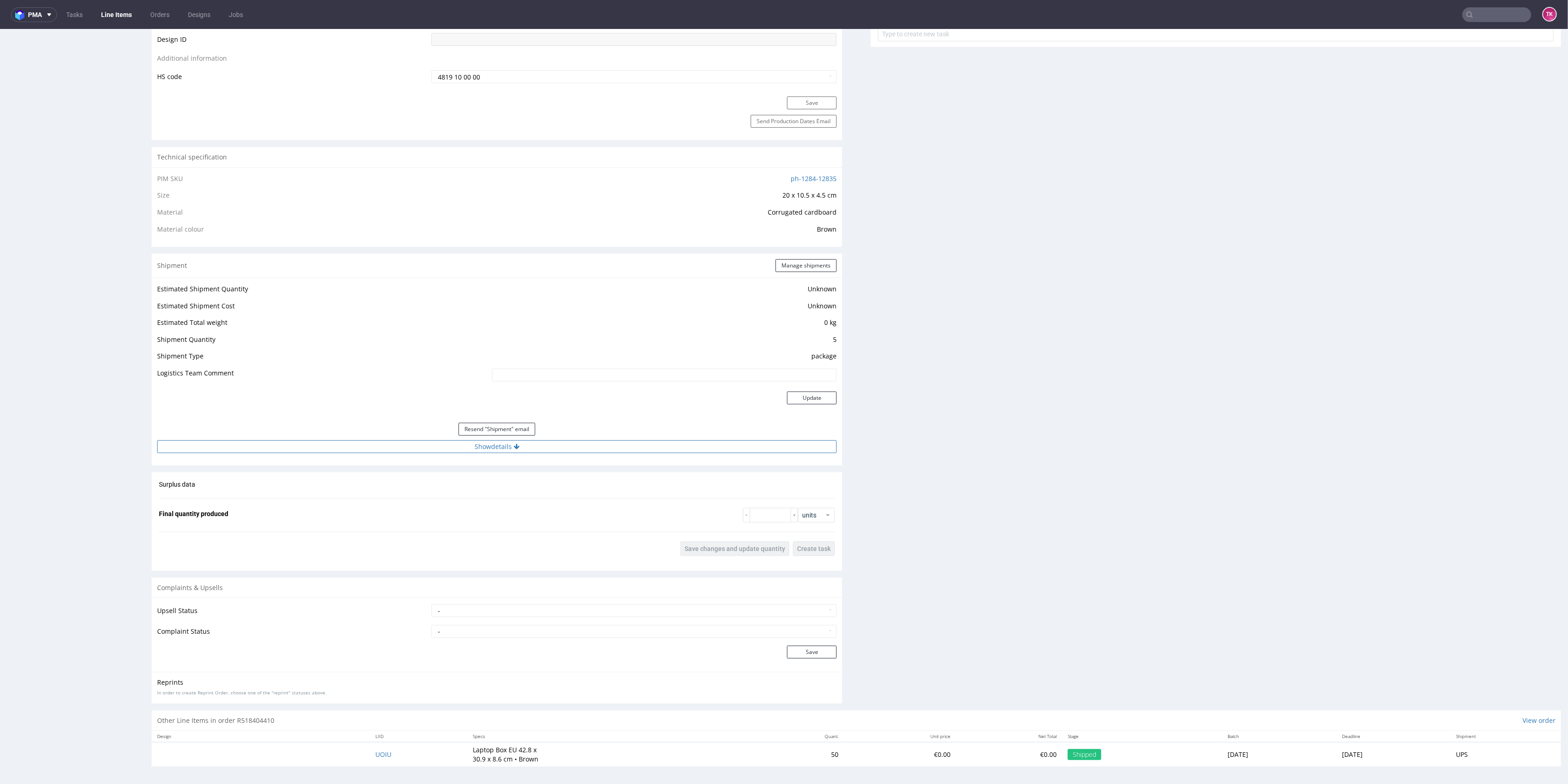
click at [621, 452] on button "Show details" at bounding box center [496, 446] width 679 height 13
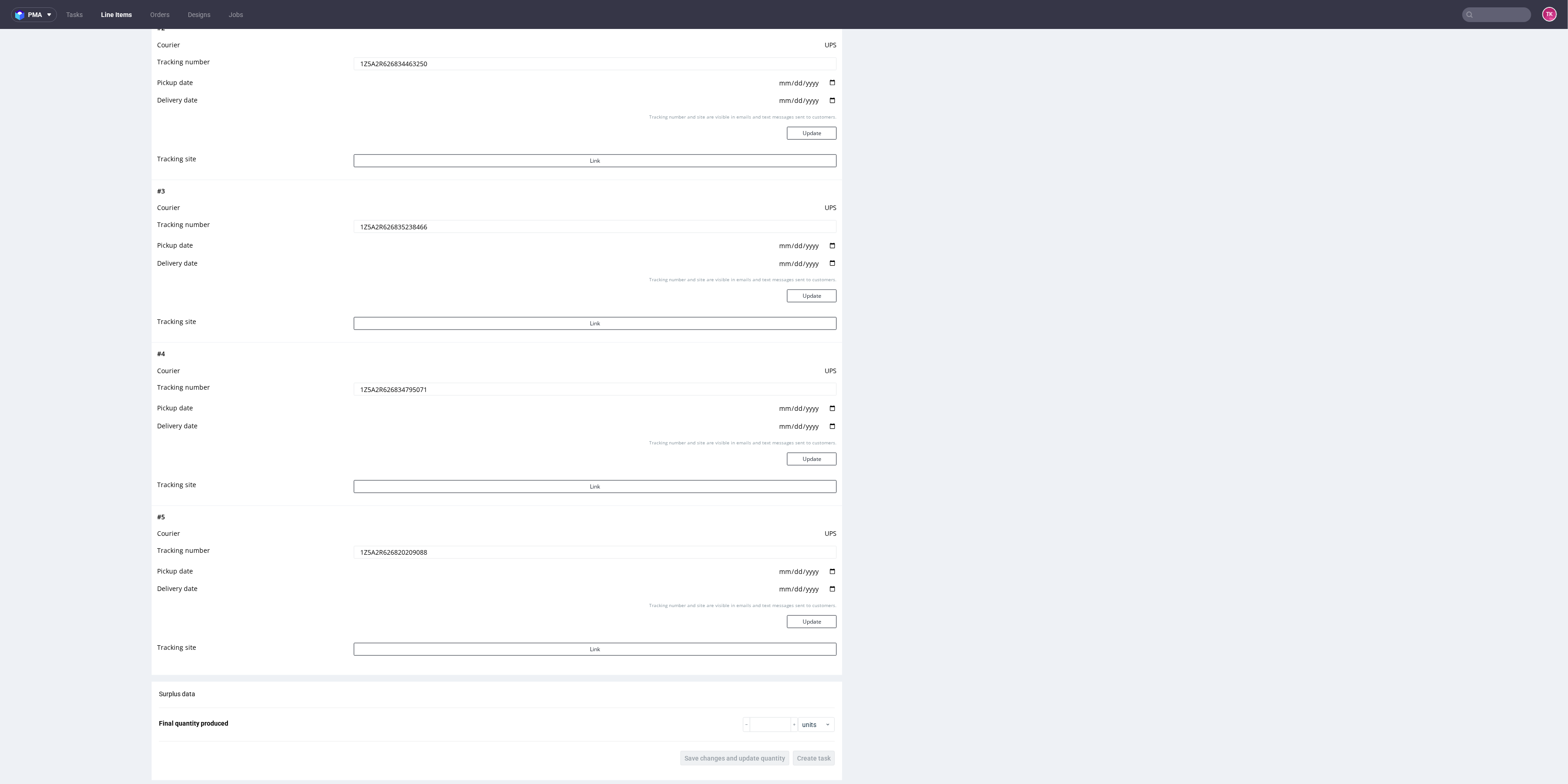
scroll to position [1064, 0]
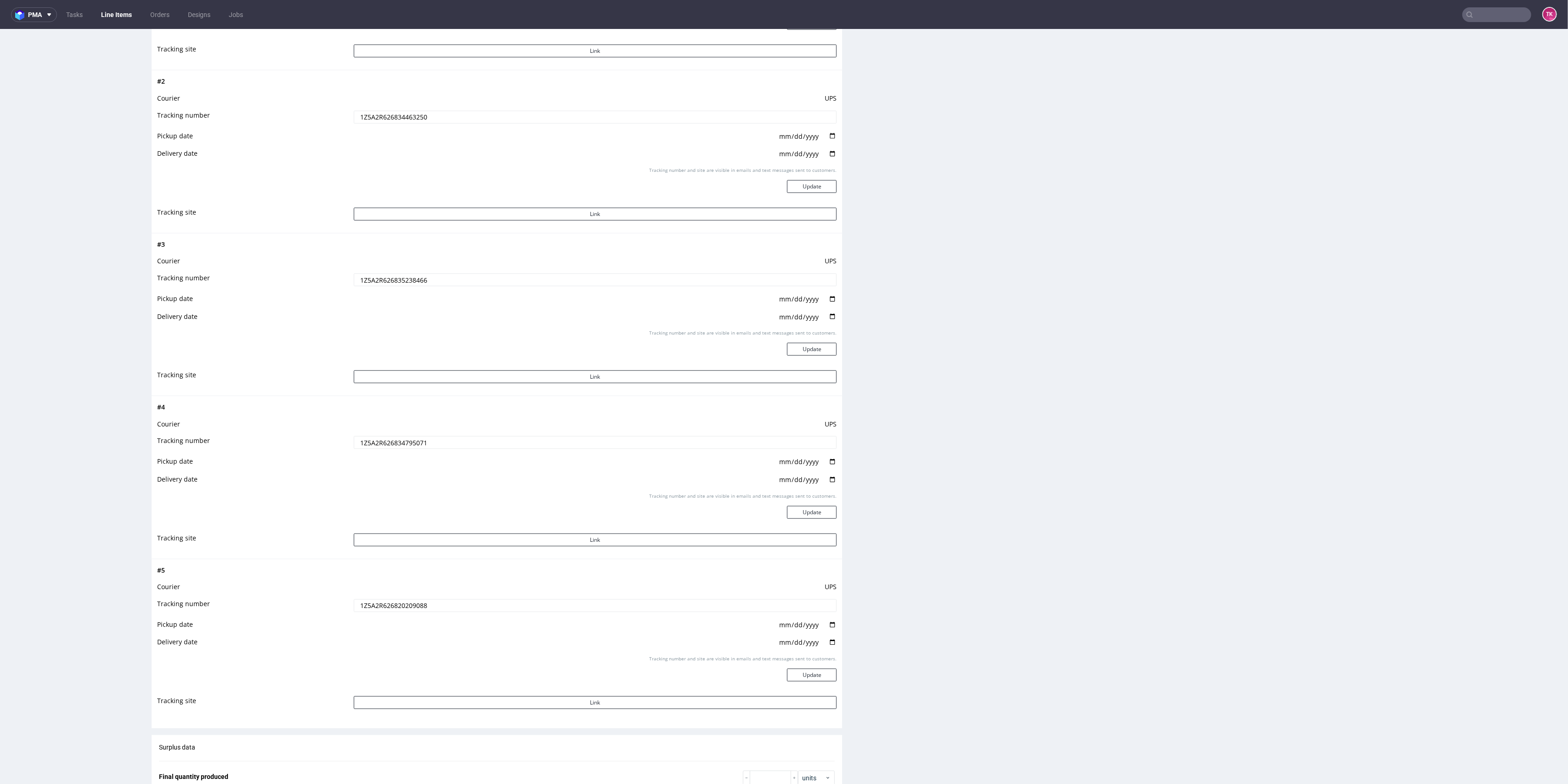
click at [380, 608] on input "1Z5A2R626820209088" at bounding box center [595, 606] width 483 height 13
click at [381, 608] on input "1Z5A2R626820209088" at bounding box center [595, 606] width 483 height 13
click at [389, 443] on input "1Z5A2R626834795071" at bounding box center [595, 443] width 483 height 13
click at [411, 275] on input "1Z5A2R626835238466" at bounding box center [595, 280] width 483 height 13
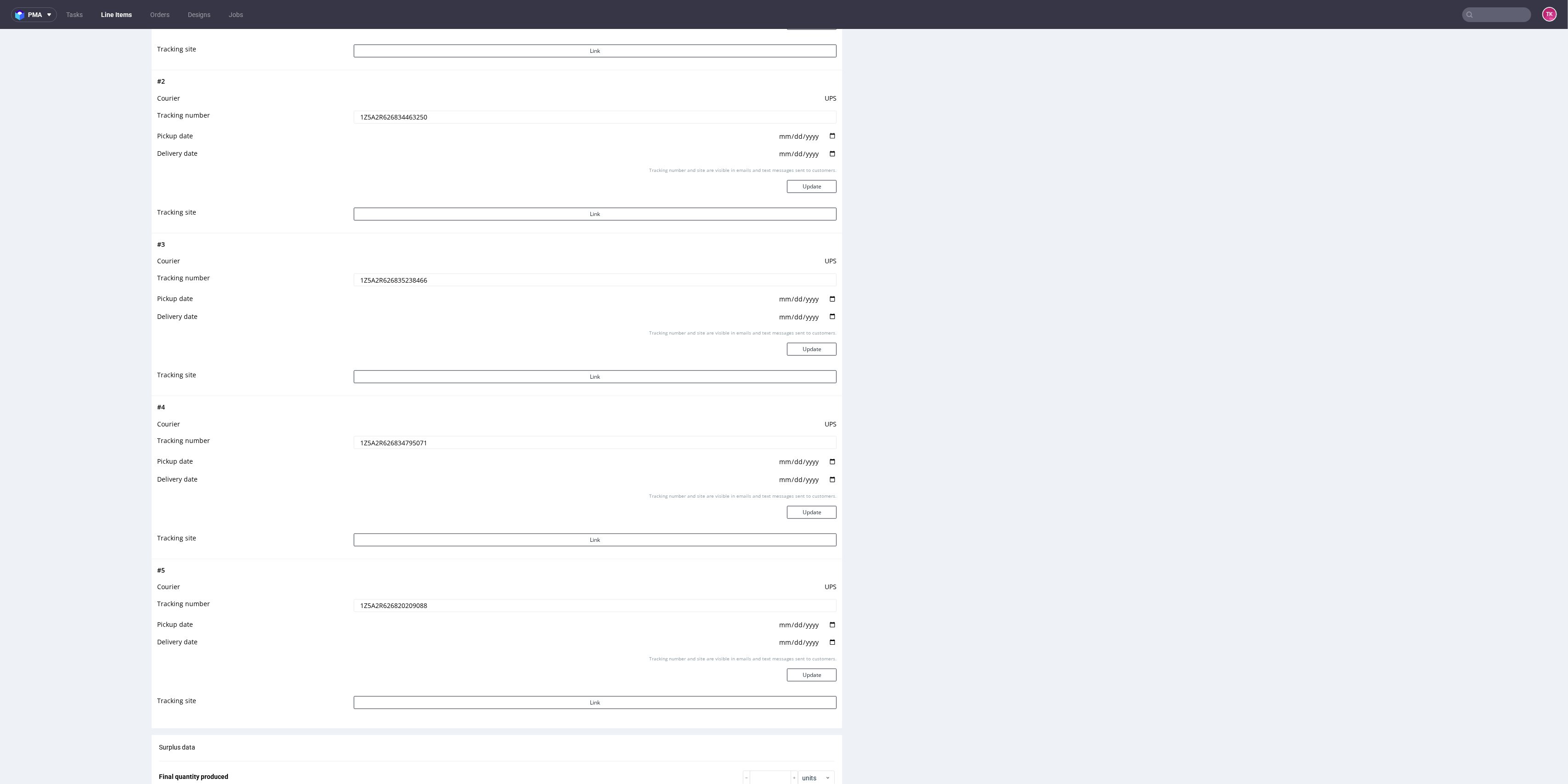
click at [411, 275] on input "1Z5A2R626835238466" at bounding box center [595, 280] width 483 height 13
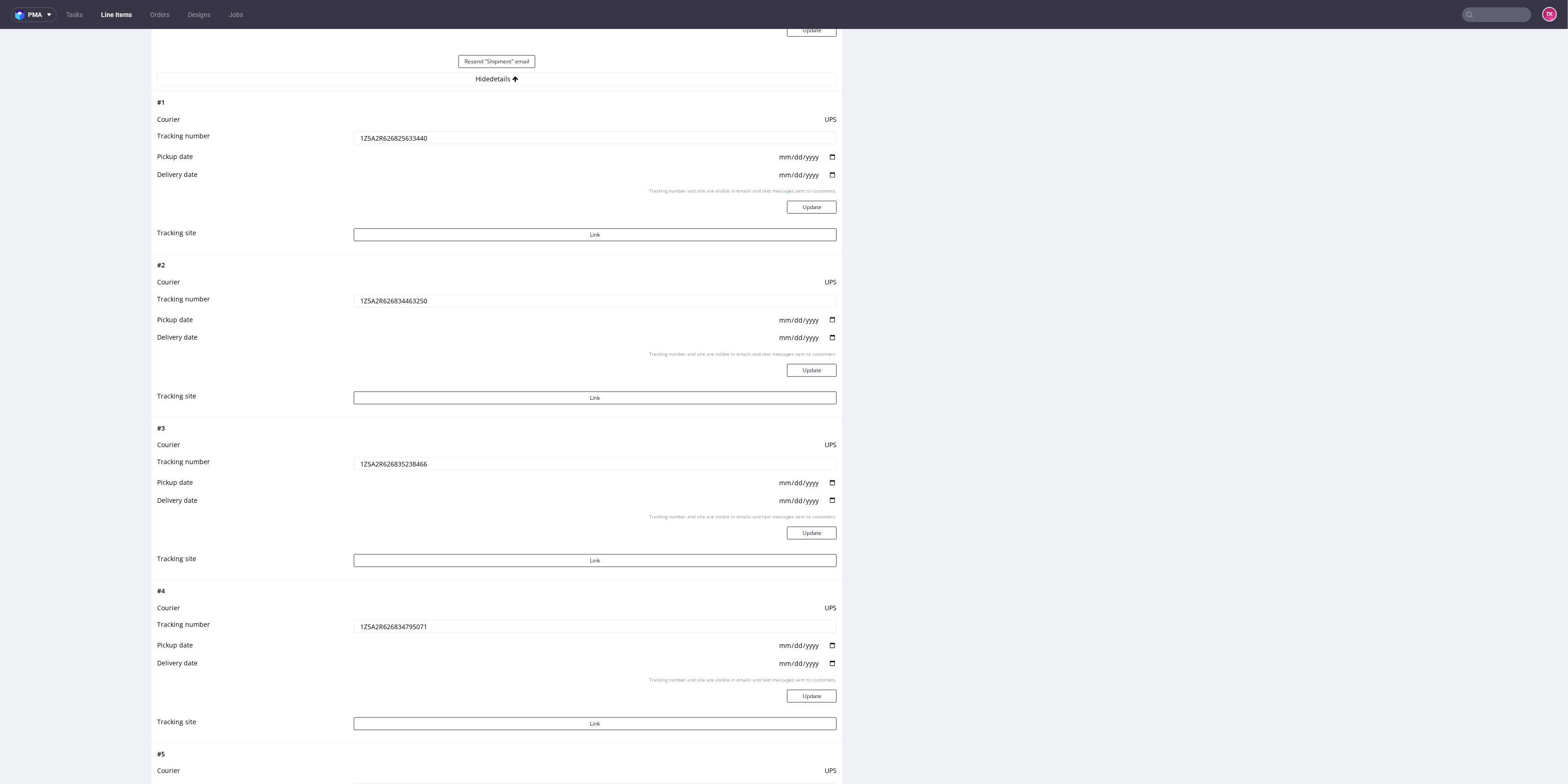
click at [383, 297] on input "1Z5A2R626834463250" at bounding box center [595, 301] width 483 height 13
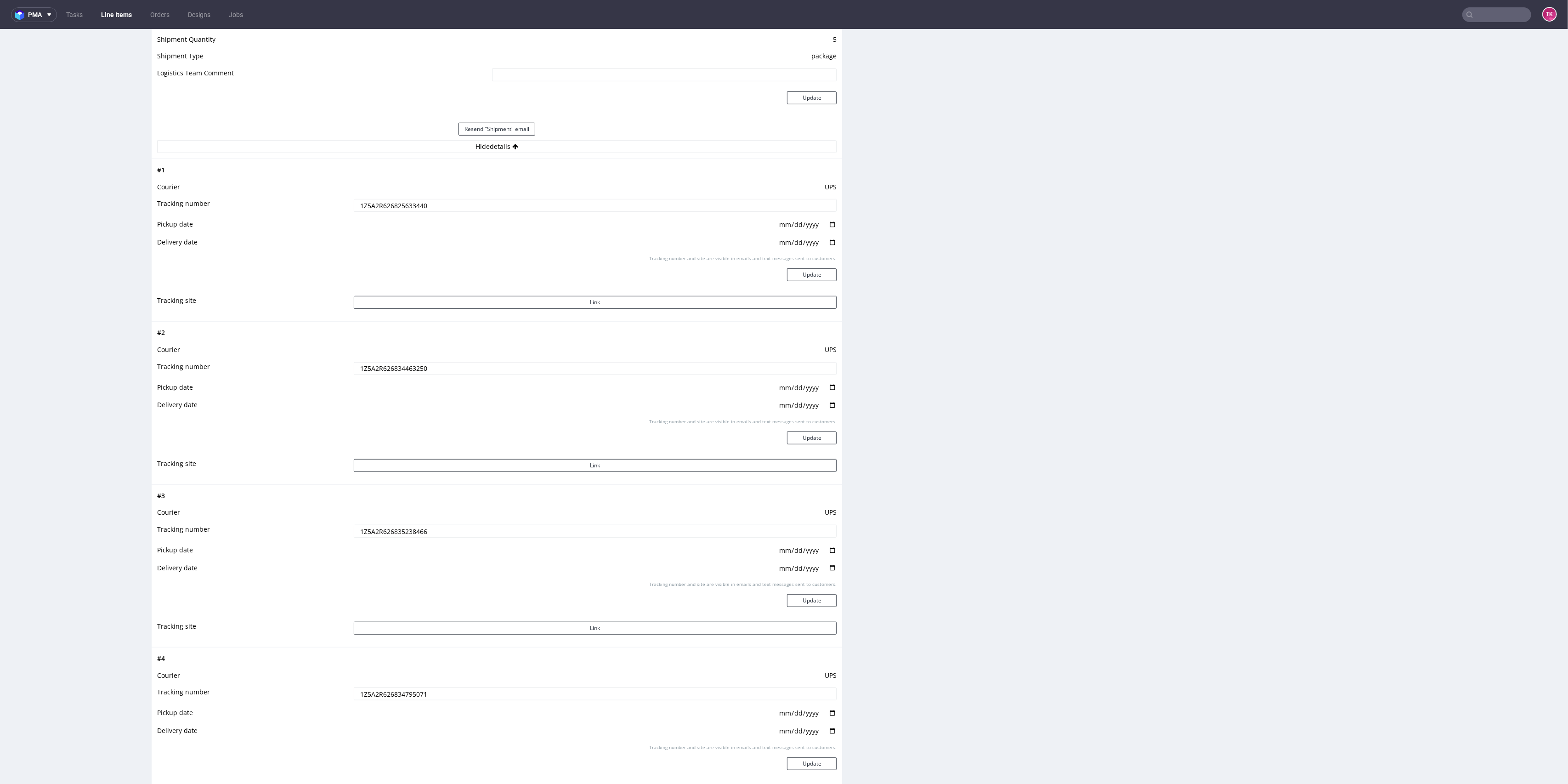
scroll to position [757, 0]
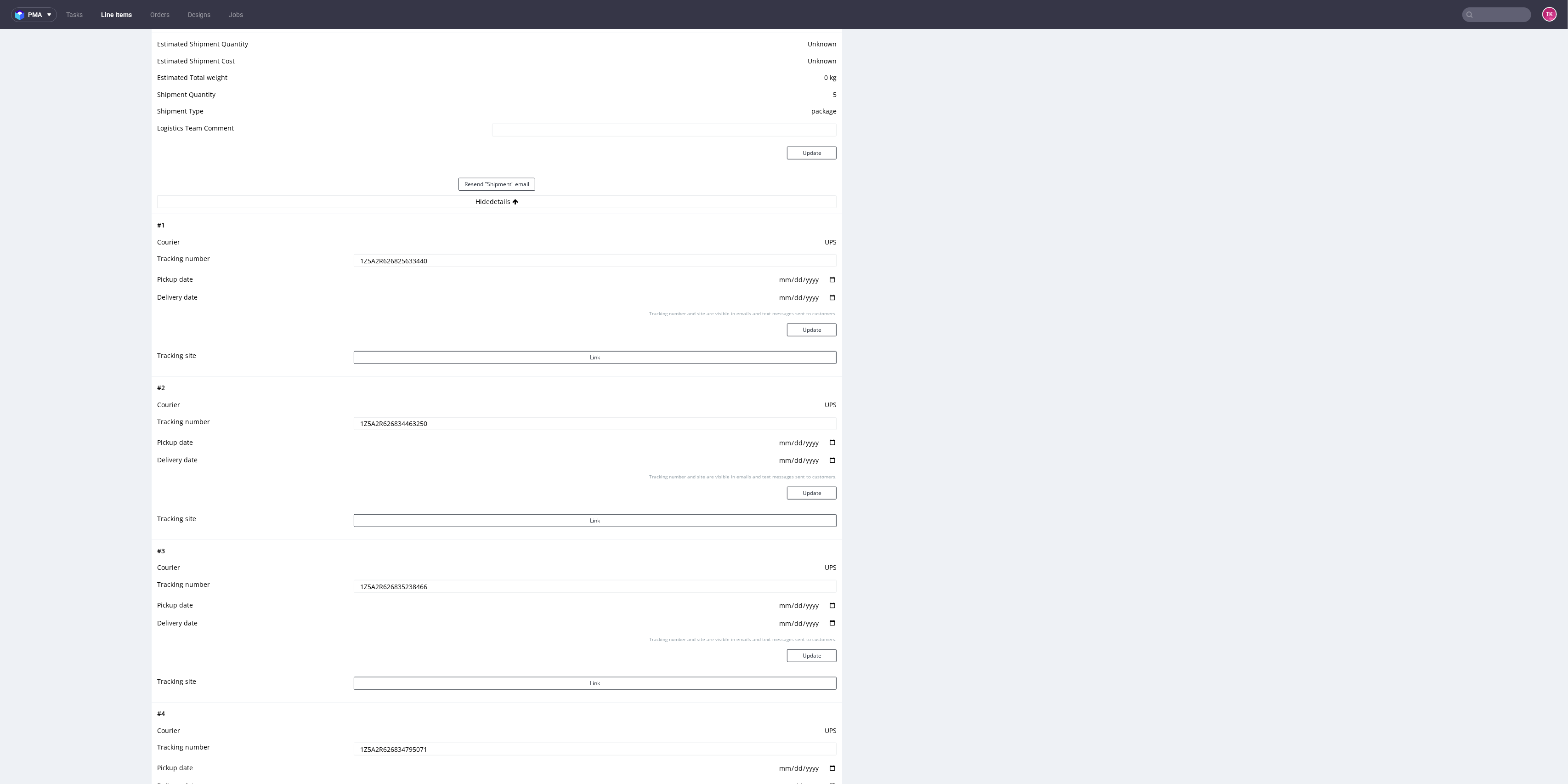
click at [379, 264] on input "1Z5A2R626825633440" at bounding box center [595, 261] width 483 height 13
click at [1494, 9] on nav "pma Tasks Line Items Orders Designs Jobs TK" at bounding box center [784, 14] width 1568 height 30
click at [1493, 11] on input "text" at bounding box center [1496, 14] width 69 height 14
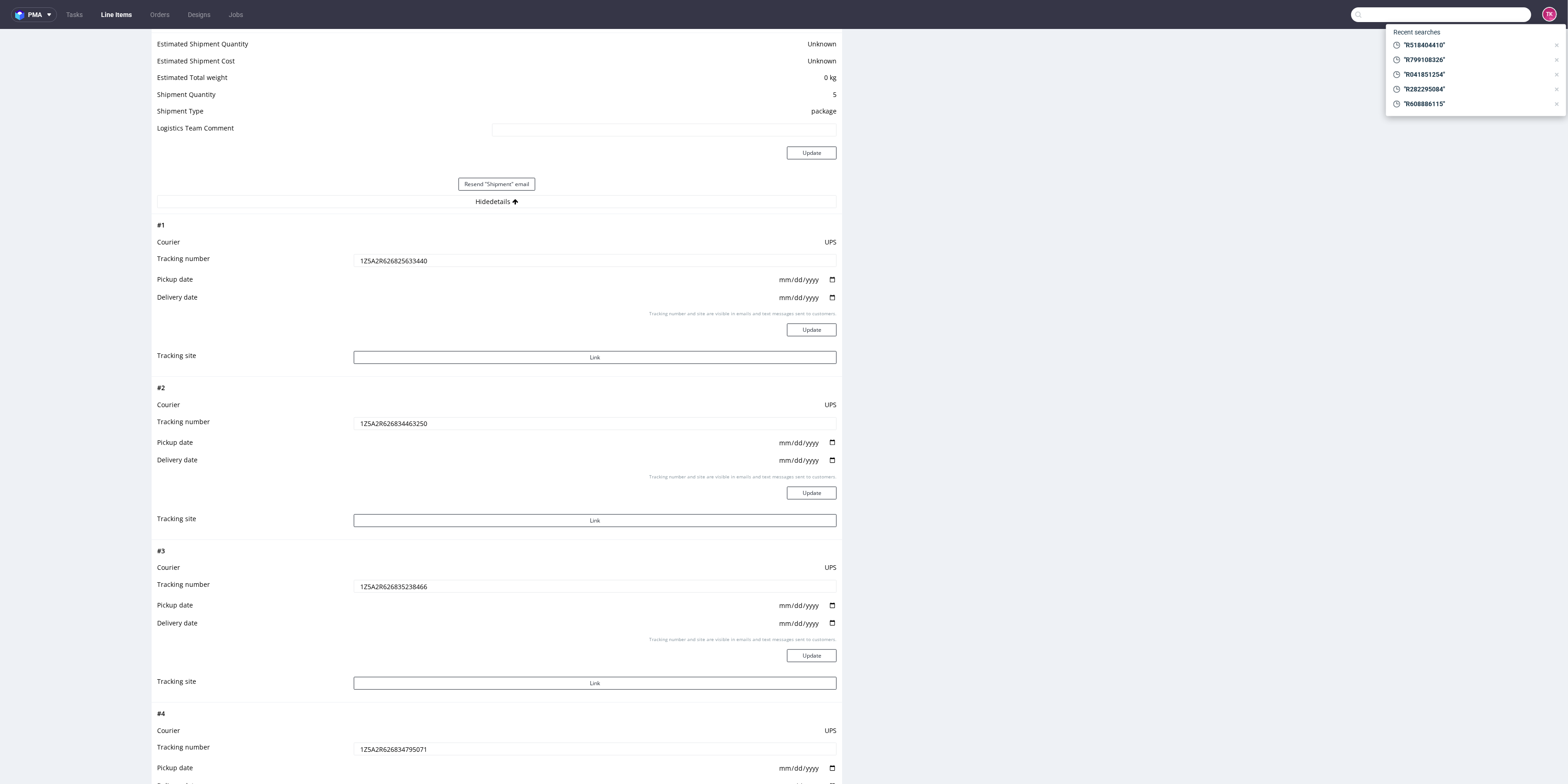
paste input "R355872947"
type input "R355872947"
click at [1417, 48] on div "FWPA" at bounding box center [1416, 48] width 17 height 9
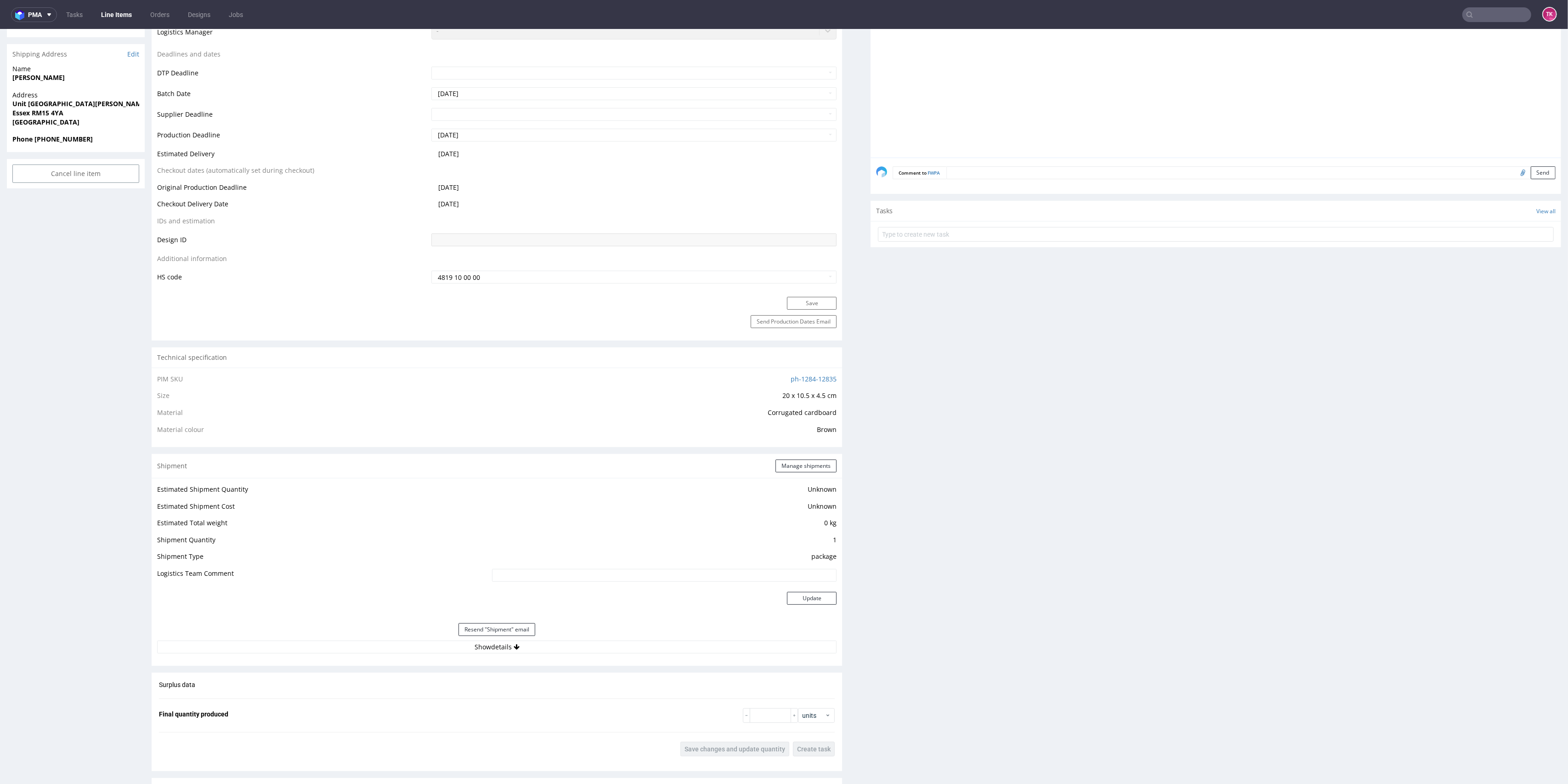
scroll to position [367, 0]
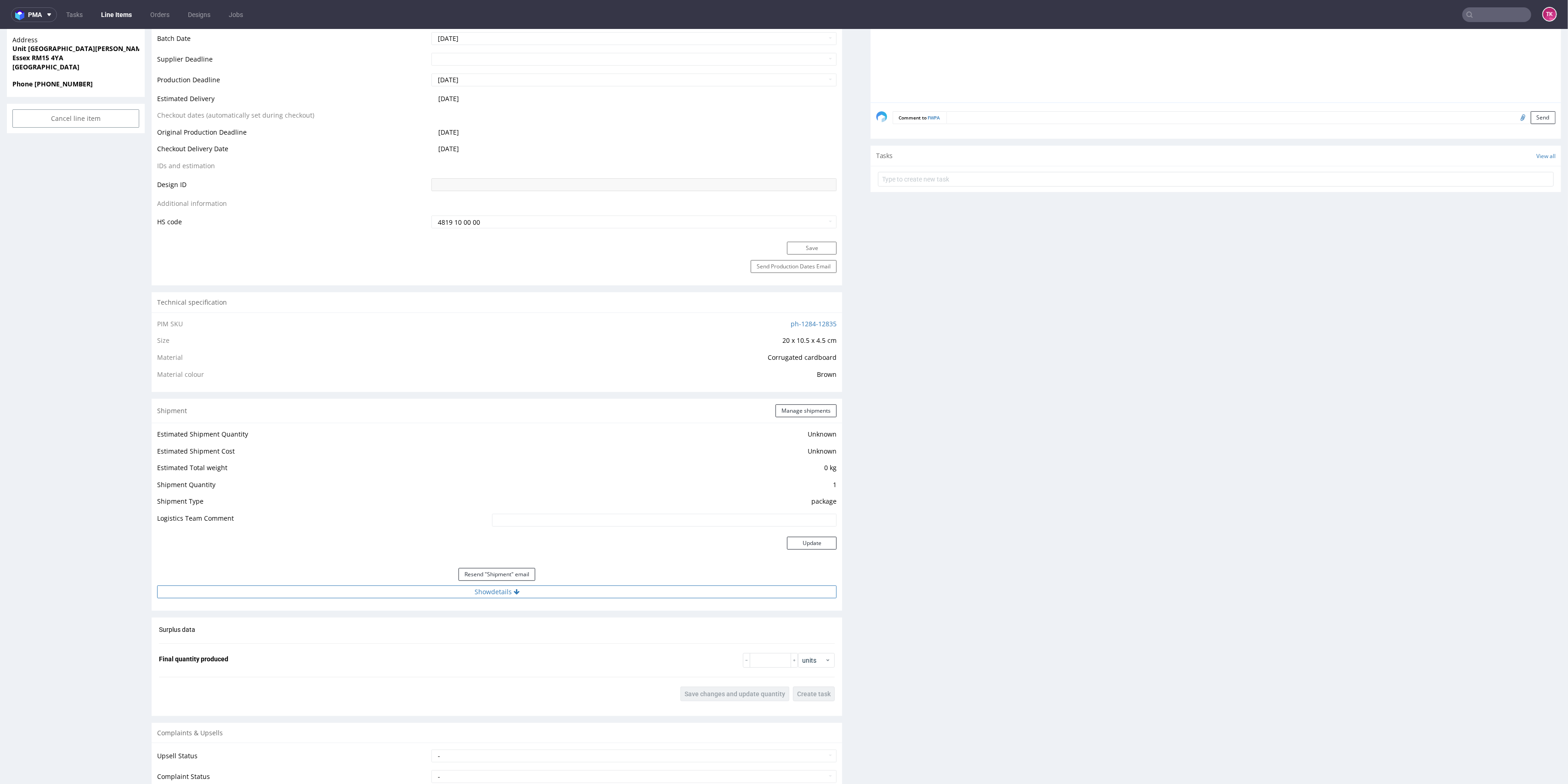
click at [555, 596] on button "Show details" at bounding box center [496, 591] width 679 height 13
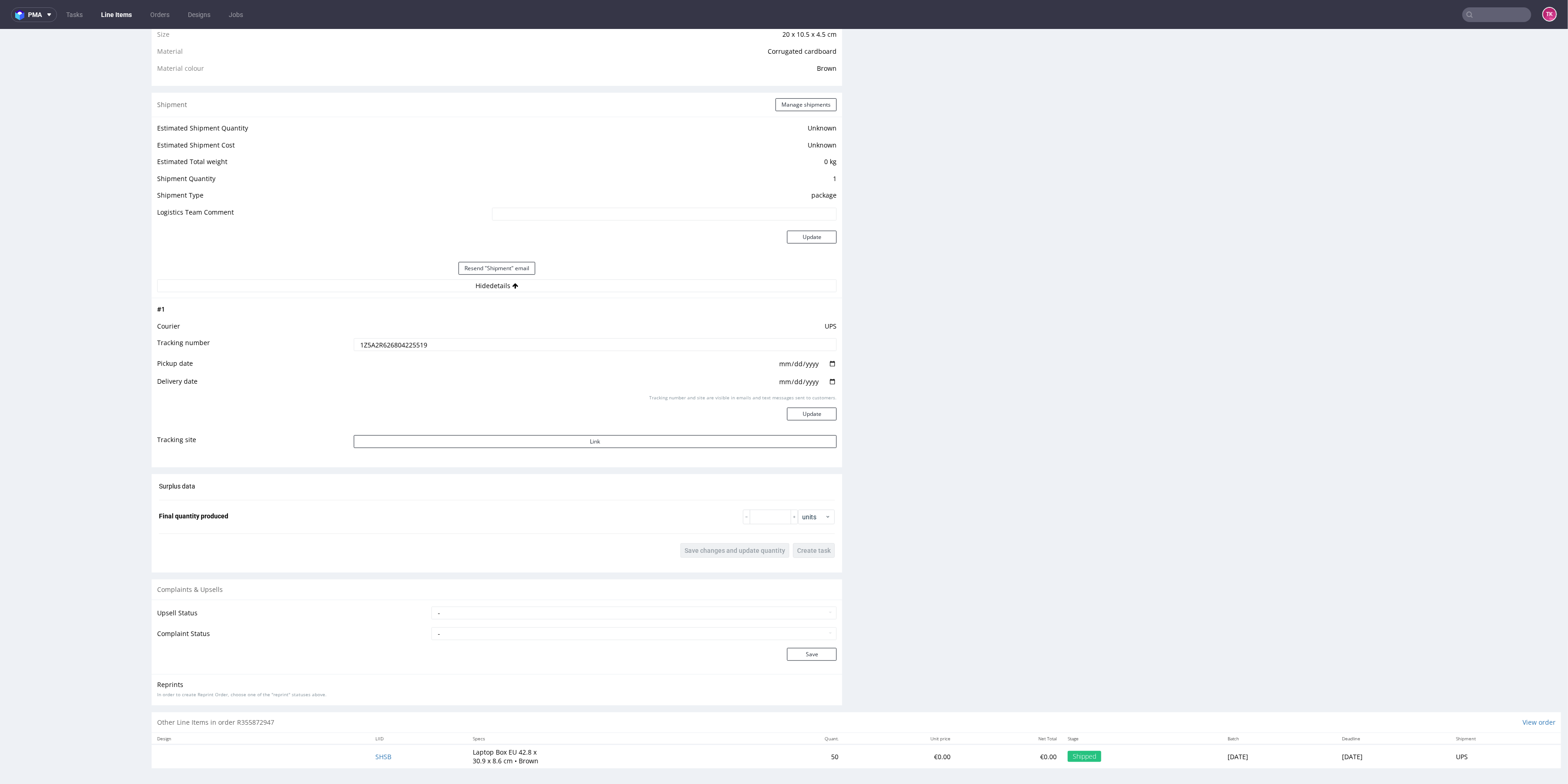
scroll to position [676, 0]
drag, startPoint x: 372, startPoint y: 759, endPoint x: 367, endPoint y: 754, distance: 7.1
click at [403, 346] on input "1Z5A2R626804225519" at bounding box center [595, 342] width 483 height 13
click at [404, 346] on input "1Z5A2R626804225519" at bounding box center [595, 342] width 483 height 13
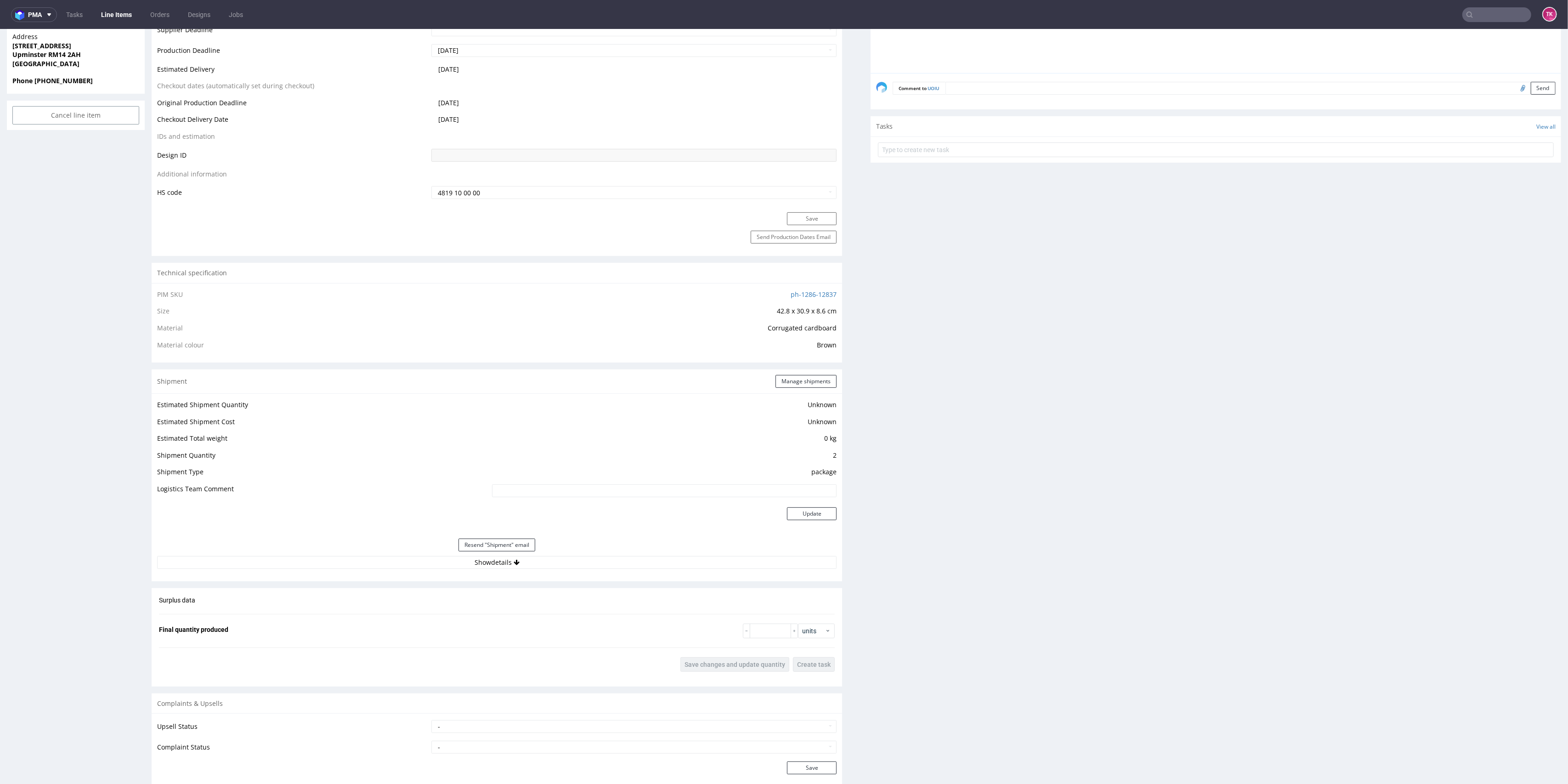
scroll to position [488, 0]
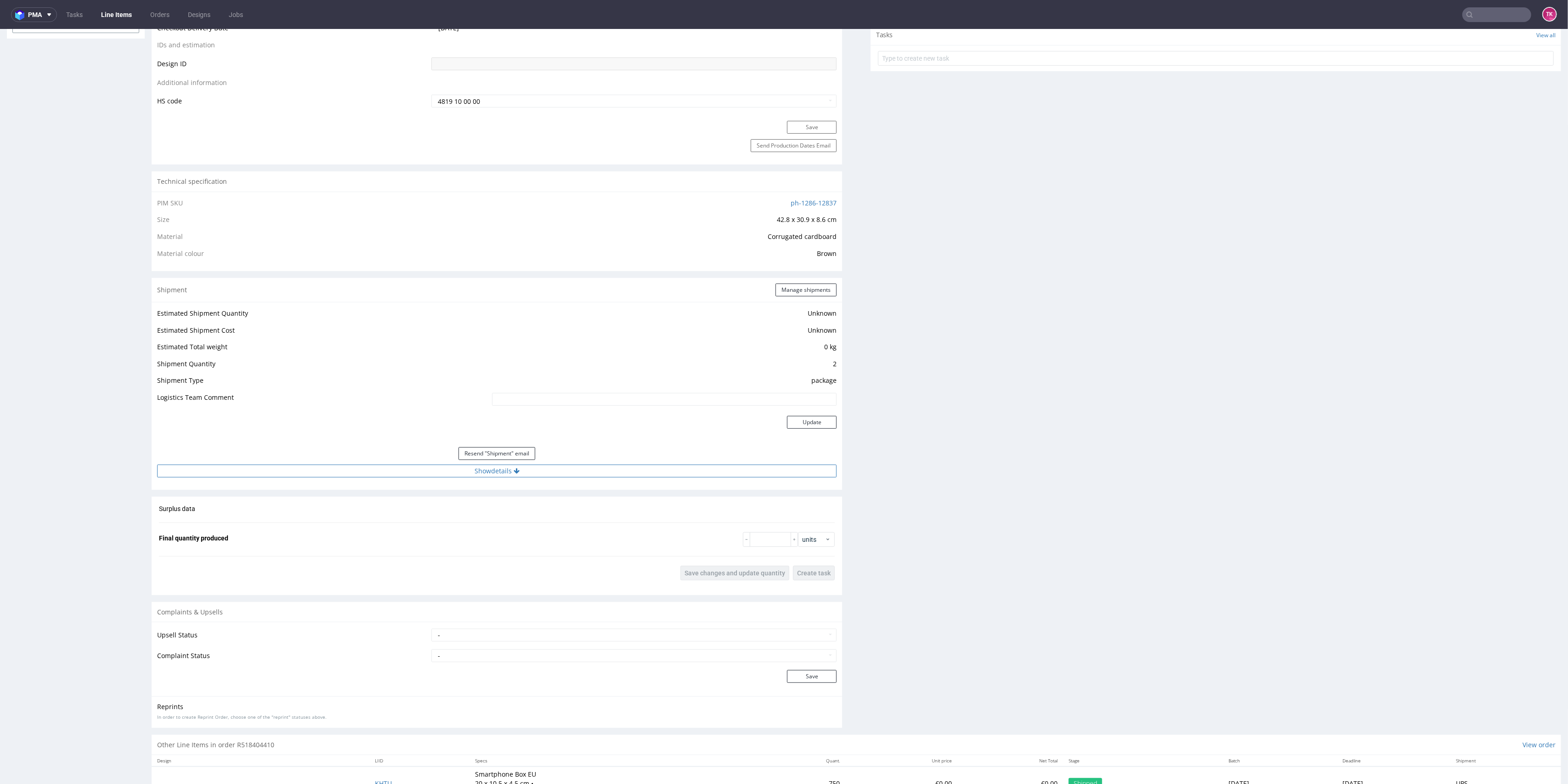
click at [550, 471] on button "Show details" at bounding box center [496, 470] width 679 height 13
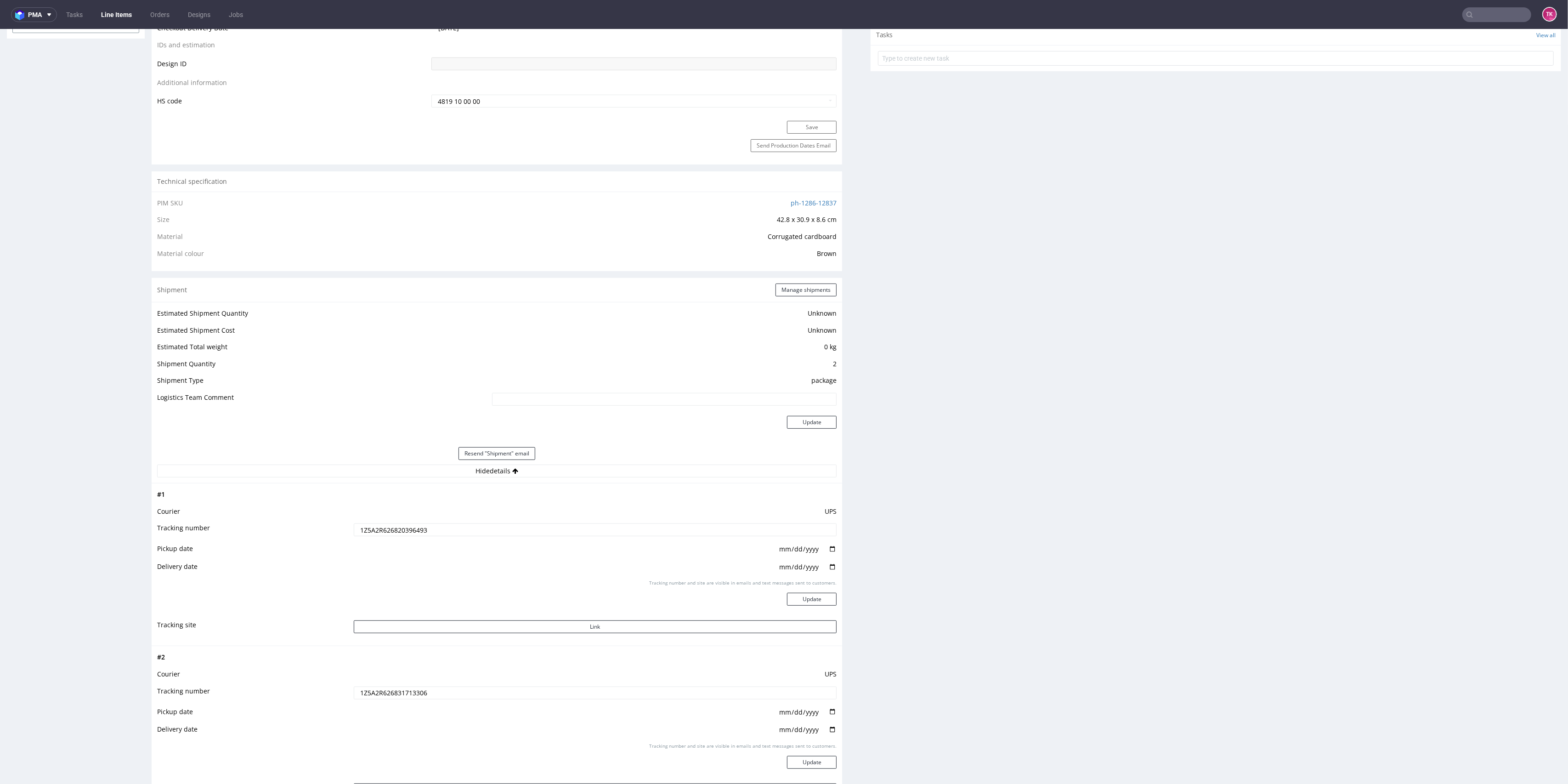
click at [391, 530] on input "1Z5A2R626820396493" at bounding box center [595, 530] width 483 height 13
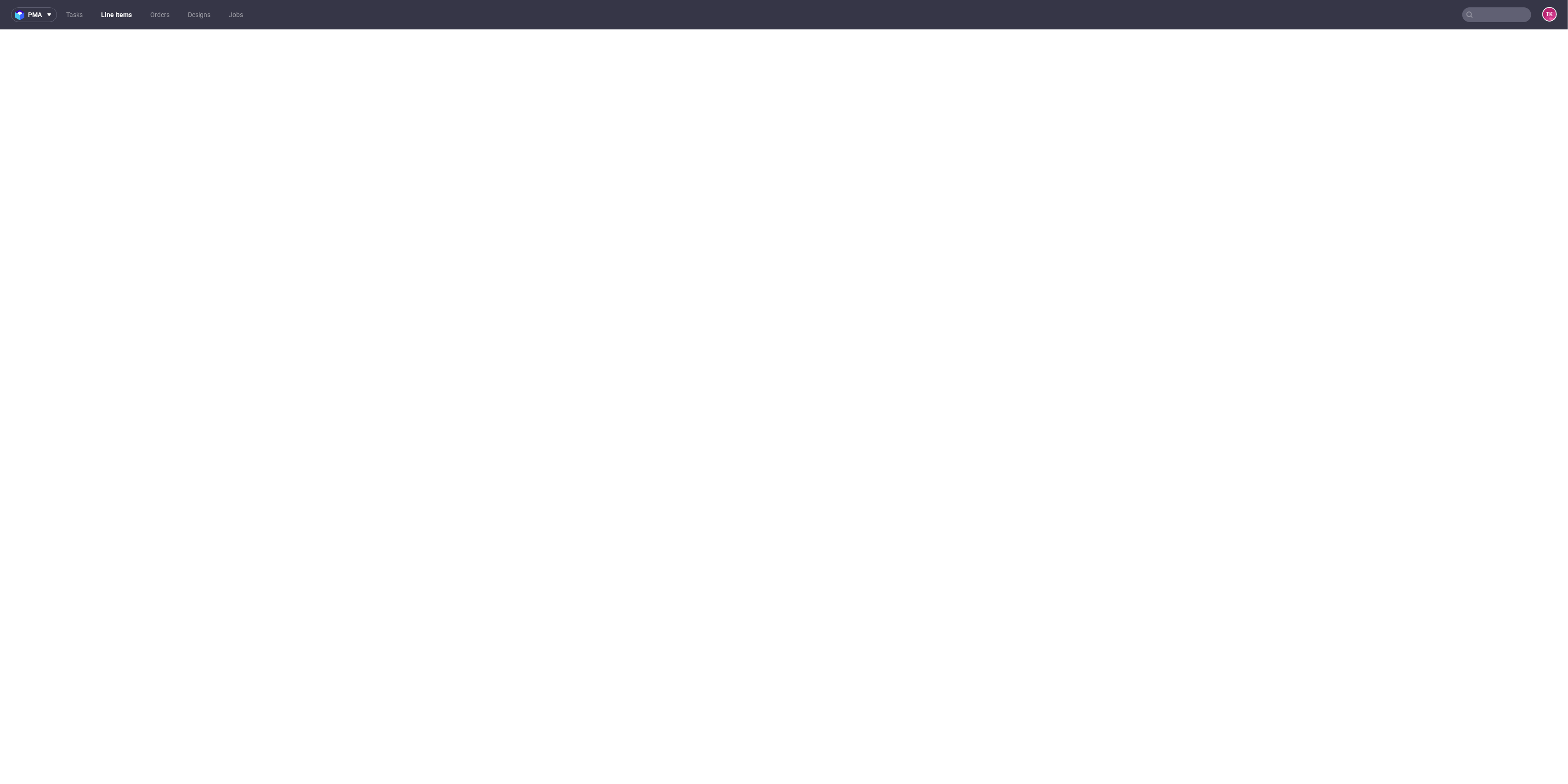
scroll to position [3, 0]
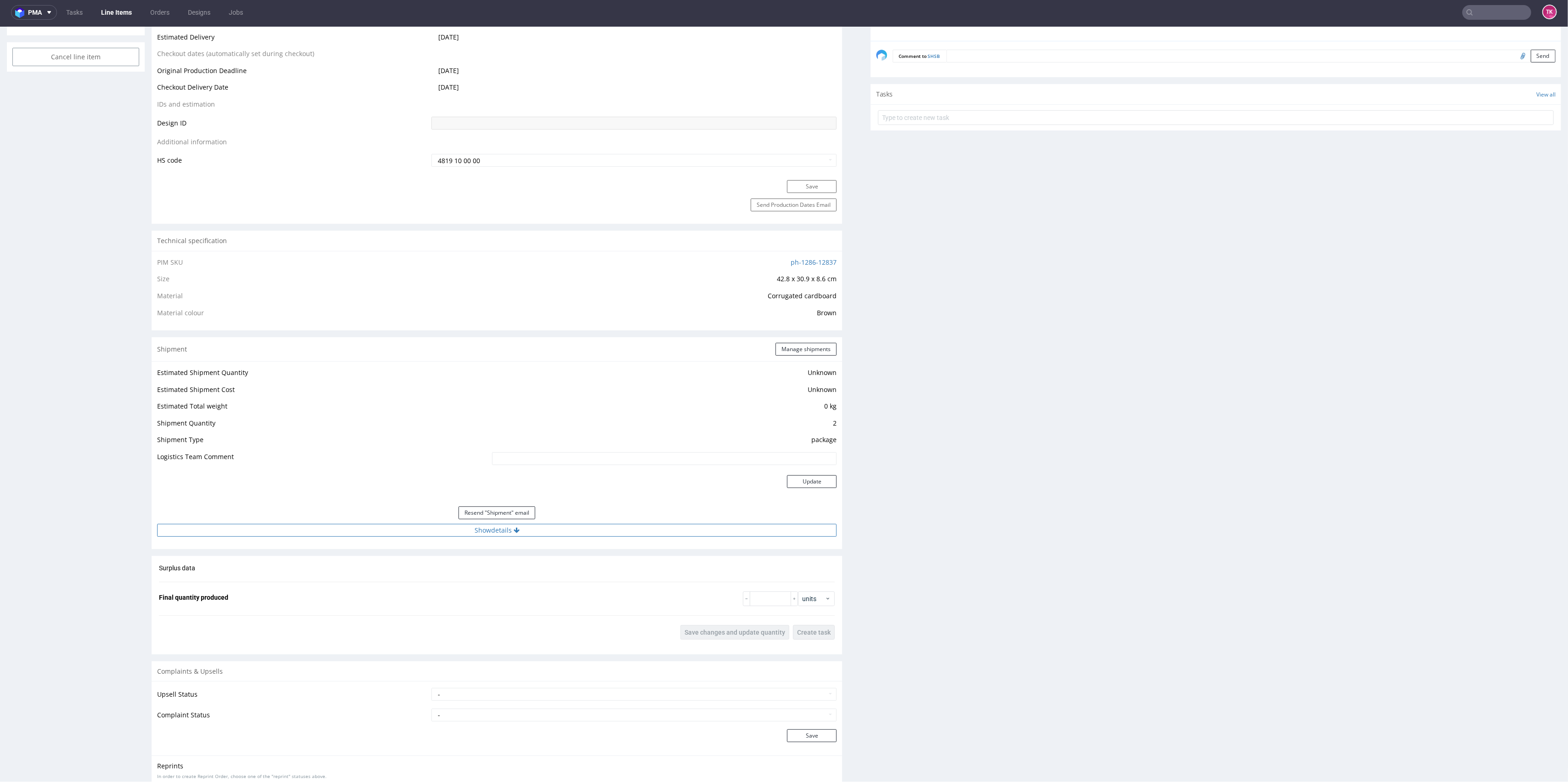
click at [610, 530] on button "Show details" at bounding box center [496, 530] width 679 height 13
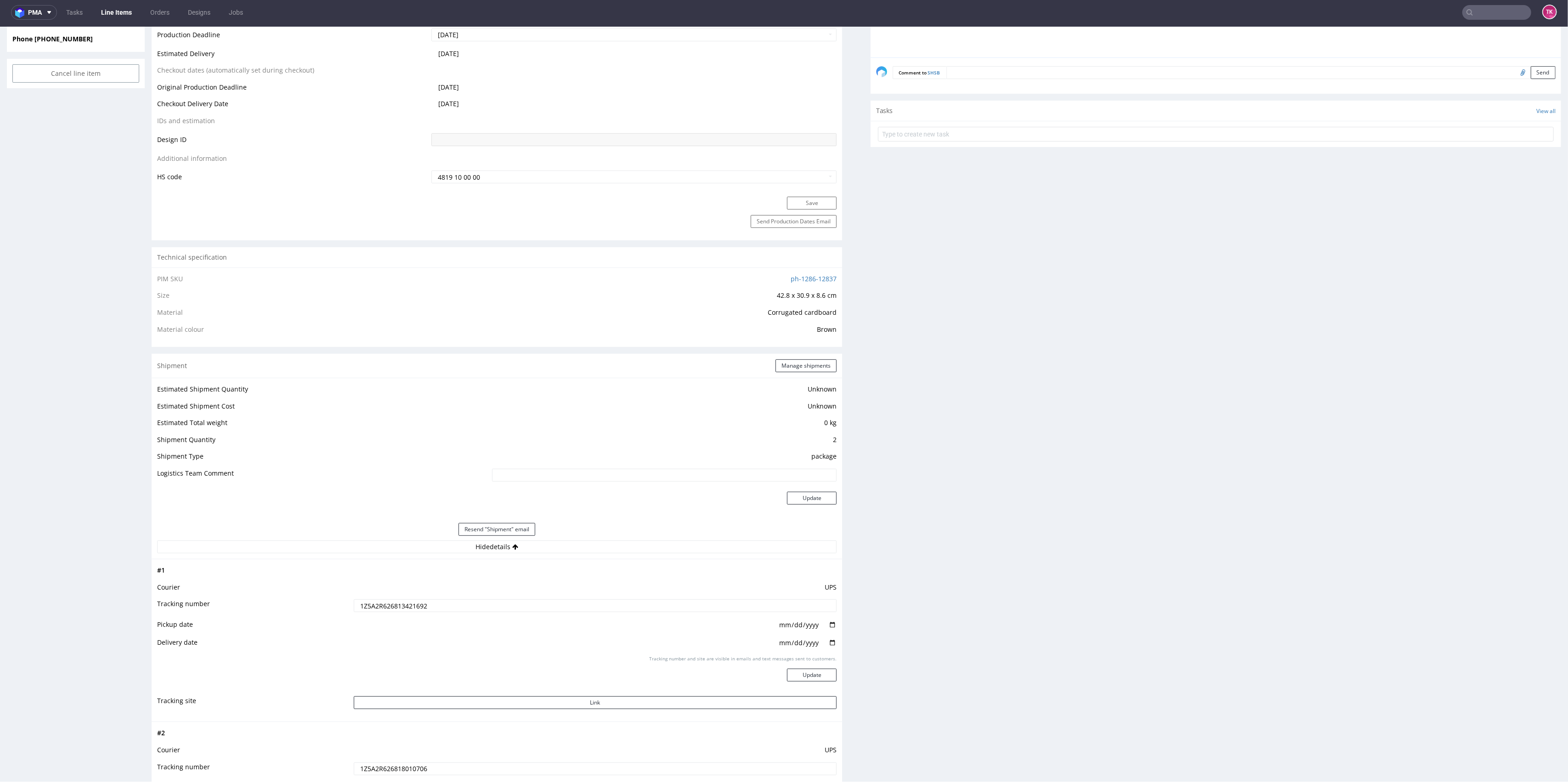
scroll to position [426, 0]
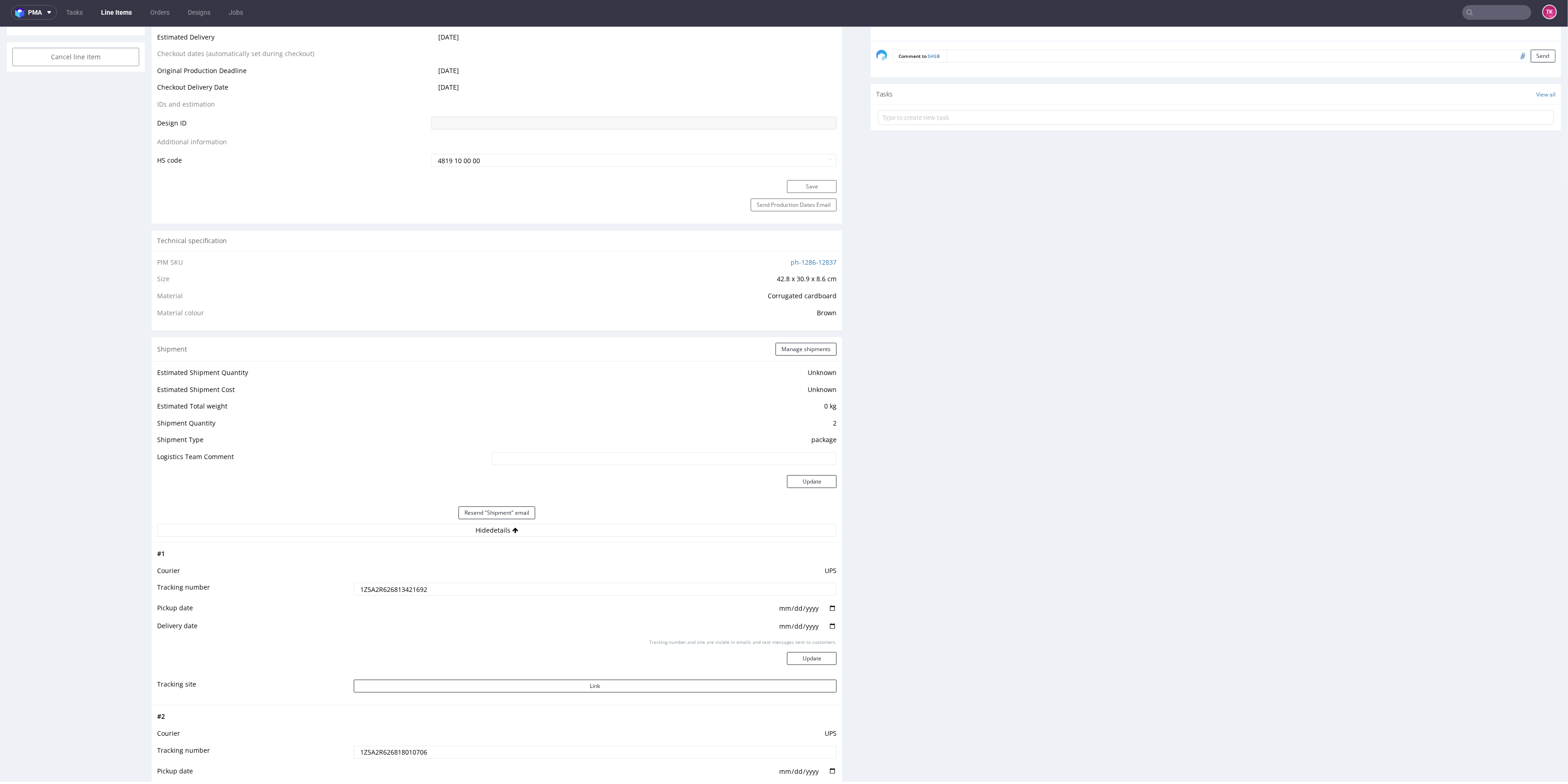
click at [410, 599] on td "1Z5A2R626813421692" at bounding box center [594, 591] width 486 height 21
click at [407, 594] on input "1Z5A2R626813421692" at bounding box center [595, 589] width 483 height 13
click at [392, 752] on input "1Z5A2R626818010706" at bounding box center [595, 752] width 483 height 13
click at [393, 752] on input "1Z5A2R626818010706" at bounding box center [595, 752] width 483 height 13
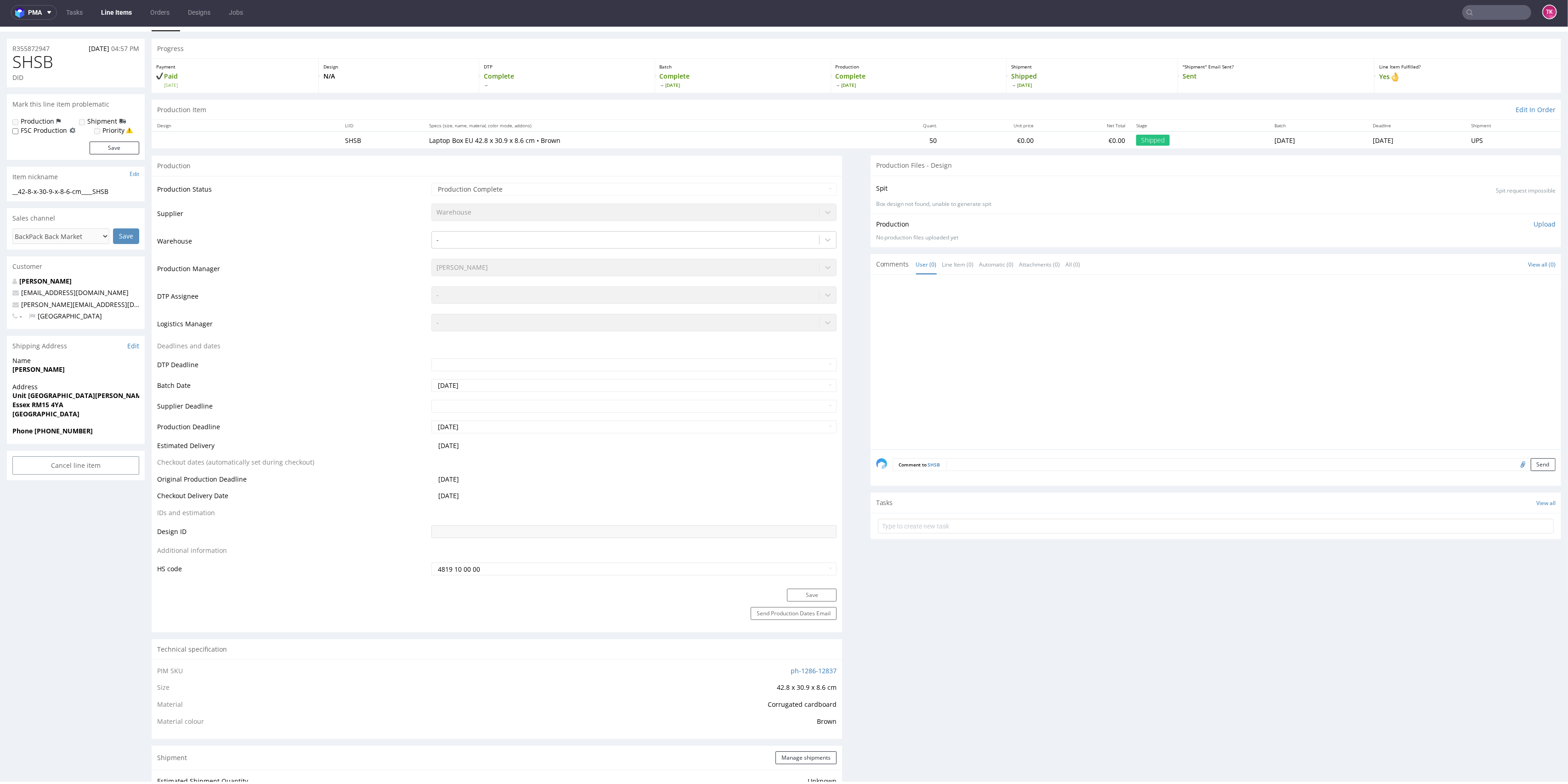
scroll to position [0, 0]
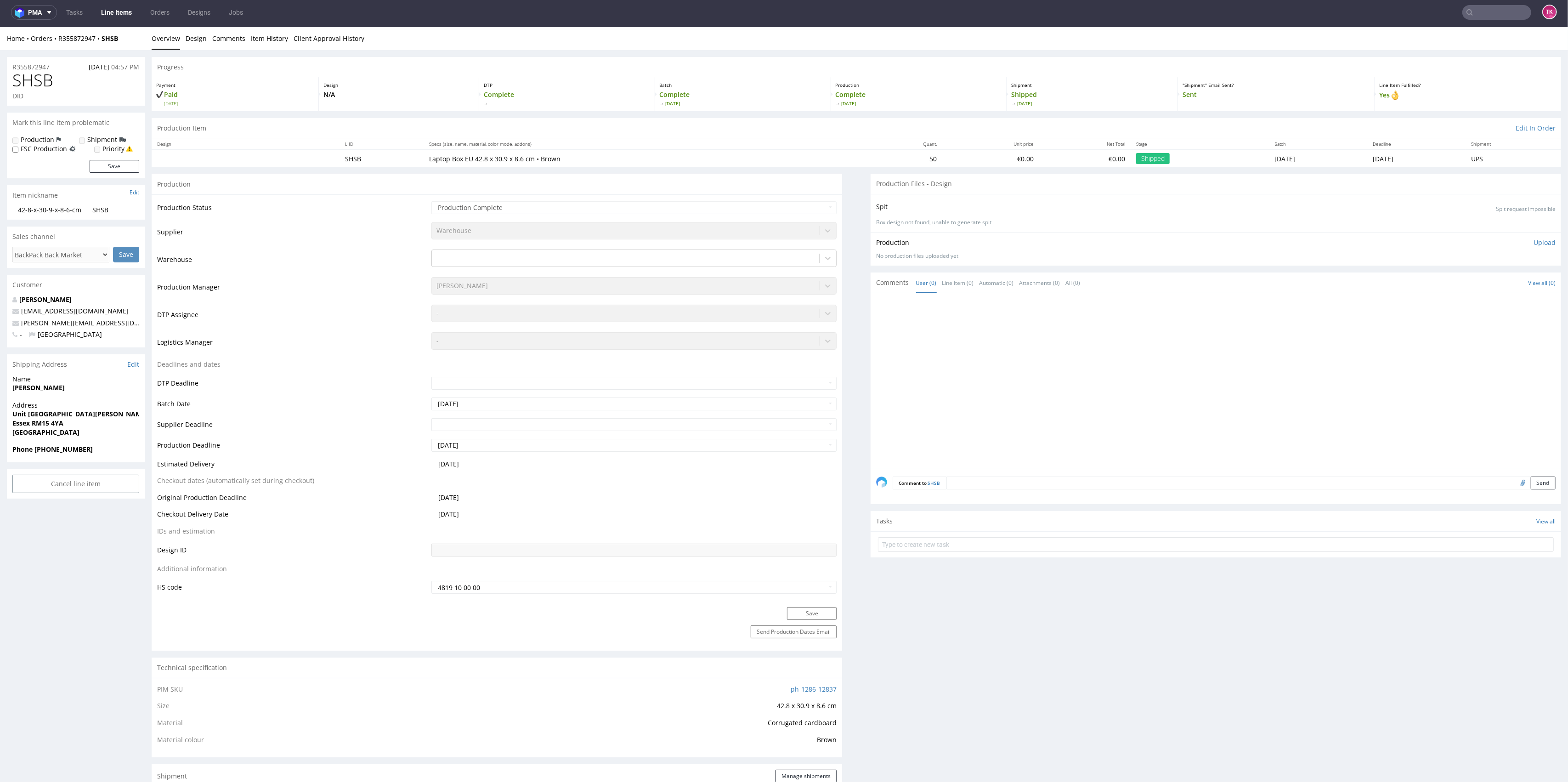
drag, startPoint x: 1470, startPoint y: 21, endPoint x: 1481, endPoint y: 13, distance: 13.6
click at [1470, 21] on nav "pma Tasks Line Items Orders Designs Jobs TK" at bounding box center [784, 12] width 1568 height 30
click at [1482, 13] on input "text" at bounding box center [1496, 13] width 69 height 14
paste input "R908599007"
type input "R908599007"
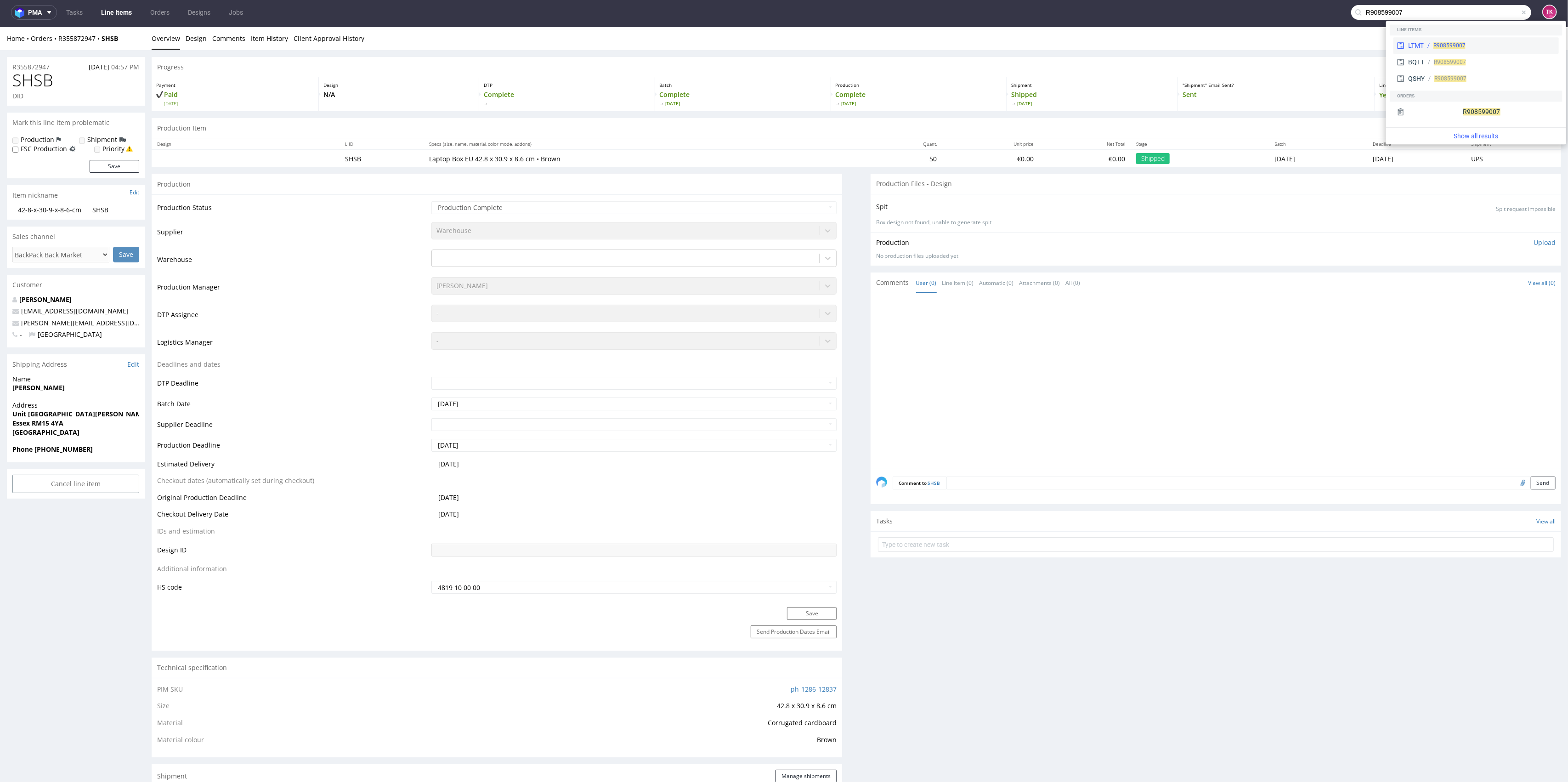
click at [1428, 47] on div "R908599007" at bounding box center [1489, 45] width 132 height 8
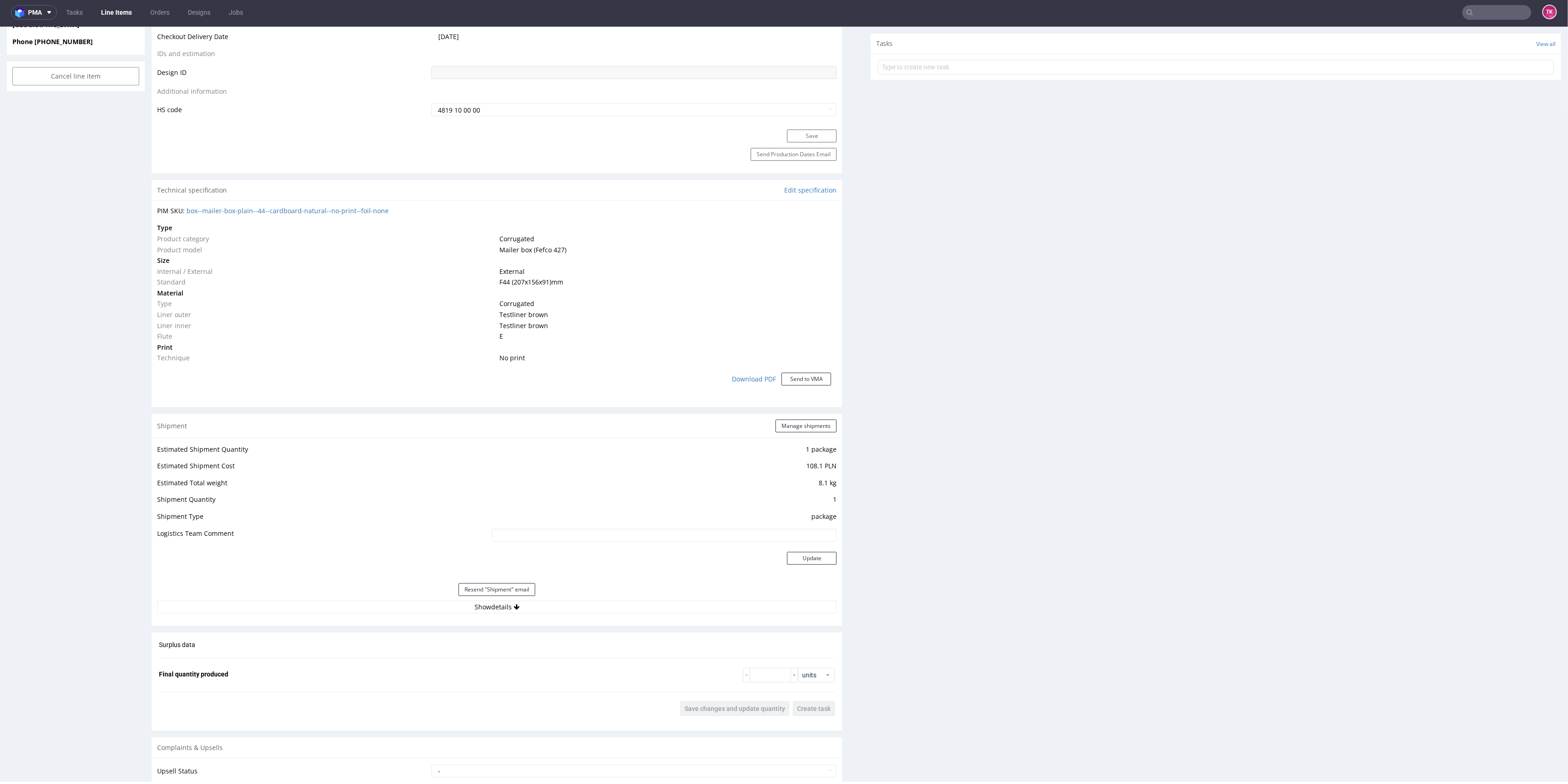
scroll to position [612, 0]
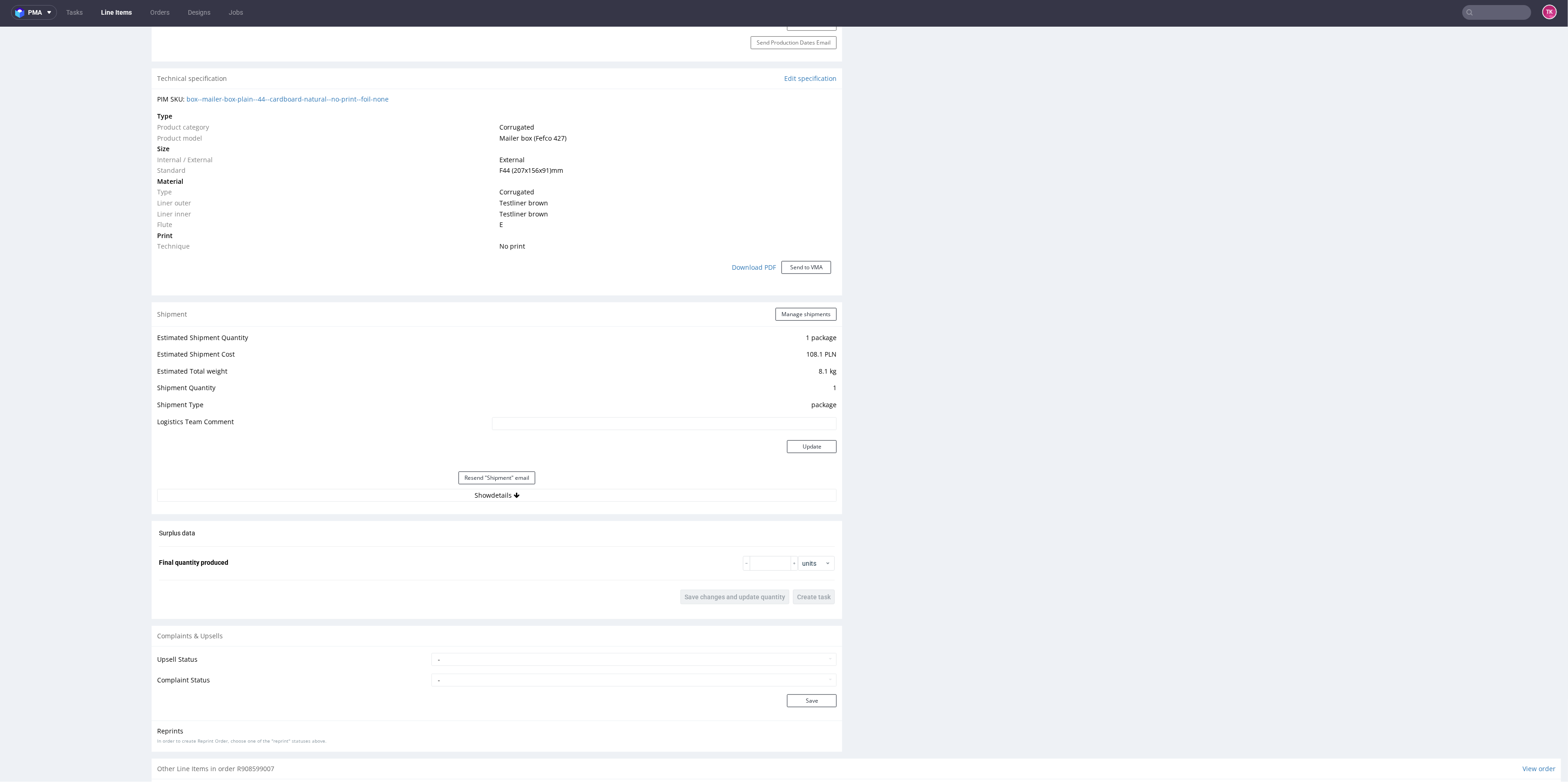
click at [565, 502] on div "Estimated Shipment Quantity 1 package Estimated Shipment Cost 108.1 PLN Estimat…" at bounding box center [496, 417] width 691 height 181
click at [567, 488] on button "Show details" at bounding box center [496, 495] width 679 height 13
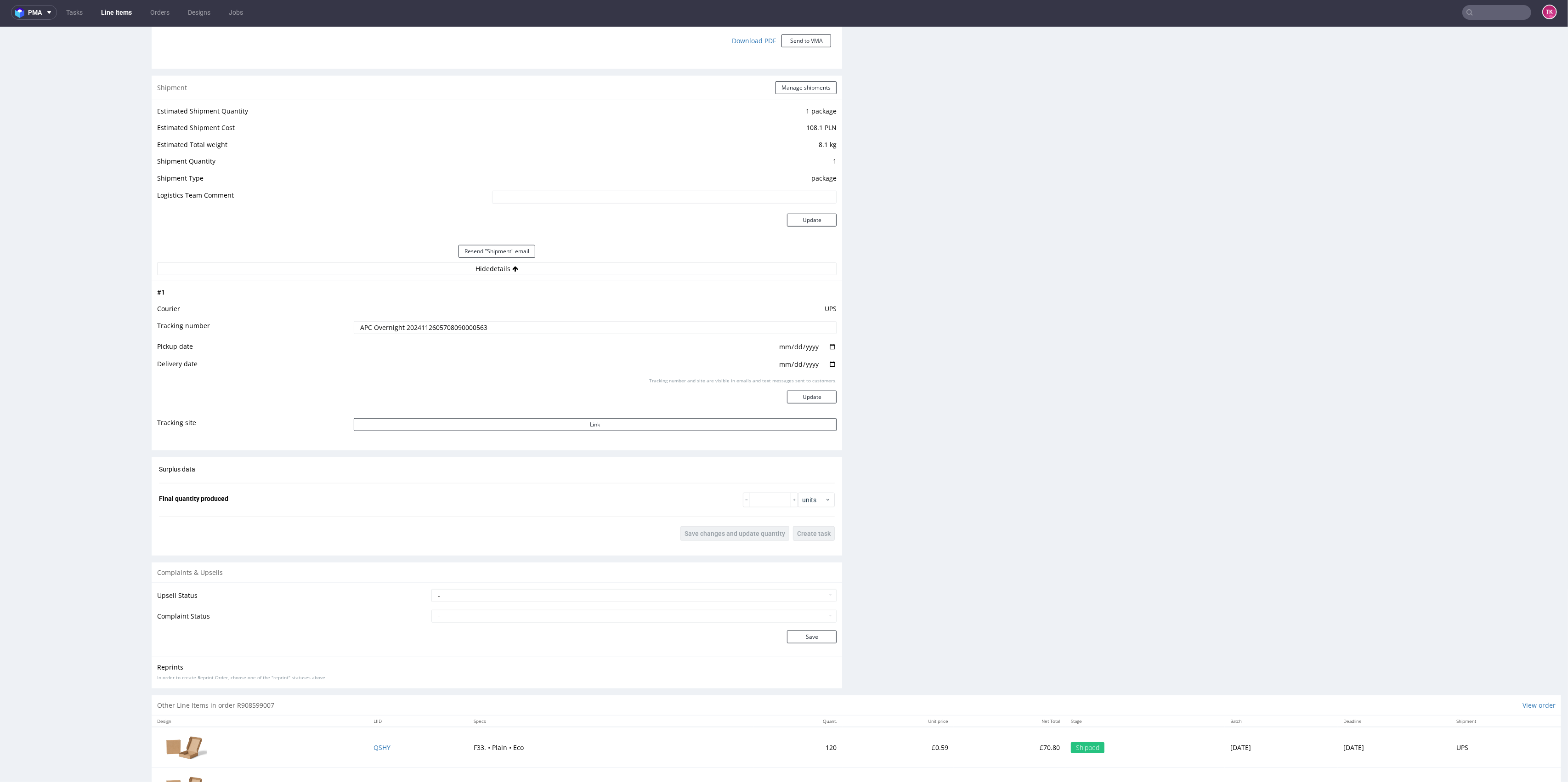
scroll to position [883, 0]
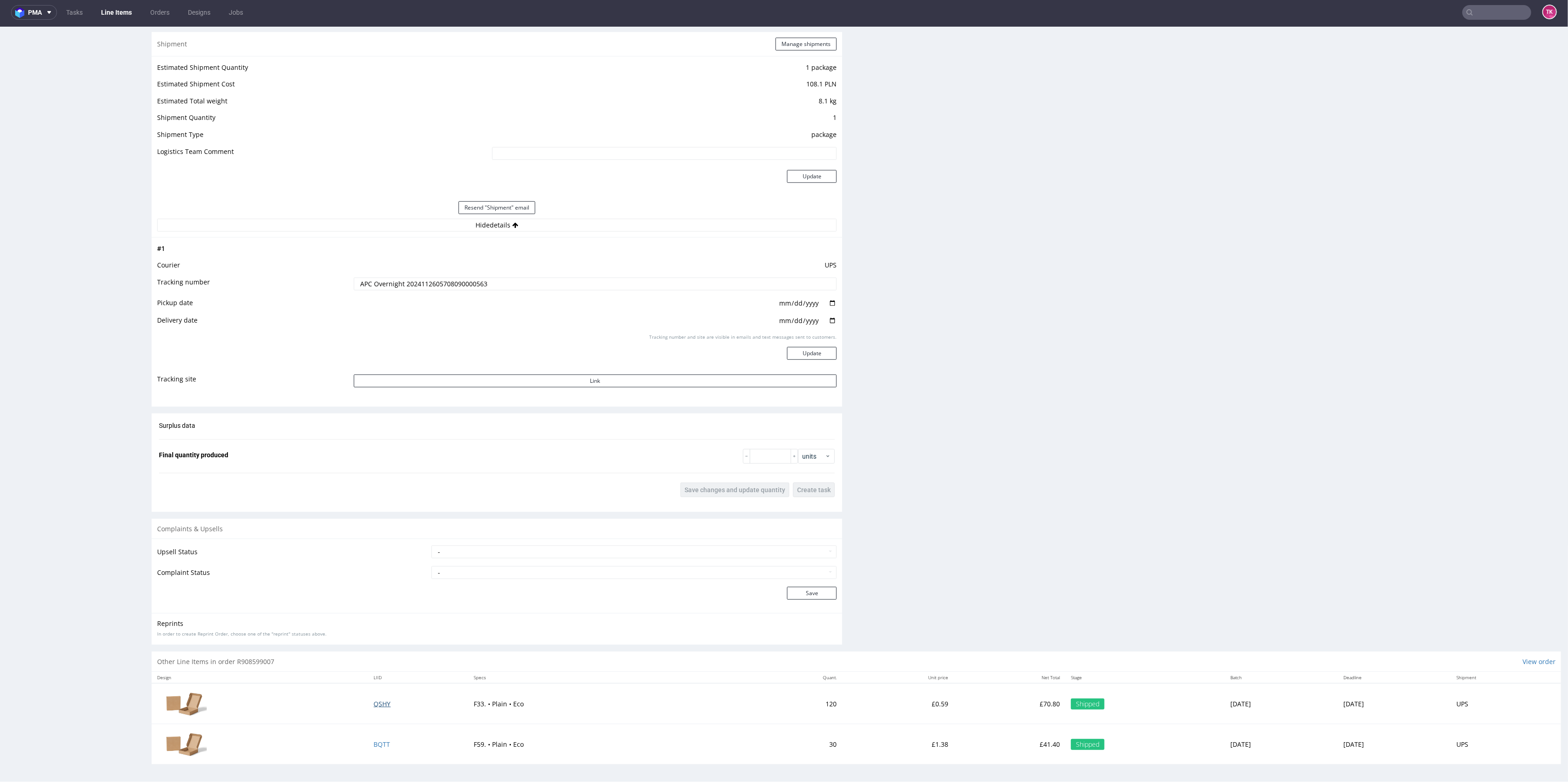
click at [374, 699] on span "QSHY" at bounding box center [382, 703] width 17 height 9
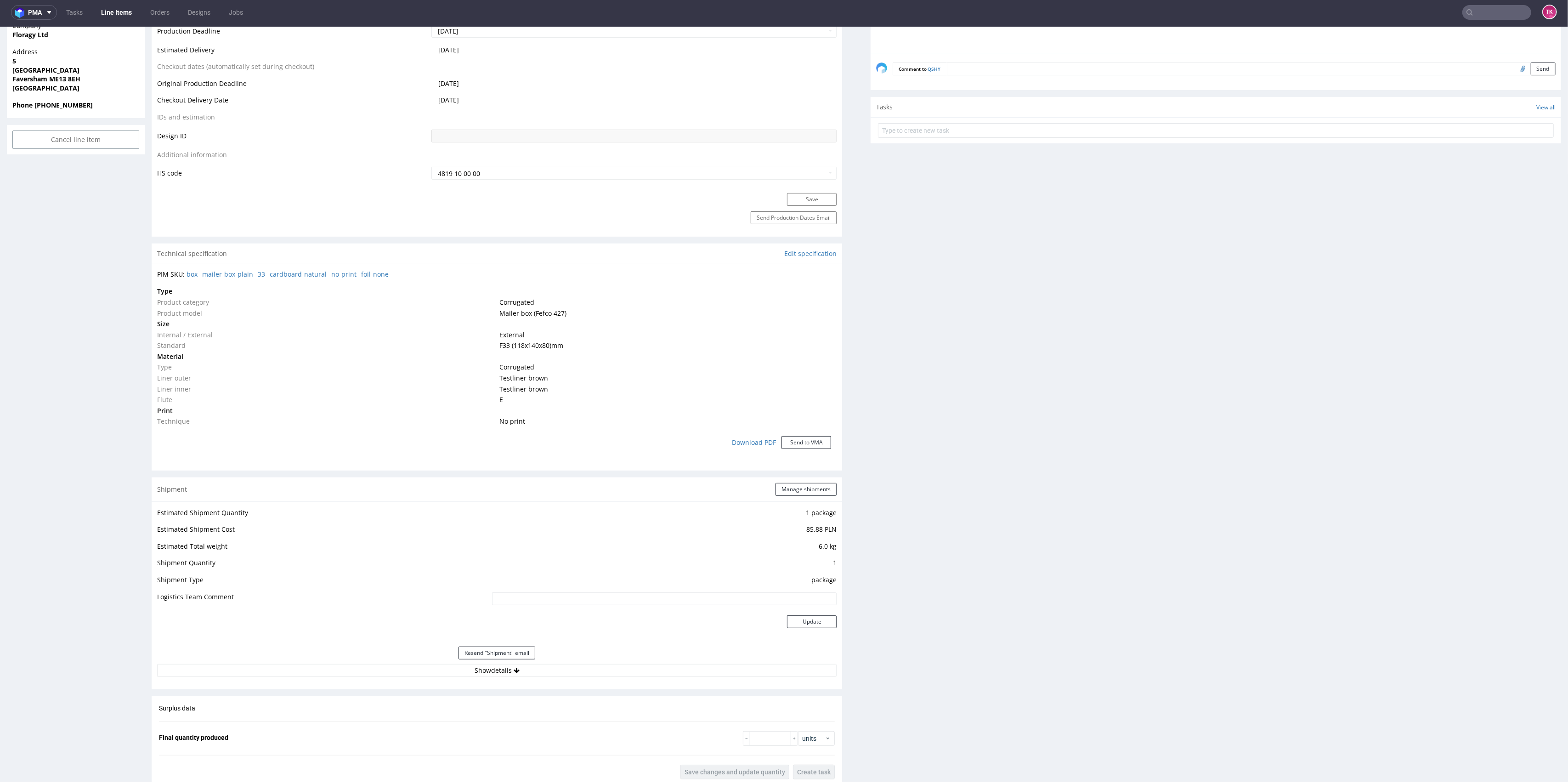
scroll to position [612, 0]
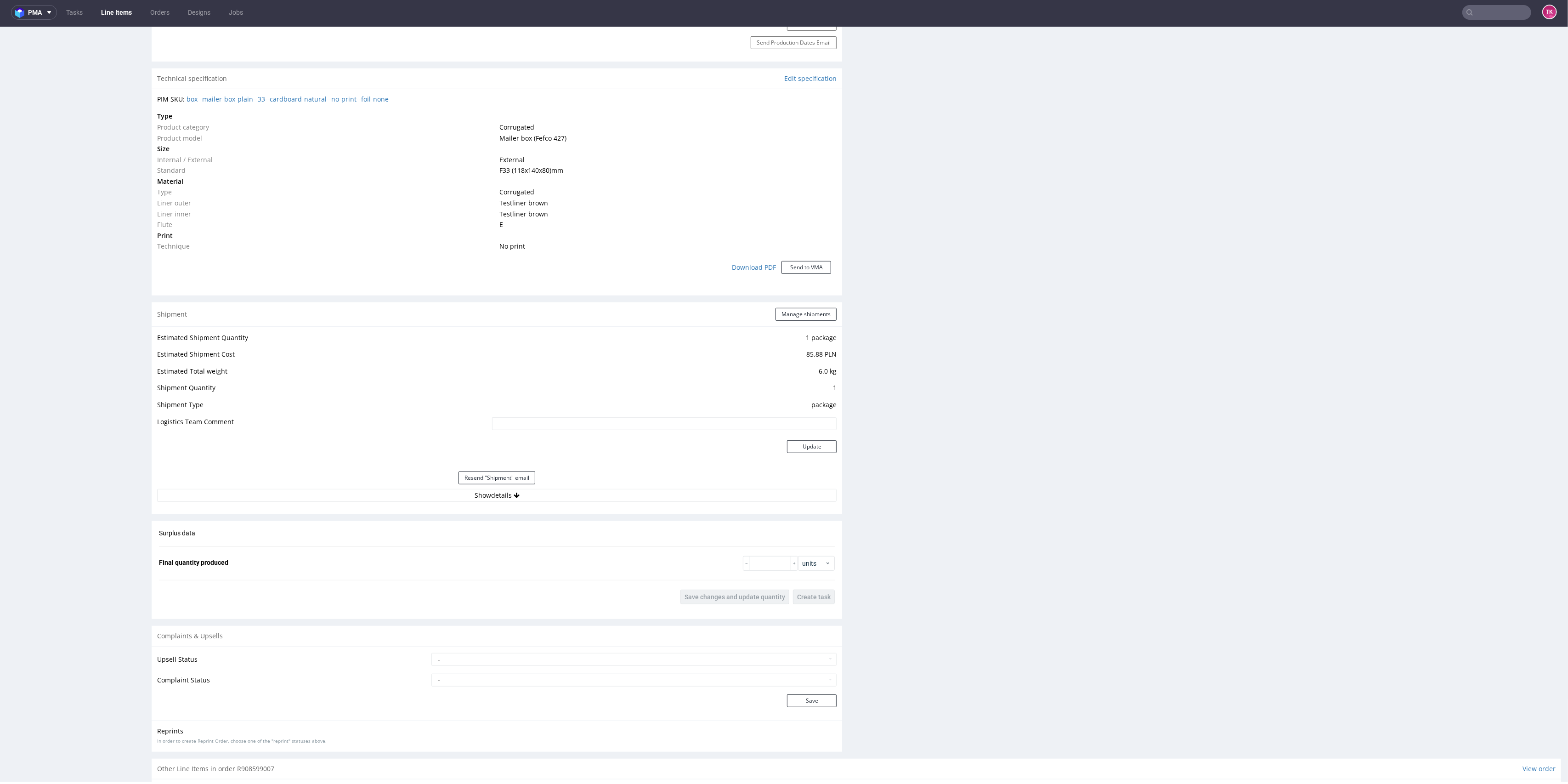
click at [547, 502] on div "Estimated Shipment Quantity 1 package Estimated Shipment Cost 85.88 PLN Estimat…" at bounding box center [496, 417] width 691 height 181
click at [547, 500] on button "Show details" at bounding box center [496, 495] width 679 height 13
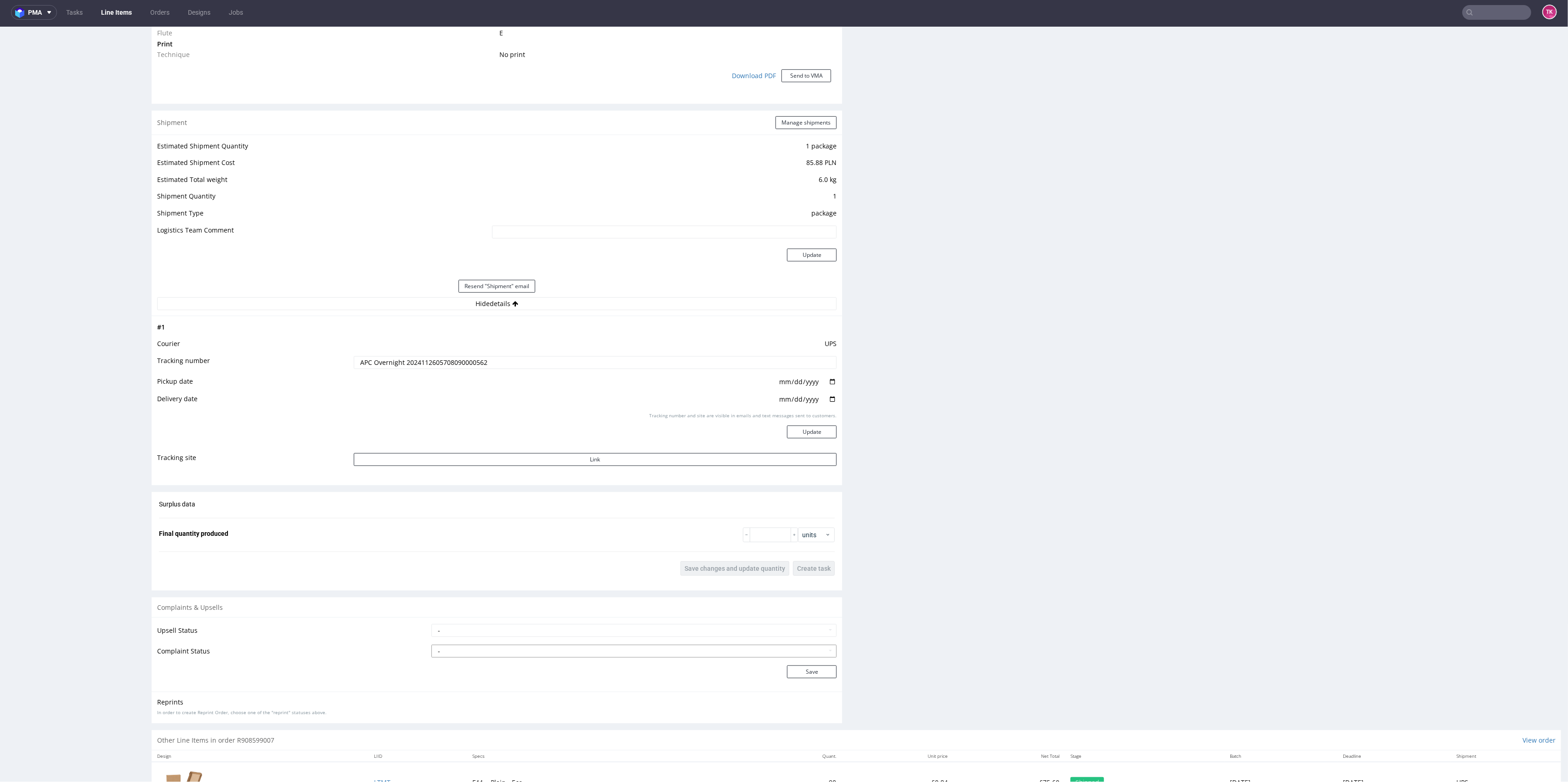
scroll to position [883, 0]
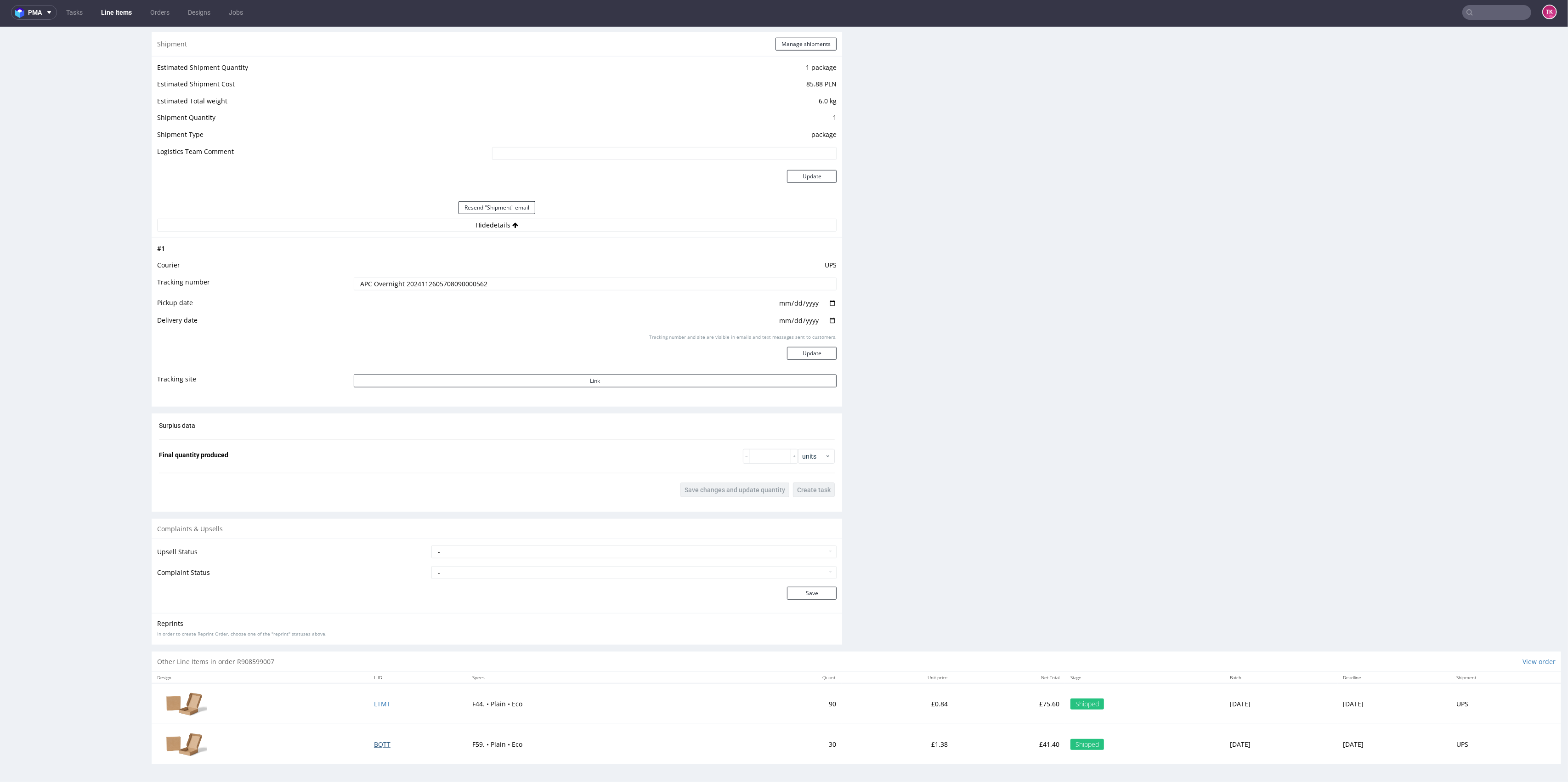
click at [374, 739] on span "BQTT" at bounding box center [382, 744] width 16 height 9
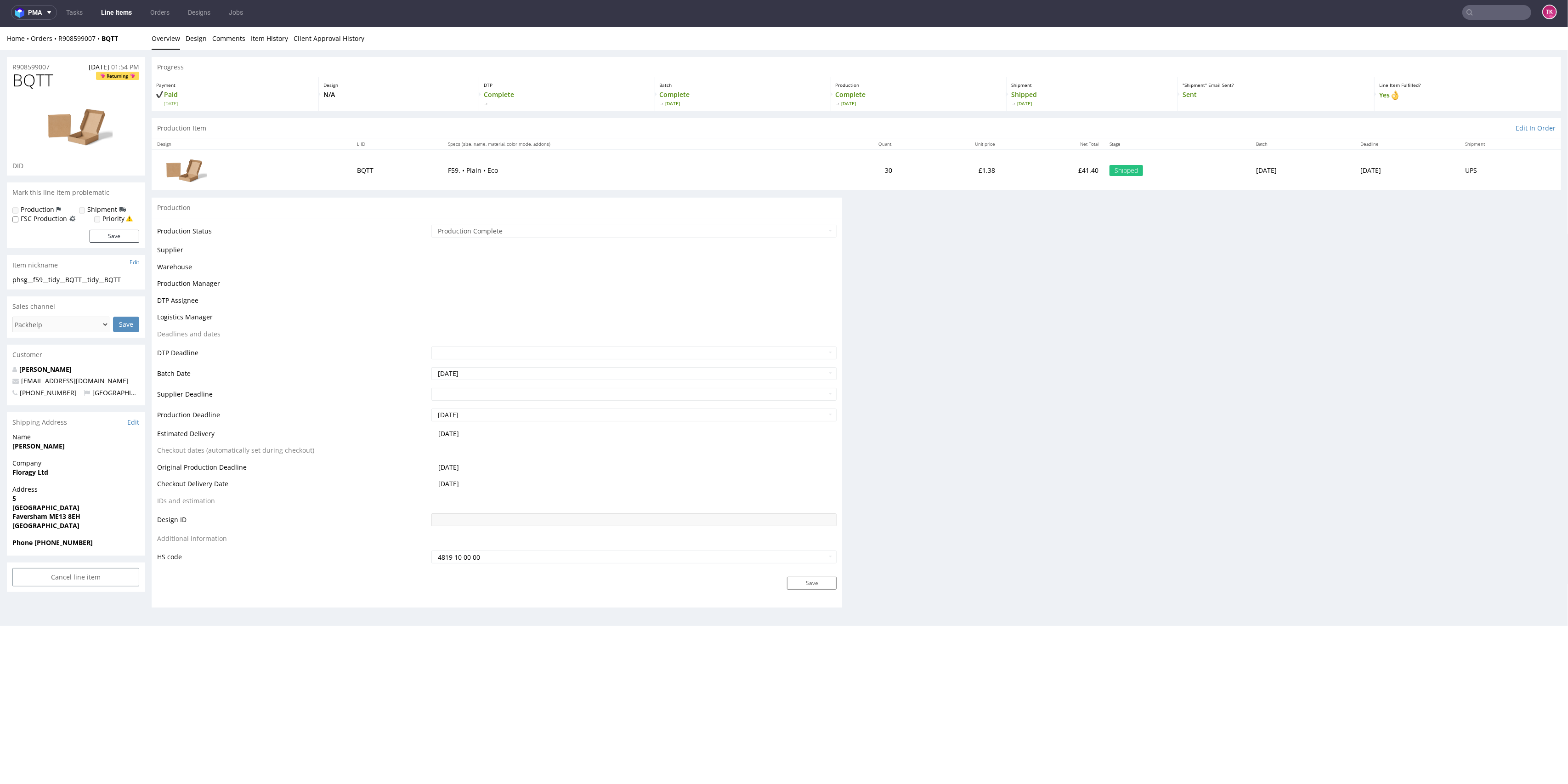
click at [370, 625] on html "Production Shipped DTP Orders Offers Shipments Designs Promotions Users Jobs Ad…" at bounding box center [784, 326] width 1568 height 599
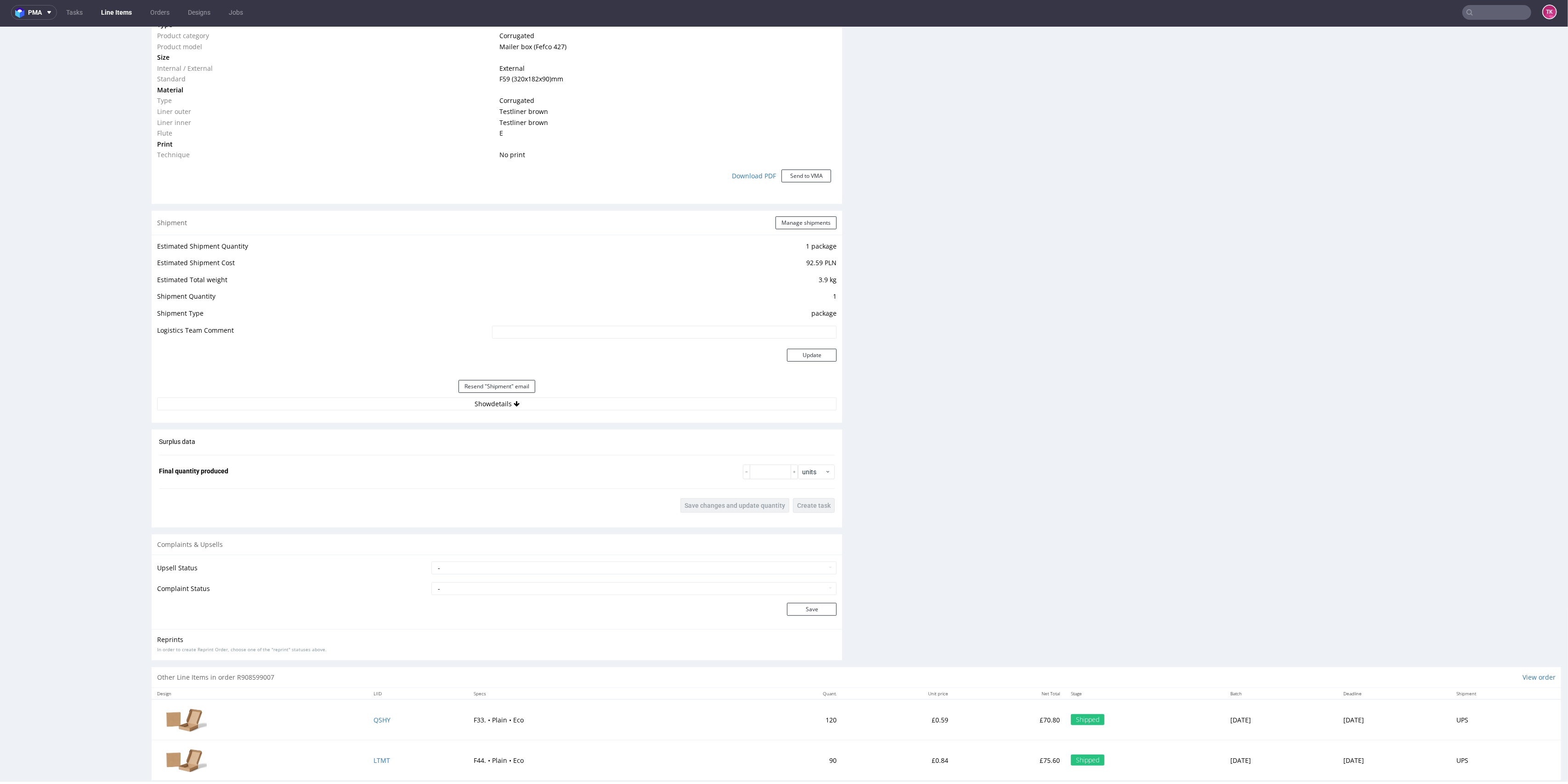
scroll to position [719, 0]
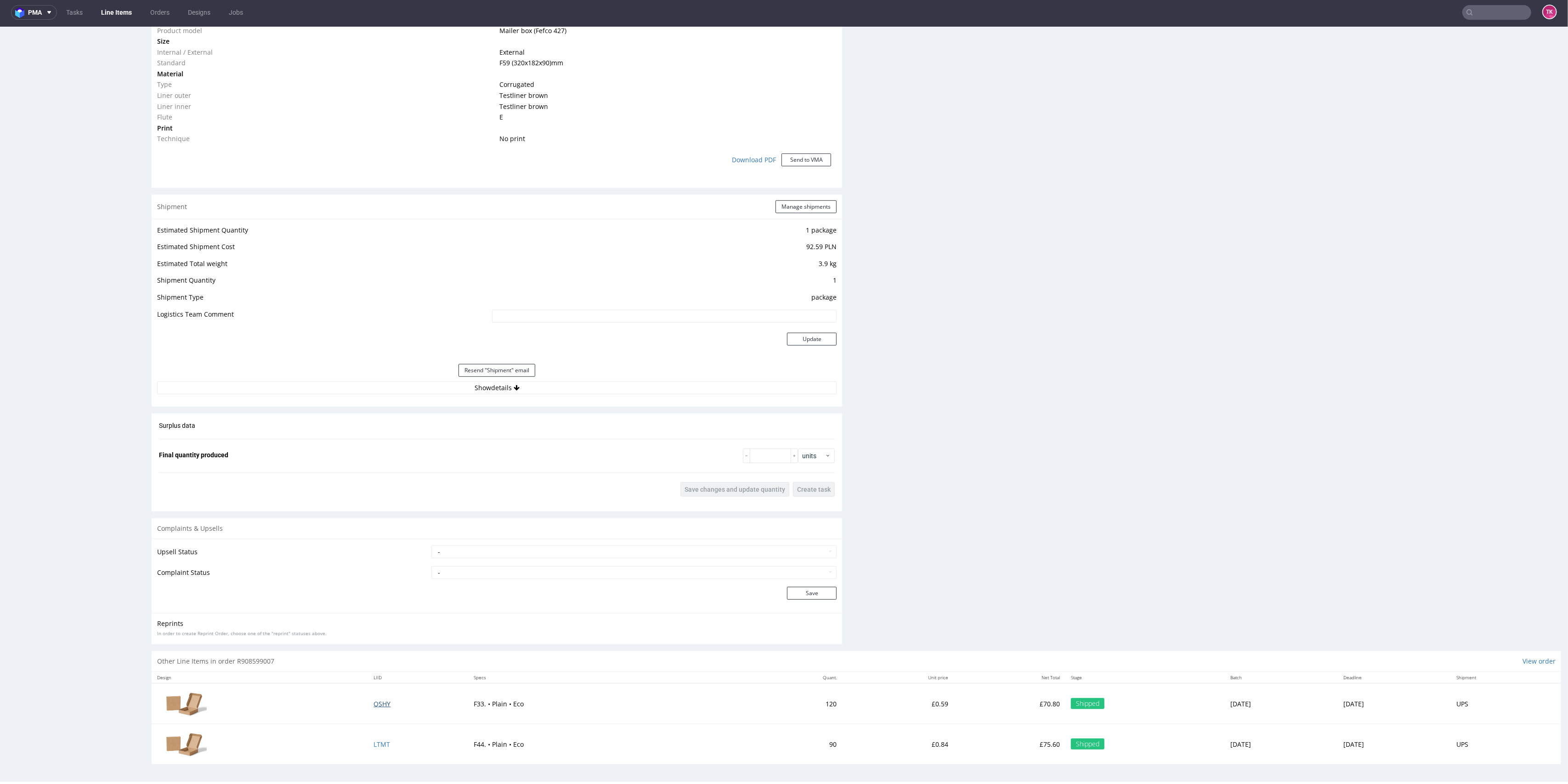
click at [374, 700] on span "QSHY" at bounding box center [382, 703] width 17 height 9
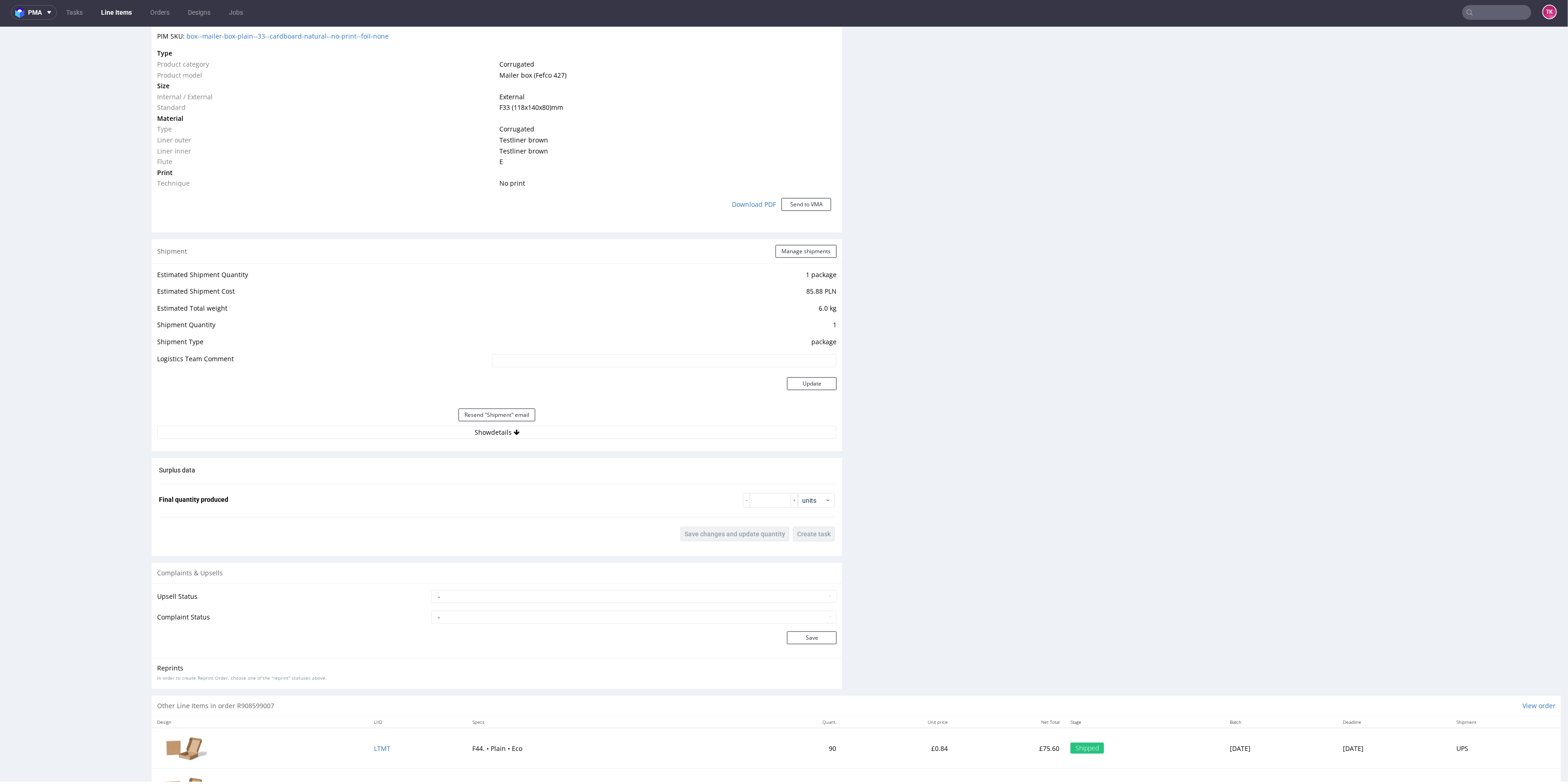
scroll to position [719, 0]
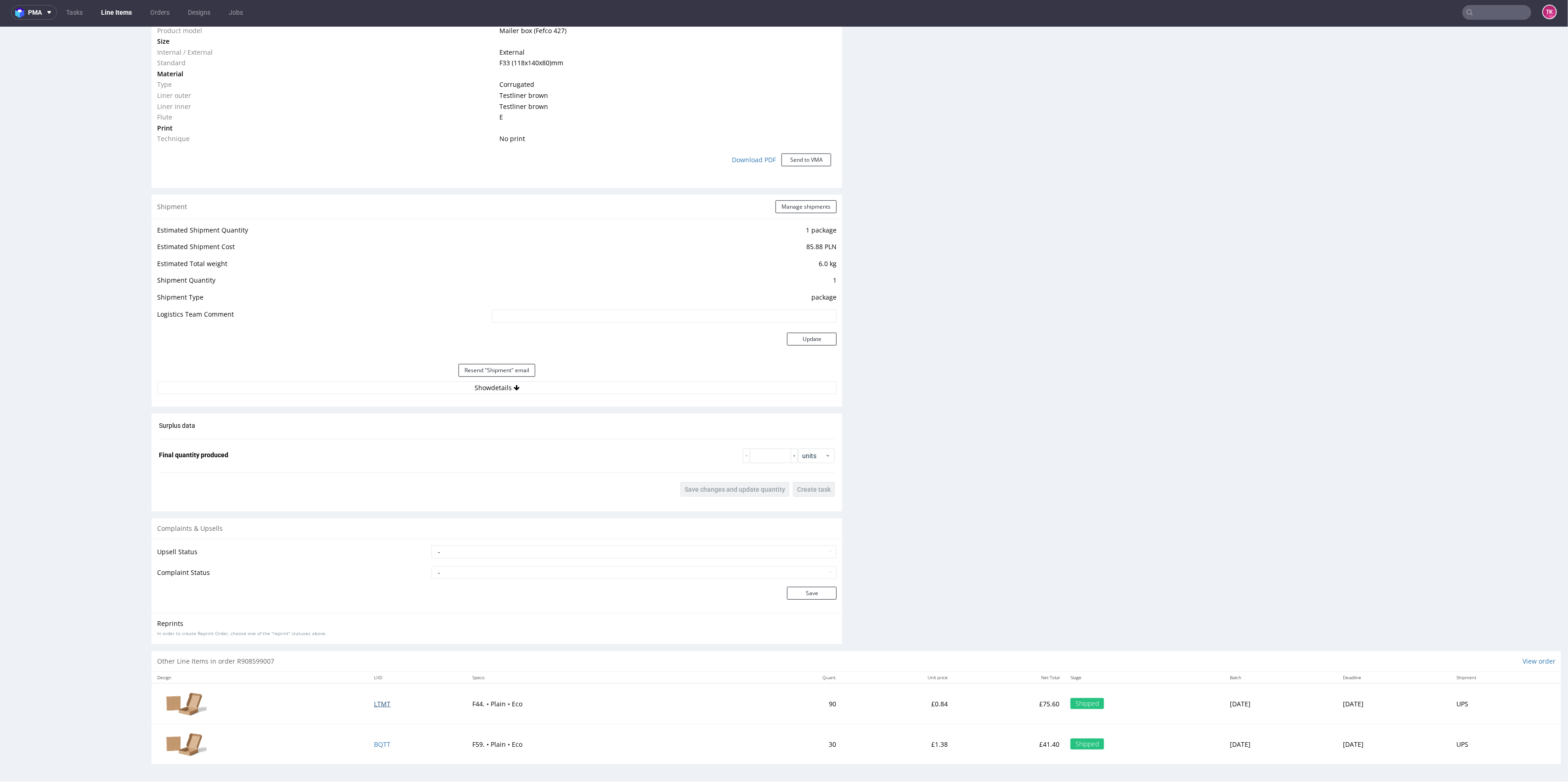
click at [374, 705] on span "LTMT" at bounding box center [382, 703] width 16 height 9
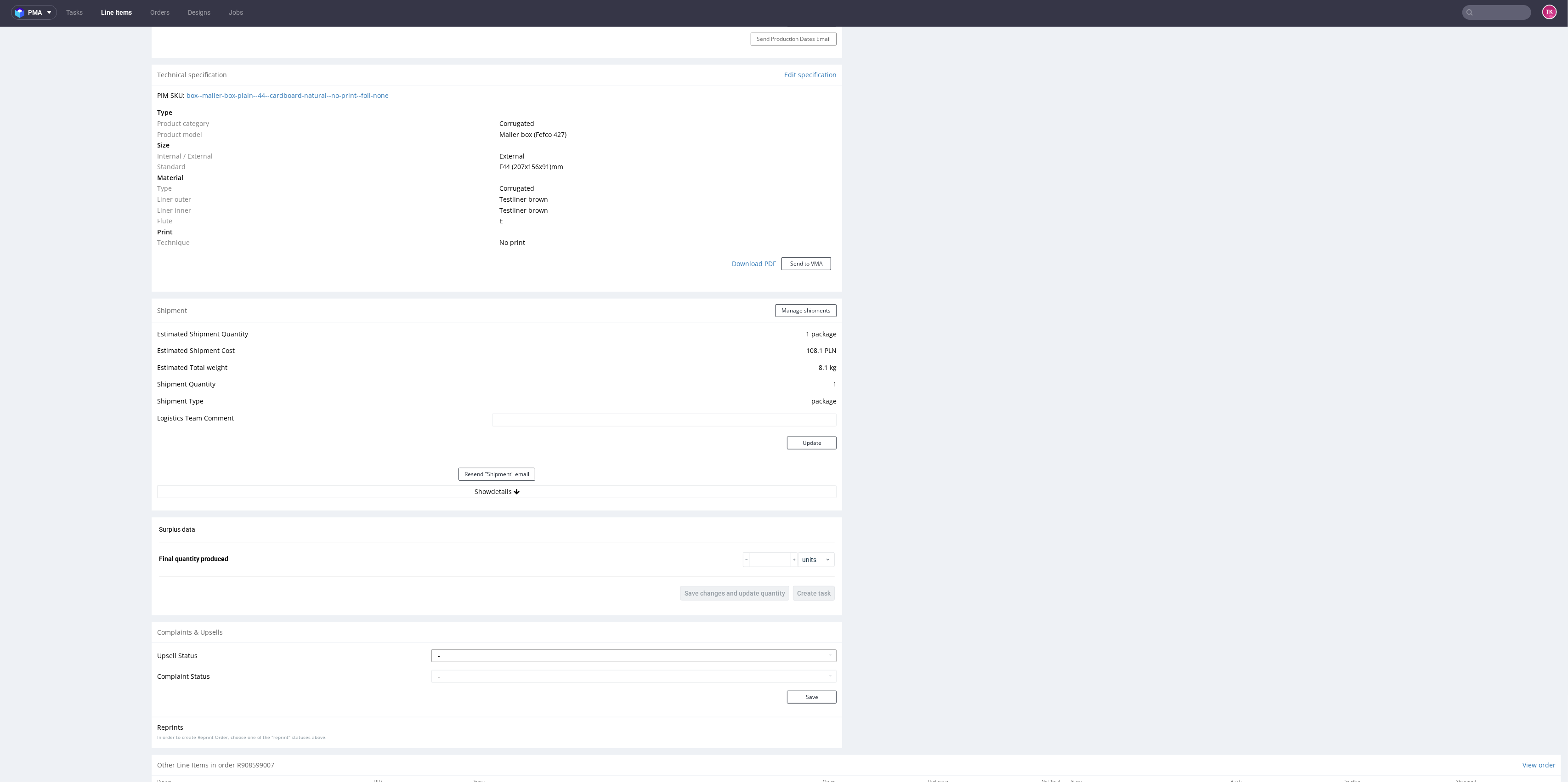
scroll to position [674, 0]
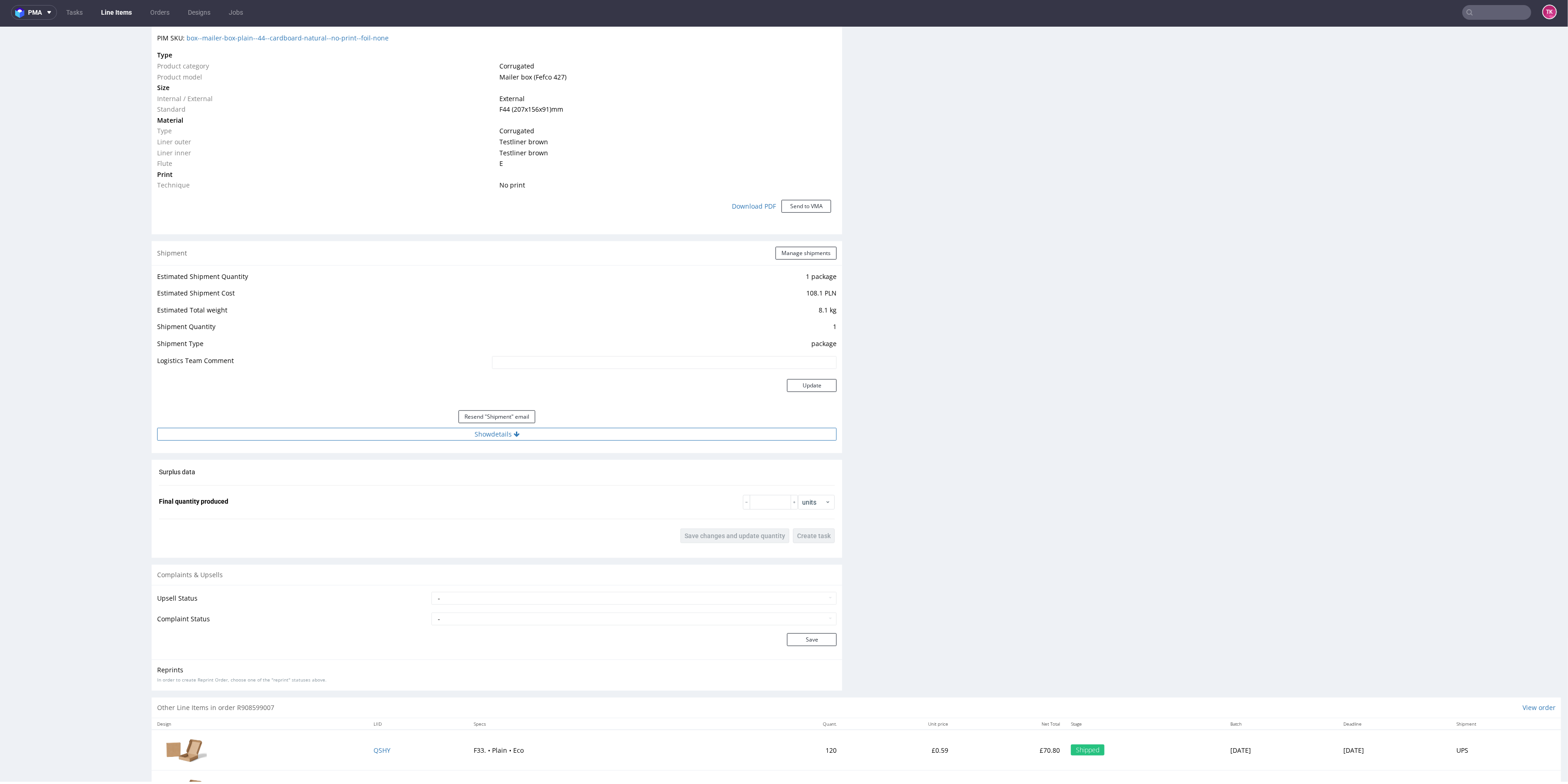
drag, startPoint x: 430, startPoint y: 440, endPoint x: 426, endPoint y: 434, distance: 7.2
click at [427, 436] on div "Estimated Shipment Quantity 1 package Estimated Shipment Cost 108.1 PLN Estimat…" at bounding box center [496, 356] width 691 height 181
click at [426, 434] on button "Show details" at bounding box center [496, 434] width 679 height 13
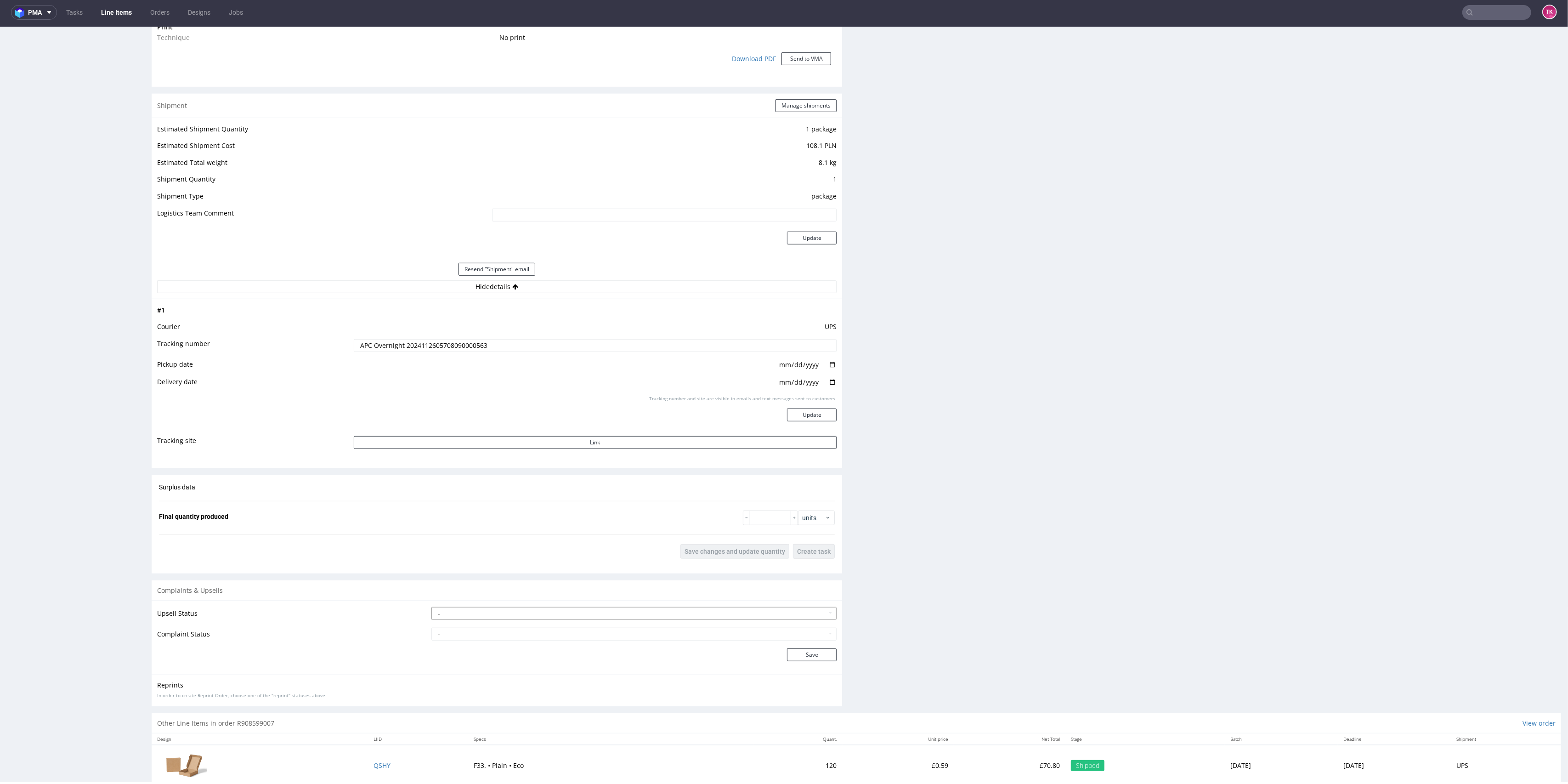
scroll to position [883, 0]
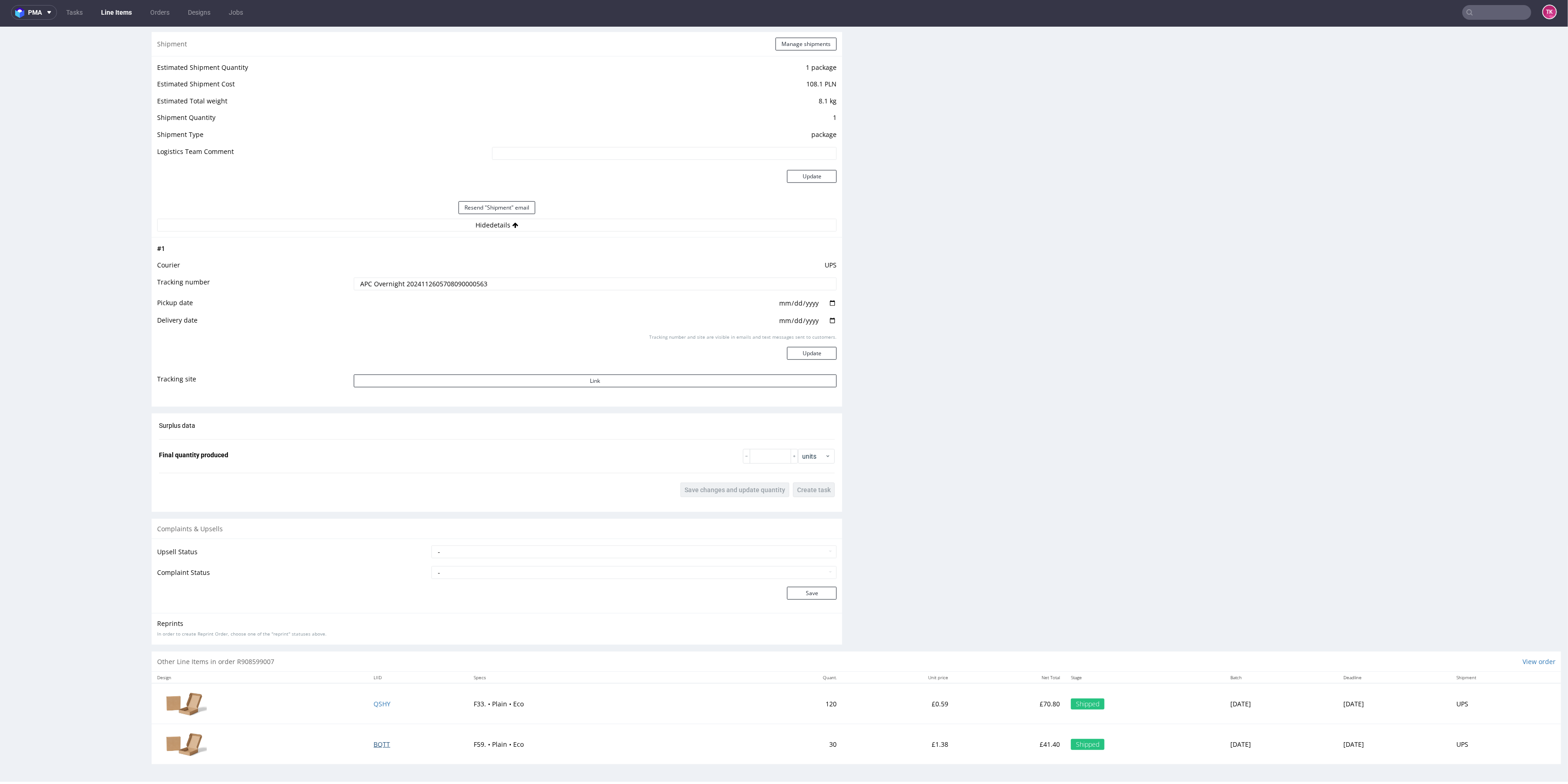
click at [374, 743] on span "BQTT" at bounding box center [382, 744] width 16 height 9
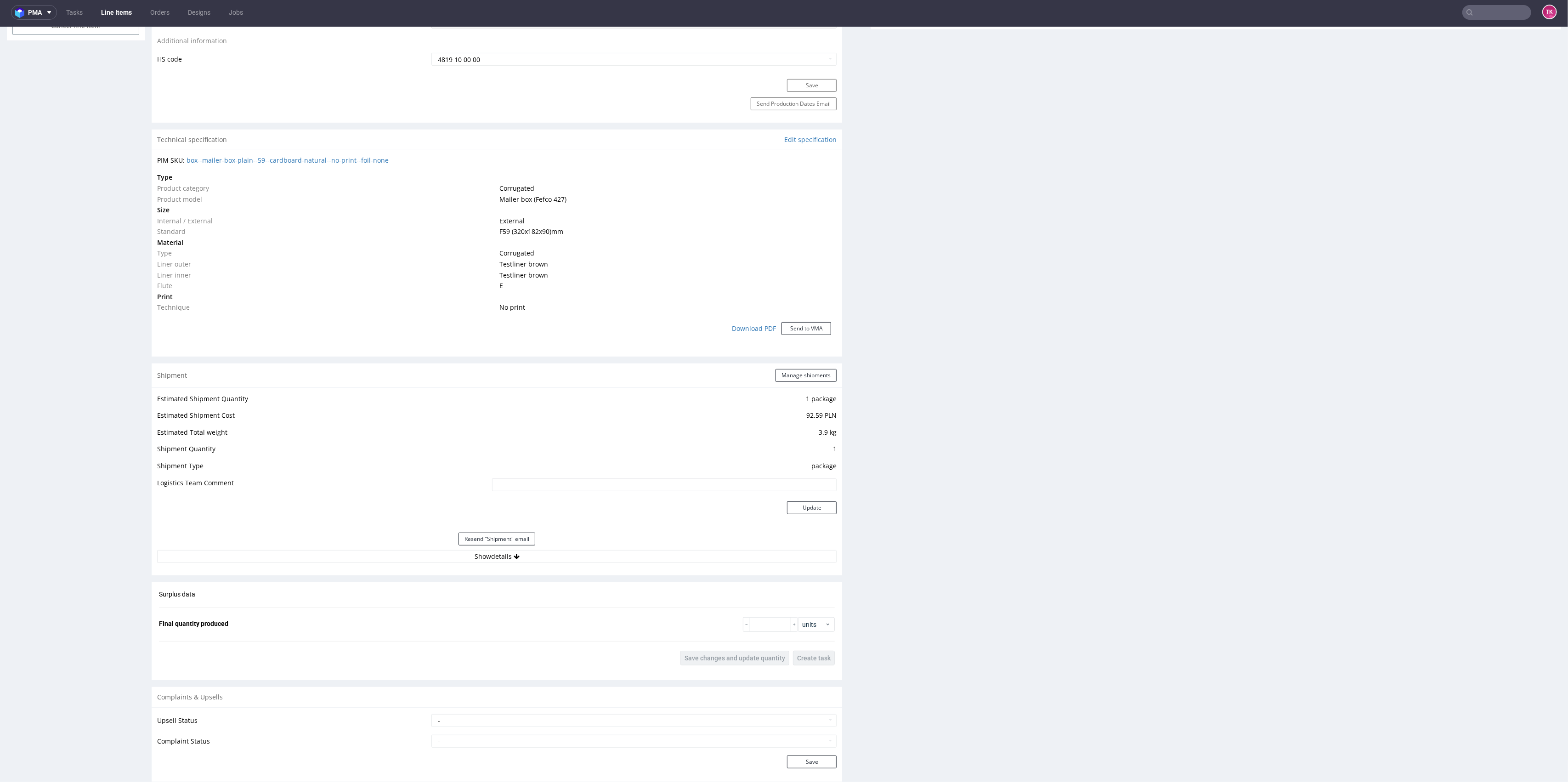
scroll to position [674, 0]
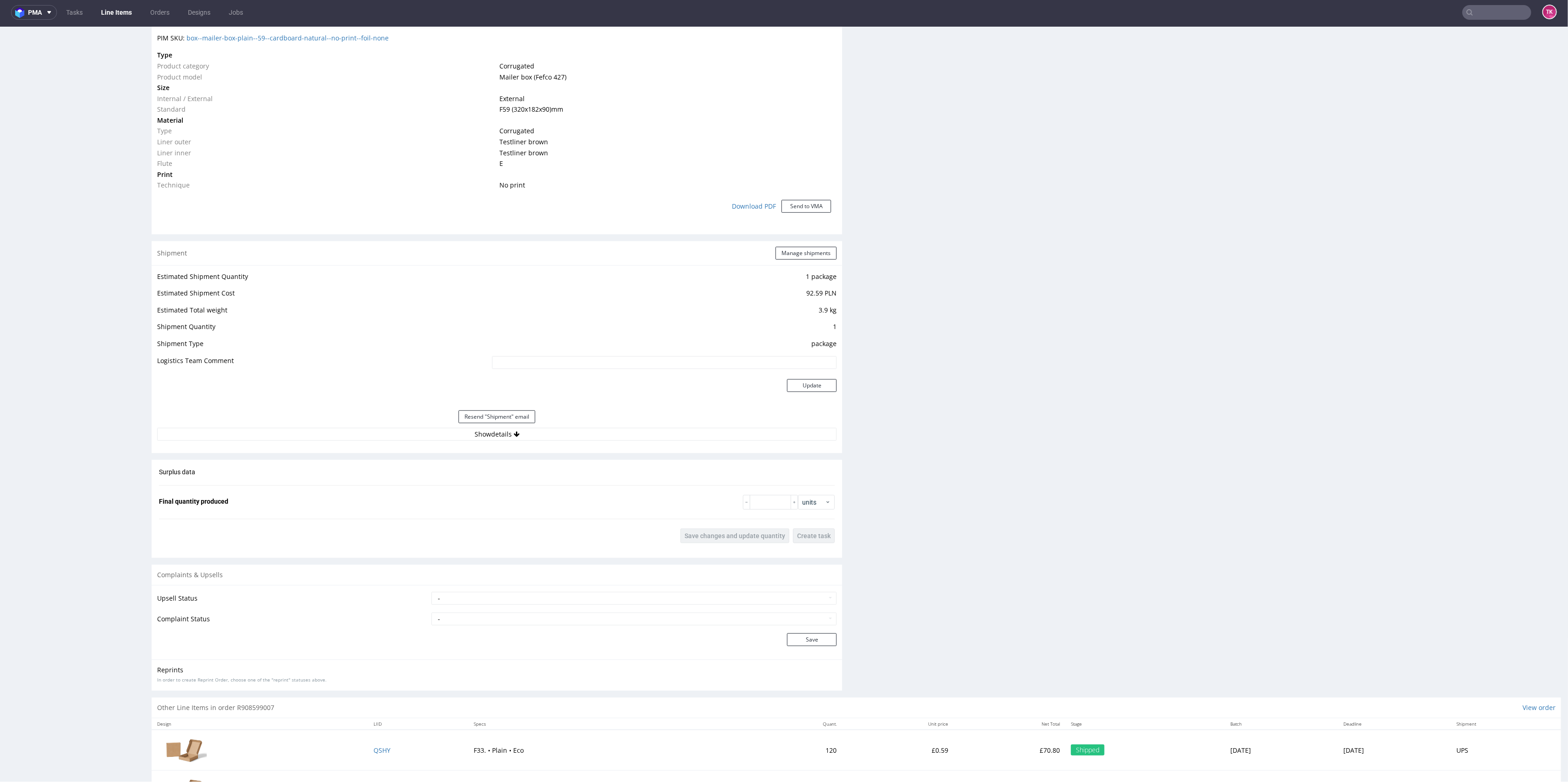
click at [547, 440] on div "Estimated Shipment Quantity 1 package Estimated Shipment Cost 92.59 PLN Estimat…" at bounding box center [496, 356] width 691 height 181
click at [548, 434] on button "Show details" at bounding box center [496, 434] width 679 height 13
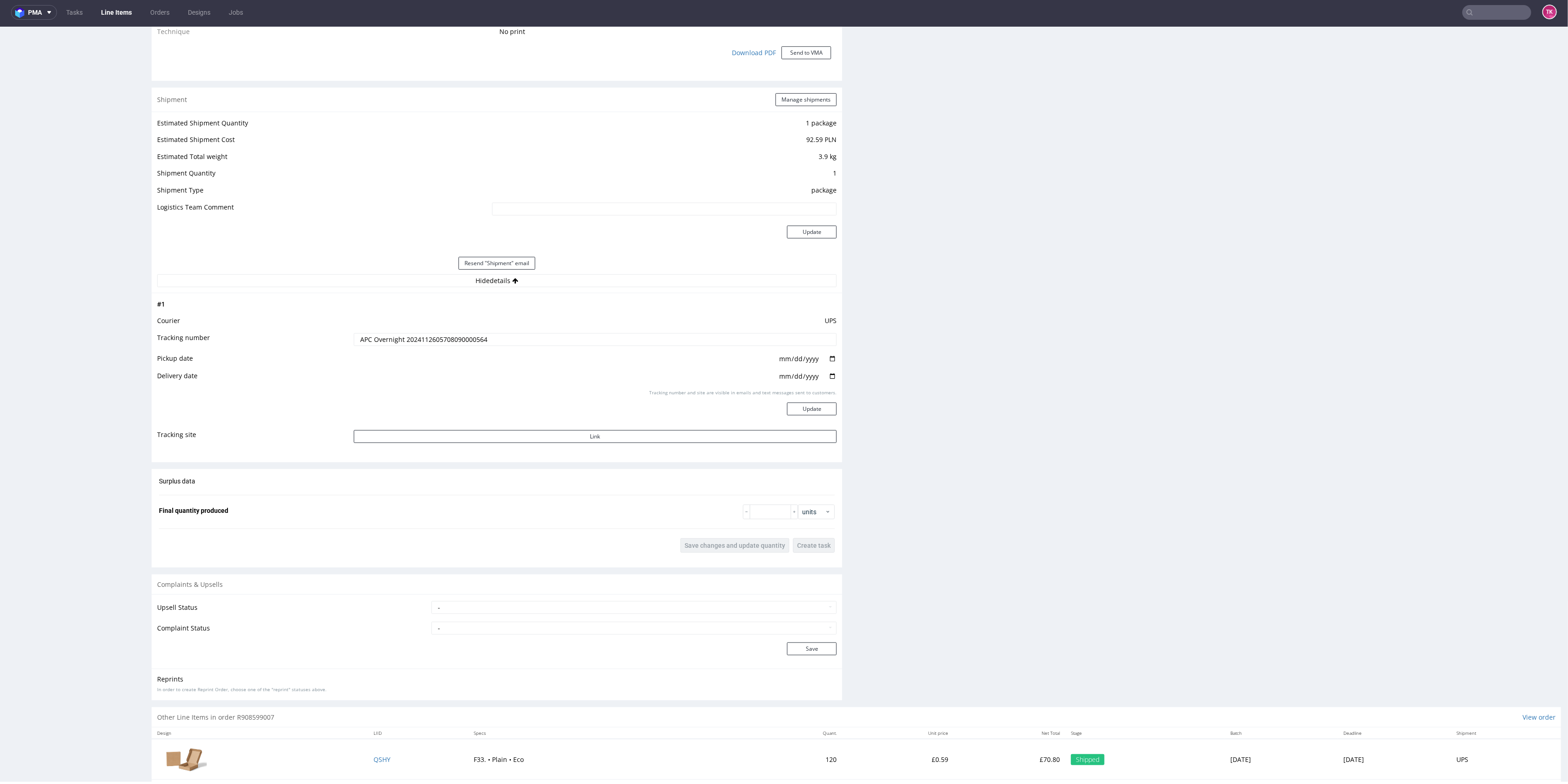
scroll to position [883, 0]
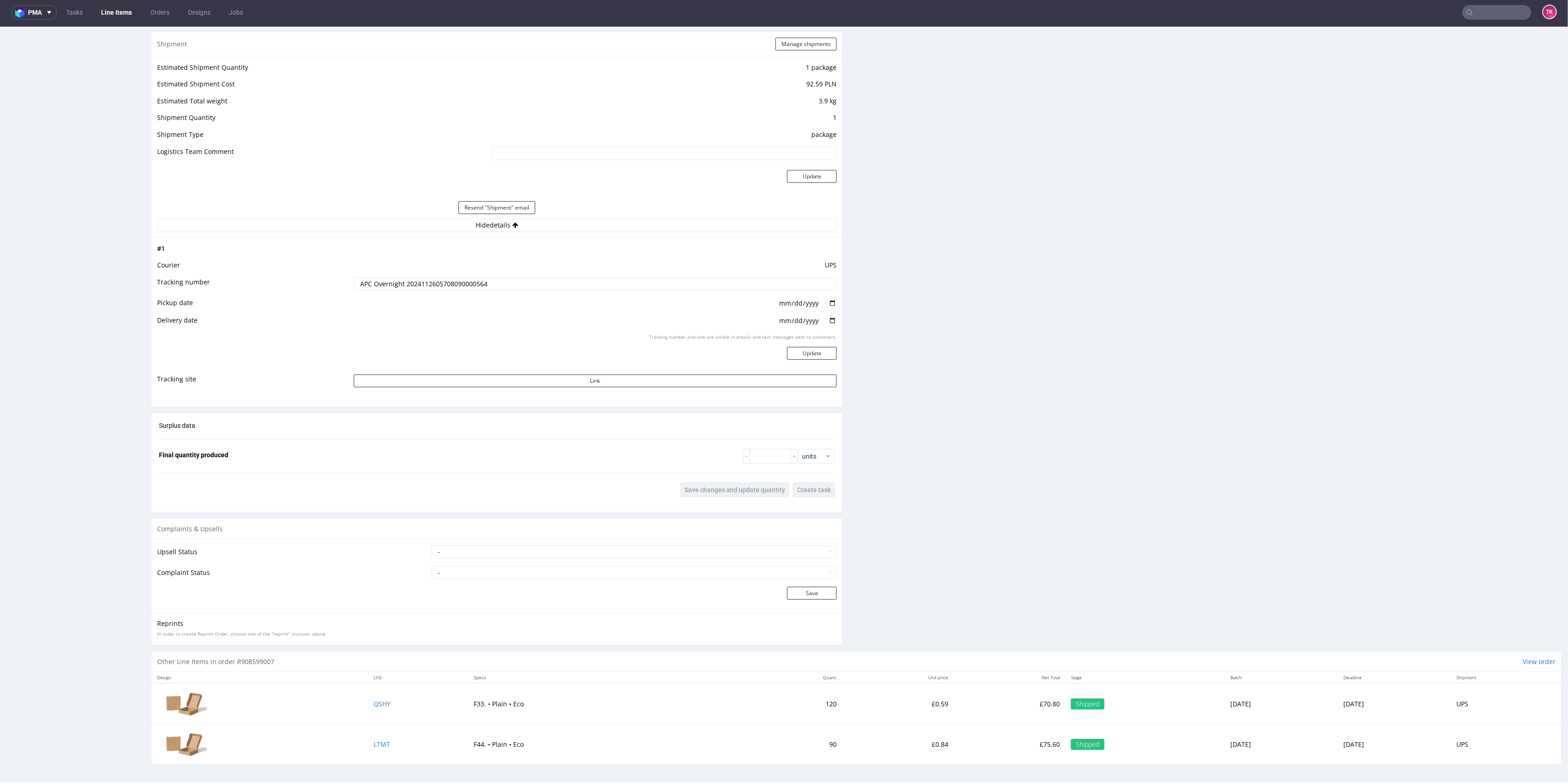
click at [368, 709] on td "QSHY" at bounding box center [418, 703] width 100 height 41
drag, startPoint x: 367, startPoint y: 739, endPoint x: 360, endPoint y: 745, distance: 9.2
click at [117, 13] on link "Line Items" at bounding box center [116, 13] width 42 height 14
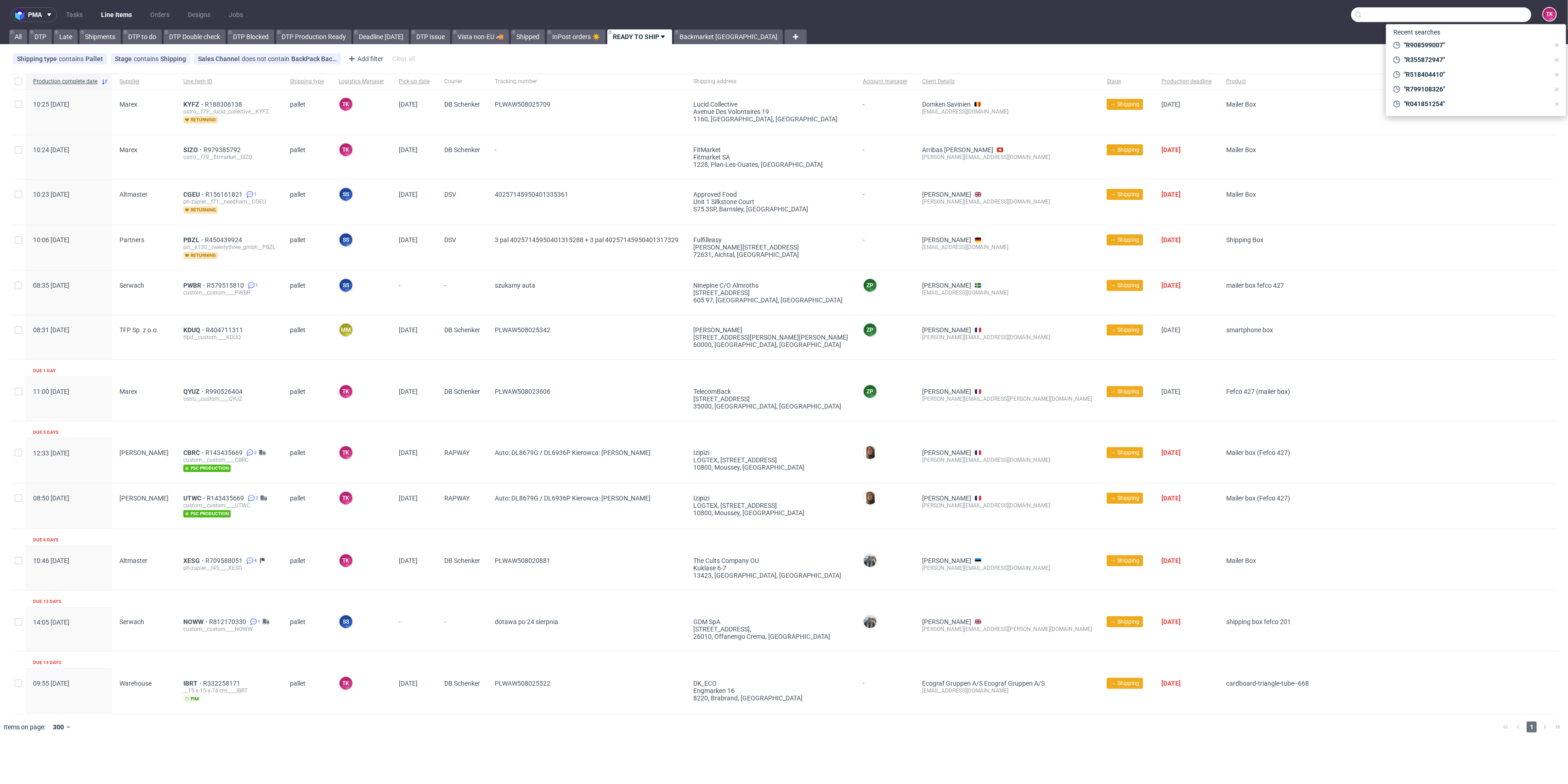
click at [1508, 20] on input "text" at bounding box center [1441, 14] width 180 height 14
paste input "FV 3/01/2025/GB"
type input "FV 3/01/2025/GB"
click at [1470, 57] on div "FV 1/11/2024/GB, FV 3/01/2025/GB" at bounding box center [1505, 54] width 100 height 8
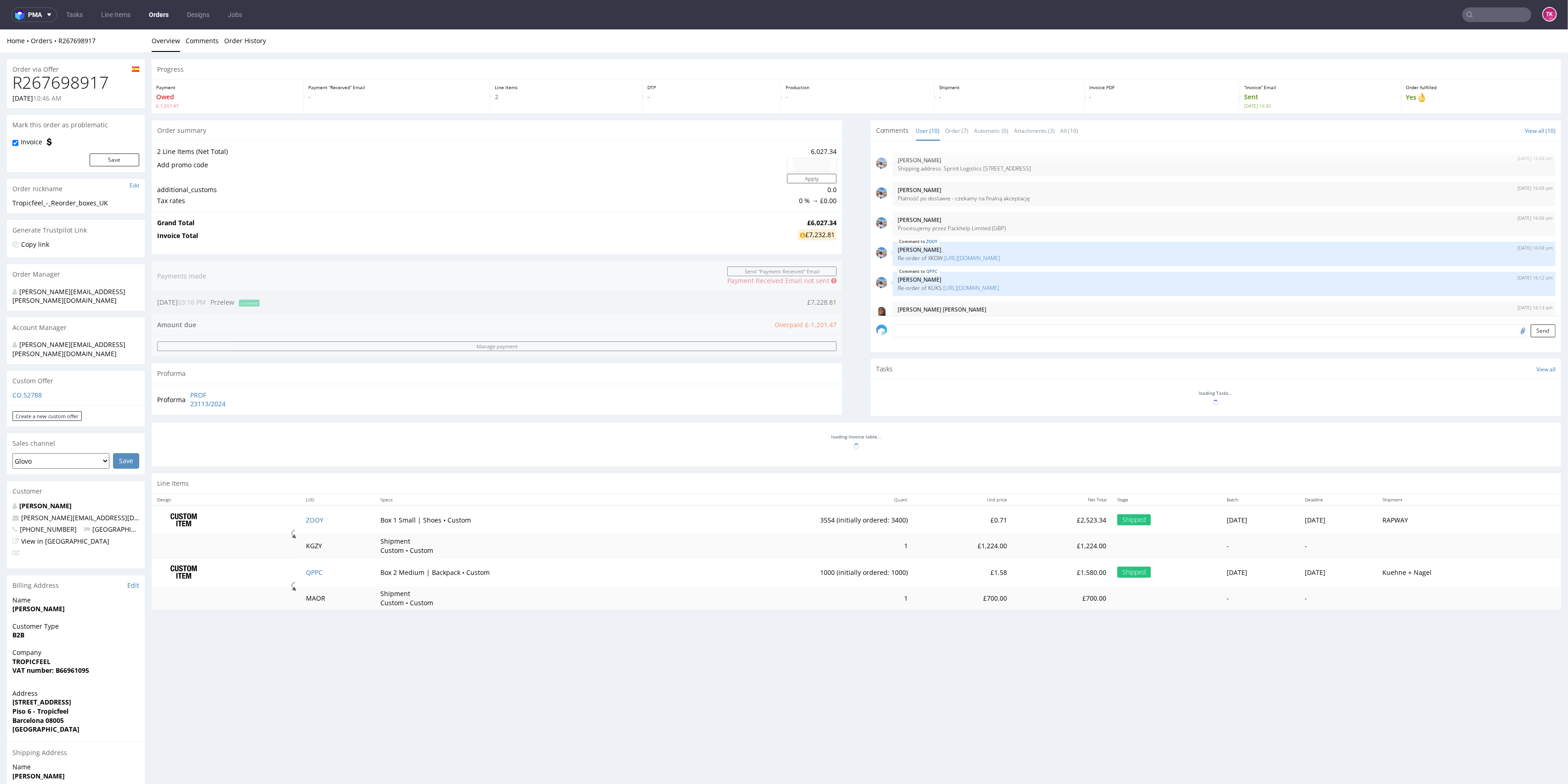
scroll to position [161, 0]
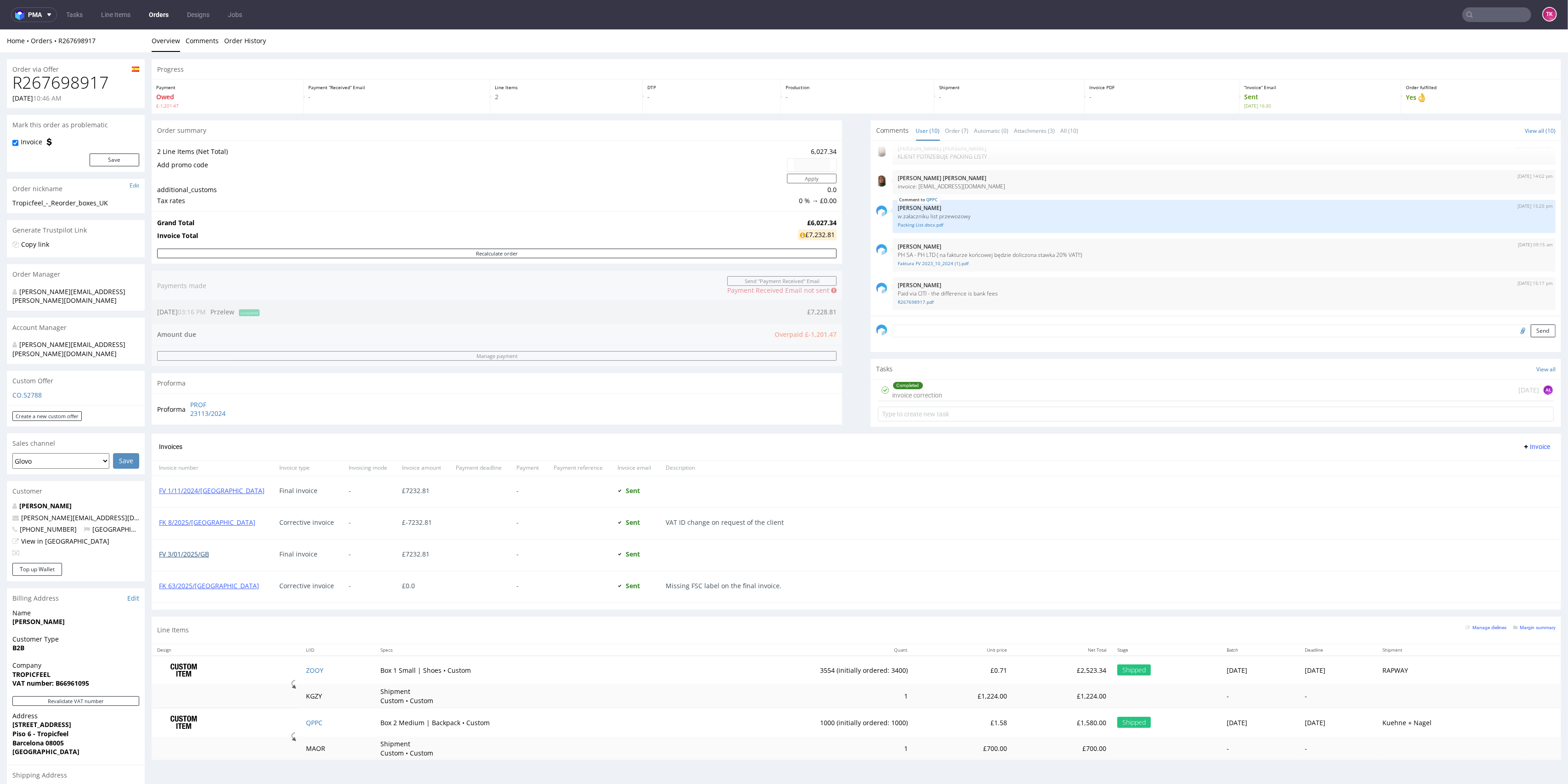
click at [190, 553] on link "FV 3/01/2025/GB" at bounding box center [184, 554] width 50 height 9
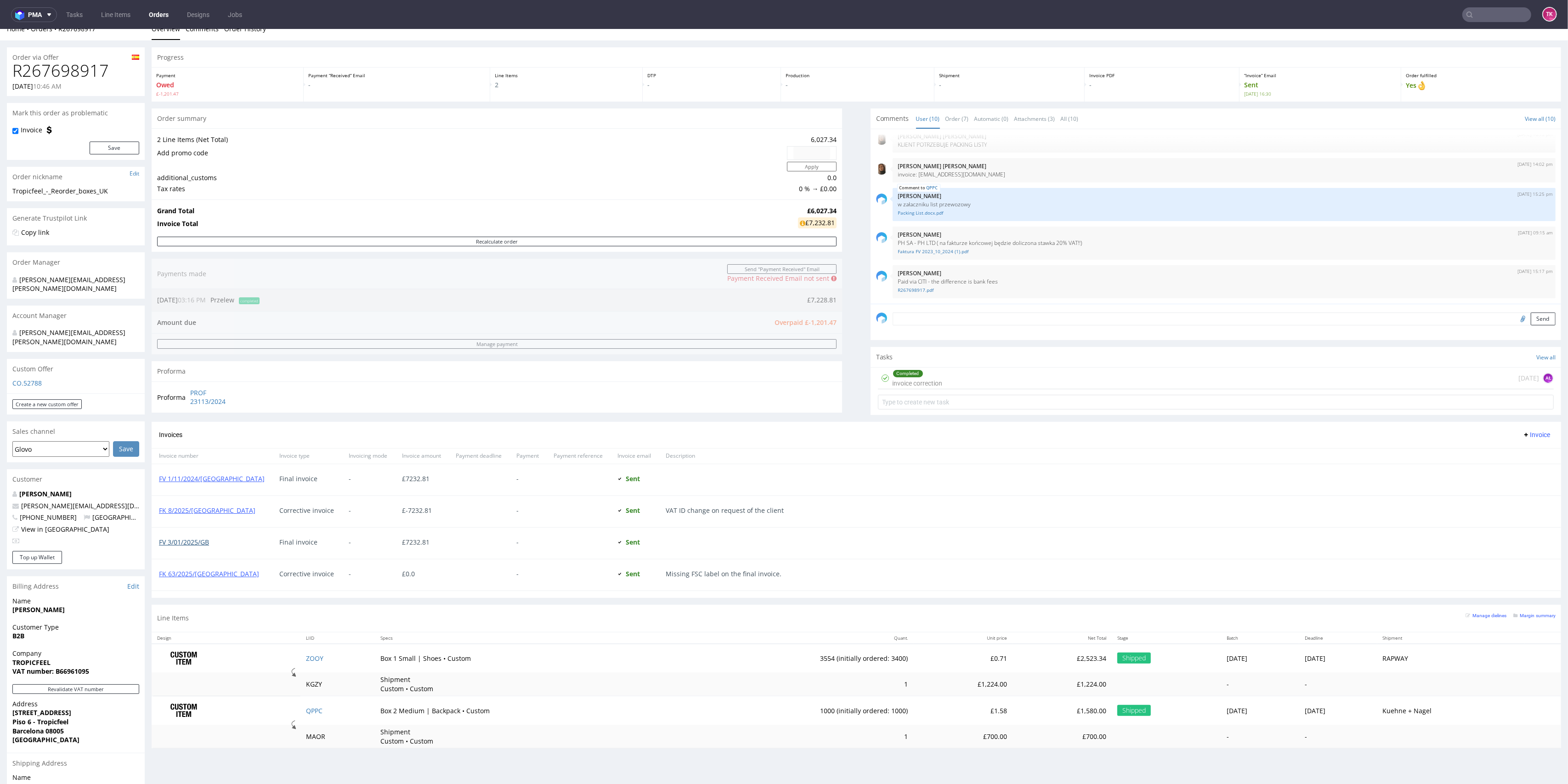
scroll to position [117, 0]
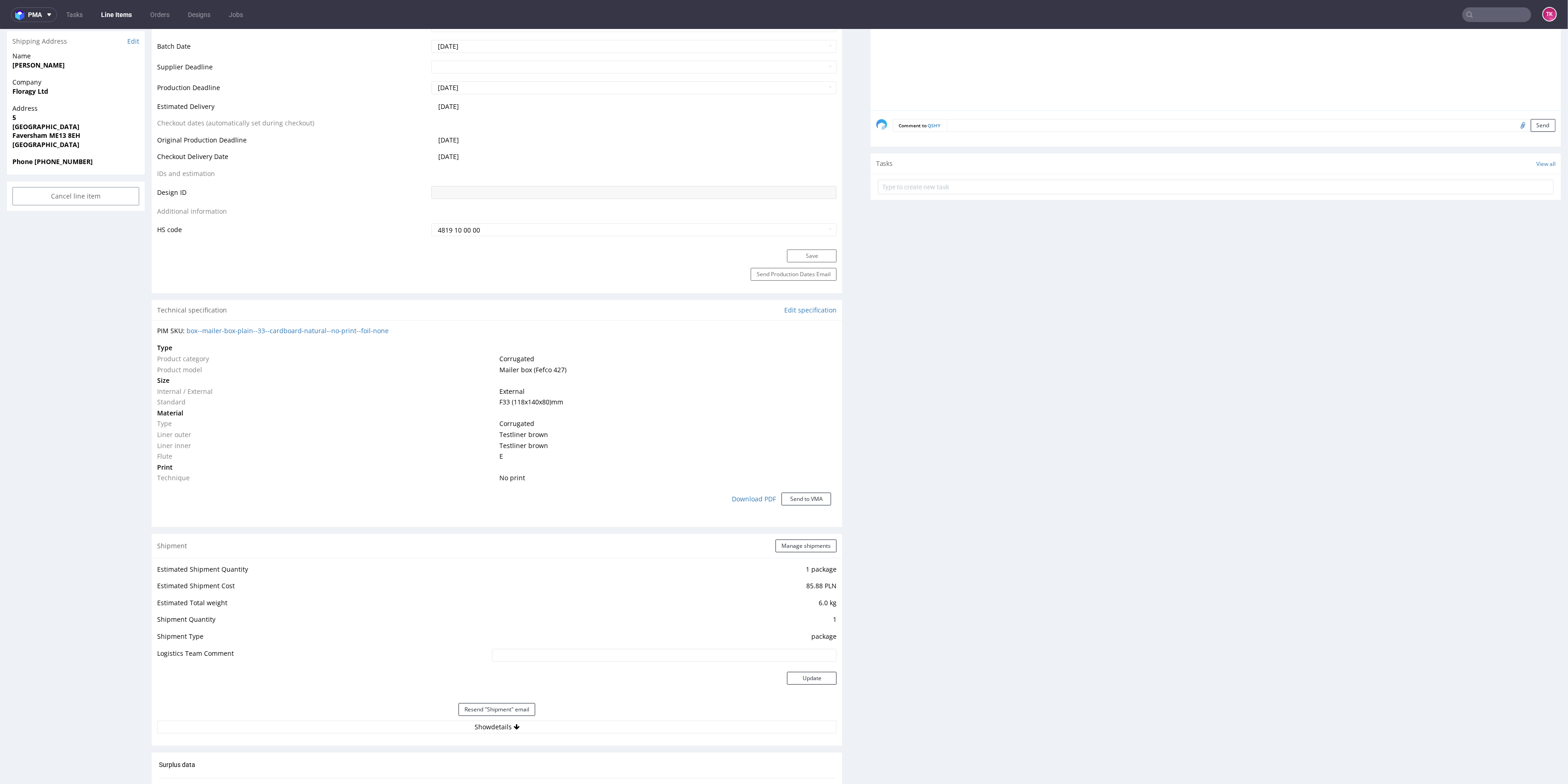
scroll to position [612, 0]
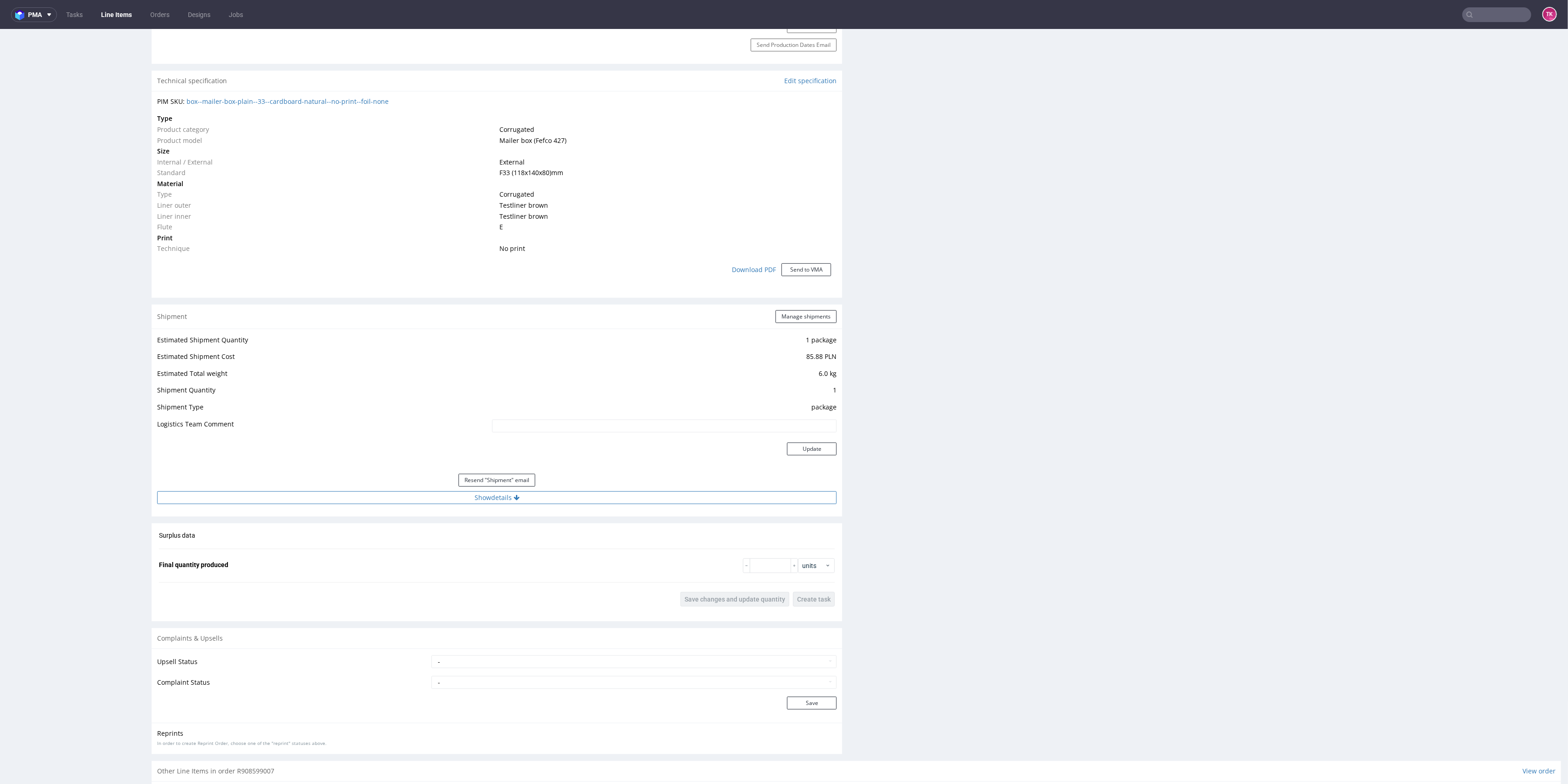
click at [537, 503] on button "Show details" at bounding box center [496, 497] width 679 height 13
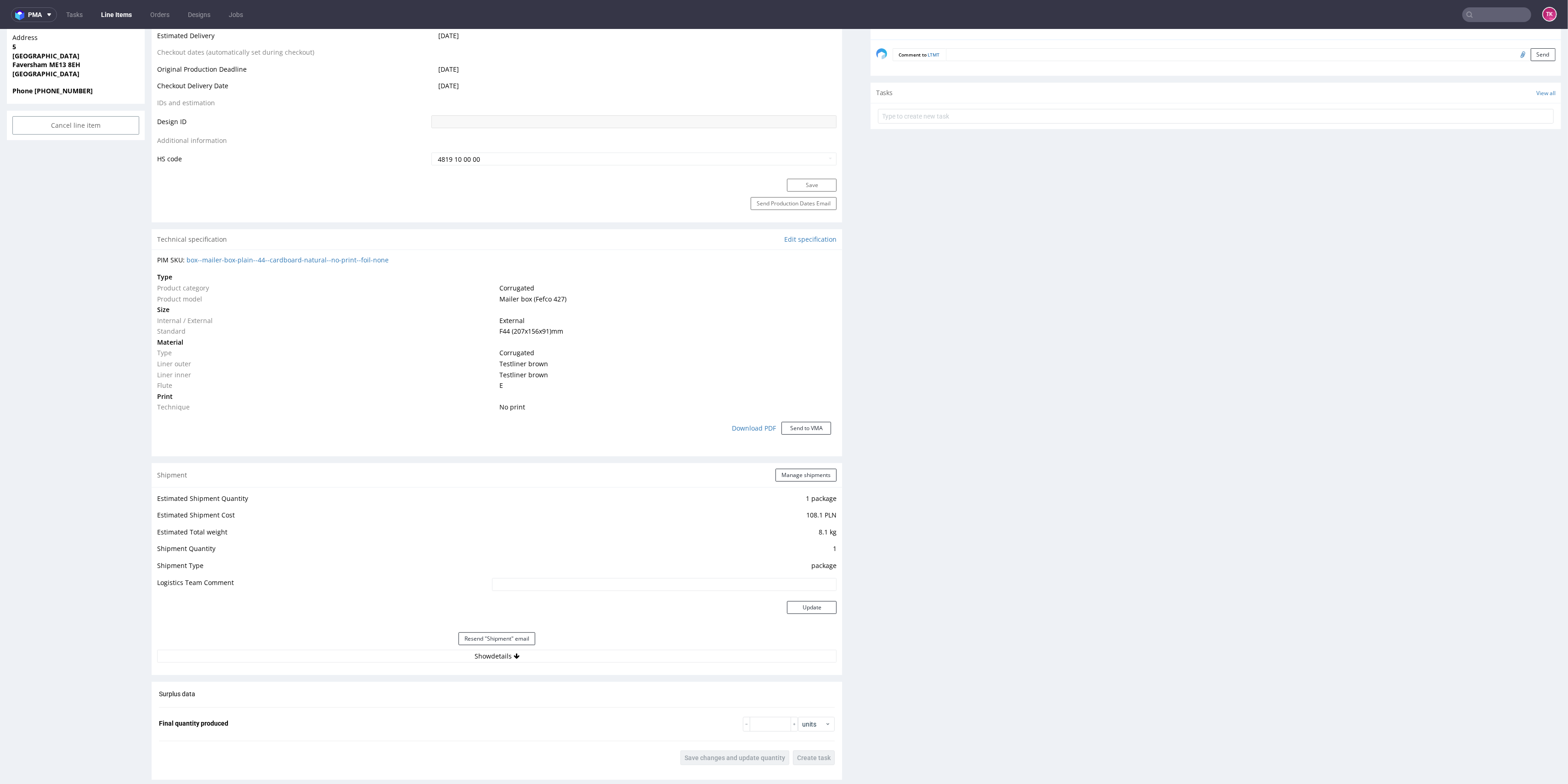
scroll to position [551, 0]
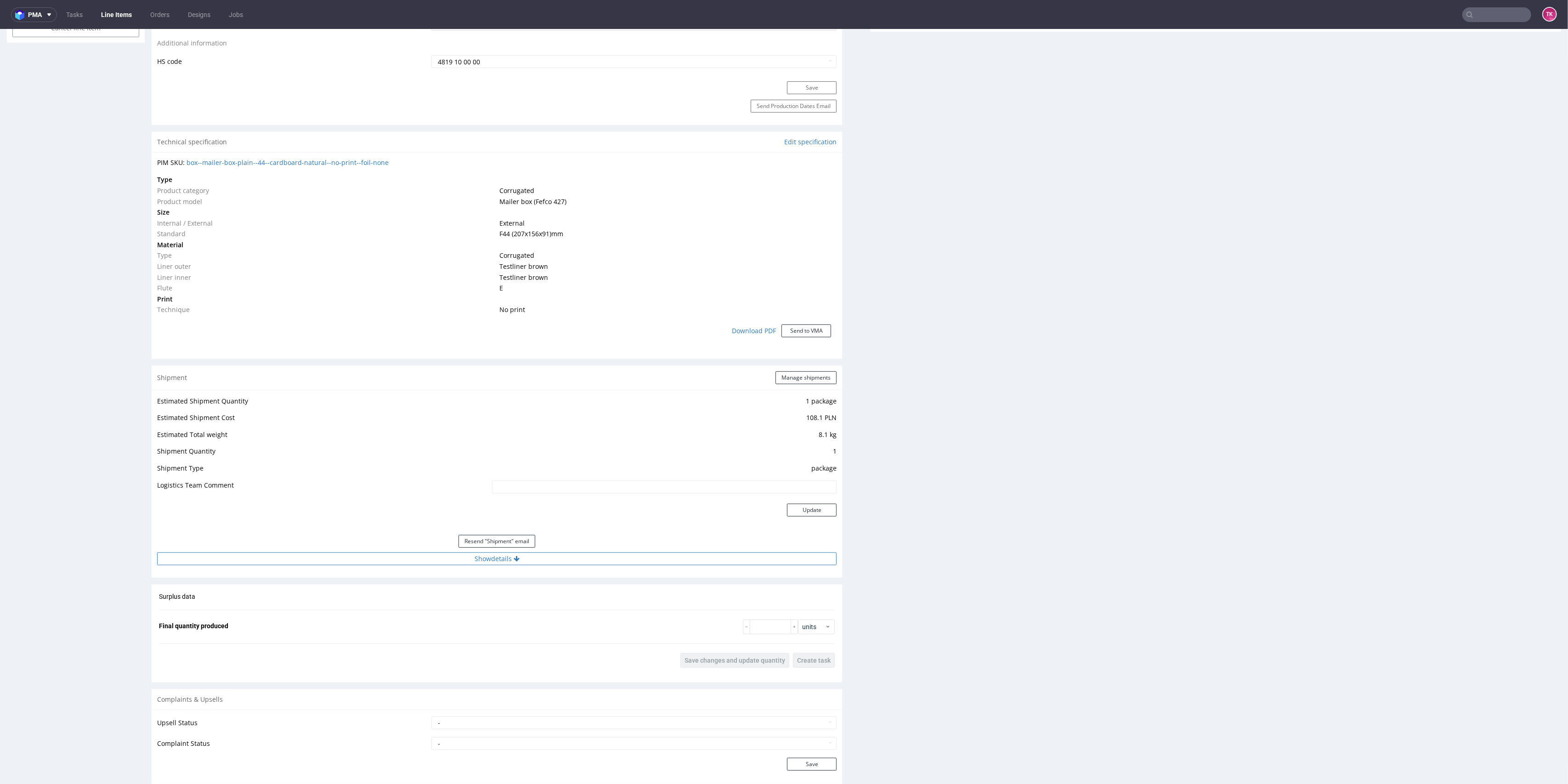
click at [444, 560] on button "Show details" at bounding box center [496, 558] width 679 height 13
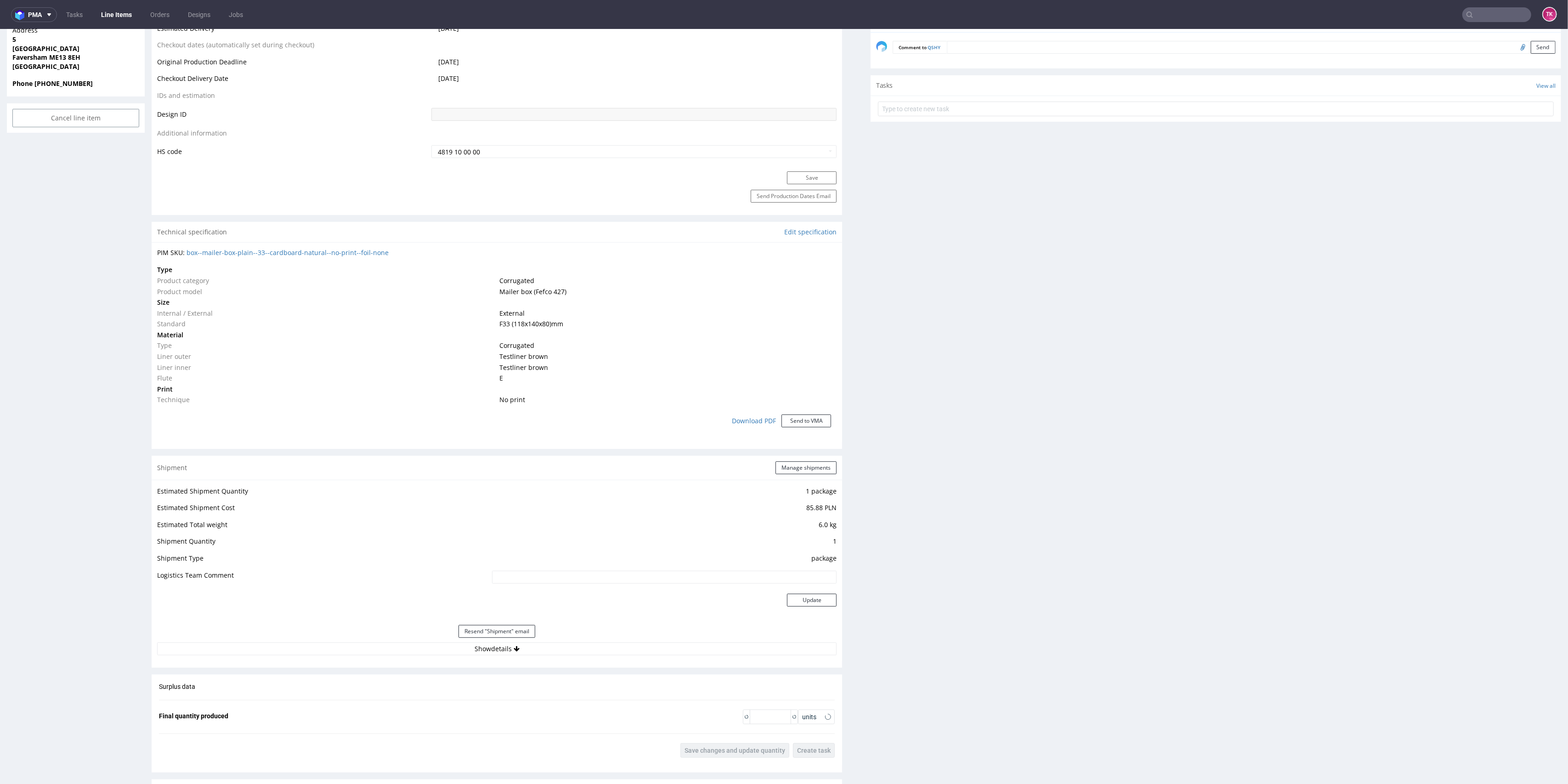
scroll to position [612, 0]
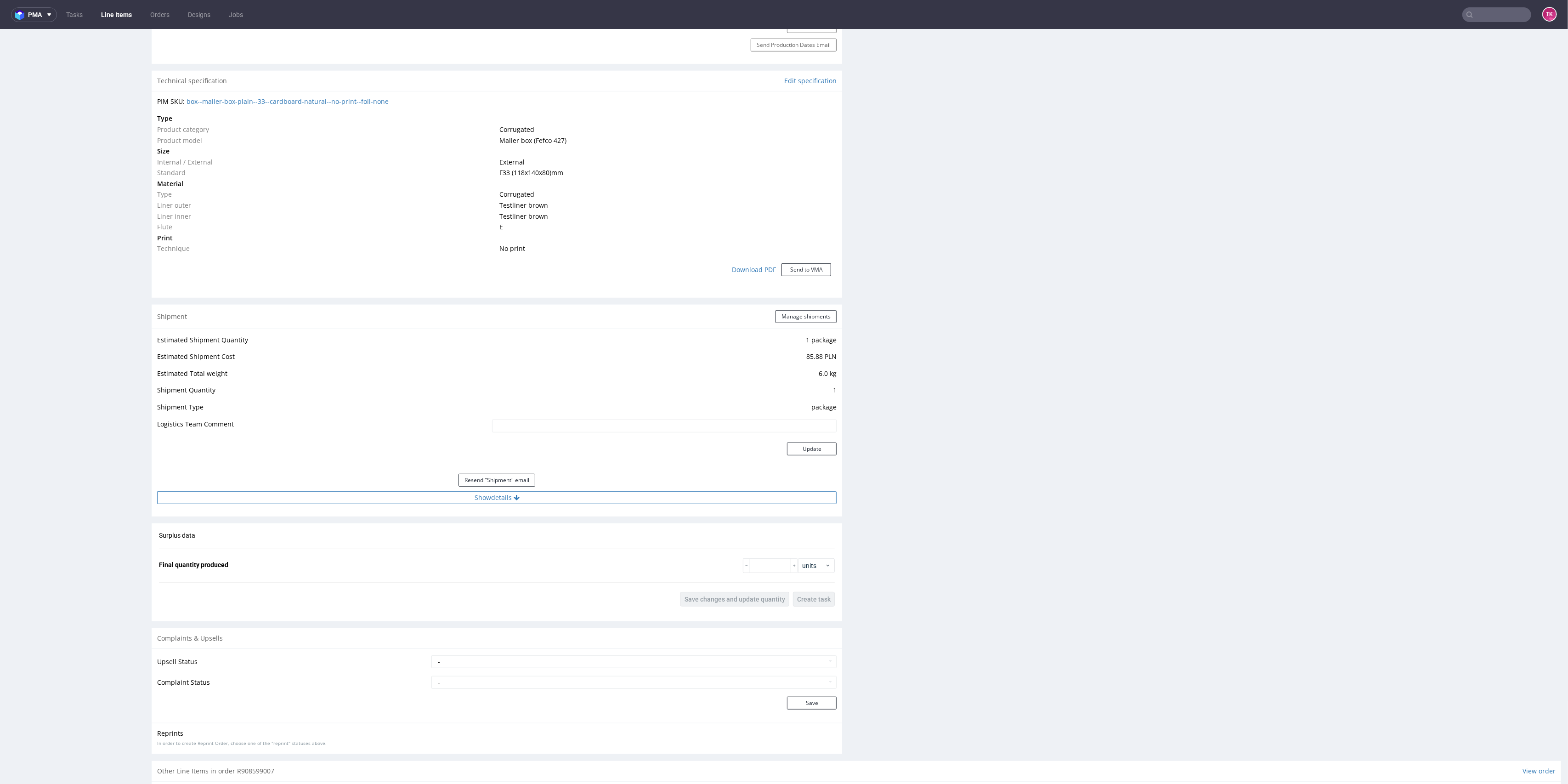
drag, startPoint x: 549, startPoint y: 486, endPoint x: 549, endPoint y: 492, distance: 6.0
click at [548, 487] on div "Resend "Shipment" email" at bounding box center [496, 479] width 679 height 22
click at [550, 492] on button "Show details" at bounding box center [496, 497] width 679 height 13
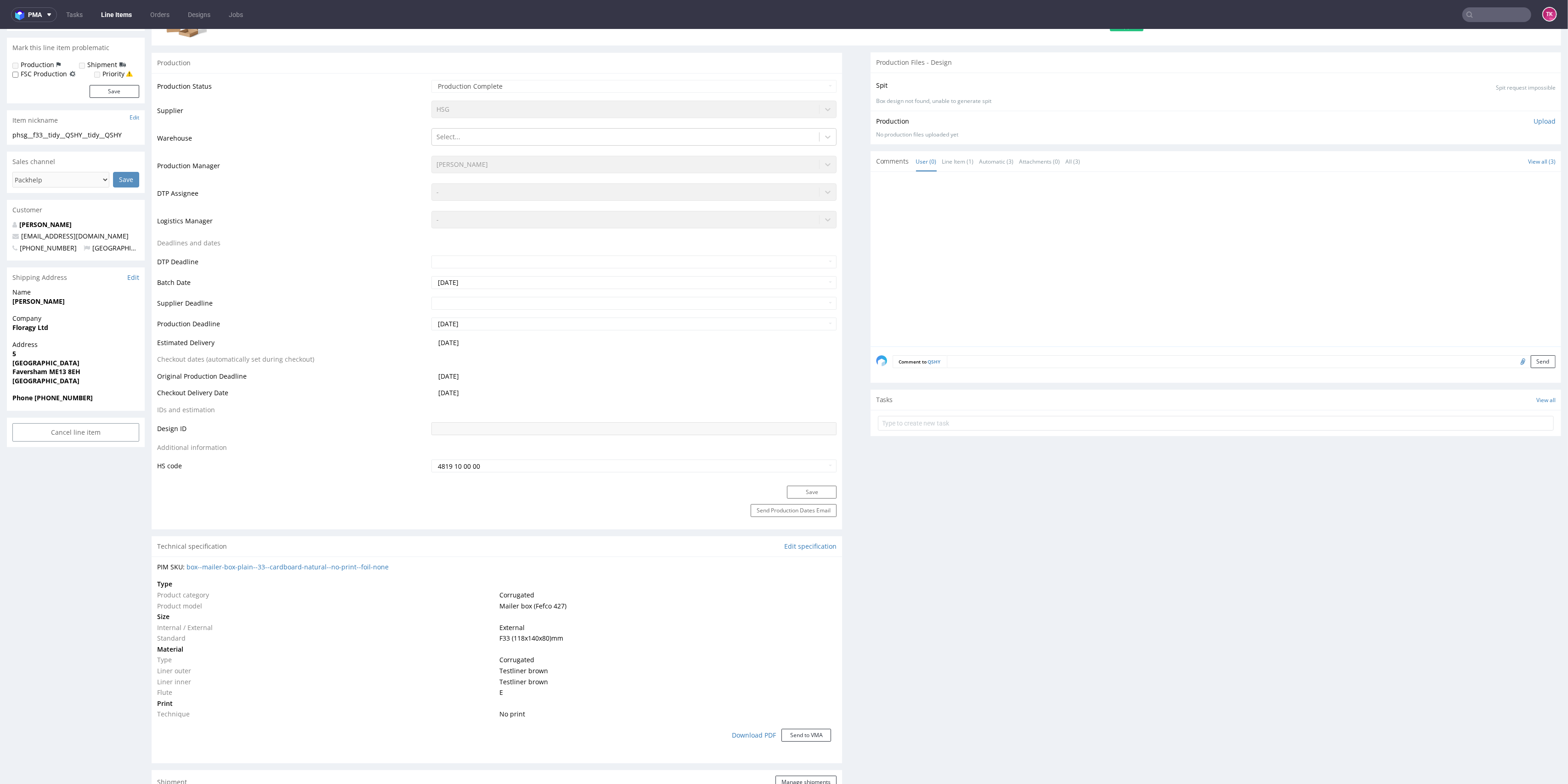
scroll to position [122, 0]
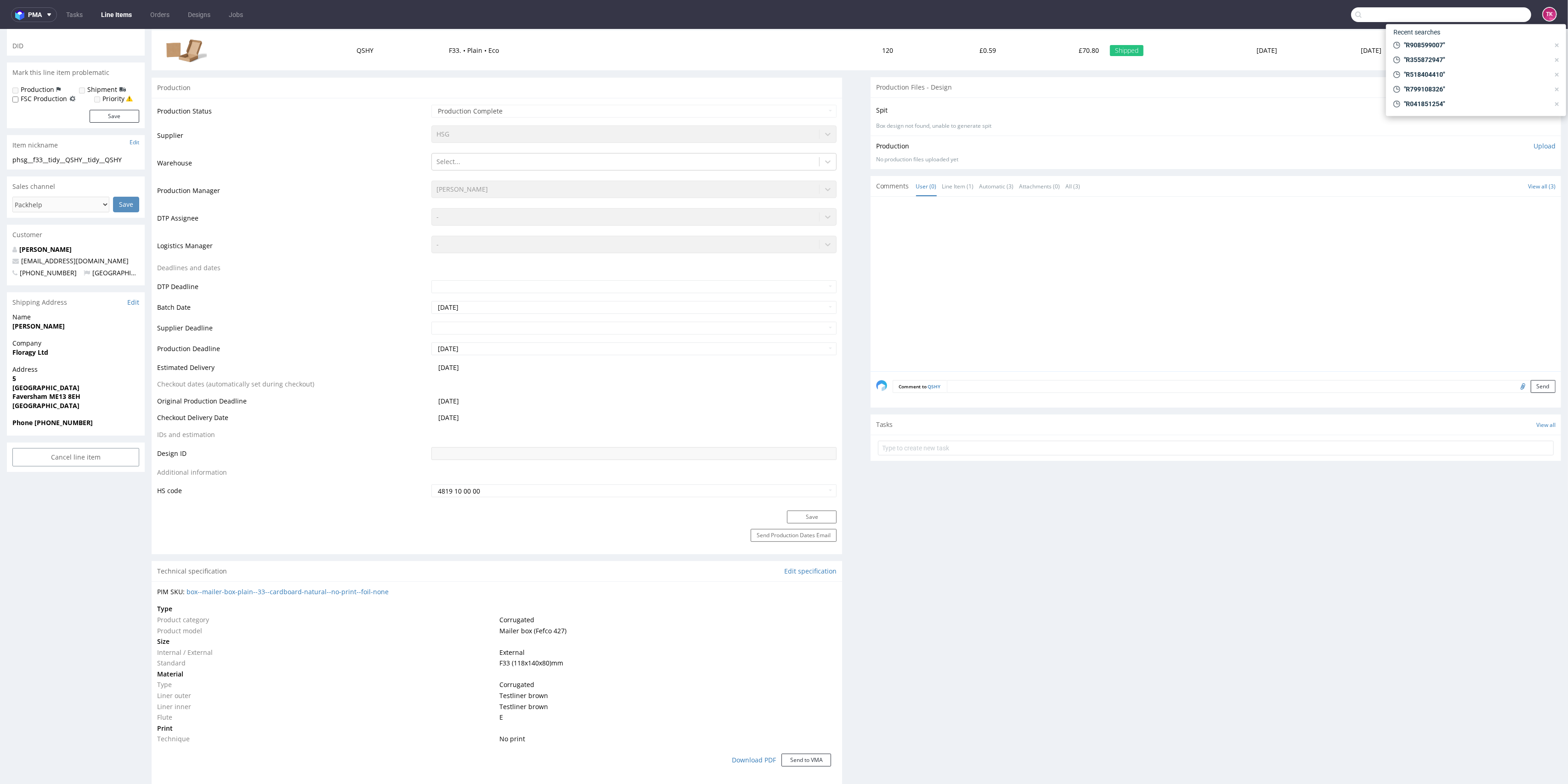
click at [1495, 20] on input "text" at bounding box center [1441, 14] width 180 height 14
type input "R355872947"
click at [1429, 61] on div "SHSB R355872947" at bounding box center [1476, 65] width 166 height 16
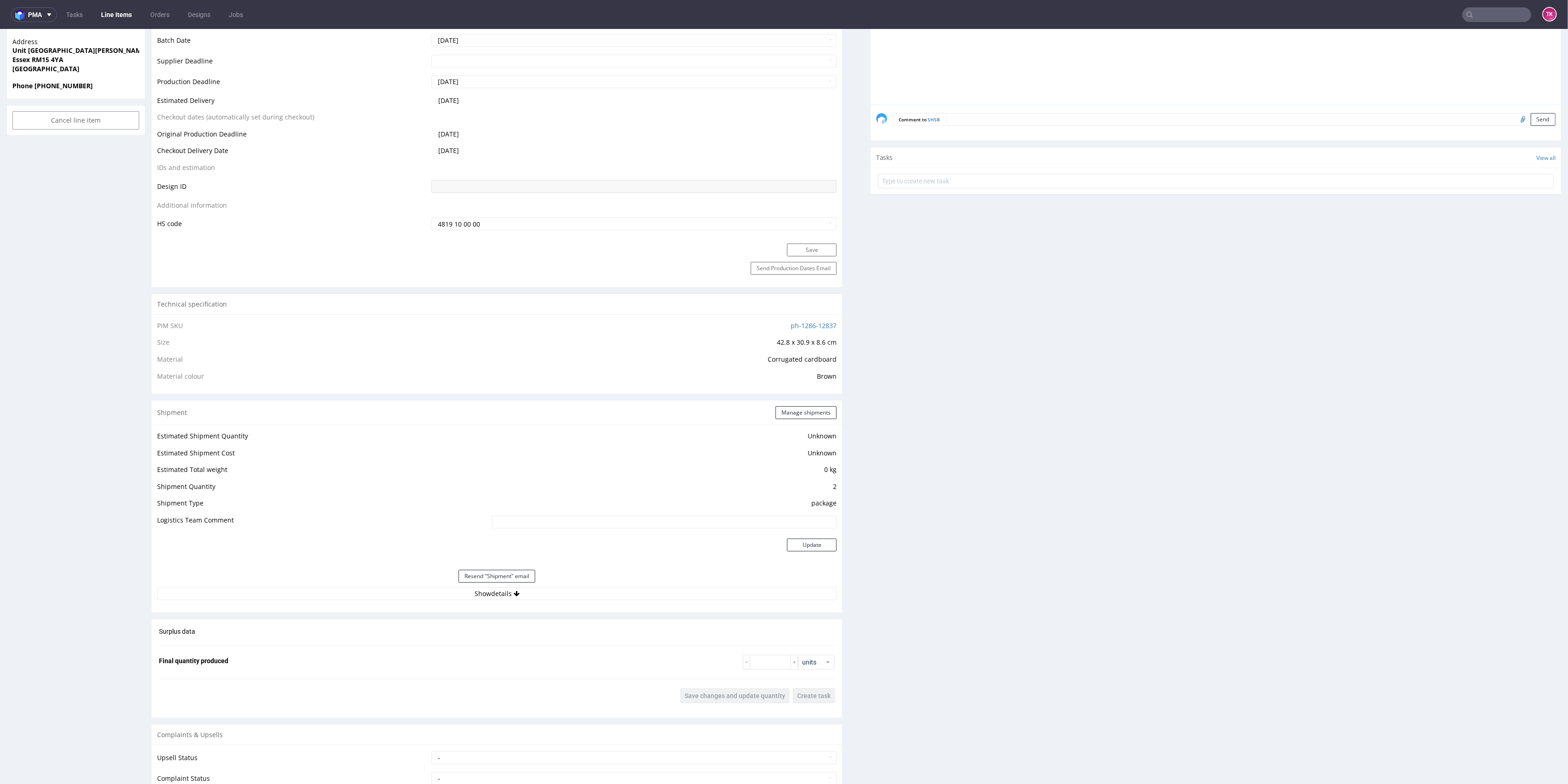
scroll to position [521, 0]
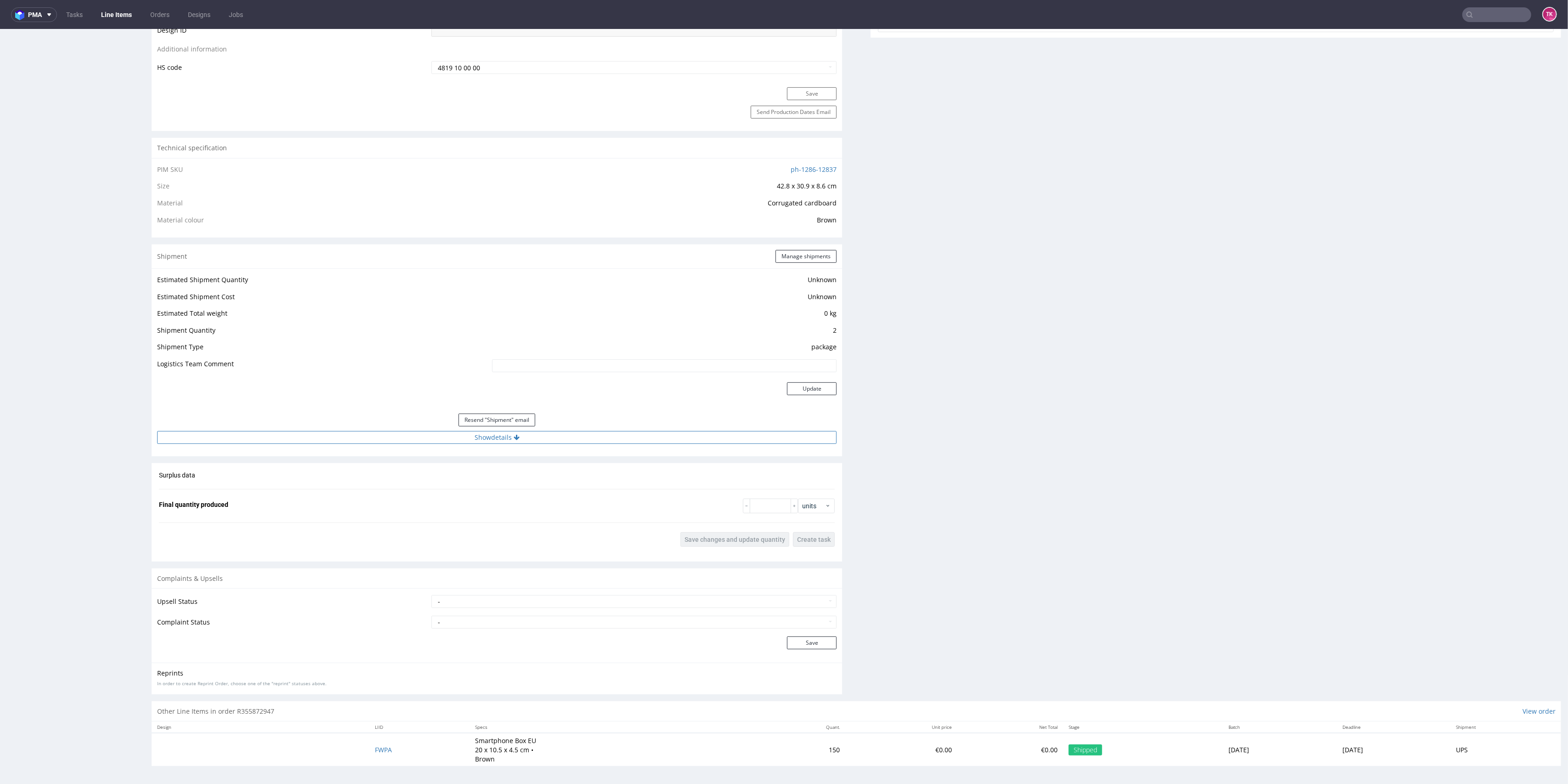
click at [582, 437] on button "Show details" at bounding box center [496, 437] width 679 height 13
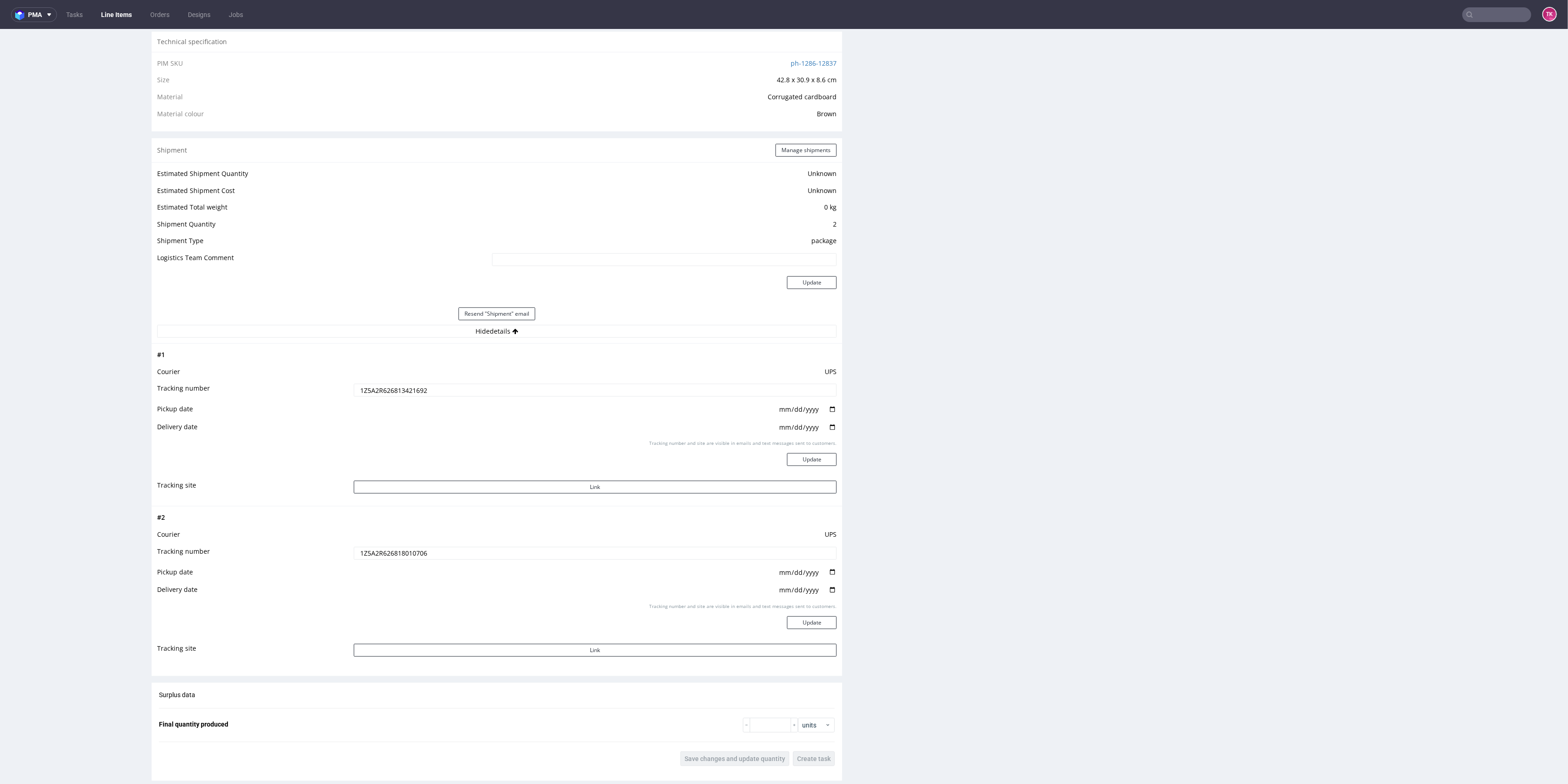
scroll to position [705, 0]
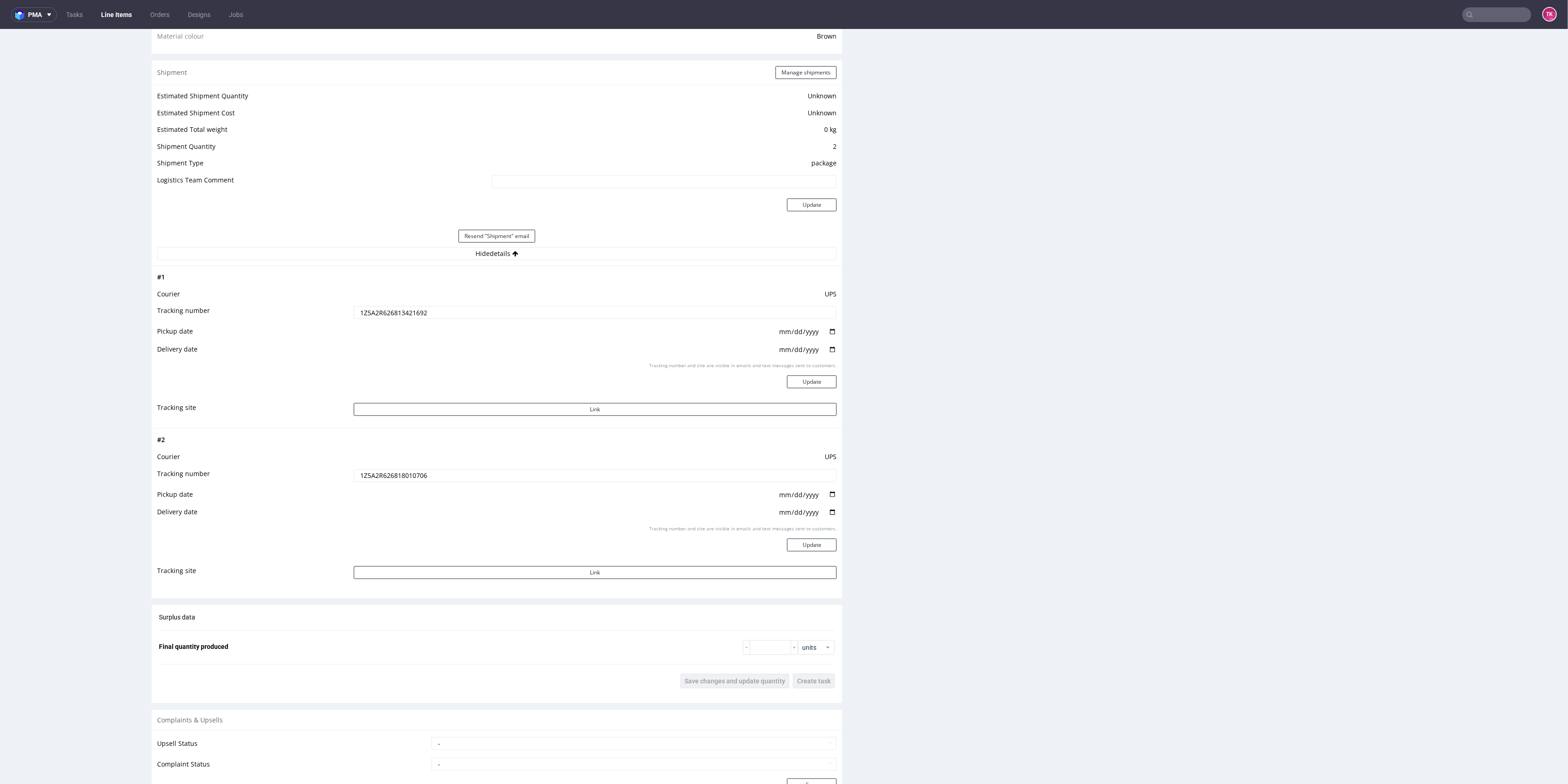
click at [1469, 15] on input "text" at bounding box center [1496, 14] width 69 height 14
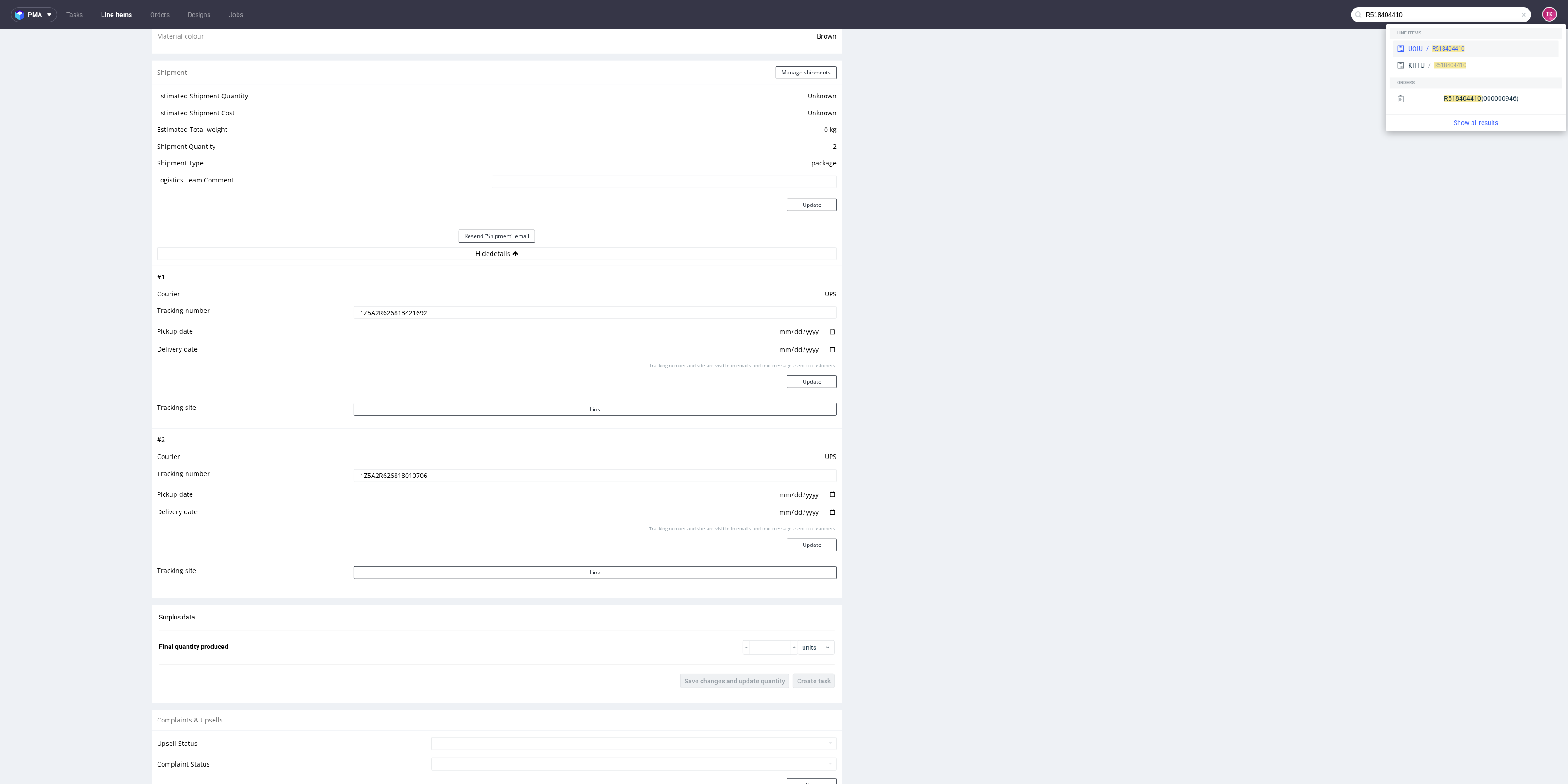
type input "R518404410"
drag, startPoint x: 1430, startPoint y: 48, endPoint x: 1430, endPoint y: 20, distance: 28.0
click at [1430, 48] on div "R518404410" at bounding box center [1489, 48] width 133 height 8
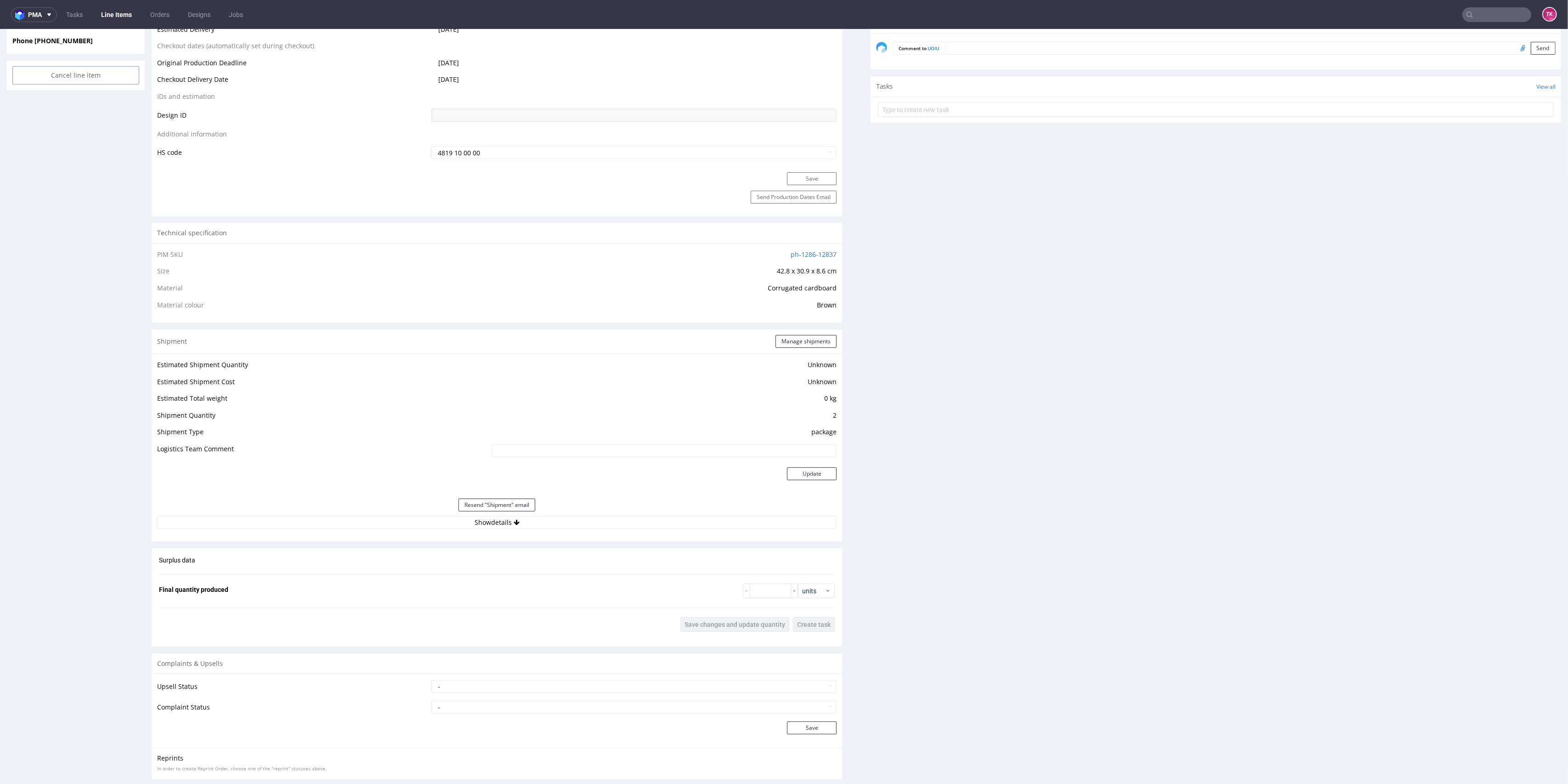
scroll to position [521, 0]
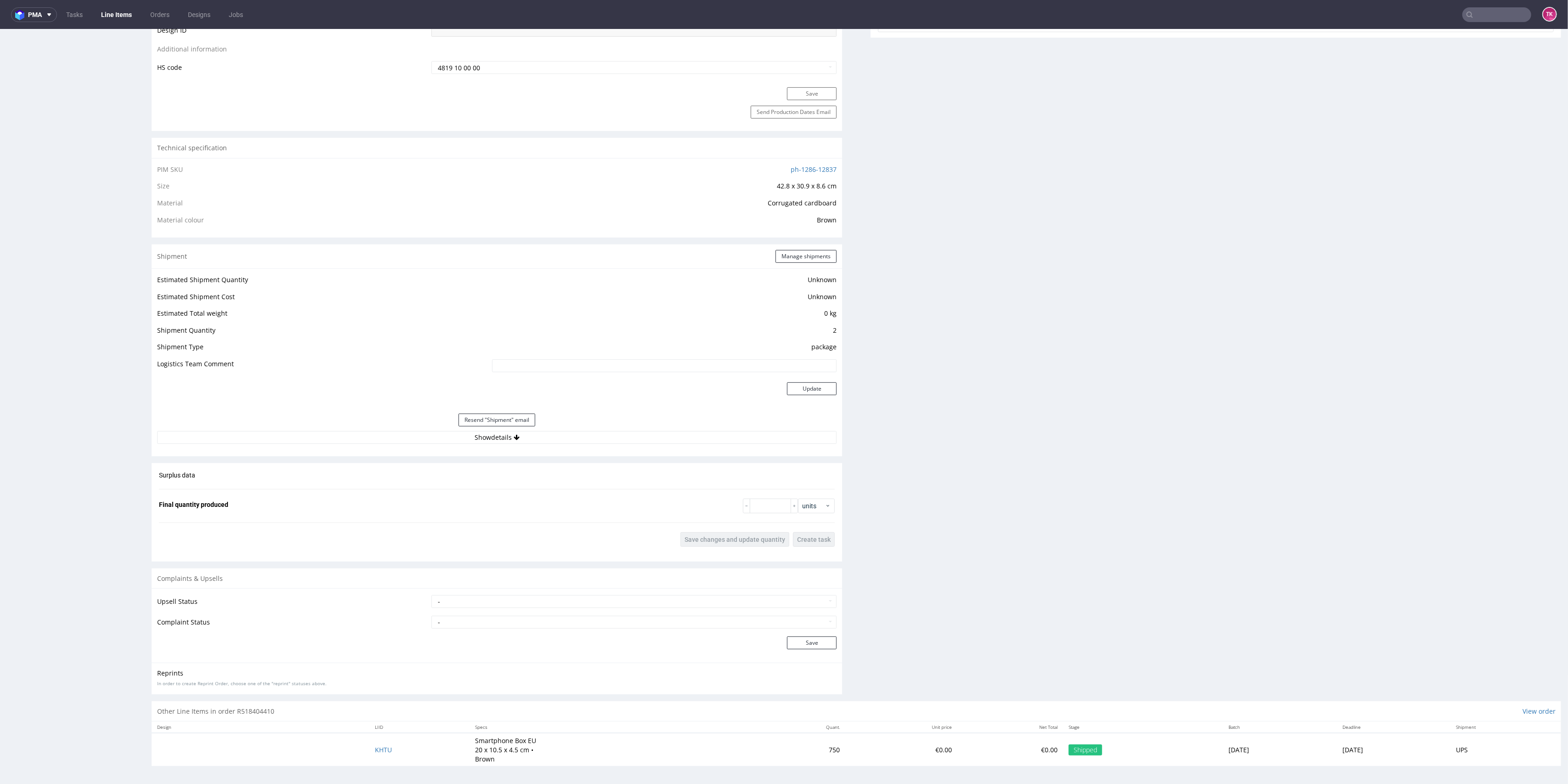
click at [1482, 23] on nav "pma Tasks Line Items Orders Designs Jobs TK" at bounding box center [784, 14] width 1568 height 30
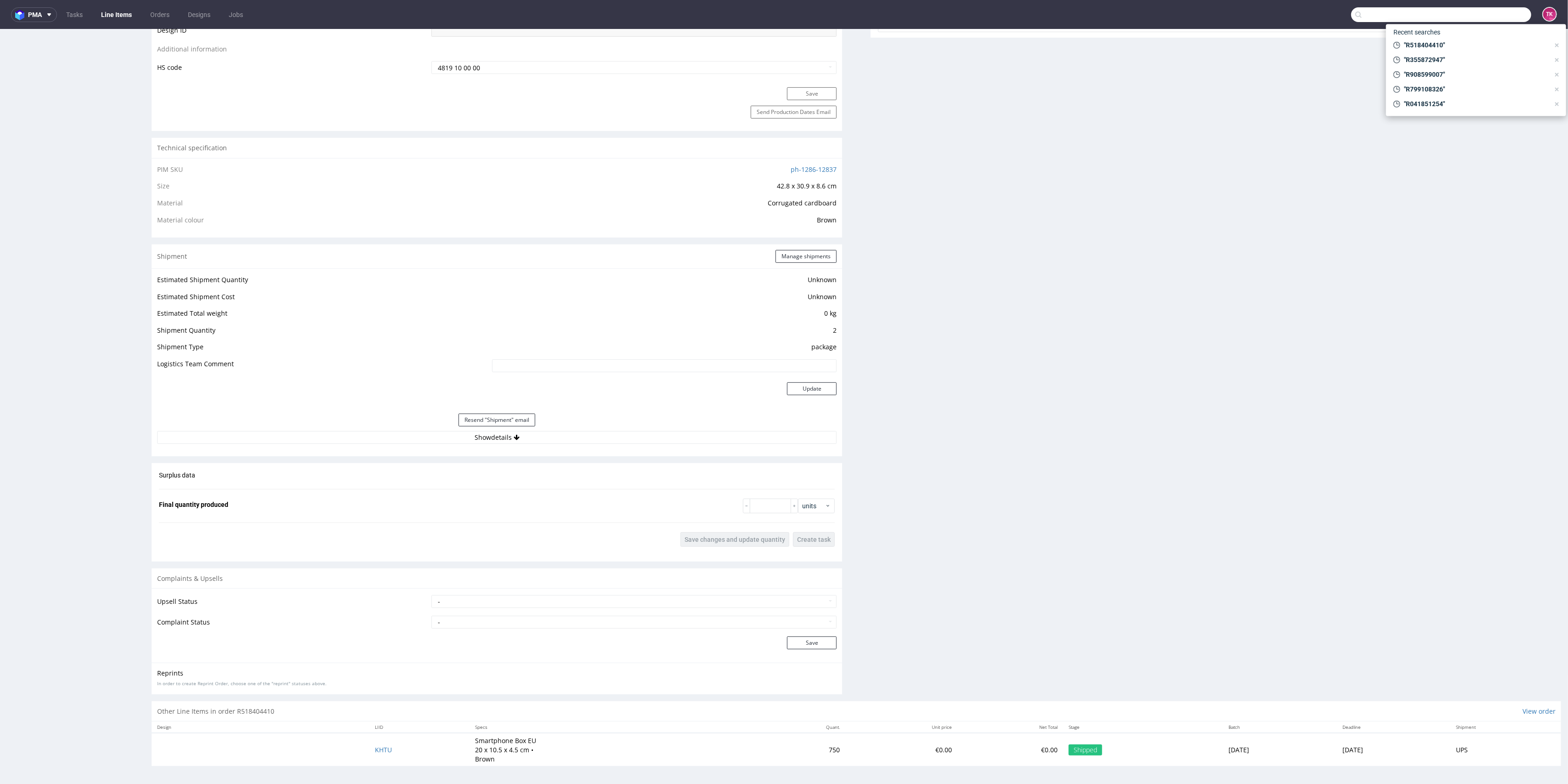
paste input "FV 201/5/2024/[GEOGRAPHIC_DATA]"
click at [1474, 12] on input "FV 201/5/2024/[GEOGRAPHIC_DATA]" at bounding box center [1441, 14] width 180 height 14
type input "FV 201/5/2024/[GEOGRAPHIC_DATA]"
click at [1457, 35] on span "FV 201/5/2024/[GEOGRAPHIC_DATA]" at bounding box center [1502, 37] width 94 height 6
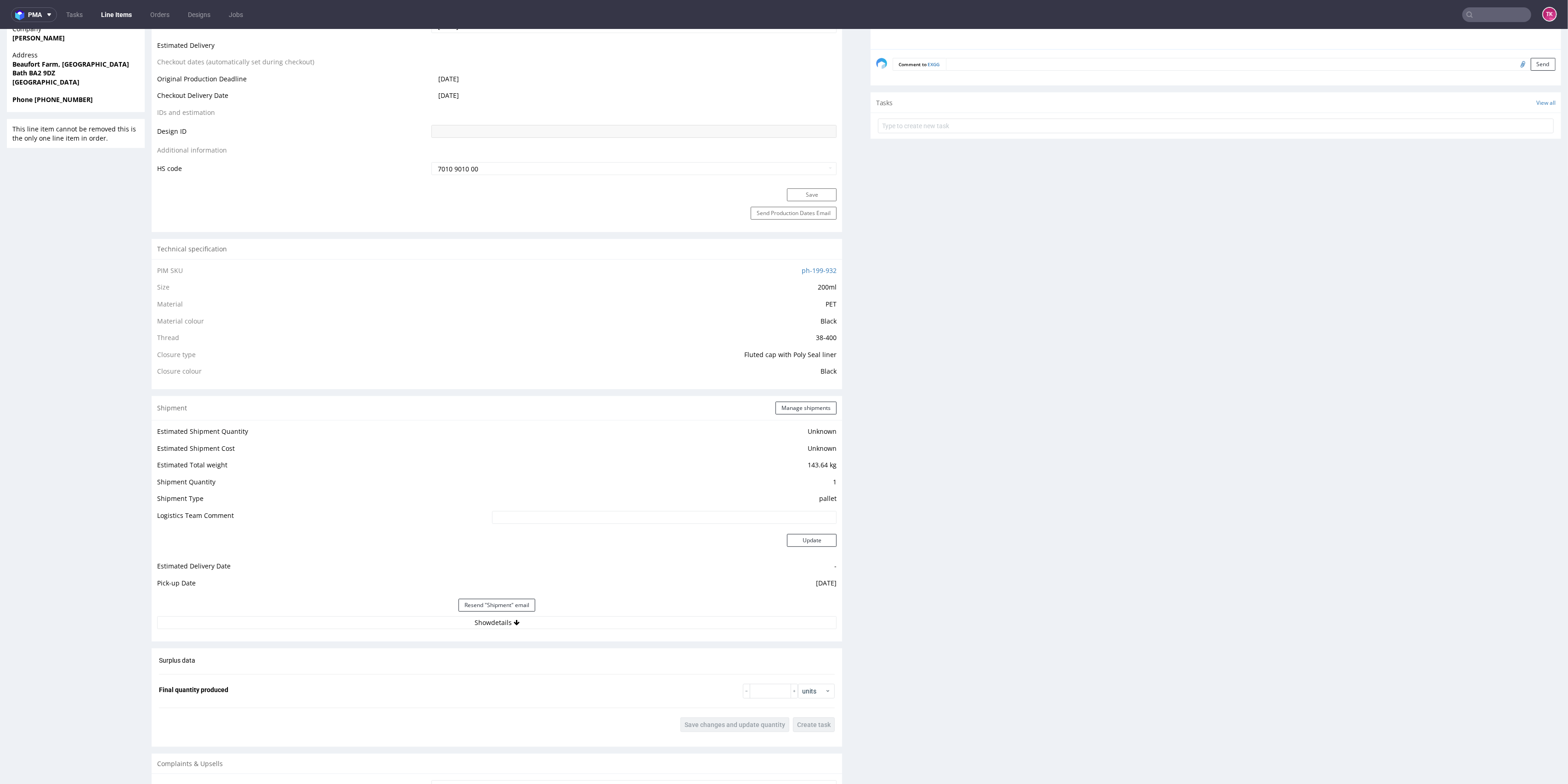
scroll to position [612, 0]
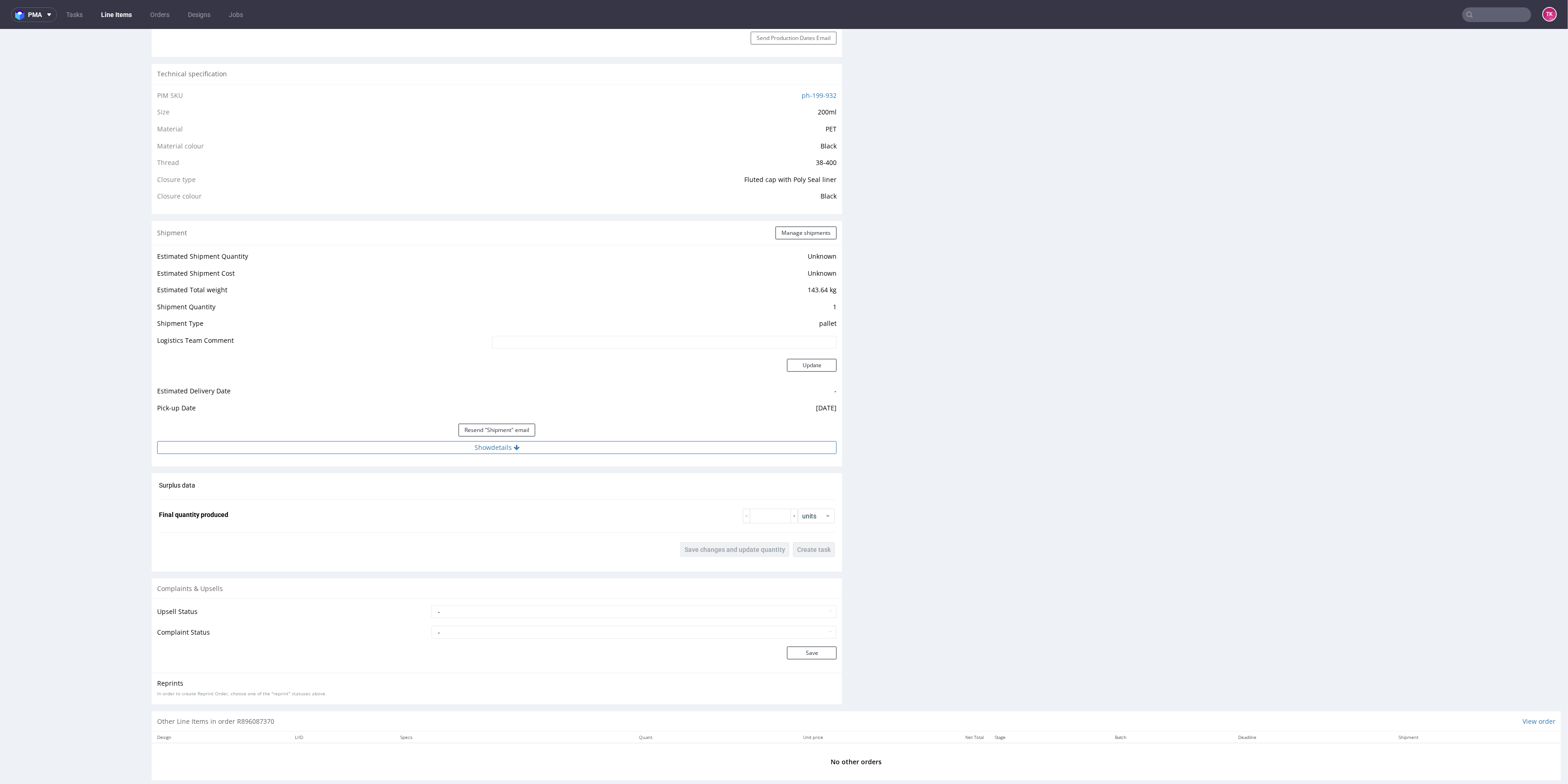
click at [617, 444] on button "Show details" at bounding box center [496, 447] width 679 height 13
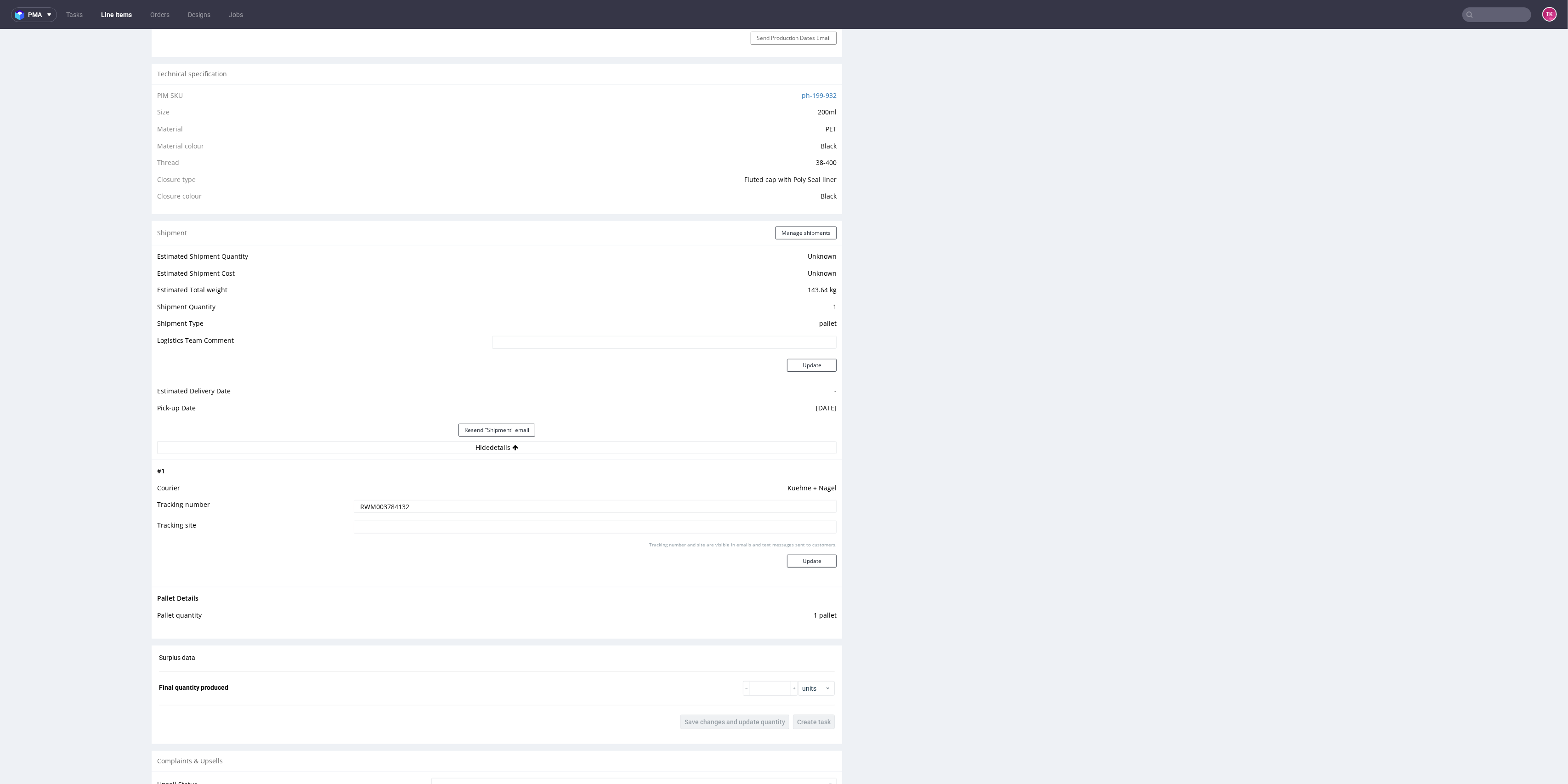
drag, startPoint x: 424, startPoint y: 502, endPoint x: 0, endPoint y: 450, distance: 427.2
click at [0, 453] on div "R896087370 [DATE] 11:23 AM EXGG Returning DID Mark this line item problematic P…" at bounding box center [784, 203] width 1568 height 1527
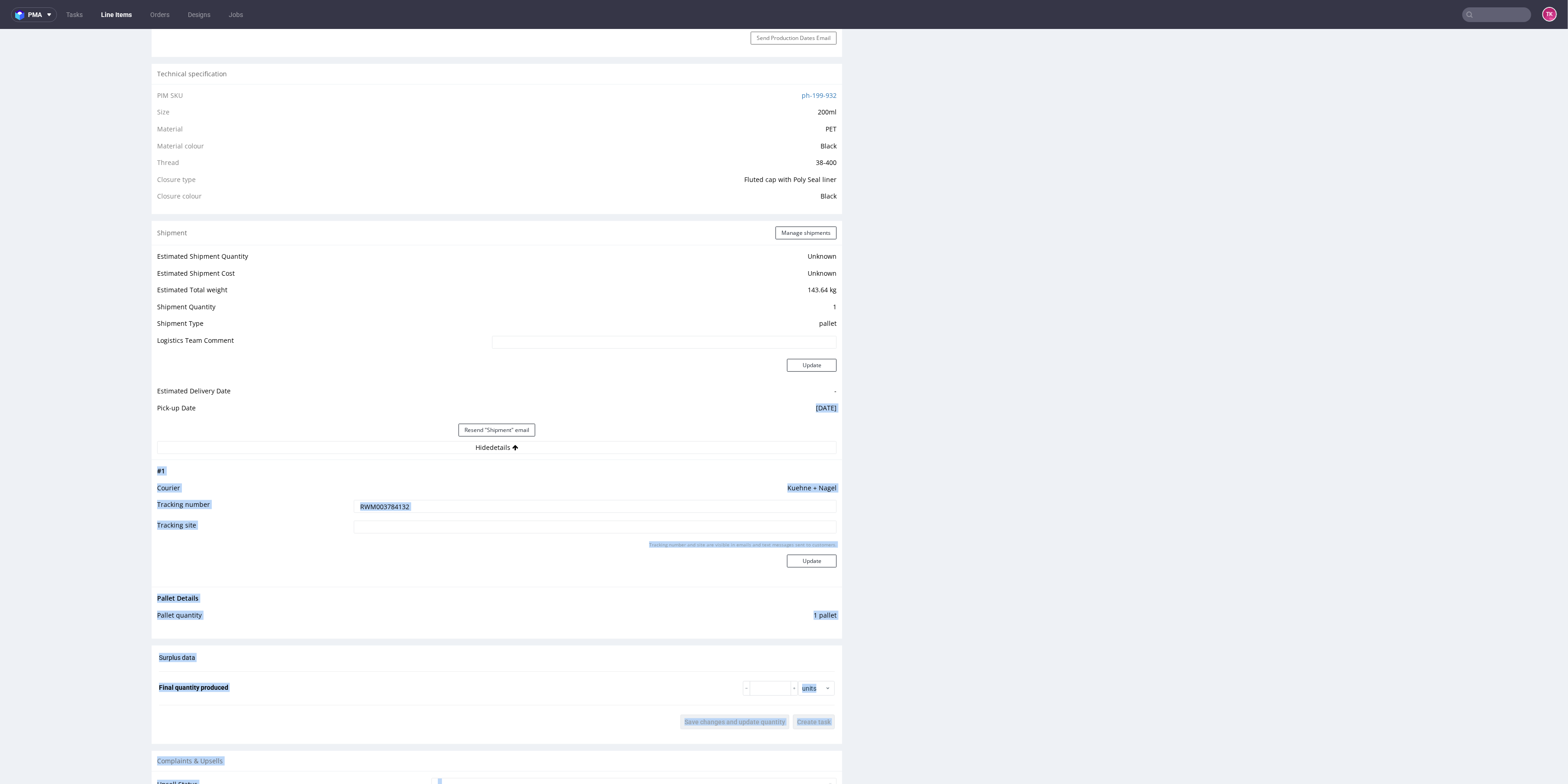
drag, startPoint x: 788, startPoint y: 401, endPoint x: 890, endPoint y: 400, distance: 102.0
click at [890, 400] on div "Progress Payment Due Design - DTP - Batch - Production - Waybill - Shipment - "…" at bounding box center [856, 203] width 1409 height 1512
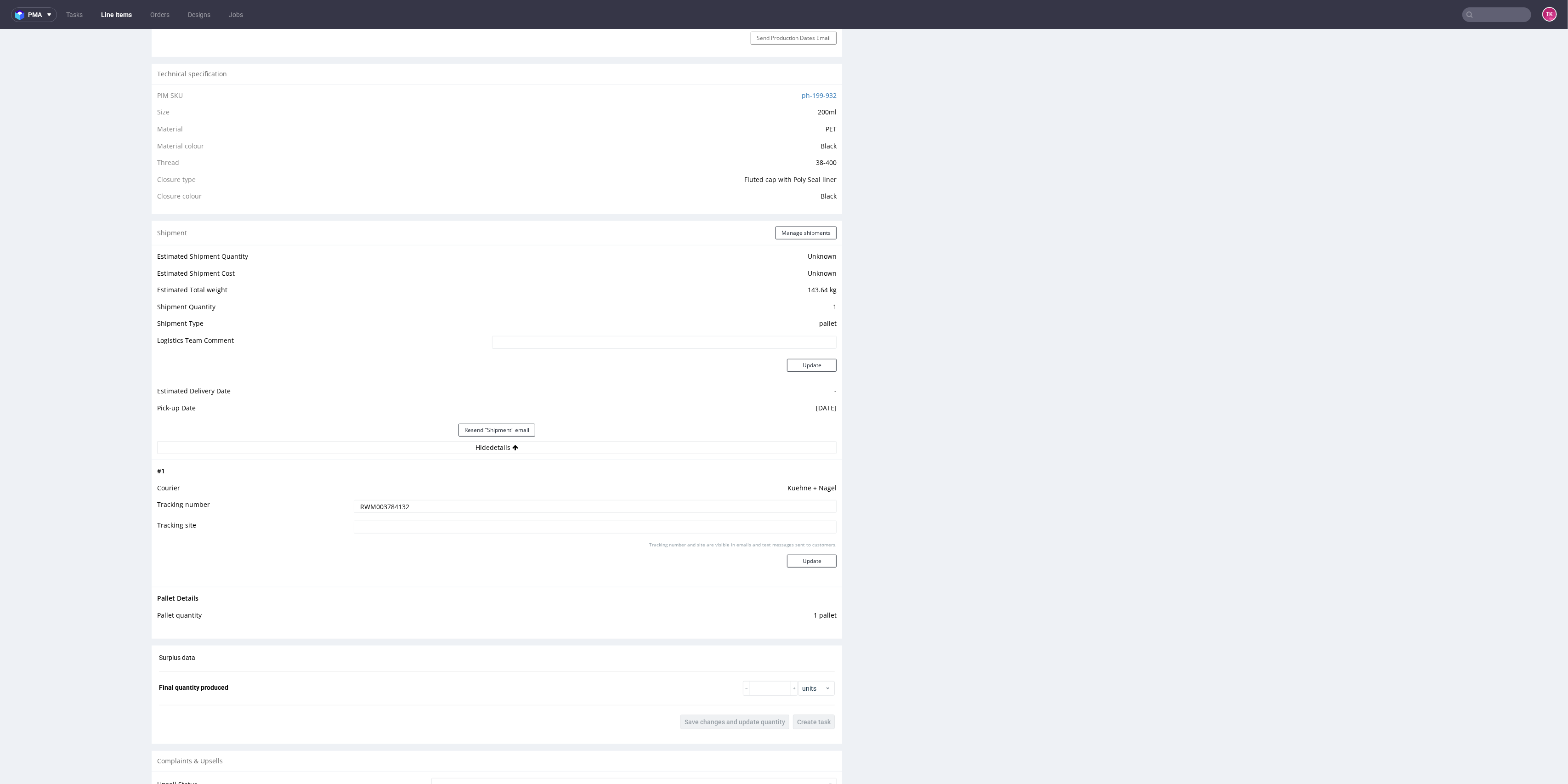
click at [891, 400] on div "Production Files - Design Spit Spit request impossible Box design not found, un…" at bounding box center [1215, 231] width 691 height 1303
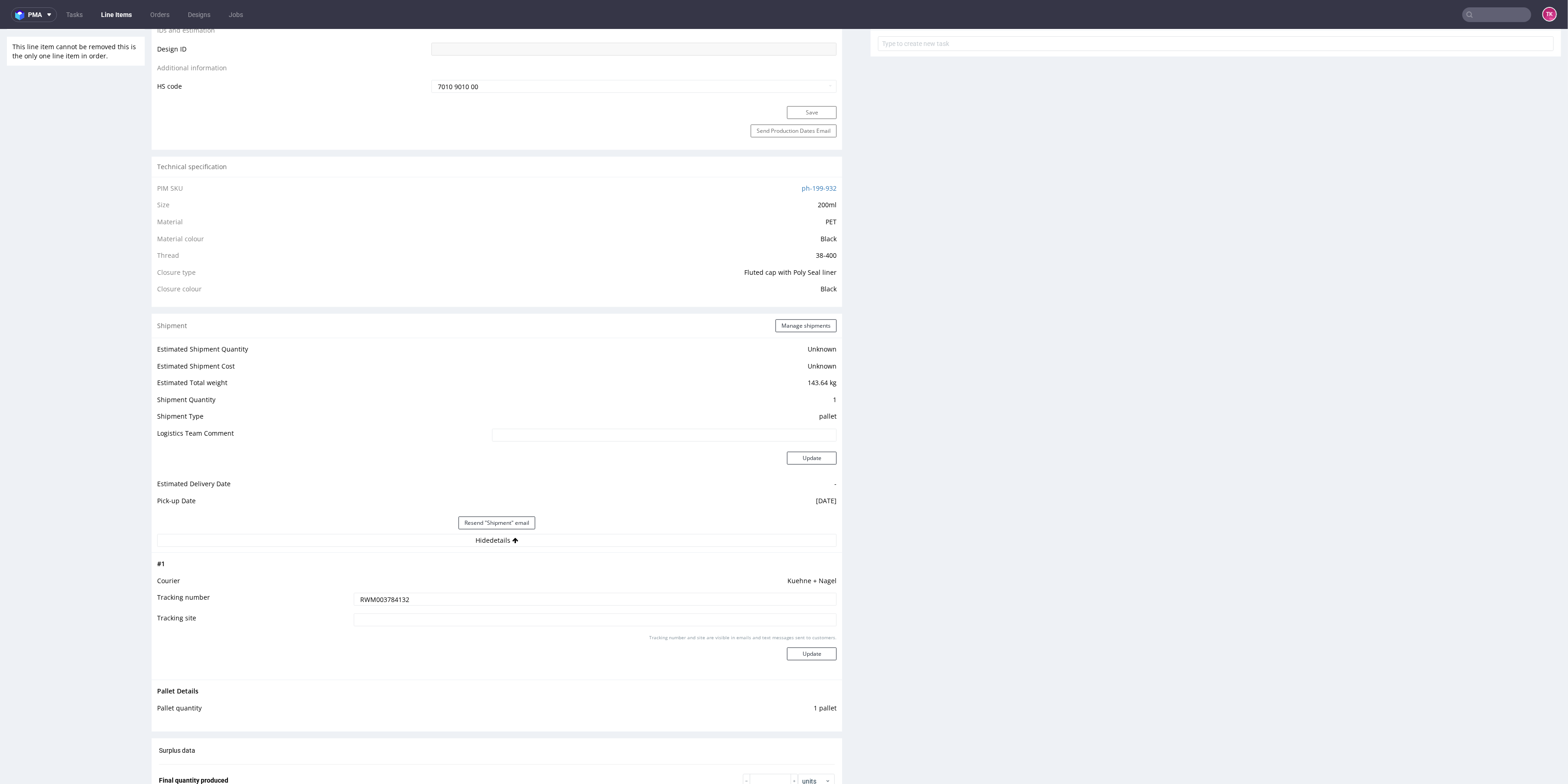
scroll to position [551, 0]
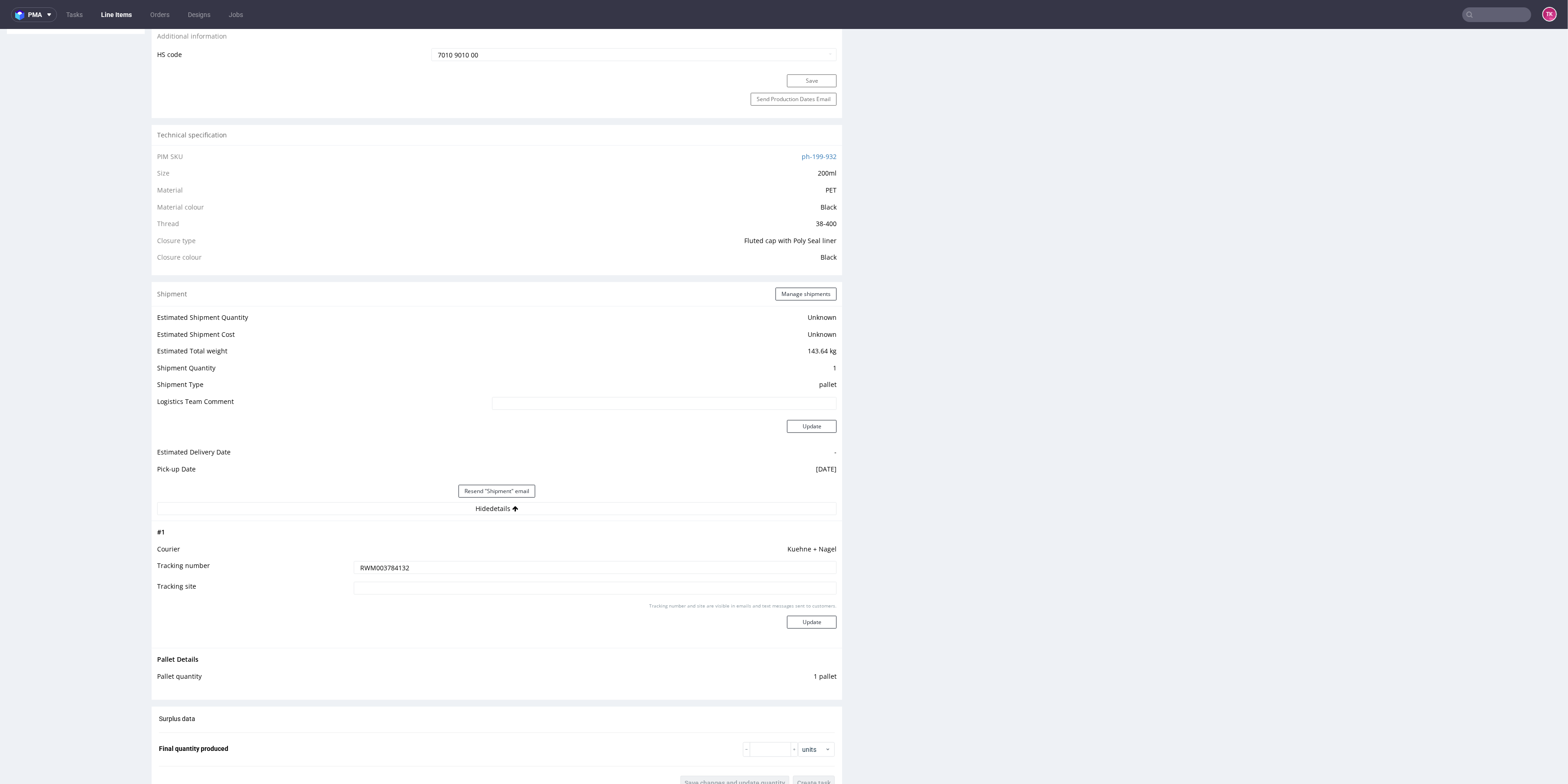
click at [1464, 10] on input "text" at bounding box center [1496, 14] width 69 height 14
paste input "FV 3/01/2025/GB"
type input "FV 3/01/2025/GB"
click at [1452, 42] on div "R610694594" at bounding box center [1476, 38] width 166 height 16
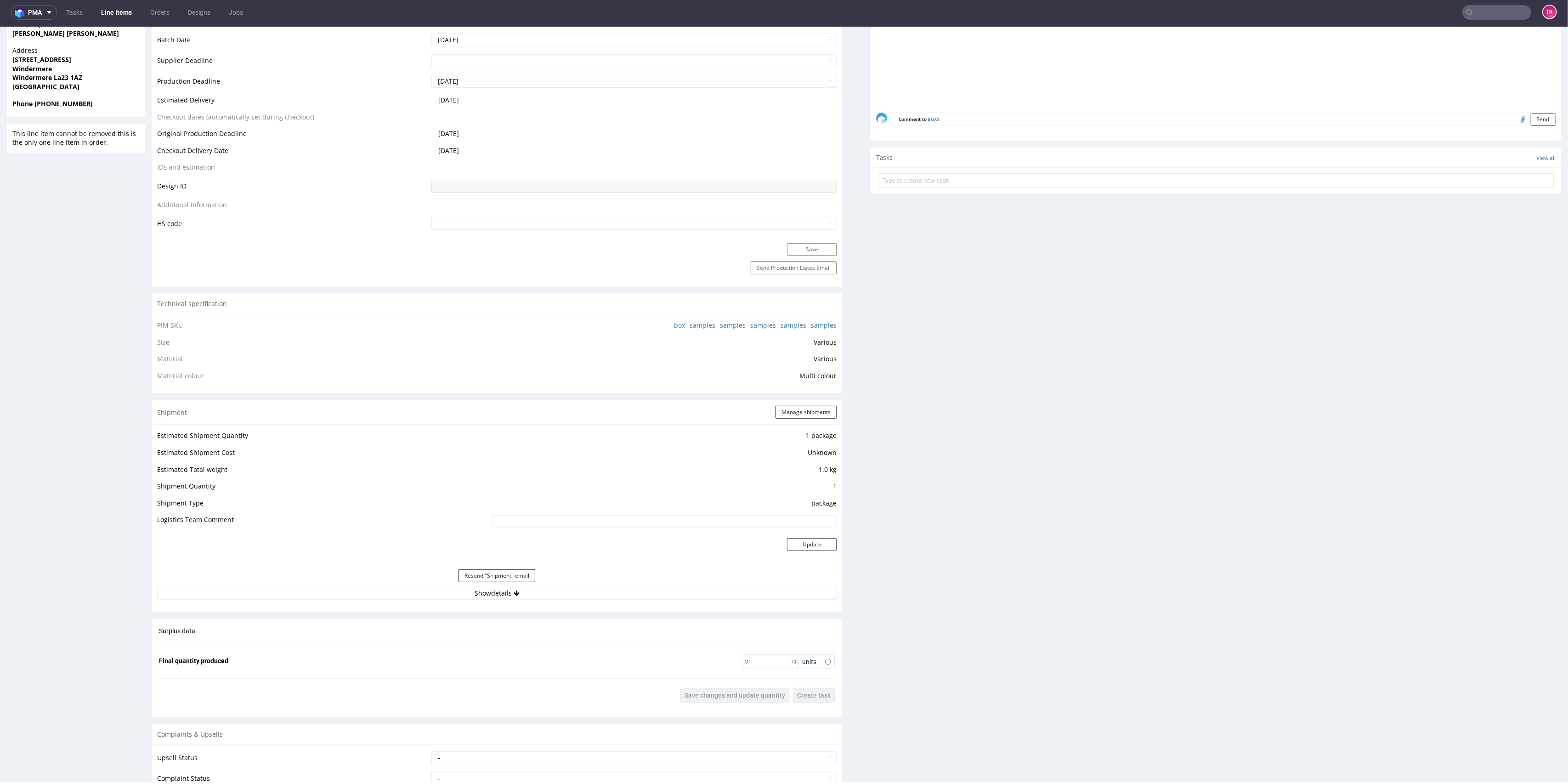
scroll to position [489, 0]
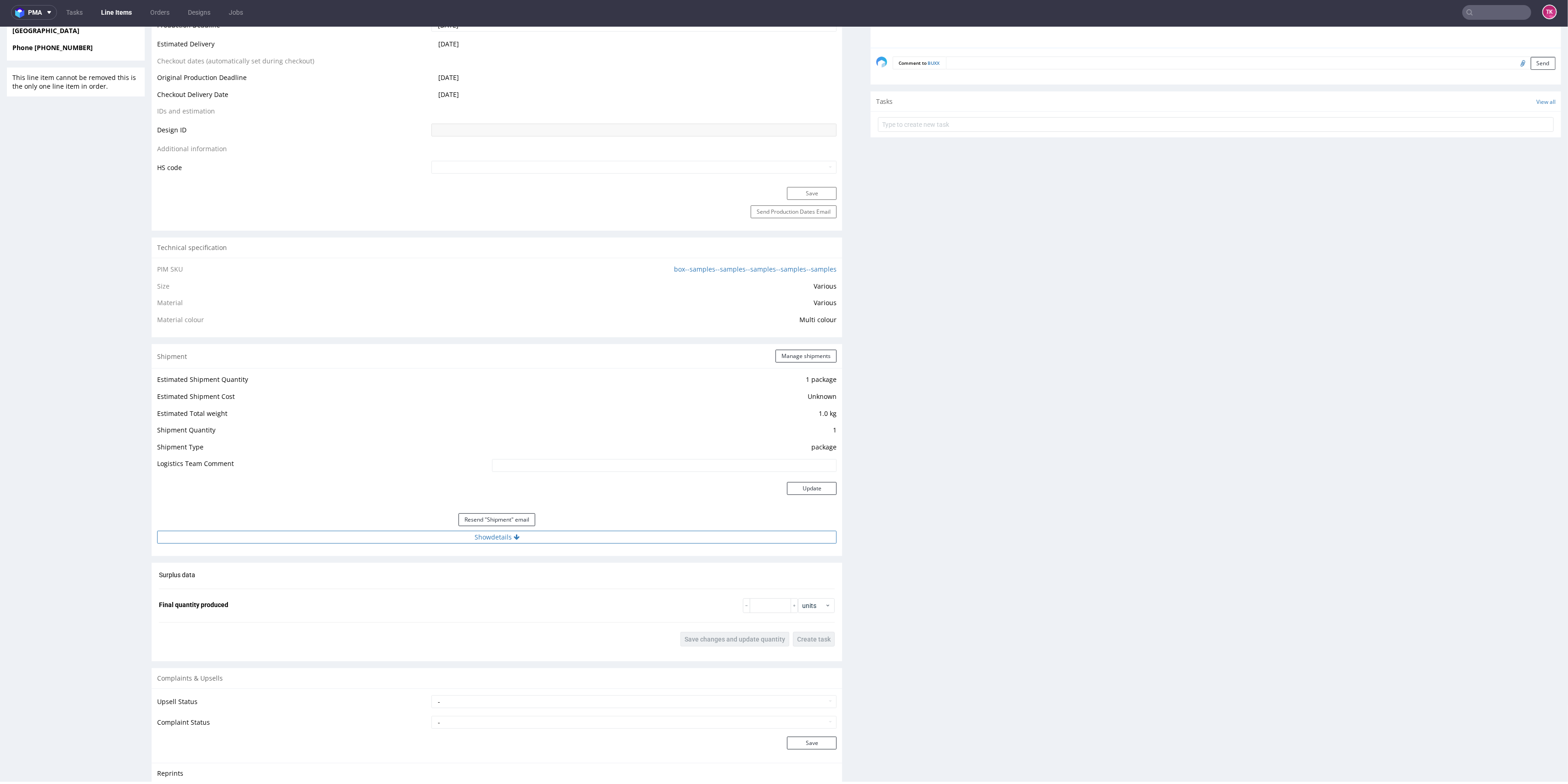
click at [588, 532] on button "Show details" at bounding box center [496, 537] width 679 height 13
click at [370, 603] on td "1Z5A15806896215242" at bounding box center [594, 599] width 486 height 21
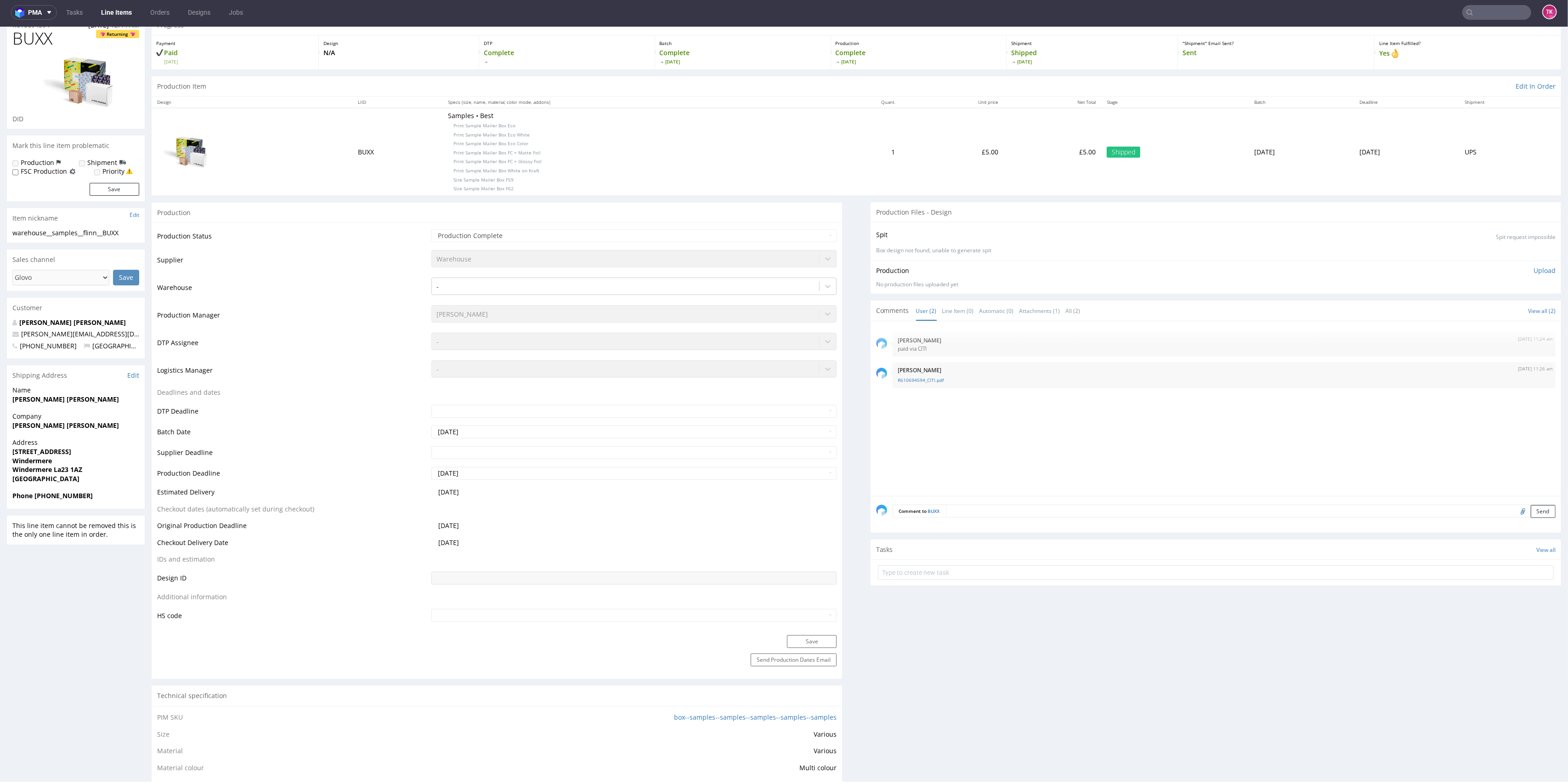
scroll to position [0, 0]
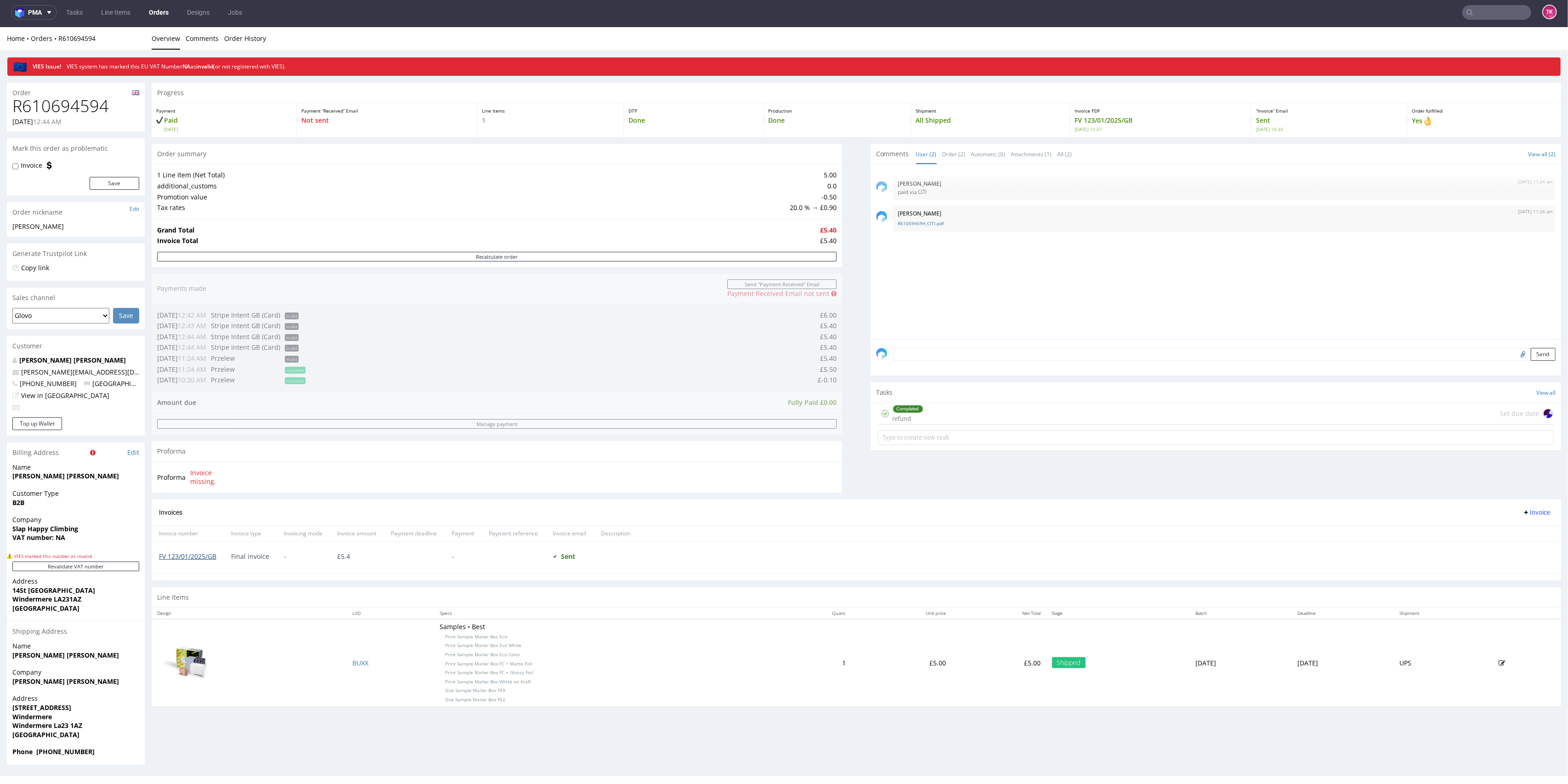
click at [202, 559] on link "FV 123/01/2025/GB" at bounding box center [187, 556] width 57 height 9
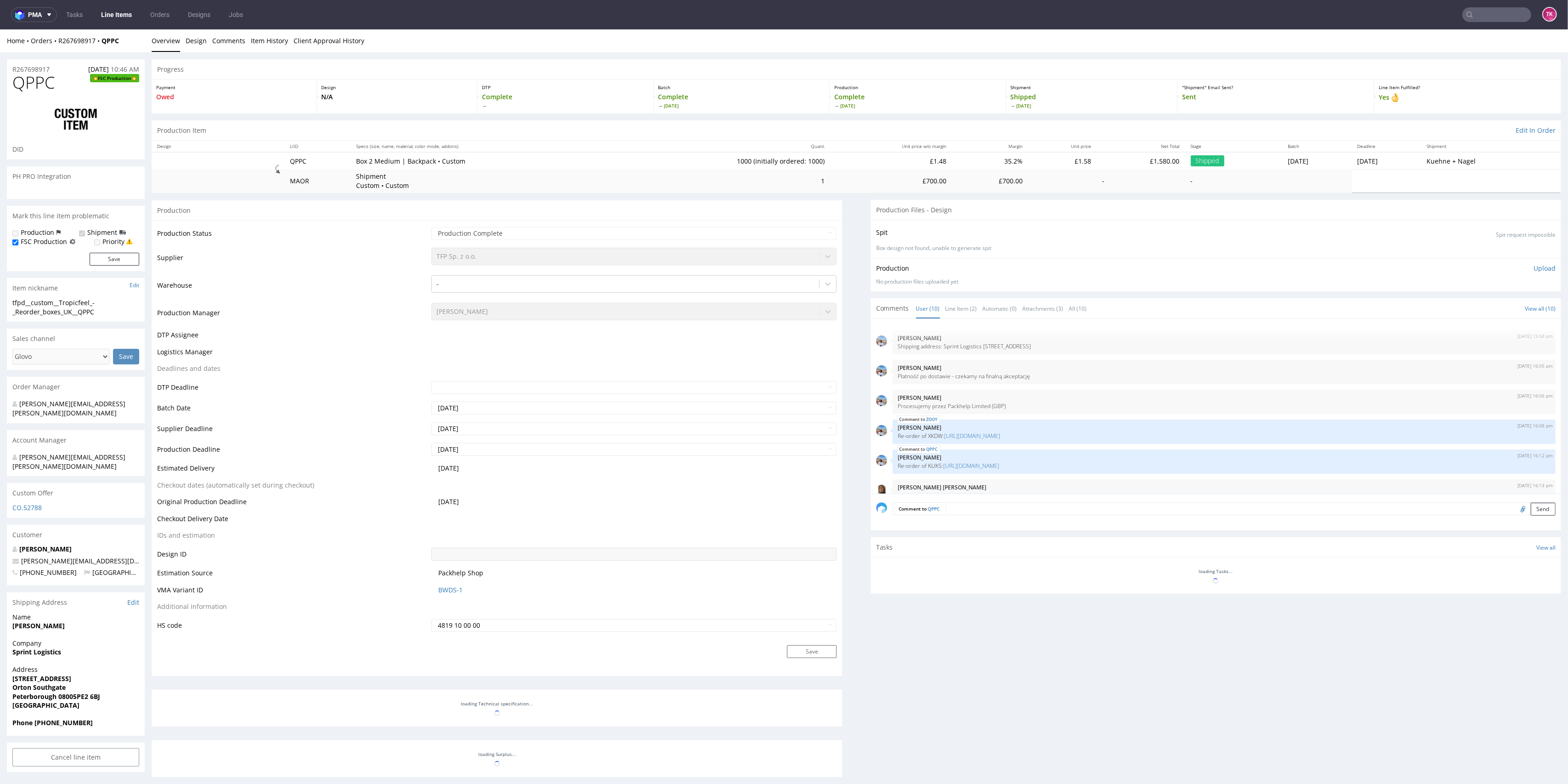
scroll to position [161, 0]
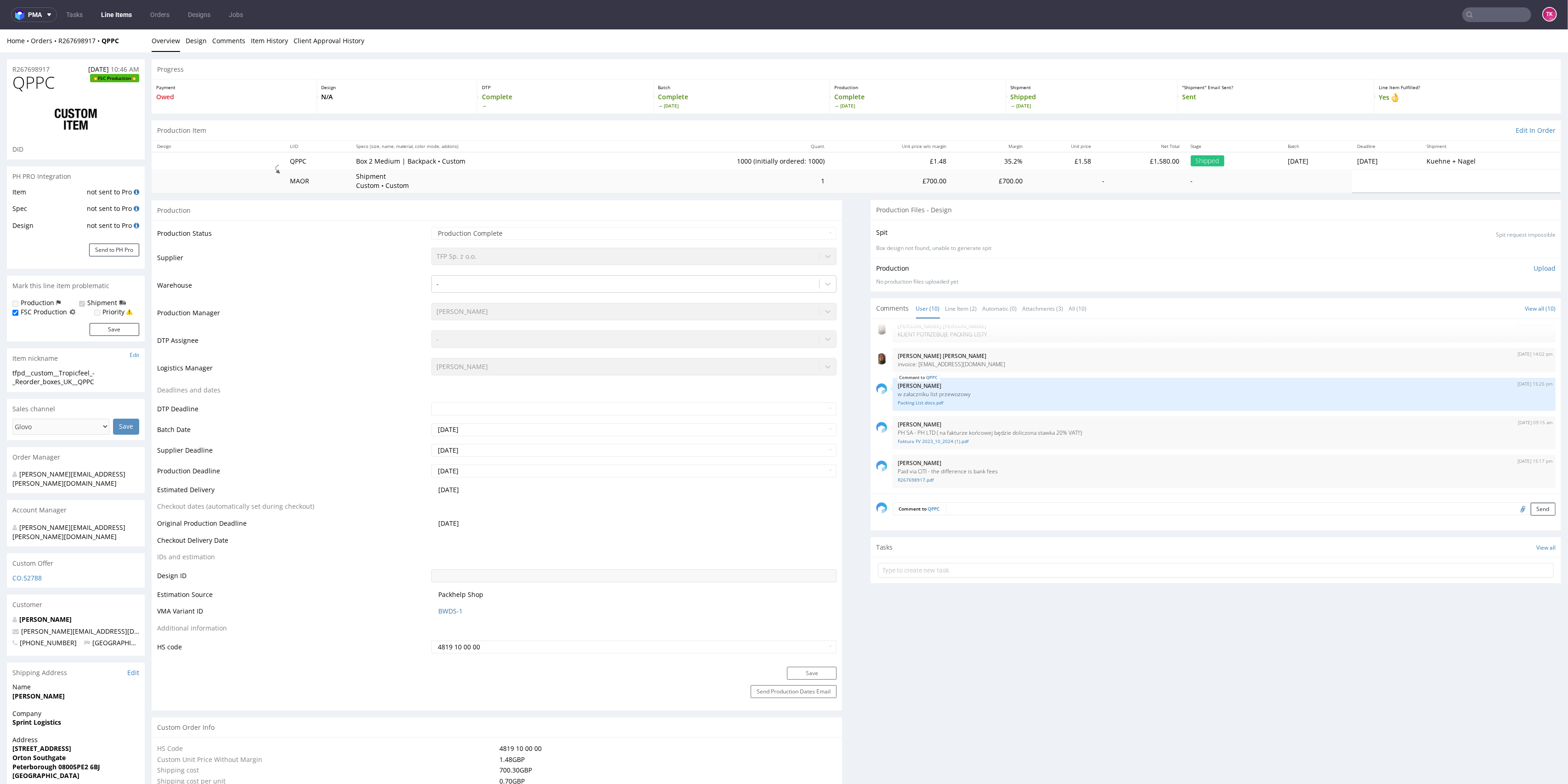
select select "in_progress"
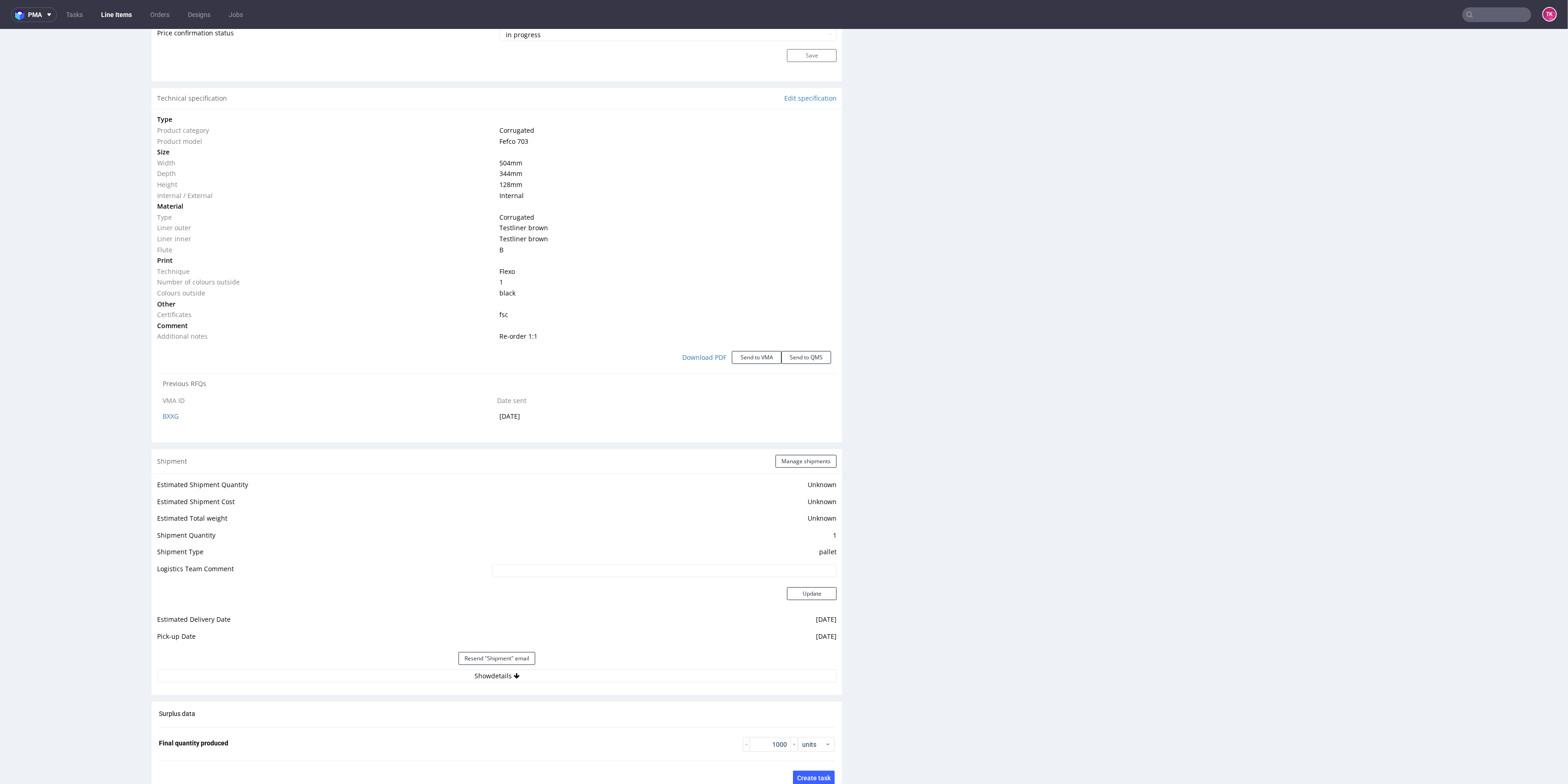
scroll to position [857, 0]
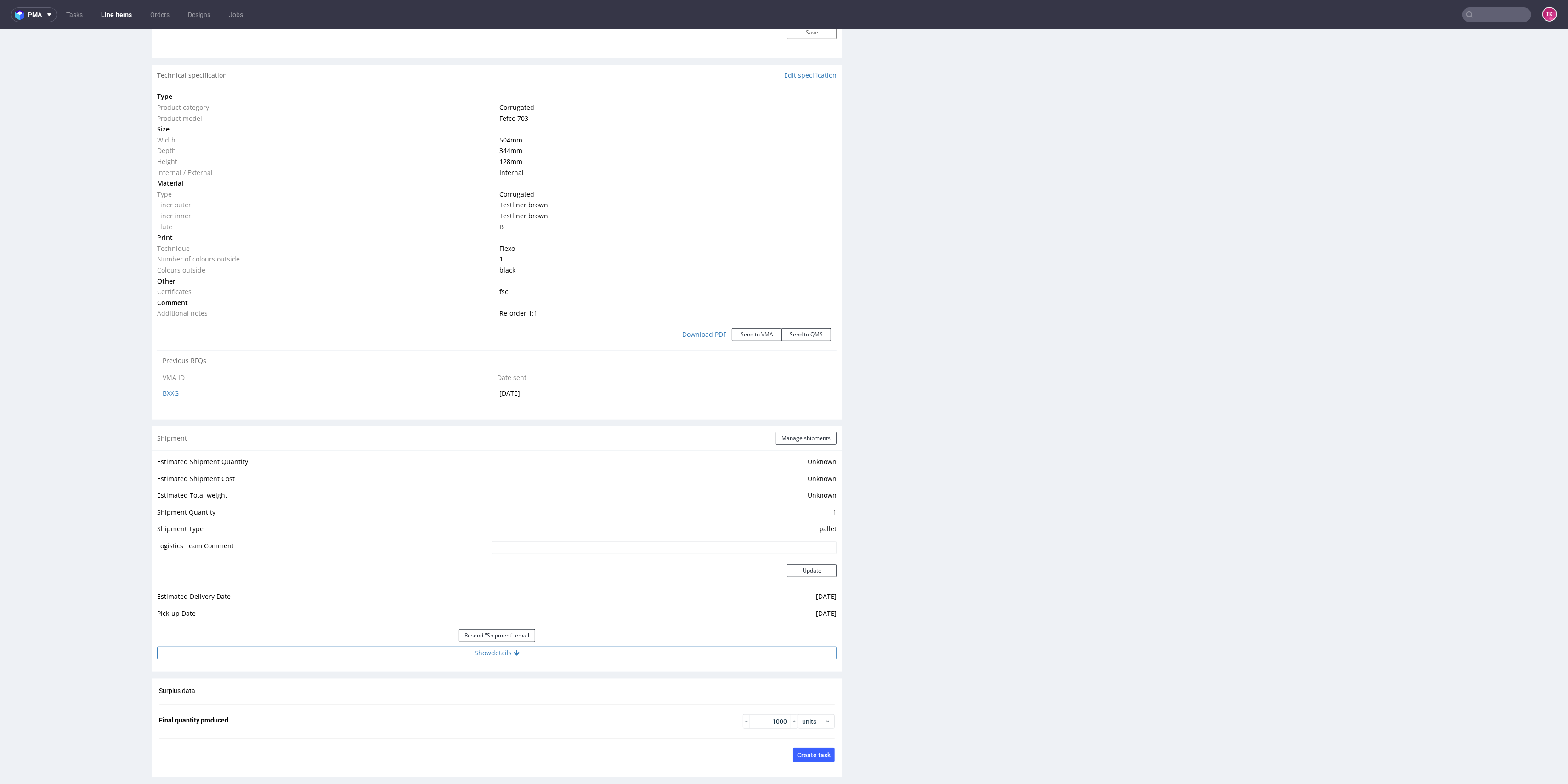
click at [563, 646] on button "Show details" at bounding box center [496, 652] width 679 height 13
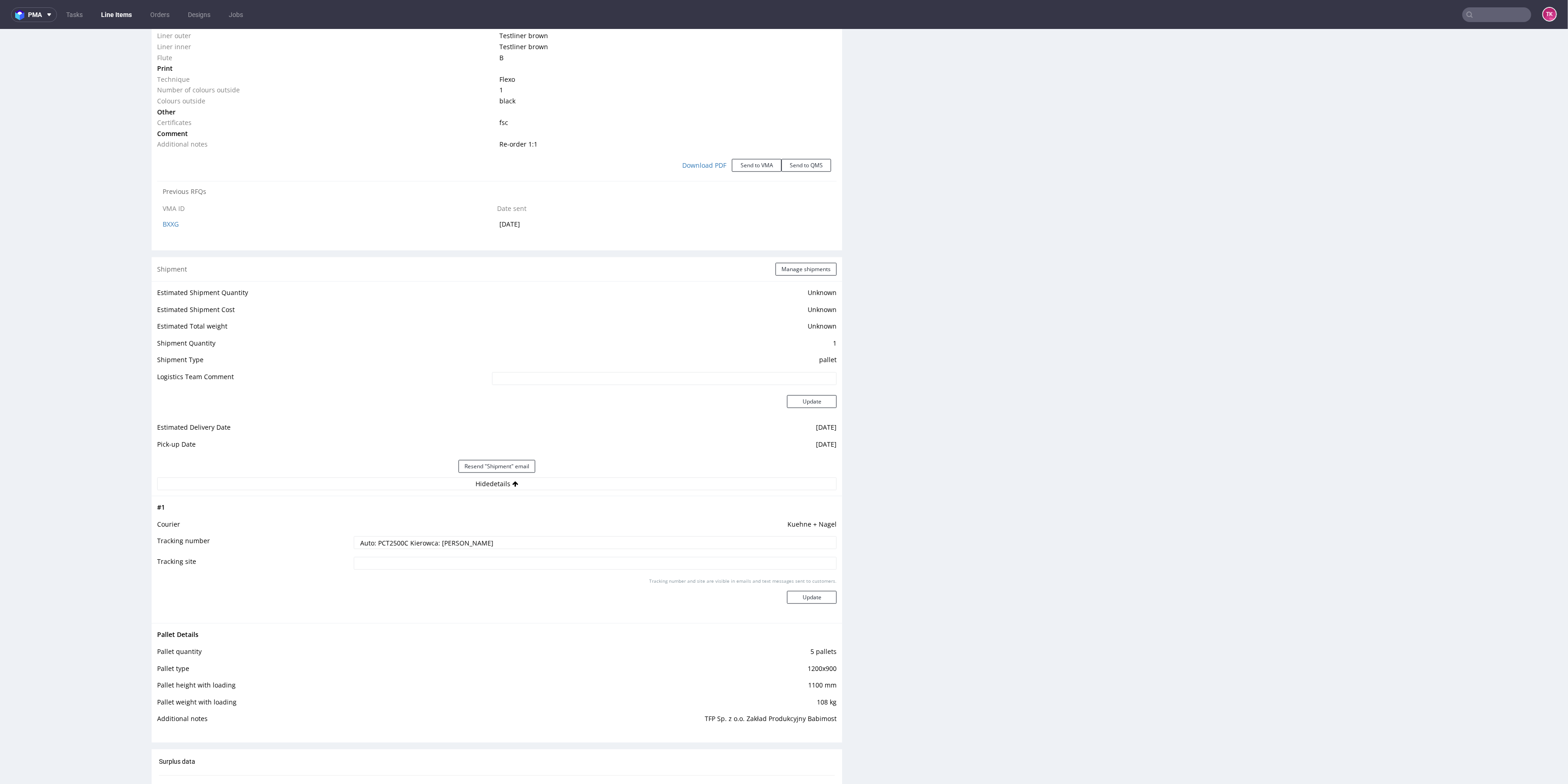
scroll to position [1164, 0]
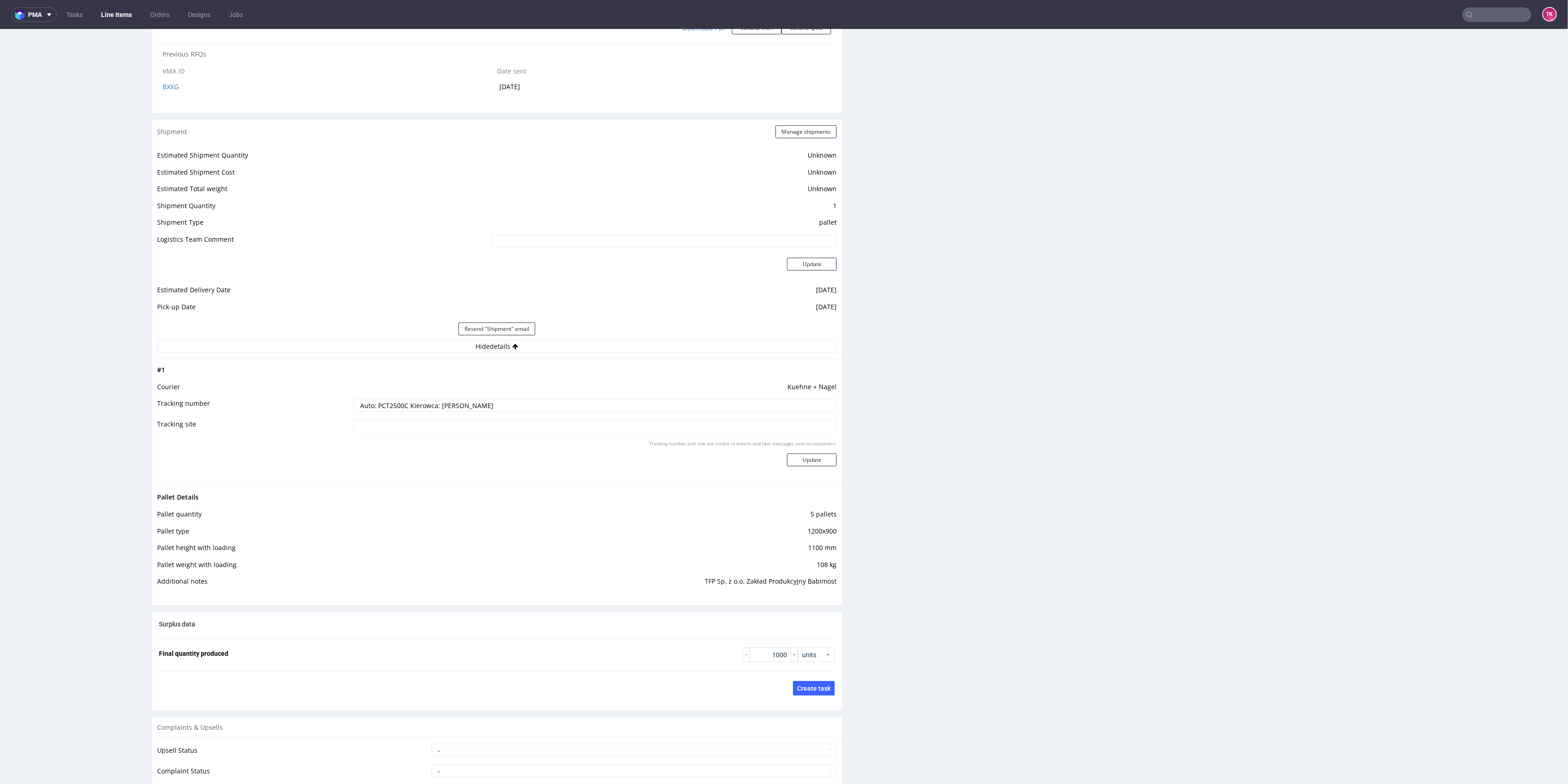
click at [378, 404] on input "Auto: PCT2500C Kierowca: [PERSON_NAME]" at bounding box center [595, 405] width 483 height 13
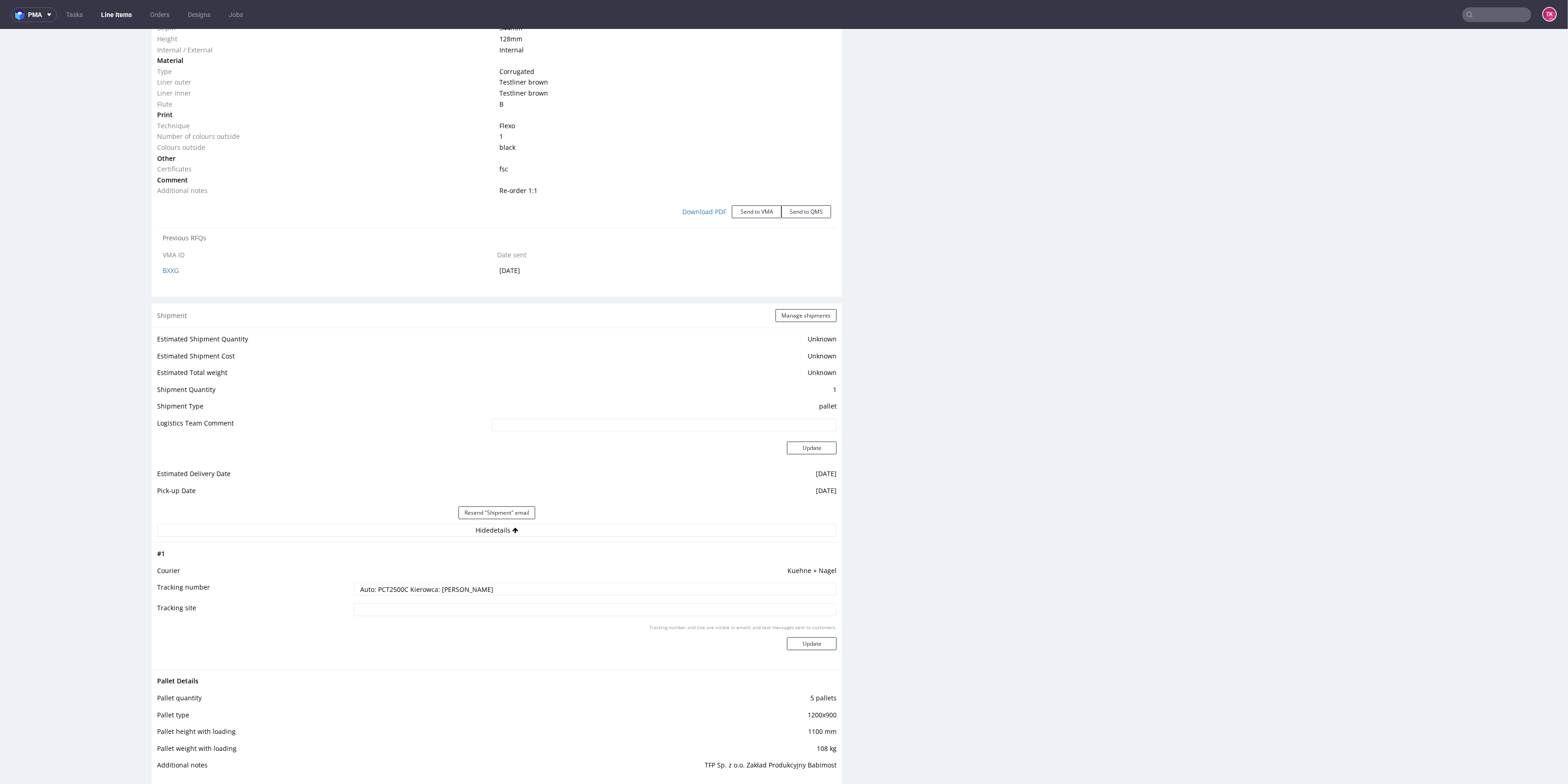
scroll to position [1286, 0]
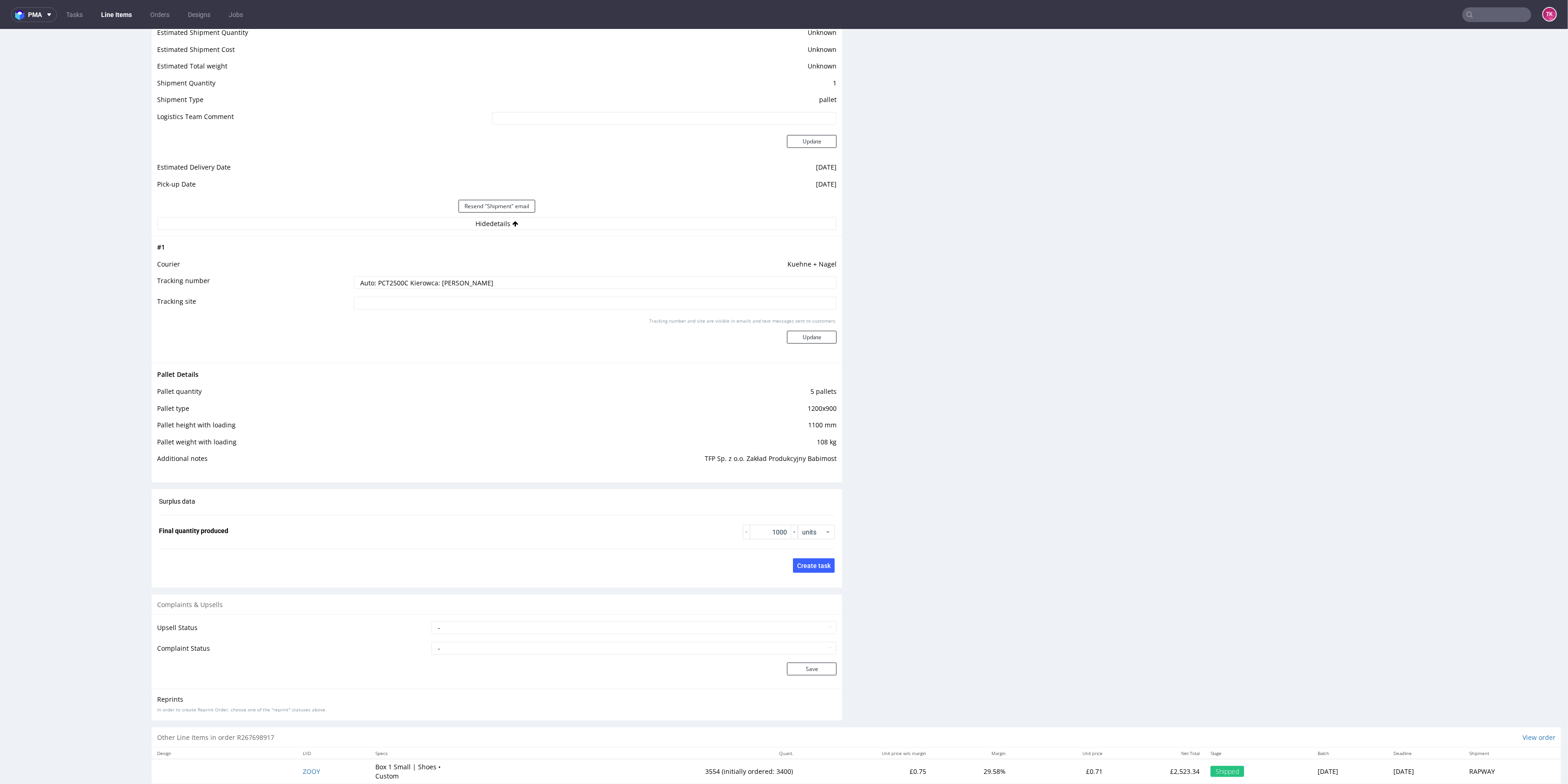
drag, startPoint x: 375, startPoint y: 280, endPoint x: 590, endPoint y: 306, distance: 216.6
click at [581, 302] on tbody "# 1 Courier Kuehne + Nagel Tracking number Auto: PCT2500C Kierowca: Marcin Kału…" at bounding box center [496, 299] width 679 height 116
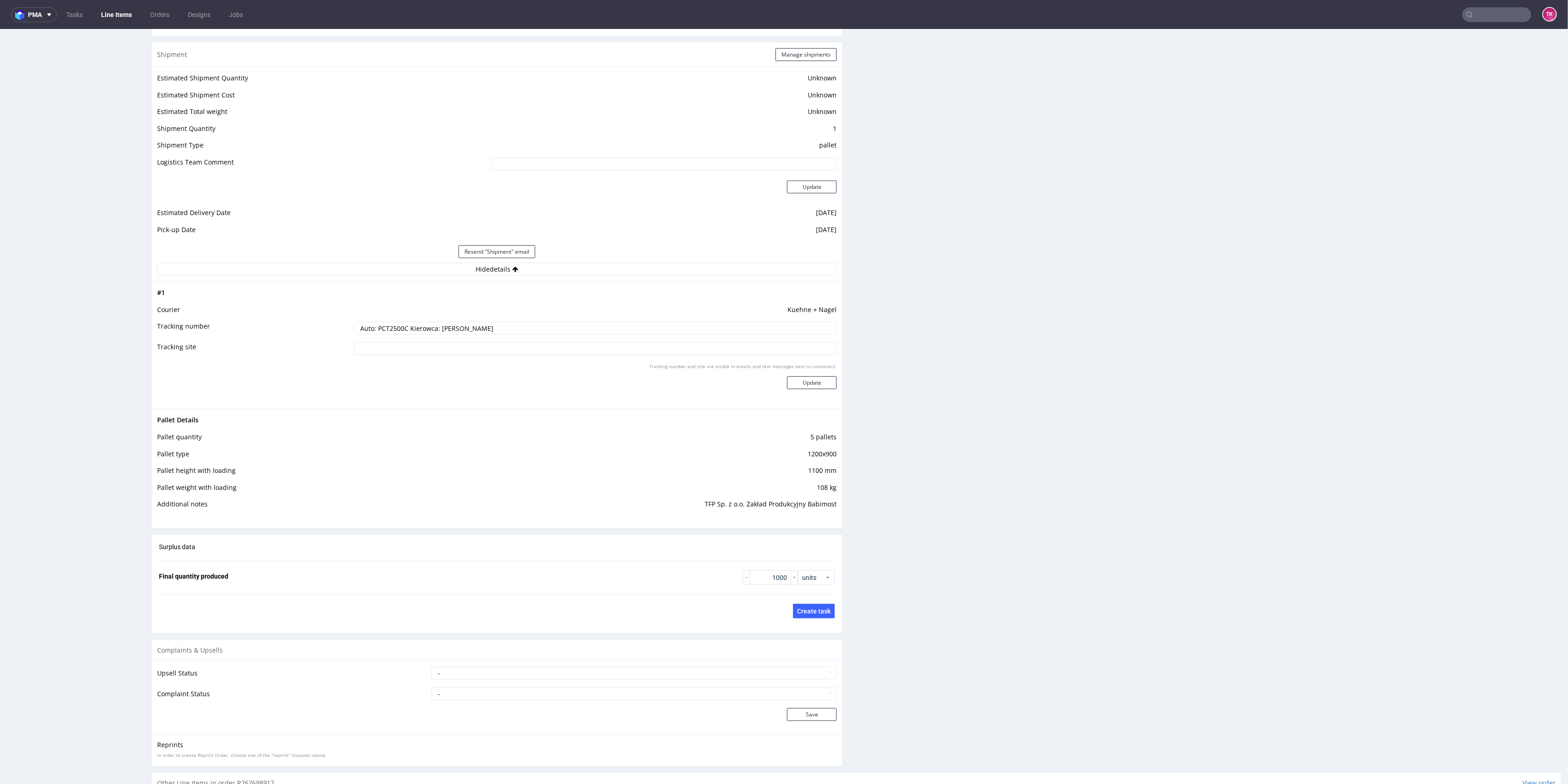
scroll to position [1225, 0]
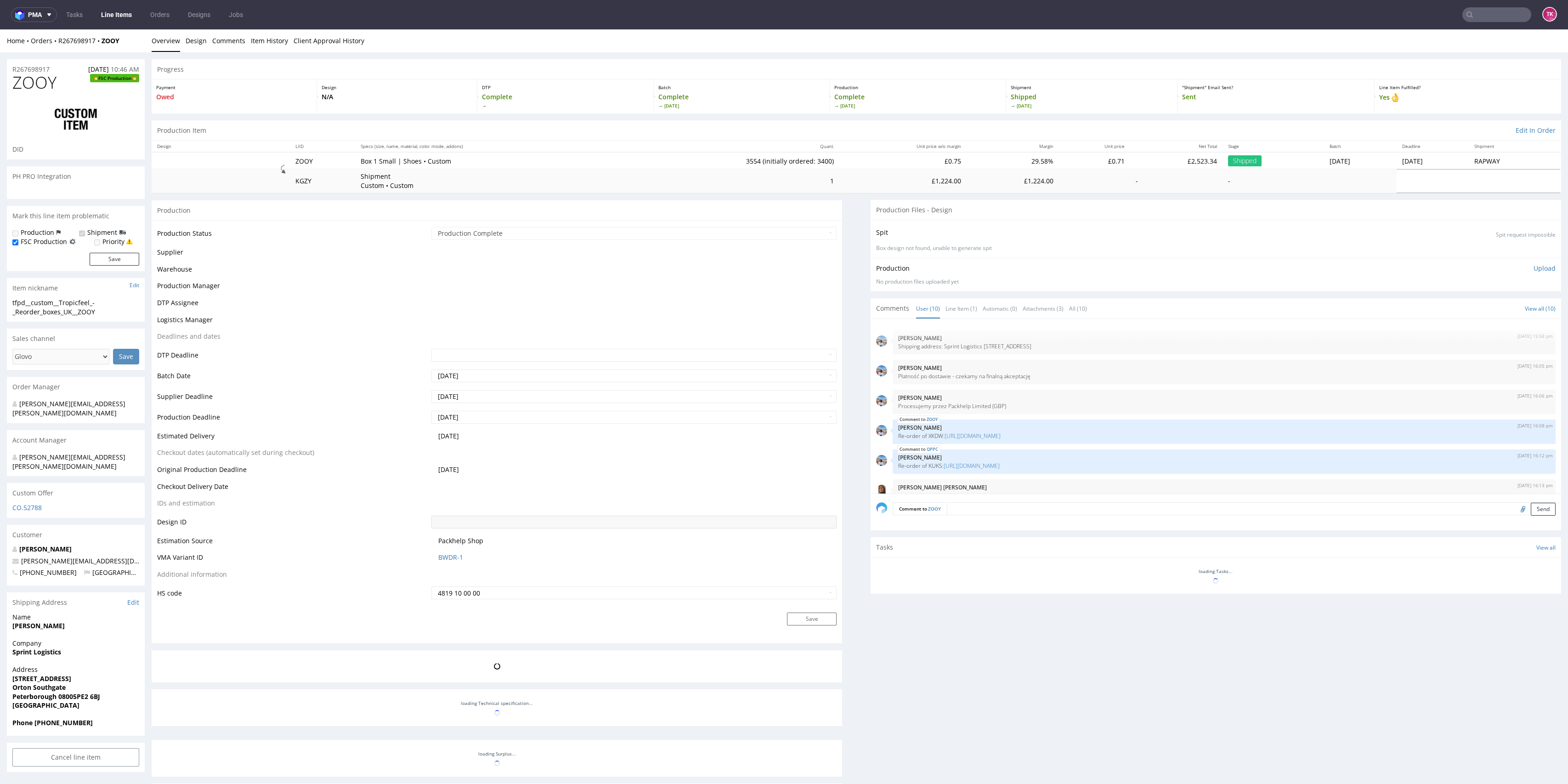
select select "in_progress"
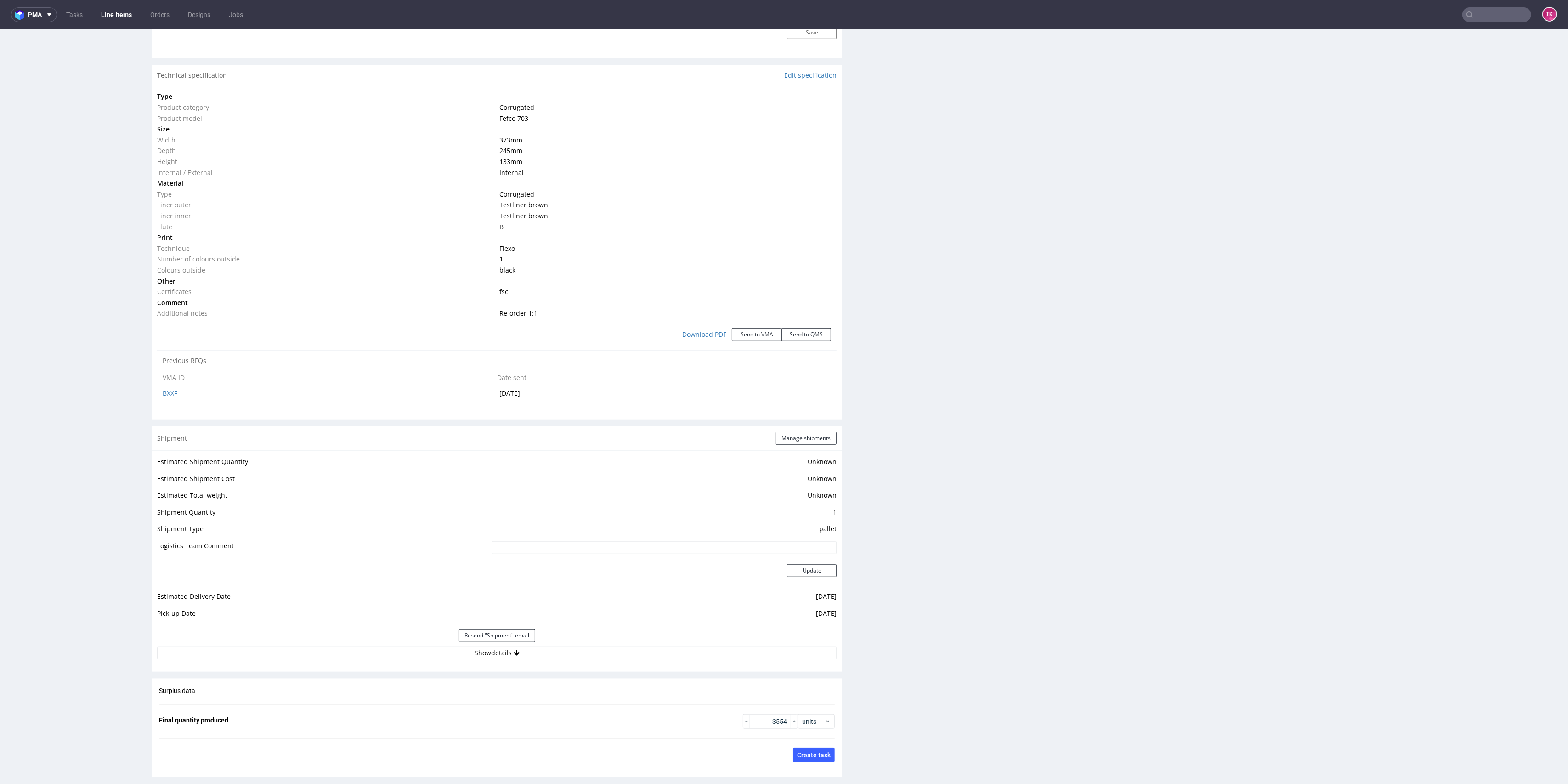
scroll to position [1098, 0]
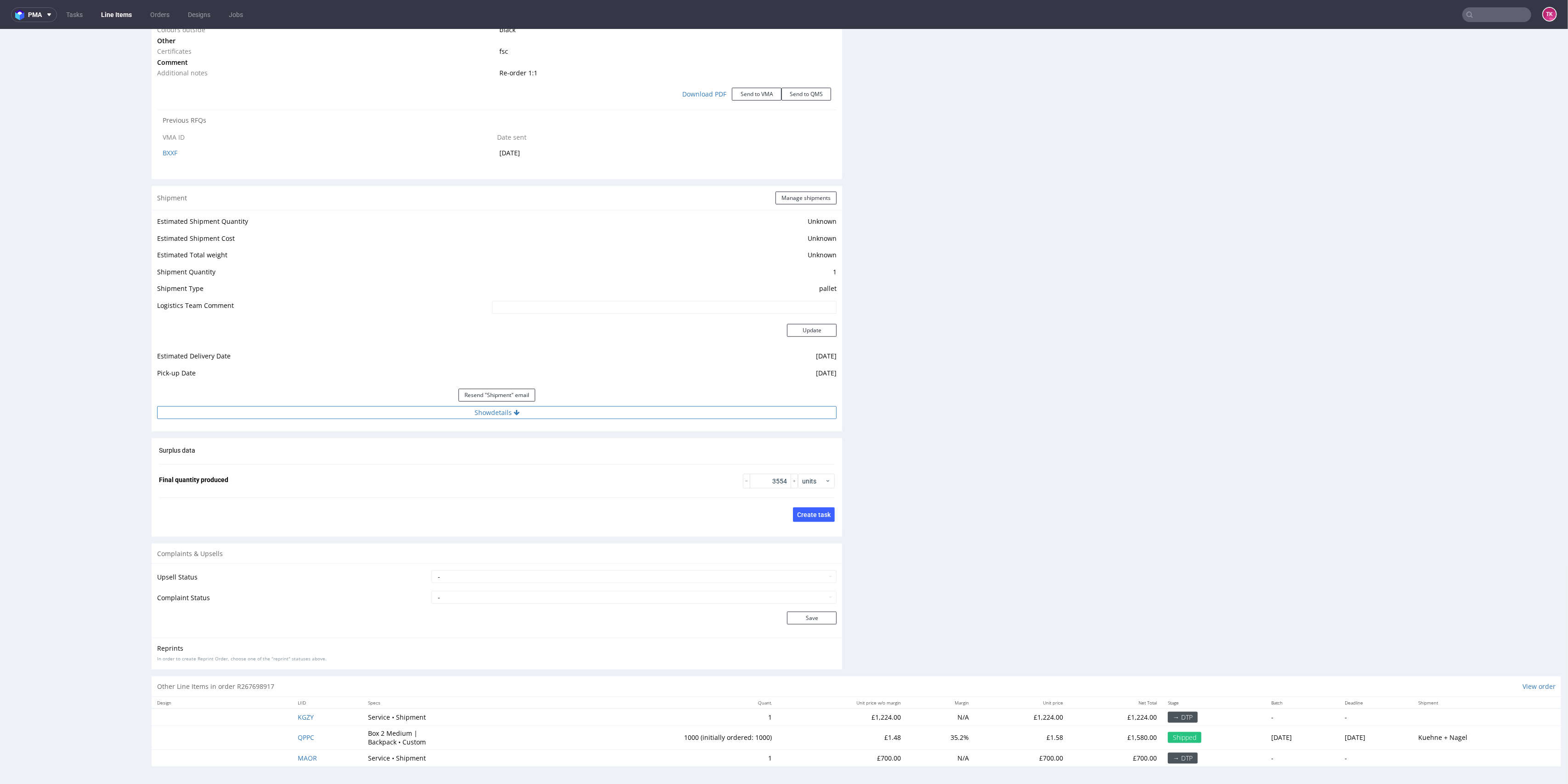
click at [584, 410] on button "Show details" at bounding box center [496, 412] width 679 height 13
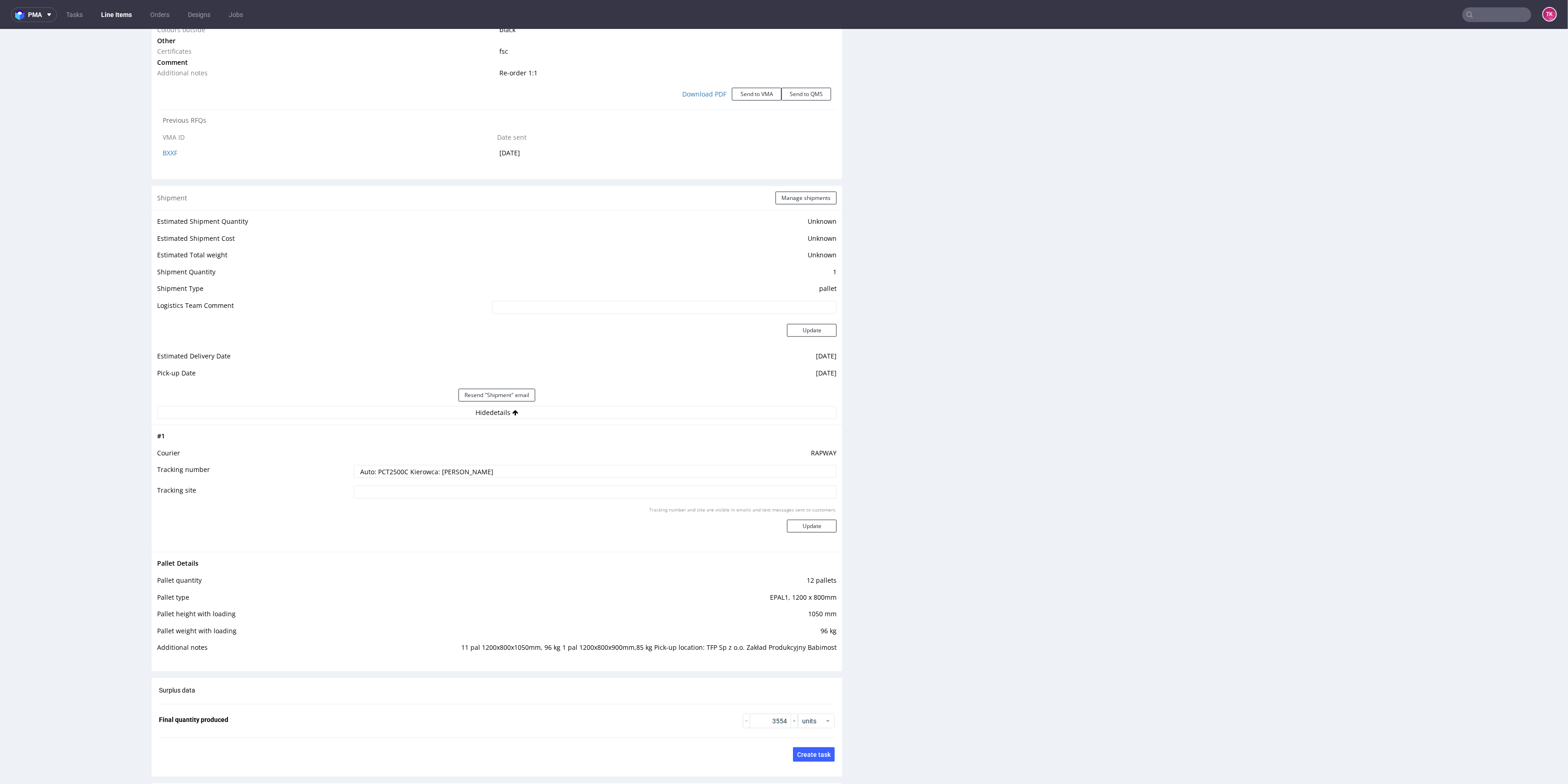
drag, startPoint x: 461, startPoint y: 641, endPoint x: 738, endPoint y: 628, distance: 277.3
click at [738, 628] on tbody "Pallet Details Pallet quantity 12 pallets Pallet type EPAL1, 1200 x 800mm Palle…" at bounding box center [496, 607] width 679 height 101
click at [828, 647] on div "Pallet Details Pallet quantity 12 pallets Pallet type EPAL1, 1200 x 800mm Palle…" at bounding box center [496, 608] width 691 height 113
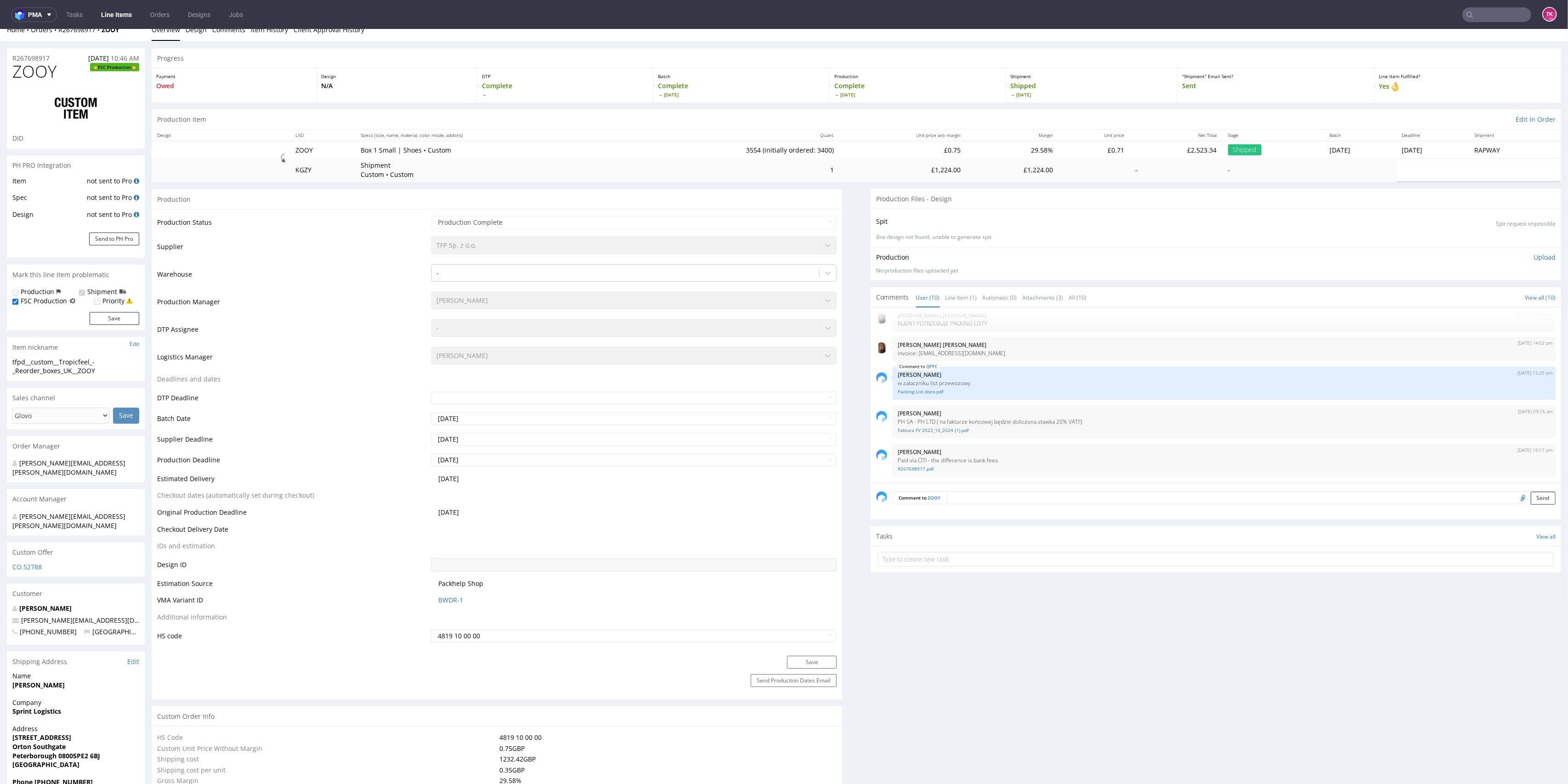
scroll to position [0, 0]
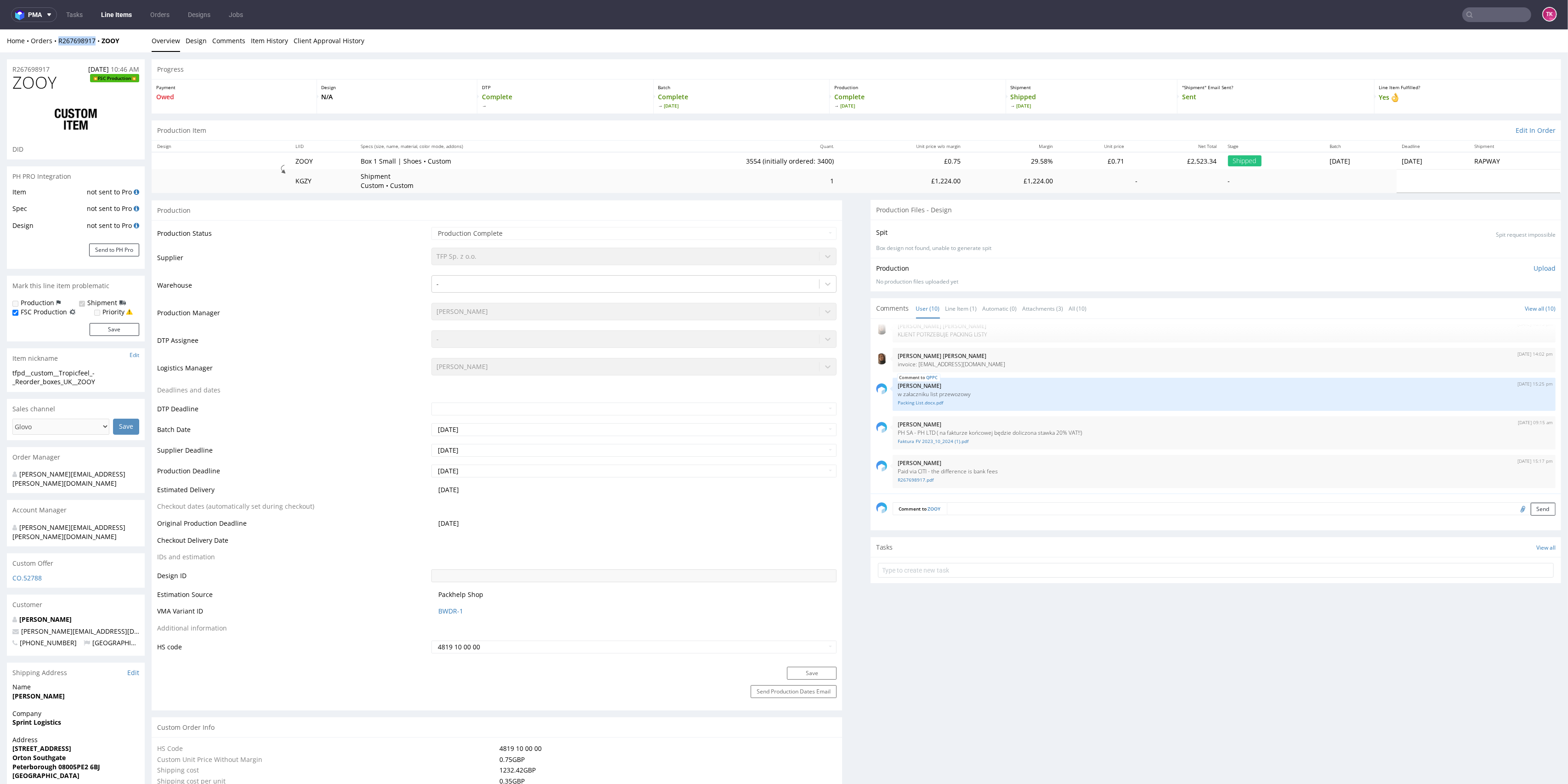
drag, startPoint x: 54, startPoint y: 51, endPoint x: 96, endPoint y: 49, distance: 42.0
click at [96, 49] on div "Home Orders R267698917 ZOOY Overview Design Comments Item History Client Approv…" at bounding box center [784, 41] width 1568 height 23
copy link "R267698917"
drag, startPoint x: 123, startPoint y: 42, endPoint x: 53, endPoint y: 48, distance: 70.3
click at [53, 48] on div "Home Orders R267698917 ZOOY Overview Design Comments Item History Client Approv…" at bounding box center [784, 41] width 1568 height 23
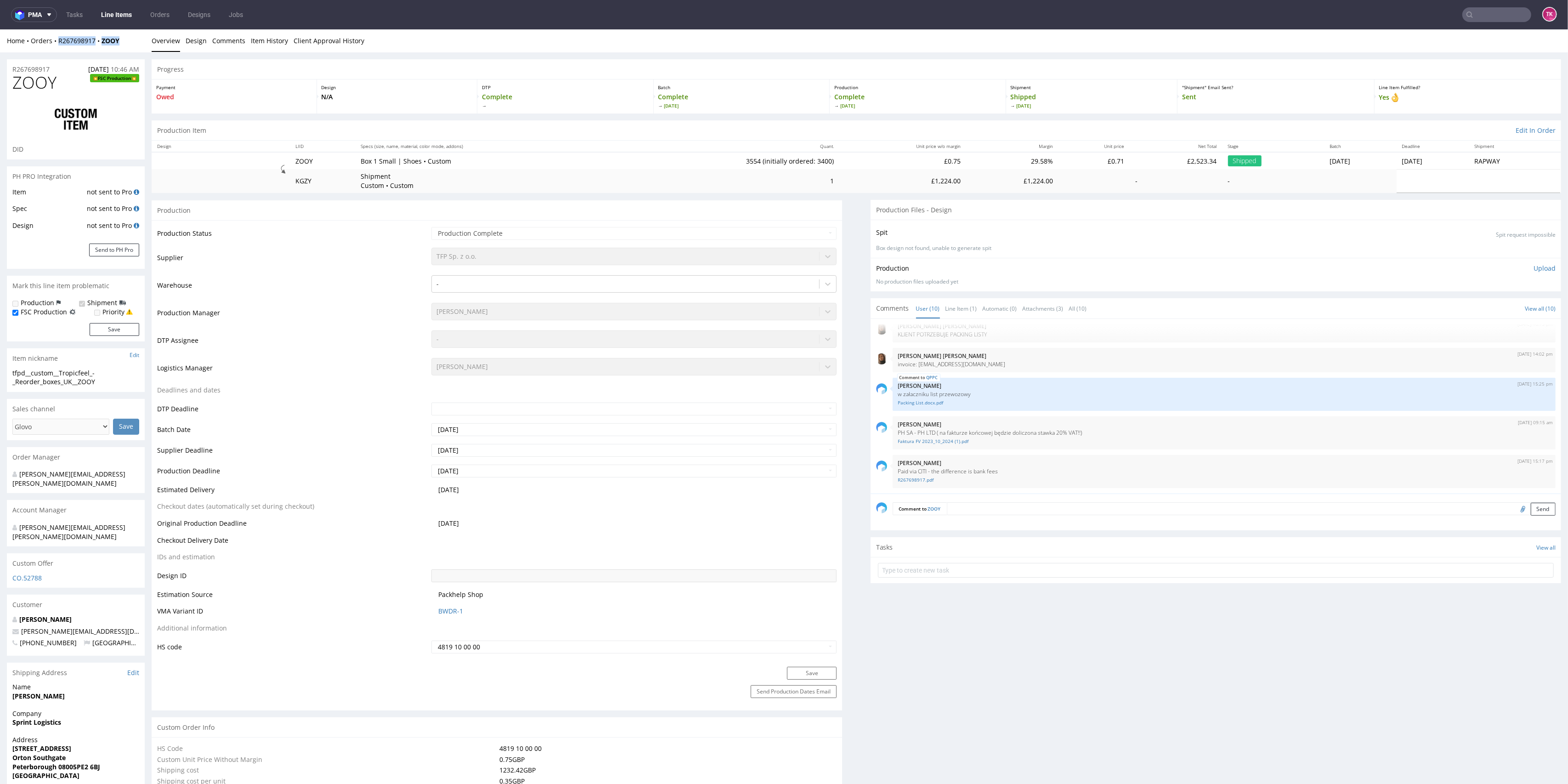
copy div "R267698917 ZOOY"
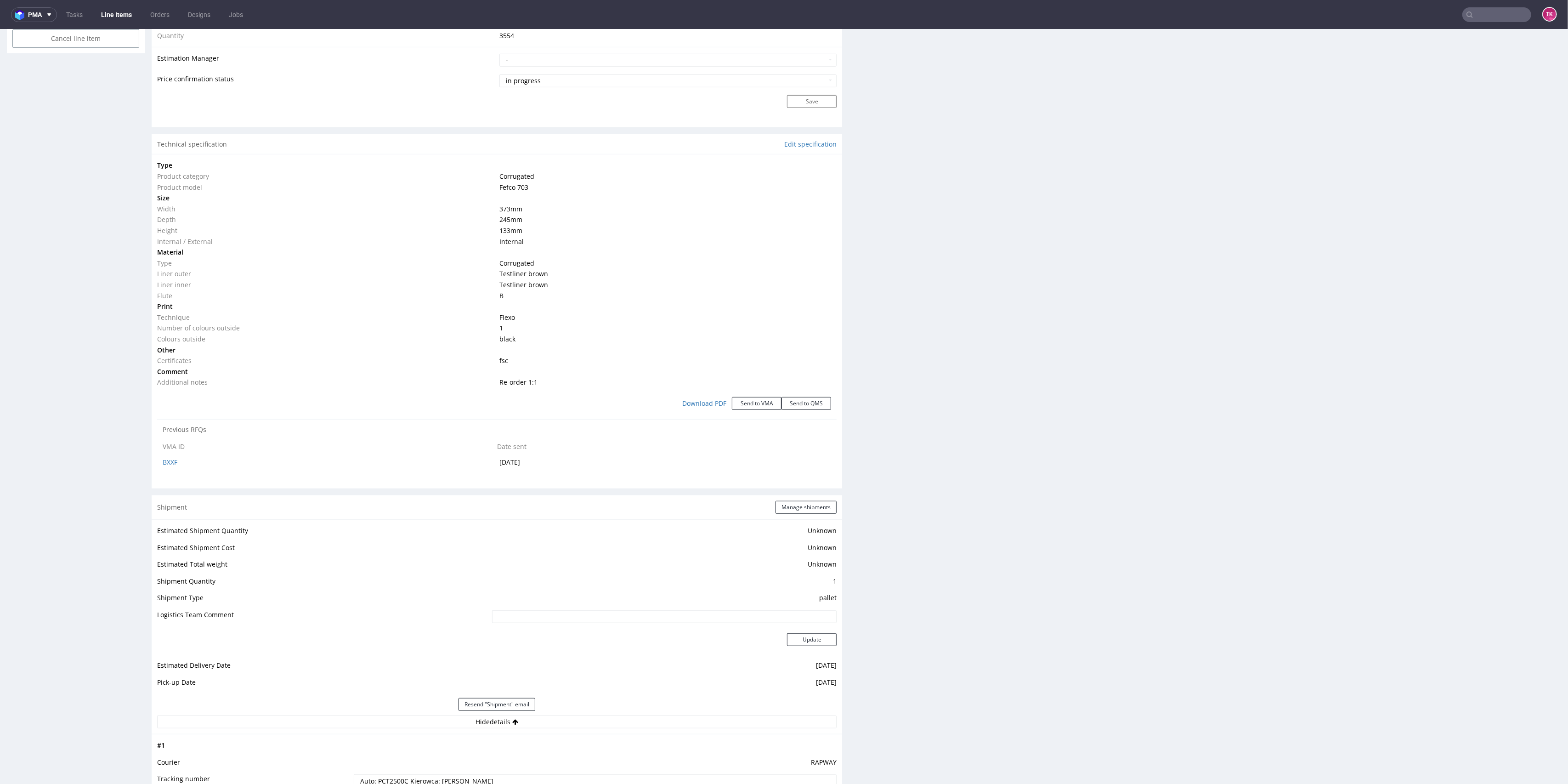
scroll to position [857, 0]
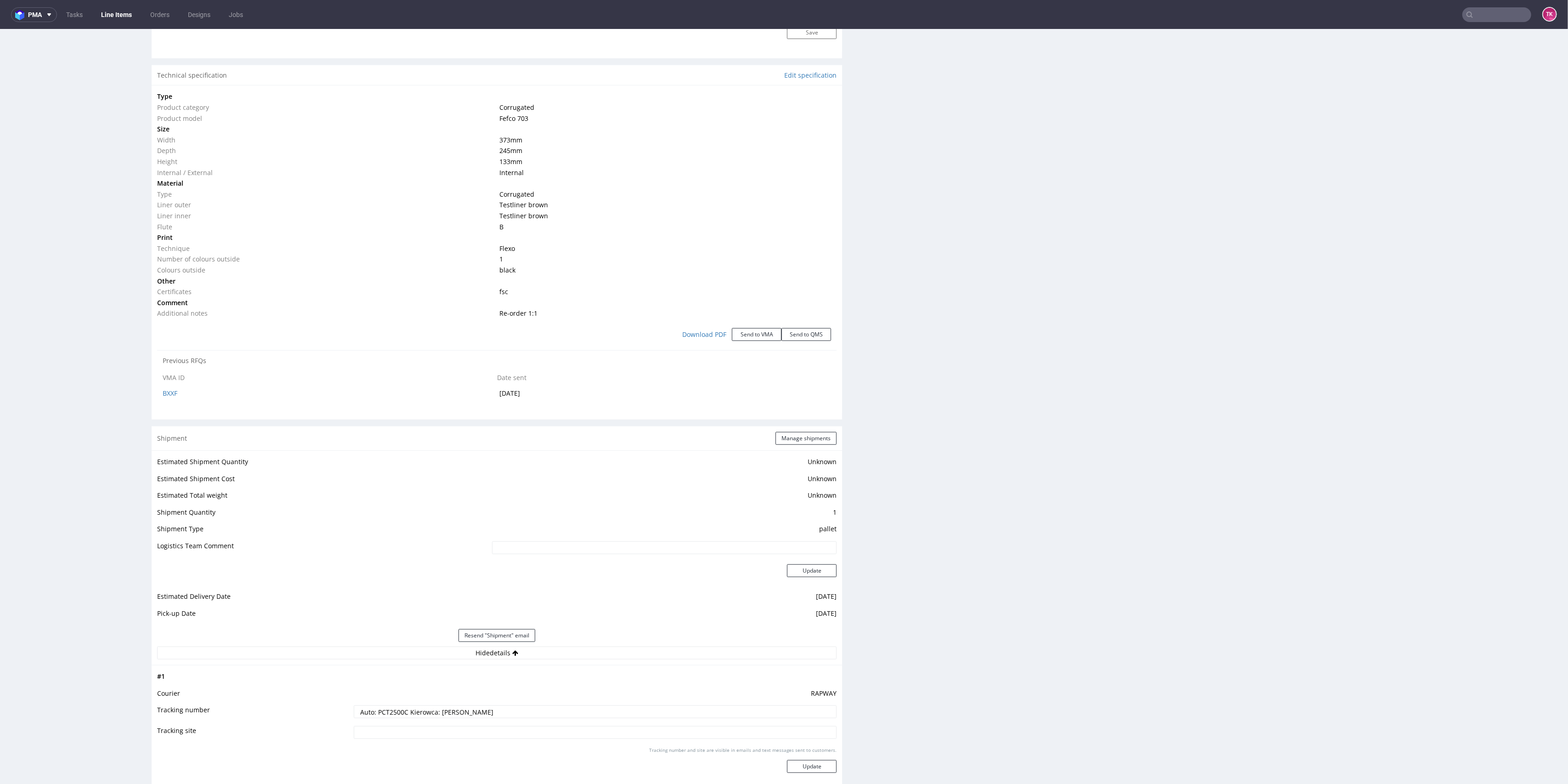
click at [390, 702] on td "RAPWAY" at bounding box center [594, 695] width 486 height 17
click at [389, 705] on input "Auto: PCT2500C Kierowca: Marcin Kałuża" at bounding box center [595, 711] width 483 height 13
click at [390, 709] on input "Auto: PCT2500C Kierowca: Marcin Kałuża" at bounding box center [595, 711] width 483 height 13
drag, startPoint x: 438, startPoint y: 711, endPoint x: 490, endPoint y: 705, distance: 52.3
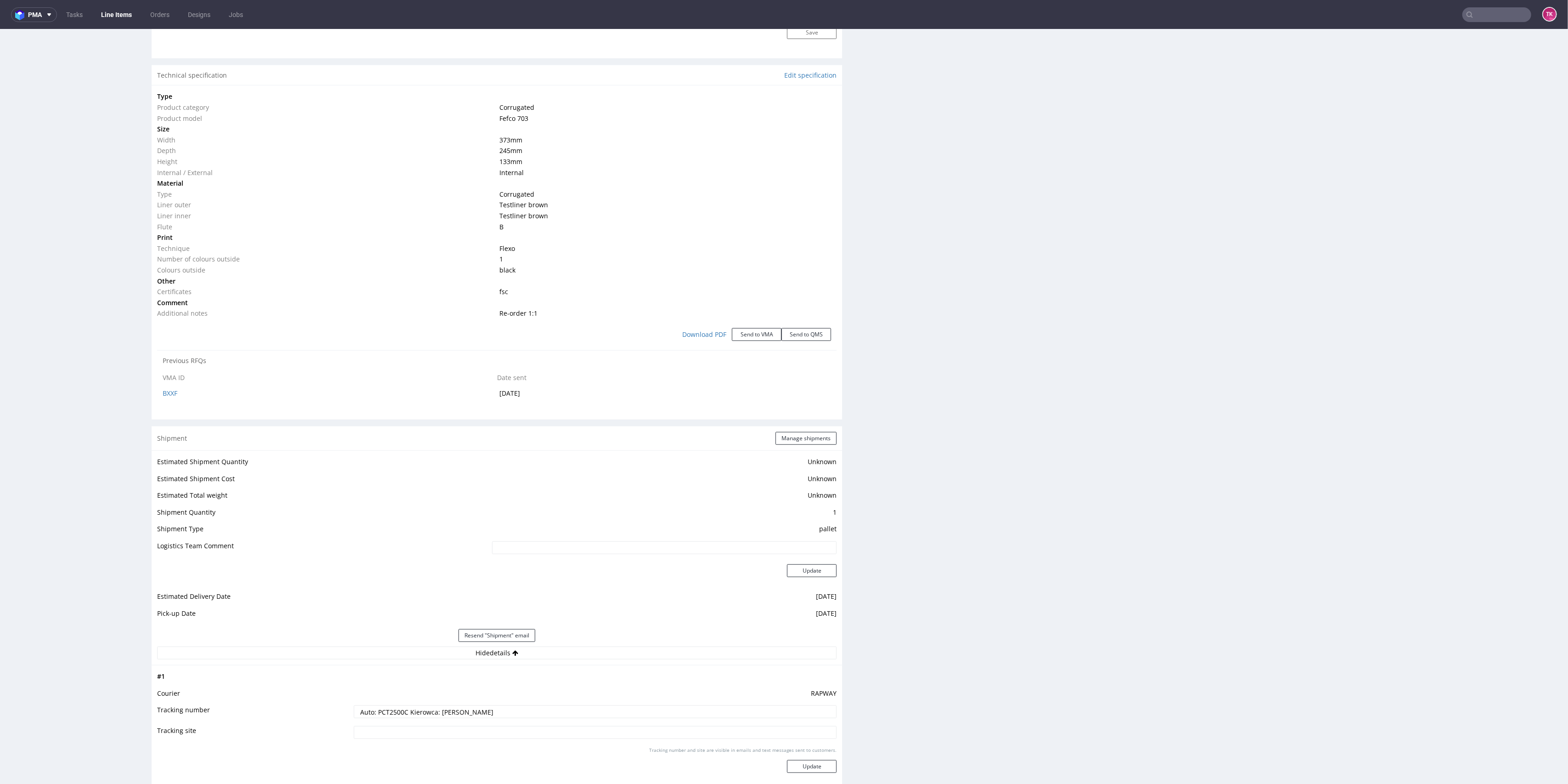
click at [490, 705] on input "Auto: PCT2500C Kierowca: Marcin Kałuża" at bounding box center [595, 711] width 483 height 13
click at [472, 707] on input "Auto: PCT2500C Kierowca: Marcin Kałuża" at bounding box center [595, 711] width 483 height 13
click at [471, 707] on input "Auto: PCT2500C Kierowca: Marcin Kałuża" at bounding box center [595, 711] width 483 height 13
drag, startPoint x: 433, startPoint y: 711, endPoint x: 543, endPoint y: 712, distance: 110.0
click at [543, 712] on input "Auto: PCT2500C Kierowca: Marcin Kałuża" at bounding box center [595, 711] width 483 height 13
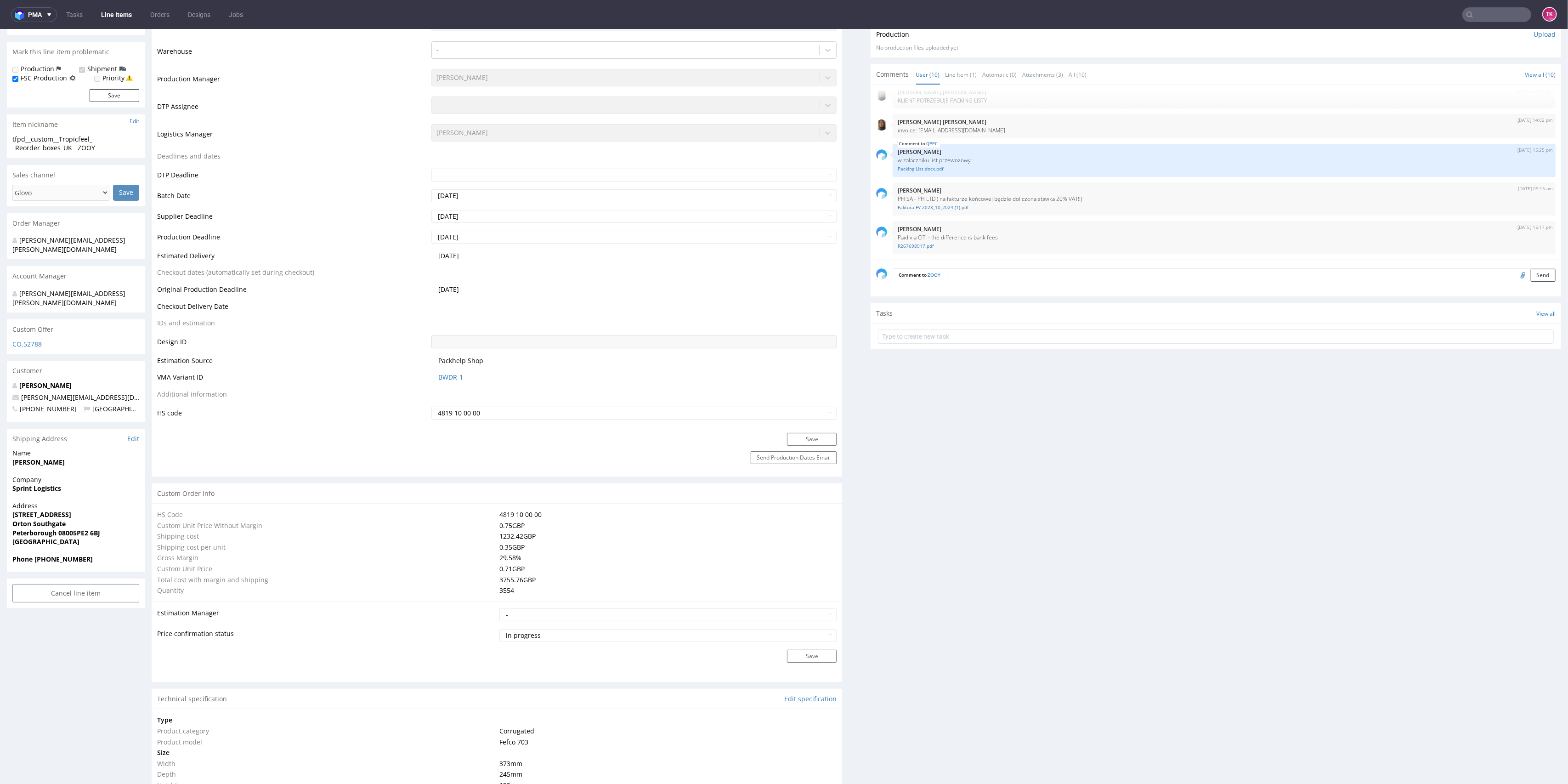
scroll to position [245, 0]
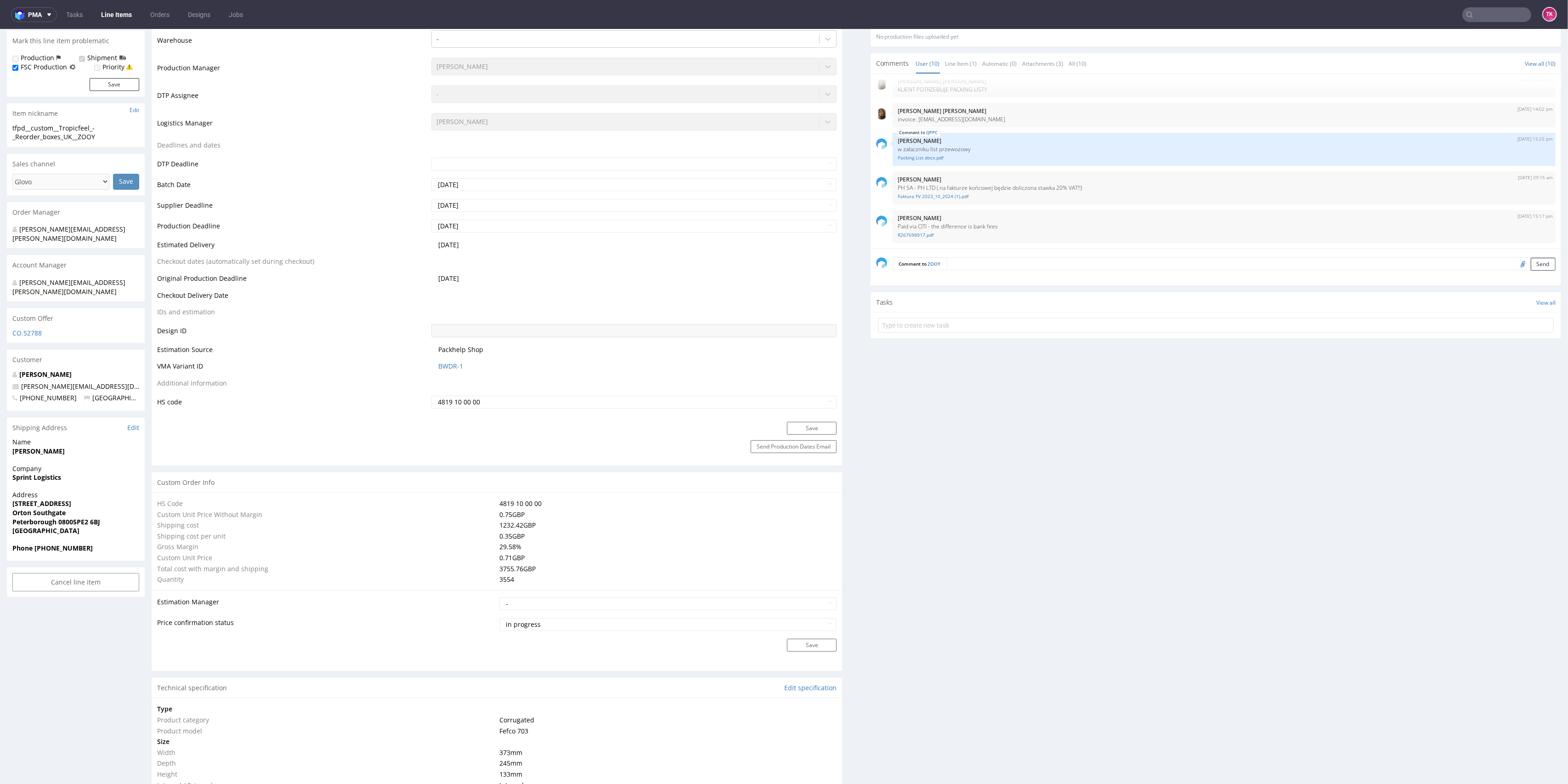
drag, startPoint x: 1548, startPoint y: 322, endPoint x: 1567, endPoint y: 547, distance: 225.8
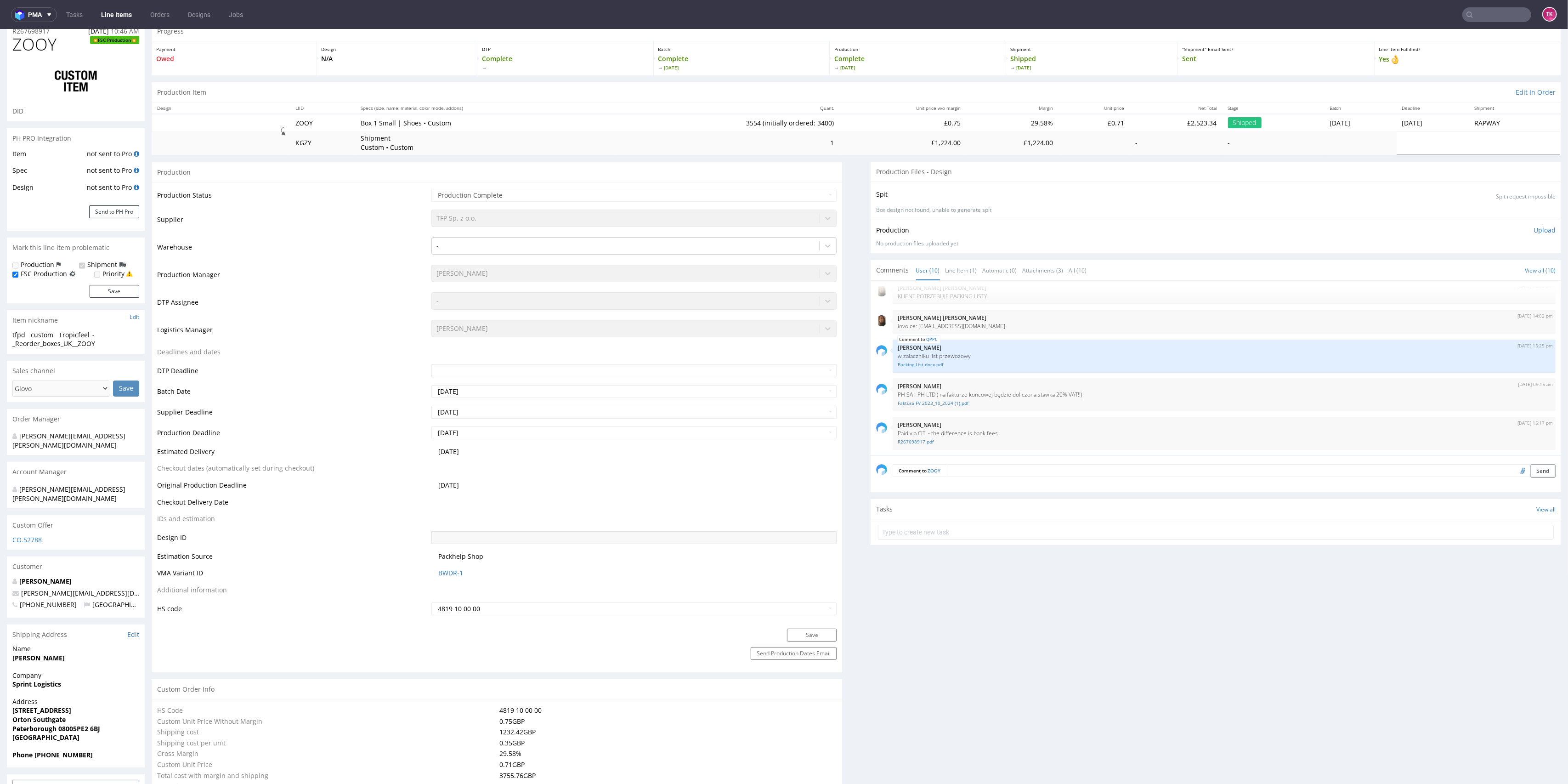
scroll to position [0, 0]
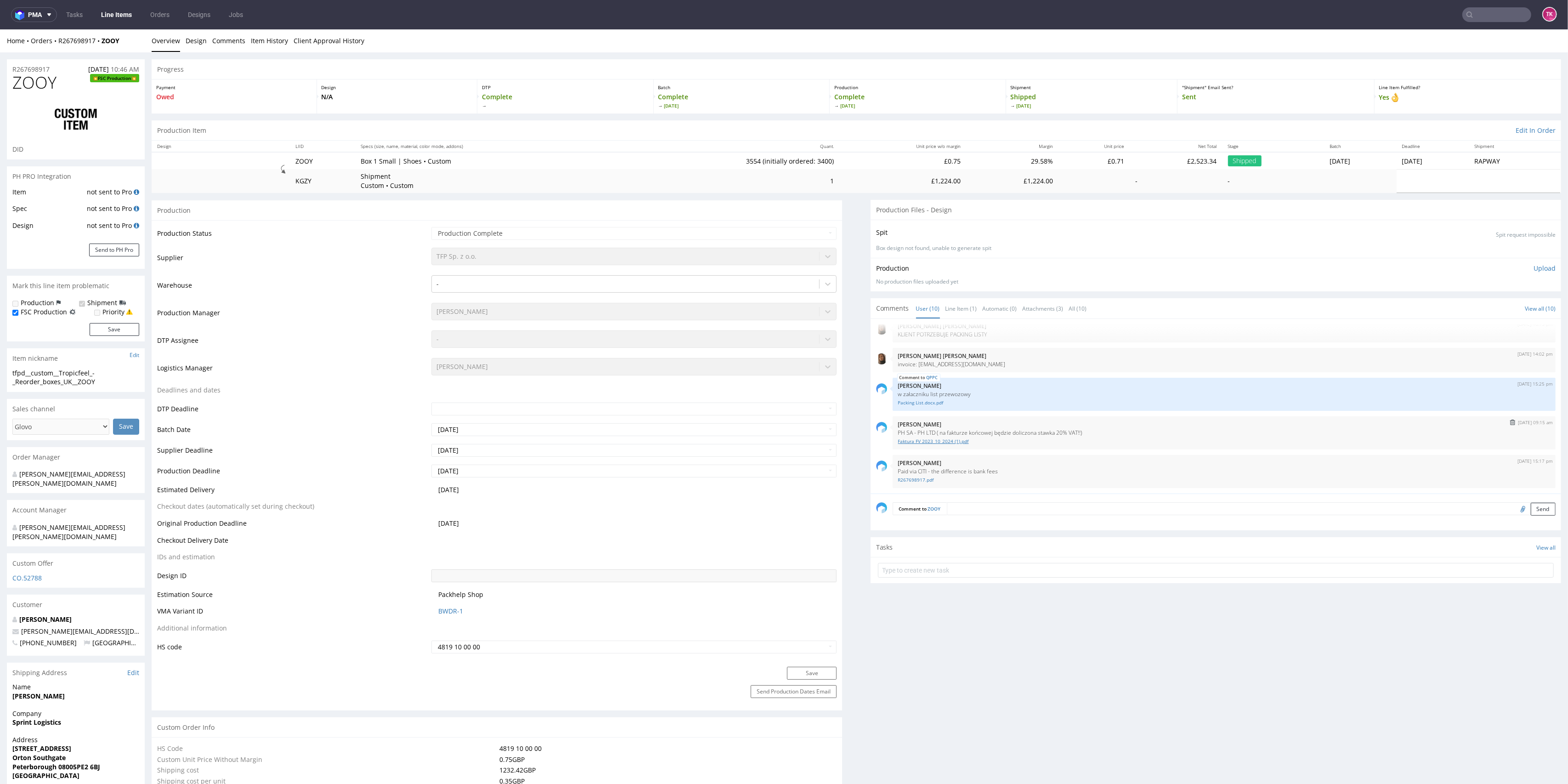
click at [944, 444] on link "Faktura FV 2023_10_2024 (1).pdf" at bounding box center [1223, 442] width 651 height 7
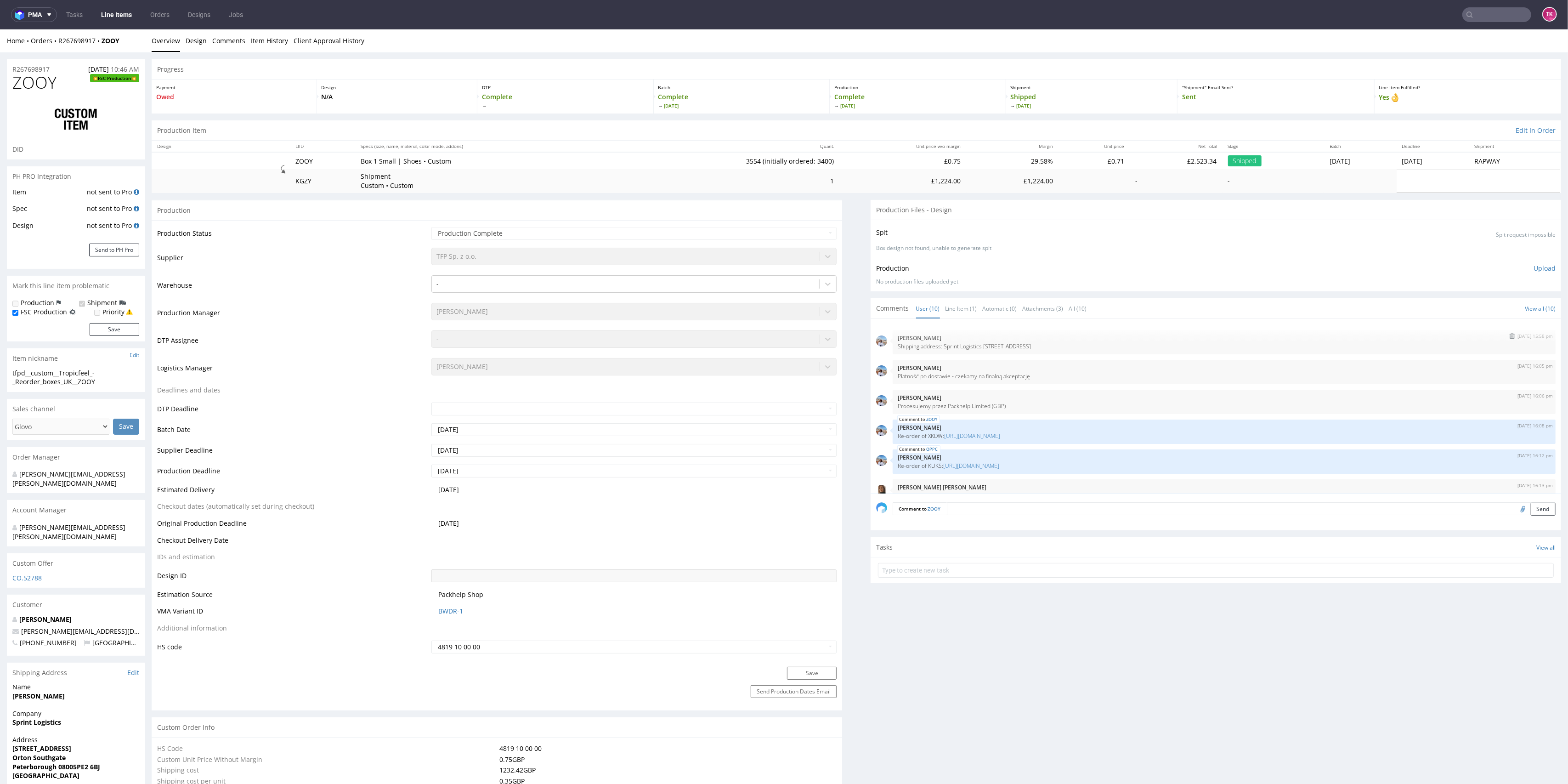
drag, startPoint x: 917, startPoint y: 347, endPoint x: 1271, endPoint y: 346, distance: 354.0
click at [1271, 346] on p "Shipping address: Sprint Logistics Unit 1, The Links Bakewell Road Orton Southg…" at bounding box center [1223, 346] width 651 height 7
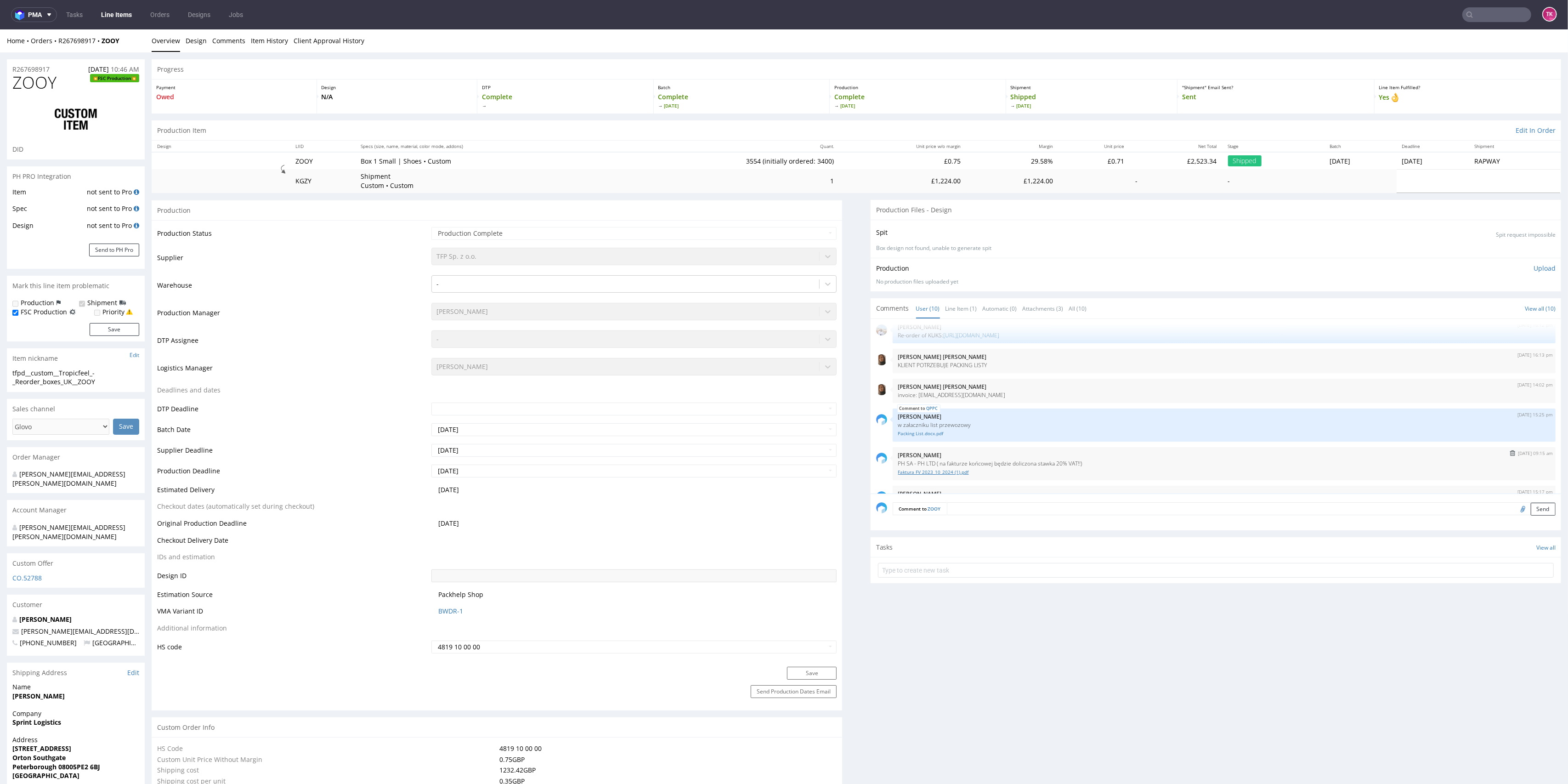
scroll to position [161, 0]
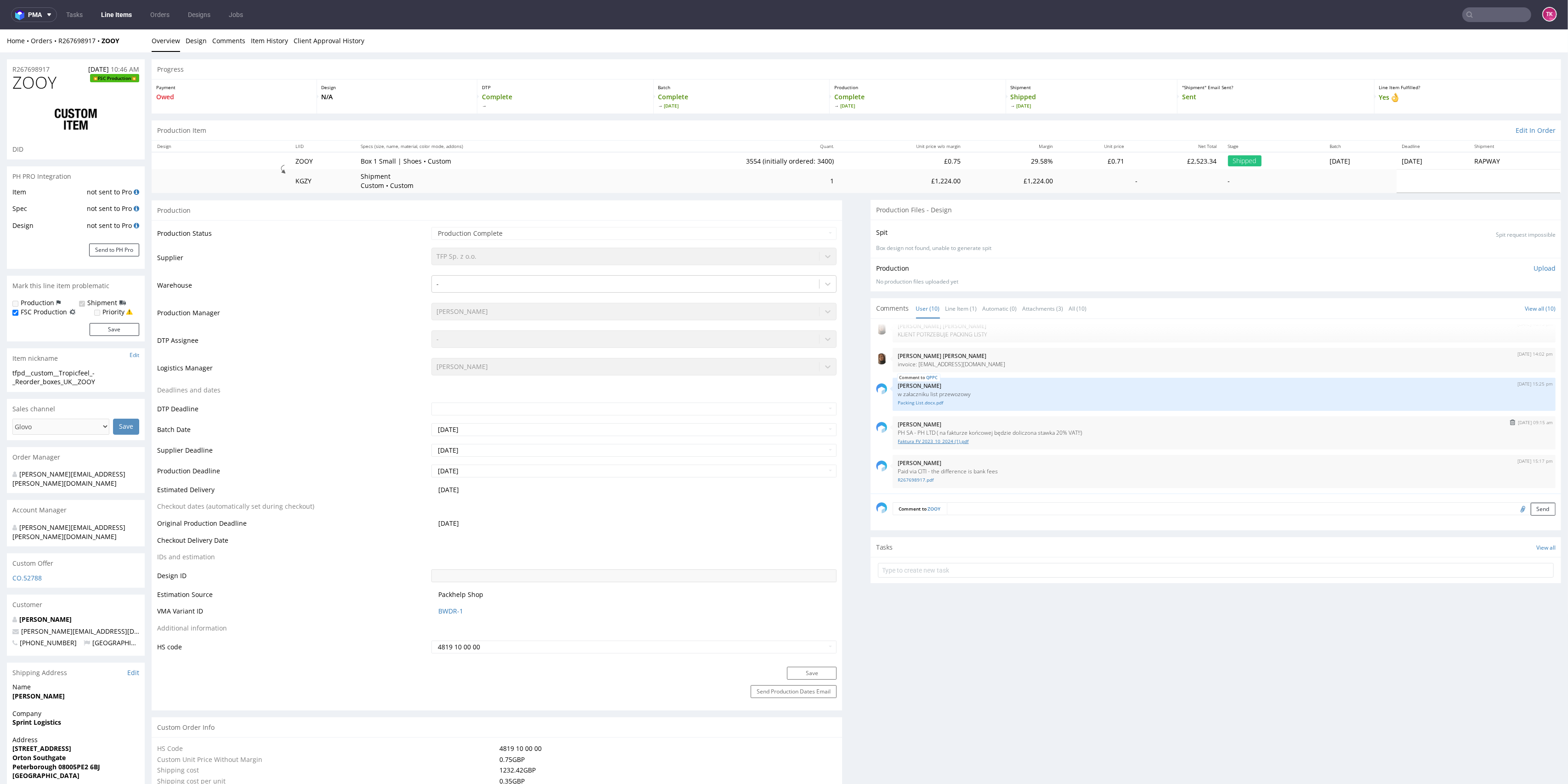
click at [929, 441] on link "Faktura FV 2023_10_2024 (1).pdf" at bounding box center [1223, 442] width 651 height 7
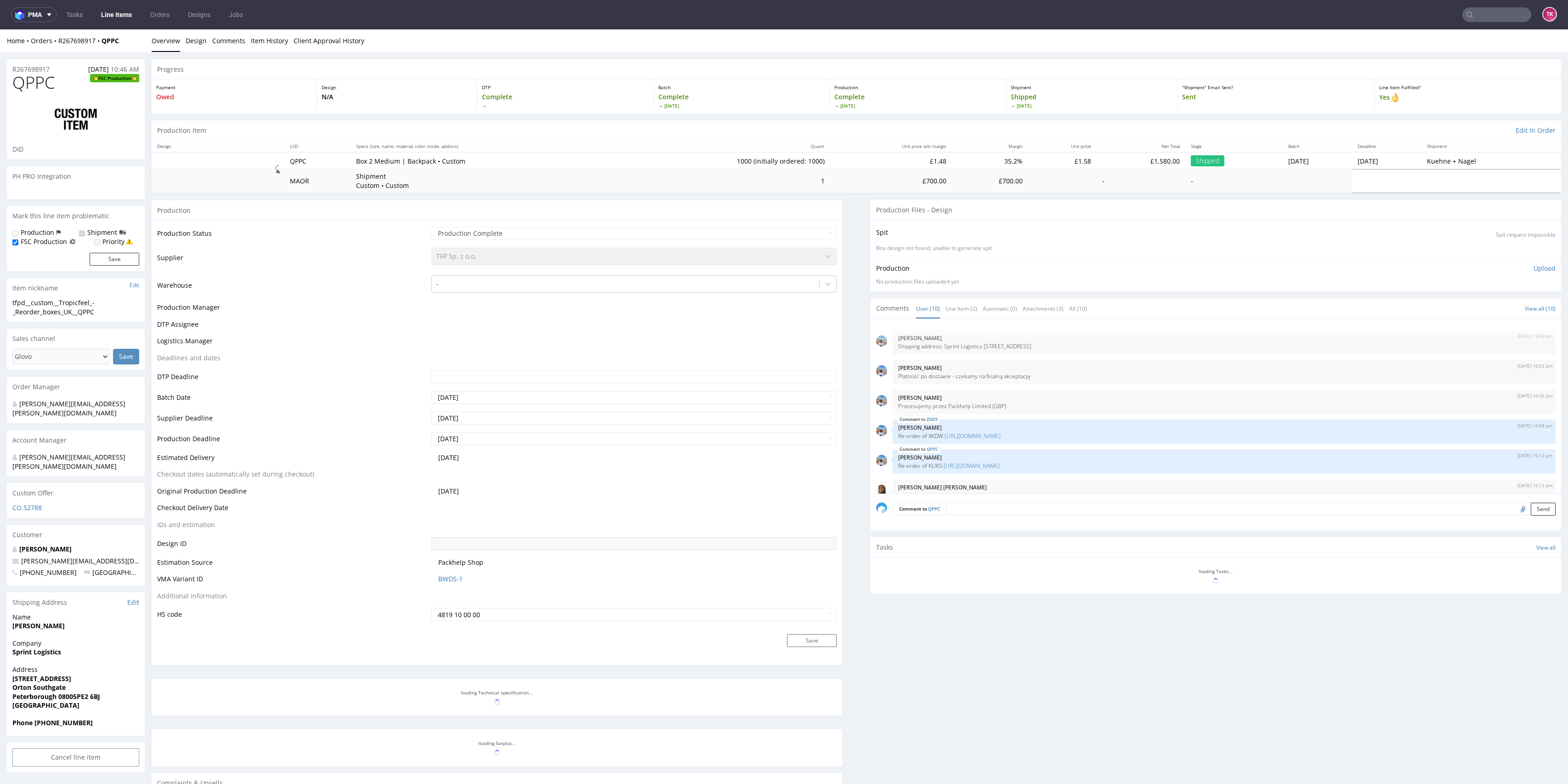
select select "in_progress"
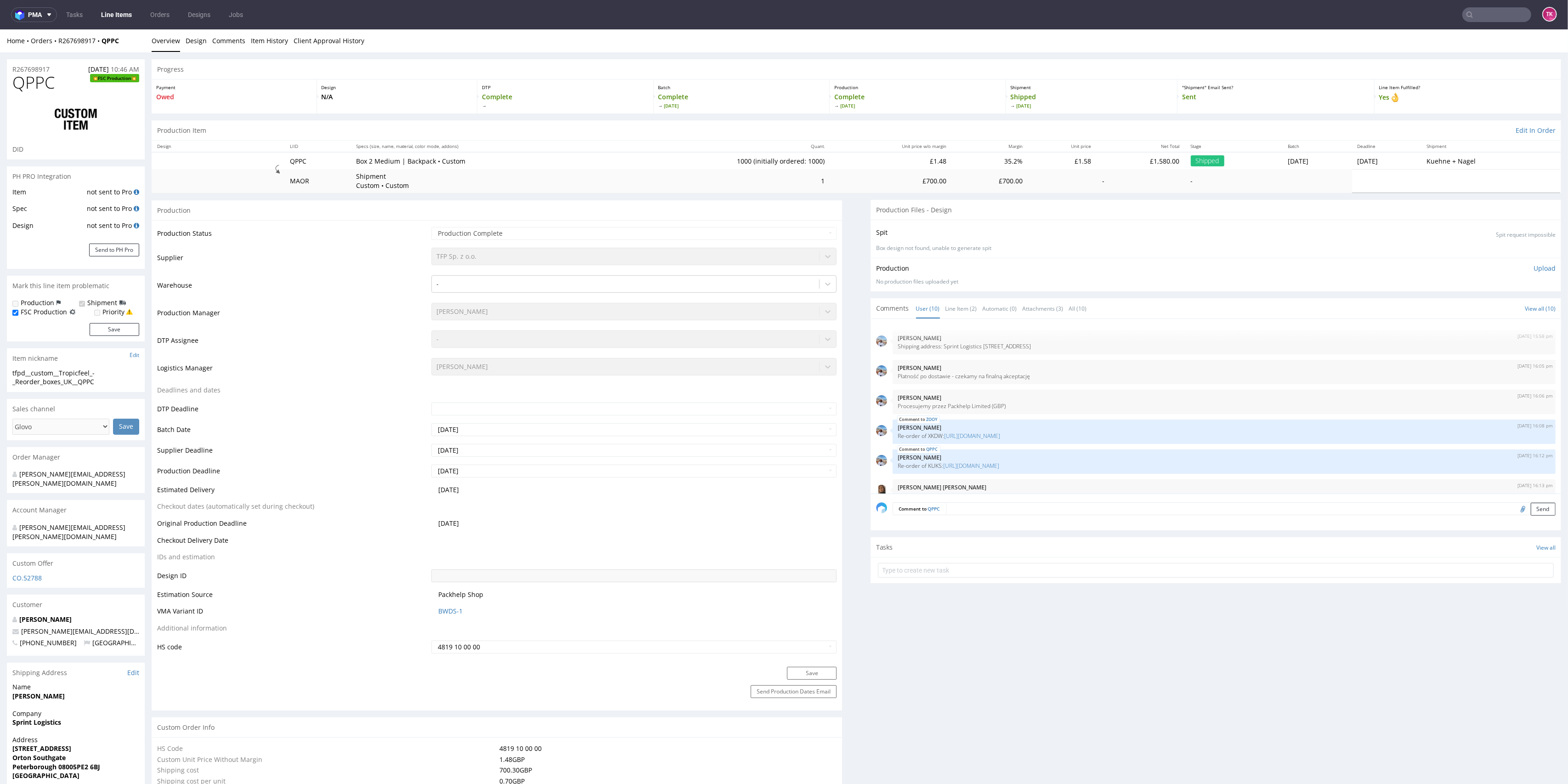
scroll to position [161, 0]
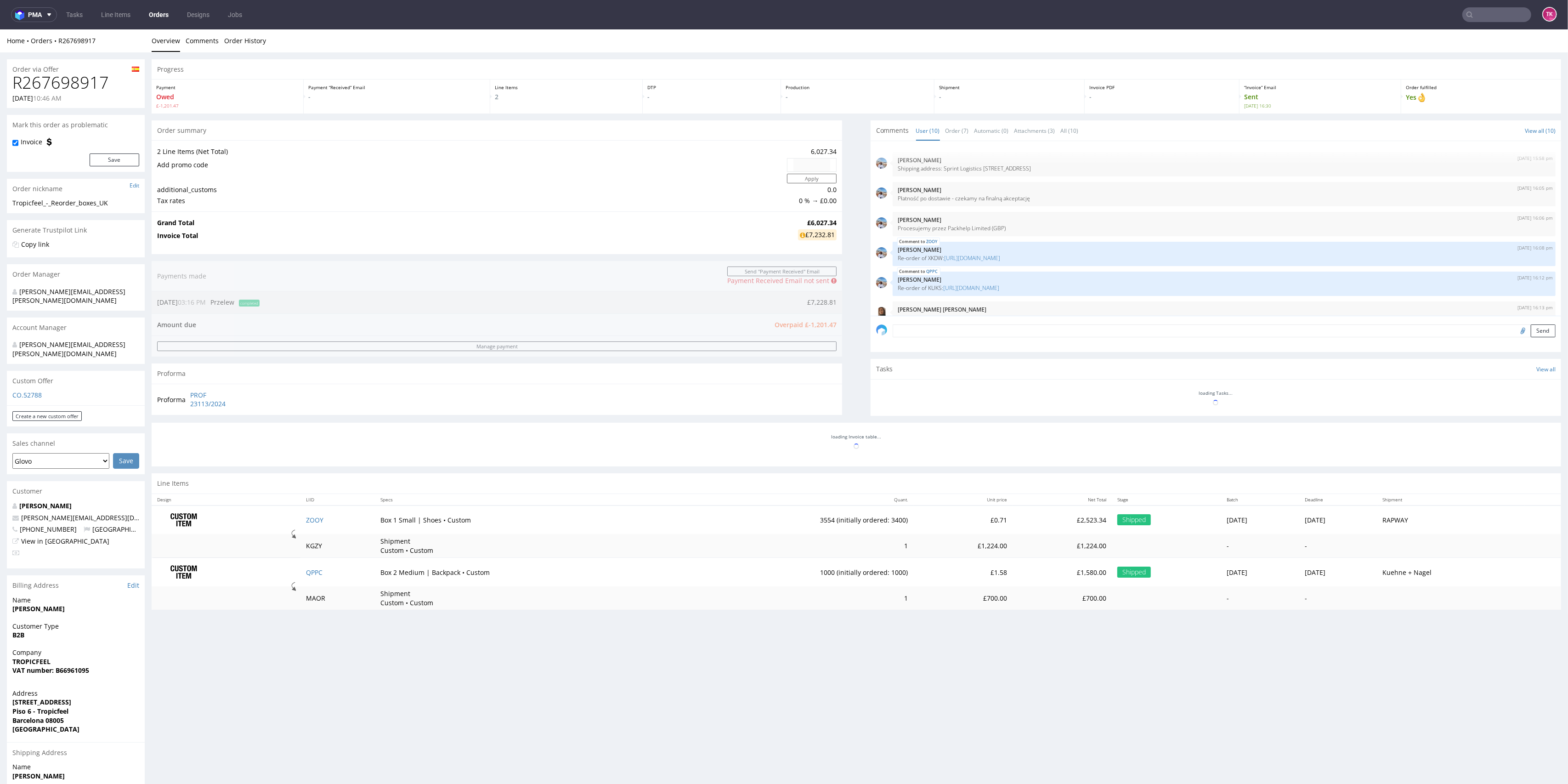
scroll to position [161, 0]
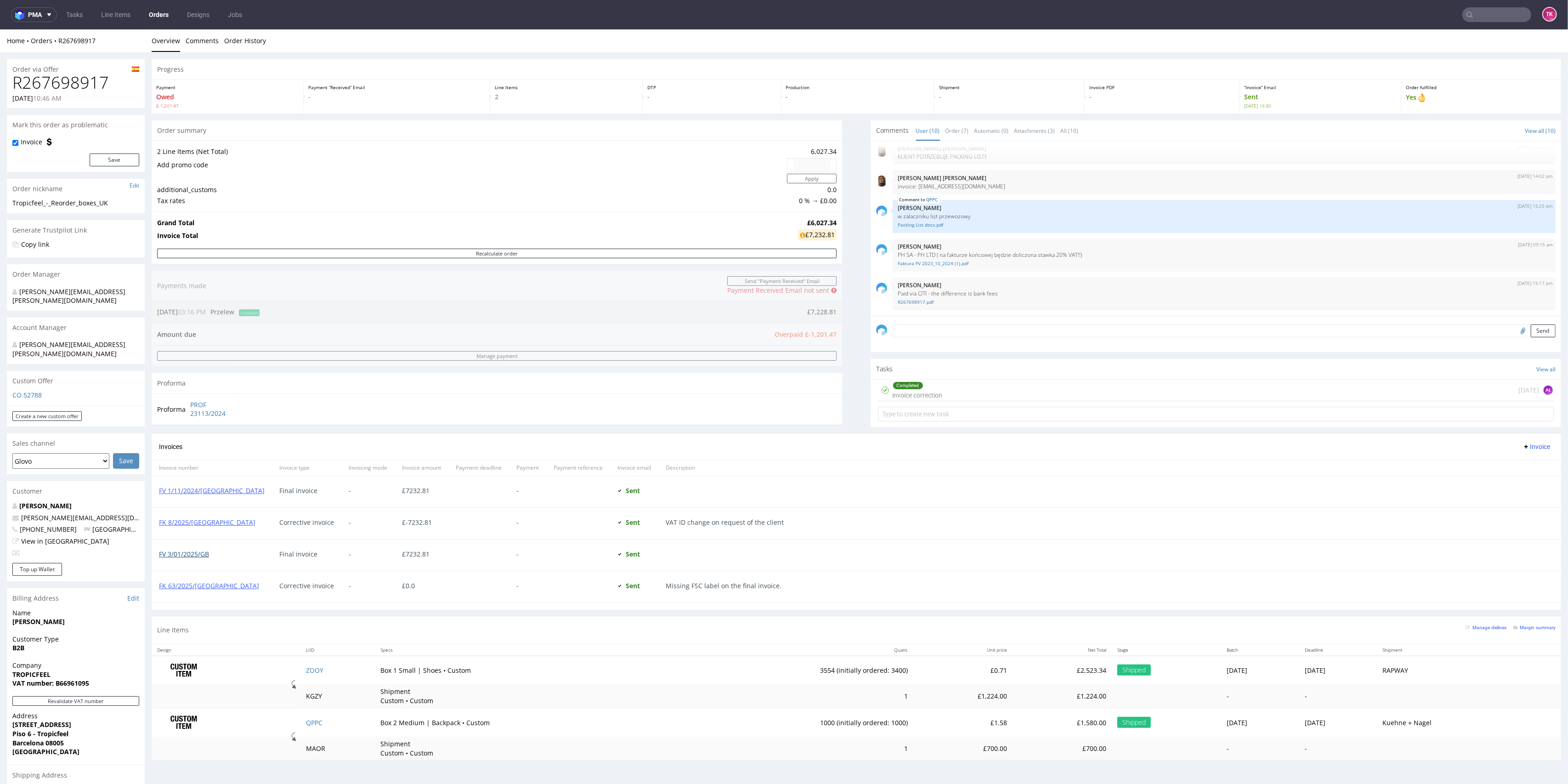
click at [193, 555] on link "FV 3/01/2025/GB" at bounding box center [184, 554] width 50 height 9
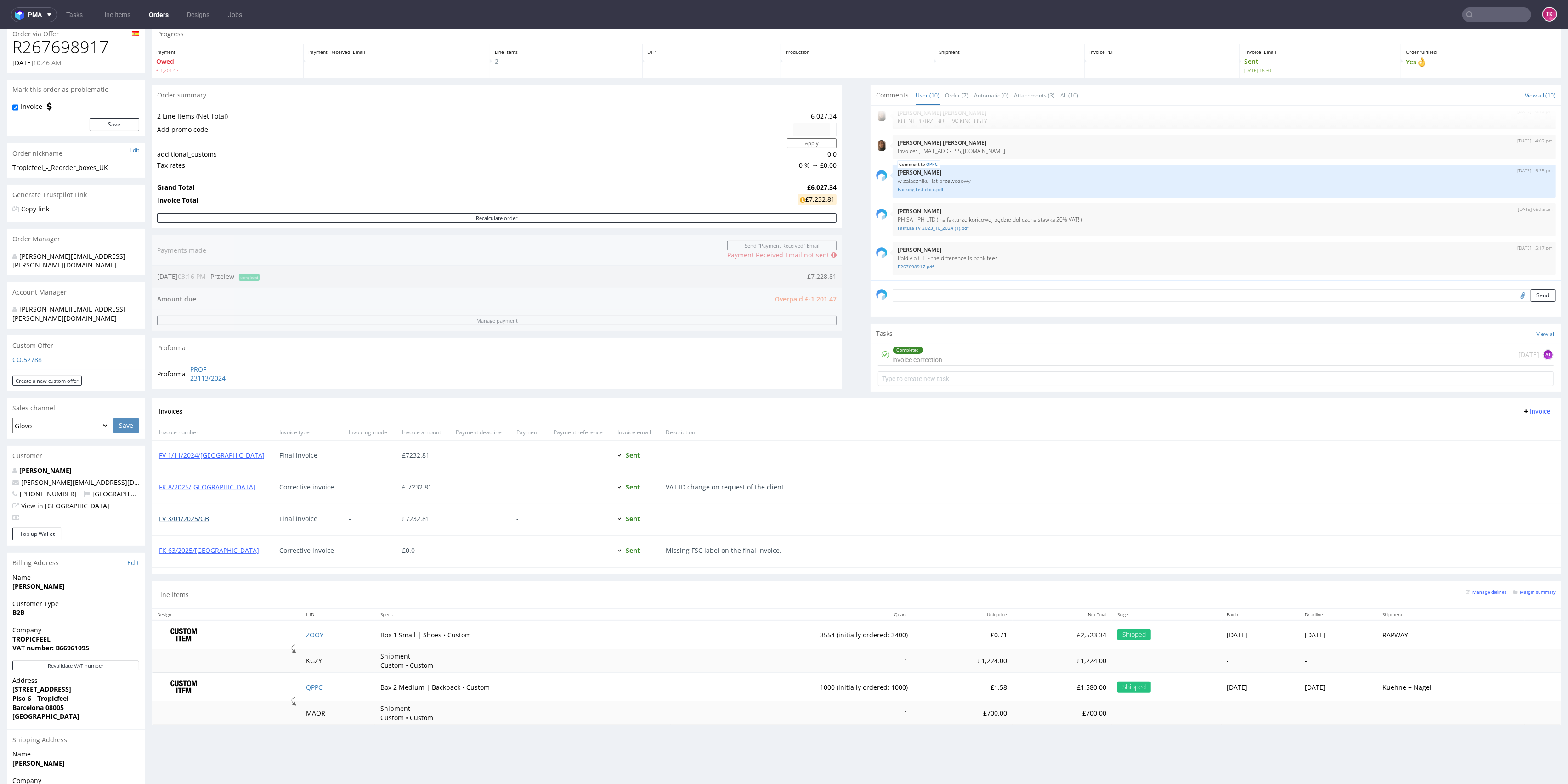
scroll to position [117, 0]
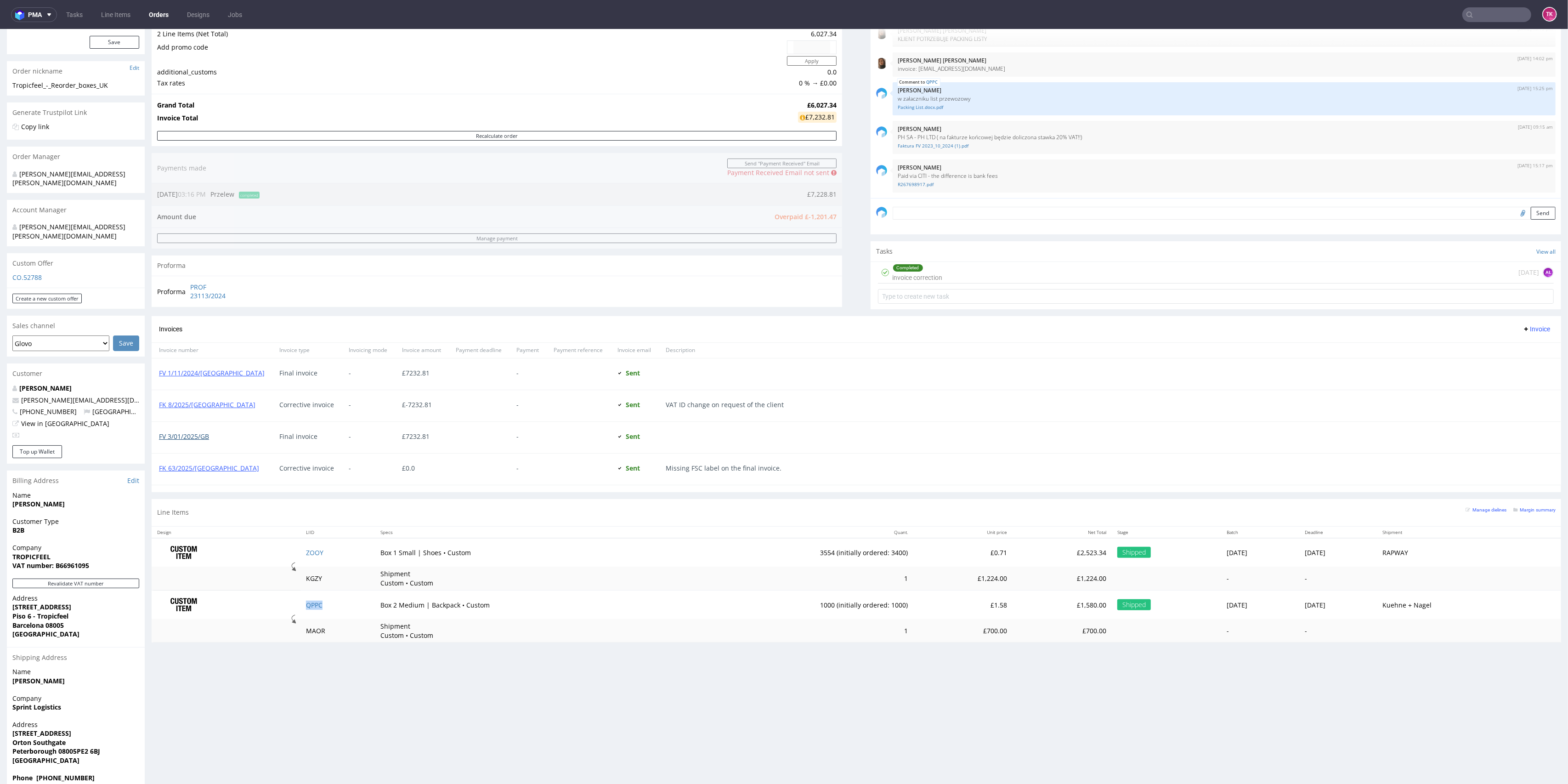
click at [192, 436] on link "FV 3/01/2025/GB" at bounding box center [184, 436] width 50 height 9
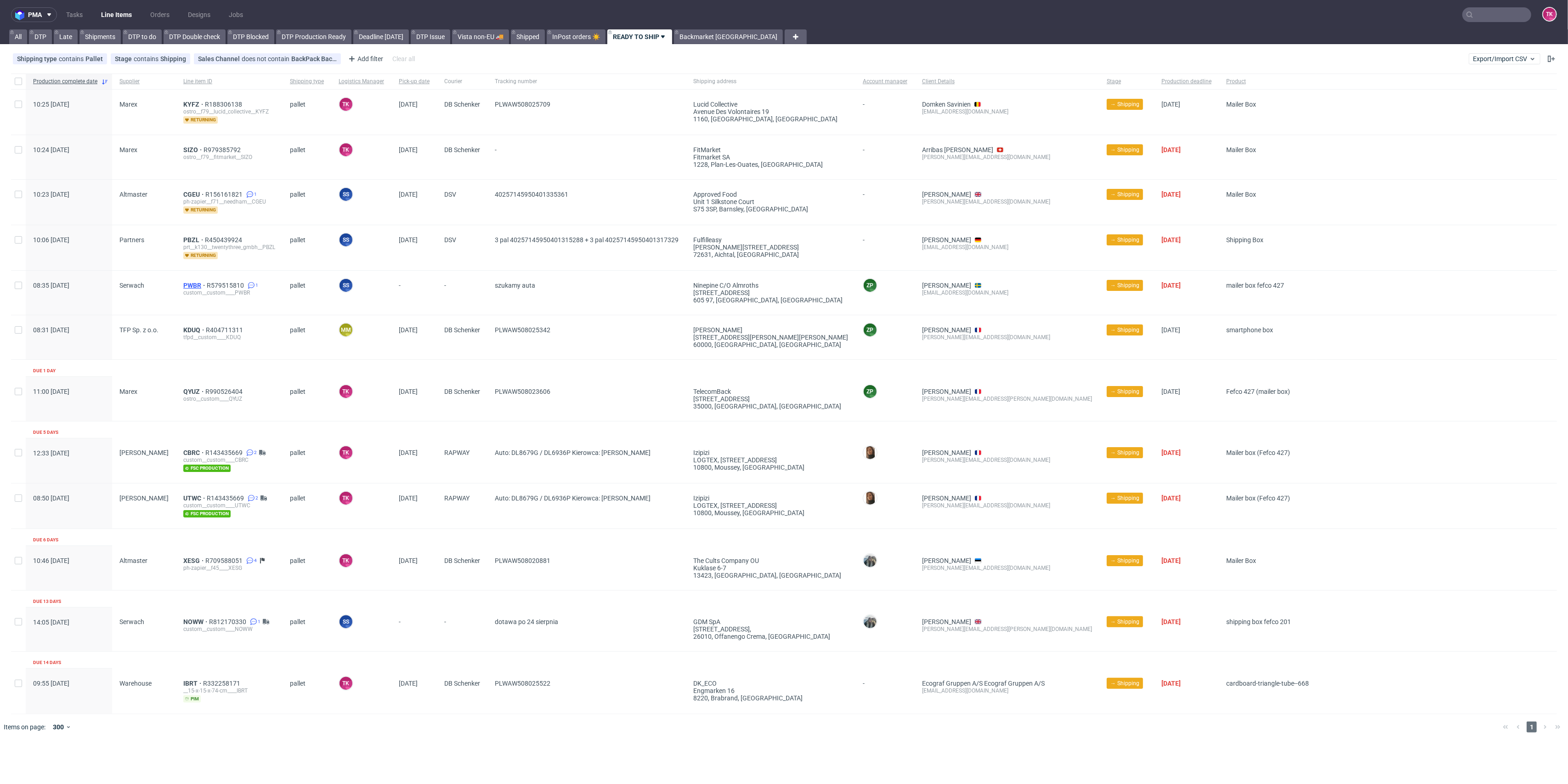
click at [184, 282] on span "PWBR" at bounding box center [195, 285] width 23 height 7
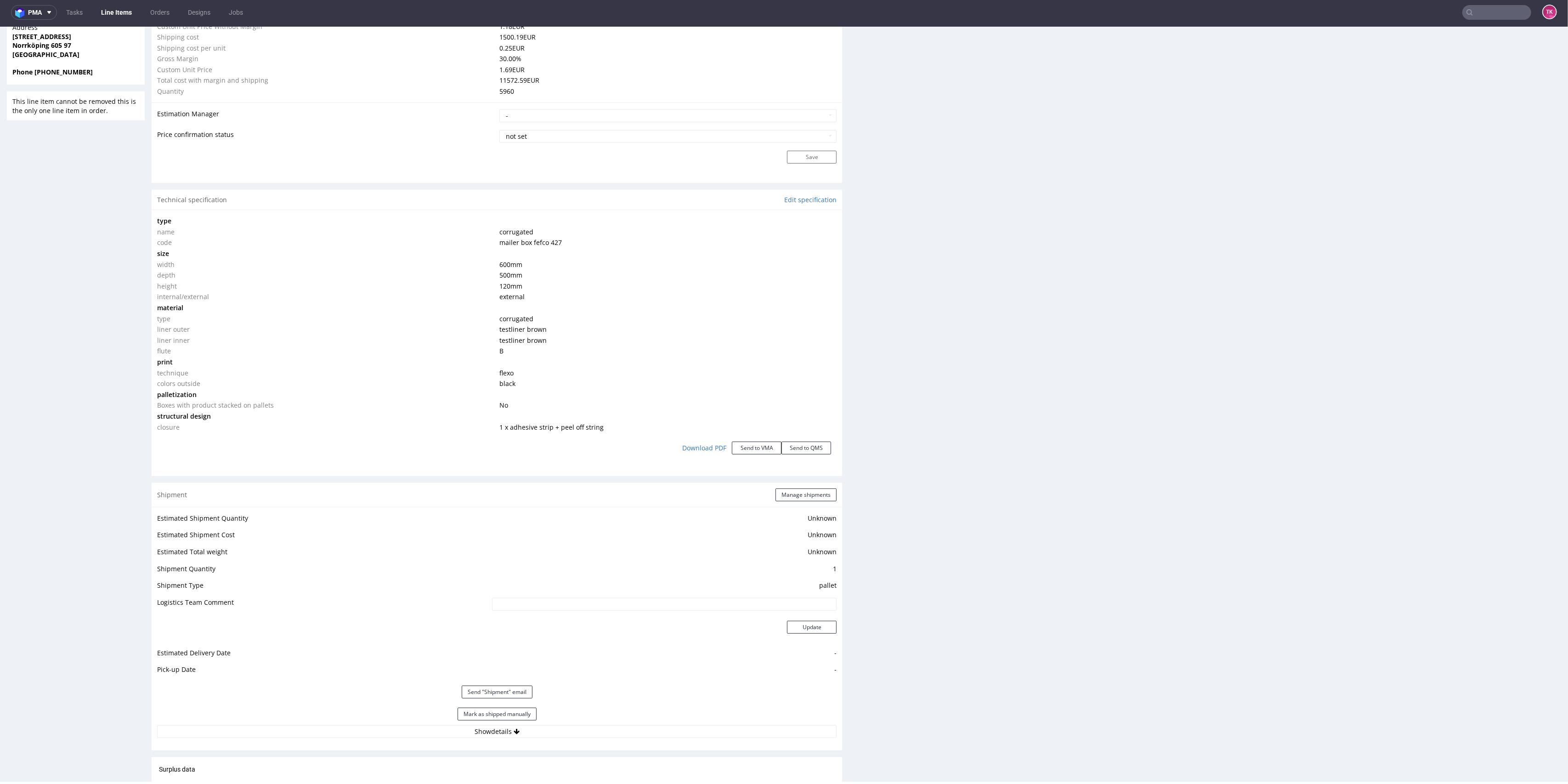
scroll to position [1007, 0]
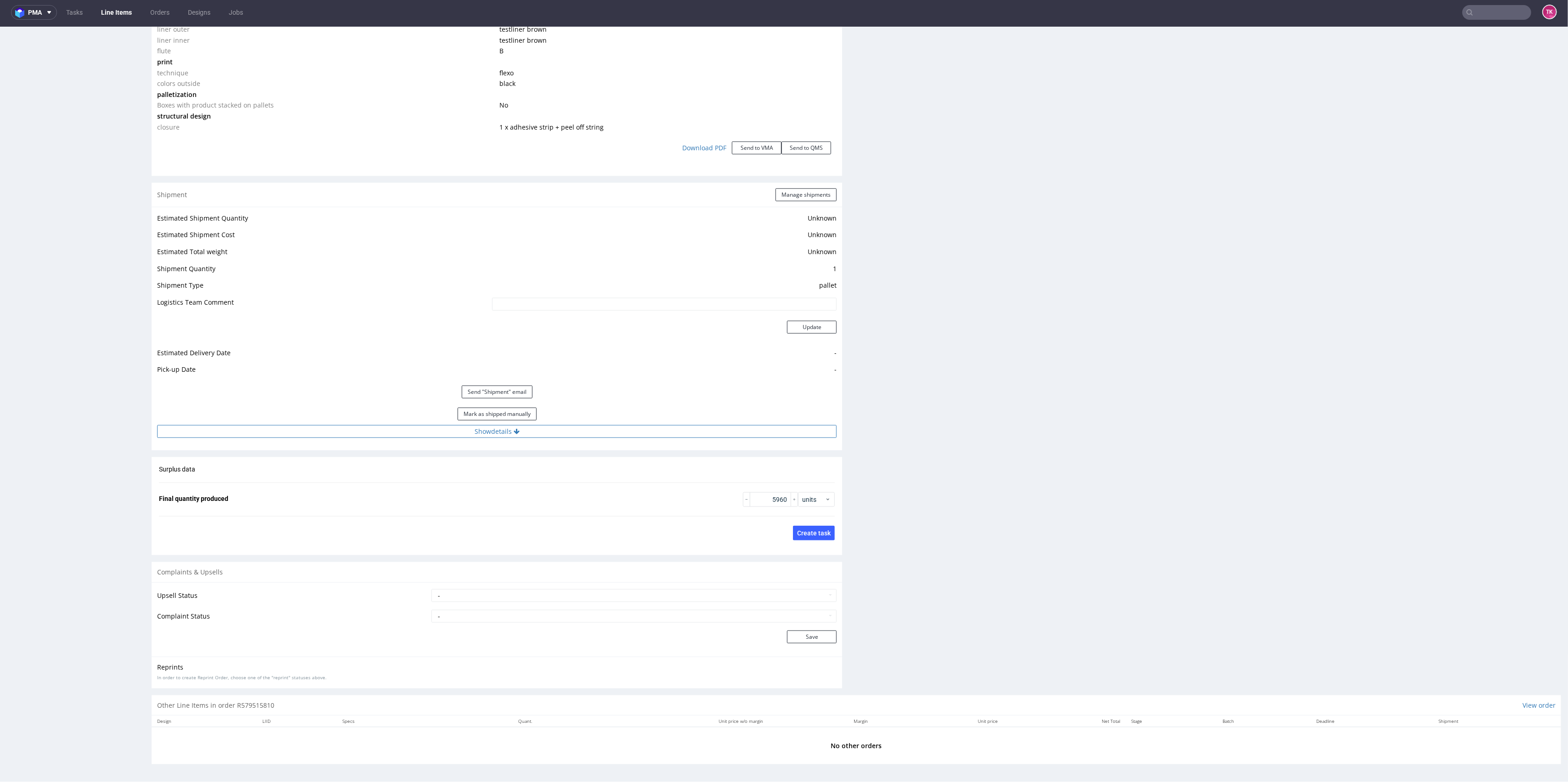
click at [414, 431] on button "Show details" at bounding box center [496, 431] width 679 height 13
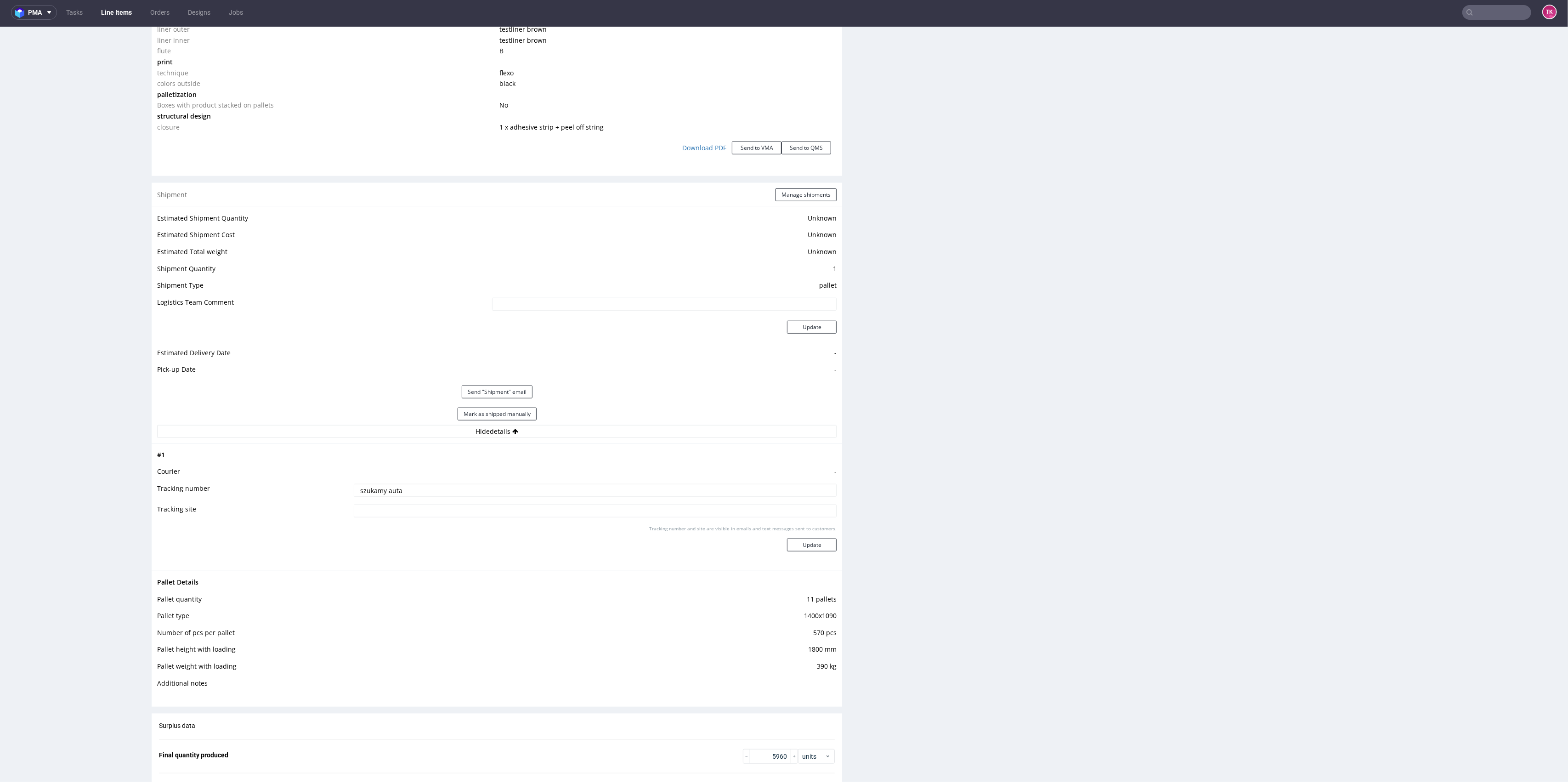
click at [1503, 8] on input "text" at bounding box center [1496, 13] width 69 height 14
type input "RWM003784132"
click at [1473, 38] on div "EXGG" at bounding box center [1481, 34] width 17 height 9
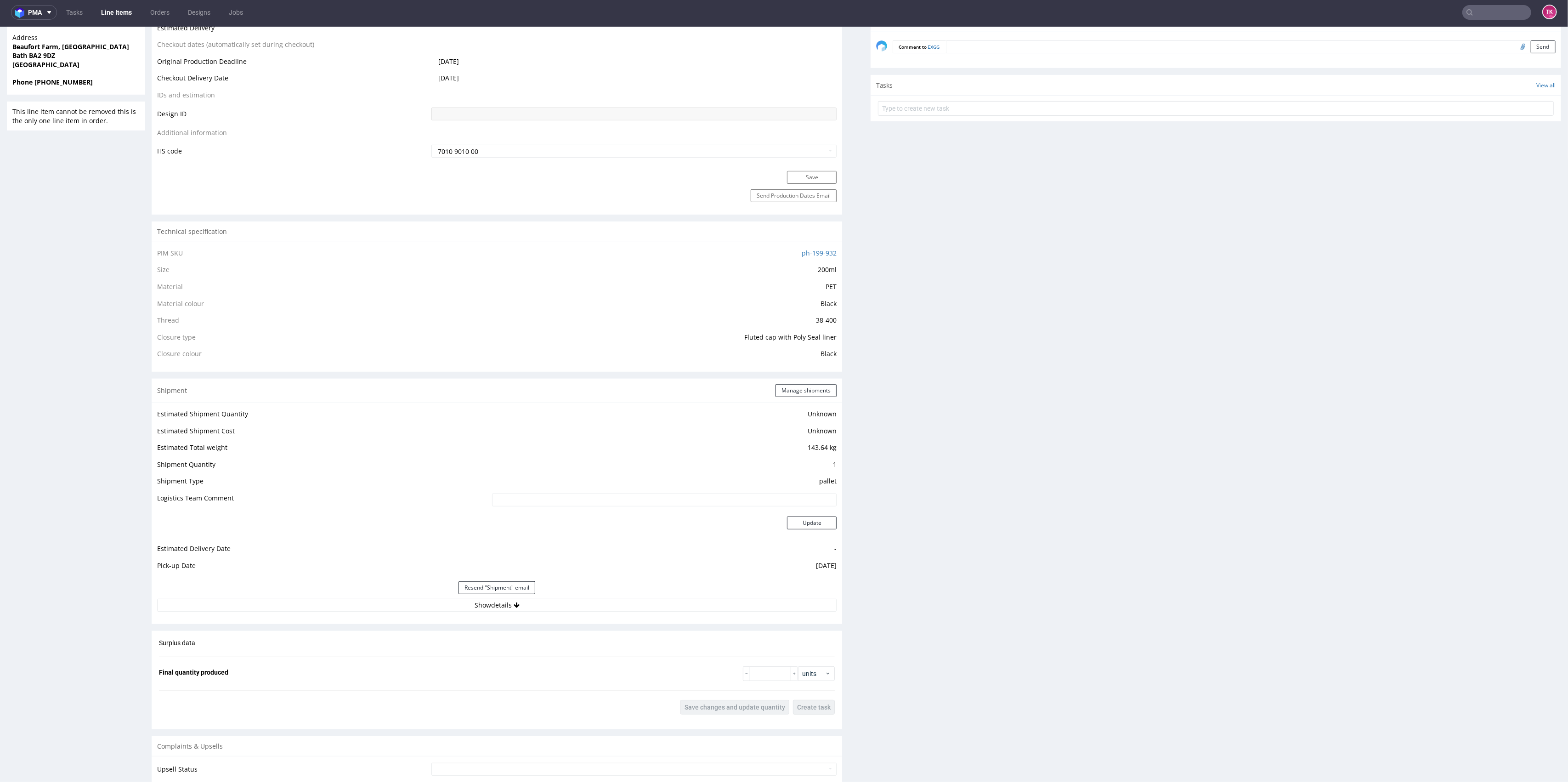
scroll to position [626, 0]
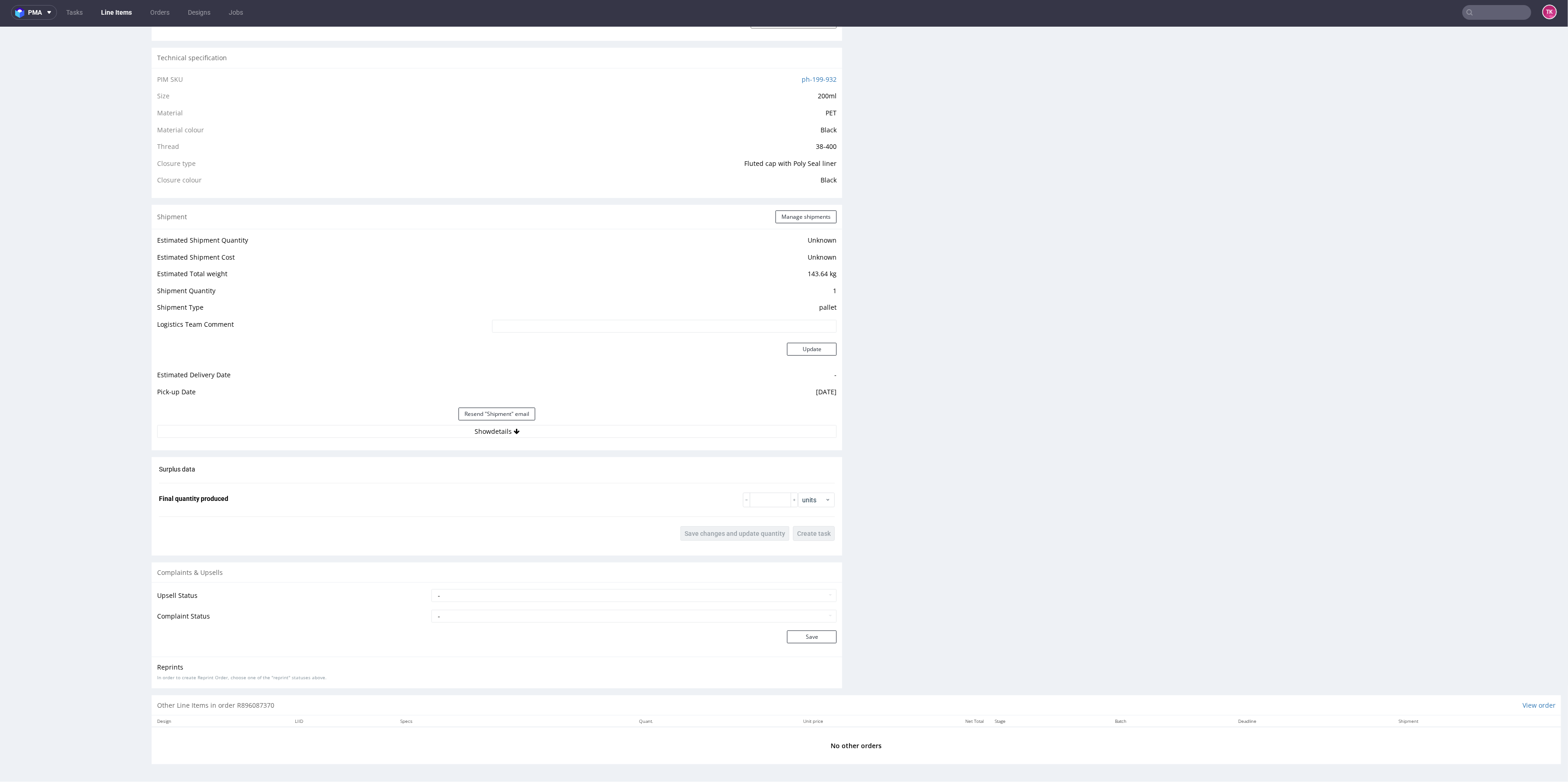
click at [563, 437] on div "Estimated Shipment Quantity Unknown Estimated Shipment Cost Unknown Estimated T…" at bounding box center [496, 335] width 691 height 214
click at [562, 439] on div "Estimated Shipment Quantity Unknown Estimated Shipment Cost Unknown Estimated T…" at bounding box center [496, 335] width 691 height 214
click at [549, 432] on button "Show details" at bounding box center [496, 431] width 679 height 13
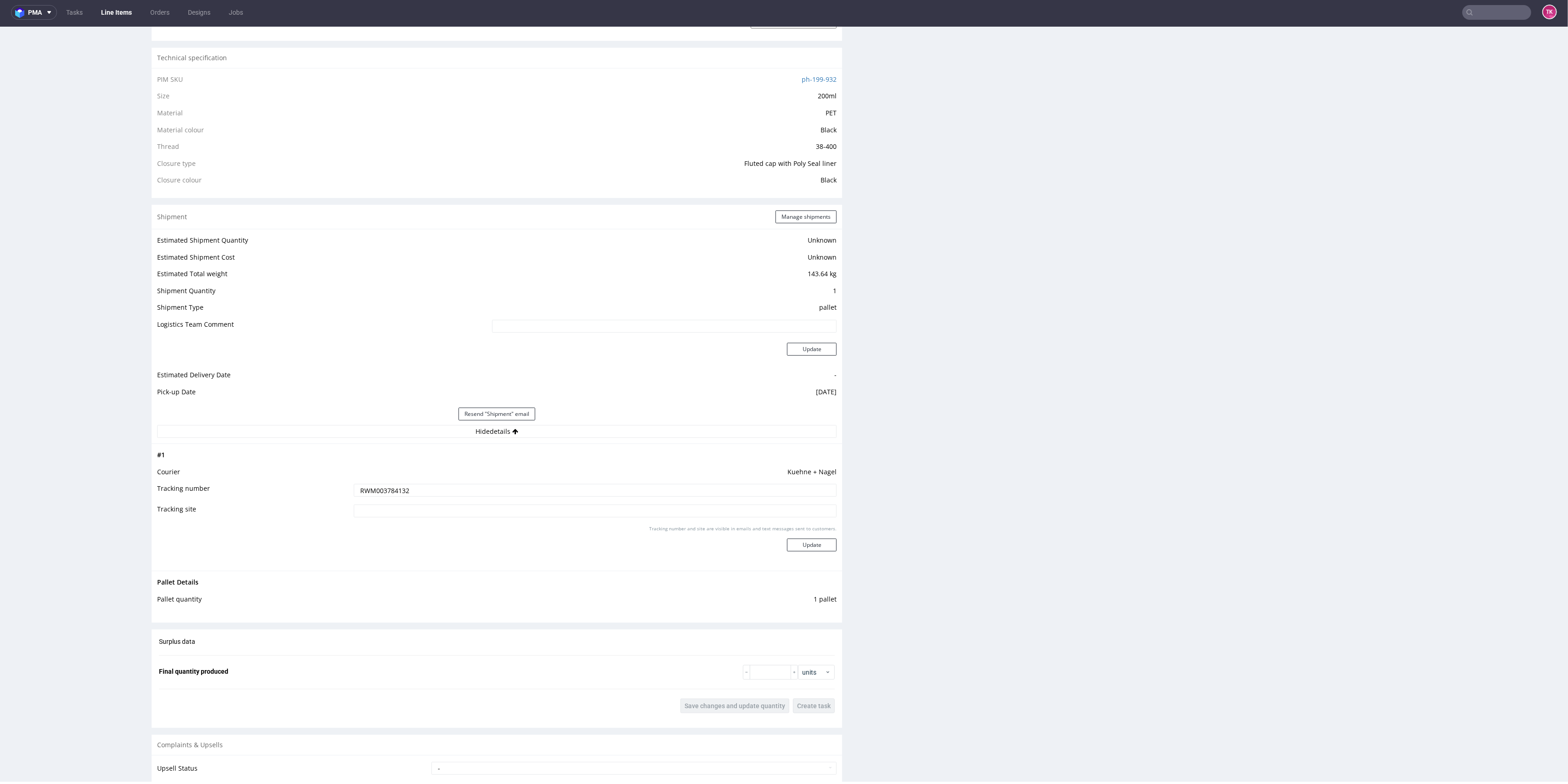
drag, startPoint x: 450, startPoint y: 493, endPoint x: 236, endPoint y: 513, distance: 214.9
click at [183, 498] on tr "Tracking number RWM003784132" at bounding box center [496, 493] width 679 height 21
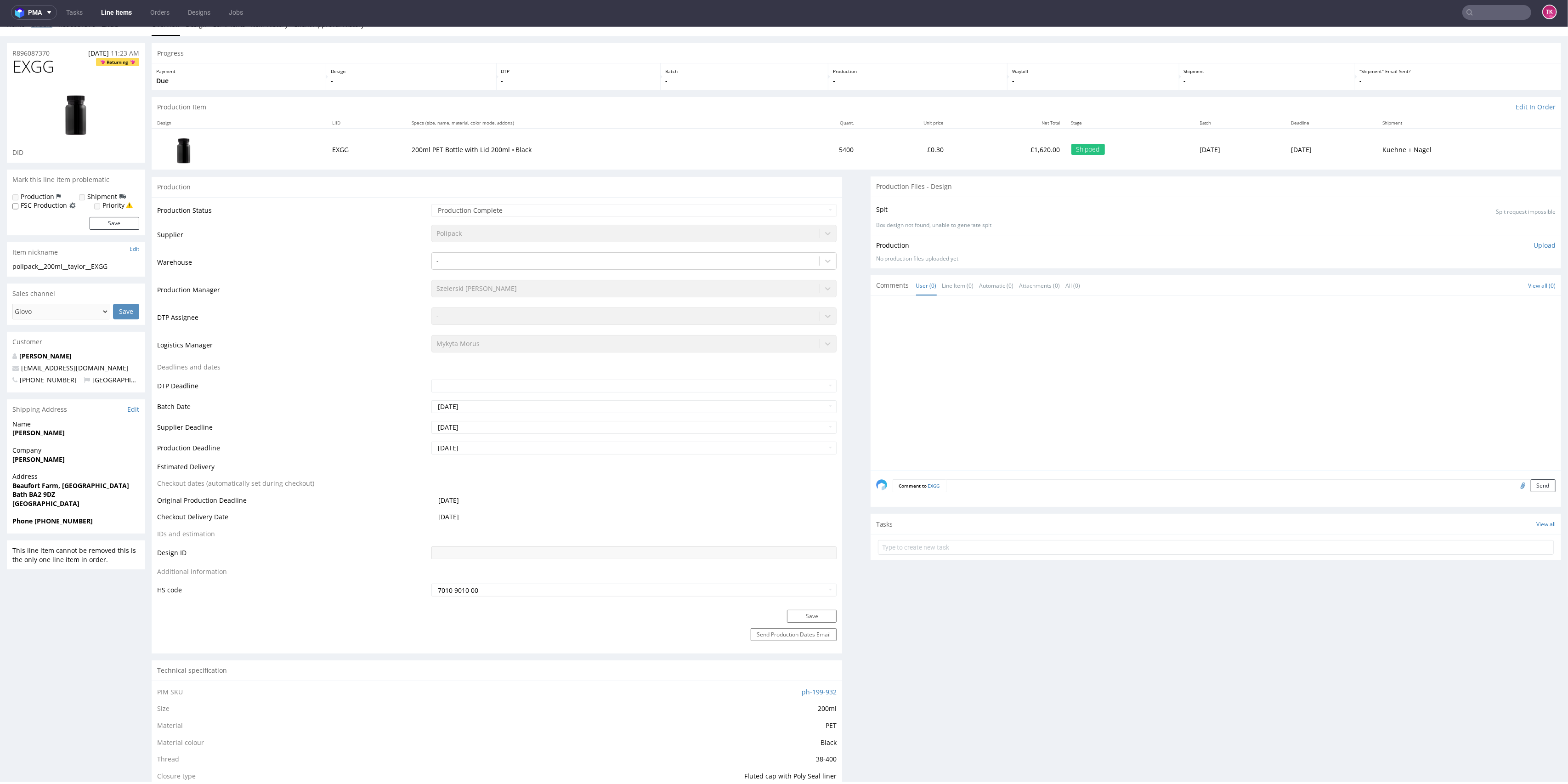
scroll to position [0, 0]
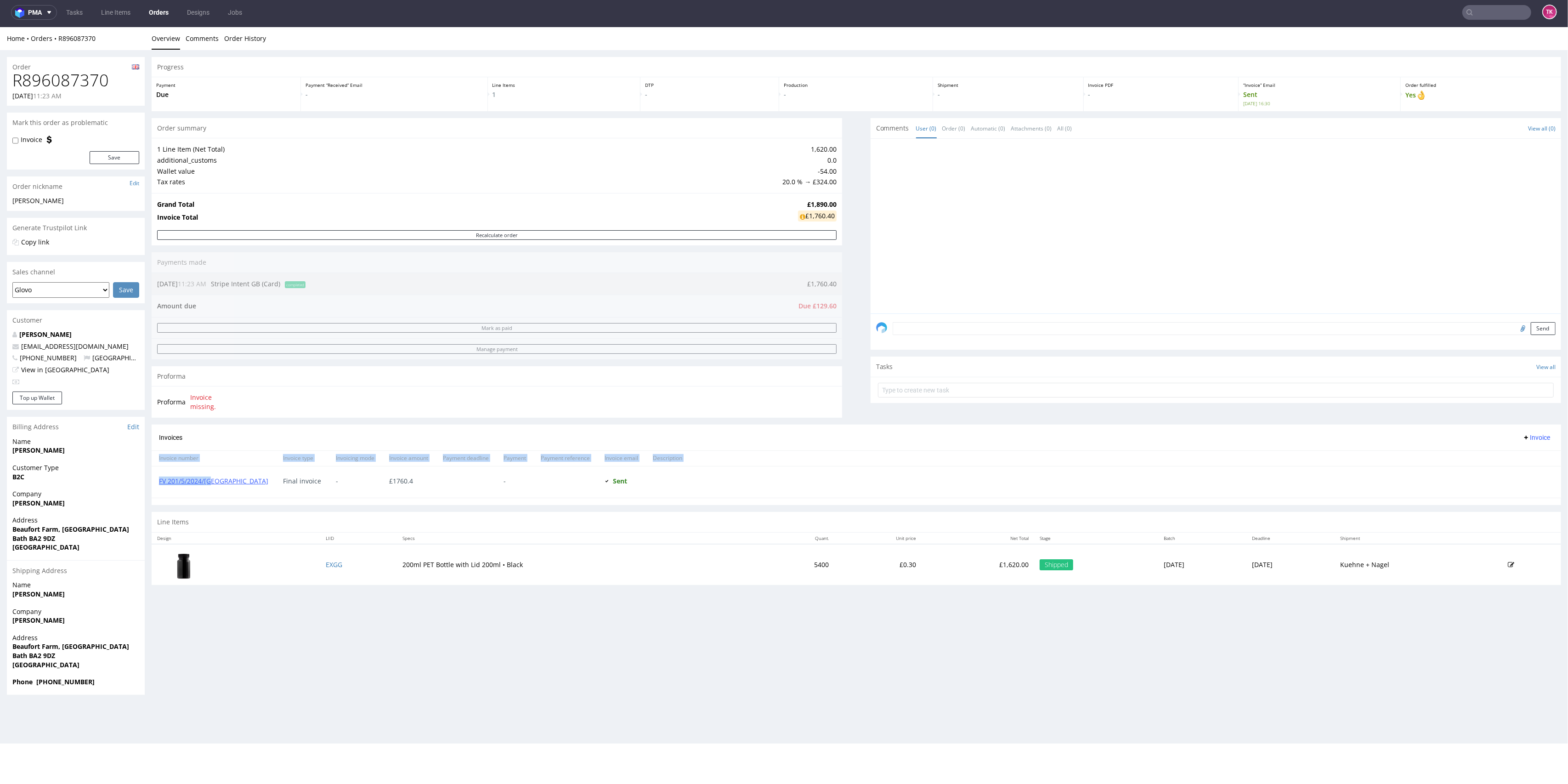
drag, startPoint x: 150, startPoint y: 485, endPoint x: 215, endPoint y: 492, distance: 65.4
click at [215, 492] on div "Order R896087370 01.04.2024 11:23 AM Mark this order as problematic Invoice Sav…" at bounding box center [784, 375] width 1568 height 651
click at [212, 504] on section "Invoices Invoice Invoice number Invoice type Invoicing mode Invoice amount Paym…" at bounding box center [856, 465] width 1409 height 81
drag, startPoint x: 214, startPoint y: 489, endPoint x: 157, endPoint y: 488, distance: 57.0
click at [157, 488] on div "FV 201/5/2024/GB" at bounding box center [213, 481] width 124 height 31
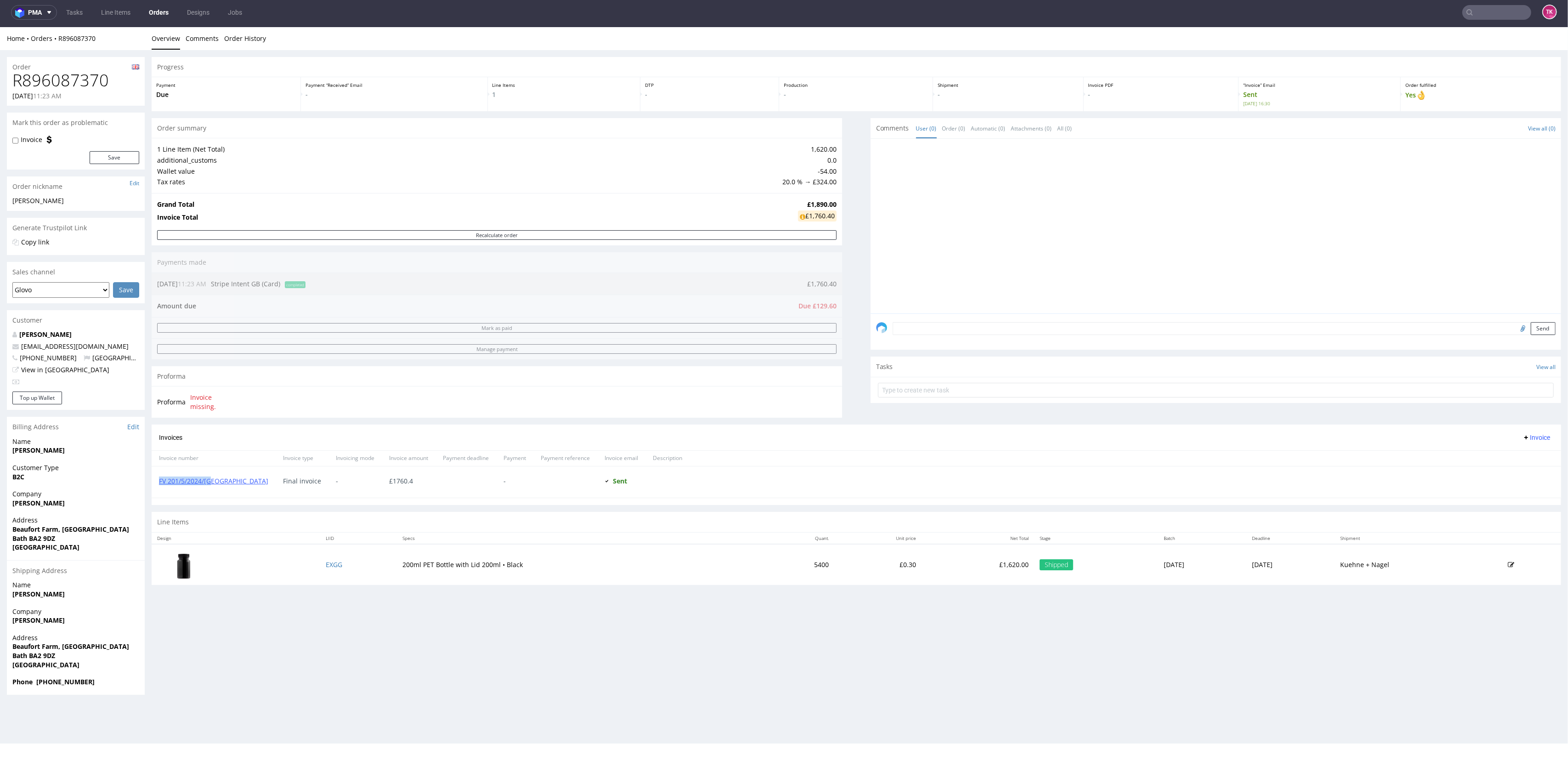
copy link "FV 201/5/2024/GB"
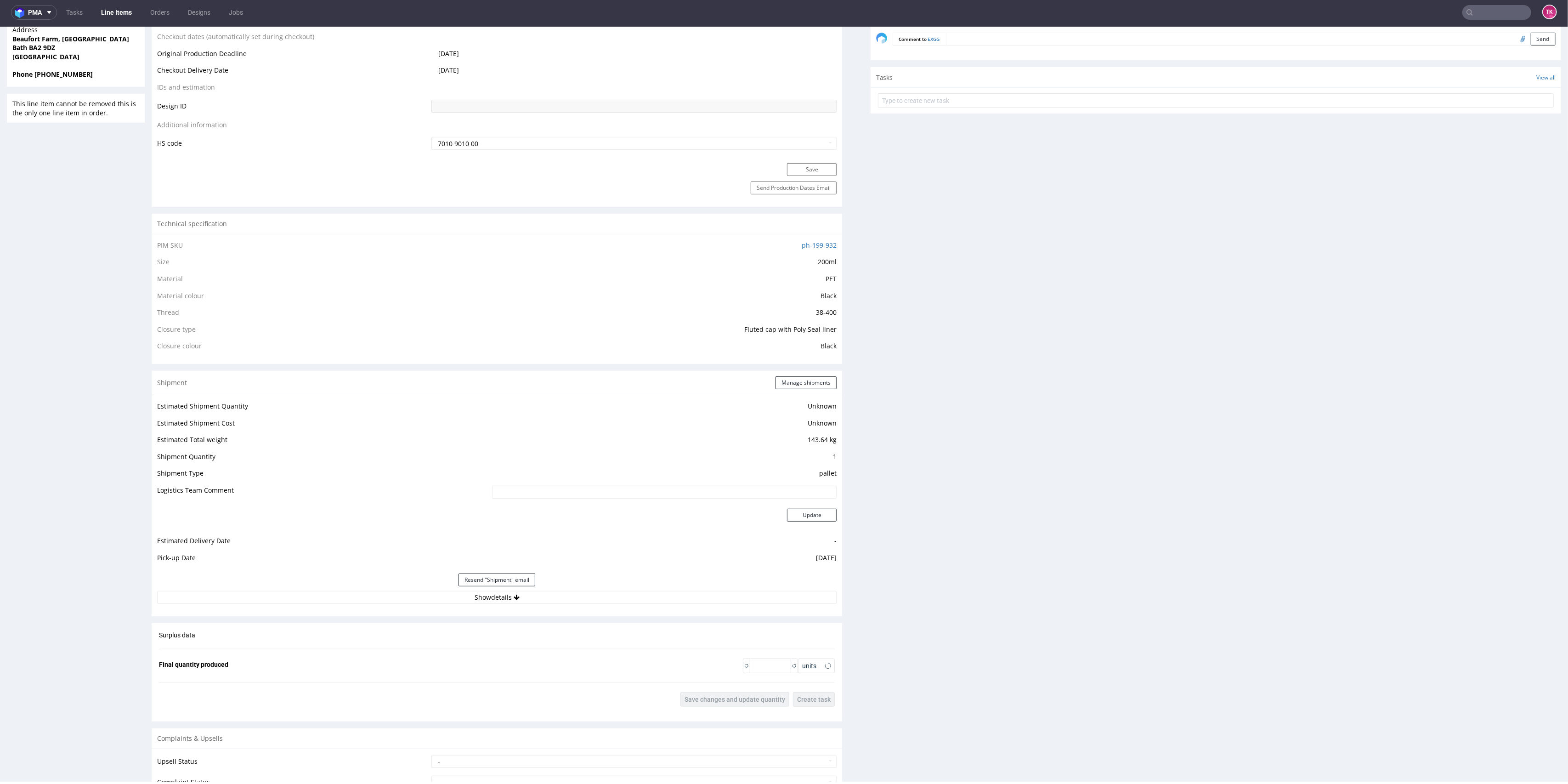
scroll to position [626, 0]
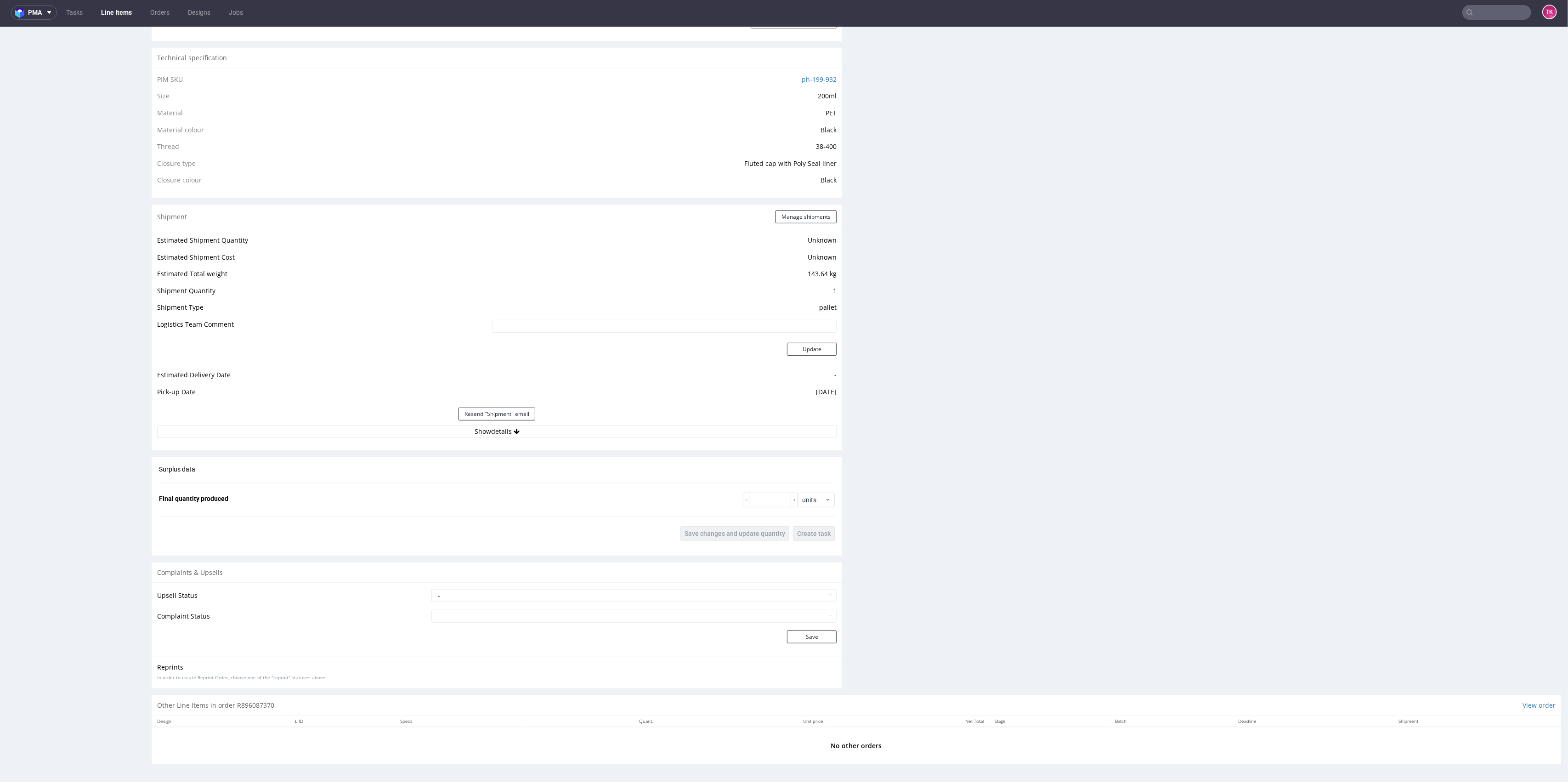
click at [547, 439] on div "Estimated Shipment Quantity Unknown Estimated Shipment Cost Unknown Estimated T…" at bounding box center [496, 335] width 691 height 214
click at [552, 434] on button "Show details" at bounding box center [496, 431] width 679 height 13
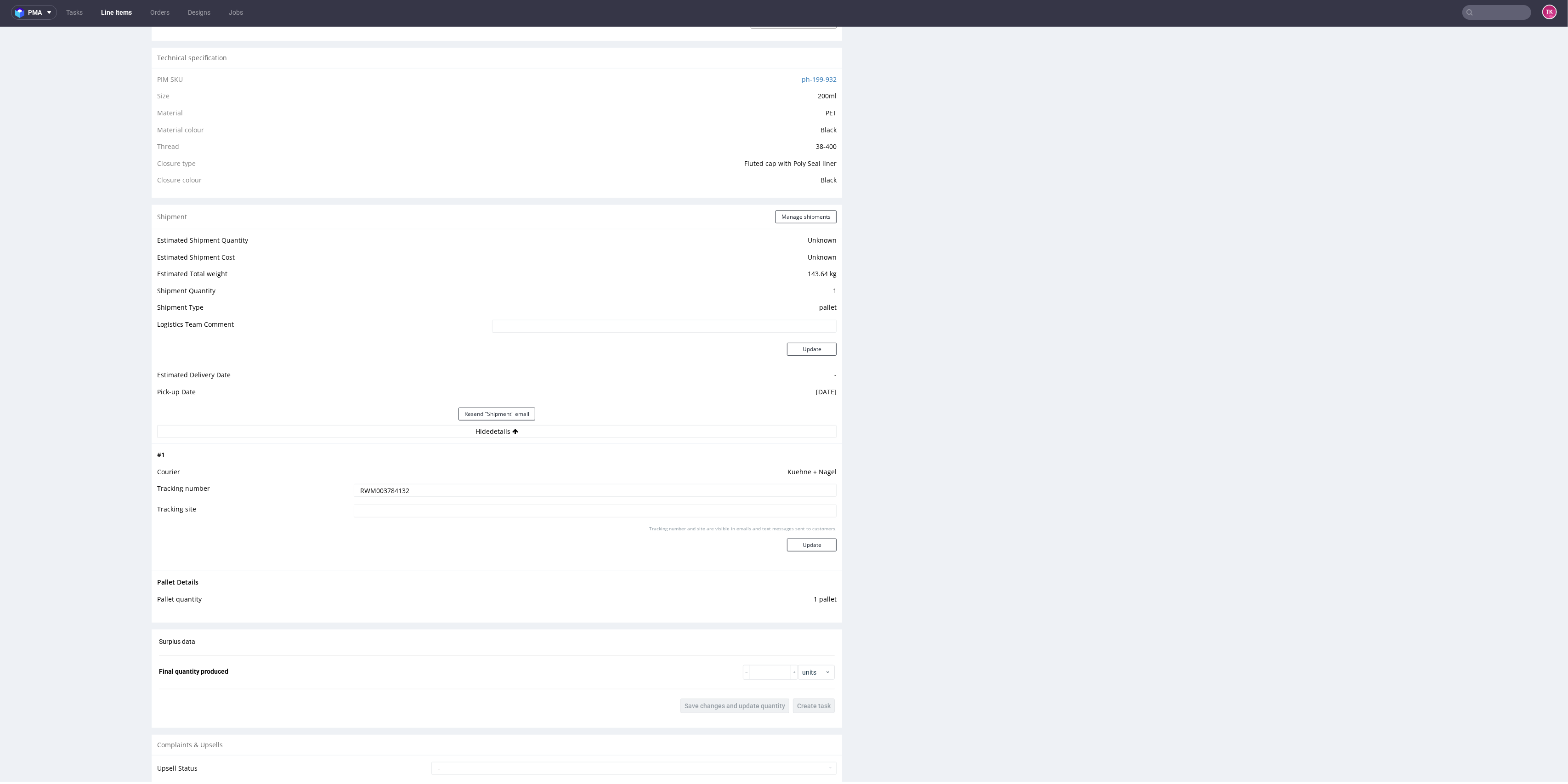
click at [117, 5] on link "Line Items" at bounding box center [116, 13] width 42 height 14
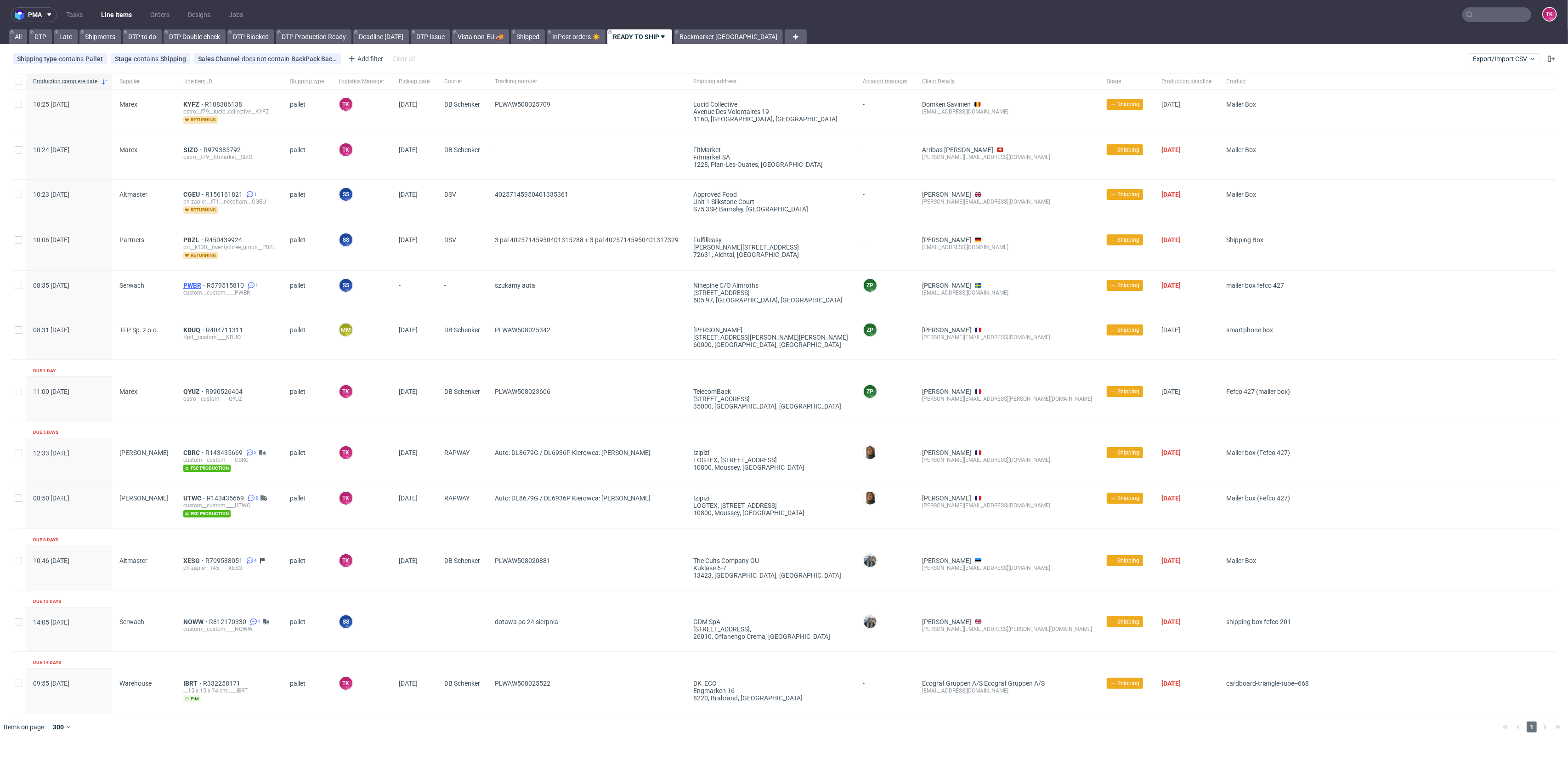
click at [187, 281] on span "PWBR" at bounding box center [195, 285] width 23 height 7
click at [184, 150] on span "SIZO" at bounding box center [194, 150] width 21 height 7
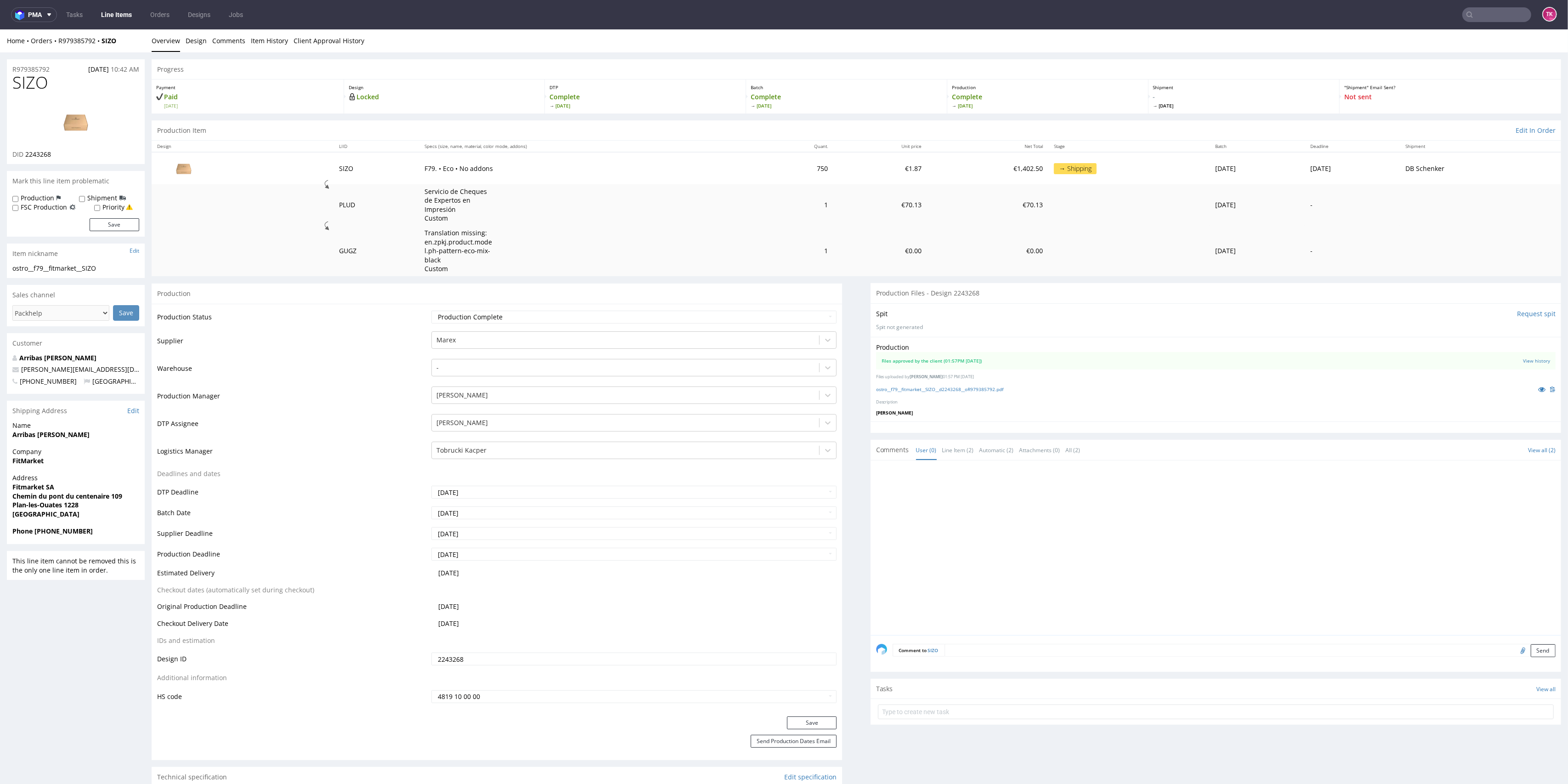
drag, startPoint x: 2, startPoint y: 462, endPoint x: 67, endPoint y: 455, distance: 65.4
drag, startPoint x: 58, startPoint y: 457, endPoint x: 0, endPoint y: 467, distance: 58.9
copy strong "FitMarket"
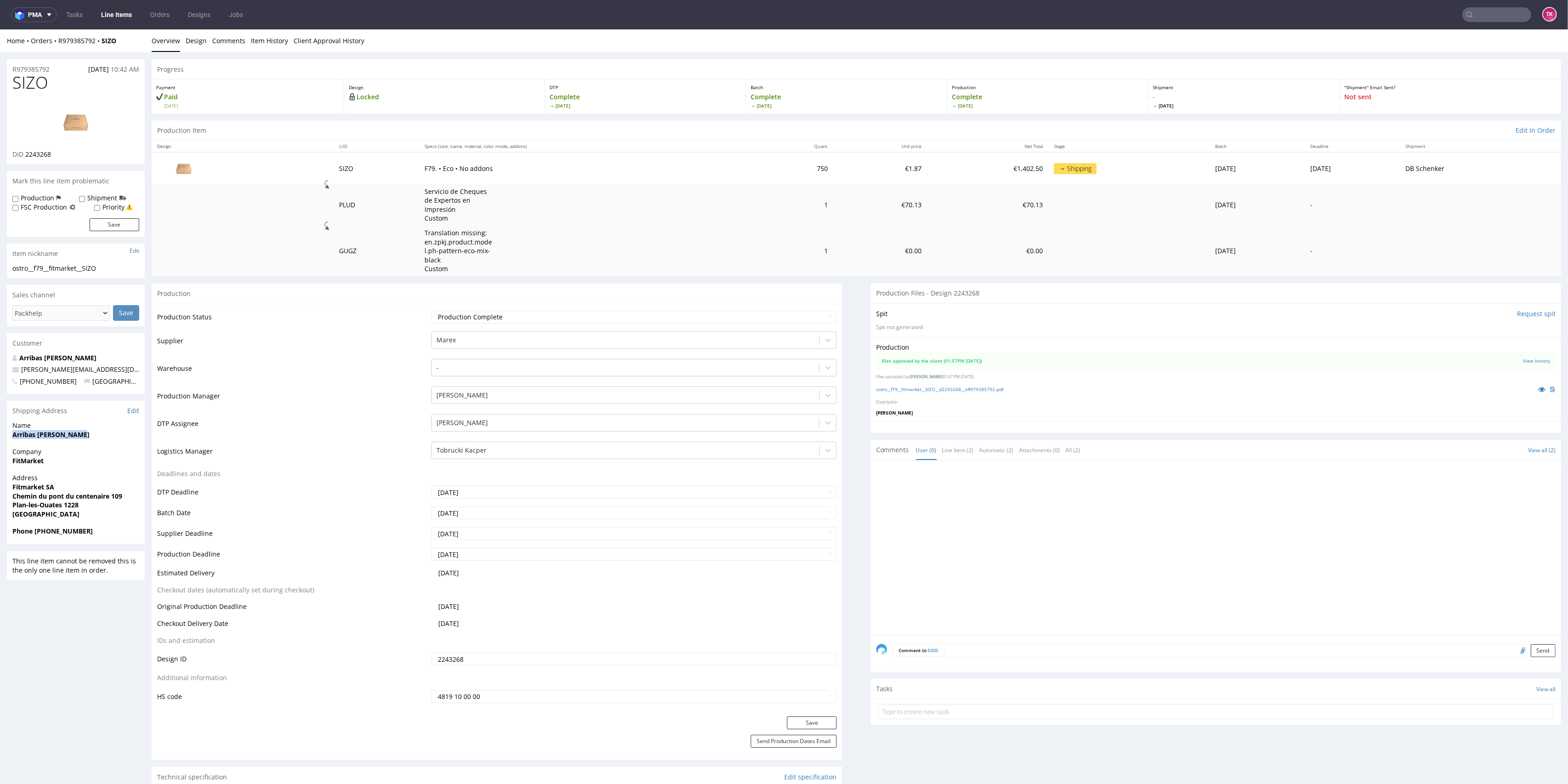
drag, startPoint x: 5, startPoint y: 435, endPoint x: 86, endPoint y: 430, distance: 81.2
copy strong "Arribas Lopez Sandra"
drag, startPoint x: 4, startPoint y: 484, endPoint x: 125, endPoint y: 501, distance: 122.2
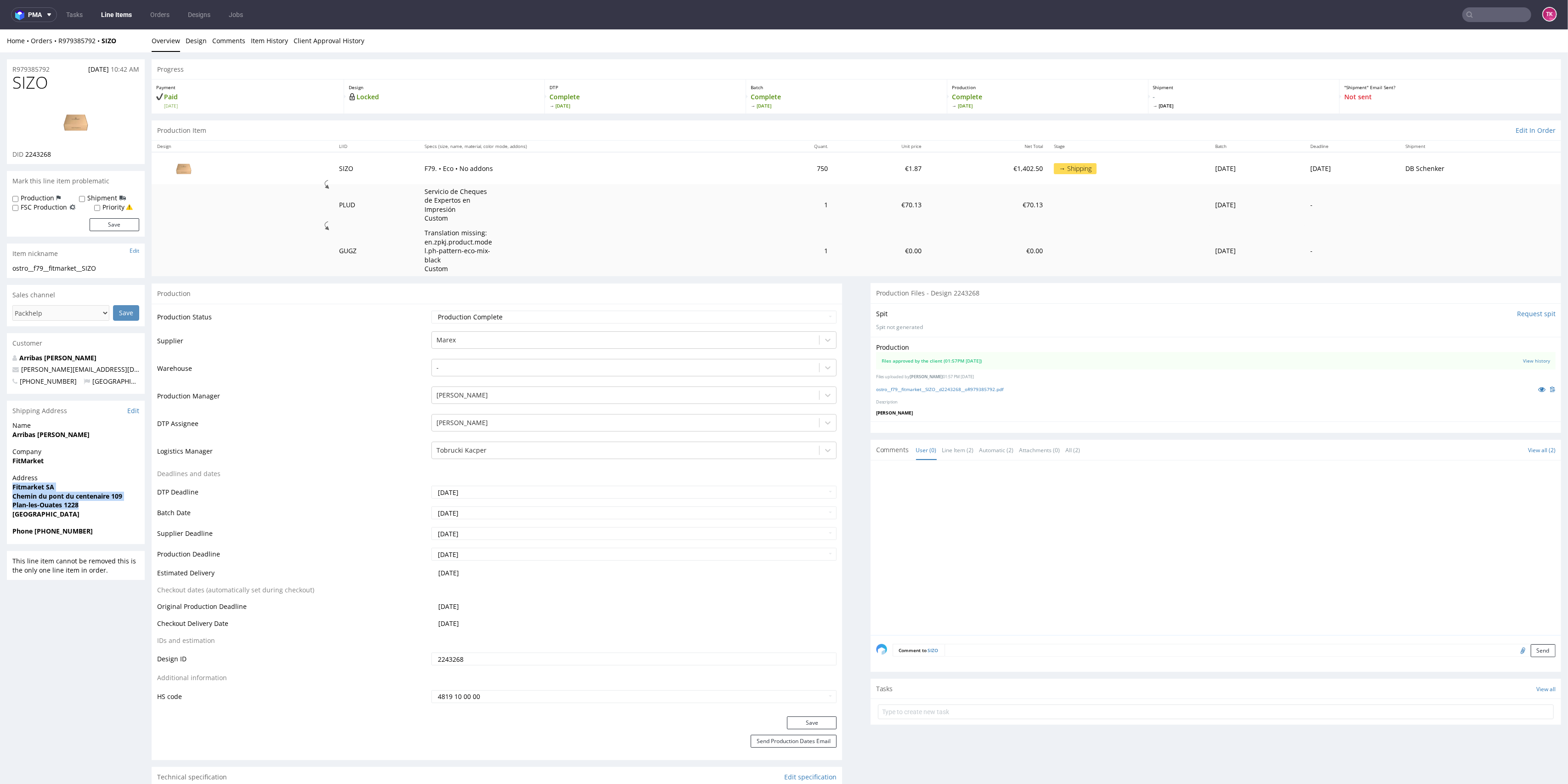
copy p "Fitmarket SA Chemin du pont du centenaire 109 Plan-les-Ouates 1228"
drag, startPoint x: 48, startPoint y: 532, endPoint x: 87, endPoint y: 533, distance: 39.0
click at [87, 533] on span "Phone +41786742735" at bounding box center [75, 531] width 126 height 9
copy strong "+41786742735"
drag, startPoint x: 61, startPoint y: 364, endPoint x: 2, endPoint y: 366, distance: 59.0
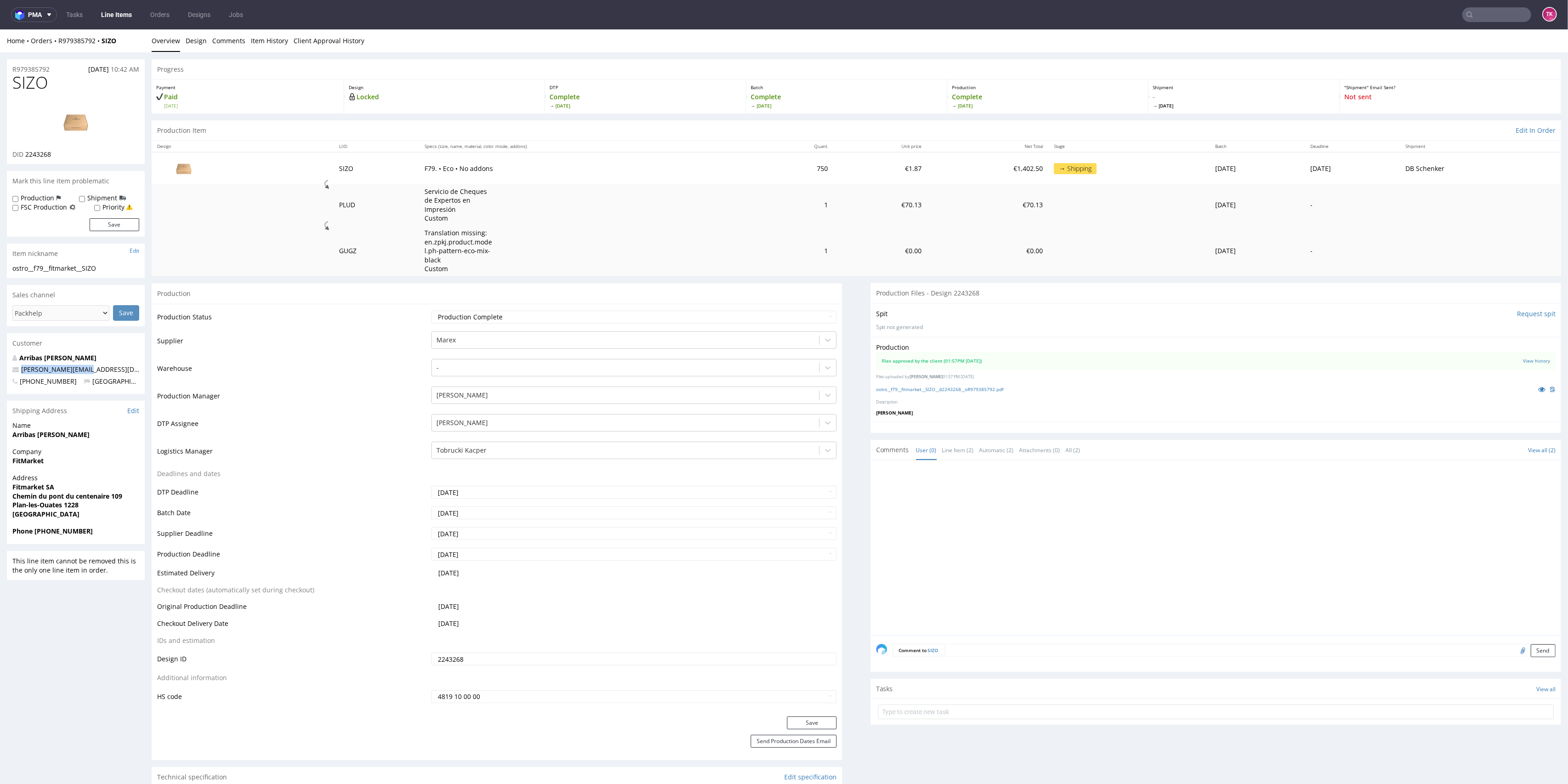
copy span "sandra@fitmarket.ch"
drag, startPoint x: 131, startPoint y: 47, endPoint x: 56, endPoint y: 48, distance: 75.0
click at [56, 48] on div "Home Orders R979385792 SIZO Overview Design Comments Item History Client Approv…" at bounding box center [784, 41] width 1568 height 23
copy div "R979385792 SIZO"
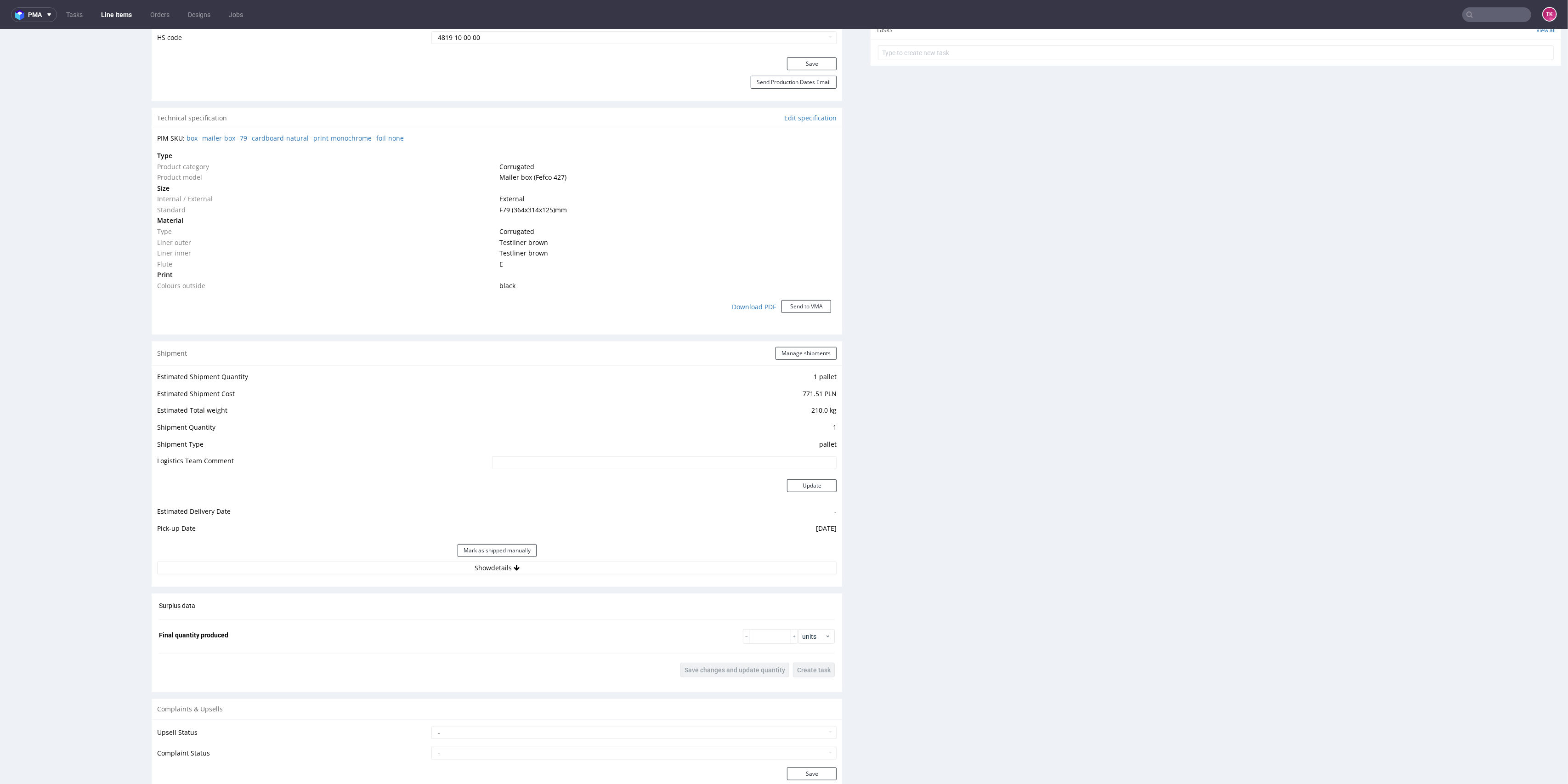
scroll to position [674, 0]
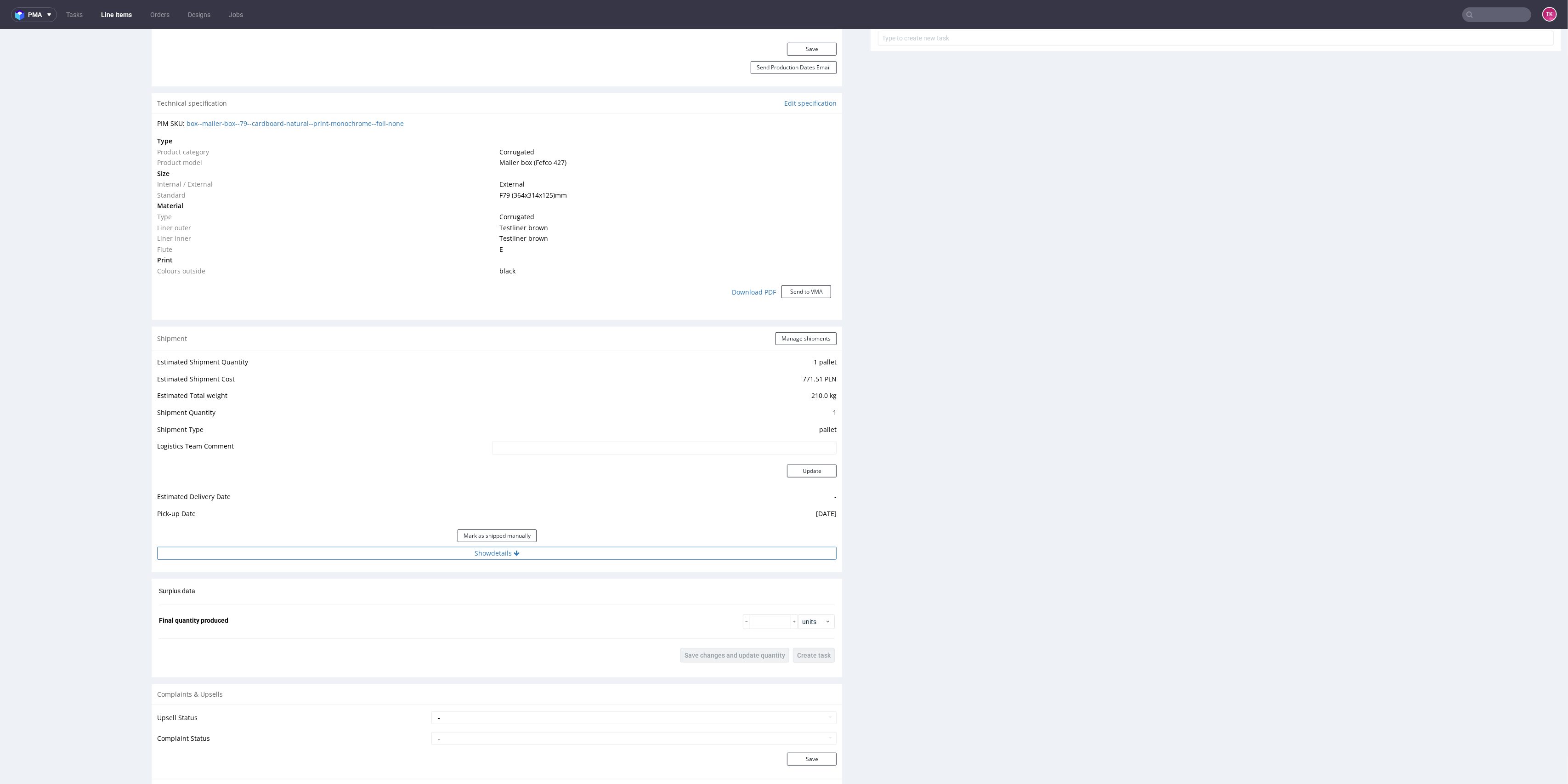
click at [503, 551] on button "Show details" at bounding box center [496, 553] width 679 height 13
click at [460, 616] on input at bounding box center [595, 612] width 483 height 13
paste input "PLWAW508026217"
type input "PLWAW508026217"
click at [824, 666] on button "Update" at bounding box center [811, 667] width 49 height 13
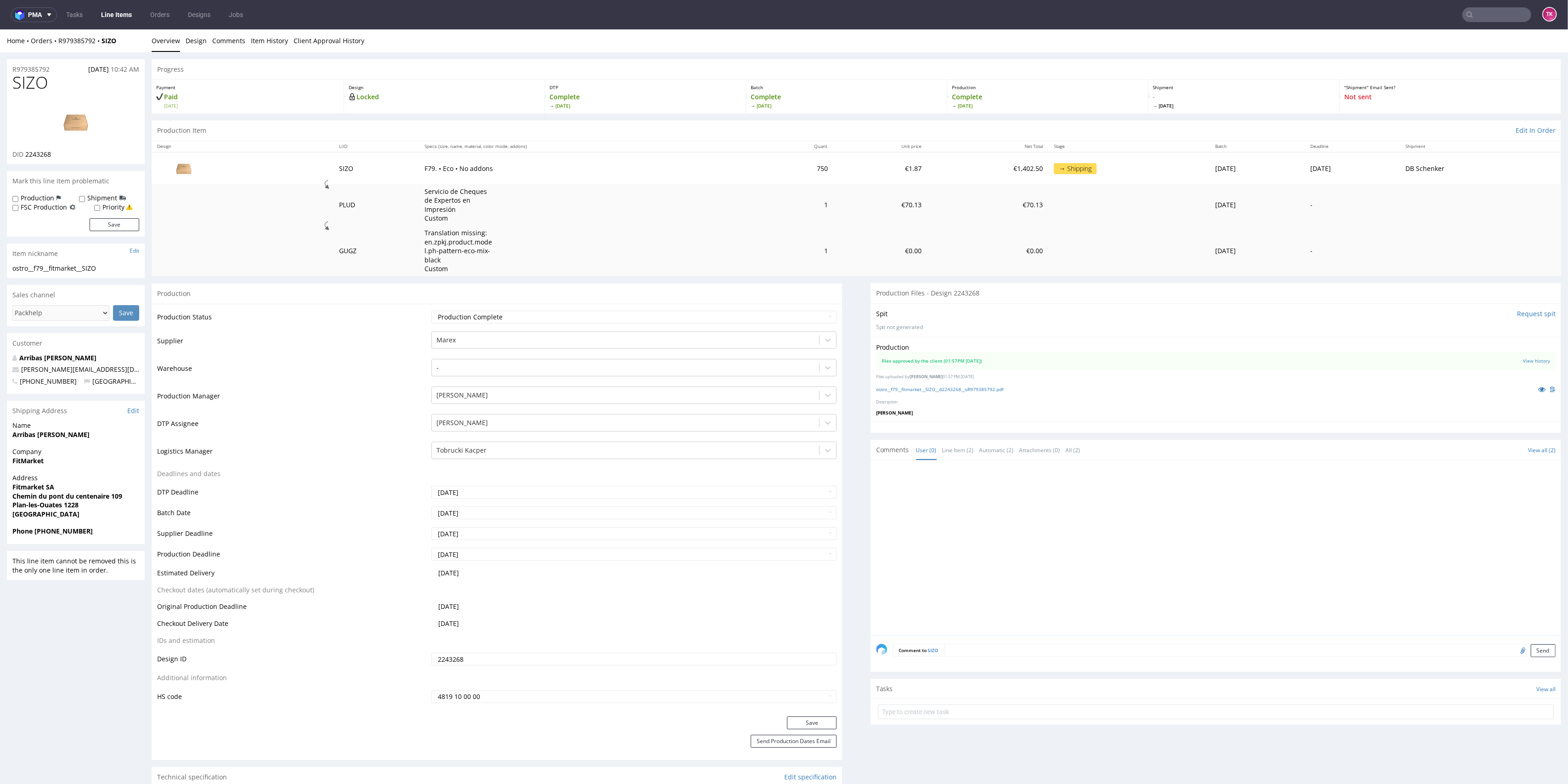
scroll to position [656, 0]
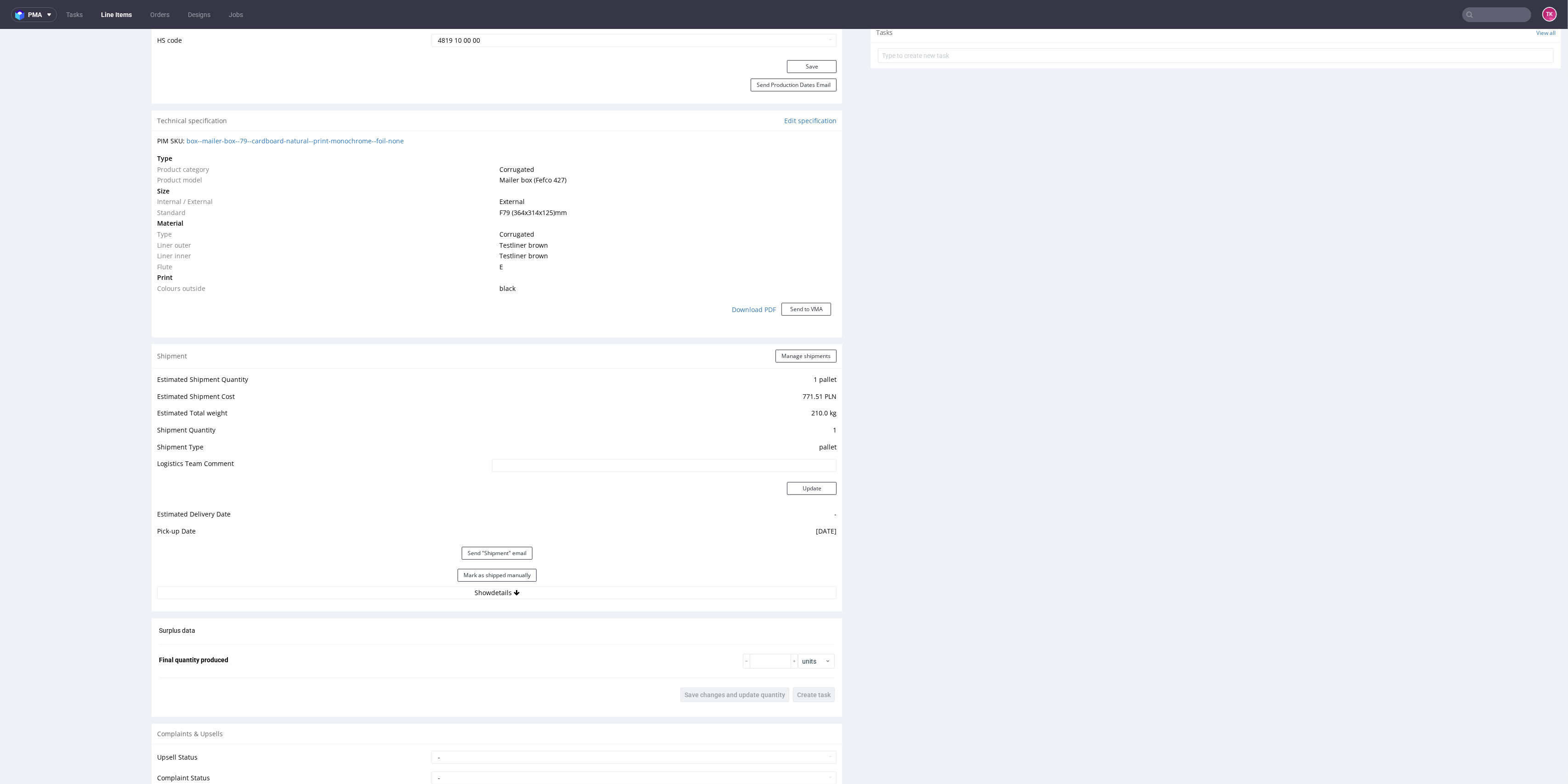
click at [108, 11] on link "Line Items" at bounding box center [116, 14] width 42 height 14
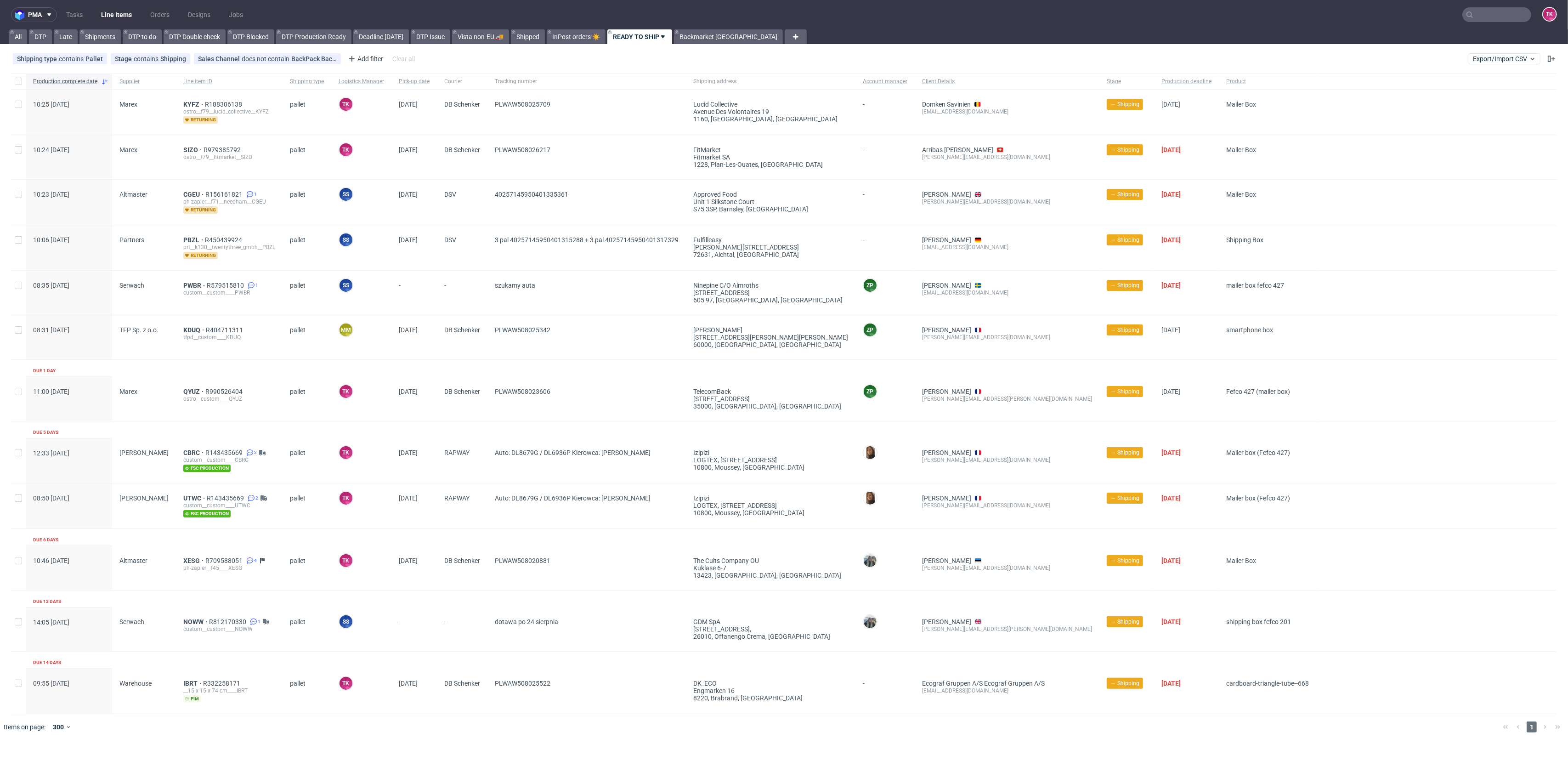
click at [107, 17] on link "Line Items" at bounding box center [116, 14] width 42 height 14
click at [1485, 17] on input "text" at bounding box center [1496, 14] width 69 height 14
paste input "KDUP"
type input "KDUP"
click at [1426, 49] on div "ostro__custom____ KDUP" at bounding box center [1490, 48] width 131 height 8
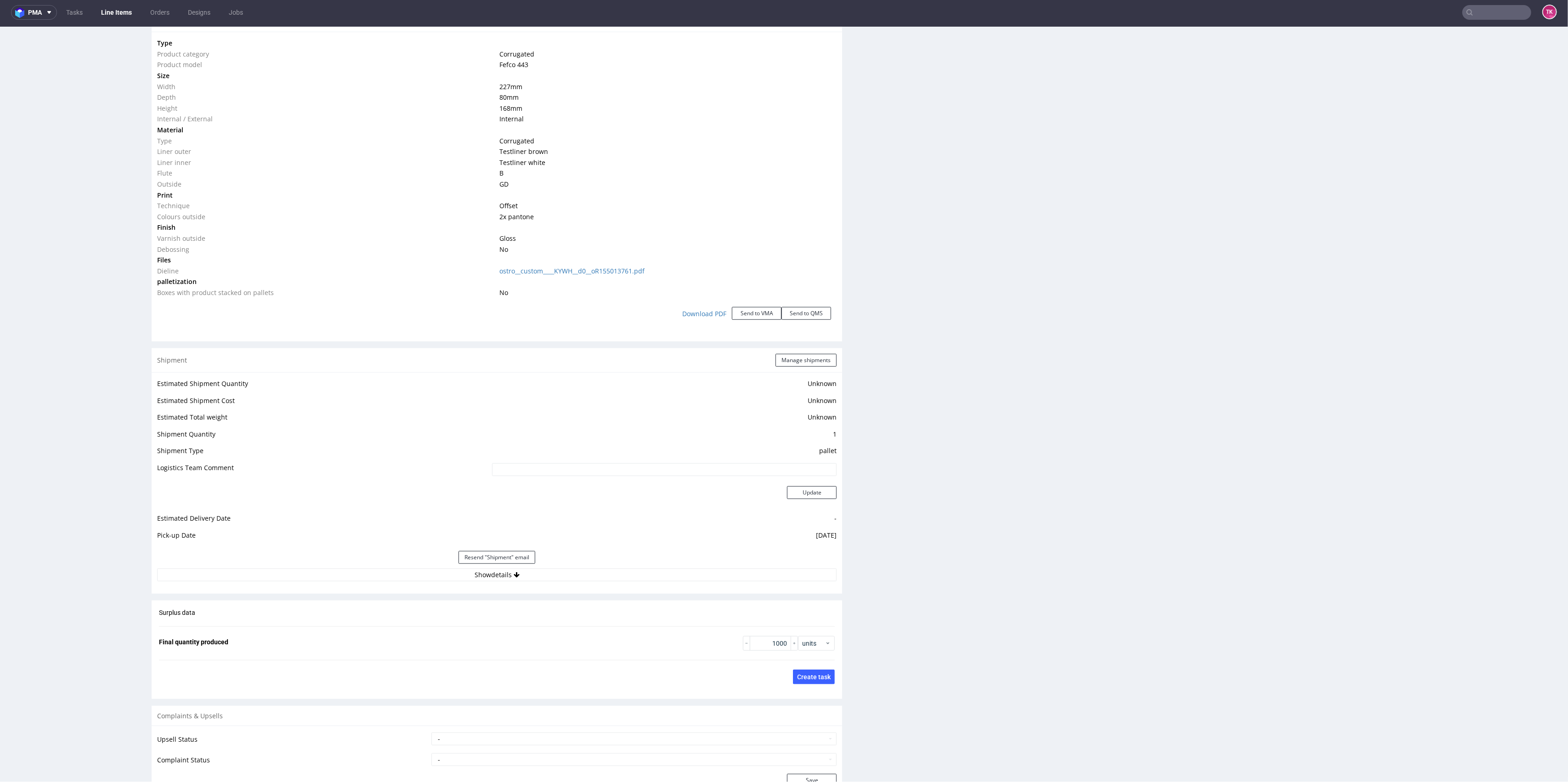
scroll to position [939, 0]
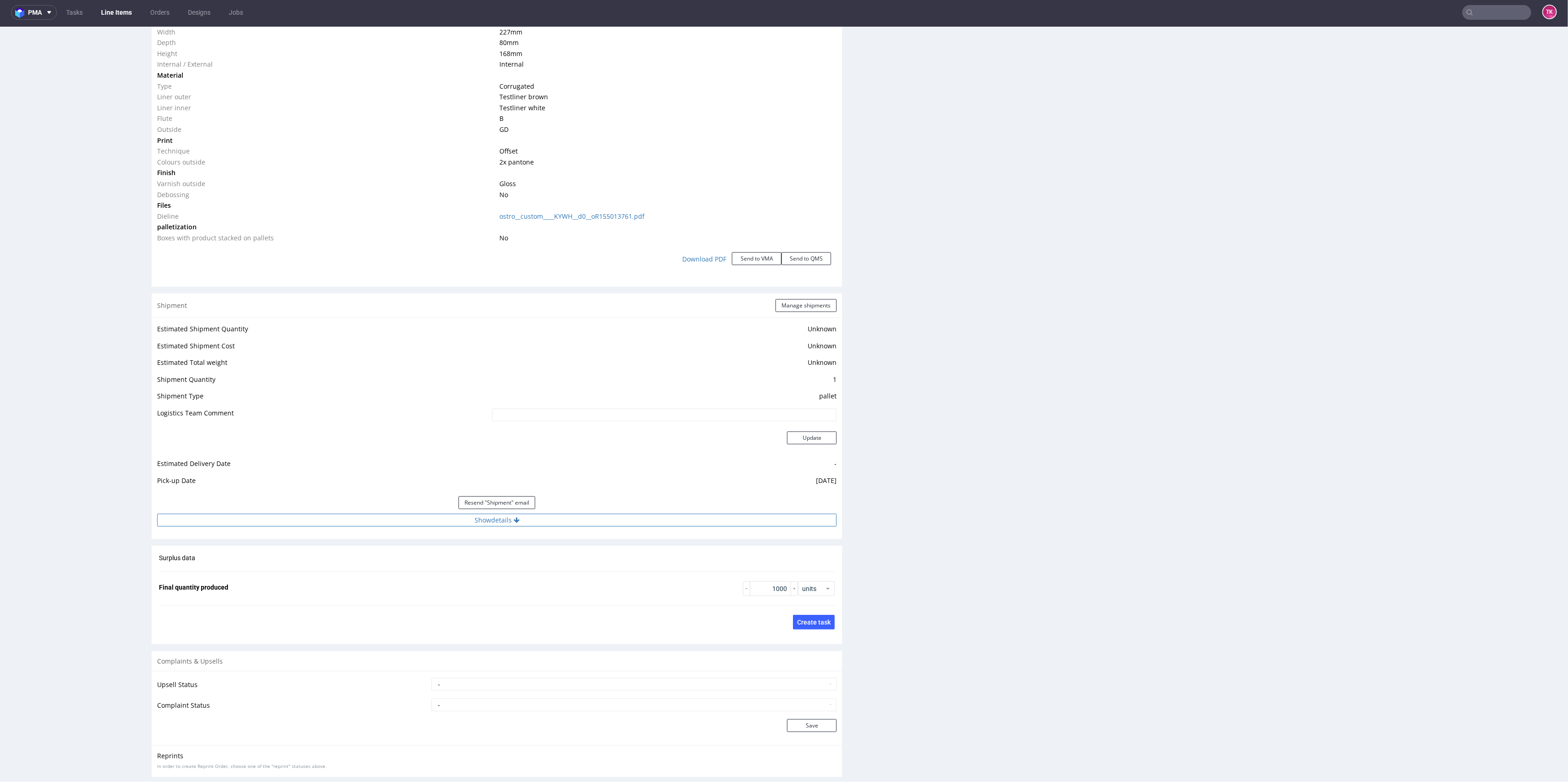
click at [535, 521] on button "Show details" at bounding box center [496, 520] width 679 height 13
click at [392, 584] on input "PLWAW507022826" at bounding box center [595, 579] width 483 height 13
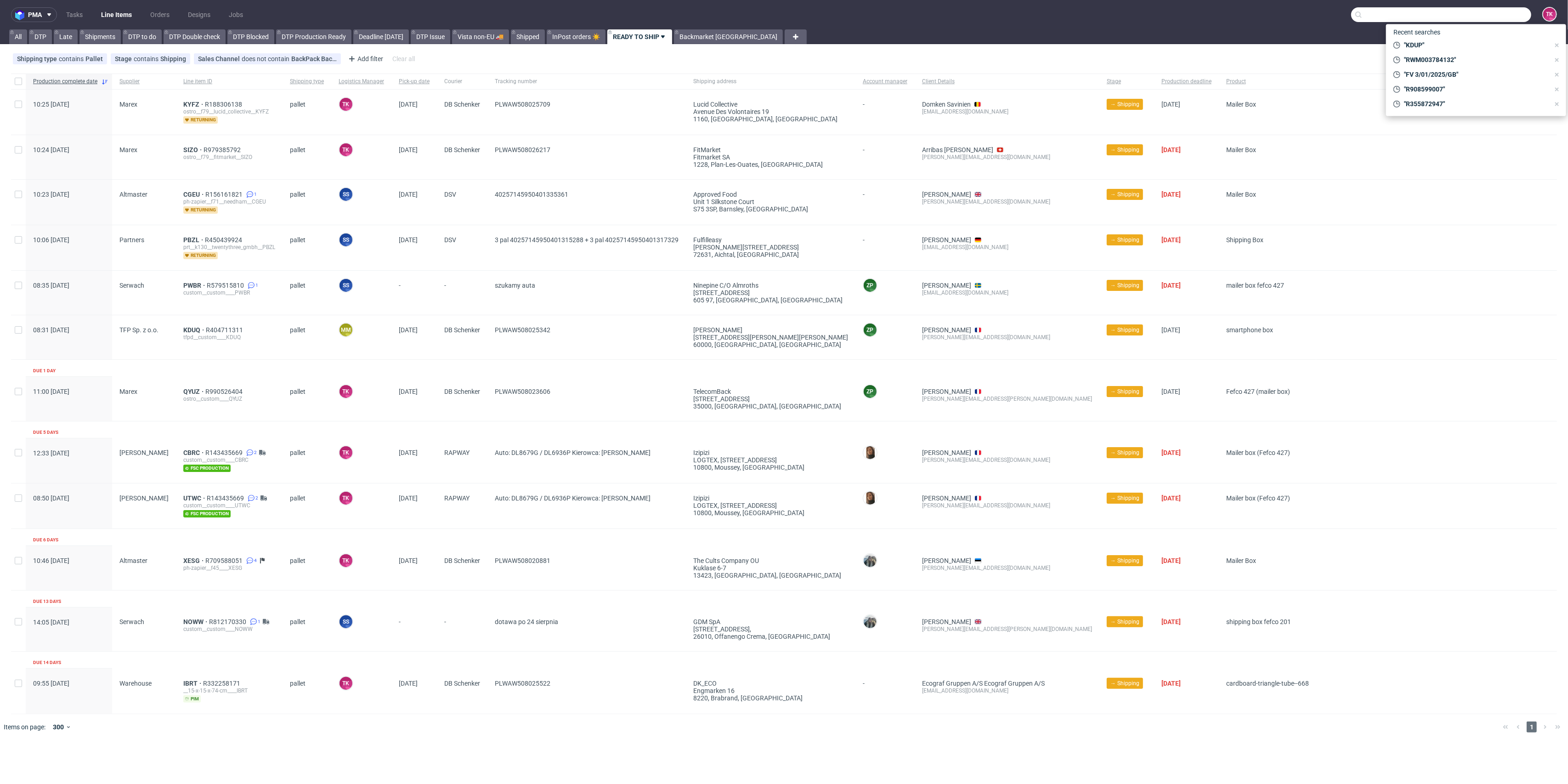
click at [1503, 10] on input "text" at bounding box center [1441, 14] width 180 height 14
paste input "40257145950399859351"
type input "40257145950399859351"
click at [1473, 36] on div "JFVW" at bounding box center [1481, 38] width 17 height 9
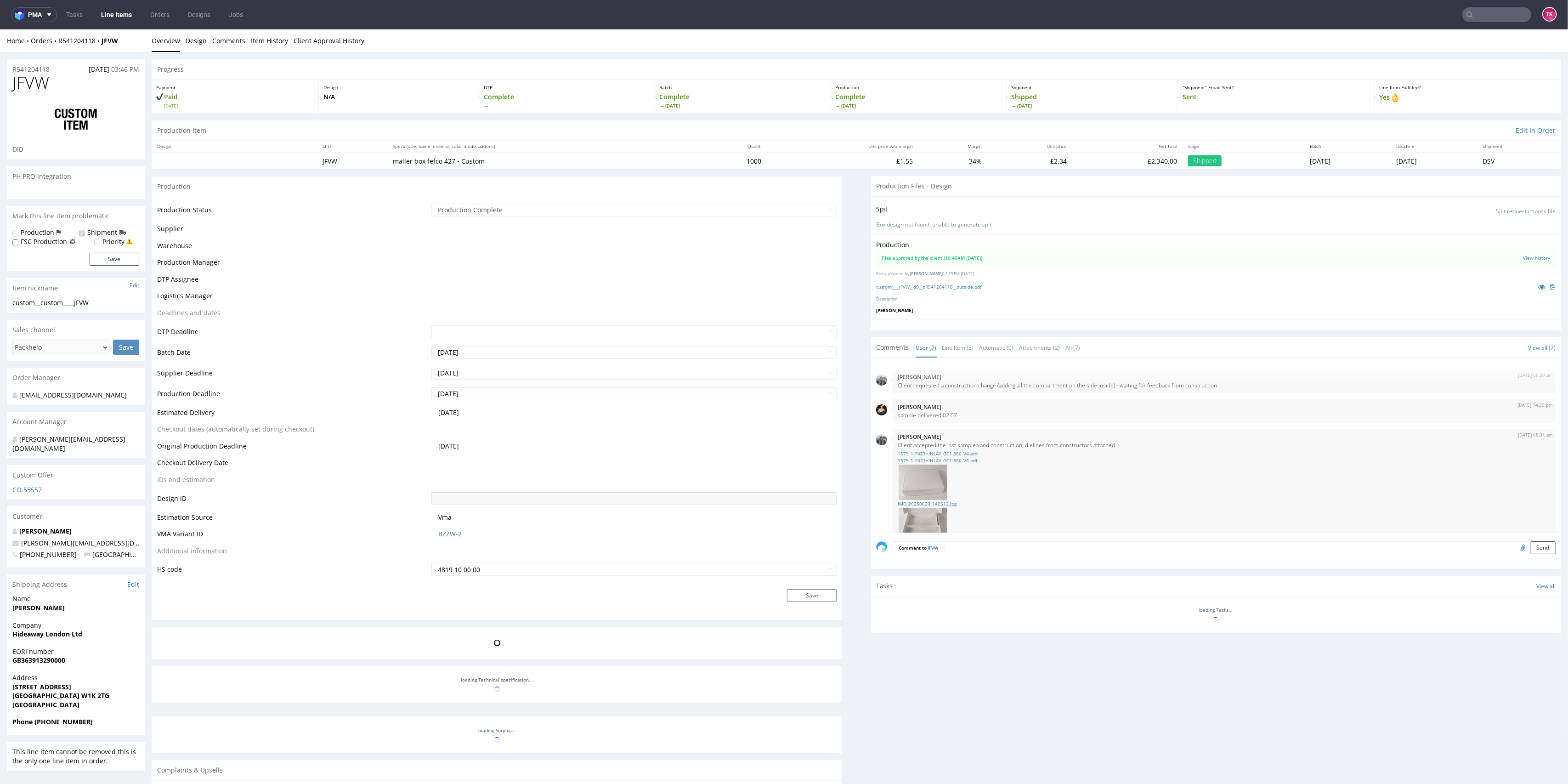
scroll to position [322, 0]
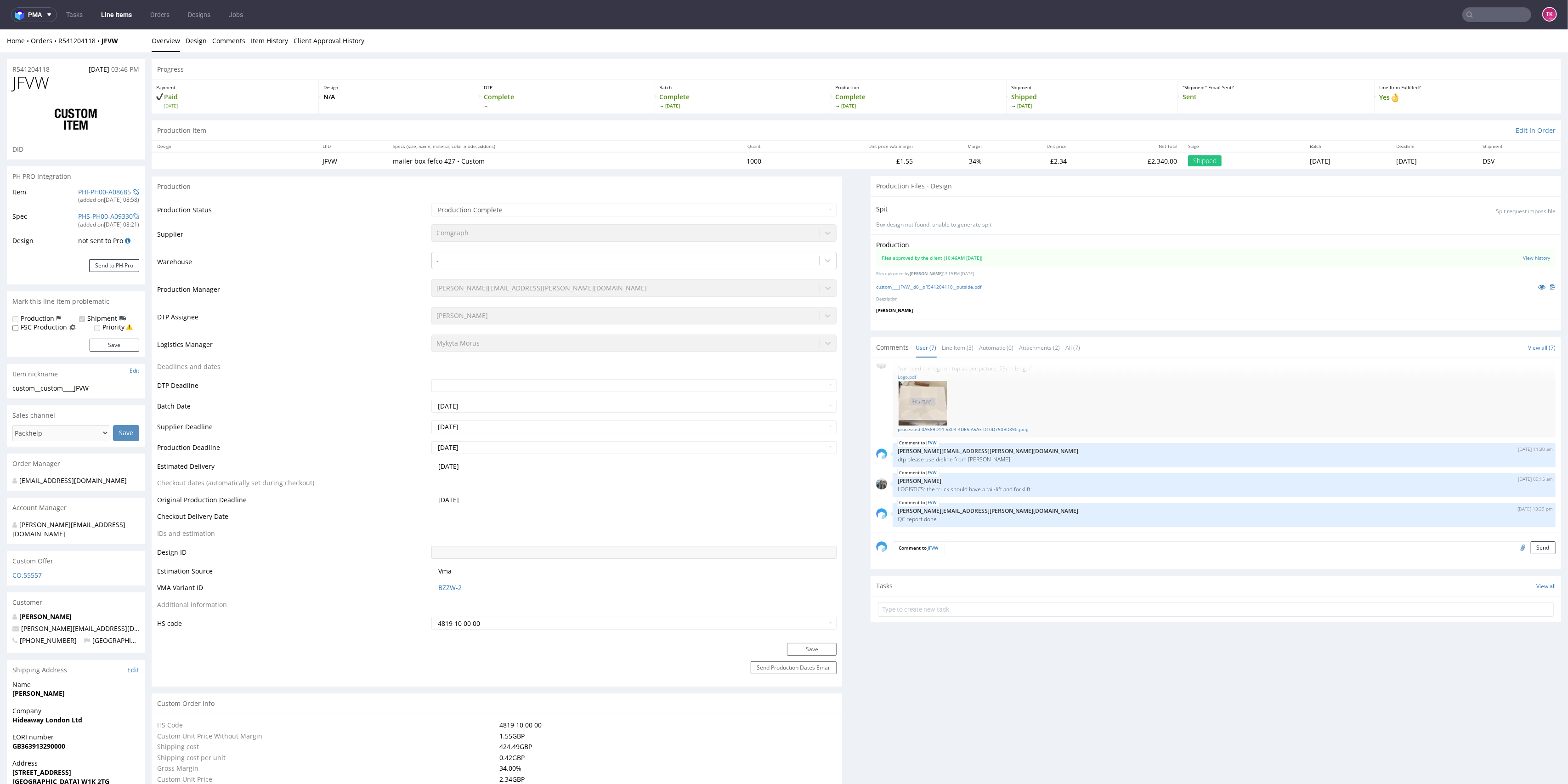
select select "in_progress"
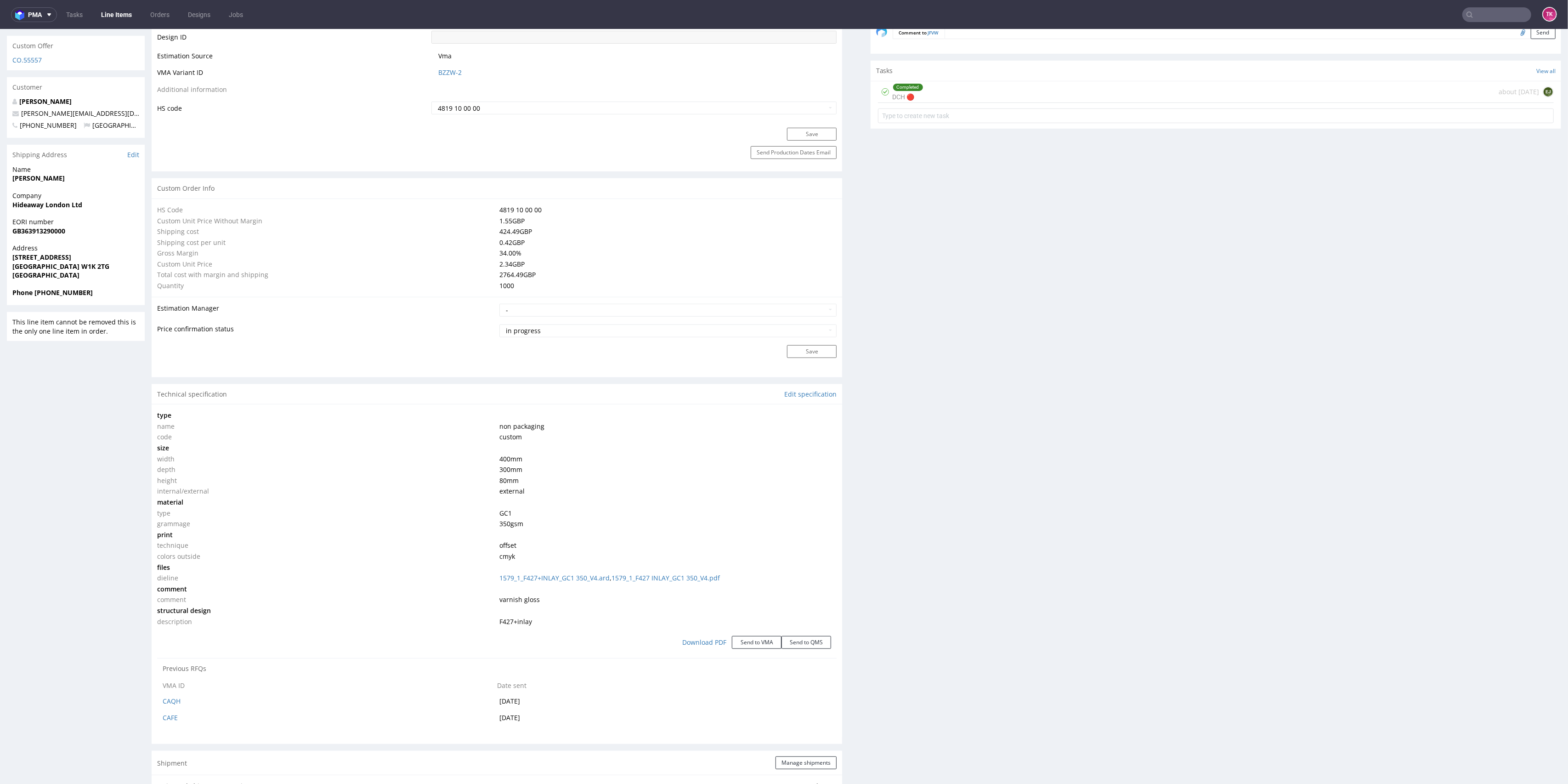
scroll to position [428, 0]
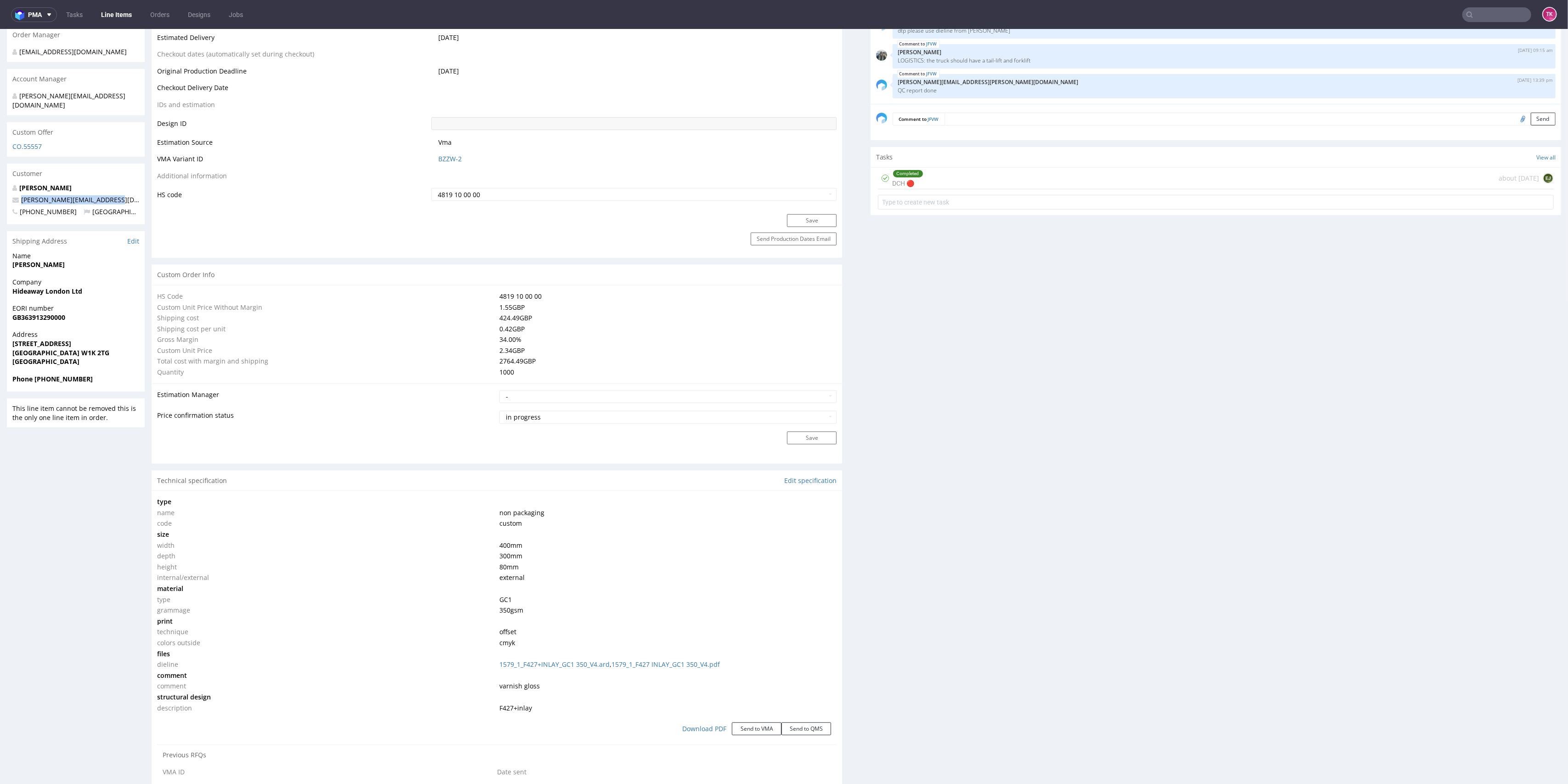
drag, startPoint x: 133, startPoint y: 191, endPoint x: 13, endPoint y: 196, distance: 120.1
click at [4, 189] on div "R541204118 [DATE] 03:46 PM JFVW DID PH PRO Integration Item PHI-PH00-A08685 (ad…" at bounding box center [784, 517] width 1568 height 1787
copy span "[PERSON_NAME][EMAIL_ADDRESS][DOMAIN_NAME]"
click at [1485, 19] on input "text" at bounding box center [1496, 14] width 69 height 14
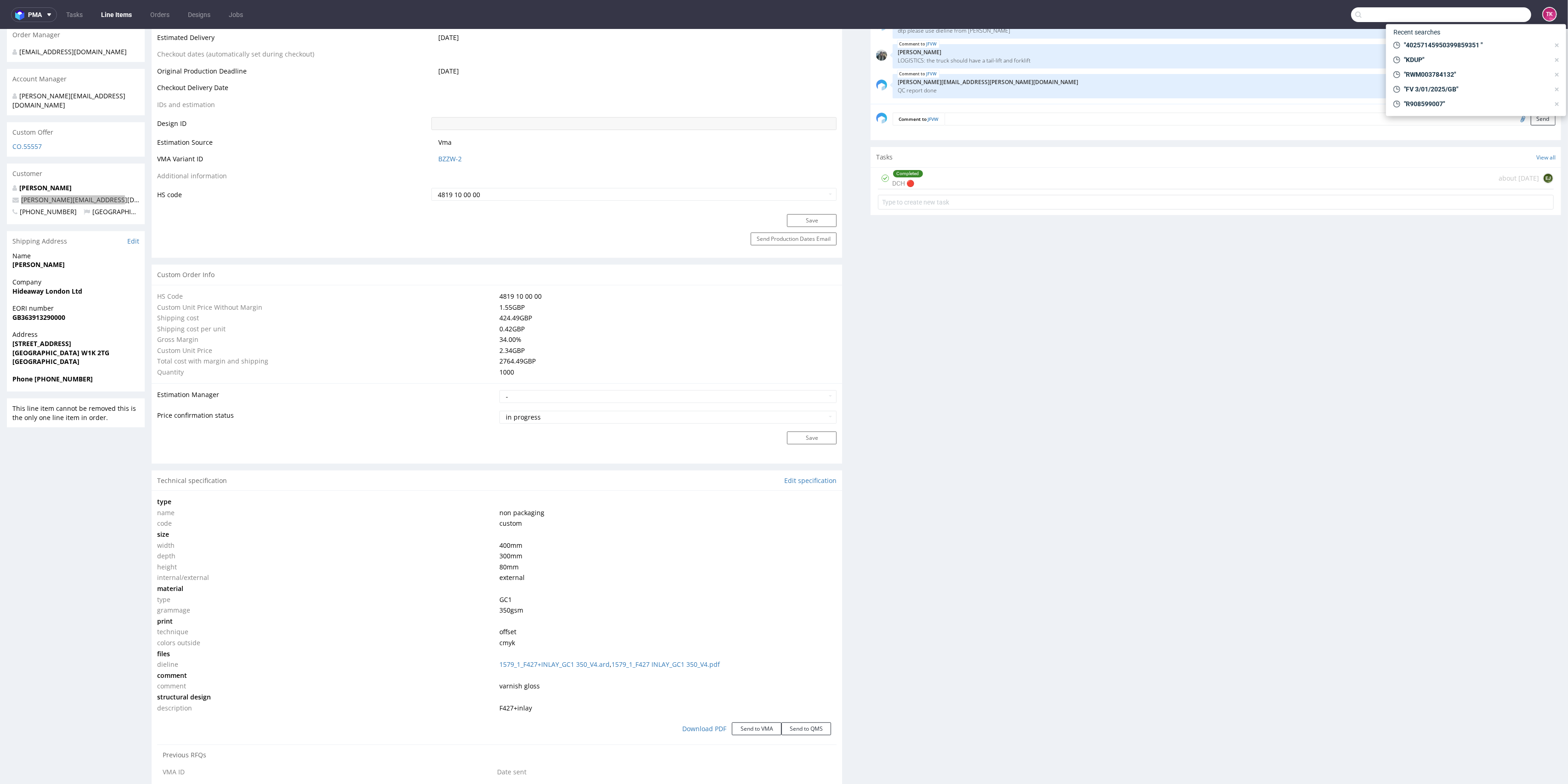
paste input "40257145950399859351"
type input "40257145950399859351"
click at [1443, 36] on div "JFVW" at bounding box center [1476, 38] width 166 height 16
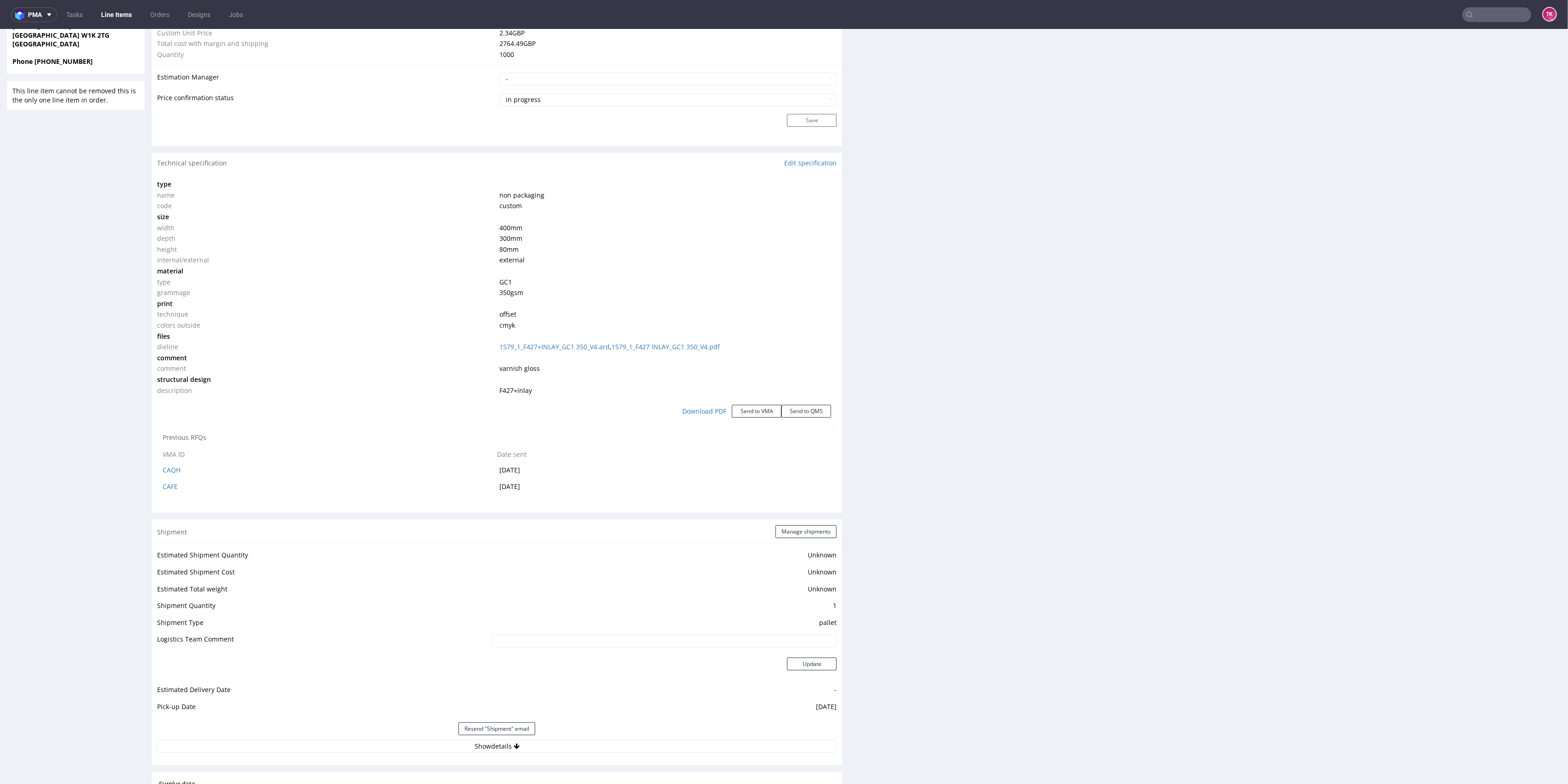
scroll to position [0, 0]
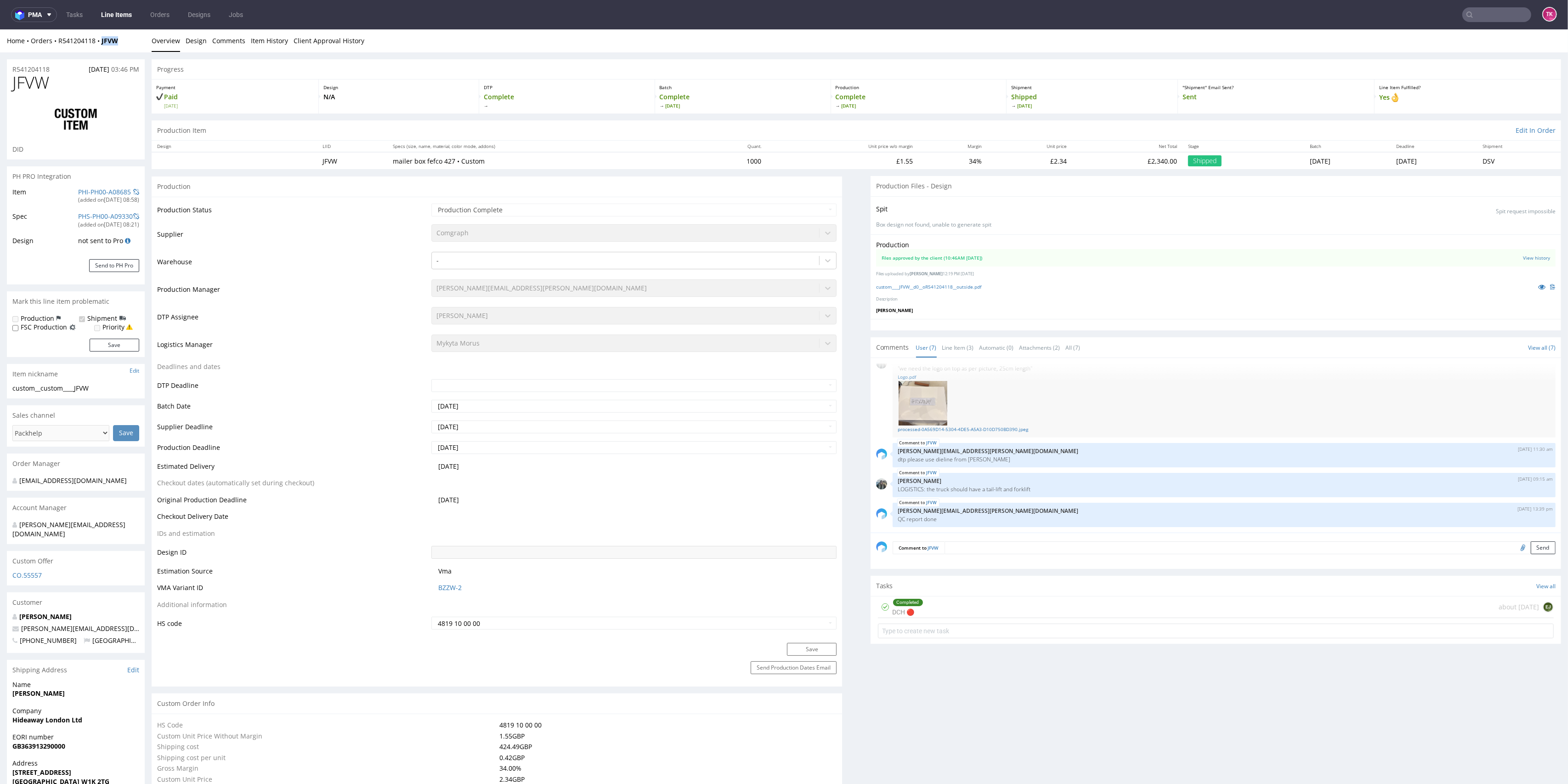
drag, startPoint x: 123, startPoint y: 46, endPoint x: 99, endPoint y: 54, distance: 25.3
click at [98, 49] on div "Home Orders R541204118 JFVW Overview Design Comments Item History Client Approv…" at bounding box center [784, 41] width 1568 height 23
copy strong "JFVW"
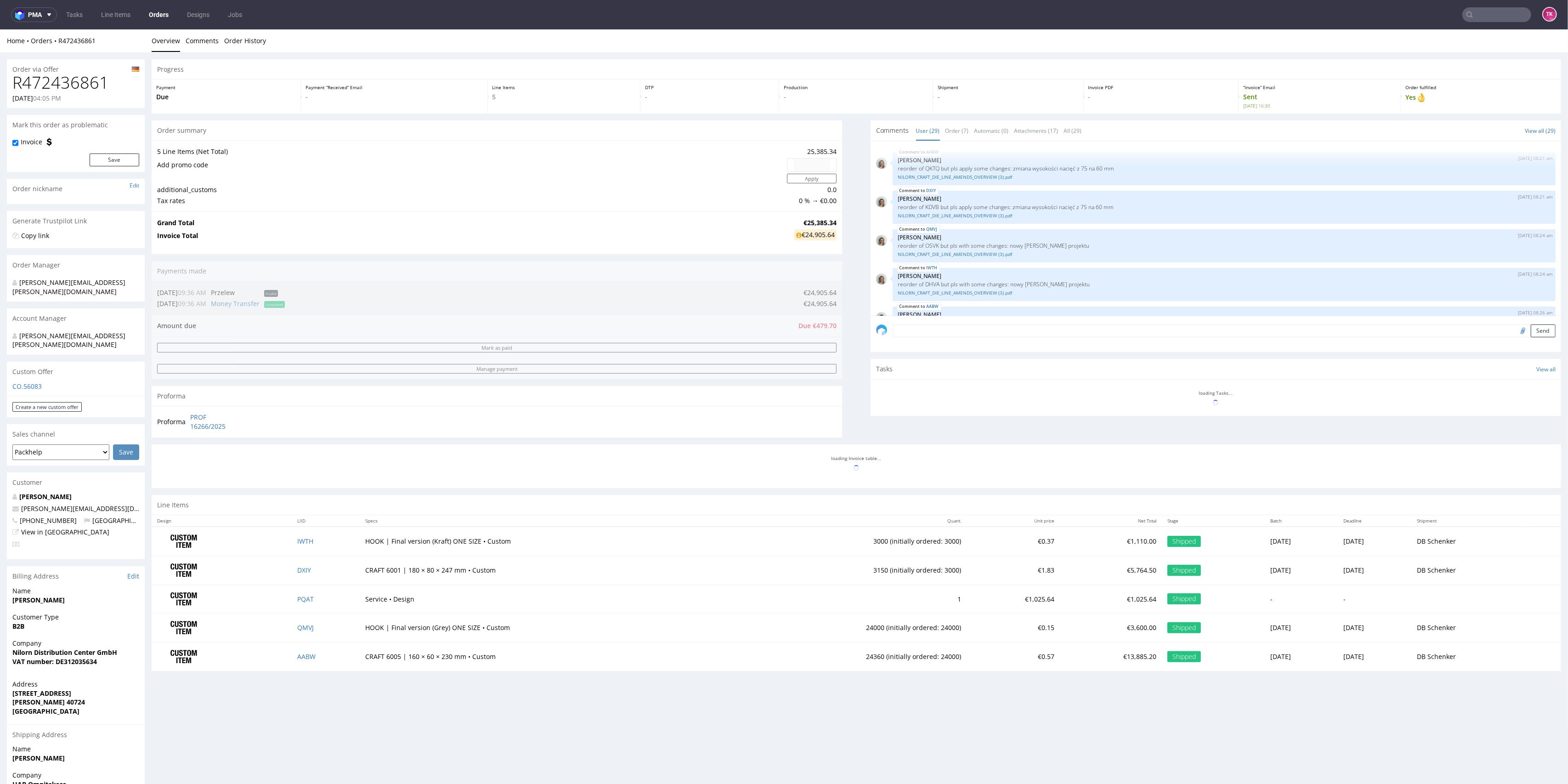
scroll to position [903, 0]
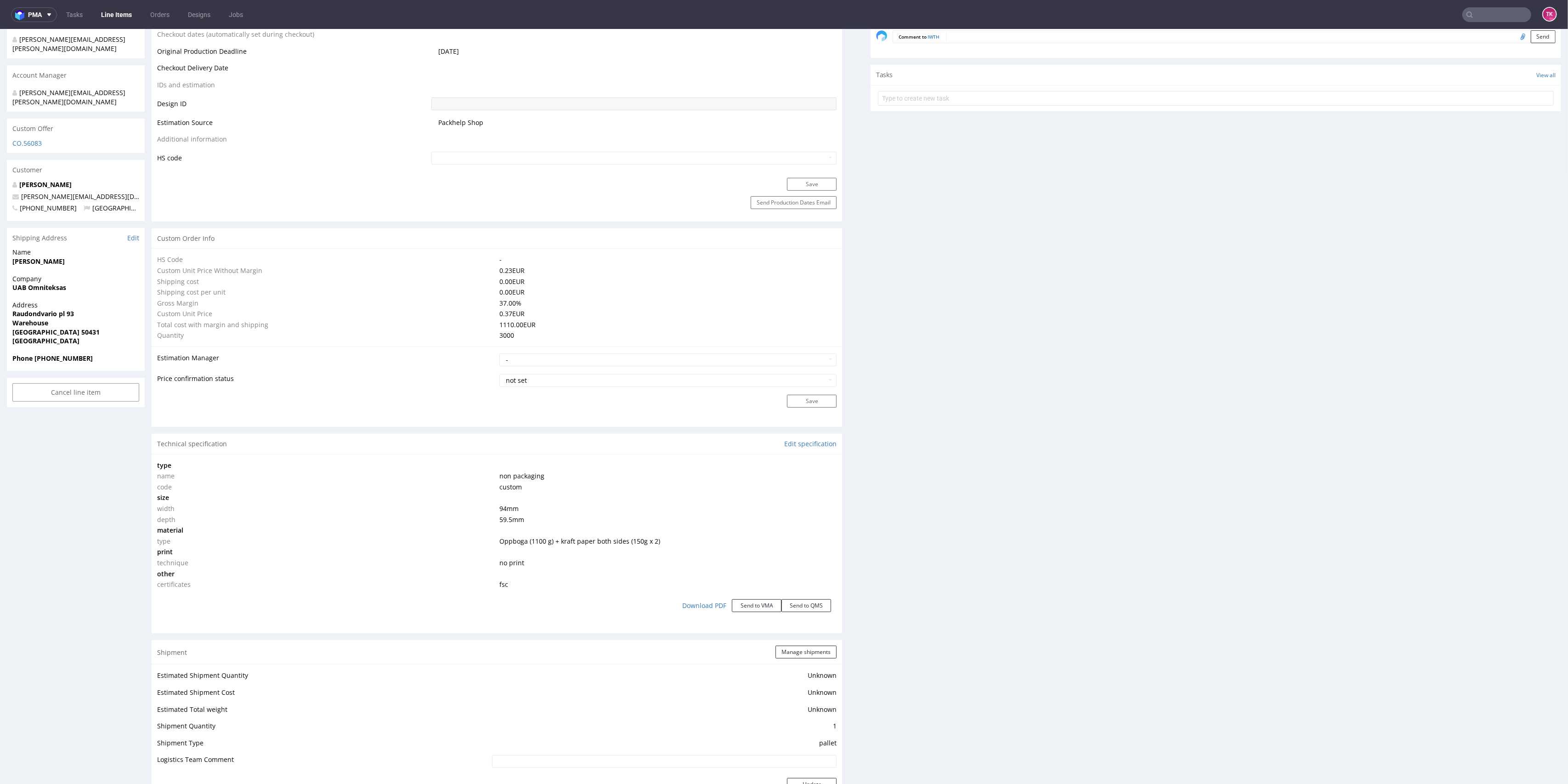
scroll to position [674, 0]
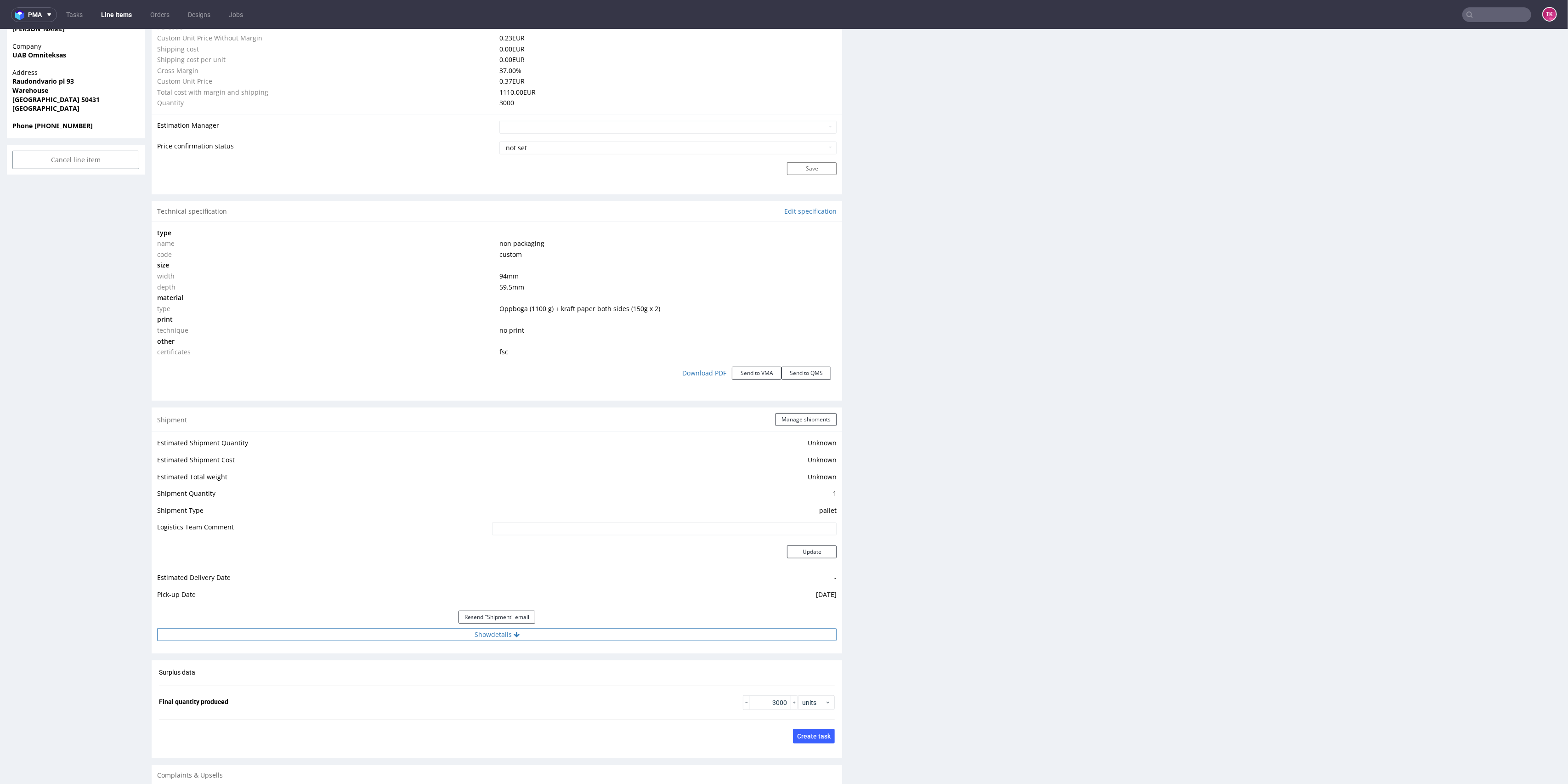
click at [609, 633] on button "Show details" at bounding box center [496, 634] width 679 height 13
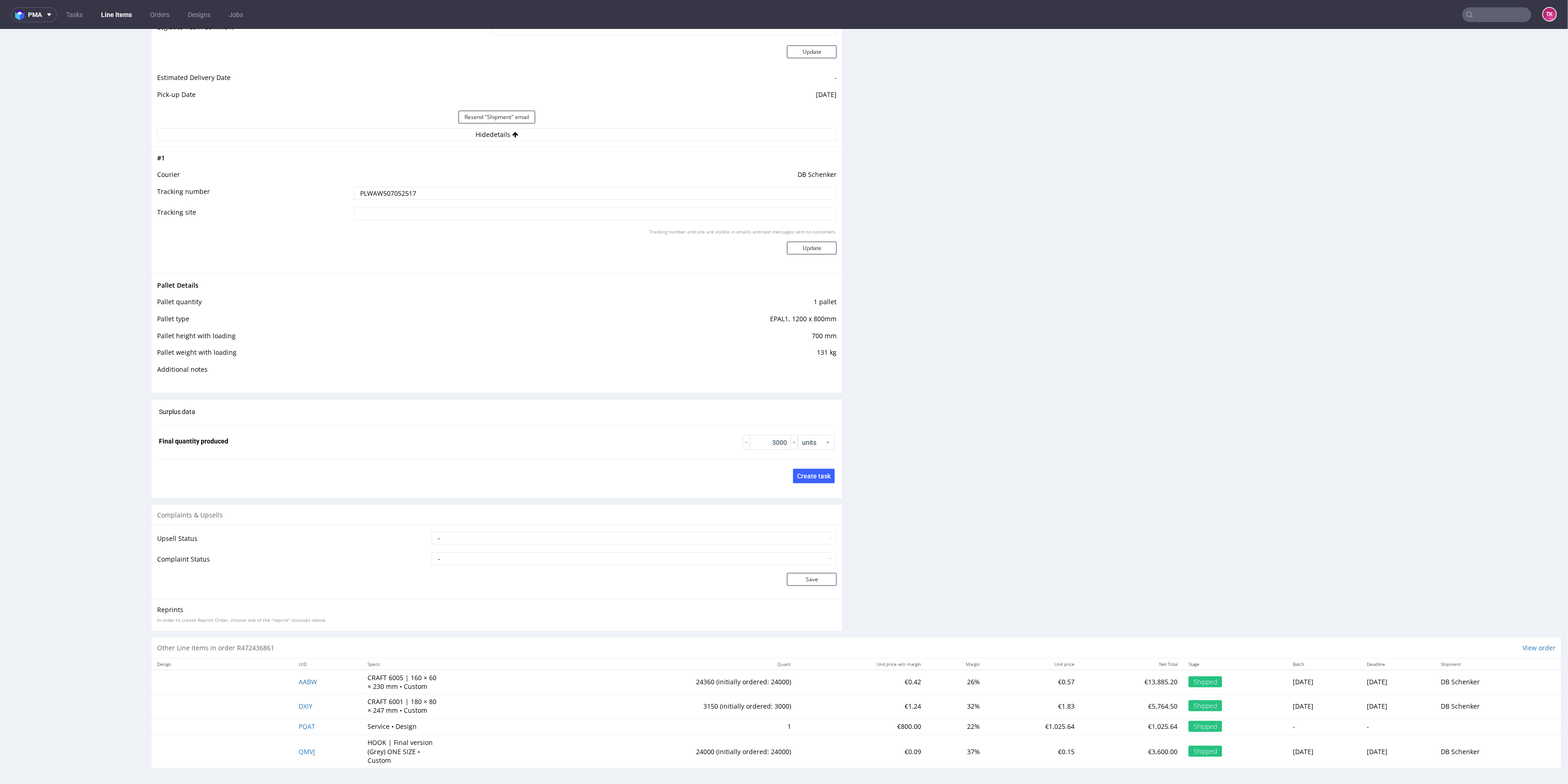
scroll to position [1174, 0]
click at [297, 675] on td "AABW" at bounding box center [327, 680] width 69 height 24
click at [294, 676] on td "AABW" at bounding box center [327, 680] width 69 height 24
click at [298, 677] on span "AABW" at bounding box center [307, 681] width 19 height 9
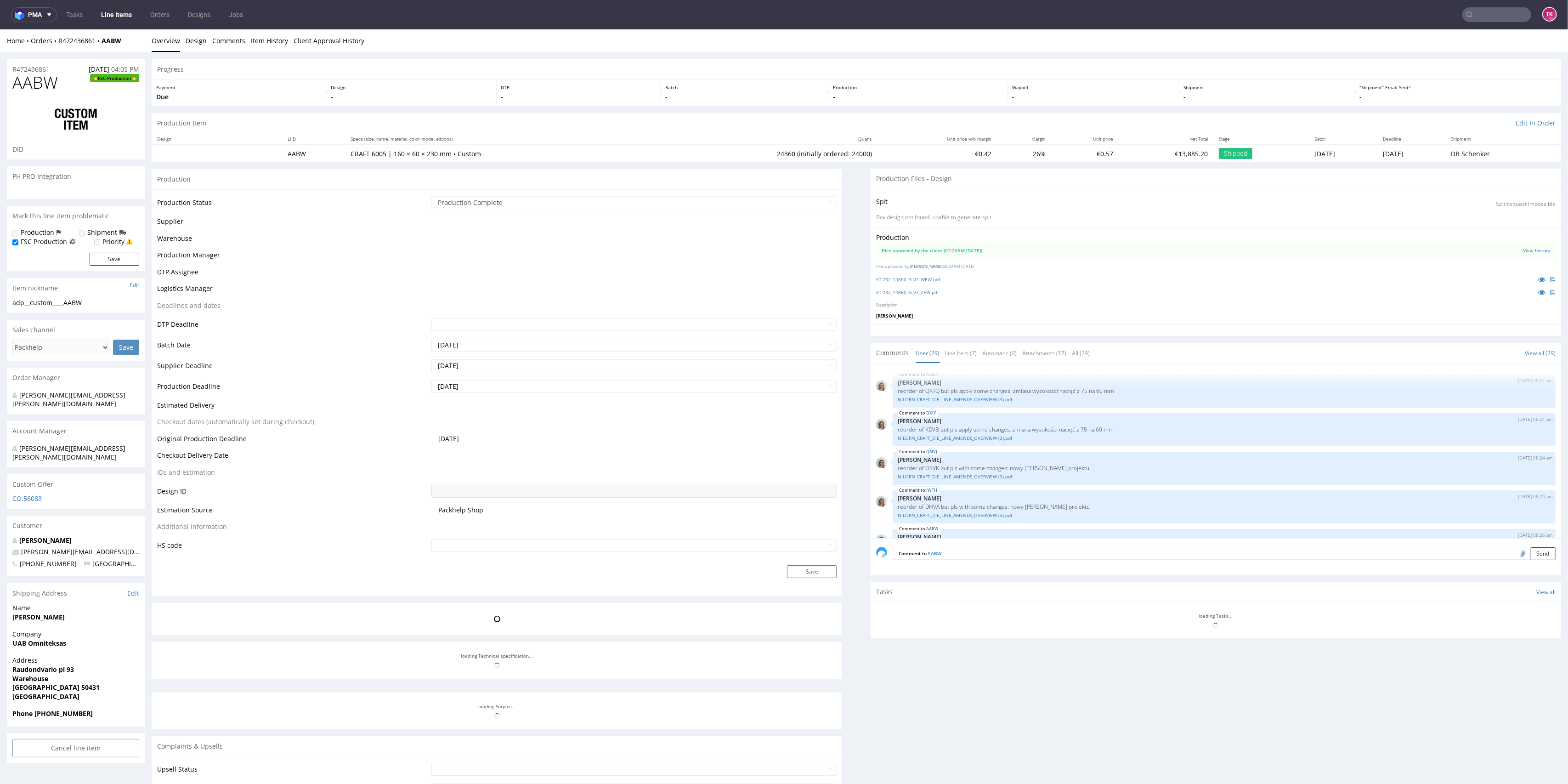
scroll to position [903, 0]
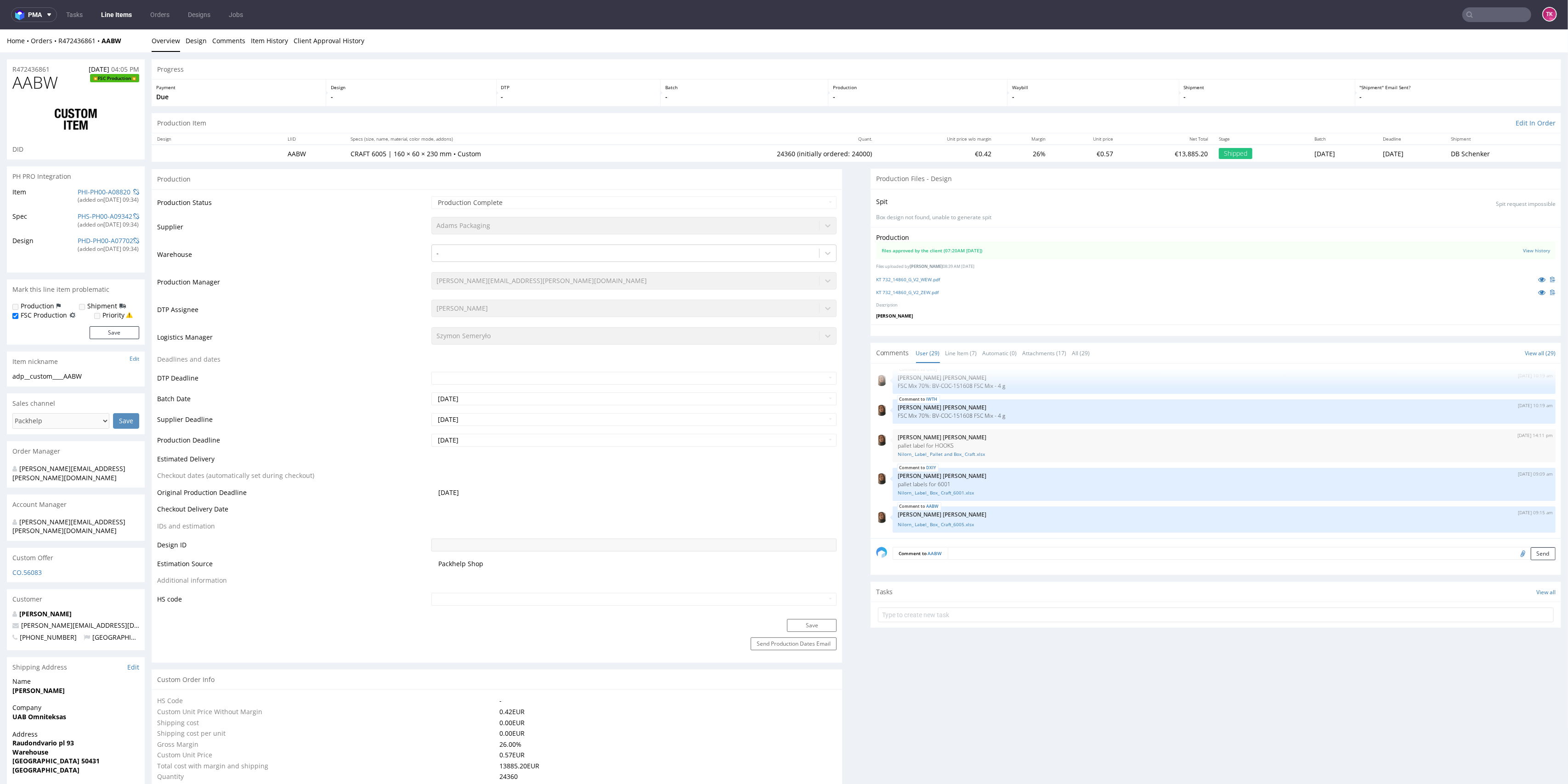
type input "24360"
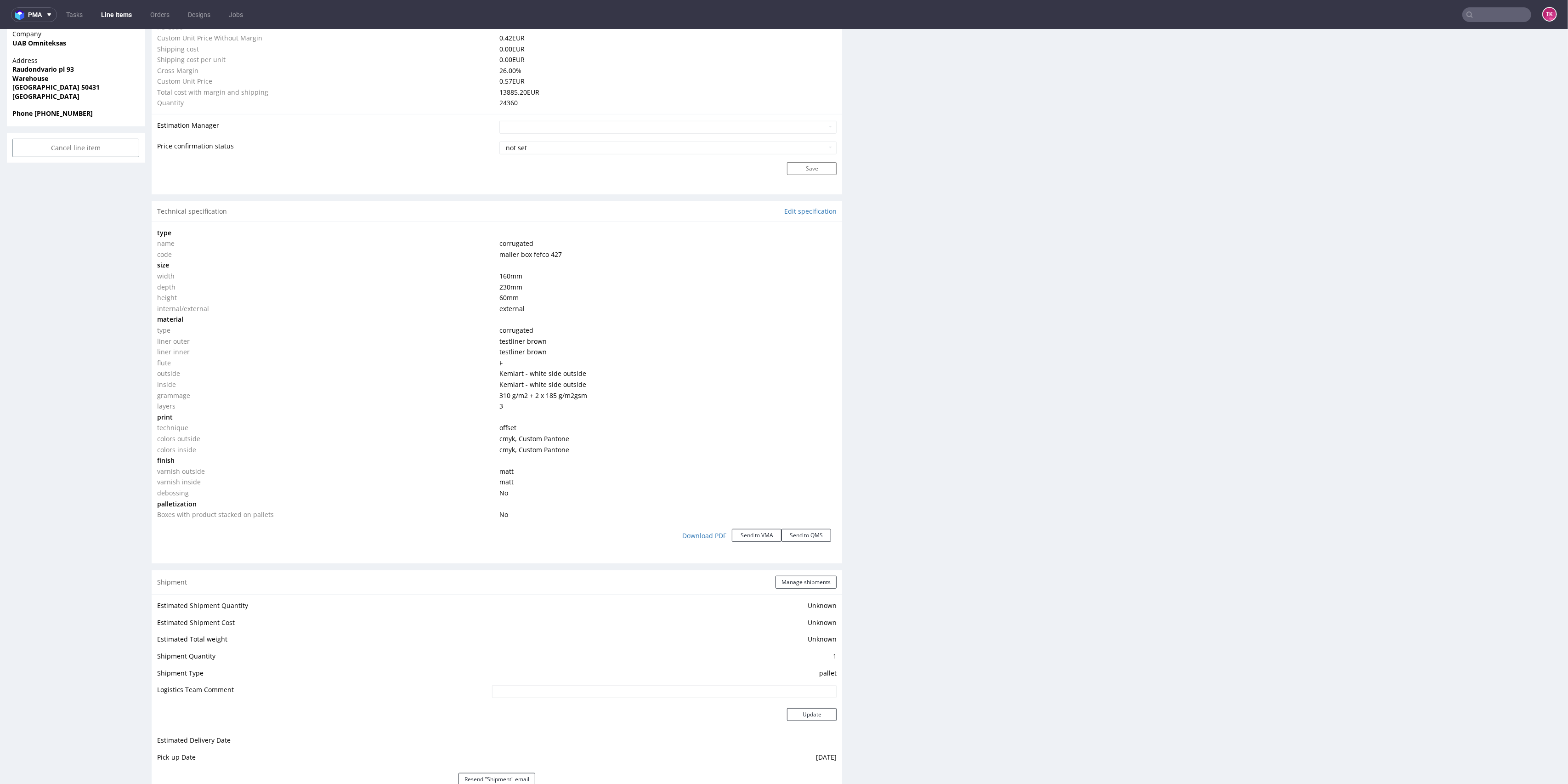
scroll to position [918, 0]
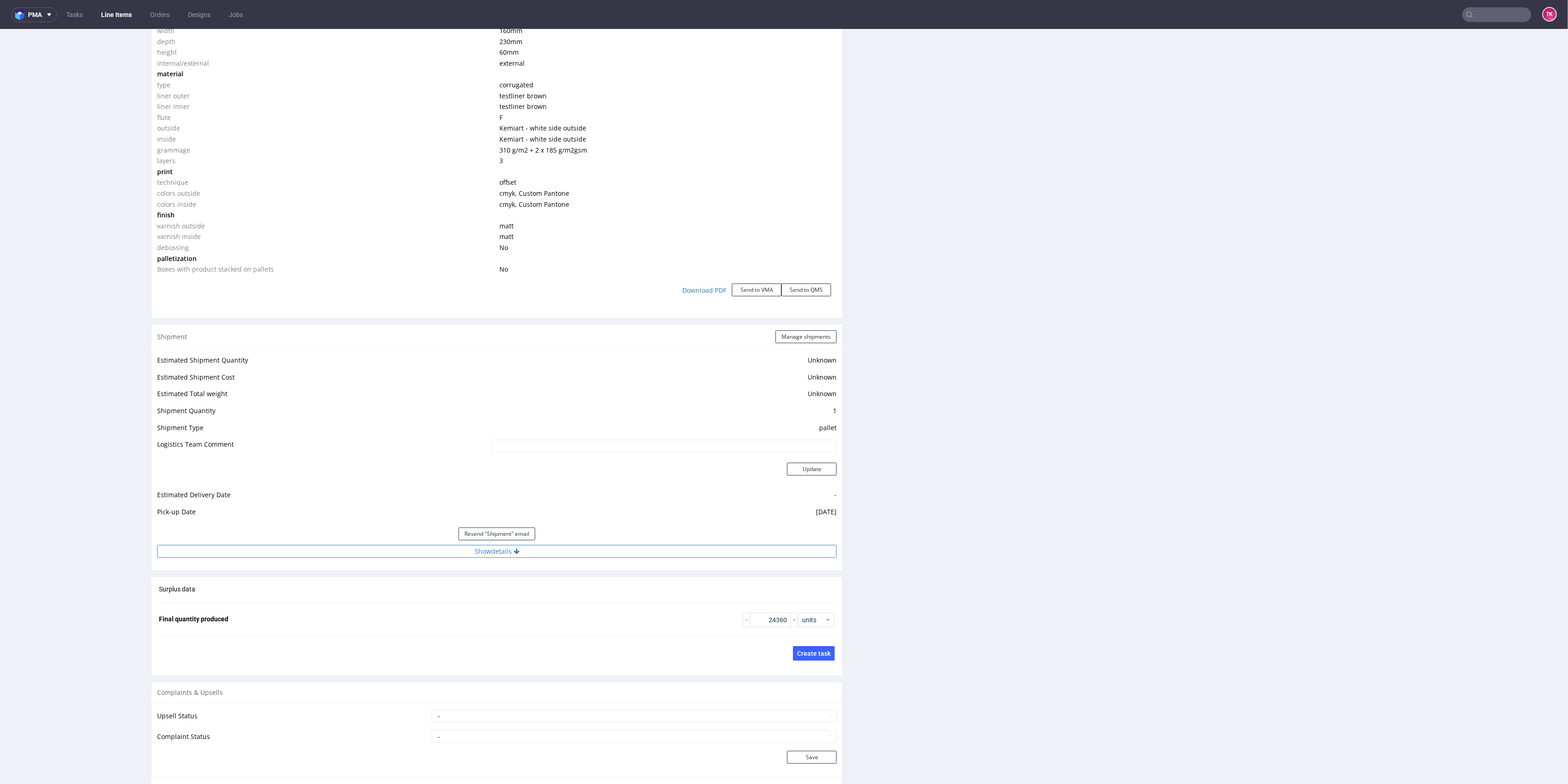
click at [560, 551] on button "Show details" at bounding box center [496, 551] width 679 height 13
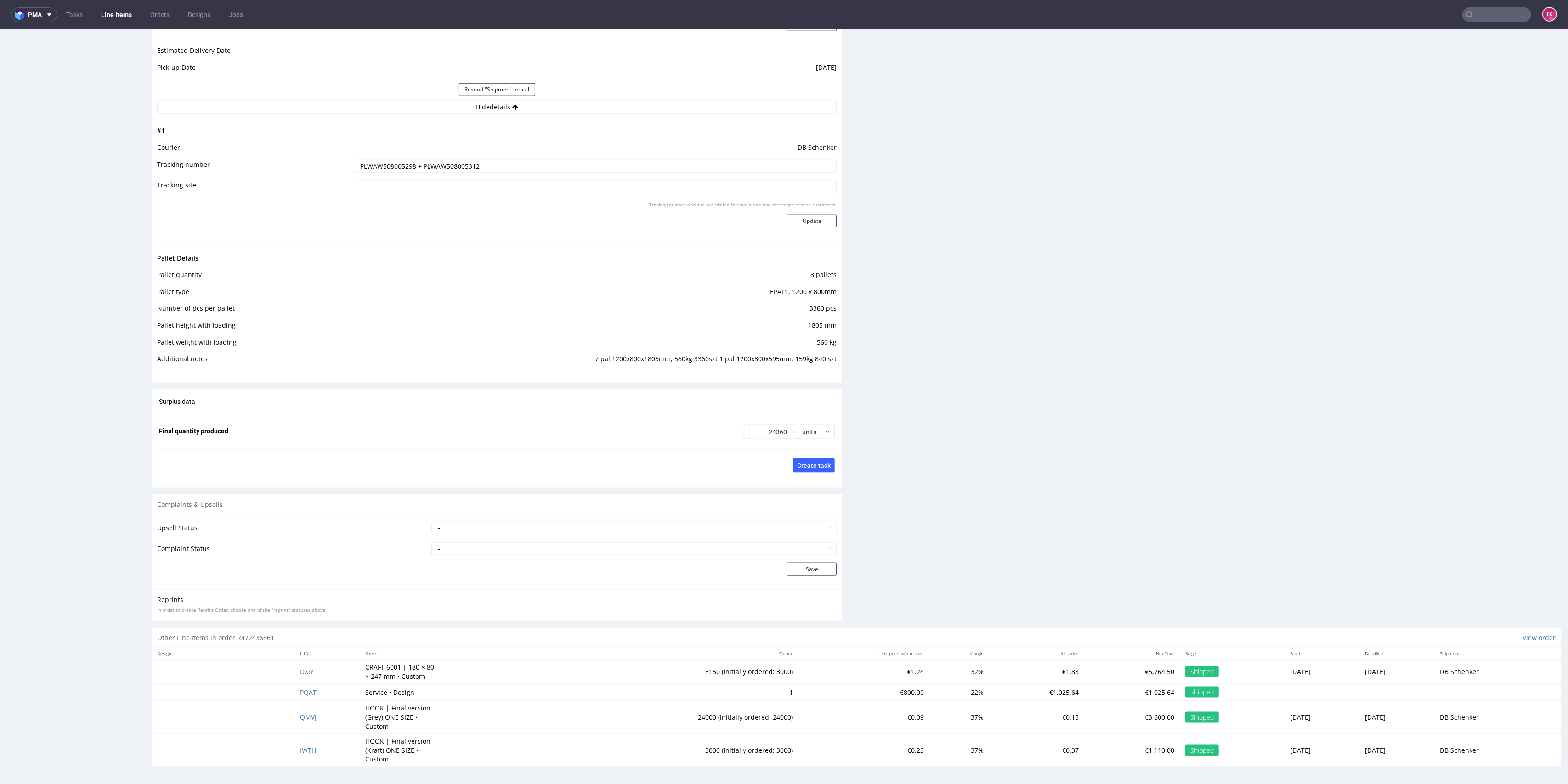
scroll to position [3, 0]
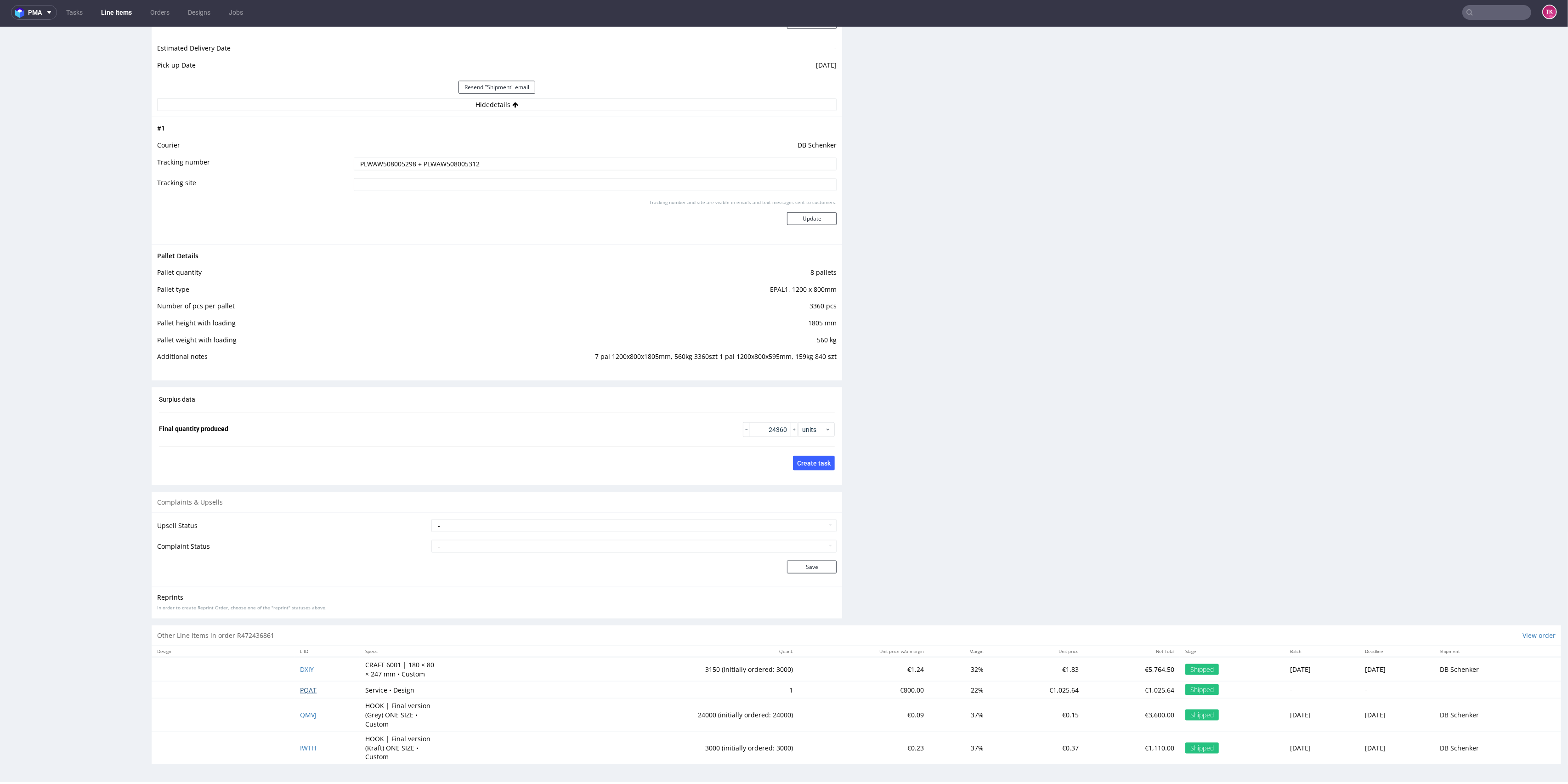
click at [300, 692] on span "PQAT" at bounding box center [308, 690] width 16 height 9
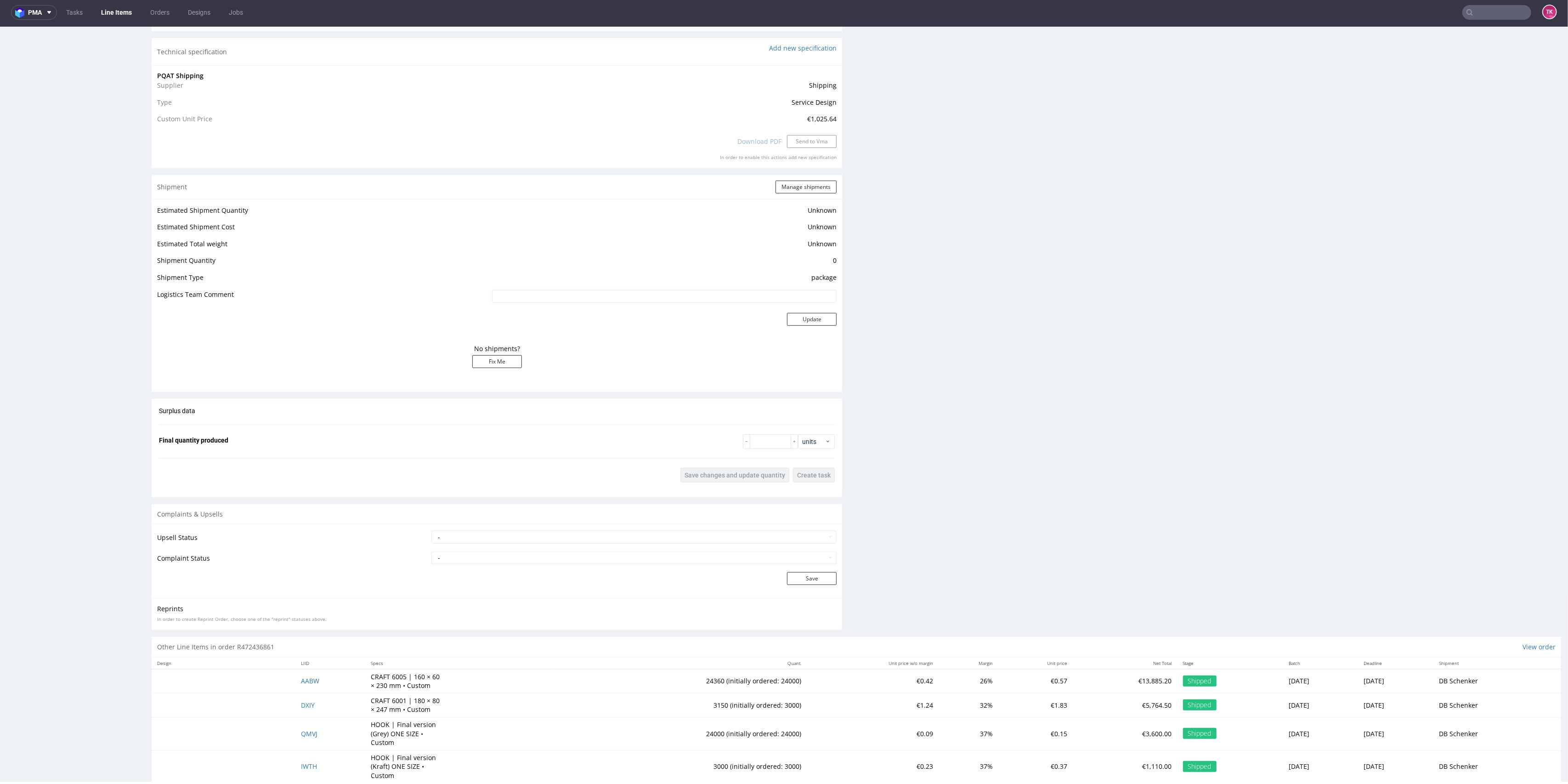
scroll to position [852, 0]
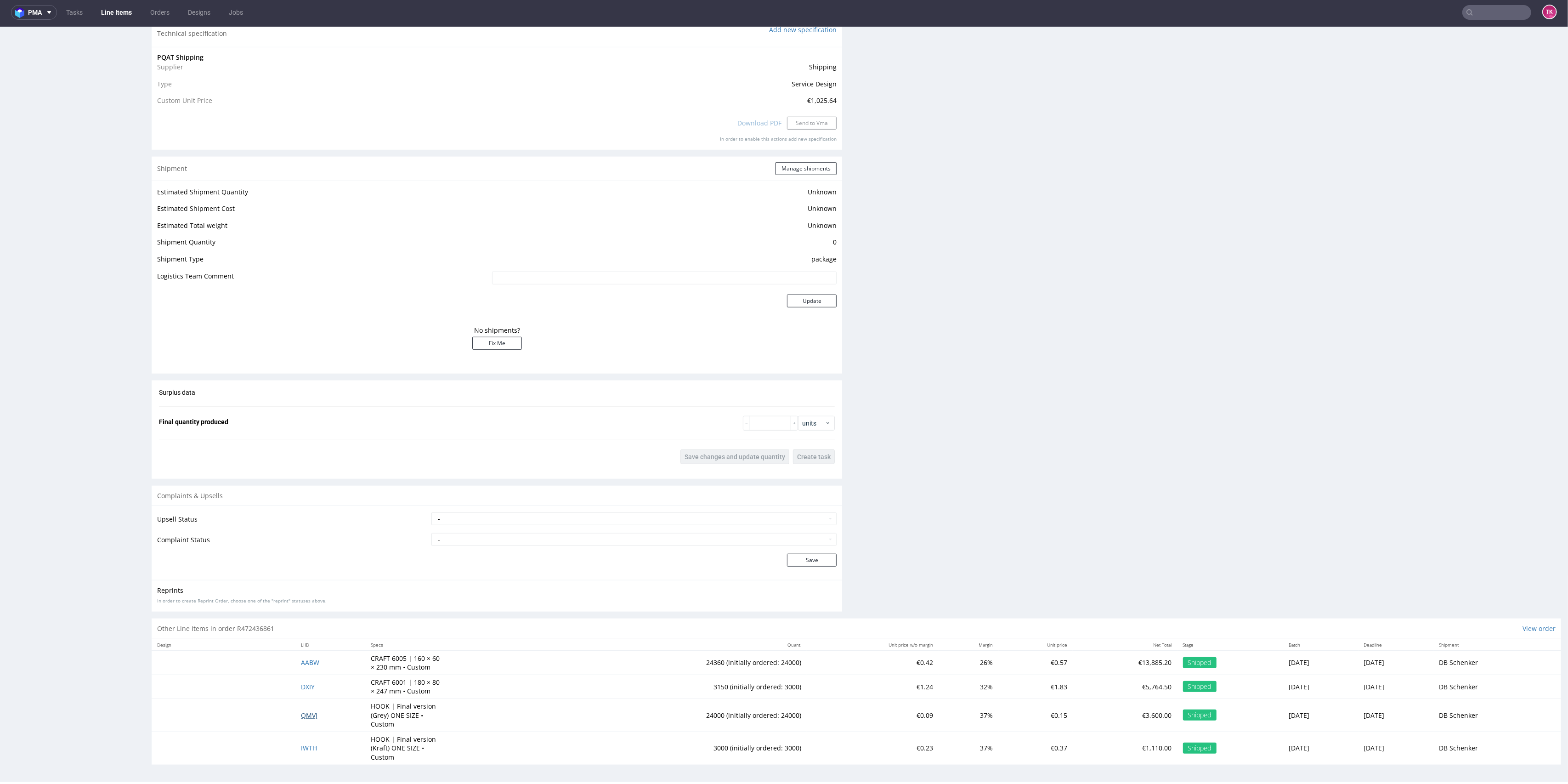
click at [303, 714] on span "QMVJ" at bounding box center [309, 715] width 16 height 9
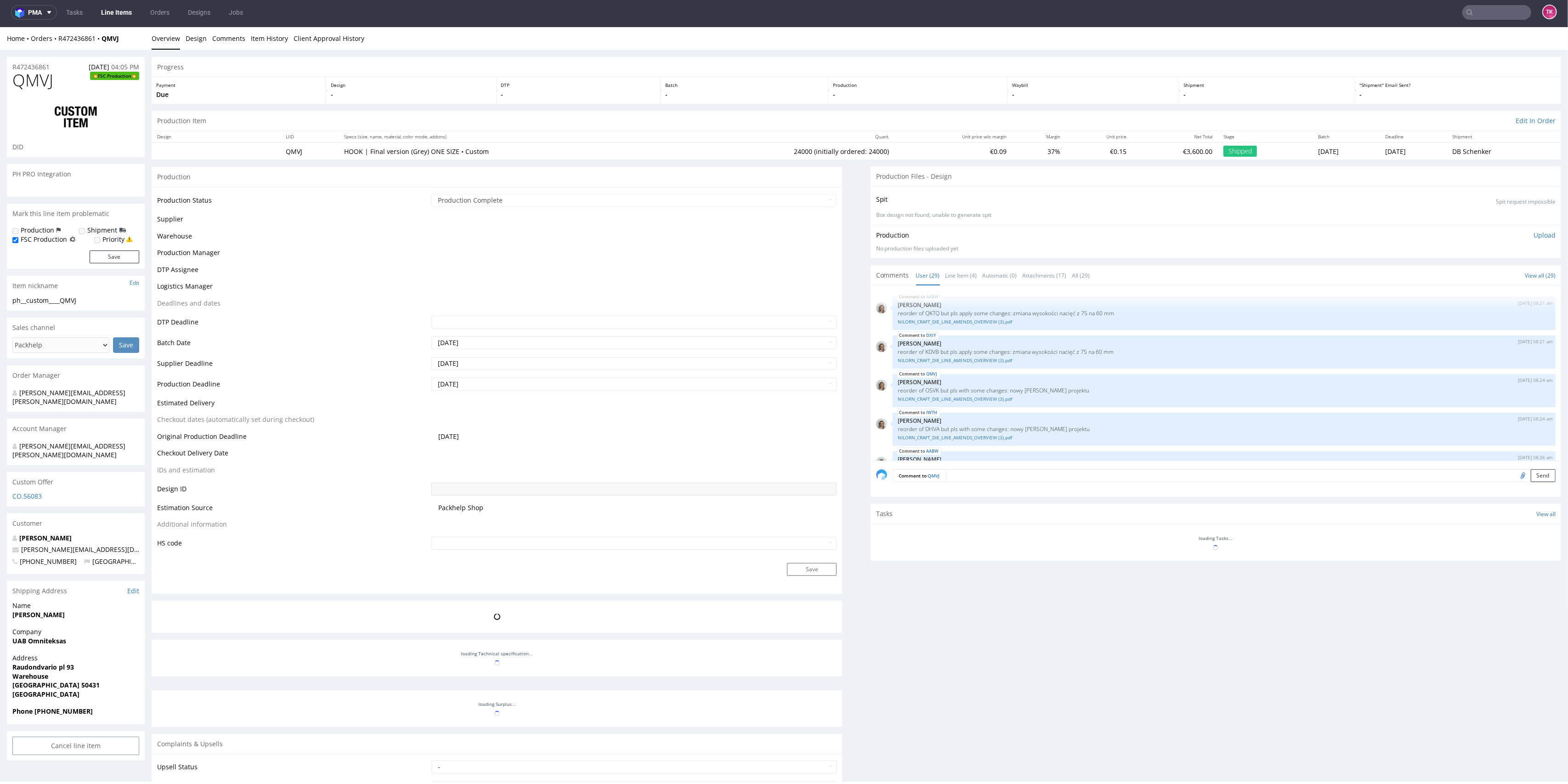
scroll to position [903, 0]
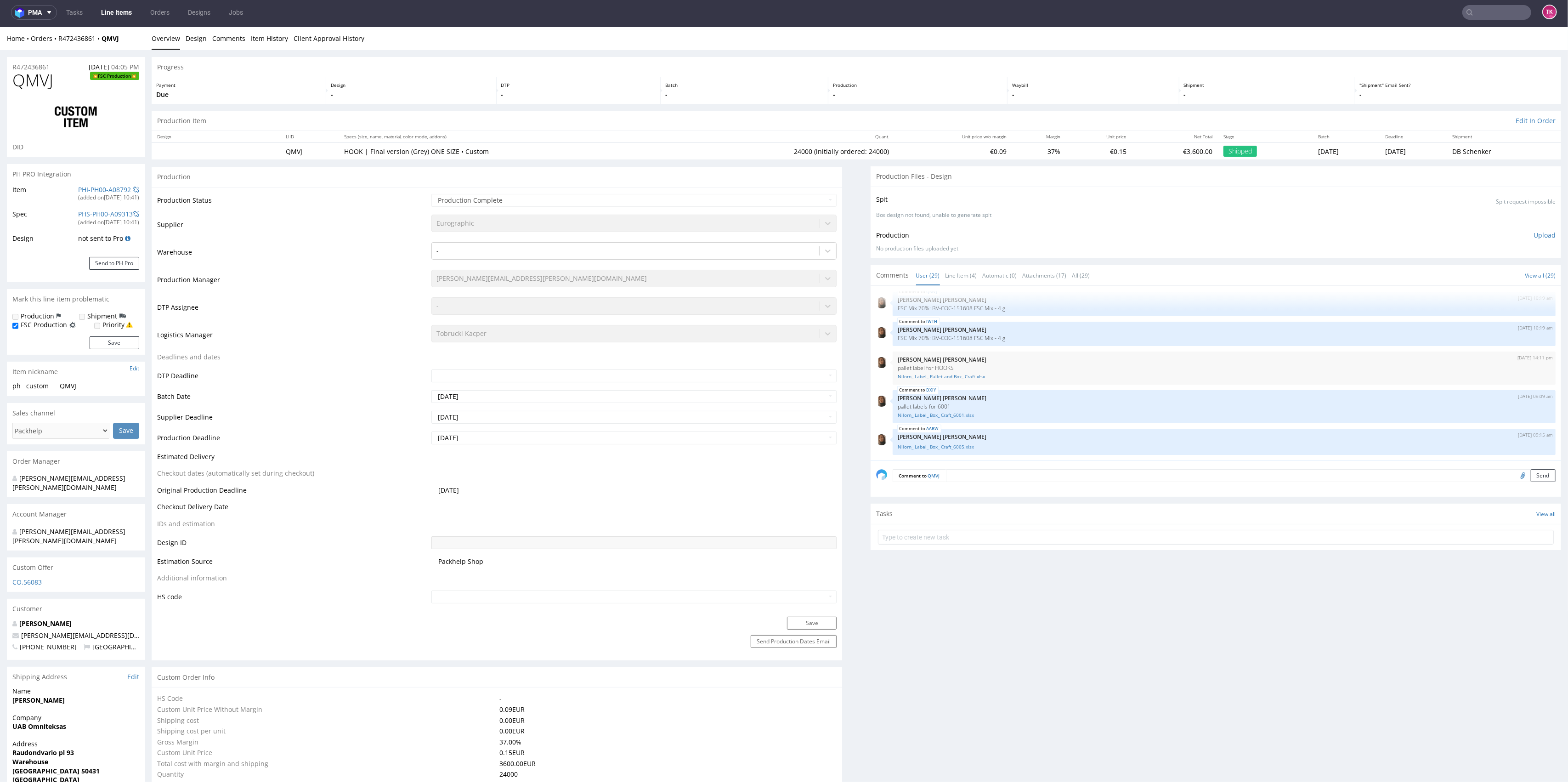
type input "24000"
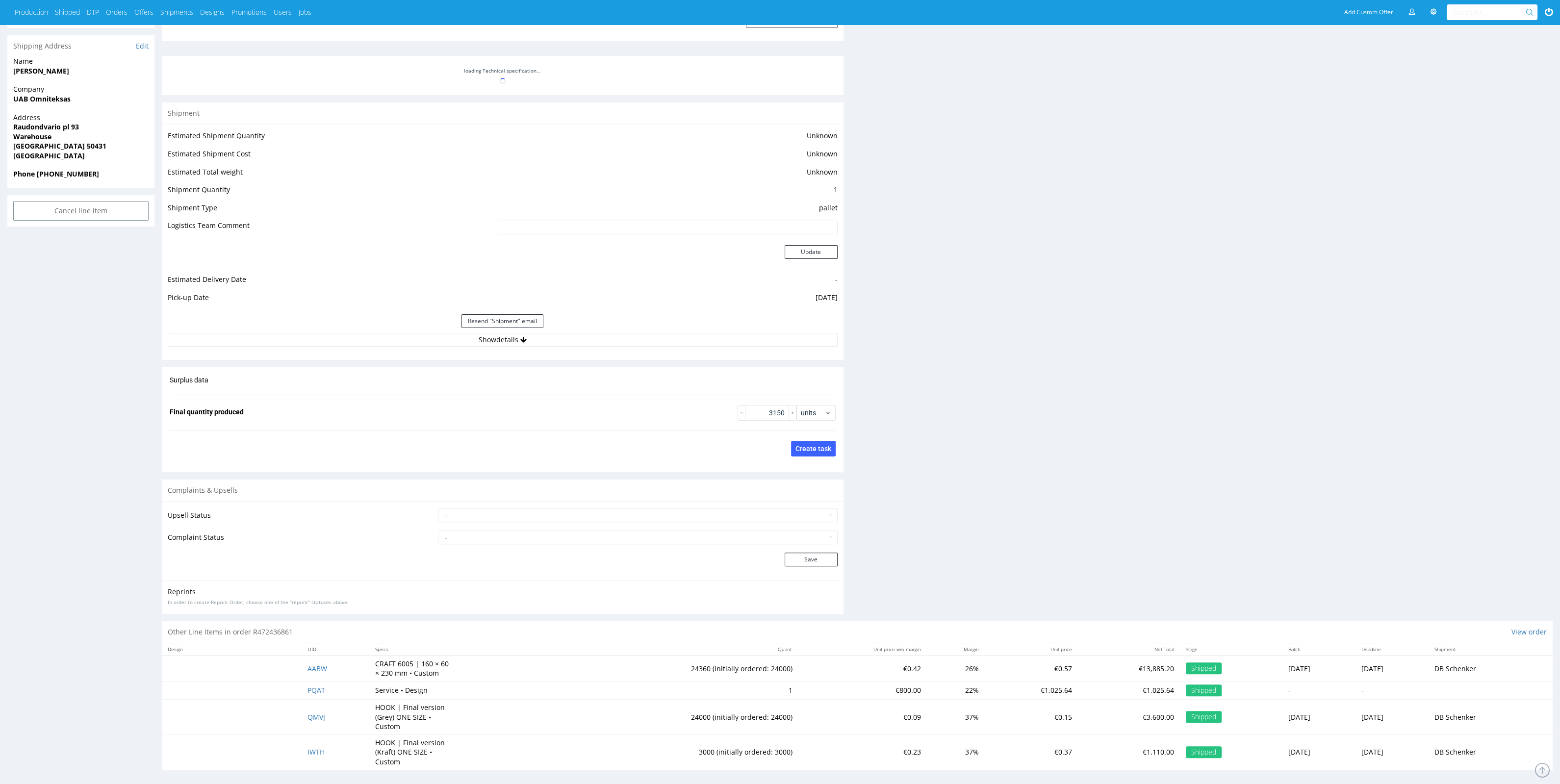
scroll to position [679, 0]
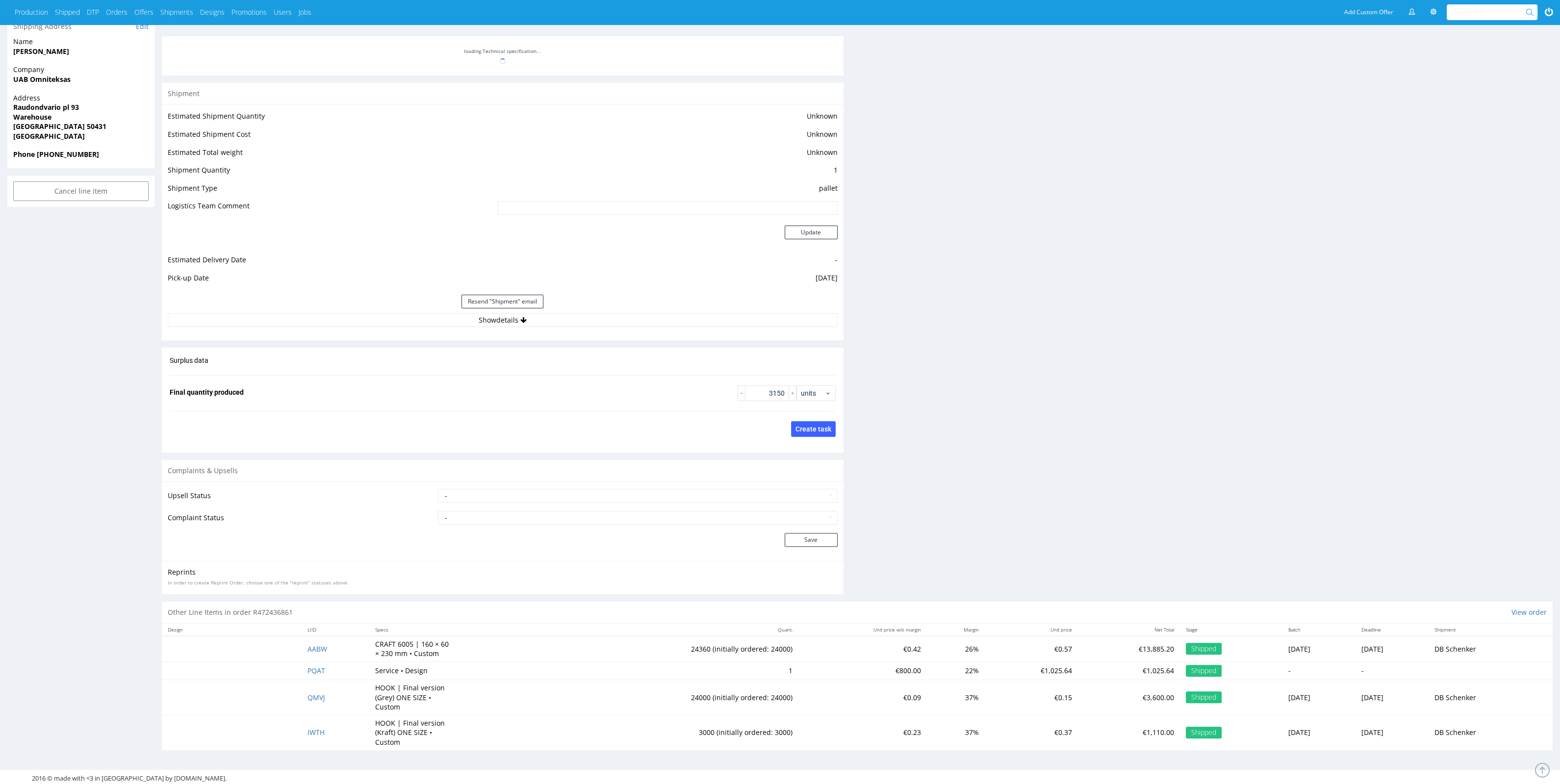
drag, startPoint x: 444, startPoint y: 308, endPoint x: 447, endPoint y: 316, distance: 8.5
click at [444, 310] on div "Resend "Shipment" email" at bounding box center [502, 301] width 670 height 24
click at [449, 317] on button "Show details" at bounding box center [502, 320] width 670 height 13
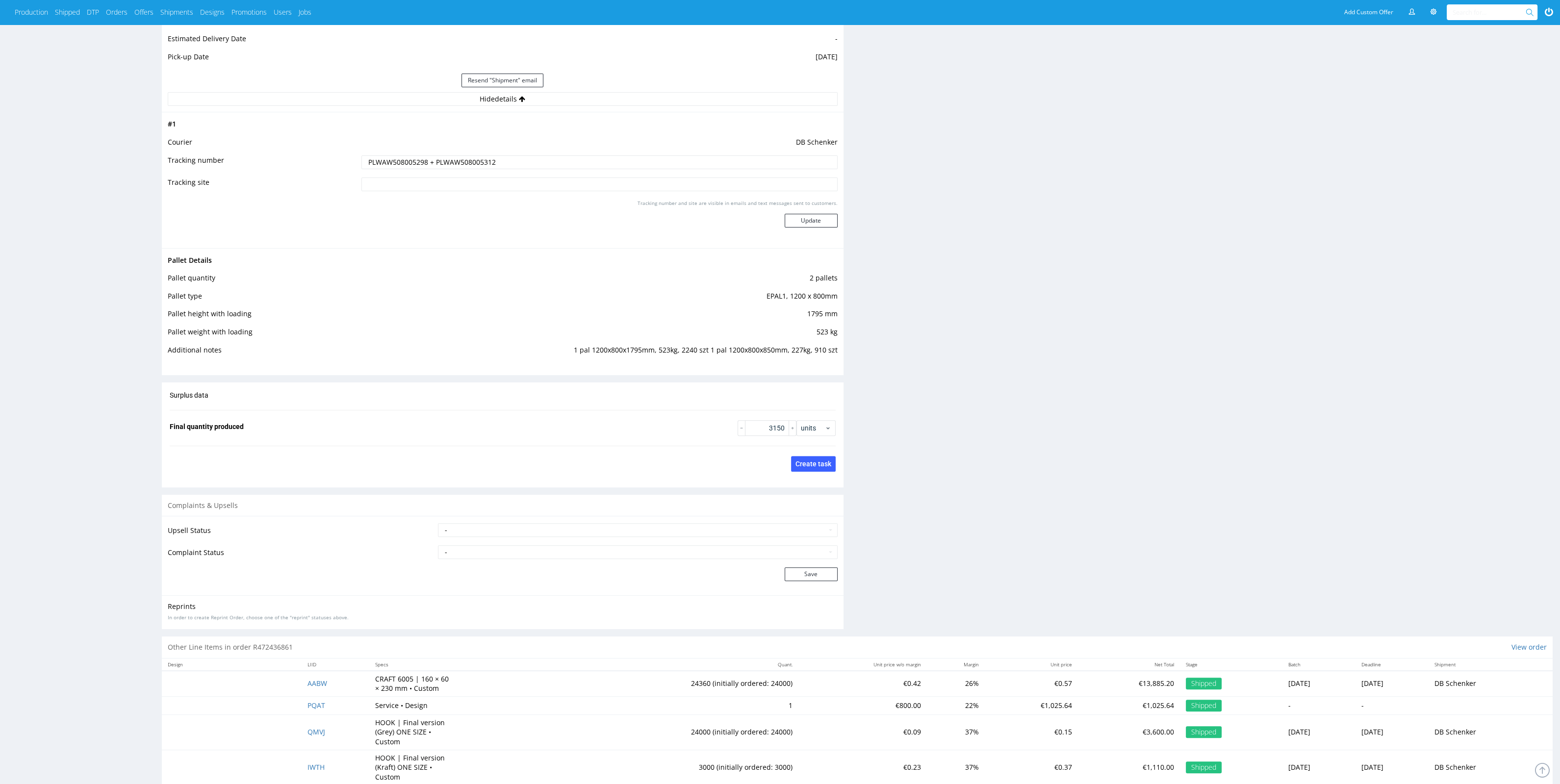
scroll to position [933, 0]
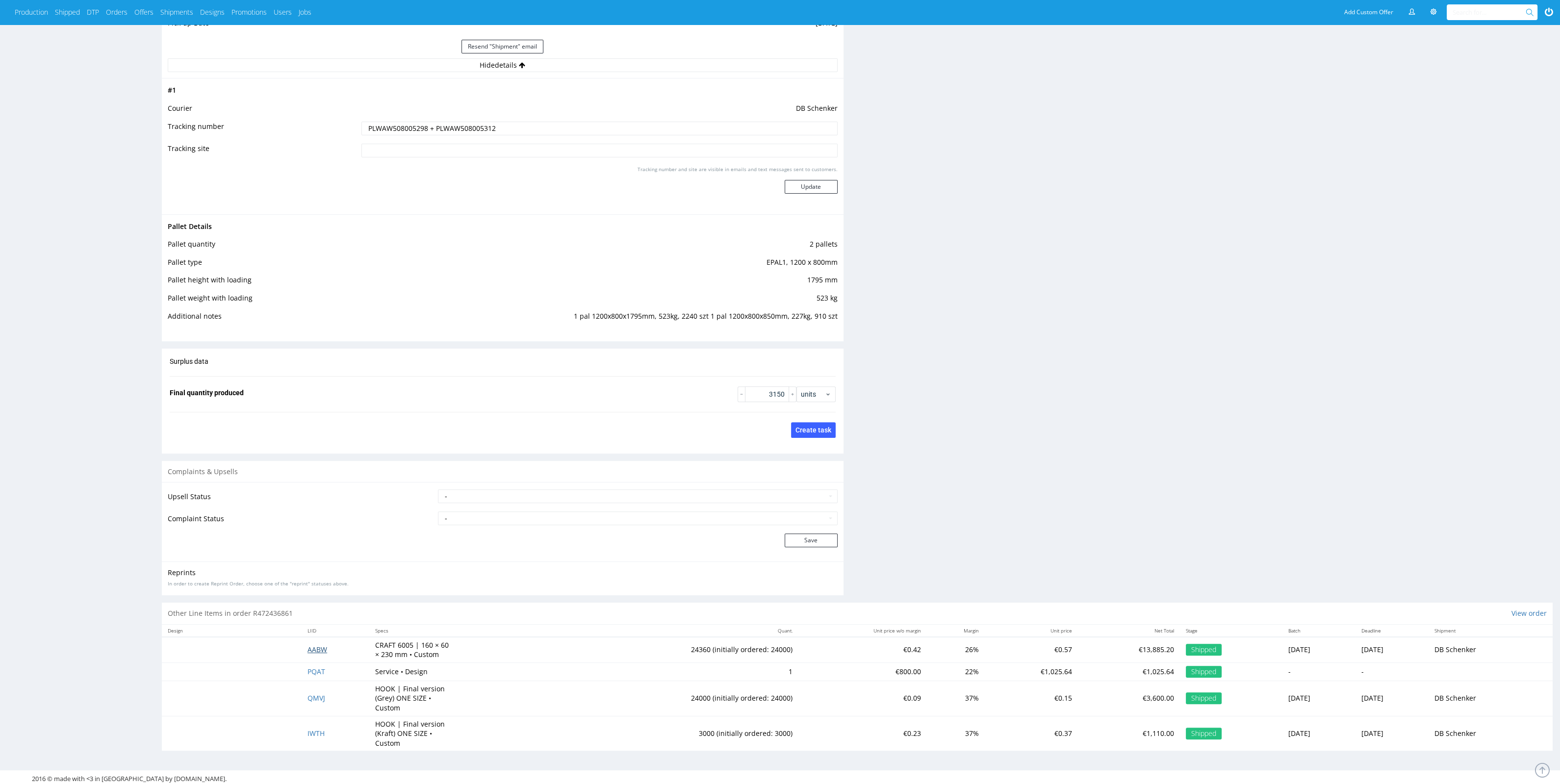
click at [315, 644] on span "AABW" at bounding box center [317, 649] width 20 height 10
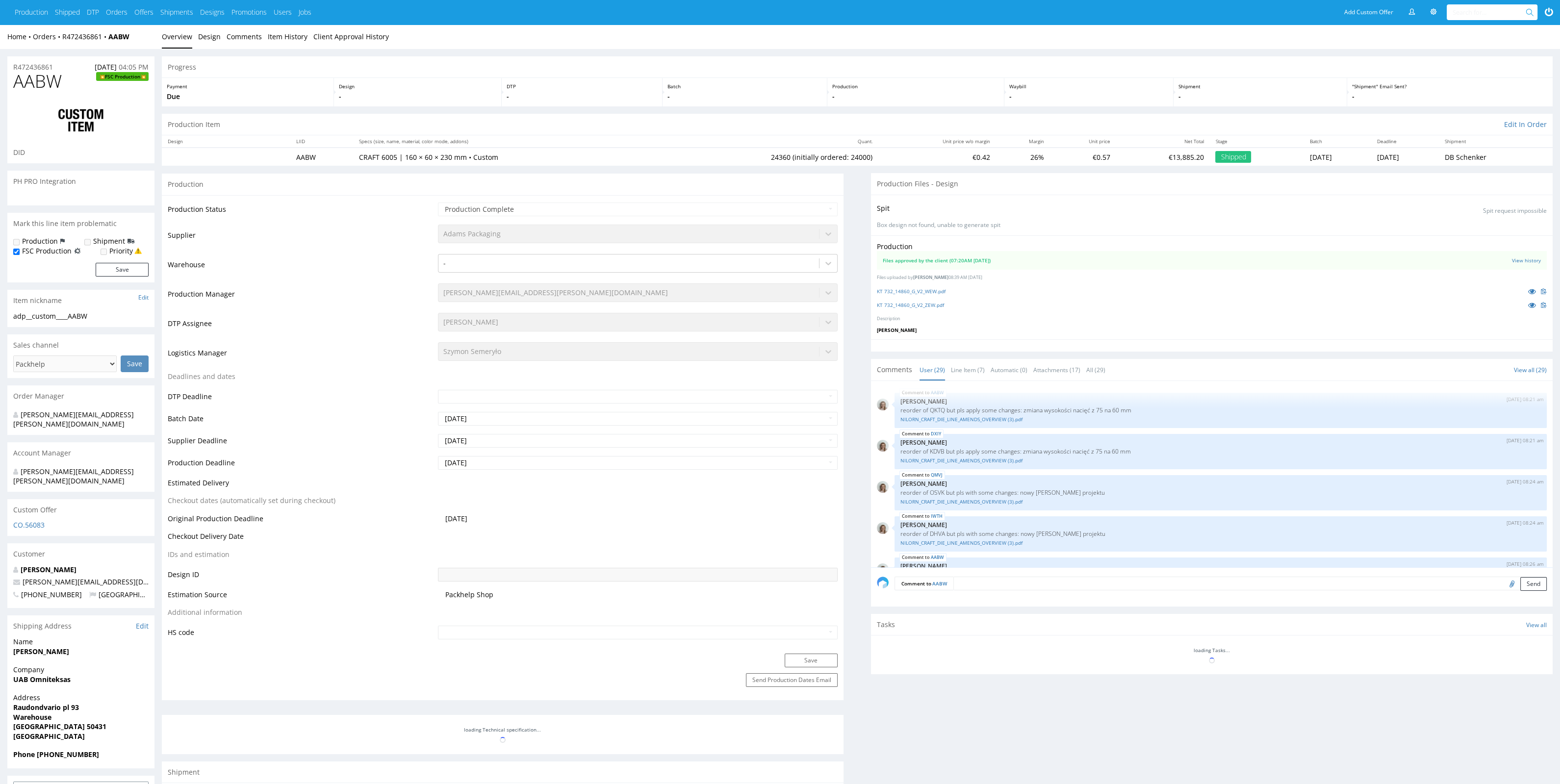
scroll to position [963, 0]
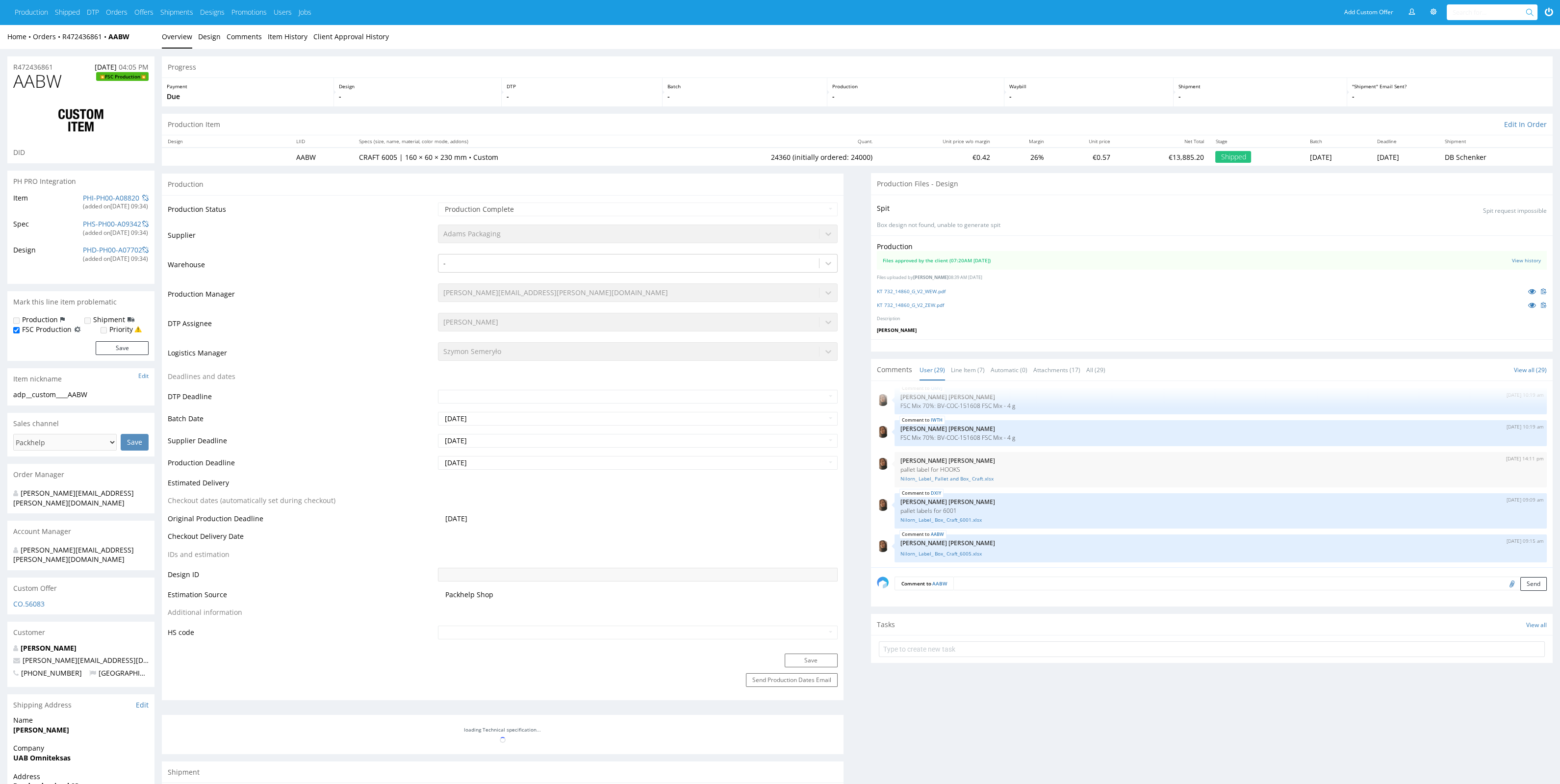
drag, startPoint x: 1569, startPoint y: 229, endPoint x: 1566, endPoint y: 240, distance: 11.4
click at [1559, 240] on html "Production Shipped DTP Orders Offers Shipments Designs Promotions Users Jobs Ad…" at bounding box center [780, 731] width 1560 height 1464
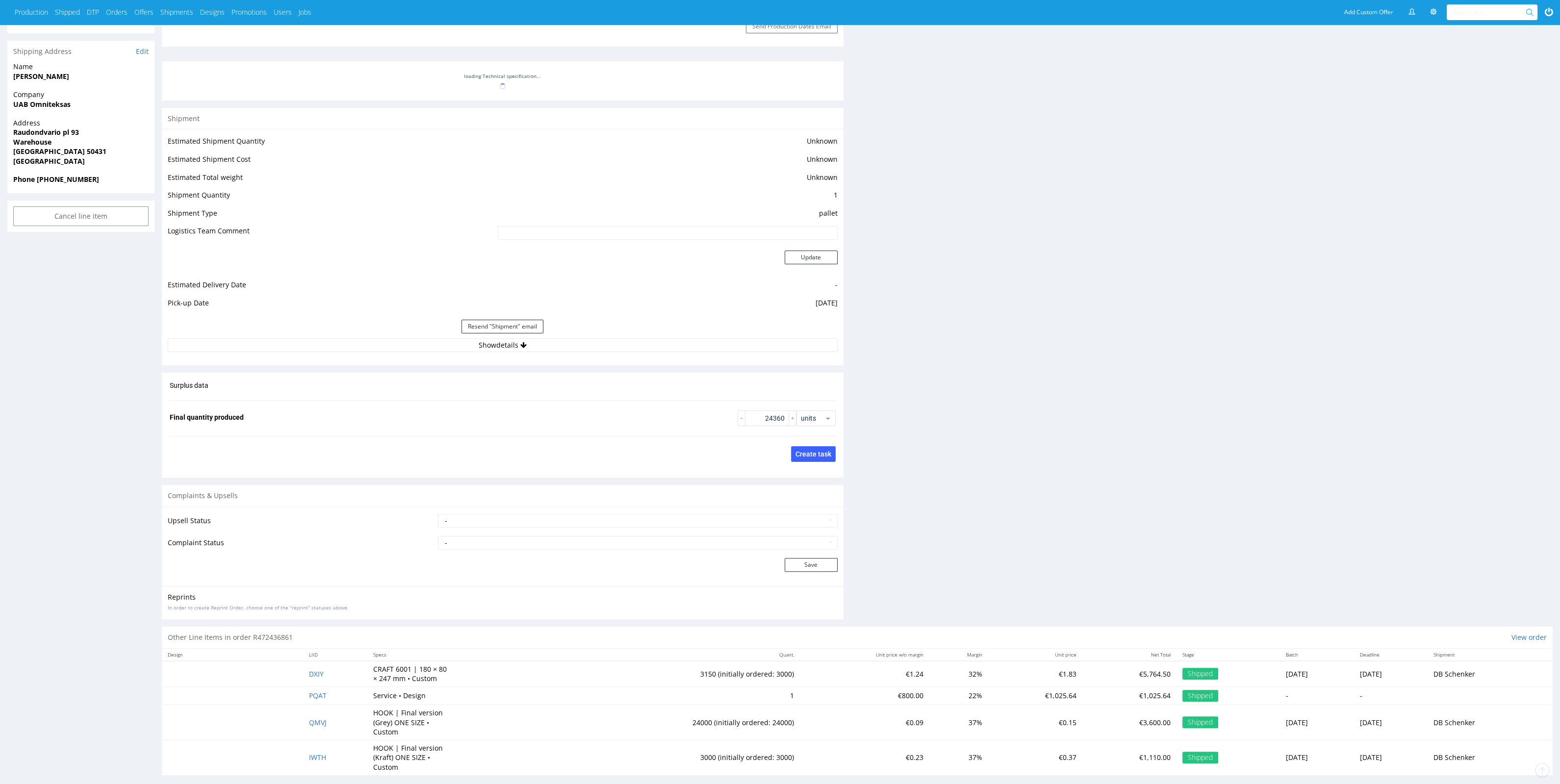
scroll to position [678, 0]
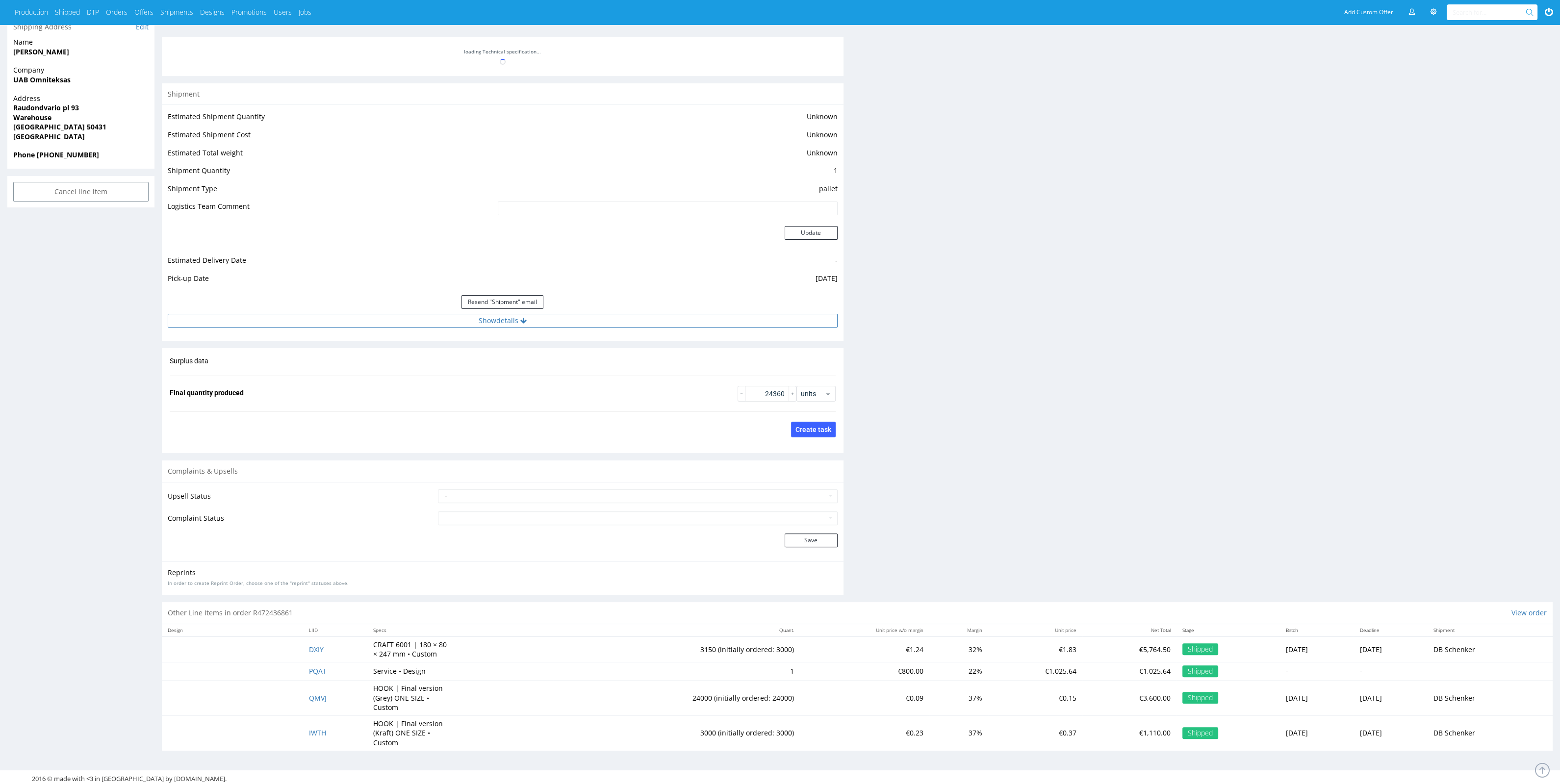
click at [571, 325] on button "Show details" at bounding box center [502, 320] width 670 height 13
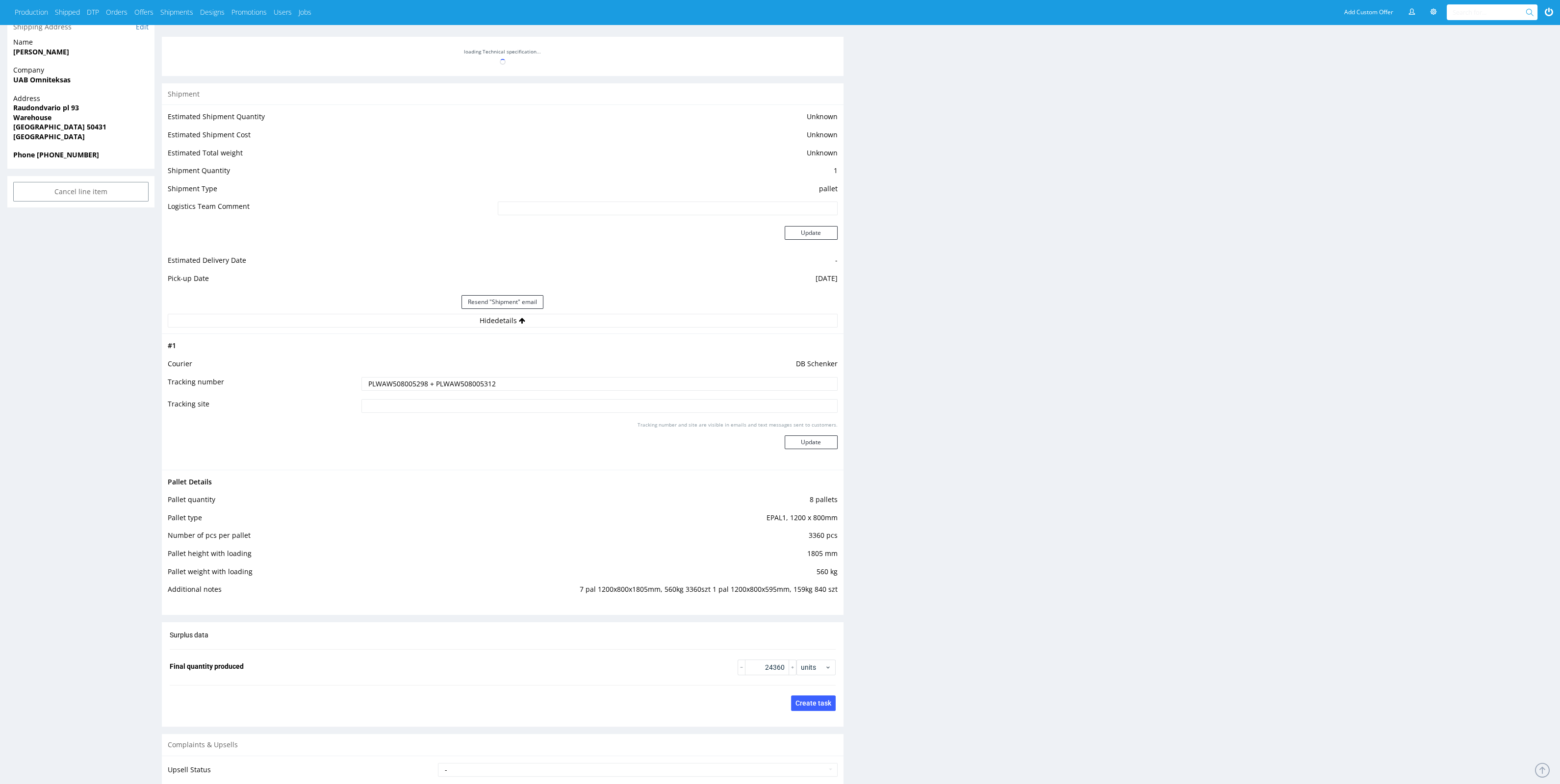
drag, startPoint x: 553, startPoint y: 390, endPoint x: 230, endPoint y: 359, distance: 324.5
click at [233, 359] on tbody "# 1 Courier DB Schenker Tracking number PLWAW508005298 + PLWAW508005312 Trackin…" at bounding box center [502, 401] width 670 height 123
copy tbody "DB Schenker Tracking number"
click at [533, 383] on input "PLWAW508005298 + PLWAW508005312" at bounding box center [599, 383] width 475 height 13
drag, startPoint x: 522, startPoint y: 385, endPoint x: 305, endPoint y: 356, distance: 218.9
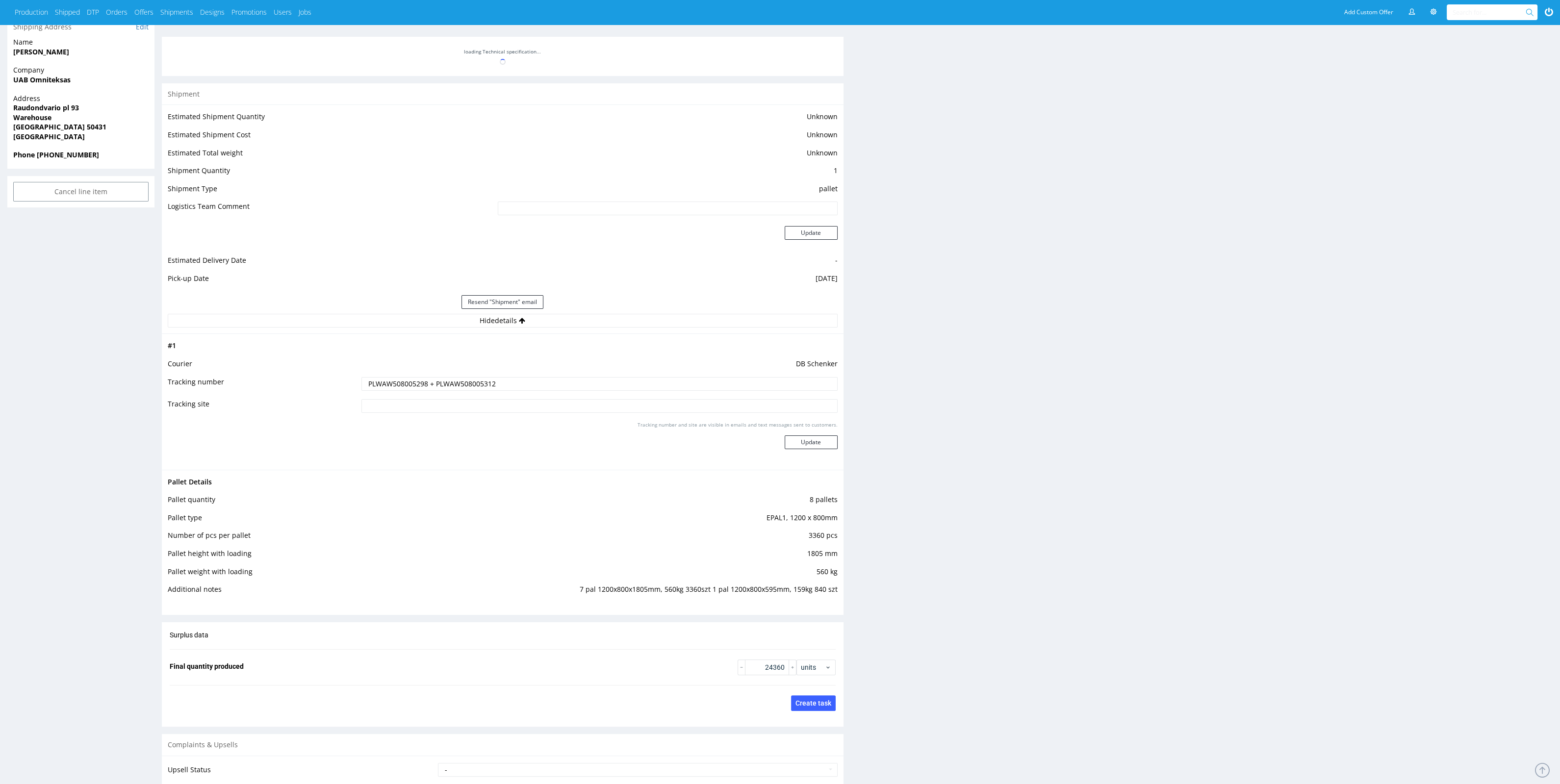
click at [305, 356] on tbody "# 1 Courier DB Schenker Tracking number PLWAW508005298 + PLWAW508005312 Trackin…" at bounding box center [502, 401] width 670 height 123
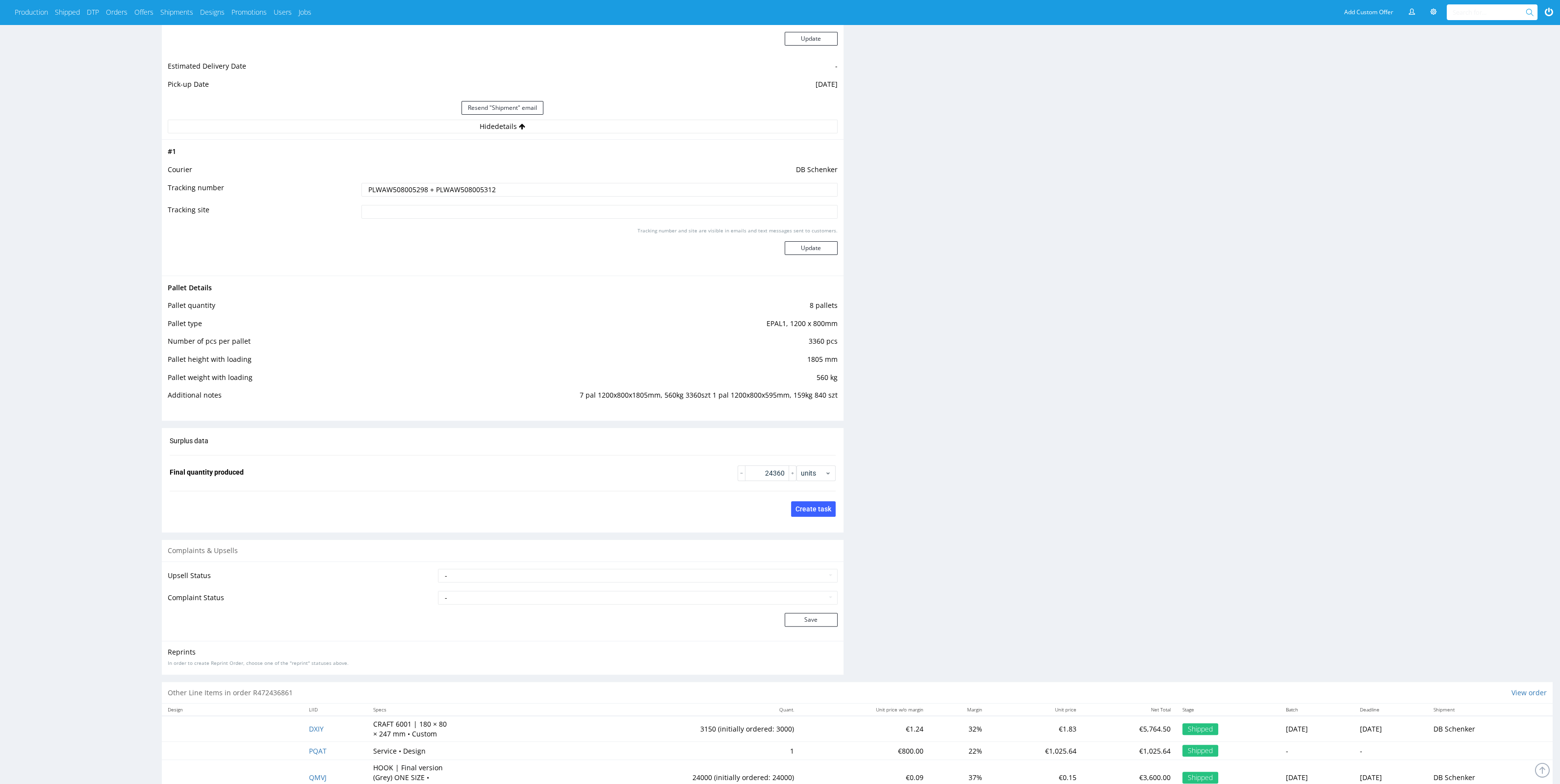
scroll to position [951, 0]
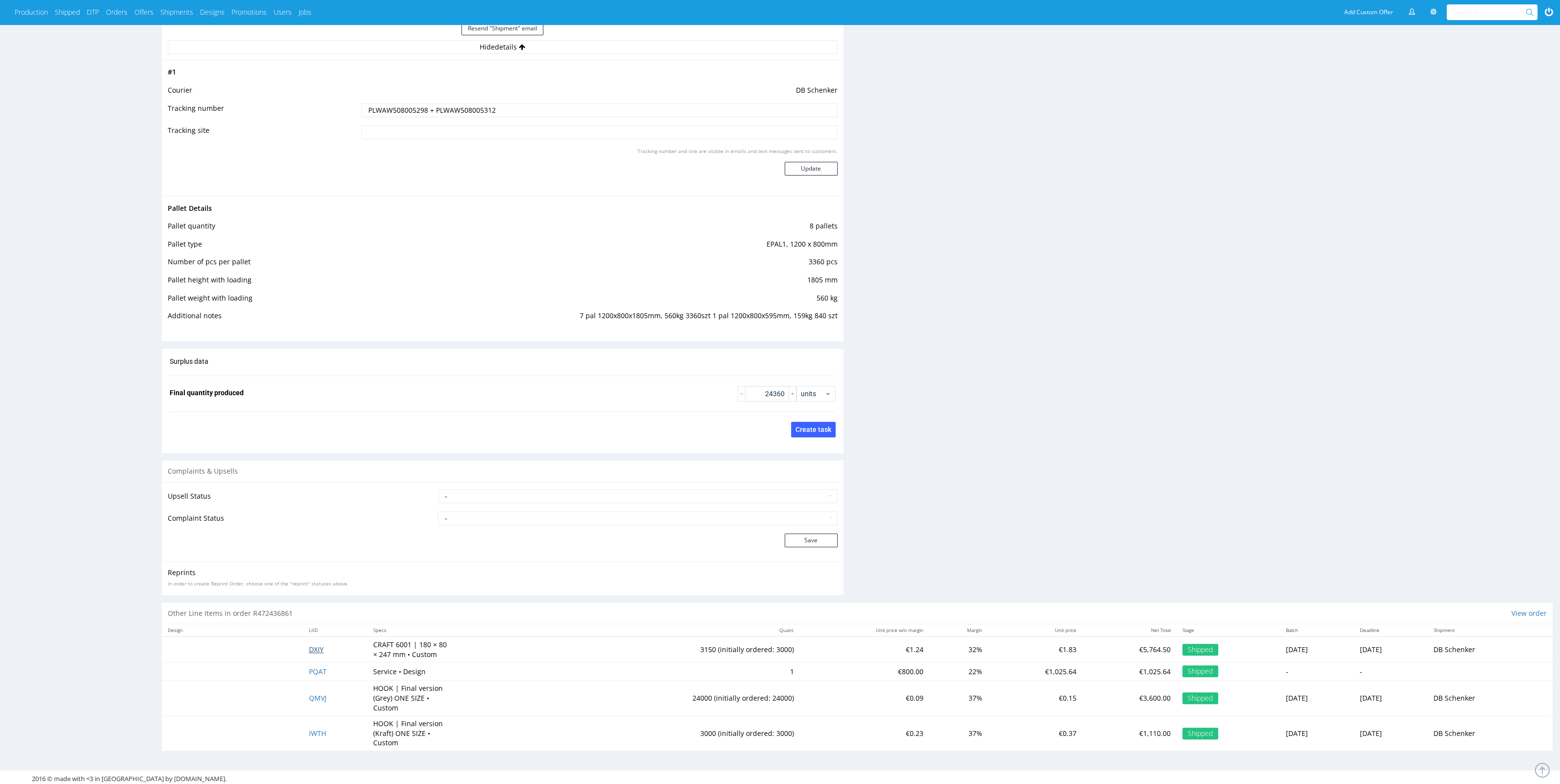
click at [315, 648] on span "DXIY" at bounding box center [316, 649] width 14 height 10
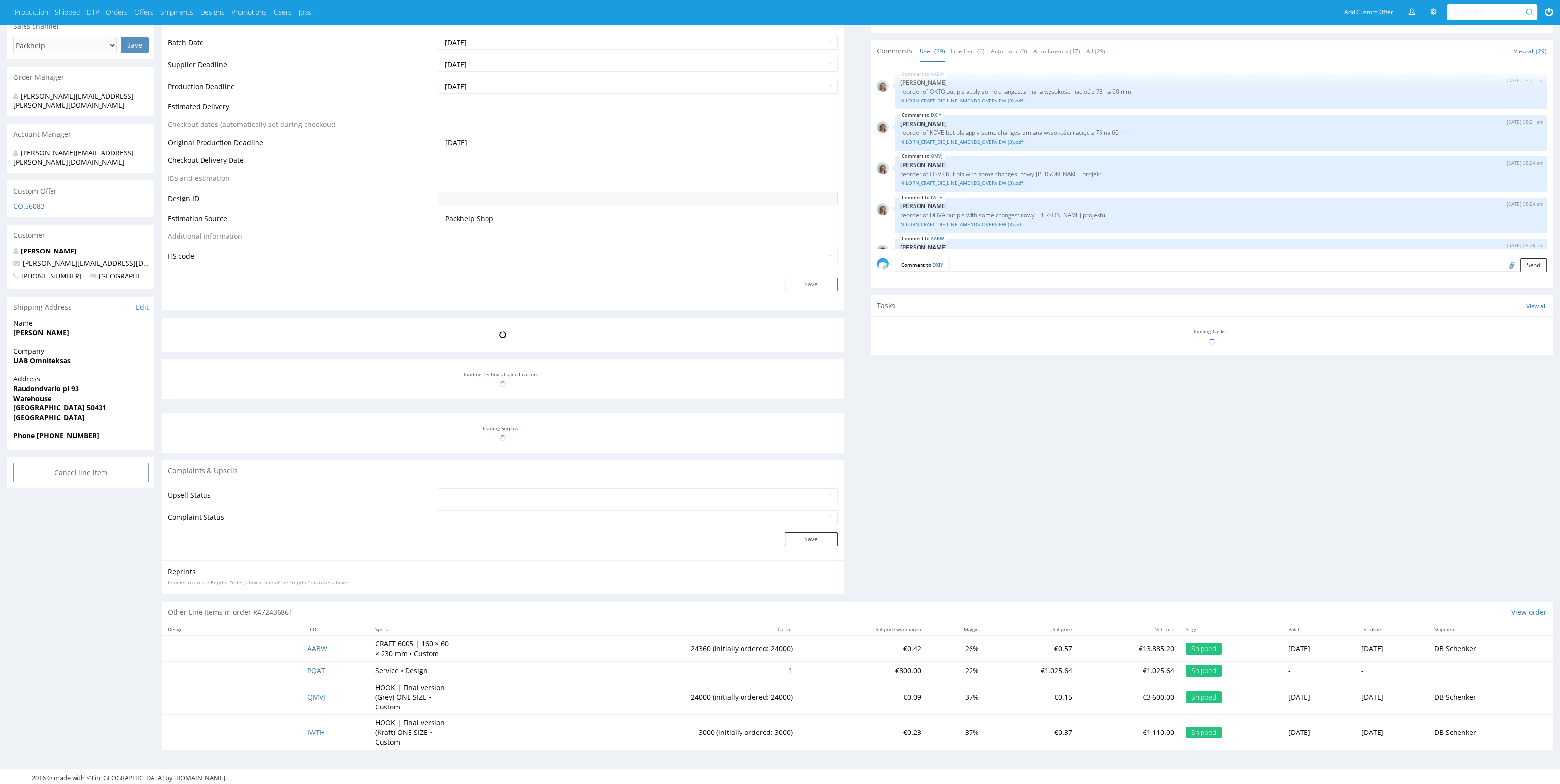
scroll to position [963, 0]
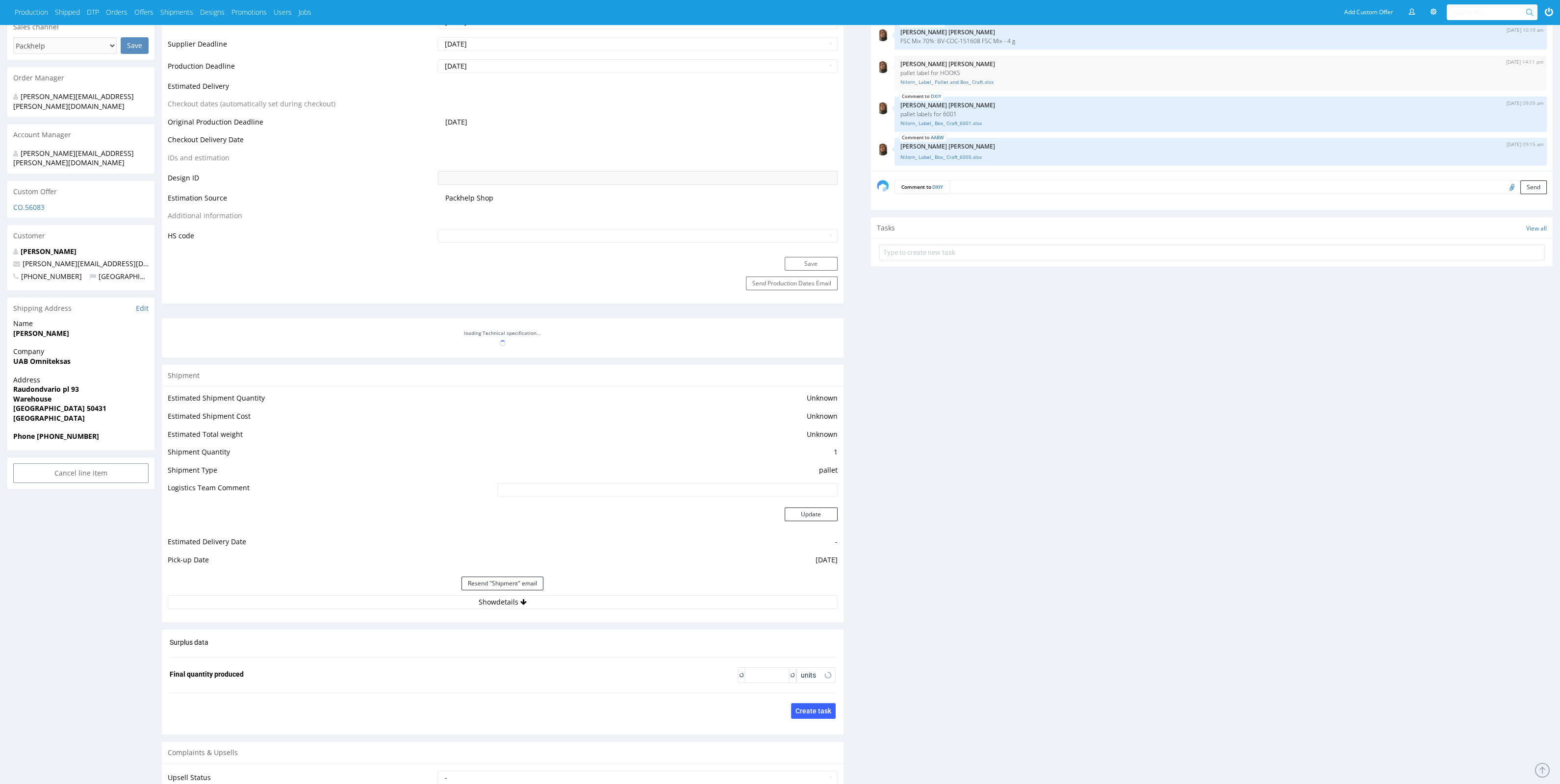
type input "3150"
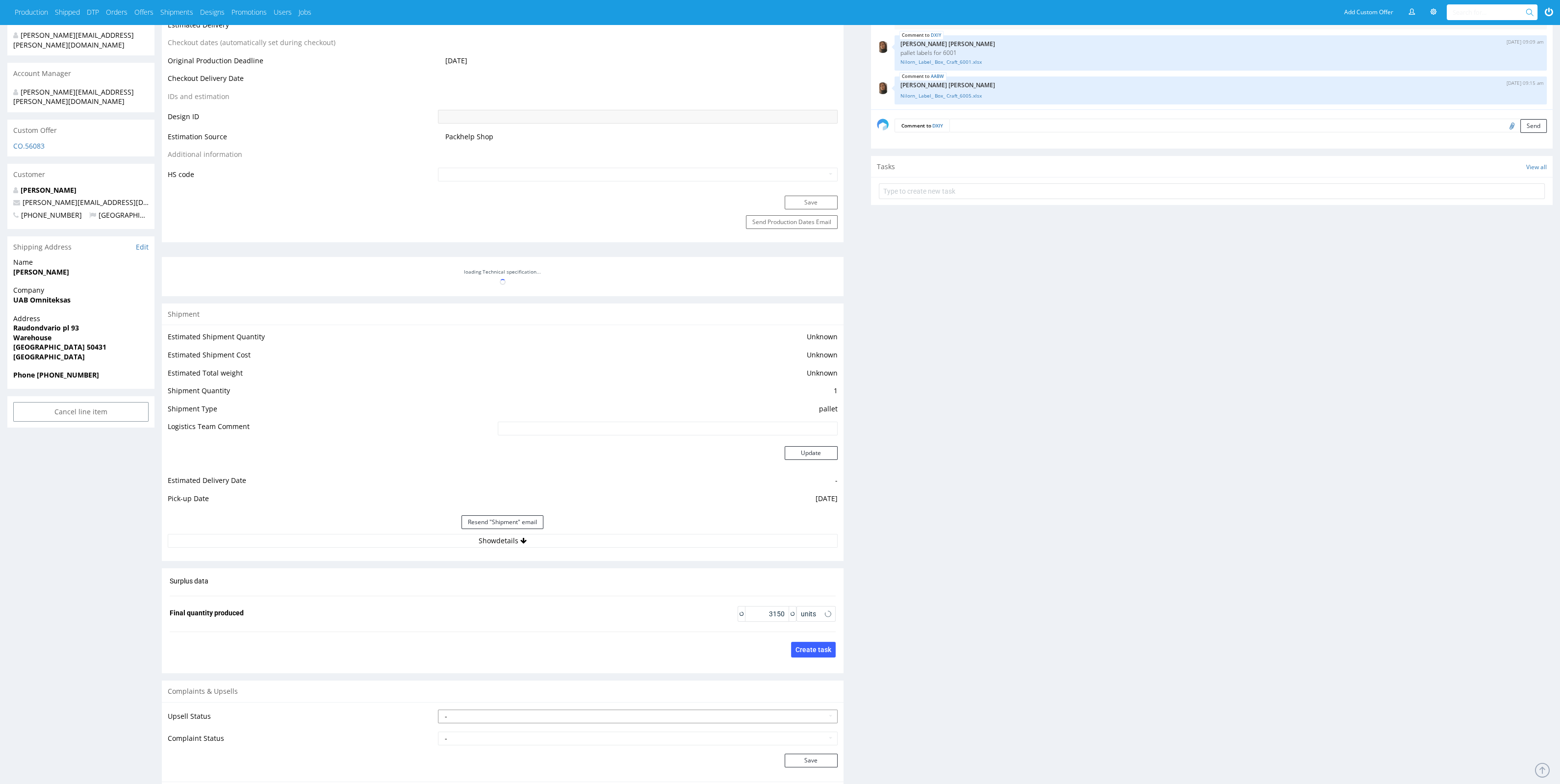
scroll to position [679, 0]
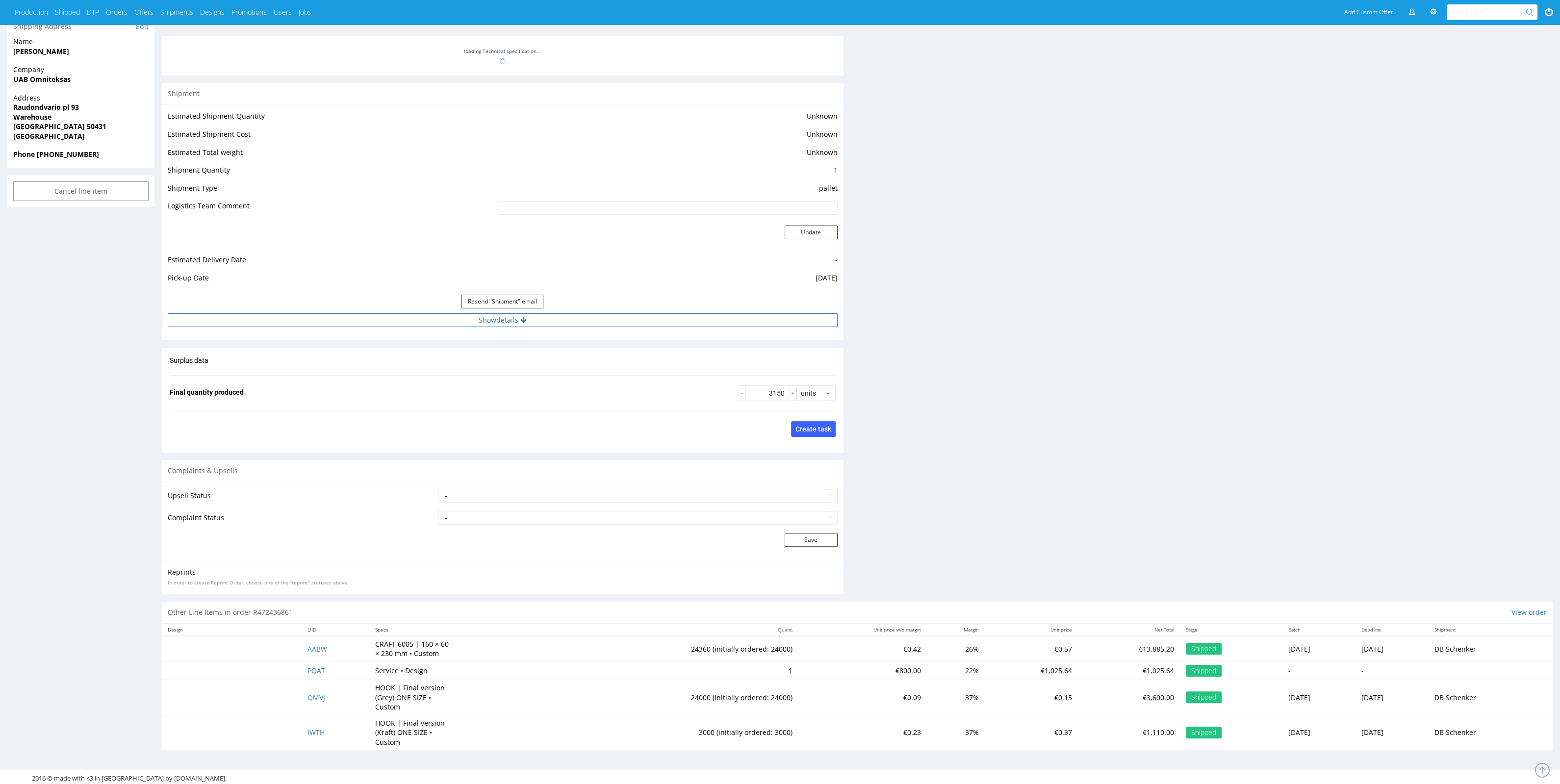
click at [454, 320] on button "Show details" at bounding box center [502, 320] width 670 height 13
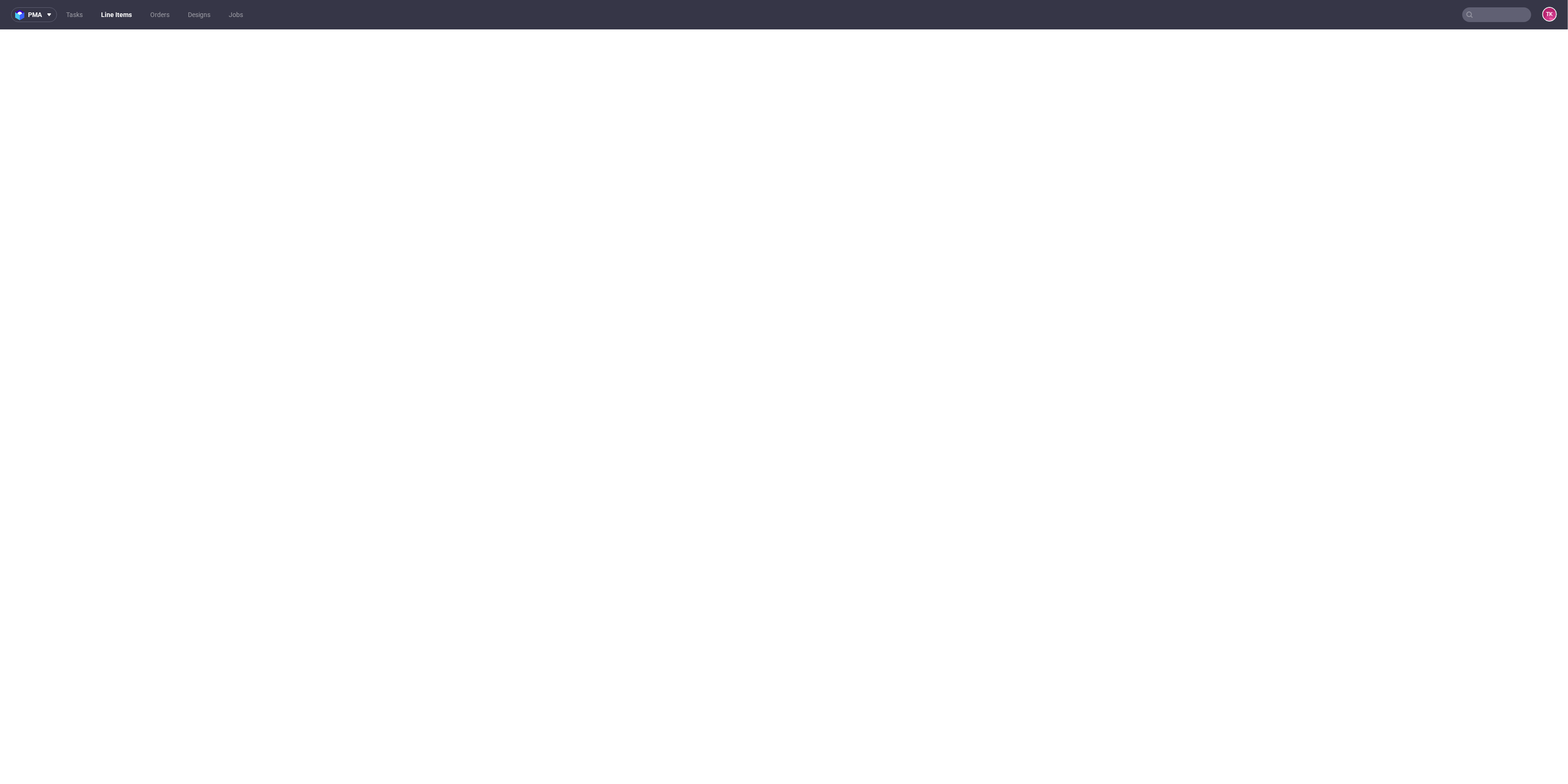
select select "in_progress"
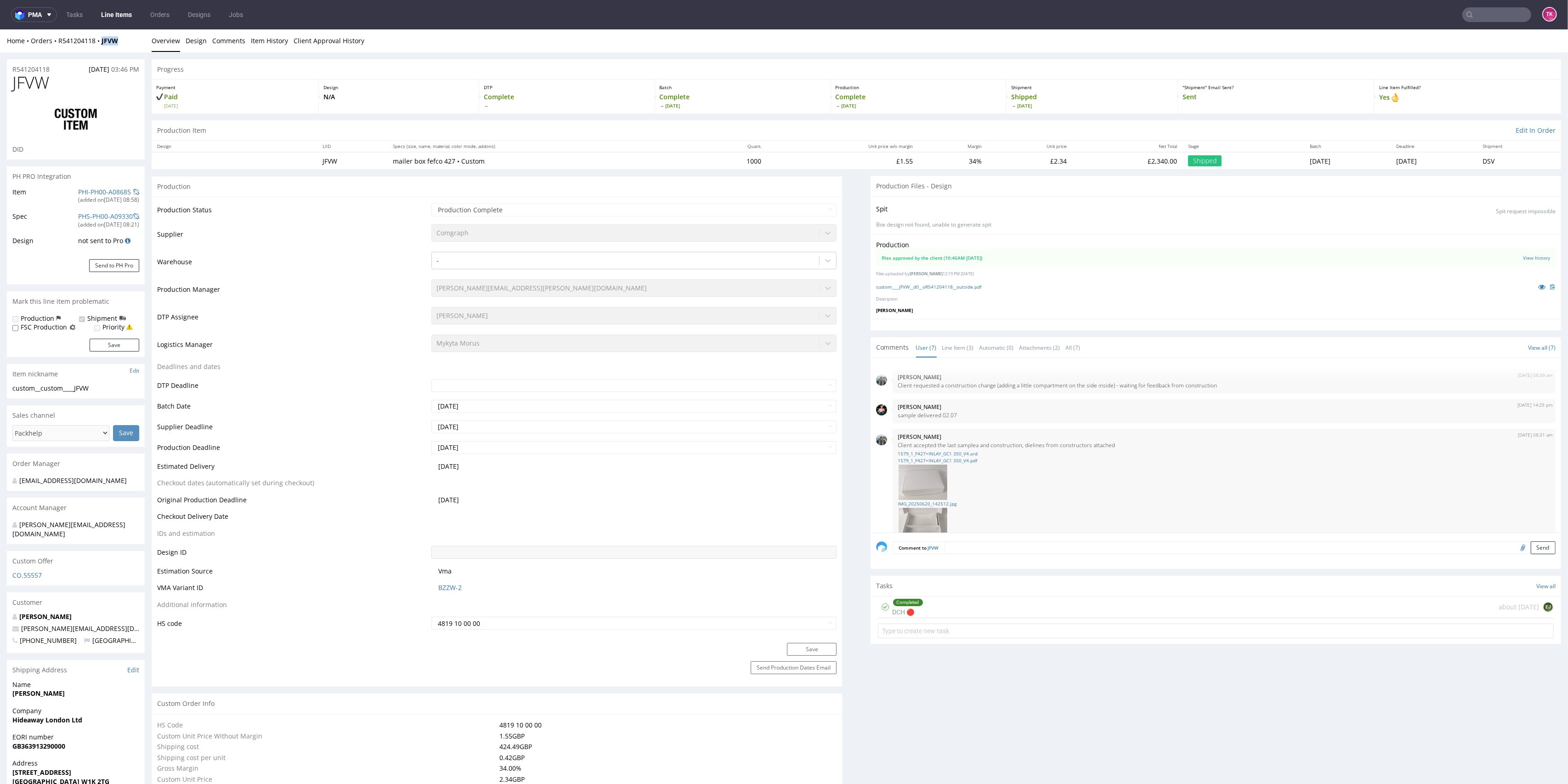
scroll to position [322, 0]
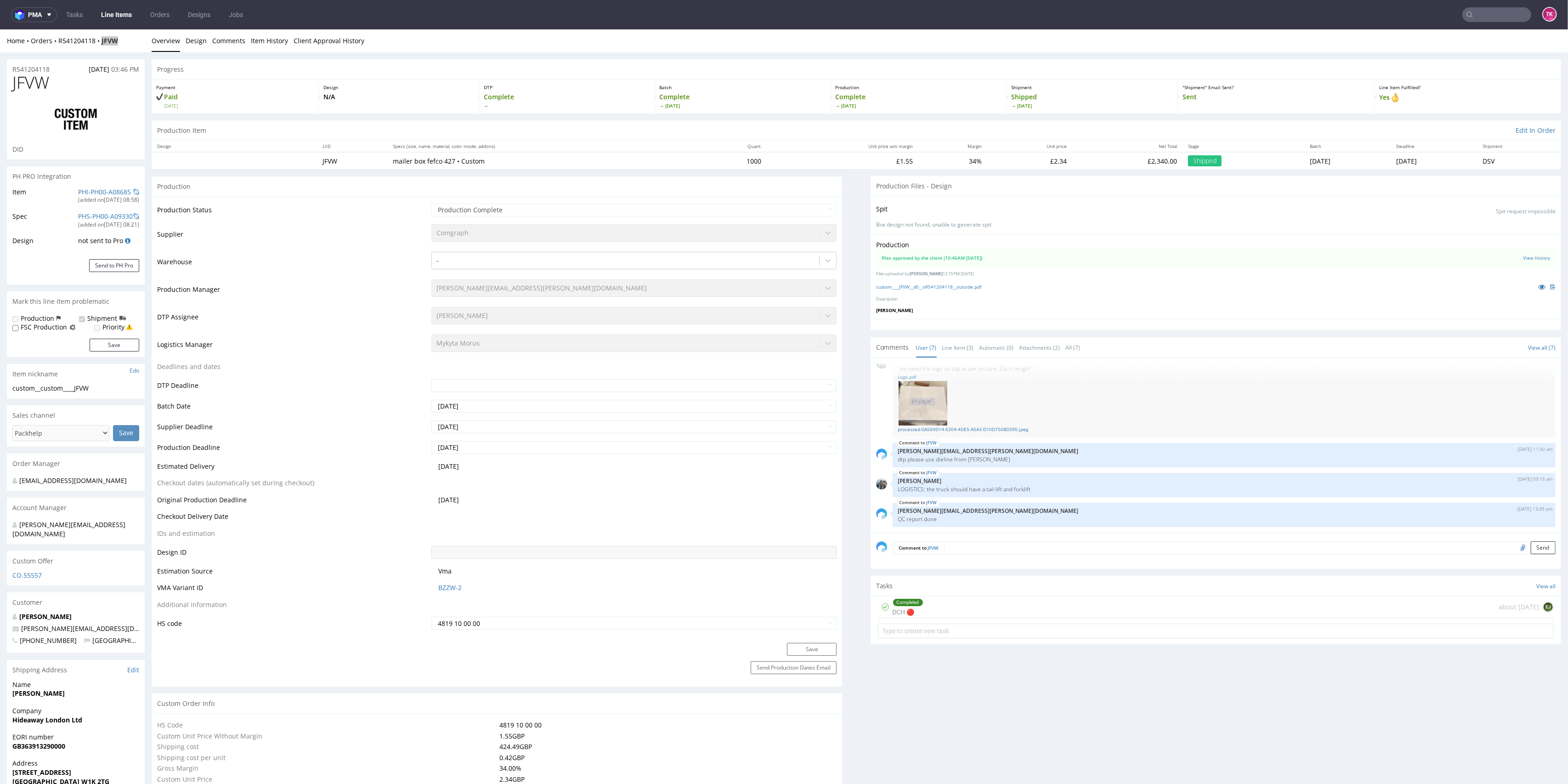
click at [119, 13] on link "Line Items" at bounding box center [116, 14] width 42 height 14
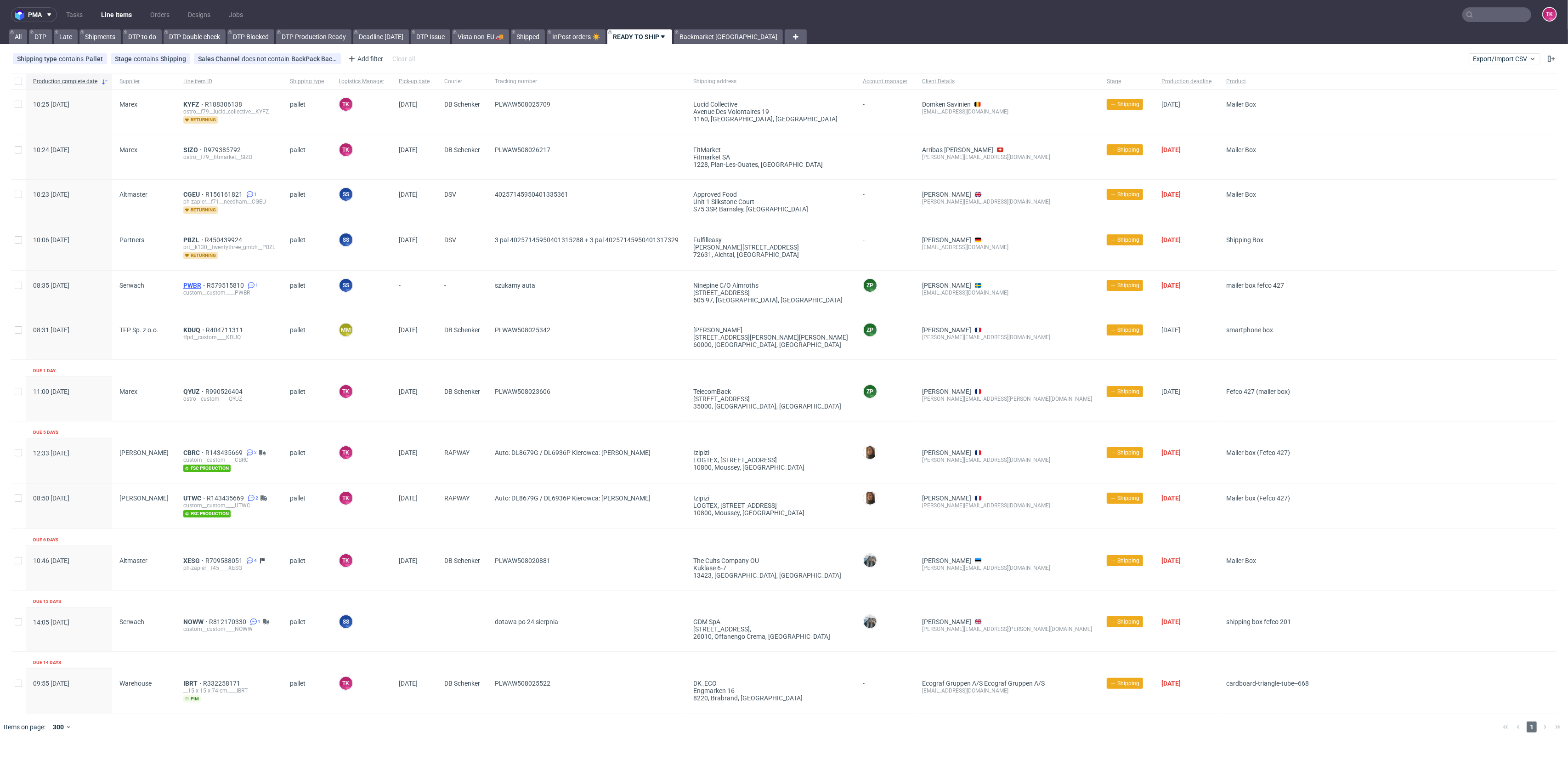
click at [184, 281] on span "PWBR" at bounding box center [195, 285] width 23 height 7
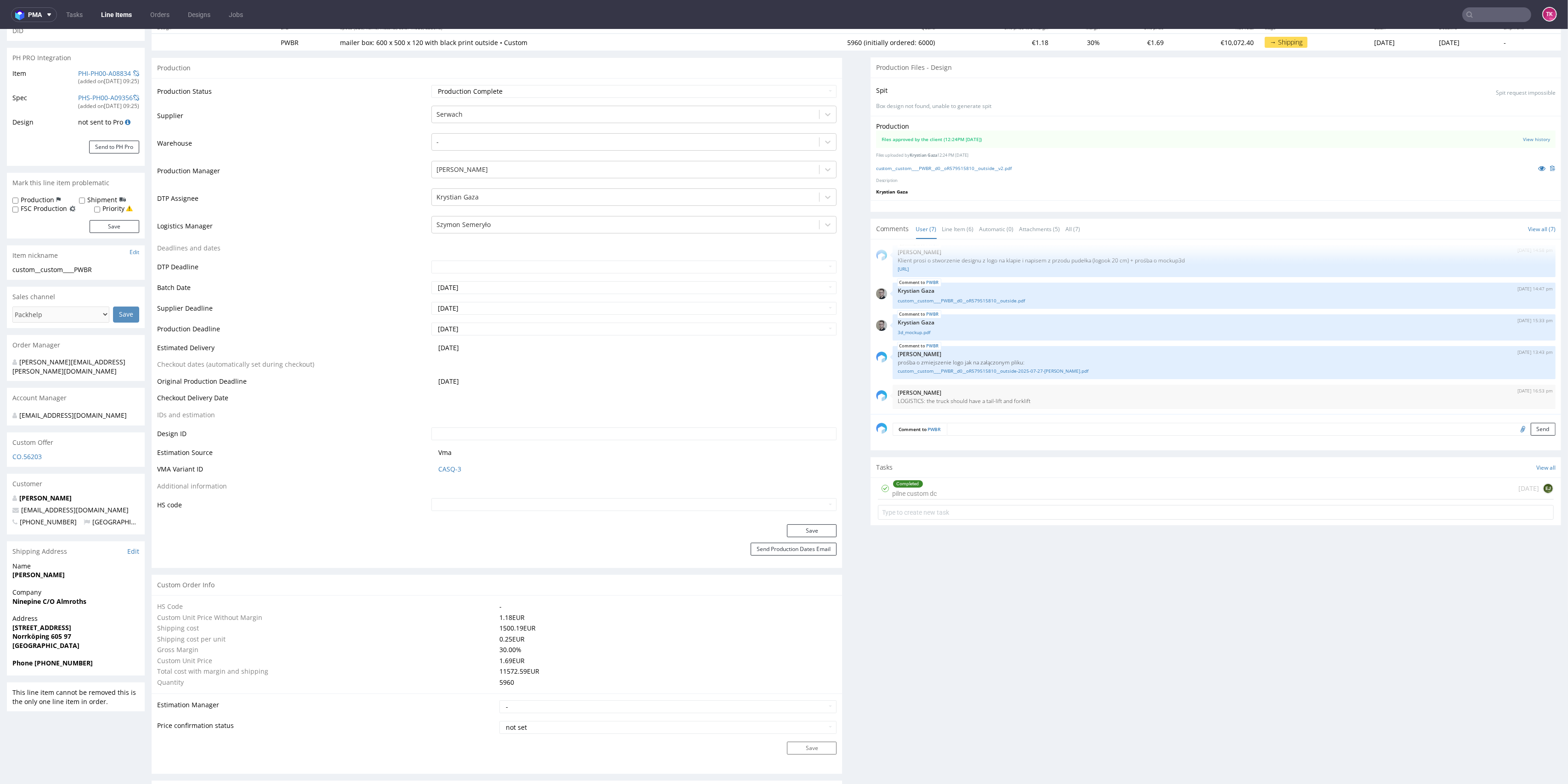
scroll to position [184, 0]
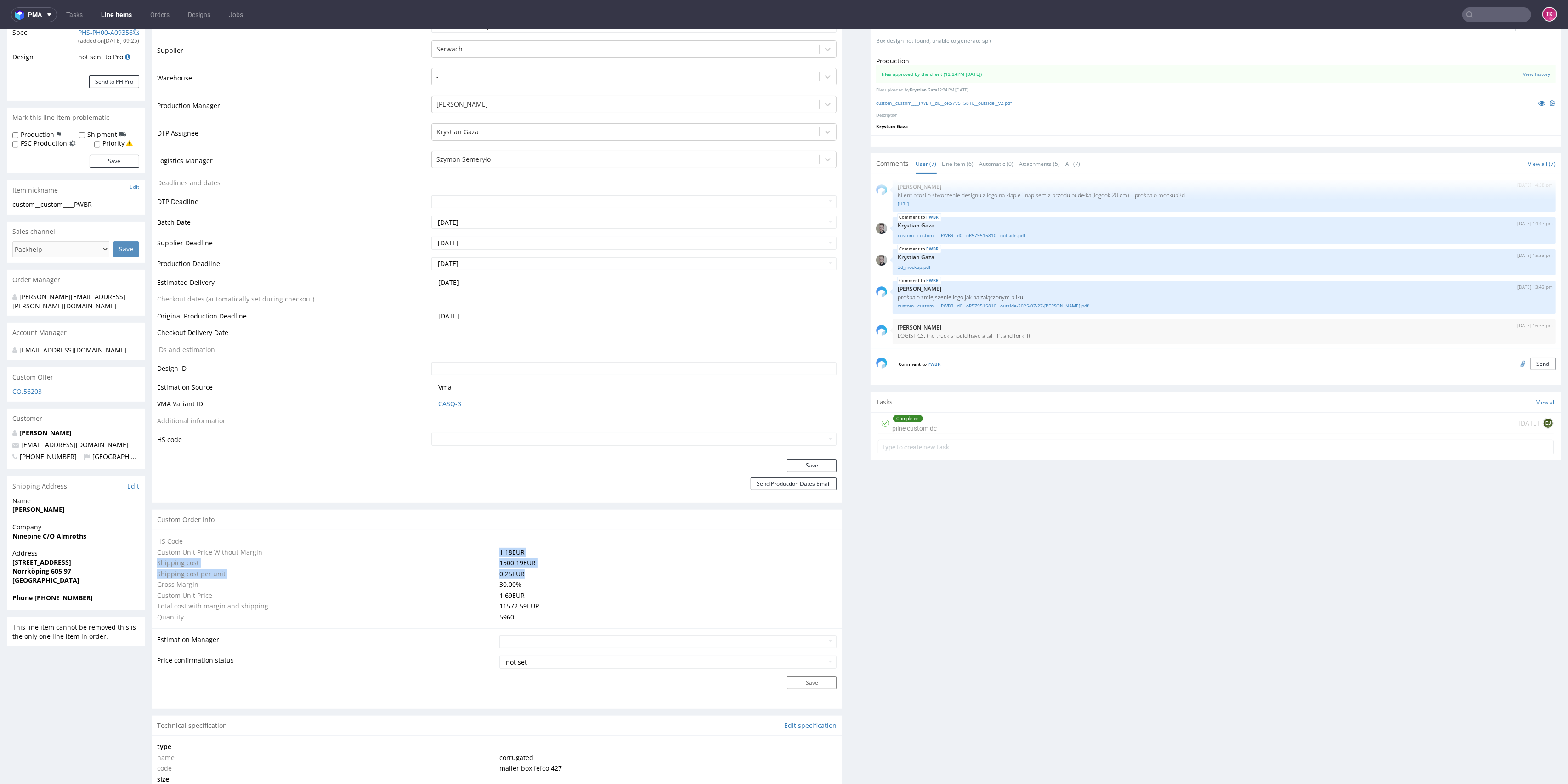
drag, startPoint x: 483, startPoint y: 548, endPoint x: 684, endPoint y: 574, distance: 202.7
click at [673, 574] on tbody "HS Code - Custom Unit Price Without Margin 1.18 EUR Shipping cost 1500.19 EUR S…" at bounding box center [496, 579] width 679 height 87
click at [870, 584] on div "Production Files - Design Spit Spit request impossible Box design not found, un…" at bounding box center [1215, 755] width 691 height 1528
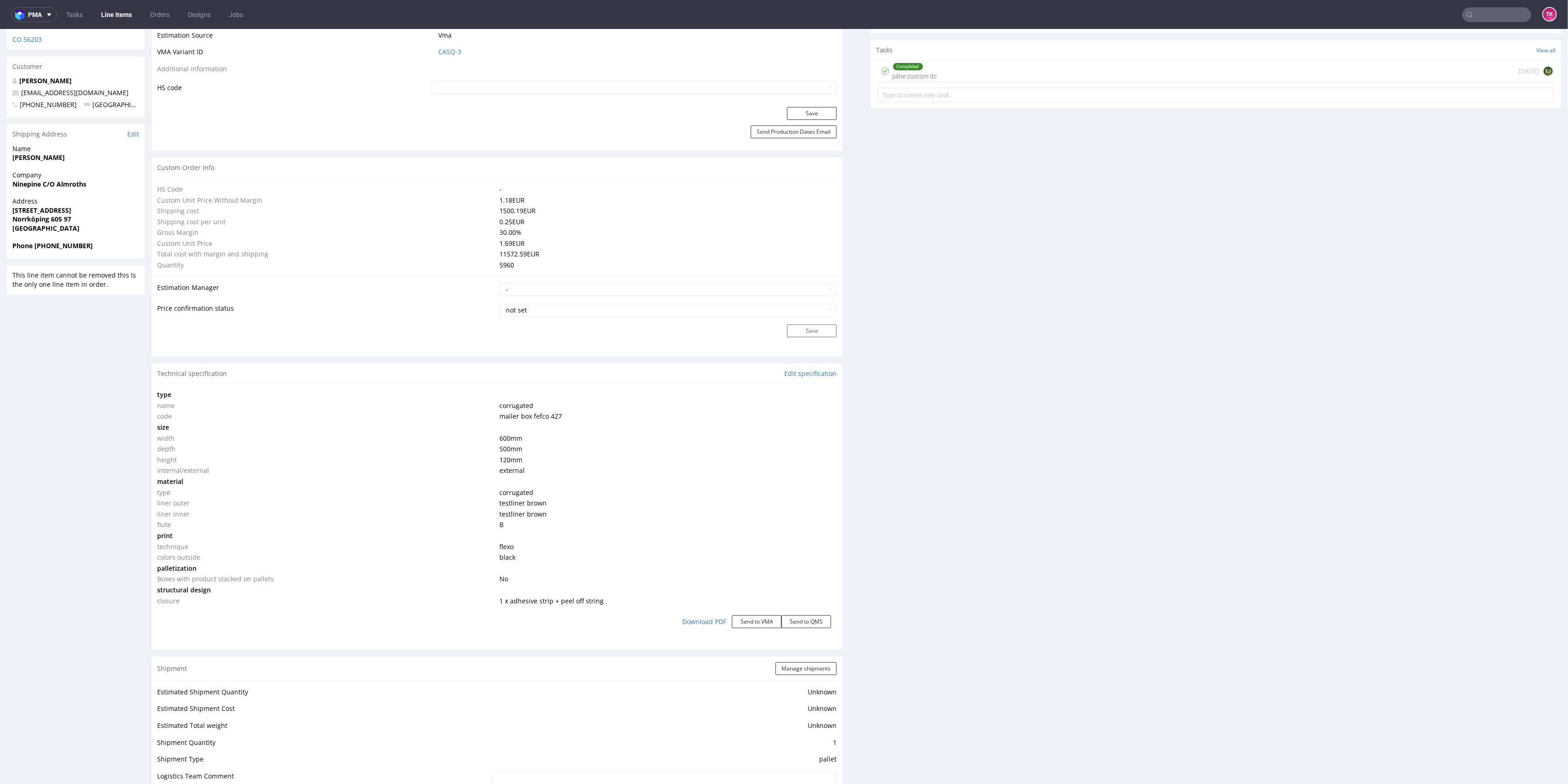
scroll to position [0, 0]
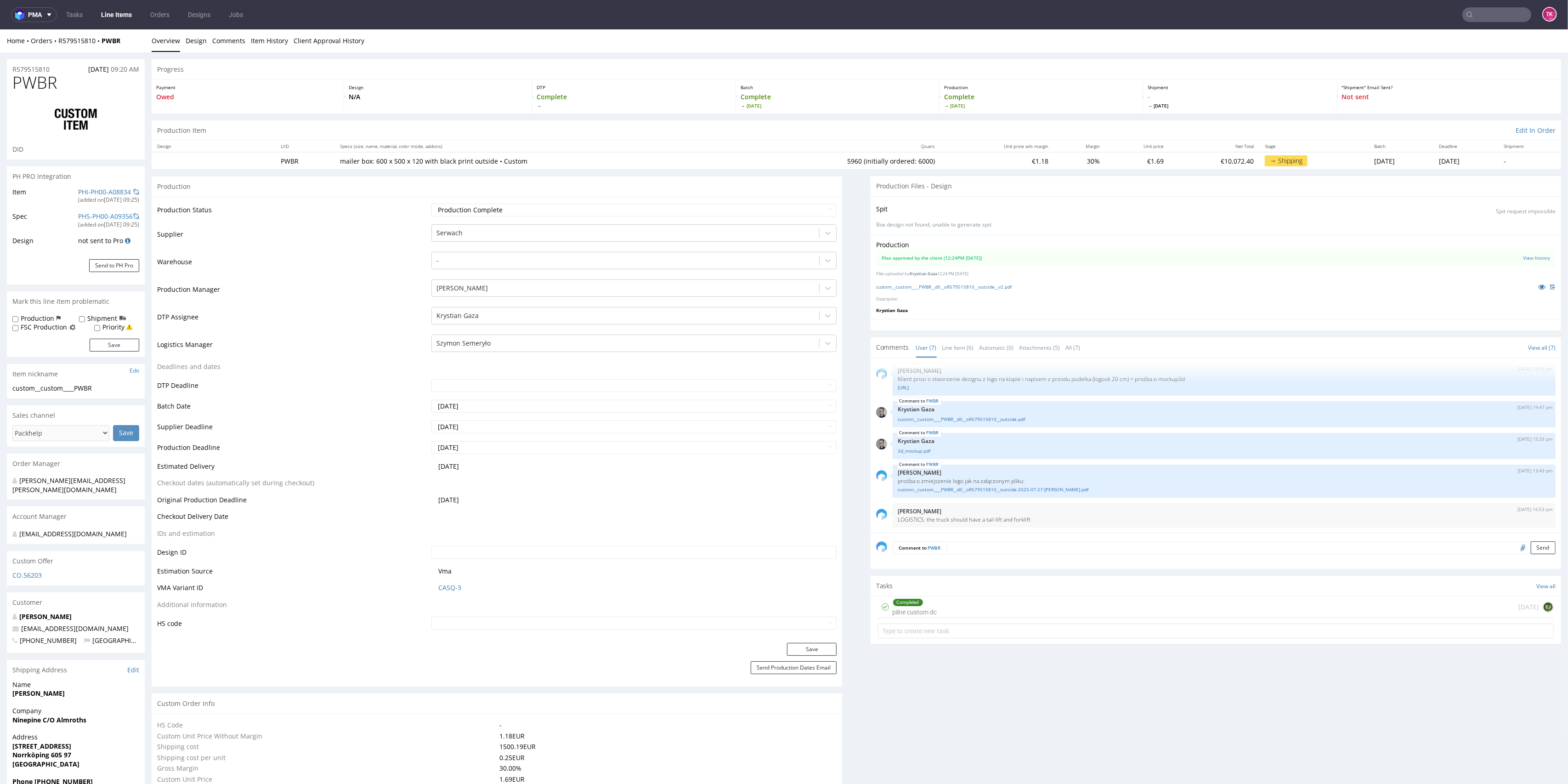
click at [1477, 13] on input "text" at bounding box center [1496, 14] width 69 height 14
paste input "6/1/2025/GB"
type input "6/1/2025/GB"
click at [1482, 96] on link "Show all results" at bounding box center [1476, 95] width 173 height 9
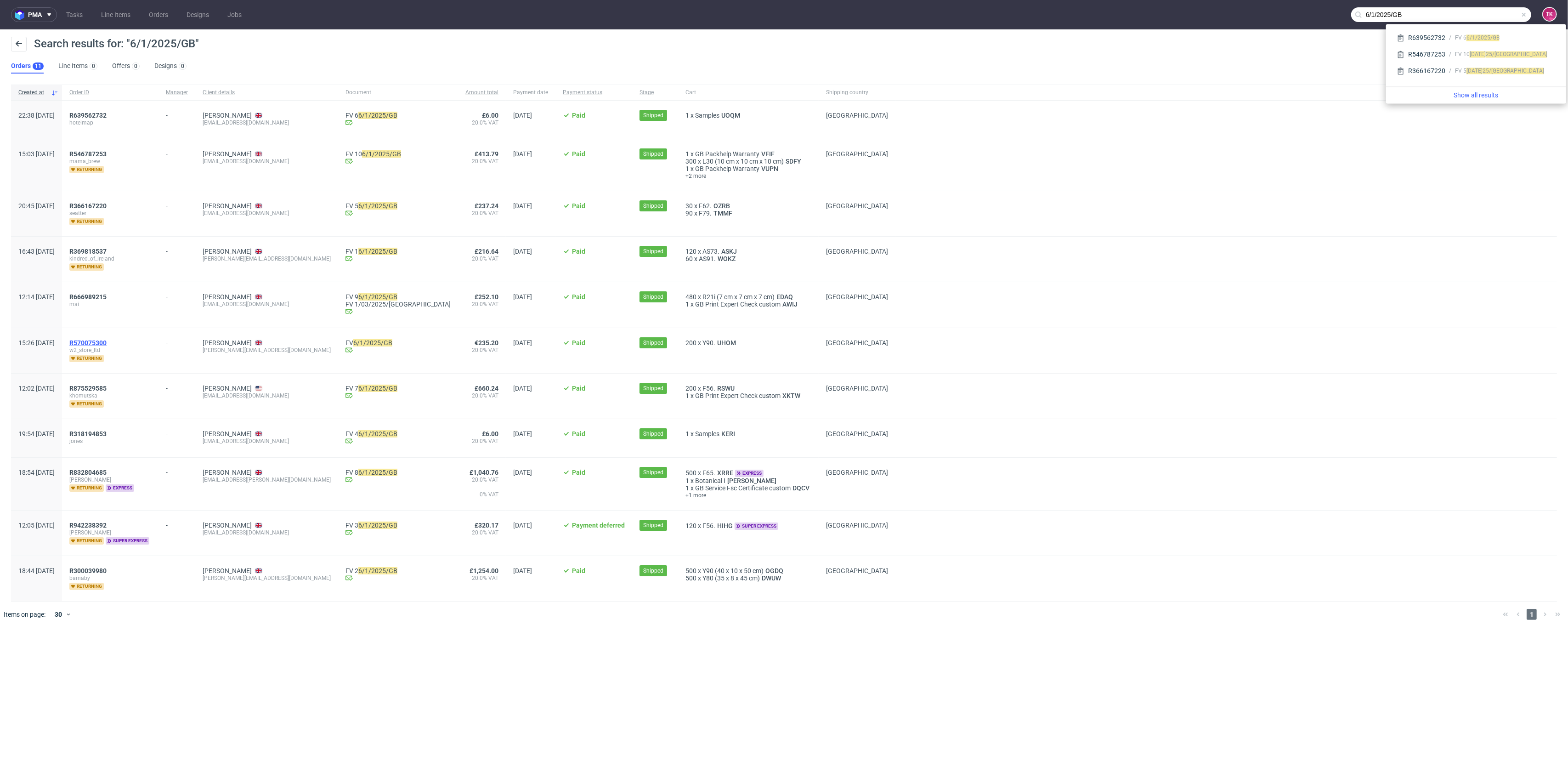
click at [107, 343] on span "R570075300" at bounding box center [88, 342] width 38 height 7
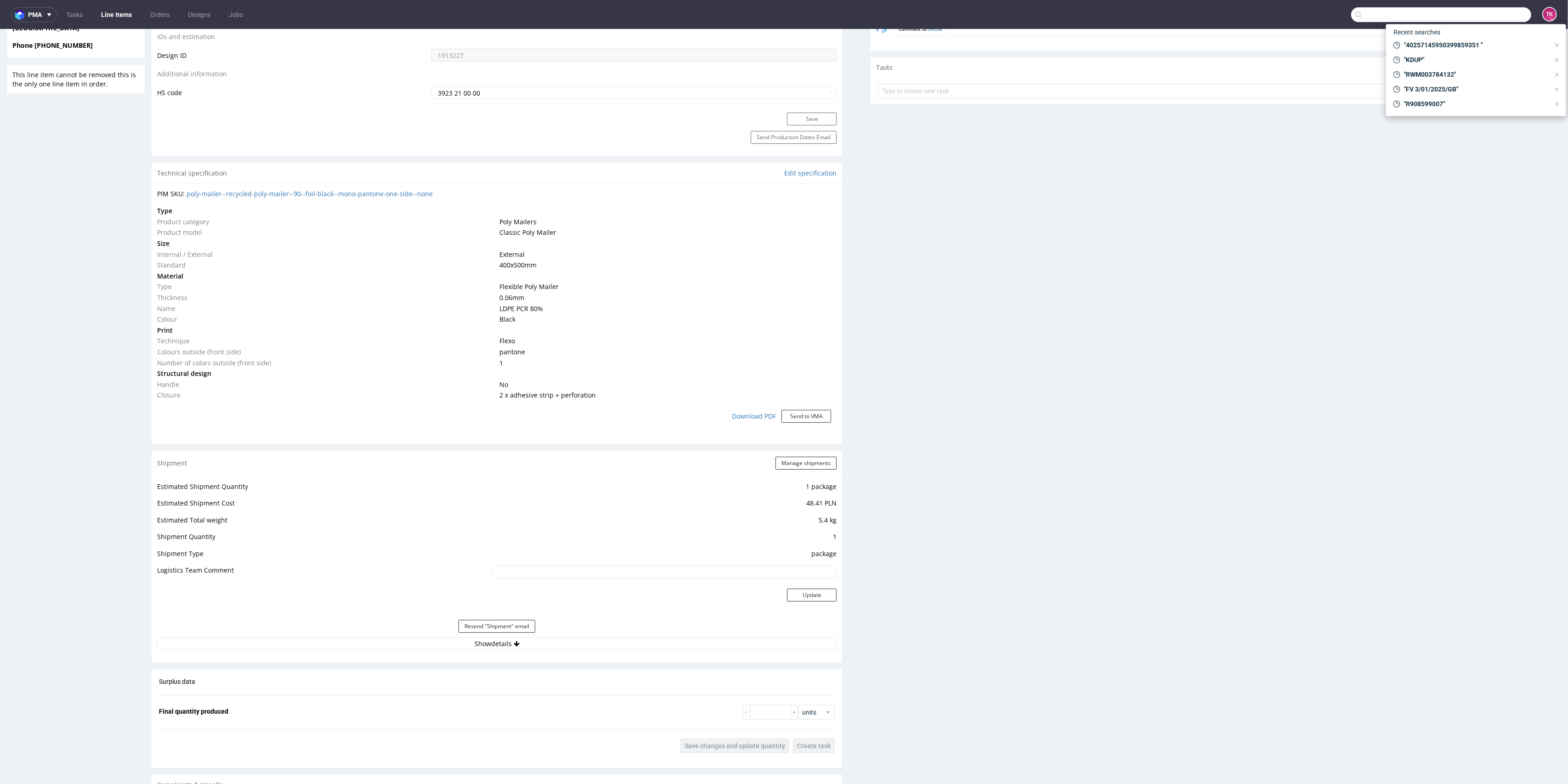
scroll to position [674, 0]
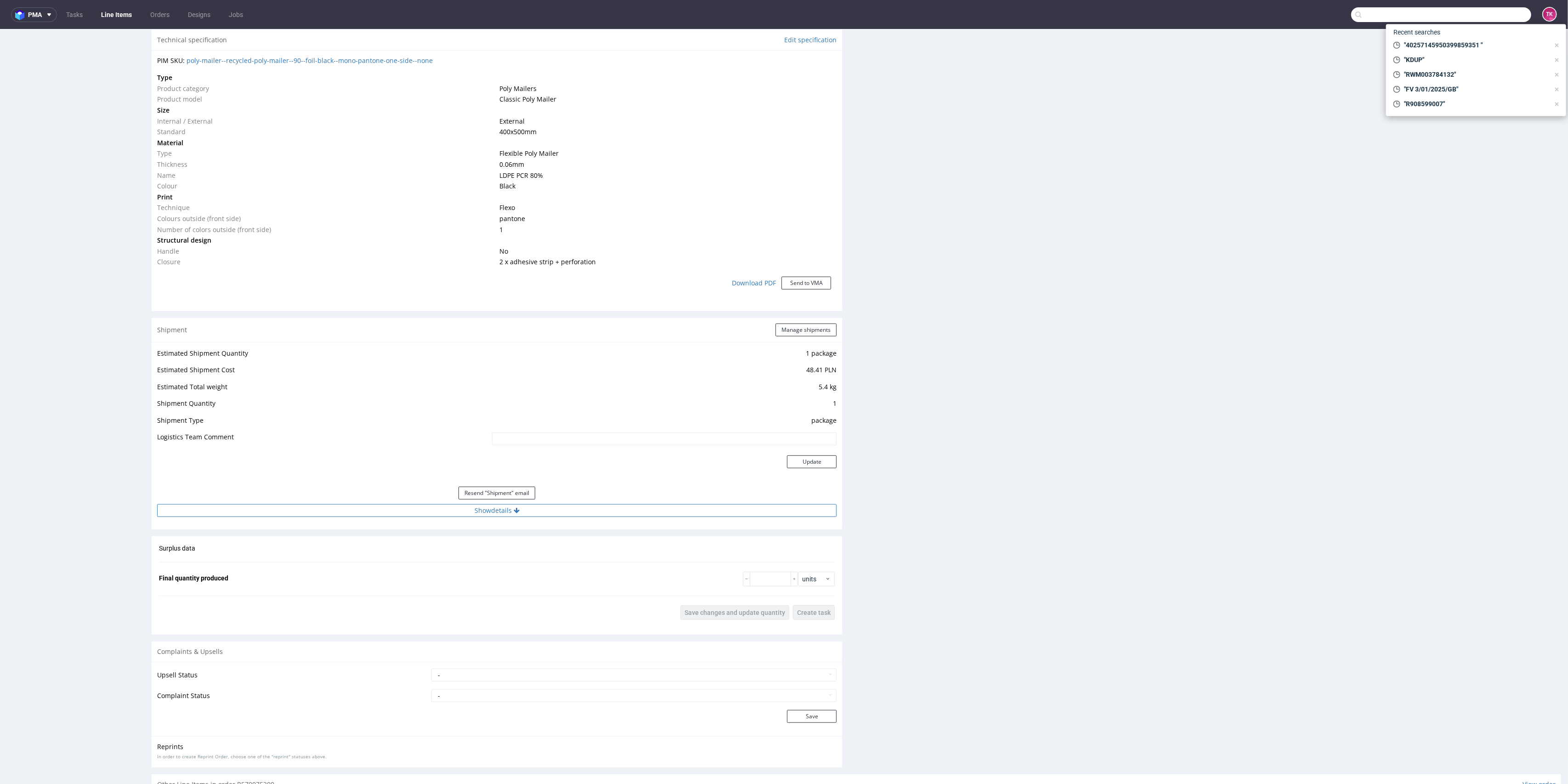
click at [580, 512] on button "Show details" at bounding box center [496, 510] width 679 height 13
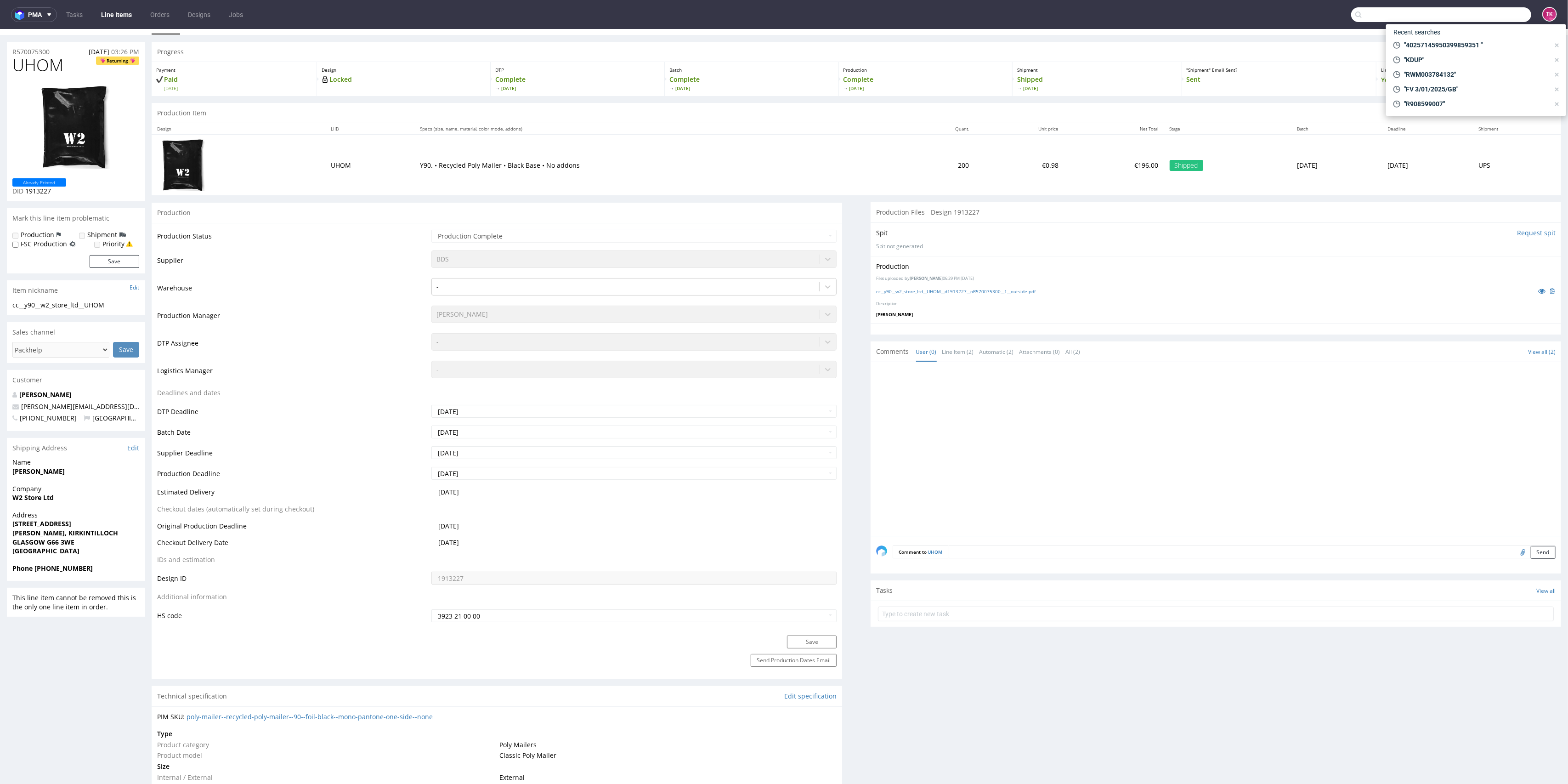
scroll to position [0, 0]
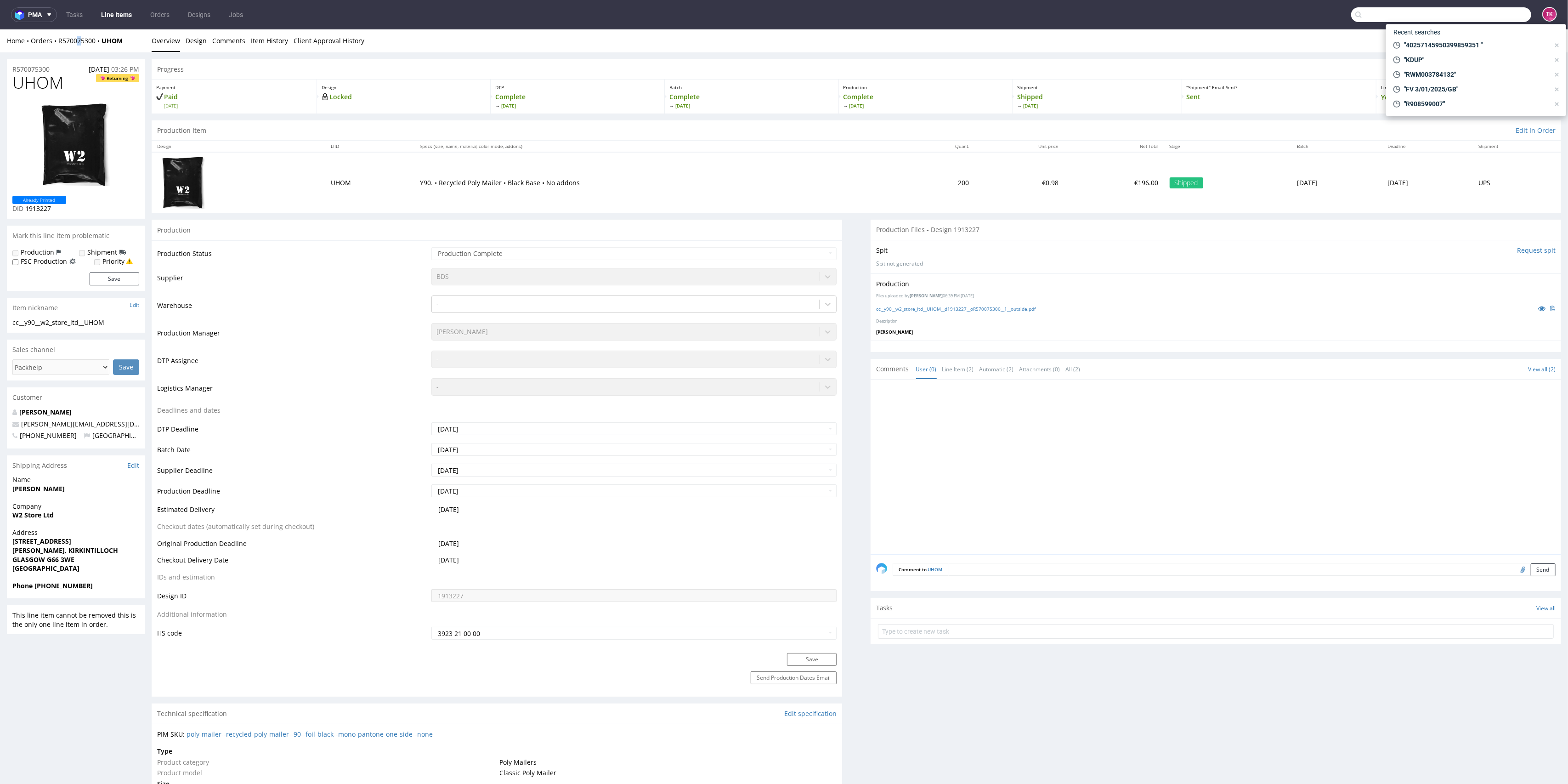
click at [80, 49] on div "Home Orders R570075300 UHOM Overview Design Comments Item History Client Approv…" at bounding box center [784, 41] width 1568 height 23
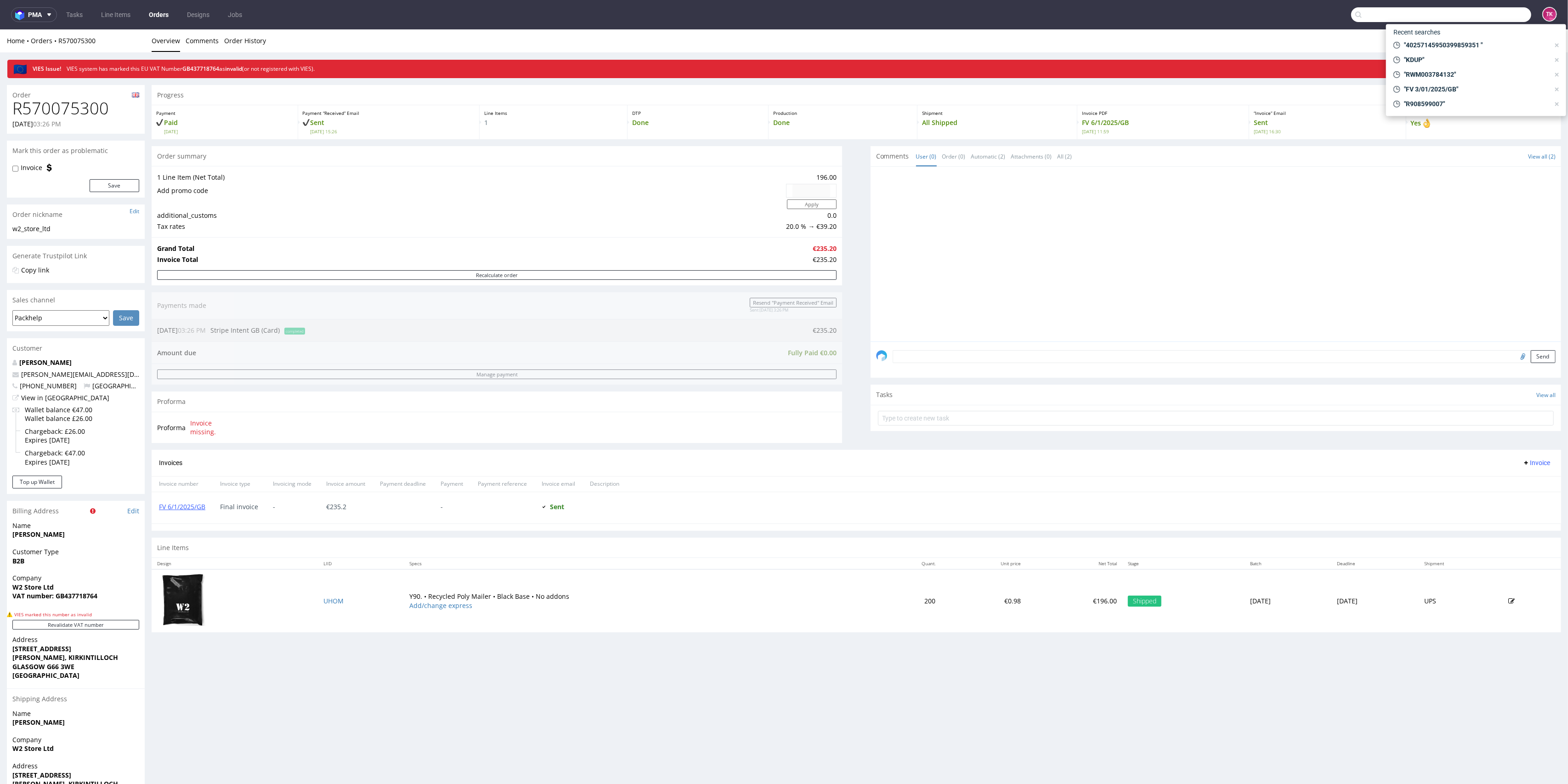
click at [88, 92] on div "Order" at bounding box center [76, 92] width 138 height 14
click at [87, 106] on h1 "R570075300" at bounding box center [75, 108] width 126 height 19
copy h1 "R570075300"
click at [329, 592] on td "UHOM" at bounding box center [361, 600] width 86 height 63
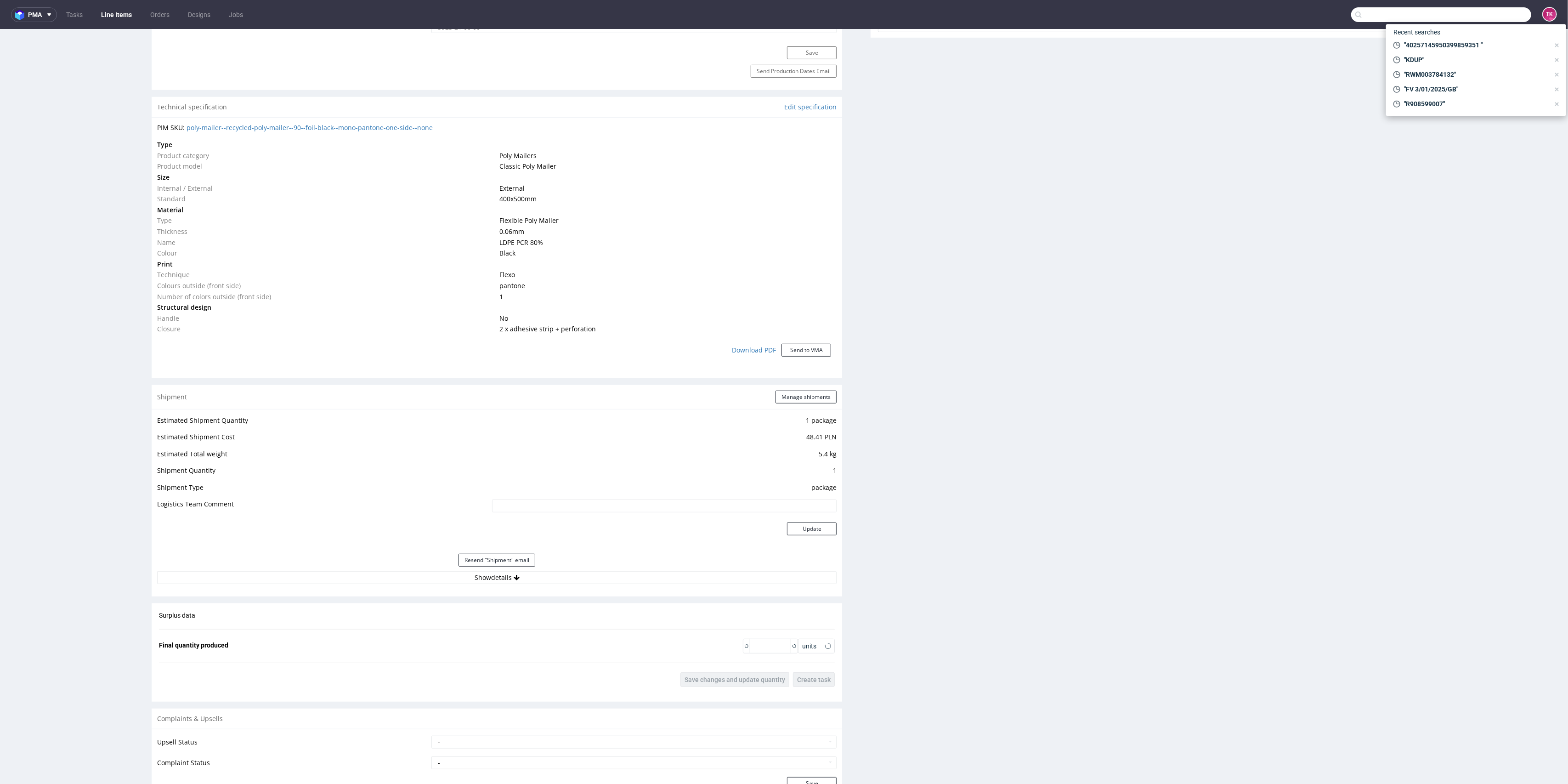
scroll to position [657, 0]
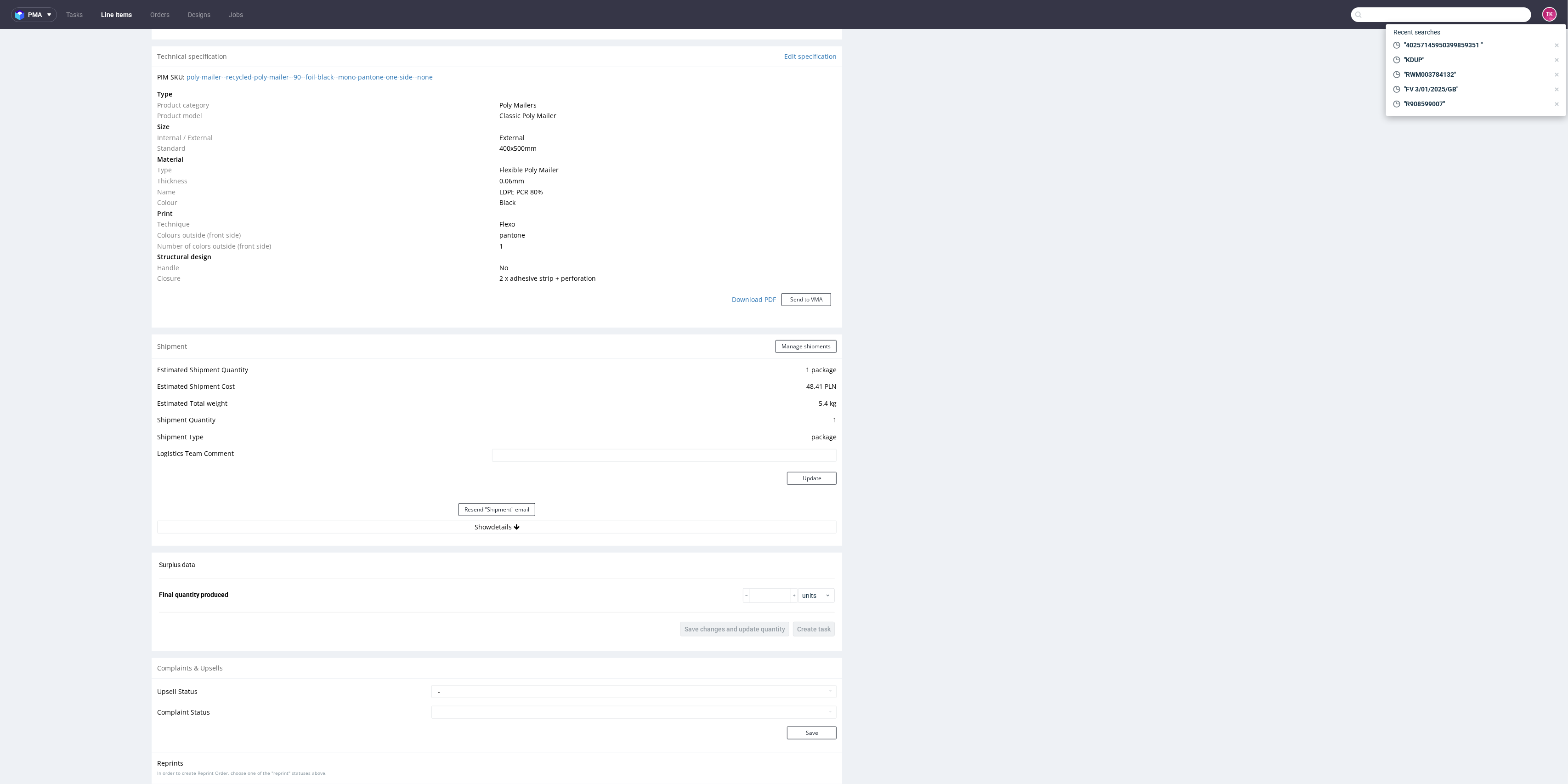
click at [528, 534] on div "Estimated Shipment Quantity 1 package Estimated Shipment Cost 48.41 PLN Estimat…" at bounding box center [496, 449] width 691 height 181
drag, startPoint x: 524, startPoint y: 529, endPoint x: 518, endPoint y: 536, distance: 9.2
click at [524, 529] on button "Show details" at bounding box center [496, 527] width 679 height 13
click at [404, 588] on input "1Z5A15806898230721" at bounding box center [595, 586] width 483 height 13
click at [404, 586] on input "1Z5A15806898230721" at bounding box center [595, 586] width 483 height 13
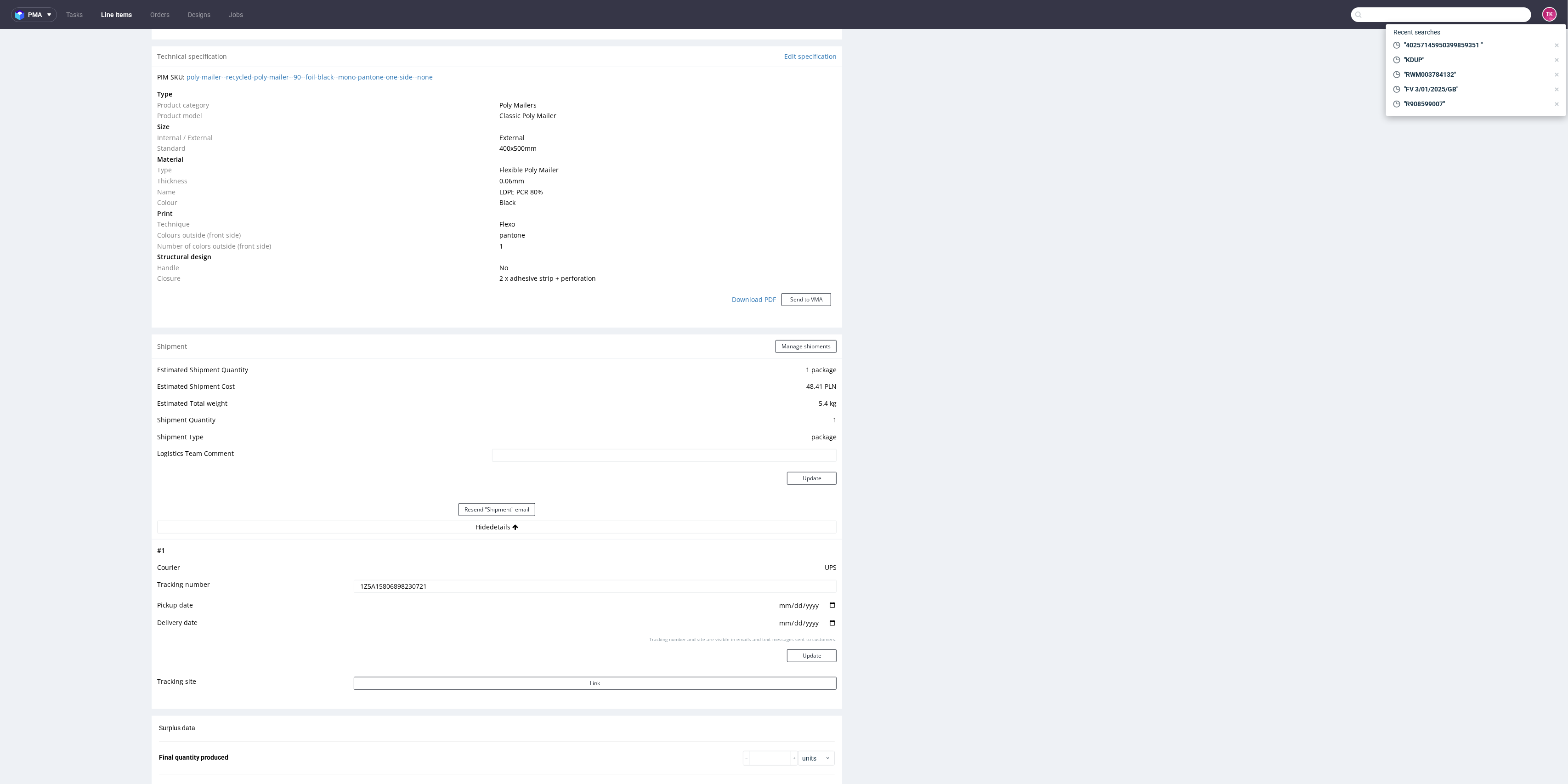
click at [404, 587] on input "1Z5A15806898230721" at bounding box center [595, 586] width 483 height 13
click at [115, 11] on link "Line Items" at bounding box center [116, 14] width 42 height 14
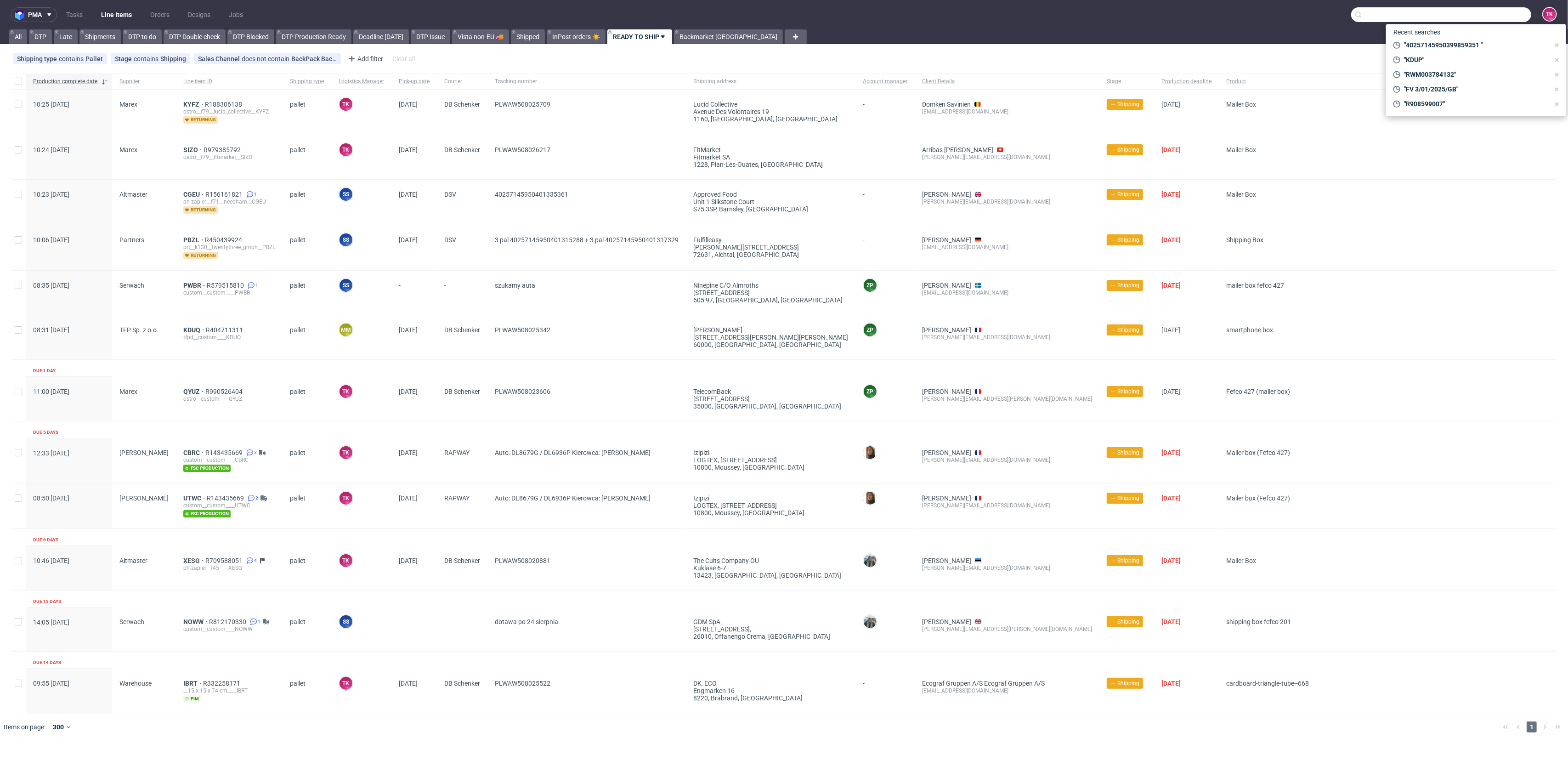
click at [116, 10] on link "Line Items" at bounding box center [116, 14] width 42 height 14
click at [114, 13] on link "Line Items" at bounding box center [116, 14] width 42 height 14
click at [103, 15] on link "Line Items" at bounding box center [116, 14] width 42 height 14
click at [116, 12] on link "Line Items" at bounding box center [116, 14] width 42 height 14
click at [109, 4] on nav "pma Tasks Line Items Orders Designs Jobs TK" at bounding box center [784, 14] width 1568 height 30
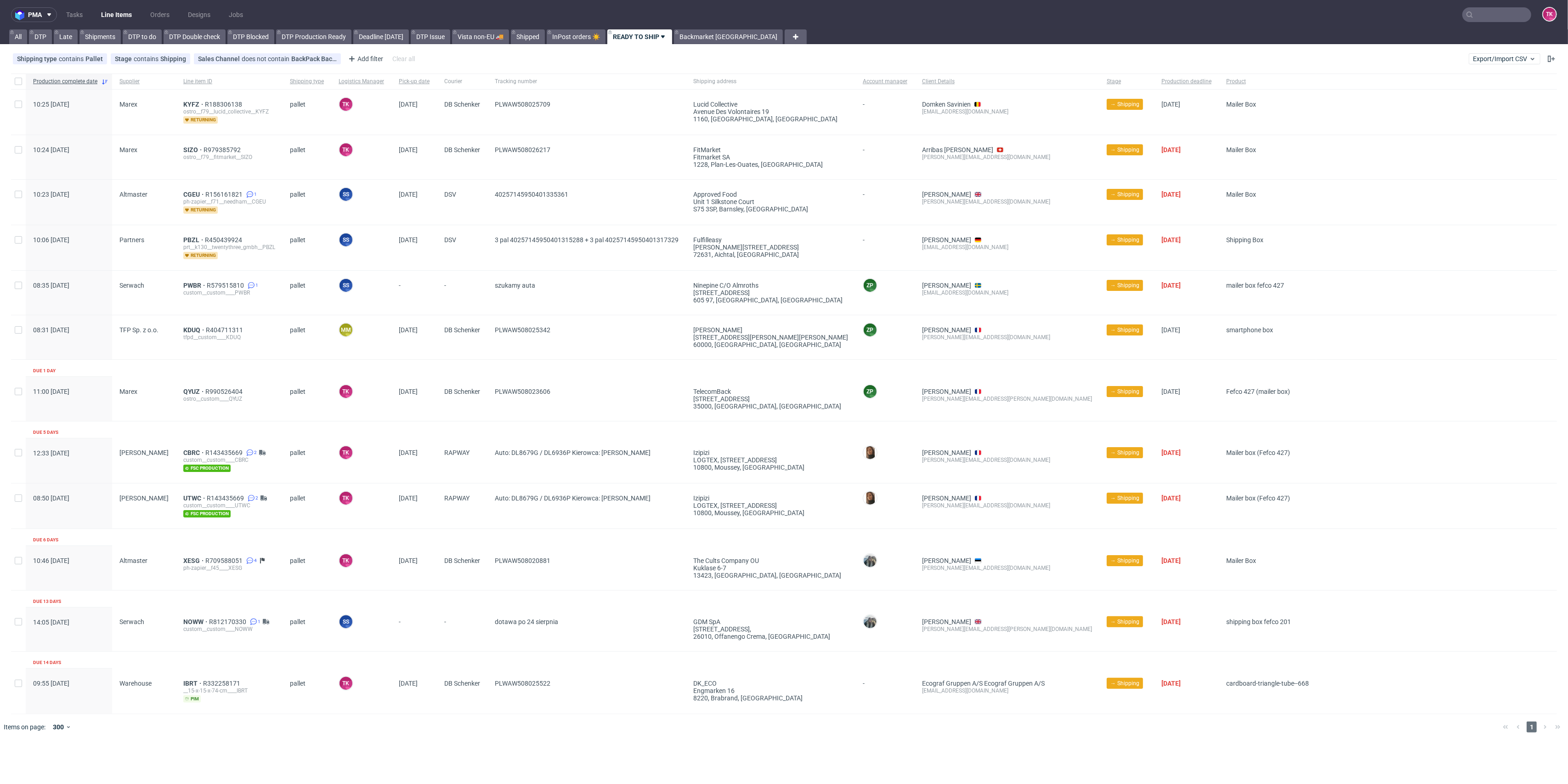
click at [106, 3] on nav "pma Tasks Line Items Orders Designs Jobs TK" at bounding box center [784, 14] width 1568 height 30
click at [124, 15] on link "Line Items" at bounding box center [116, 14] width 42 height 14
click at [117, 13] on link "Line Items" at bounding box center [116, 14] width 42 height 14
click at [125, 14] on link "Line Items" at bounding box center [116, 14] width 42 height 14
click at [121, 9] on link "Line Items" at bounding box center [116, 14] width 42 height 14
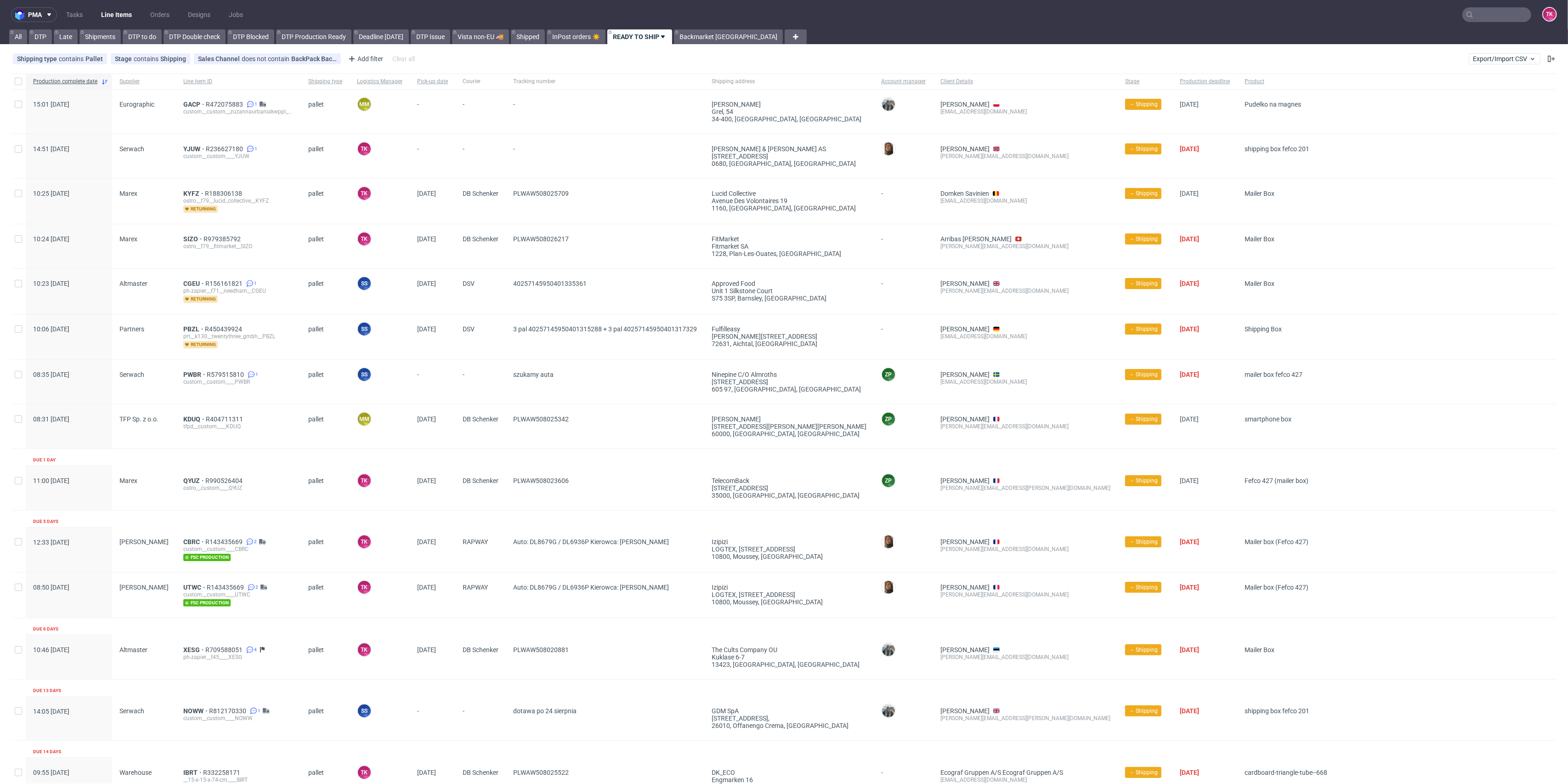
click at [110, 13] on link "Line Items" at bounding box center [116, 14] width 42 height 14
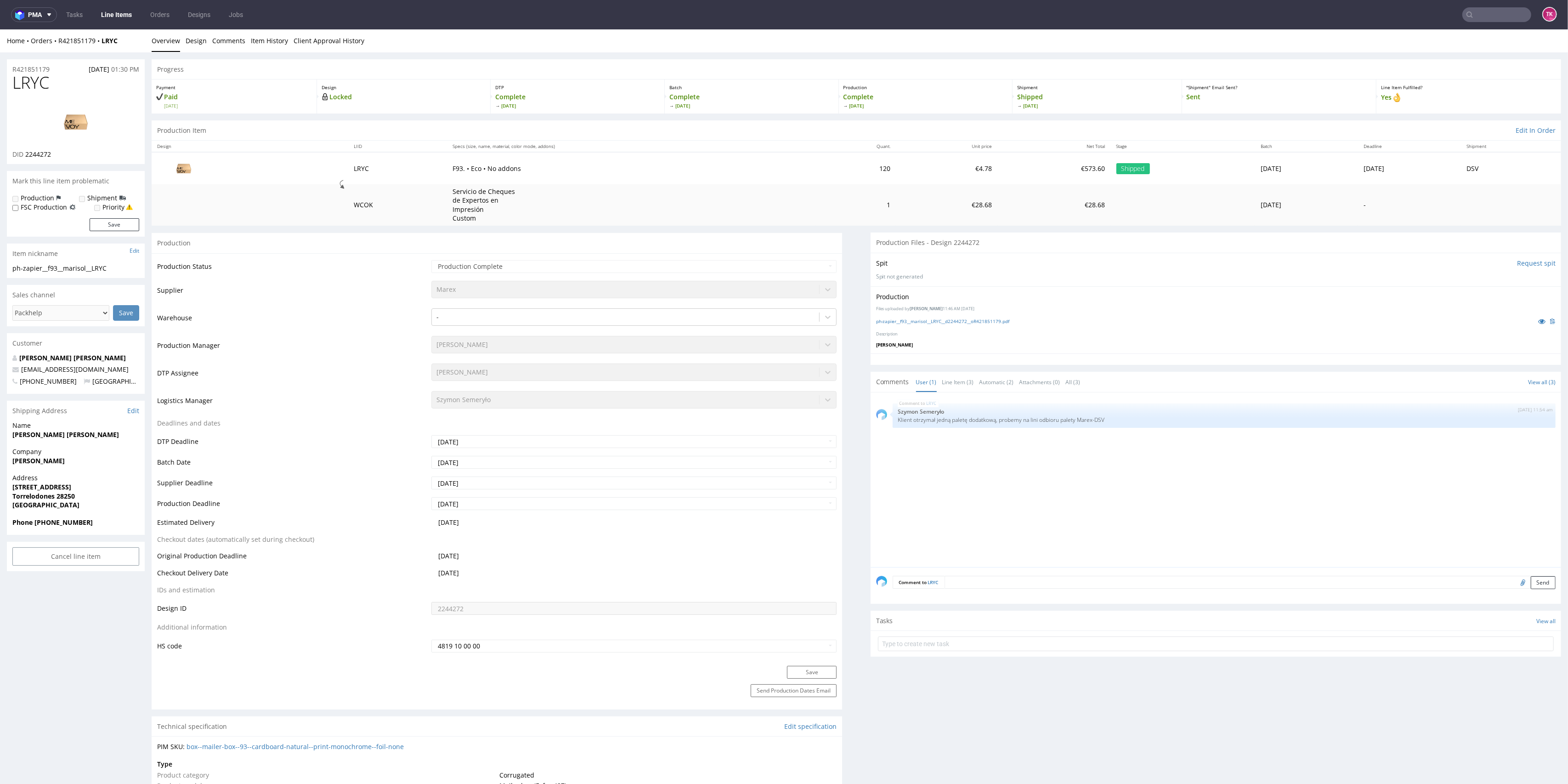
click at [102, 13] on link "Line Items" at bounding box center [116, 14] width 42 height 14
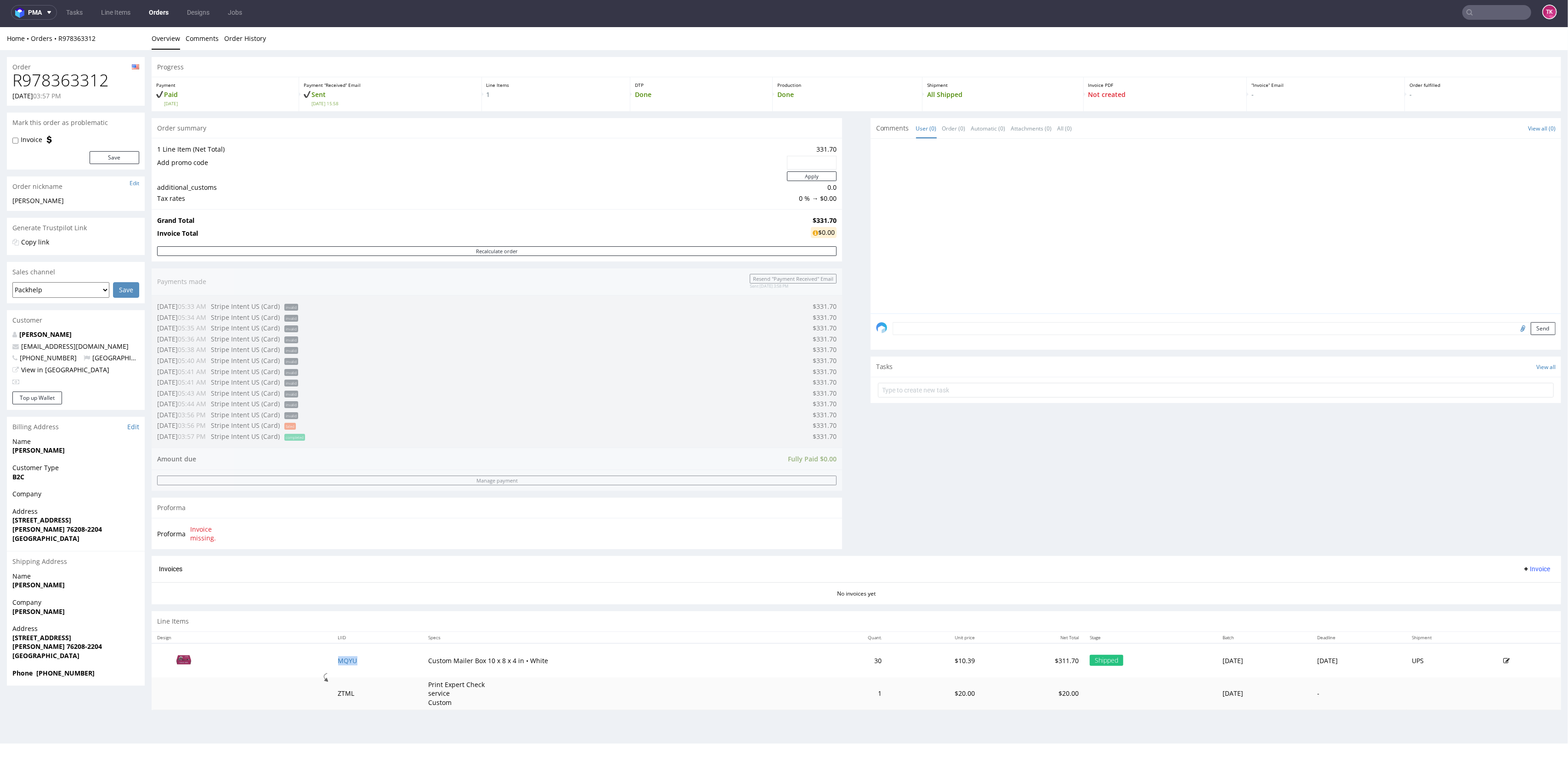
click at [347, 672] on td "MQYU" at bounding box center [377, 660] width 90 height 34
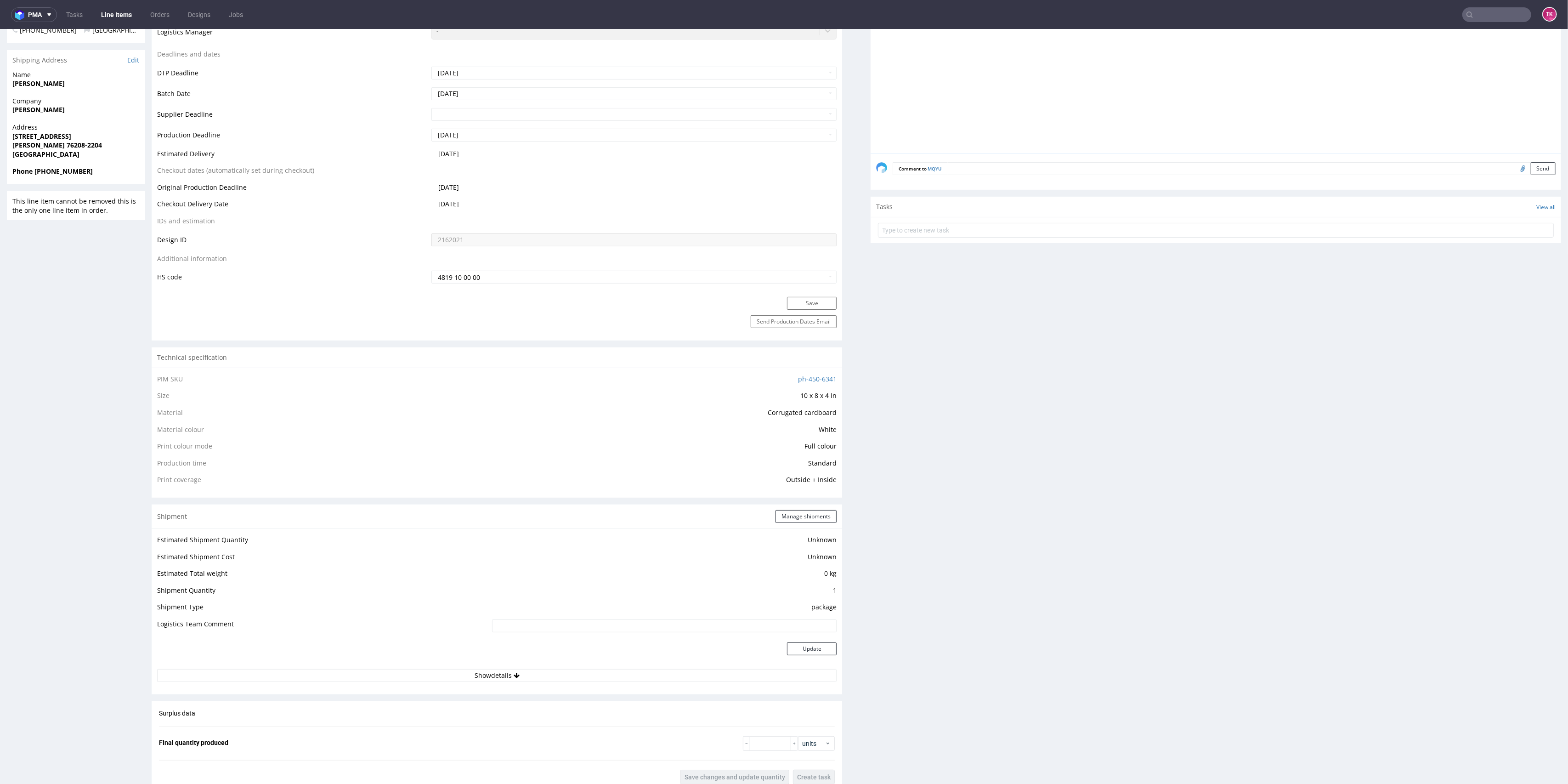
scroll to position [428, 0]
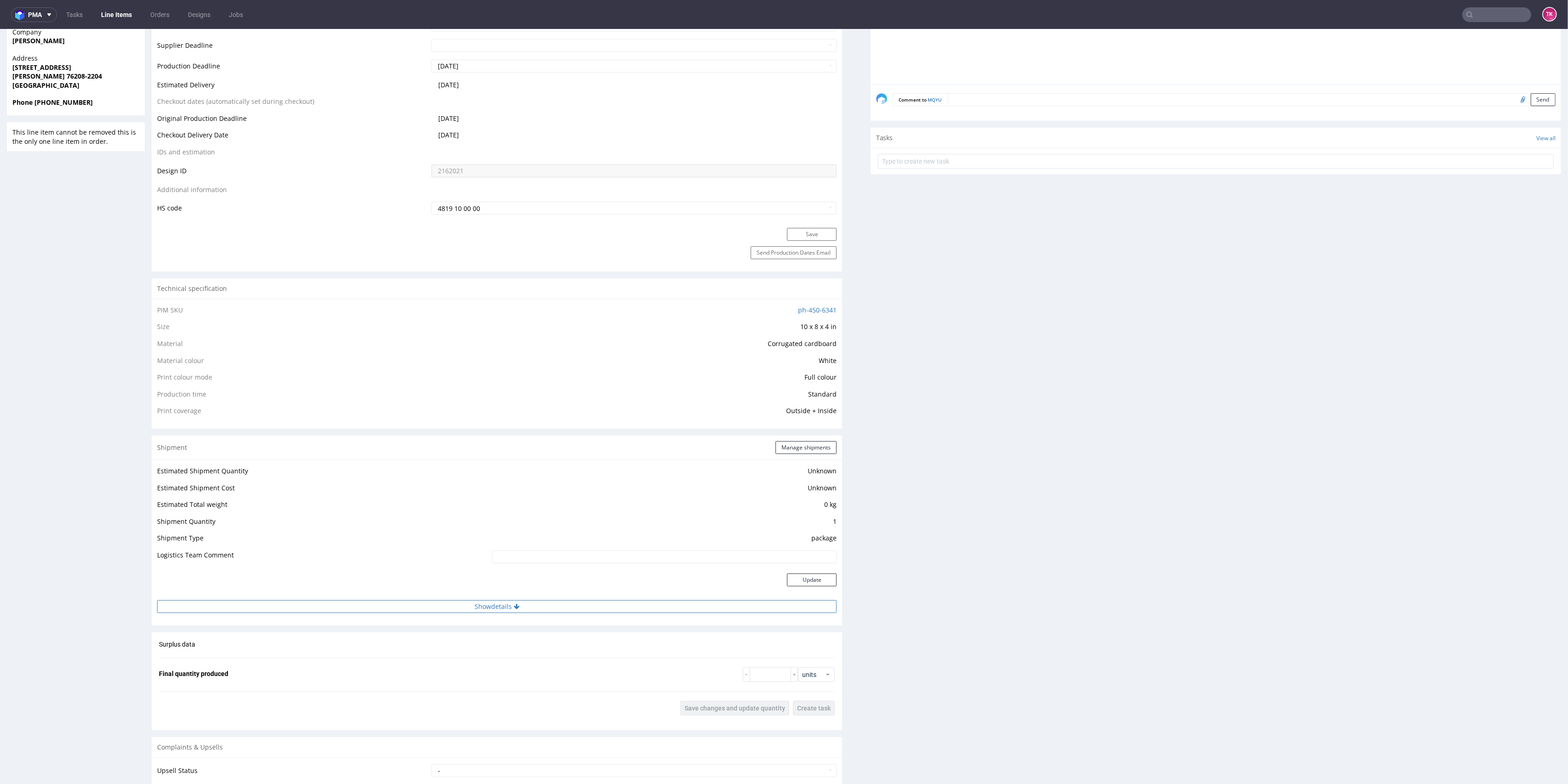
click at [584, 610] on button "Show details" at bounding box center [496, 607] width 679 height 13
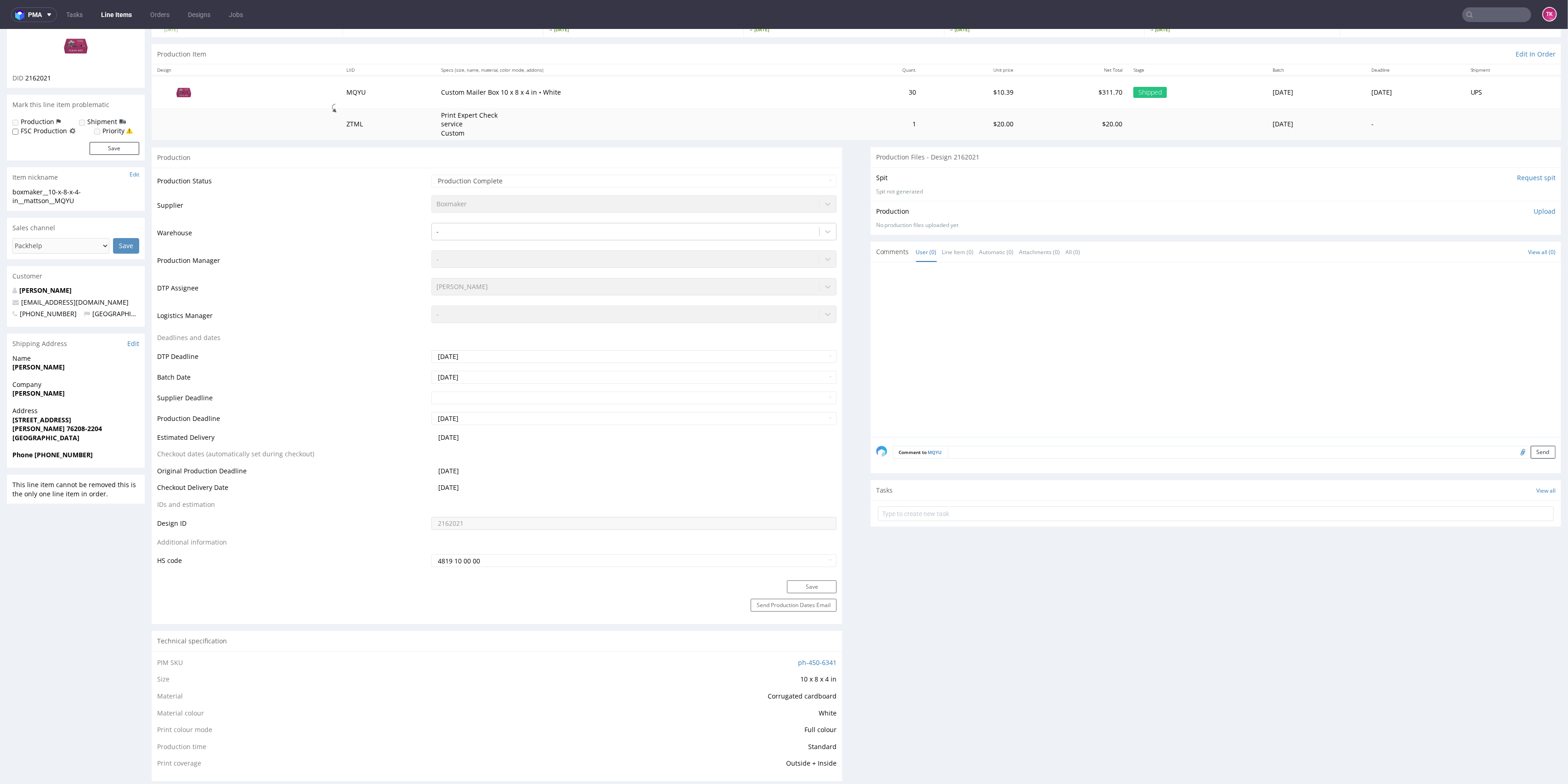
scroll to position [0, 0]
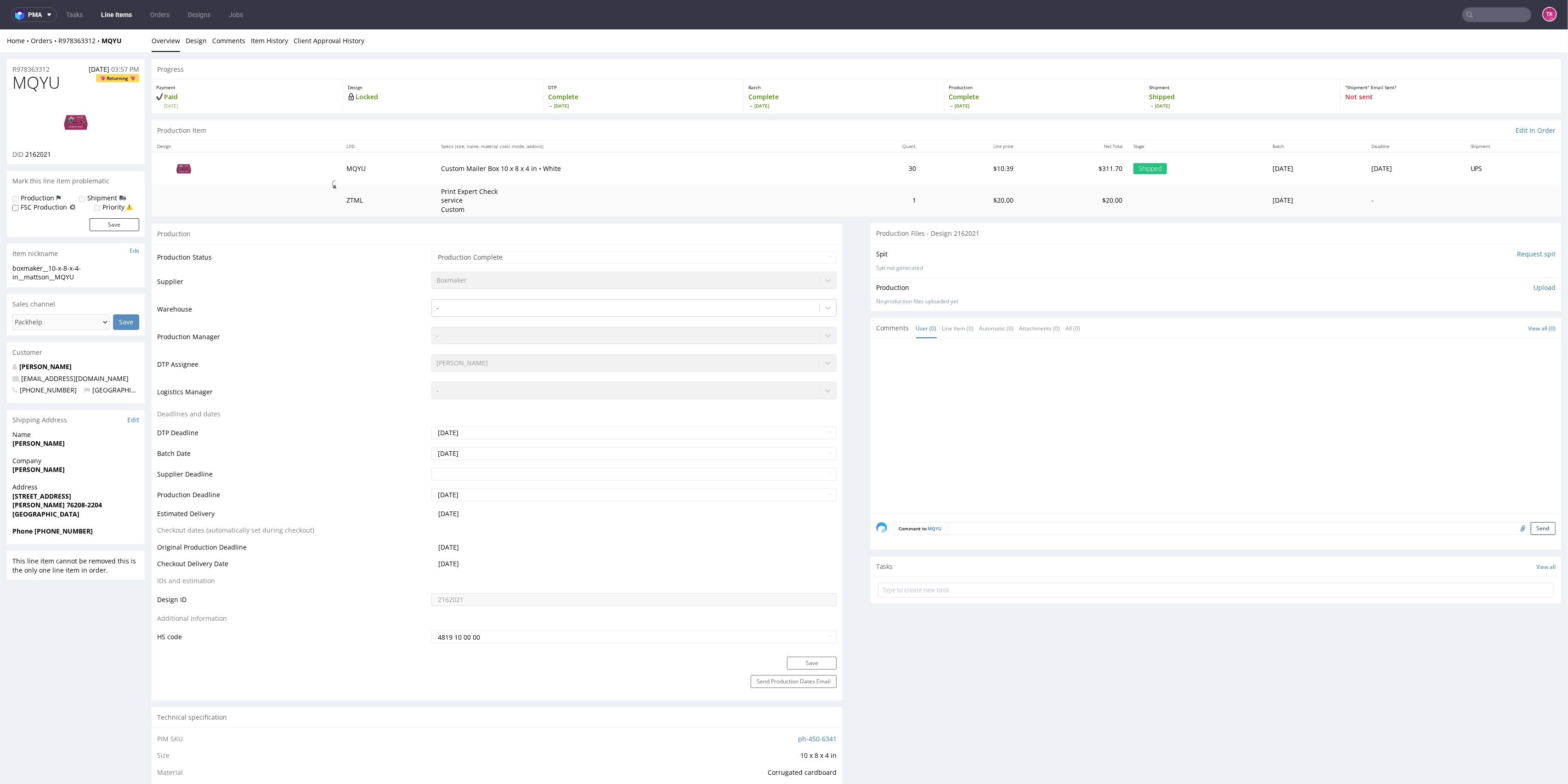
click at [110, 10] on link "Line Items" at bounding box center [116, 14] width 42 height 14
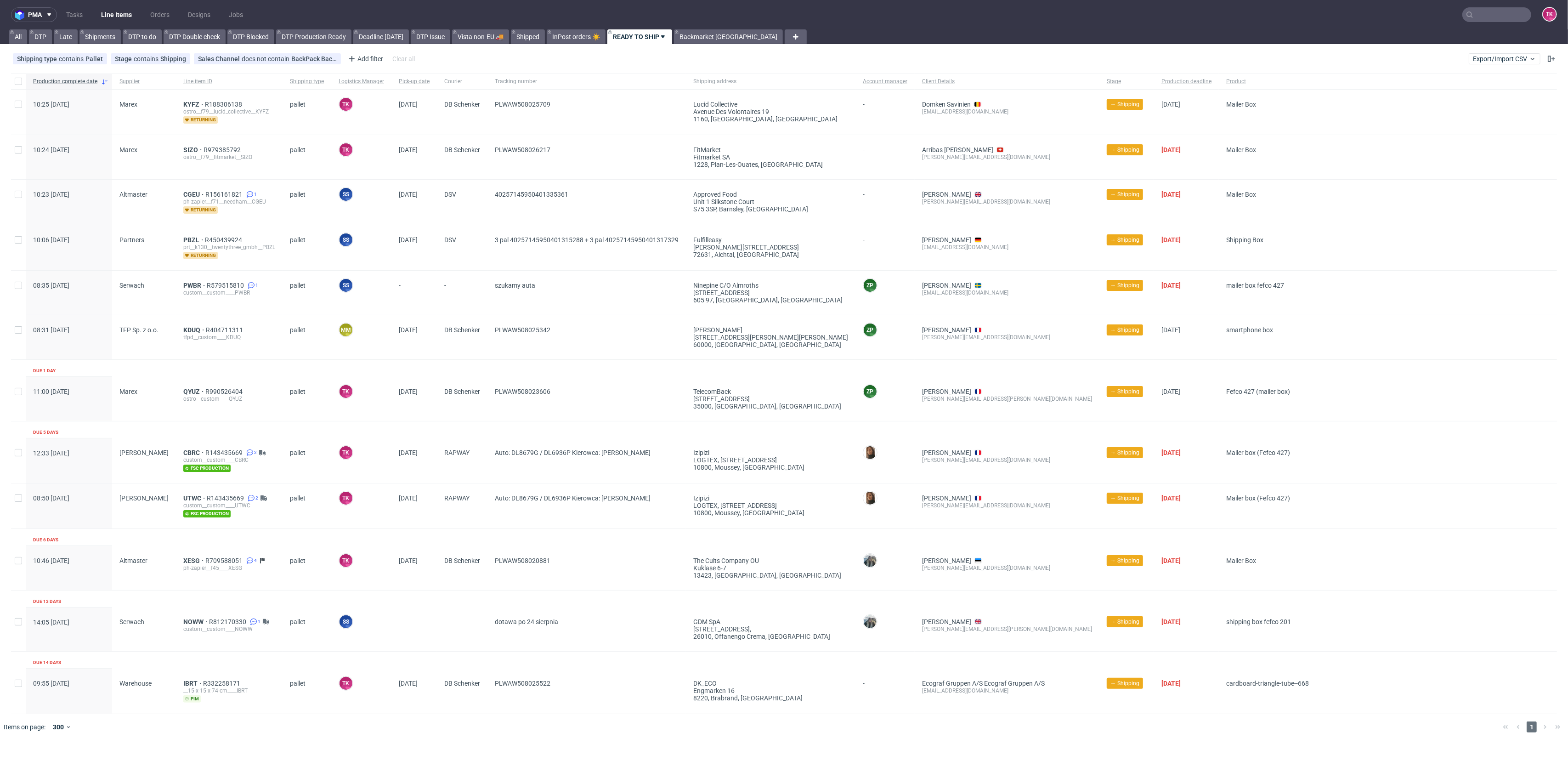
click at [1501, 15] on input "text" at bounding box center [1496, 14] width 69 height 14
paste input "1Z5A15806896315689"
type input "1Z5A15806896315689"
click at [1427, 38] on div "MOZS" at bounding box center [1476, 38] width 166 height 16
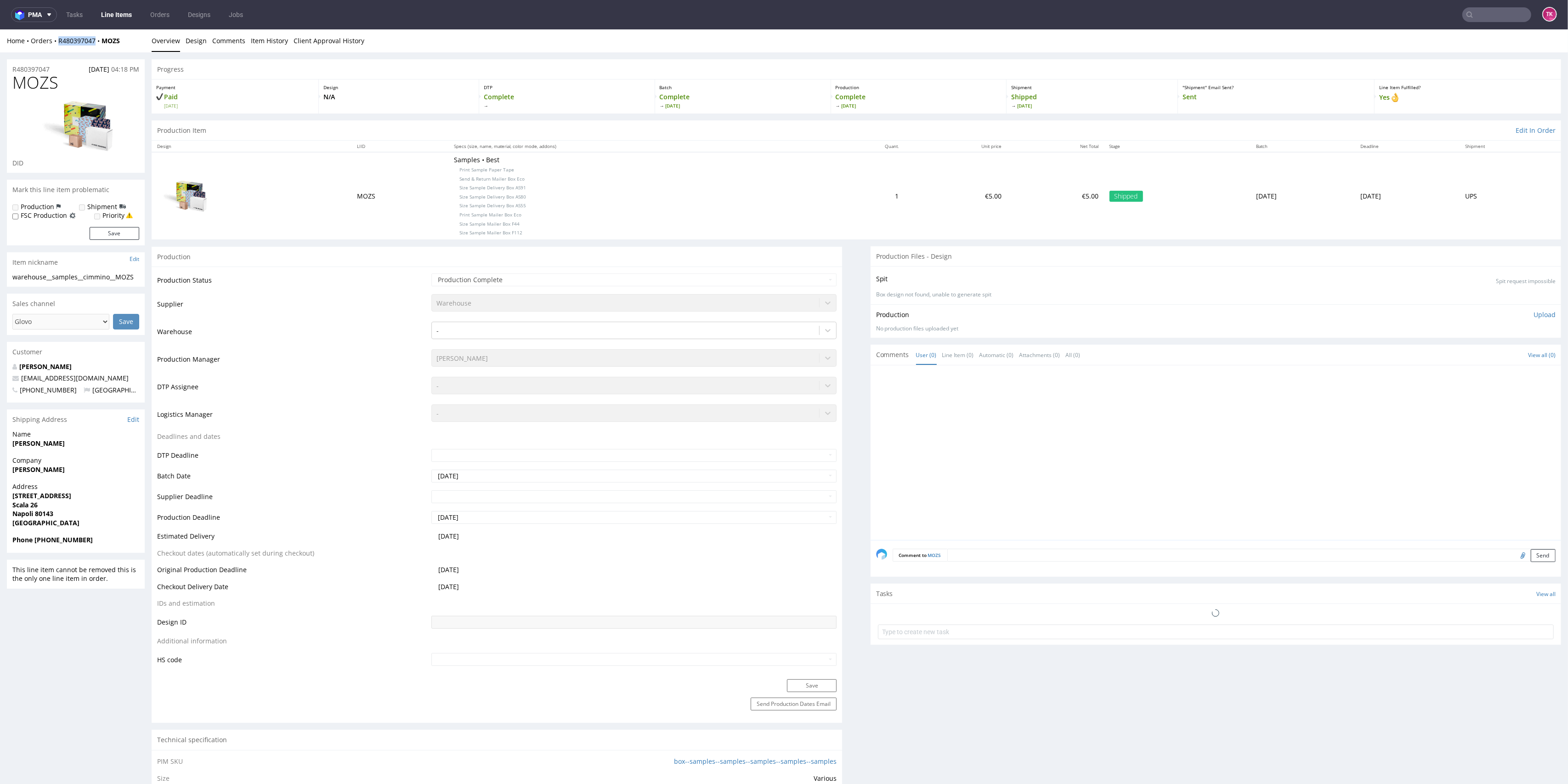
click at [96, 49] on div "Home Orders R480397047 MOZS Overview Design Comments Item History Client Approv…" at bounding box center [784, 41] width 1568 height 23
copy link "R480397047"
click at [126, 15] on link "Line Items" at bounding box center [116, 14] width 42 height 14
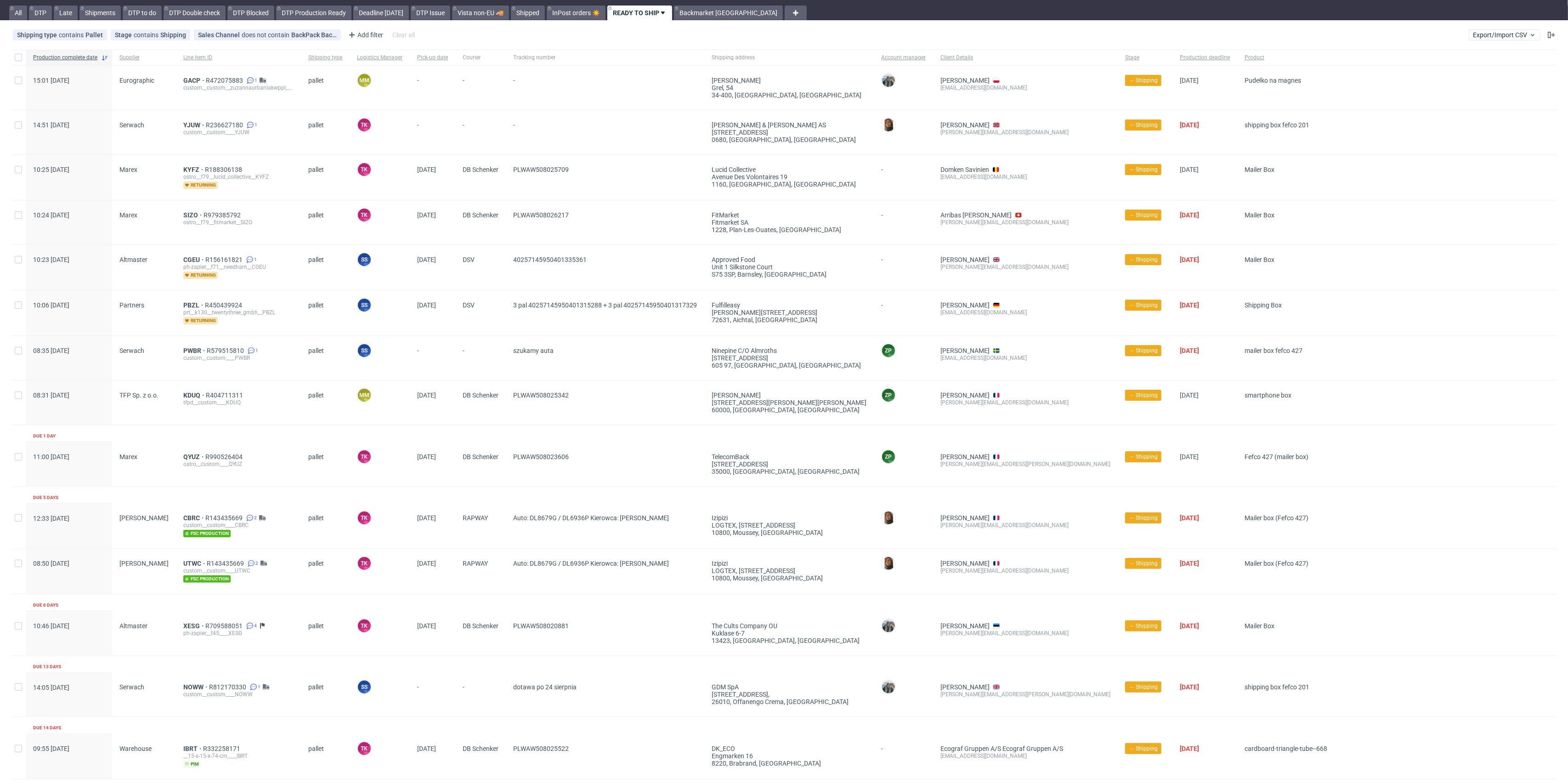
scroll to position [47, 0]
